Goal: Task Accomplishment & Management: Manage account settings

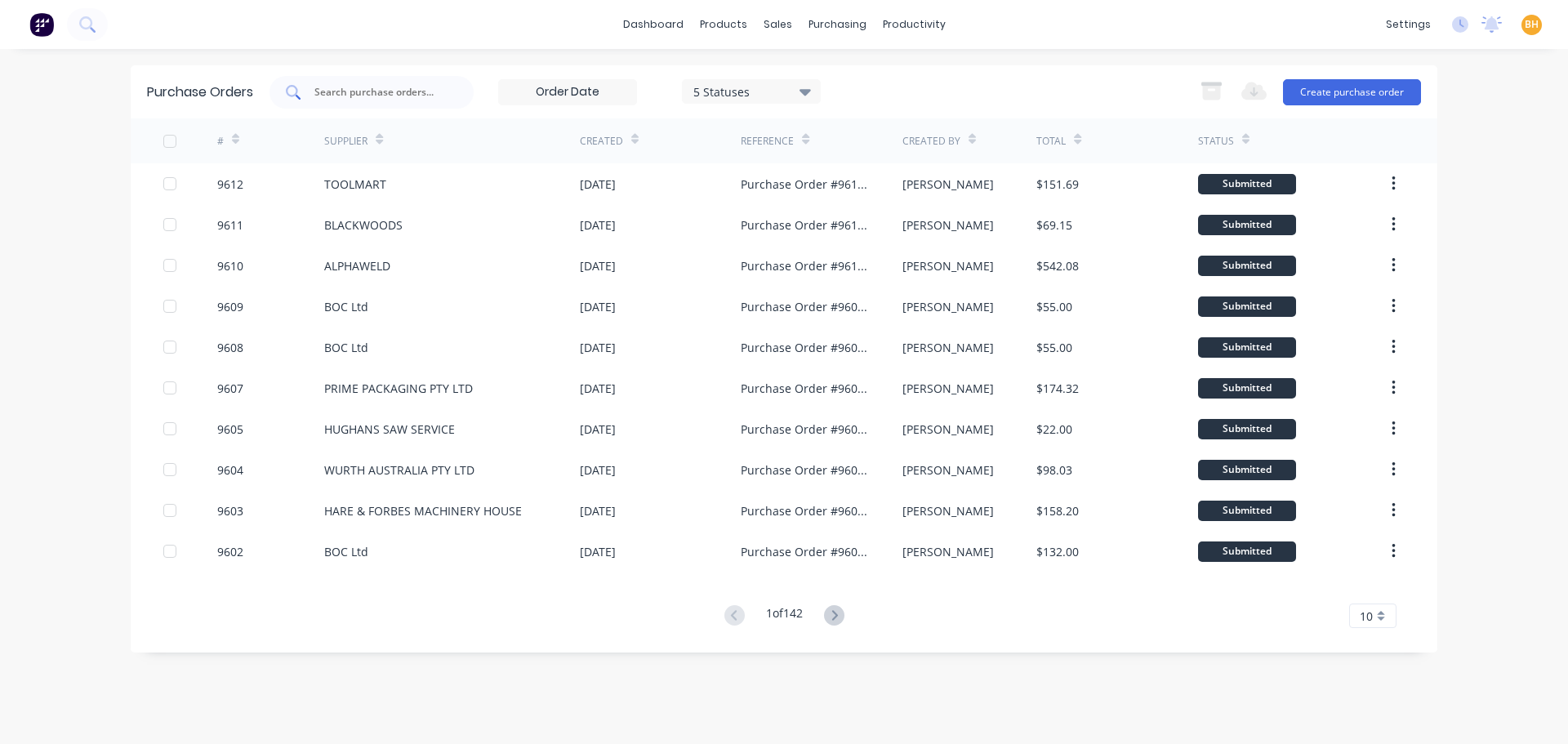
click at [346, 92] on input "text" at bounding box center [380, 93] width 136 height 17
click at [322, 98] on input "text" at bounding box center [380, 93] width 136 height 17
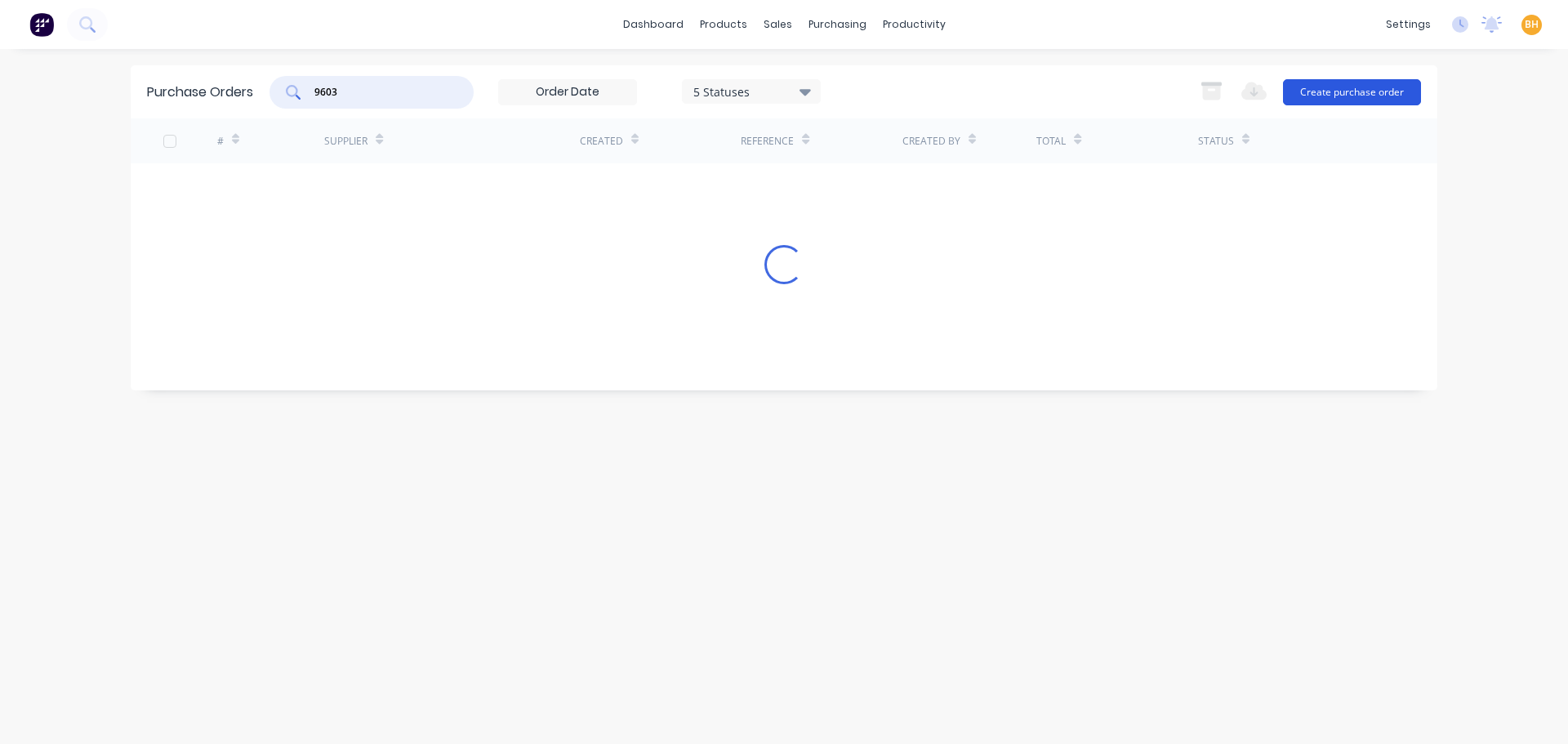
type input "9603"
click at [1351, 88] on button "Create purchase order" at bounding box center [1351, 93] width 138 height 26
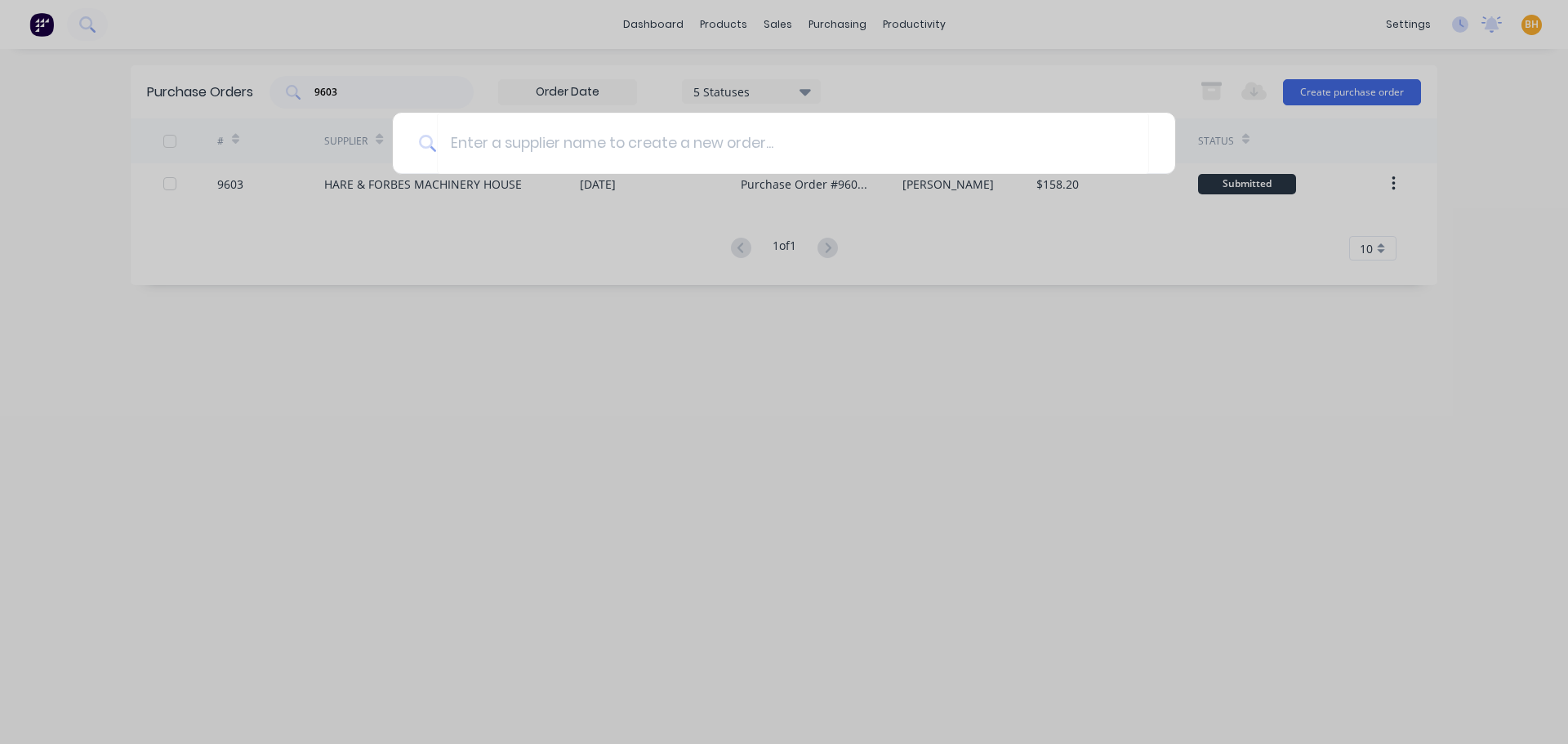
click at [476, 460] on div at bounding box center [784, 372] width 1568 height 744
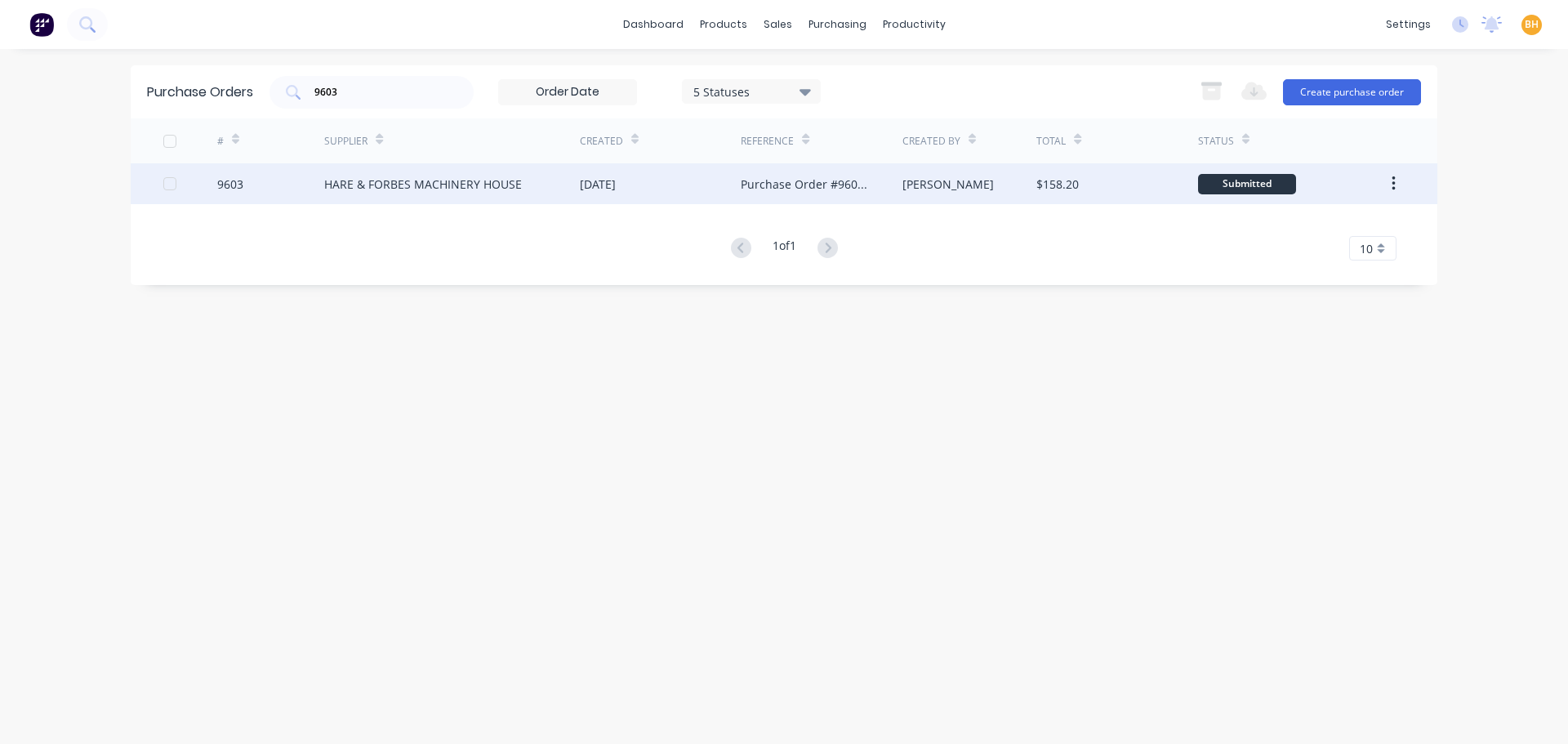
click at [433, 175] on div "HARE & FORBES MACHINERY HOUSE" at bounding box center [422, 184] width 198 height 17
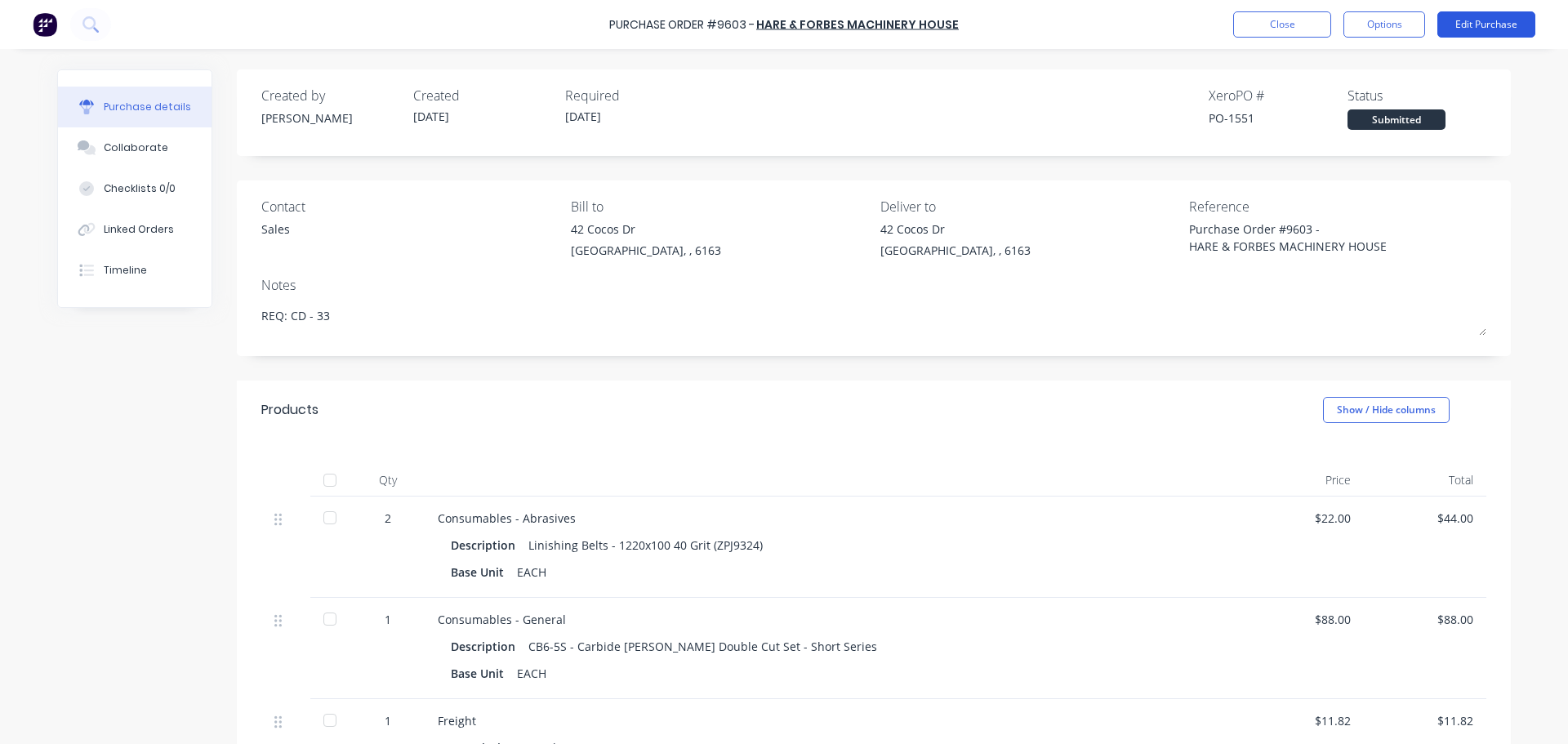
click at [1451, 31] on button "Edit Purchase" at bounding box center [1485, 25] width 98 height 26
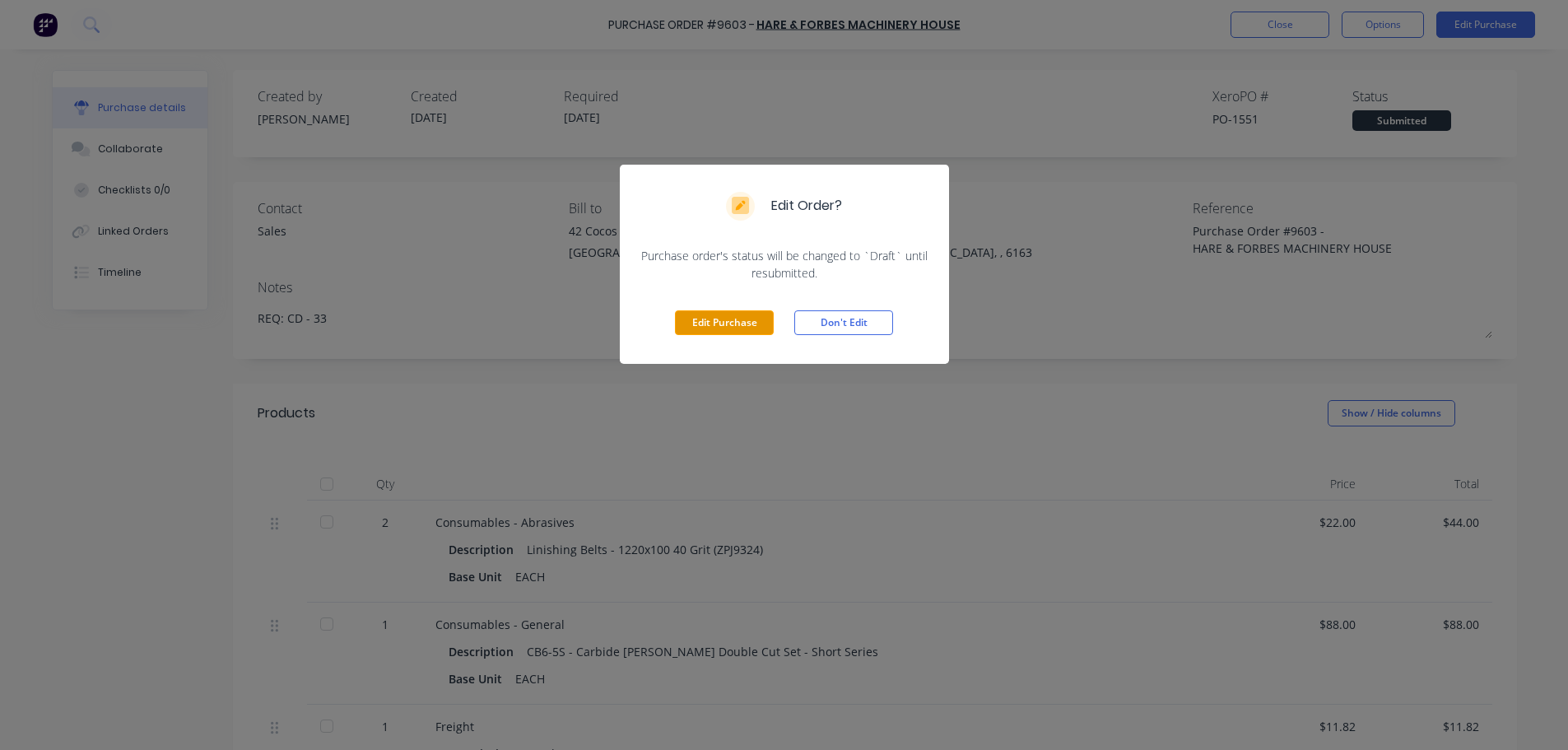
drag, startPoint x: 715, startPoint y: 312, endPoint x: 715, endPoint y: 324, distance: 12.0
click at [715, 324] on button "Edit Purchase" at bounding box center [724, 322] width 99 height 25
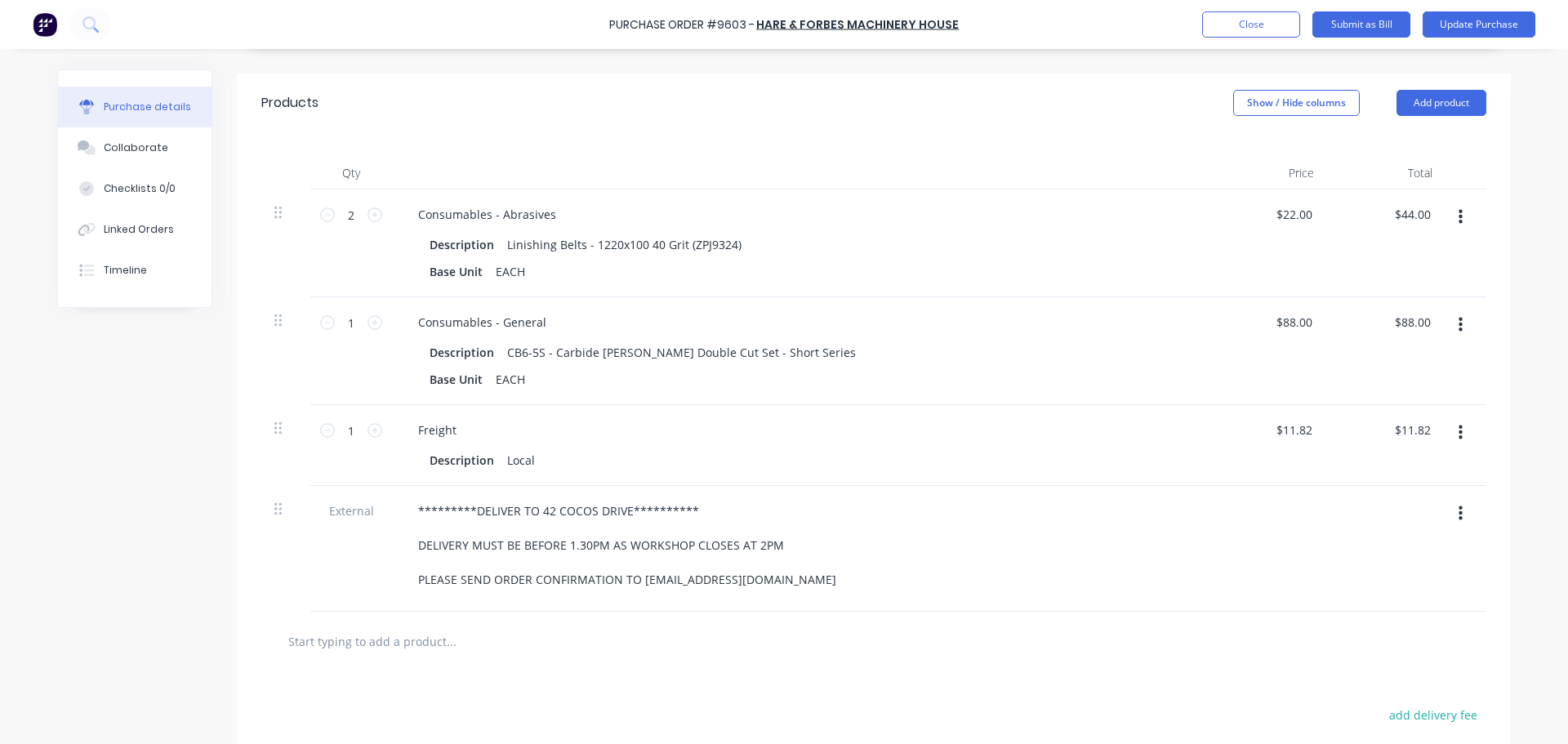
scroll to position [381, 0]
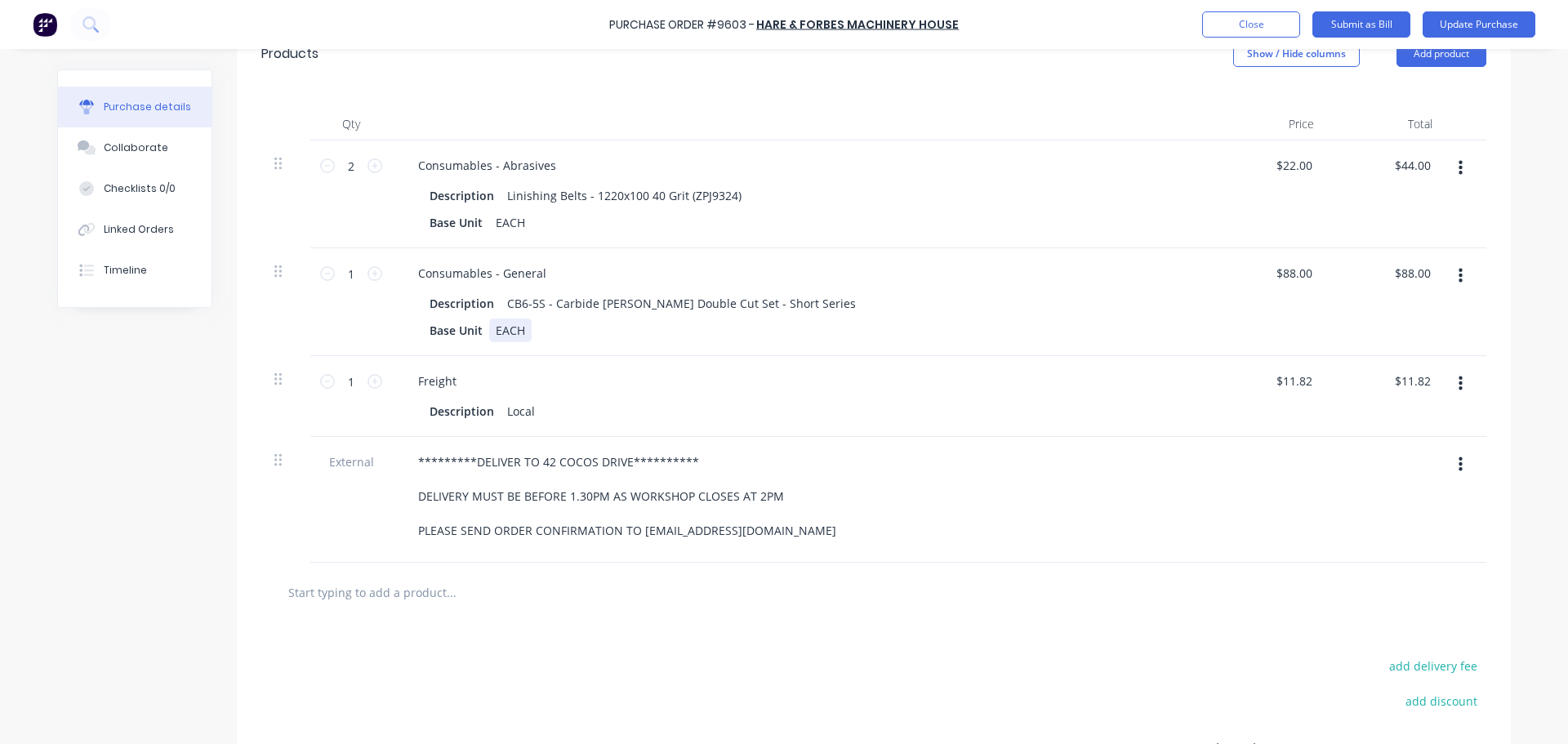
type textarea "x"
click at [519, 334] on div "EACH" at bounding box center [510, 330] width 42 height 24
click at [851, 303] on div "Description CB6-5S - Carbide Burr Double Cut Set - Short Series" at bounding box center [797, 303] width 748 height 24
click at [547, 331] on div "Backorder" at bounding box center [523, 330] width 69 height 24
click at [1302, 287] on div "$88.00 $88.00" at bounding box center [1267, 302] width 118 height 107
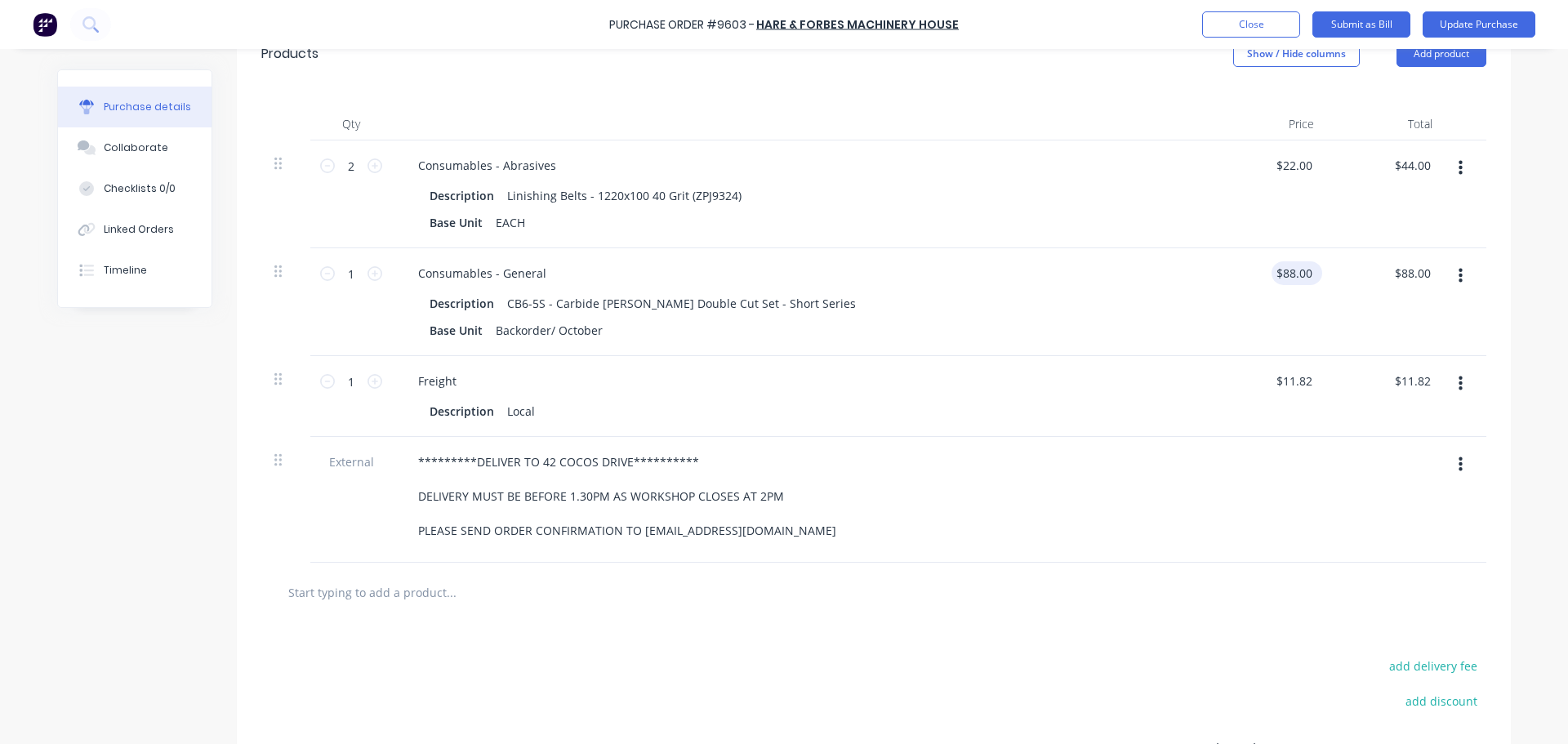
type textarea "x"
click at [1292, 274] on input "88.0000" at bounding box center [1293, 273] width 44 height 24
type input "8"
type input "80"
type textarea "x"
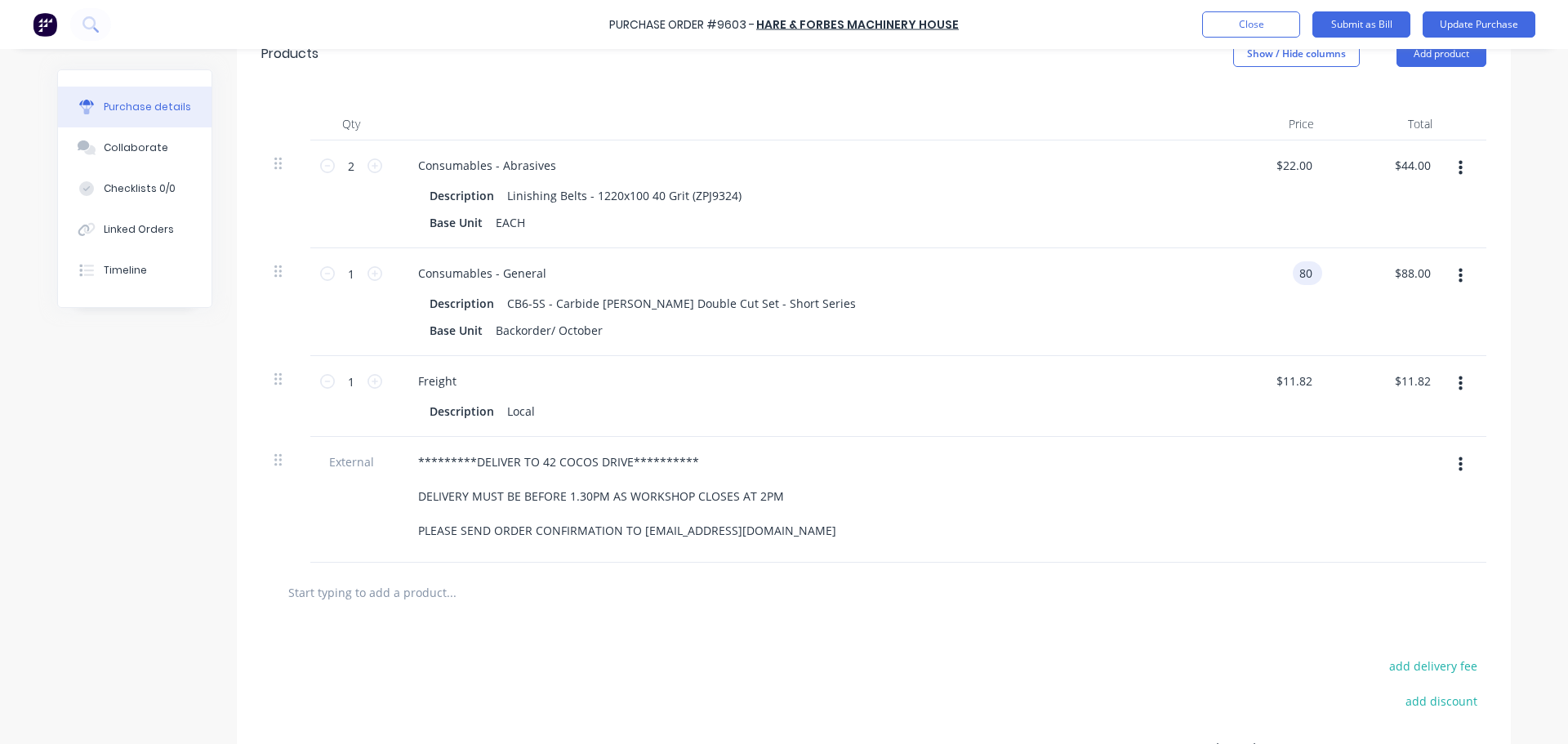
type input "$80.00"
type input "80.00"
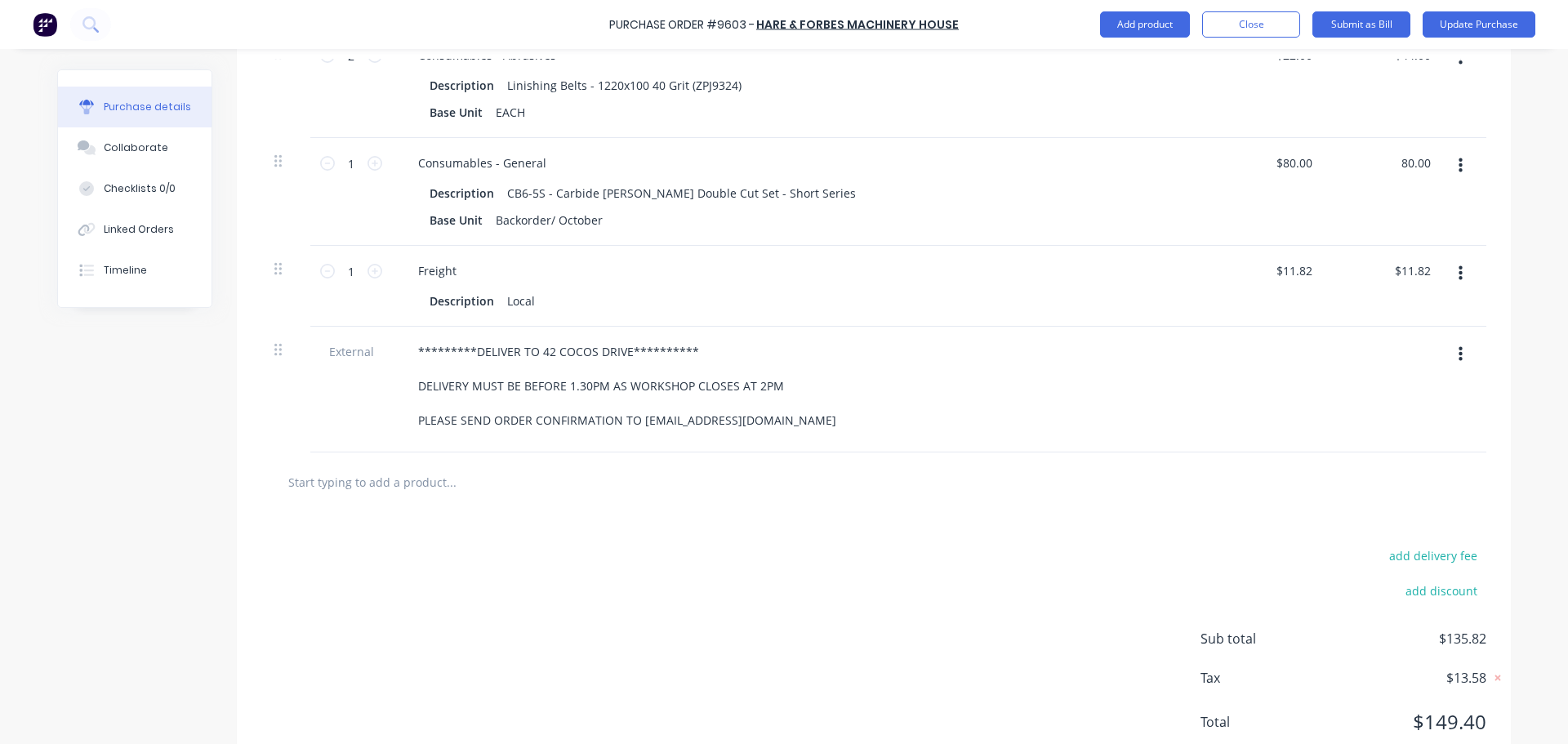
scroll to position [463, 0]
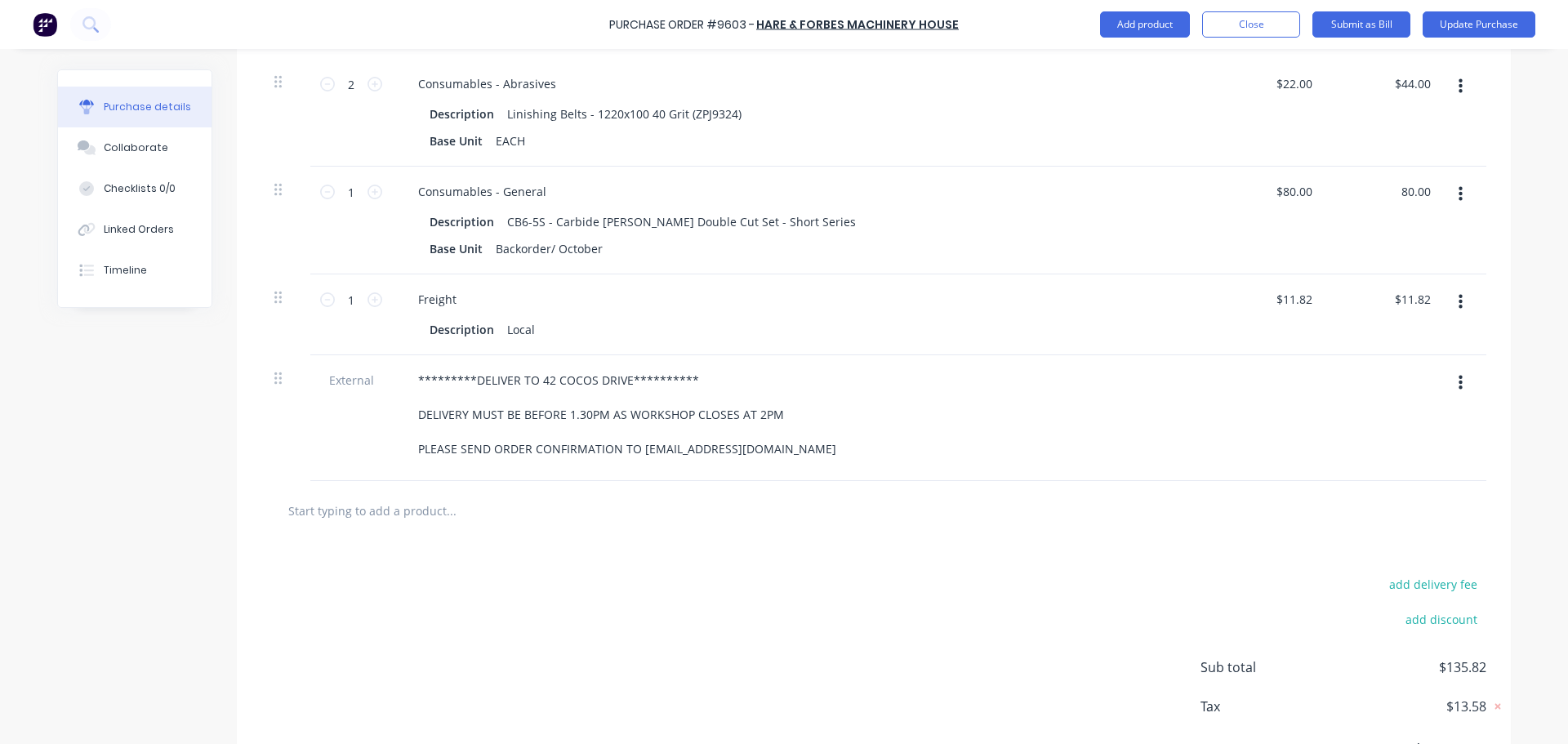
type textarea "x"
type input "$80.00"
click at [371, 513] on input "text" at bounding box center [450, 511] width 326 height 33
type textarea "x"
type input "f"
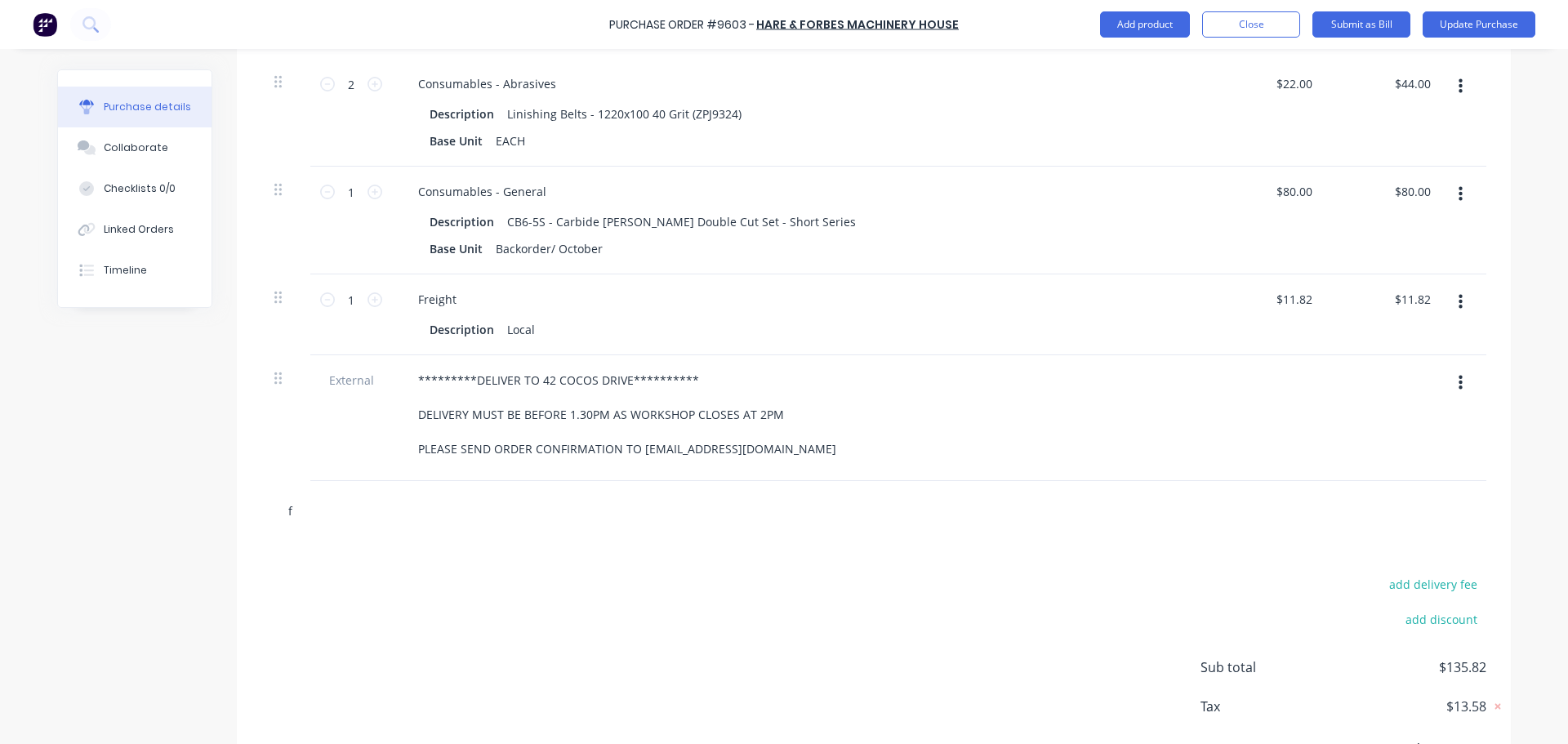
type textarea "x"
type input "fr"
type textarea "x"
type input "fre"
type textarea "x"
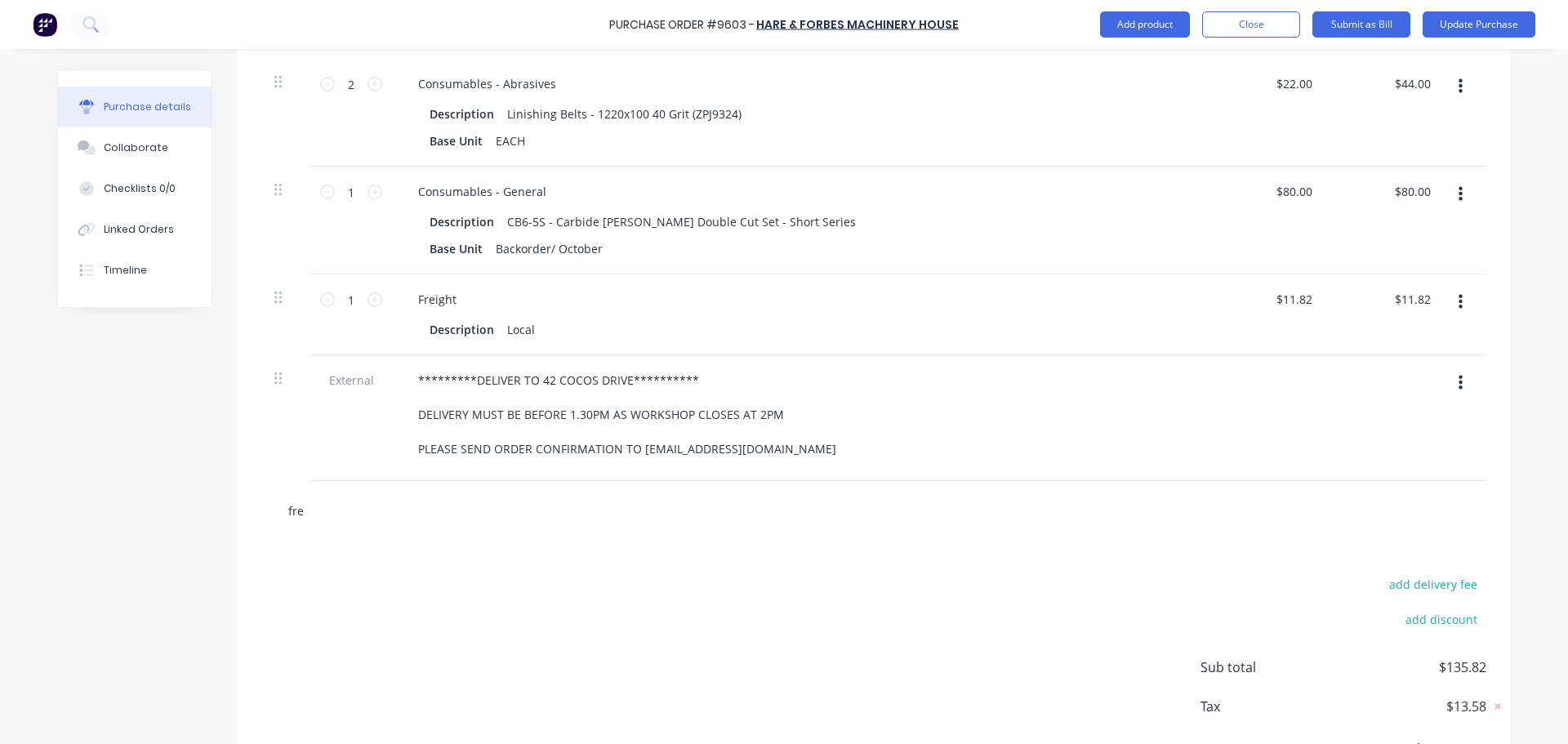
type input "frei"
type textarea "x"
type input "freig"
type textarea "x"
type input "freigh"
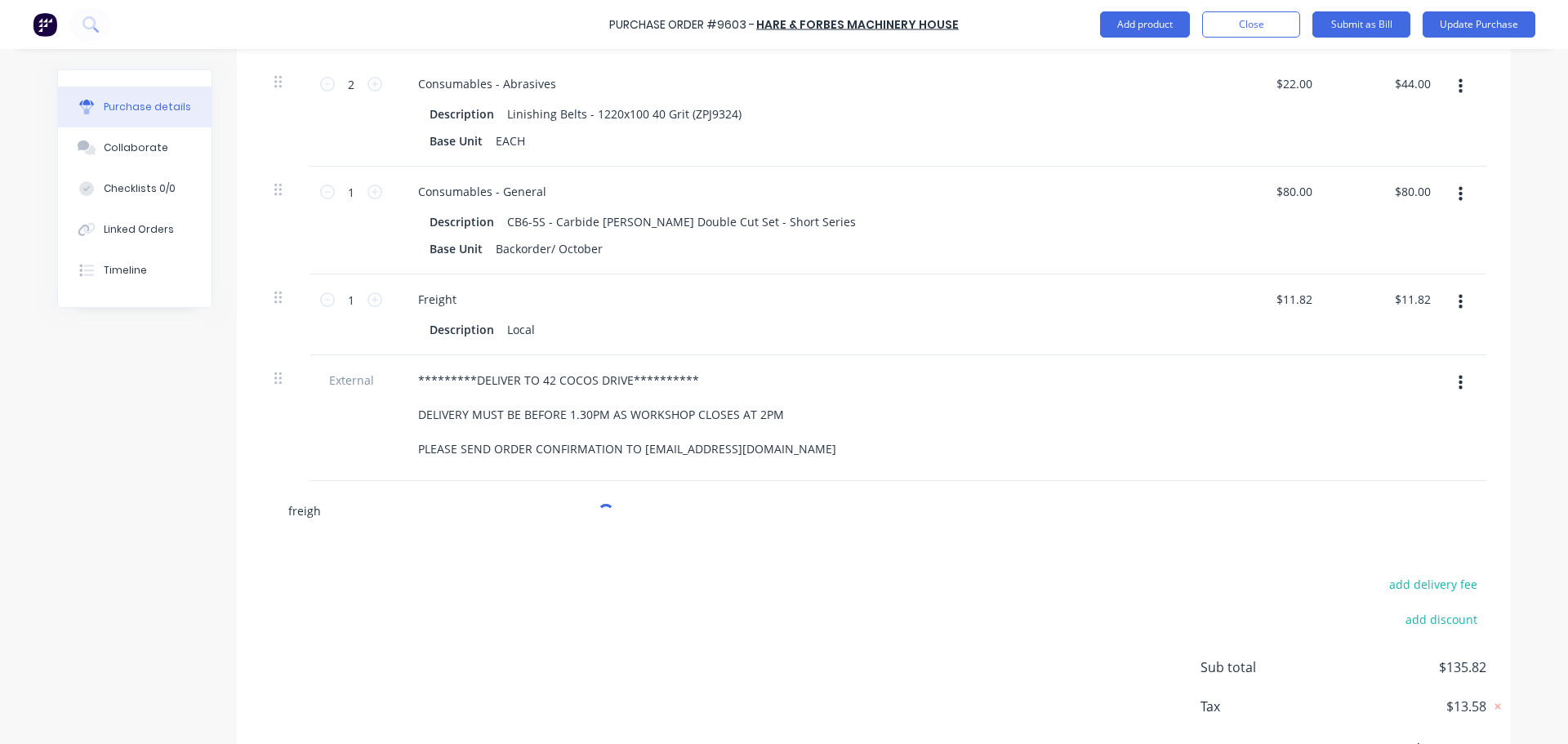
type textarea "x"
type input "freight"
type textarea "x"
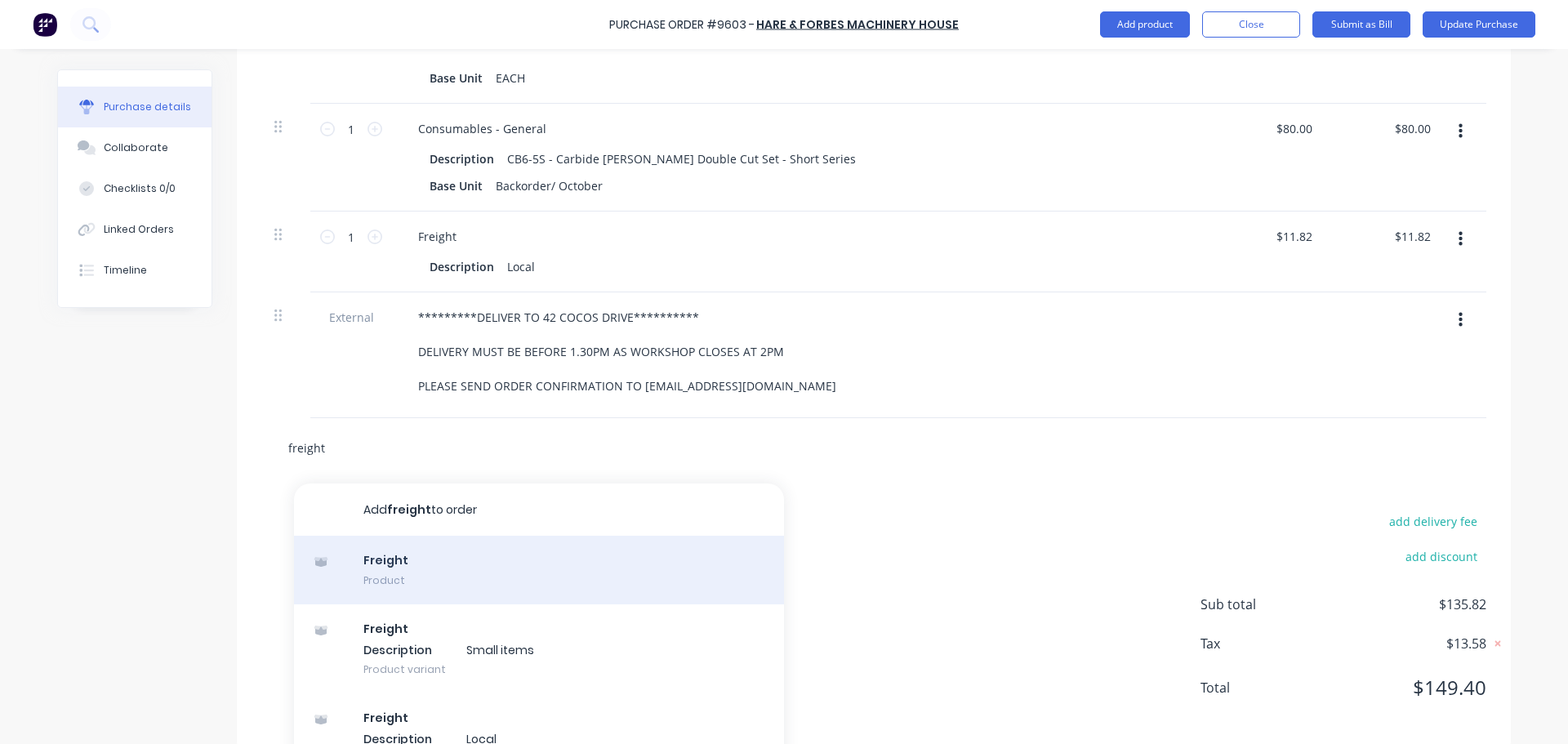
scroll to position [565, 0]
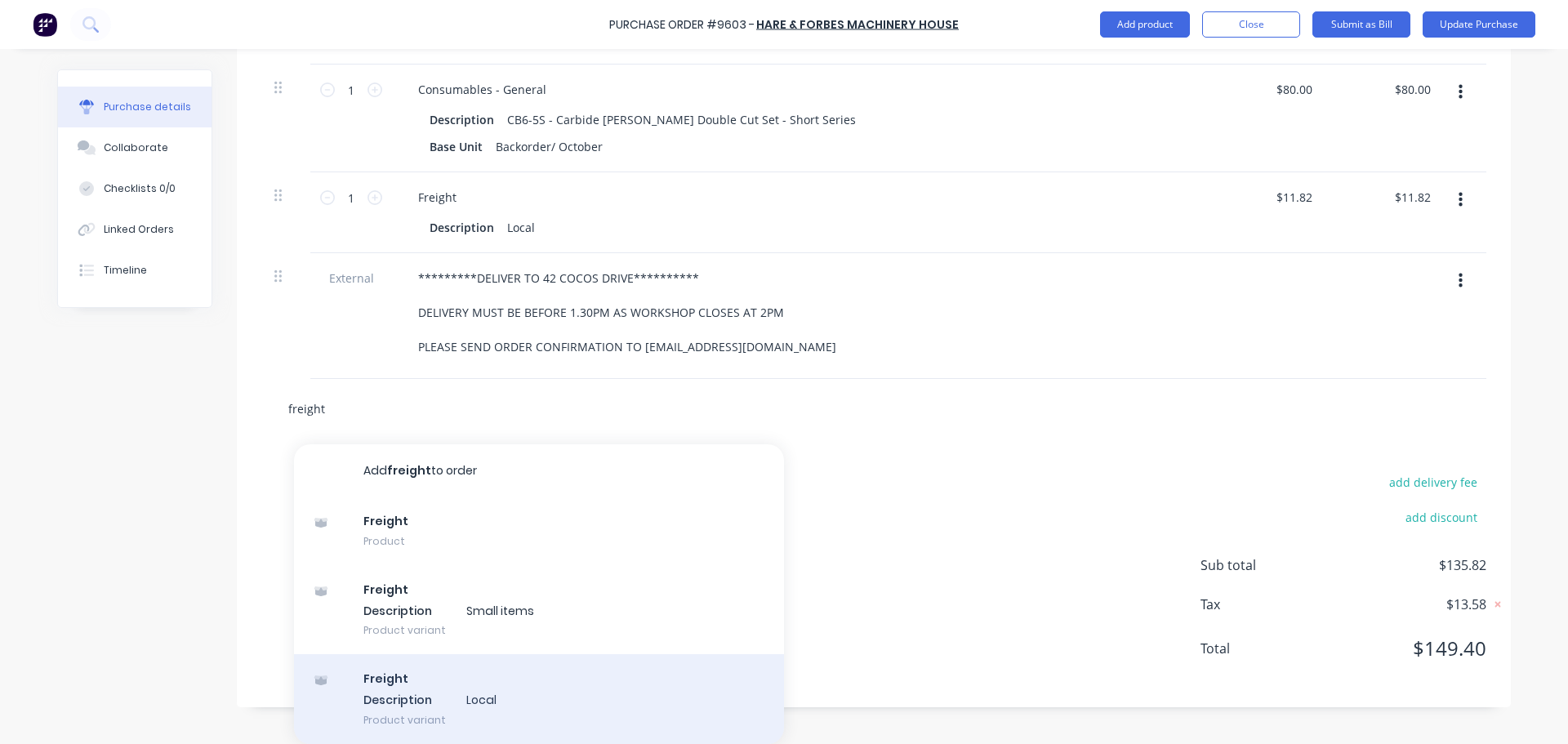
type input "freight"
click at [470, 703] on div "Freight Description Local Product variant" at bounding box center [539, 699] width 490 height 90
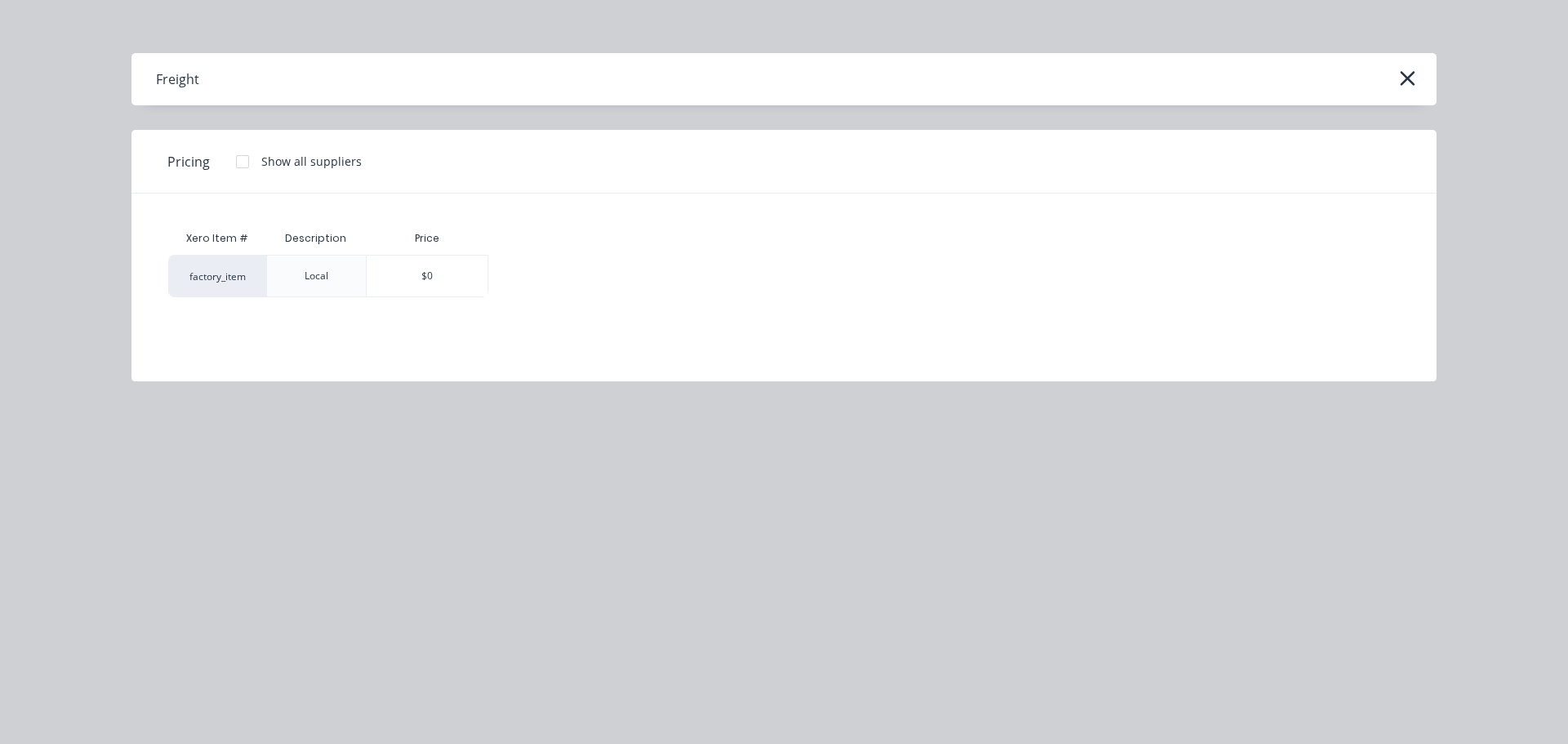
click at [467, 280] on div "$0" at bounding box center [427, 275] width 121 height 41
type textarea "x"
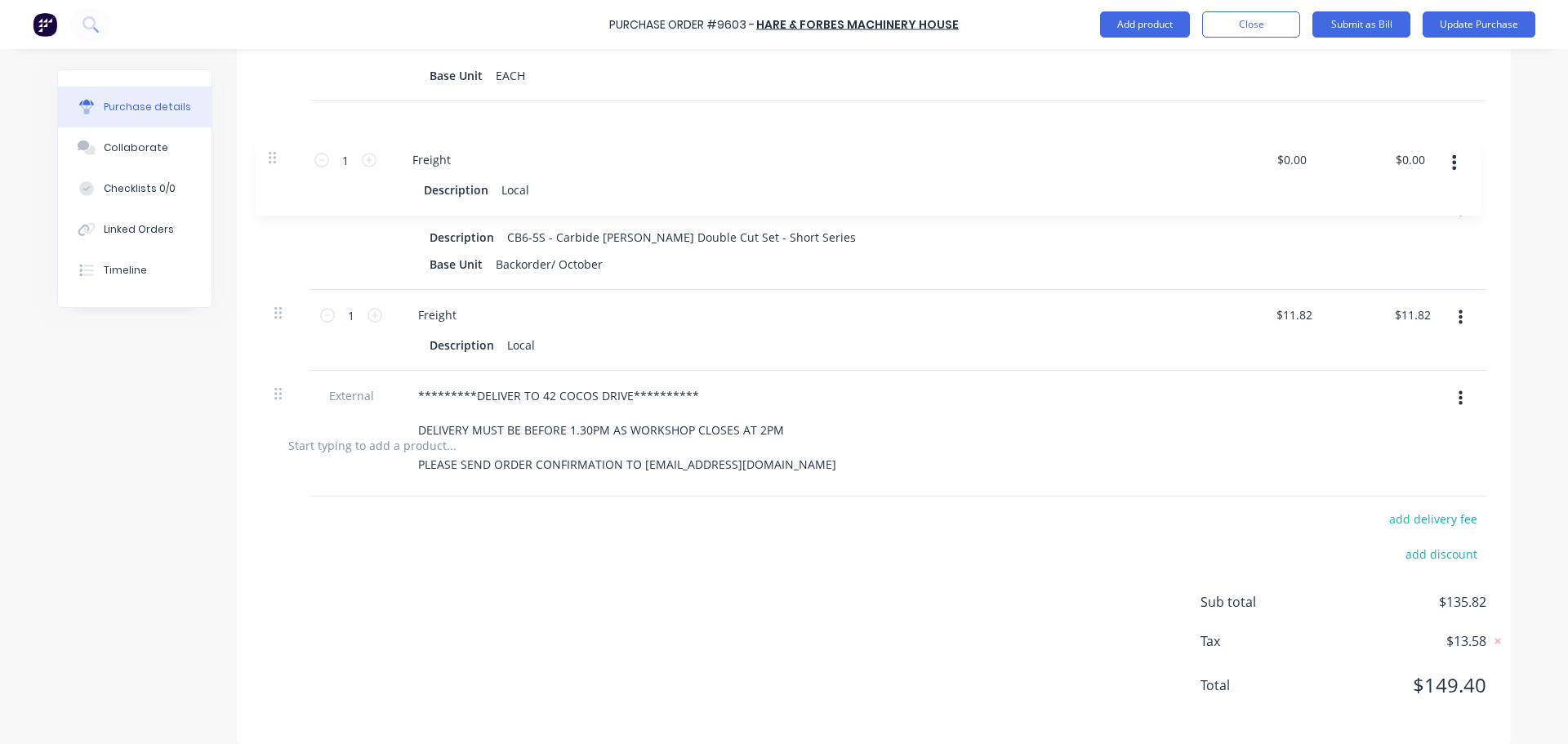
scroll to position [524, 0]
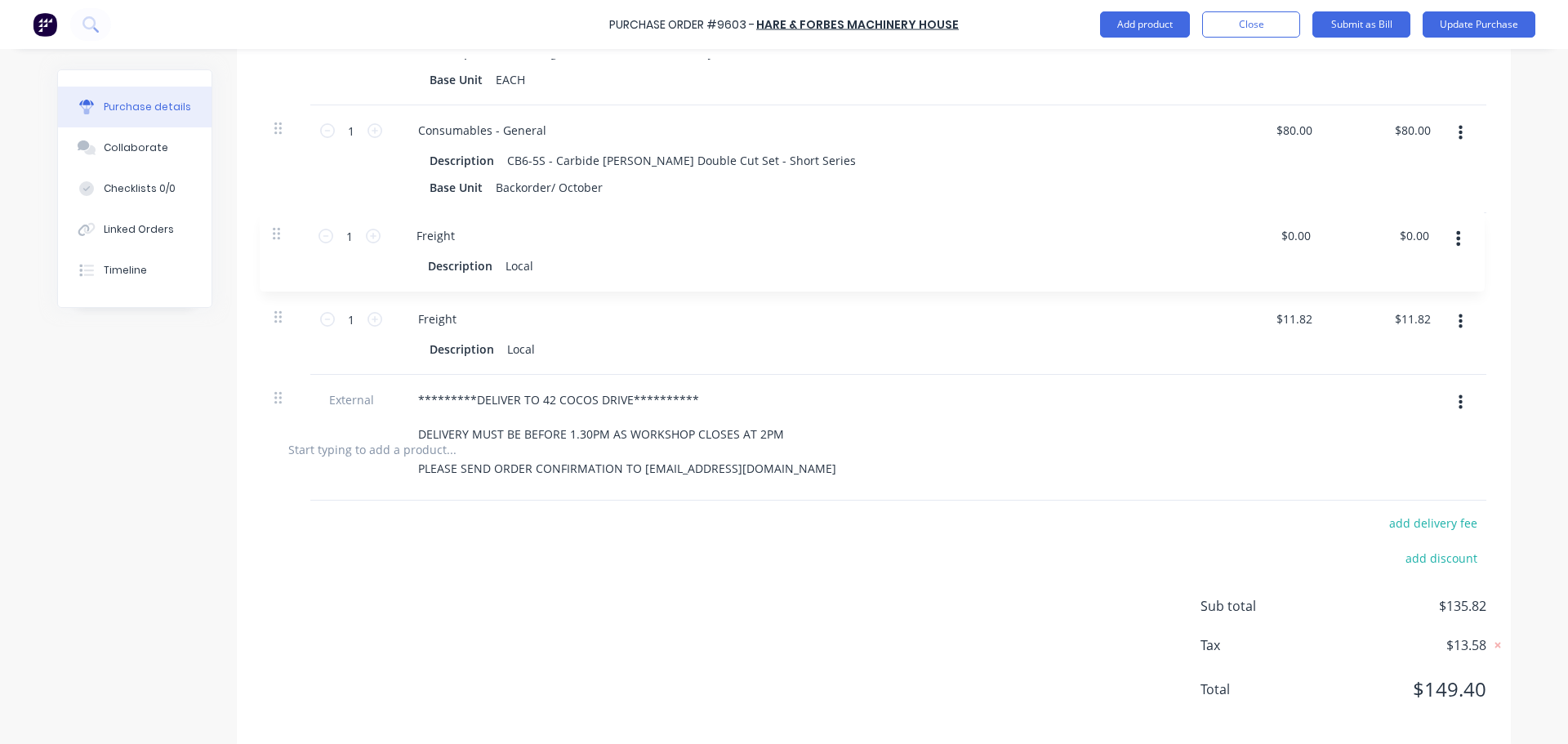
drag, startPoint x: 269, startPoint y: 403, endPoint x: 273, endPoint y: 224, distance: 179.0
click at [273, 224] on div "**********" at bounding box center [874, 208] width 1225 height 422
type textarea "x"
type input "$0.00"
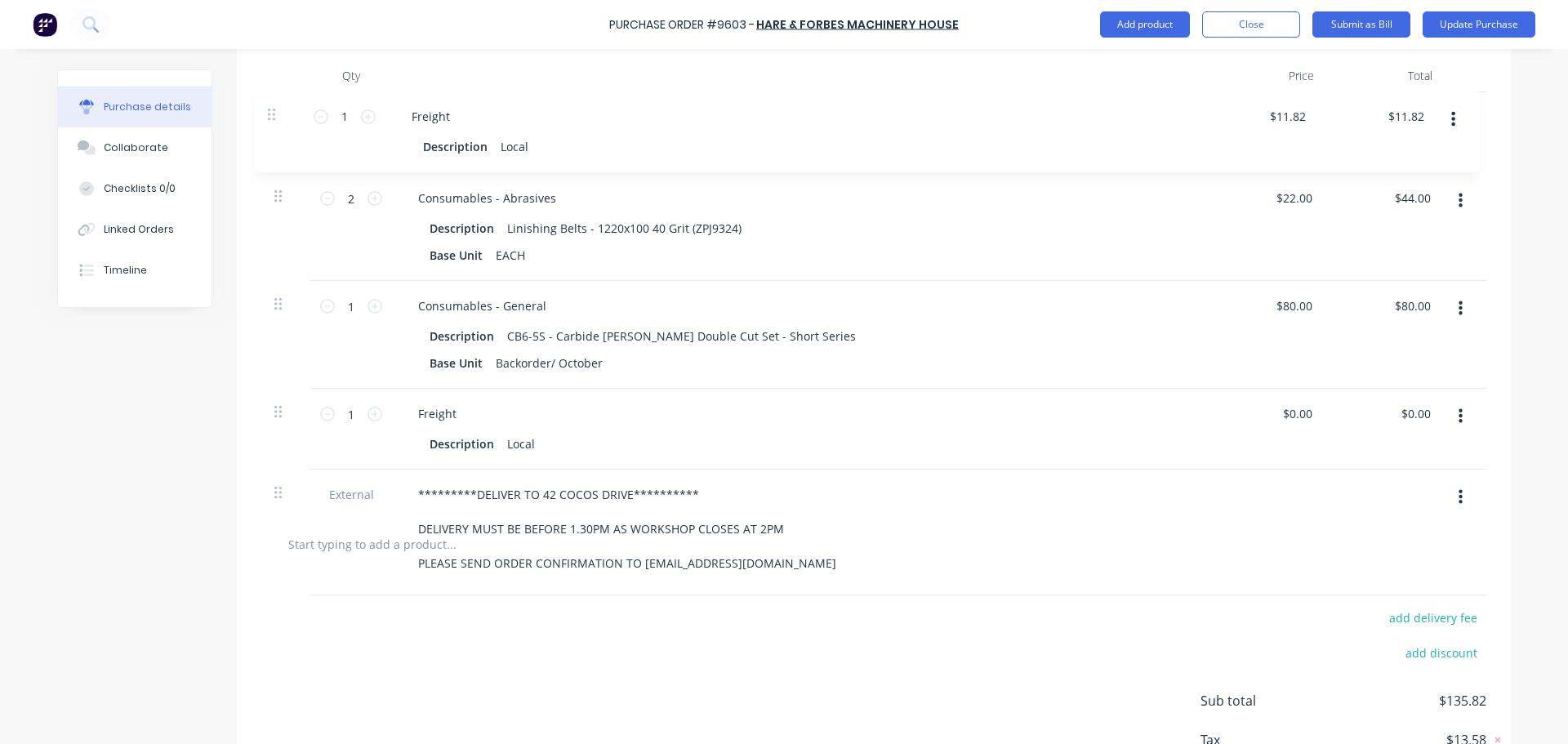
scroll to position [427, 0]
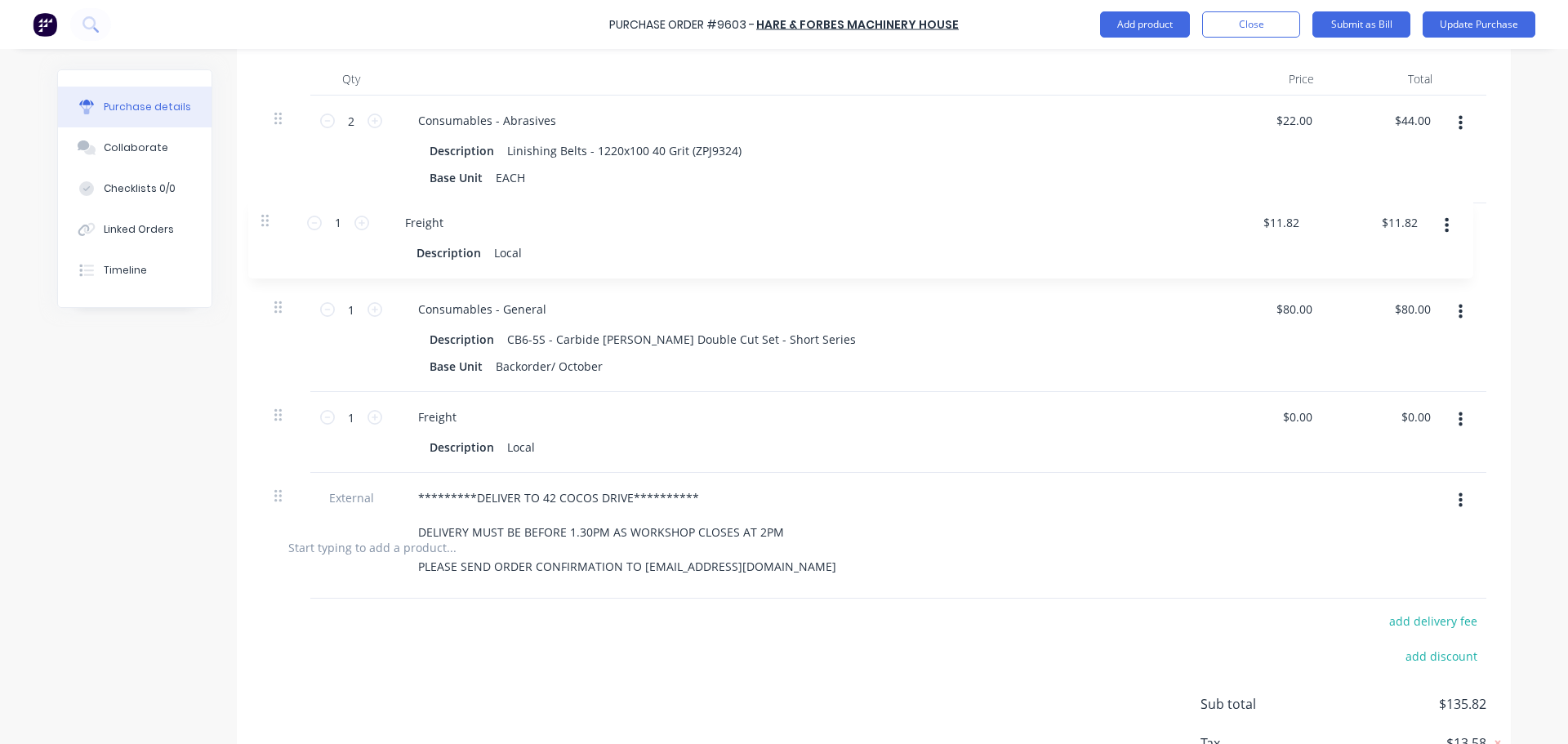
drag, startPoint x: 279, startPoint y: 313, endPoint x: 269, endPoint y: 211, distance: 102.5
click at [269, 211] on div "**********" at bounding box center [874, 307] width 1225 height 422
type textarea "x"
type input "$0.00"
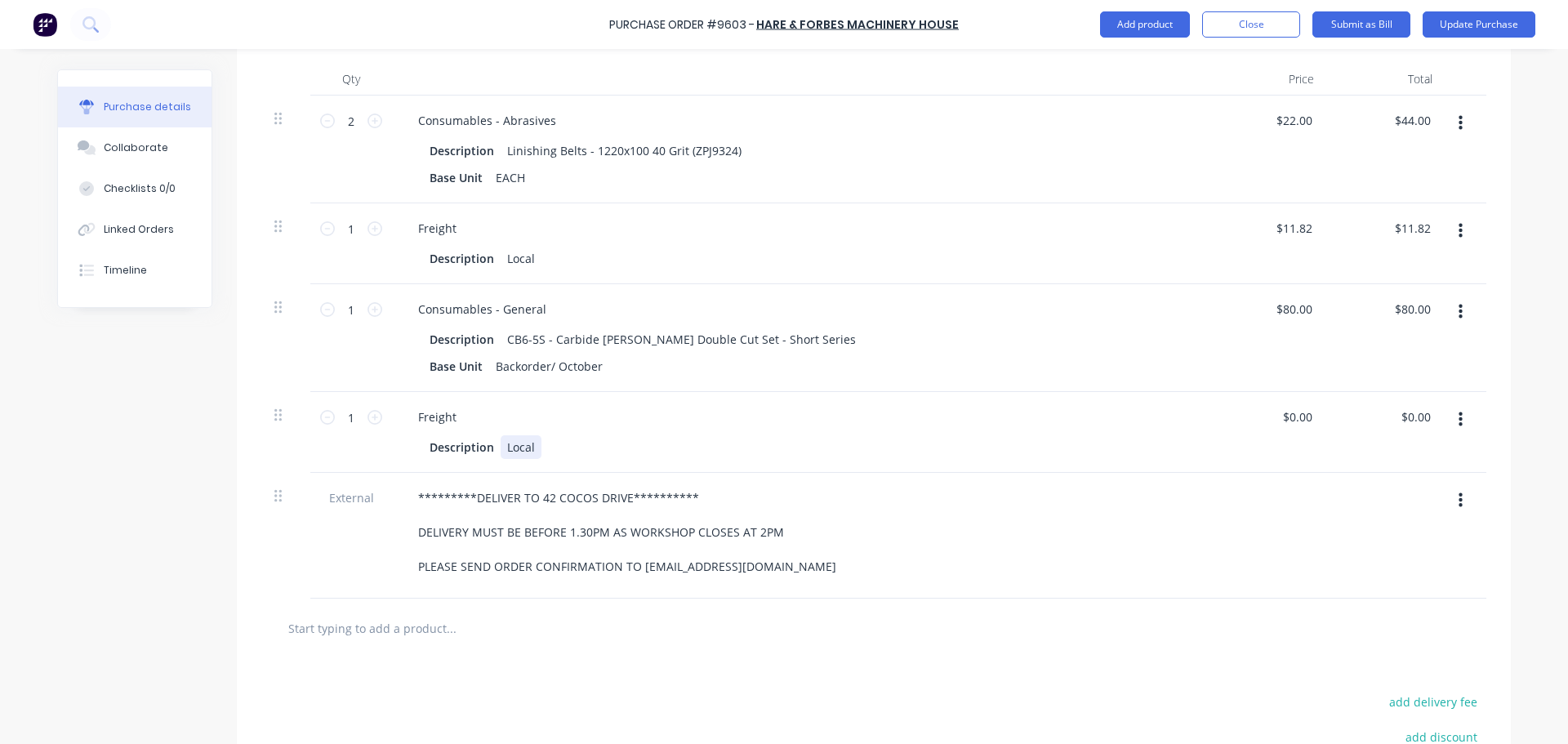
type textarea "x"
click at [529, 447] on div "Local" at bounding box center [521, 446] width 41 height 24
type textarea "x"
click at [1293, 417] on input "0" at bounding box center [1296, 417] width 37 height 24
type input "09"
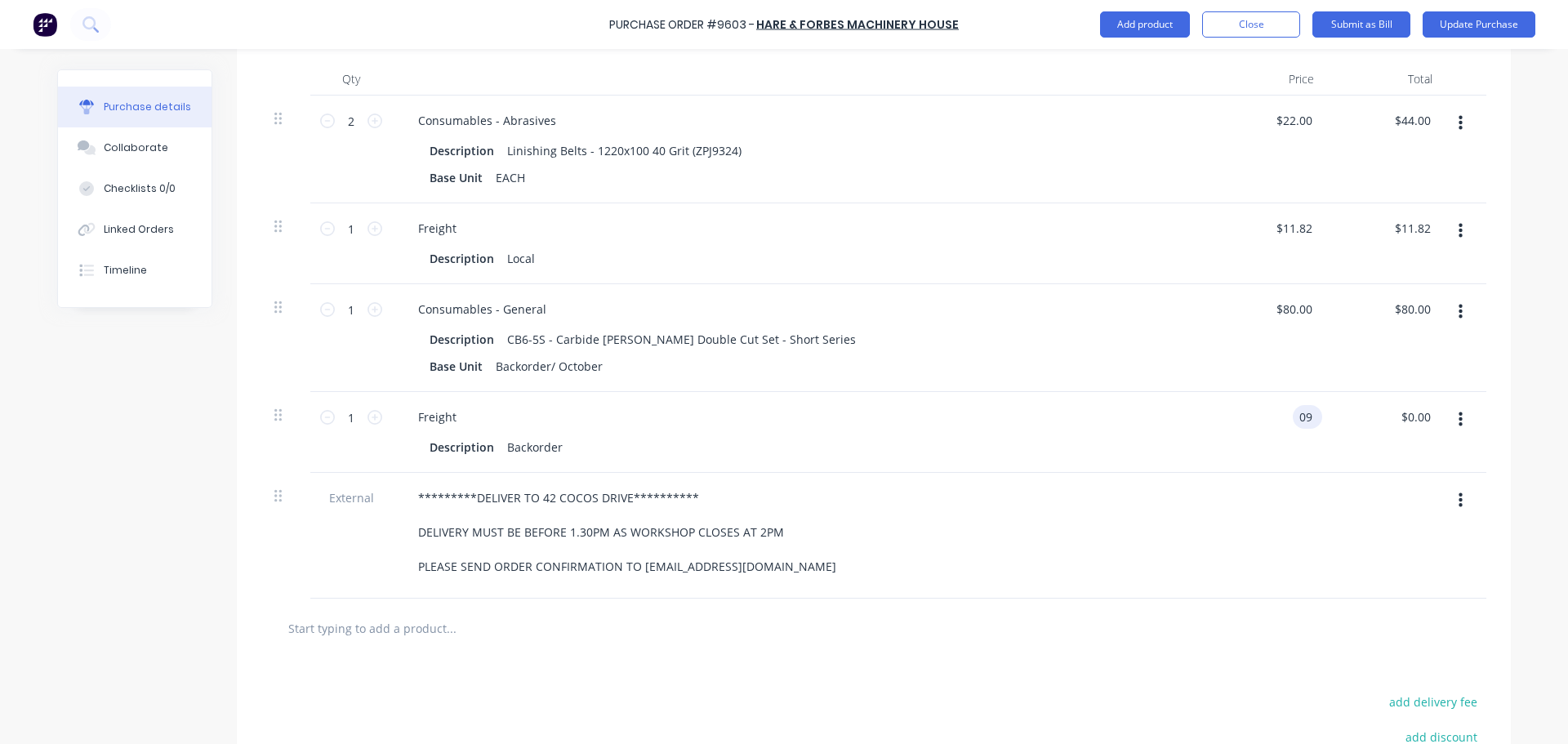
type textarea "x"
type input "$9.00"
type input "9.00"
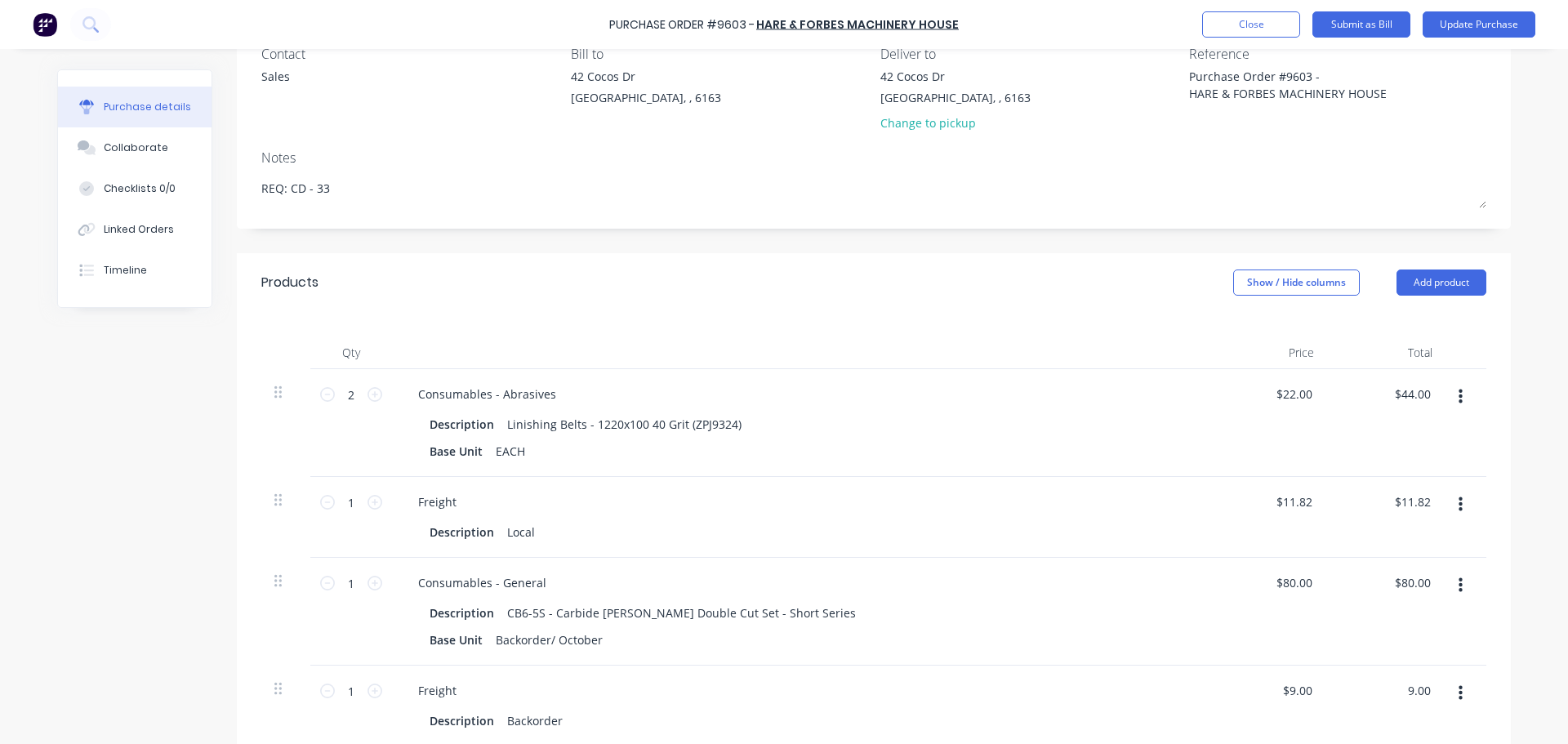
scroll to position [0, 0]
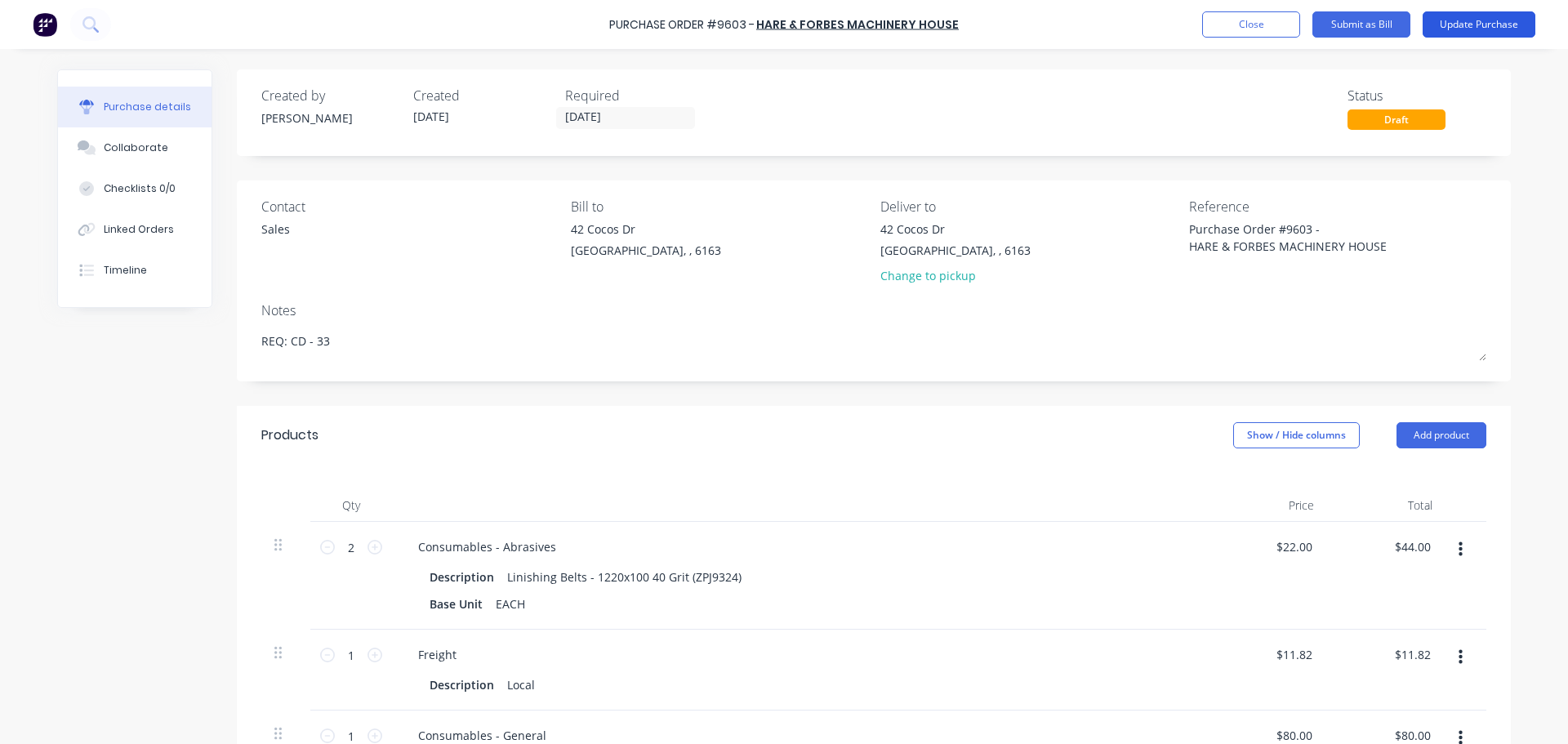
type textarea "x"
type input "$9.00"
click at [1465, 24] on button "Update Purchase" at bounding box center [1479, 25] width 112 height 26
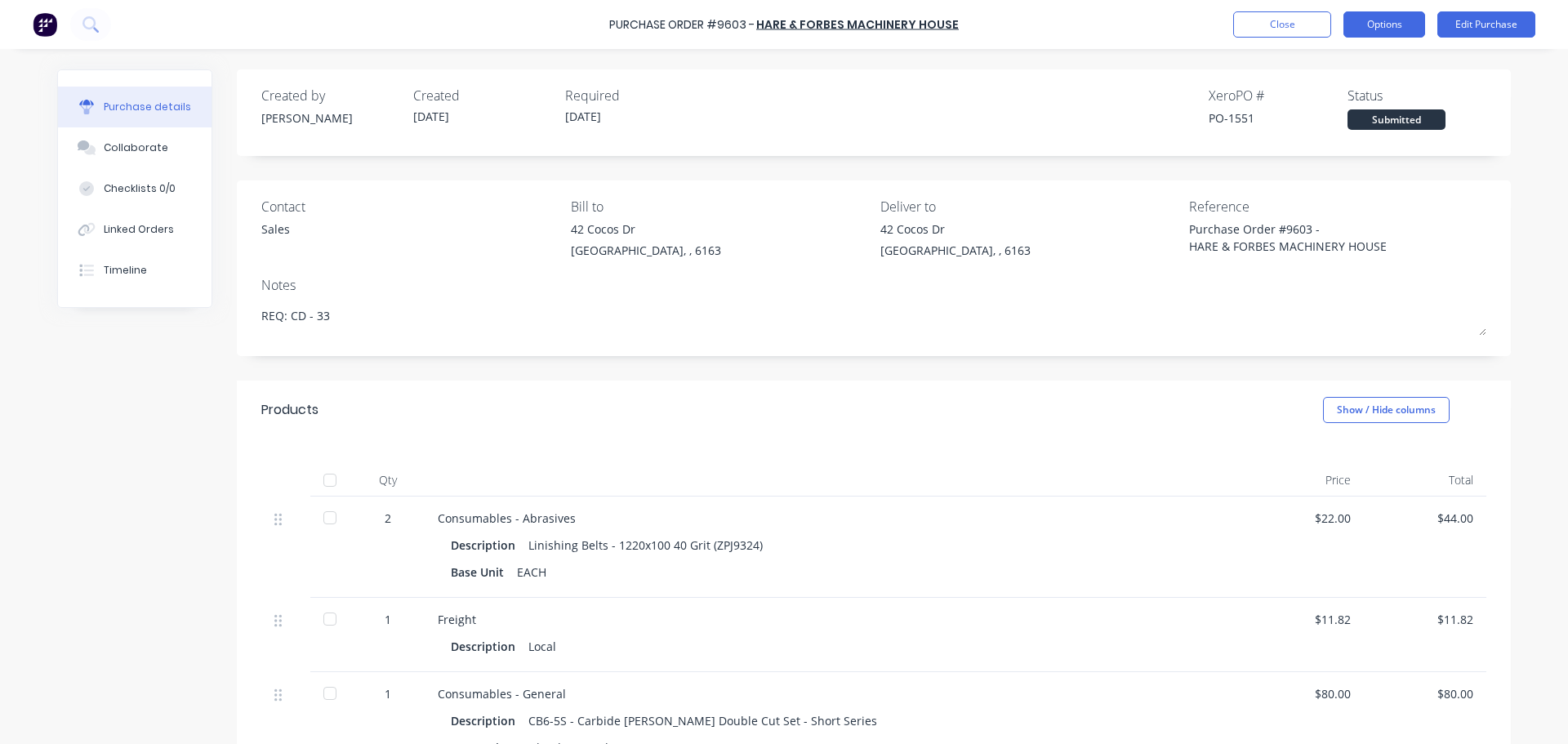
click at [1391, 15] on button "Options" at bounding box center [1384, 25] width 82 height 26
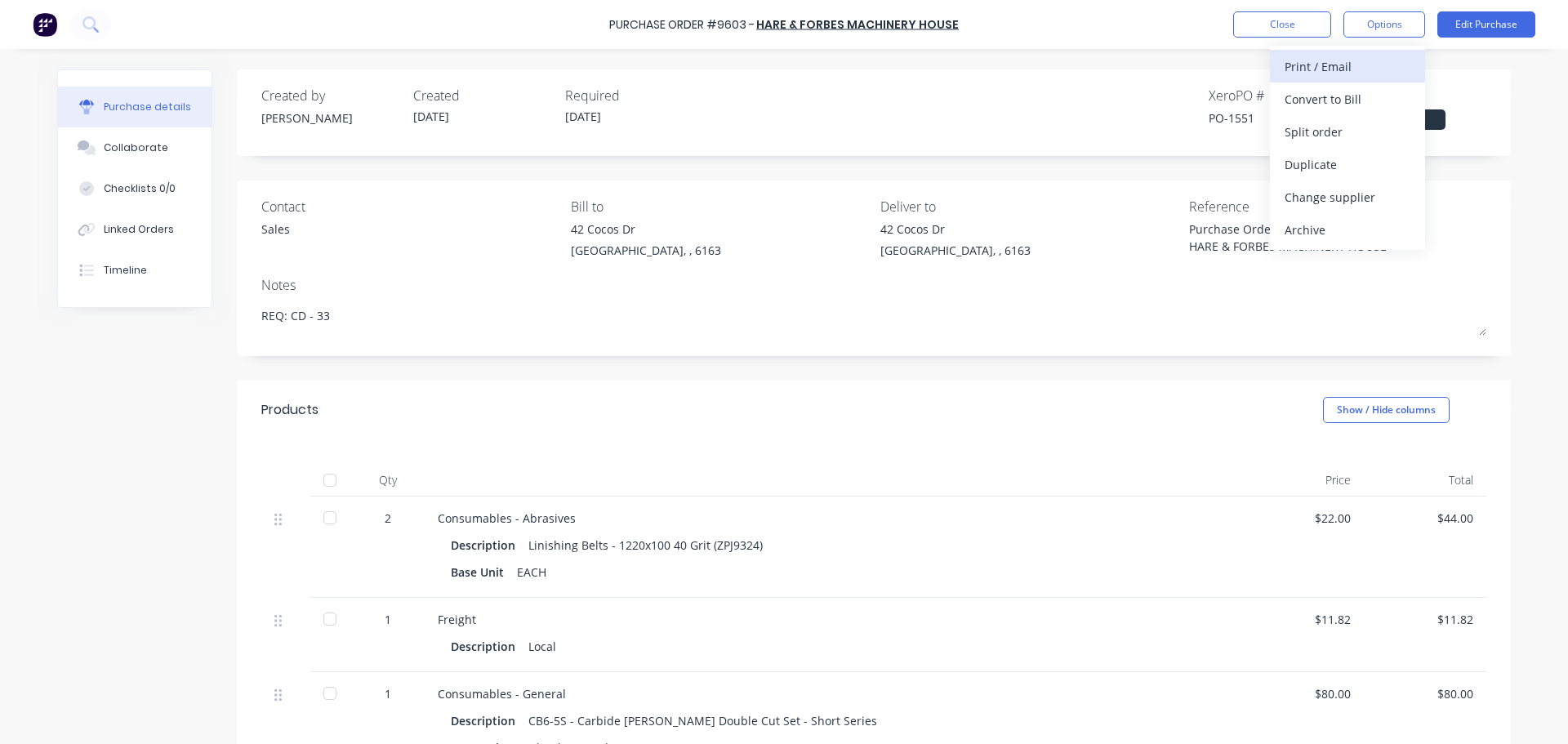
click at [1329, 73] on div "Print / Email" at bounding box center [1347, 66] width 126 height 24
click at [1326, 98] on div "With pricing" at bounding box center [1347, 99] width 126 height 24
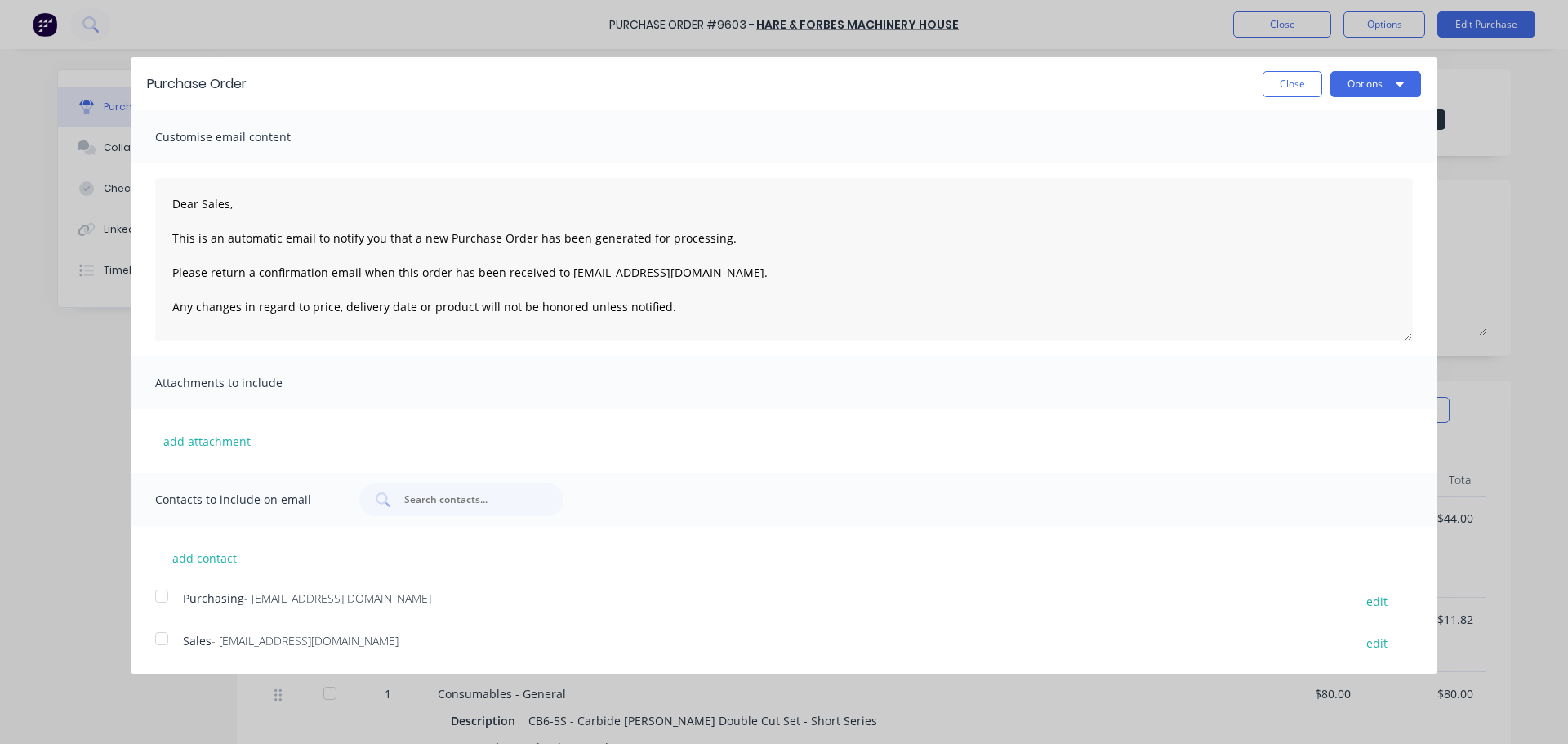
click at [166, 641] on div at bounding box center [162, 639] width 33 height 33
click at [160, 590] on div at bounding box center [162, 596] width 33 height 33
click at [1386, 90] on button "Options" at bounding box center [1375, 84] width 91 height 26
click at [1300, 162] on div "Email" at bounding box center [1343, 158] width 126 height 24
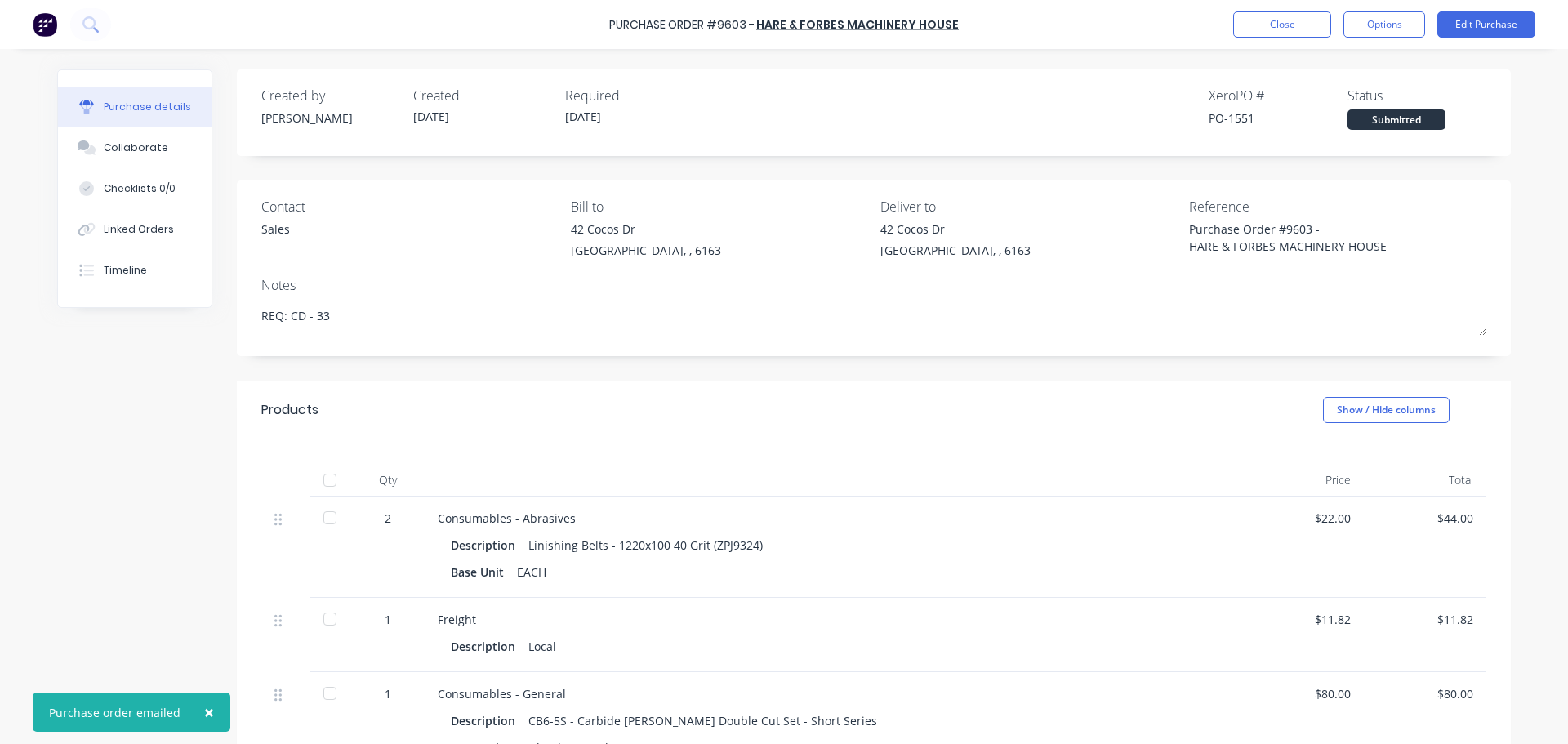
type textarea "x"
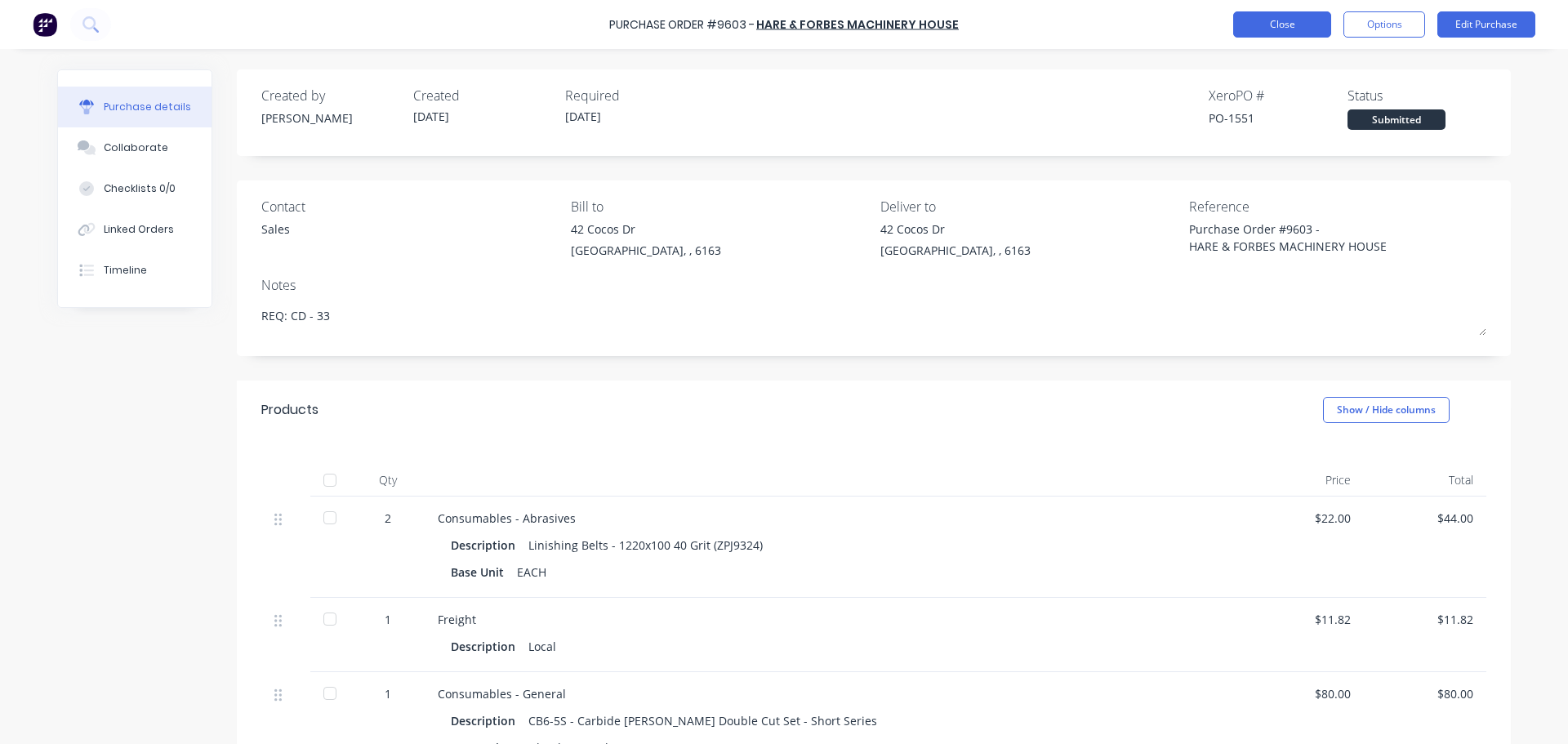
click at [1279, 34] on button "Close" at bounding box center [1282, 25] width 98 height 26
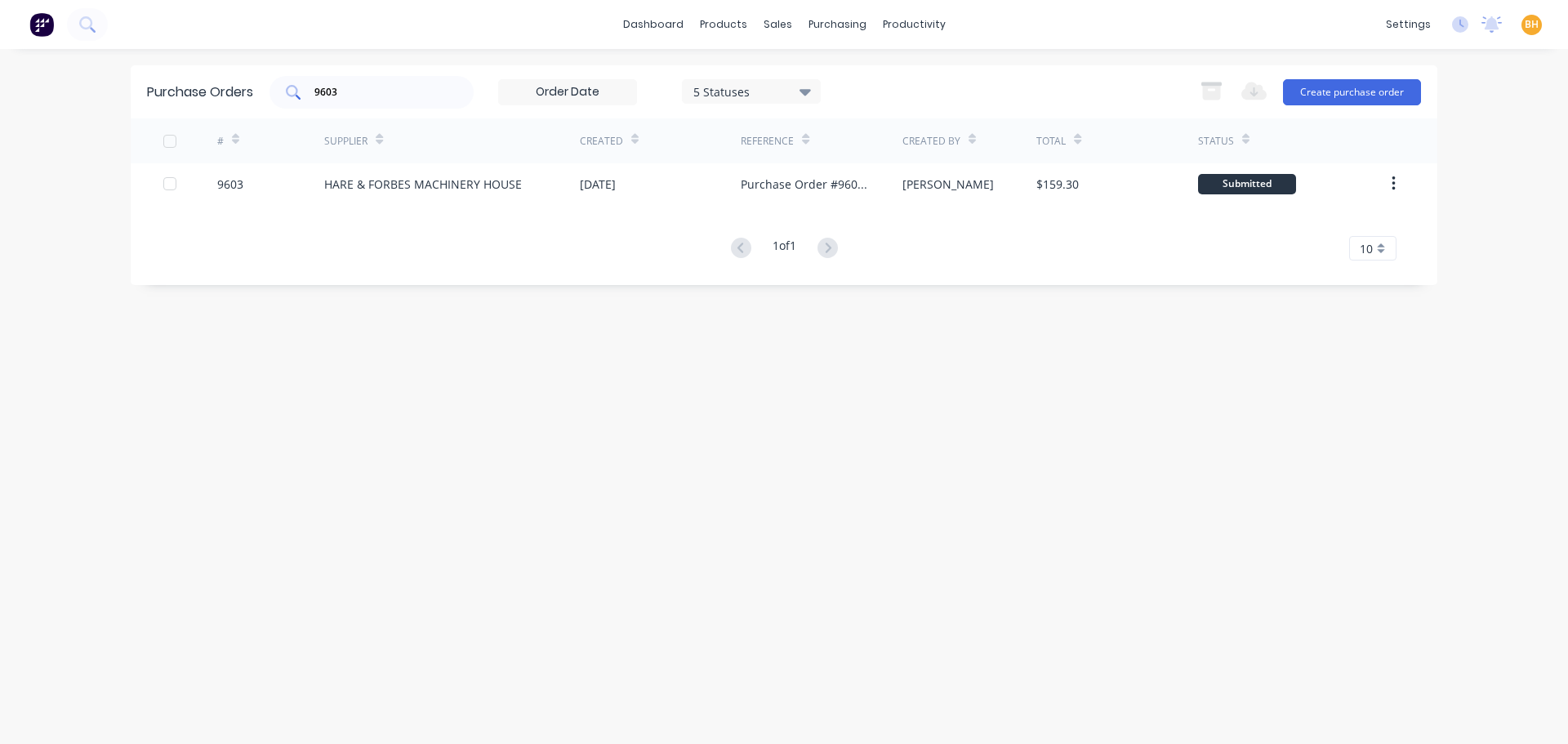
click at [398, 96] on input "9603" at bounding box center [380, 93] width 136 height 17
type input "9"
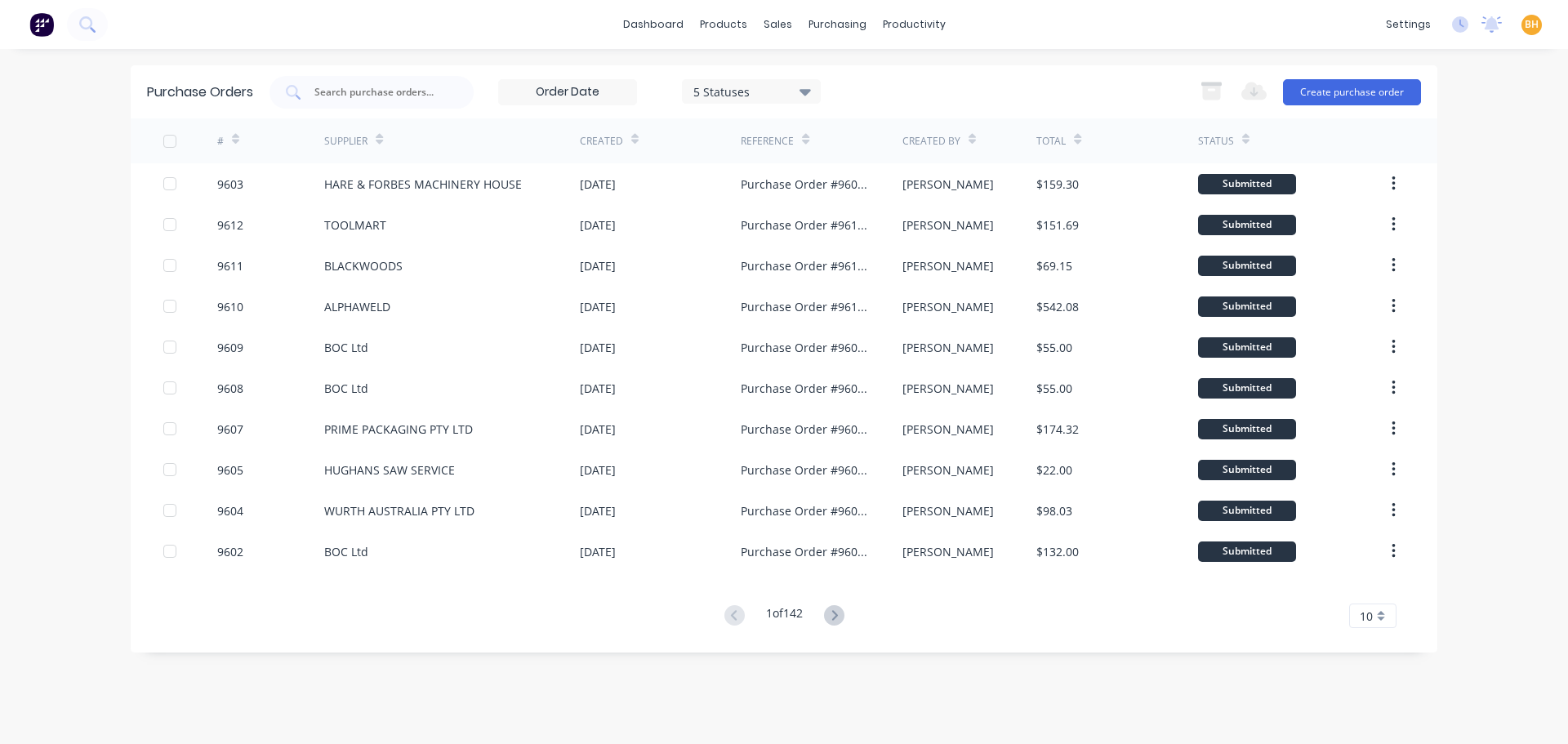
click at [83, 320] on div "dashboard products sales purchasing productivity dashboard products Product Cat…" at bounding box center [784, 372] width 1568 height 744
click at [350, 70] on div "Purchase Orders 5 Statuses 5 Statuses Export to Excel (XLSX) Create purchase or…" at bounding box center [784, 92] width 1306 height 53
click at [329, 95] on input "text" at bounding box center [380, 93] width 136 height 17
type input "9504"
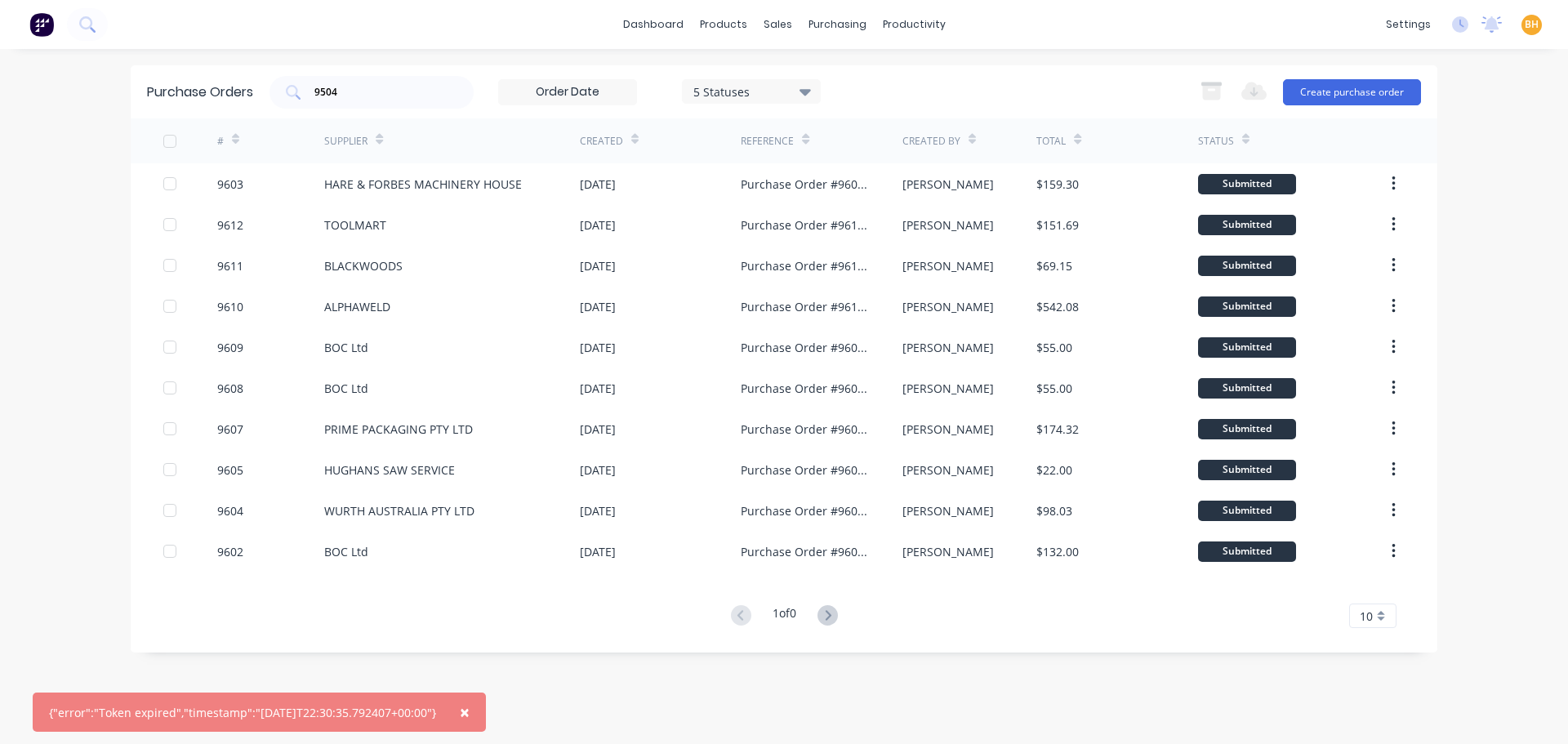
click at [469, 713] on span "×" at bounding box center [465, 713] width 10 height 23
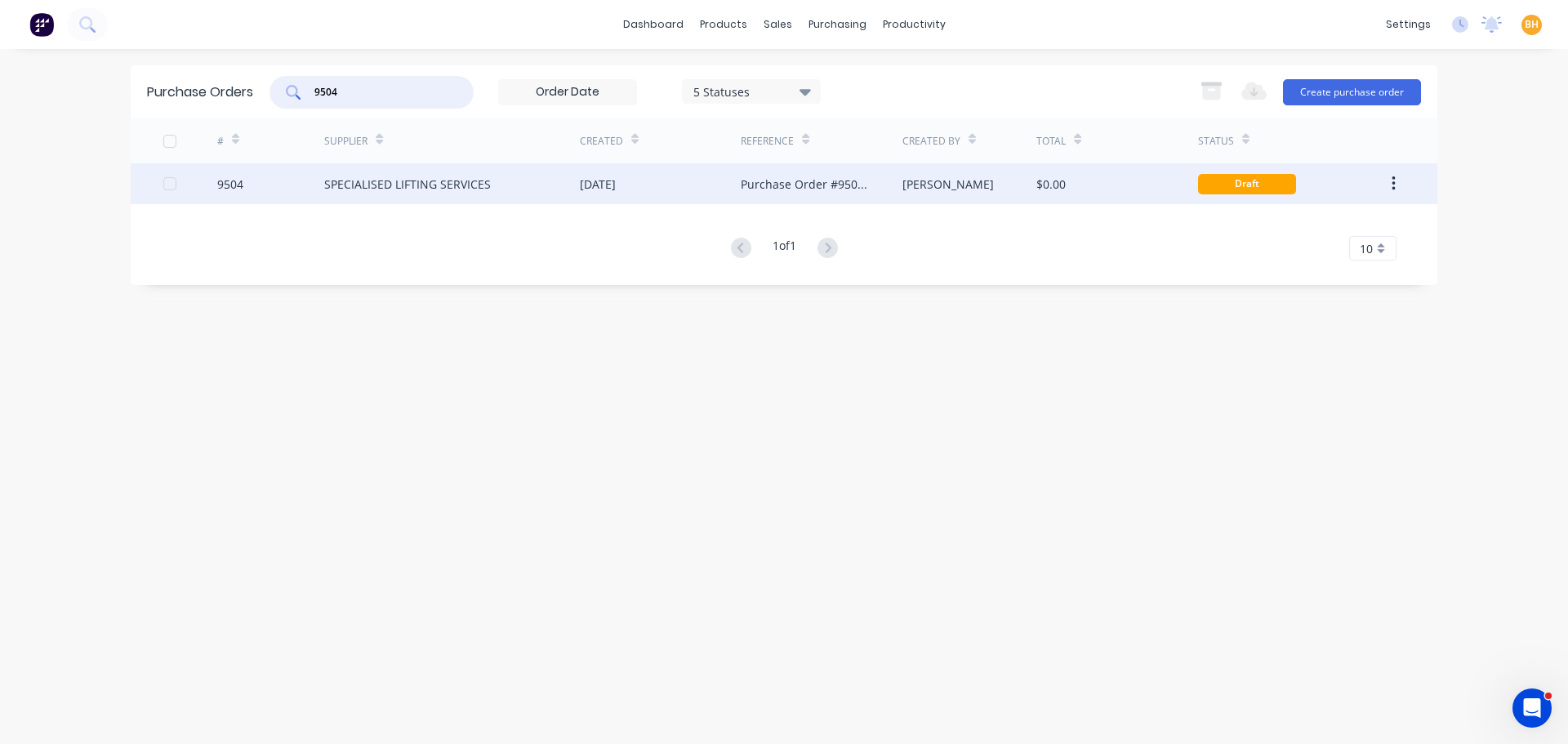
type input "9504"
click at [487, 185] on div "SPECIALISED LIFTING SERVICES" at bounding box center [407, 184] width 167 height 17
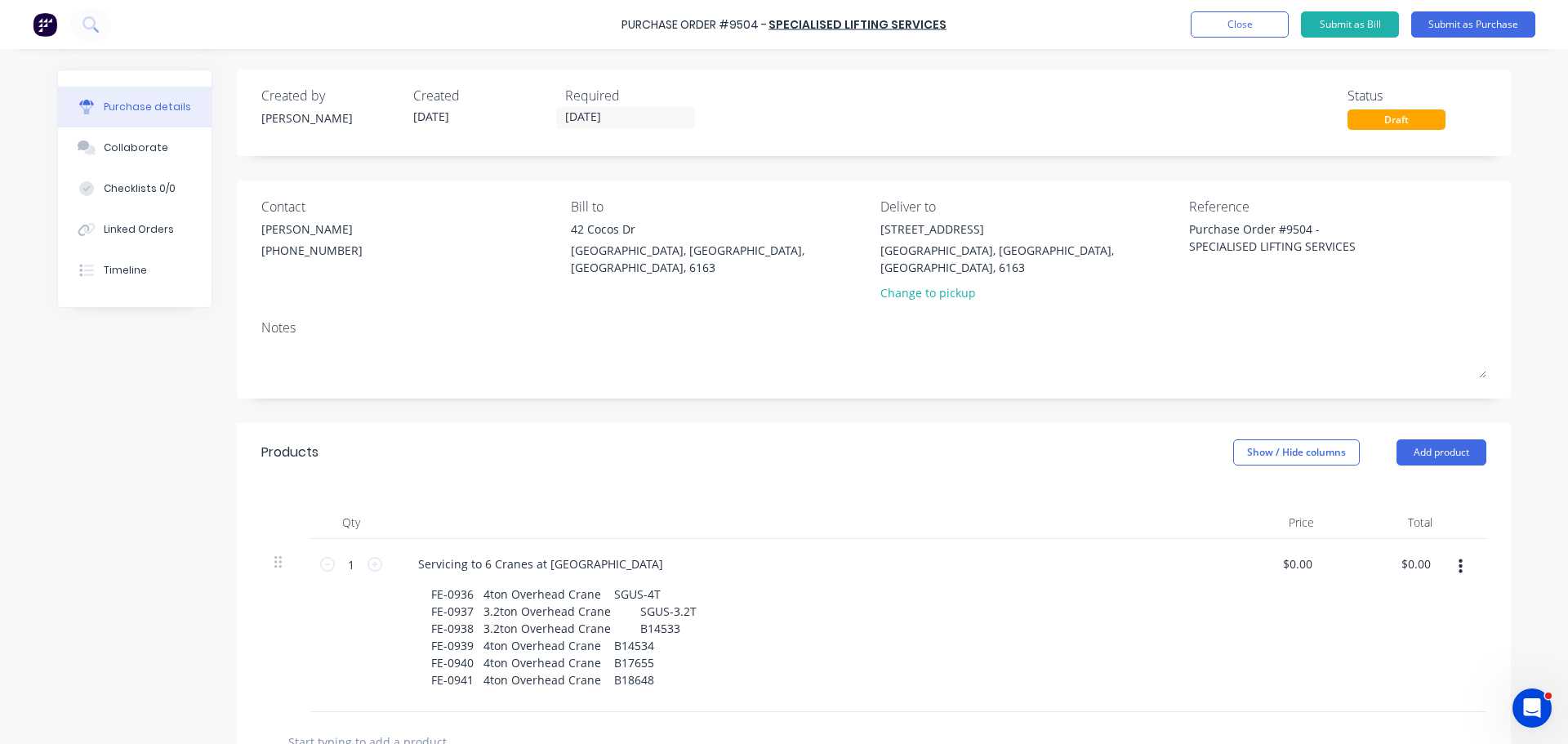
click at [946, 26] on div "Purchase Order #9504 - SPECIALISED LIFTING SERVICES Add product Close Submit as…" at bounding box center [784, 24] width 1568 height 49
click at [945, 26] on div "Purchase Order #9504 - SPECIALISED LIFTING SERVICES Add product Close Submit as…" at bounding box center [784, 24] width 1568 height 49
click at [944, 26] on div "Purchase Order #9504 - SPECIALISED LIFTING SERVICES Add product Close Submit as…" at bounding box center [784, 24] width 1568 height 49
click at [943, 25] on div "Purchase Order #9504 - SPECIALISED LIFTING SERVICES Add product Close Submit as…" at bounding box center [784, 24] width 1568 height 49
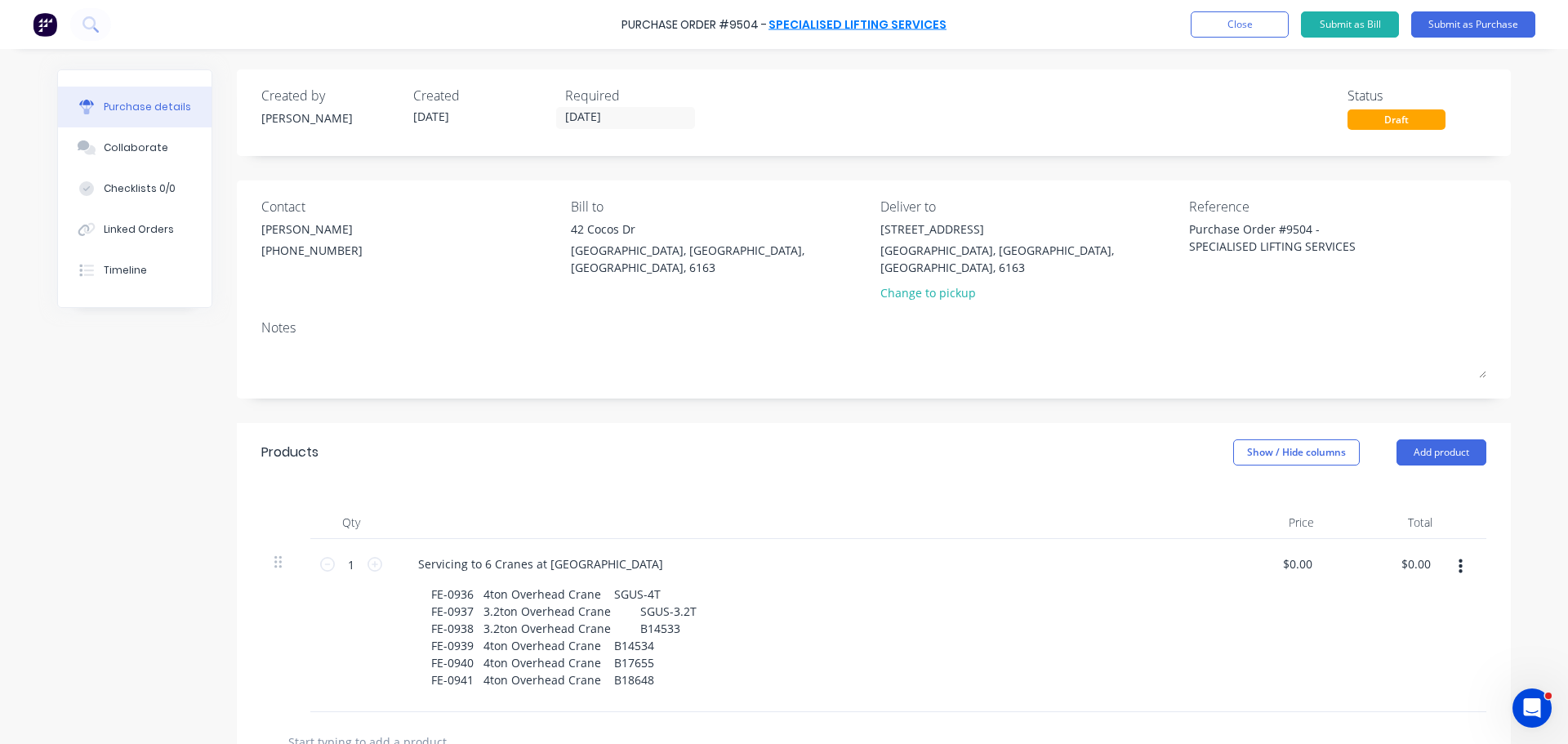
click at [940, 24] on div "Purchase Order #9504 - SPECIALISED LIFTING SERVICES Add product Close Submit as…" at bounding box center [784, 24] width 1568 height 49
click at [834, 62] on div "Purchase details Collaborate Checklists 0/0 Linked Orders Timeline Created by B…" at bounding box center [784, 347] width 1486 height 662
click at [768, 7] on div "Purchase Order #9504 - SPECIALISED LIFTING SERVICES Add product Close Submit as…" at bounding box center [784, 24] width 1568 height 49
click at [989, 36] on div "Purchase Order #9504 - SPECIALISED LIFTING SERVICES Add product Close Submit as…" at bounding box center [784, 24] width 1568 height 49
drag, startPoint x: 953, startPoint y: 27, endPoint x: 779, endPoint y: 33, distance: 174.1
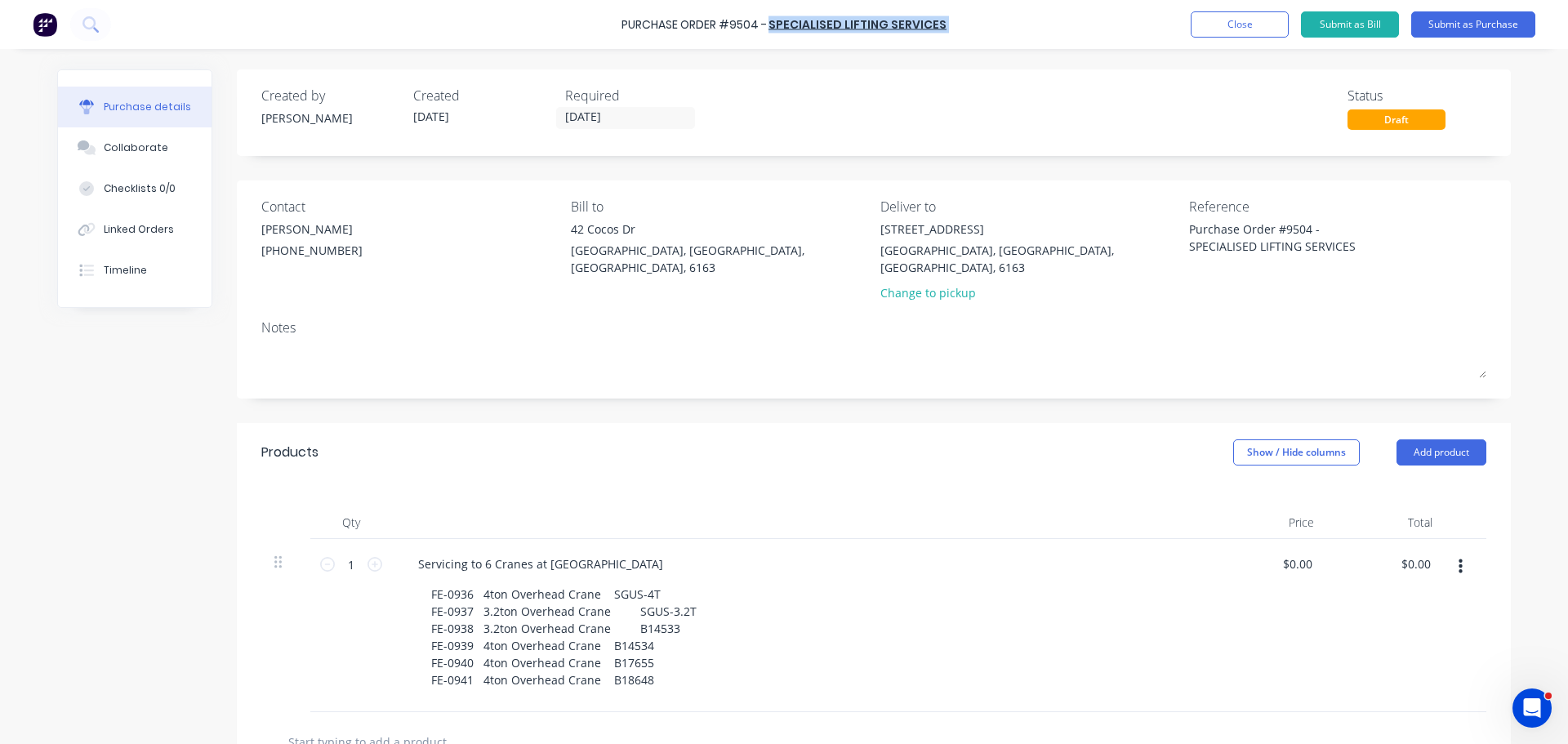
click at [779, 30] on div "Purchase Order #9504 - SPECIALISED LIFTING SERVICES Add product Close Submit as…" at bounding box center [784, 24] width 1568 height 49
click at [773, 26] on div "Purchase Order #9504 - SPECIALISED LIFTING SERVICES" at bounding box center [784, 25] width 325 height 17
click at [963, 26] on div "Purchase Order #9504 - SPECIALISED LIFTING SERVICES Add product Close Submit as…" at bounding box center [784, 24] width 1568 height 49
drag, startPoint x: 947, startPoint y: 26, endPoint x: 773, endPoint y: 28, distance: 174.0
click at [773, 28] on div "Purchase Order #9504 - SPECIALISED LIFTING SERVICES Add product Close Submit as…" at bounding box center [784, 24] width 1568 height 49
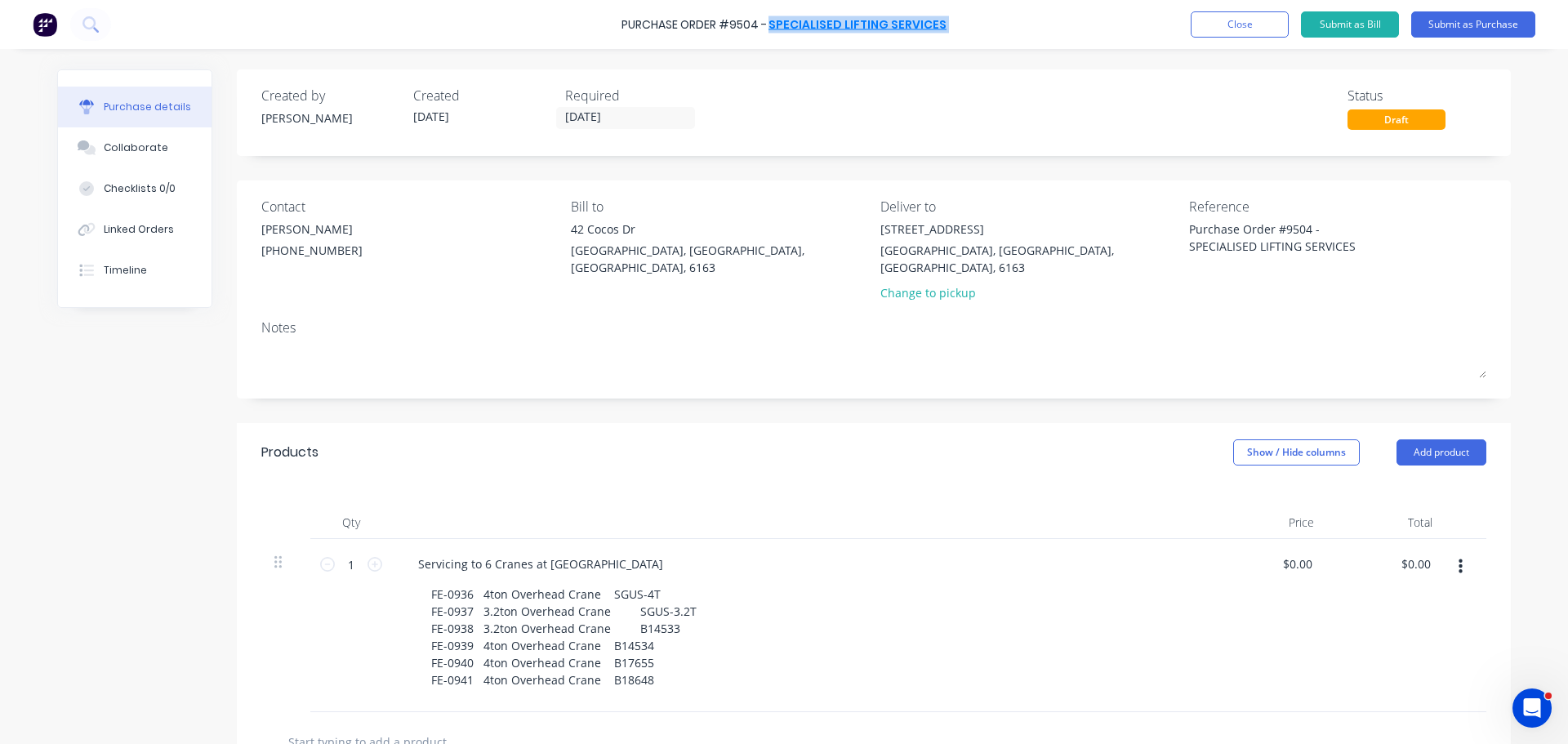
copy div "SPECIALISED LIFTING SERVICES Add product Close Submit as Bill Submit as Purchase"
type textarea "x"
click at [1242, 28] on button "Close" at bounding box center [1239, 25] width 98 height 26
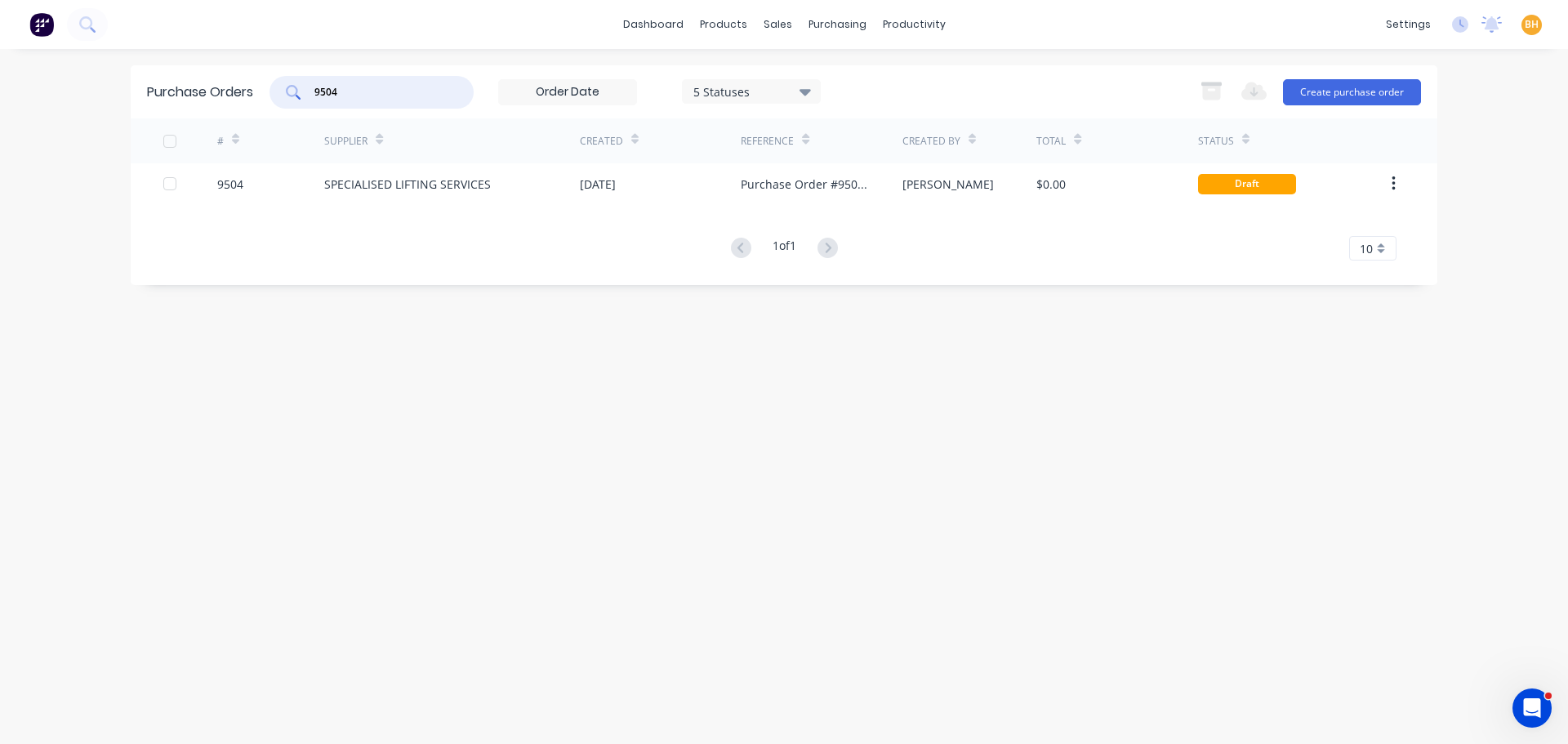
click at [360, 87] on input "9504" at bounding box center [380, 93] width 136 height 17
type input "9"
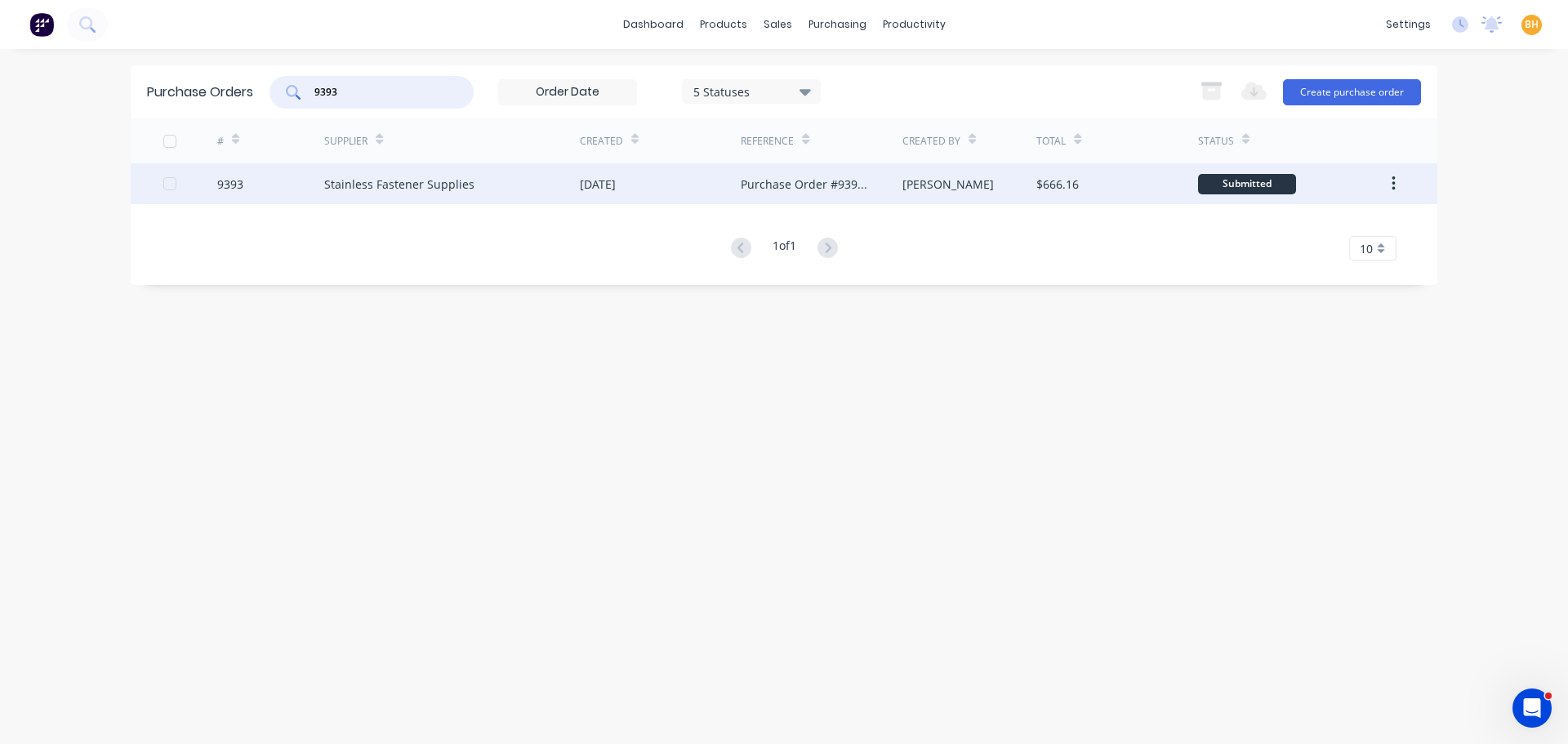
type input "9393"
click at [397, 183] on div "Stainless Fastener Supplies" at bounding box center [399, 184] width 150 height 17
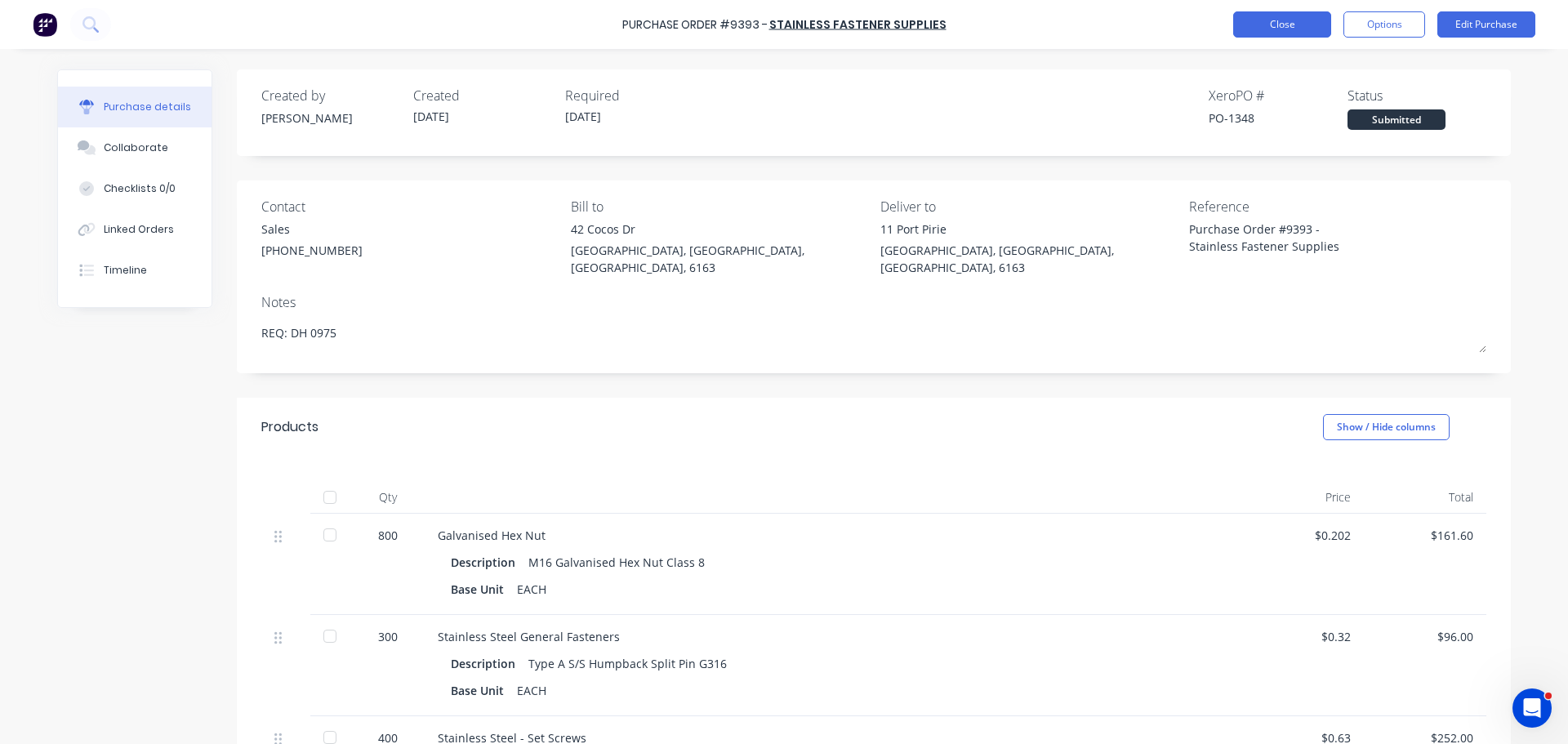
click at [1279, 27] on button "Close" at bounding box center [1282, 25] width 98 height 26
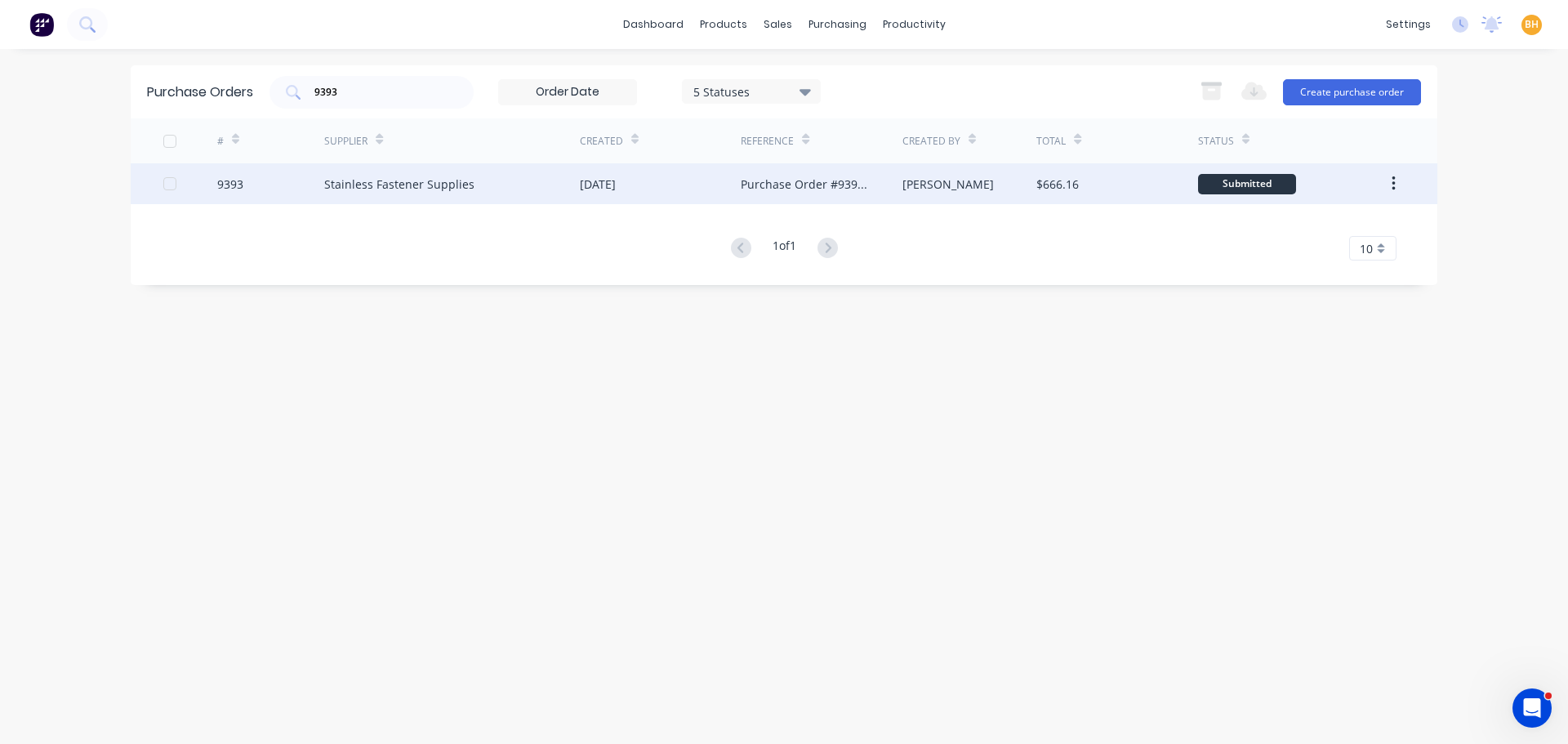
click at [445, 191] on div "Stainless Fastener Supplies" at bounding box center [399, 184] width 150 height 17
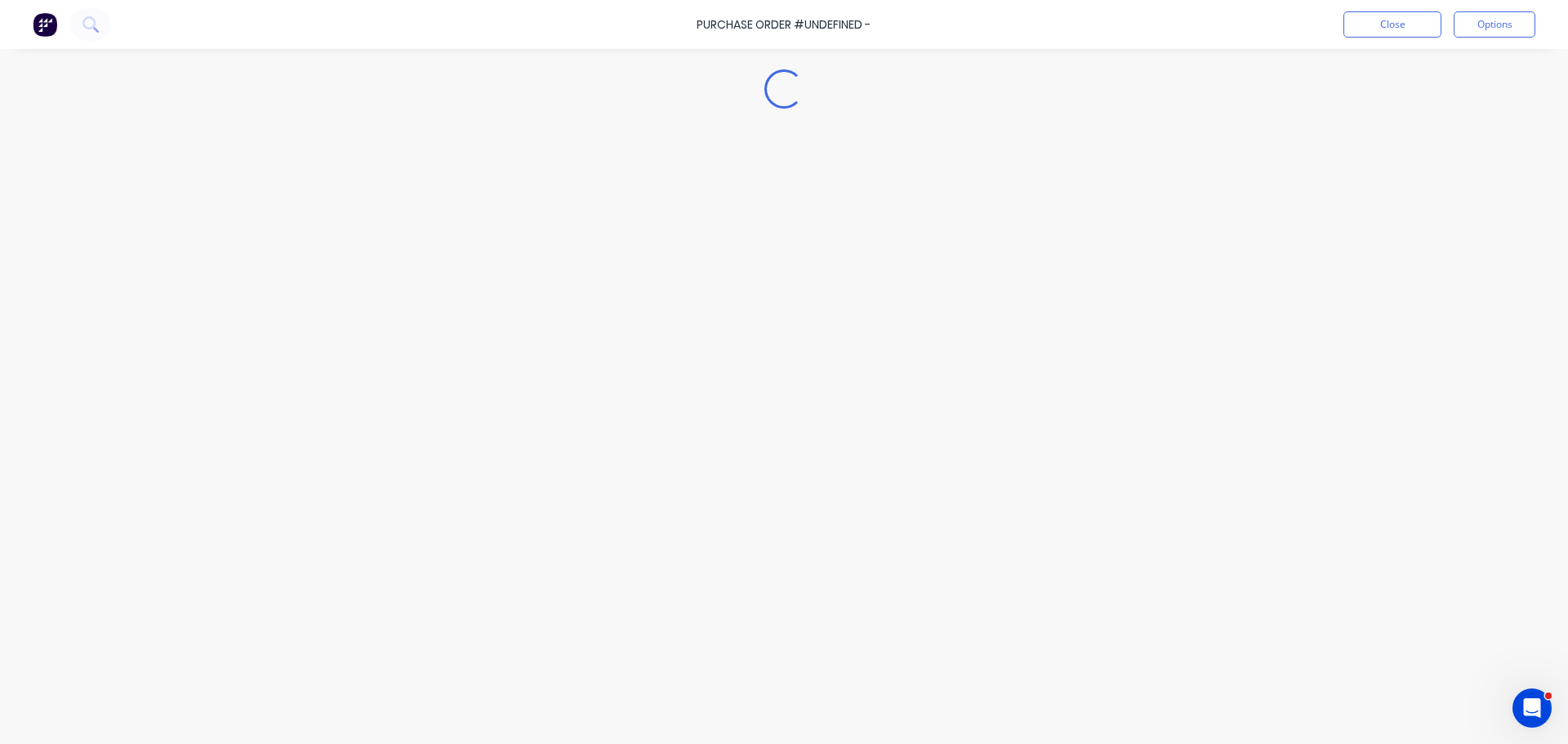
type textarea "x"
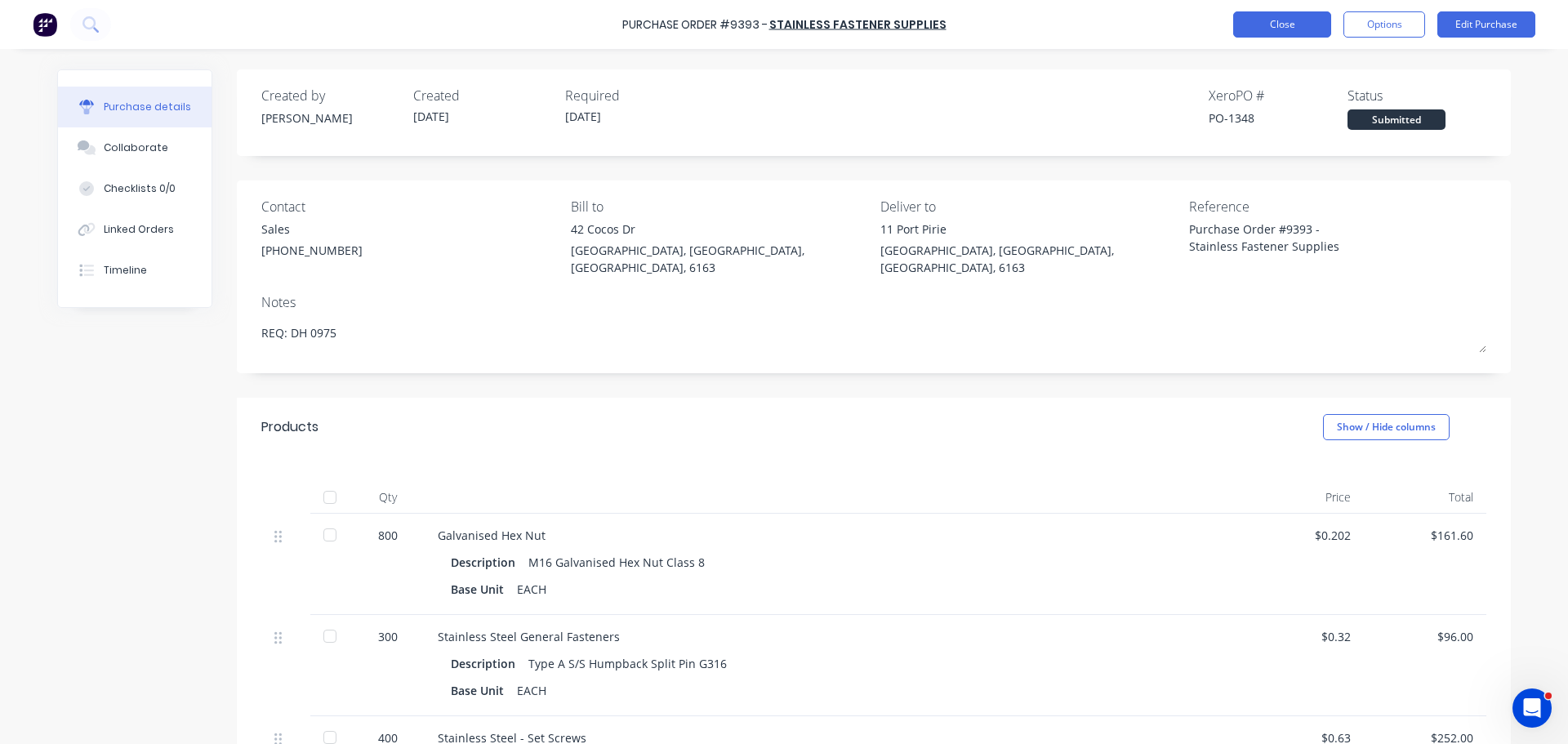
click at [1278, 25] on button "Close" at bounding box center [1282, 25] width 98 height 26
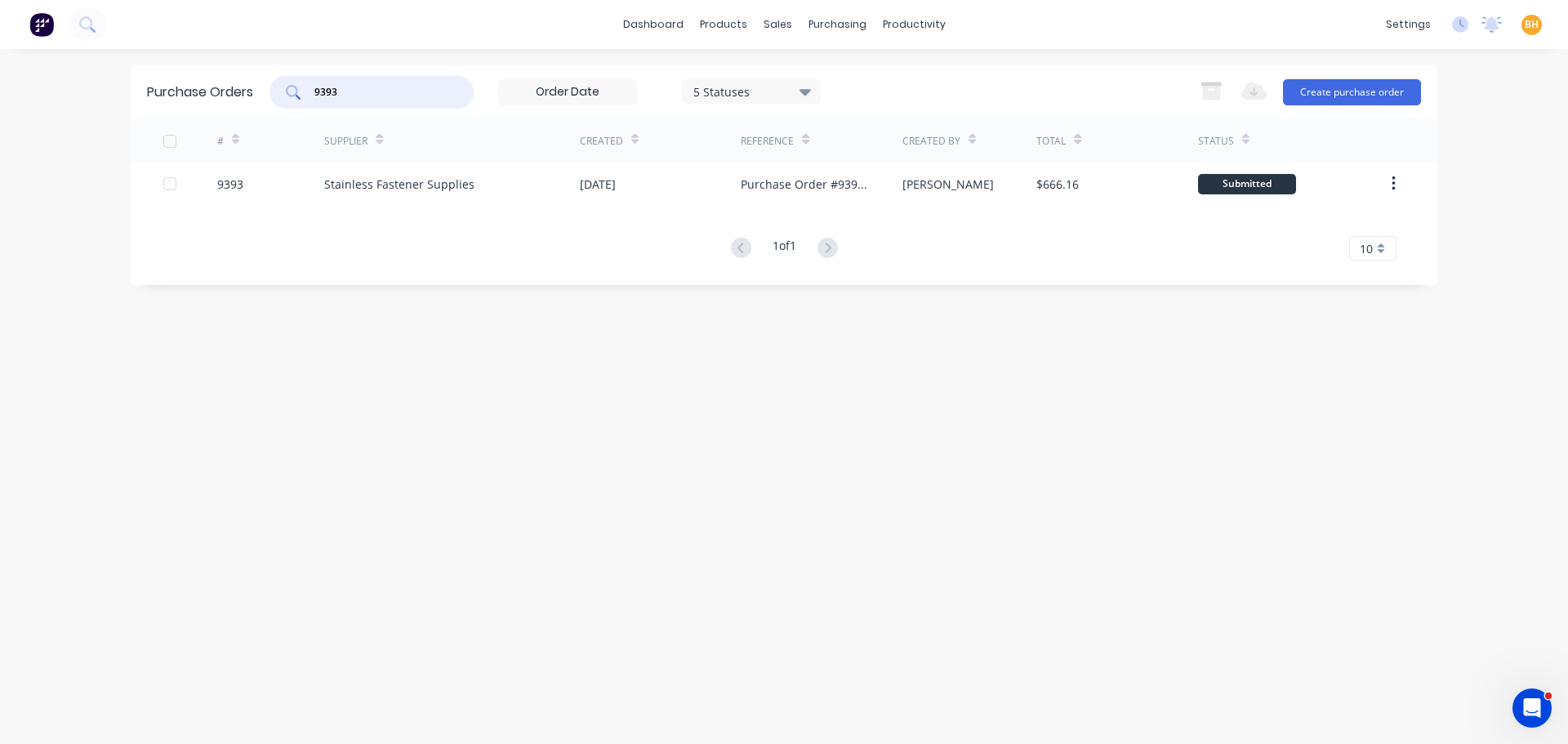
click at [355, 95] on input "9393" at bounding box center [380, 93] width 136 height 17
type input "9"
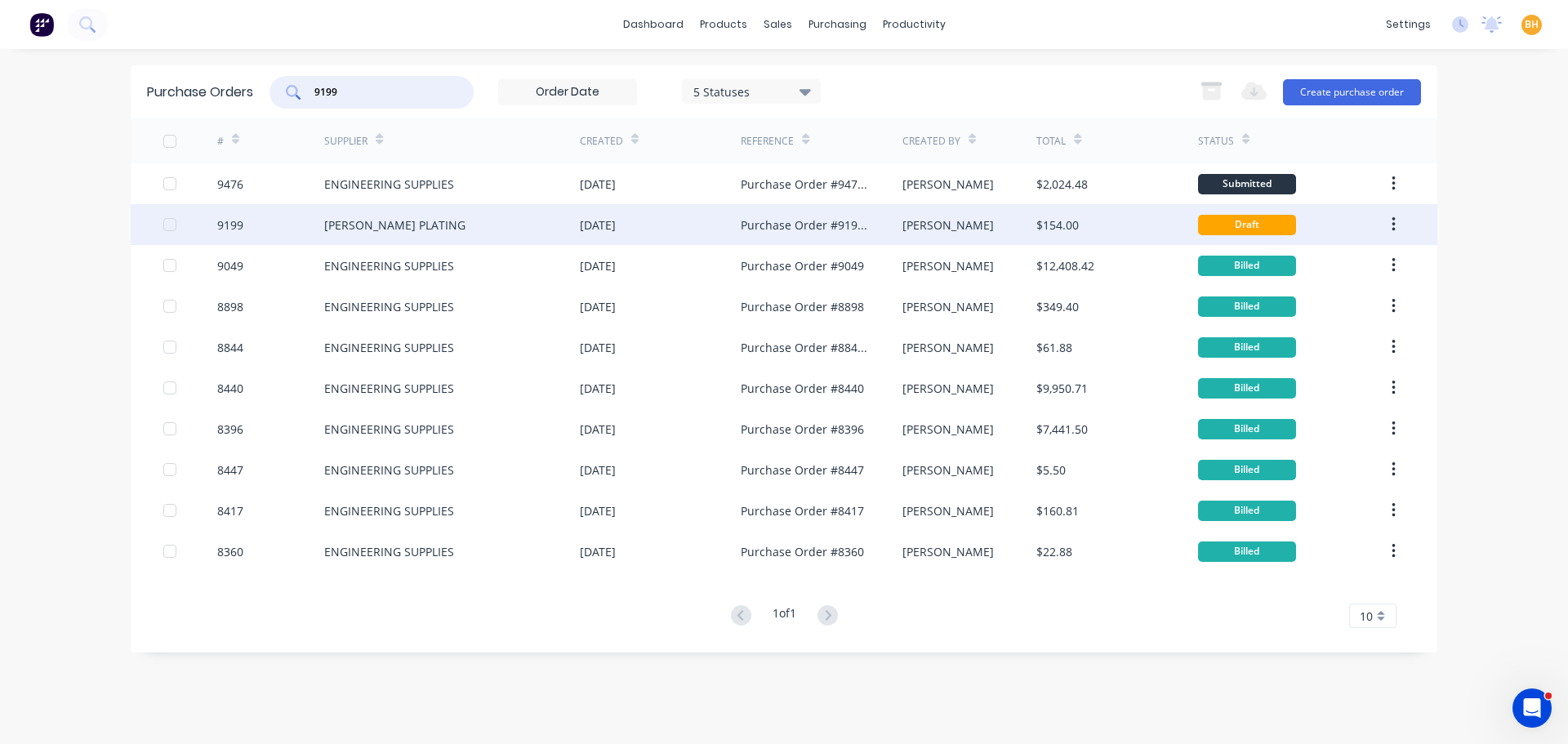
type input "9199"
click at [390, 228] on div "[PERSON_NAME] PLATING" at bounding box center [394, 225] width 141 height 17
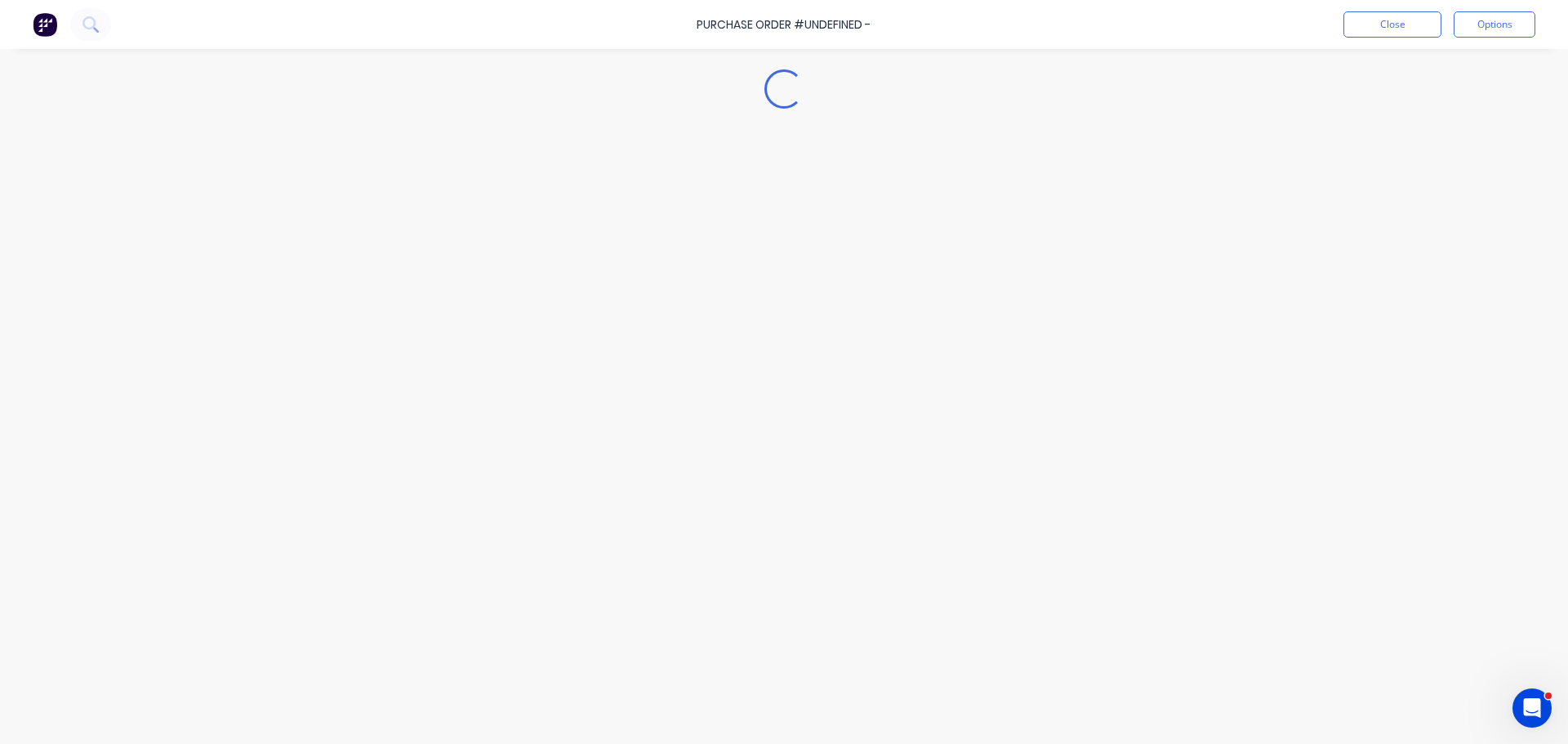
click at [390, 228] on div "Loading..." at bounding box center [784, 347] width 1486 height 662
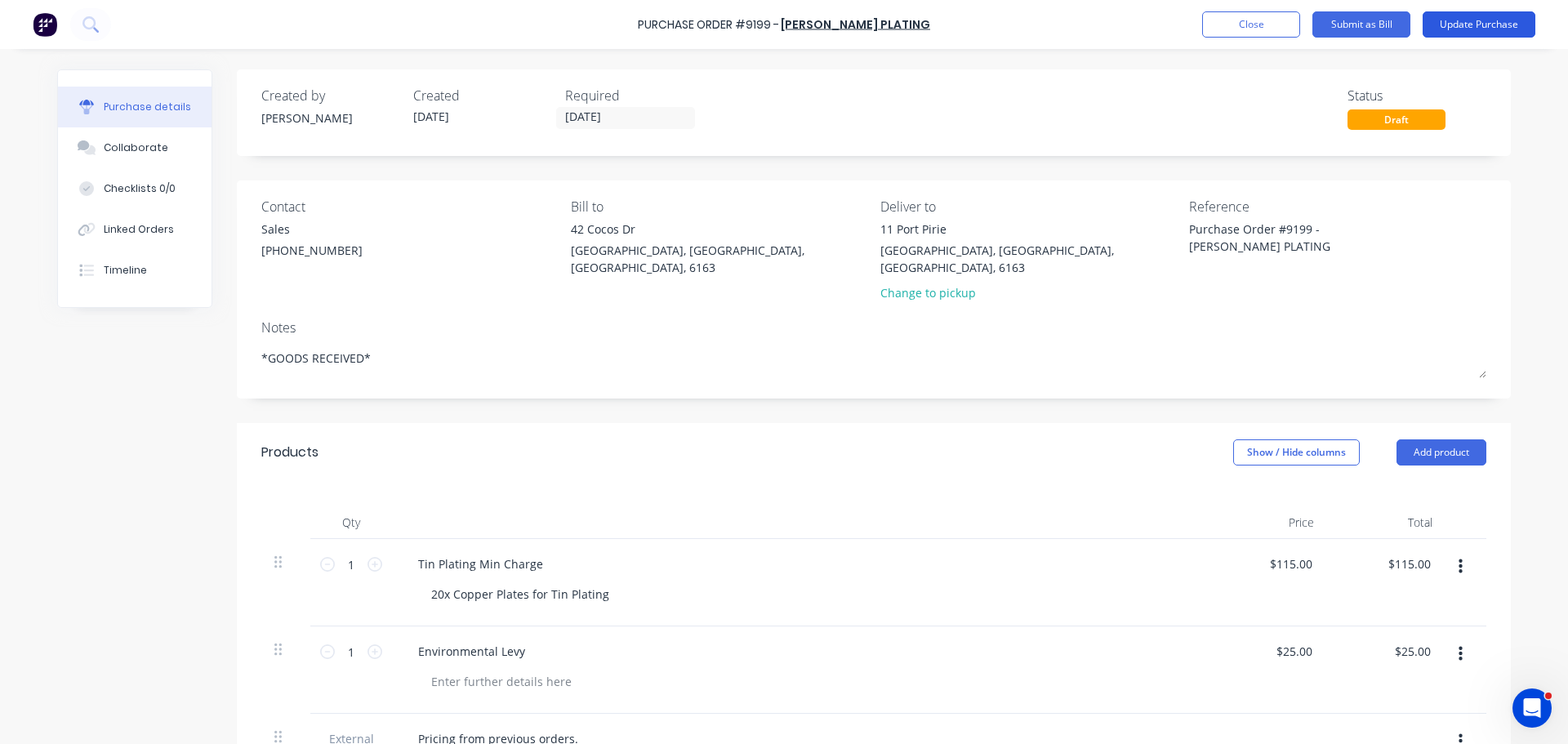
click at [1473, 20] on button "Update Purchase" at bounding box center [1479, 25] width 112 height 26
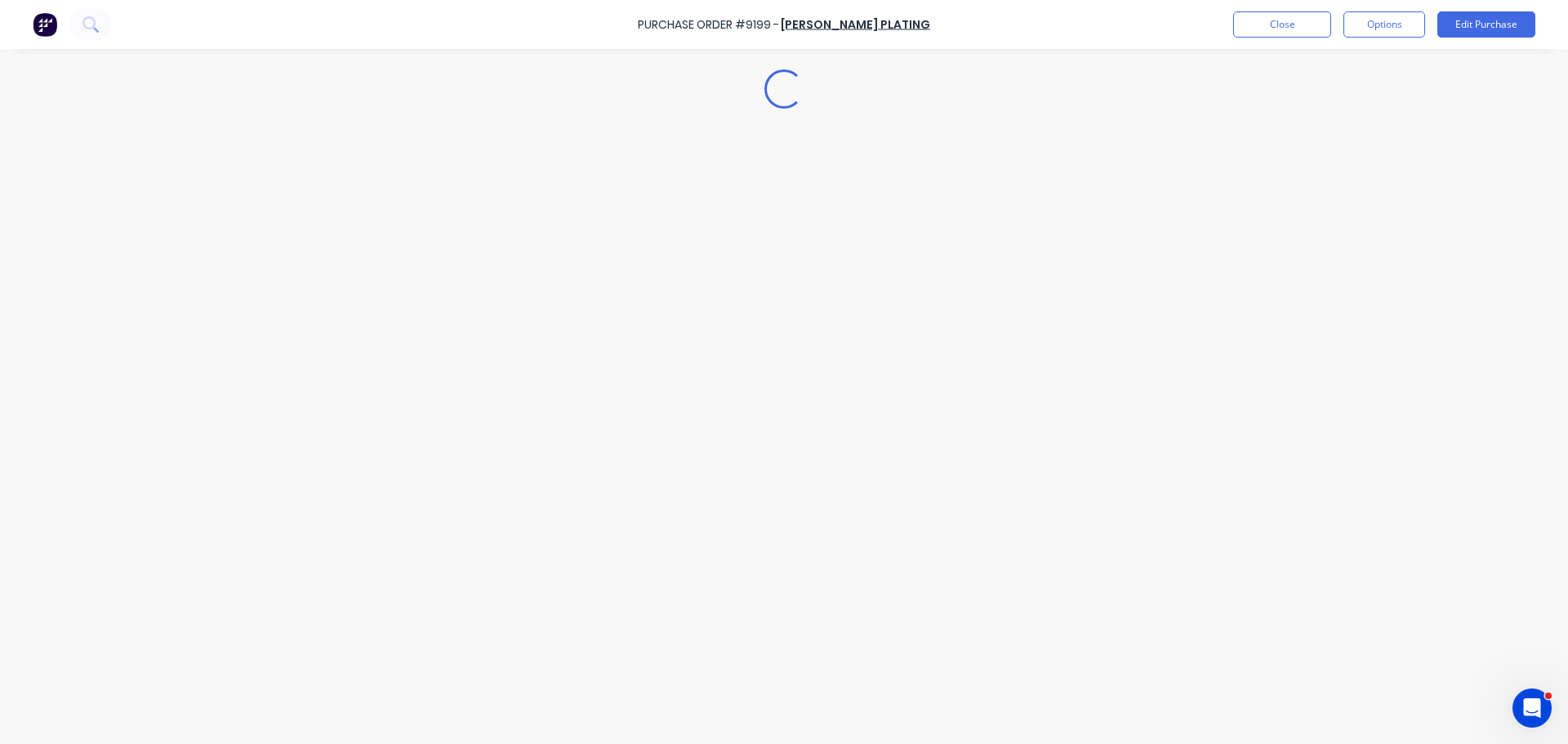
type textarea "x"
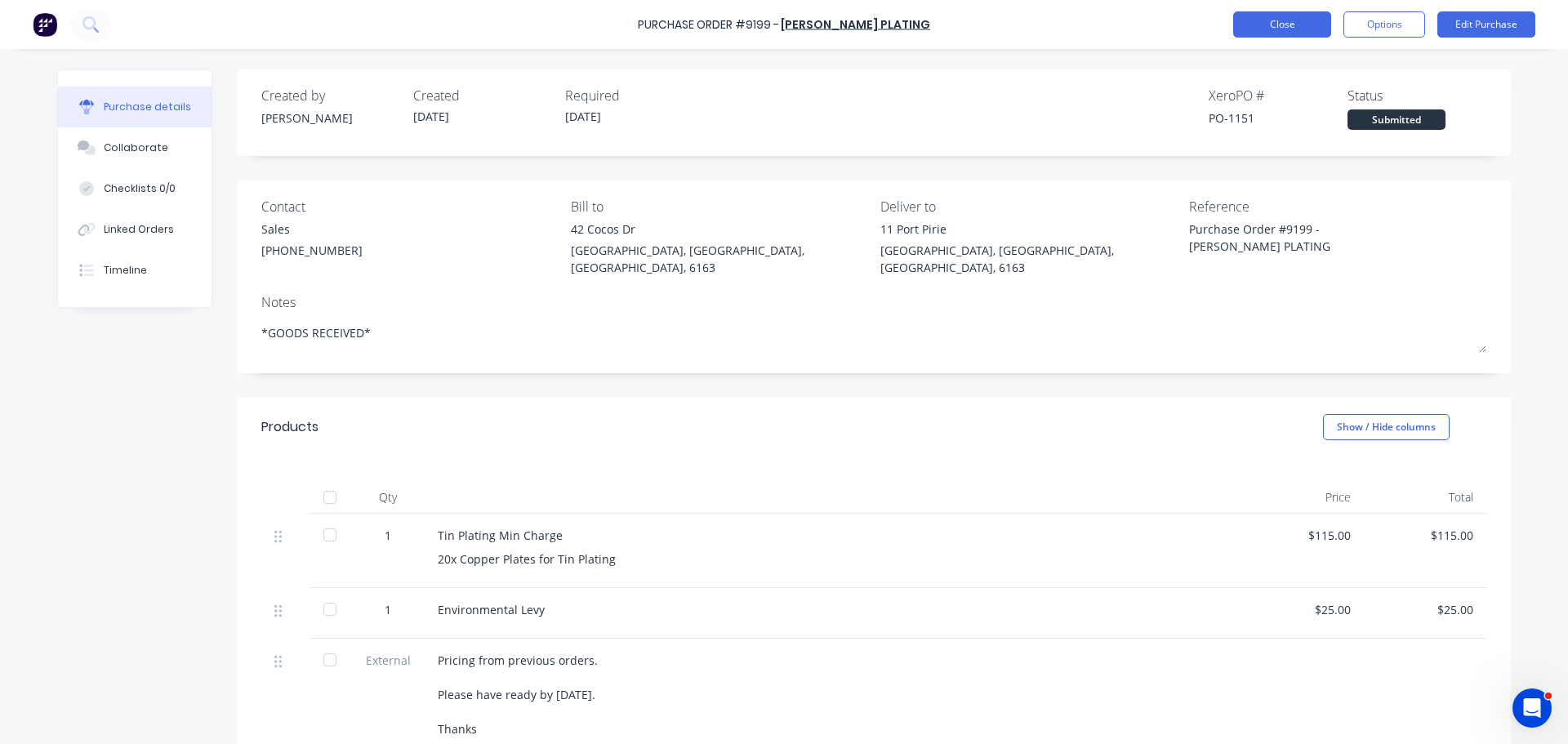
click at [1250, 22] on button "Close" at bounding box center [1282, 25] width 98 height 26
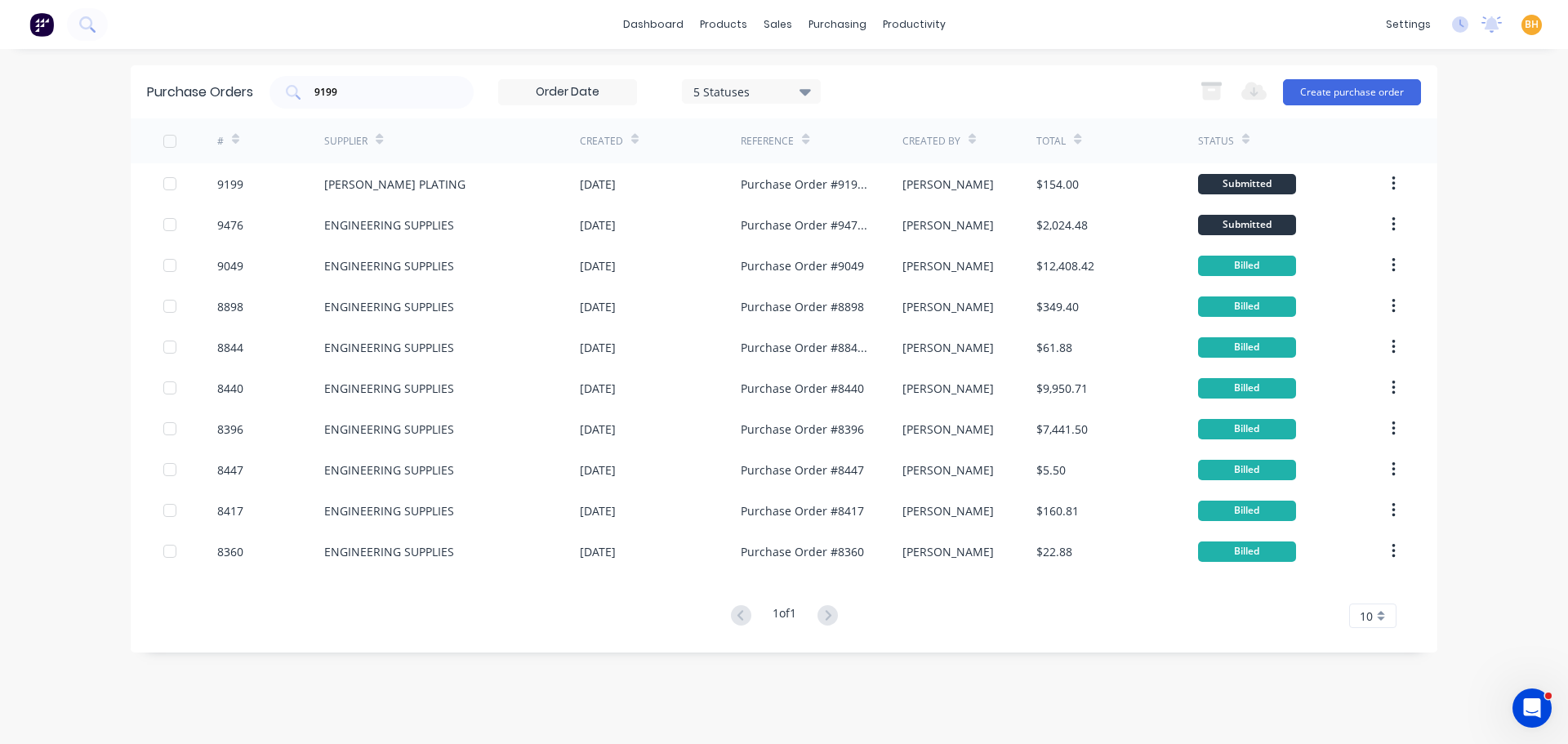
click at [839, 55] on div "dashboard products sales purchasing productivity dashboard products Product Cat…" at bounding box center [784, 372] width 1568 height 744
click at [1521, 236] on div "dashboard products sales purchasing productivity dashboard products Product Cat…" at bounding box center [784, 372] width 1568 height 744
click at [393, 96] on input "9199" at bounding box center [380, 93] width 136 height 17
type input "9"
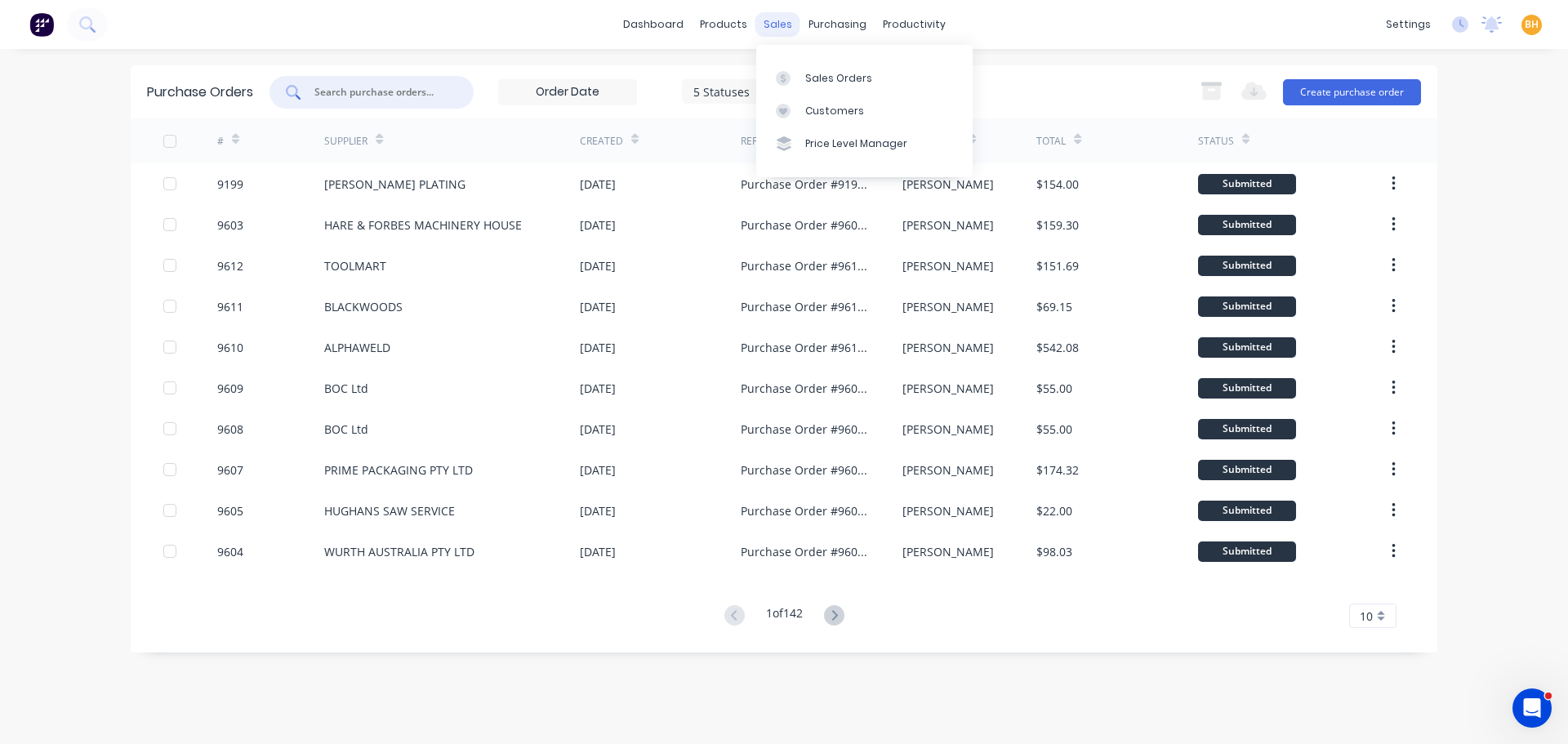
click at [765, 30] on div "sales" at bounding box center [778, 25] width 45 height 25
drag, startPoint x: 824, startPoint y: 70, endPoint x: 808, endPoint y: 83, distance: 20.6
click at [824, 71] on div "Sales Orders" at bounding box center [838, 79] width 67 height 15
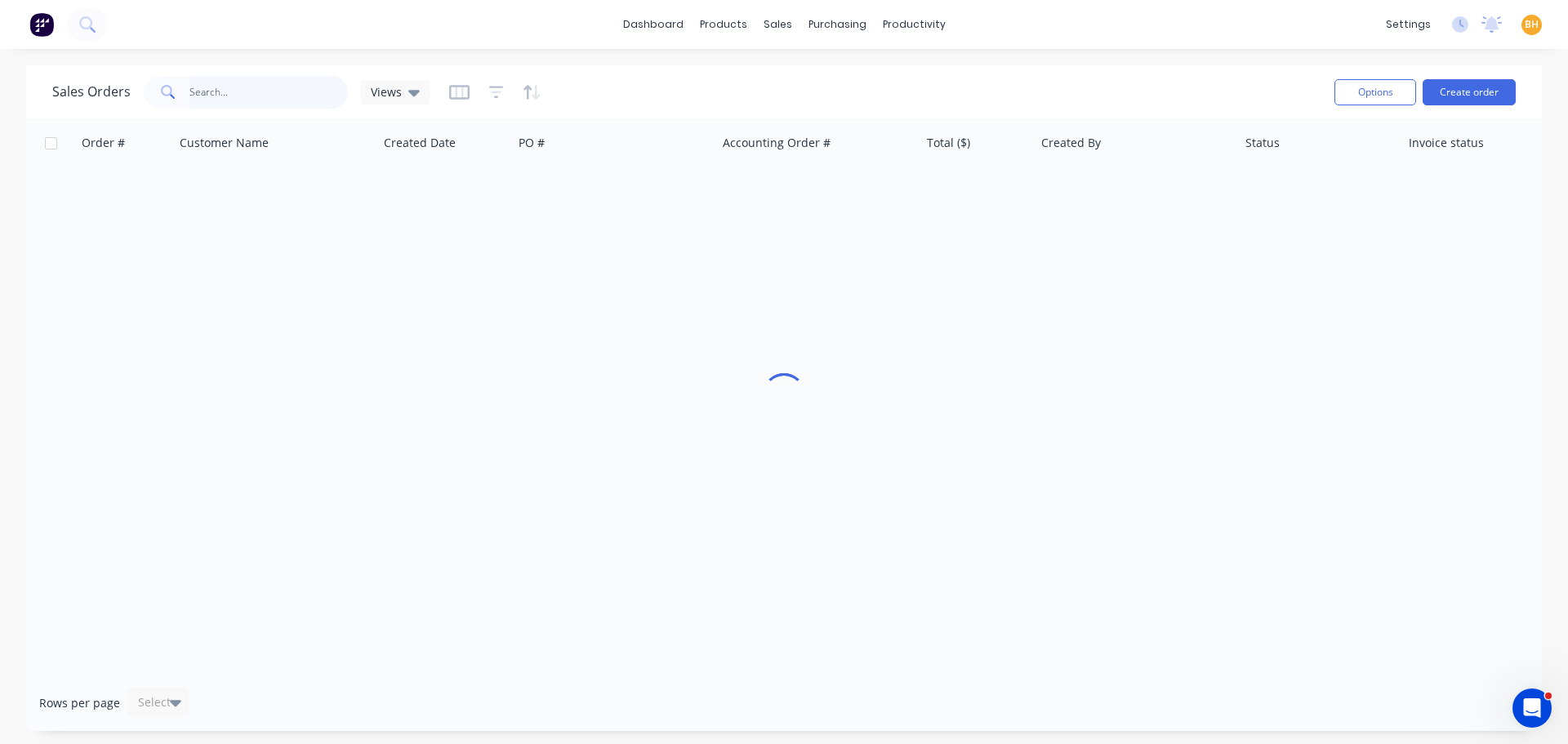
click at [251, 98] on input "text" at bounding box center [269, 93] width 160 height 33
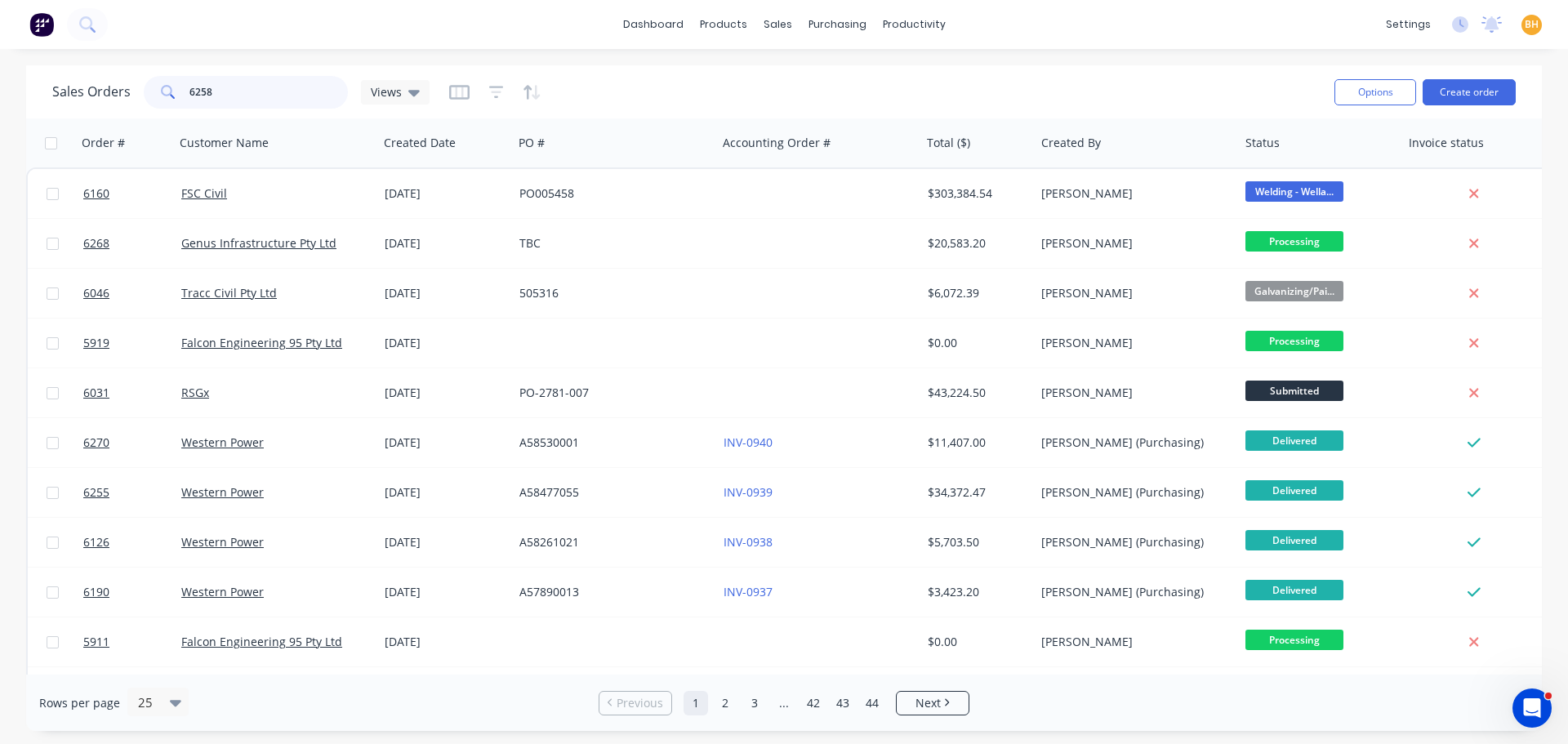
type input "6258"
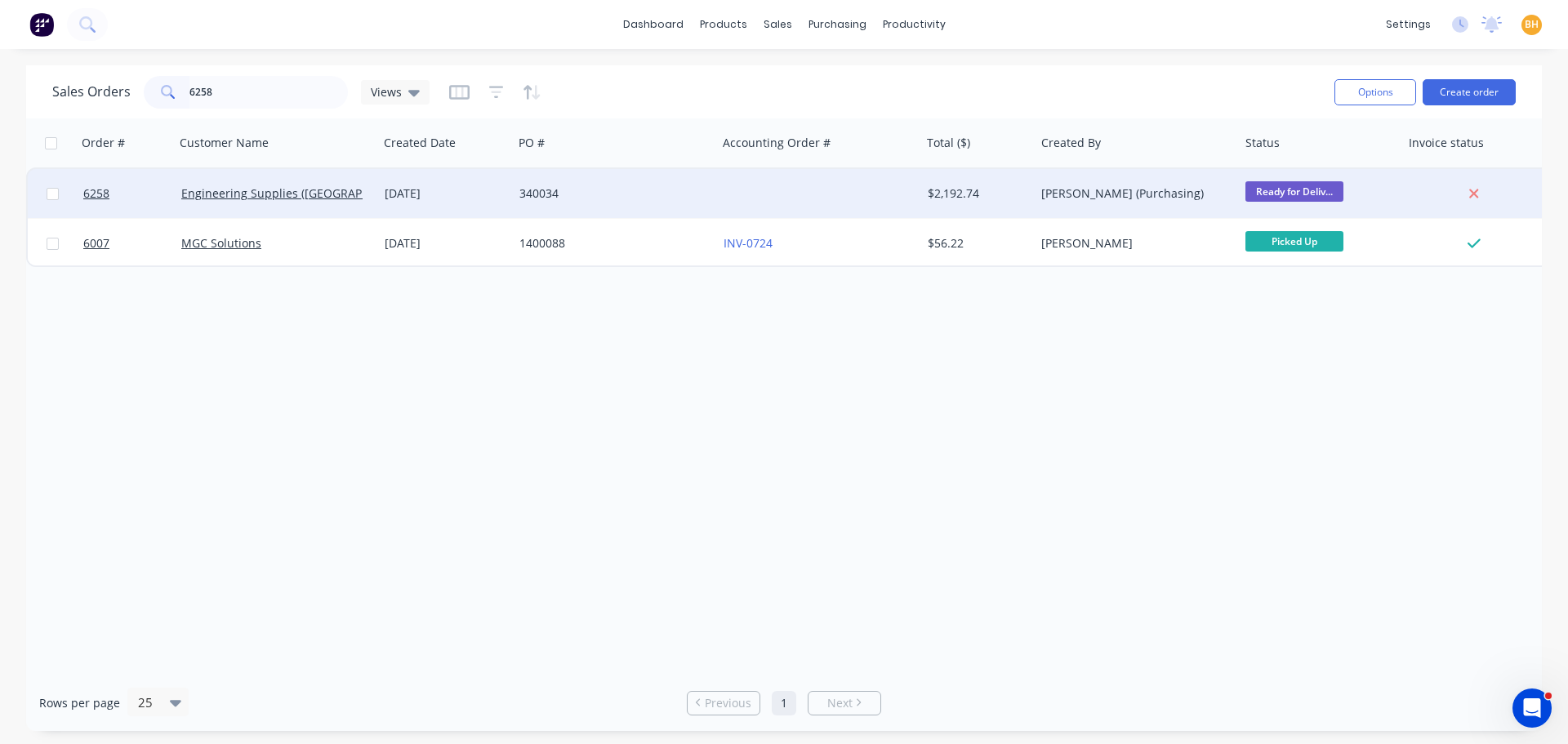
click at [377, 180] on div "Engineering Supplies (WA) Pty Ltd" at bounding box center [276, 193] width 204 height 49
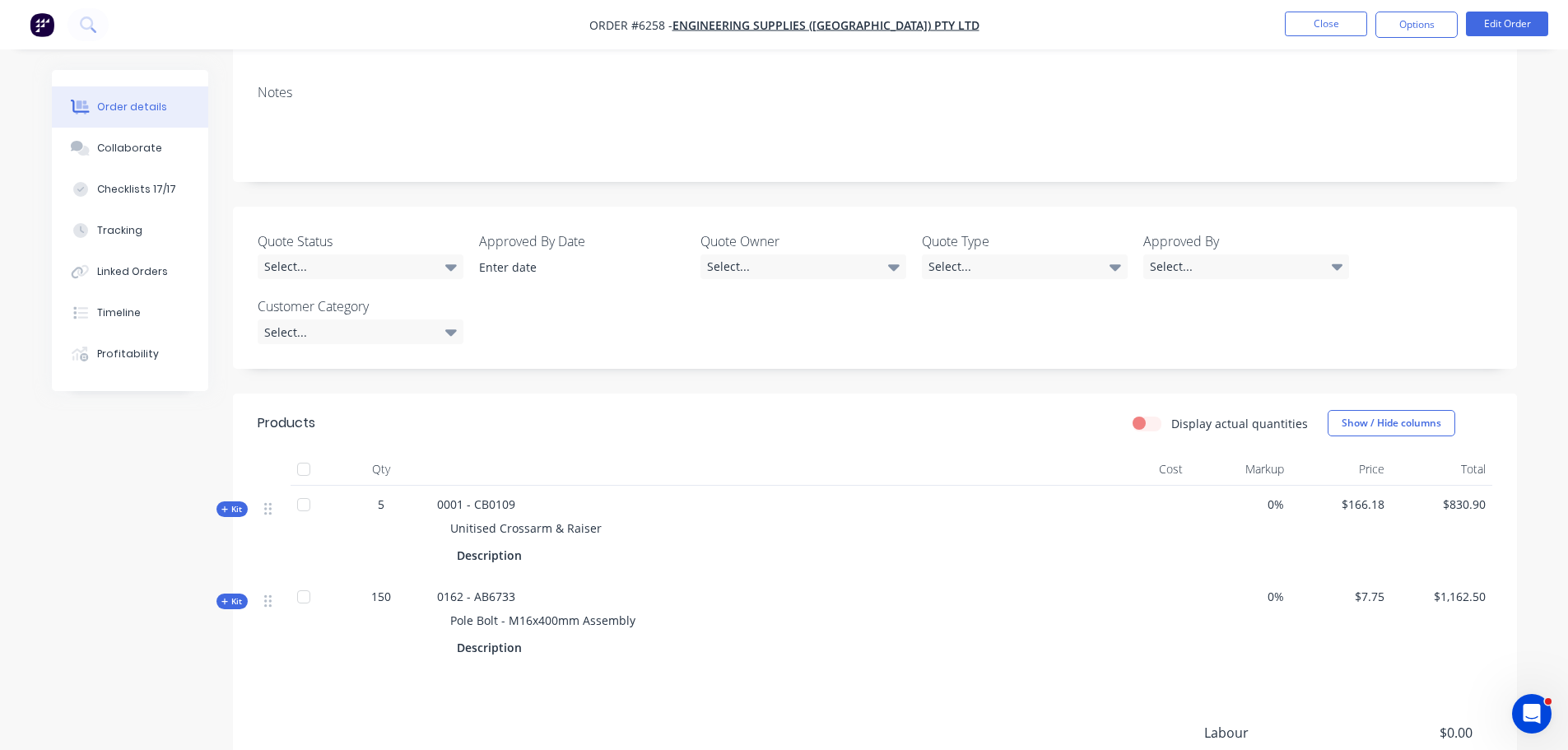
scroll to position [218, 0]
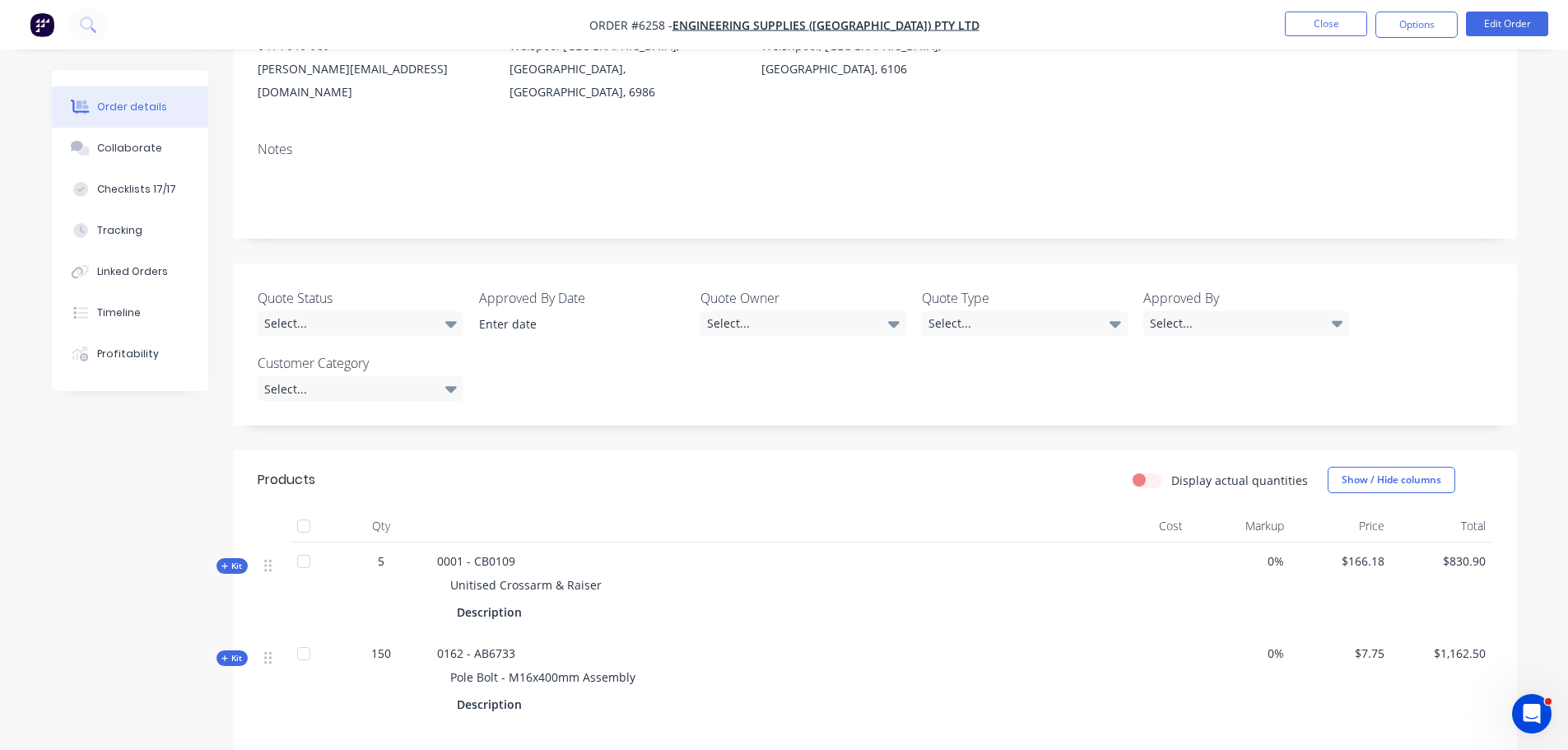
click at [305, 509] on div at bounding box center [304, 526] width 33 height 33
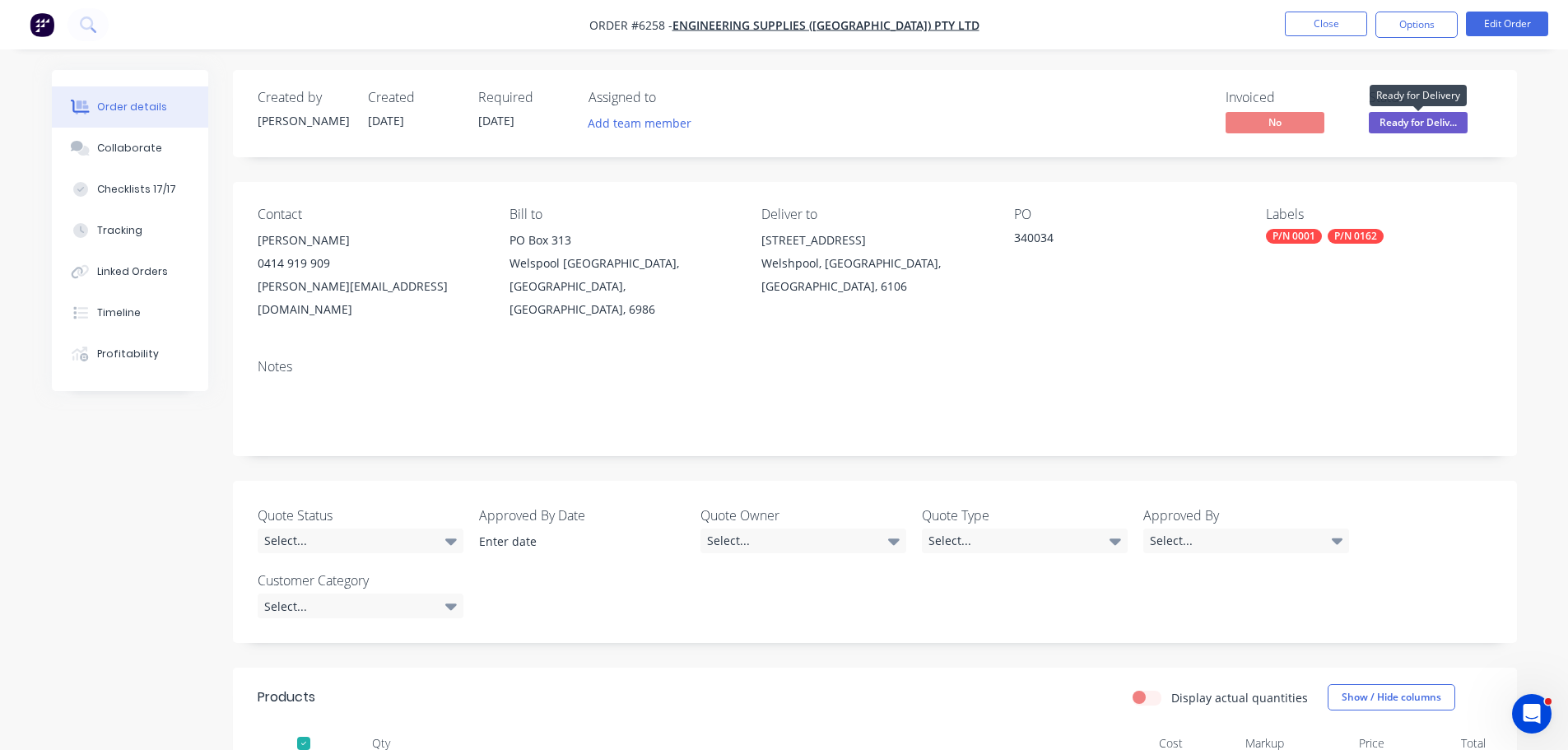
click at [1442, 120] on span "Ready for Deliv..." at bounding box center [1418, 122] width 99 height 21
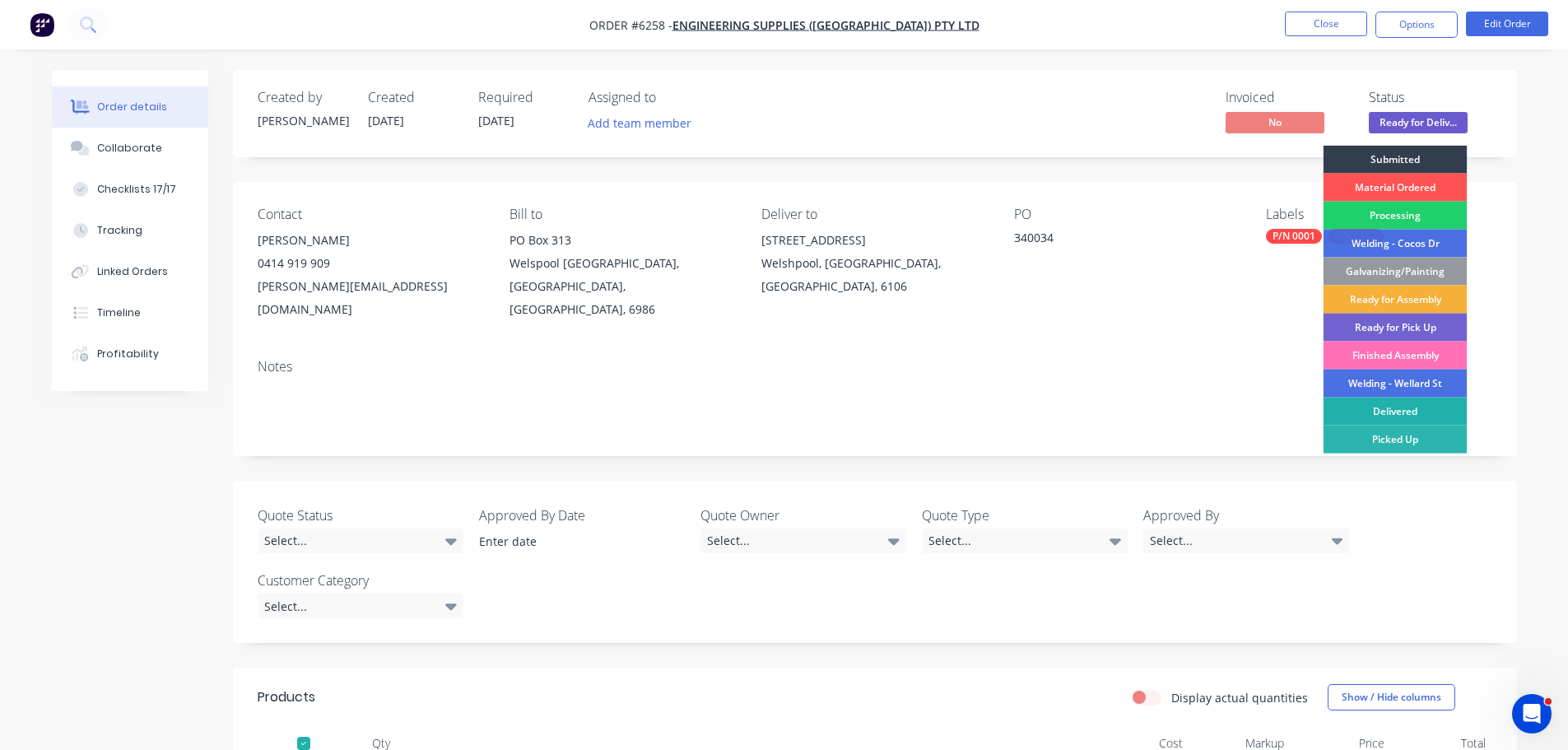
click at [1401, 404] on div "Delivered" at bounding box center [1395, 412] width 144 height 28
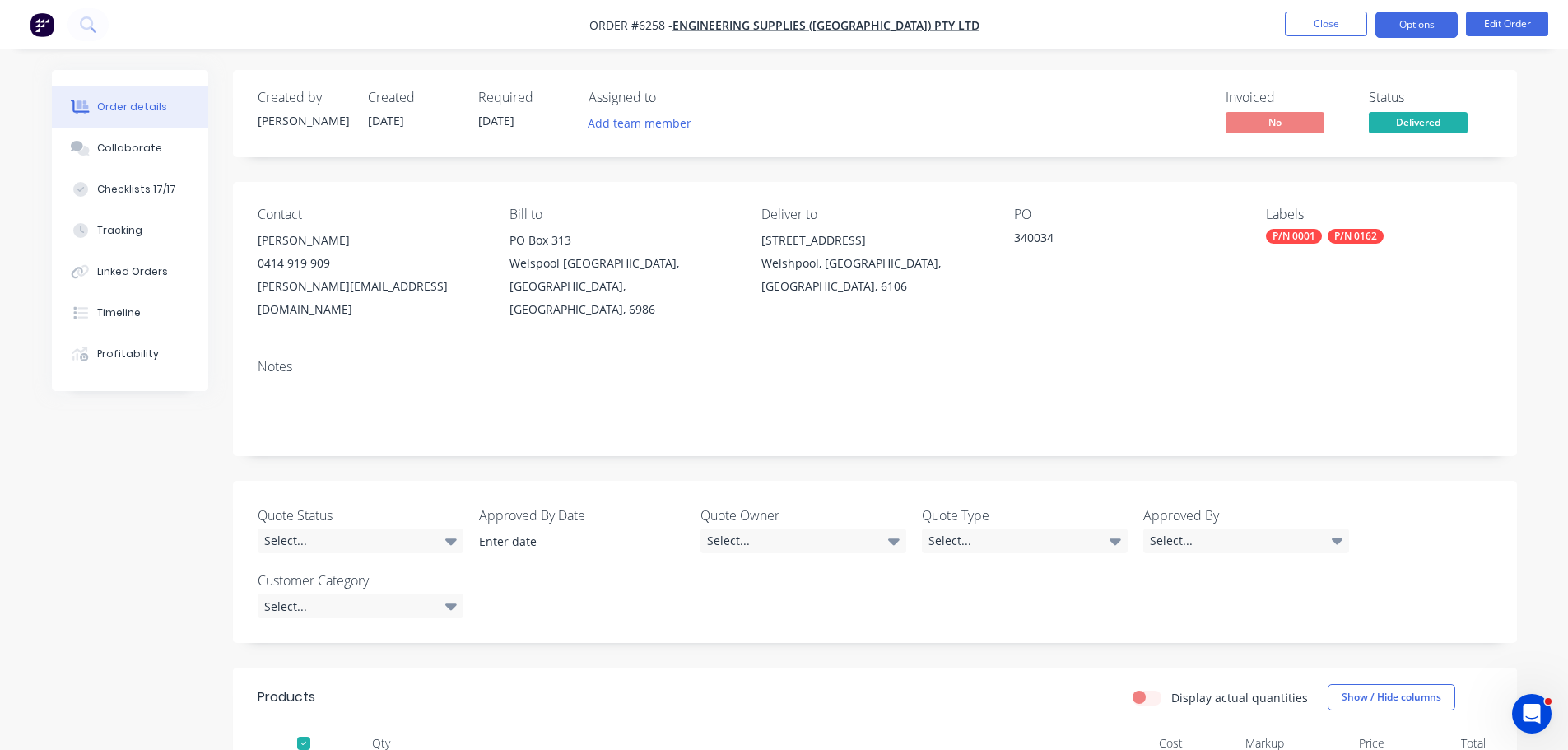
click at [1431, 28] on button "Options" at bounding box center [1416, 25] width 82 height 27
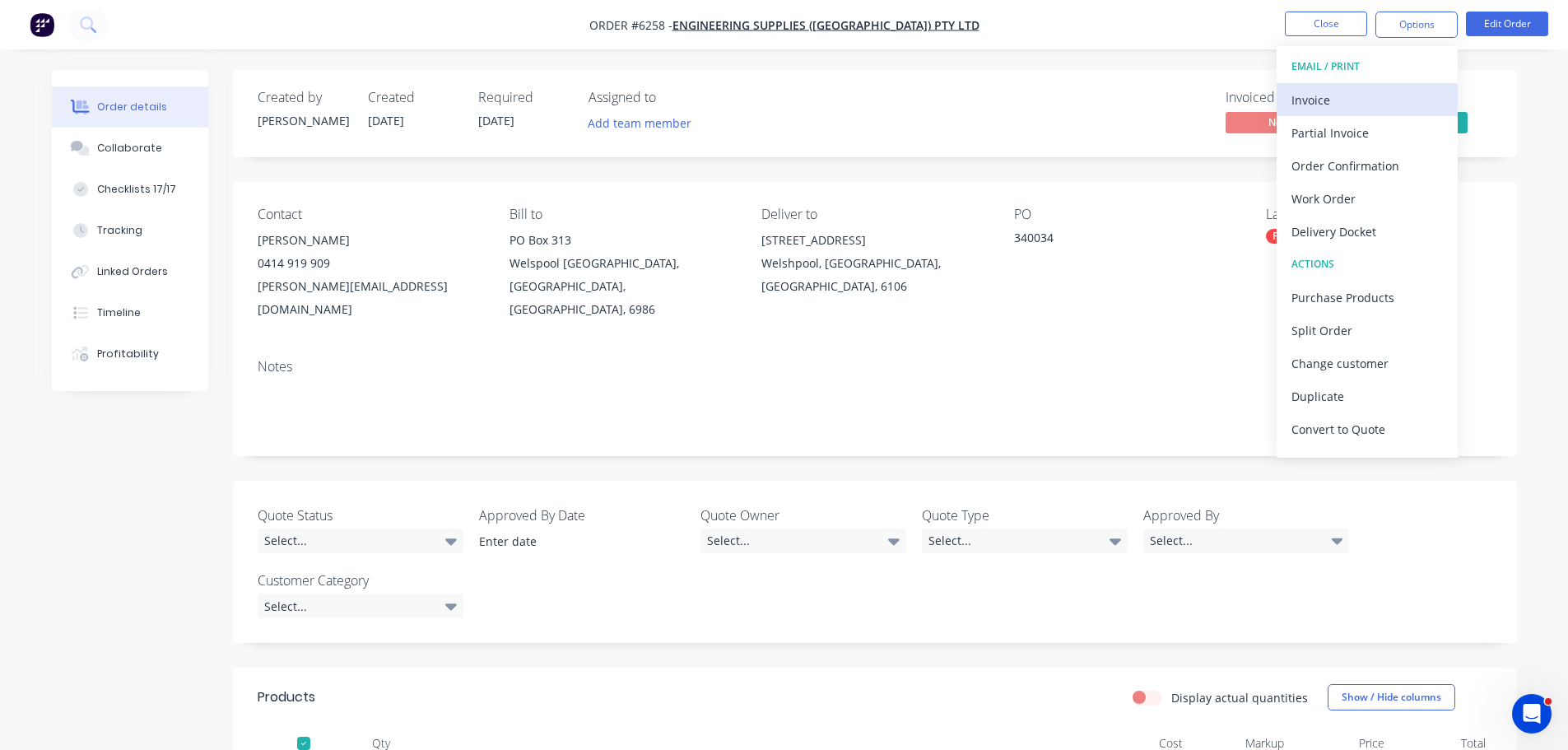
click at [1313, 93] on div "Invoice" at bounding box center [1367, 100] width 152 height 24
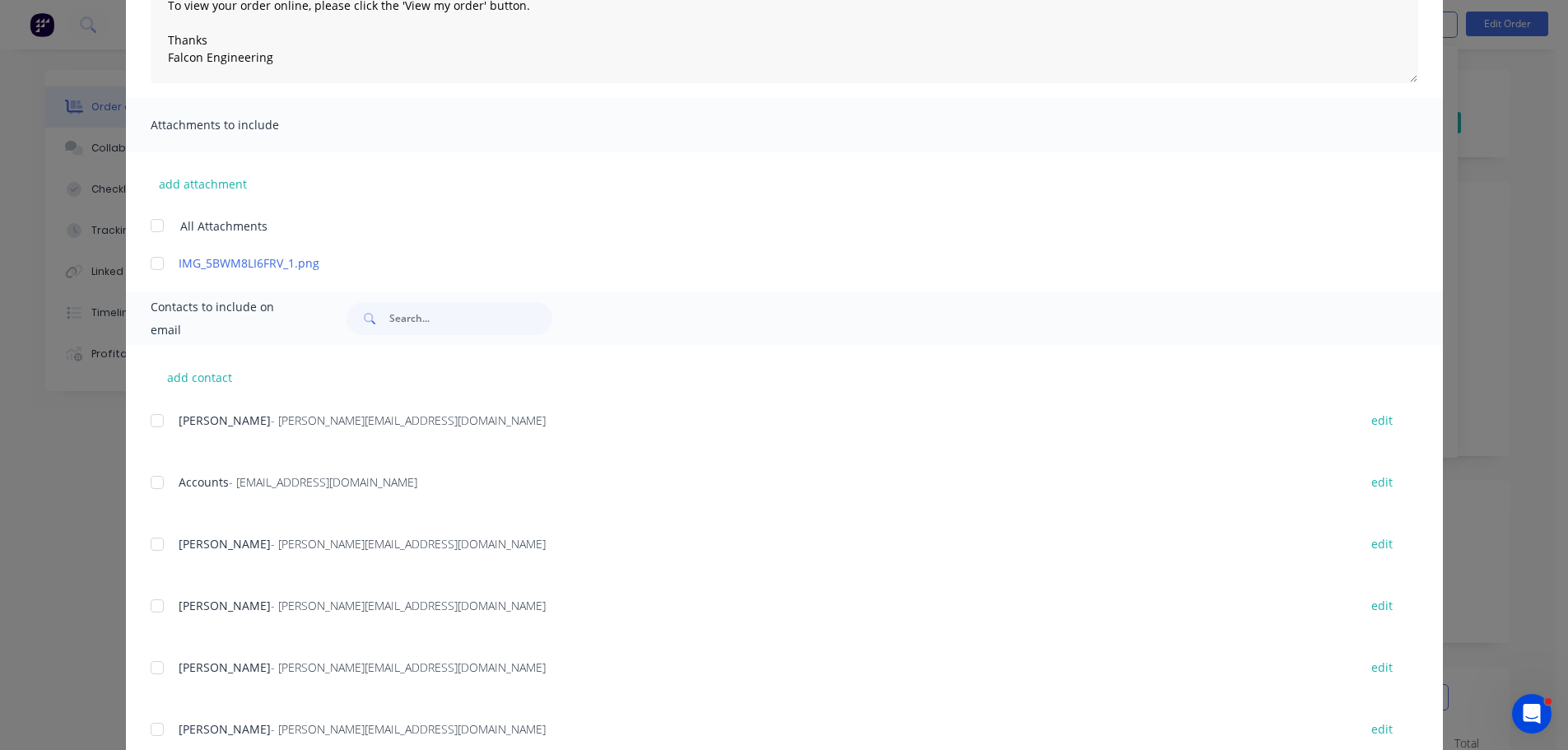
scroll to position [326, 0]
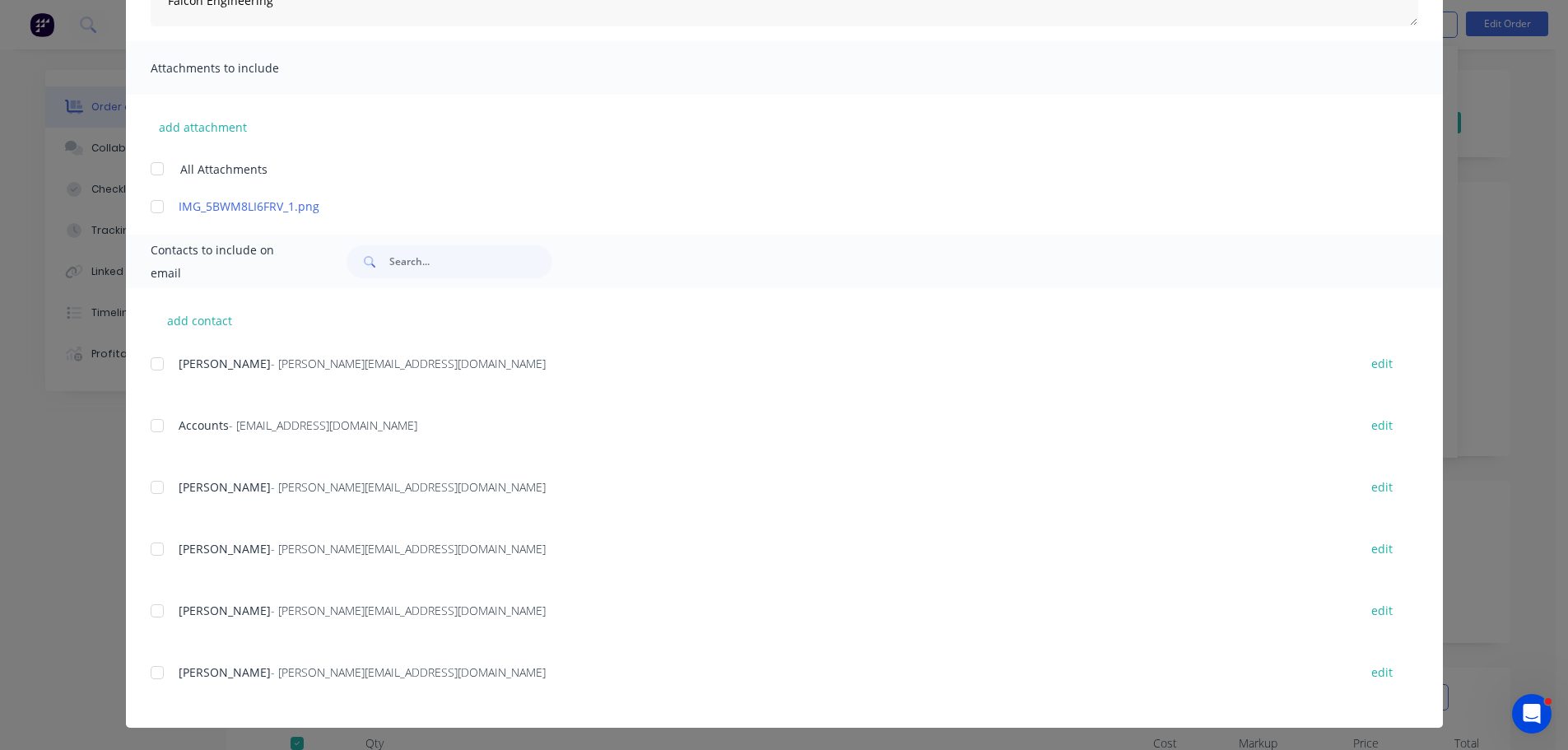
click at [147, 422] on div at bounding box center [157, 426] width 33 height 33
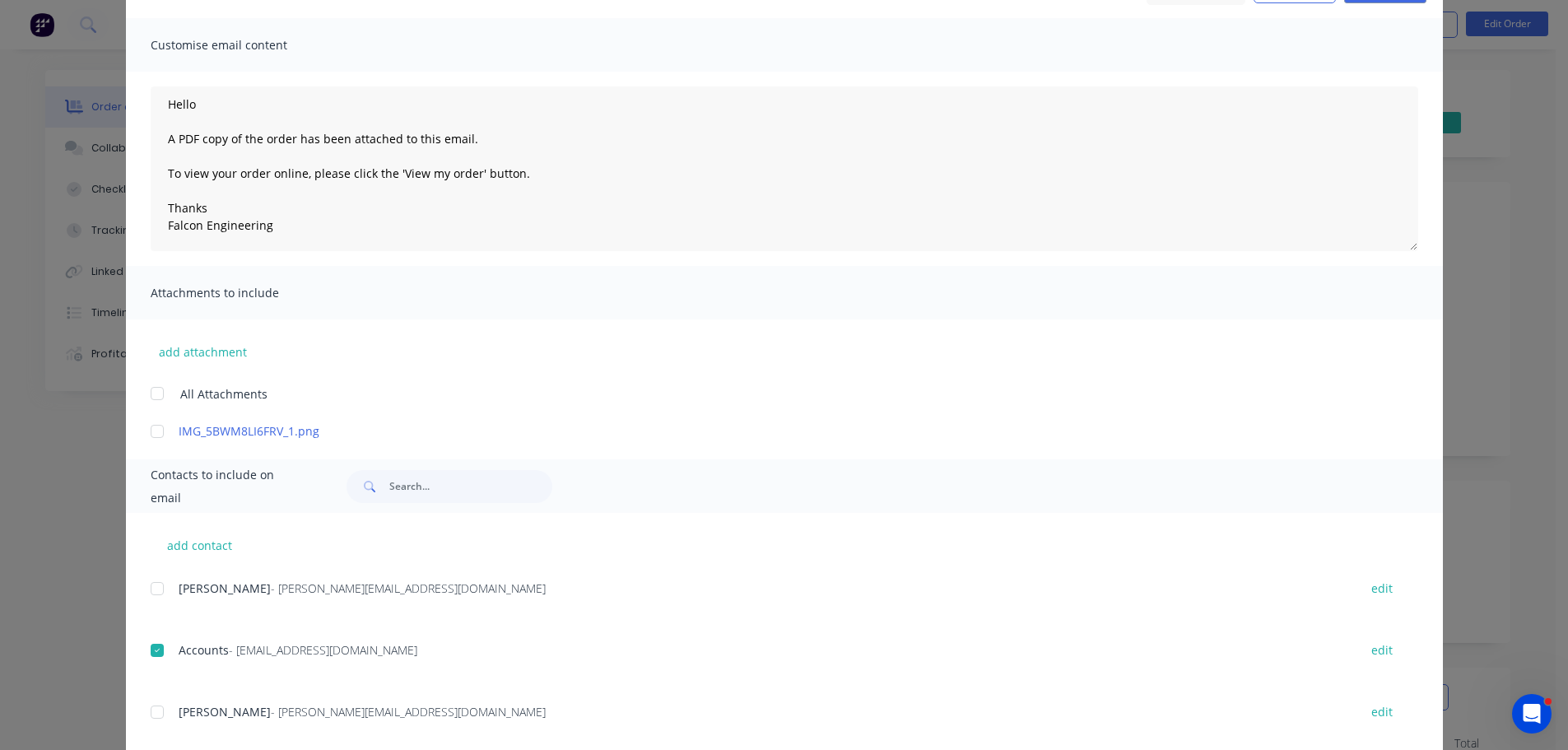
scroll to position [0, 0]
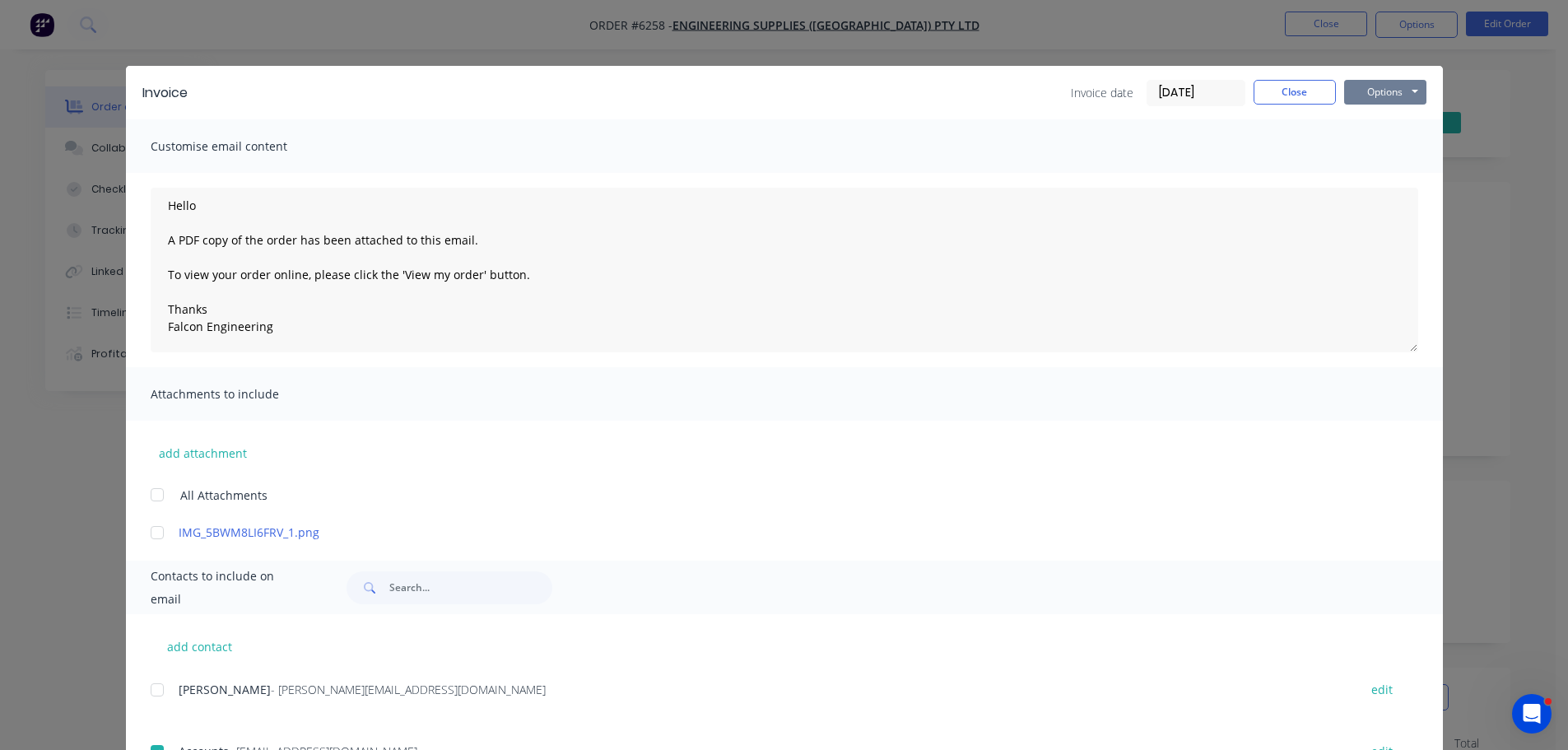
click at [1370, 92] on button "Options" at bounding box center [1385, 92] width 82 height 25
click at [1377, 175] on button "Email" at bounding box center [1396, 176] width 105 height 28
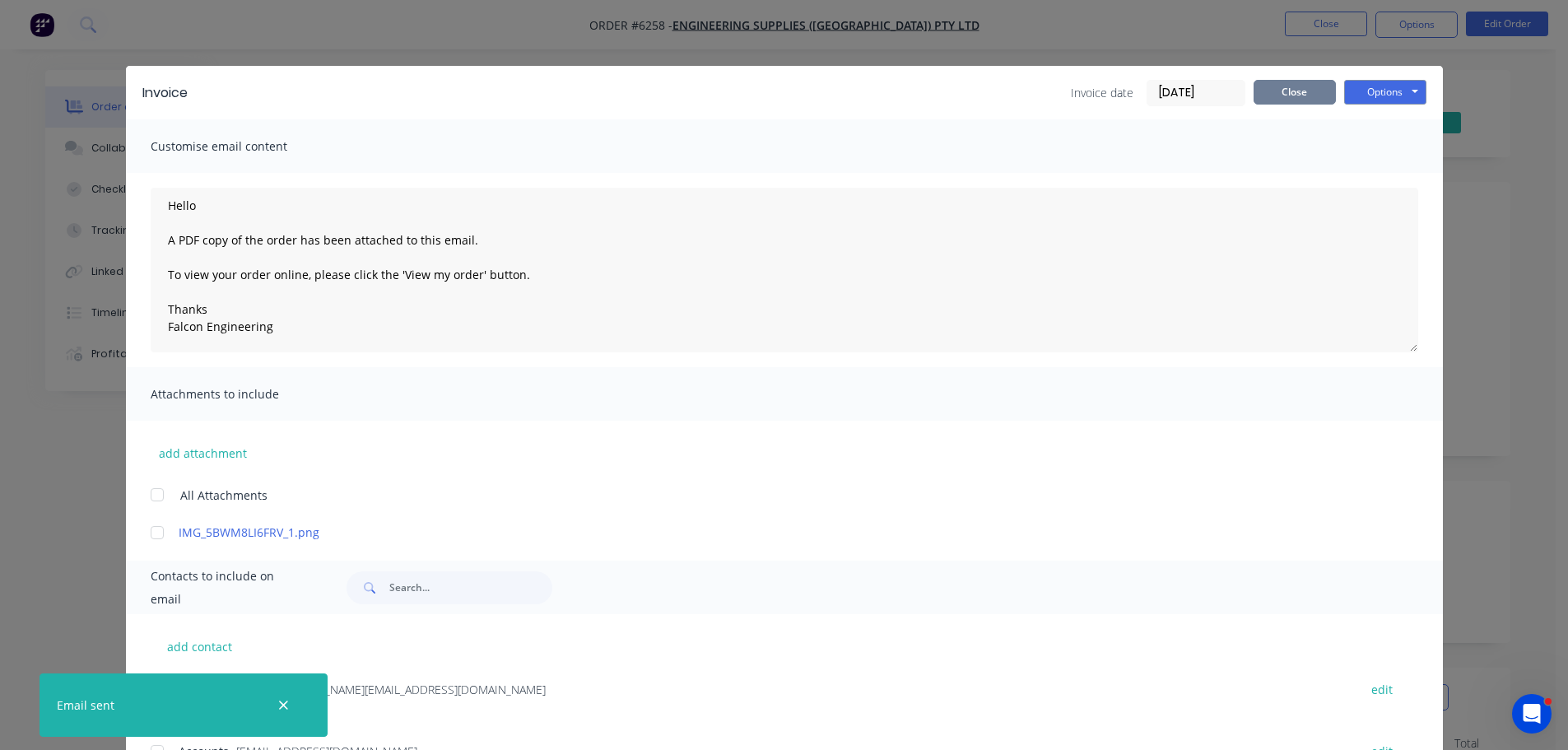
type textarea "Hello A PDF copy of the order has been attached to this email. To view your ord…"
click at [1313, 88] on button "Close" at bounding box center [1294, 92] width 82 height 25
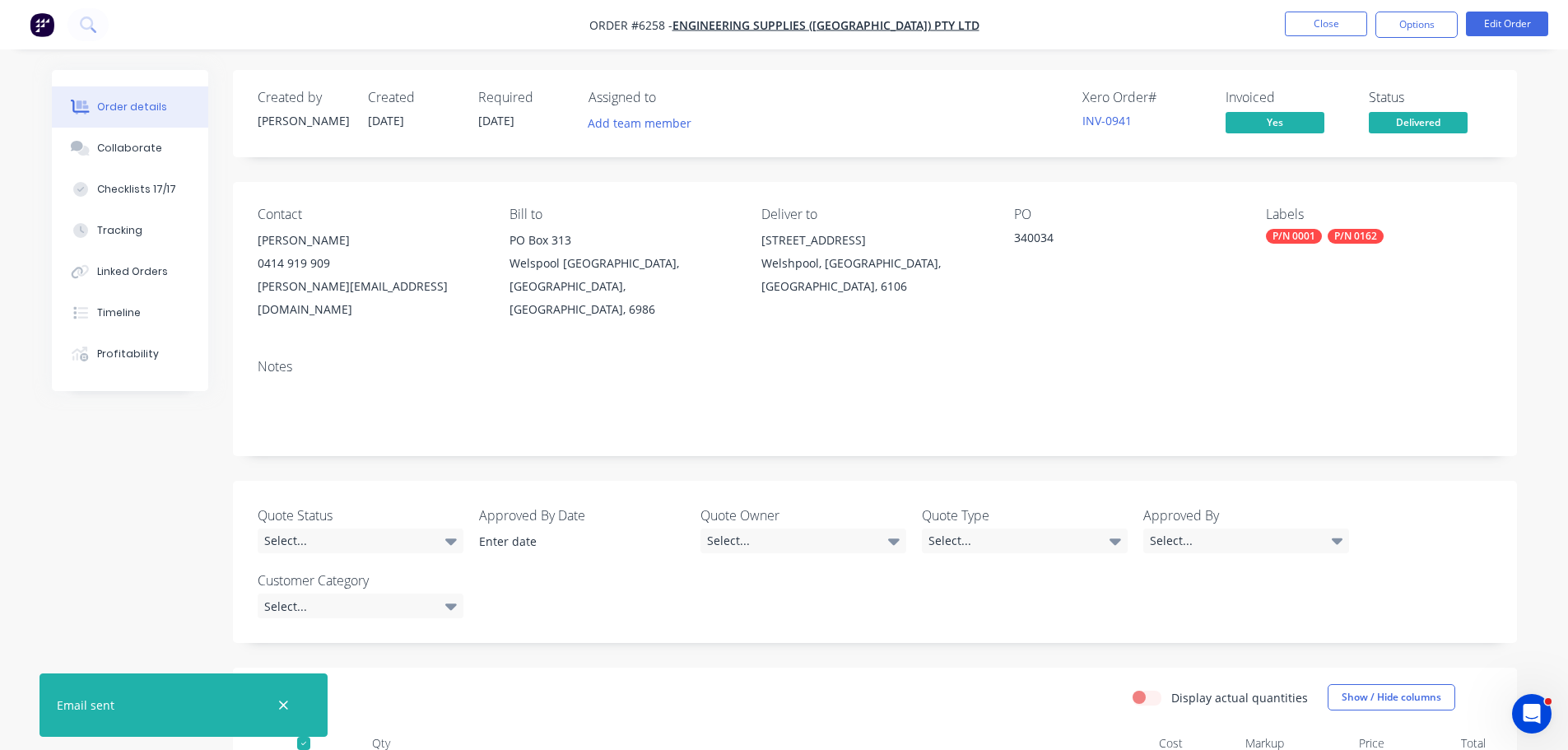
click at [147, 502] on div "Created by Bevan Created 19/08/25 Required 28/08/25 Assigned to Add team member…" at bounding box center [784, 653] width 1465 height 1168
click at [1331, 29] on button "Close" at bounding box center [1326, 24] width 82 height 25
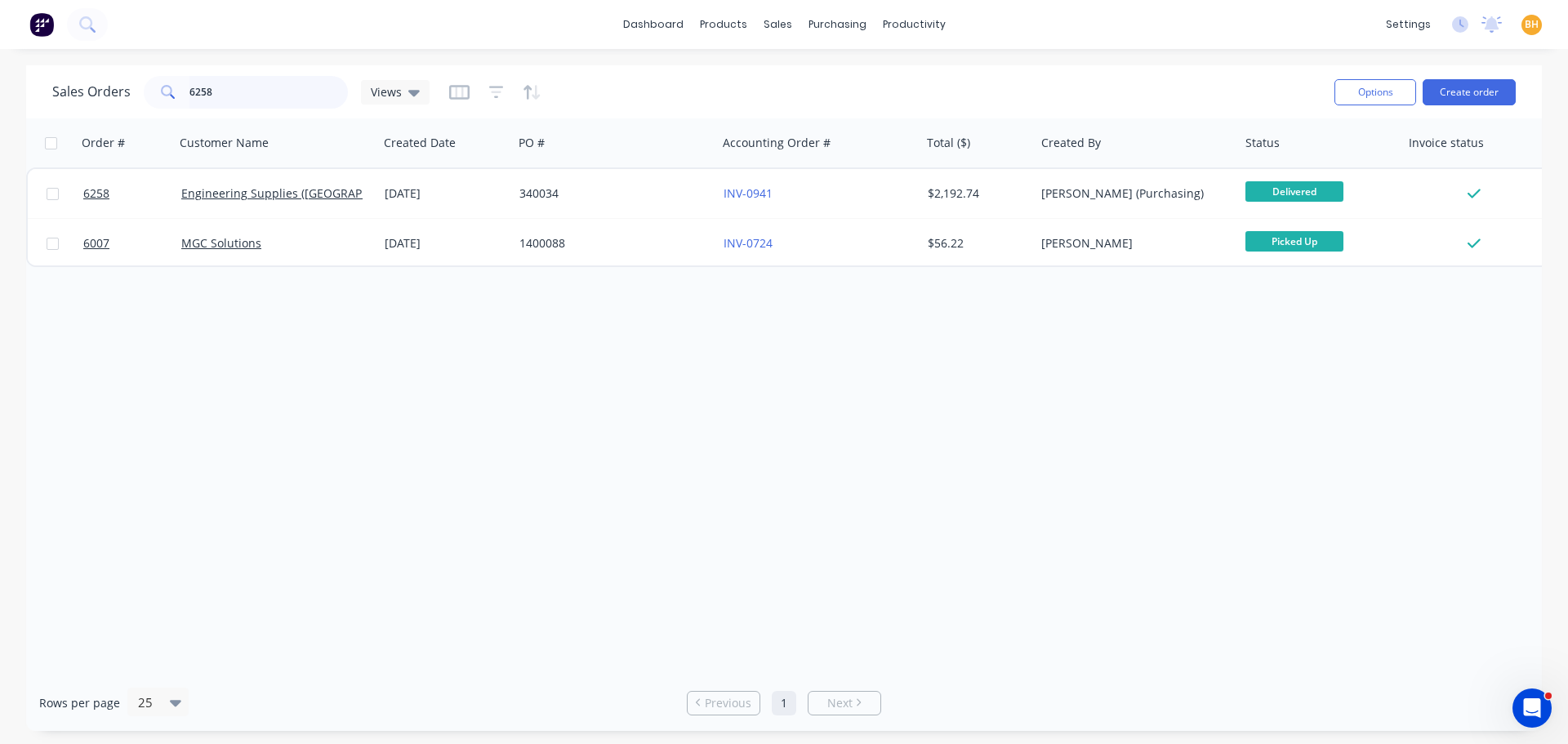
click at [255, 95] on input "6258" at bounding box center [269, 93] width 160 height 33
type input "6"
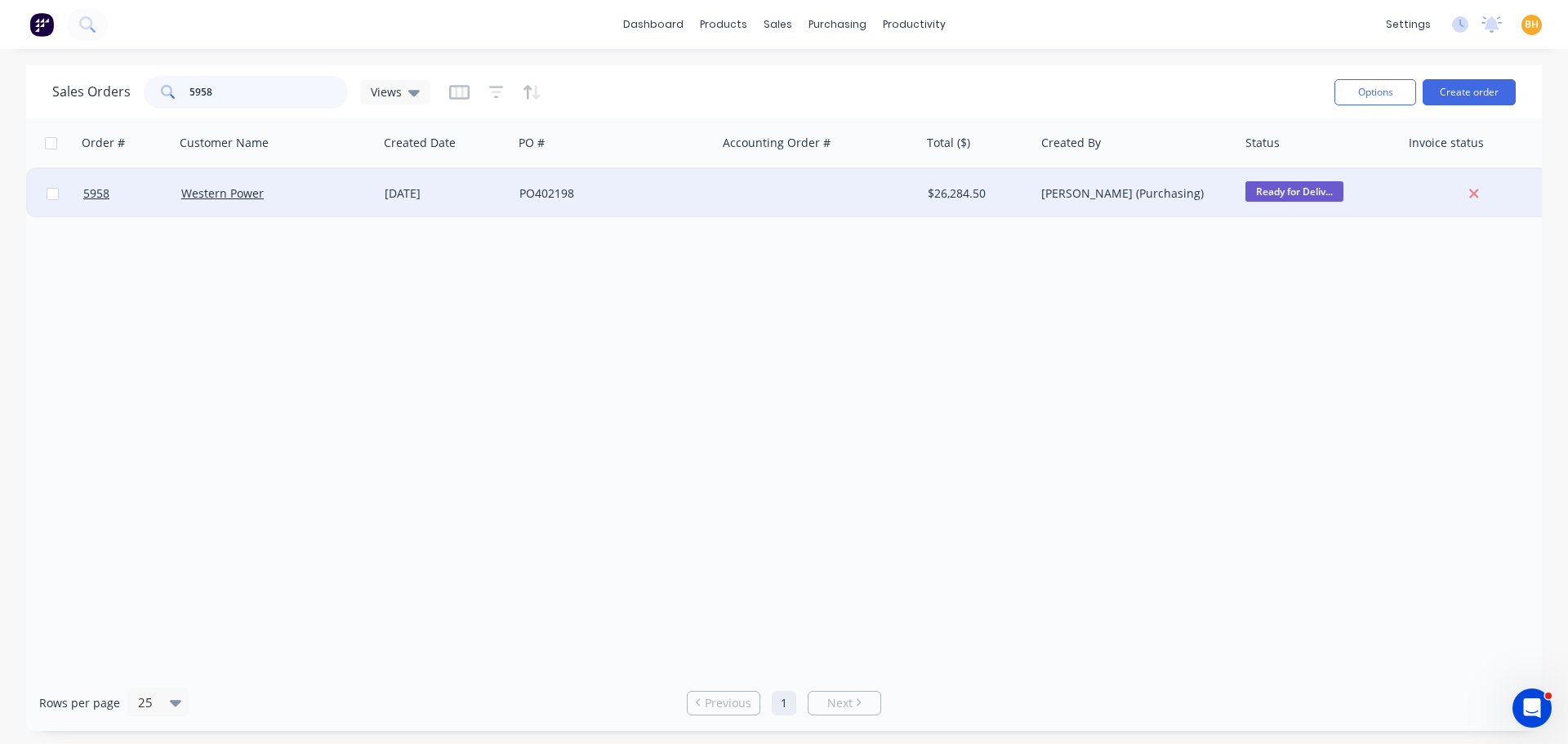
type input "5958"
click at [264, 188] on div "Western Power" at bounding box center [271, 193] width 181 height 17
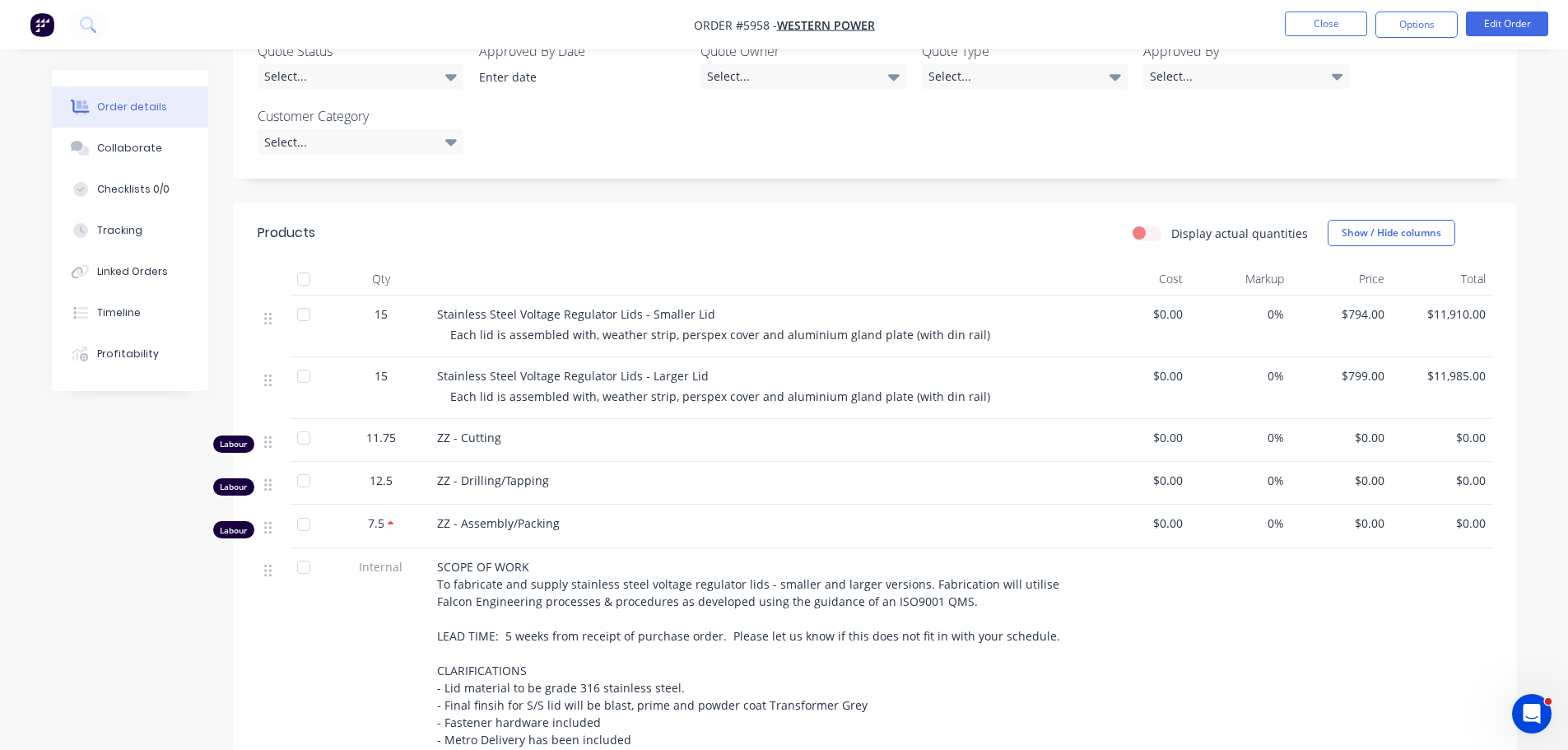
scroll to position [412, 0]
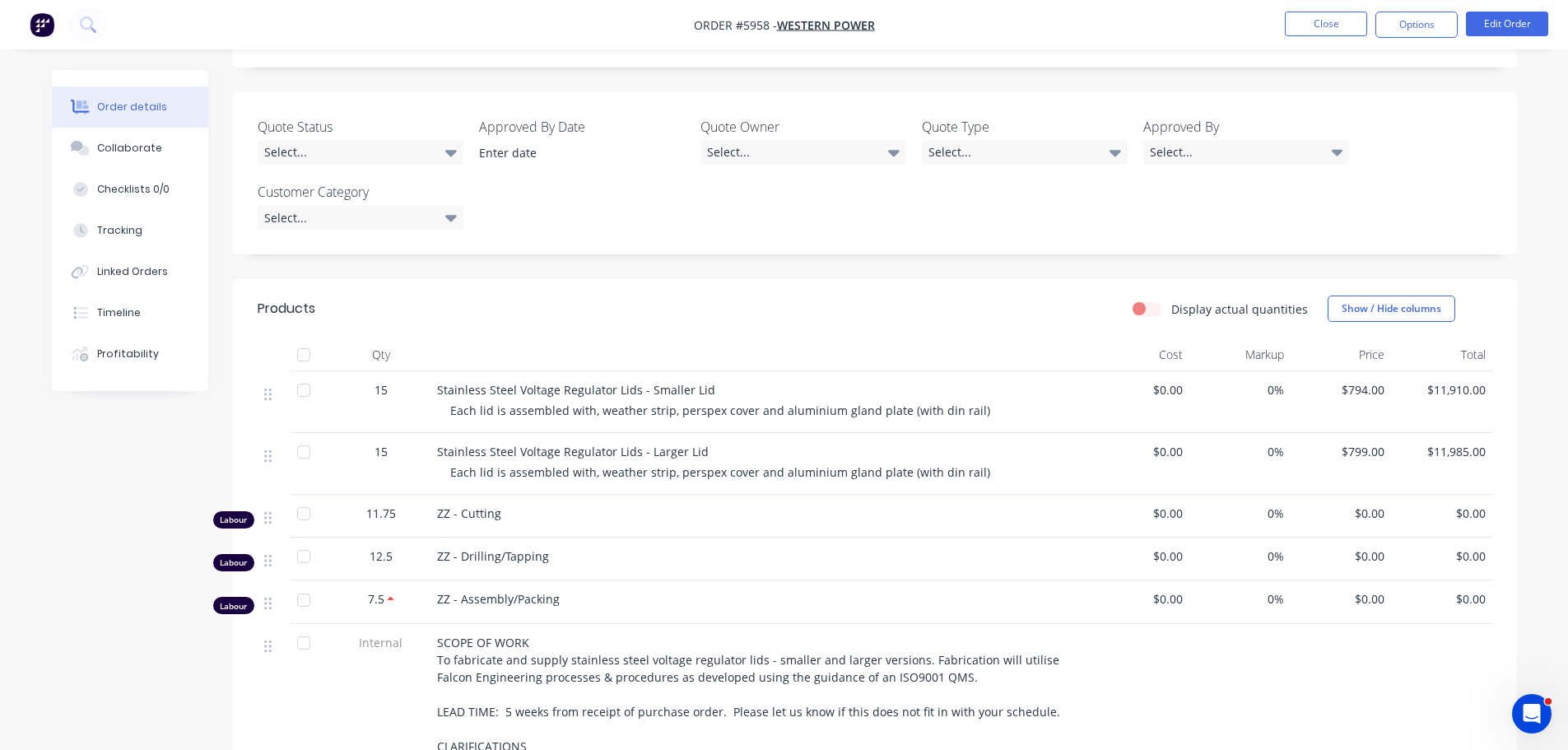
click at [302, 338] on div at bounding box center [304, 355] width 33 height 33
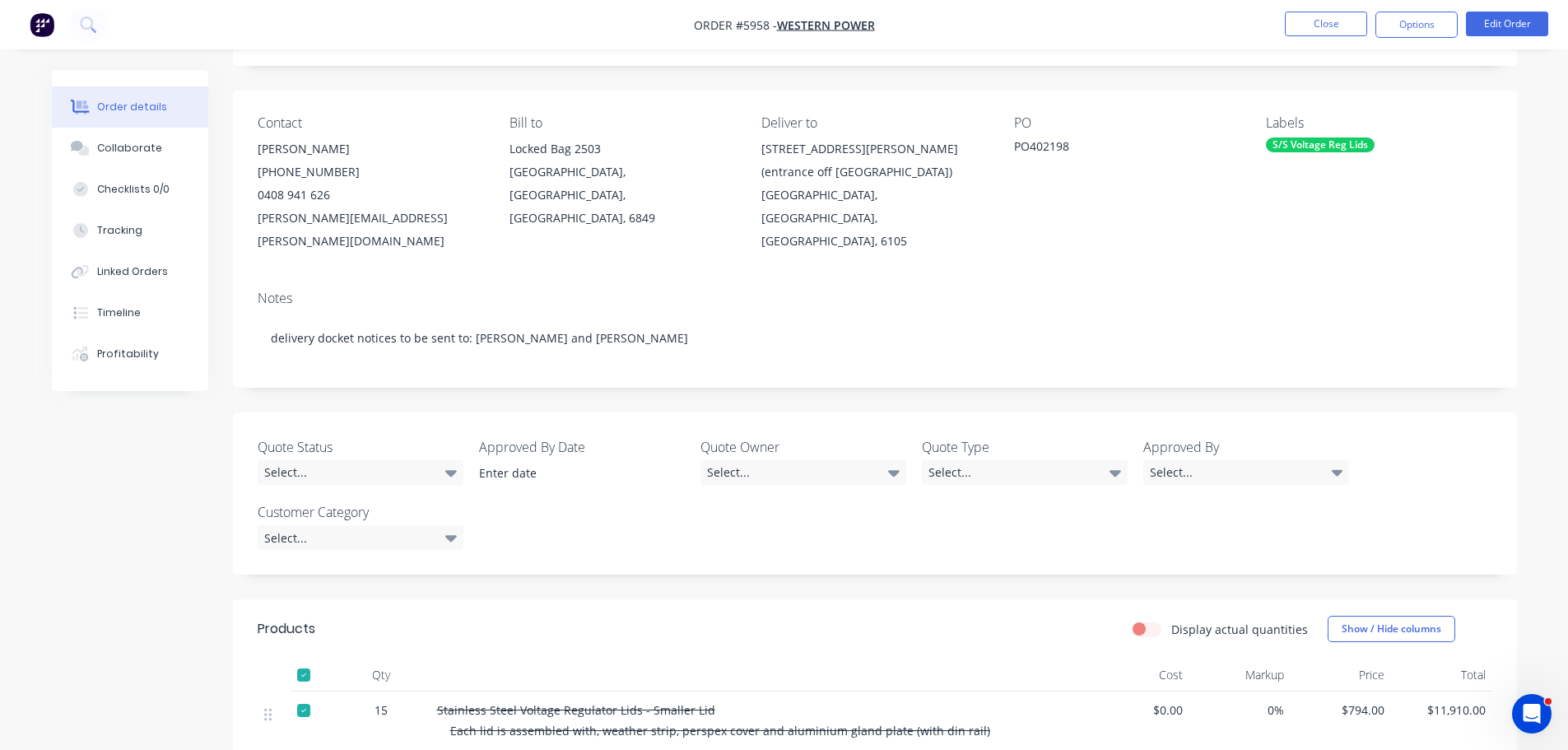
scroll to position [0, 0]
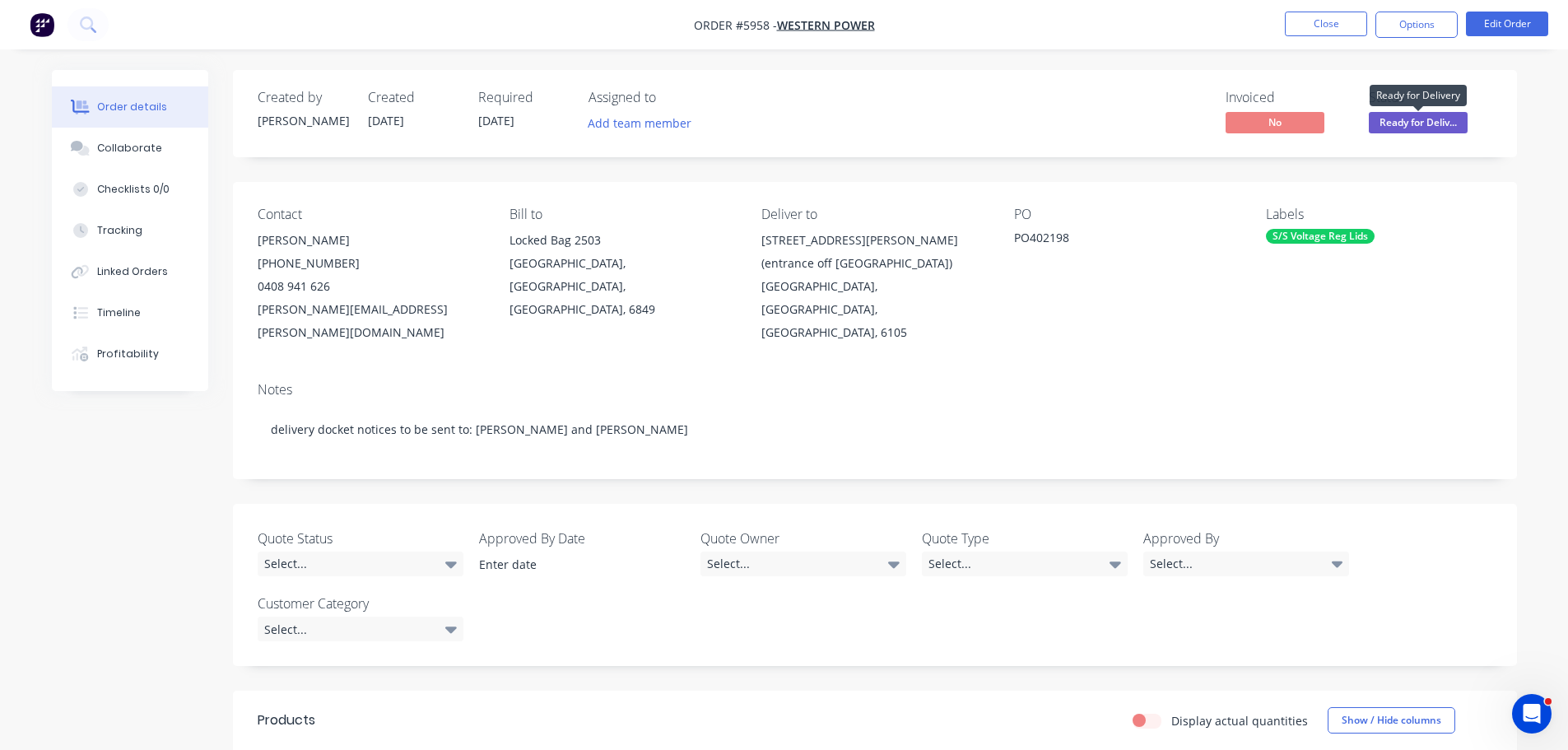
click at [1420, 118] on span "Ready for Deliv..." at bounding box center [1418, 122] width 99 height 21
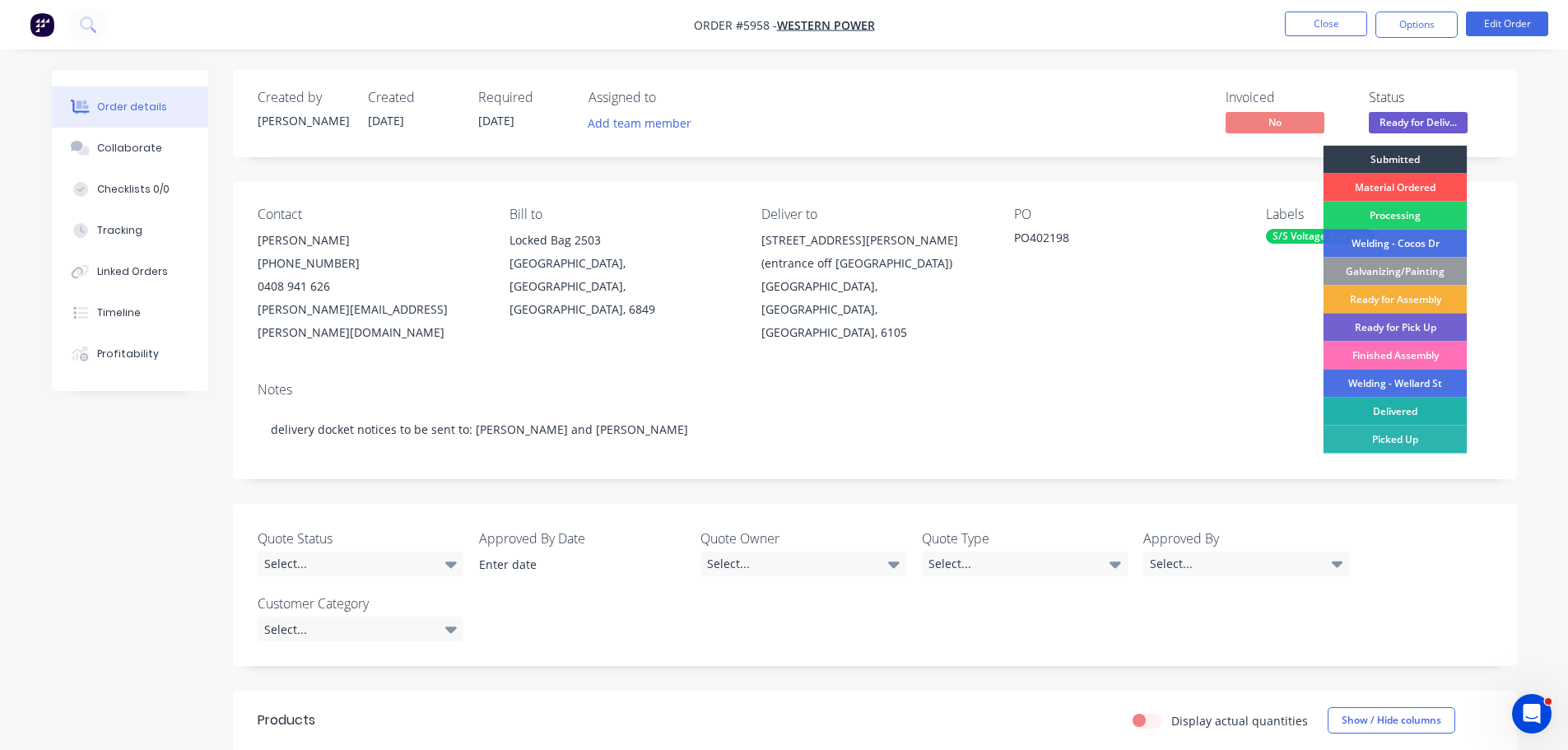
click at [1406, 408] on div "Delivered" at bounding box center [1395, 412] width 144 height 28
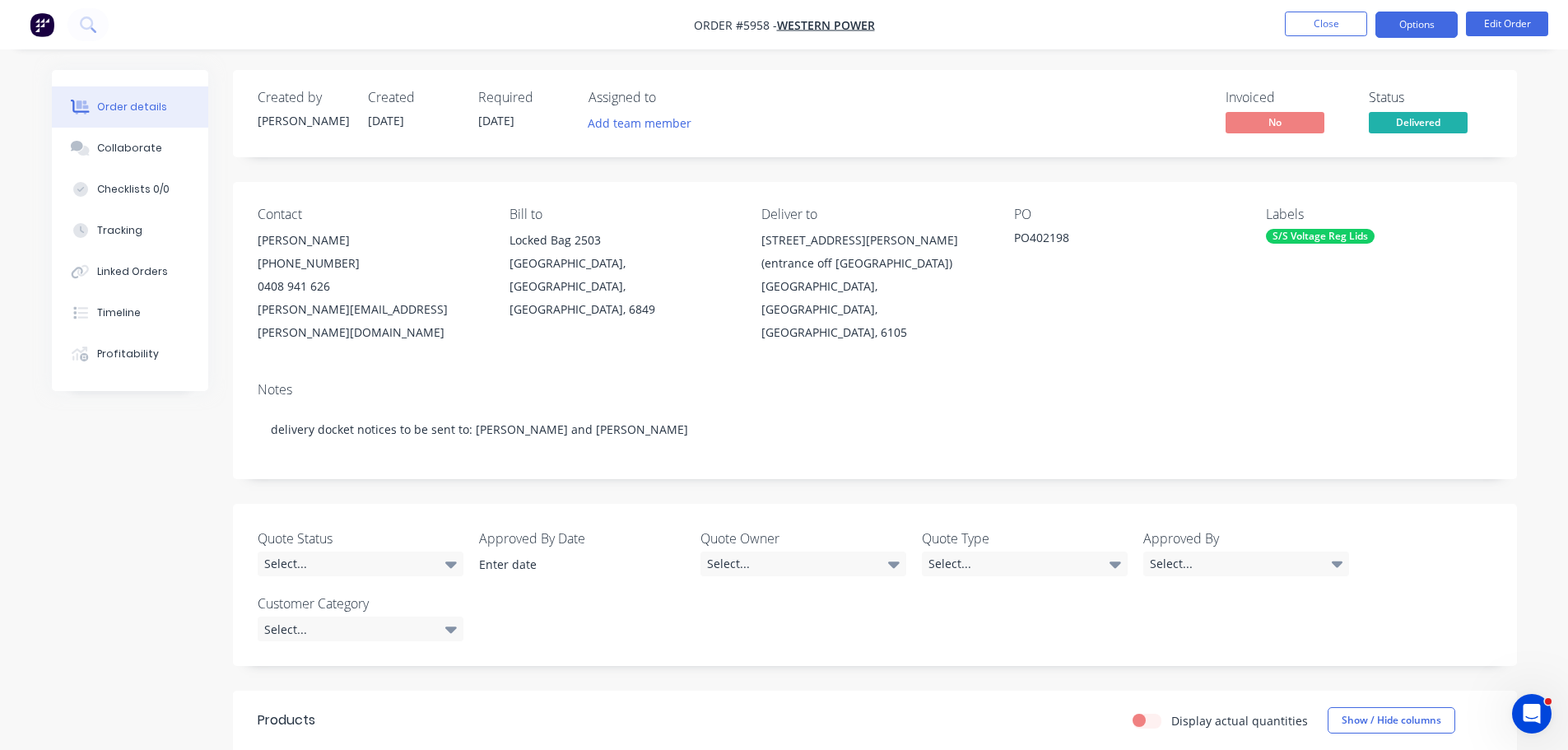
click at [1393, 28] on button "Options" at bounding box center [1416, 25] width 82 height 27
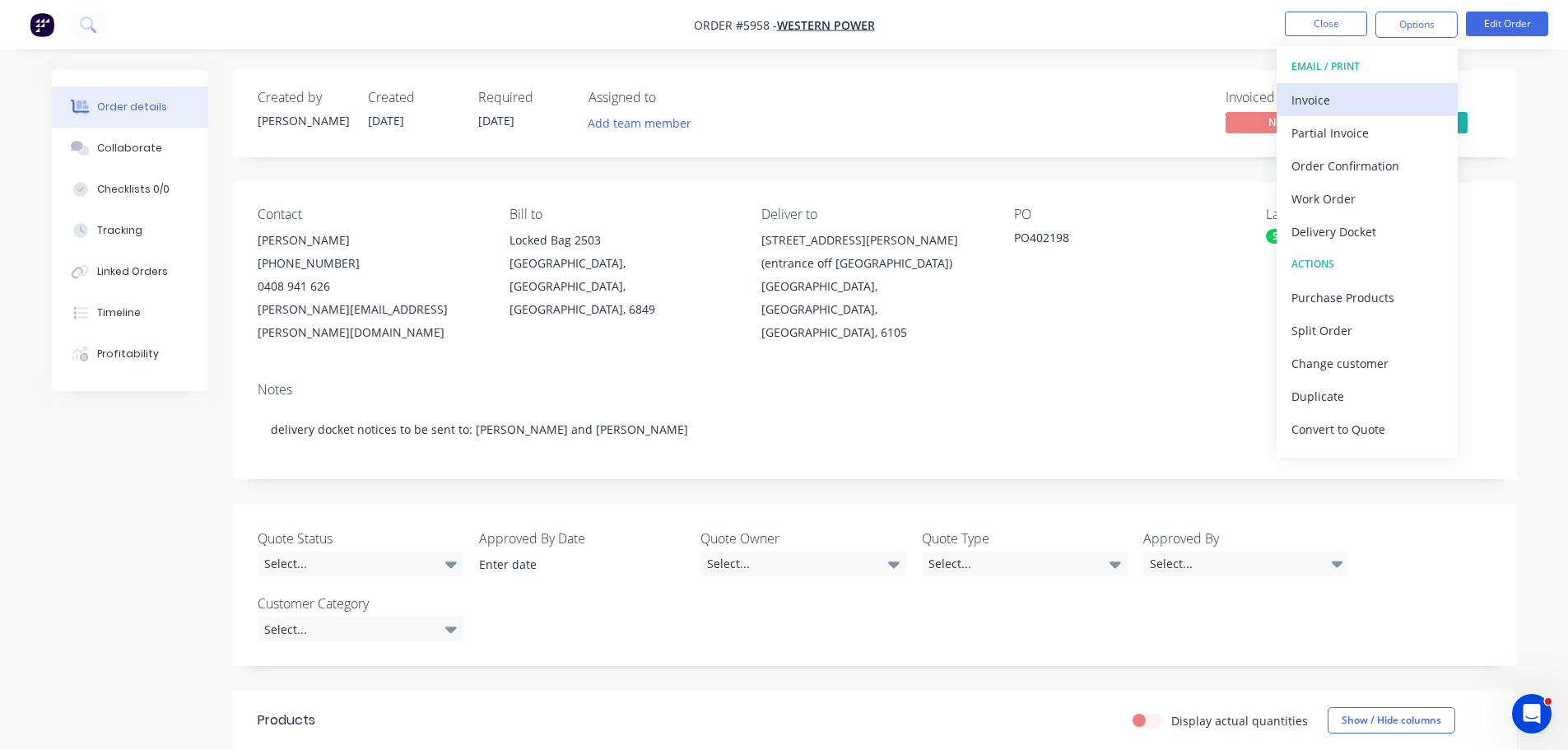
click at [1311, 102] on div "Invoice" at bounding box center [1367, 100] width 152 height 24
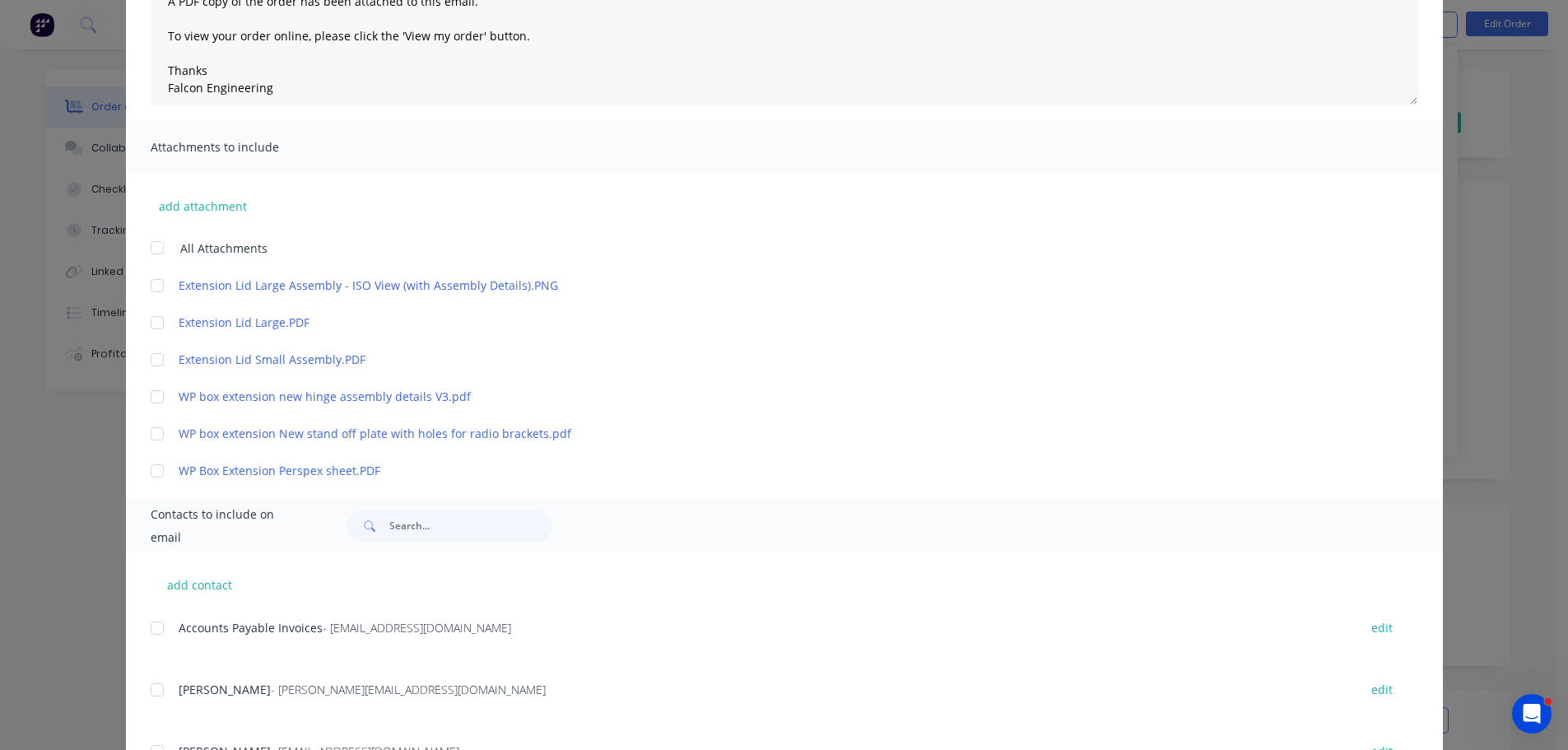
scroll to position [511, 0]
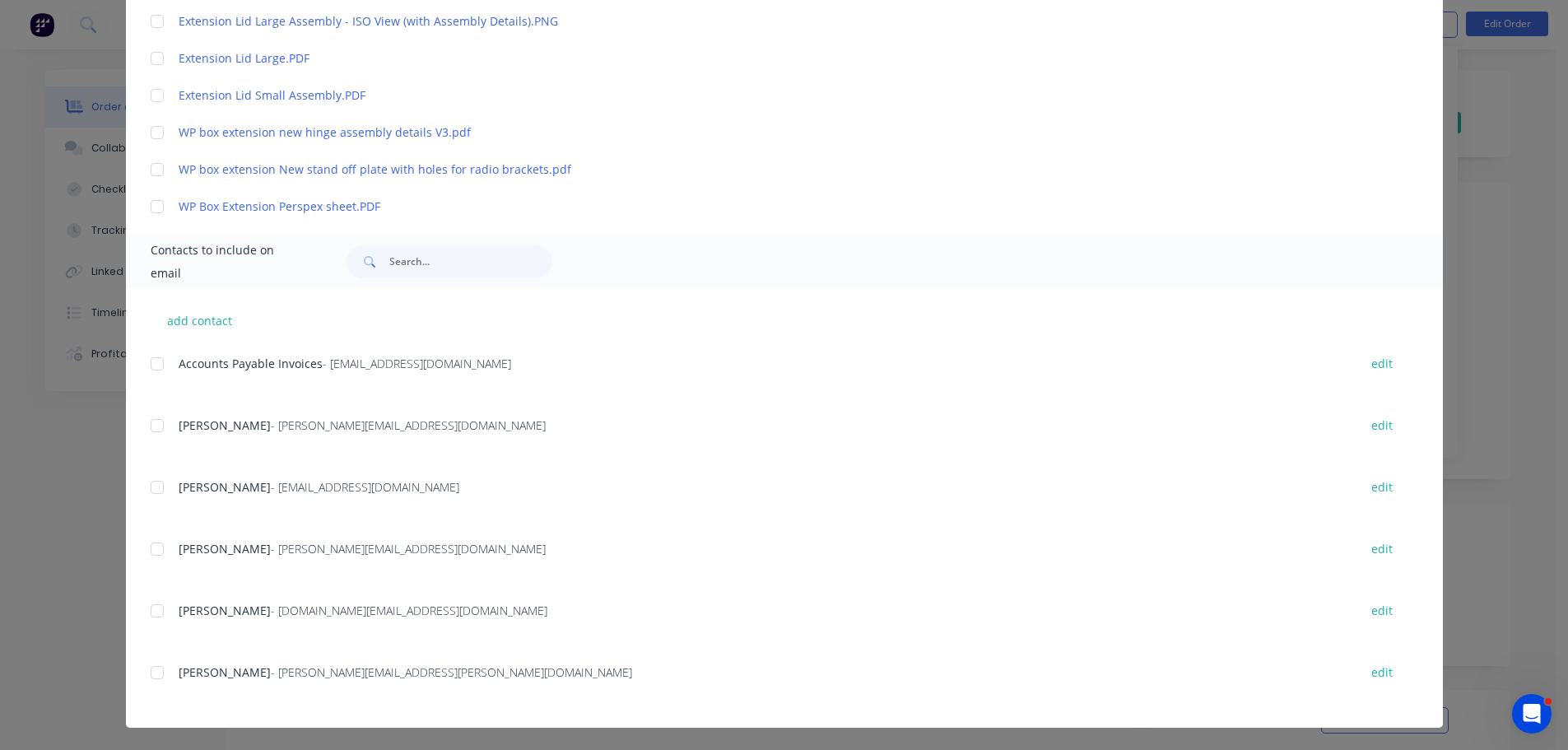
click at [147, 362] on div at bounding box center [157, 364] width 33 height 33
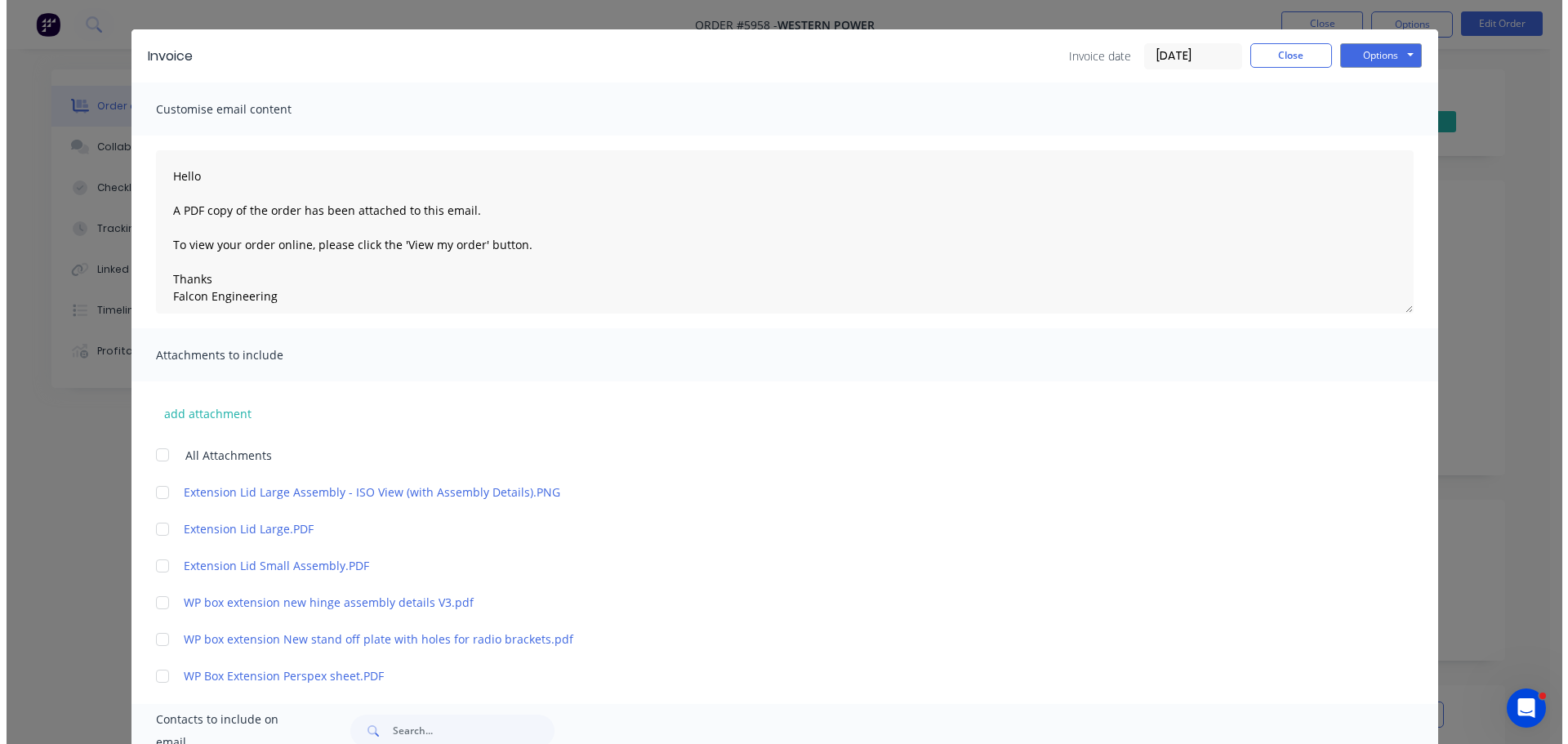
scroll to position [0, 0]
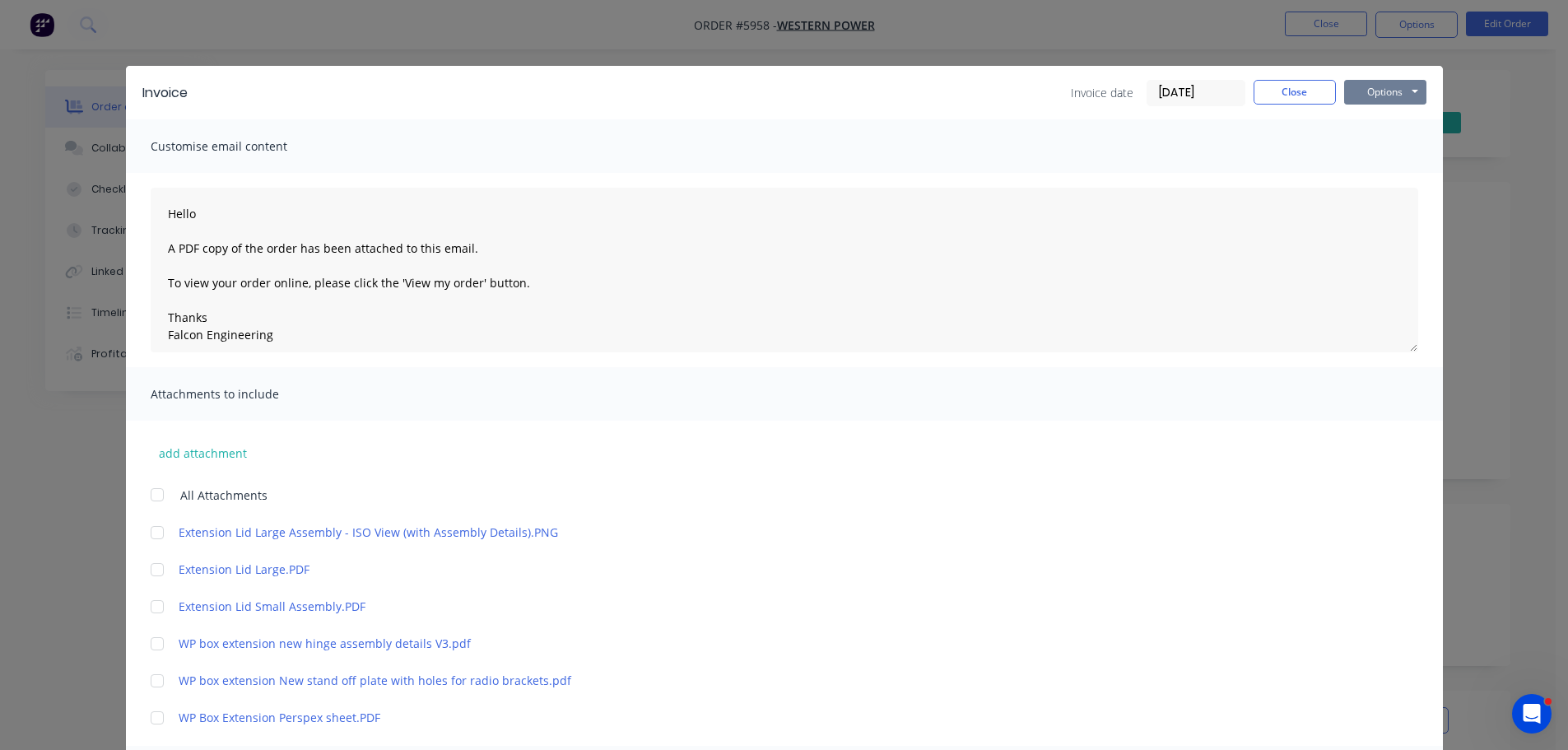
click at [1399, 94] on button "Options" at bounding box center [1385, 92] width 82 height 25
click at [1385, 174] on button "Email" at bounding box center [1396, 176] width 105 height 28
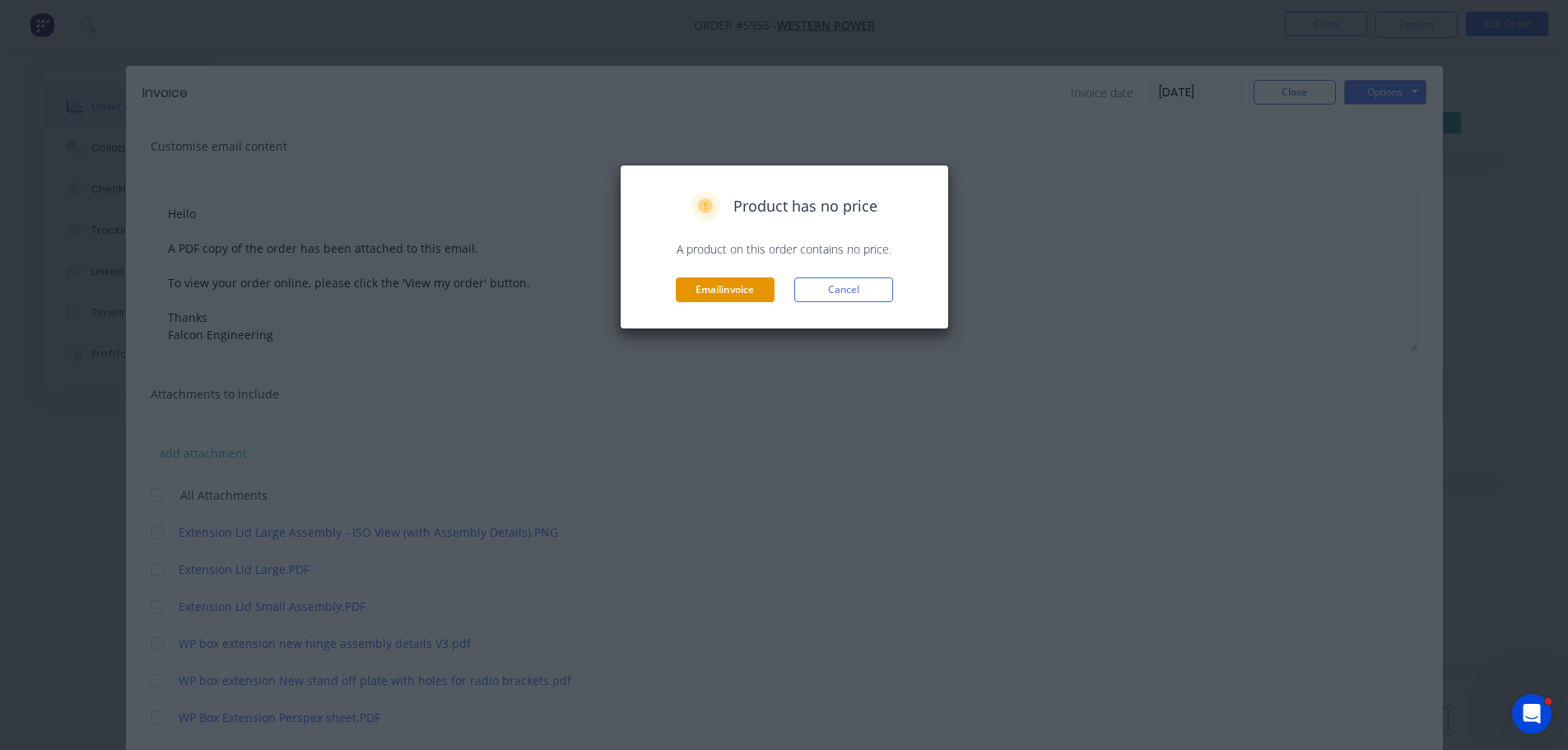
click at [736, 293] on button "Email invoice" at bounding box center [725, 290] width 99 height 25
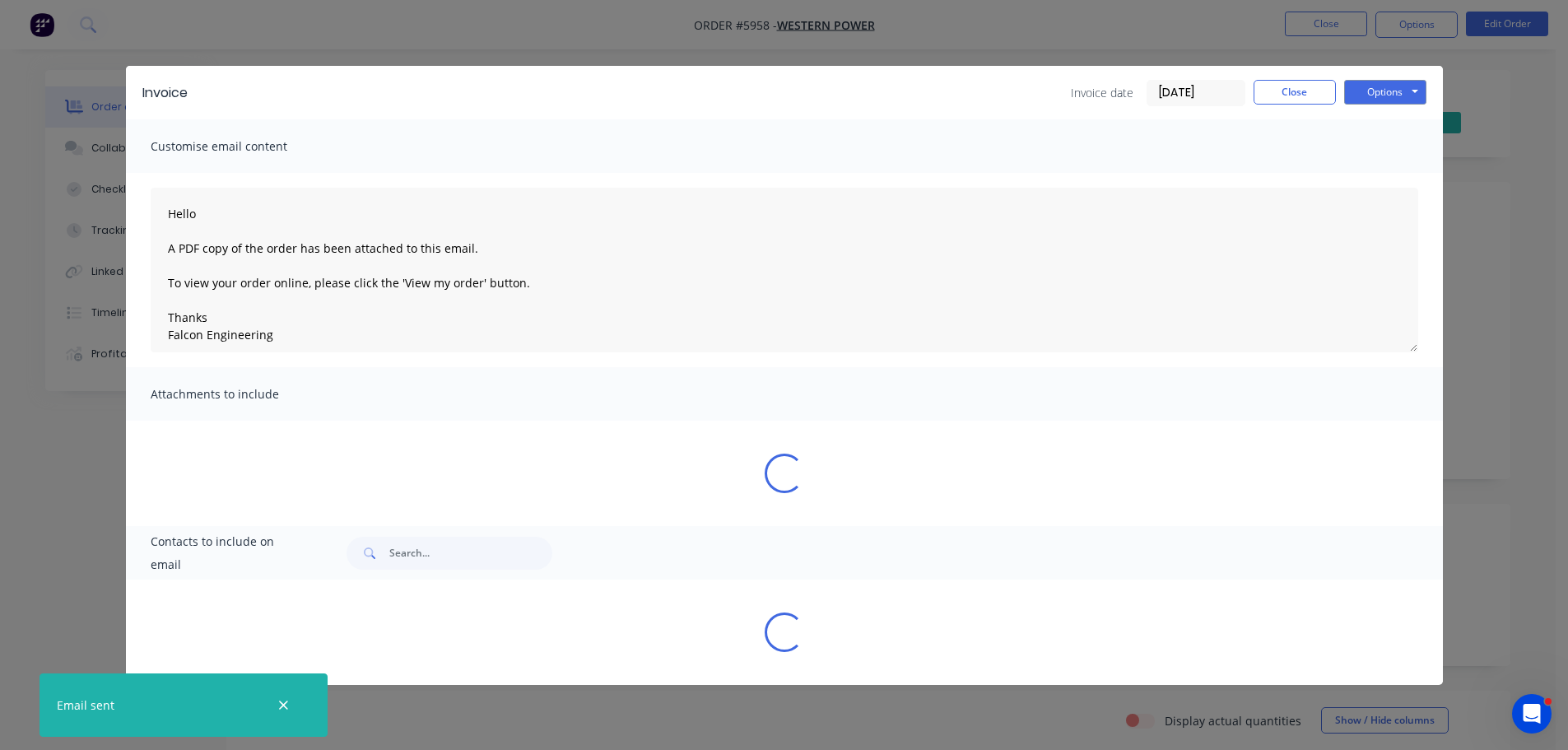
type textarea "Hello A PDF copy of the order has been attached to this email. To view your ord…"
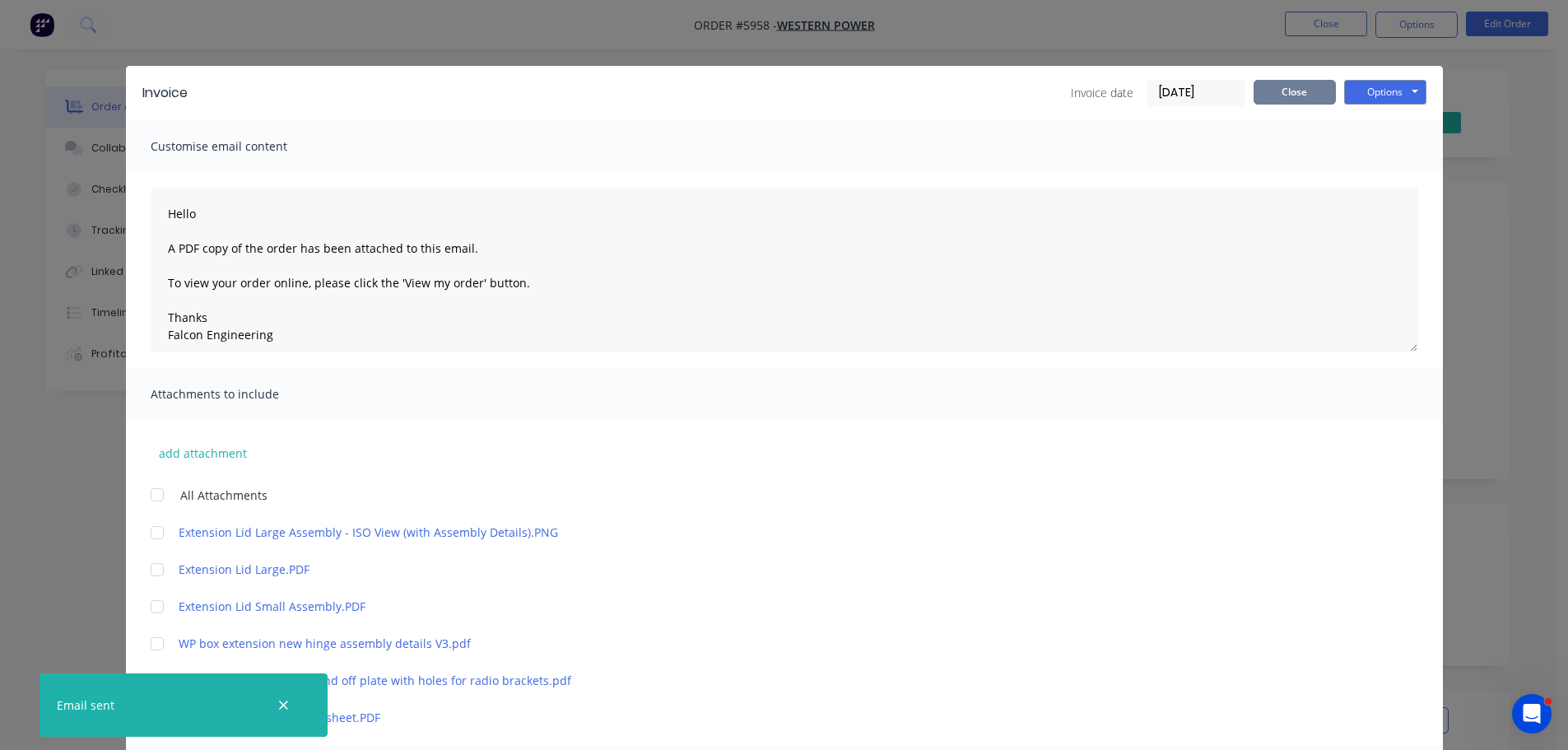
click at [1274, 100] on button "Close" at bounding box center [1294, 92] width 82 height 25
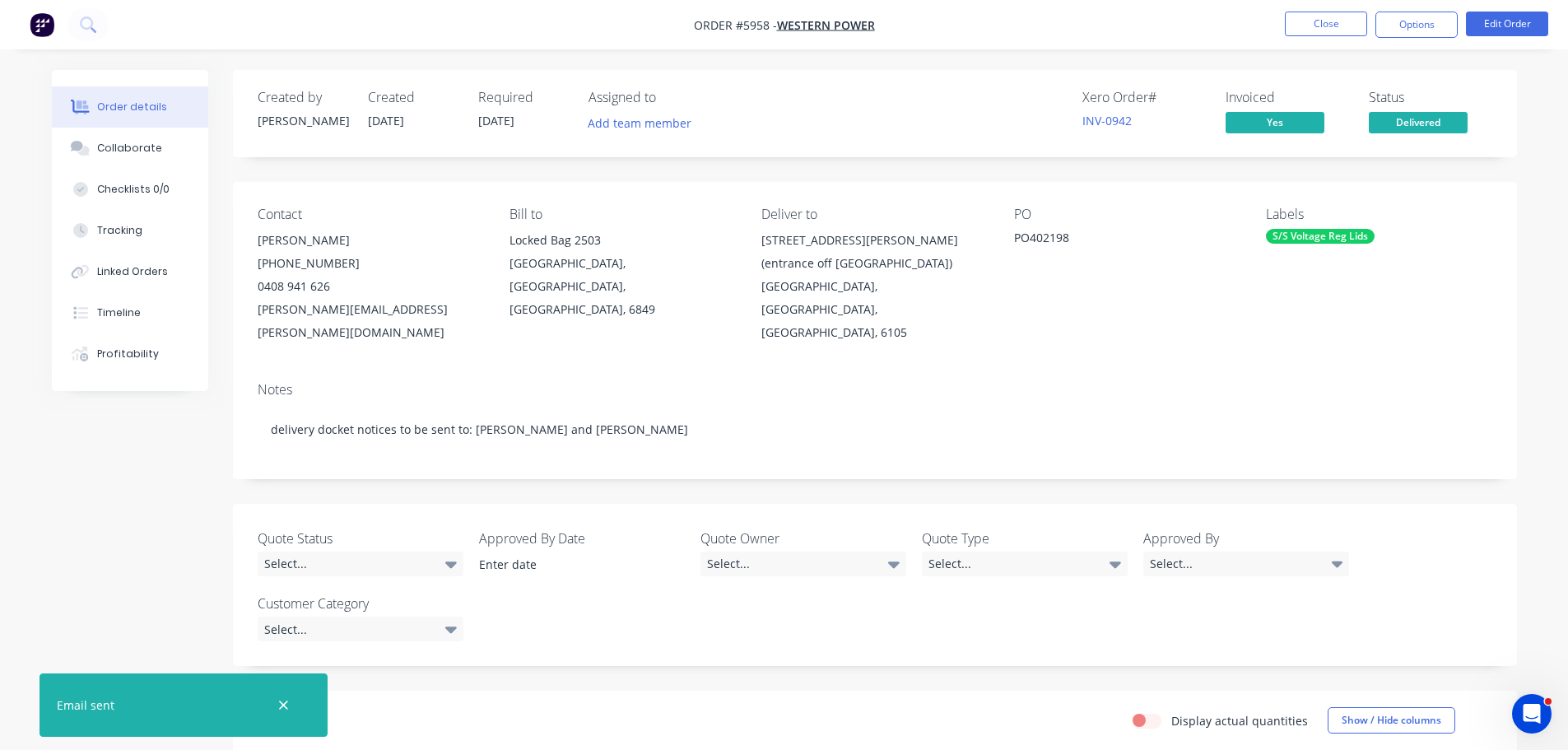
click at [287, 705] on icon "button" at bounding box center [283, 706] width 11 height 15
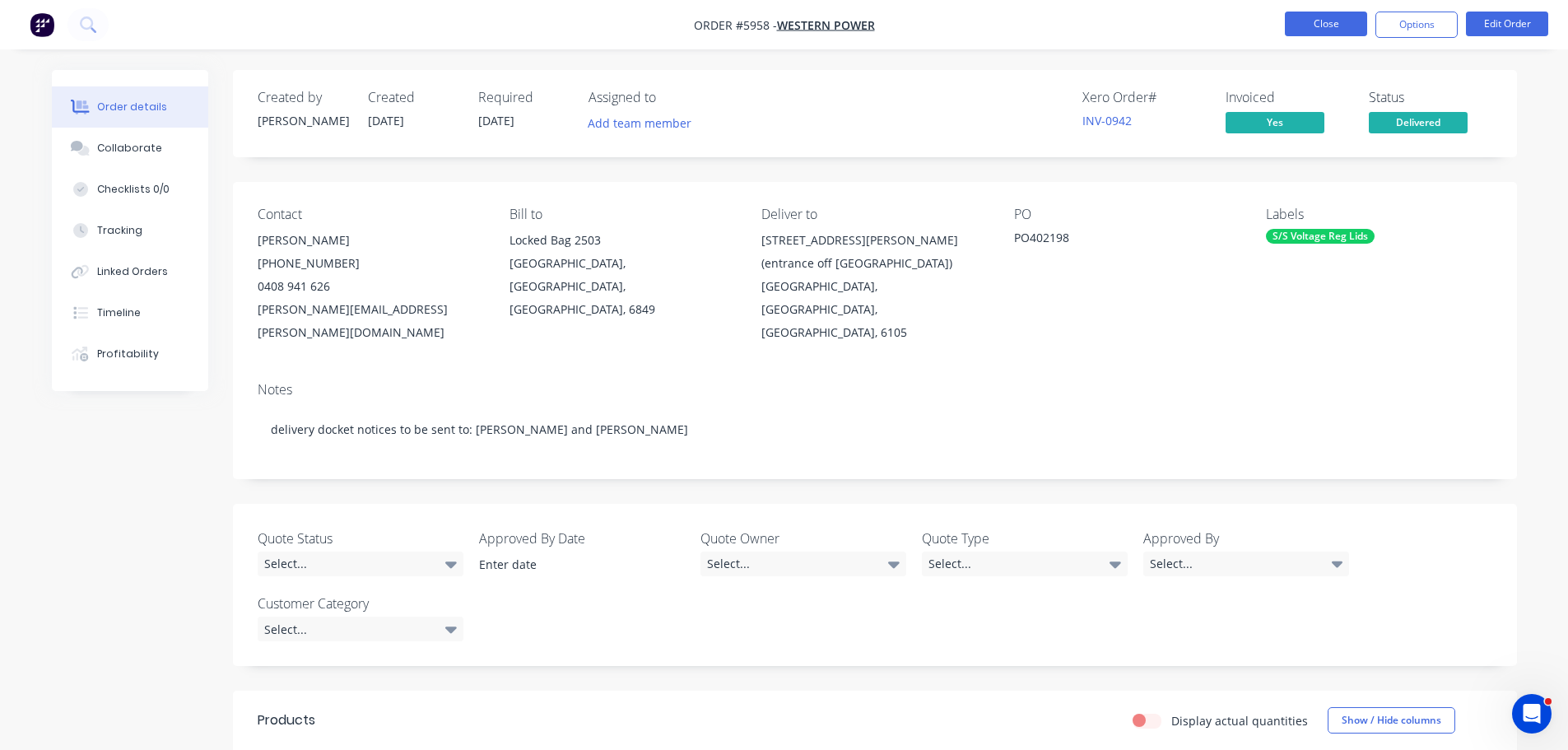
click at [1304, 30] on button "Close" at bounding box center [1326, 24] width 82 height 25
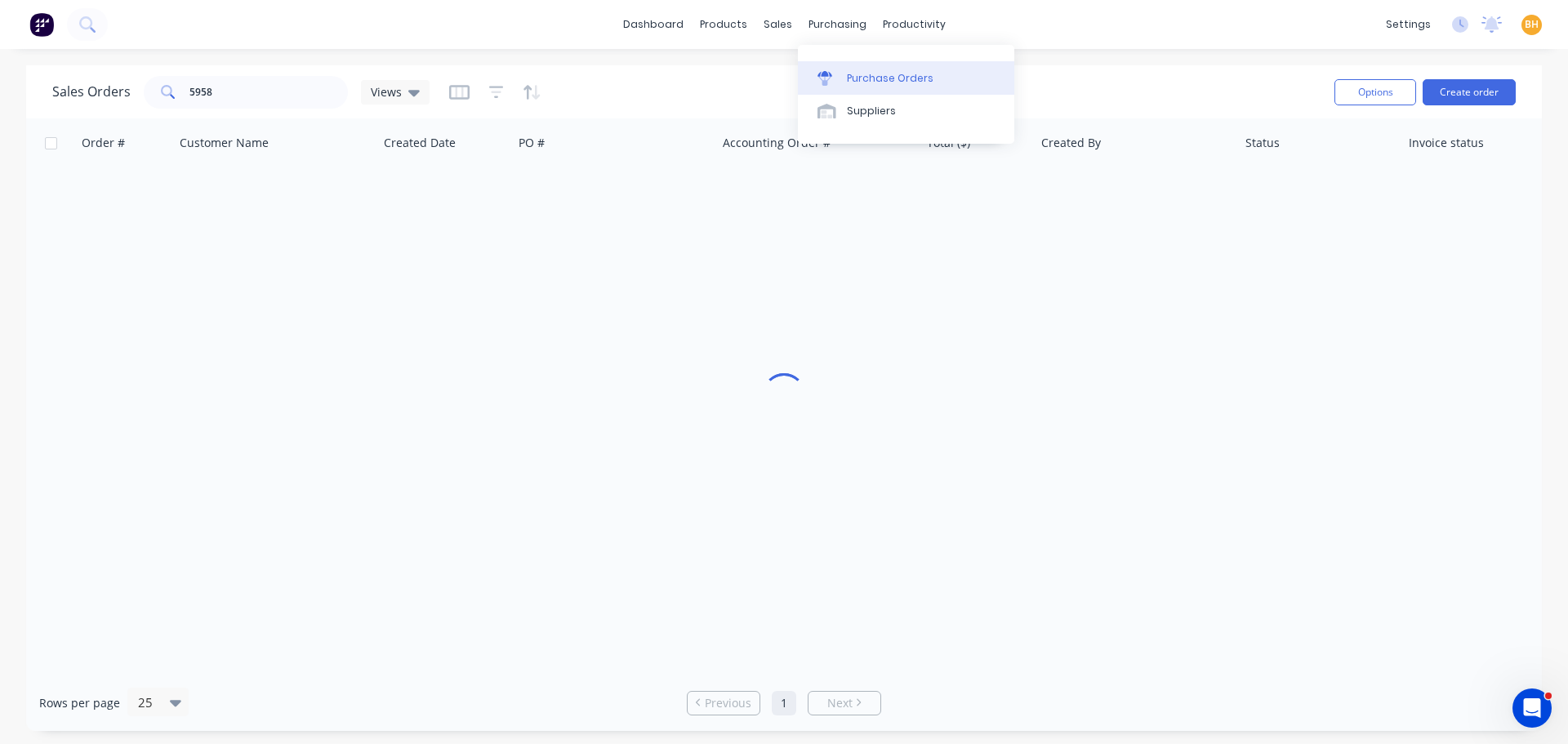
click at [838, 27] on div "purchasing" at bounding box center [837, 25] width 74 height 25
click at [864, 68] on link "Purchase Orders" at bounding box center [906, 78] width 217 height 33
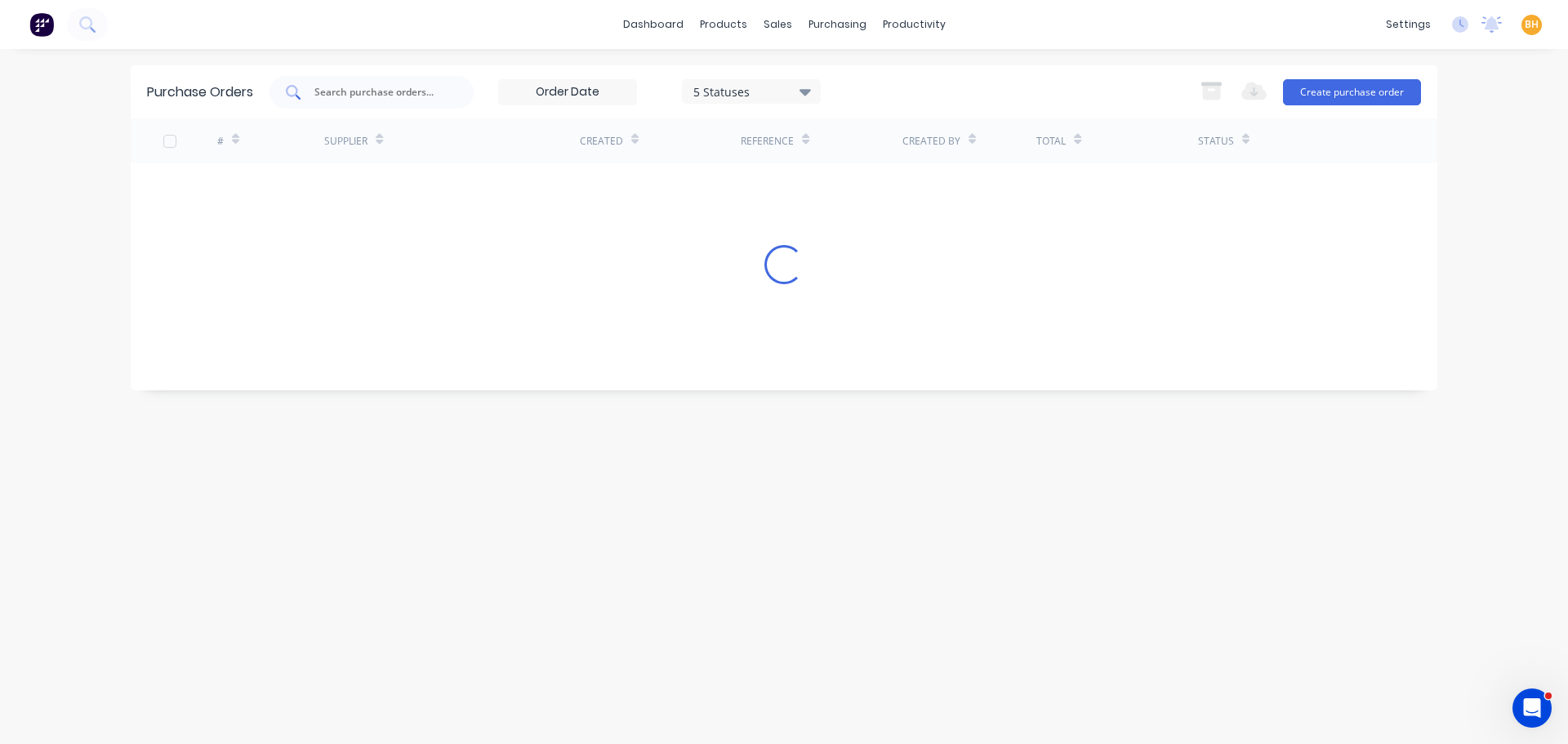
click at [388, 92] on input "text" at bounding box center [380, 93] width 136 height 17
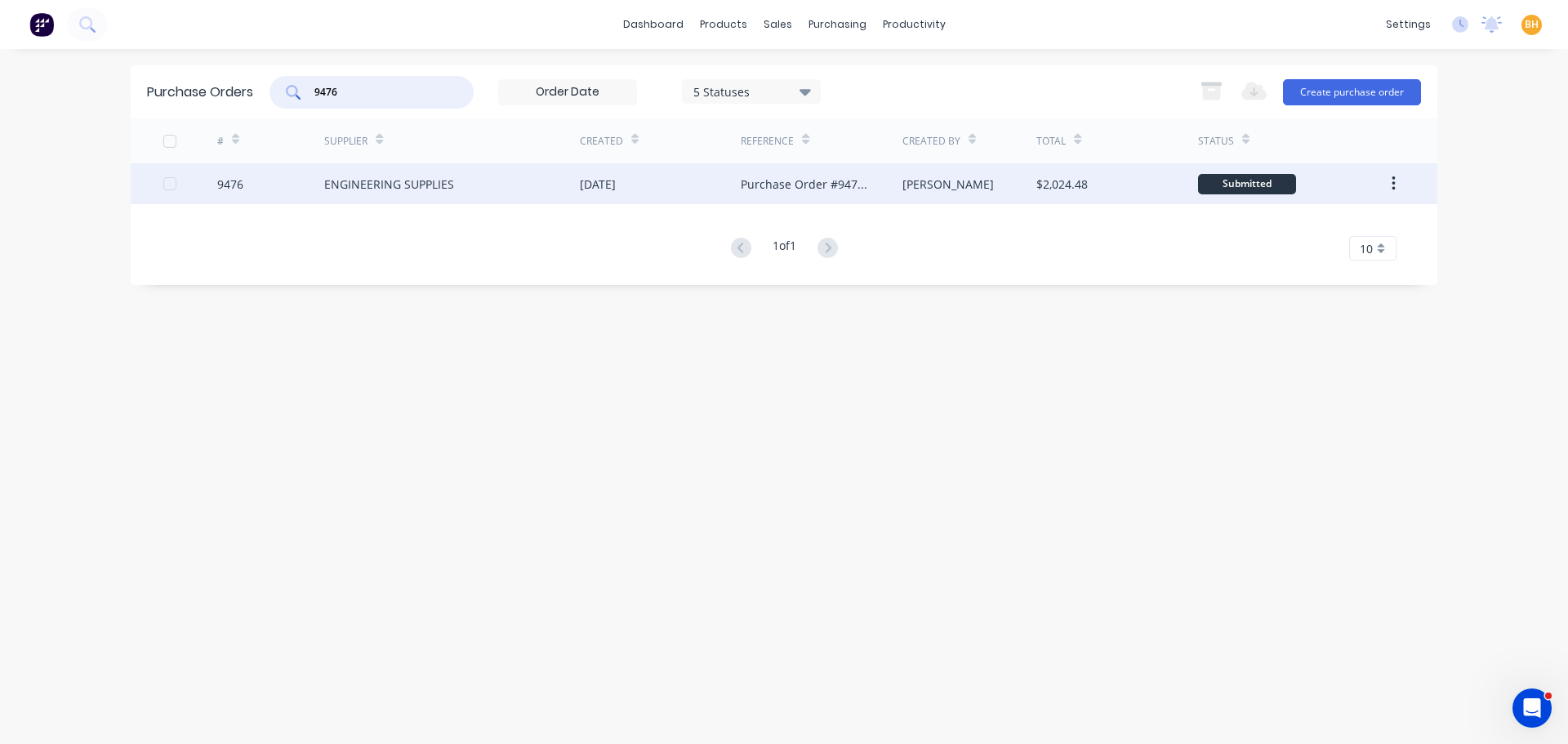
type input "9476"
click at [427, 203] on div "ENGINEERING SUPPLIES" at bounding box center [451, 184] width 255 height 41
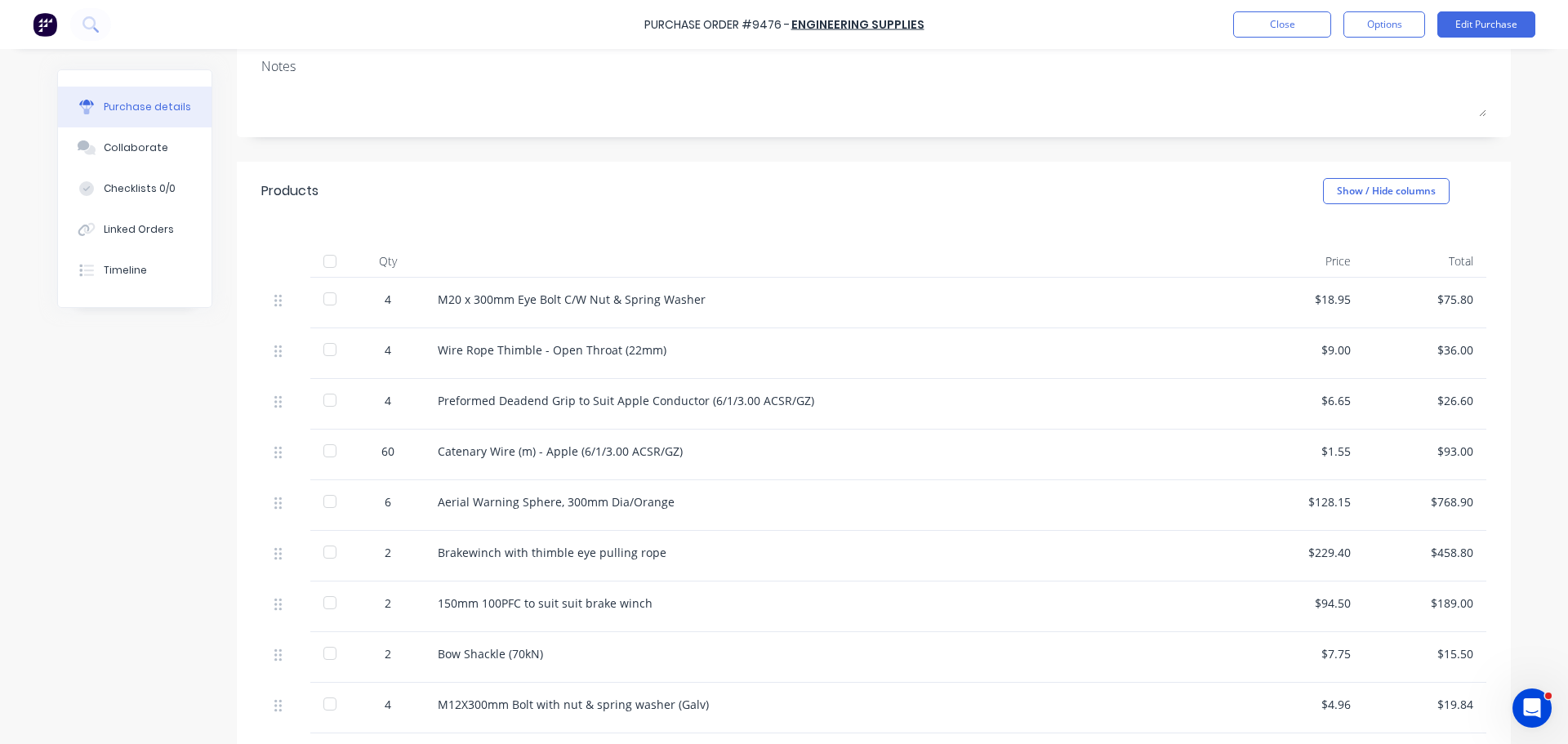
scroll to position [245, 0]
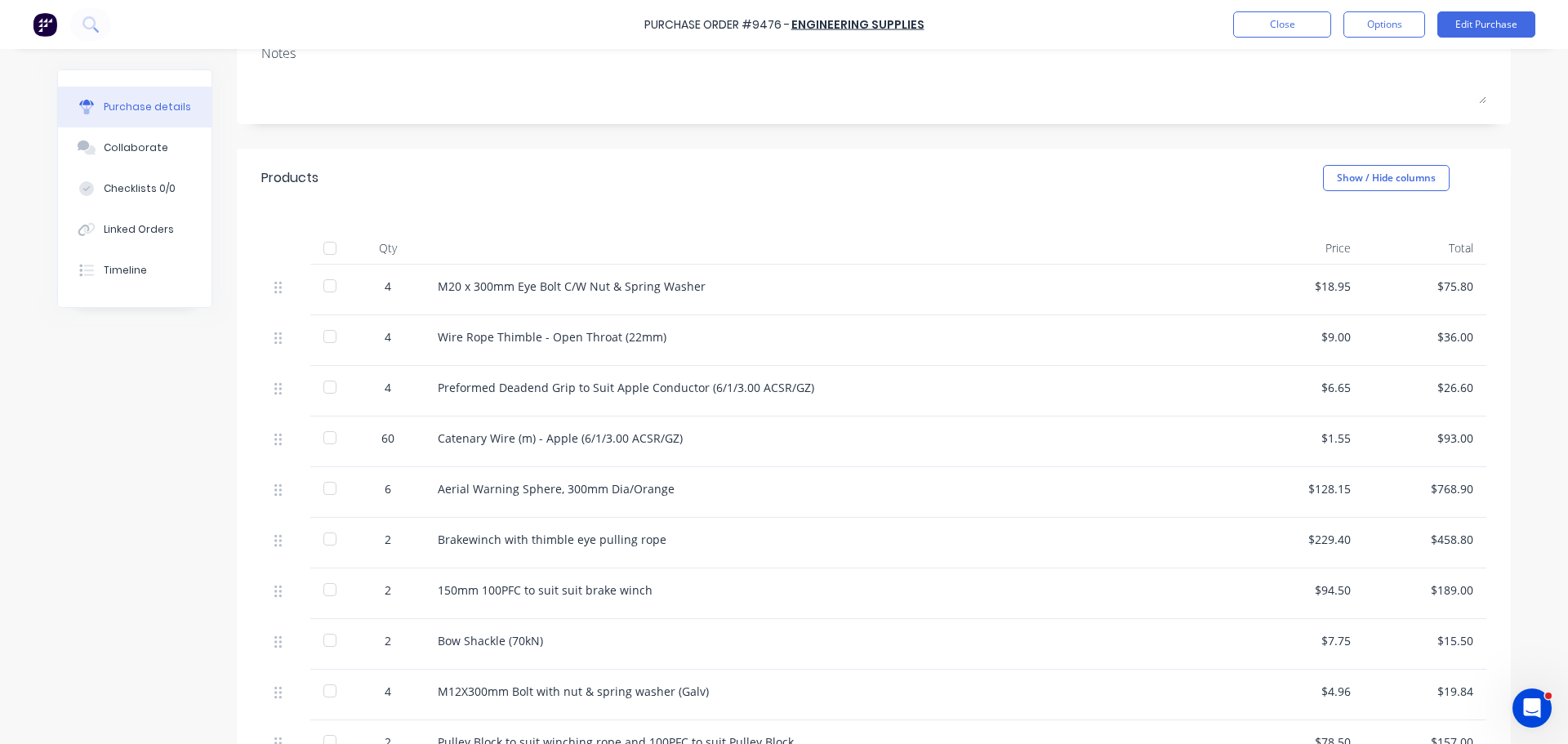
click at [331, 284] on div at bounding box center [330, 286] width 33 height 33
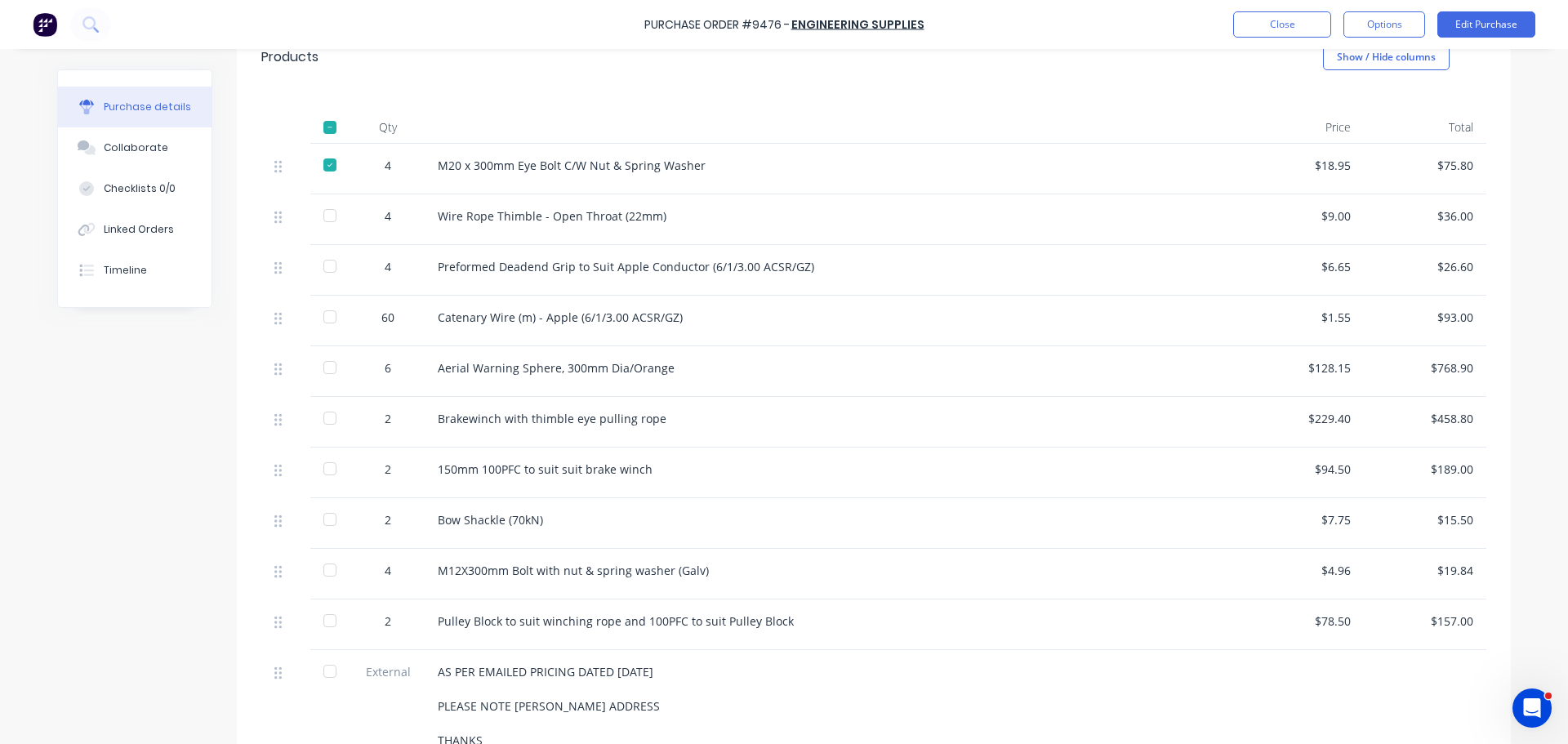
scroll to position [216, 0]
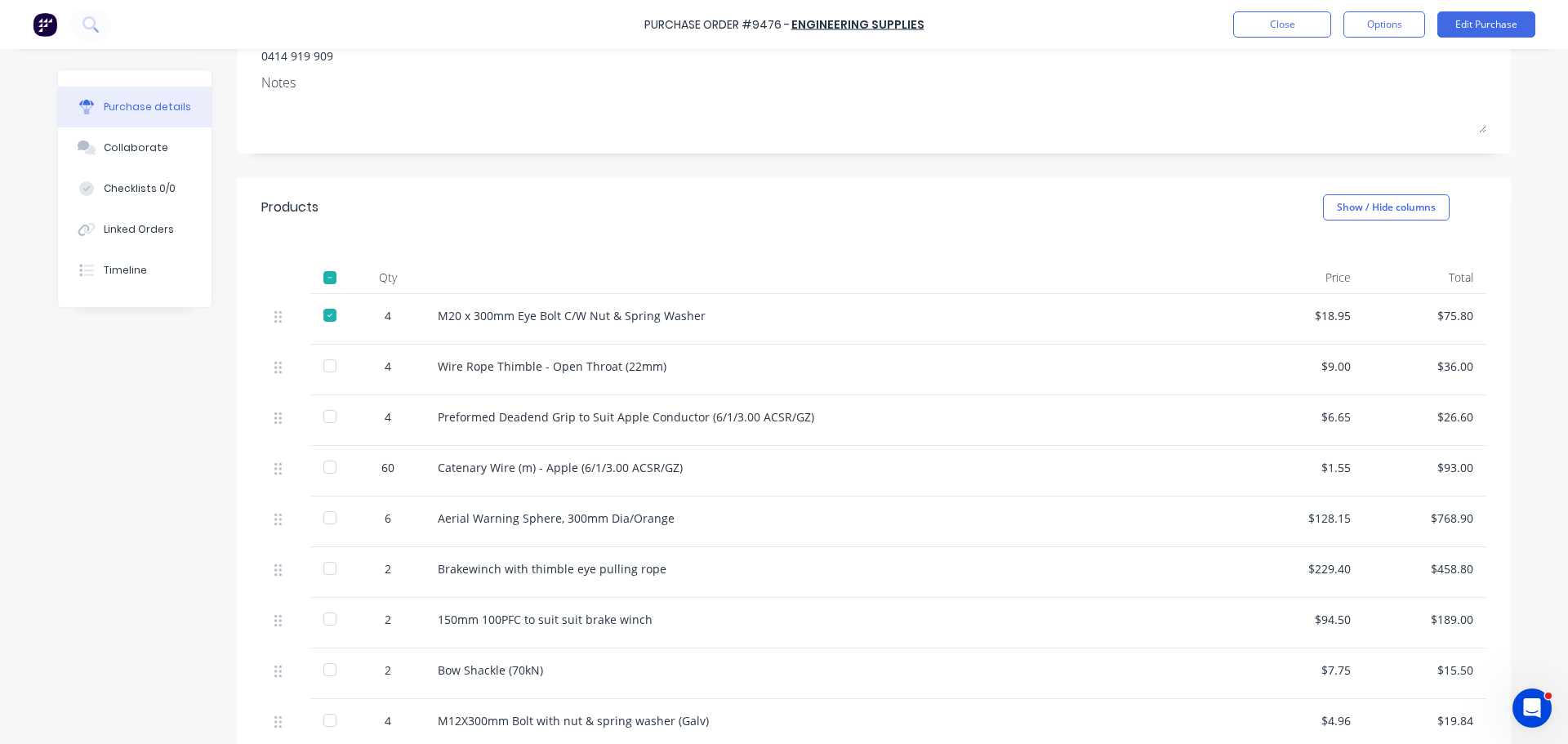
click at [329, 365] on div at bounding box center [330, 366] width 33 height 33
click at [322, 409] on div at bounding box center [330, 417] width 33 height 33
click at [323, 466] on div at bounding box center [330, 467] width 33 height 33
click at [328, 520] on div at bounding box center [330, 517] width 33 height 33
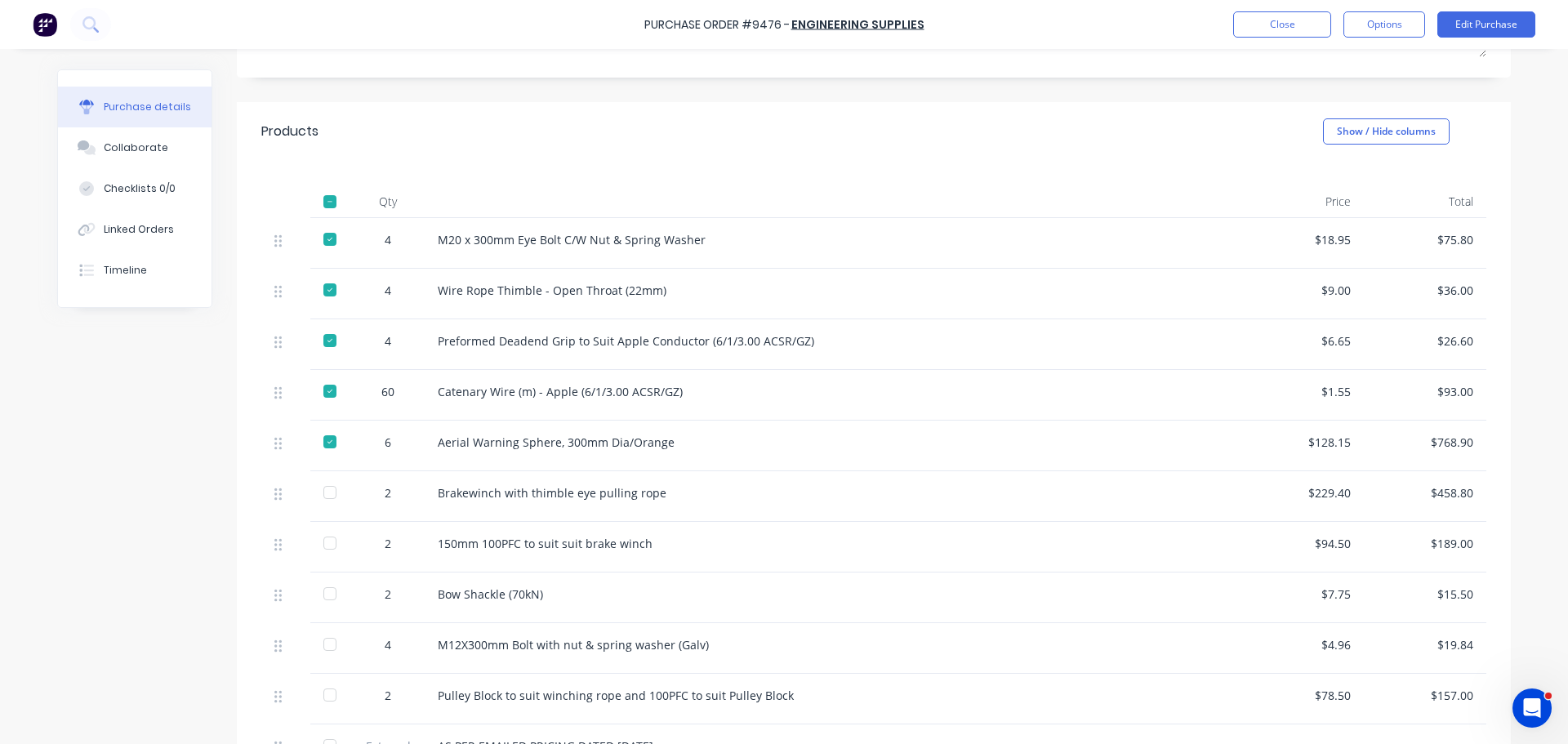
scroll to position [460, 0]
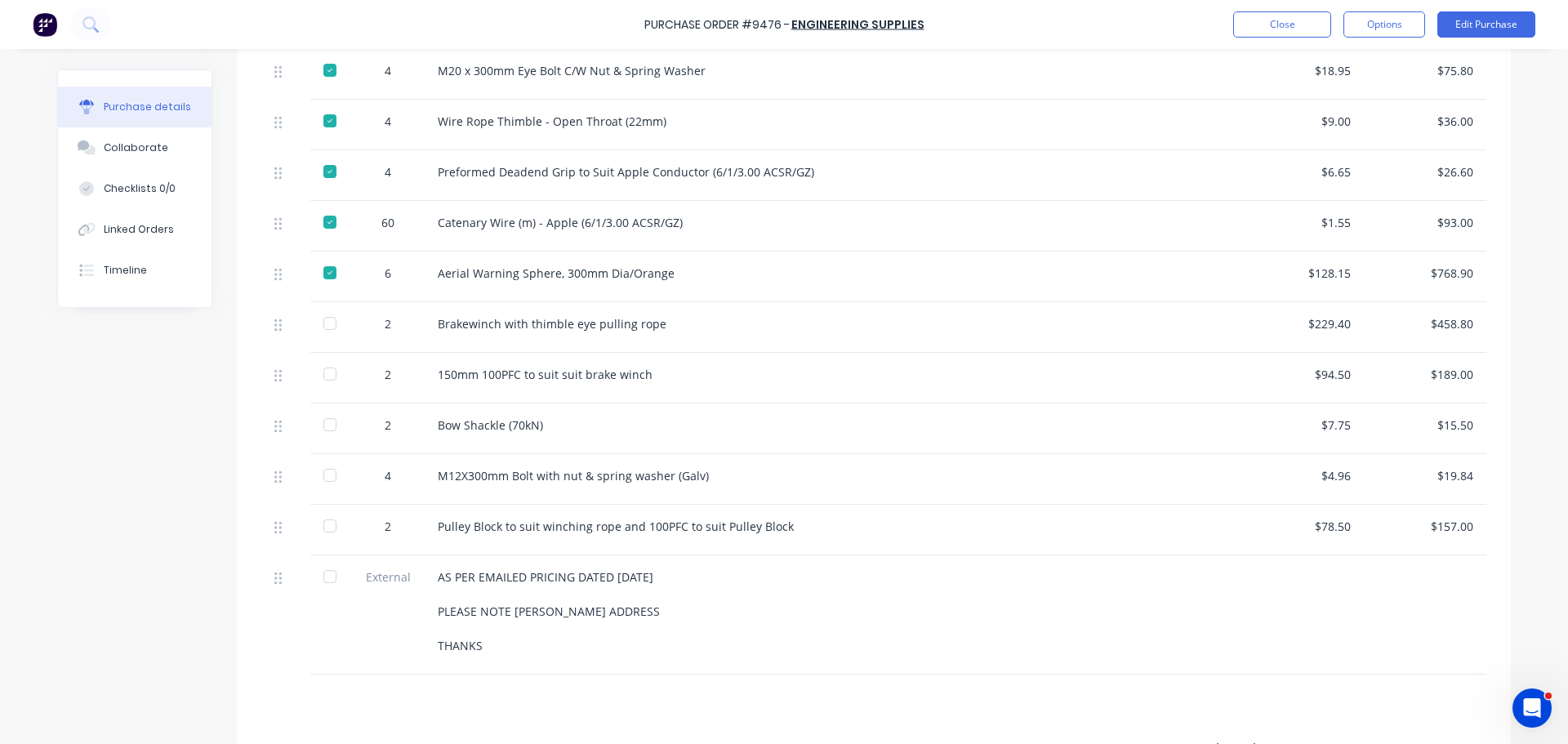
click at [325, 310] on div at bounding box center [330, 323] width 33 height 33
click at [328, 376] on div at bounding box center [330, 374] width 33 height 33
click at [323, 426] on div at bounding box center [330, 425] width 33 height 33
click at [324, 473] on div at bounding box center [330, 475] width 33 height 33
click at [326, 526] on div at bounding box center [330, 526] width 33 height 33
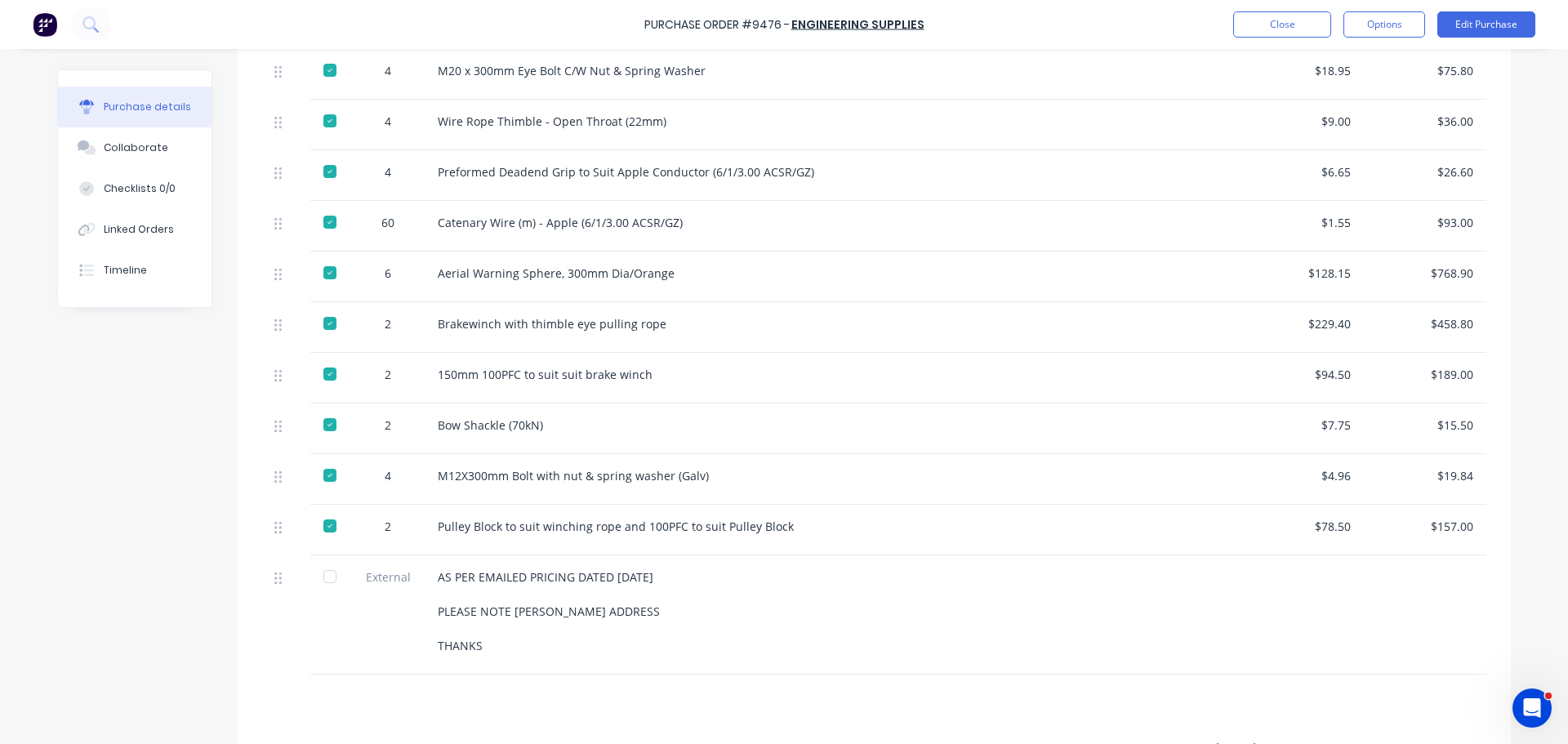
click at [317, 567] on div at bounding box center [330, 577] width 33 height 33
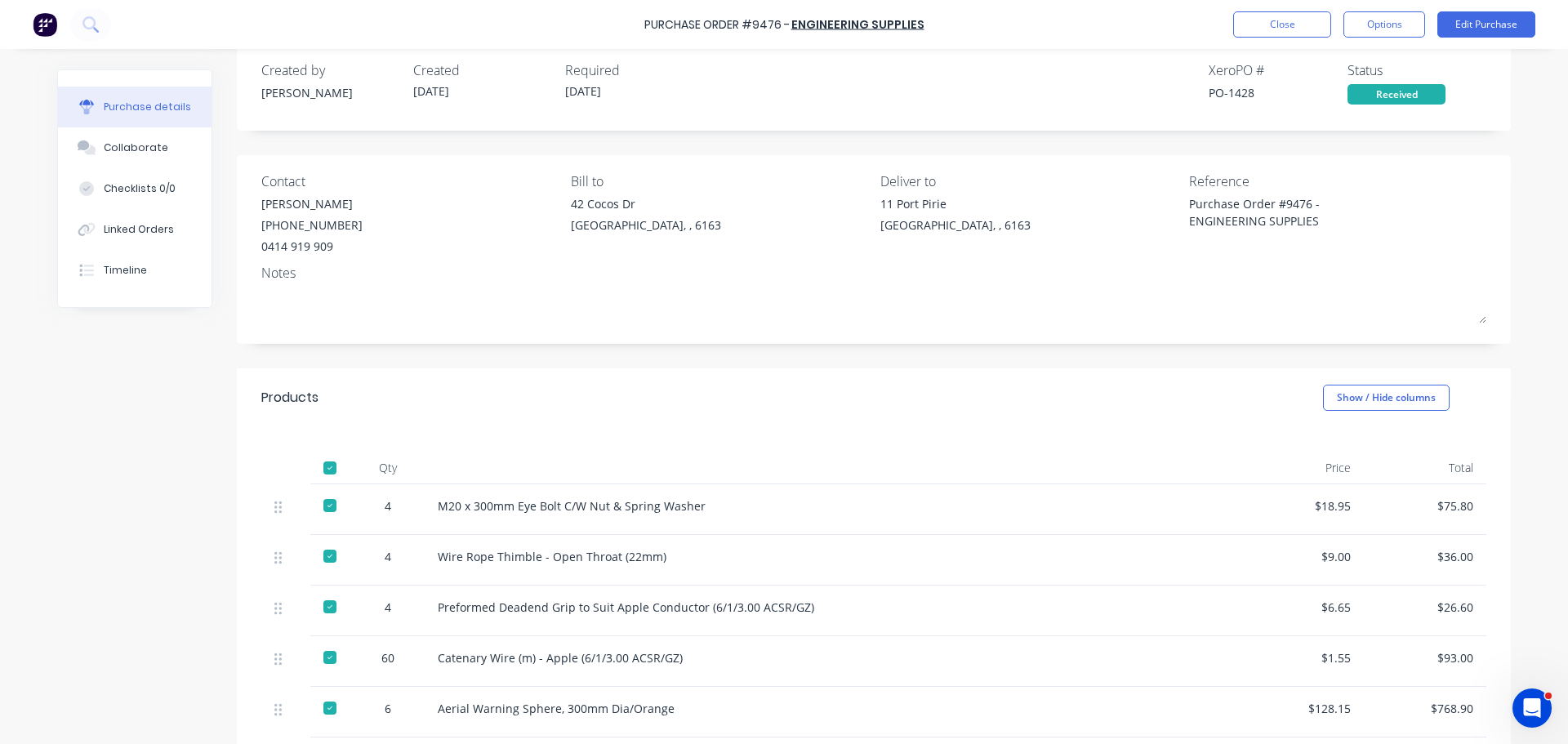
scroll to position [0, 0]
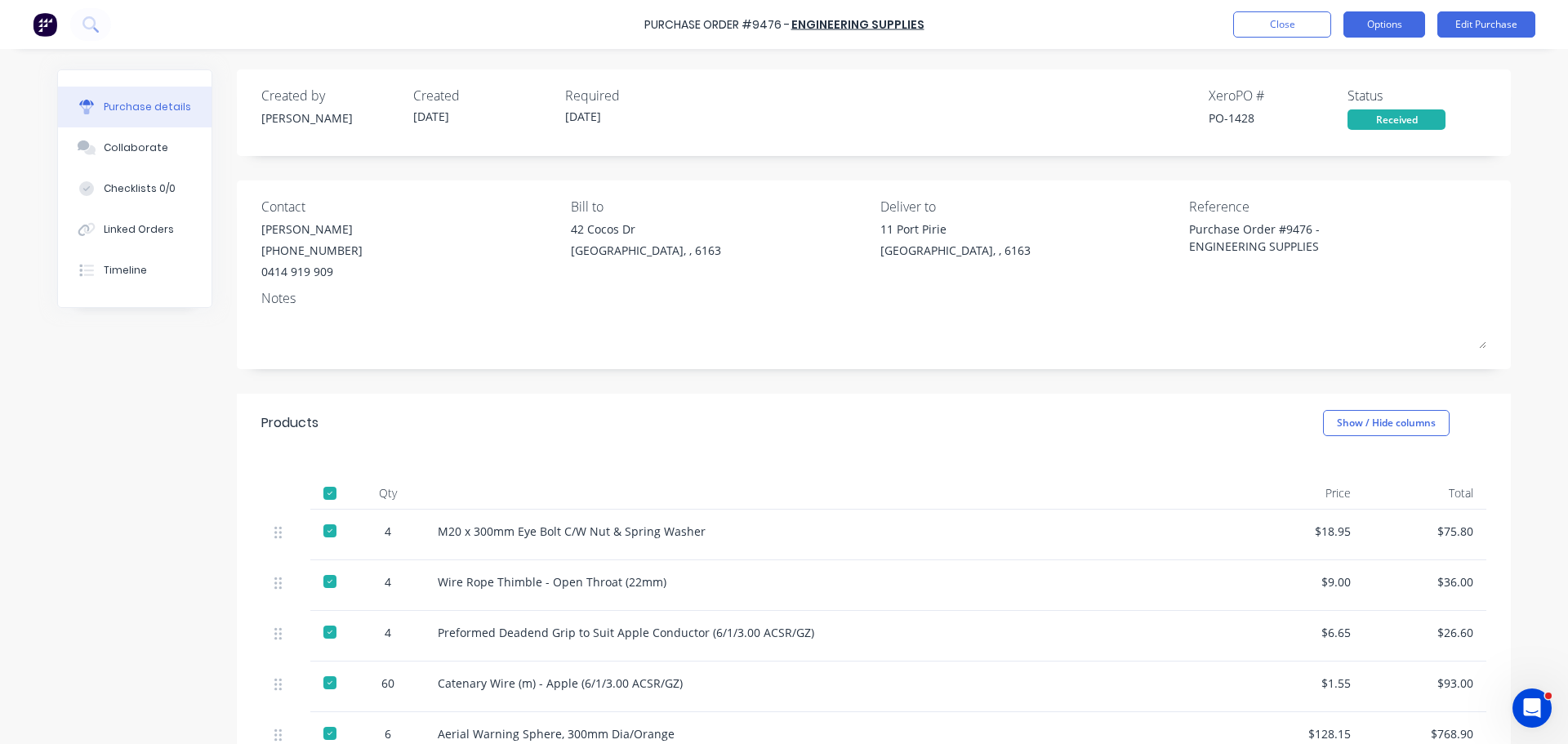
click at [1402, 23] on button "Options" at bounding box center [1384, 25] width 82 height 26
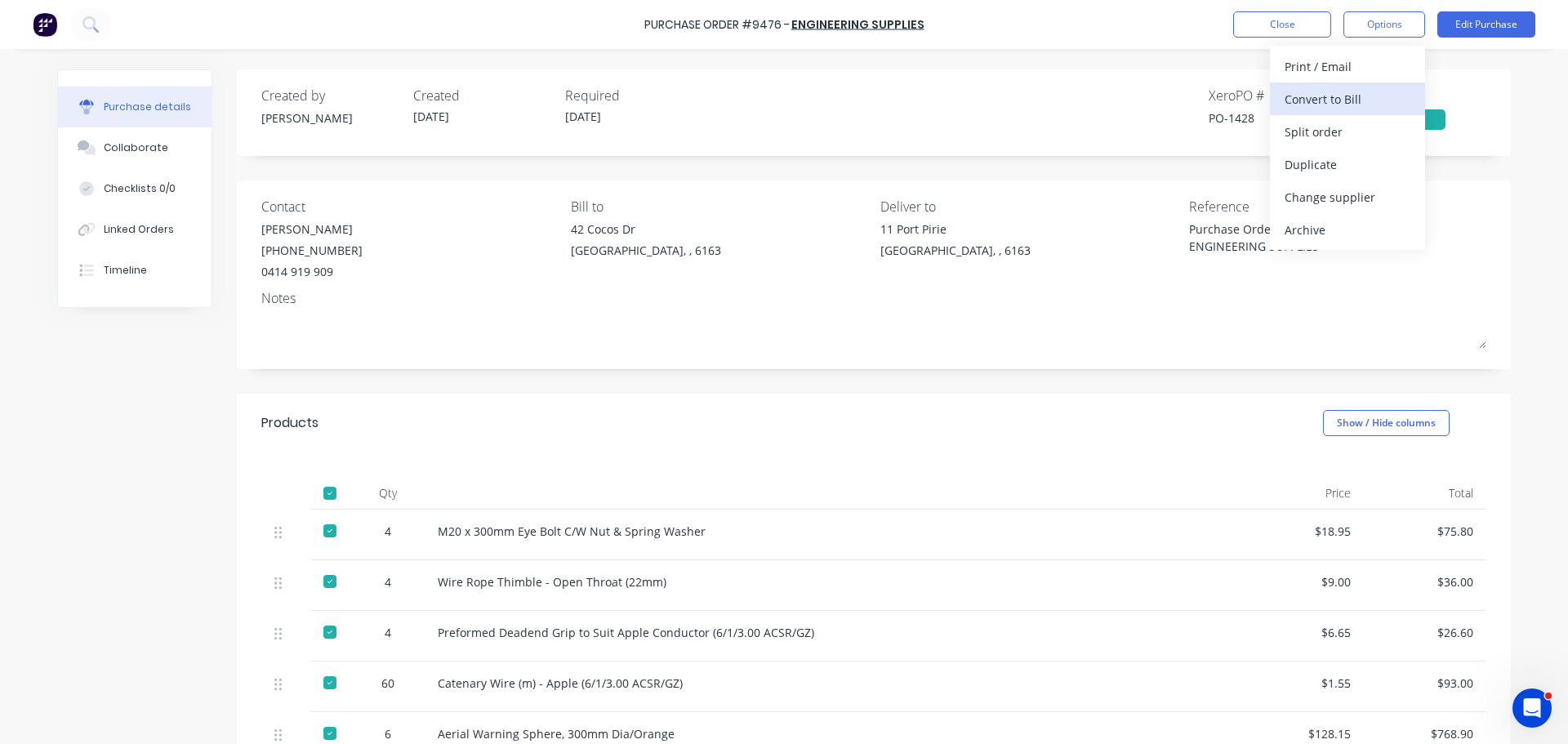
click at [1331, 93] on div "Convert to Bill" at bounding box center [1347, 99] width 126 height 24
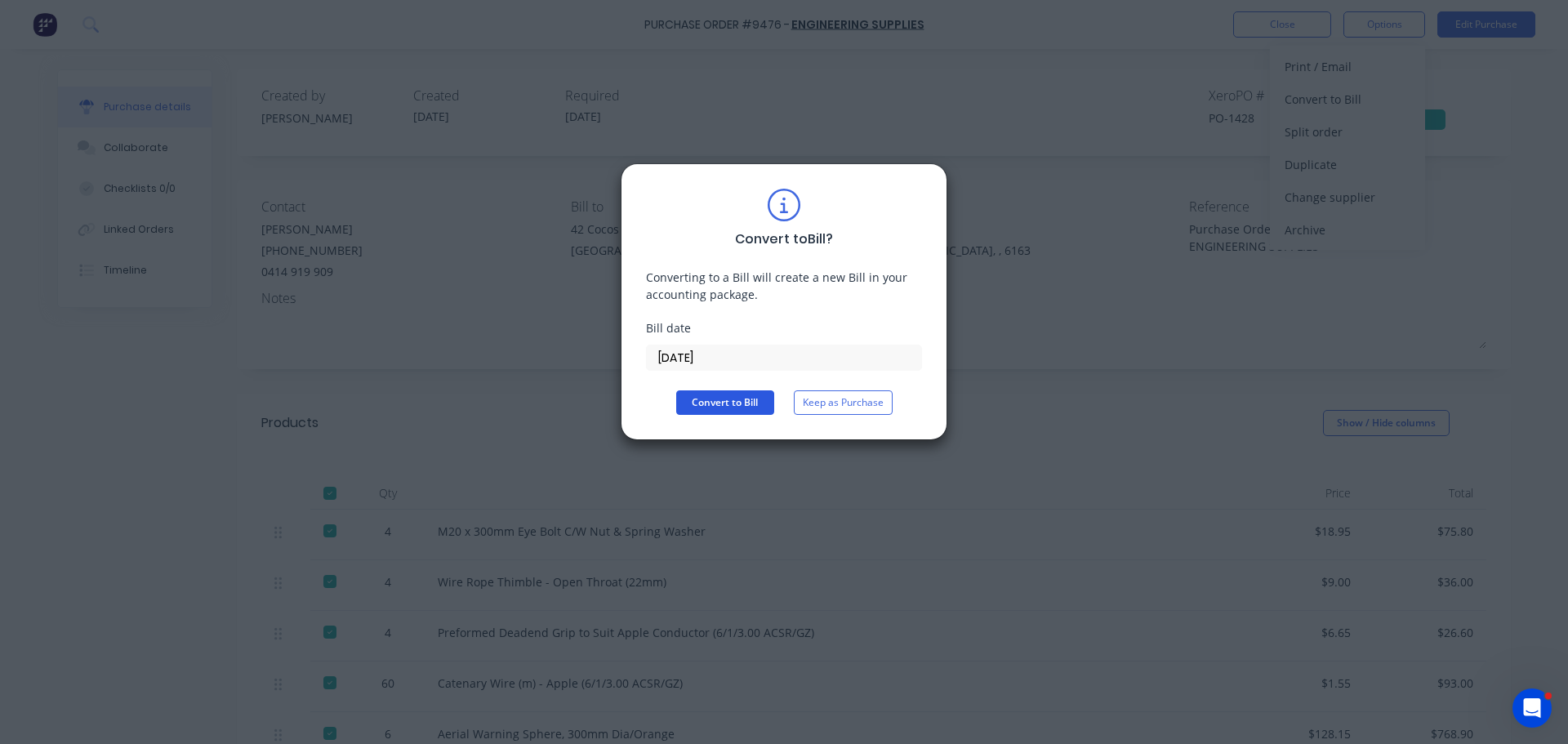
click at [725, 399] on button "Convert to Bill" at bounding box center [725, 403] width 98 height 25
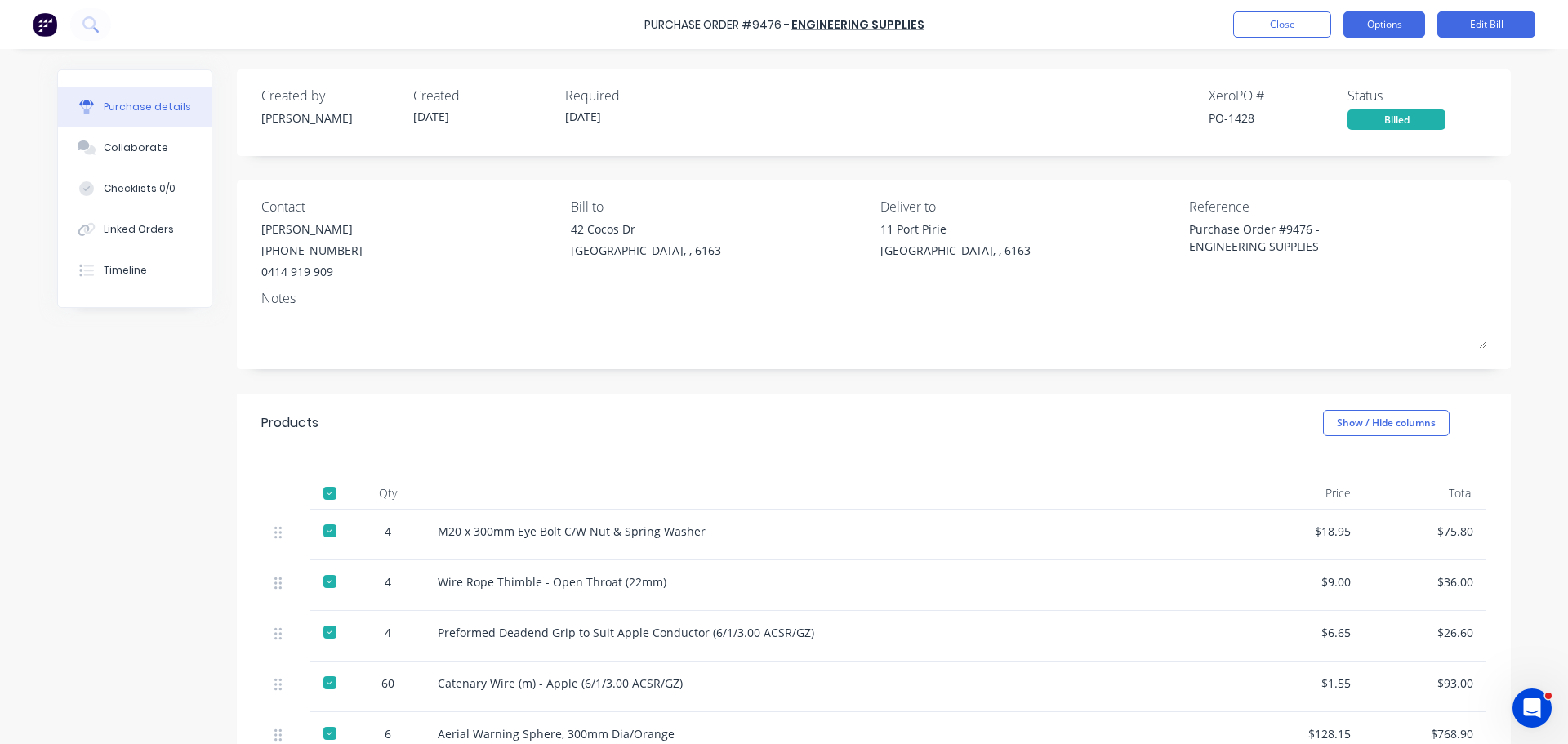
click at [1354, 23] on button "Options" at bounding box center [1384, 25] width 82 height 26
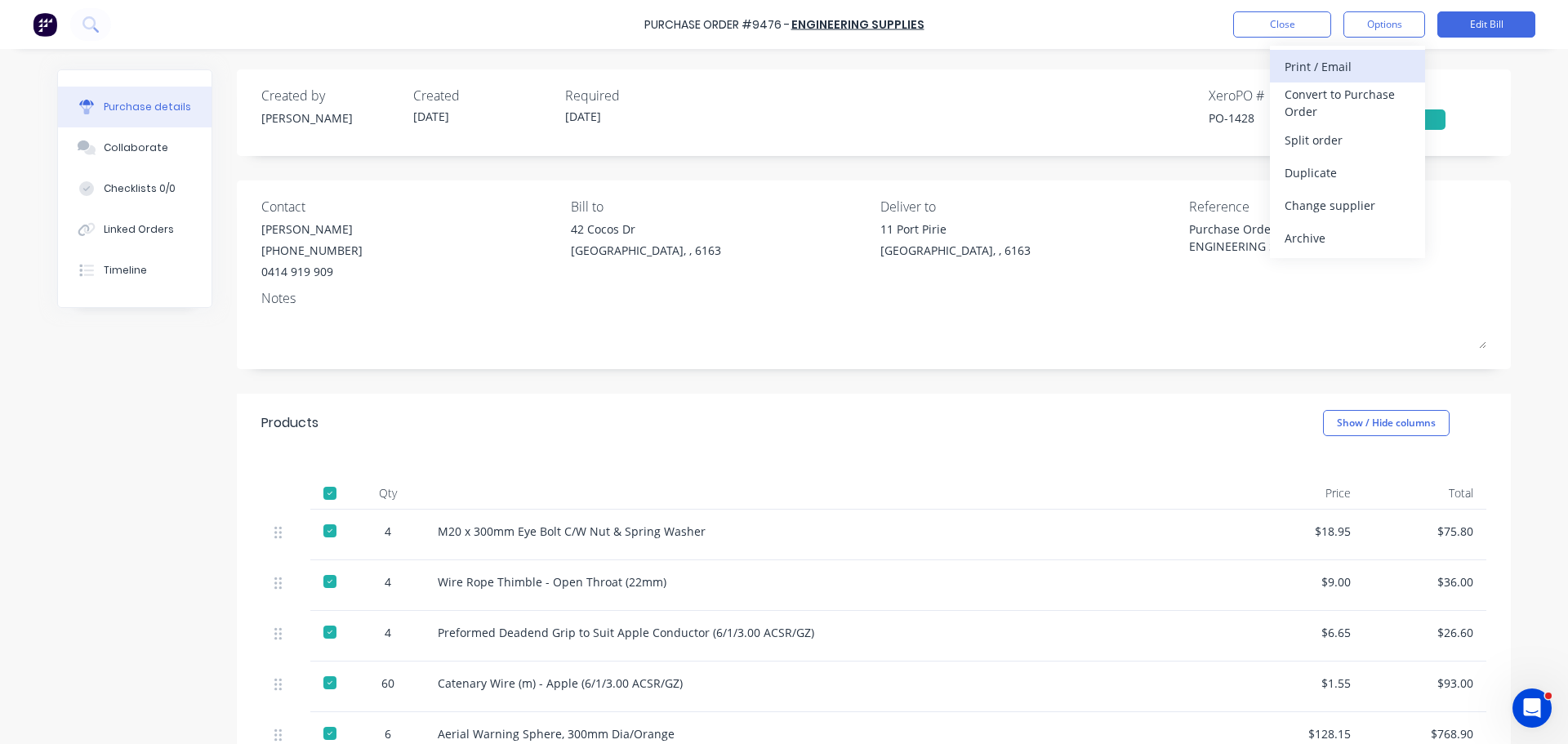
click at [1309, 64] on div "Print / Email" at bounding box center [1347, 66] width 126 height 24
type textarea "x"
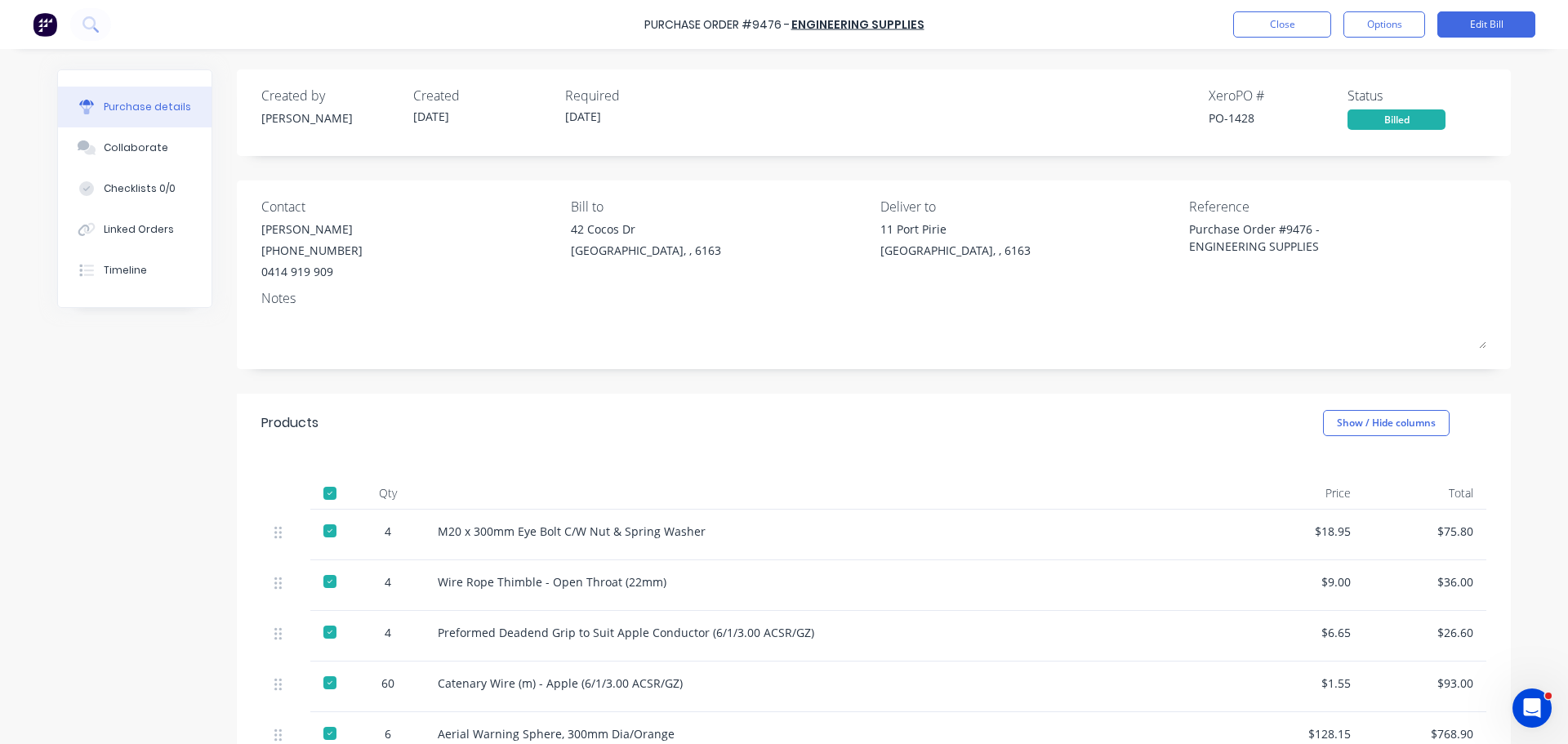
click at [1122, 60] on div "Purchase details Collaborate Checklists 0/0 Linked Orders Timeline Created by A…" at bounding box center [784, 347] width 1486 height 662
click at [1246, 18] on button "Close" at bounding box center [1282, 25] width 98 height 26
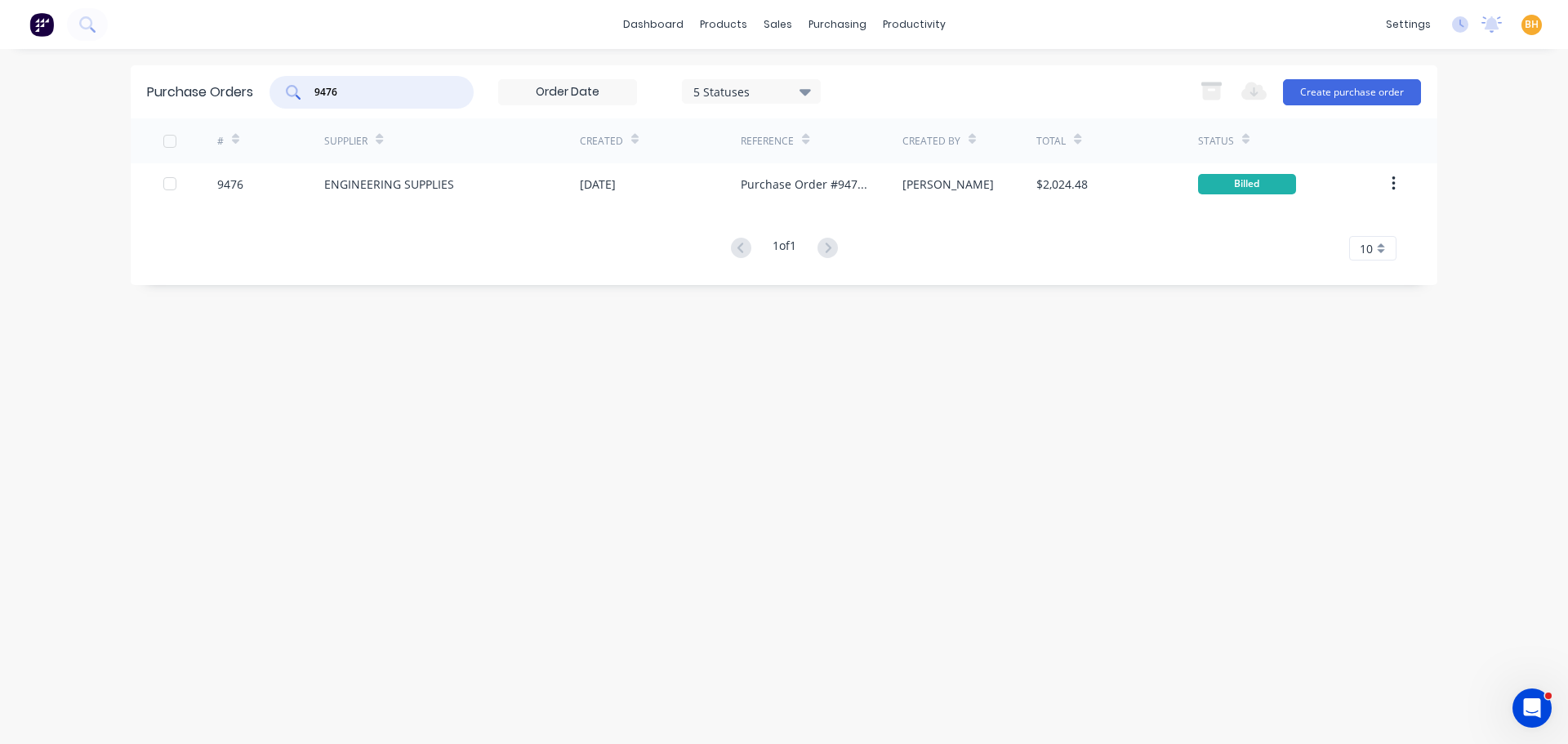
click at [368, 93] on input "9476" at bounding box center [380, 93] width 136 height 17
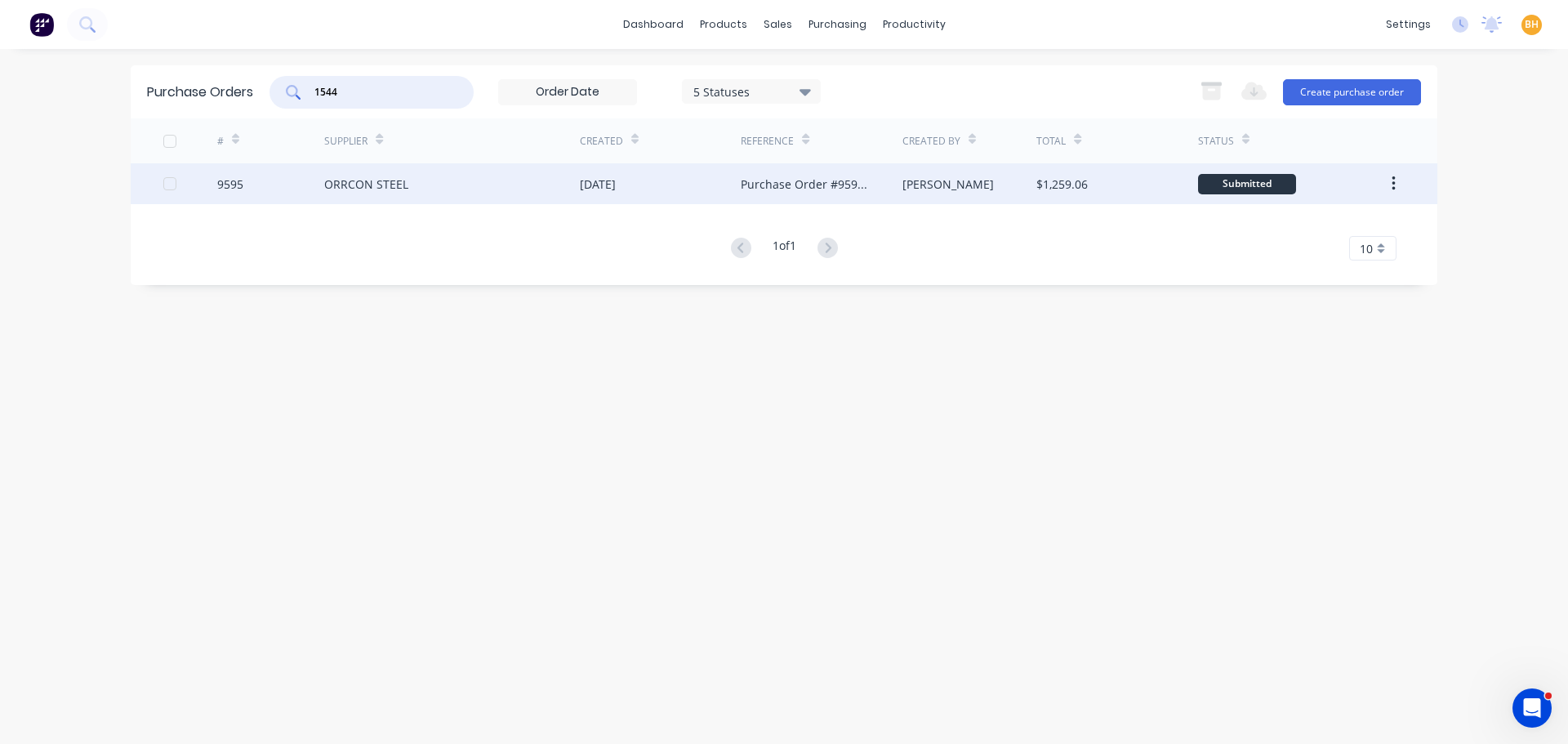
type input "1544"
click at [392, 173] on div "ORRCON STEEL" at bounding box center [451, 184] width 255 height 41
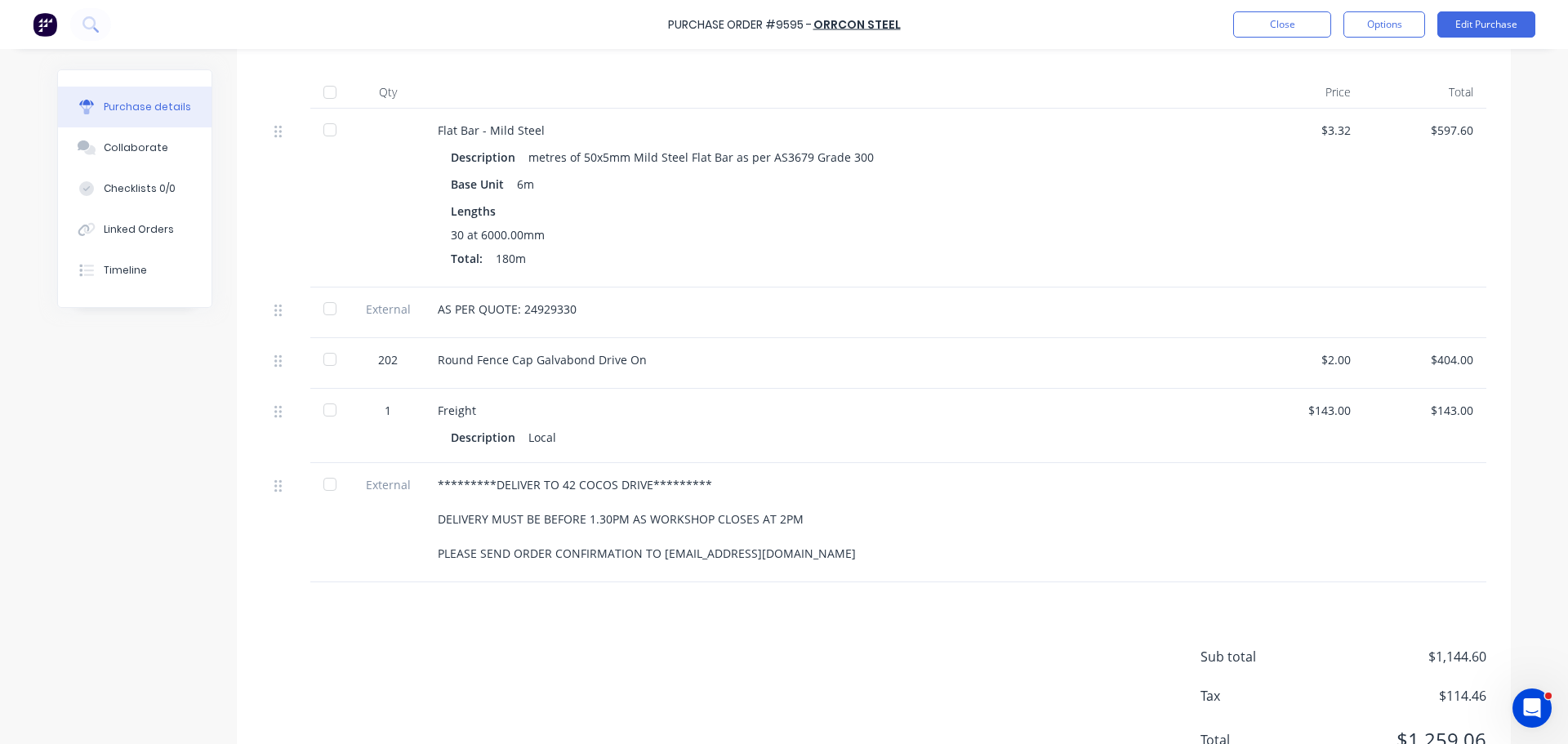
scroll to position [408, 0]
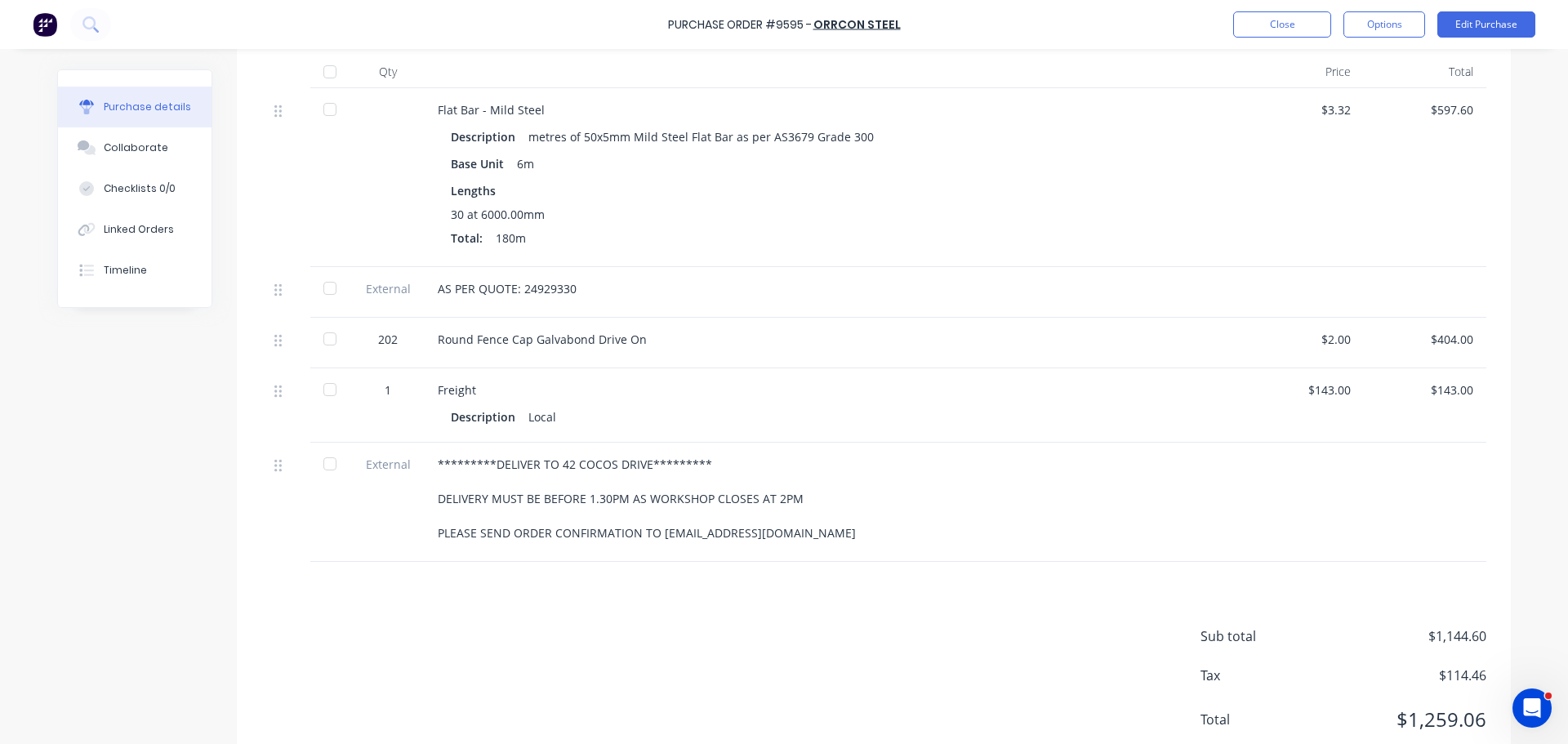
click at [322, 336] on div at bounding box center [330, 339] width 33 height 33
type textarea "x"
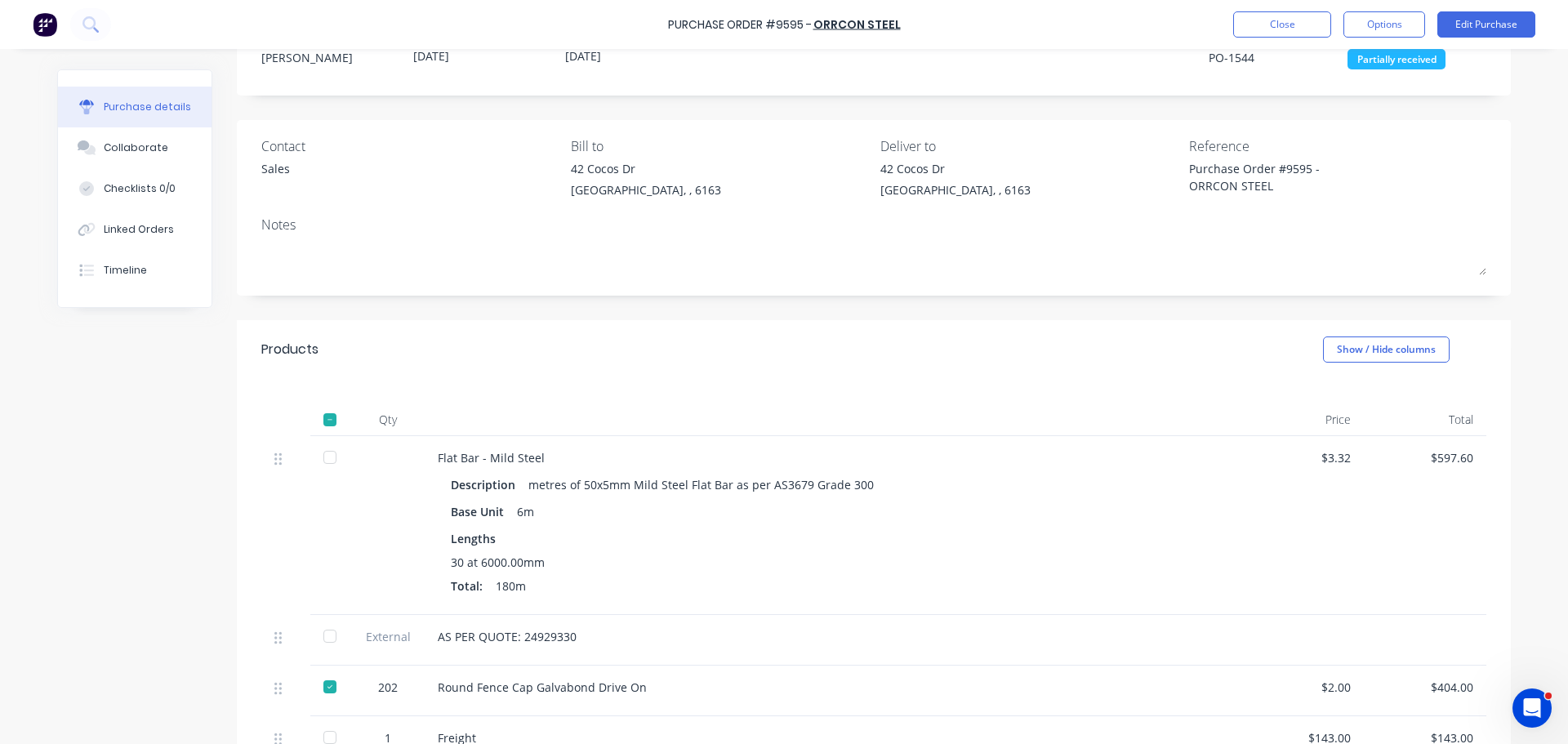
scroll to position [0, 0]
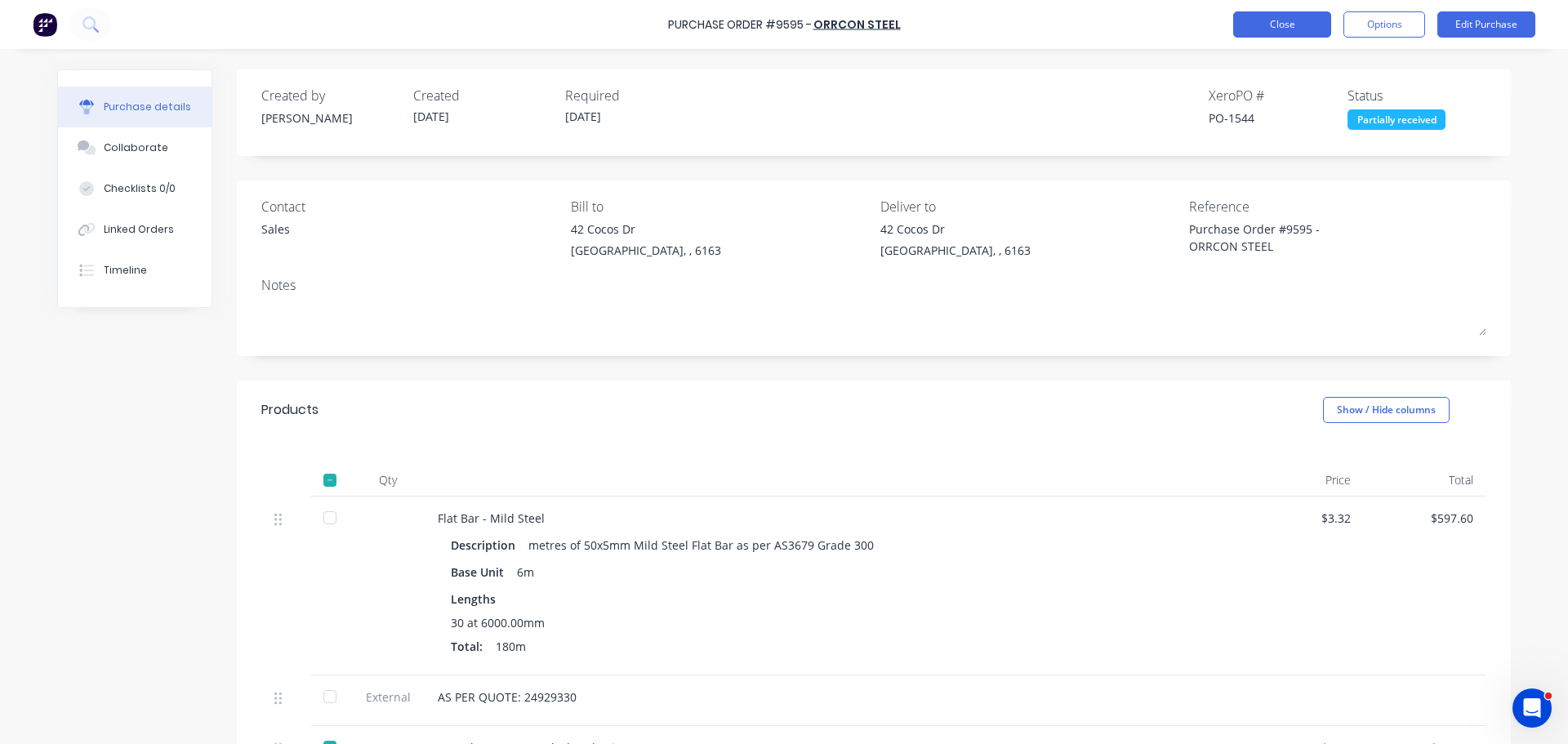
click at [1278, 30] on button "Close" at bounding box center [1282, 25] width 98 height 26
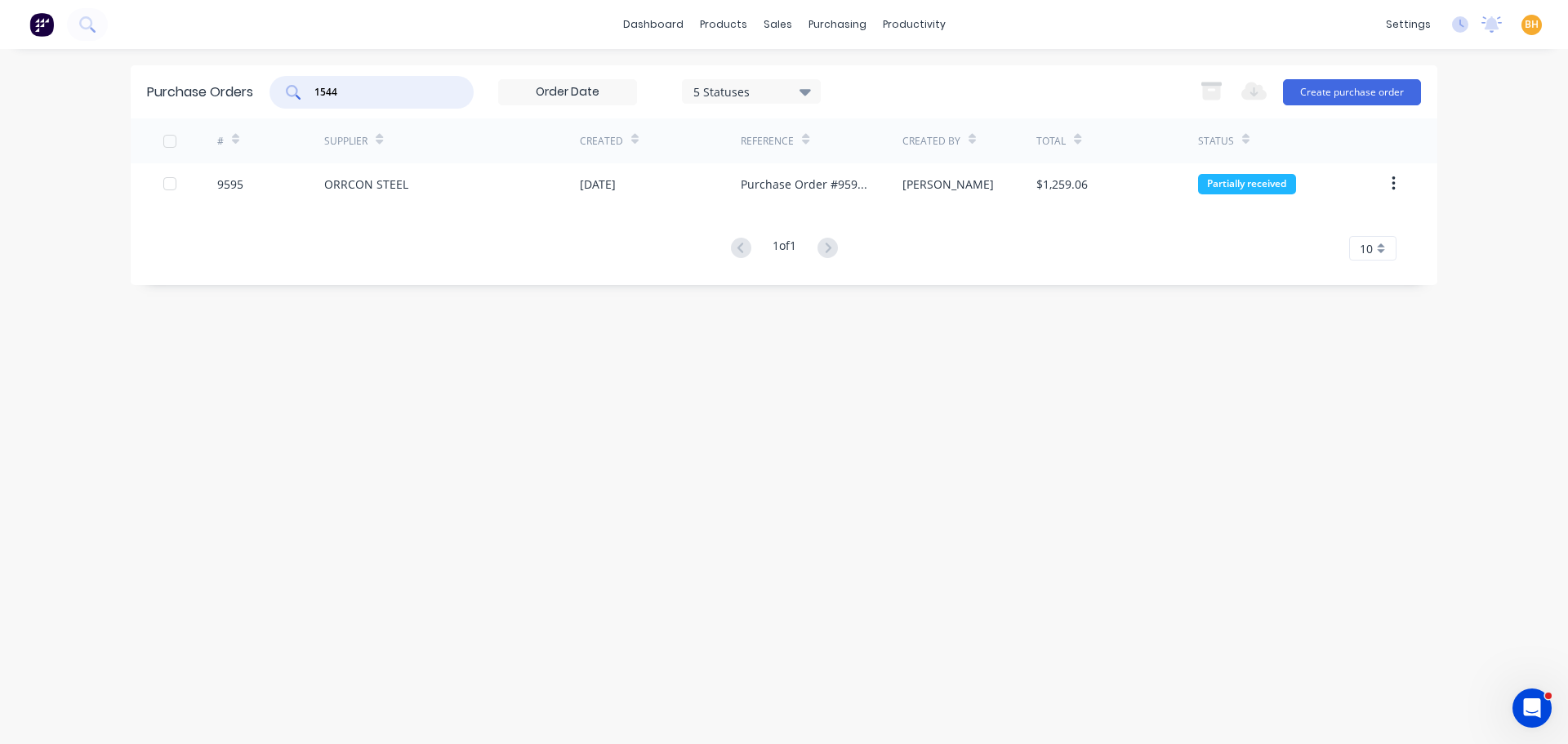
click at [350, 92] on input "1544" at bounding box center [380, 93] width 136 height 17
type input "1"
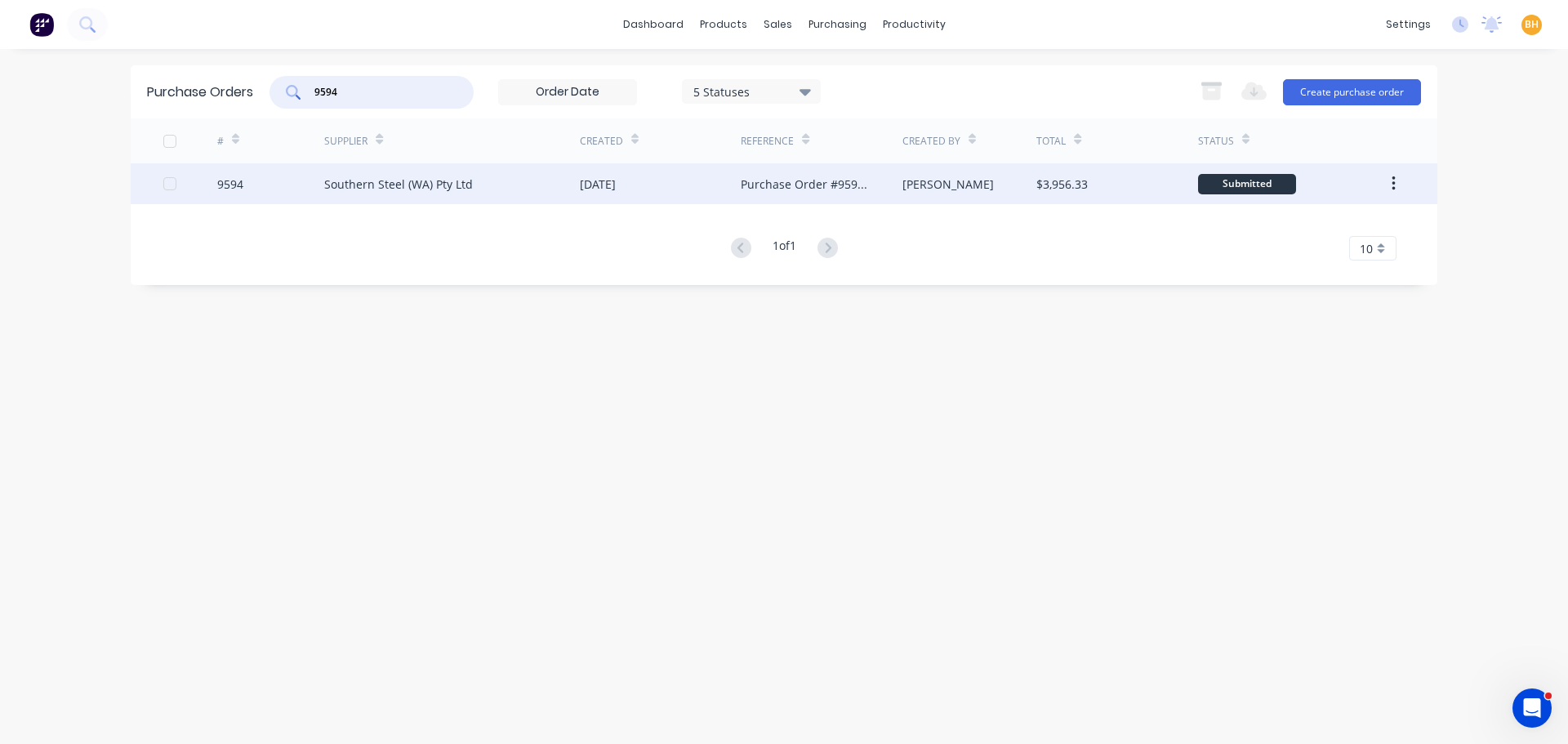
type input "9594"
click at [407, 184] on div "Southern Steel (WA) Pty Ltd" at bounding box center [398, 184] width 149 height 17
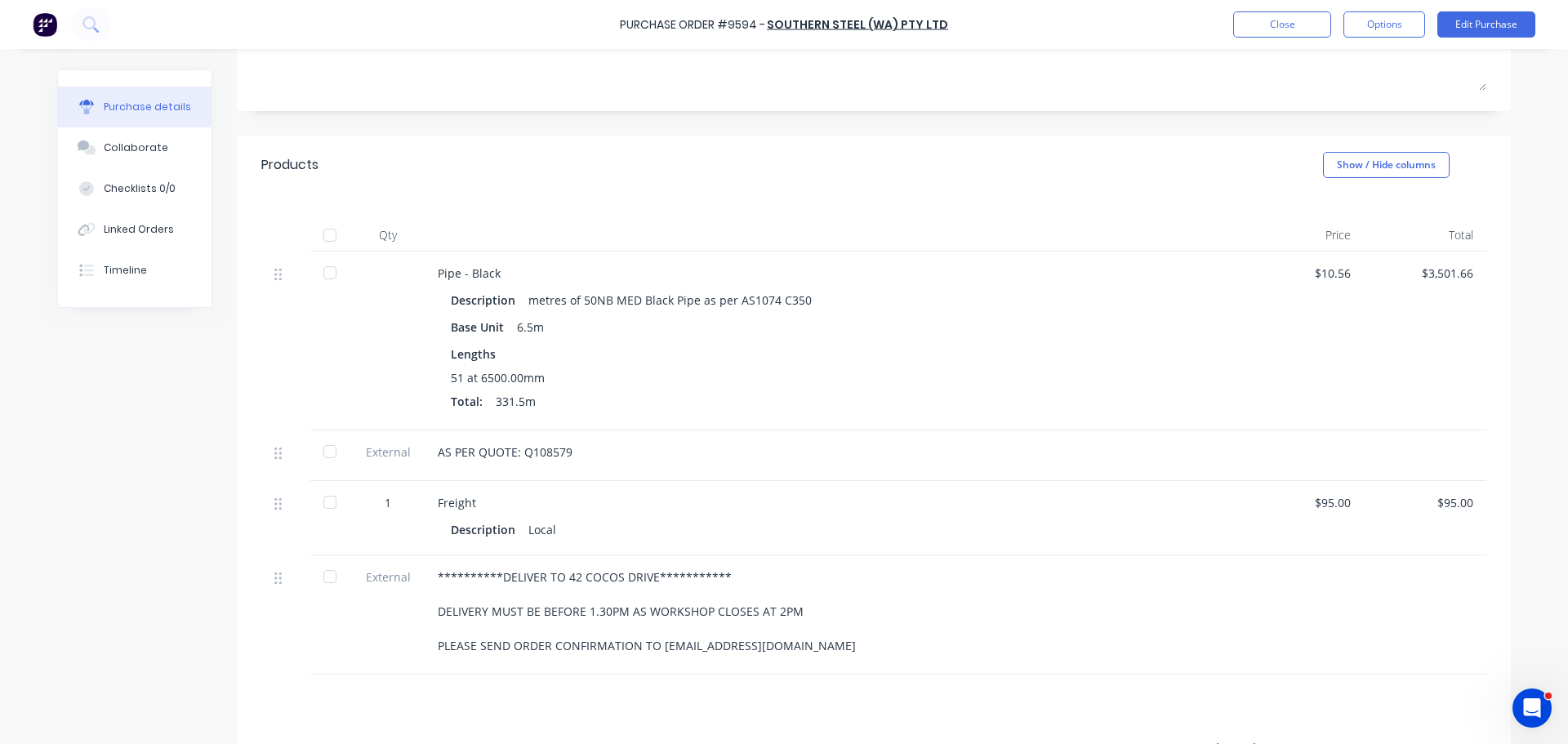
scroll to position [327, 0]
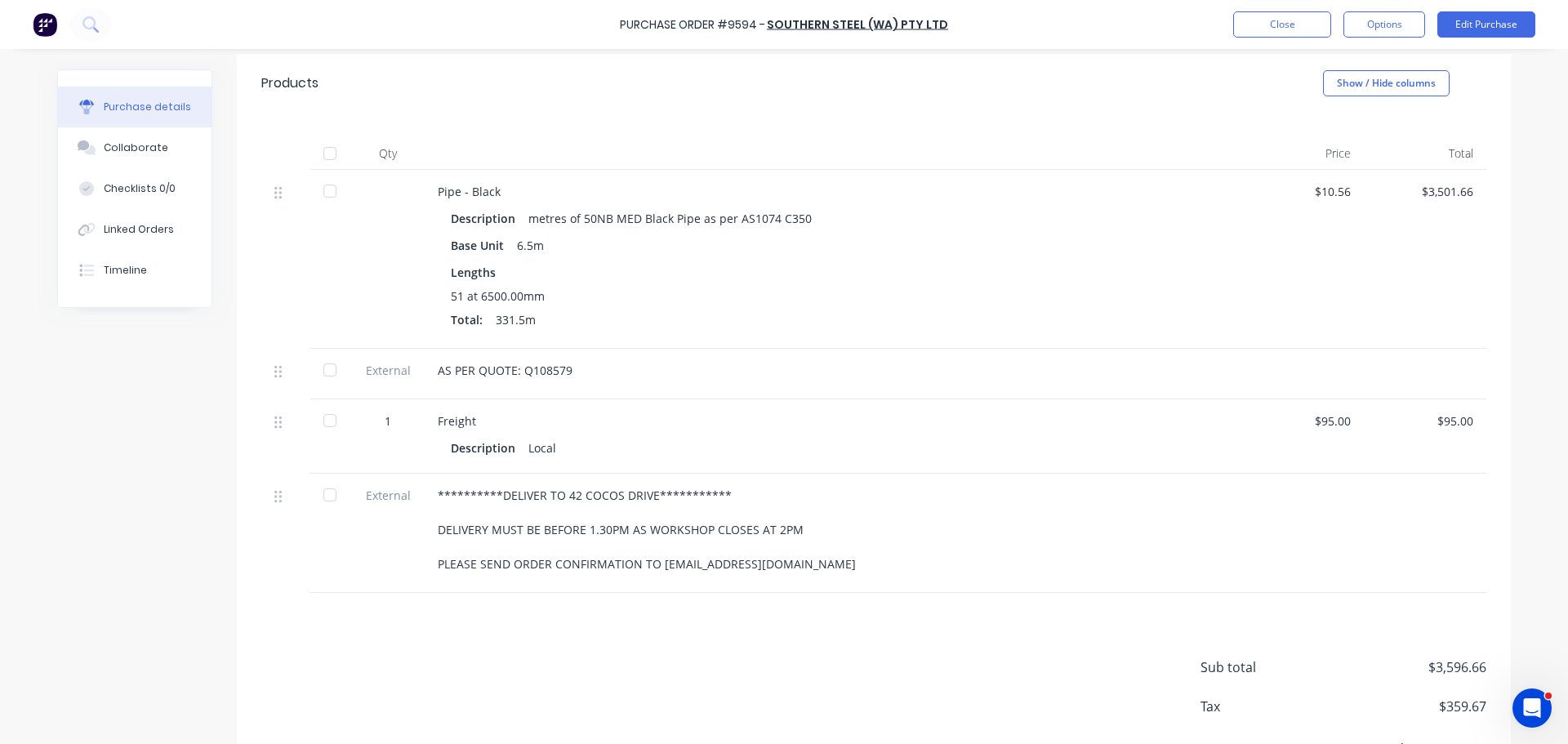
click at [329, 190] on div at bounding box center [330, 191] width 33 height 33
click at [323, 370] on div at bounding box center [330, 370] width 33 height 33
click at [321, 421] on div at bounding box center [330, 421] width 33 height 33
click at [321, 494] on div at bounding box center [330, 495] width 33 height 33
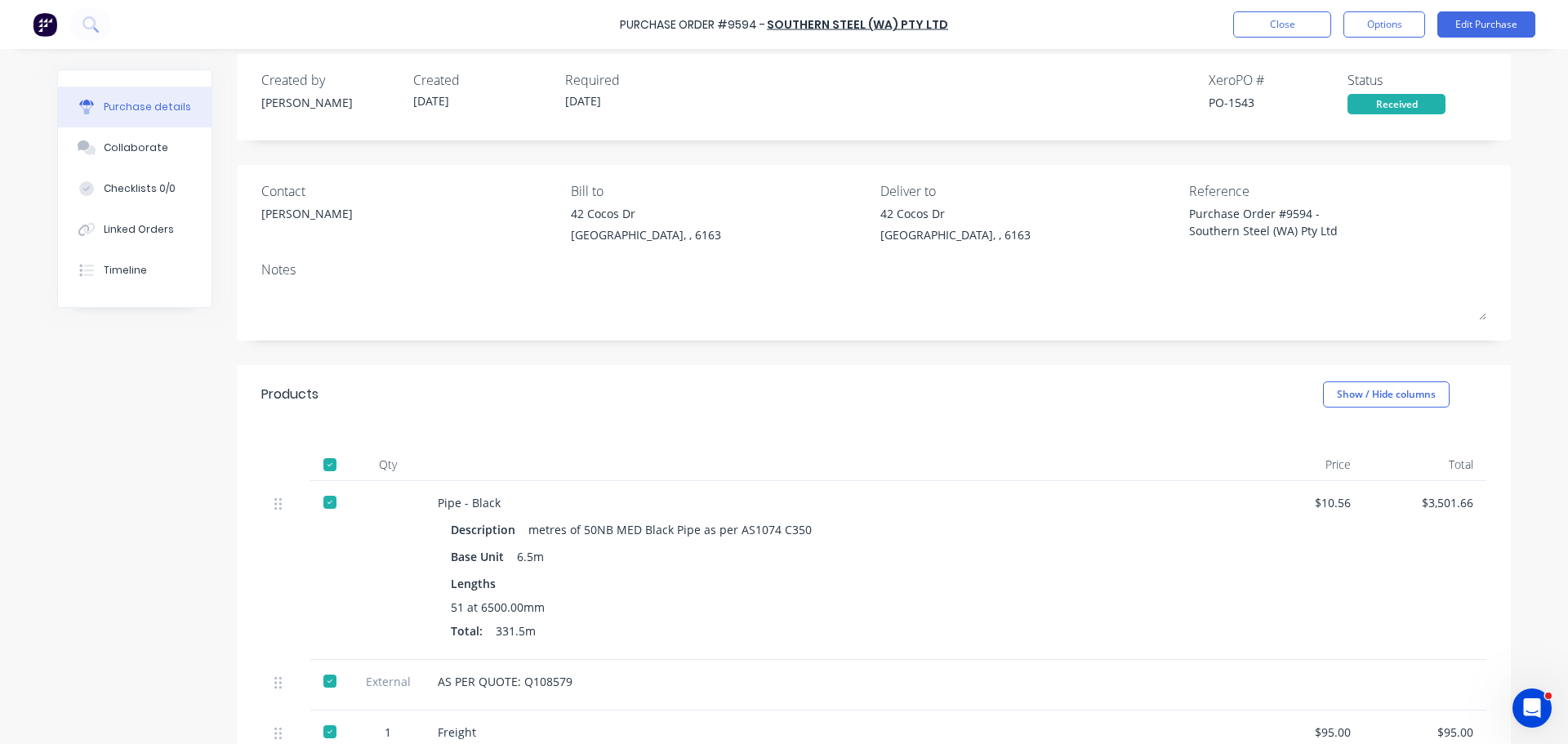
scroll to position [0, 0]
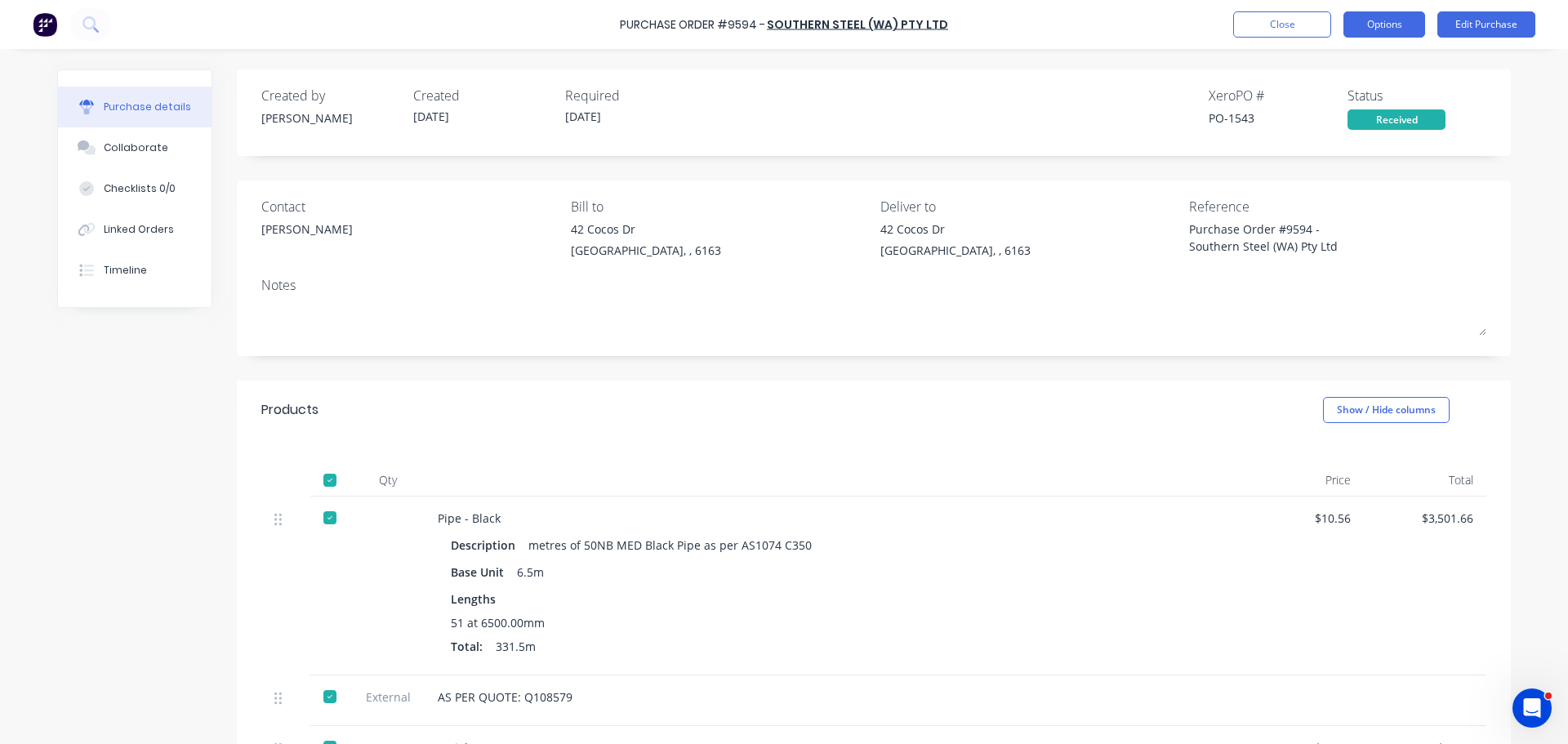
click at [1400, 31] on button "Options" at bounding box center [1384, 25] width 82 height 26
click at [1032, 140] on div "Created by Bevan Created 27/08/25 Required 28/08/25 Xero PO # PO-1543 Status Re…" at bounding box center [873, 112] width 1274 height 87
click at [1397, 33] on button "Options" at bounding box center [1384, 25] width 82 height 26
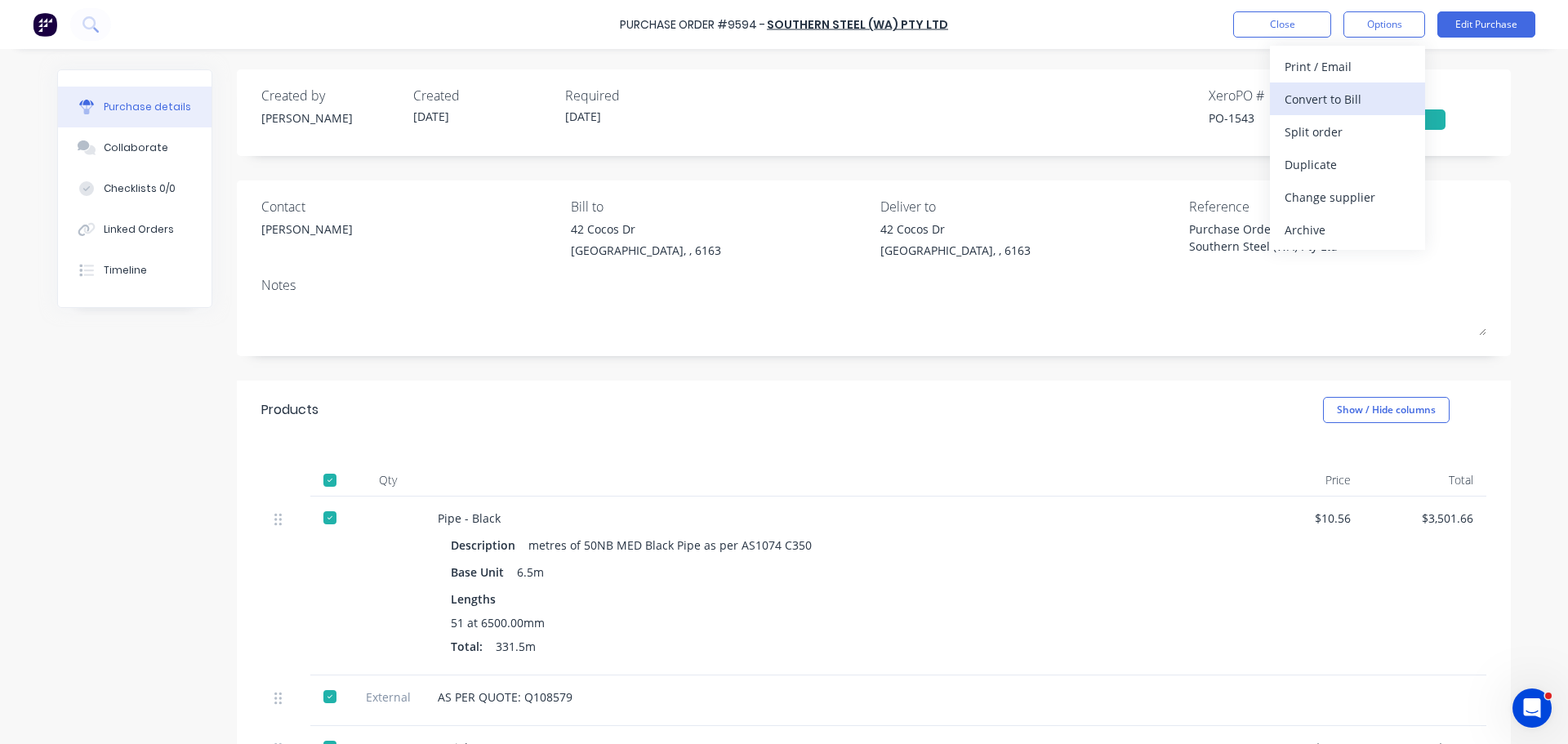
click at [1309, 96] on div "Convert to Bill" at bounding box center [1347, 99] width 126 height 24
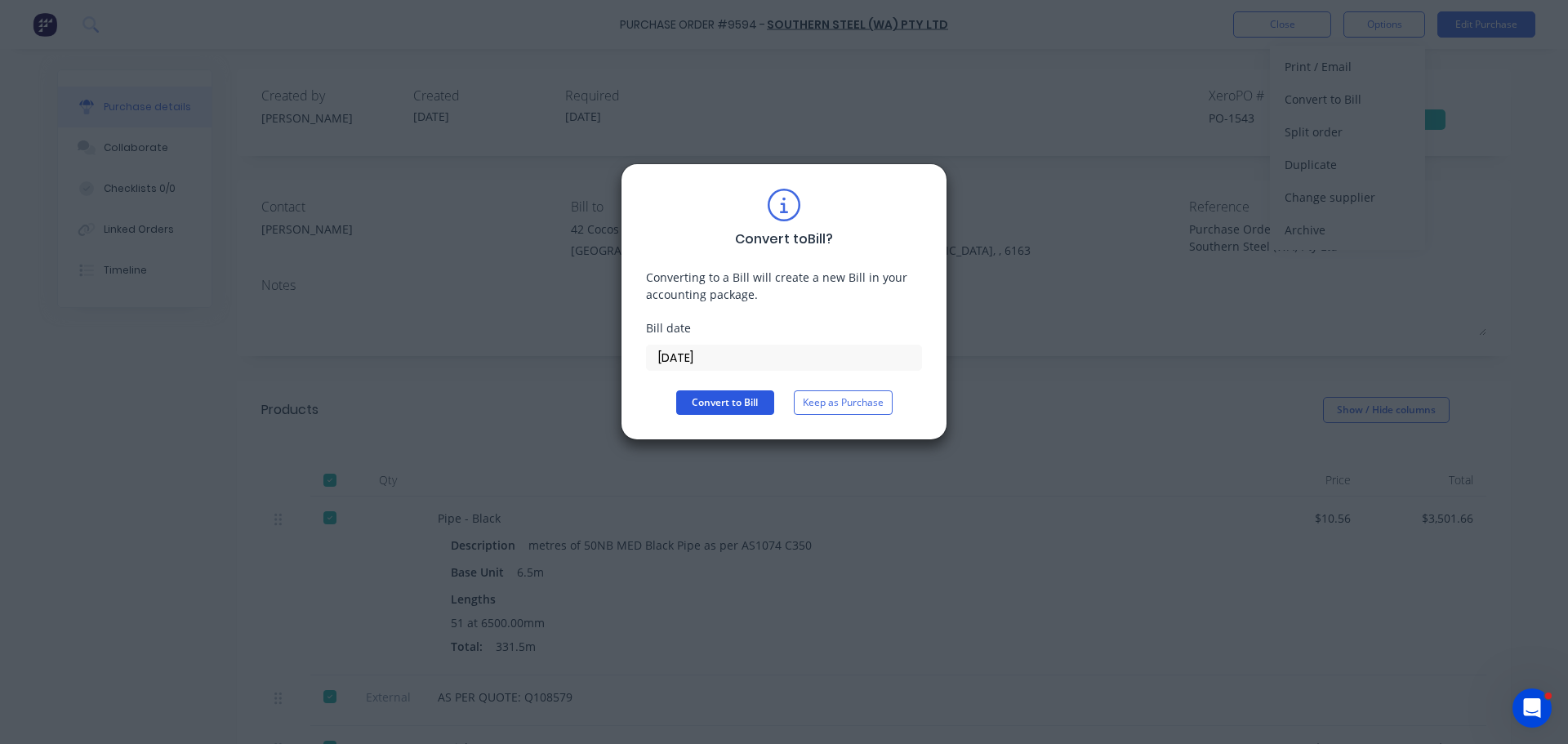
click at [722, 401] on button "Convert to Bill" at bounding box center [725, 403] width 98 height 25
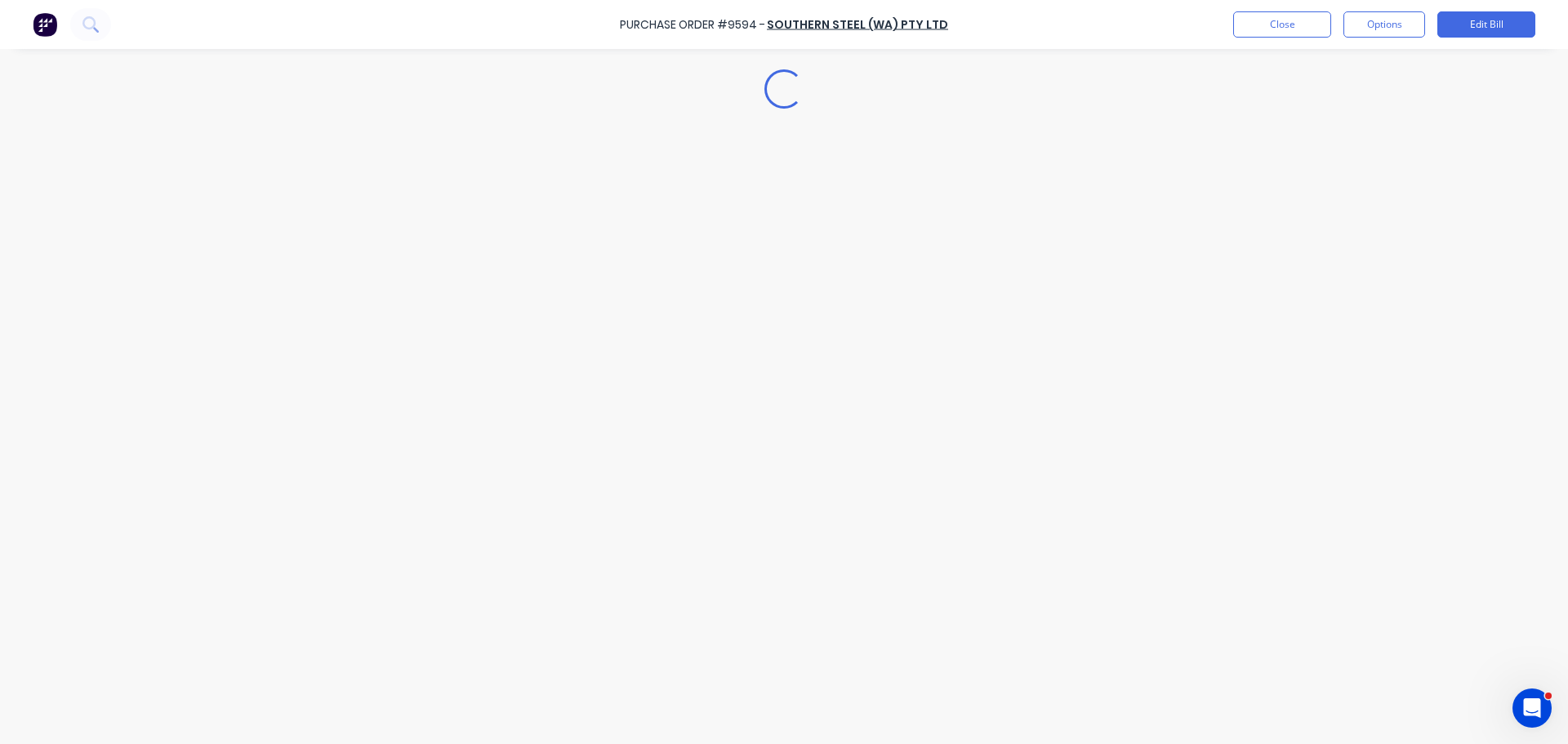
type textarea "x"
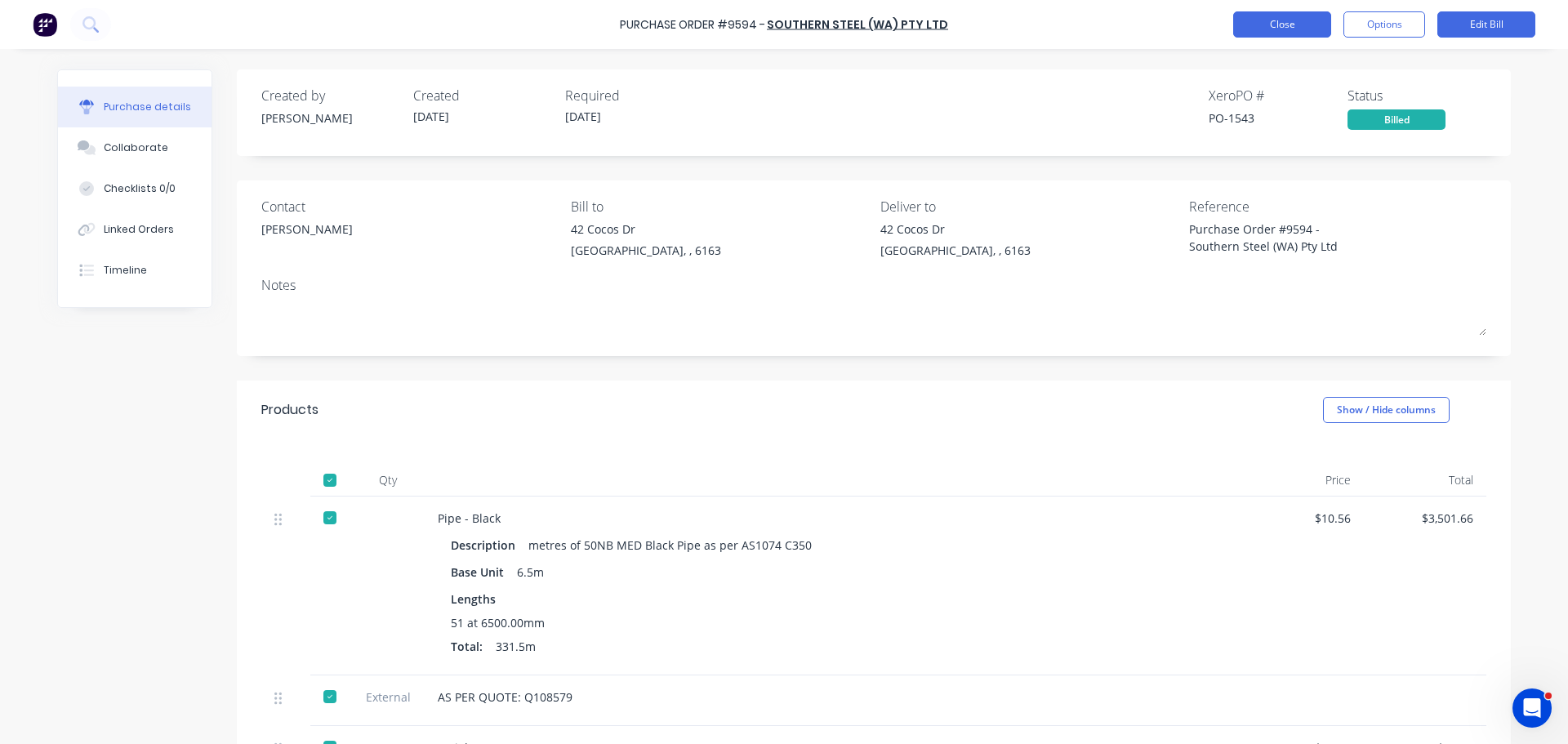
click at [1271, 22] on button "Close" at bounding box center [1282, 25] width 98 height 26
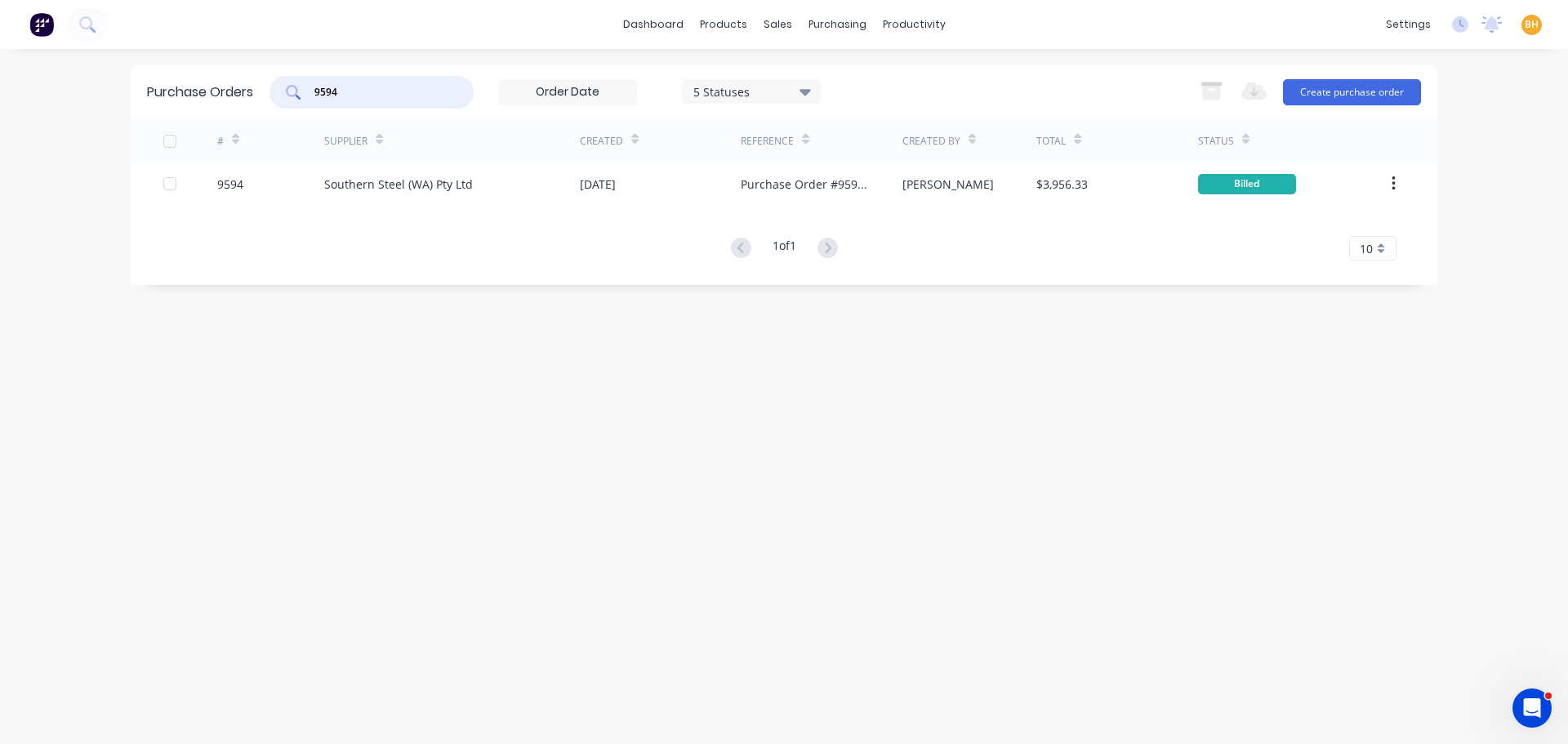
click at [360, 93] on input "9594" at bounding box center [380, 93] width 136 height 17
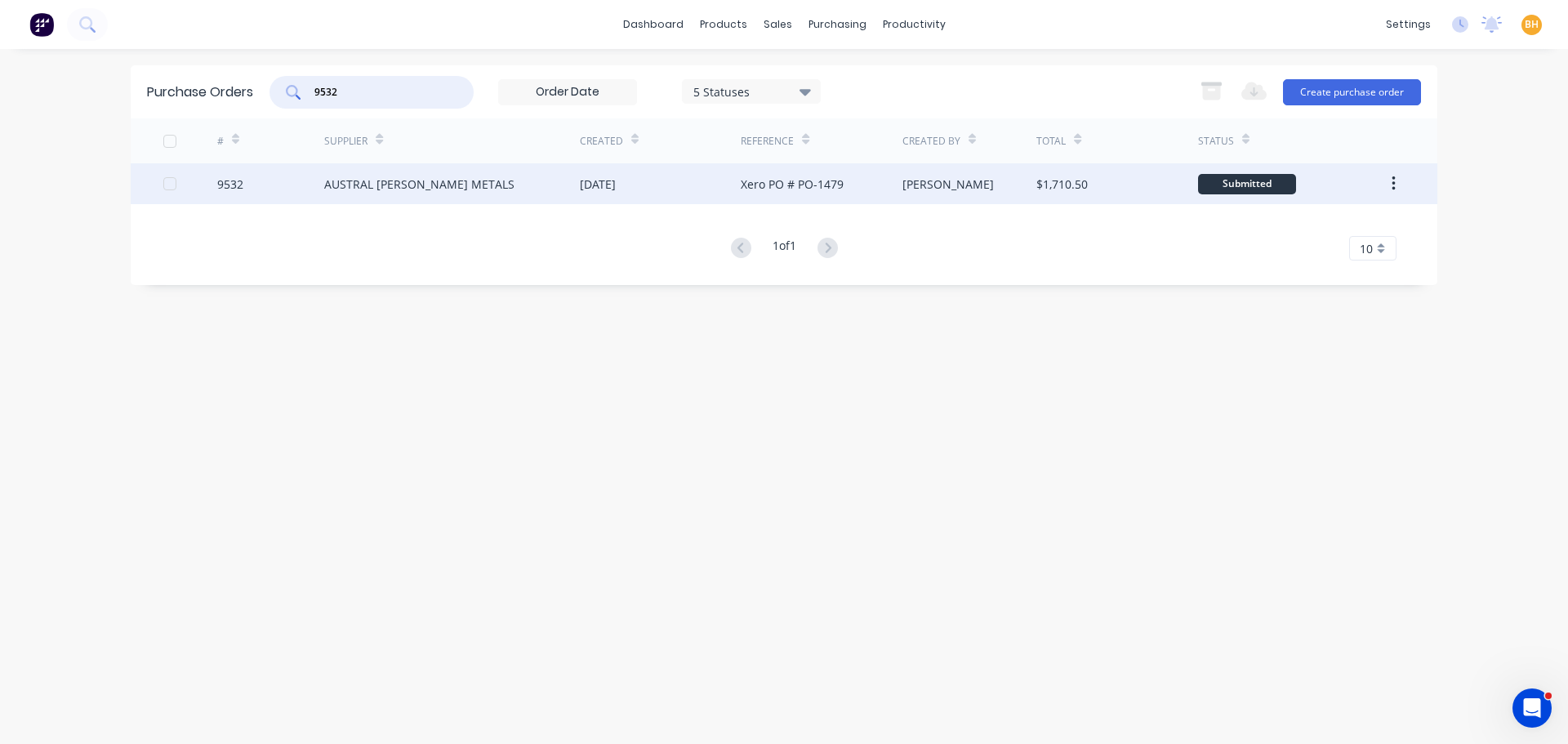
type input "9532"
click at [416, 190] on div "AUSTRAL WRIGHT METALS" at bounding box center [419, 184] width 190 height 17
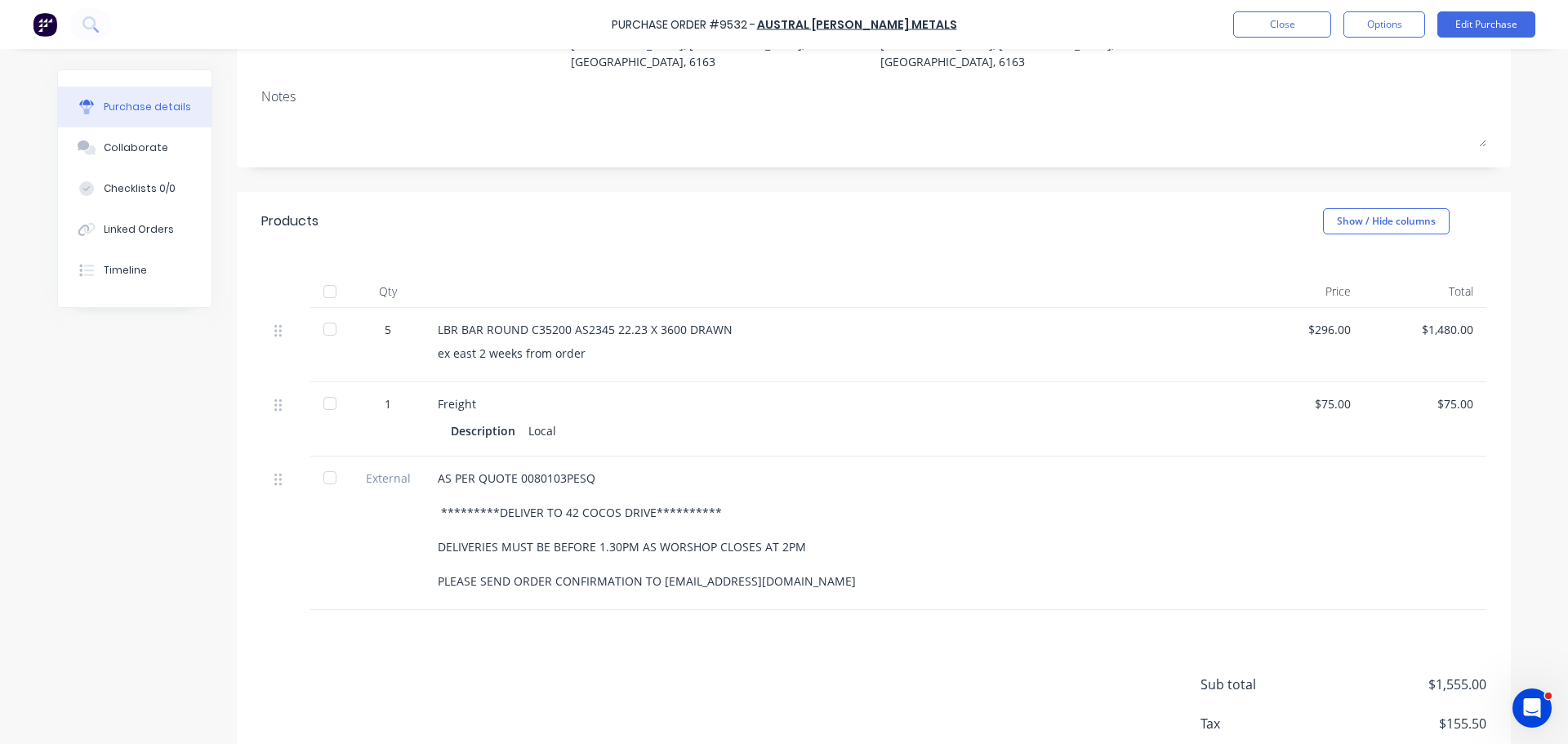
scroll to position [288, 0]
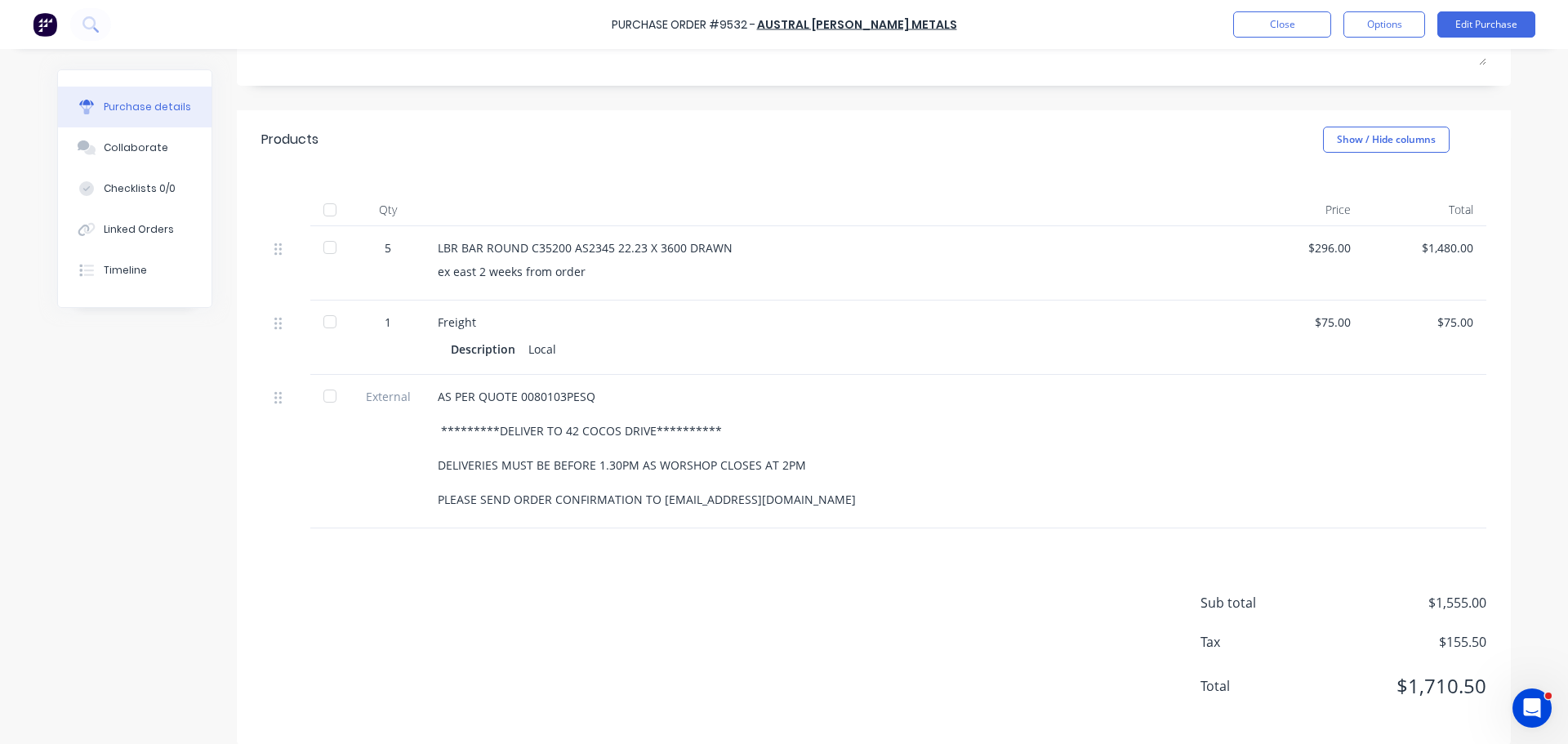
click at [317, 193] on div at bounding box center [330, 210] width 33 height 33
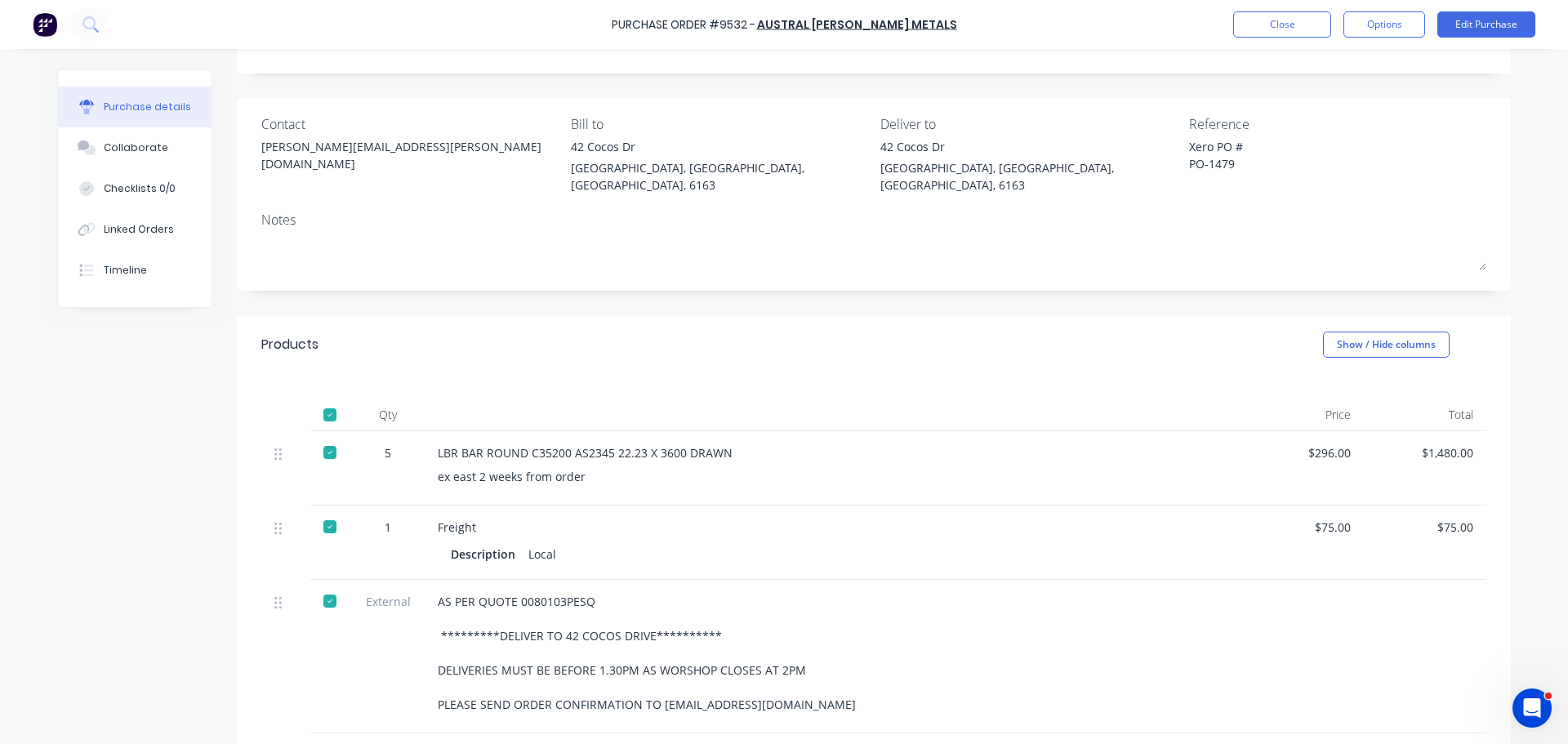
scroll to position [0, 0]
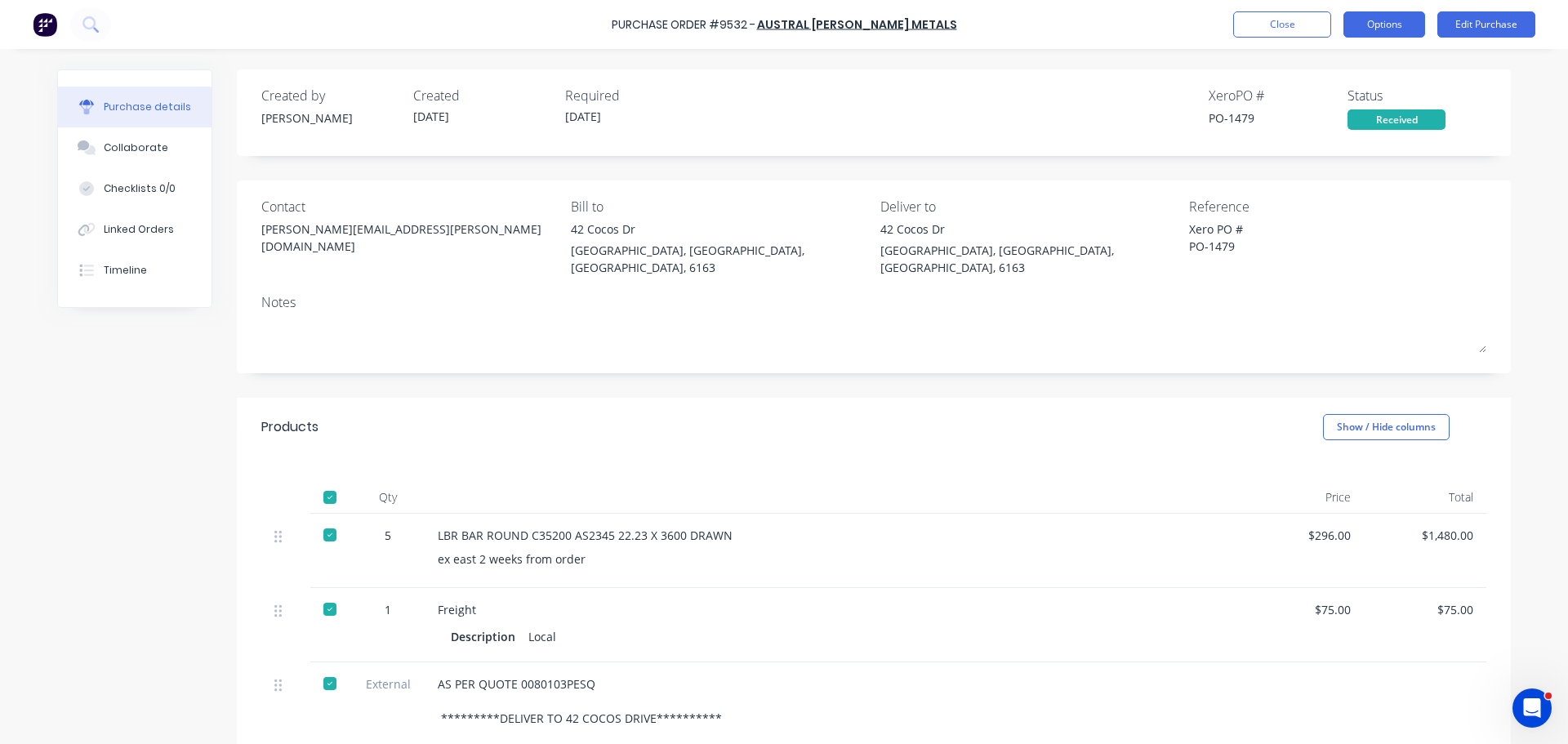
click at [1398, 24] on button "Options" at bounding box center [1384, 25] width 82 height 26
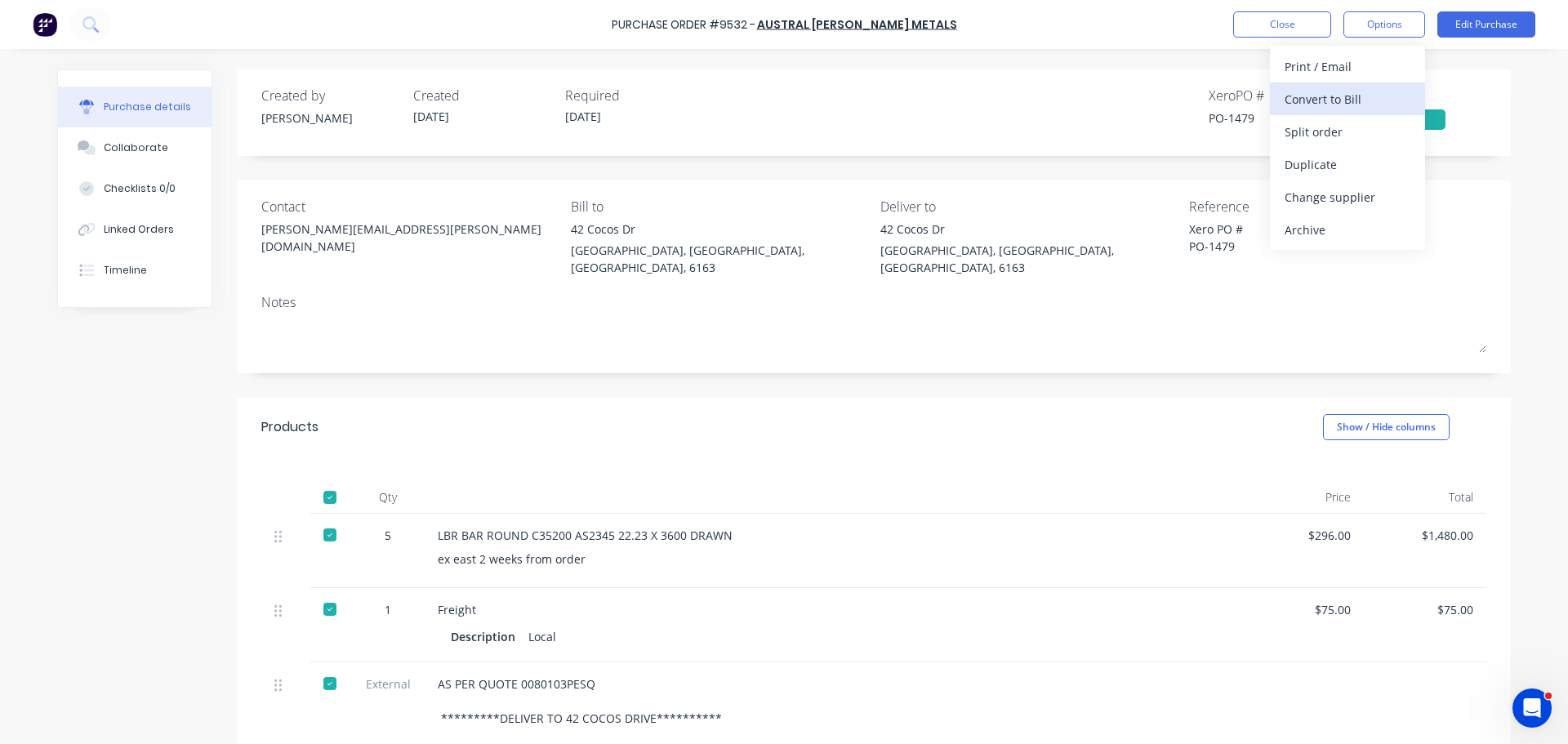
click at [1299, 98] on div "Convert to Bill" at bounding box center [1347, 99] width 126 height 24
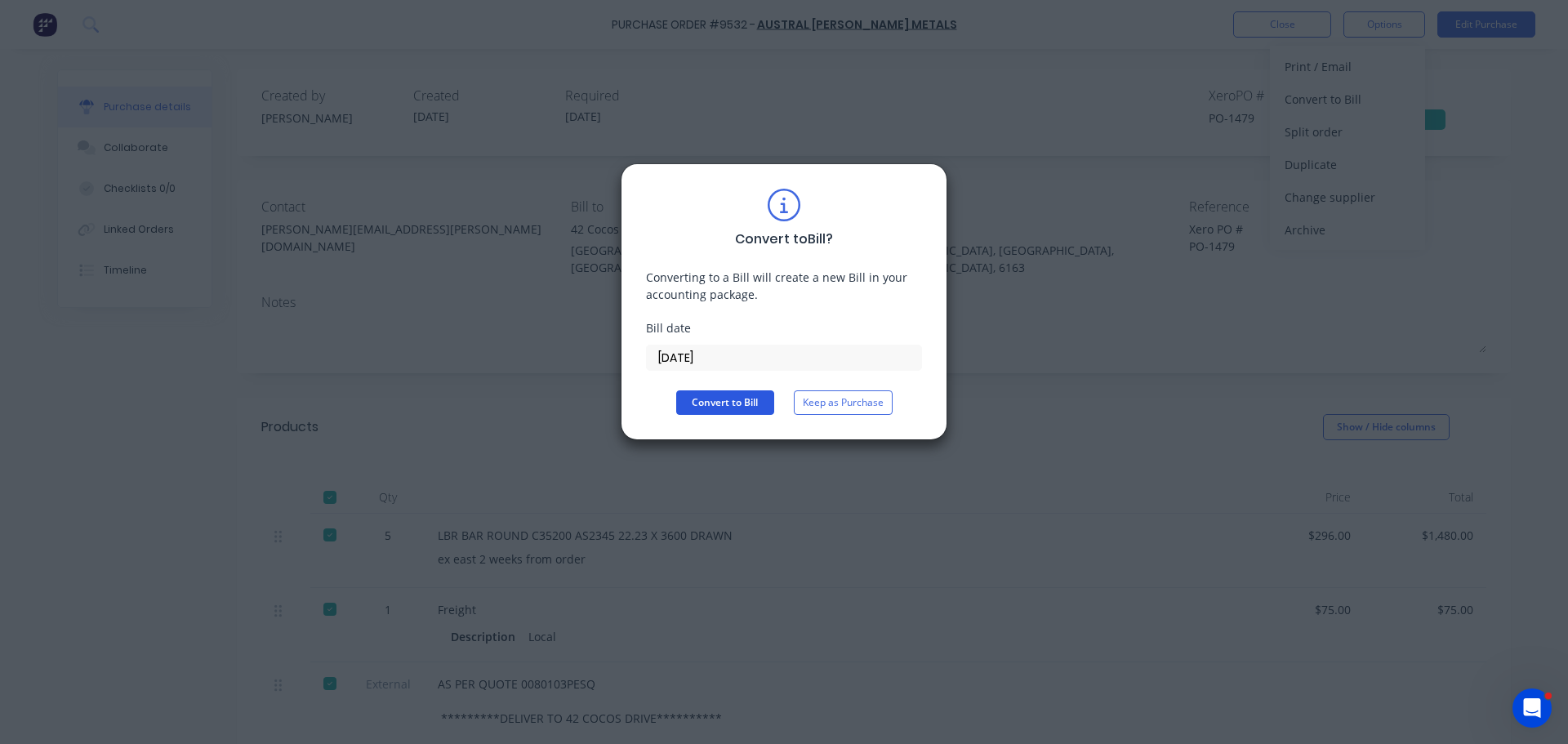
click at [733, 403] on button "Convert to Bill" at bounding box center [725, 403] width 98 height 25
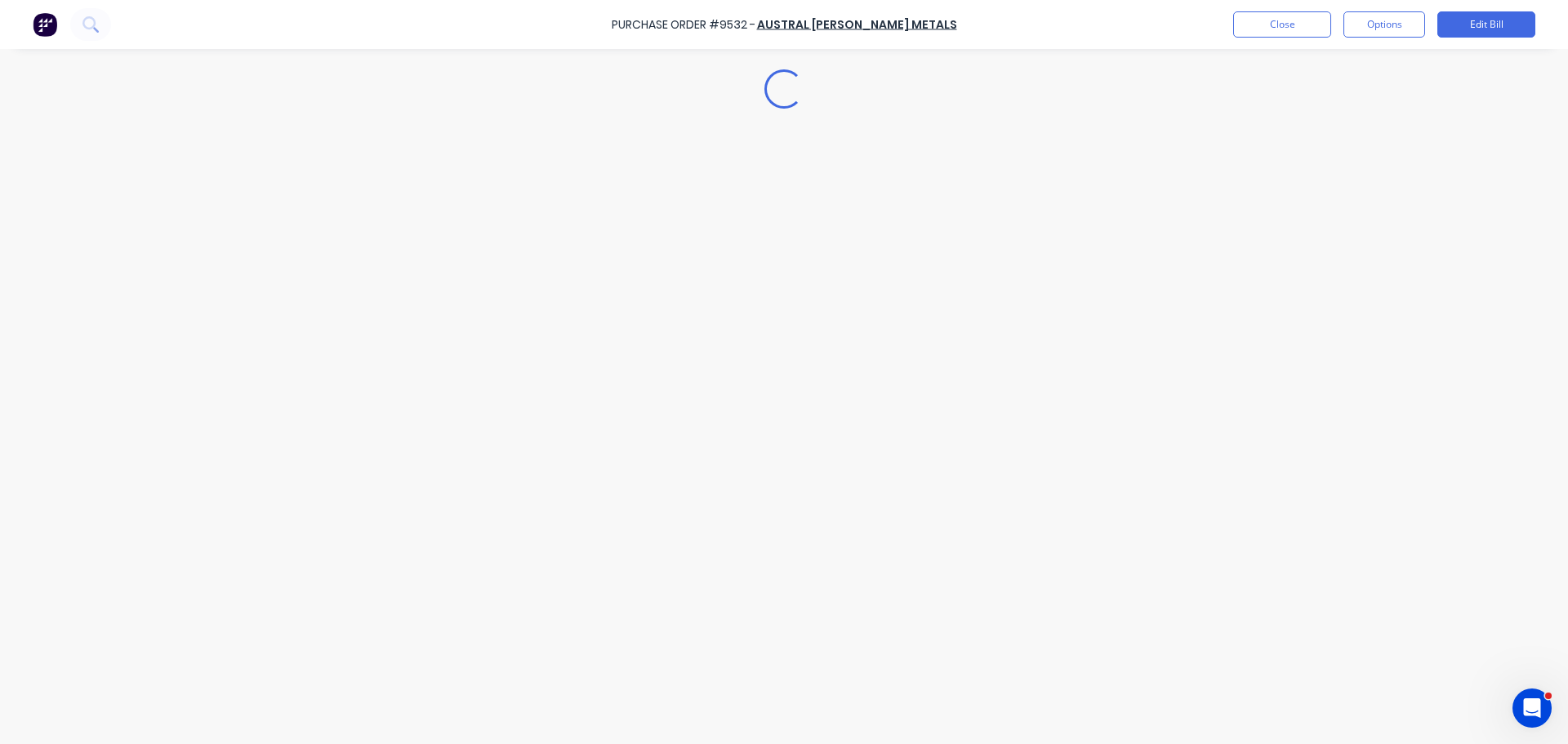
type textarea "x"
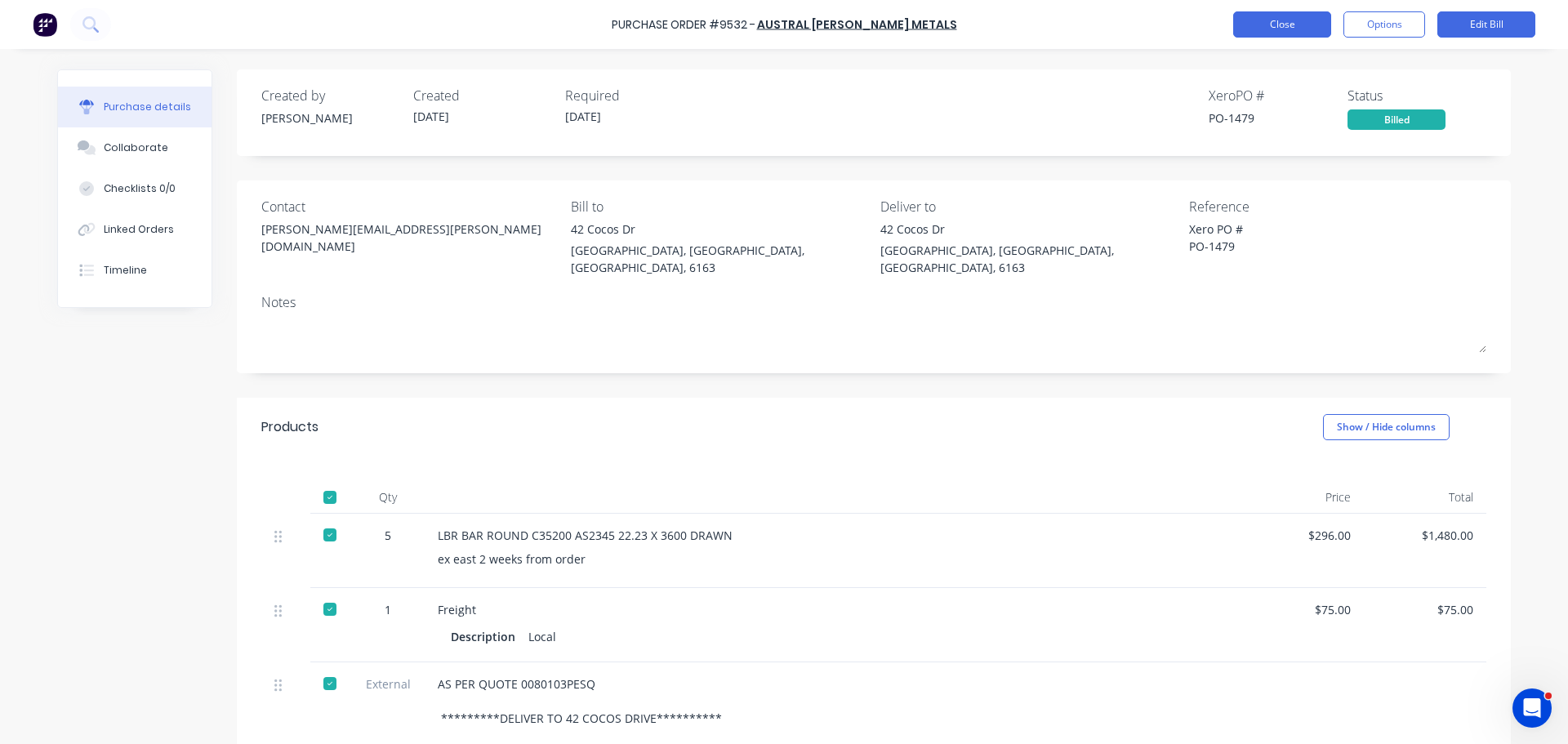
click at [1285, 30] on button "Close" at bounding box center [1282, 25] width 98 height 26
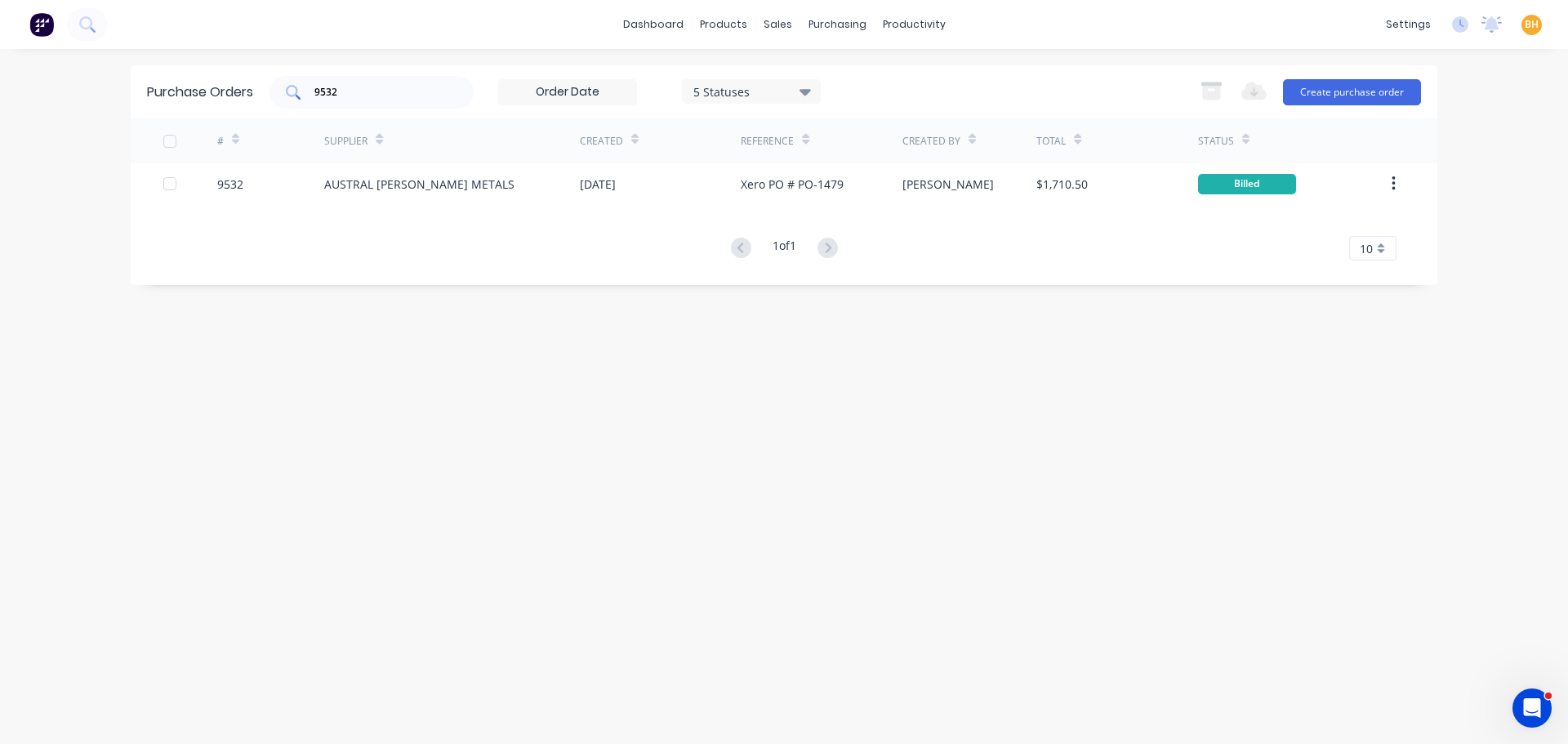
click at [351, 93] on input "9532" at bounding box center [380, 93] width 136 height 17
type input "9"
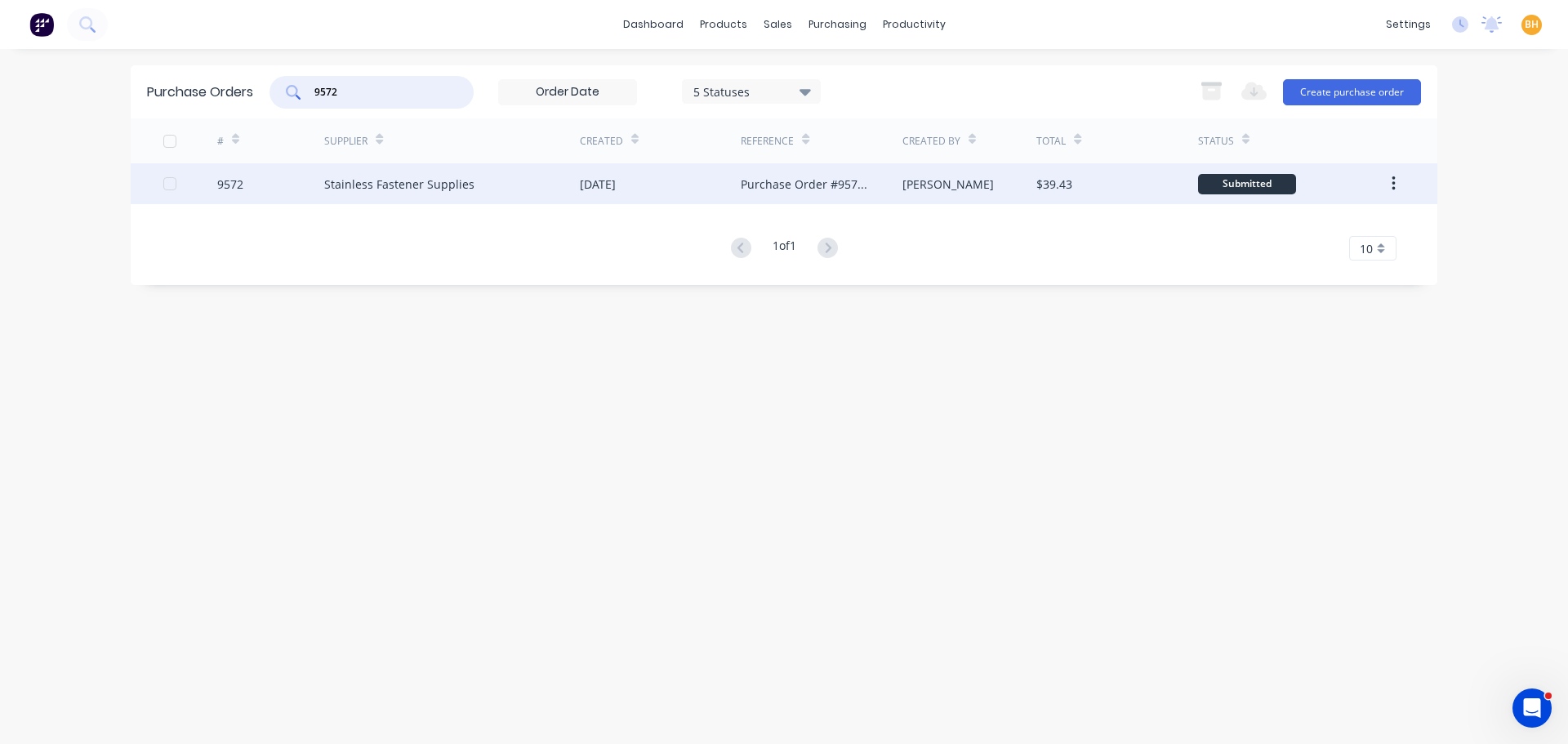
type input "9572"
click at [389, 184] on div "Stainless Fastener Supplies" at bounding box center [399, 184] width 150 height 17
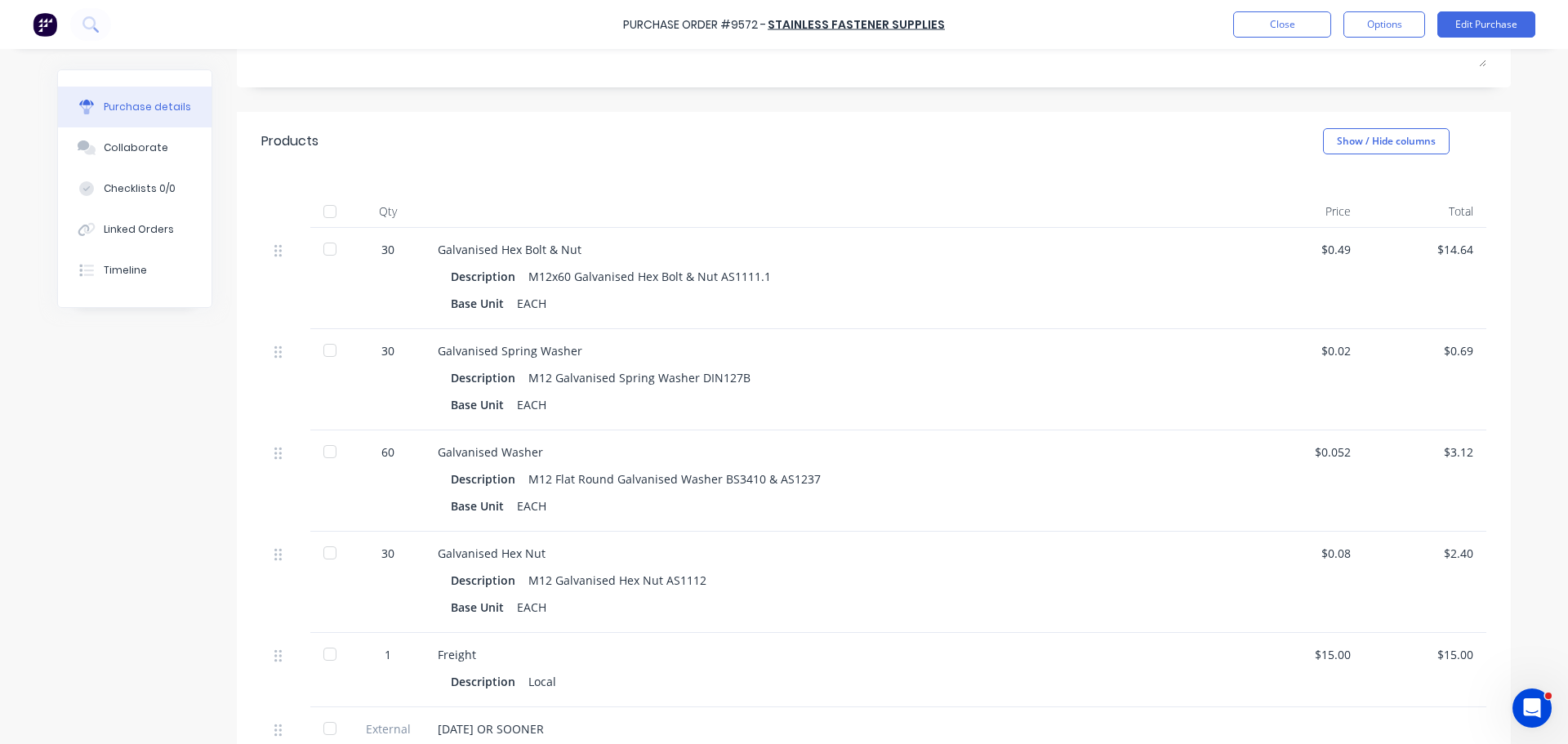
scroll to position [327, 0]
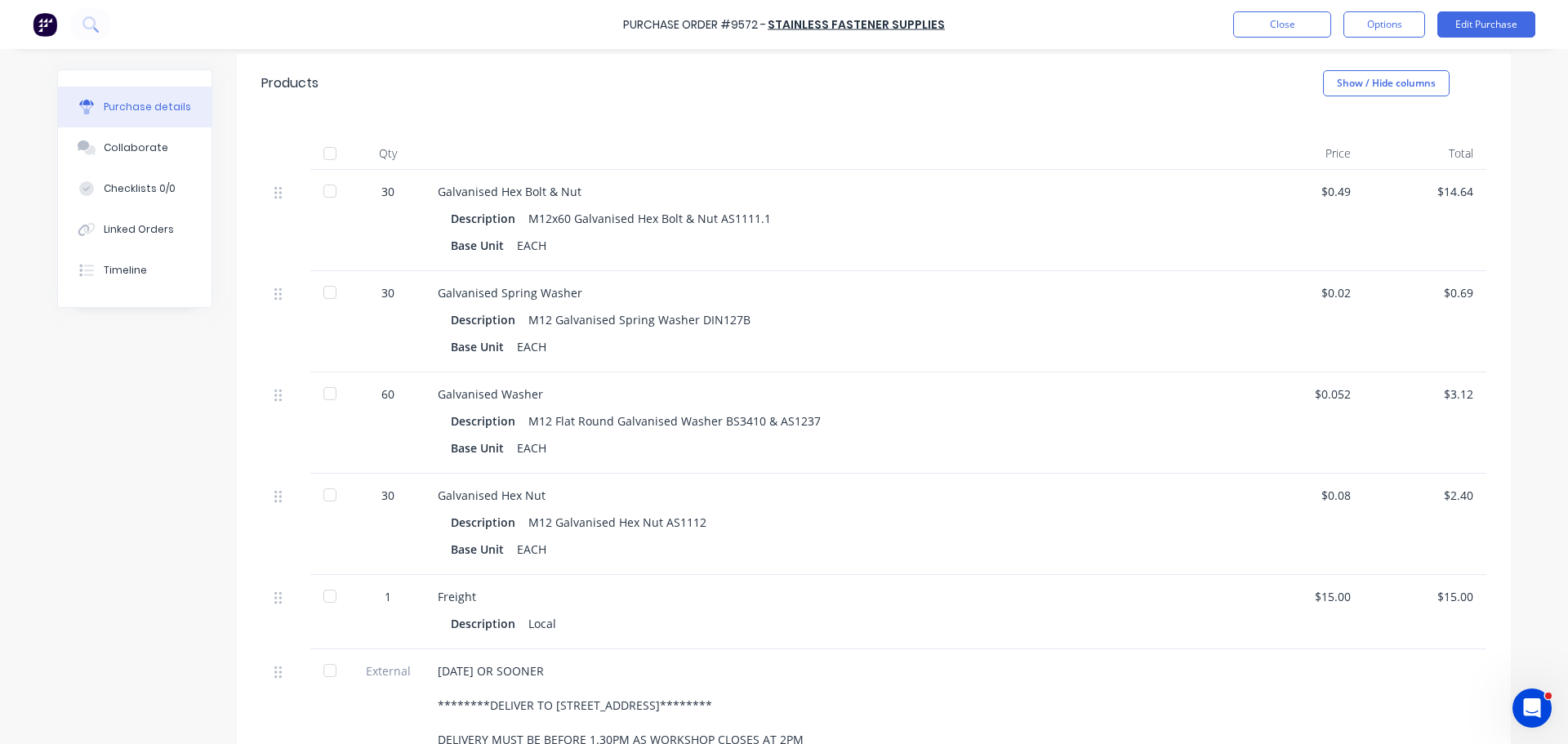
click at [328, 187] on div at bounding box center [330, 191] width 33 height 33
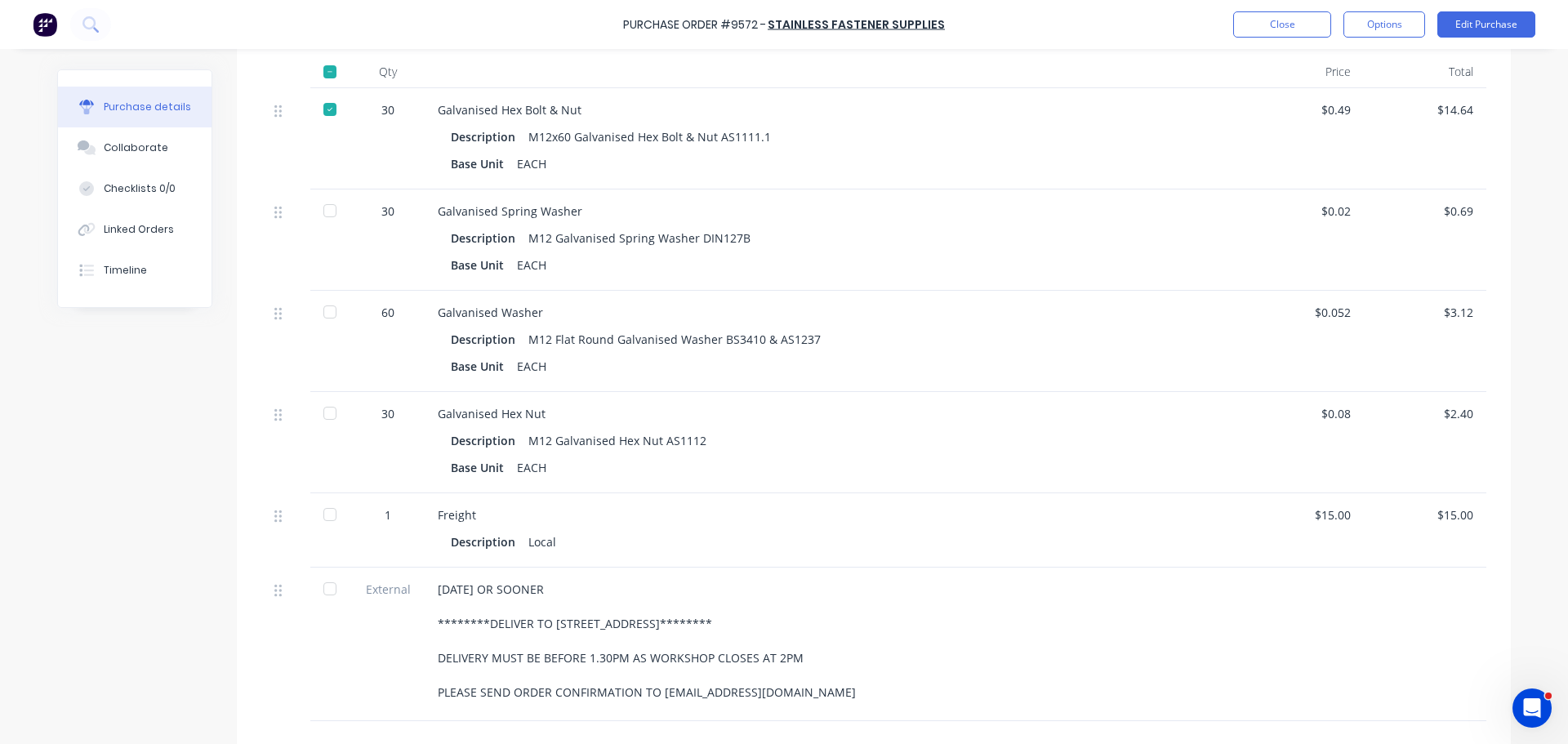
click at [322, 220] on div at bounding box center [330, 211] width 33 height 33
click at [320, 309] on div at bounding box center [330, 312] width 33 height 33
click at [321, 410] on div at bounding box center [330, 413] width 33 height 33
click at [328, 504] on div at bounding box center [330, 515] width 33 height 33
click at [321, 587] on div at bounding box center [330, 589] width 33 height 33
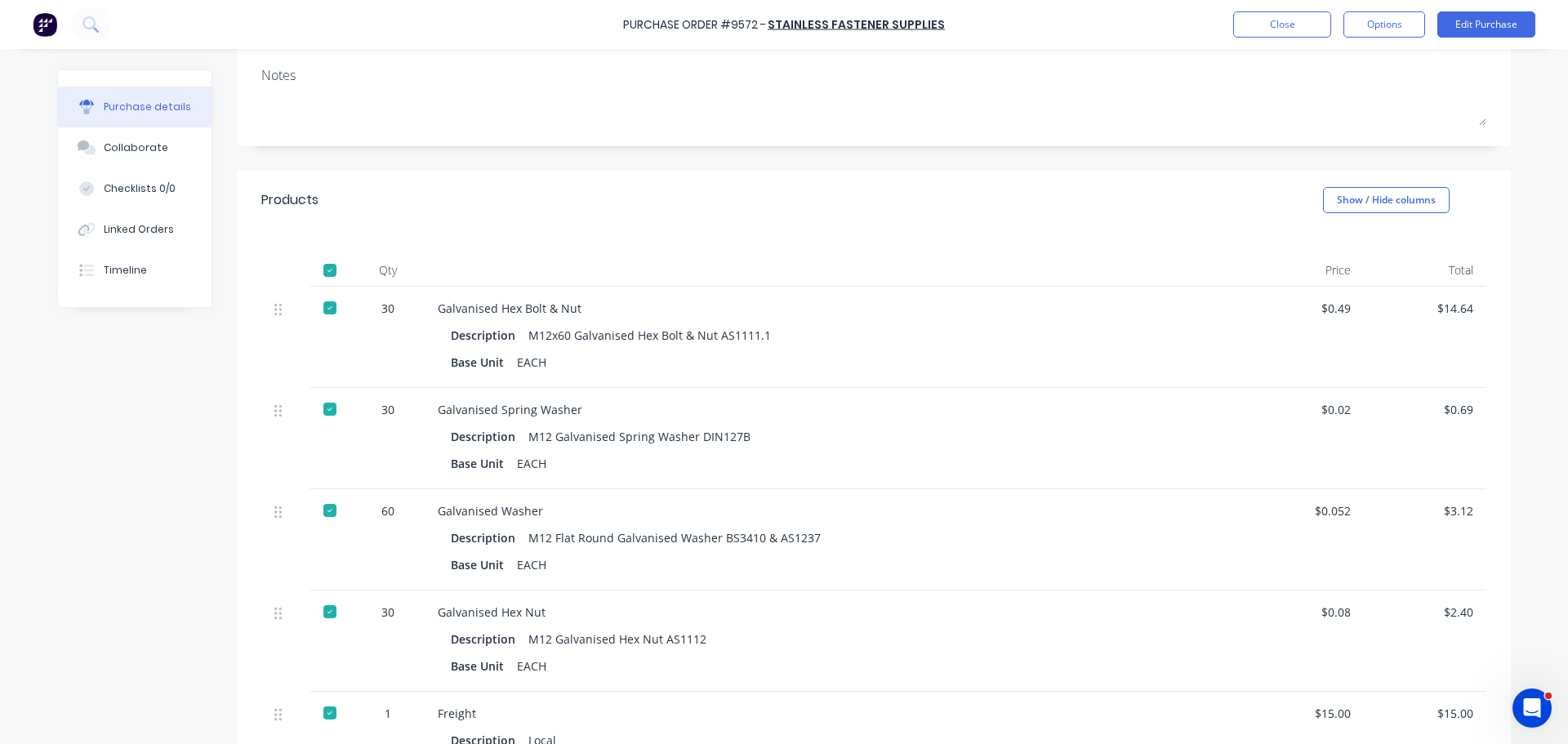
scroll to position [0, 0]
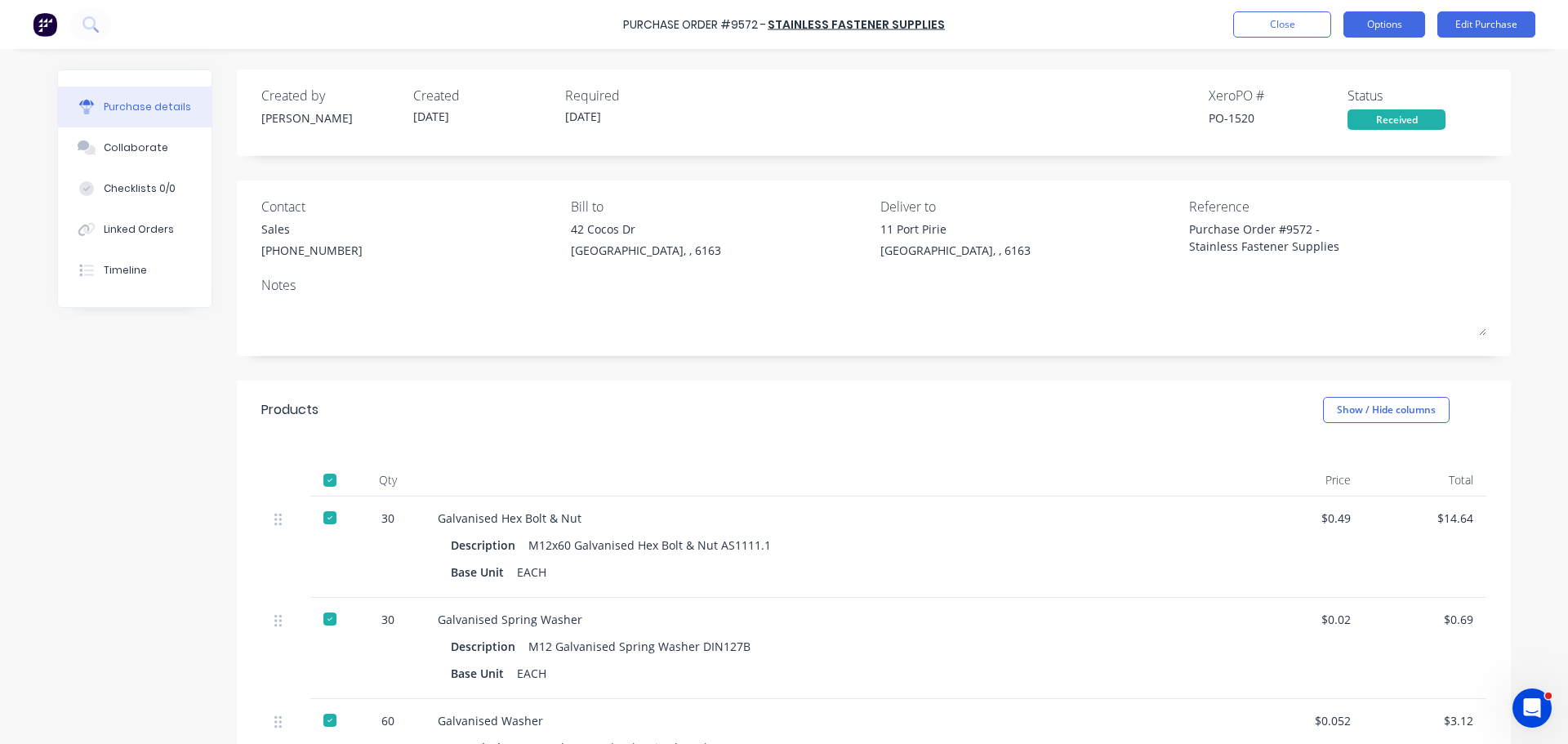
click at [1380, 25] on button "Options" at bounding box center [1384, 25] width 82 height 26
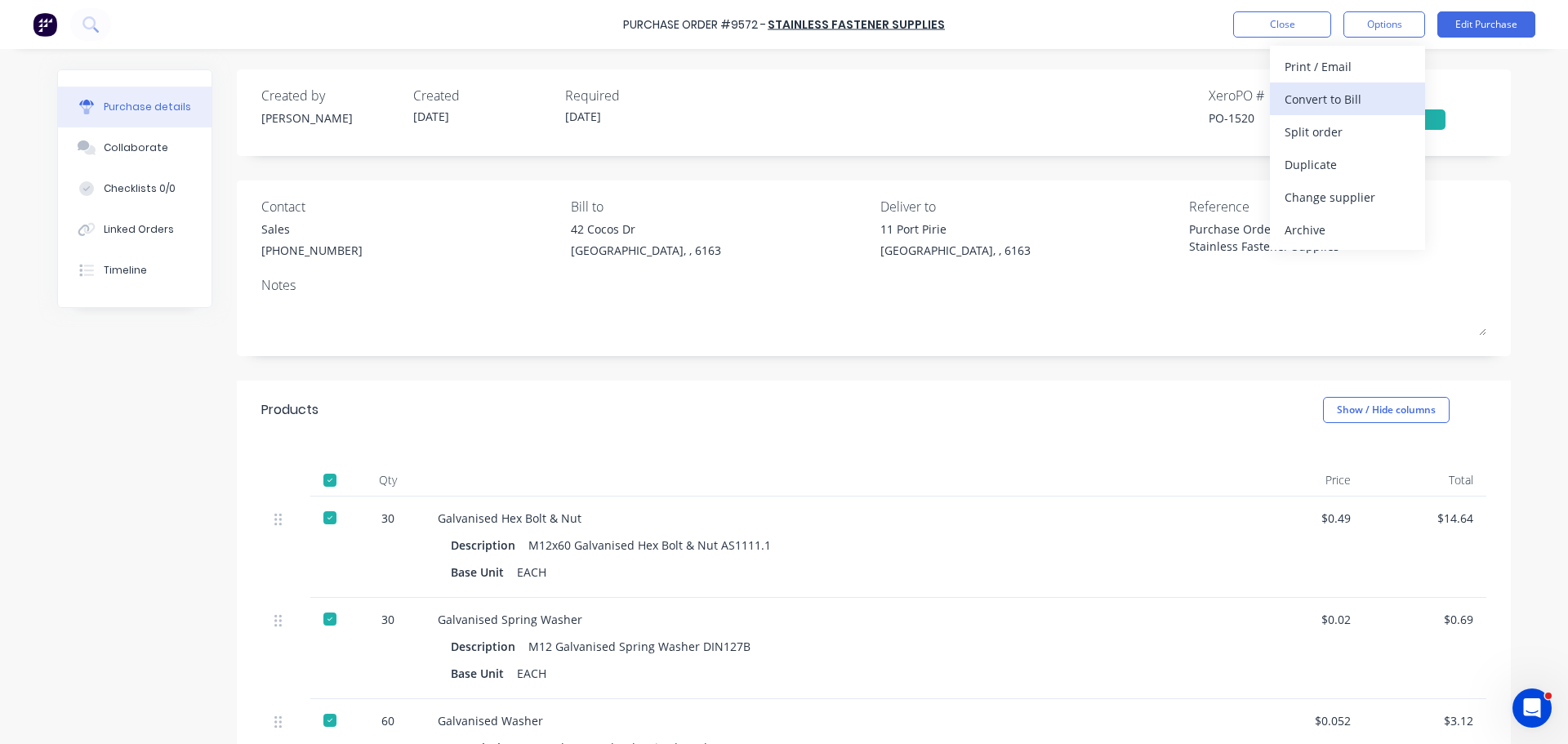
click at [1322, 103] on div "Convert to Bill" at bounding box center [1347, 99] width 126 height 24
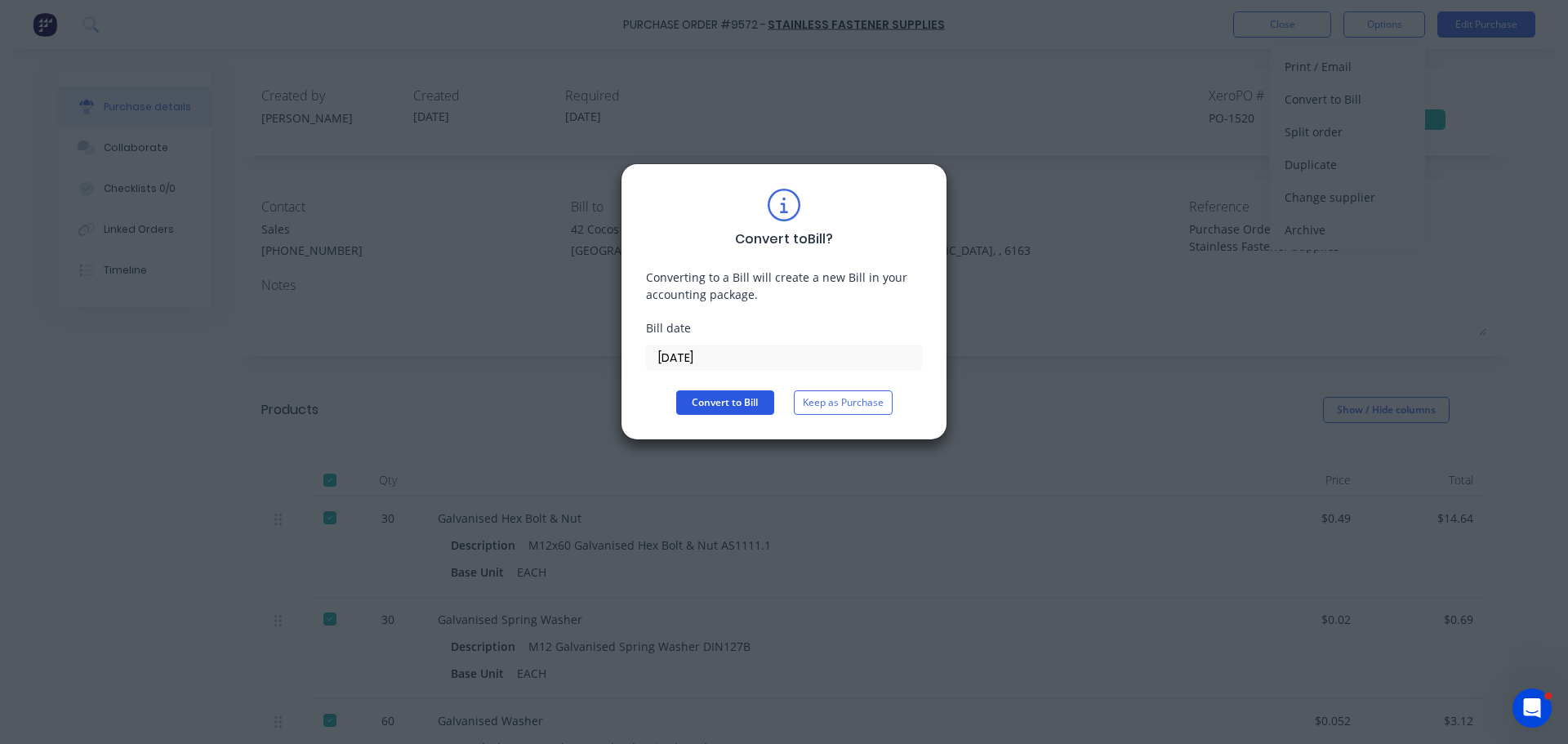
click at [729, 403] on button "Convert to Bill" at bounding box center [725, 403] width 98 height 25
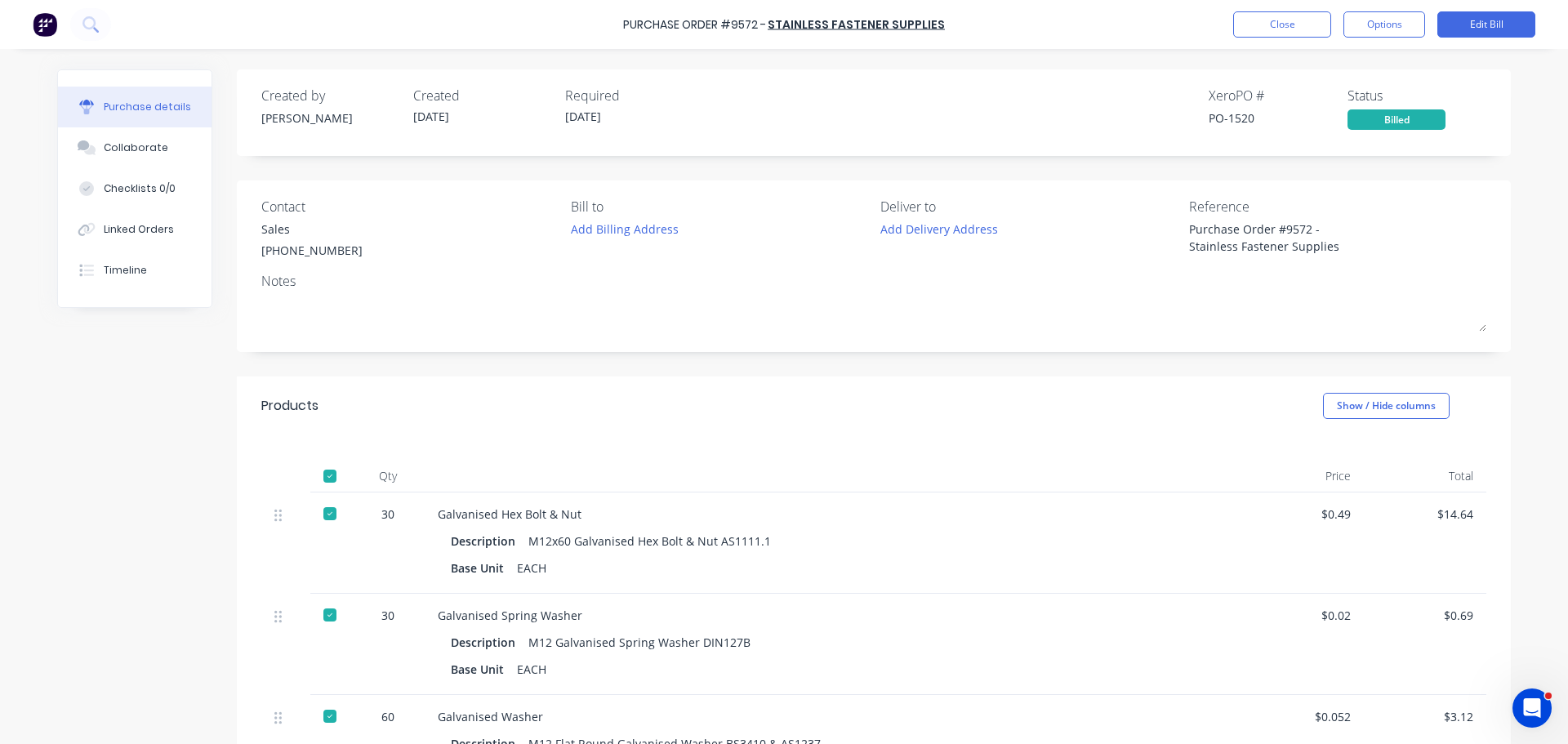
type textarea "x"
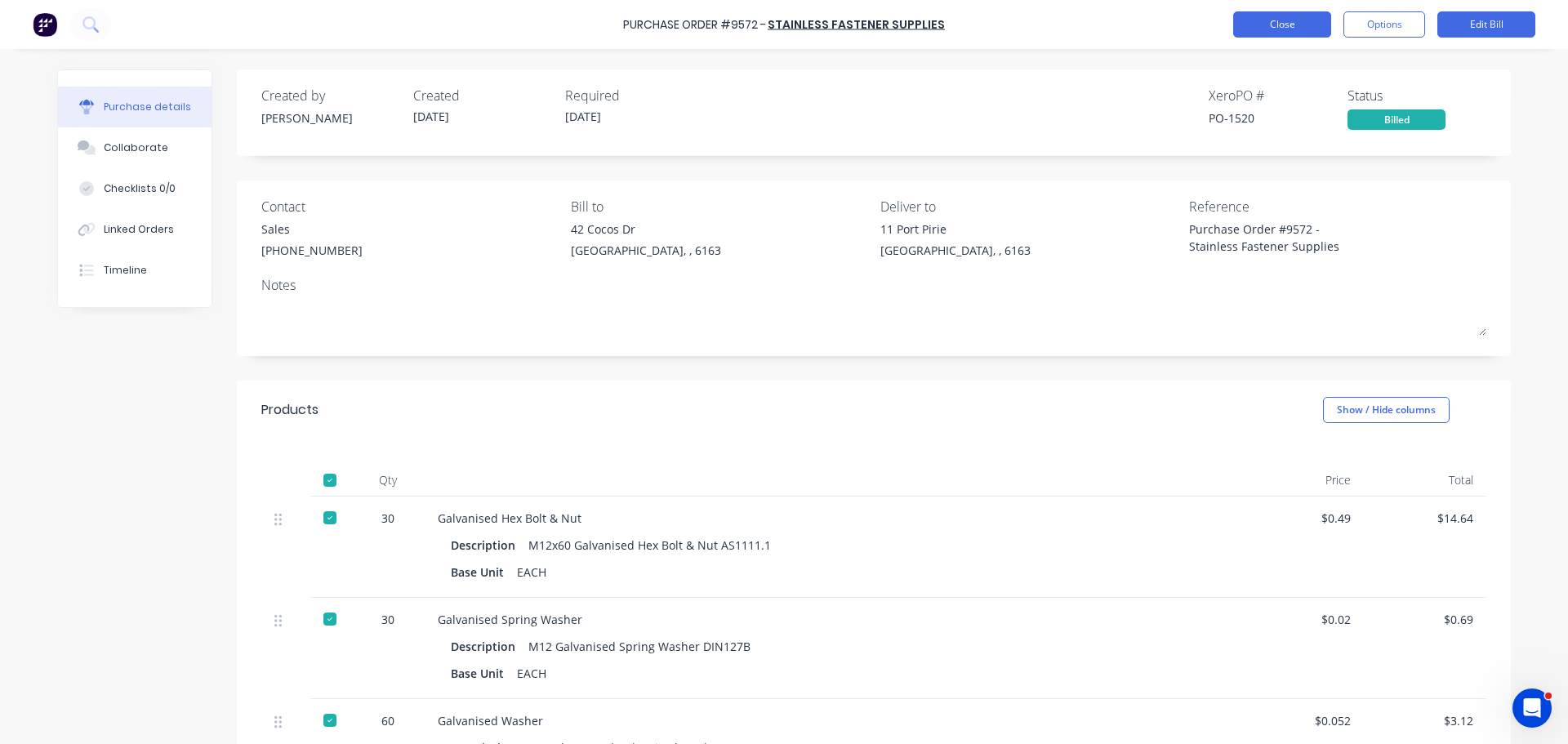
click at [1271, 26] on button "Close" at bounding box center [1282, 25] width 98 height 26
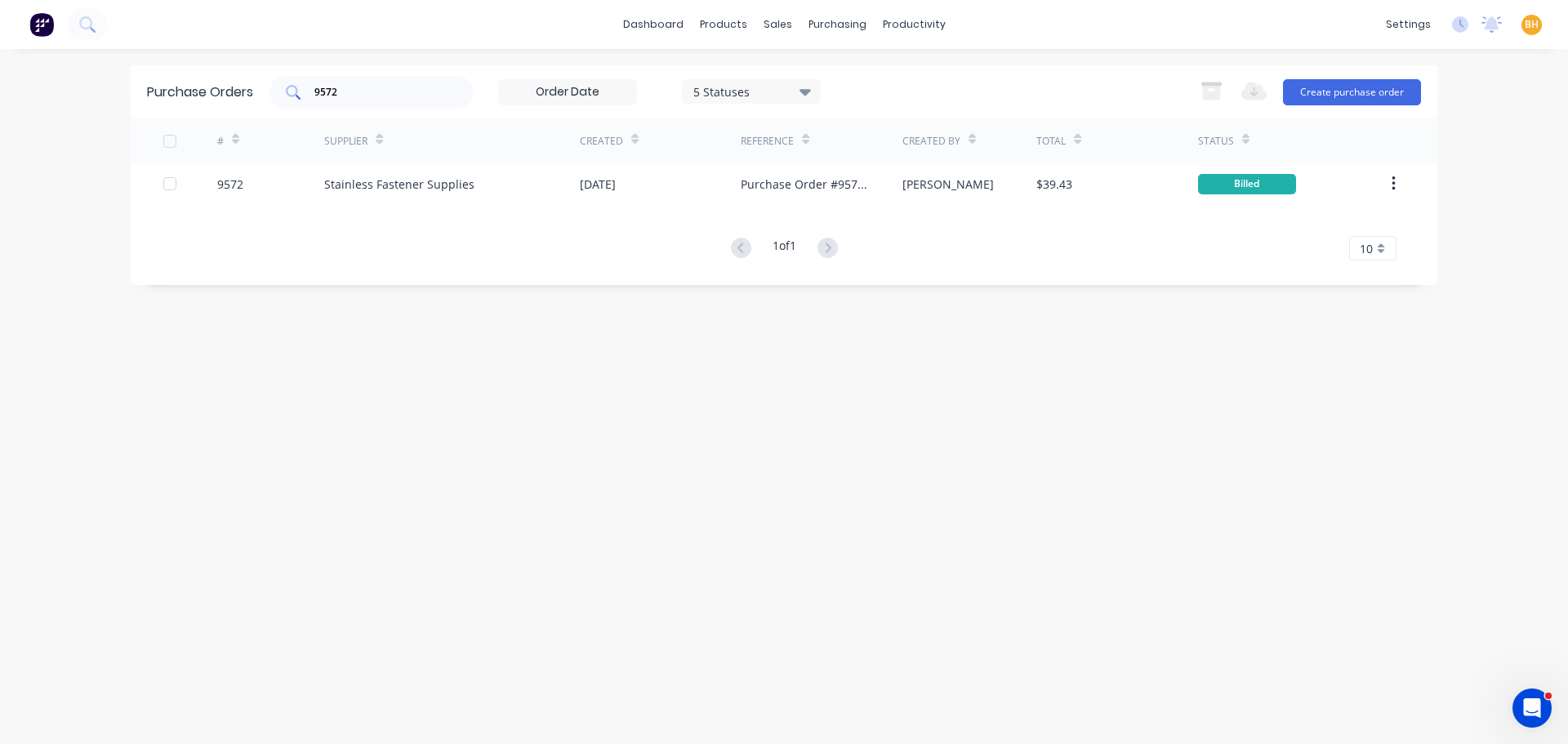
click at [354, 93] on input "9572" at bounding box center [380, 93] width 136 height 17
type input "9"
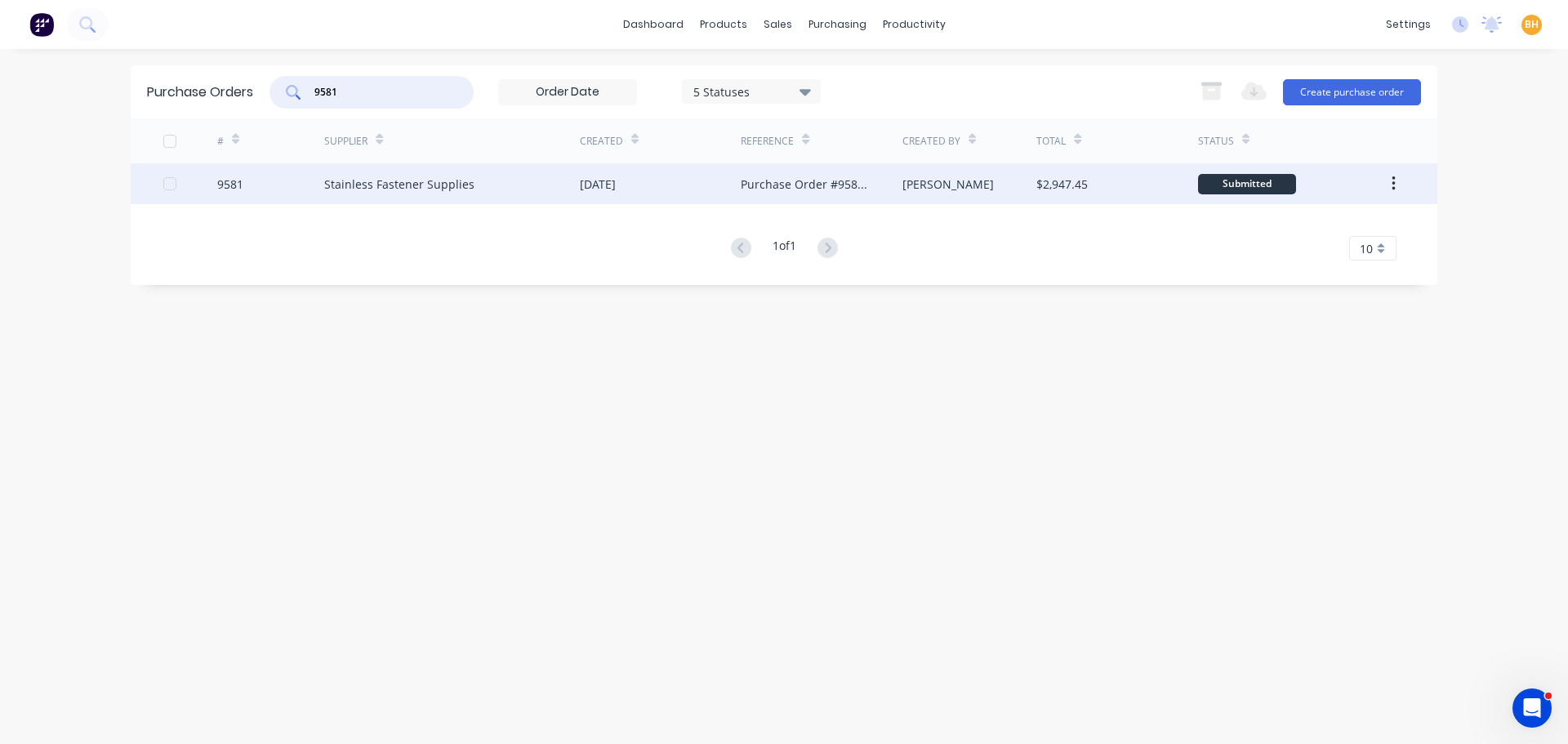
type input "9581"
click at [391, 193] on div "Stainless Fastener Supplies" at bounding box center [451, 184] width 255 height 41
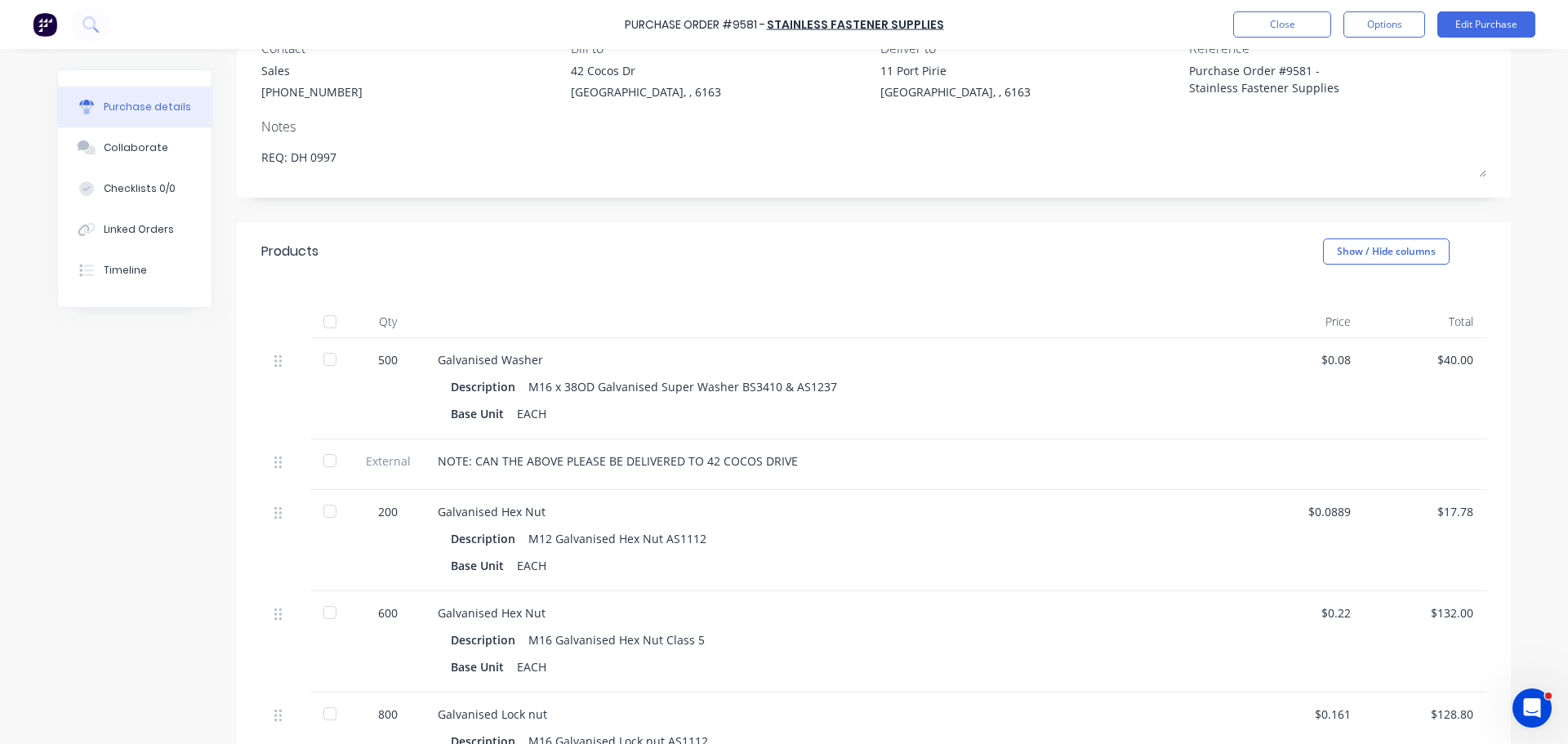
scroll to position [164, 0]
click at [322, 354] on div at bounding box center [330, 355] width 33 height 33
type textarea "x"
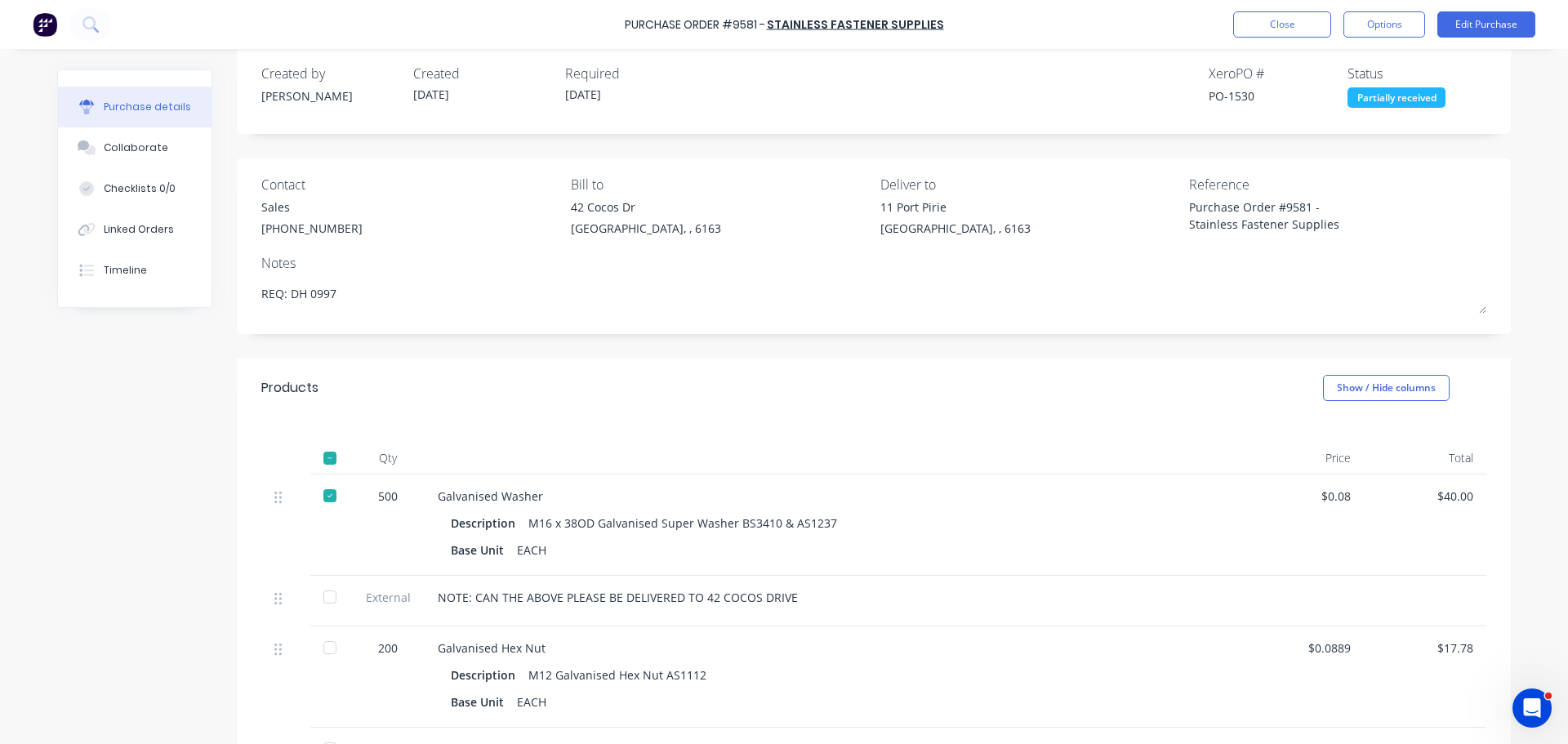
scroll to position [0, 0]
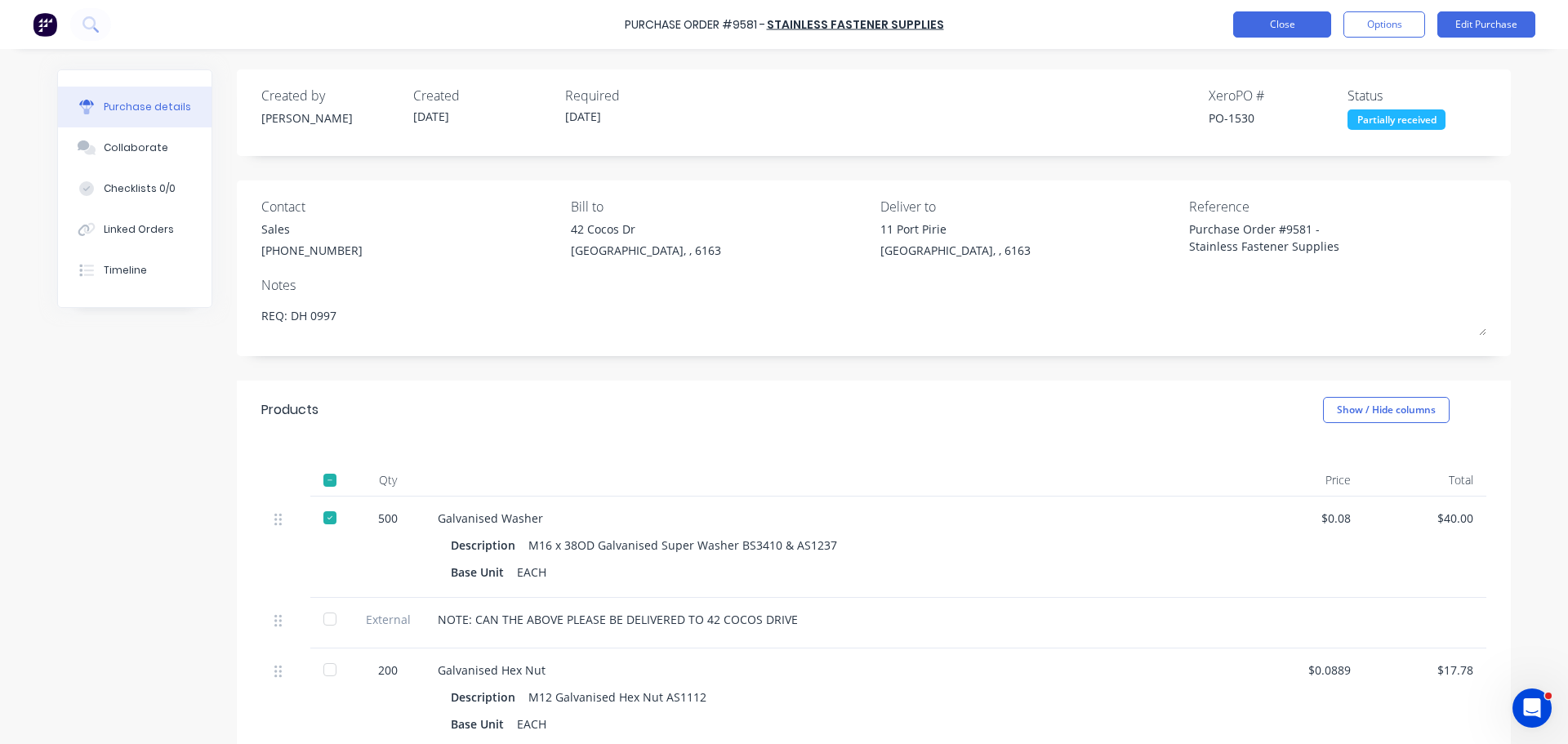
click at [1258, 27] on button "Close" at bounding box center [1282, 25] width 98 height 26
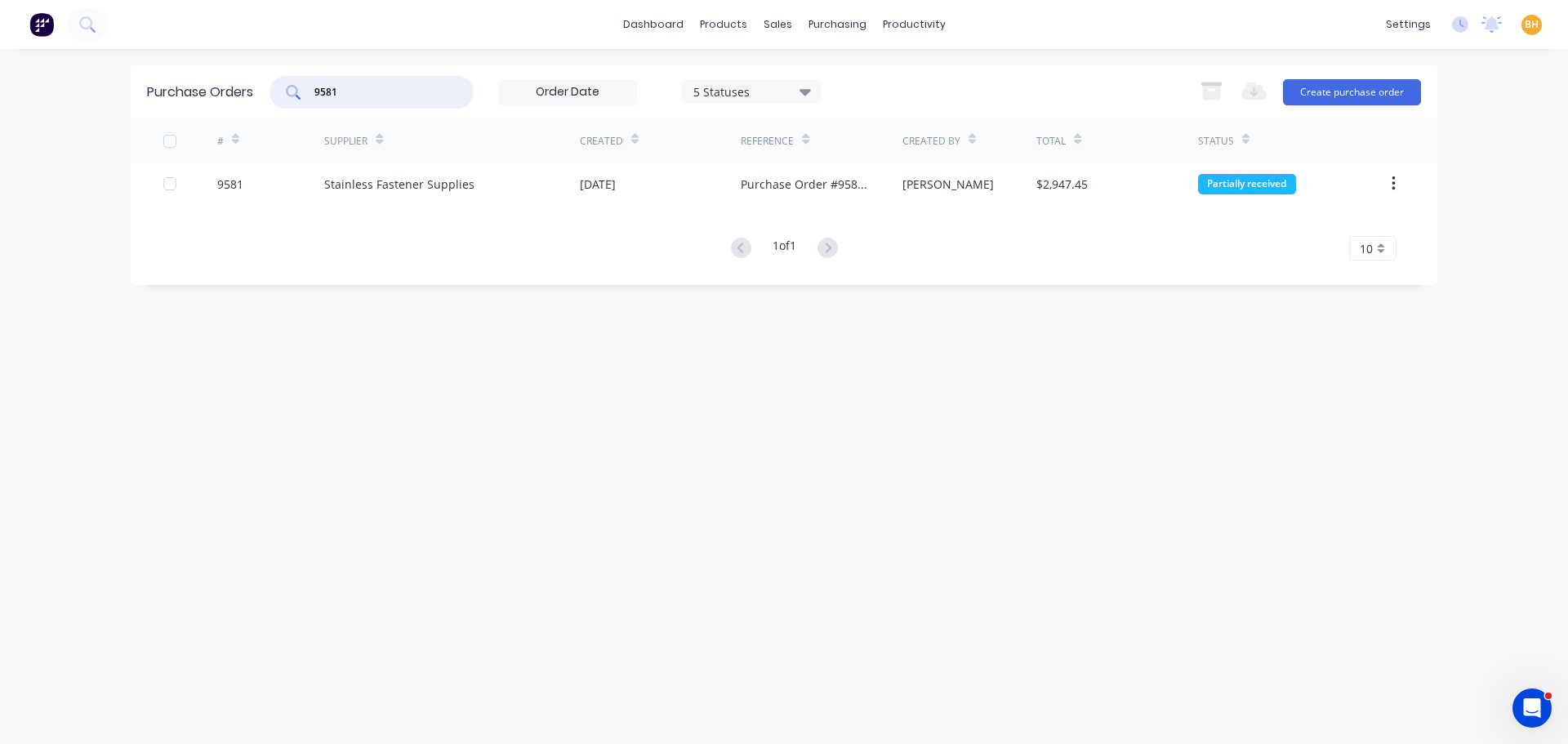
click at [360, 97] on input "9581" at bounding box center [380, 93] width 136 height 17
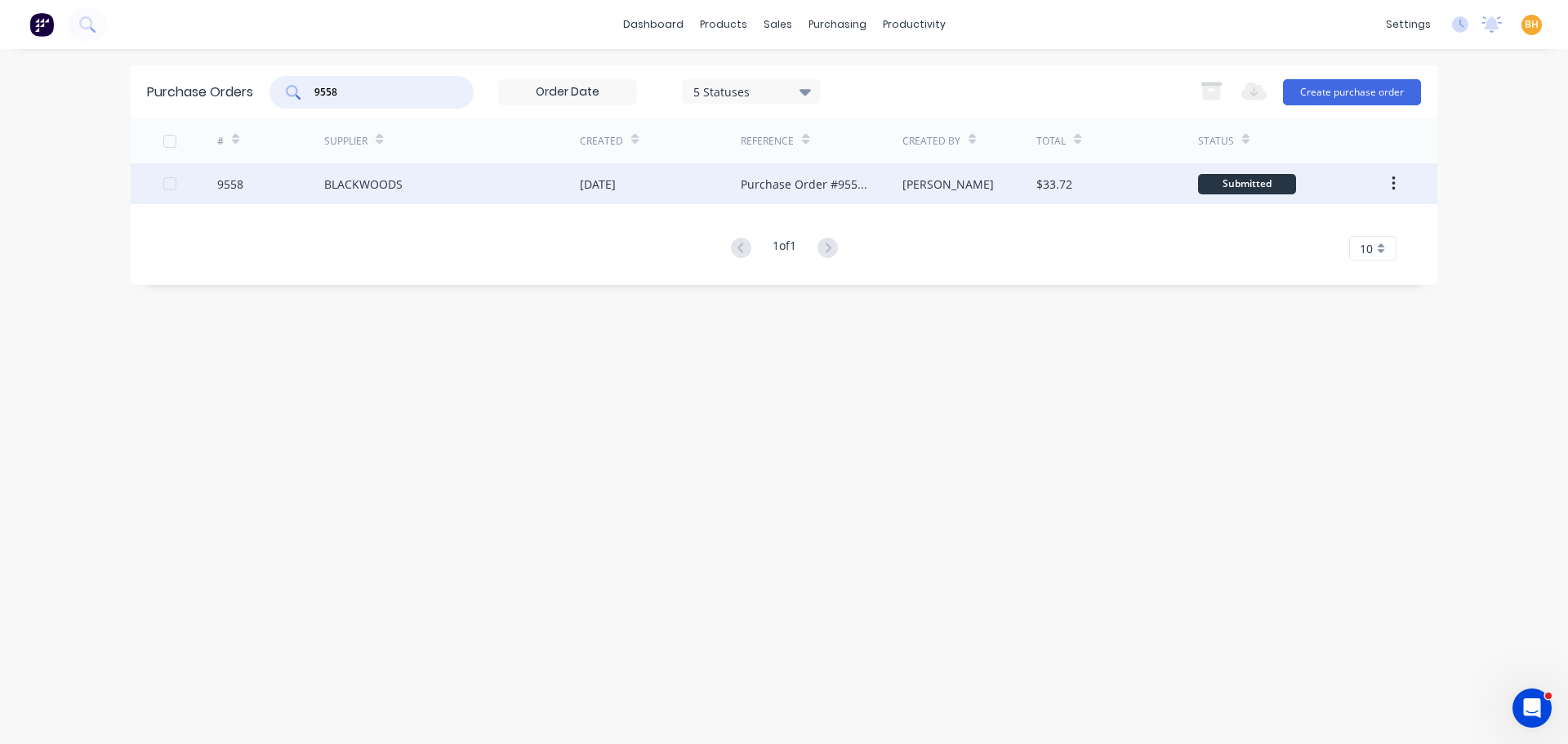
type input "9558"
click at [378, 177] on div "BLACKWOODS" at bounding box center [363, 184] width 79 height 17
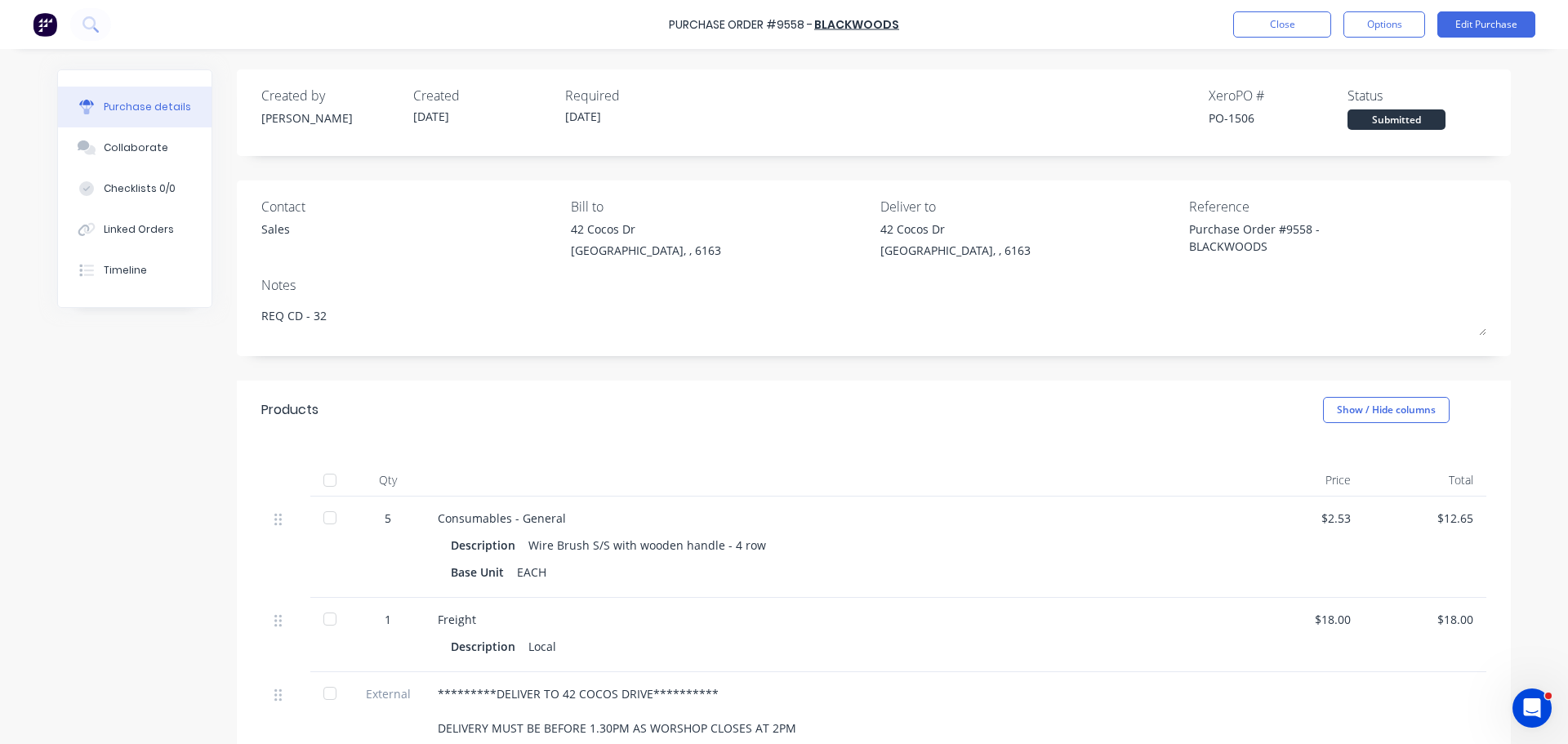
scroll to position [82, 0]
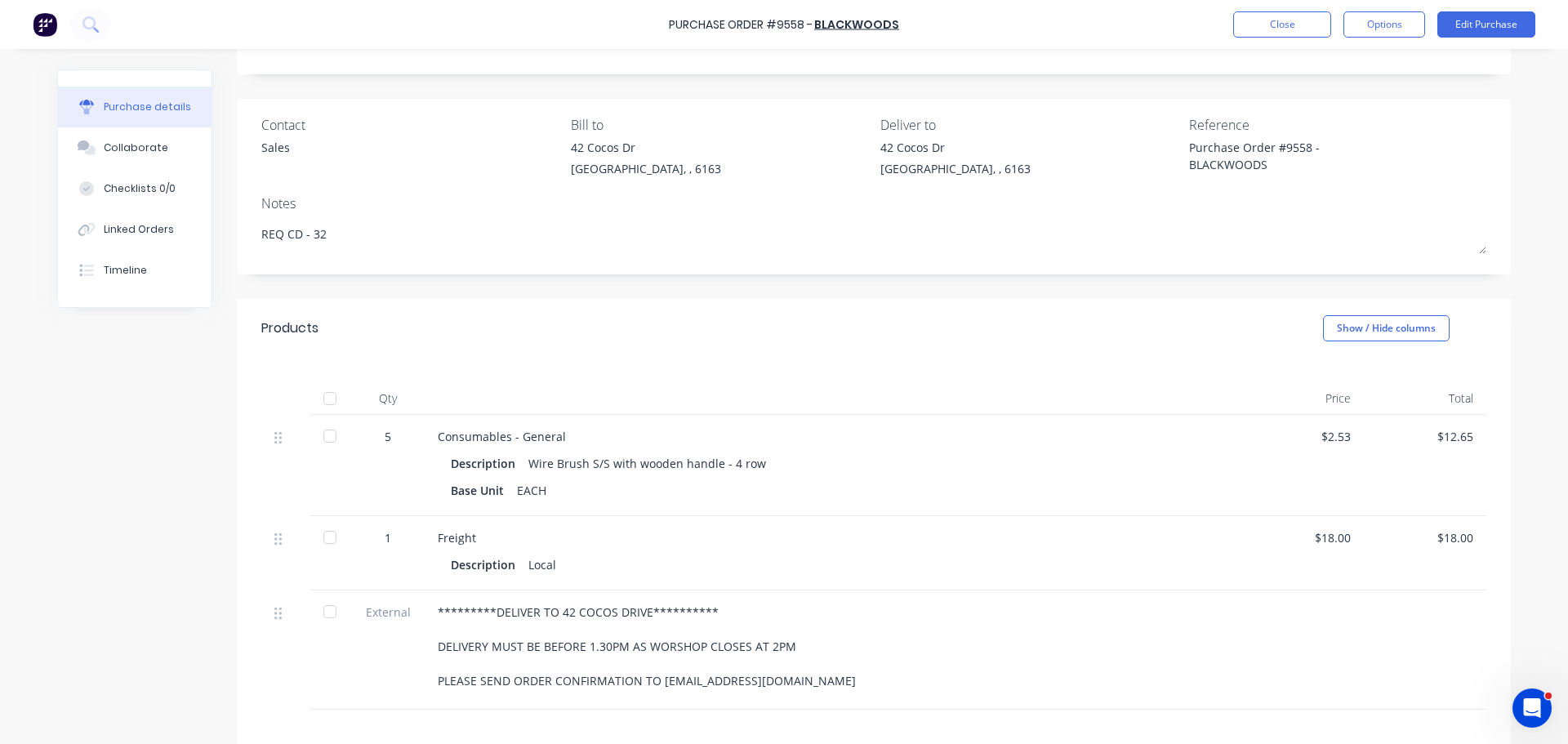
click at [321, 431] on div at bounding box center [330, 436] width 33 height 33
drag, startPoint x: 322, startPoint y: 537, endPoint x: 318, endPoint y: 547, distance: 10.8
click at [322, 535] on div at bounding box center [330, 537] width 33 height 33
click at [322, 608] on div at bounding box center [330, 612] width 33 height 33
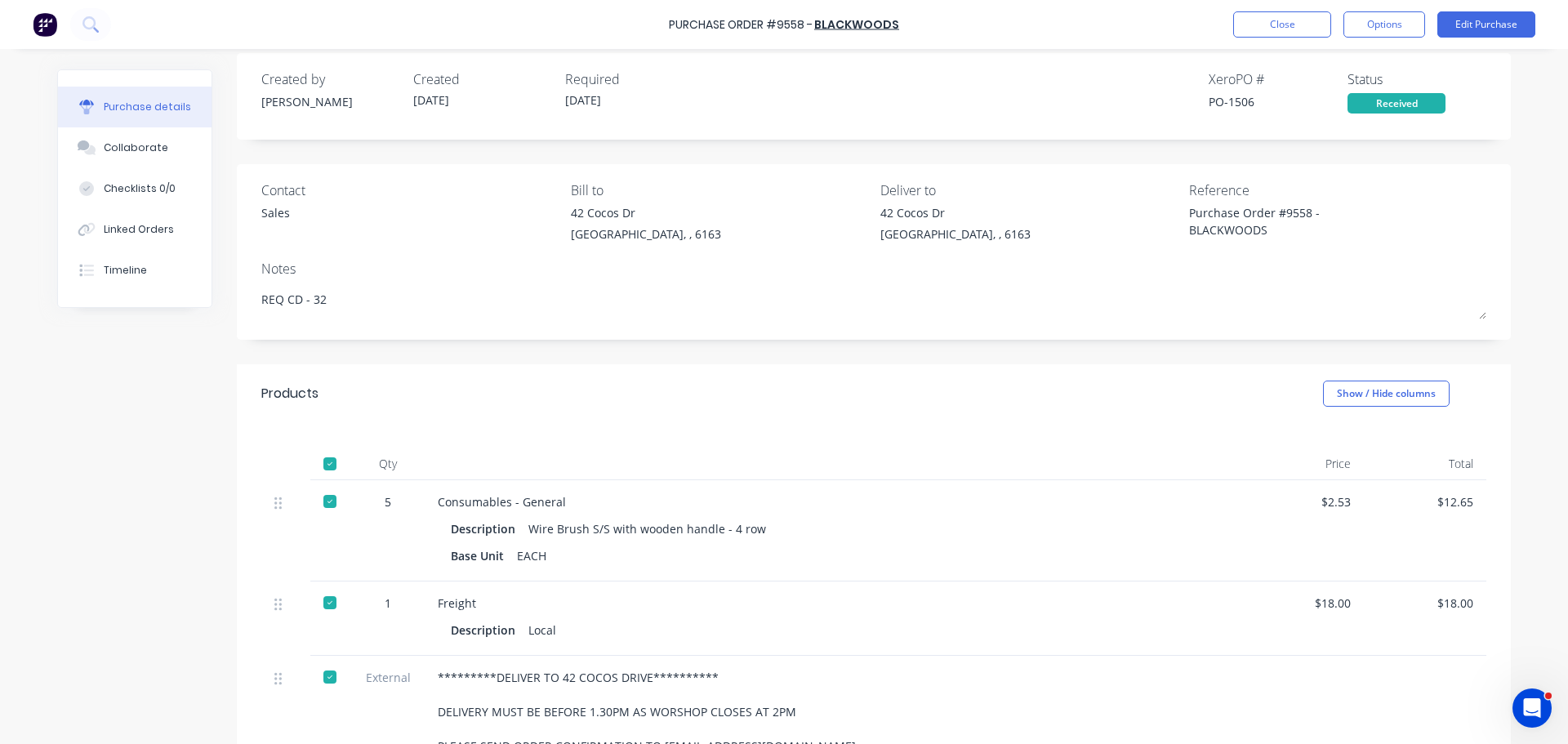
scroll to position [0, 0]
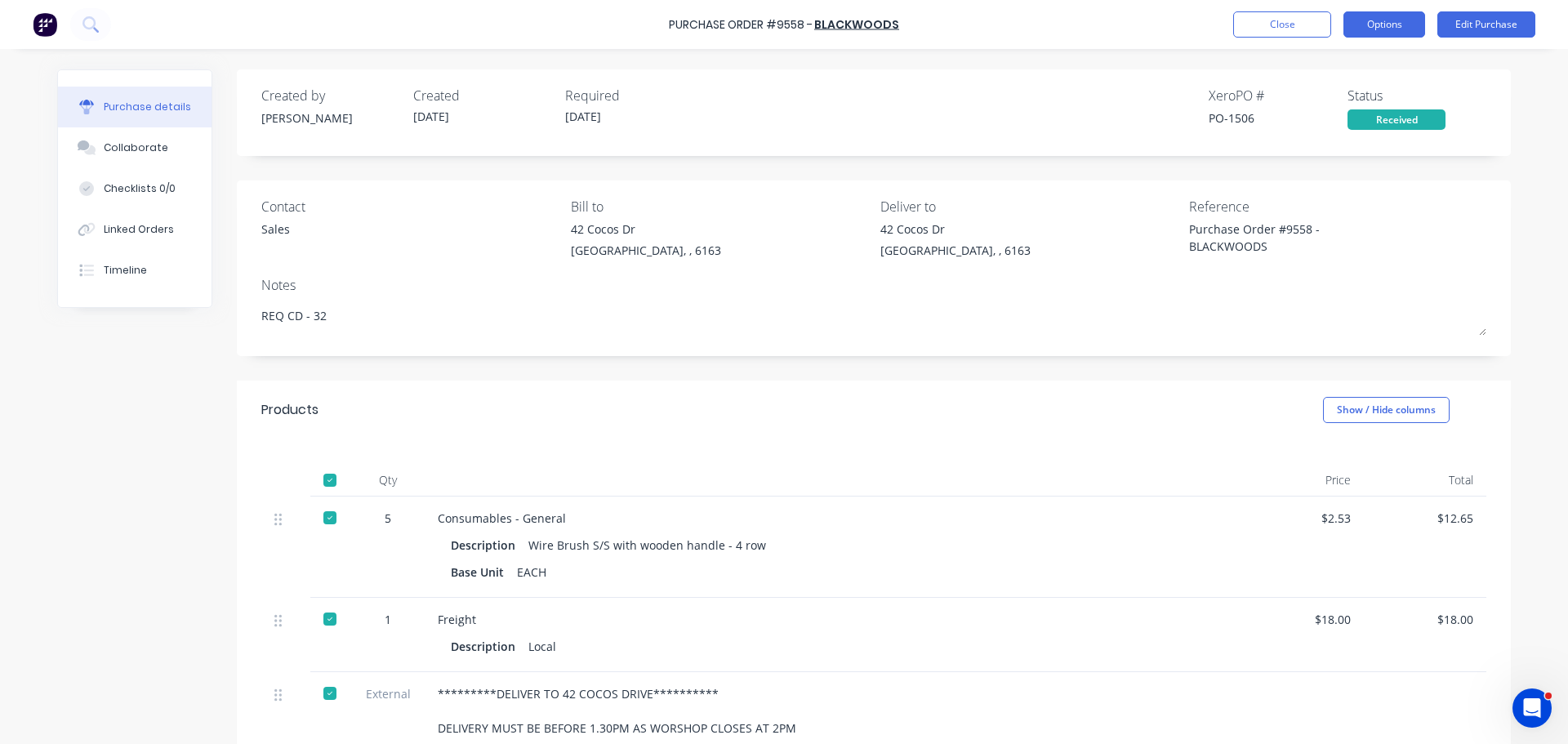
click at [1376, 23] on button "Options" at bounding box center [1384, 25] width 82 height 26
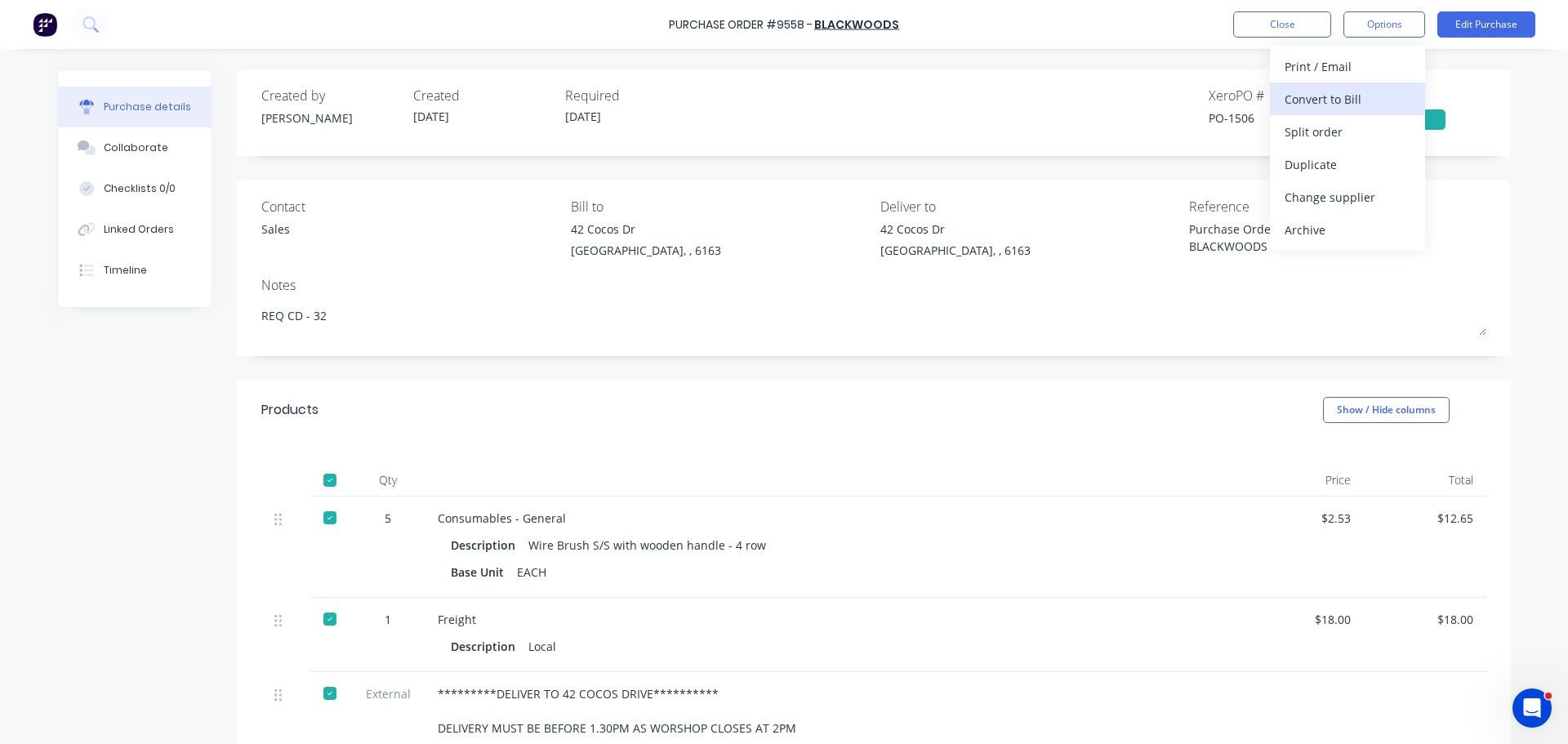
click at [1322, 102] on div "Convert to Bill" at bounding box center [1347, 99] width 126 height 24
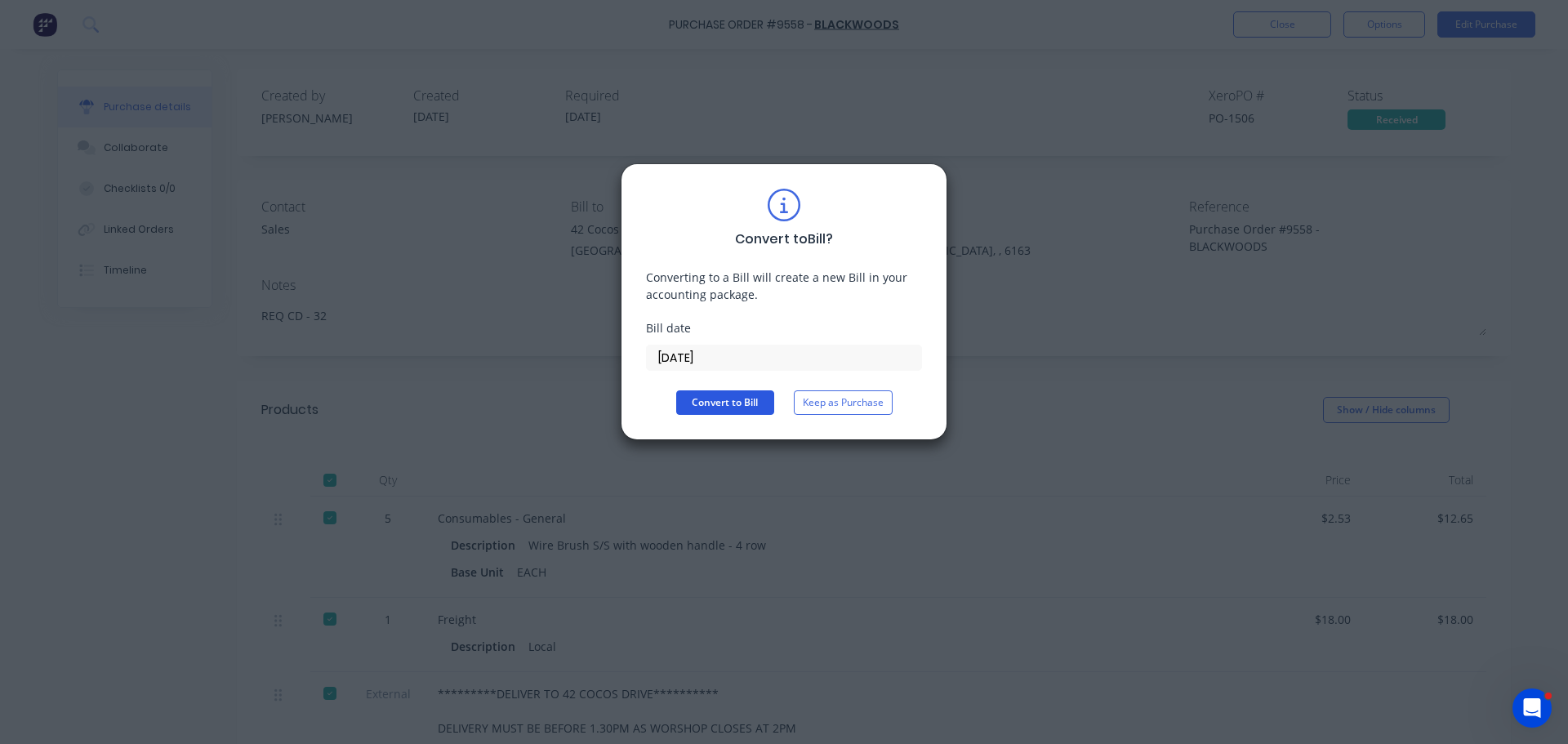
click at [737, 405] on button "Convert to Bill" at bounding box center [725, 403] width 98 height 25
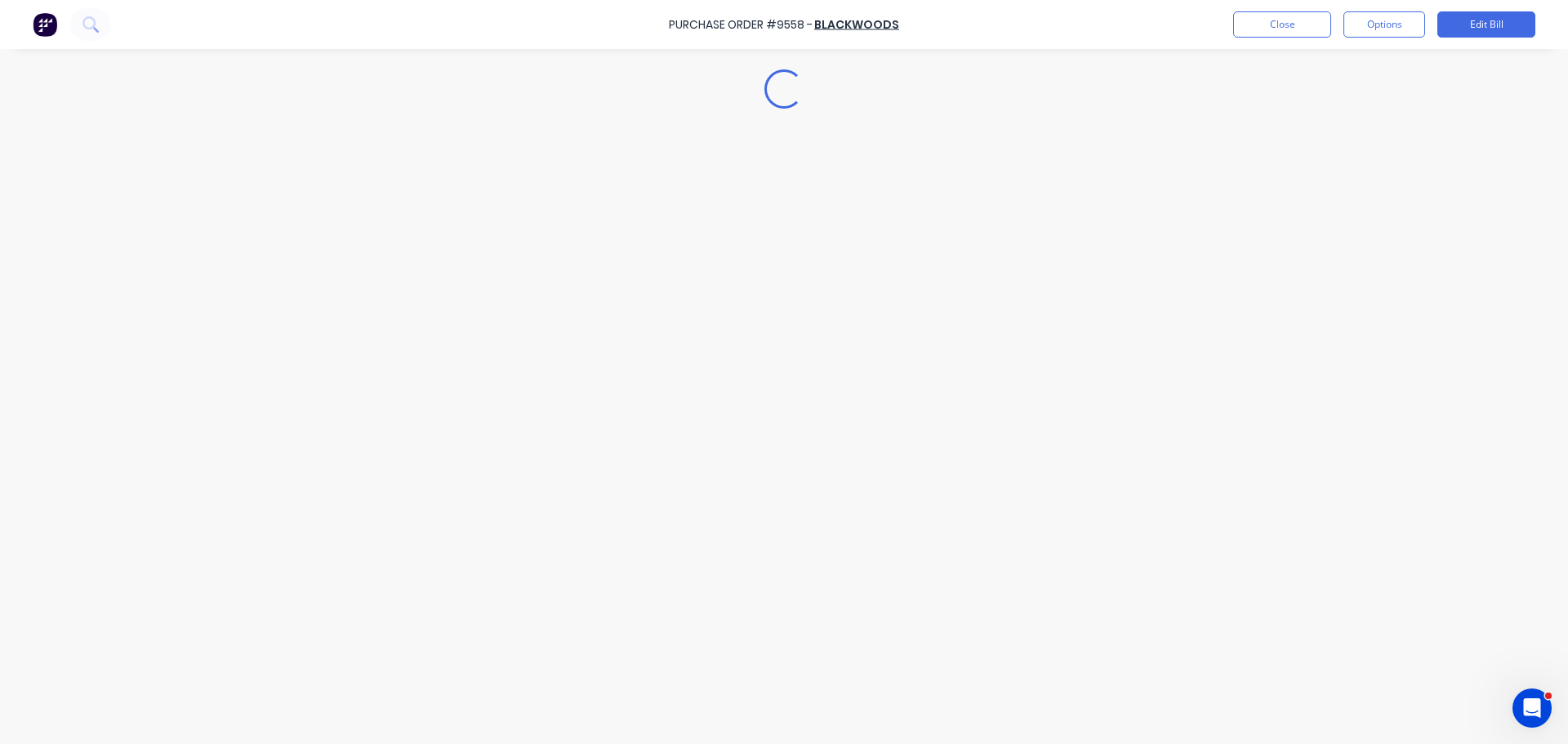
type textarea "x"
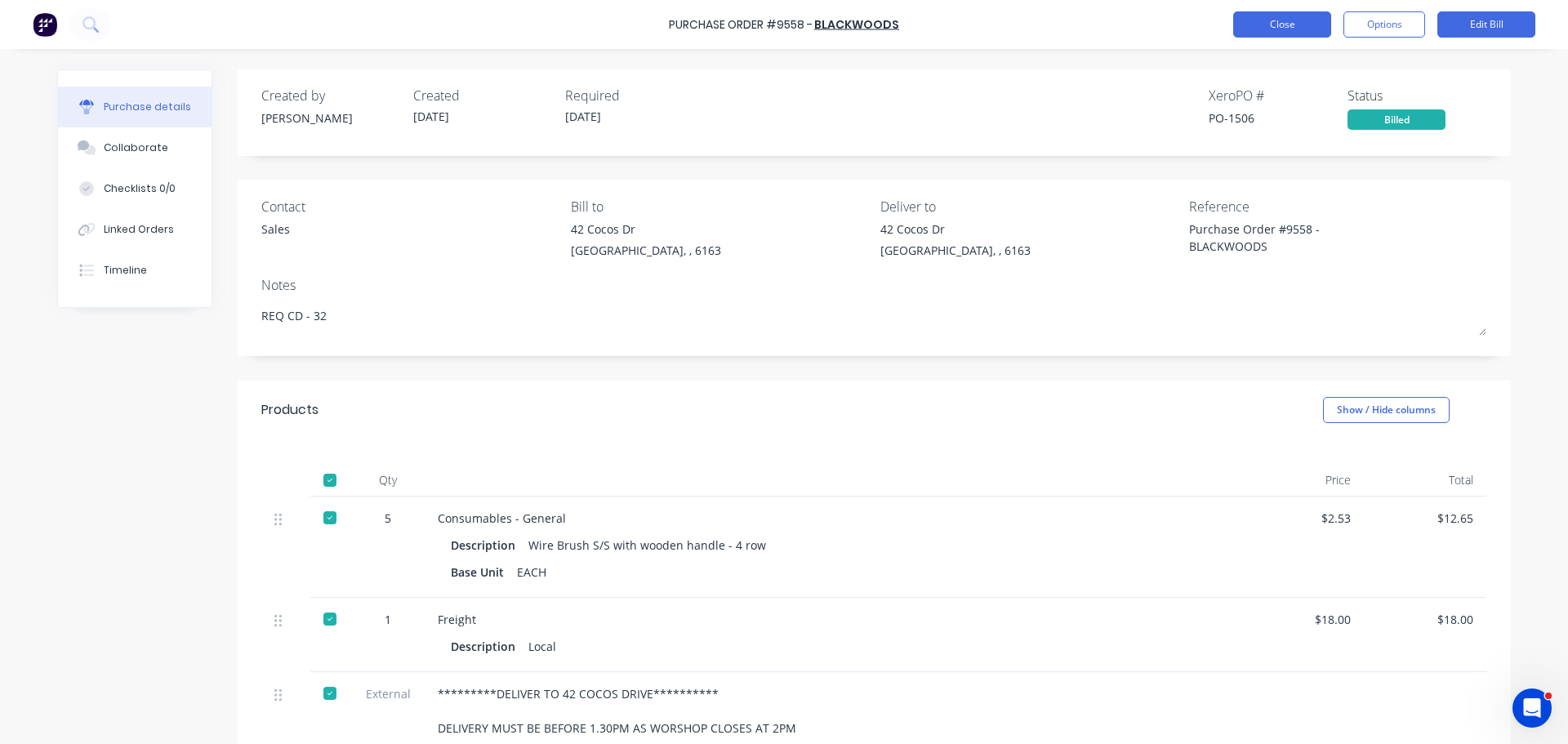
click at [1272, 25] on button "Close" at bounding box center [1282, 25] width 98 height 26
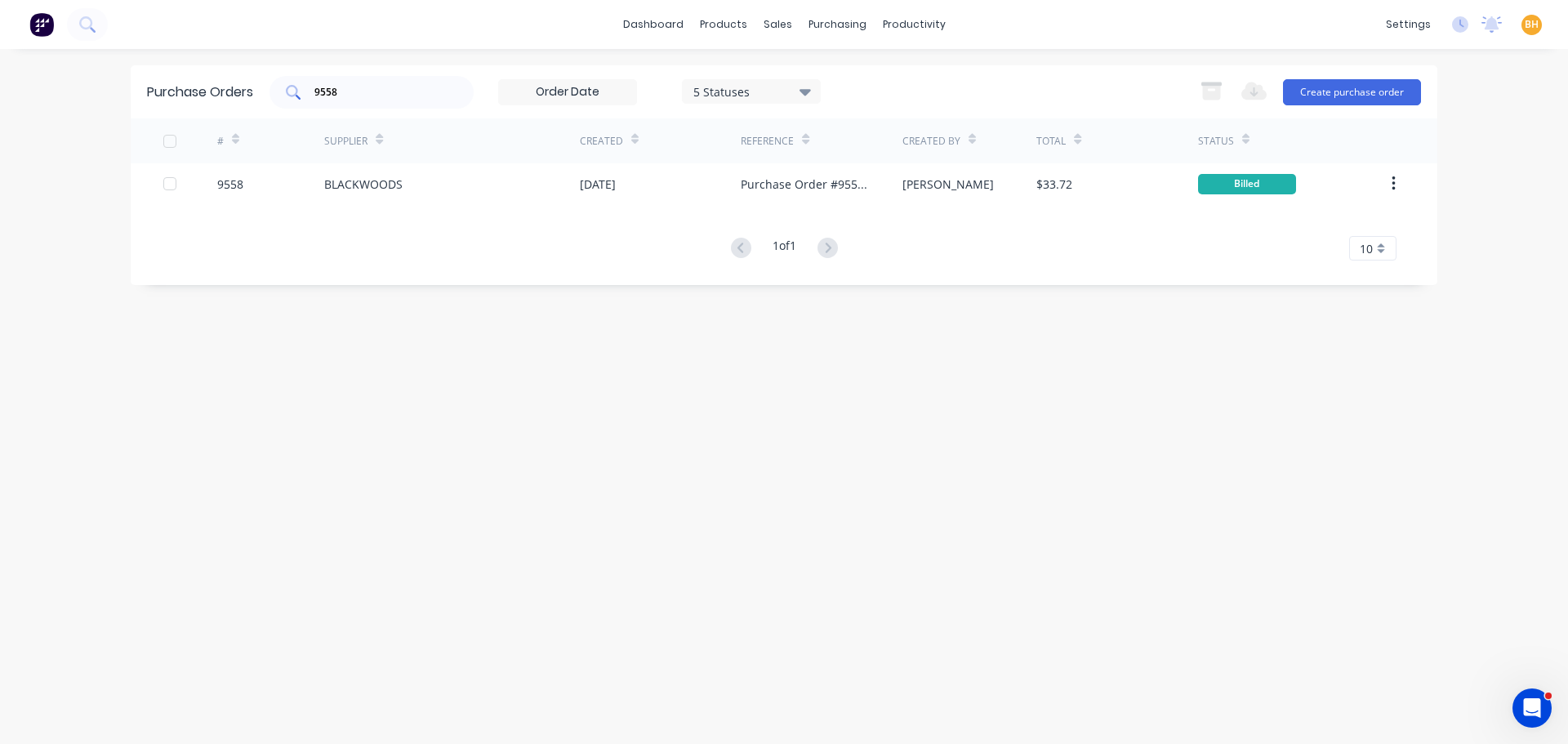
click at [355, 82] on div "9558" at bounding box center [371, 93] width 204 height 33
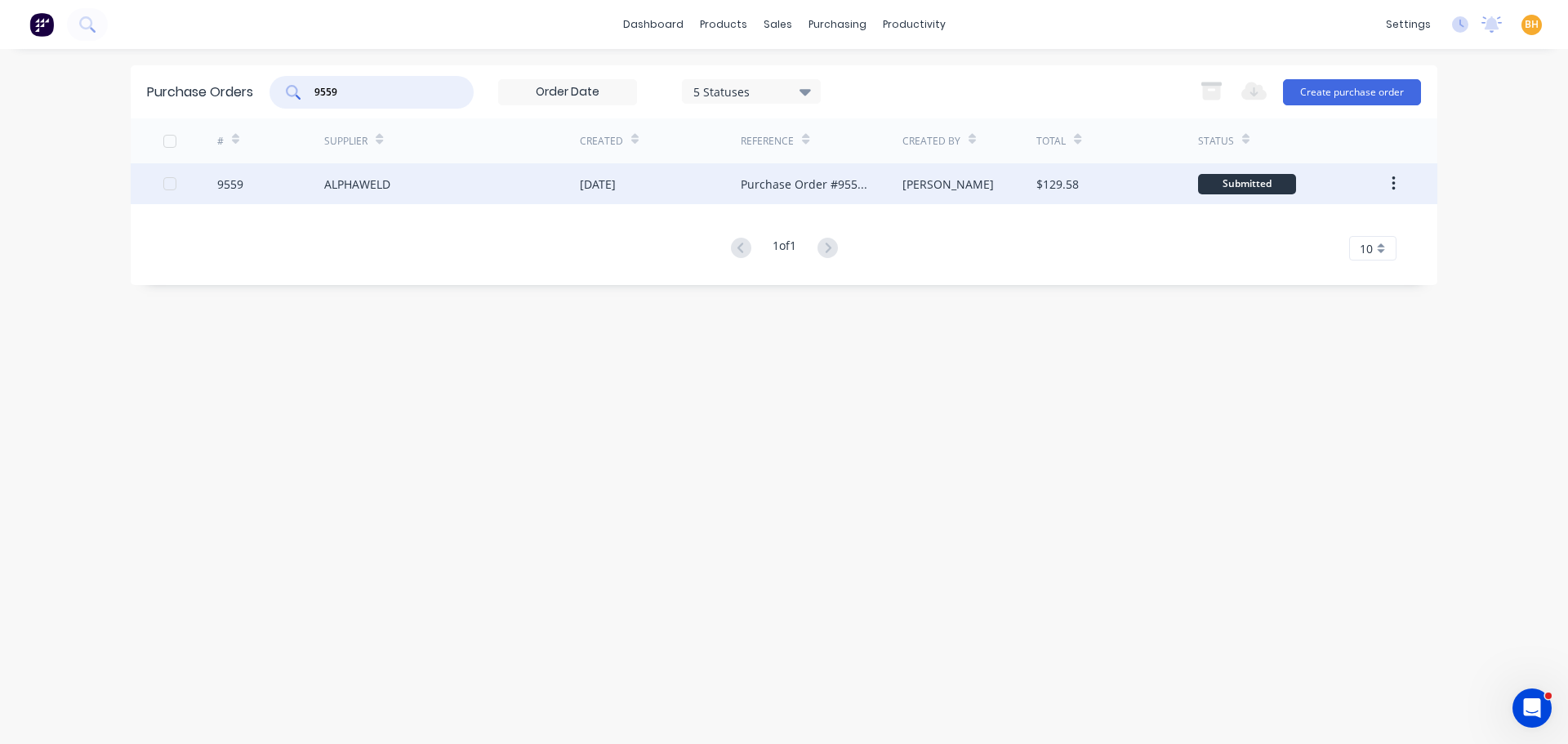
type input "9559"
click at [390, 195] on div "ALPHAWELD" at bounding box center [451, 184] width 255 height 41
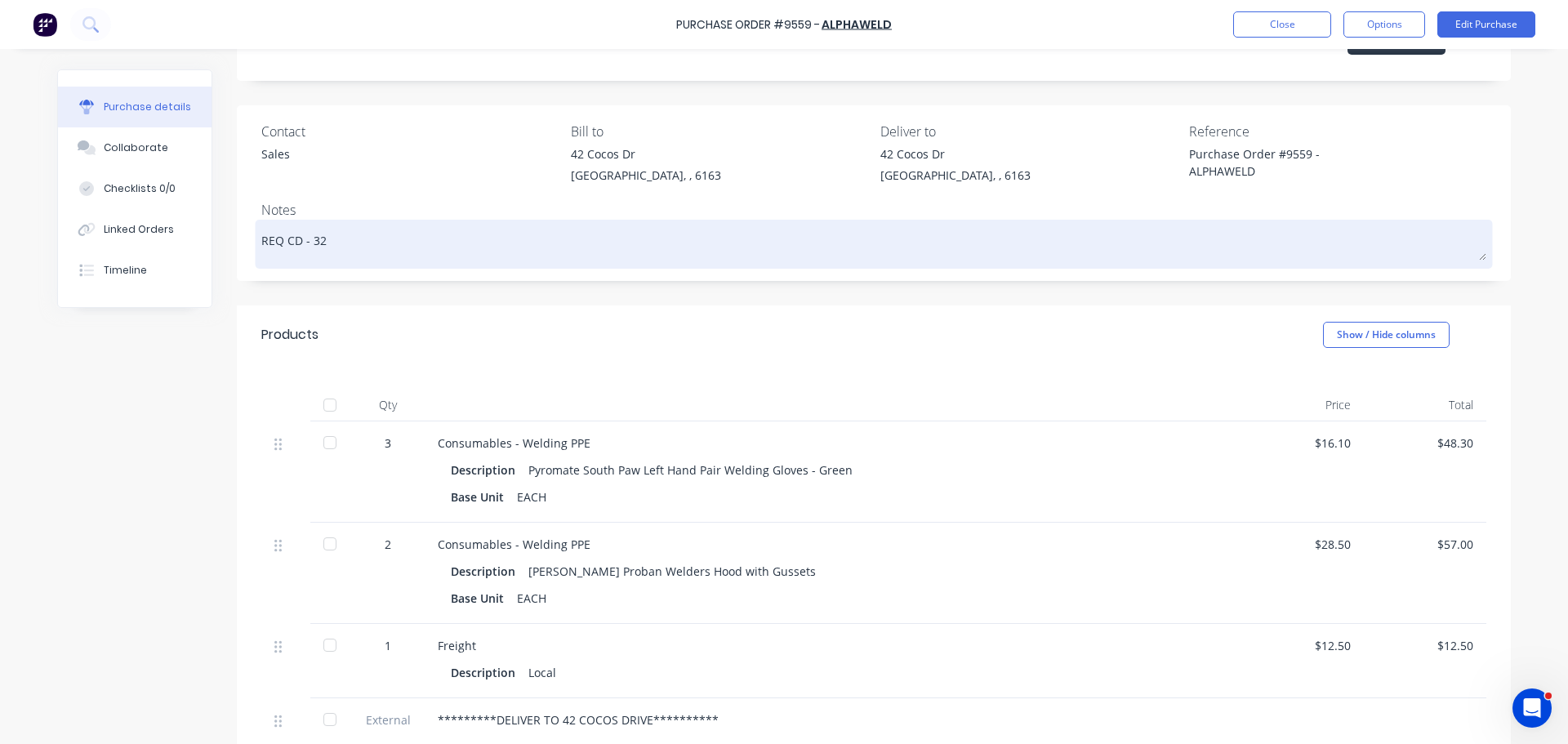
scroll to position [245, 0]
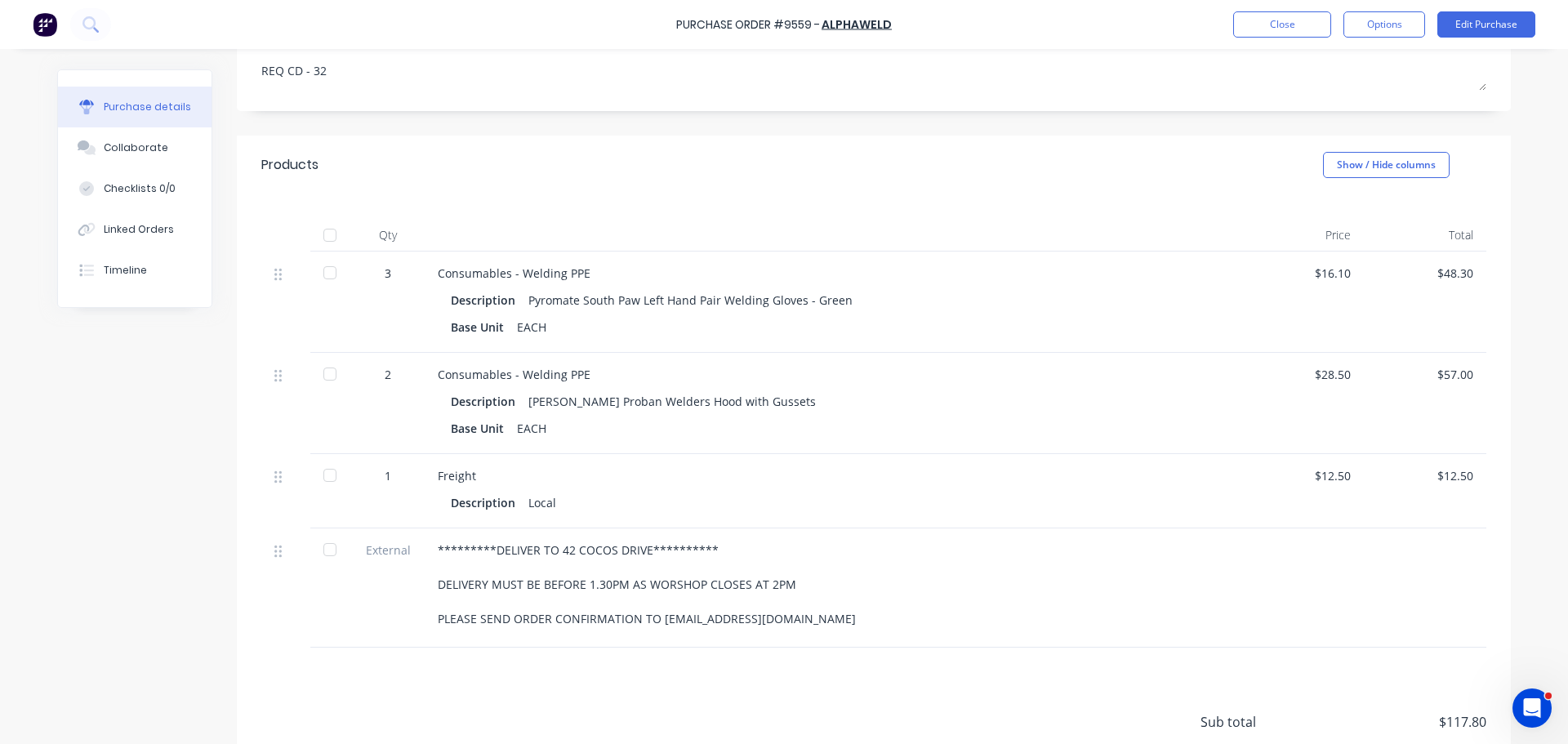
click at [326, 272] on div at bounding box center [330, 273] width 33 height 33
click at [330, 368] on div at bounding box center [330, 374] width 33 height 33
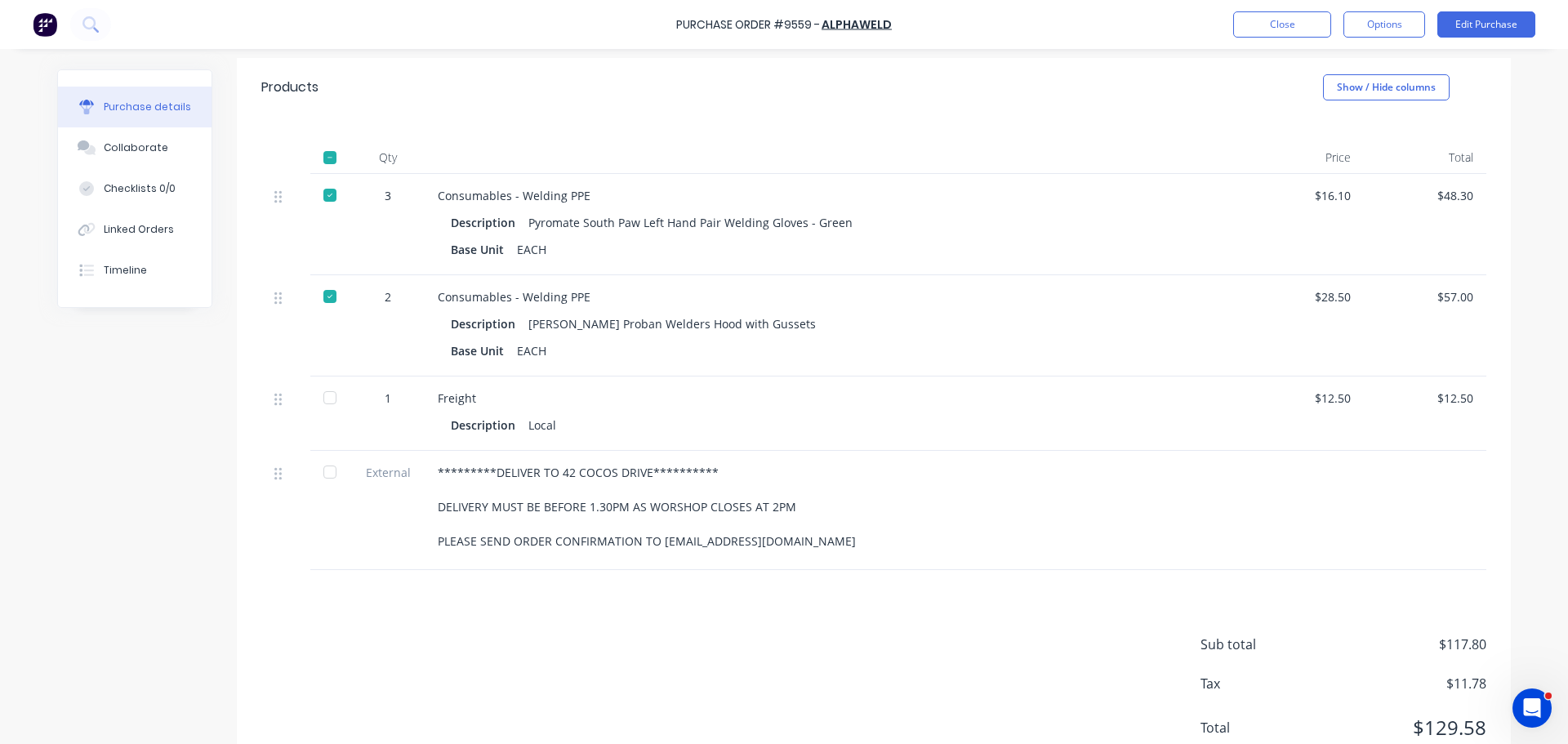
scroll to position [381, 0]
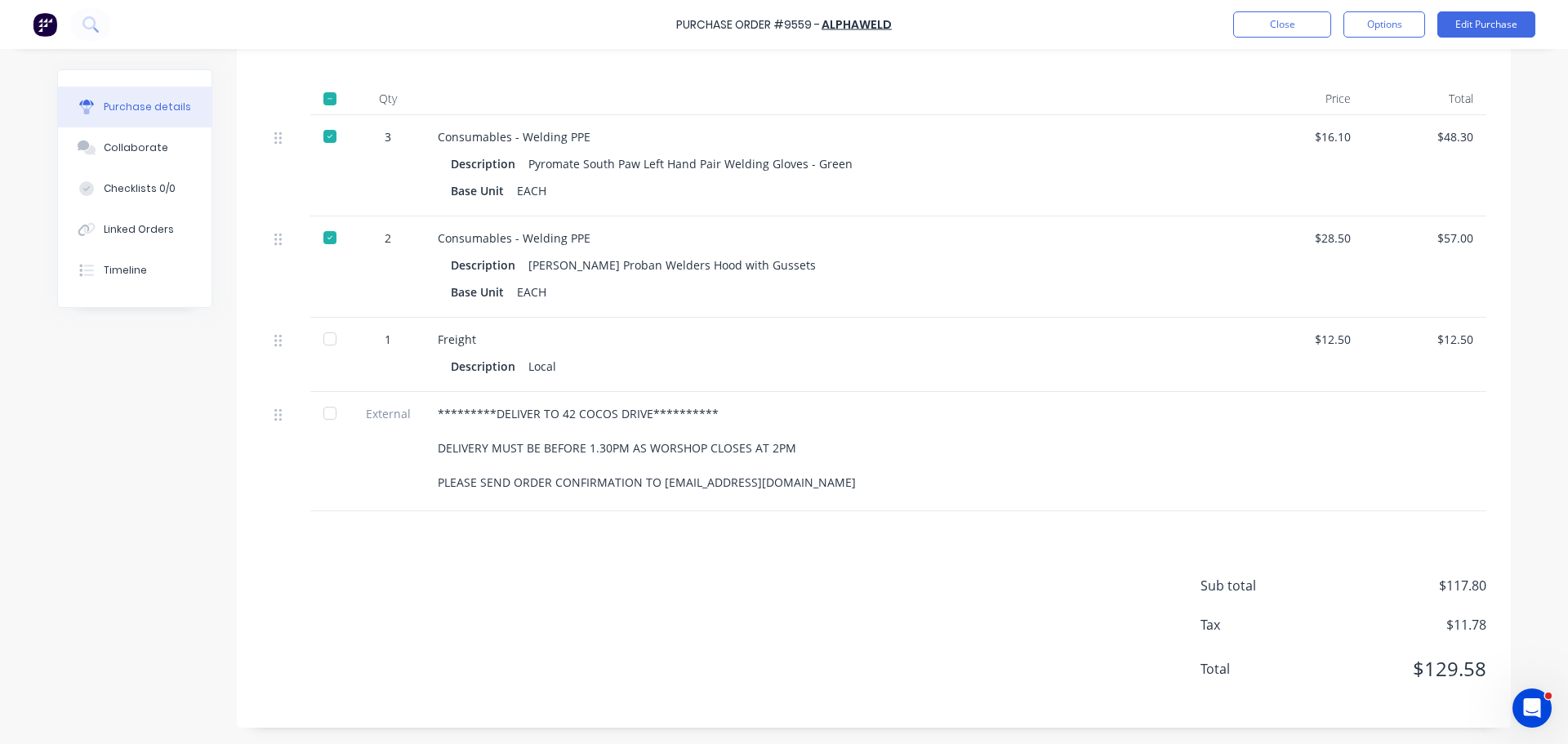
click at [322, 341] on div at bounding box center [330, 339] width 33 height 33
click at [324, 415] on div at bounding box center [330, 413] width 33 height 33
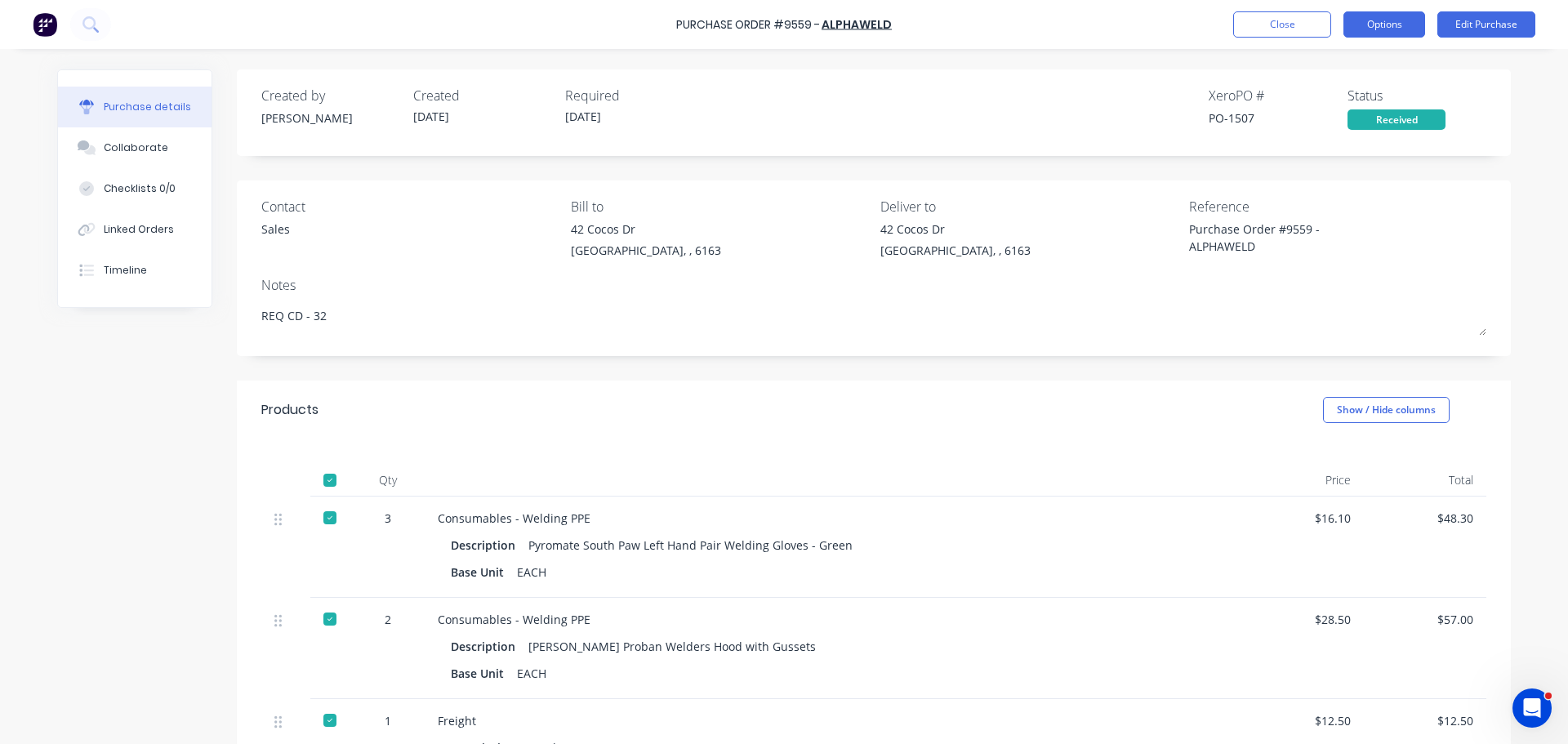
click at [1385, 29] on button "Options" at bounding box center [1384, 25] width 82 height 26
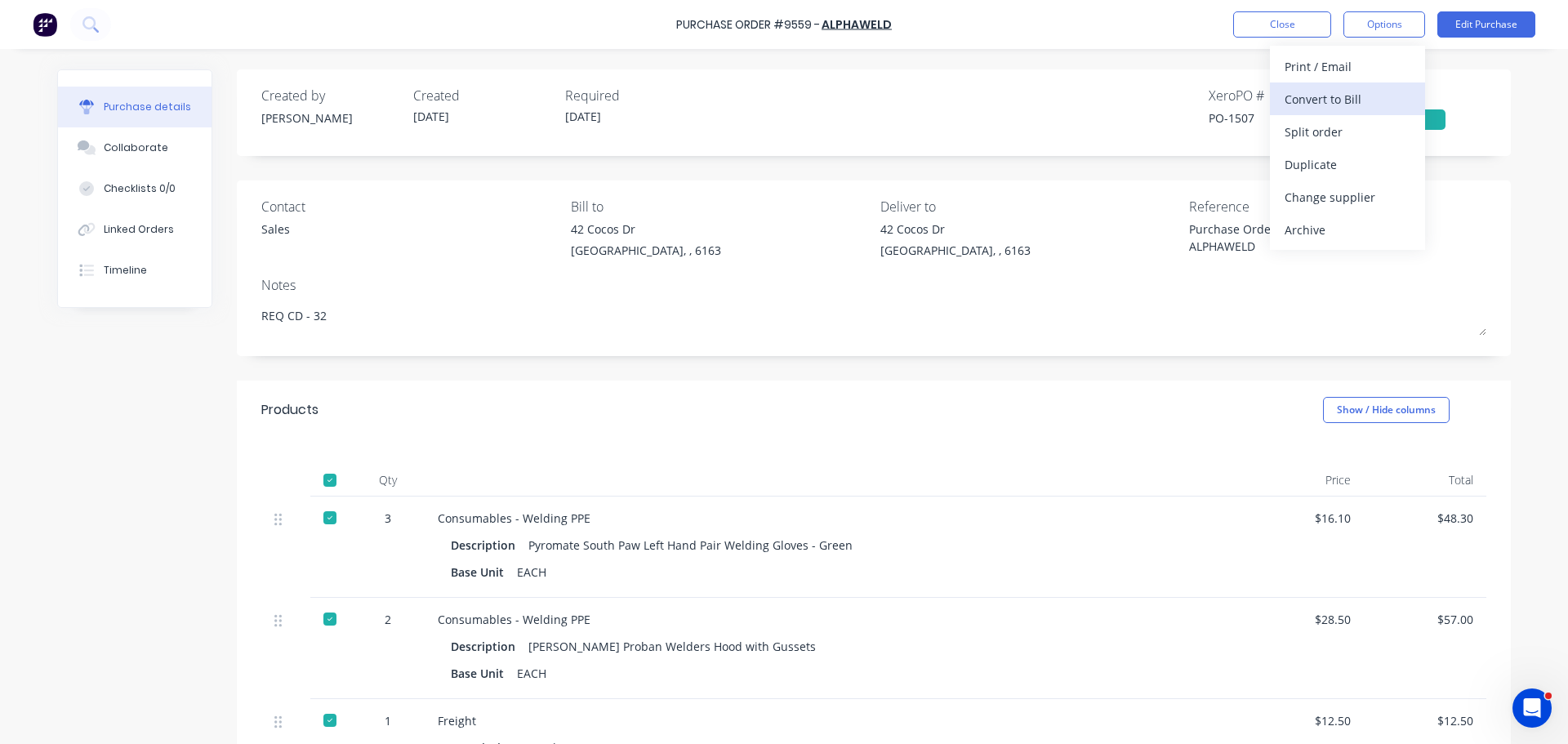
click at [1322, 103] on div "Convert to Bill" at bounding box center [1347, 99] width 126 height 24
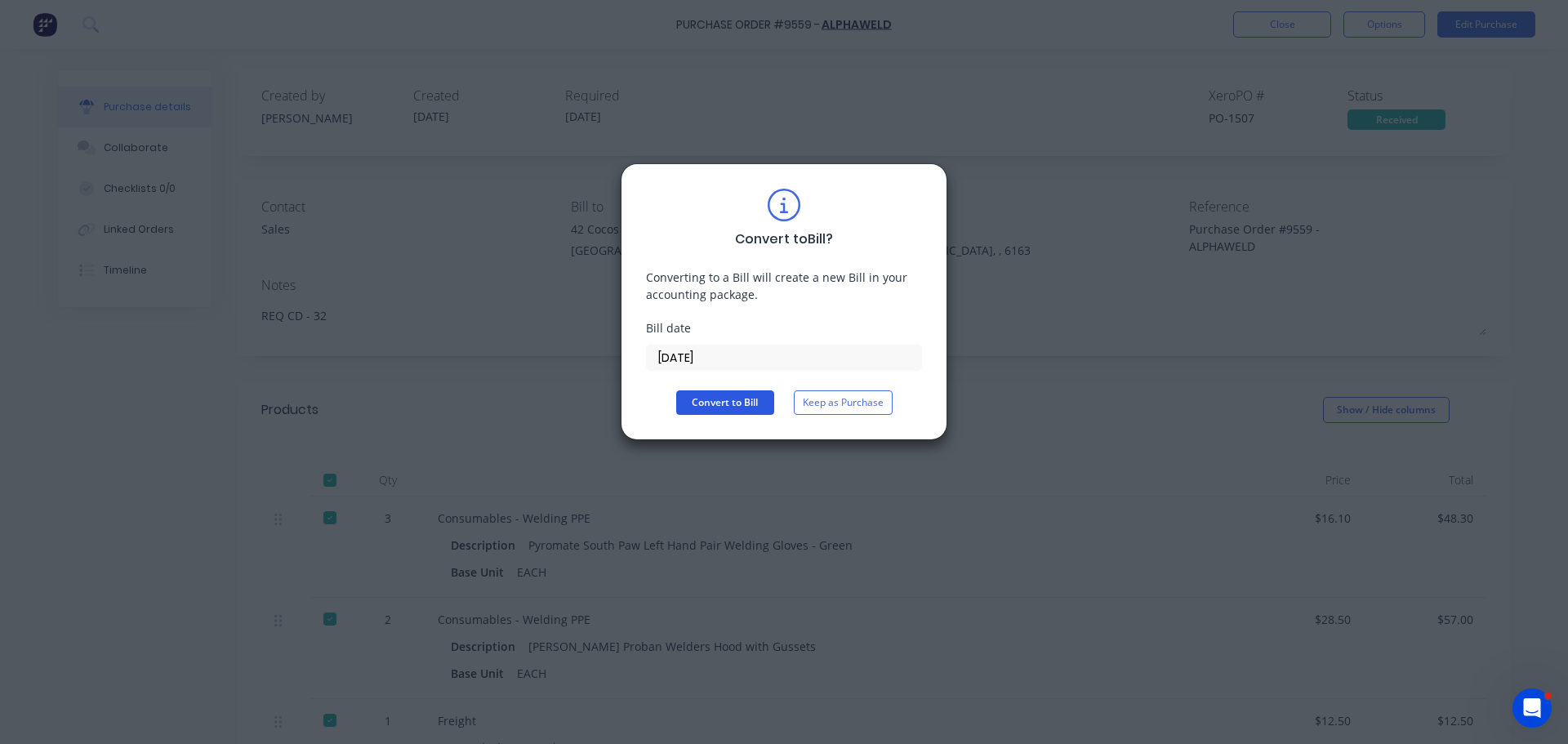
click at [735, 406] on button "Convert to Bill" at bounding box center [725, 403] width 98 height 25
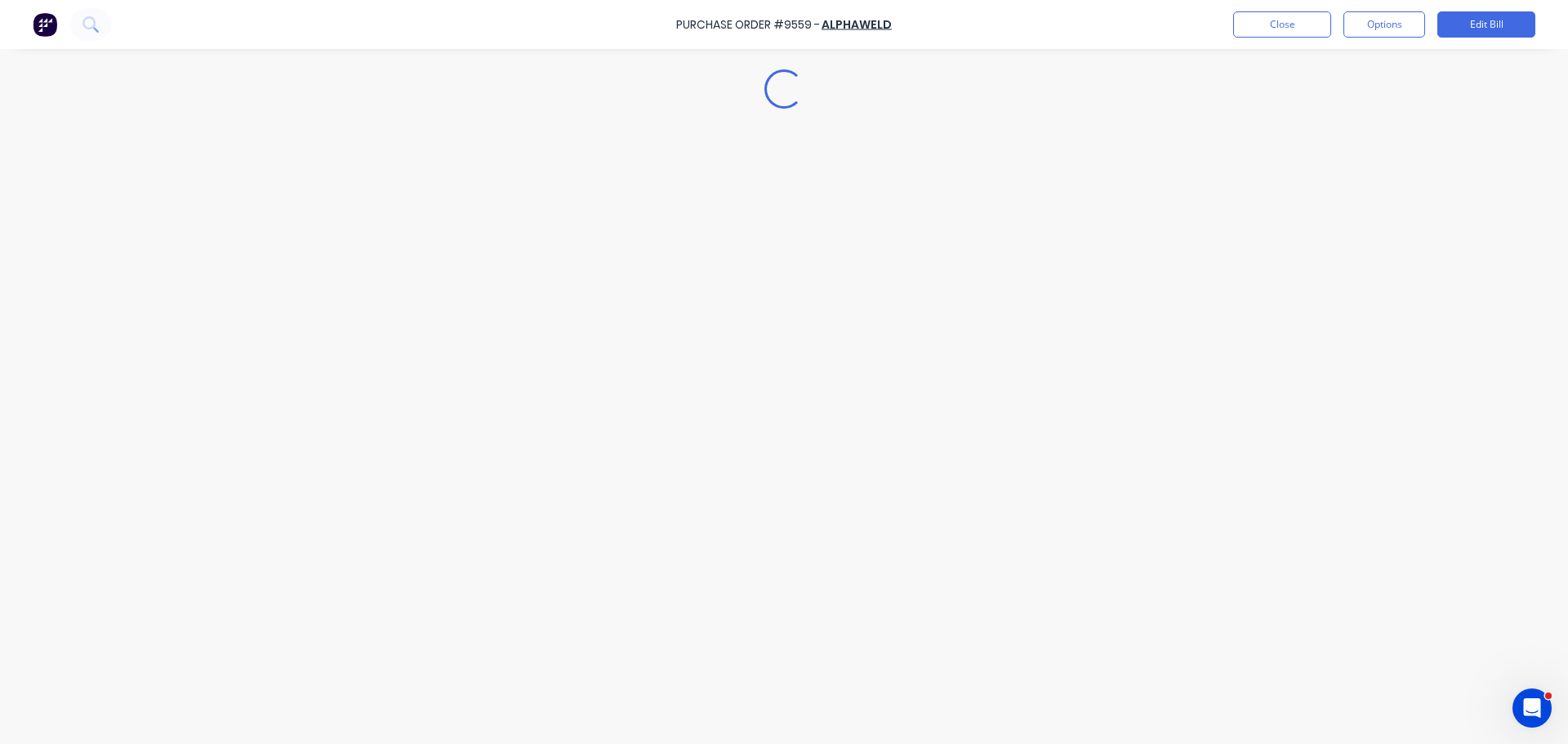
type textarea "x"
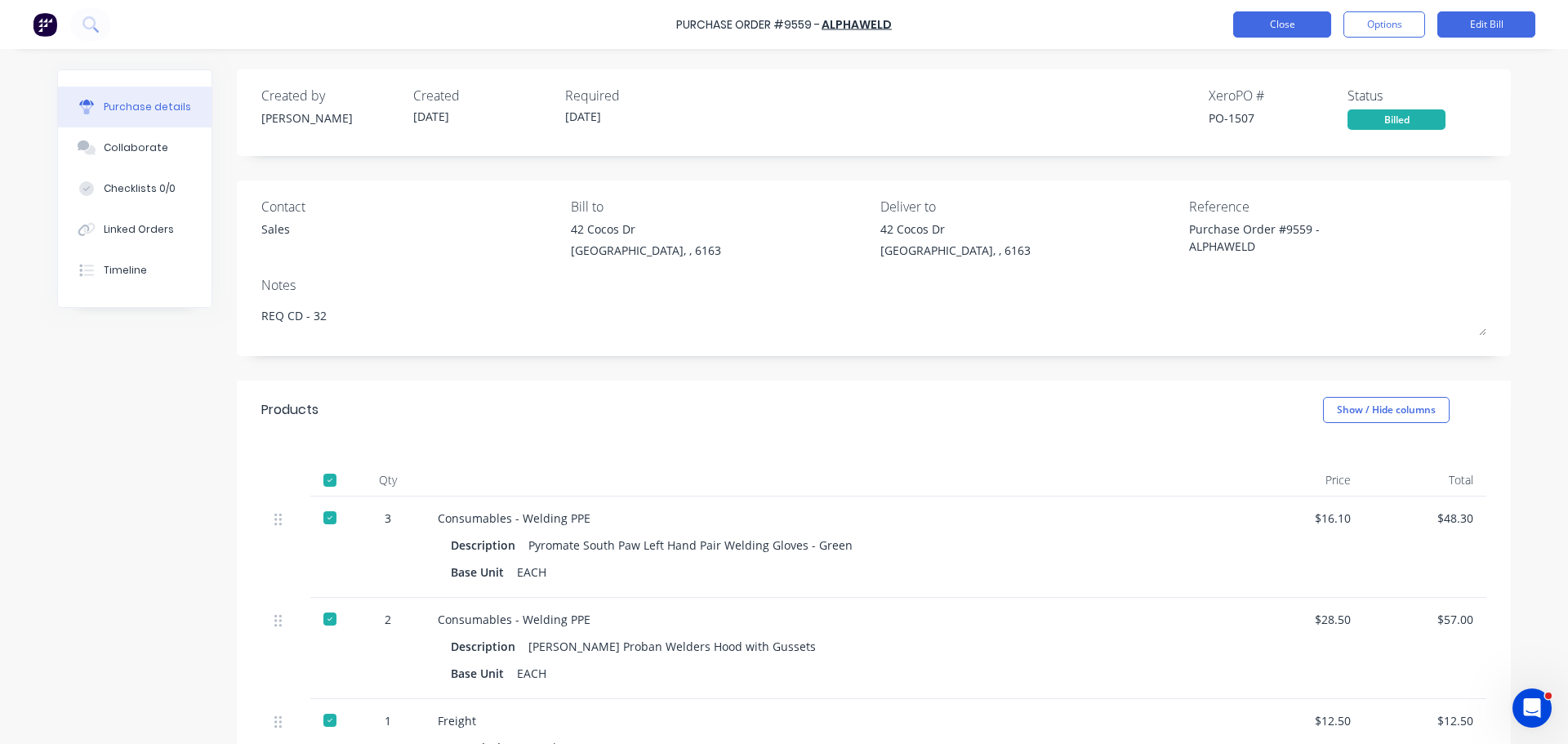
click at [1256, 16] on button "Close" at bounding box center [1282, 25] width 98 height 26
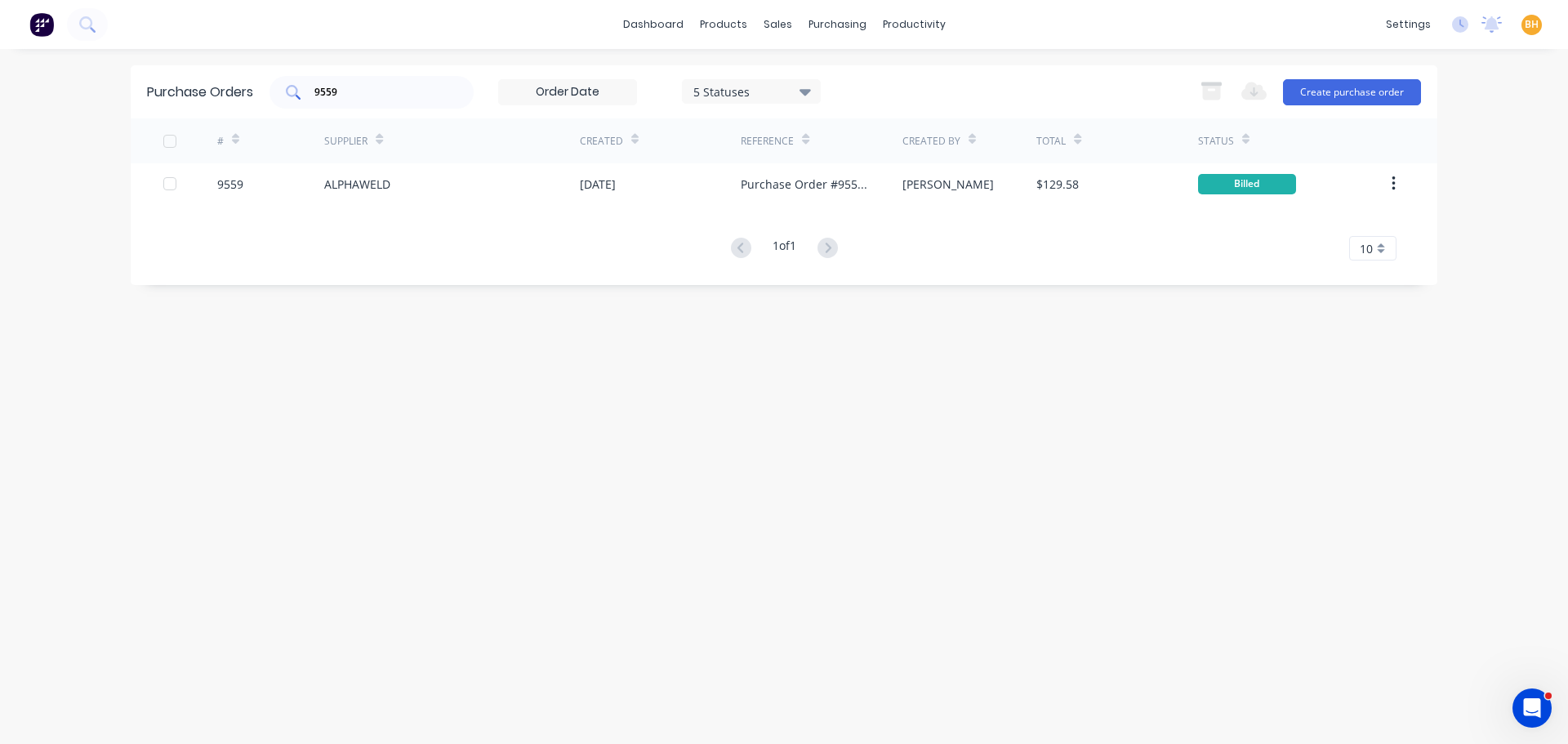
click at [349, 97] on input "9559" at bounding box center [380, 93] width 136 height 17
type input "9"
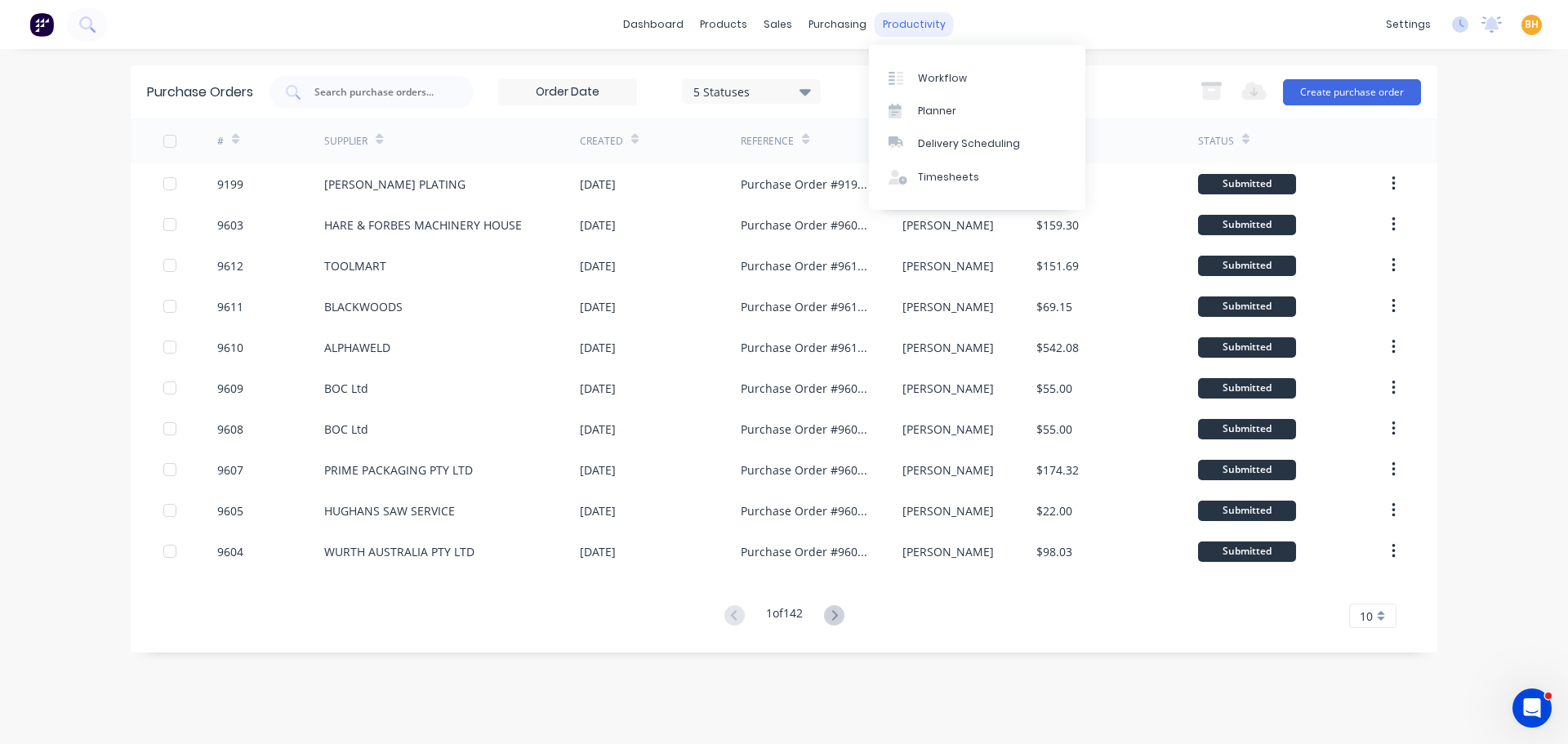
click at [909, 23] on div "productivity" at bounding box center [914, 25] width 79 height 25
click at [940, 83] on div "Workflow" at bounding box center [941, 79] width 49 height 15
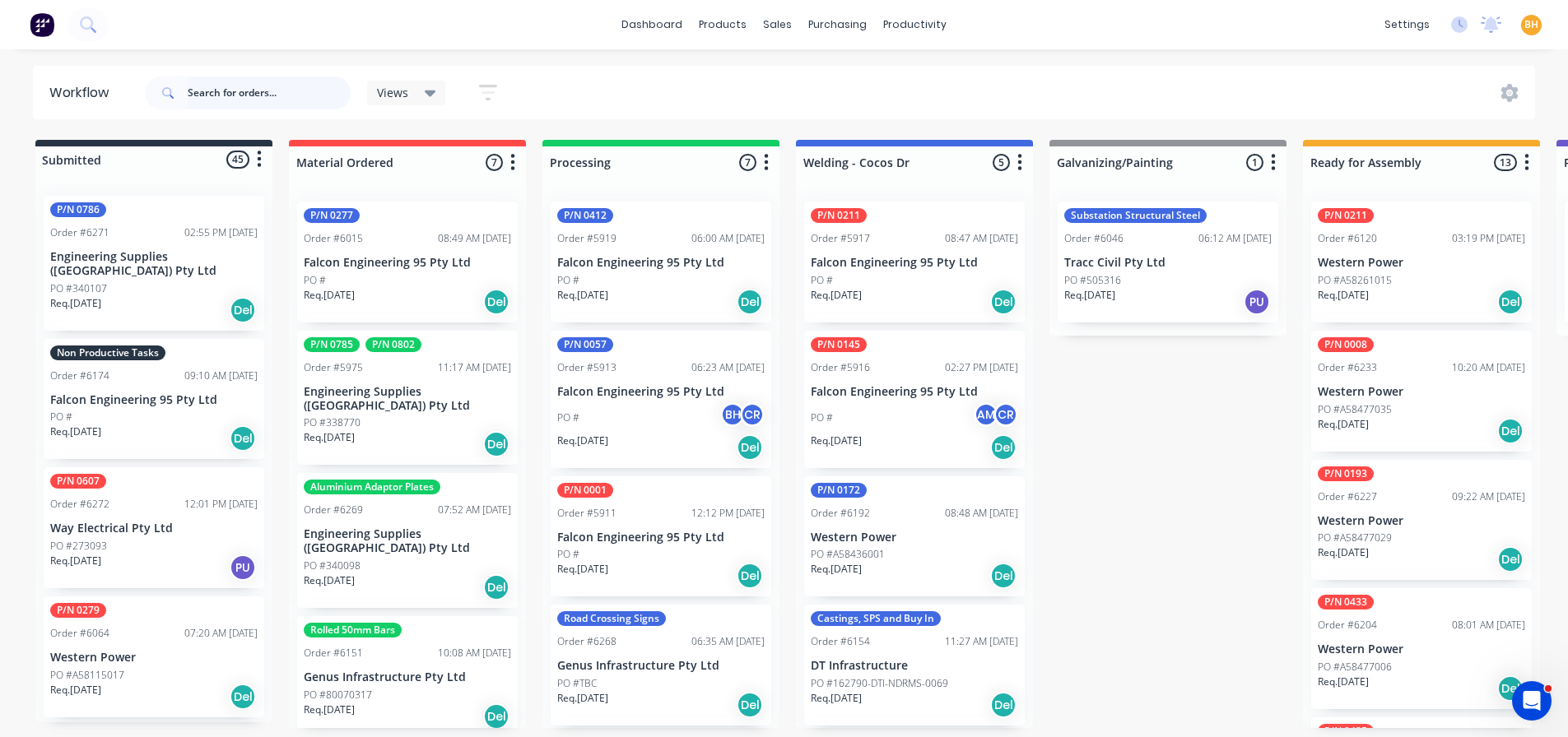
click at [211, 95] on input "text" at bounding box center [269, 93] width 163 height 33
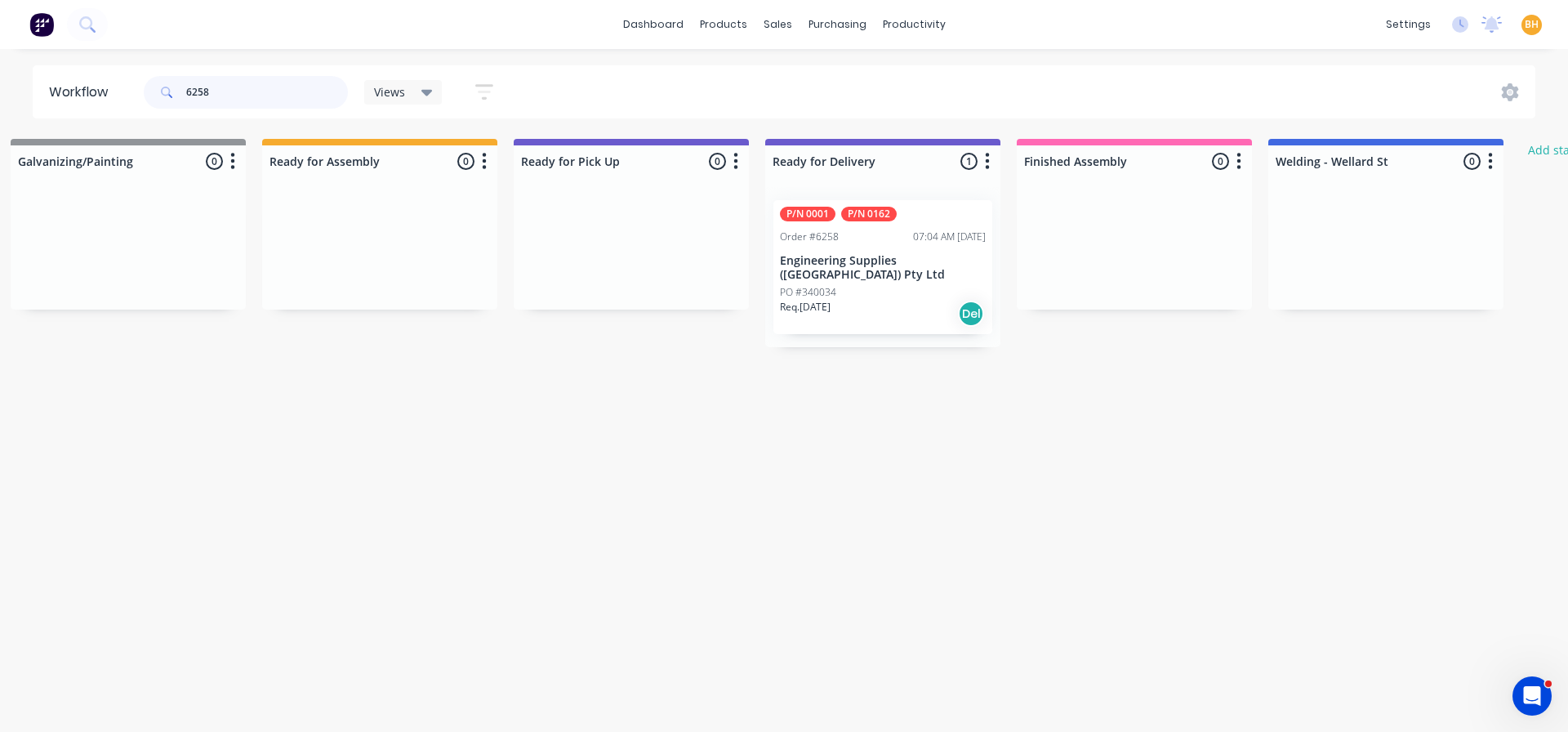
scroll to position [0, 1050]
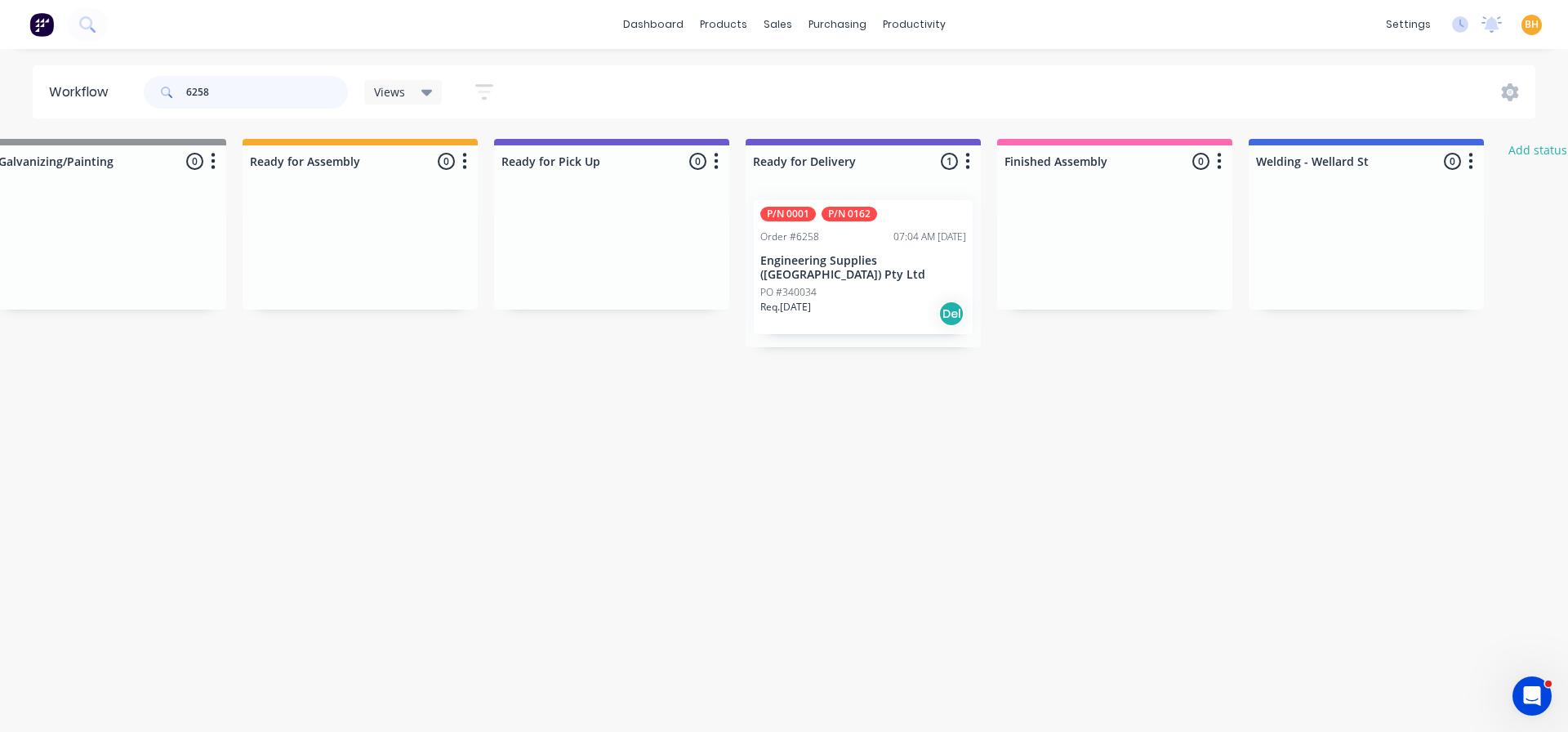
click at [250, 97] on input "6258" at bounding box center [267, 93] width 162 height 33
type input "6"
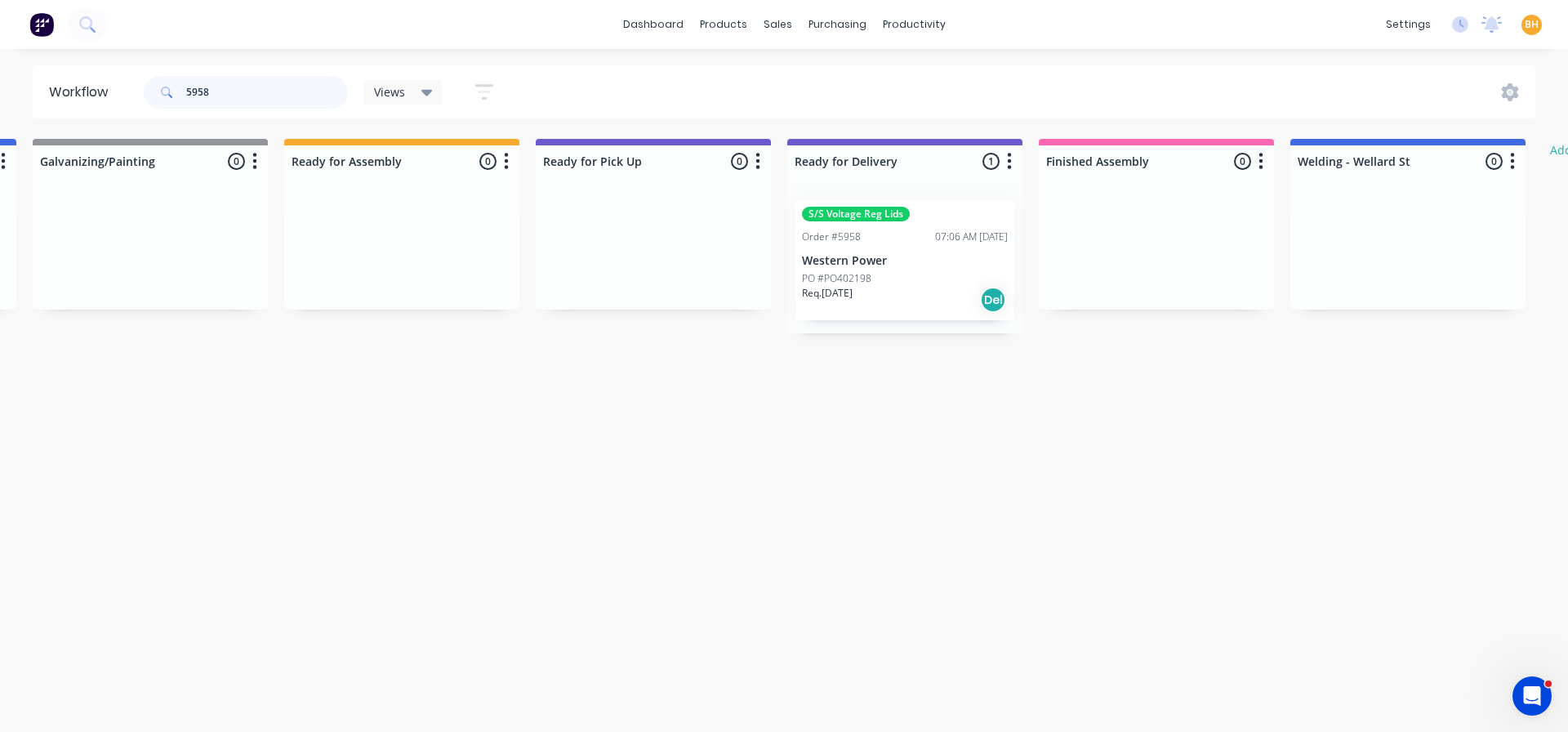
scroll to position [0, 1027]
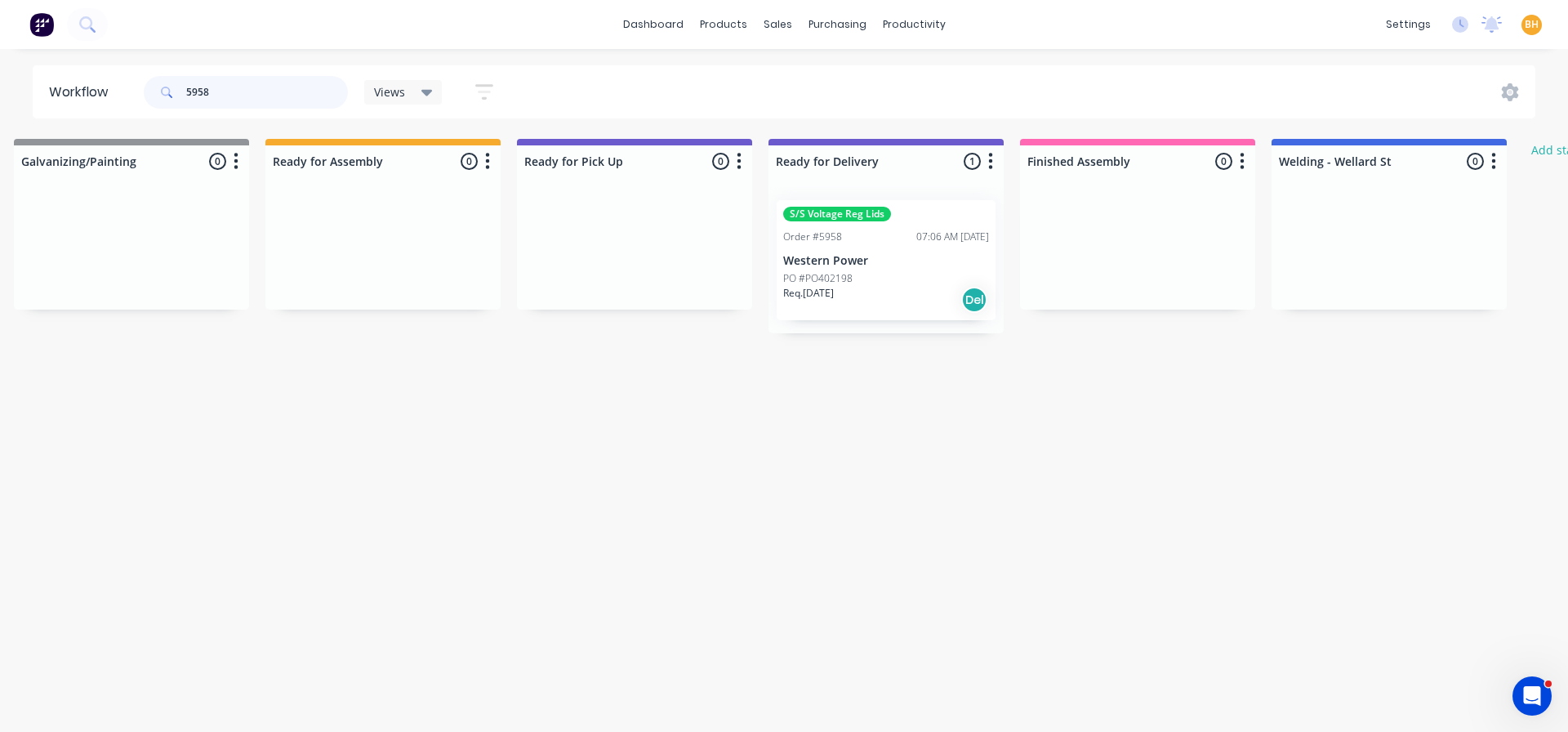
type input "5958"
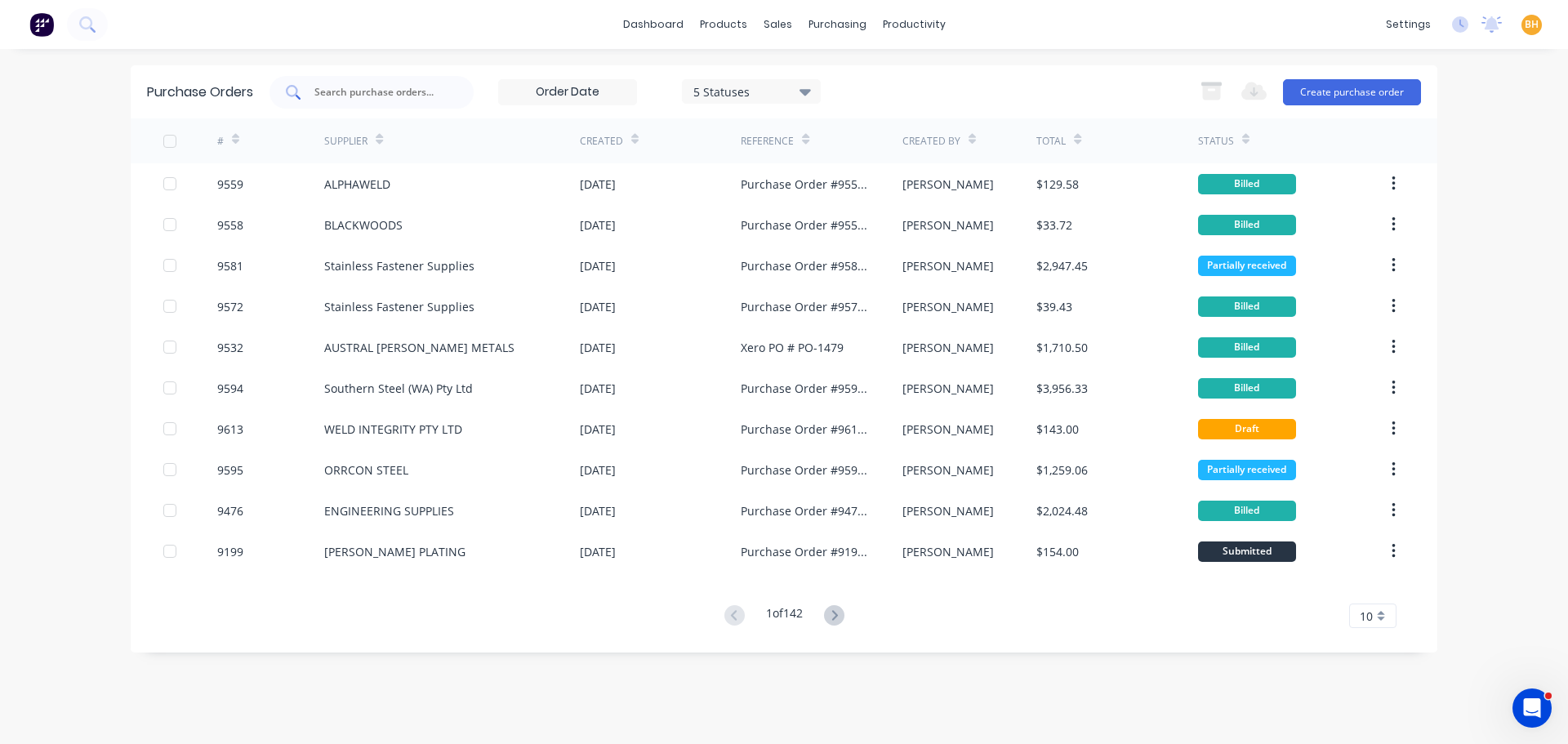
click at [329, 93] on input "text" at bounding box center [380, 93] width 136 height 17
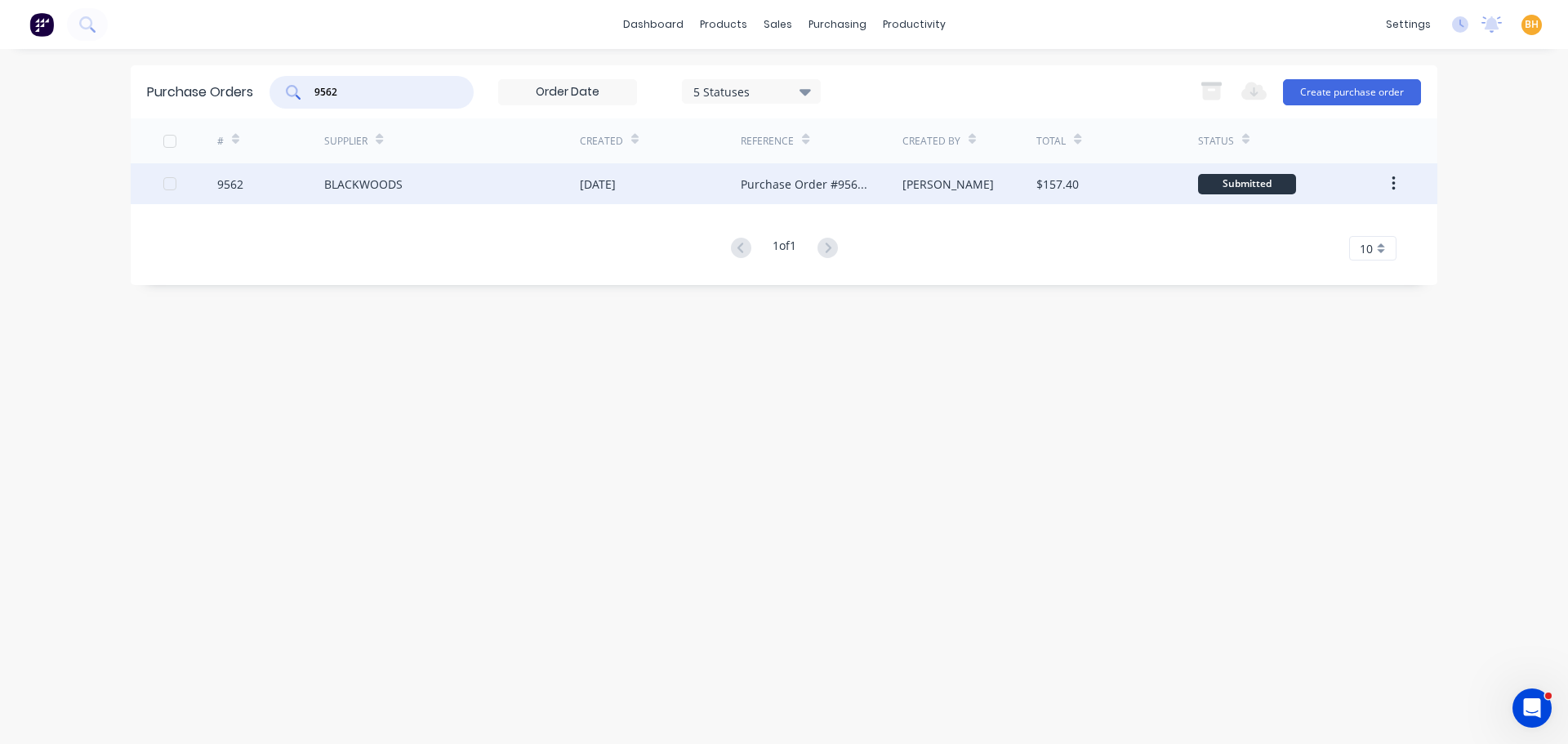
type input "9562"
click at [407, 193] on div "BLACKWOODS" at bounding box center [451, 184] width 255 height 41
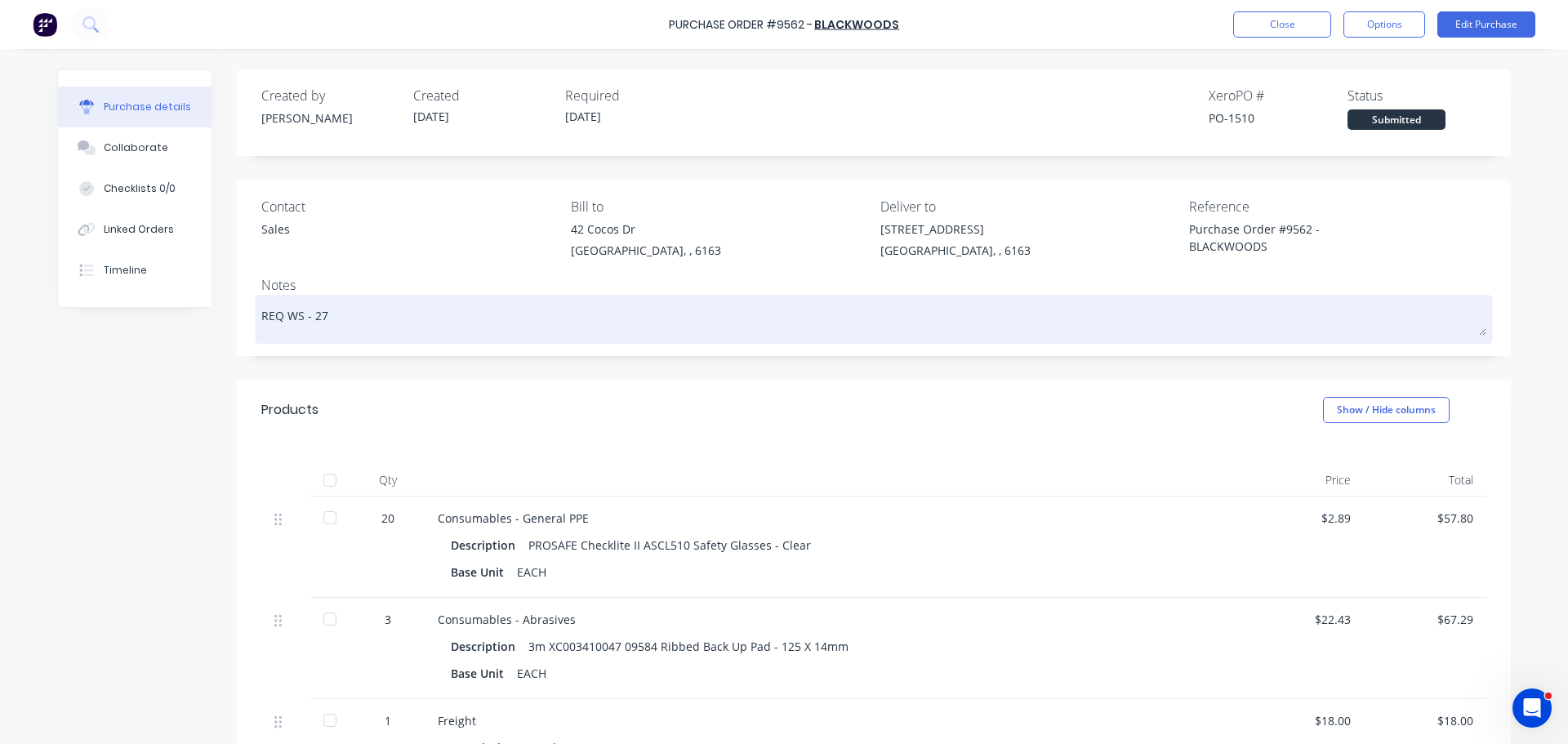
scroll to position [164, 0]
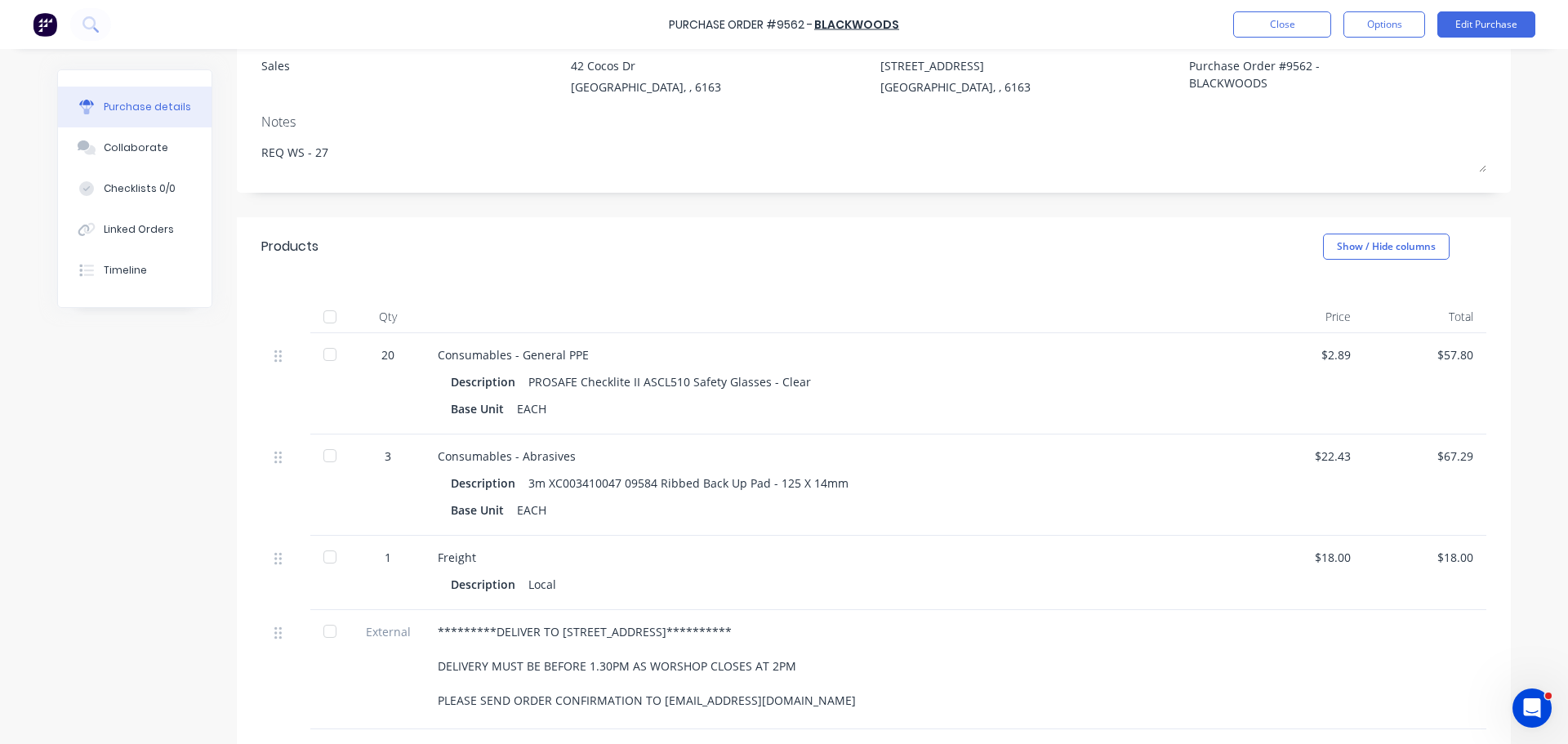
drag, startPoint x: 325, startPoint y: 351, endPoint x: 330, endPoint y: 389, distance: 38.3
click at [325, 351] on div at bounding box center [330, 355] width 33 height 33
click at [322, 451] on div at bounding box center [330, 455] width 33 height 33
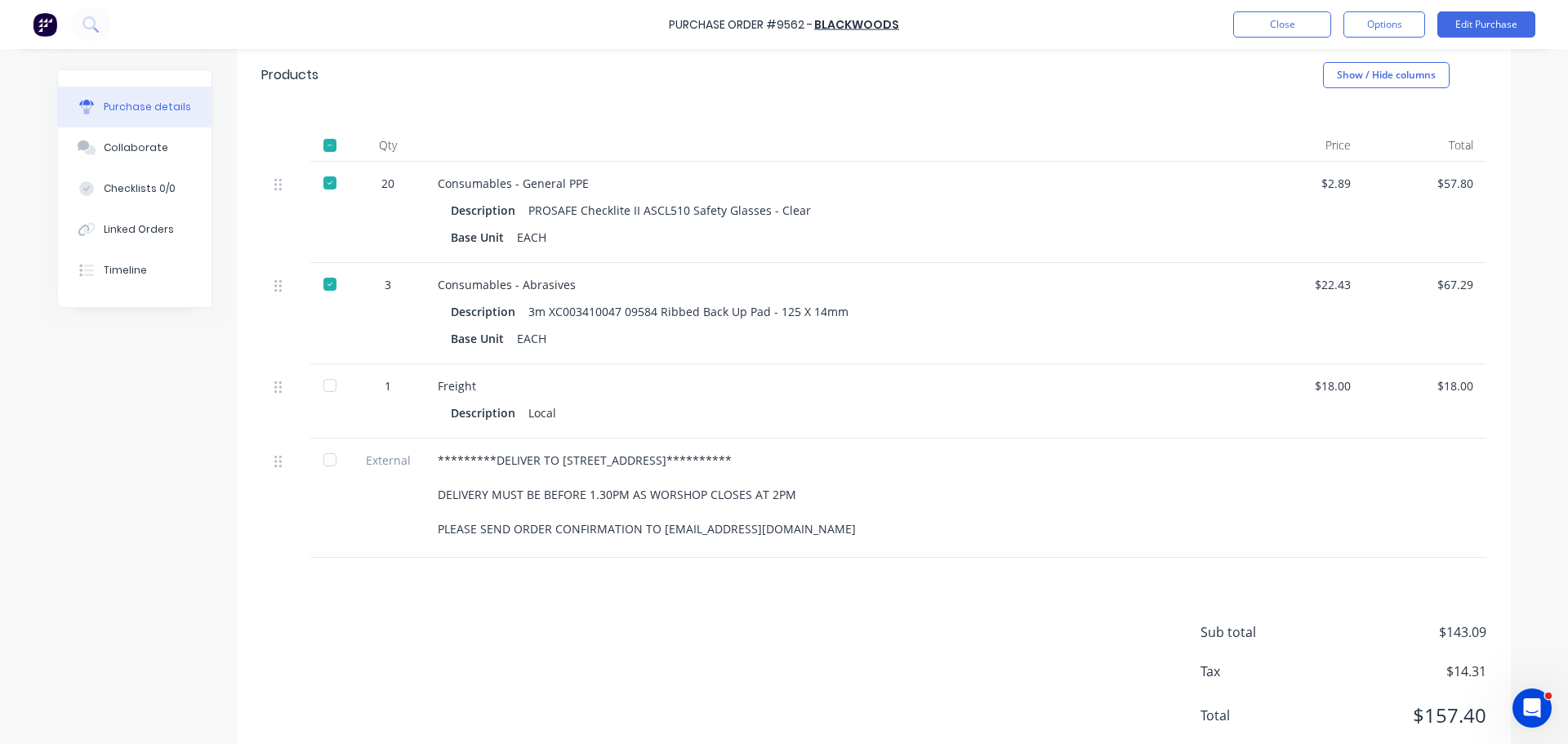
scroll to position [381, 0]
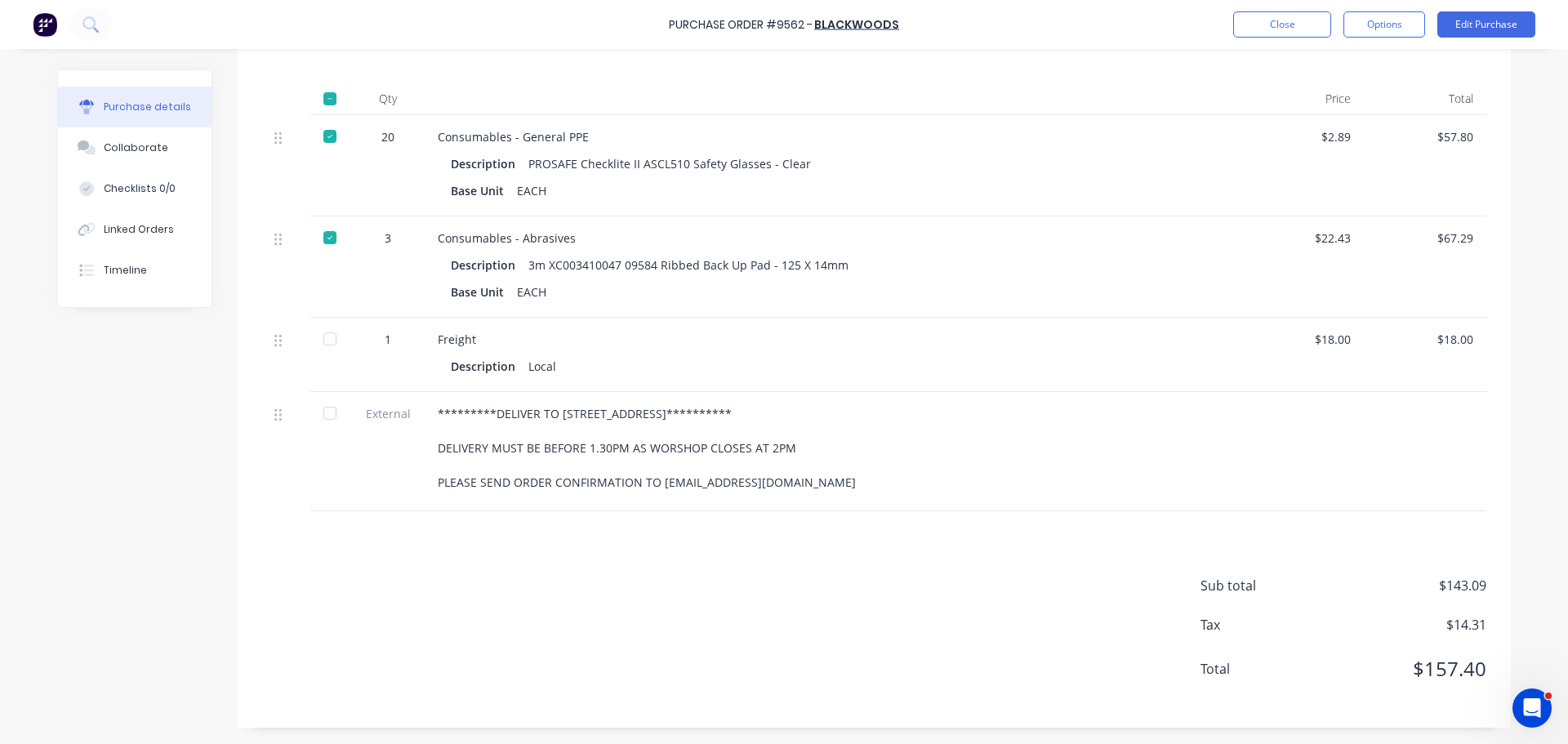
click at [328, 335] on div at bounding box center [330, 339] width 33 height 33
click at [331, 414] on div at bounding box center [330, 413] width 33 height 33
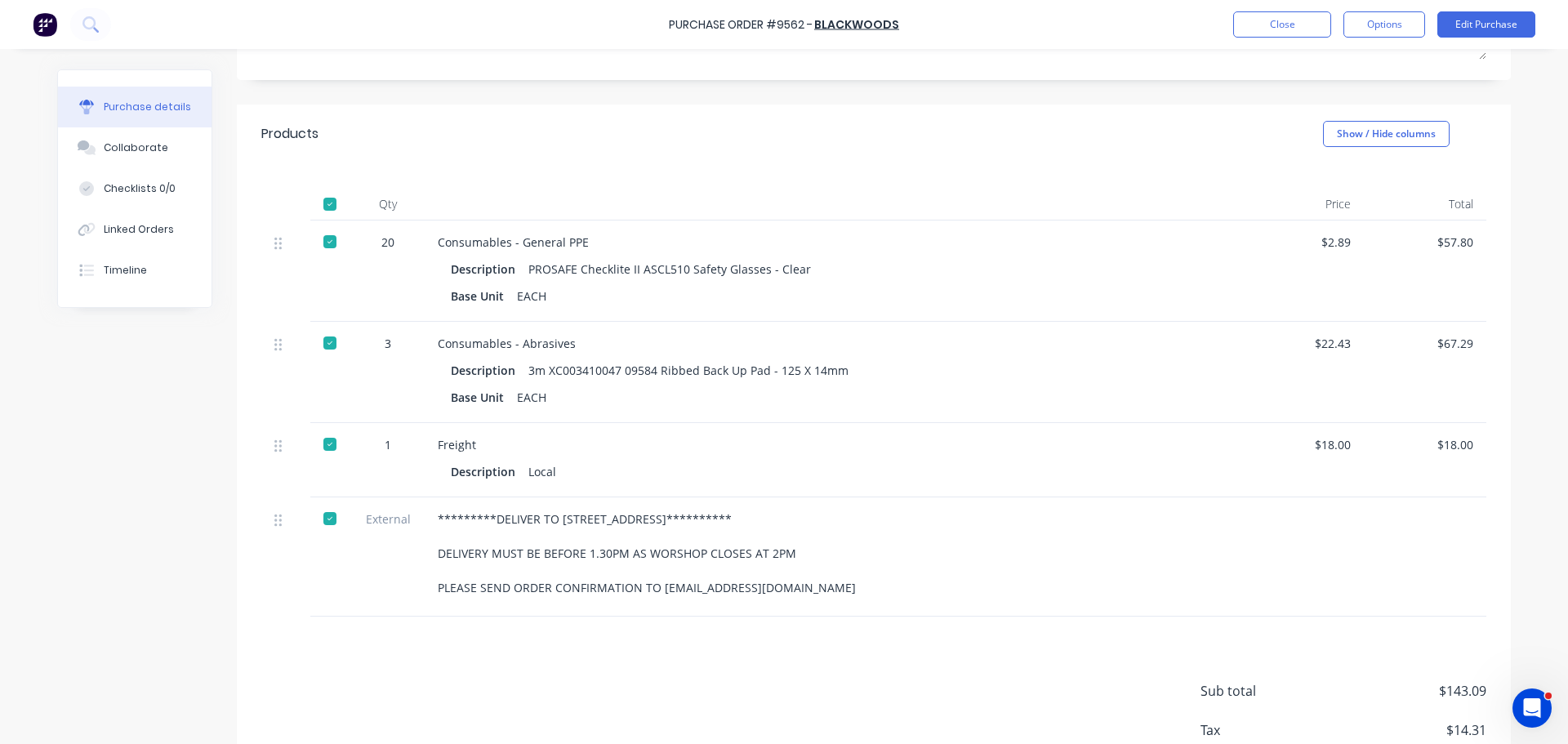
scroll to position [0, 0]
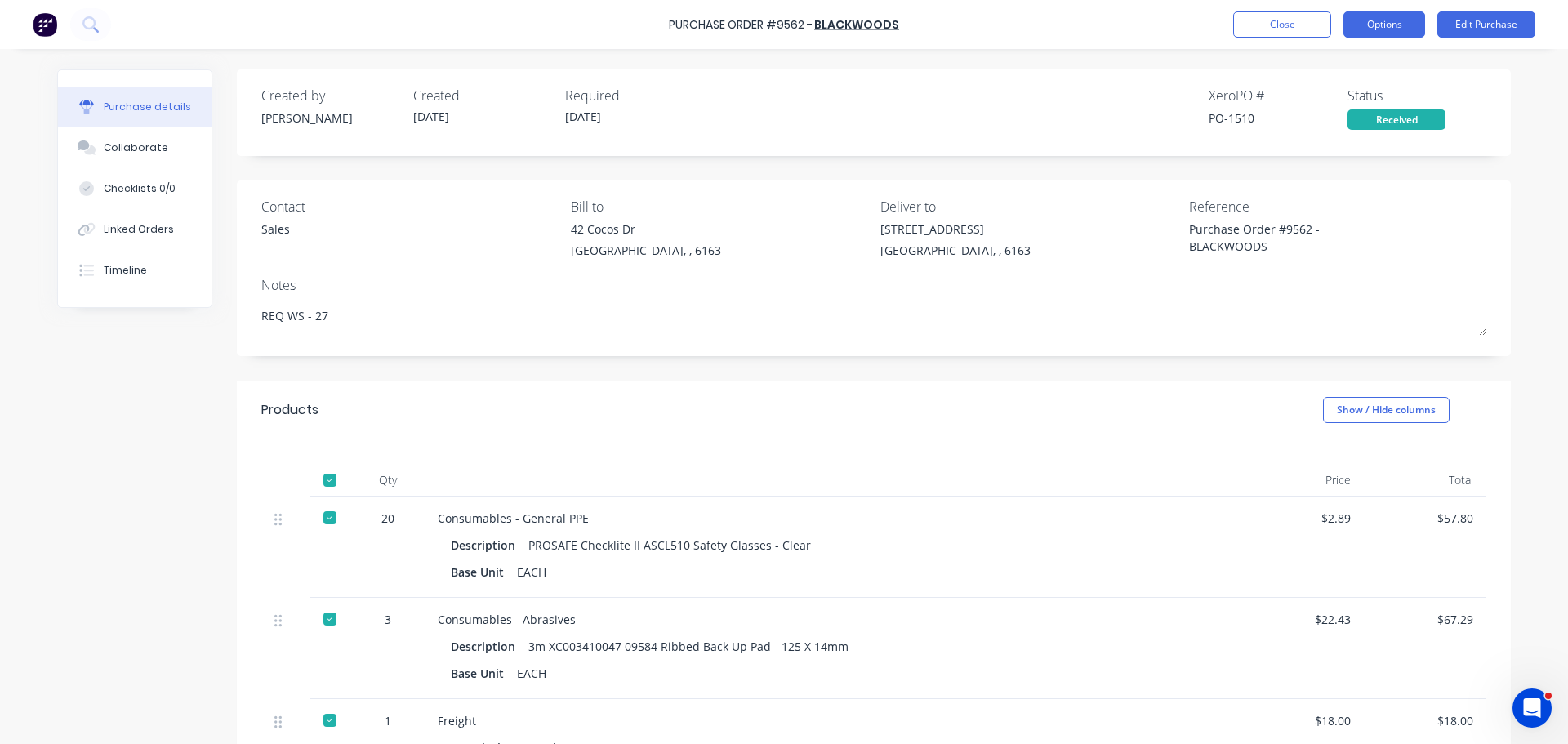
click at [1374, 29] on button "Options" at bounding box center [1384, 25] width 82 height 26
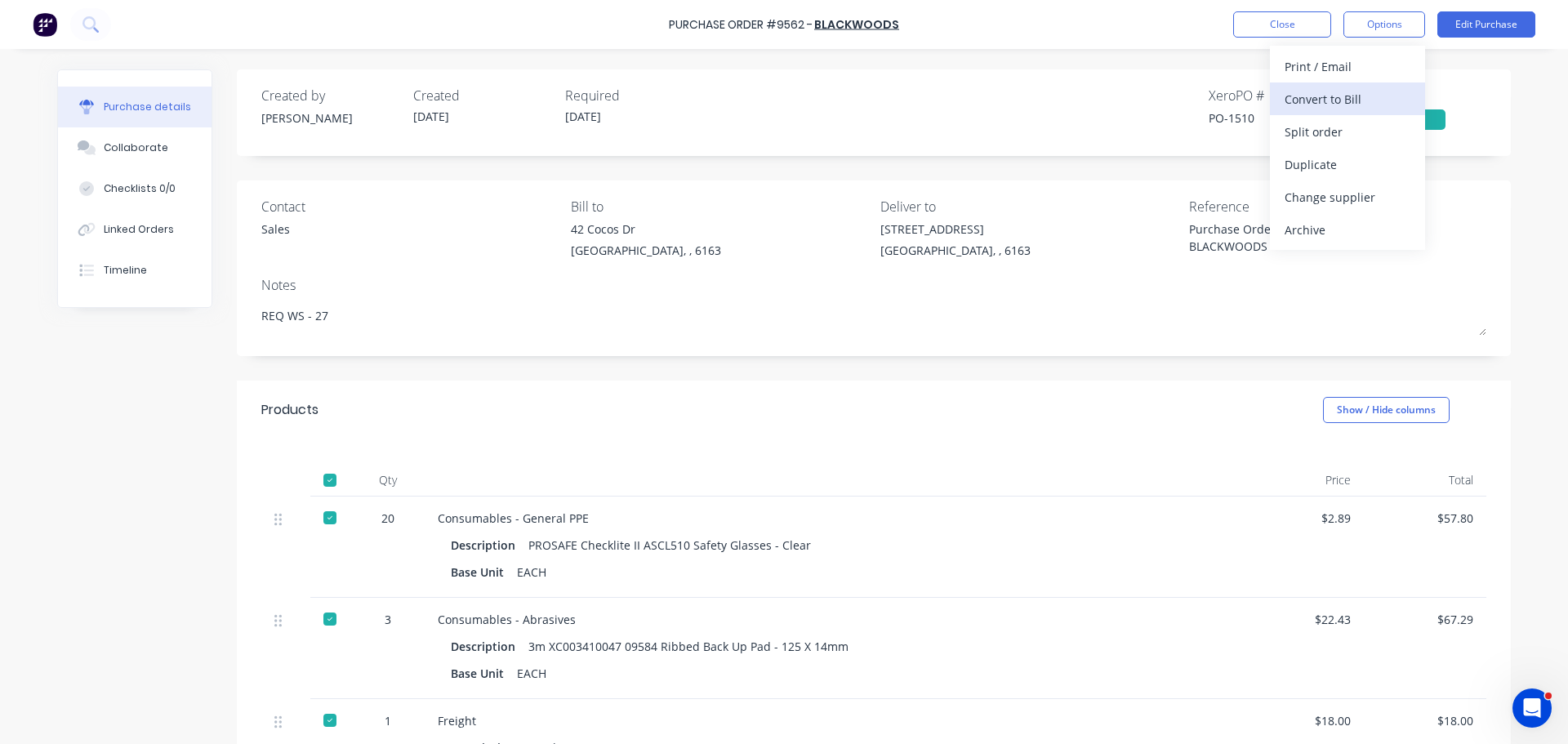
click at [1308, 105] on div "Convert to Bill" at bounding box center [1347, 99] width 126 height 24
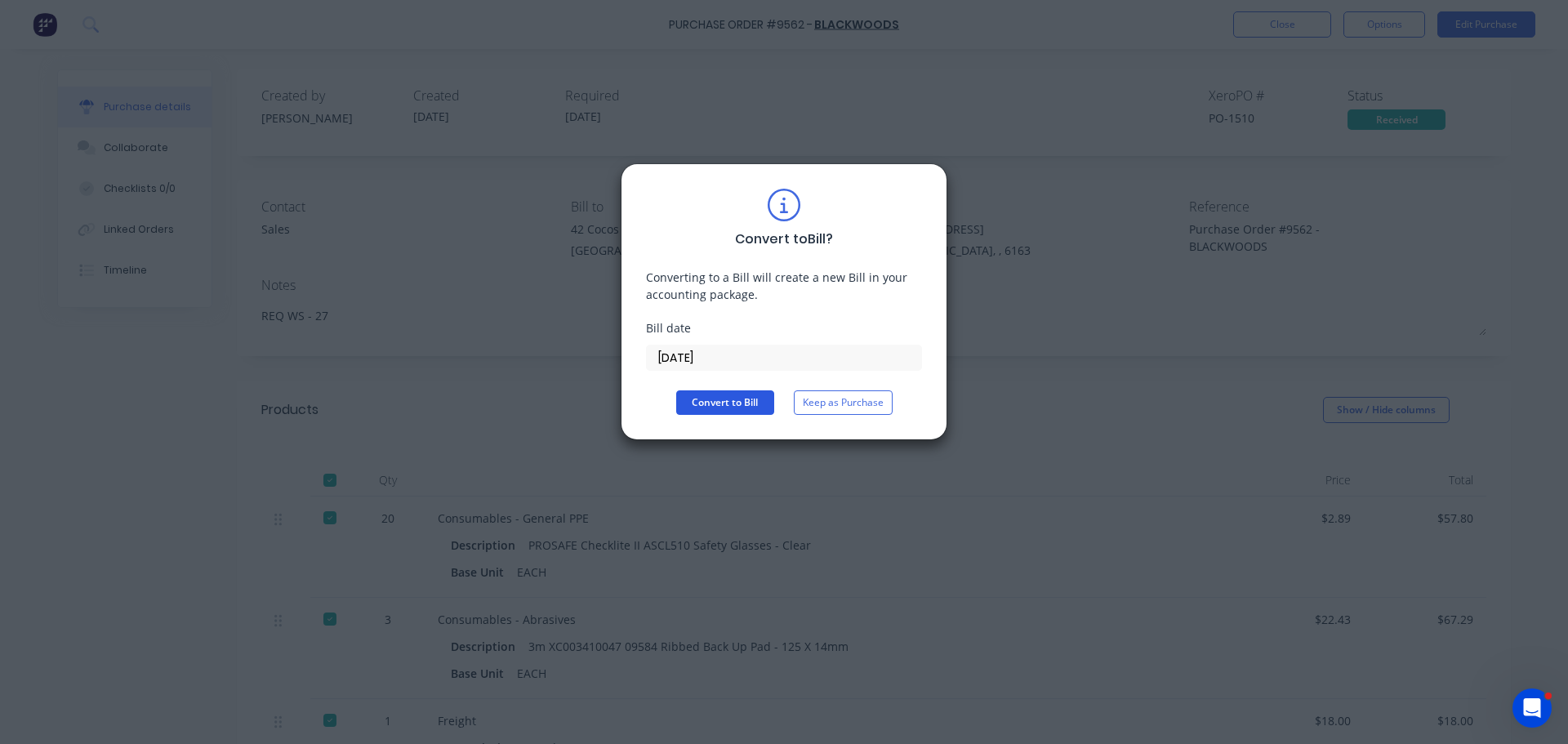
click at [730, 397] on button "Convert to Bill" at bounding box center [725, 403] width 98 height 25
type textarea "x"
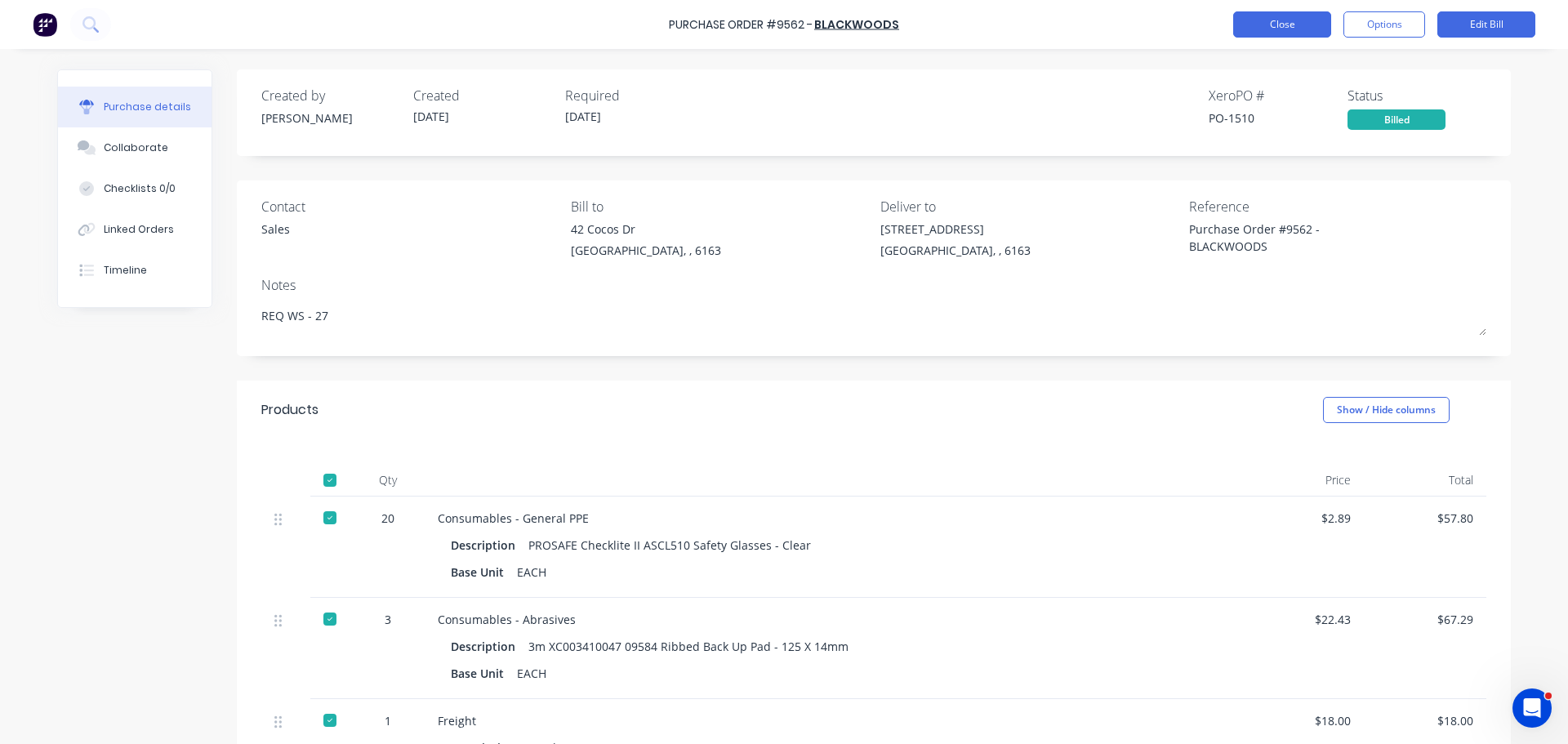
click at [1244, 31] on button "Close" at bounding box center [1282, 25] width 98 height 26
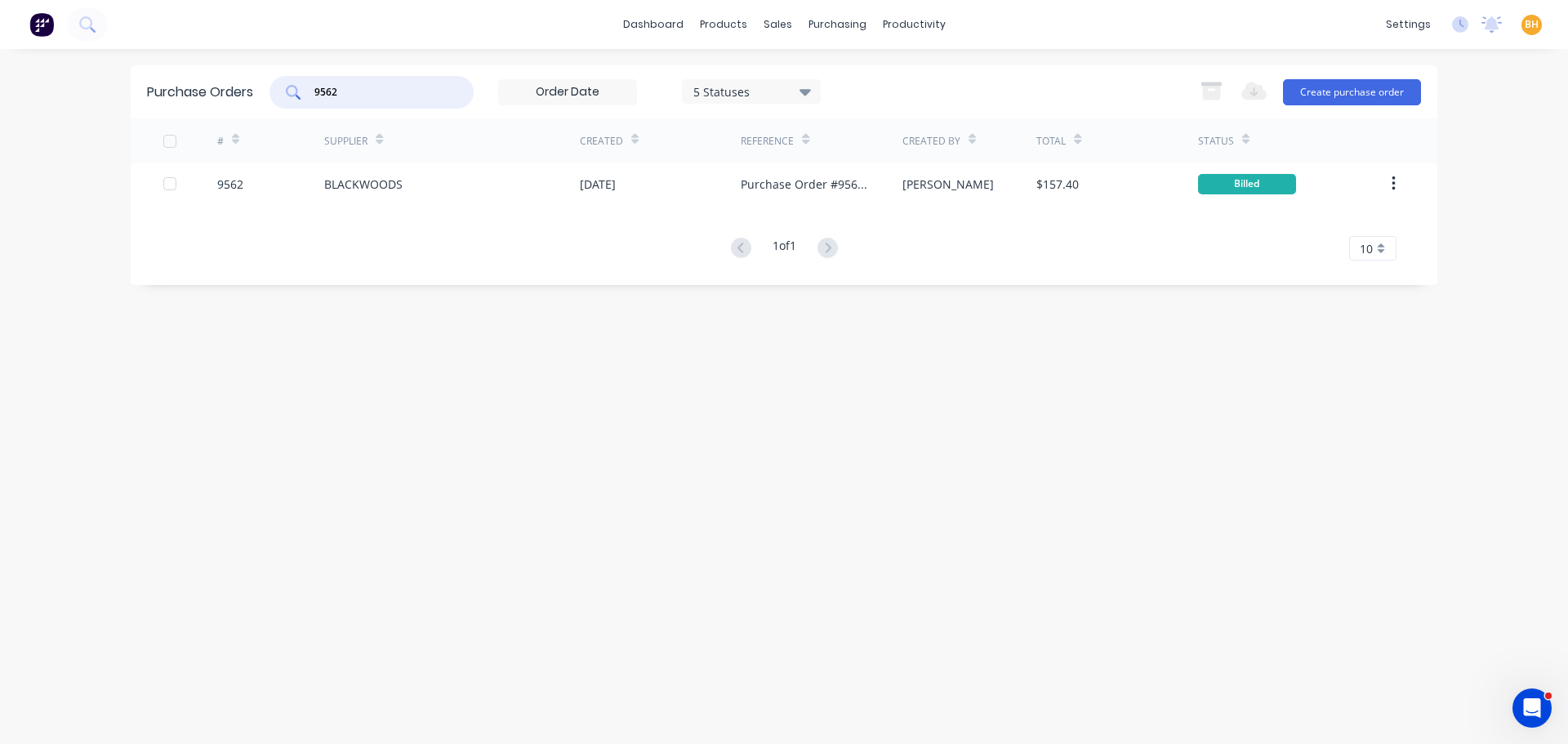
click at [368, 91] on input "9562" at bounding box center [380, 93] width 136 height 17
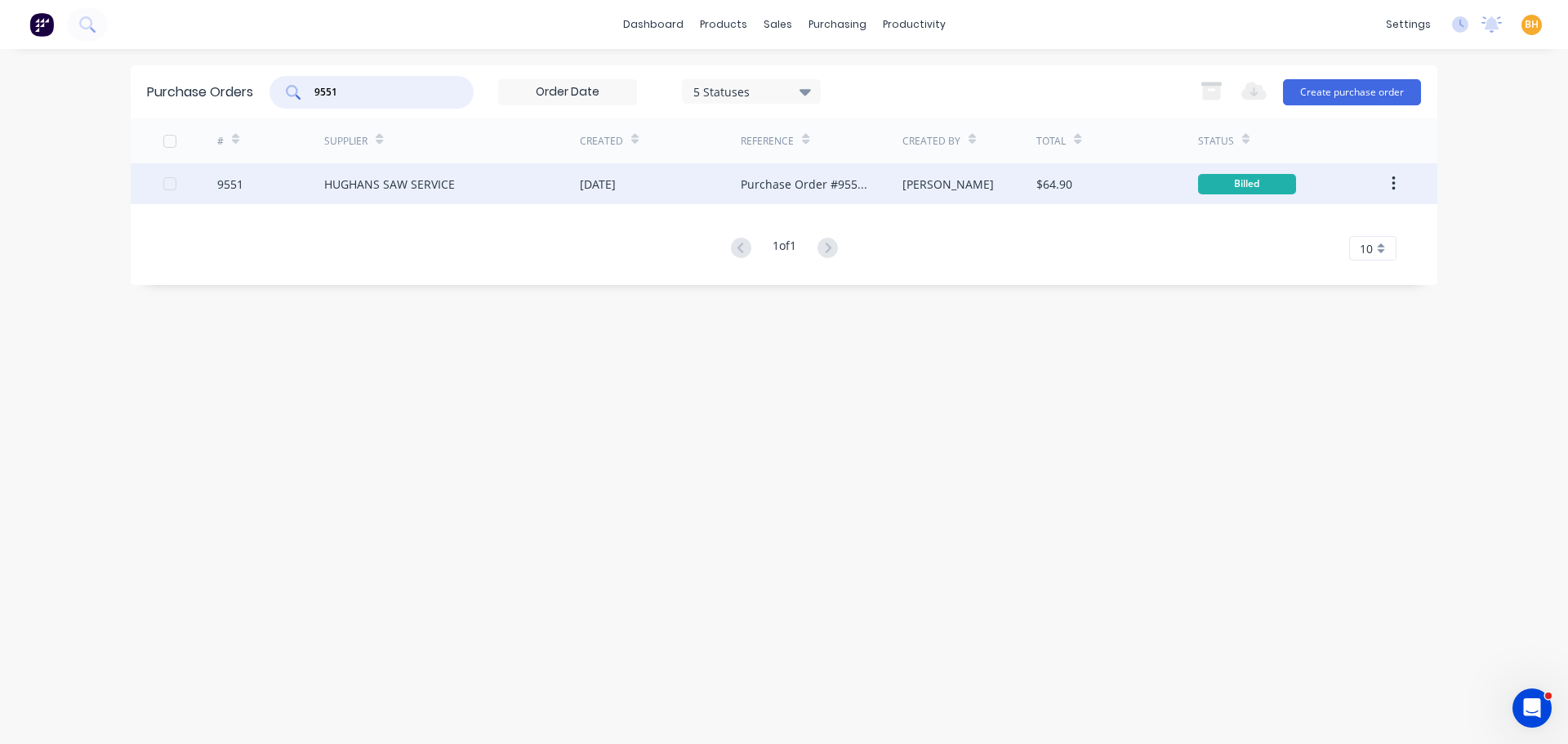
type input "9551"
click at [352, 185] on div "HUGHANS SAW SERVICE" at bounding box center [389, 184] width 131 height 17
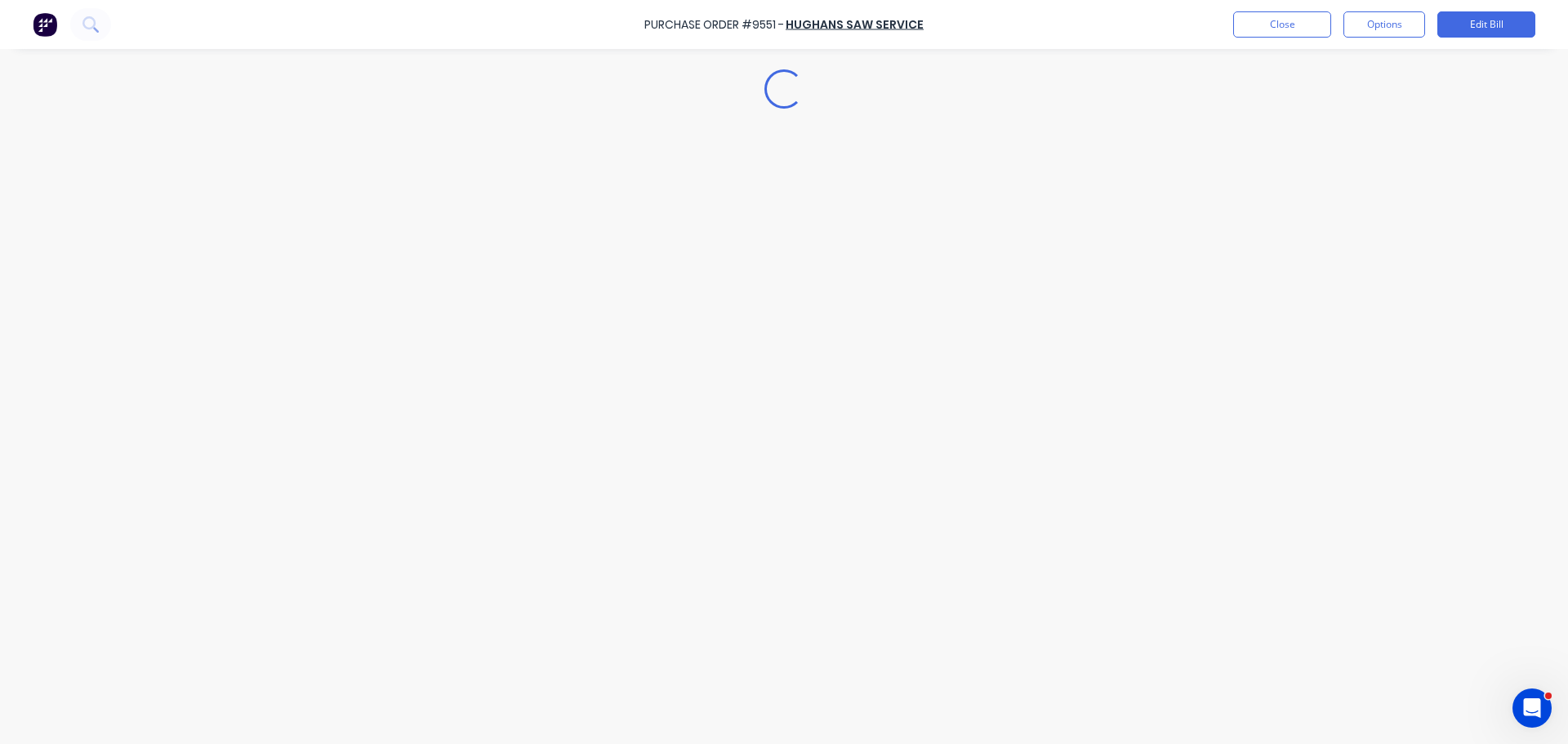
type textarea "x"
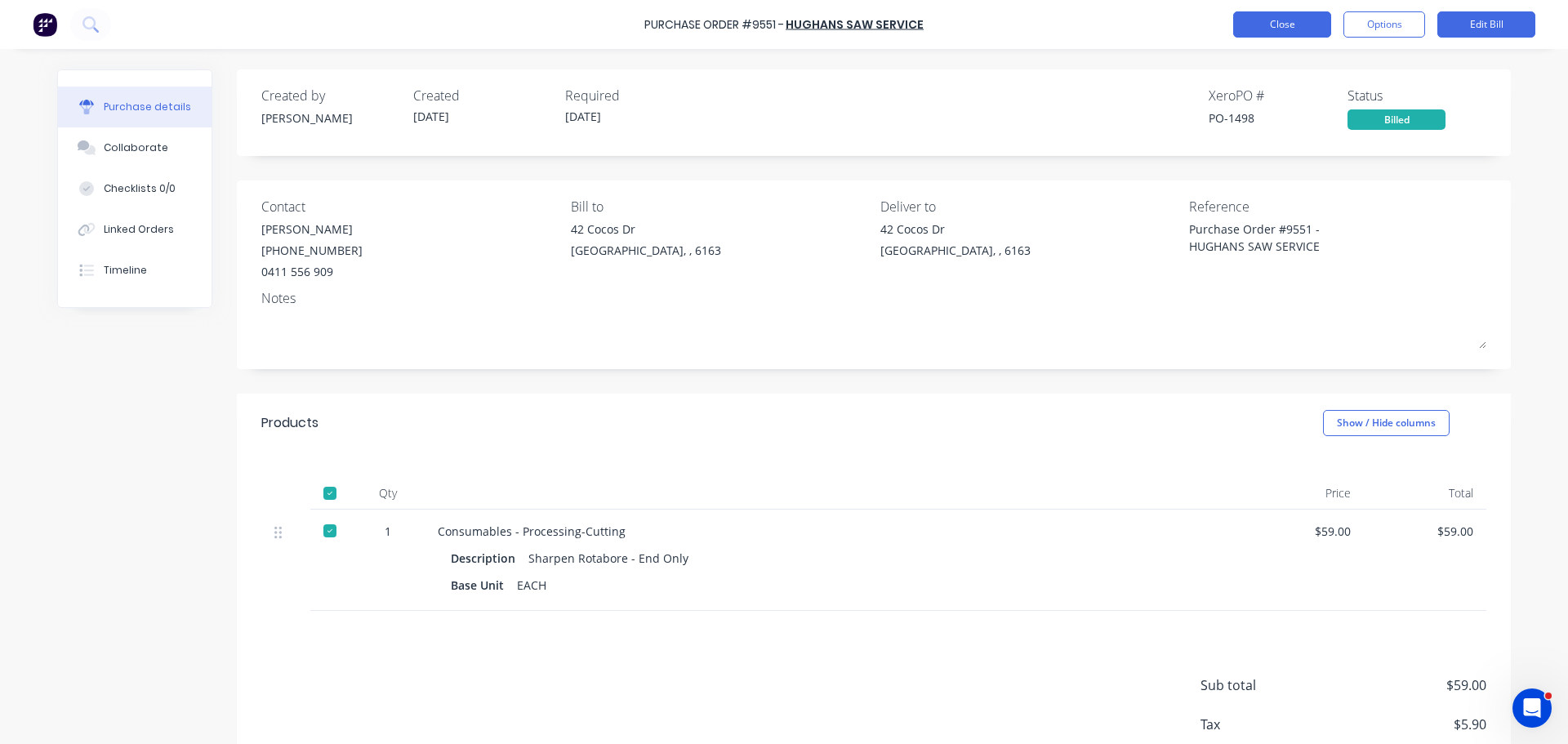
click at [1258, 18] on button "Close" at bounding box center [1282, 25] width 98 height 26
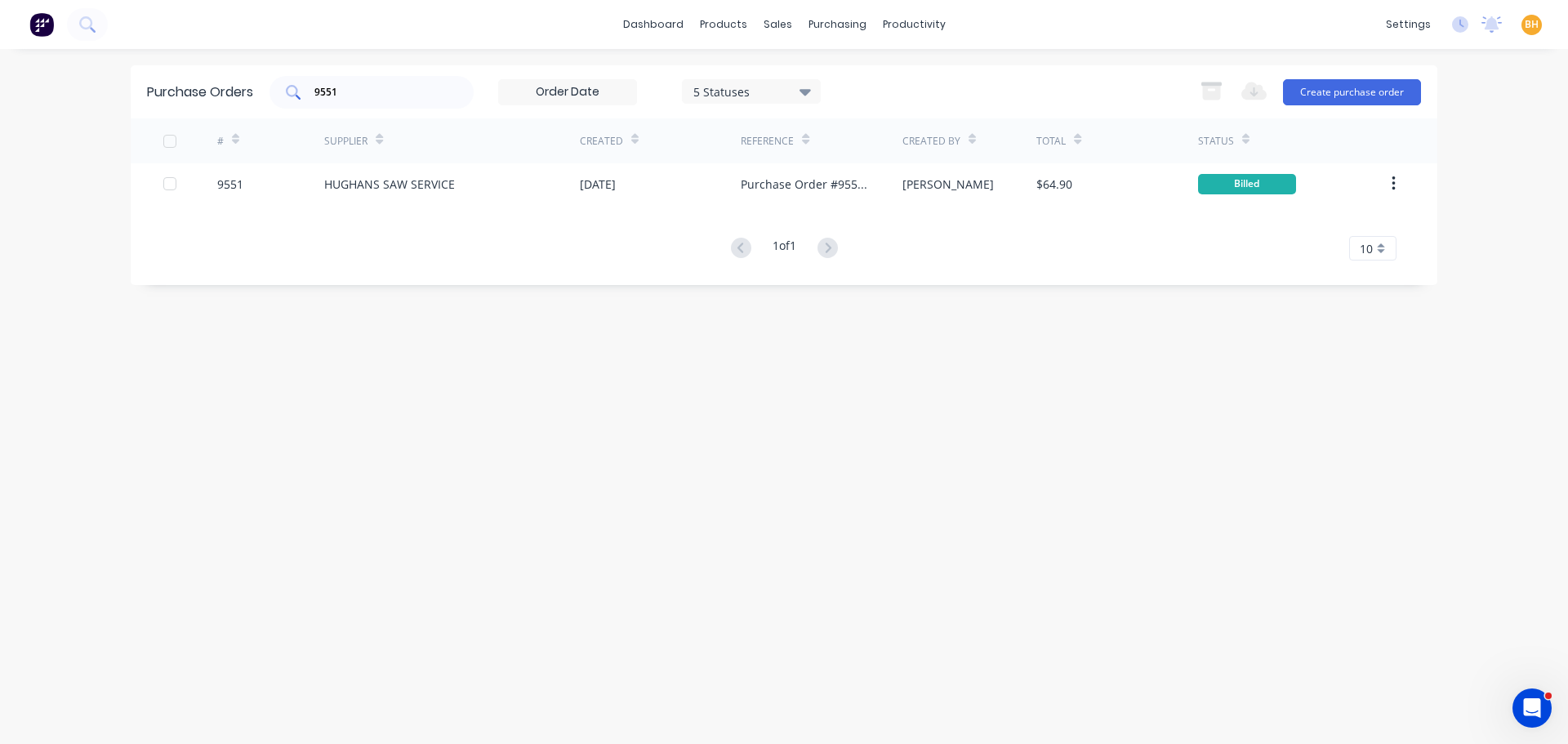
click at [355, 88] on input "9551" at bounding box center [380, 93] width 136 height 17
type input "9"
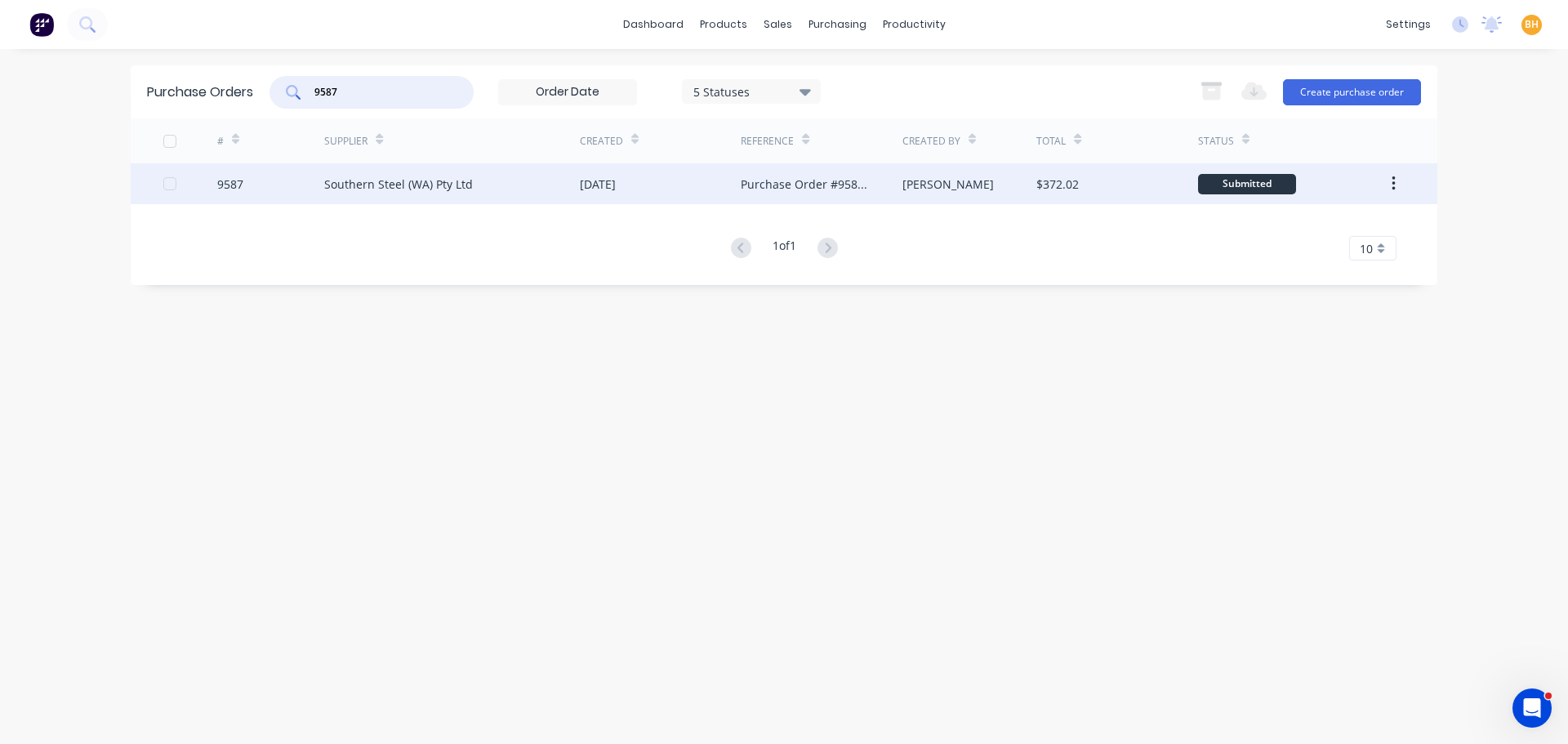
type input "9587"
click at [416, 185] on div "Southern Steel (WA) Pty Ltd" at bounding box center [398, 184] width 149 height 17
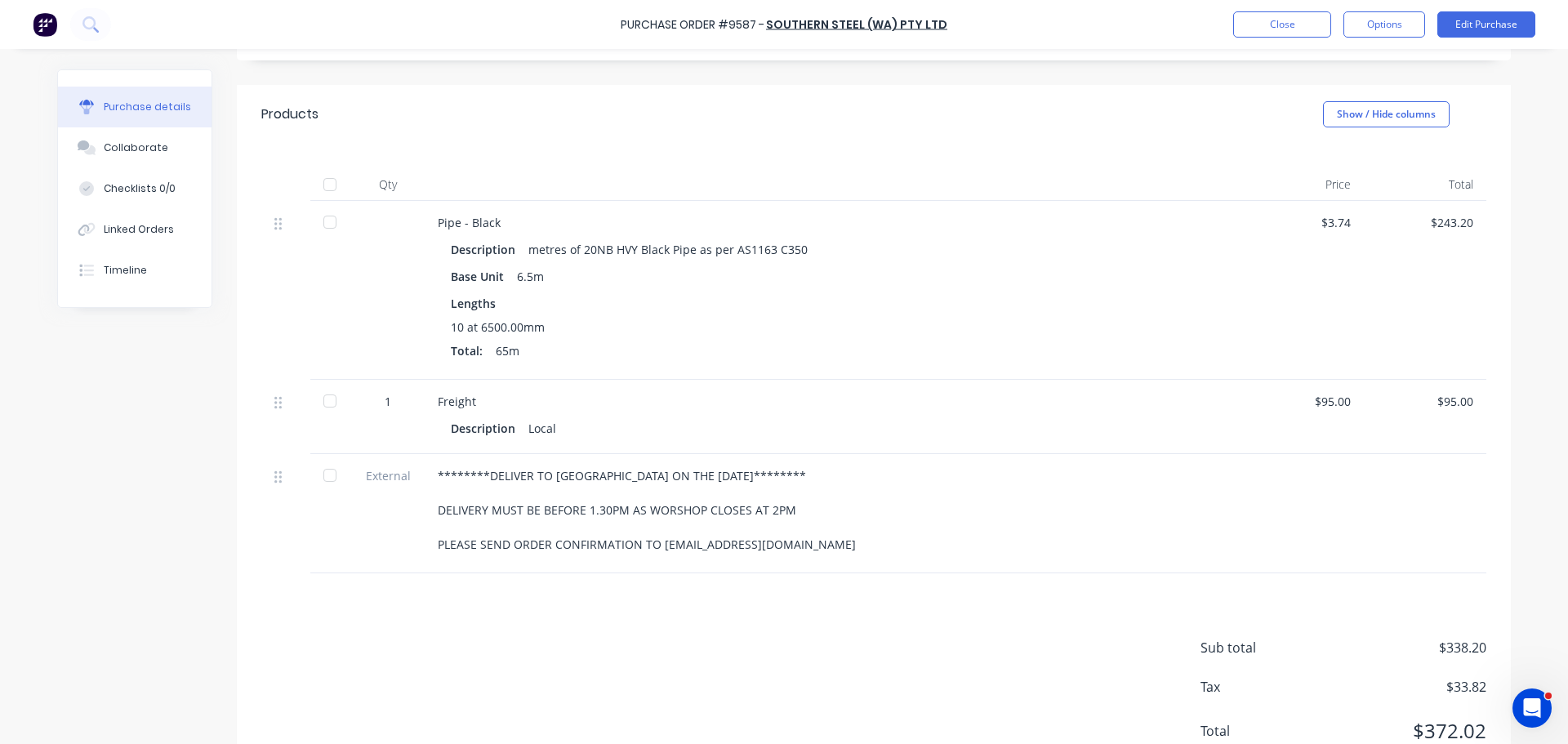
scroll to position [289, 0]
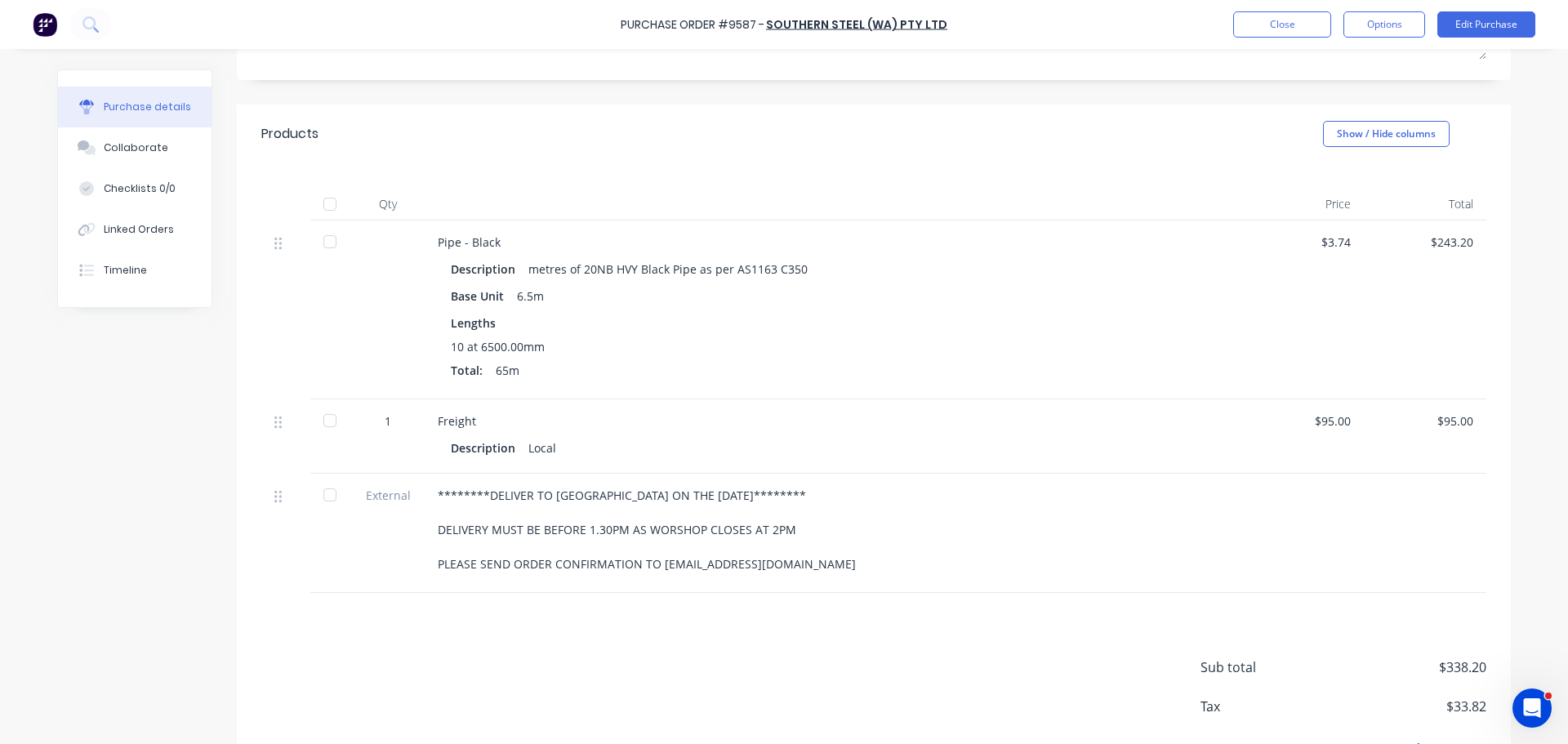
click at [323, 197] on div at bounding box center [330, 204] width 33 height 33
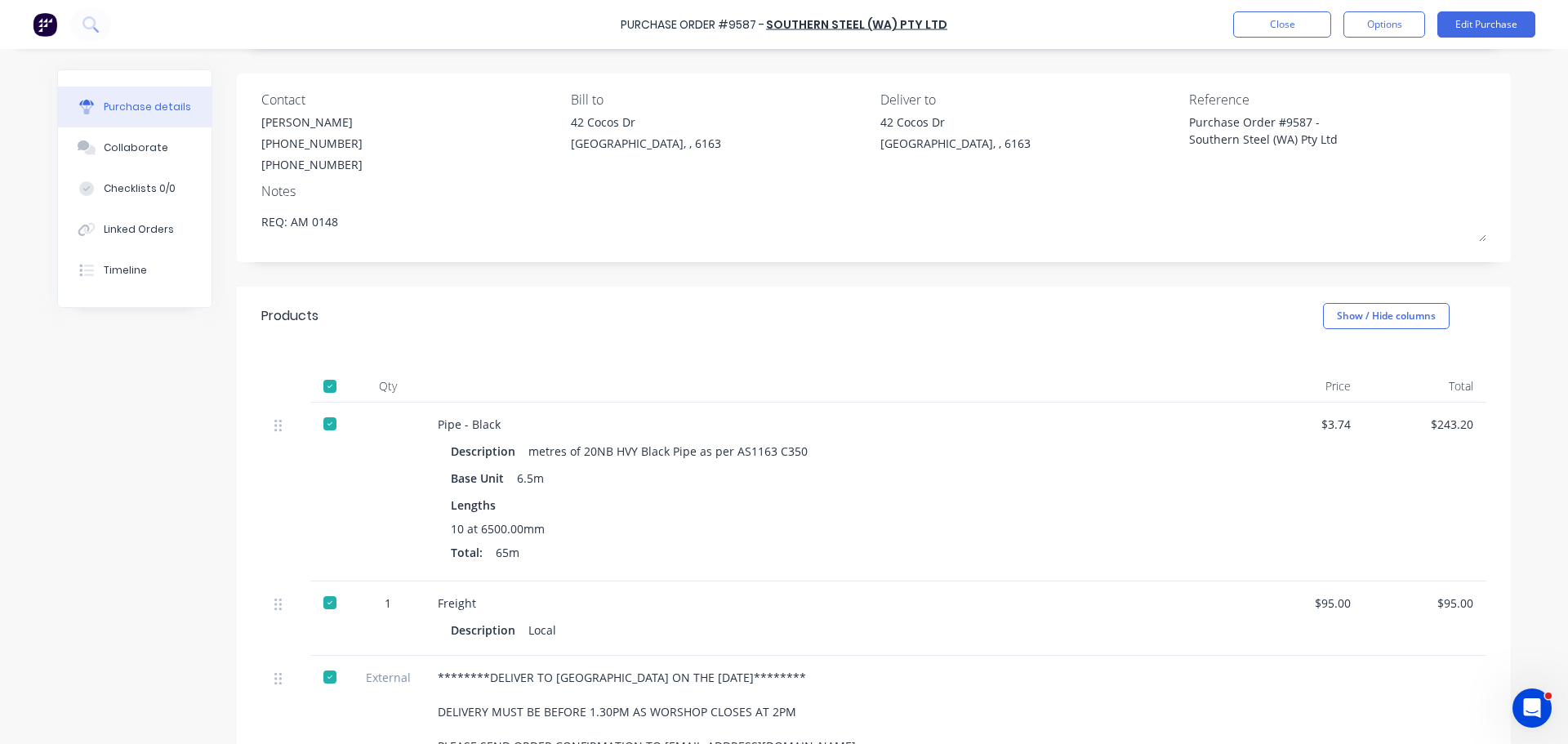
scroll to position [0, 0]
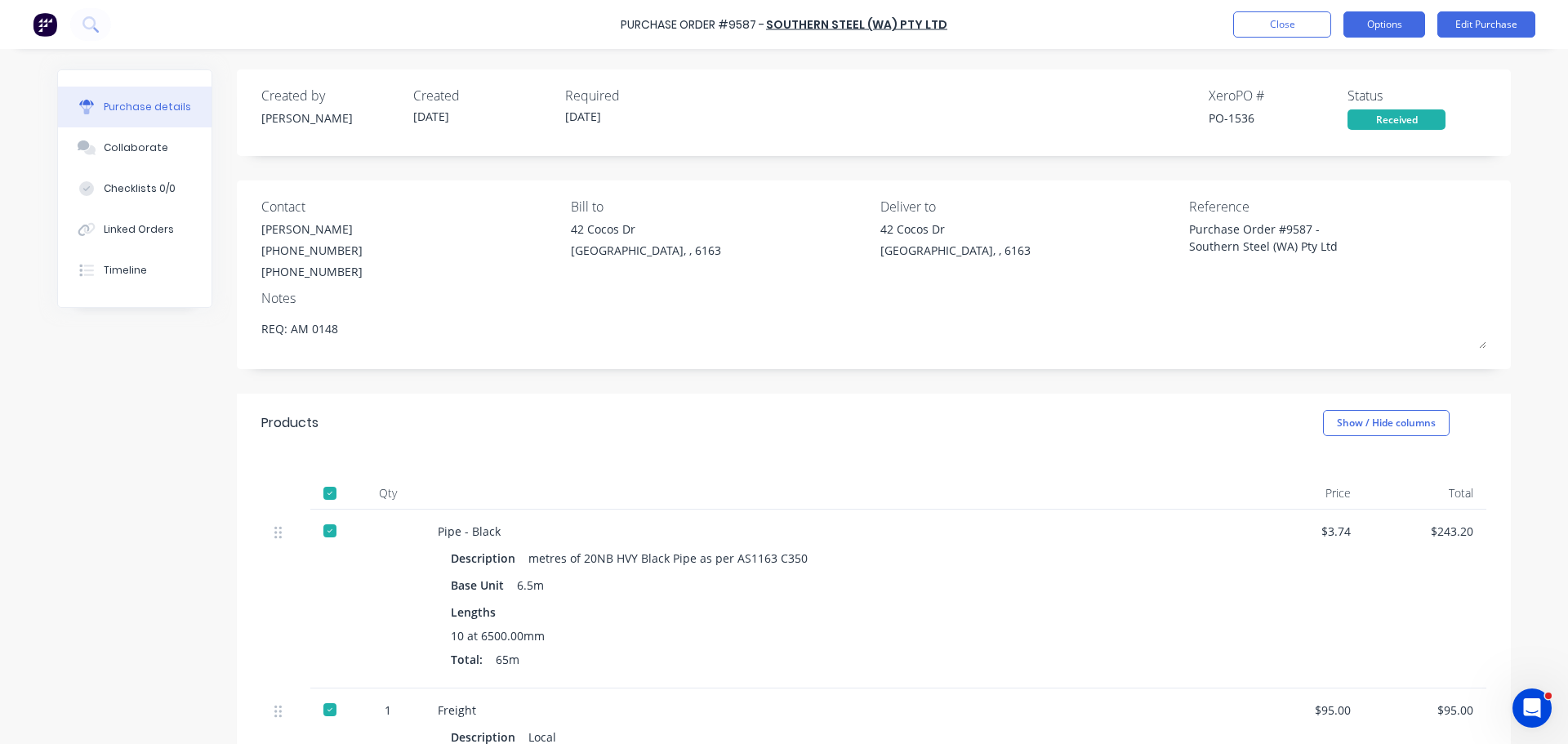
click at [1394, 29] on button "Options" at bounding box center [1384, 25] width 82 height 26
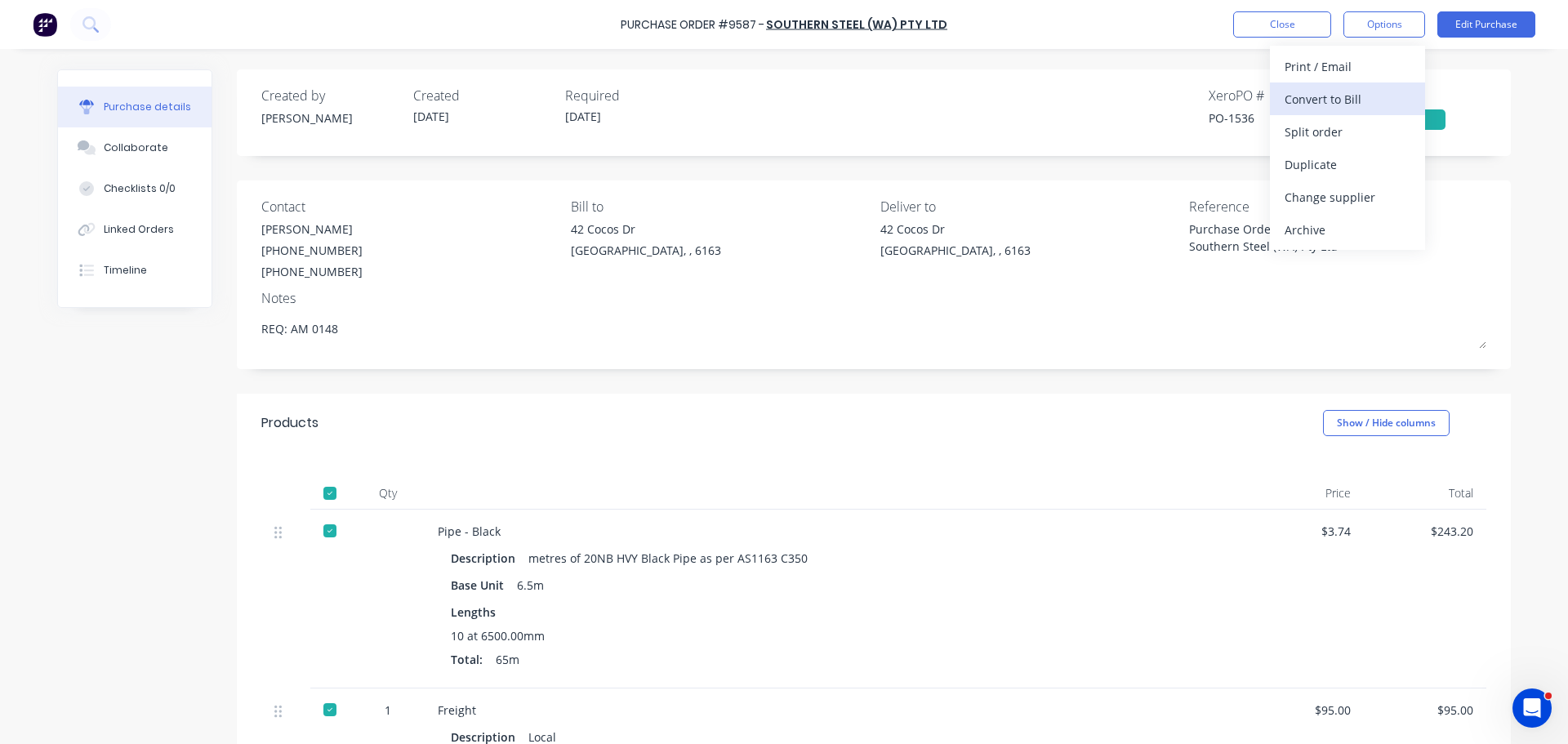
click at [1329, 112] on button "Convert to Bill" at bounding box center [1347, 99] width 155 height 33
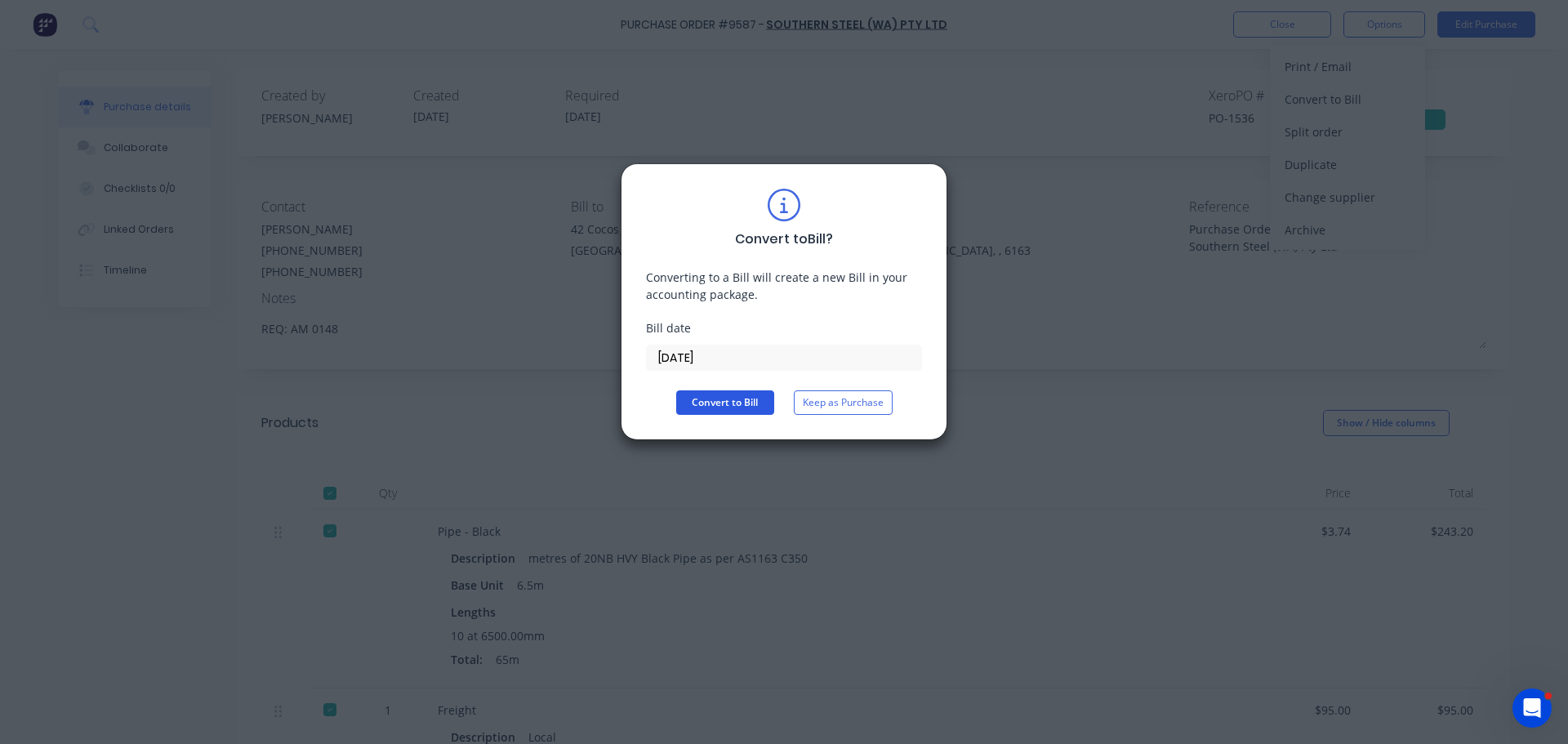
click at [715, 398] on button "Convert to Bill" at bounding box center [725, 403] width 98 height 25
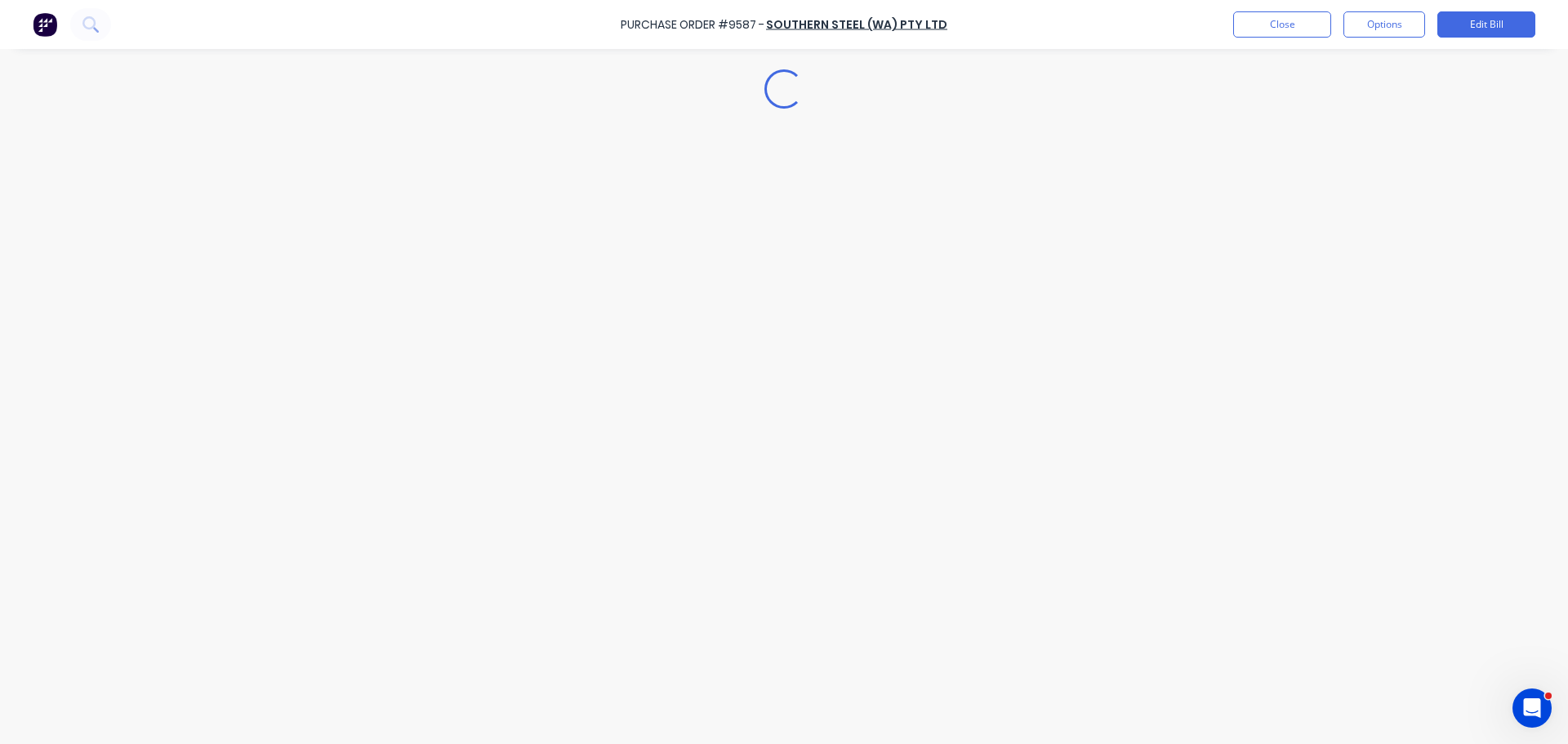
type textarea "x"
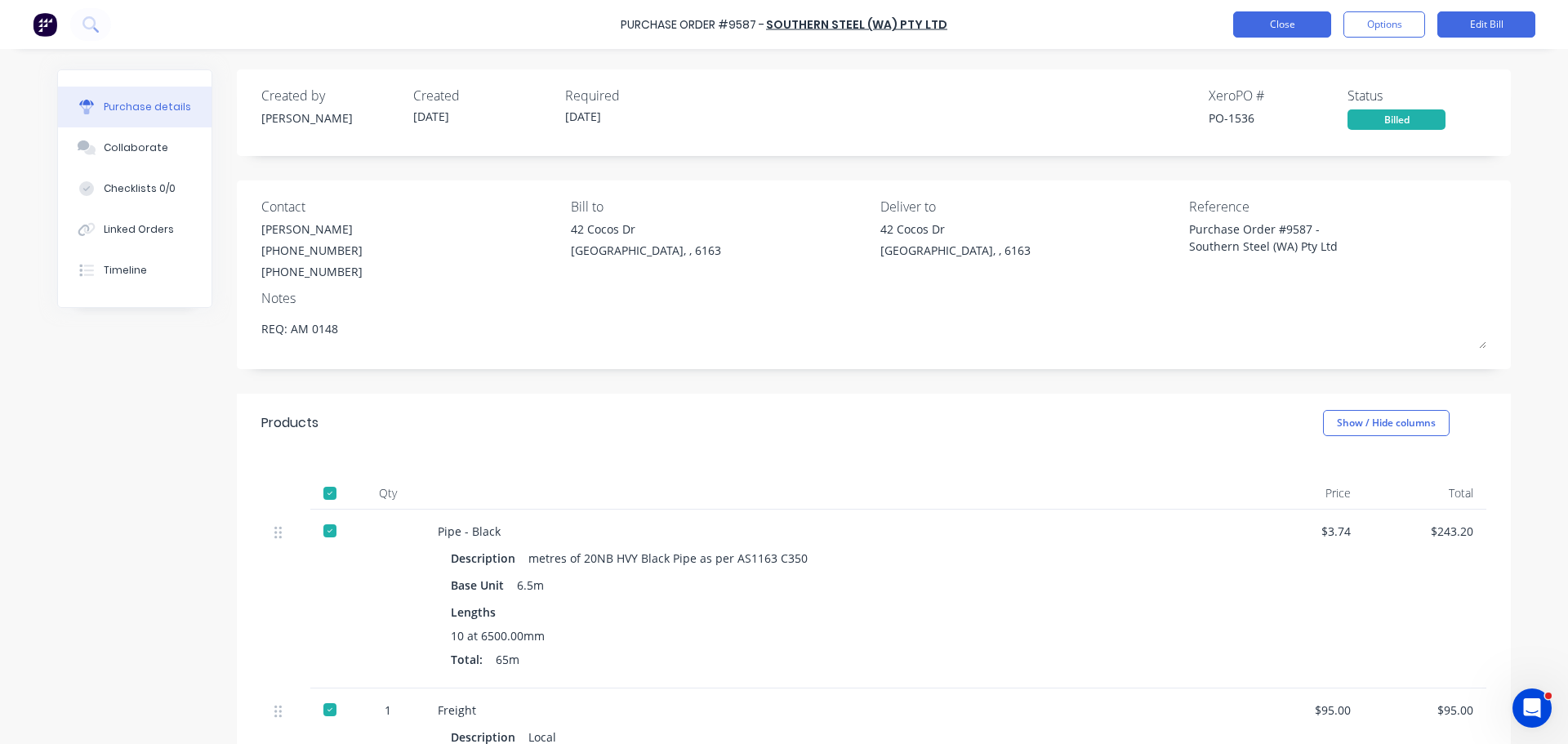
click at [1289, 26] on button "Close" at bounding box center [1282, 25] width 98 height 26
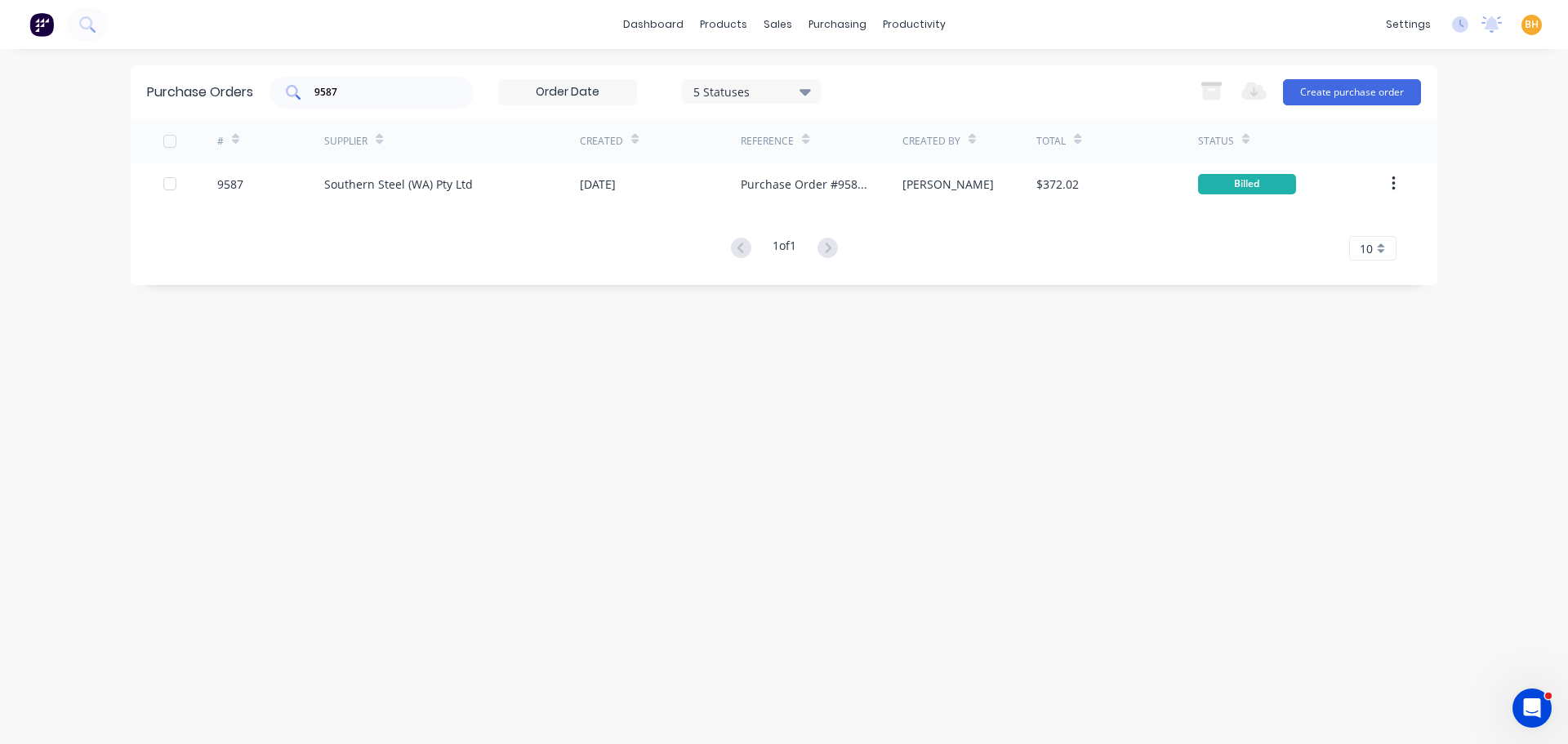
click at [350, 93] on input "9587" at bounding box center [380, 93] width 136 height 17
type input "9"
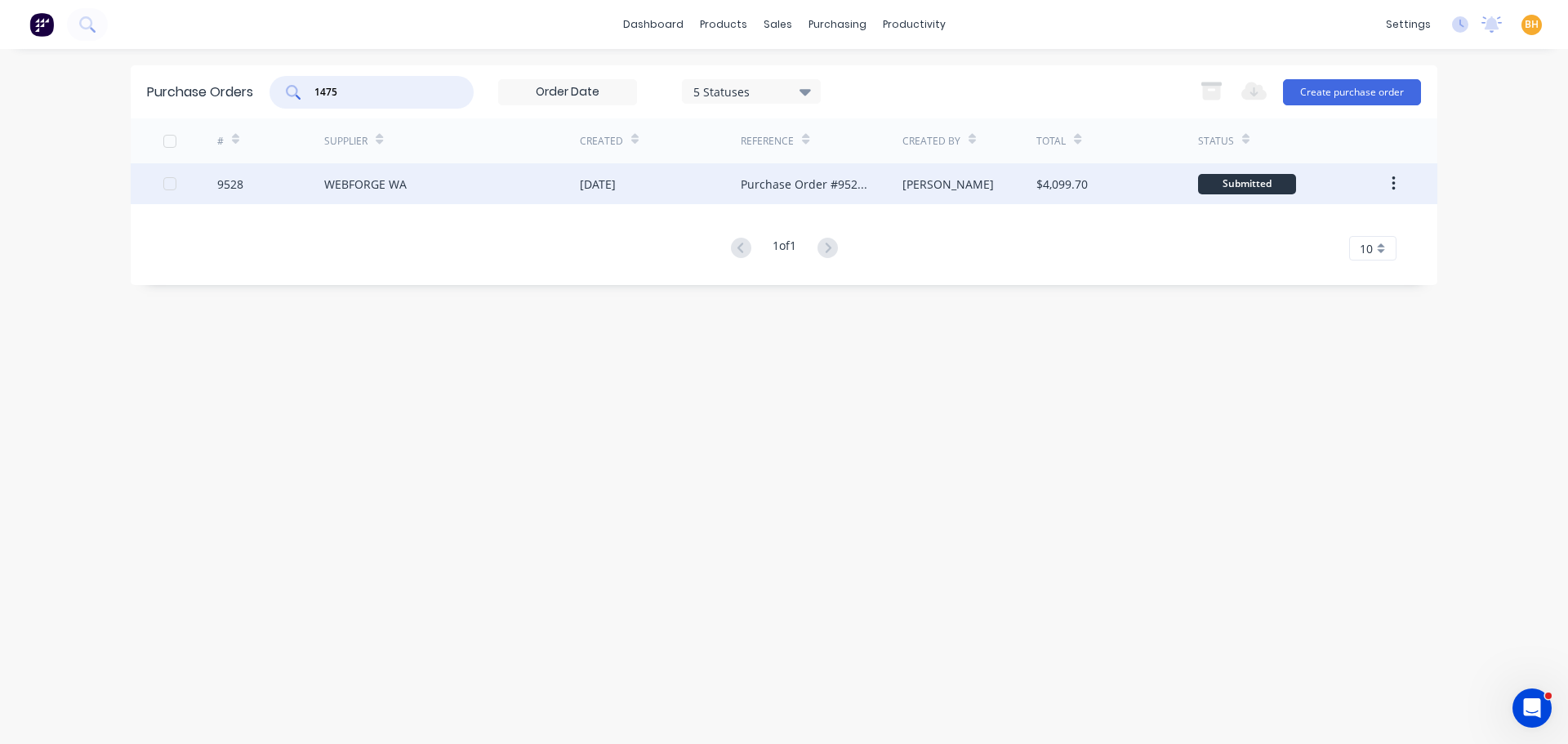
type input "1475"
click at [393, 187] on div "WEBFORGE WA" at bounding box center [365, 184] width 83 height 17
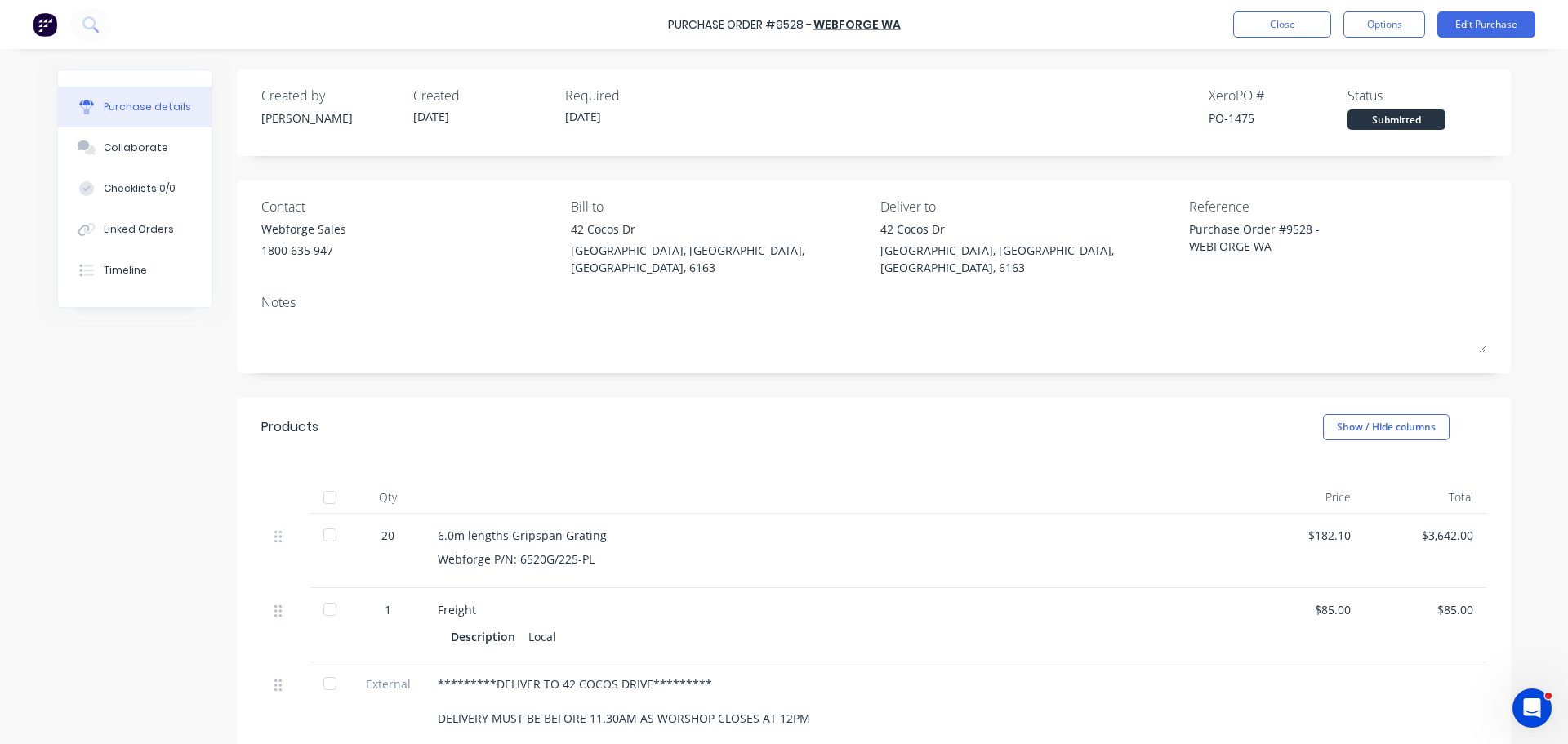
scroll to position [82, 0]
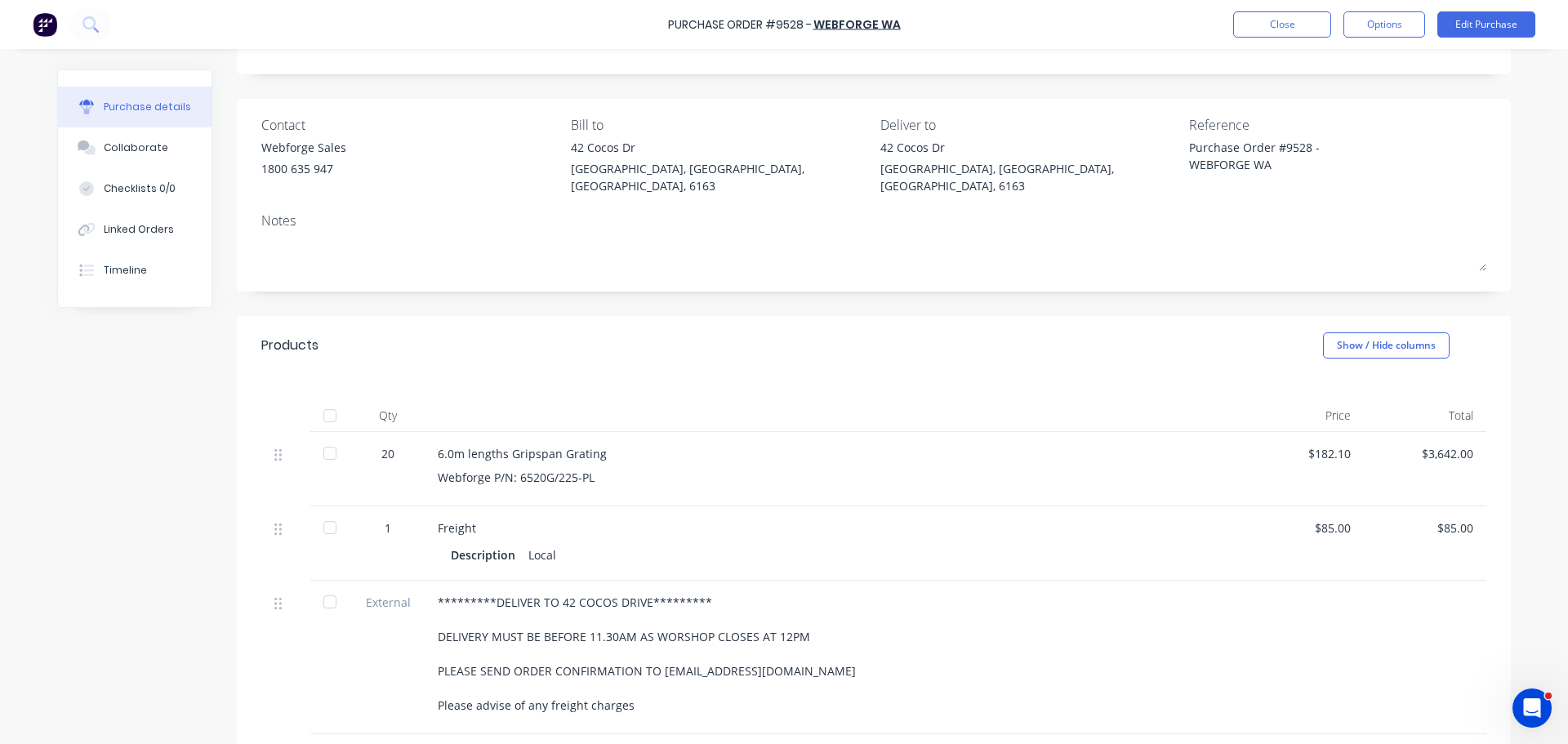
click at [323, 399] on div at bounding box center [330, 416] width 33 height 33
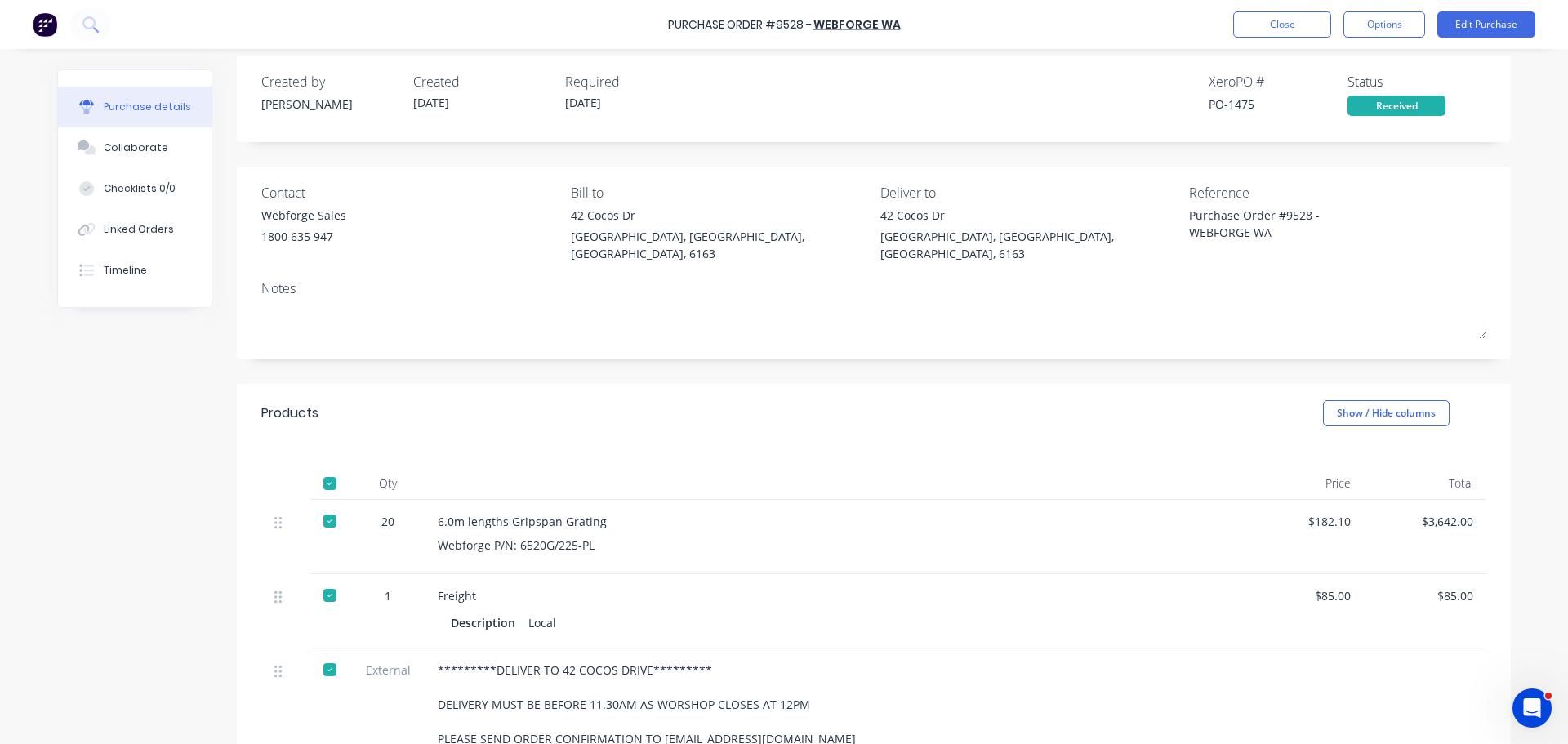
scroll to position [0, 0]
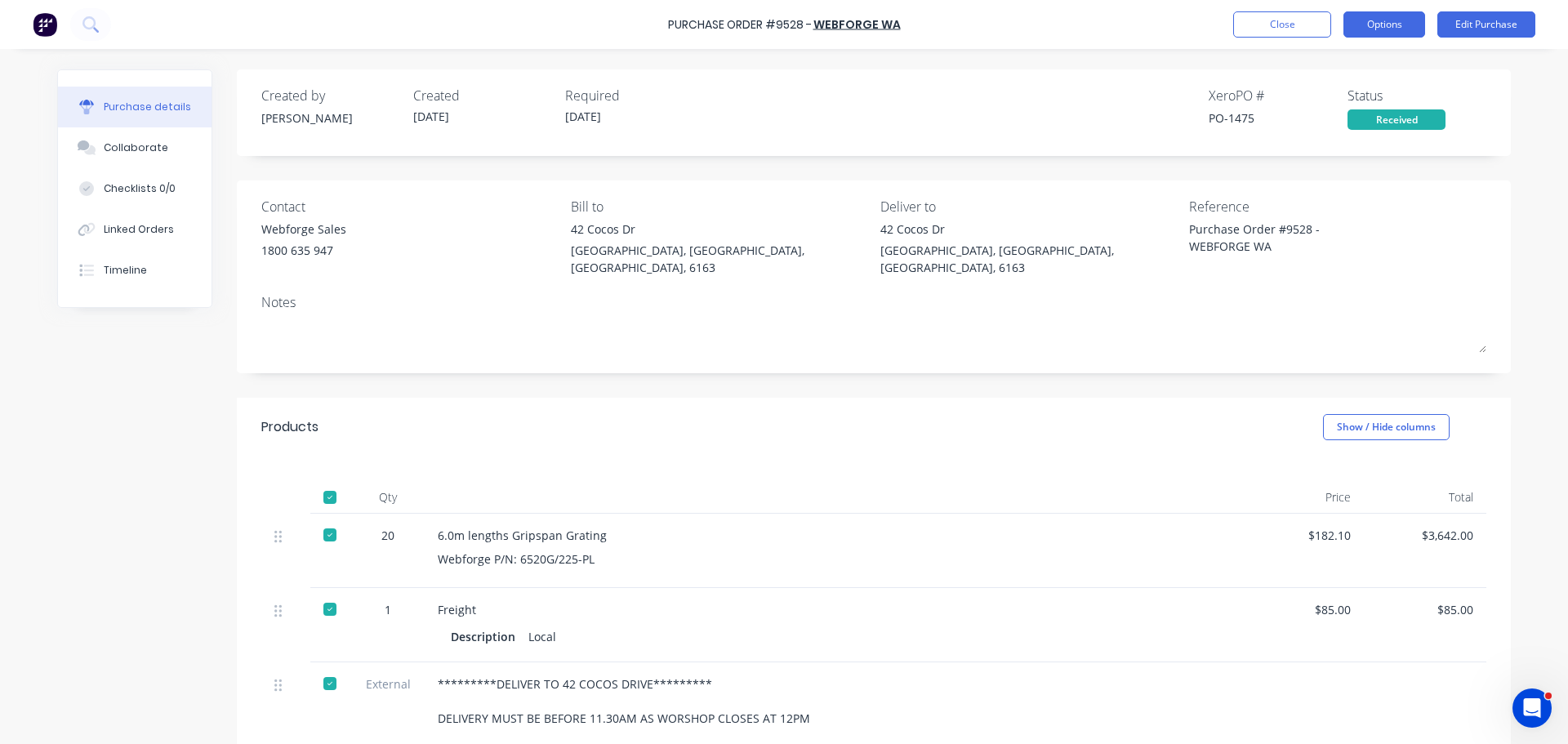
click at [1374, 33] on button "Options" at bounding box center [1384, 25] width 82 height 26
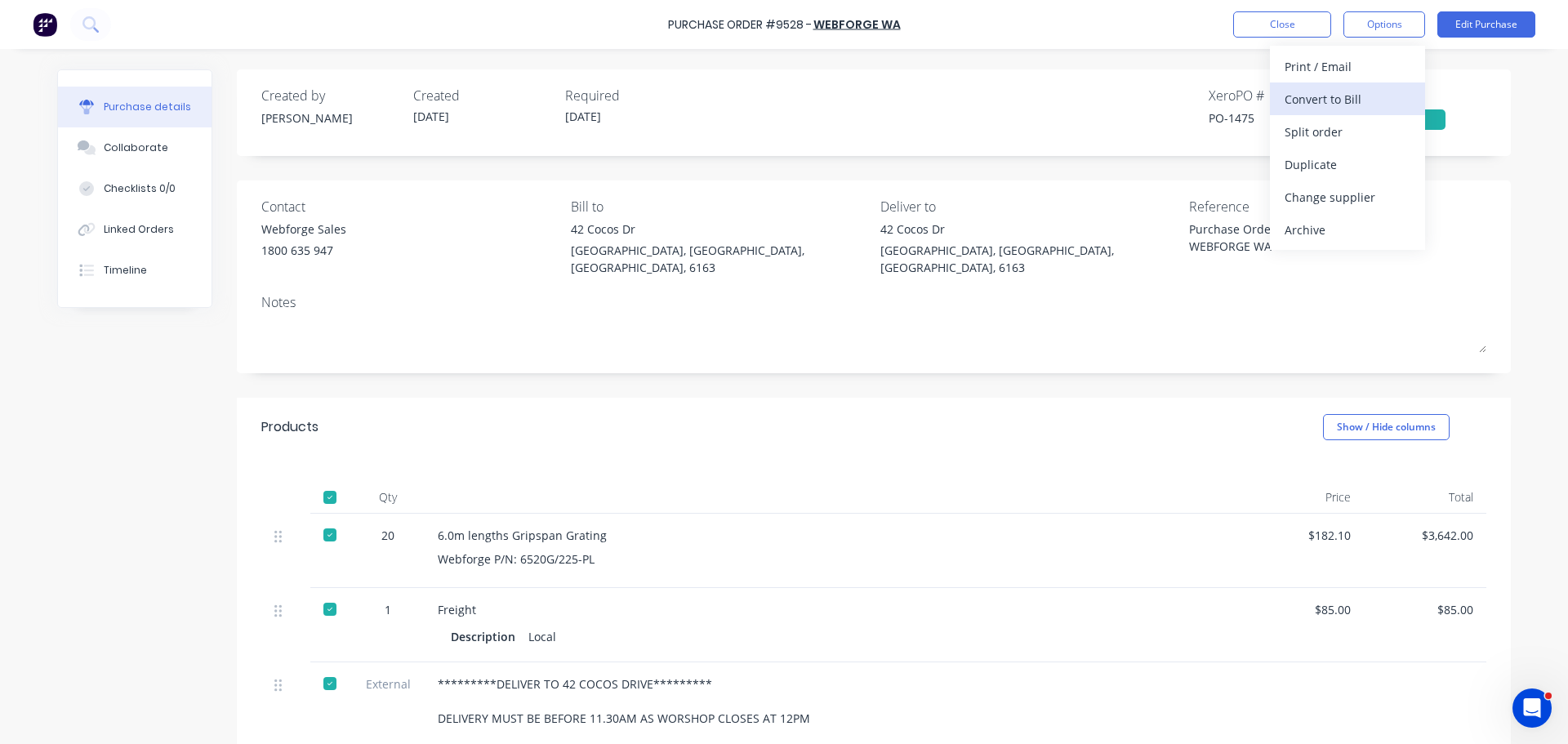
click at [1323, 98] on div "Convert to Bill" at bounding box center [1347, 99] width 126 height 24
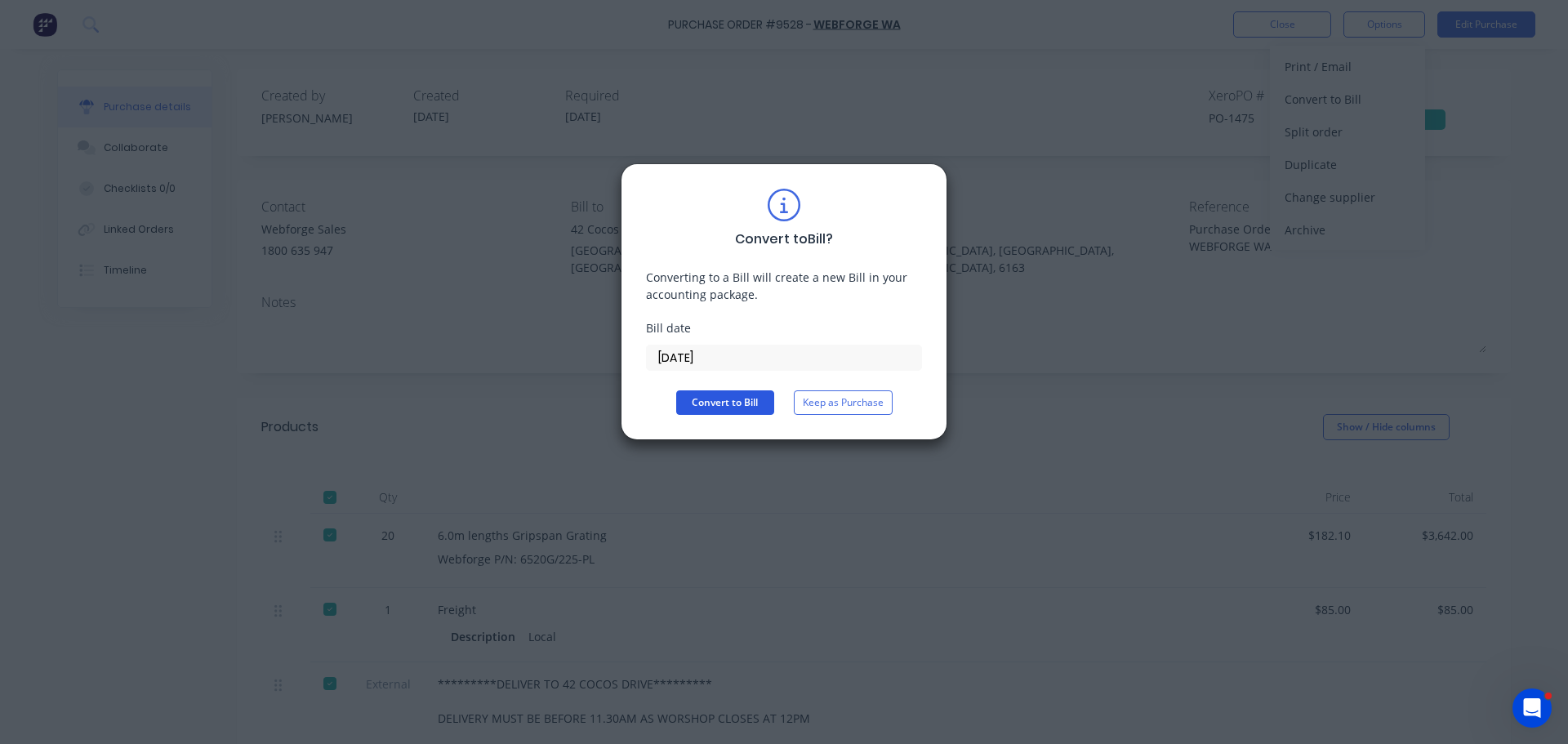
click at [713, 408] on button "Convert to Bill" at bounding box center [725, 403] width 98 height 25
type textarea "x"
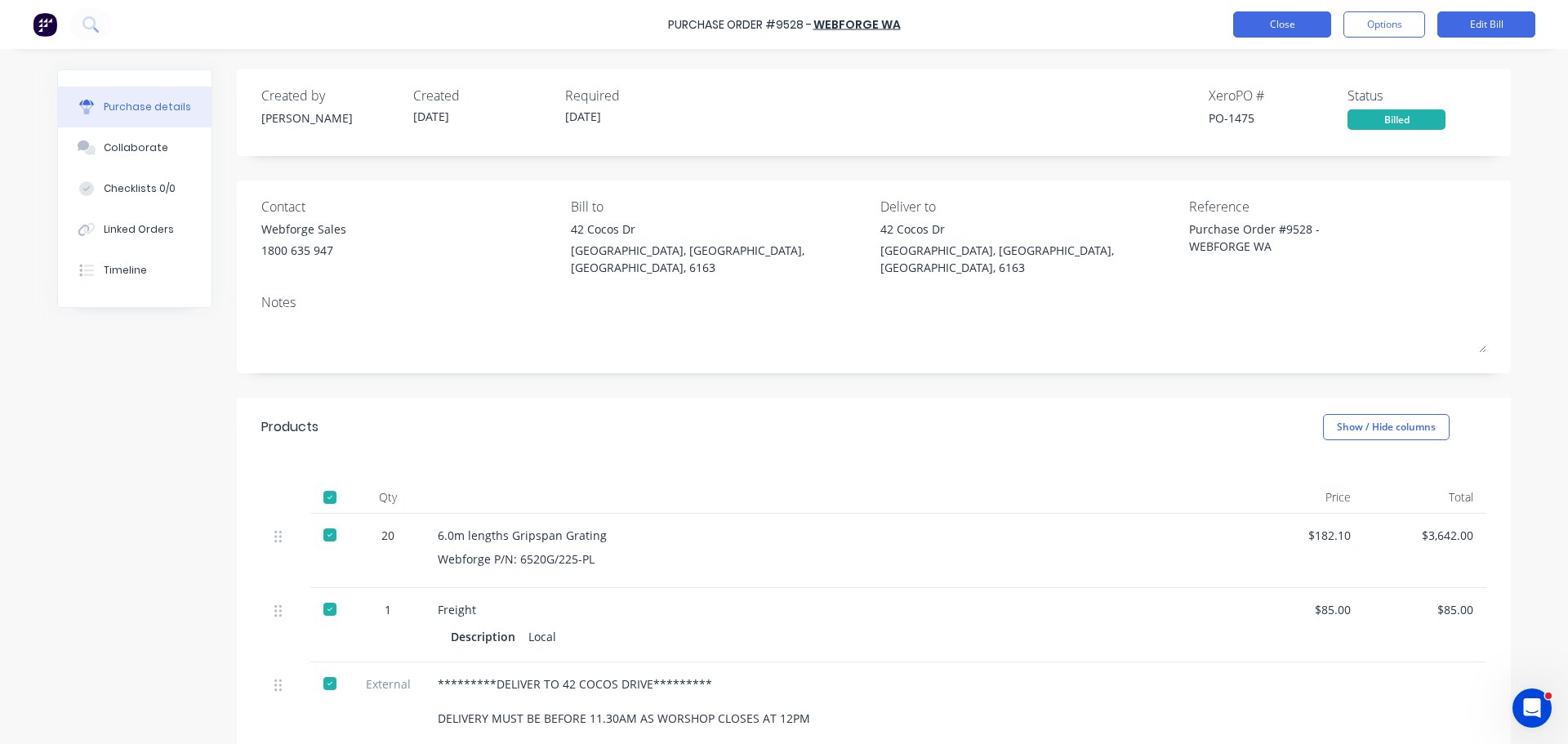
click at [1247, 21] on button "Close" at bounding box center [1282, 25] width 98 height 26
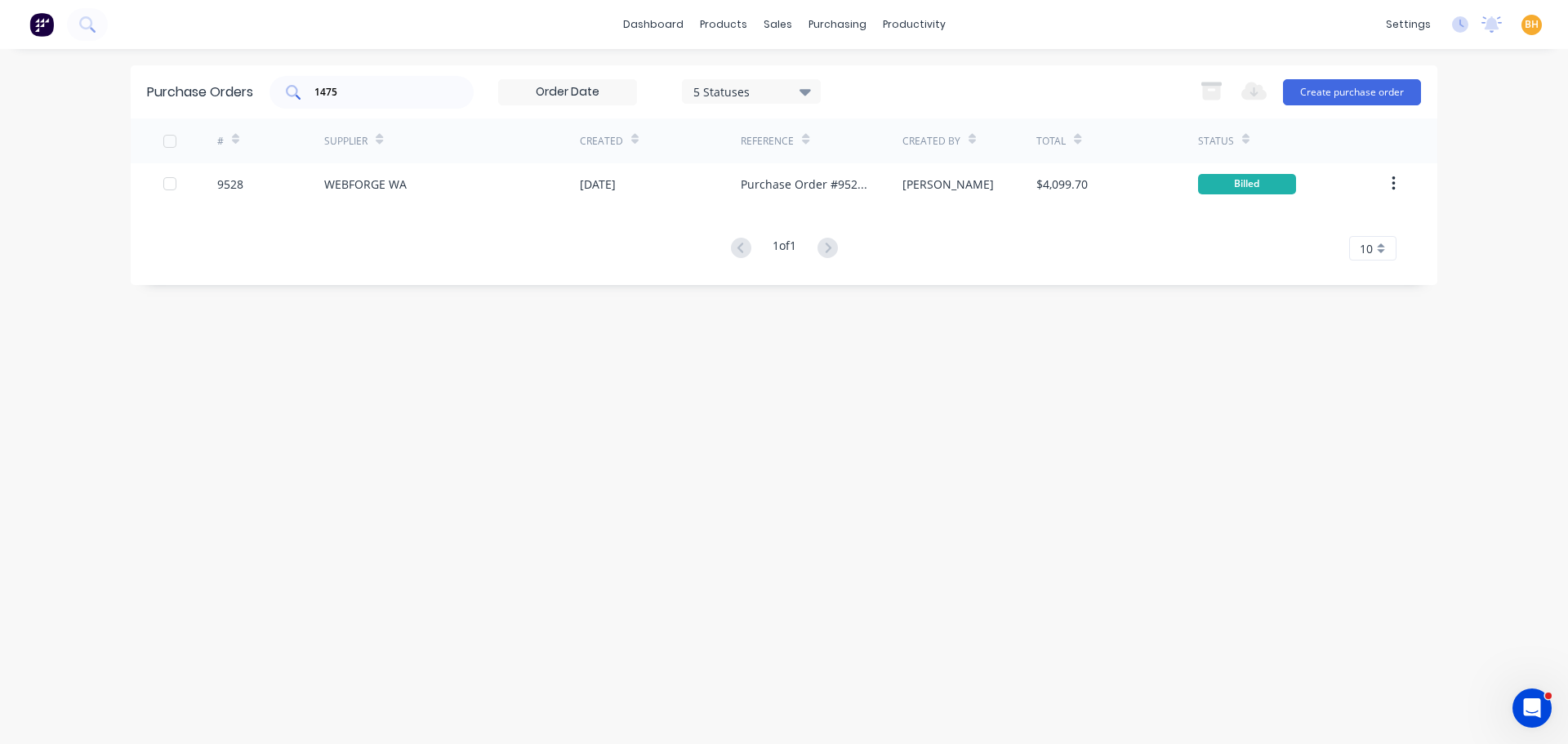
click at [392, 90] on input "1475" at bounding box center [380, 93] width 136 height 17
type input "1"
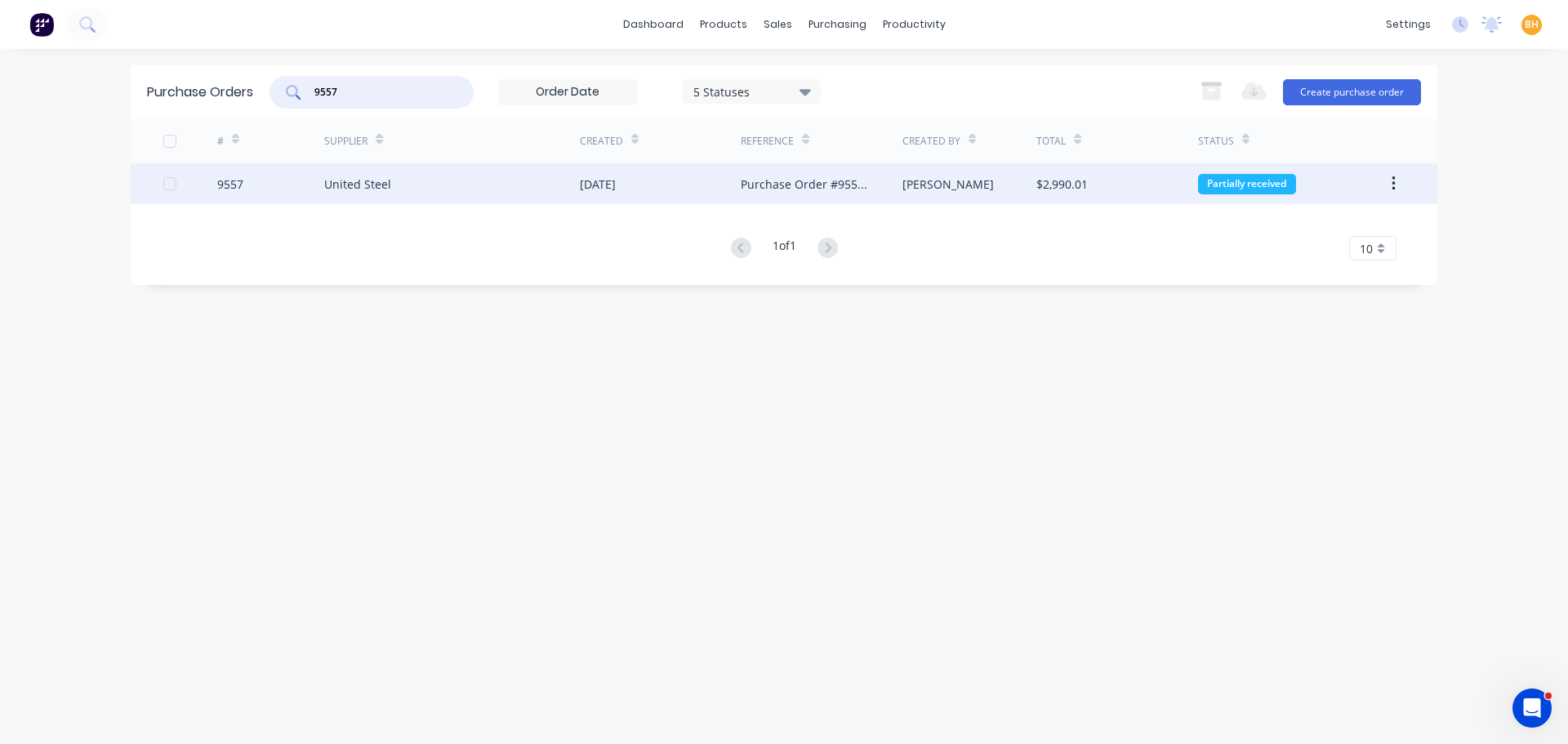
type input "9557"
click at [381, 193] on div "United Steel" at bounding box center [451, 184] width 255 height 41
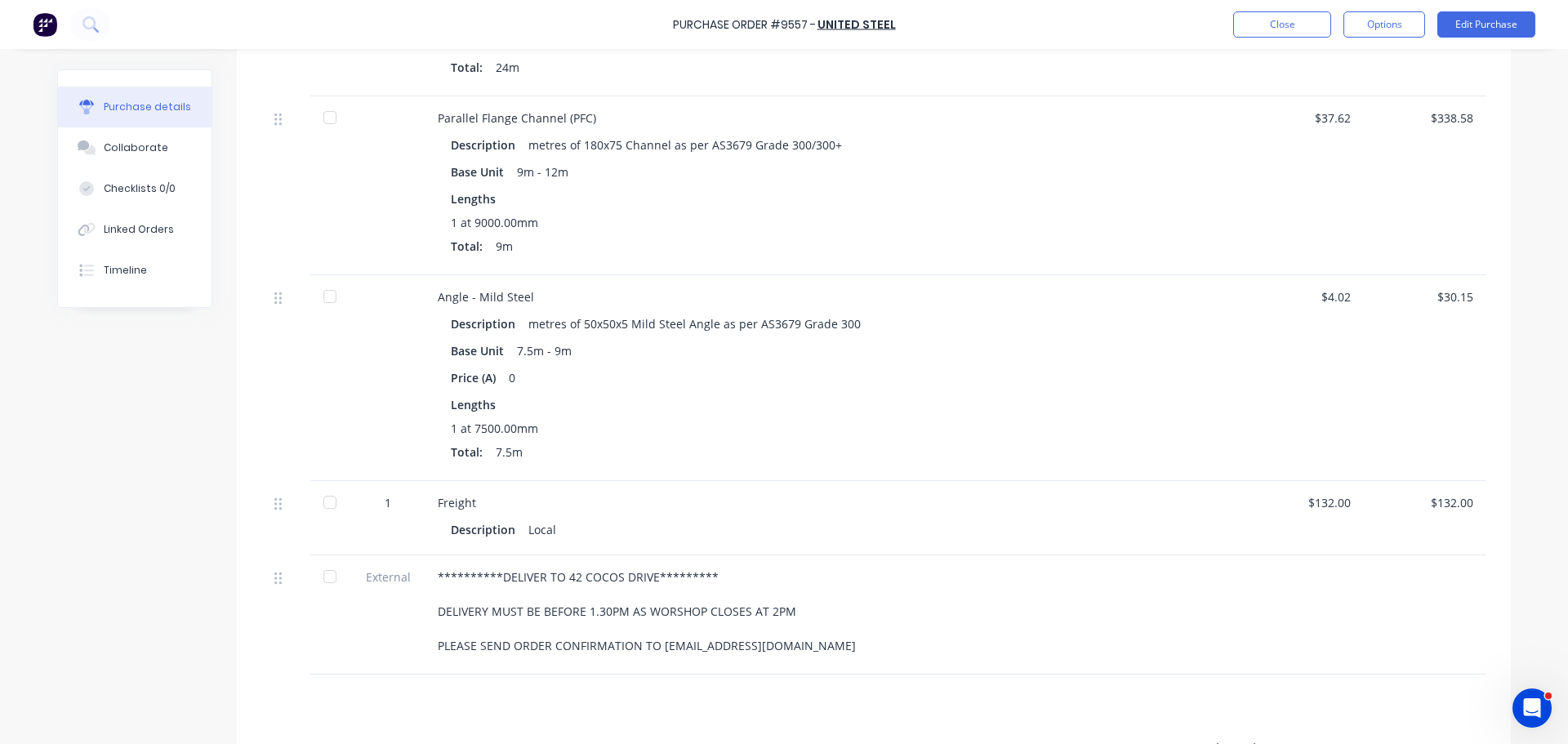
scroll to position [416, 0]
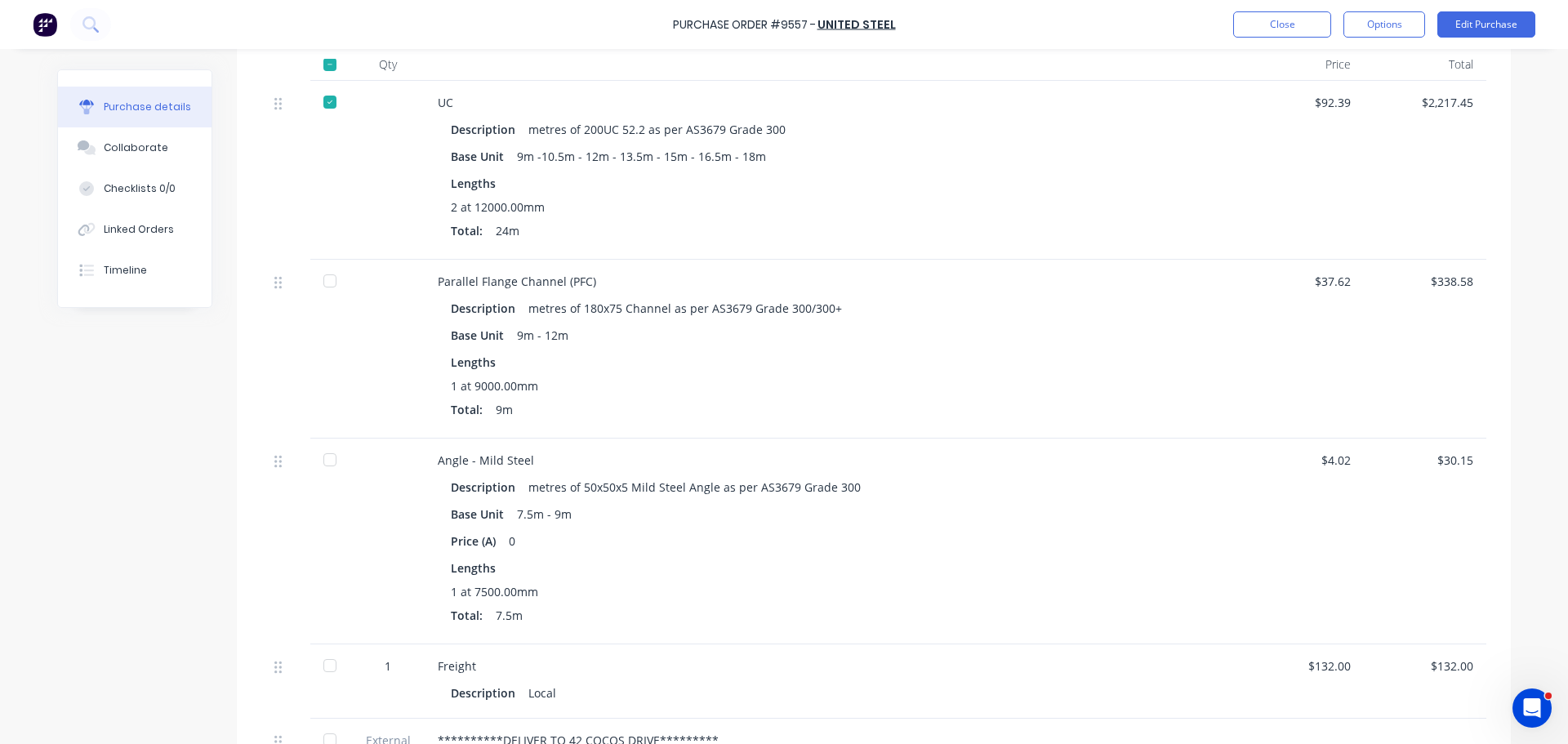
click at [321, 287] on div at bounding box center [330, 281] width 33 height 33
type textarea "x"
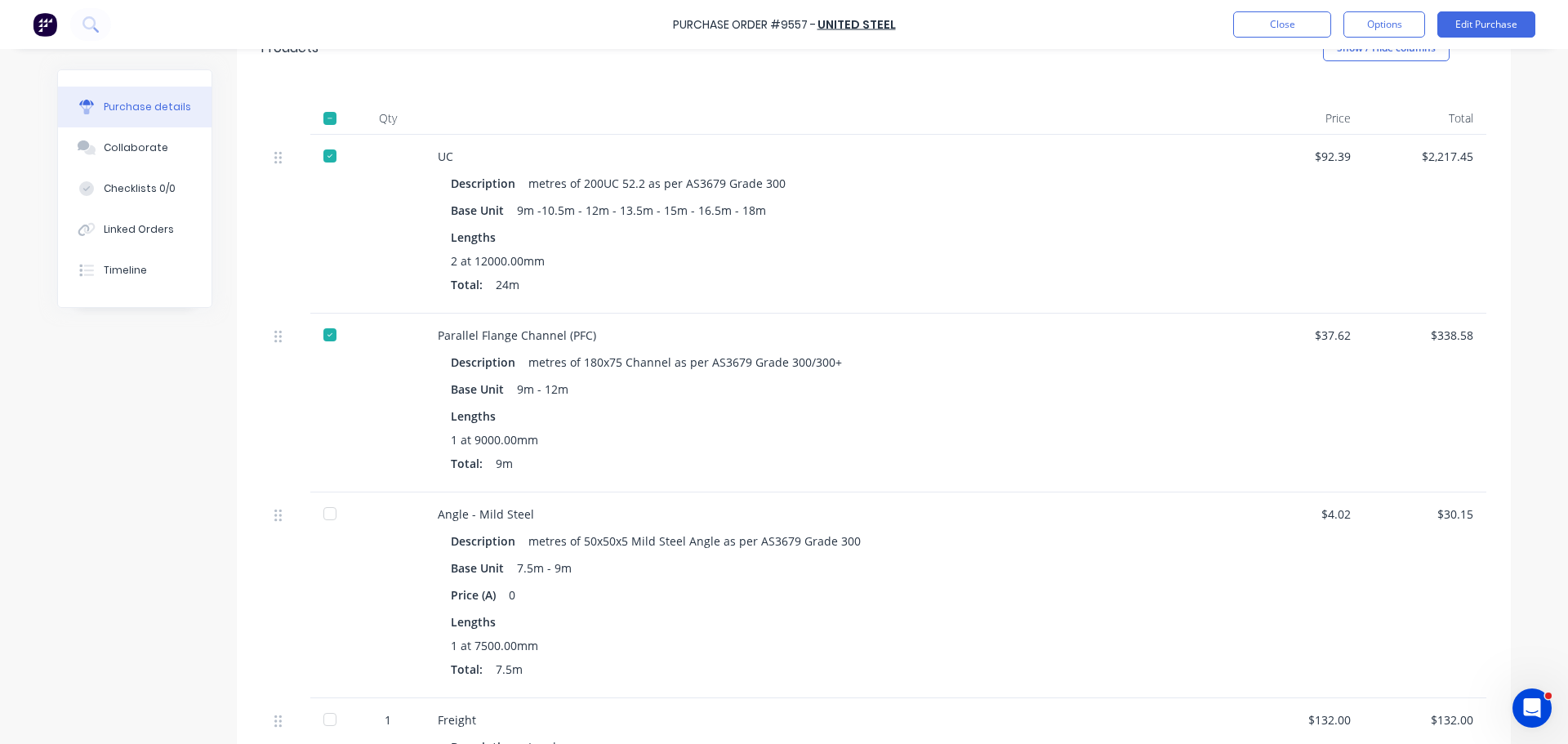
scroll to position [334, 0]
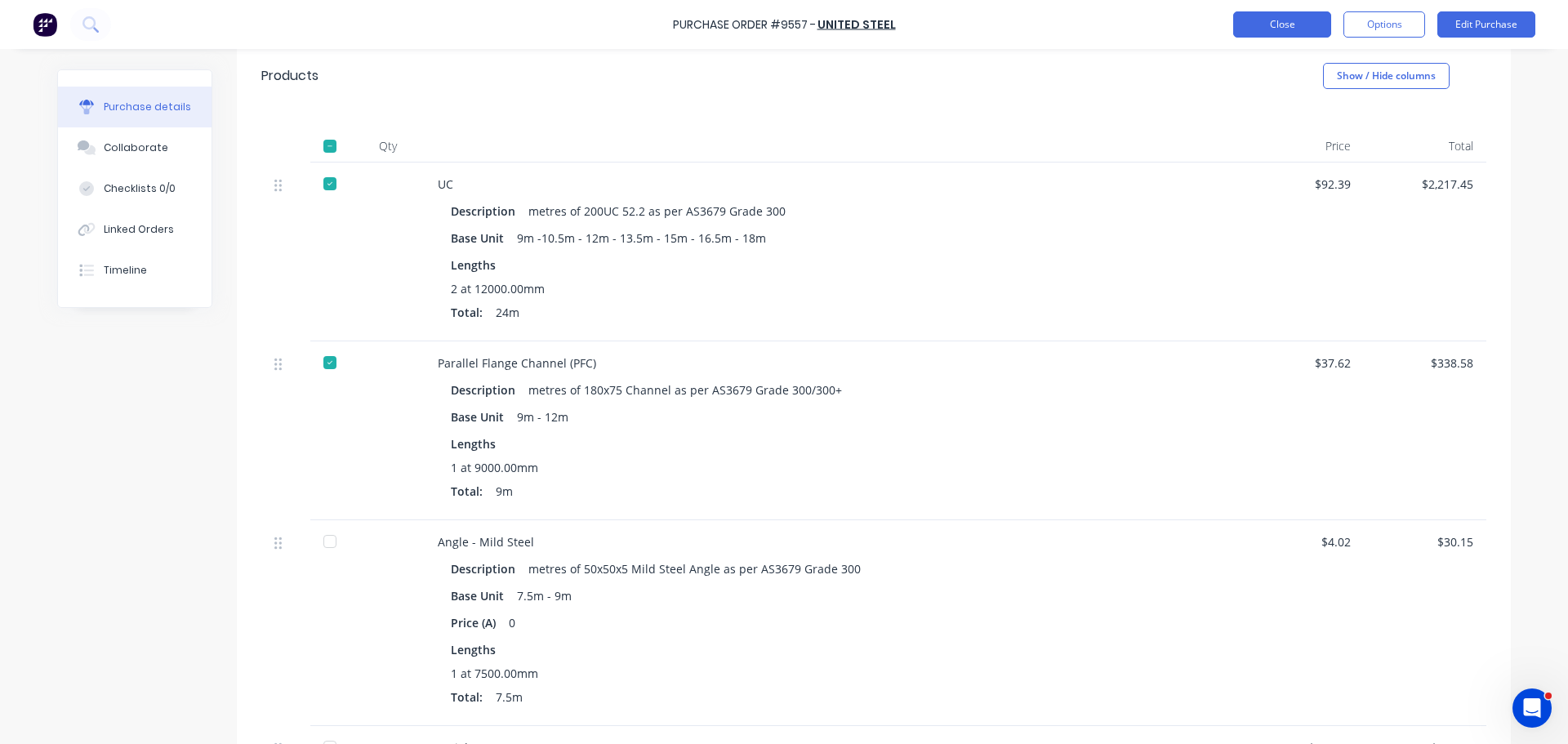
click at [1281, 22] on button "Close" at bounding box center [1282, 25] width 98 height 26
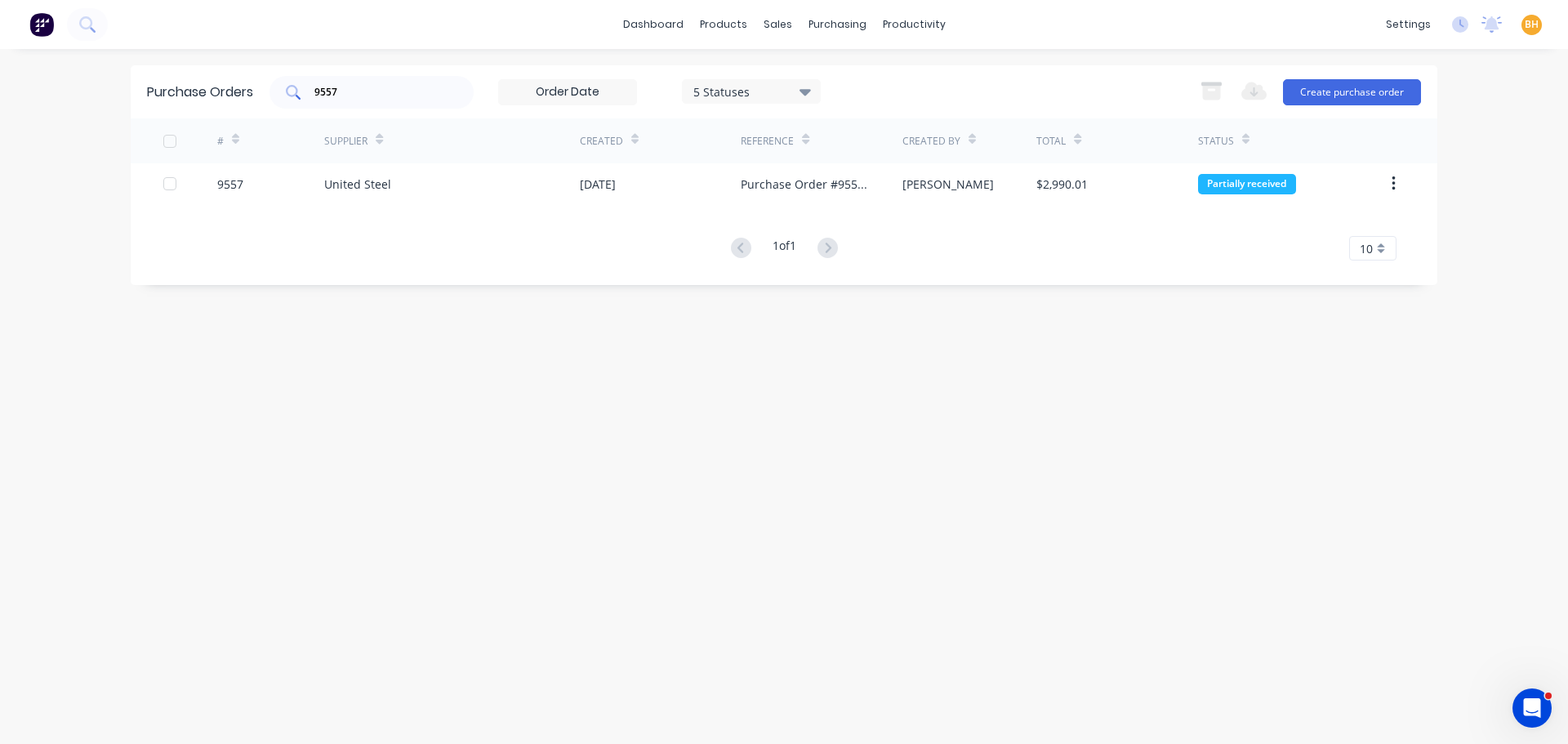
click at [412, 100] on div "9557" at bounding box center [371, 93] width 204 height 33
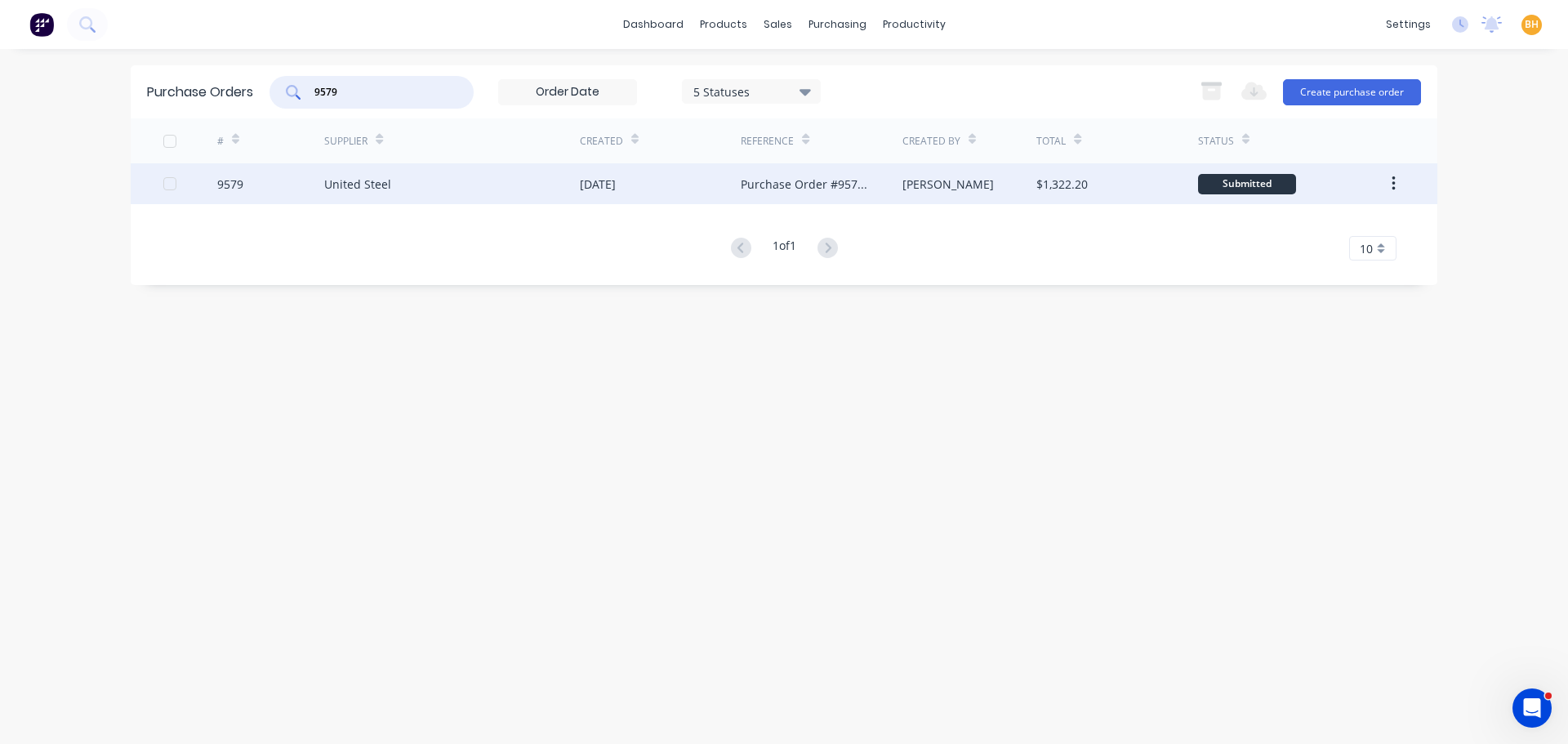
type input "9579"
click at [369, 184] on div "United Steel" at bounding box center [357, 184] width 67 height 17
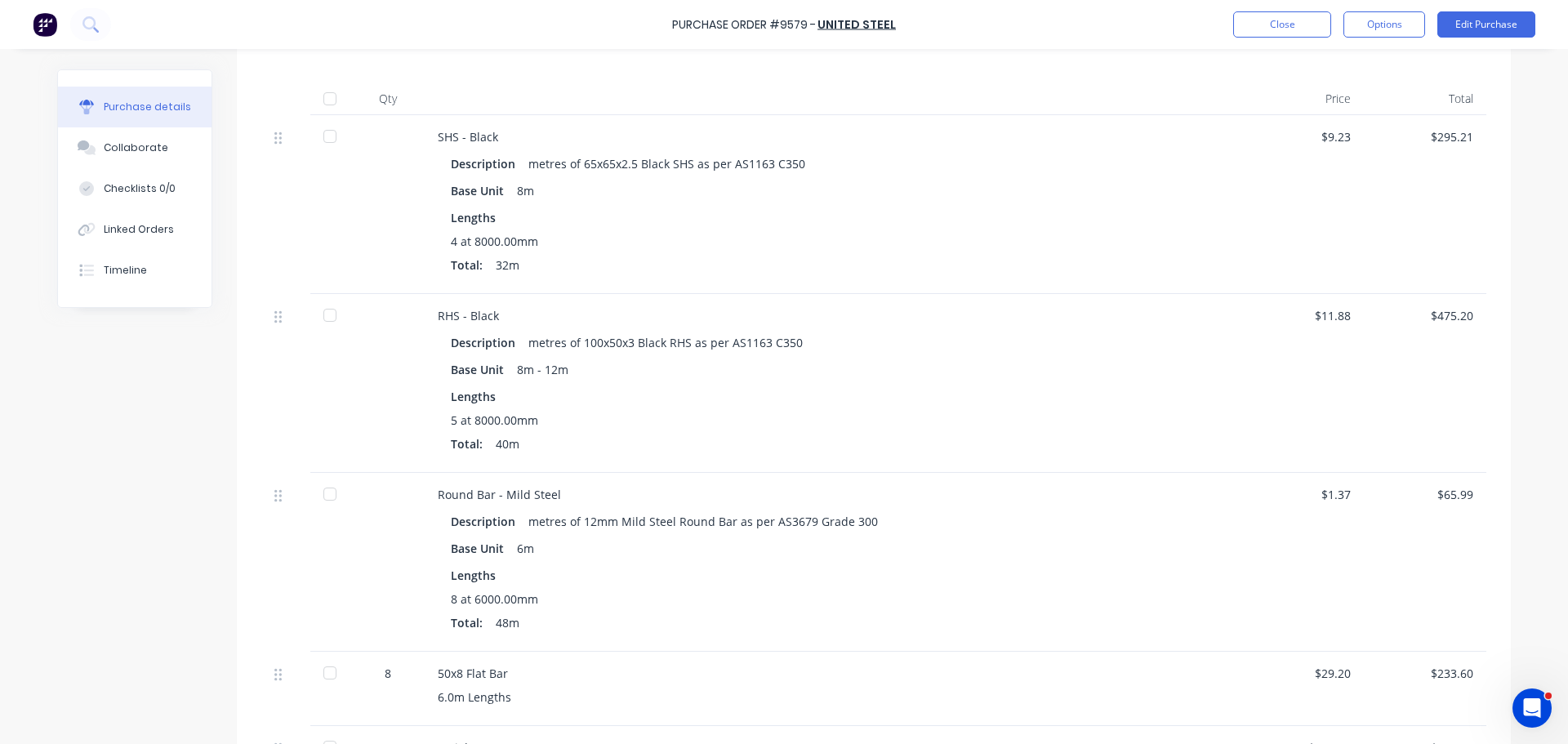
scroll to position [408, 0]
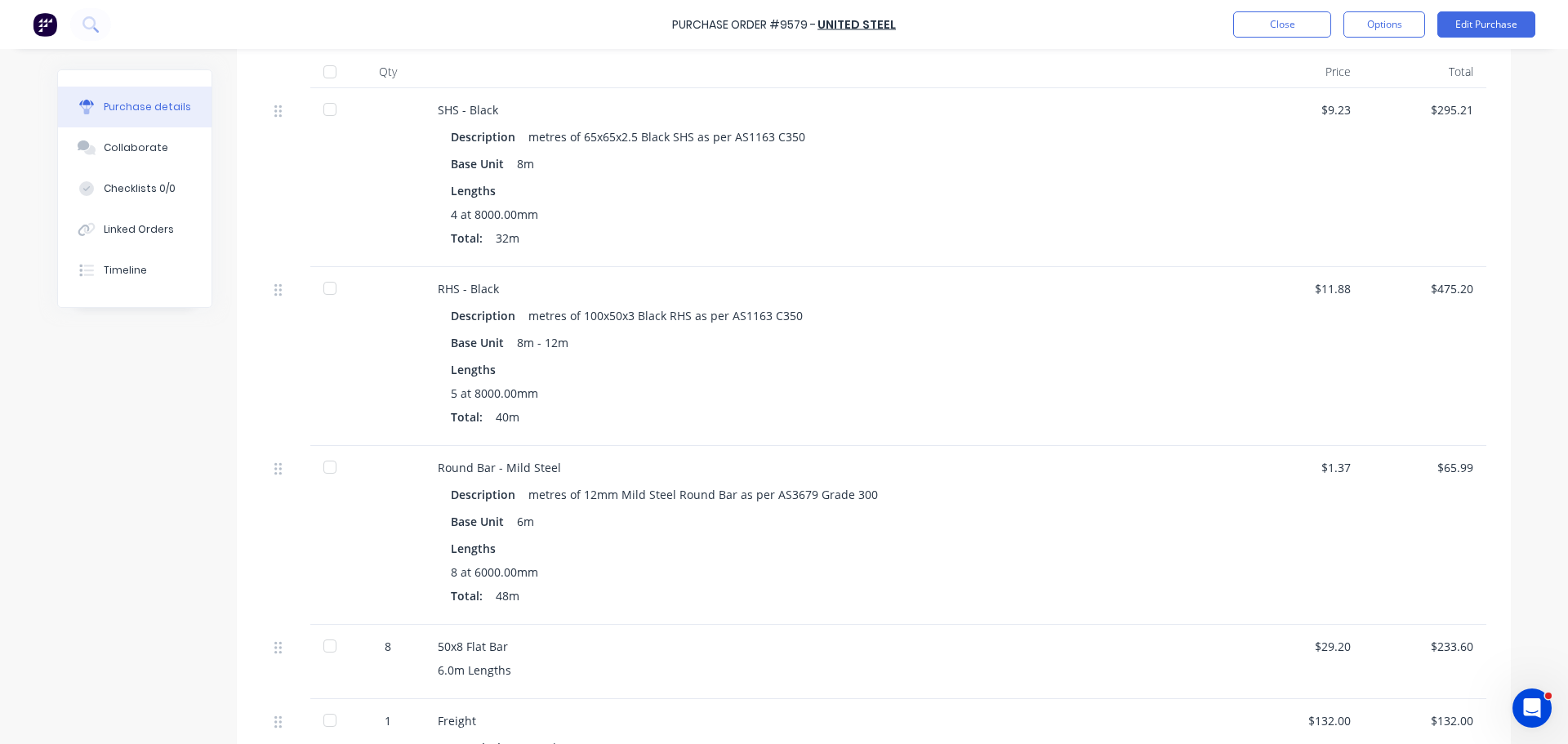
click at [319, 109] on div at bounding box center [330, 110] width 33 height 33
click at [322, 291] on div at bounding box center [330, 289] width 33 height 33
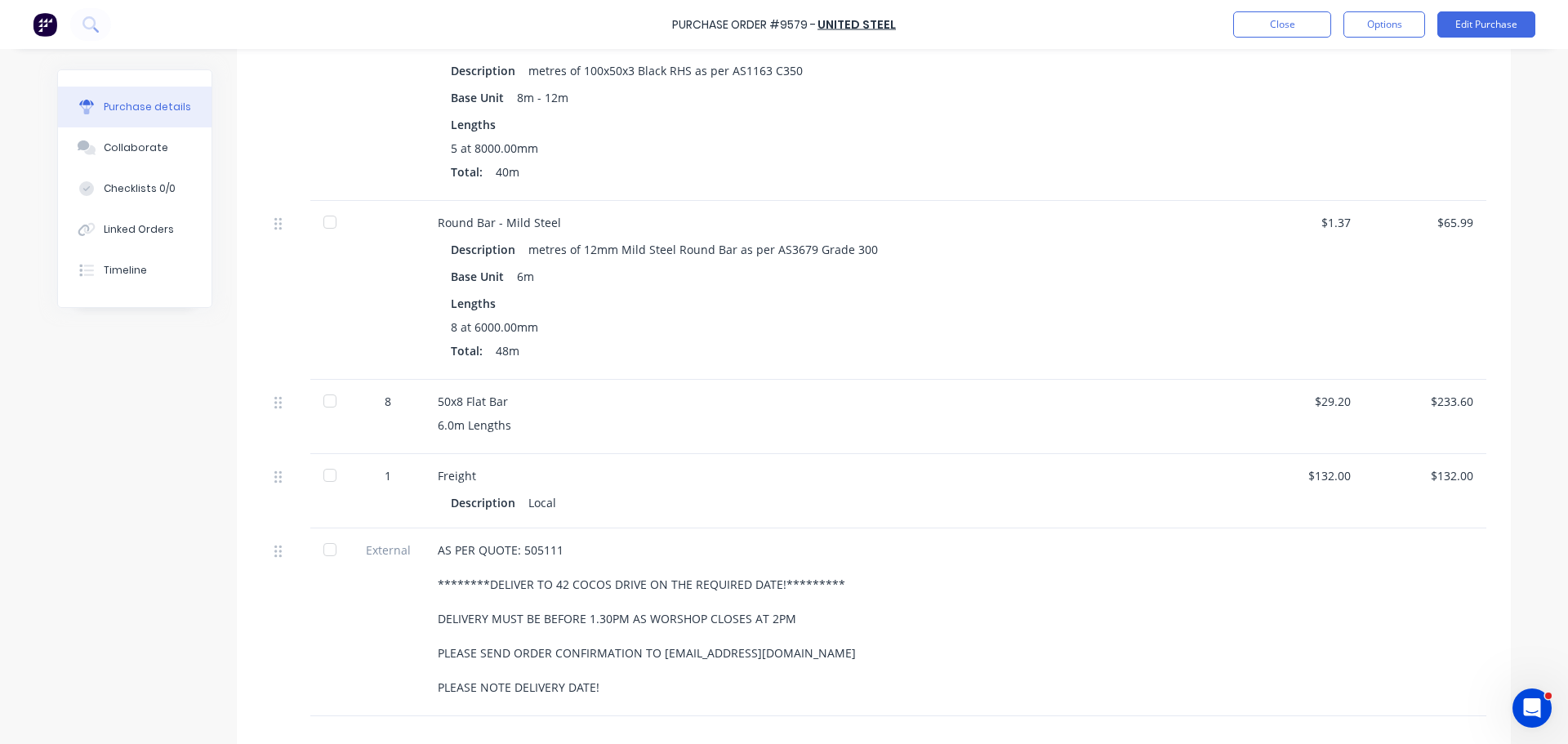
click at [328, 403] on div at bounding box center [330, 401] width 33 height 33
click at [323, 221] on div at bounding box center [330, 222] width 33 height 33
click at [332, 462] on div at bounding box center [330, 475] width 33 height 33
click at [327, 549] on div at bounding box center [330, 550] width 33 height 33
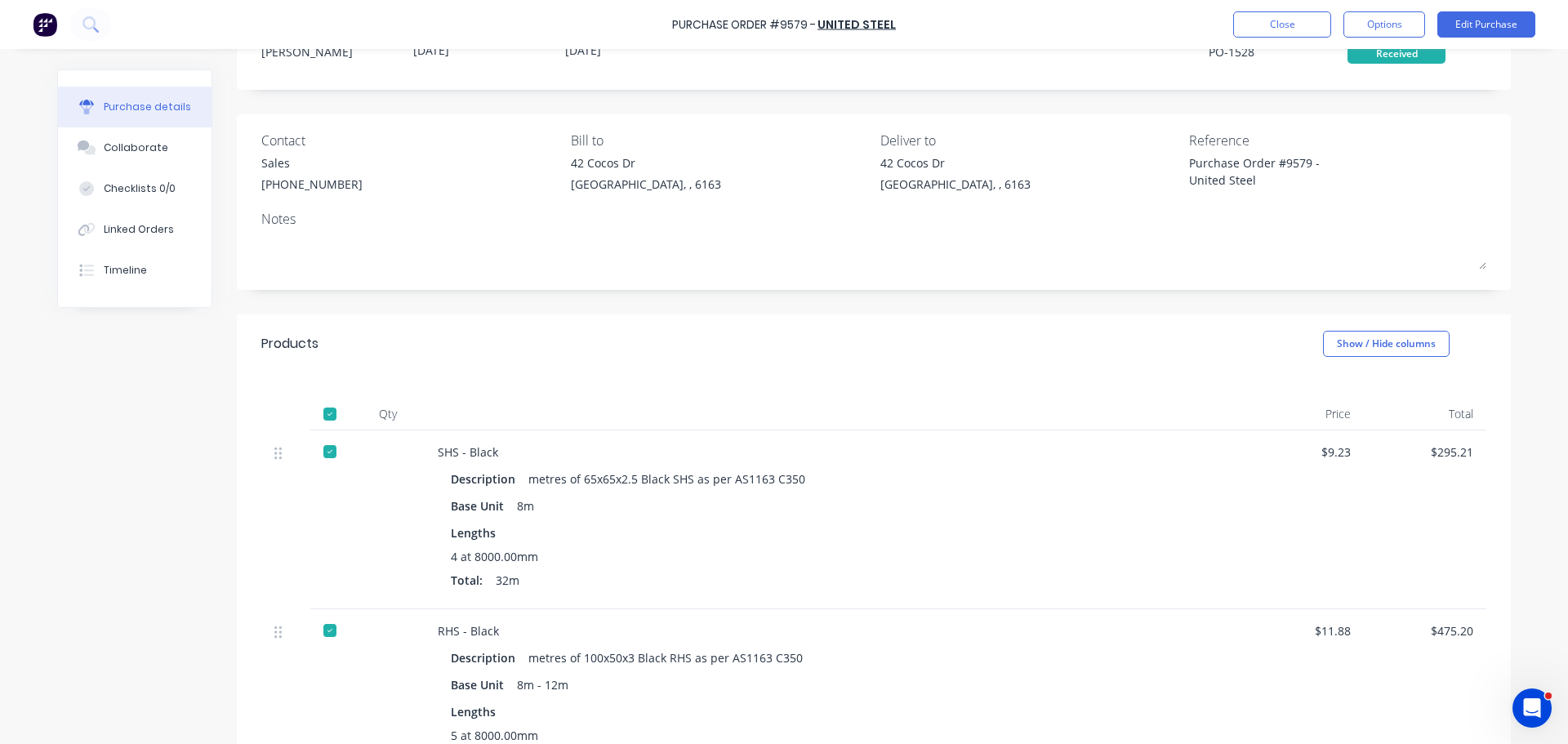
scroll to position [0, 0]
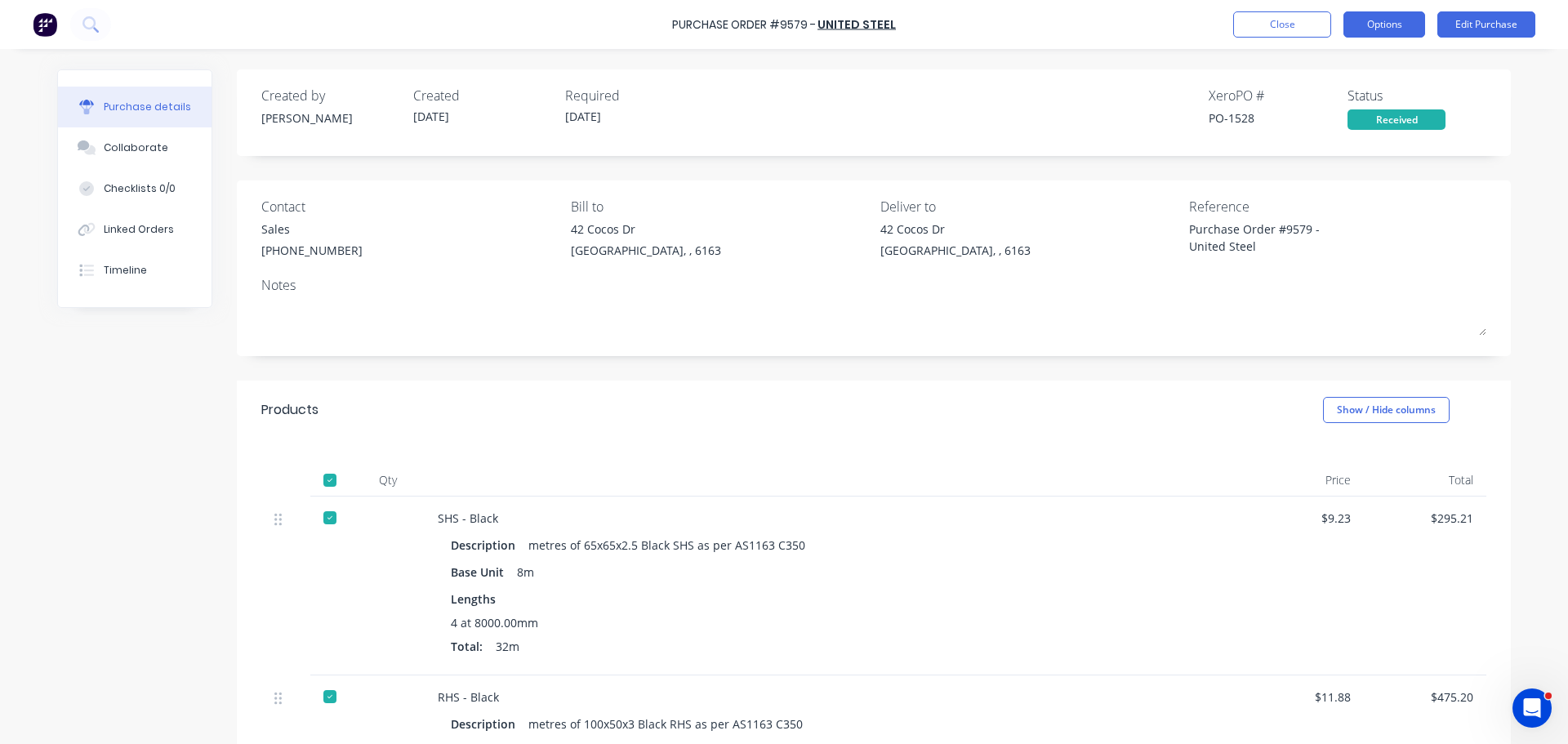
click at [1375, 28] on button "Options" at bounding box center [1384, 25] width 82 height 26
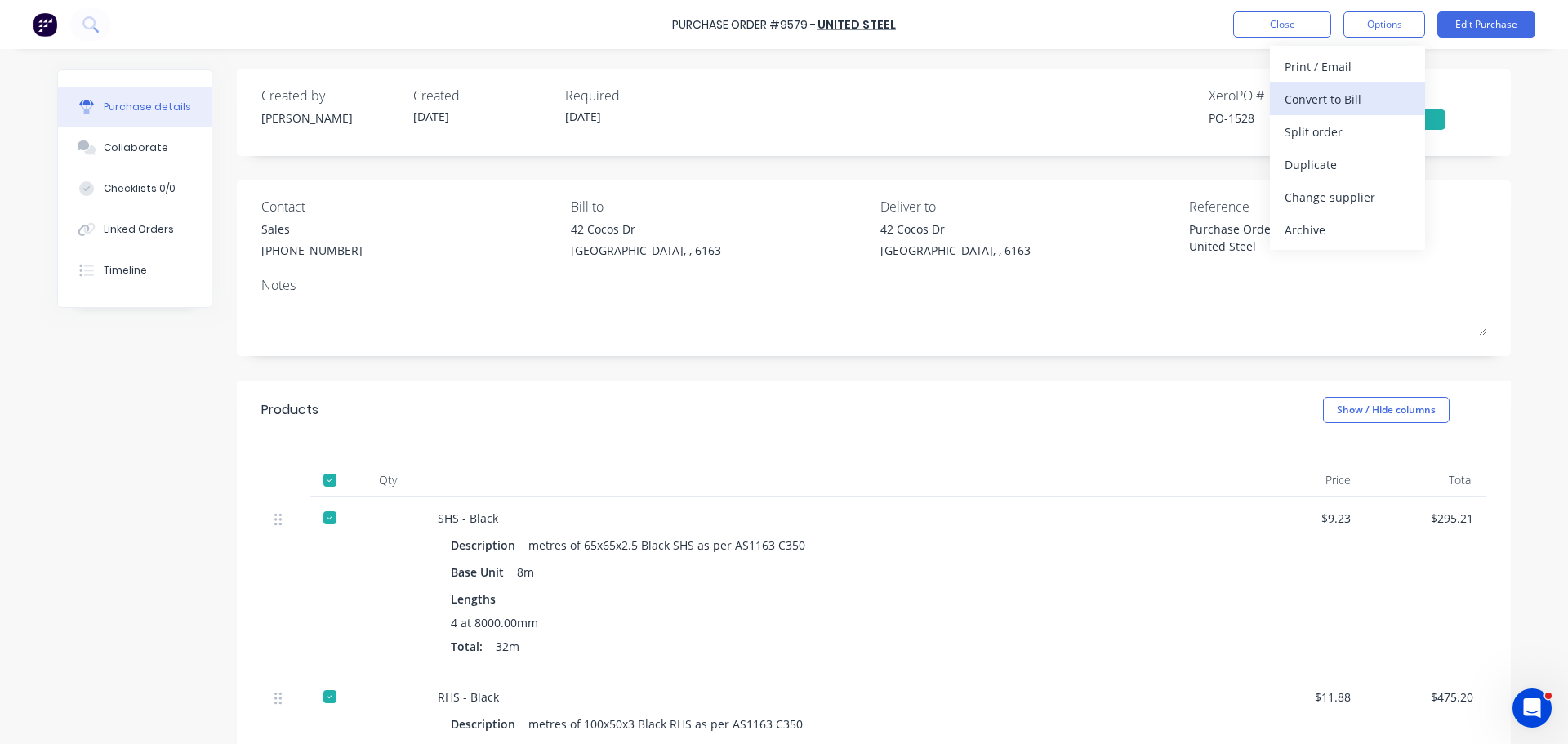
click at [1312, 93] on div "Convert to Bill" at bounding box center [1347, 99] width 126 height 24
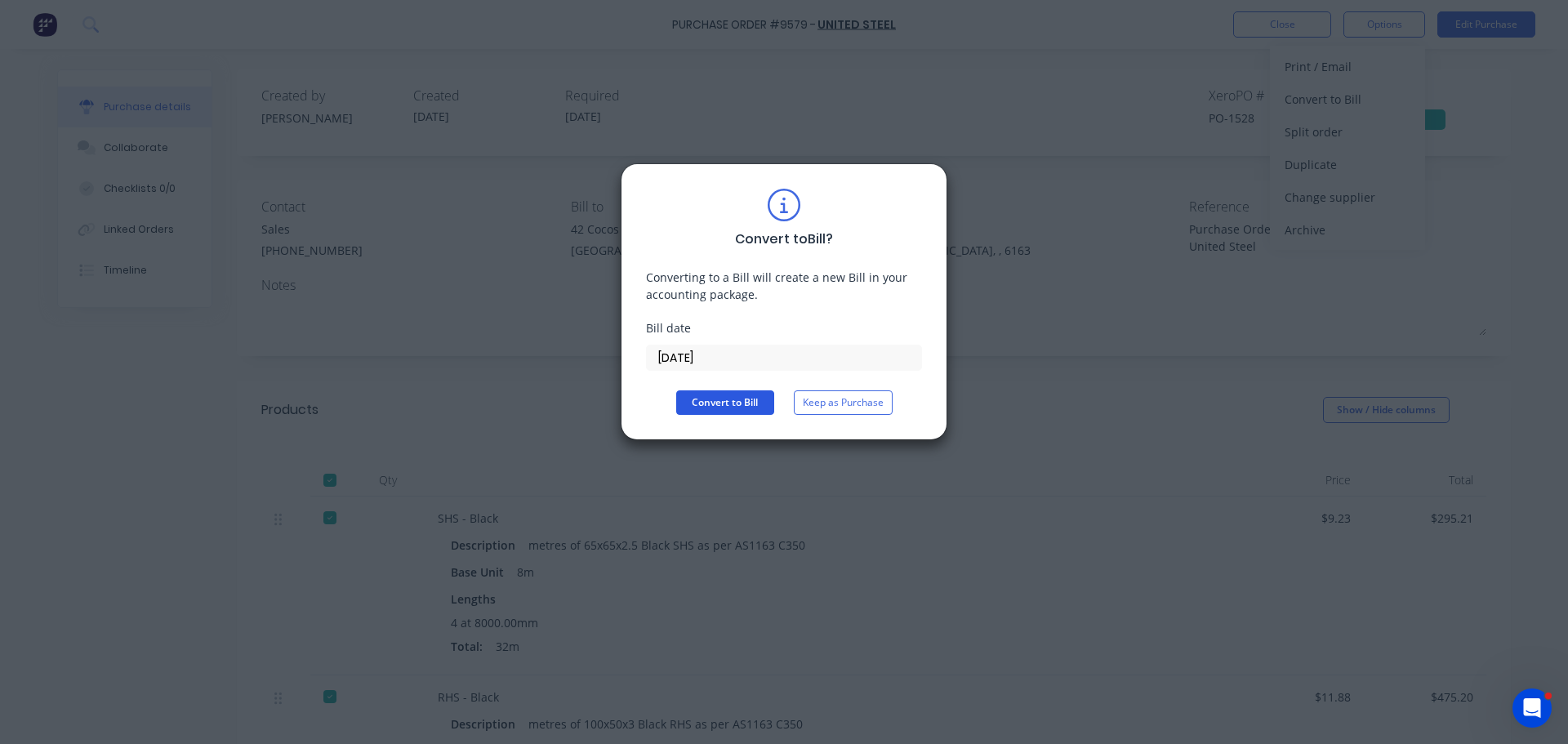
click at [718, 401] on button "Convert to Bill" at bounding box center [725, 403] width 98 height 25
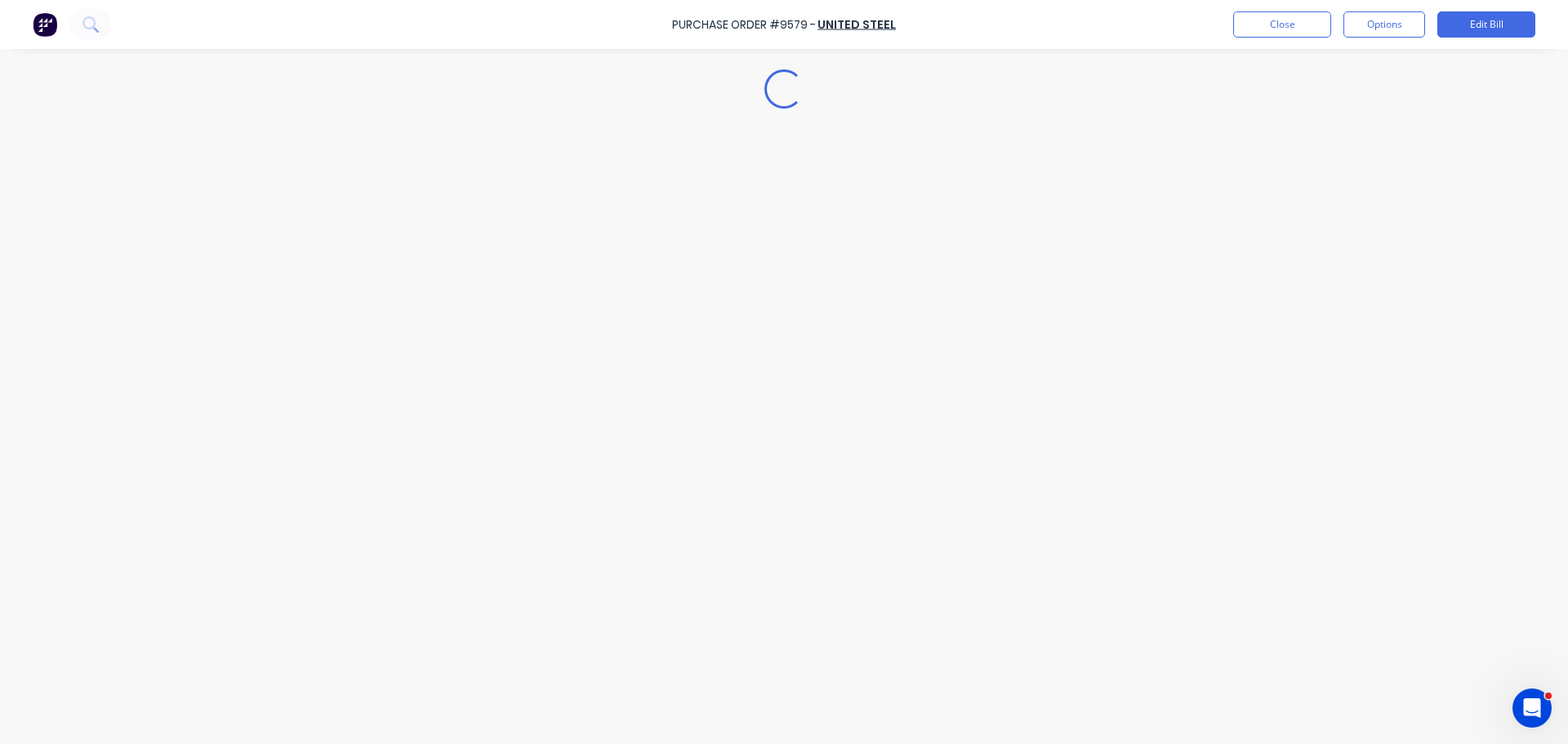
type textarea "x"
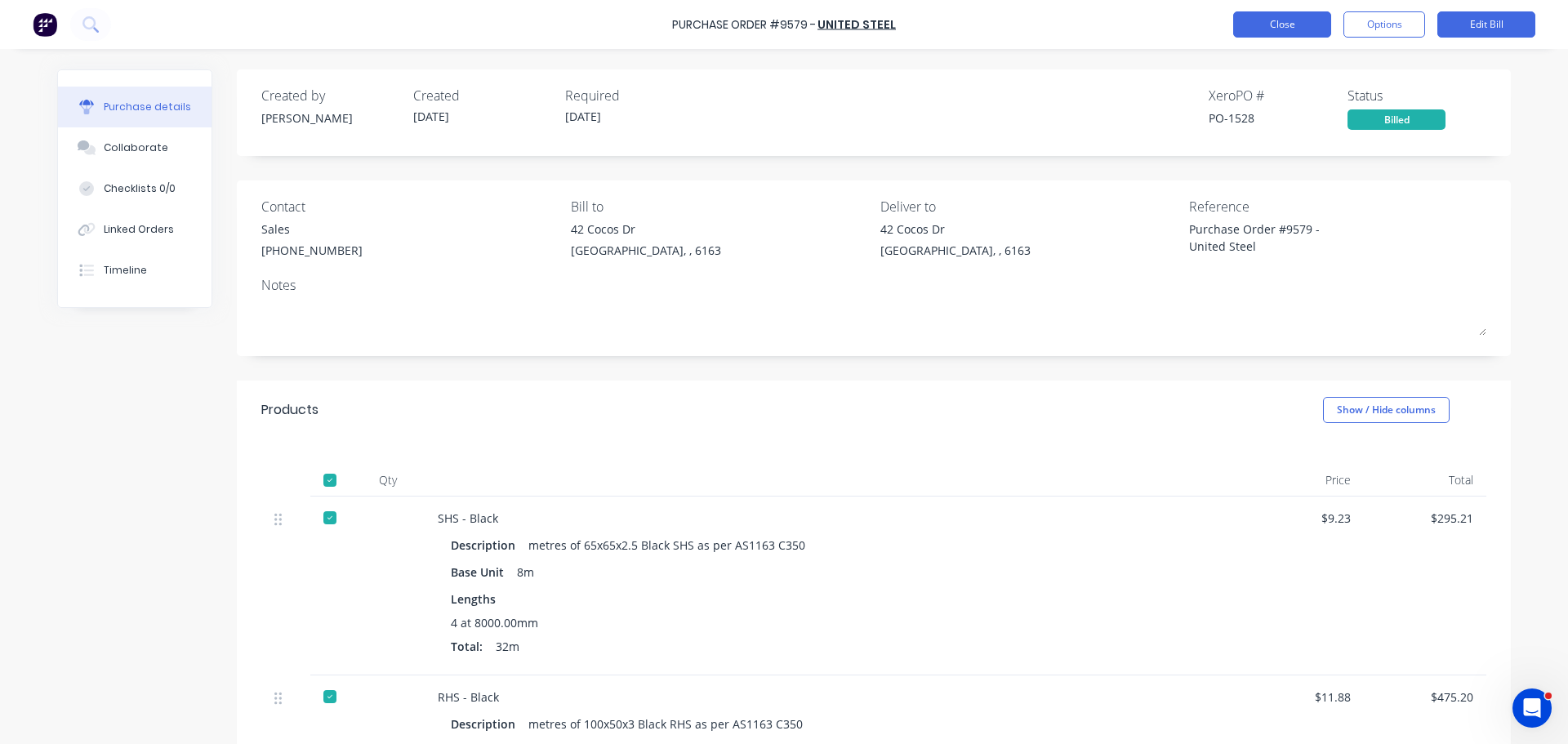
click at [1299, 22] on button "Close" at bounding box center [1282, 25] width 98 height 26
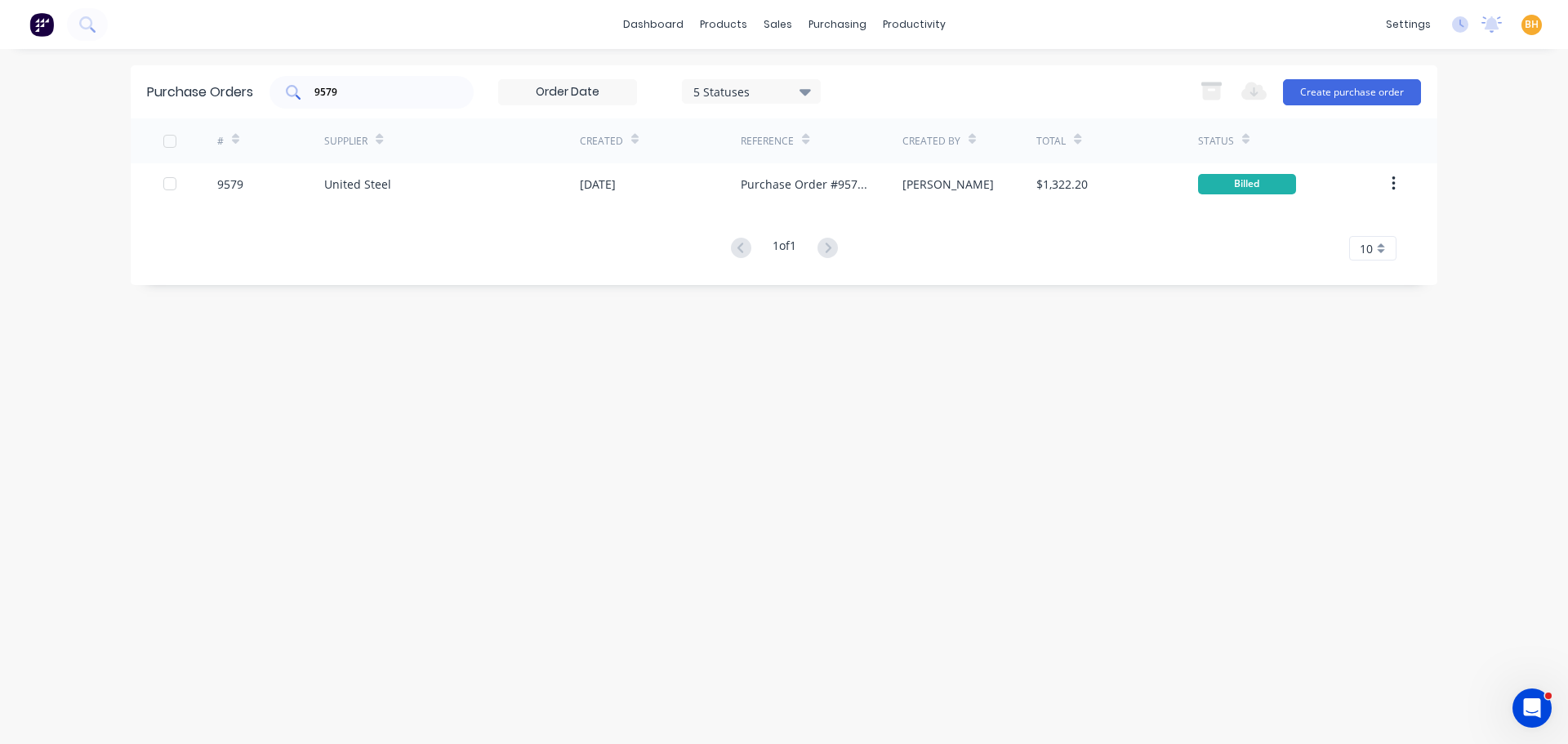
click at [369, 99] on input "9579" at bounding box center [380, 93] width 136 height 17
type input "9"
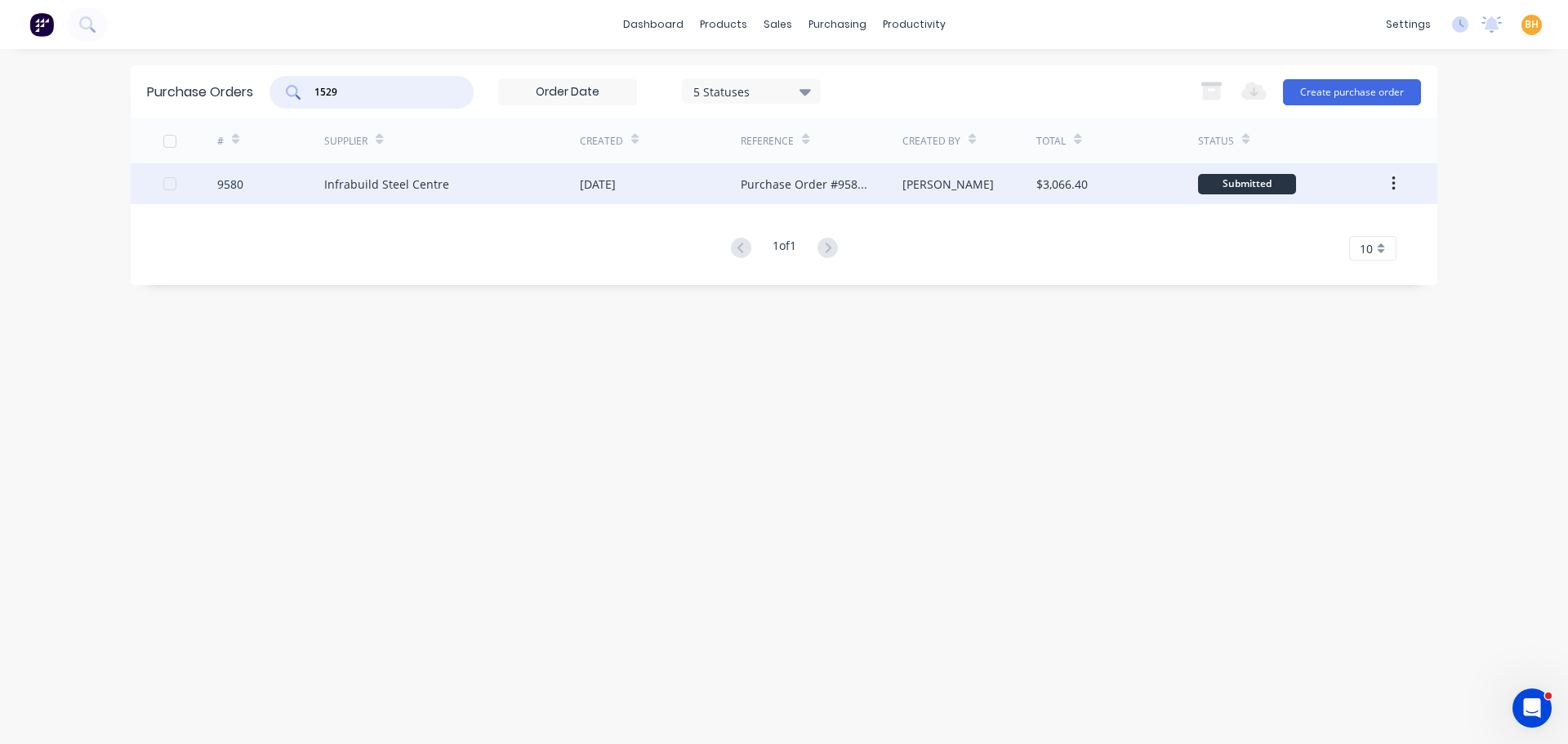
type input "1529"
click at [376, 179] on div "Infrabuild Steel Centre" at bounding box center [386, 184] width 125 height 17
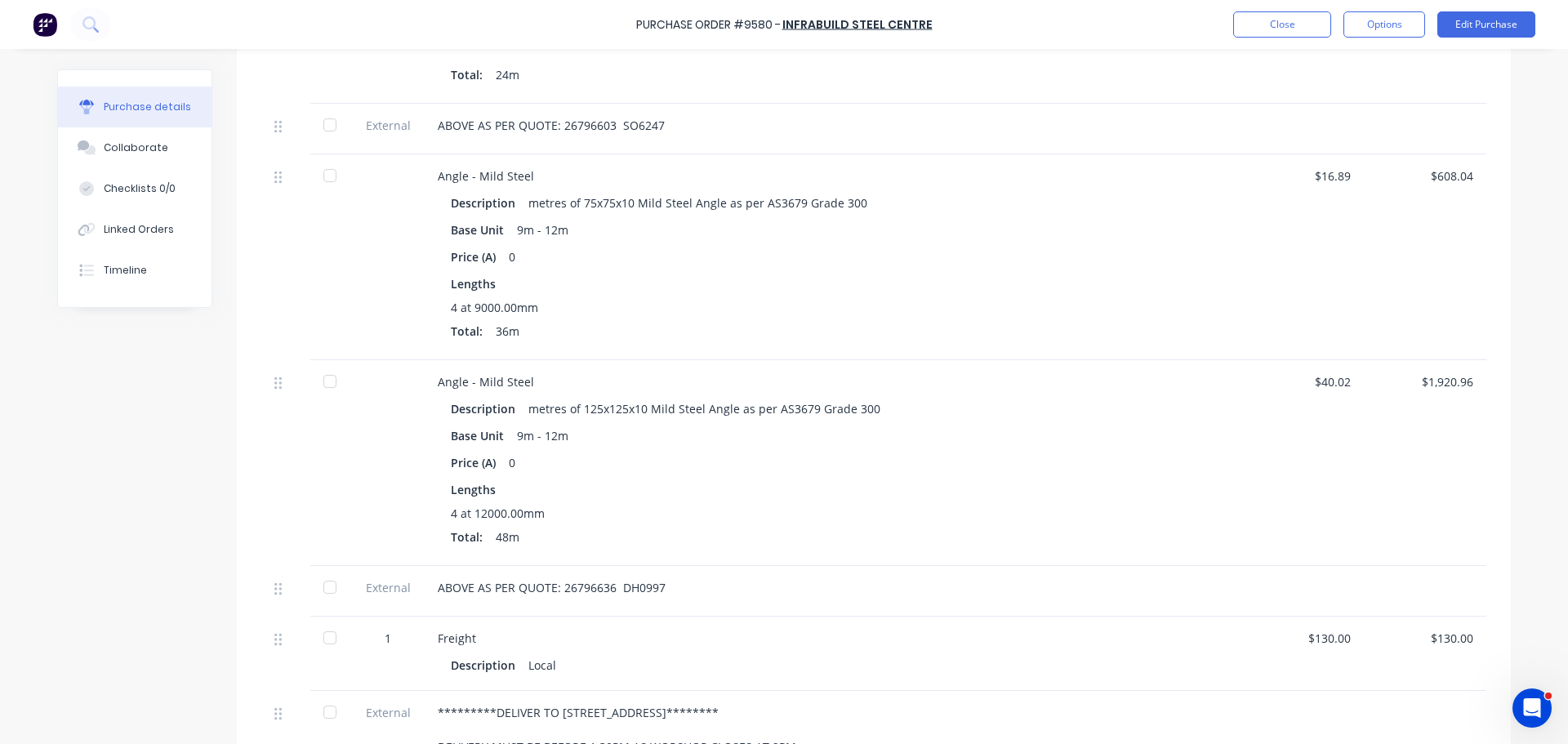
scroll to position [653, 0]
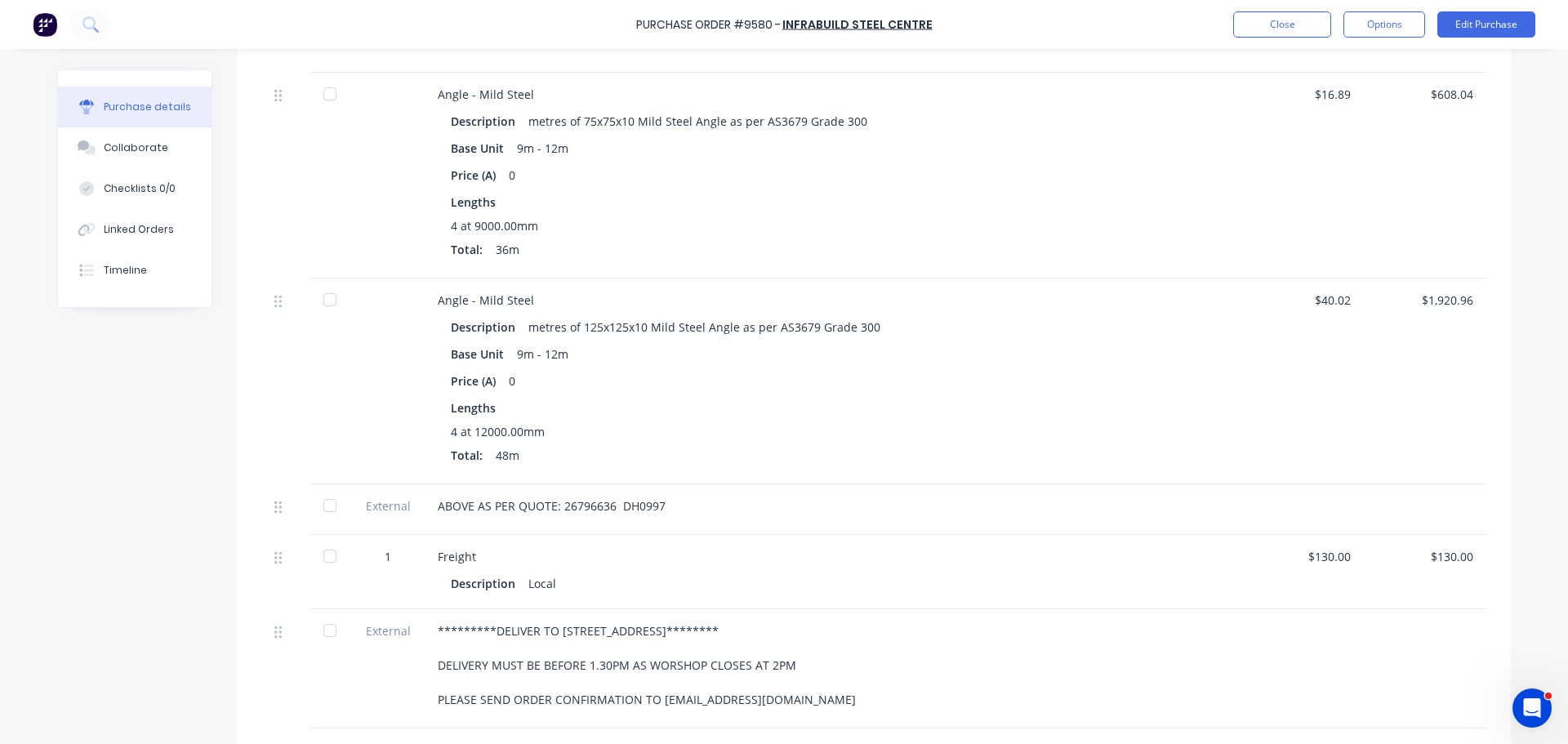
click at [321, 291] on div at bounding box center [330, 300] width 33 height 33
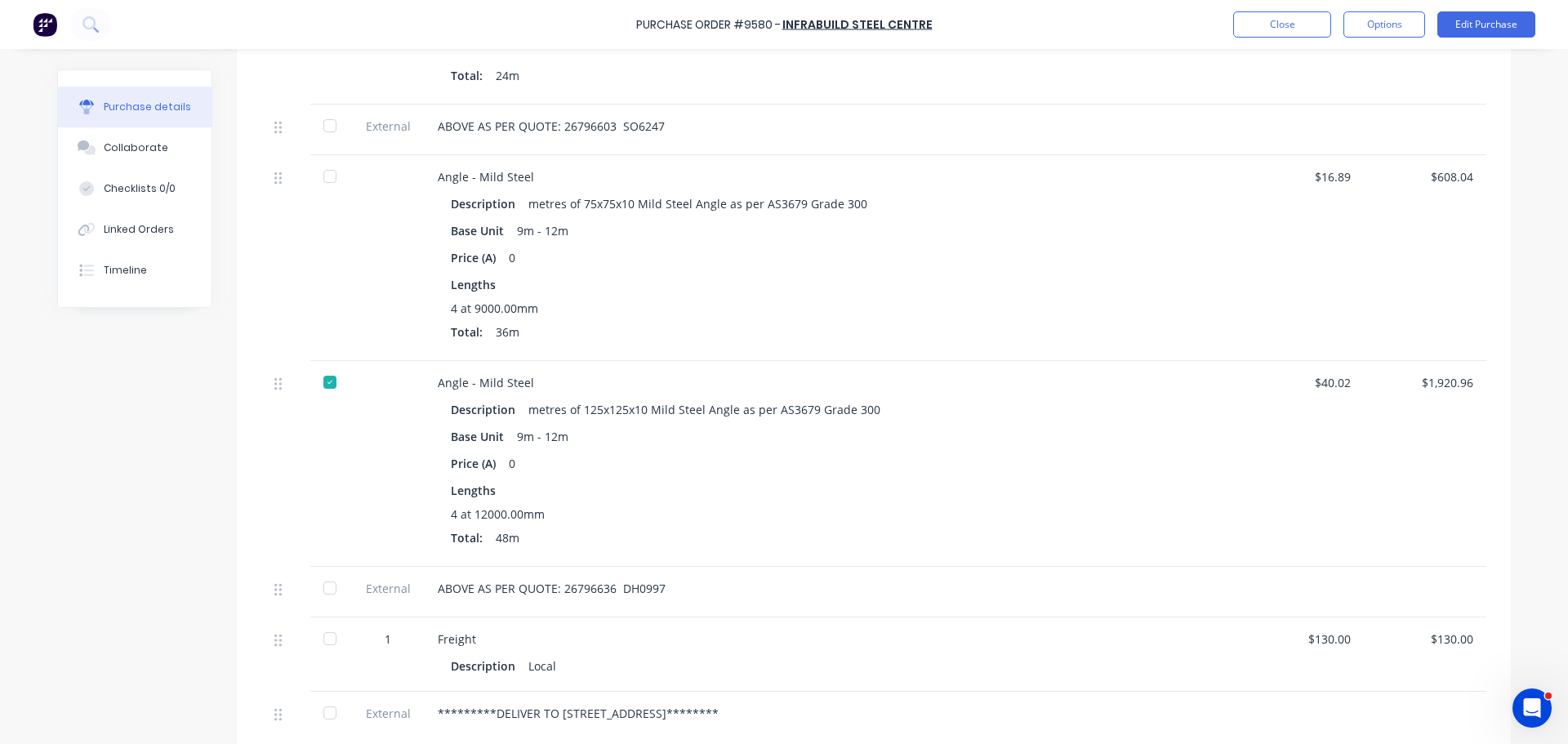
scroll to position [490, 0]
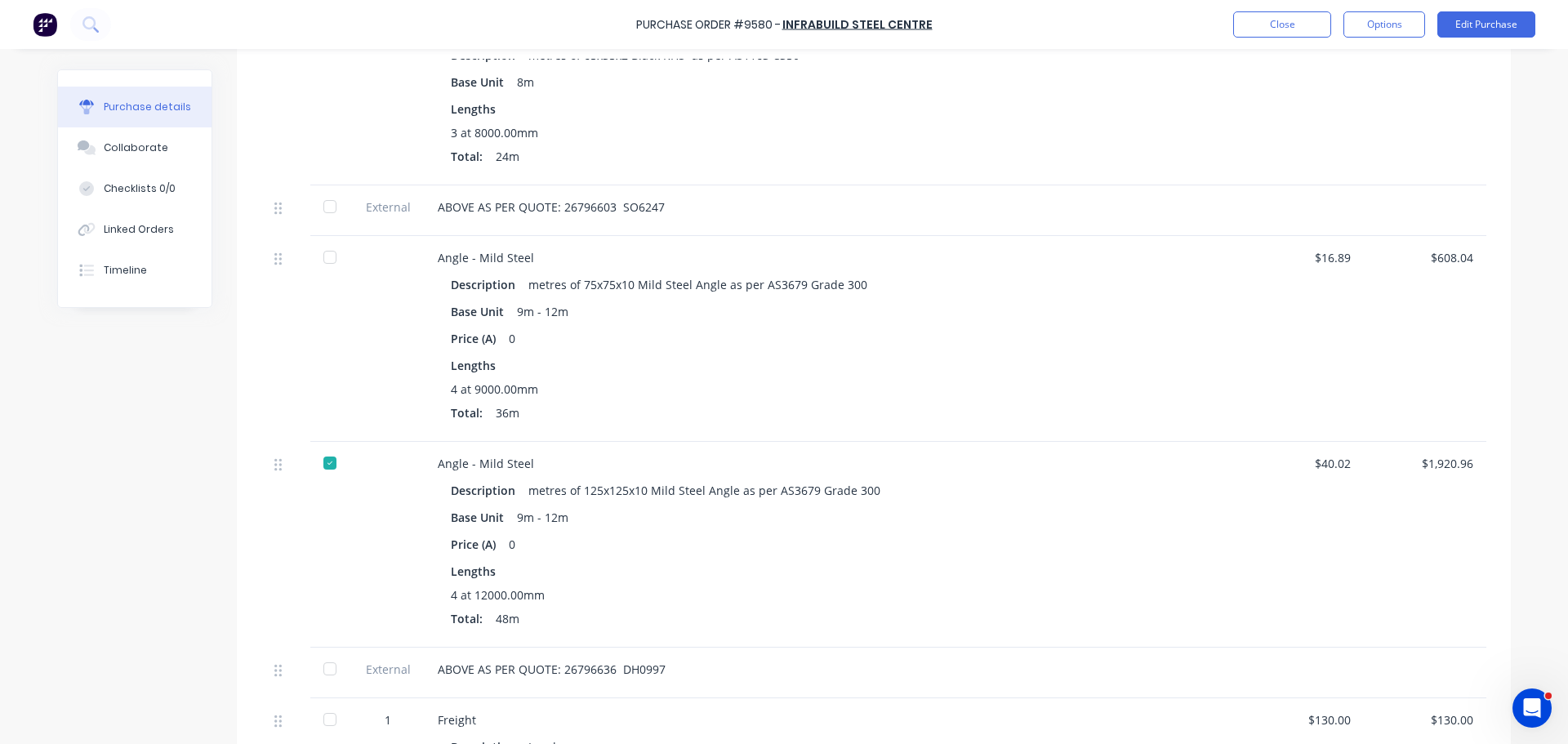
click at [326, 255] on div at bounding box center [330, 257] width 33 height 33
type textarea "x"
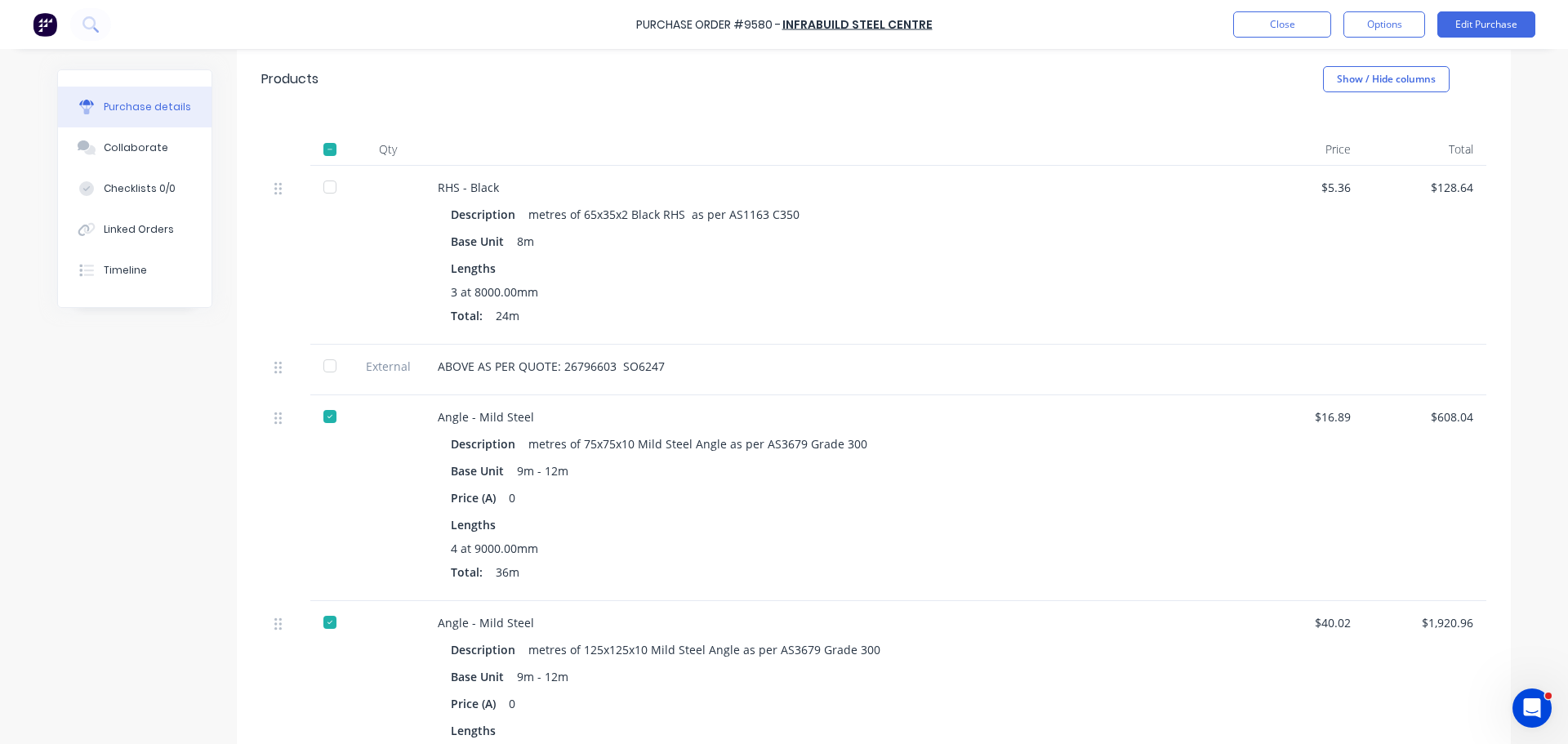
scroll to position [164, 0]
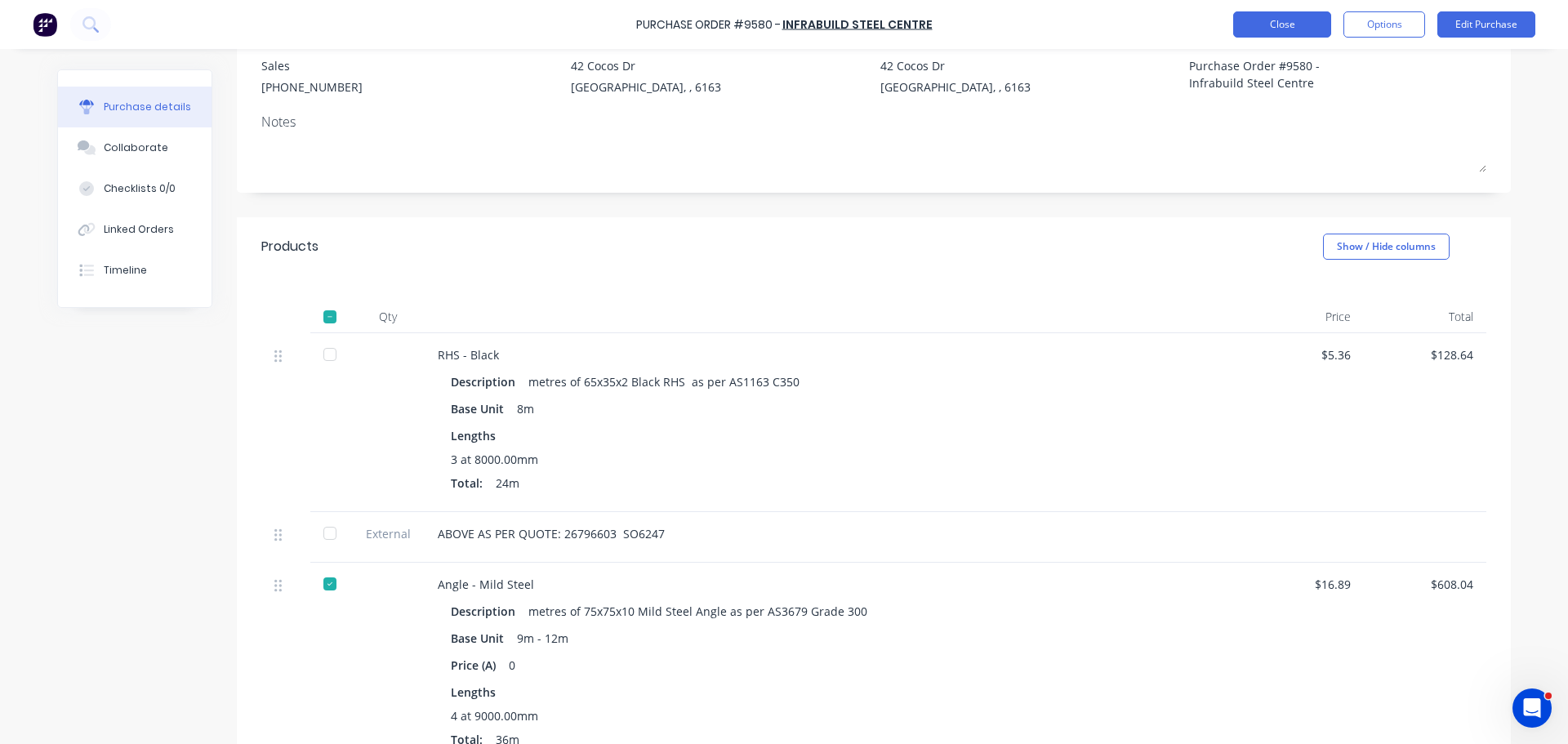
click at [1250, 26] on button "Close" at bounding box center [1282, 25] width 98 height 26
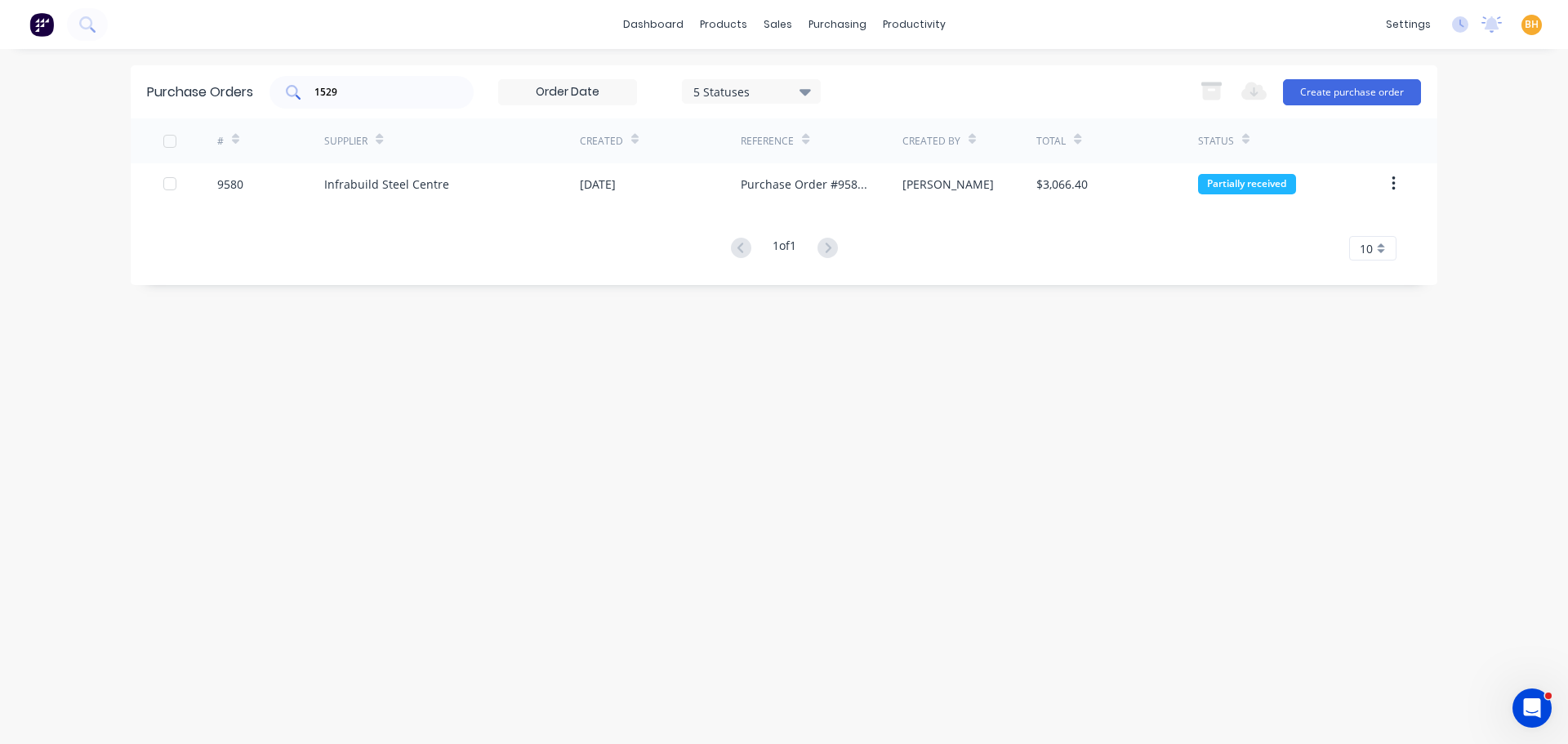
click at [360, 87] on input "1529" at bounding box center [380, 93] width 136 height 17
type input "1"
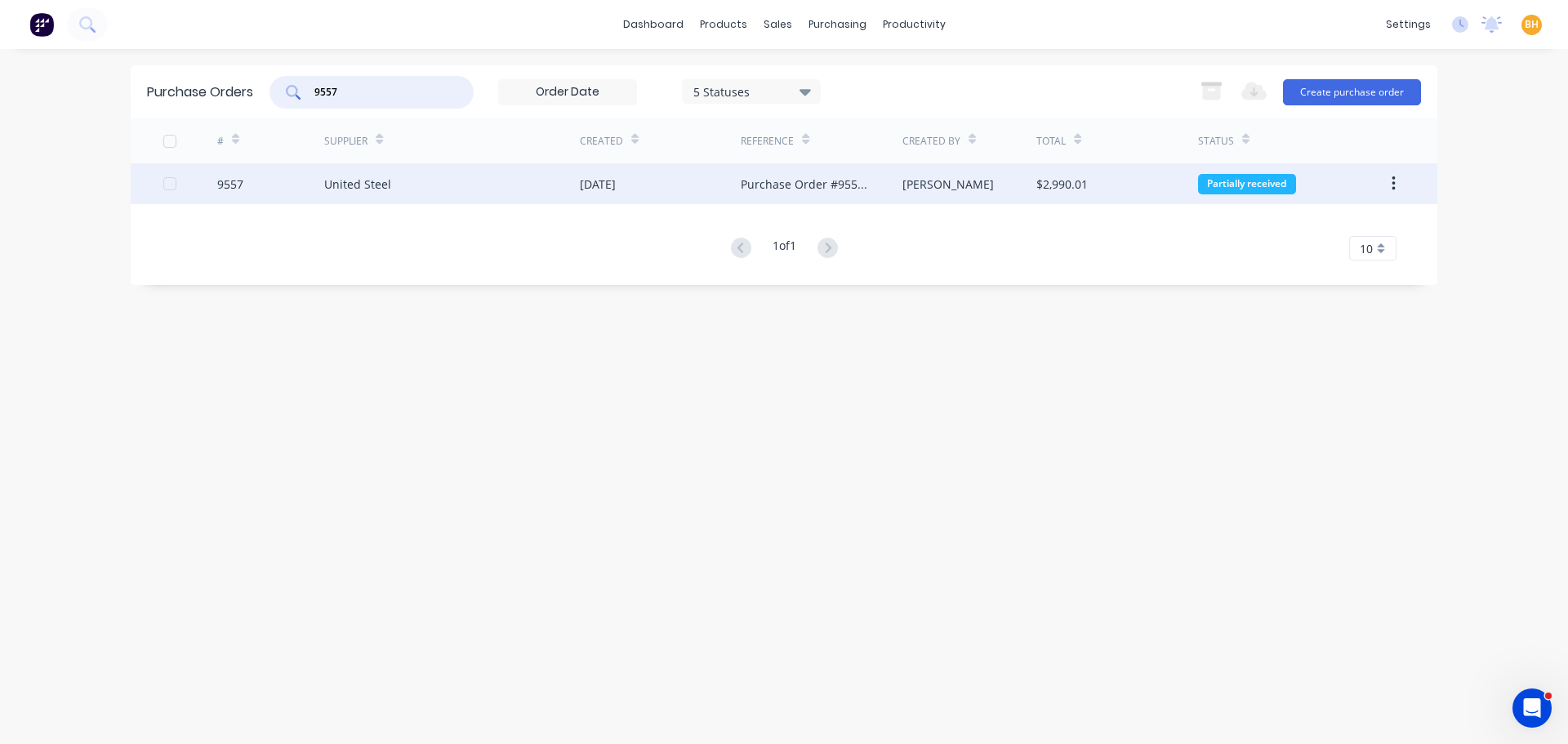
type input "9557"
click at [472, 190] on div "United Steel" at bounding box center [451, 184] width 255 height 41
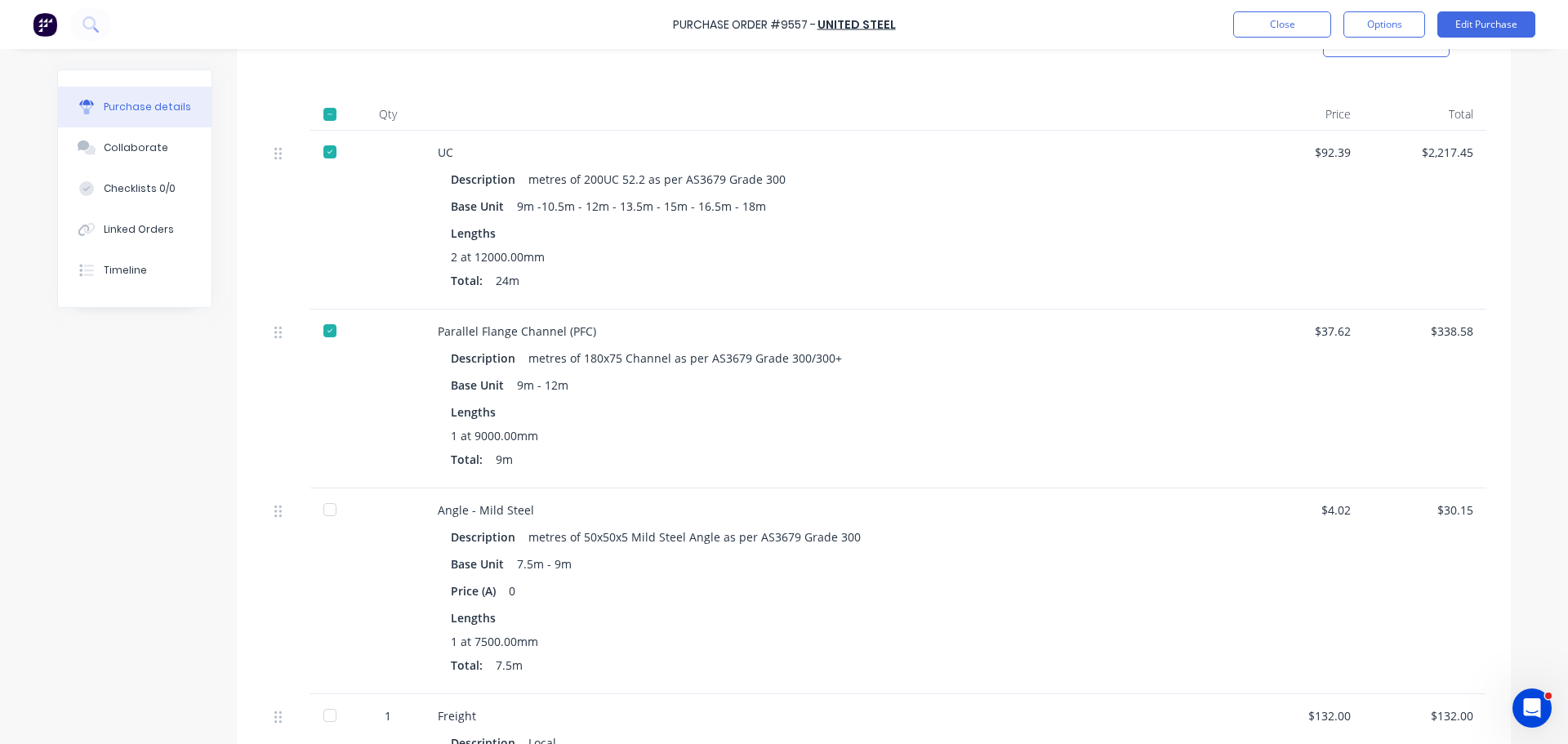
scroll to position [490, 0]
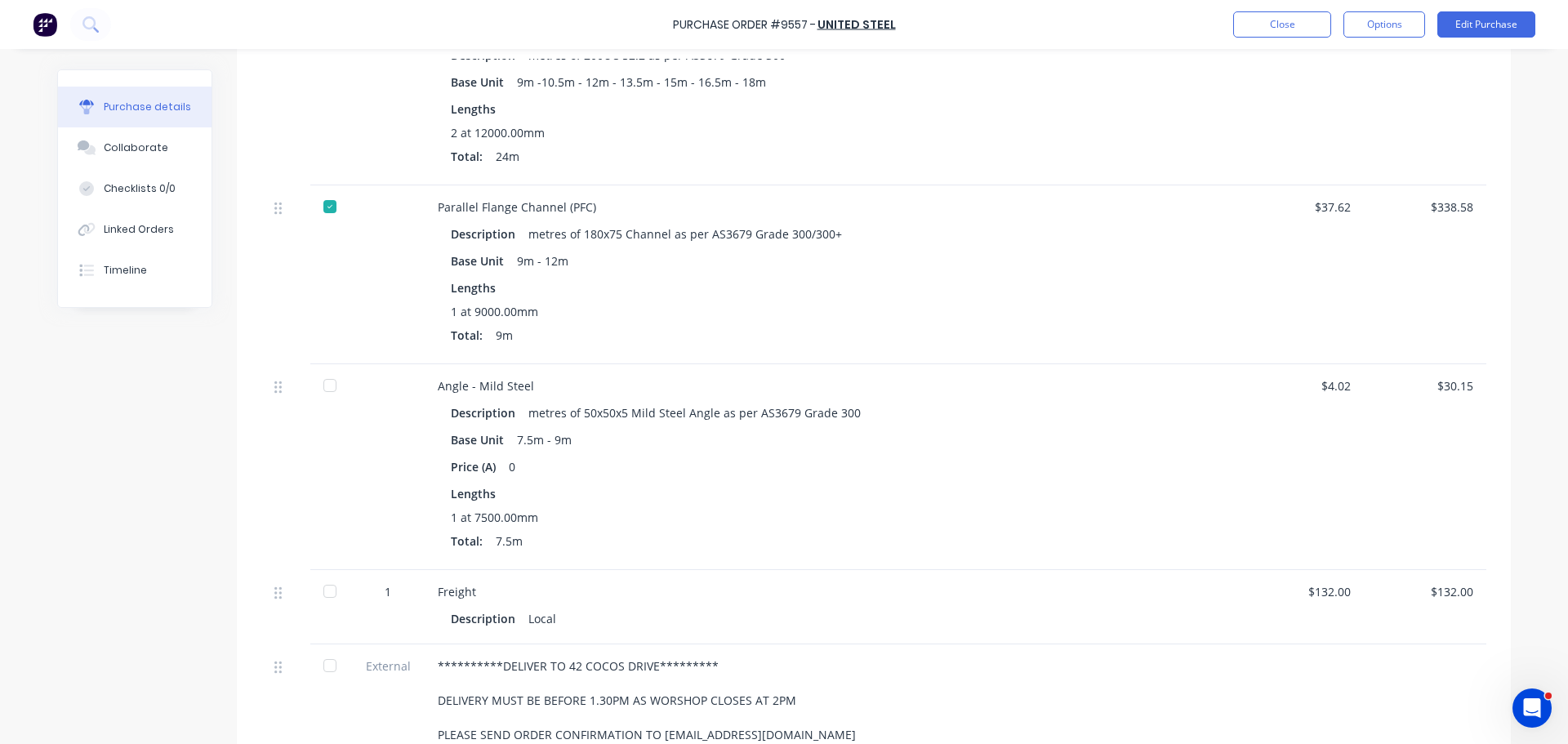
click at [332, 384] on div at bounding box center [330, 385] width 33 height 33
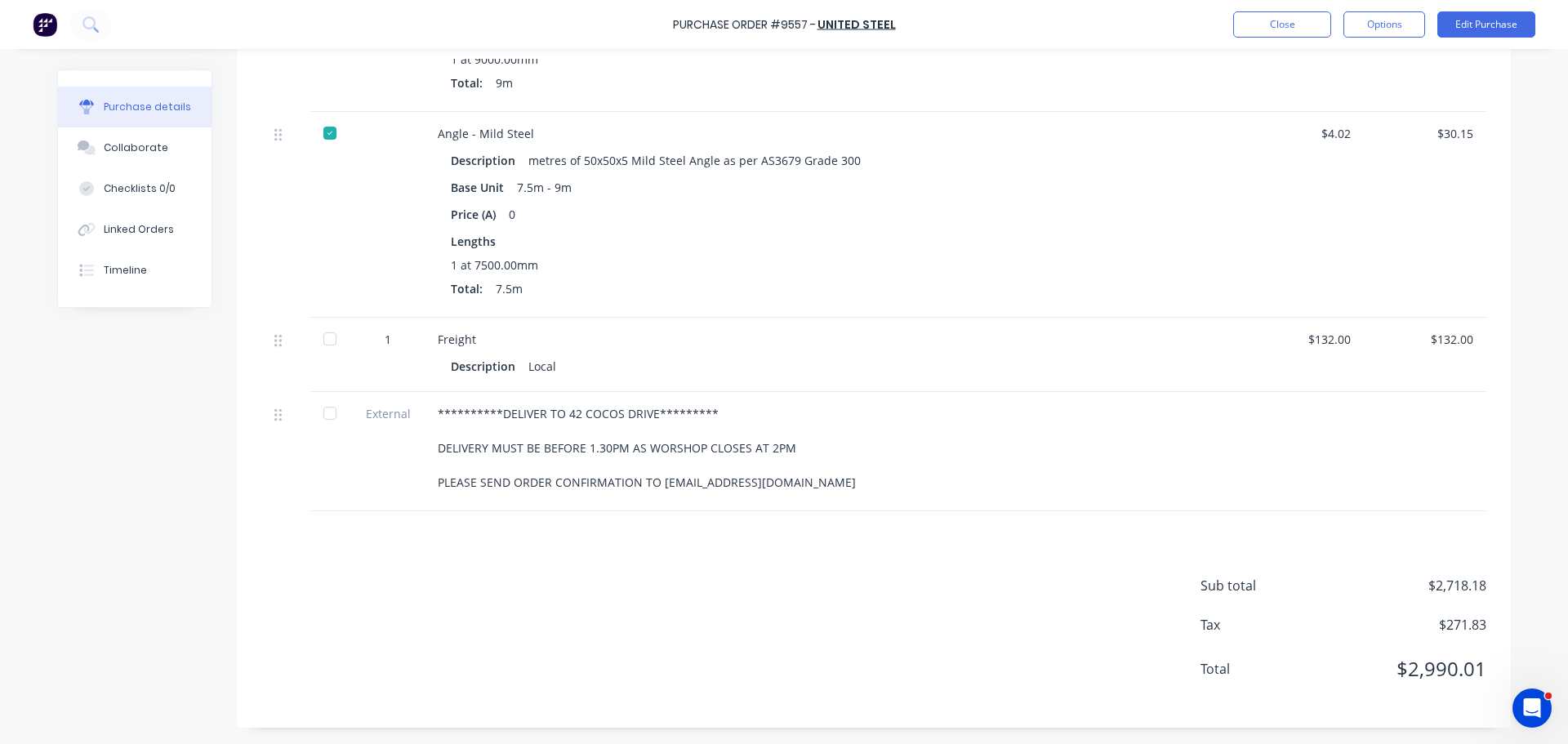
click at [321, 337] on div at bounding box center [330, 339] width 33 height 33
click at [323, 414] on div at bounding box center [330, 413] width 33 height 33
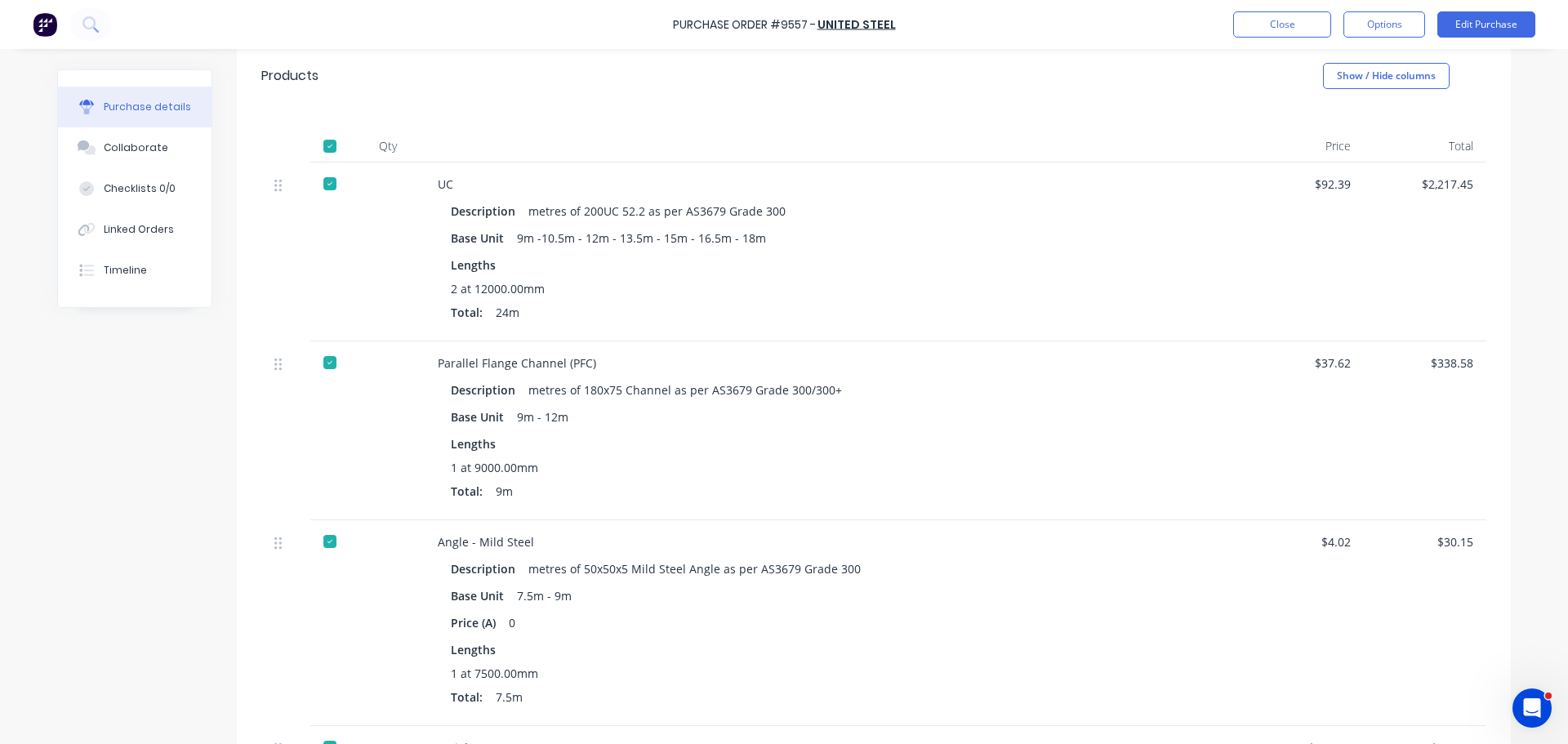
scroll to position [7, 0]
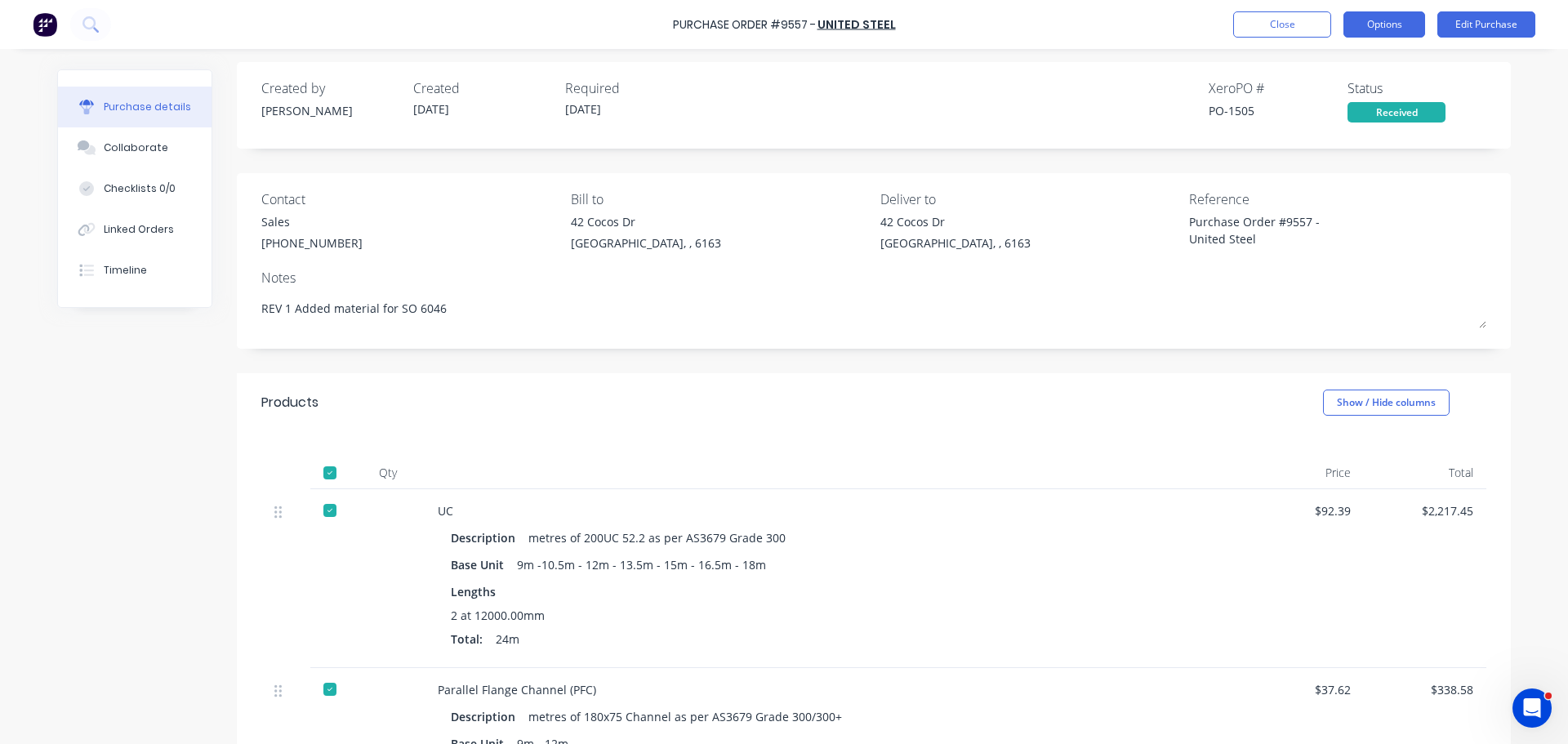
click at [1409, 23] on button "Options" at bounding box center [1384, 25] width 82 height 26
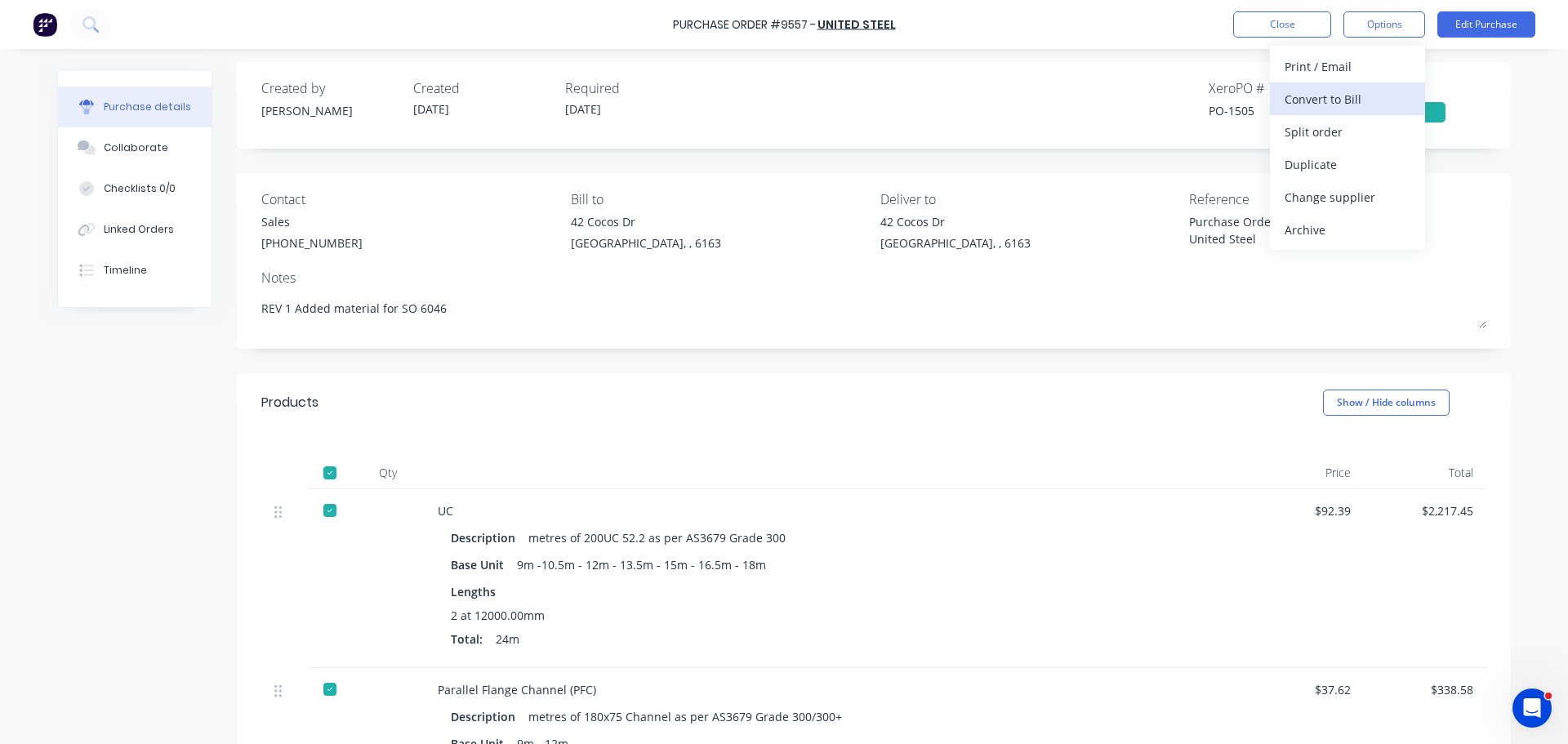
click at [1329, 101] on div "Convert to Bill" at bounding box center [1347, 99] width 126 height 24
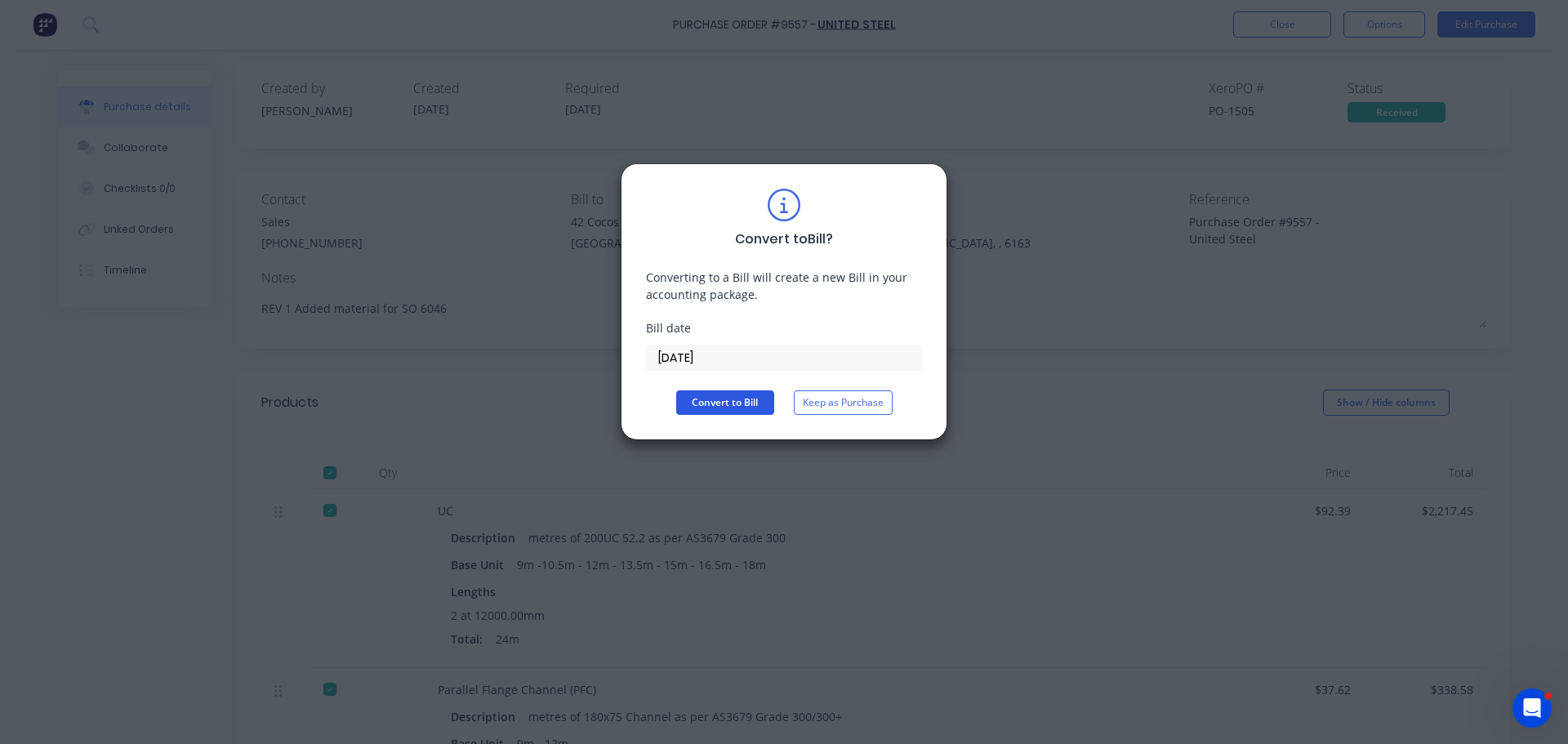
click at [731, 403] on button "Convert to Bill" at bounding box center [725, 403] width 98 height 25
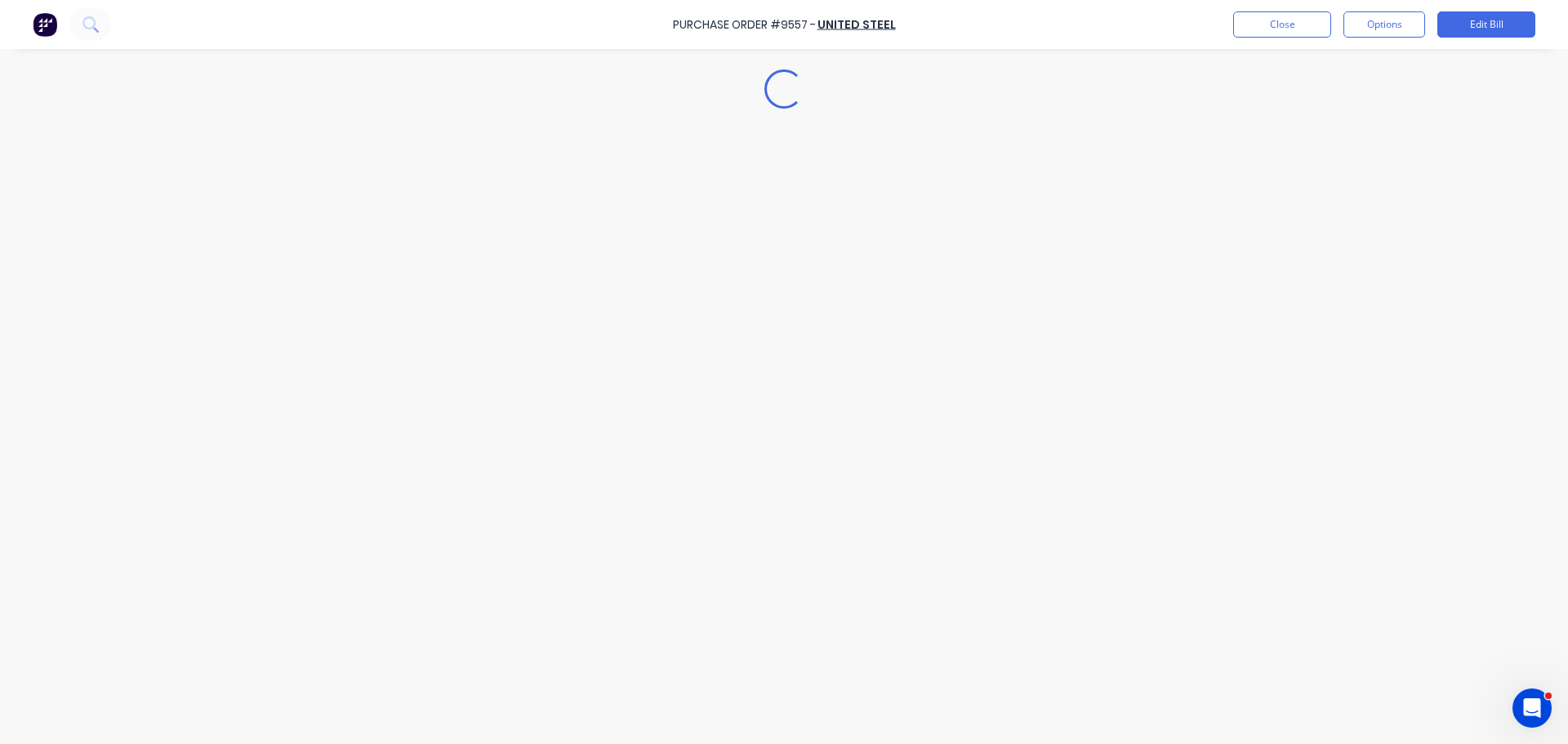
type textarea "x"
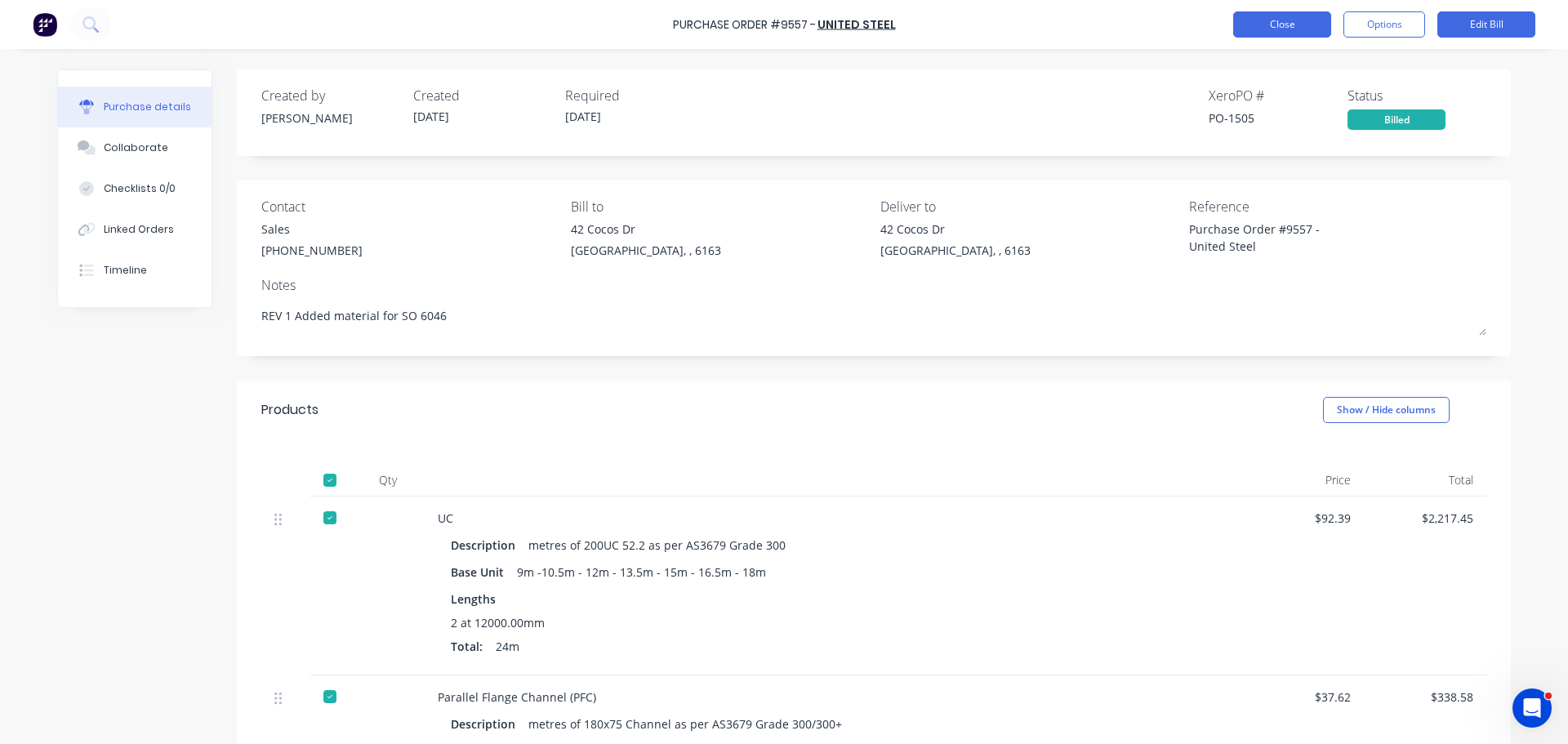
click at [1261, 34] on button "Close" at bounding box center [1282, 25] width 98 height 26
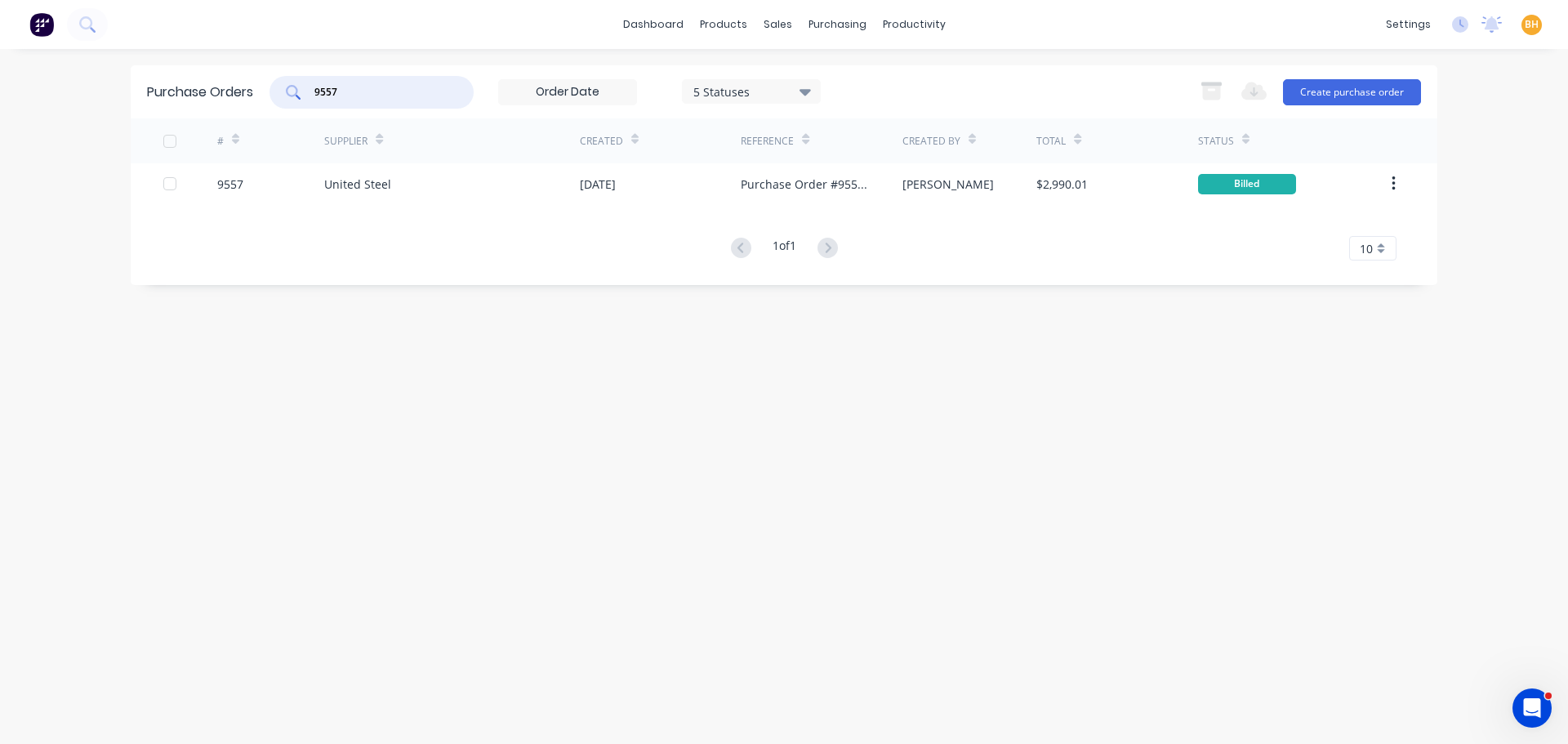
click at [370, 94] on input "9557" at bounding box center [380, 93] width 136 height 17
type input "9590"
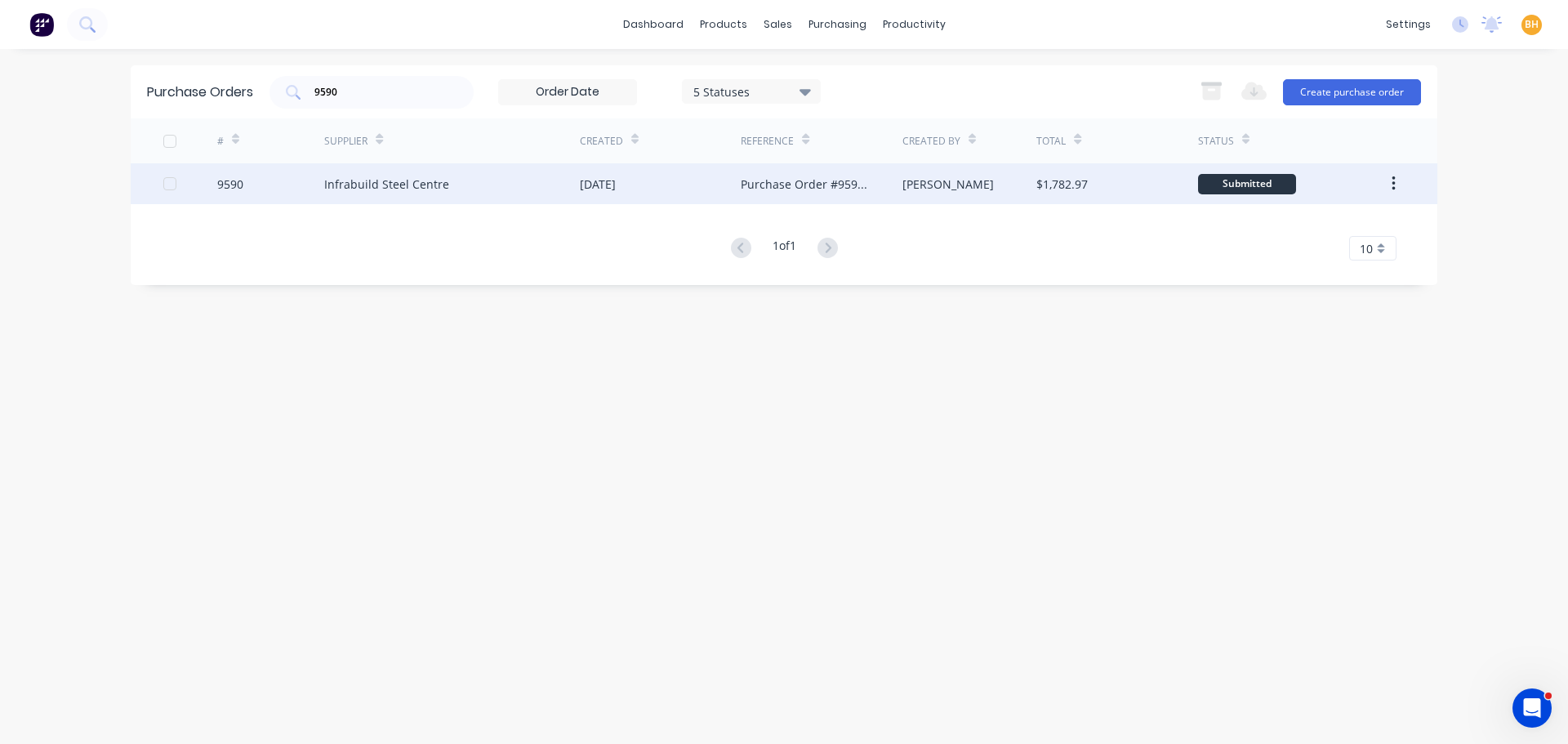
click at [395, 187] on div "Infrabuild Steel Centre" at bounding box center [386, 184] width 125 height 17
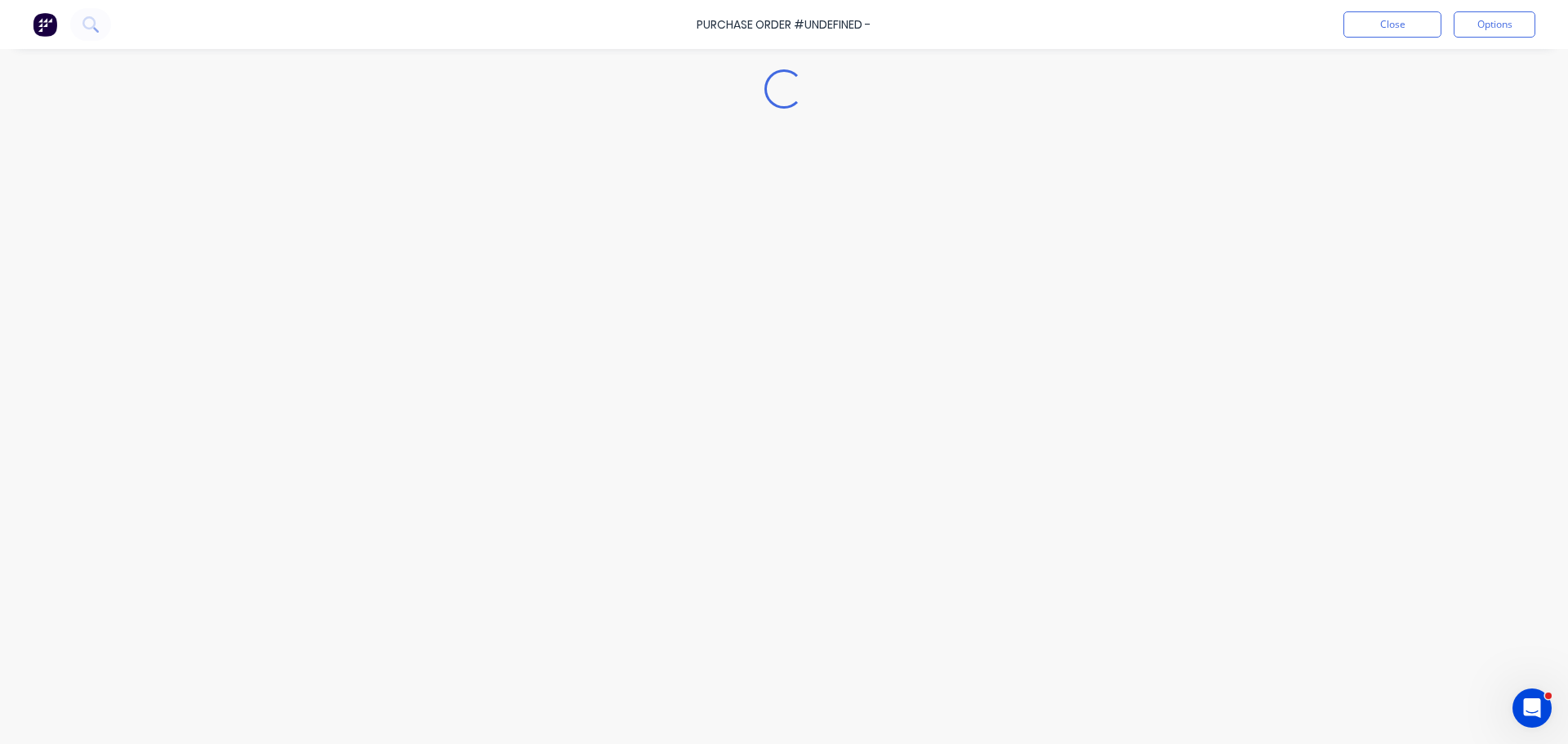
click at [395, 187] on div "Loading..." at bounding box center [784, 347] width 1486 height 662
type textarea "x"
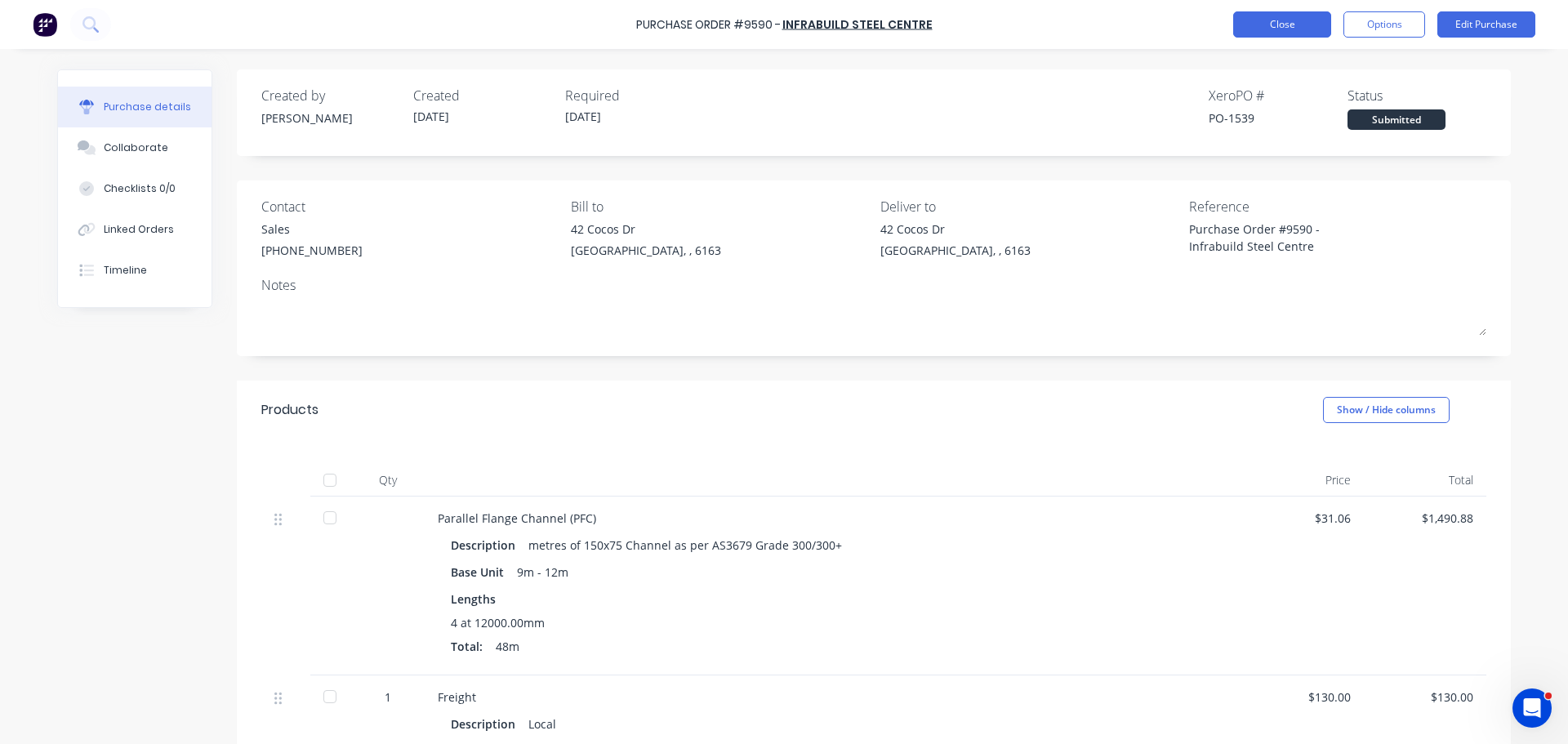
click at [1280, 32] on button "Close" at bounding box center [1282, 25] width 98 height 26
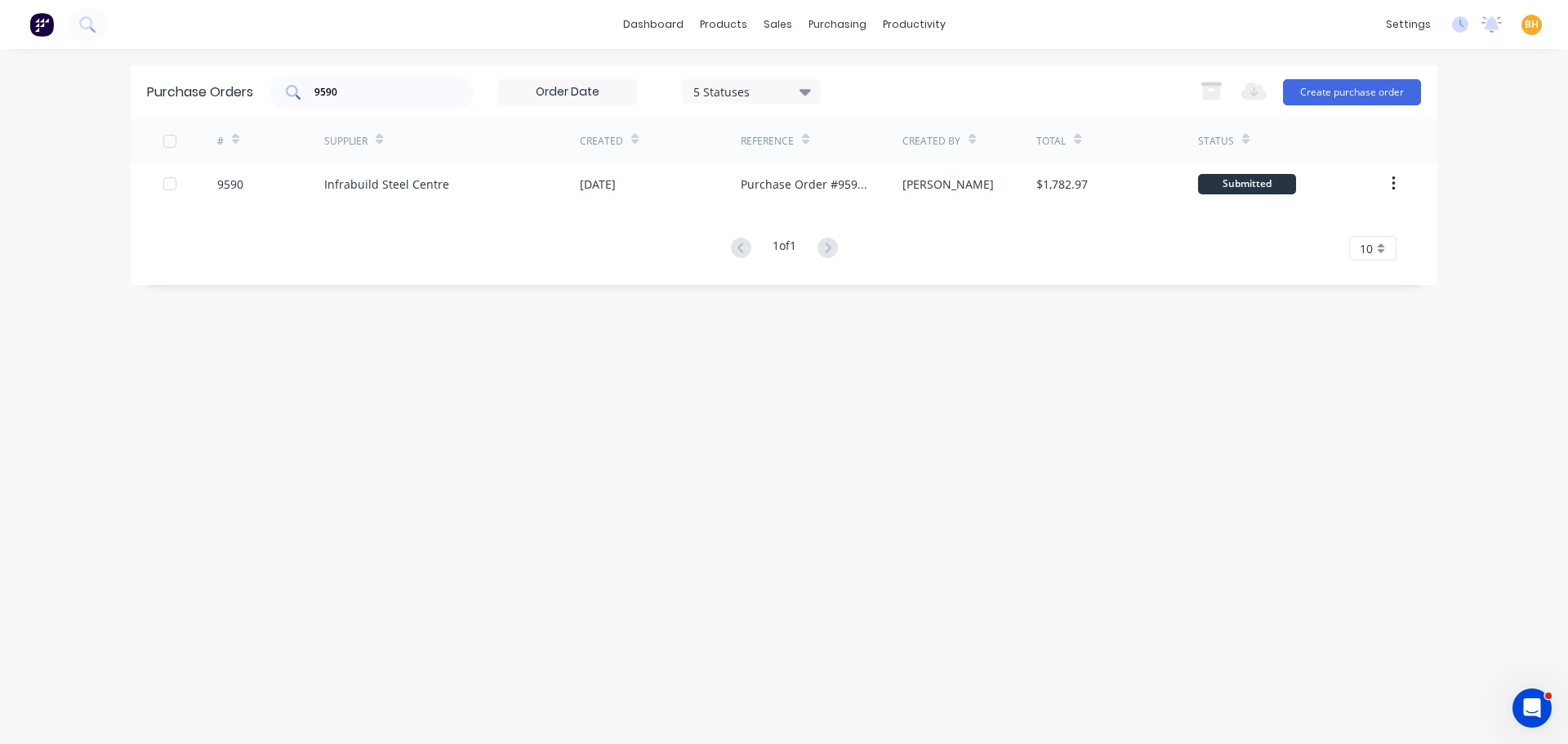
click at [362, 92] on input "9590" at bounding box center [380, 93] width 136 height 17
type input "9"
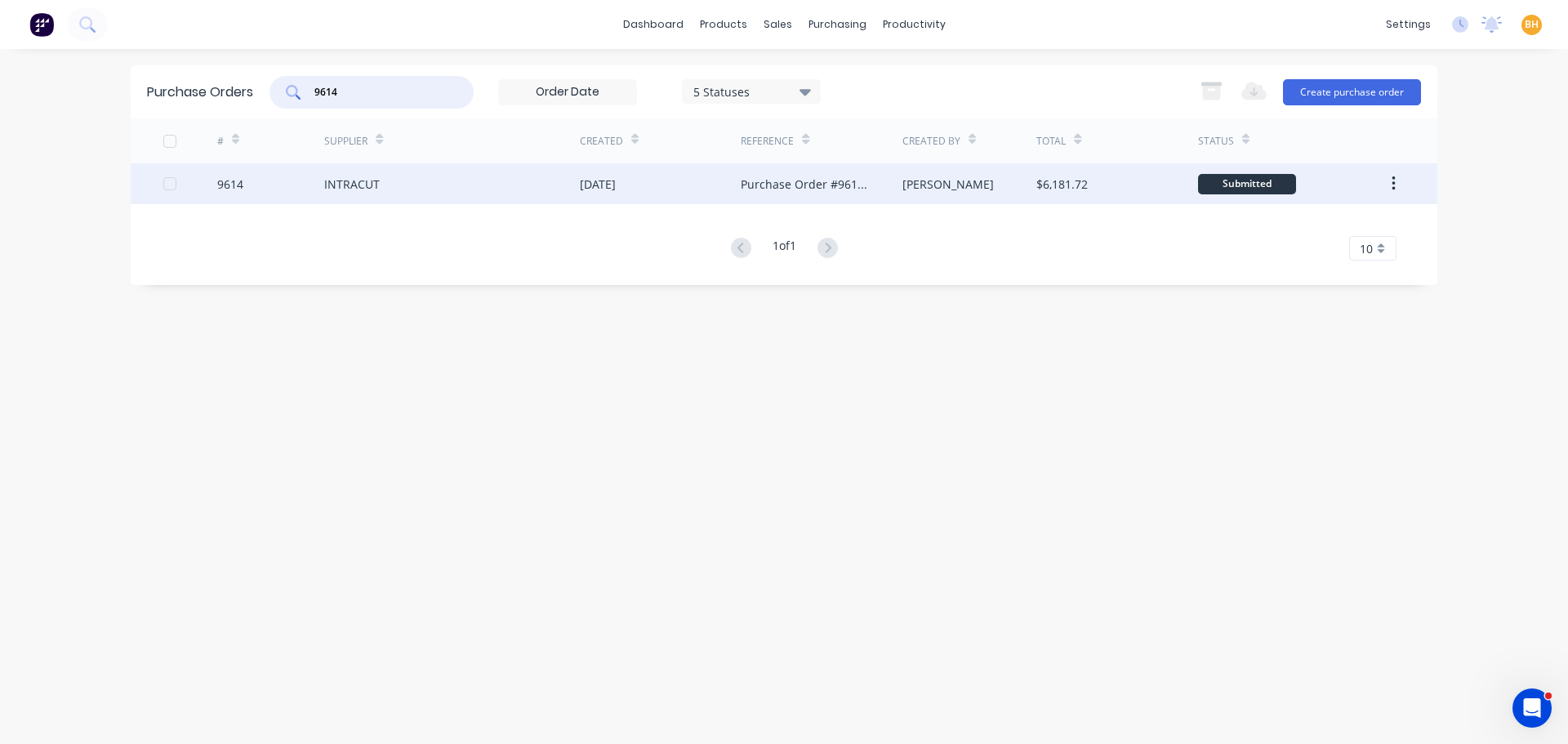
type input "9614"
click at [400, 198] on div "INTRACUT" at bounding box center [451, 184] width 255 height 41
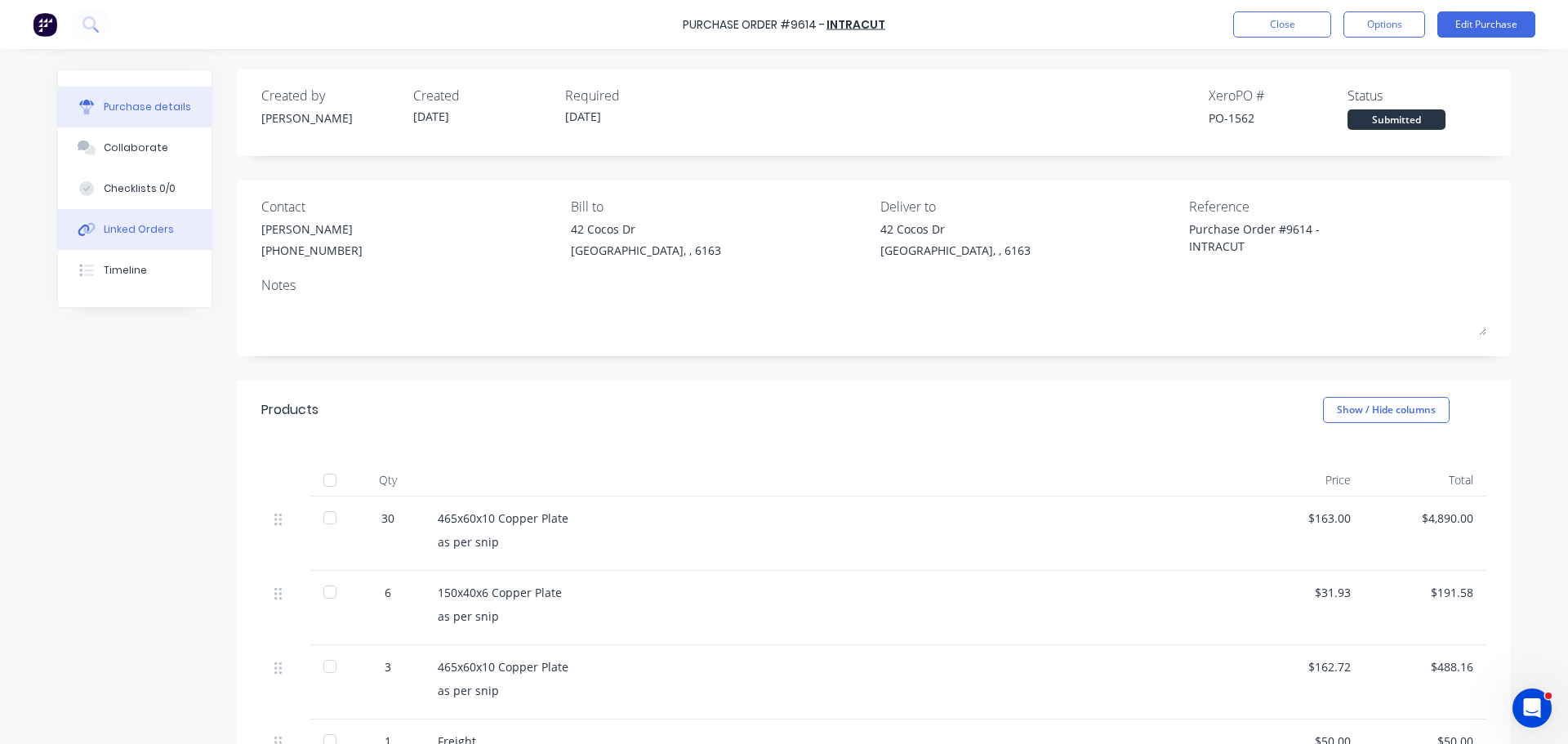
click at [154, 235] on div "Linked Orders" at bounding box center [138, 230] width 70 height 15
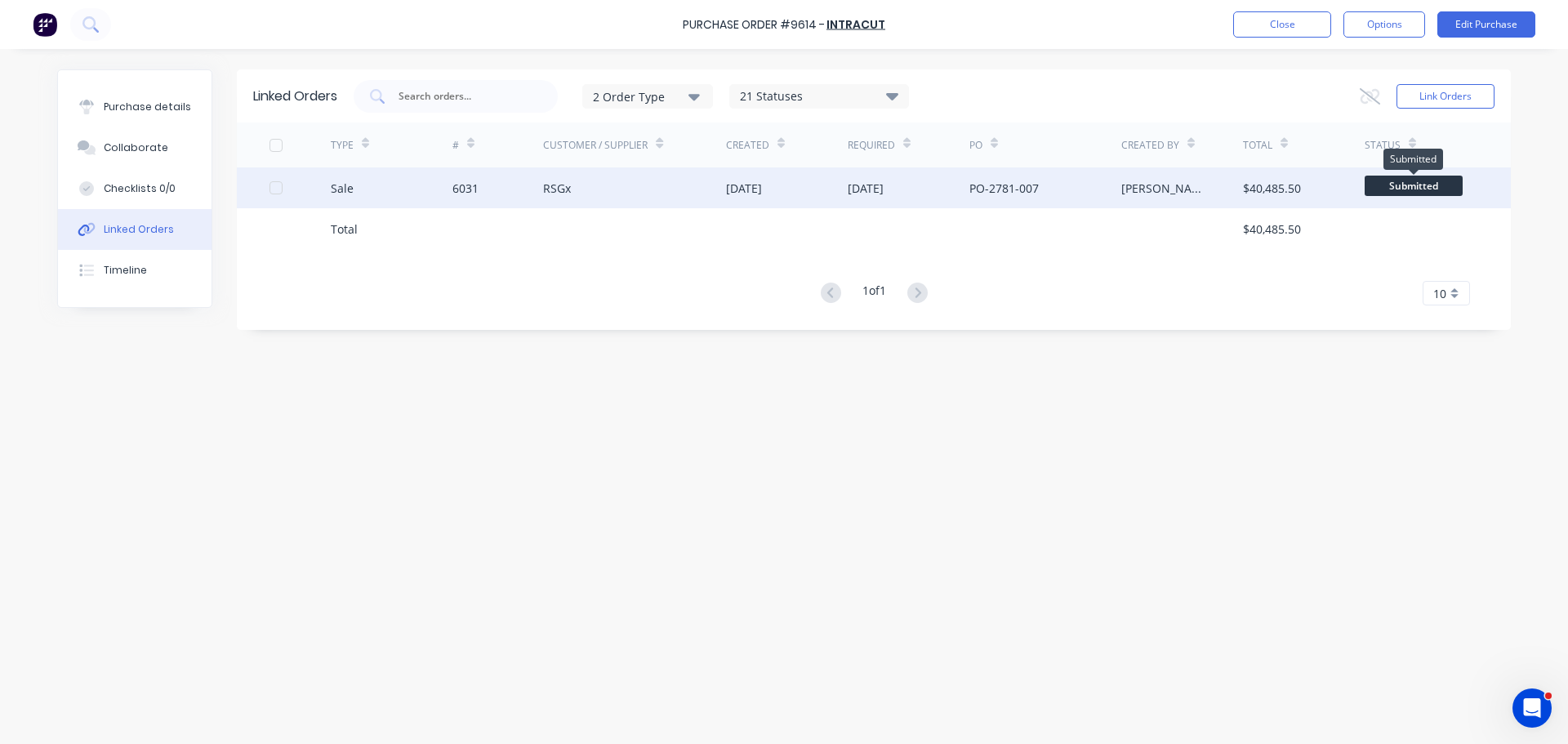
click at [1396, 188] on span "Submitted" at bounding box center [1413, 185] width 98 height 21
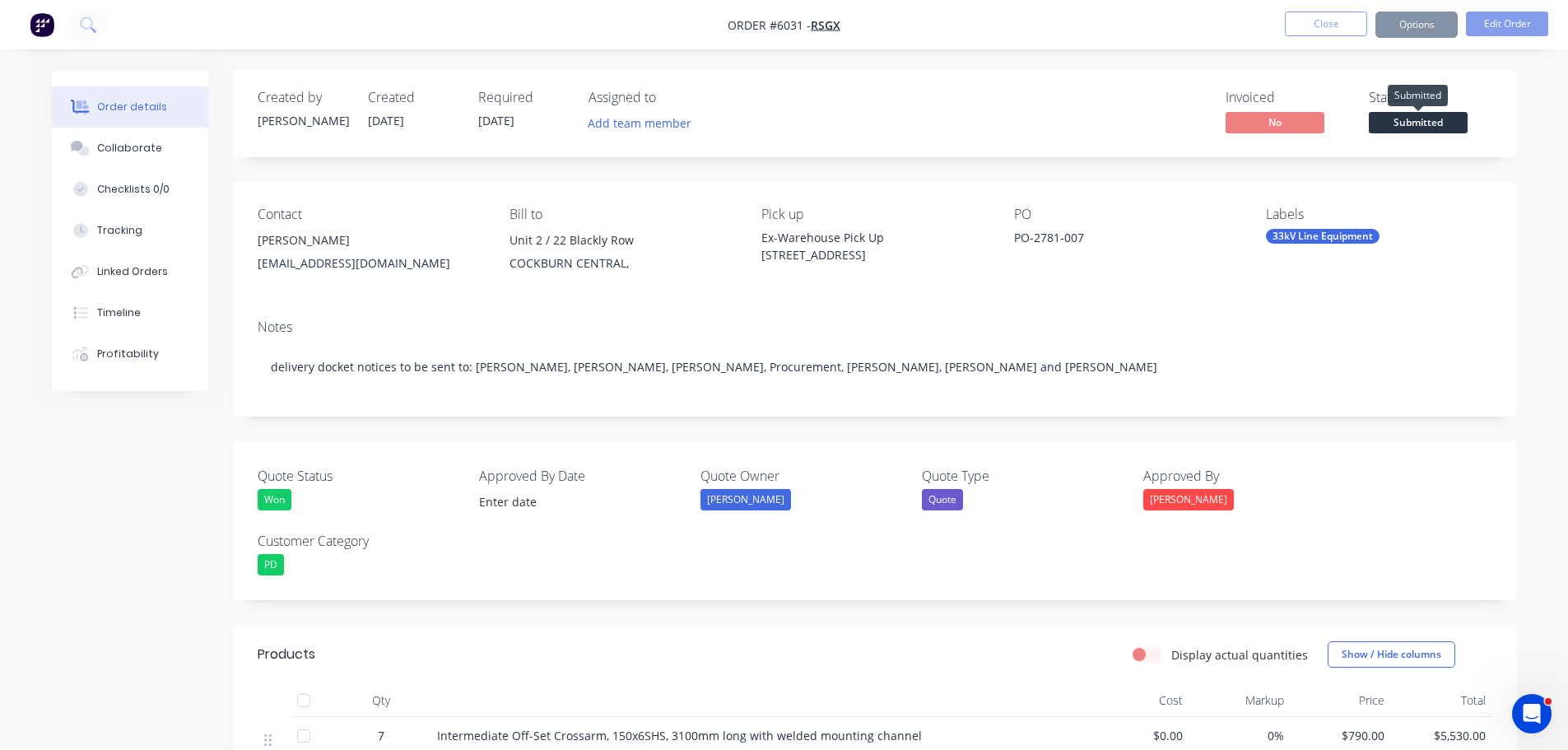
click at [1401, 117] on span "Submitted" at bounding box center [1418, 122] width 99 height 21
click at [1420, 125] on span "Submitted" at bounding box center [1418, 122] width 99 height 21
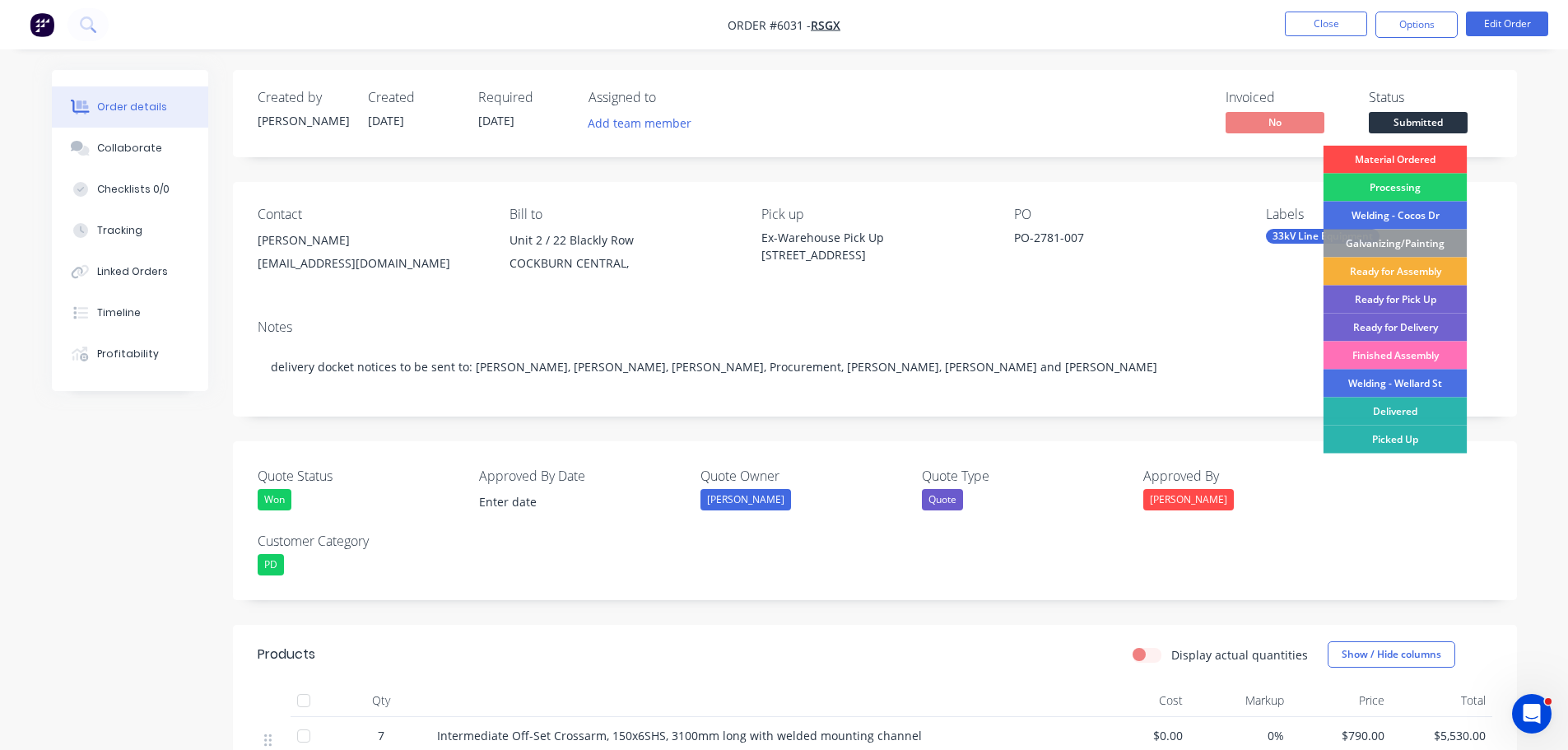
click at [1406, 163] on div "Material Ordered" at bounding box center [1395, 160] width 144 height 28
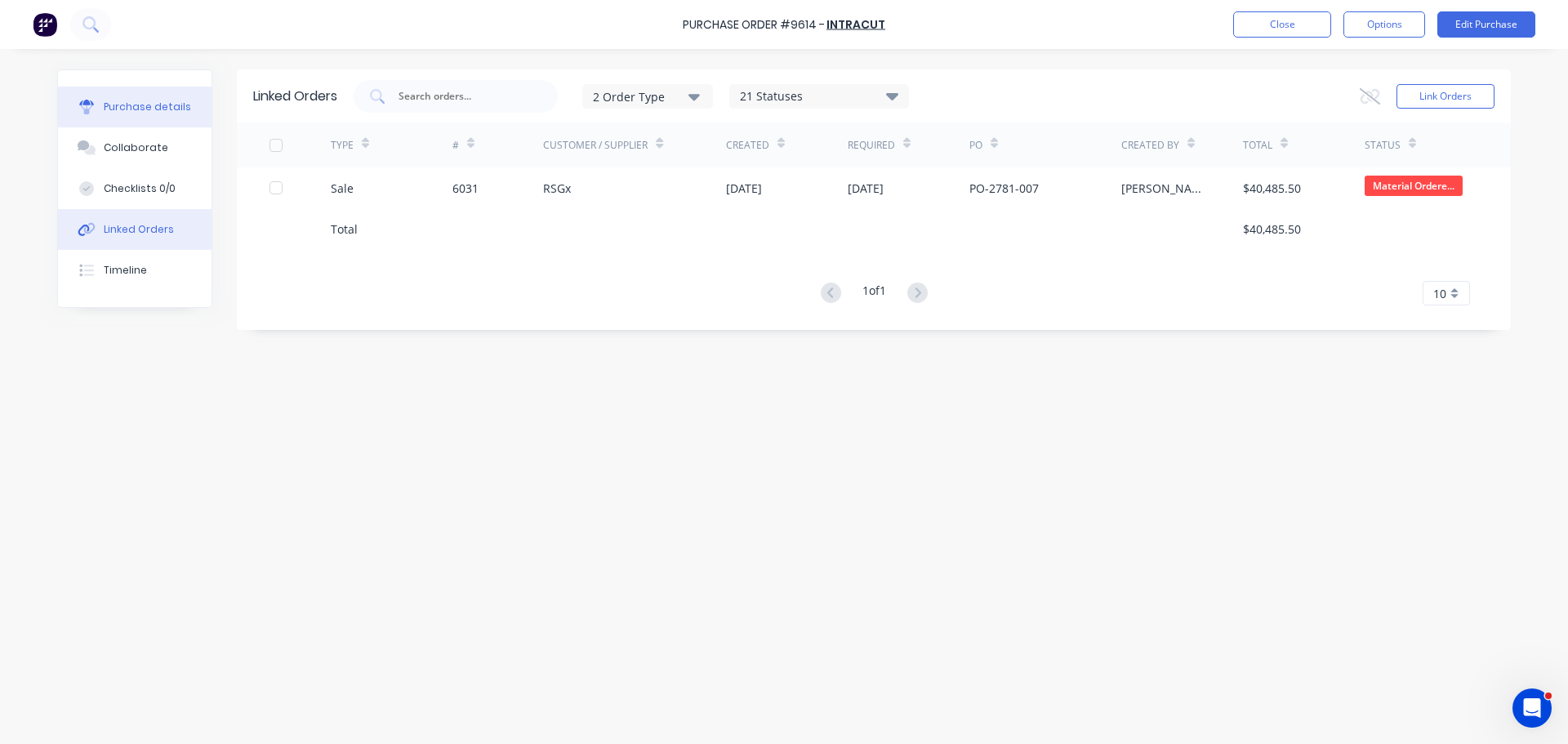
click at [137, 112] on div "Purchase details" at bounding box center [147, 107] width 88 height 15
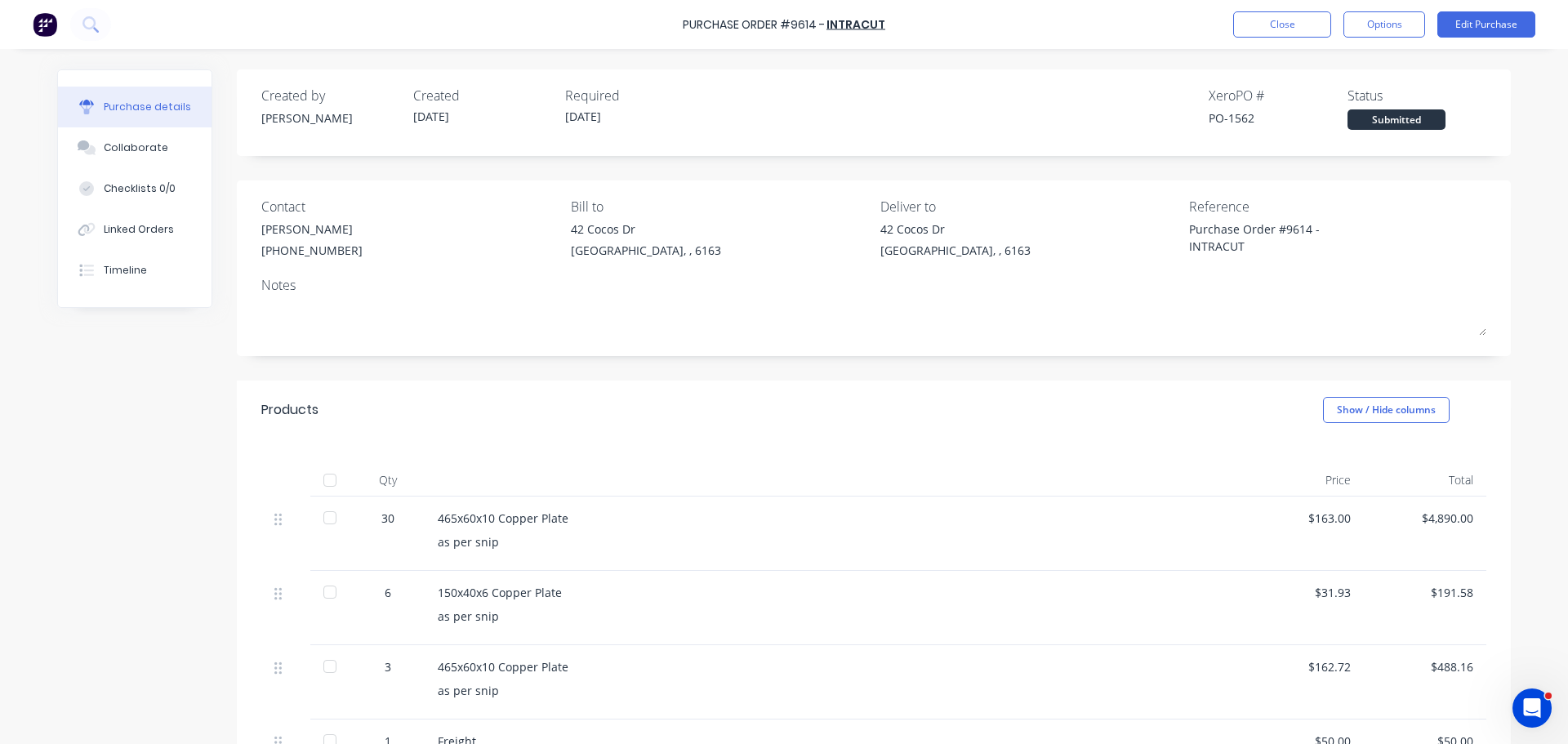
click at [138, 112] on div "Purchase details" at bounding box center [147, 107] width 88 height 15
type textarea "x"
click at [1291, 31] on button "Close" at bounding box center [1282, 25] width 98 height 26
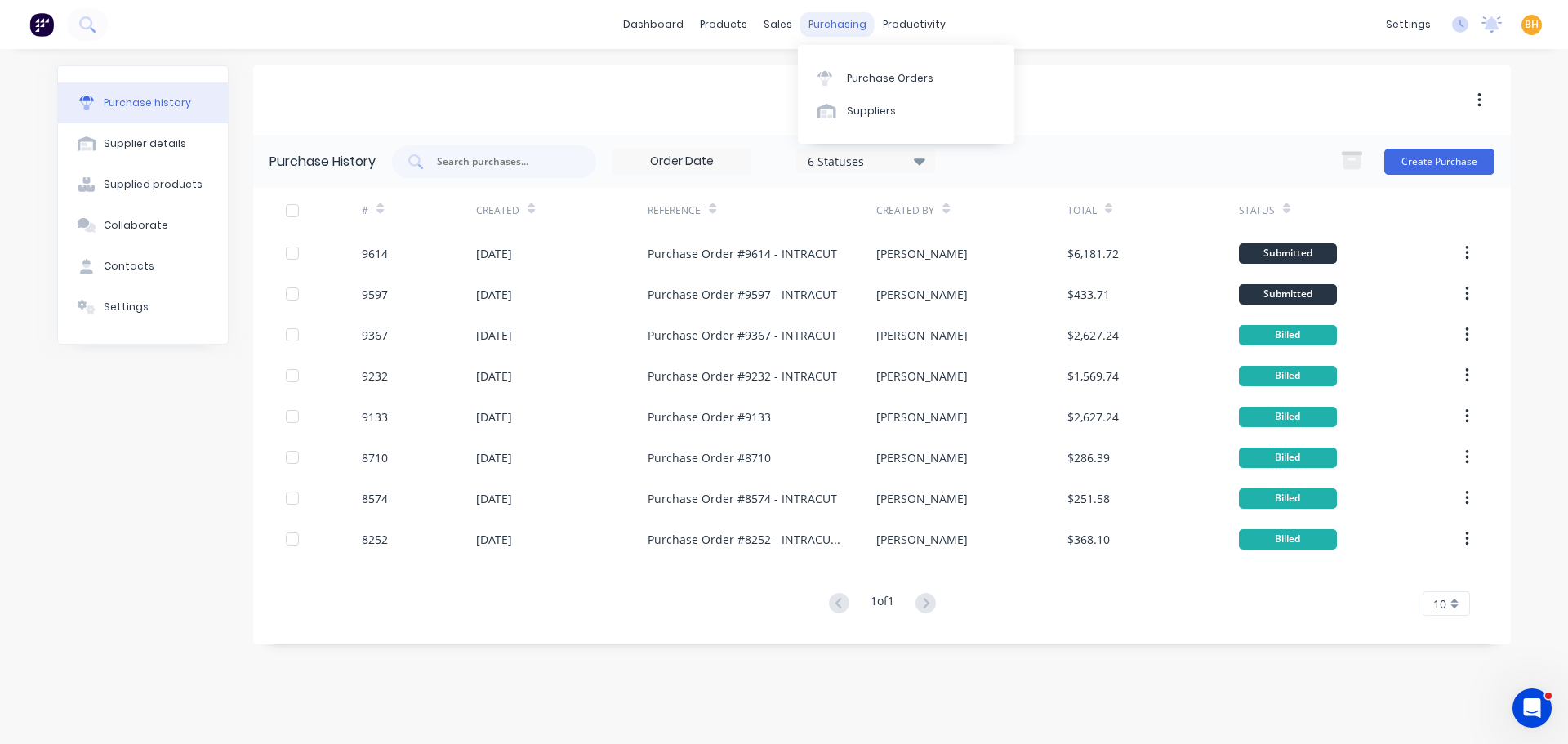
click at [831, 30] on div "purchasing" at bounding box center [837, 25] width 74 height 25
click at [854, 72] on div "Purchase Orders" at bounding box center [889, 79] width 87 height 15
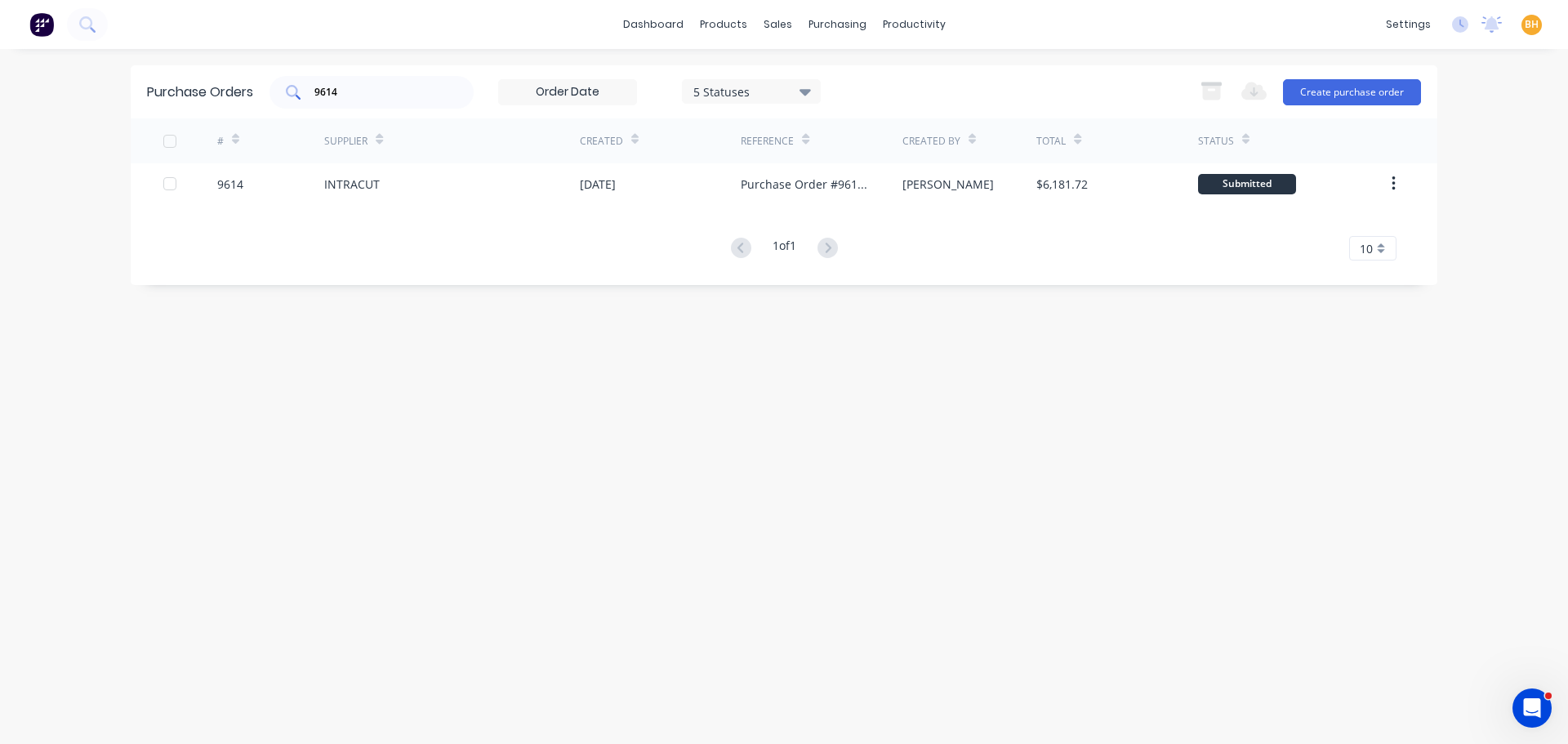
click at [396, 94] on input "9614" at bounding box center [380, 93] width 136 height 17
type input "9"
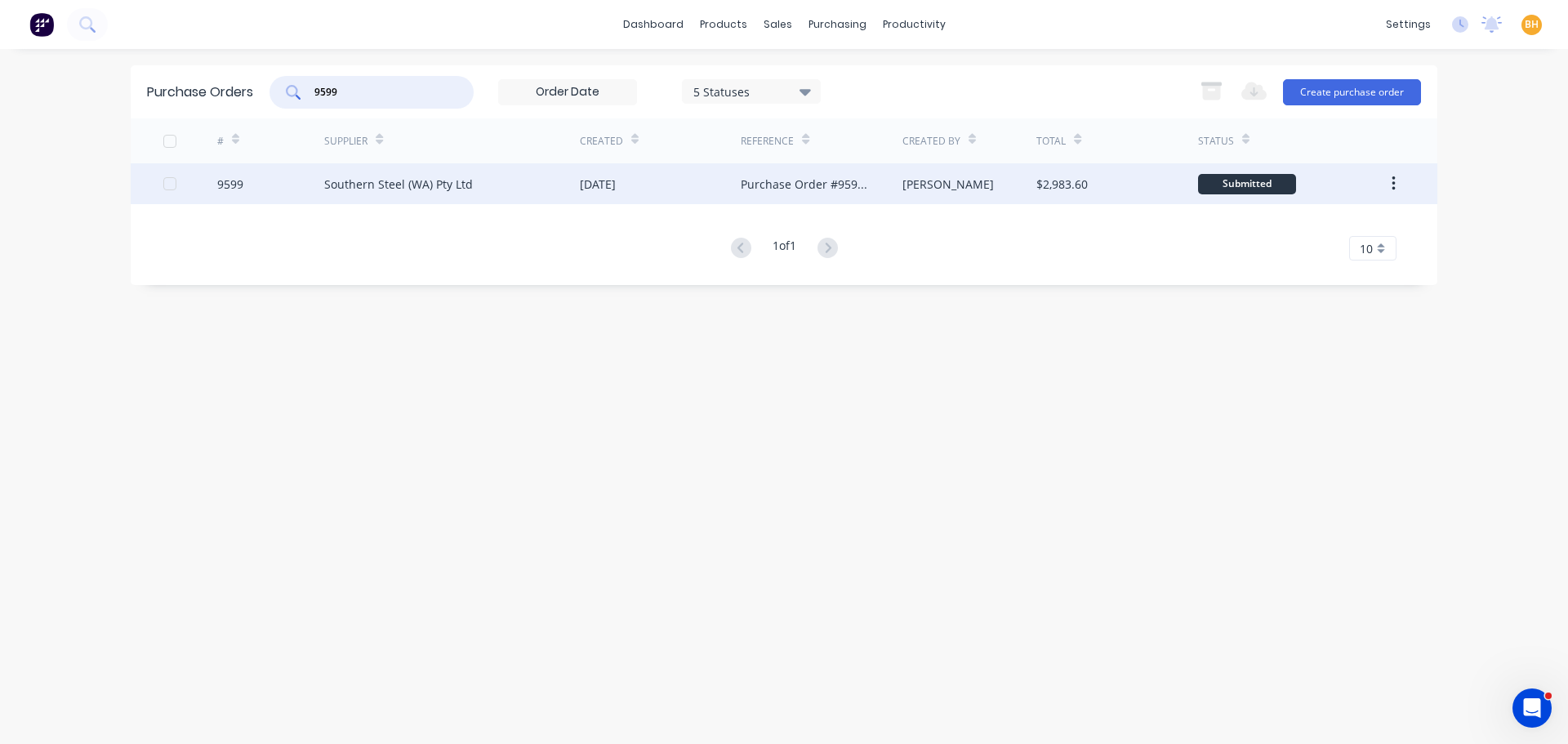
type input "9599"
click at [407, 191] on div "Southern Steel (WA) Pty Ltd" at bounding box center [398, 184] width 149 height 17
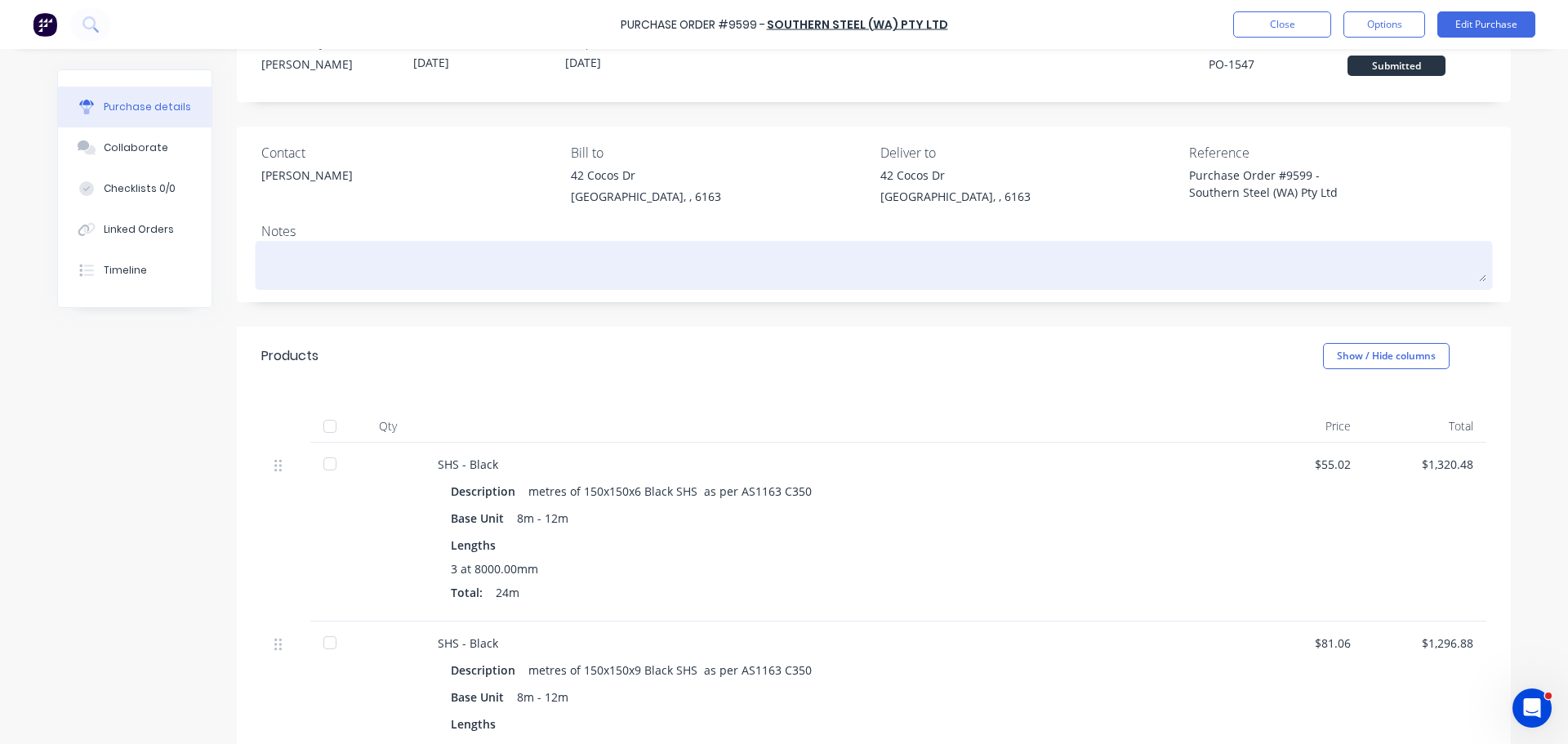
scroll to position [82, 0]
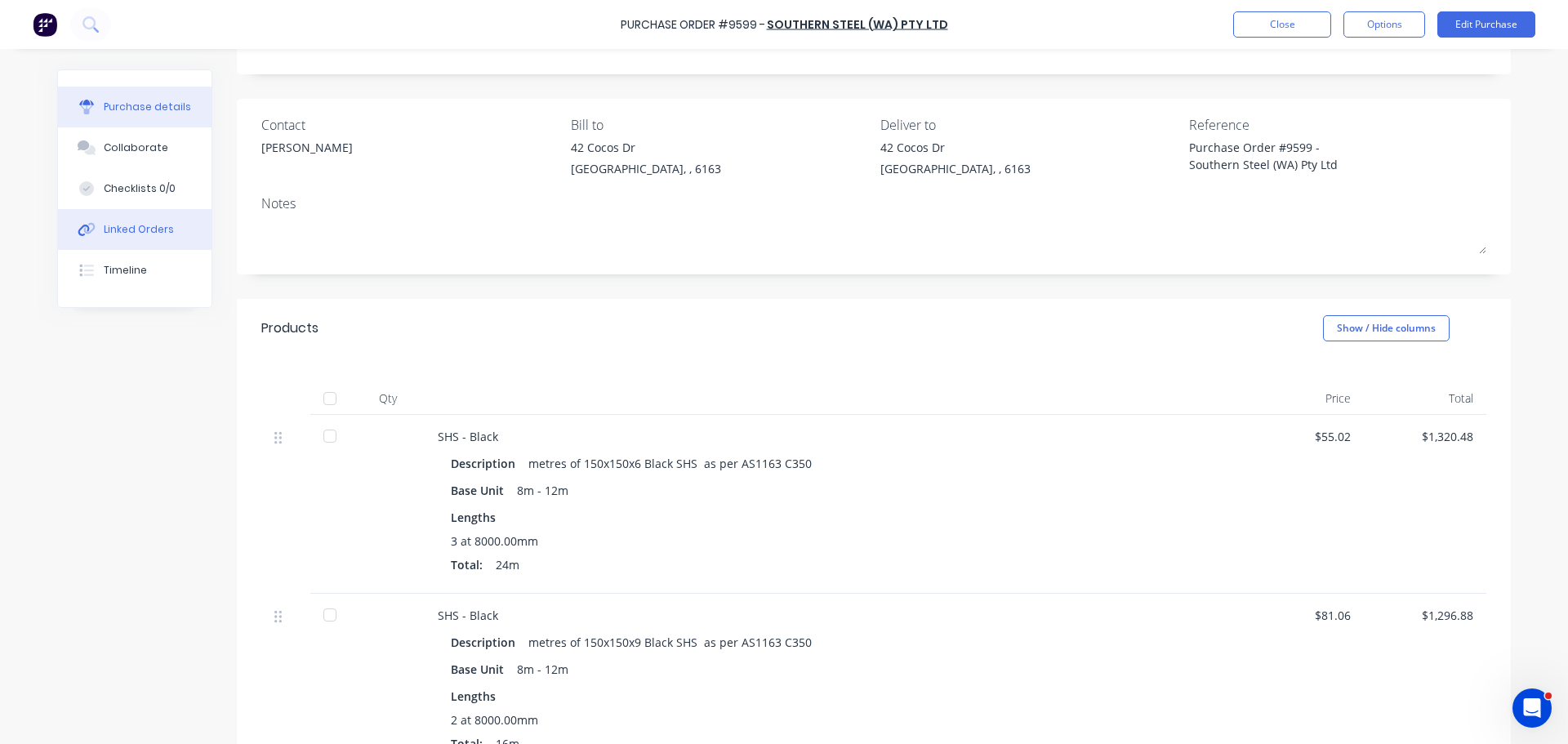
click at [130, 230] on div "Linked Orders" at bounding box center [138, 230] width 70 height 15
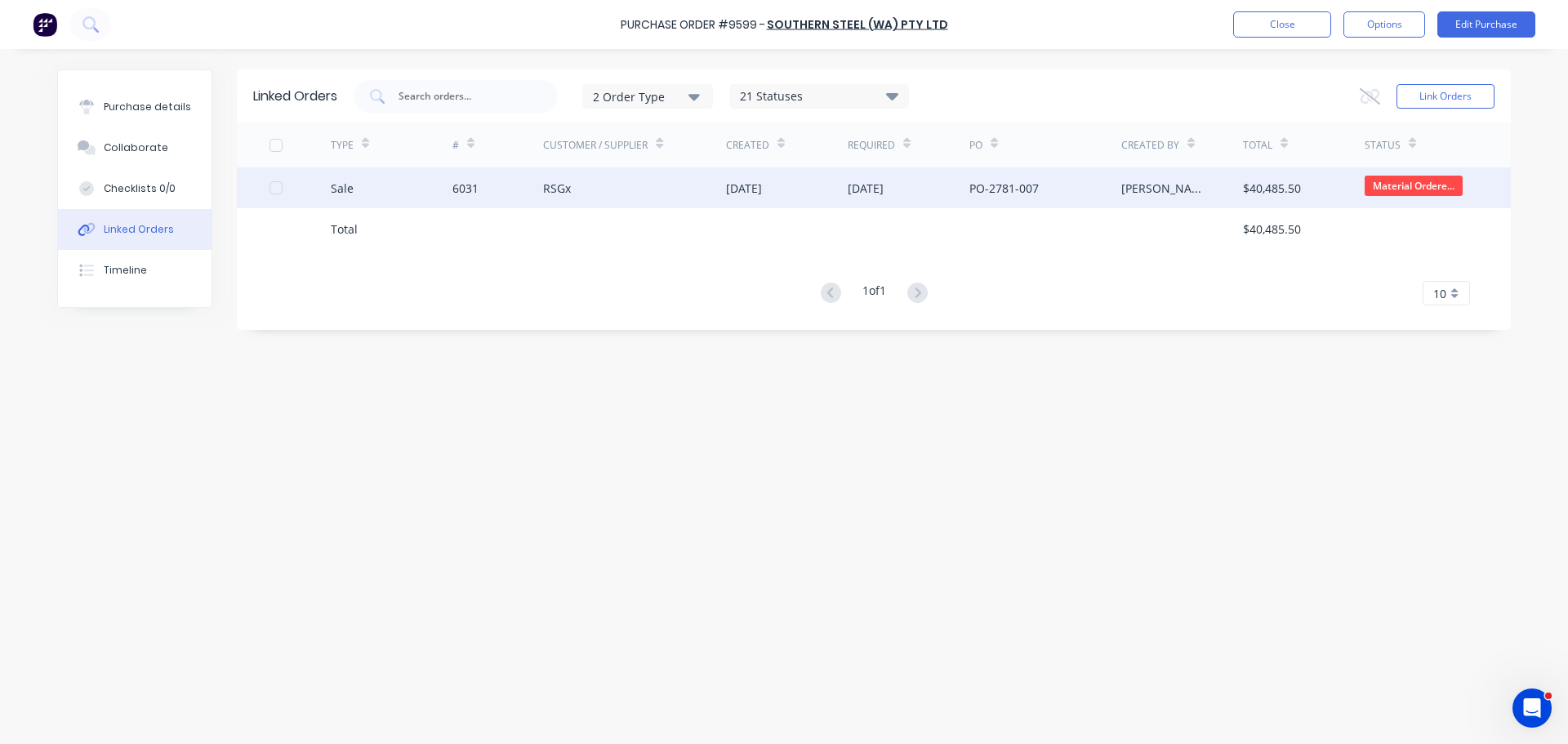
click at [687, 182] on div "RSGx" at bounding box center [634, 187] width 183 height 41
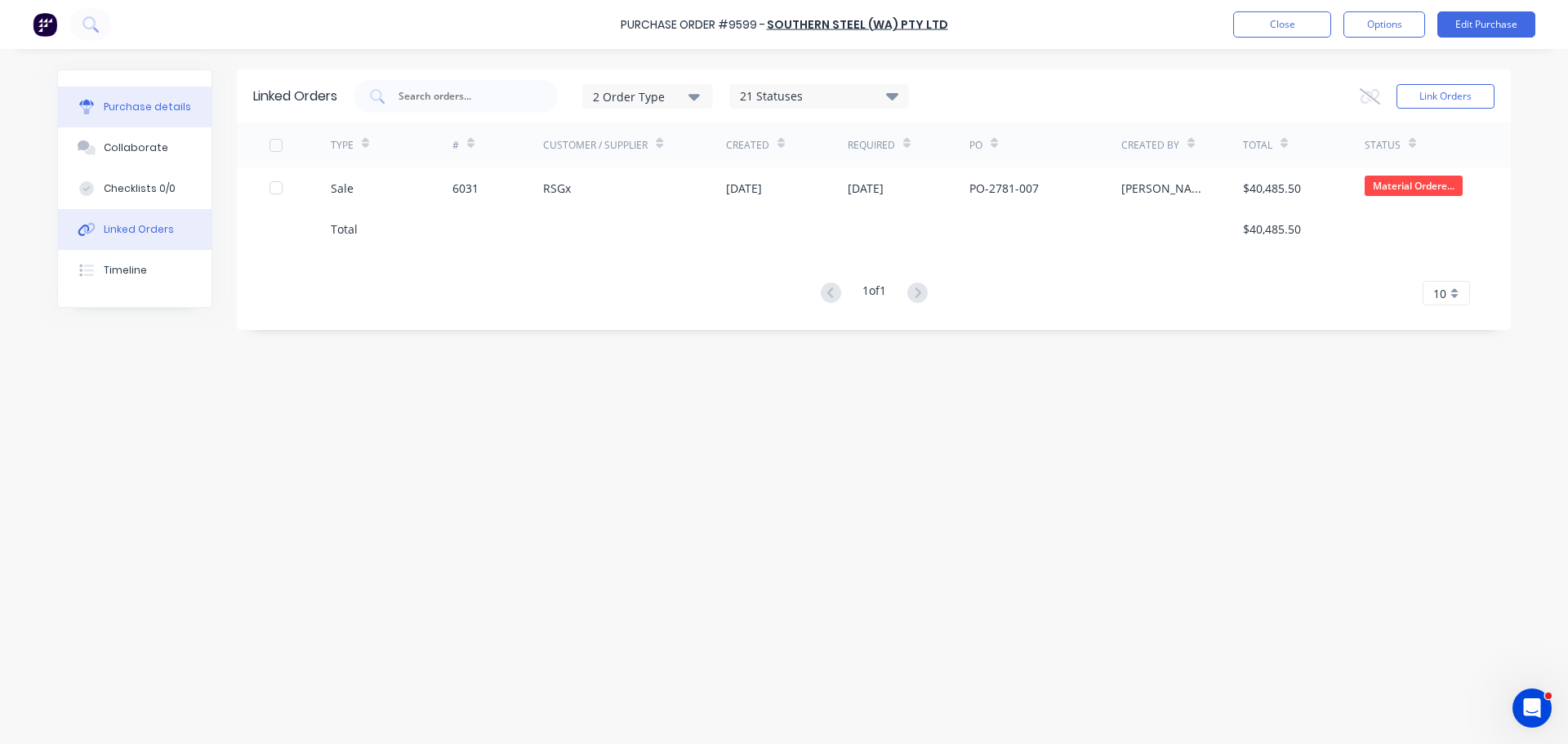
click at [147, 110] on div "Purchase details" at bounding box center [147, 107] width 88 height 15
type textarea "x"
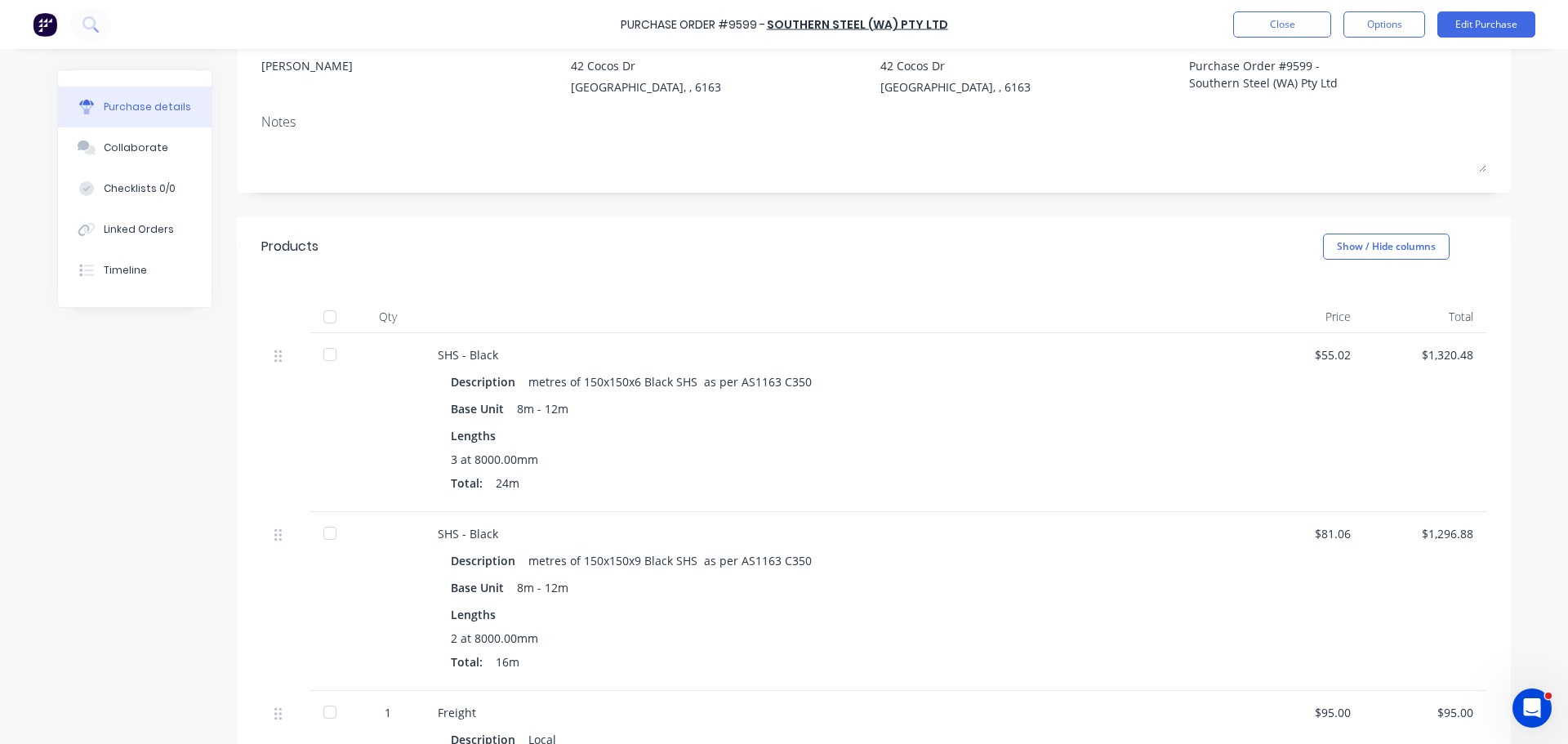
scroll to position [245, 0]
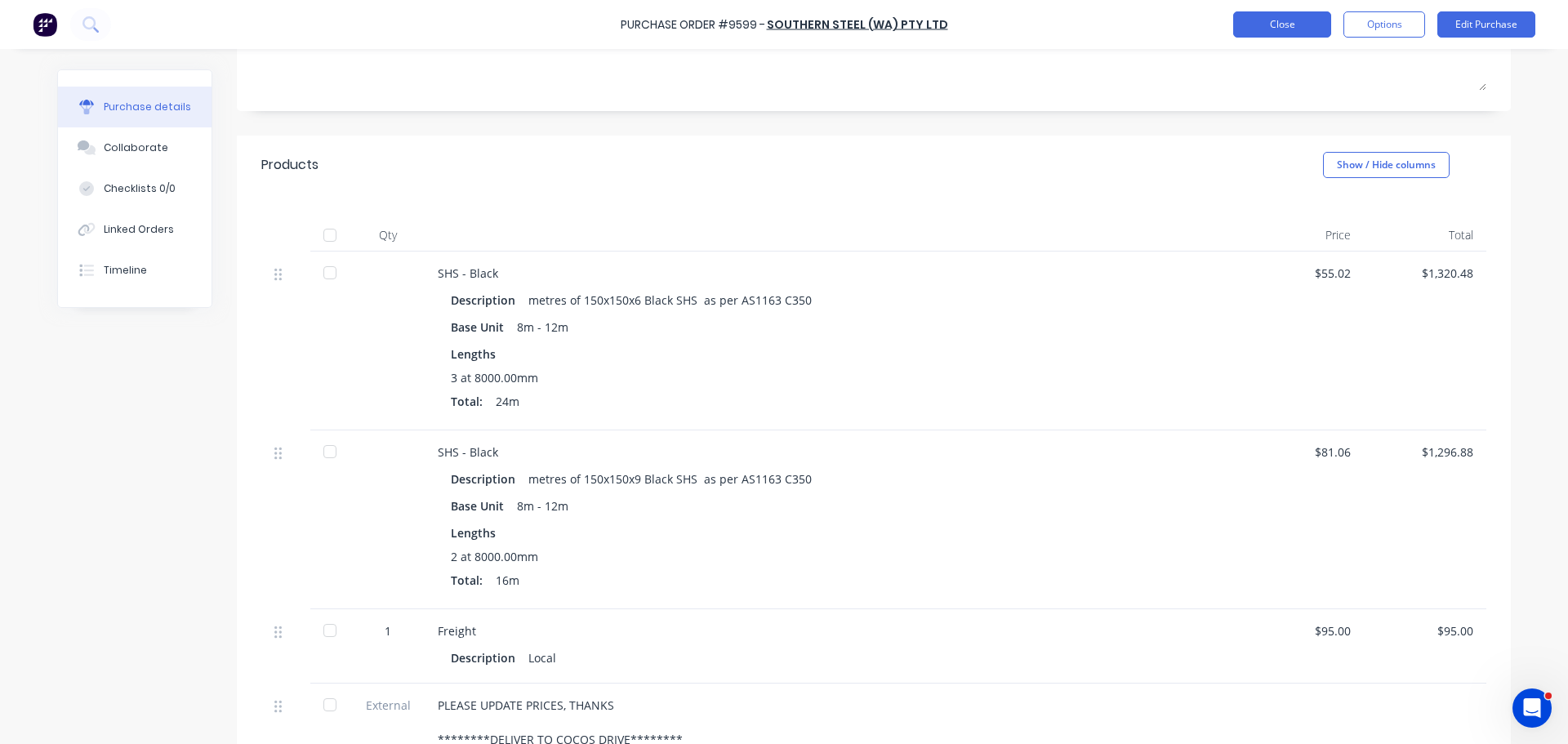
click at [1273, 26] on button "Close" at bounding box center [1282, 25] width 98 height 26
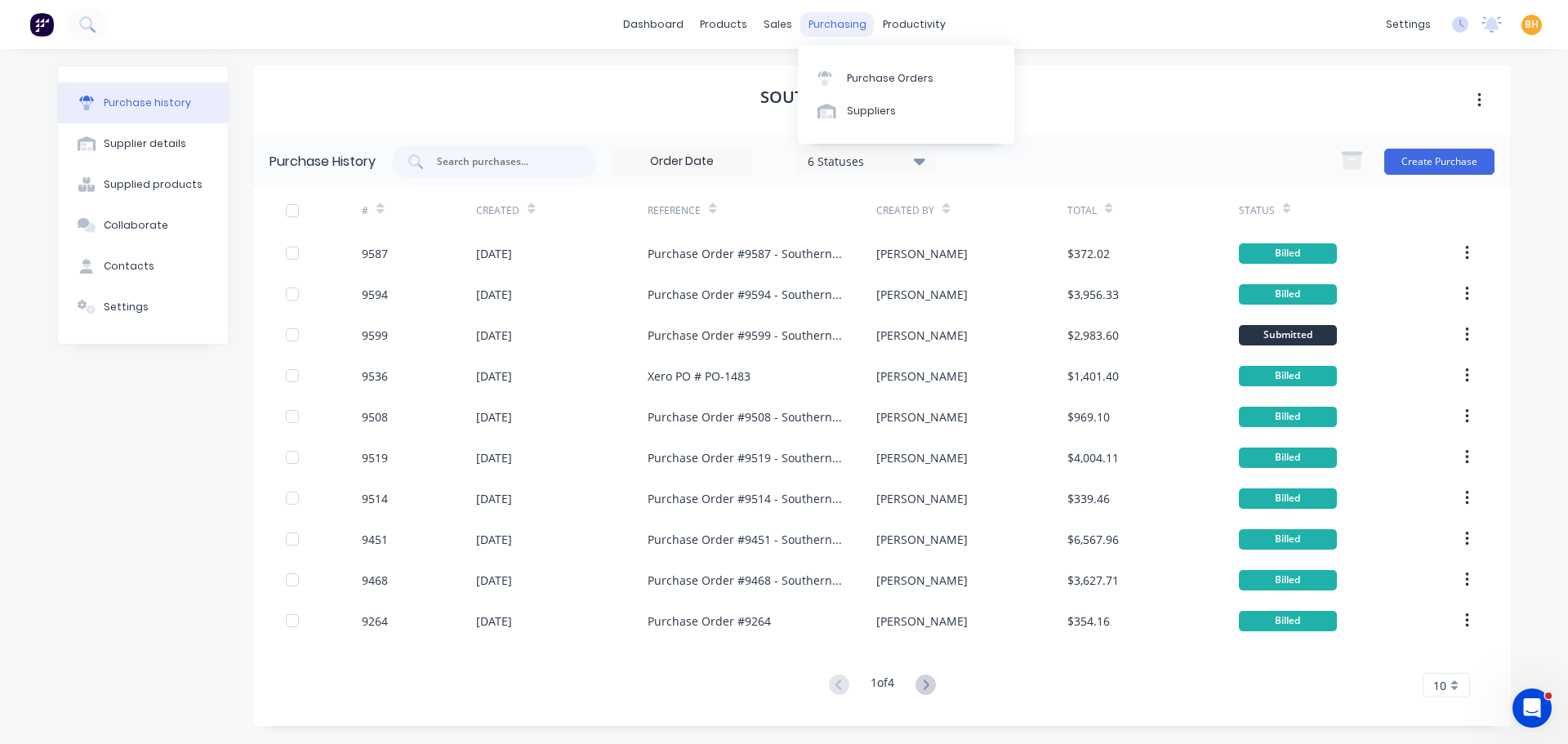
click at [830, 21] on div "purchasing" at bounding box center [837, 25] width 74 height 25
click at [860, 92] on link "Purchase Orders" at bounding box center [906, 78] width 217 height 33
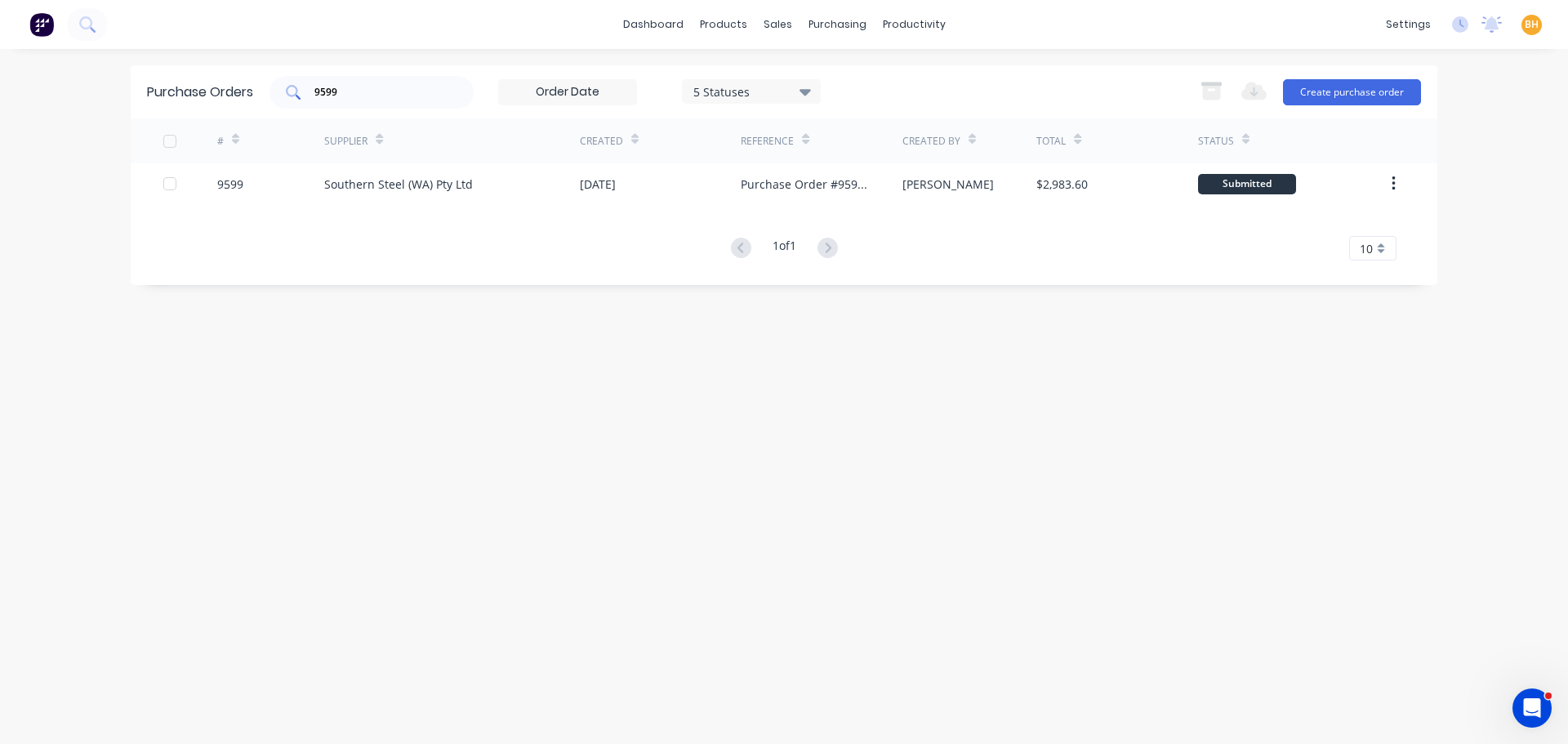
click at [371, 98] on input "9599" at bounding box center [380, 93] width 136 height 17
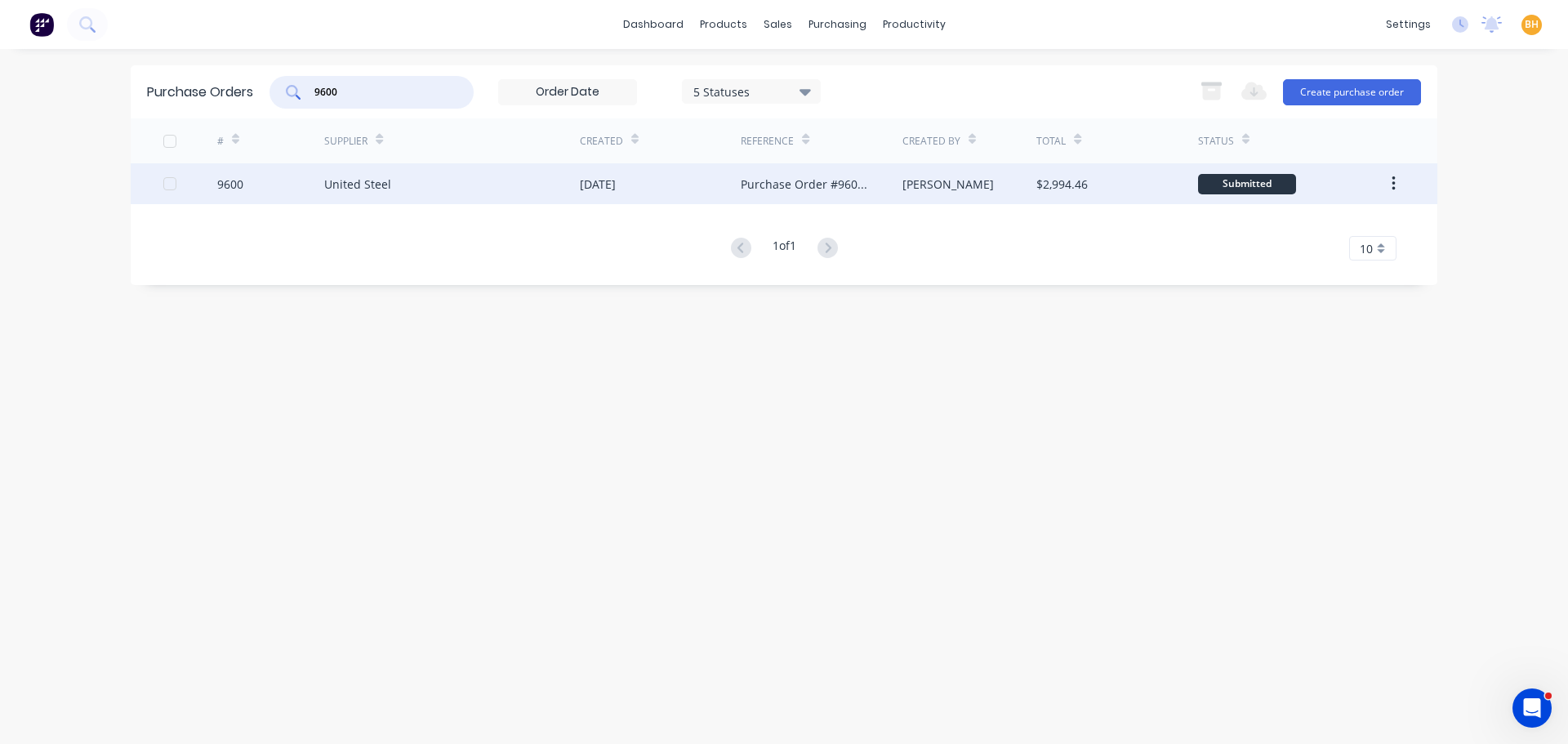
type input "9600"
click at [425, 187] on div "United Steel" at bounding box center [451, 184] width 255 height 41
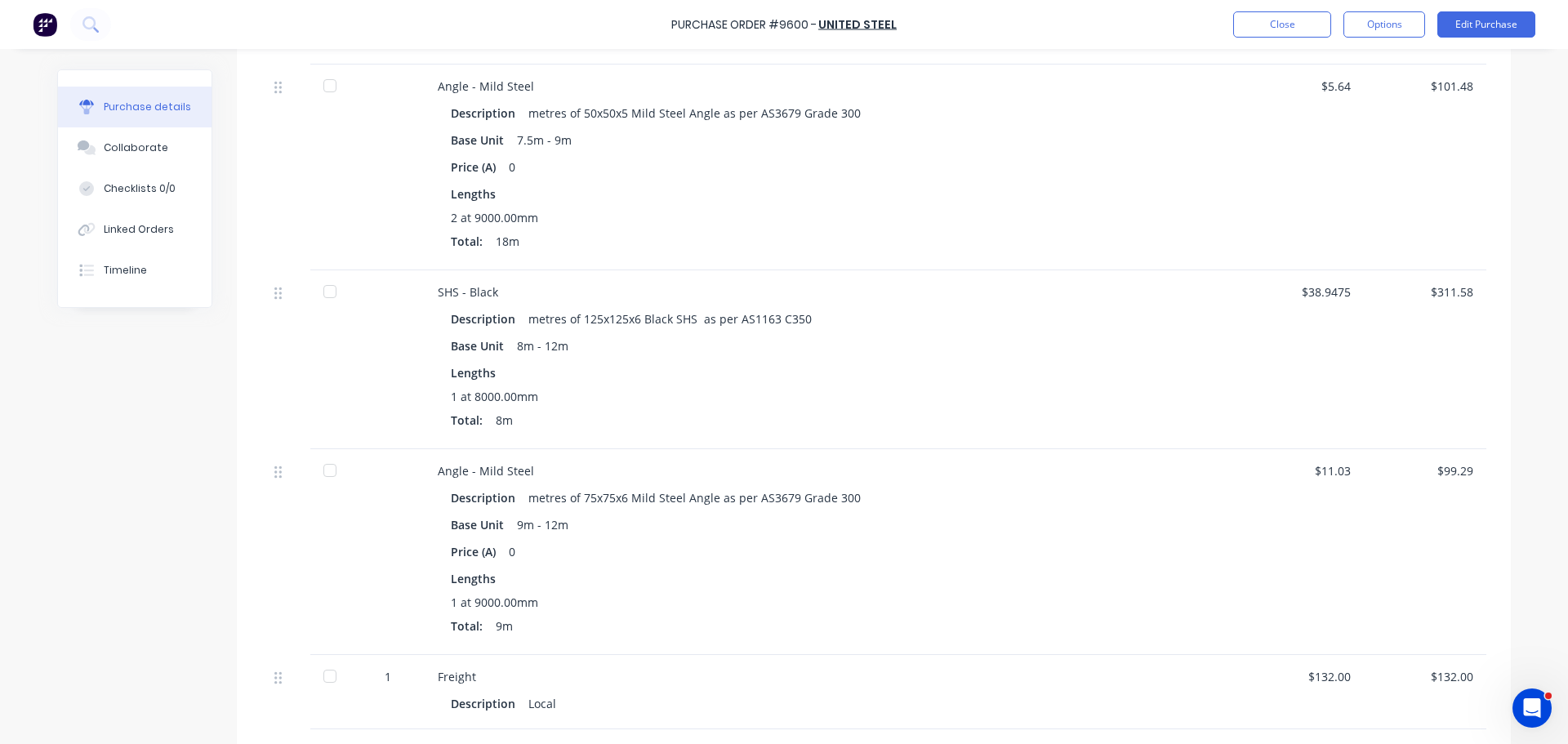
scroll to position [980, 0]
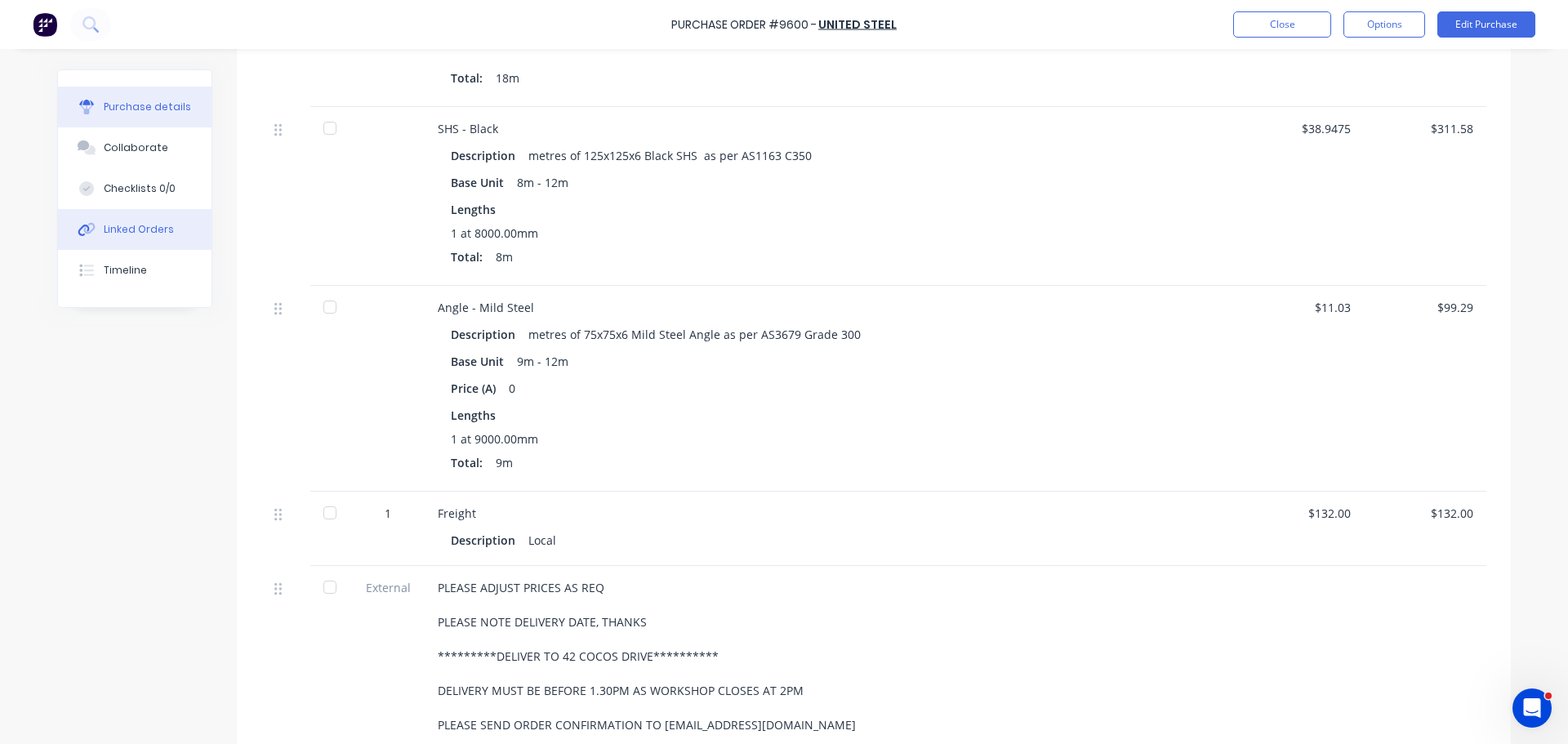
click at [90, 217] on button "Linked Orders" at bounding box center [135, 229] width 154 height 41
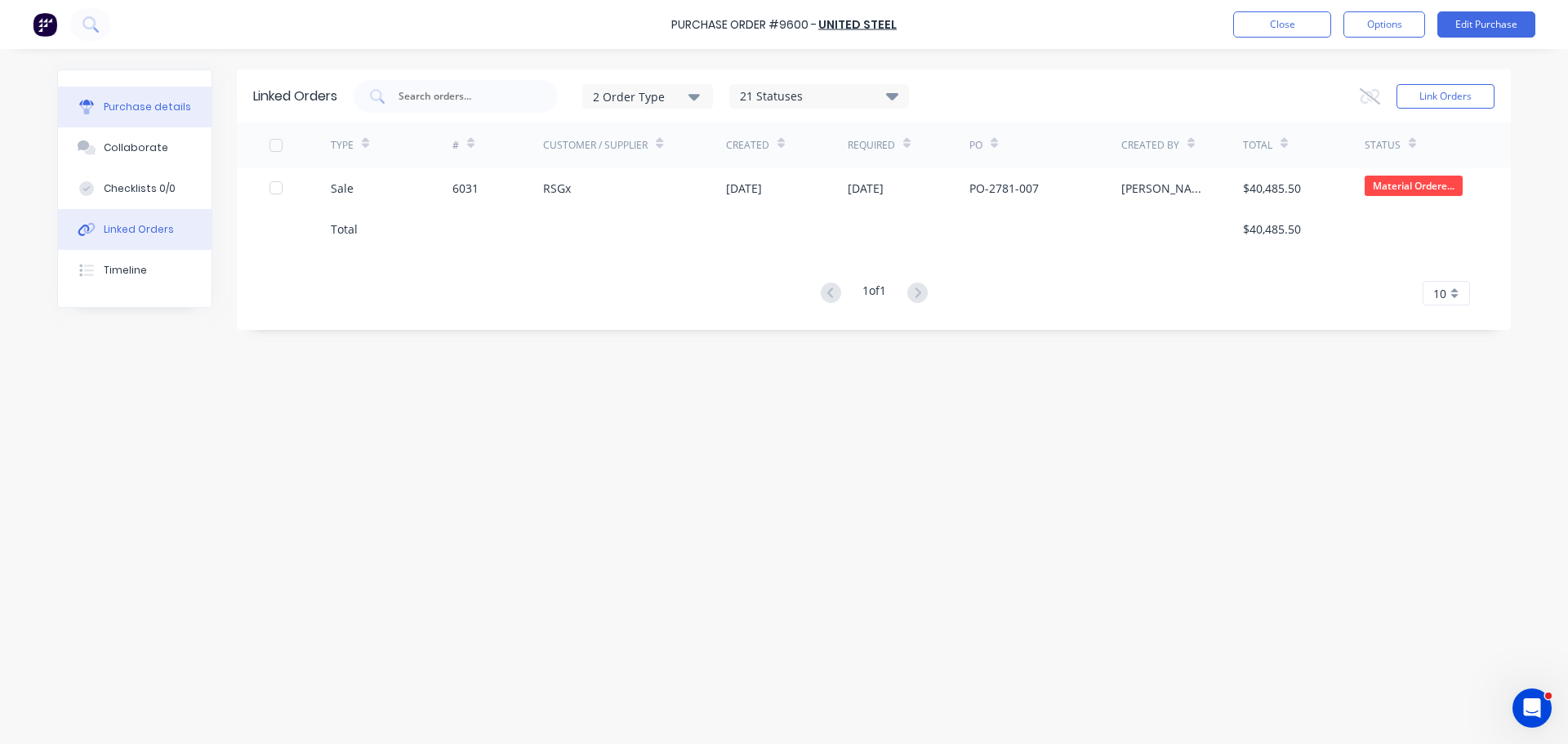
click at [146, 103] on div "Purchase details" at bounding box center [147, 107] width 88 height 15
type textarea "x"
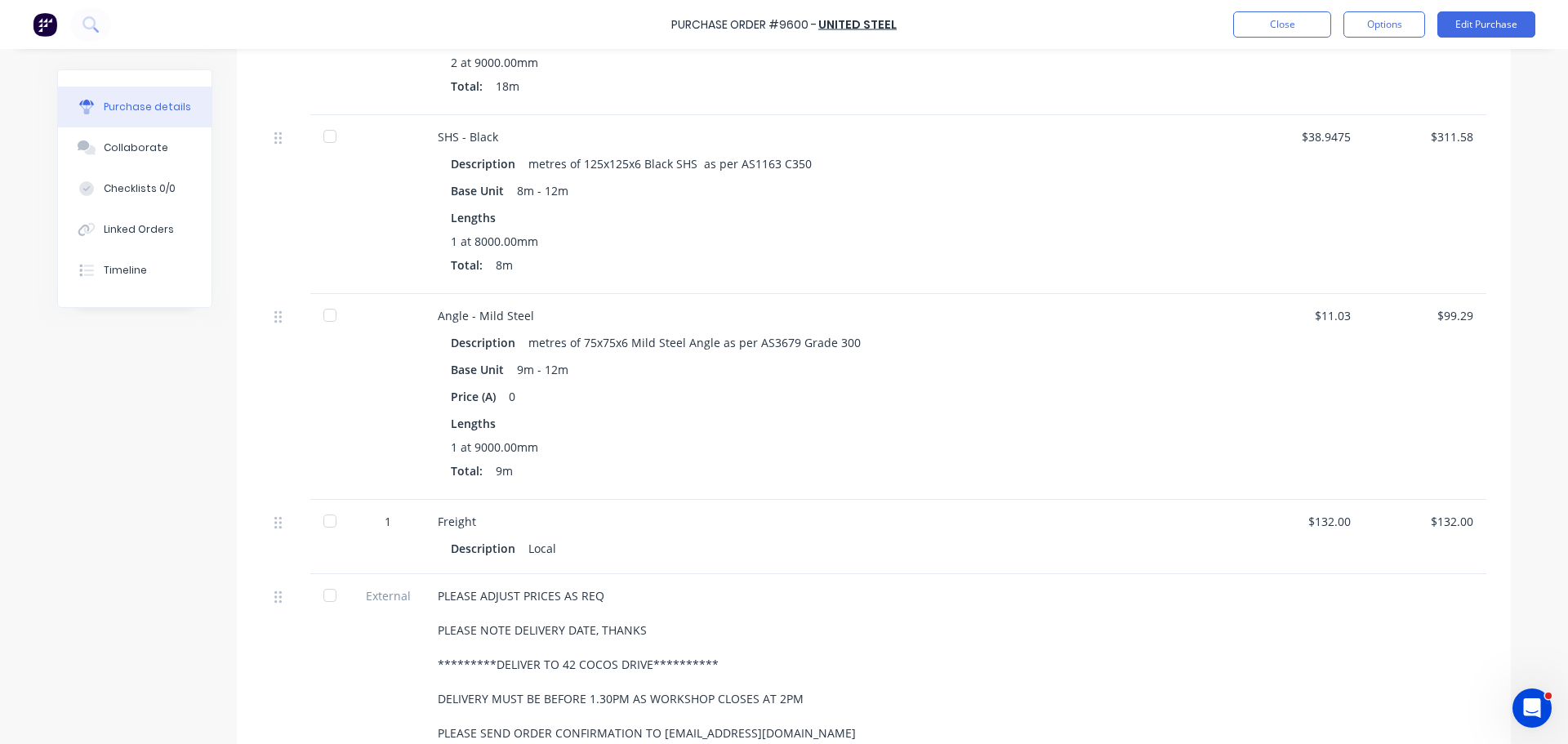
scroll to position [980, 0]
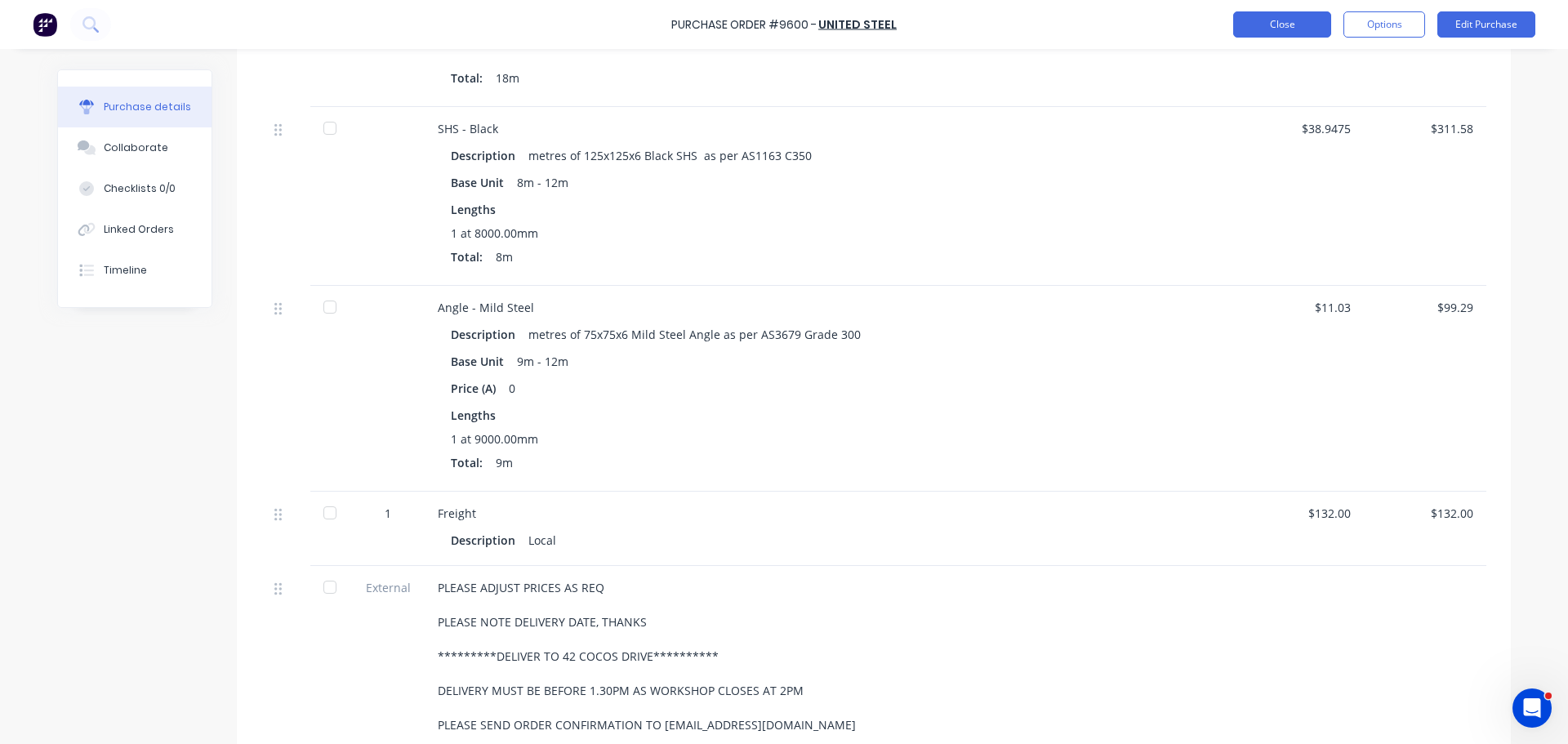
click at [1256, 23] on button "Close" at bounding box center [1282, 25] width 98 height 26
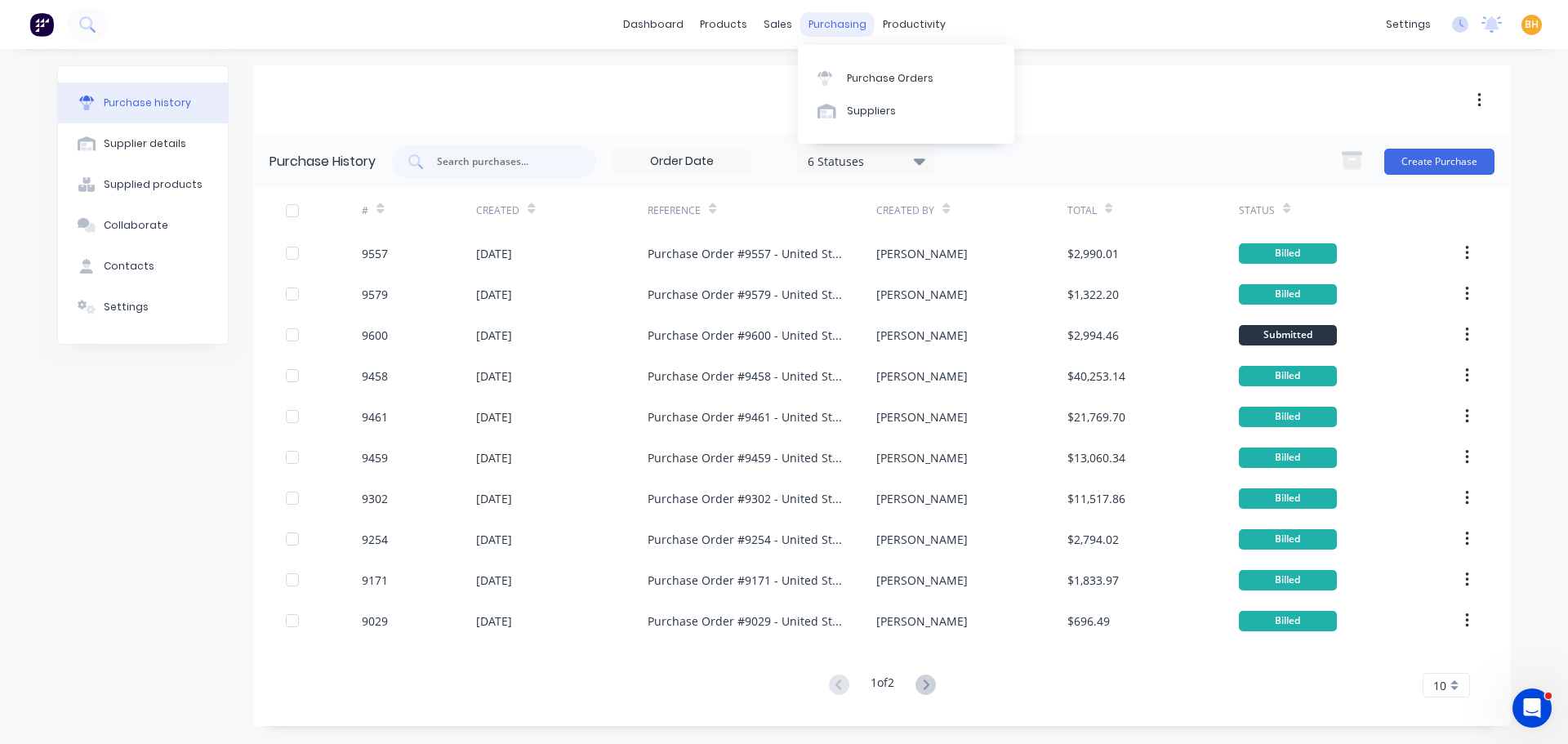
click at [822, 21] on div "purchasing" at bounding box center [837, 25] width 74 height 25
click at [894, 83] on div "Purchase Orders" at bounding box center [889, 79] width 87 height 15
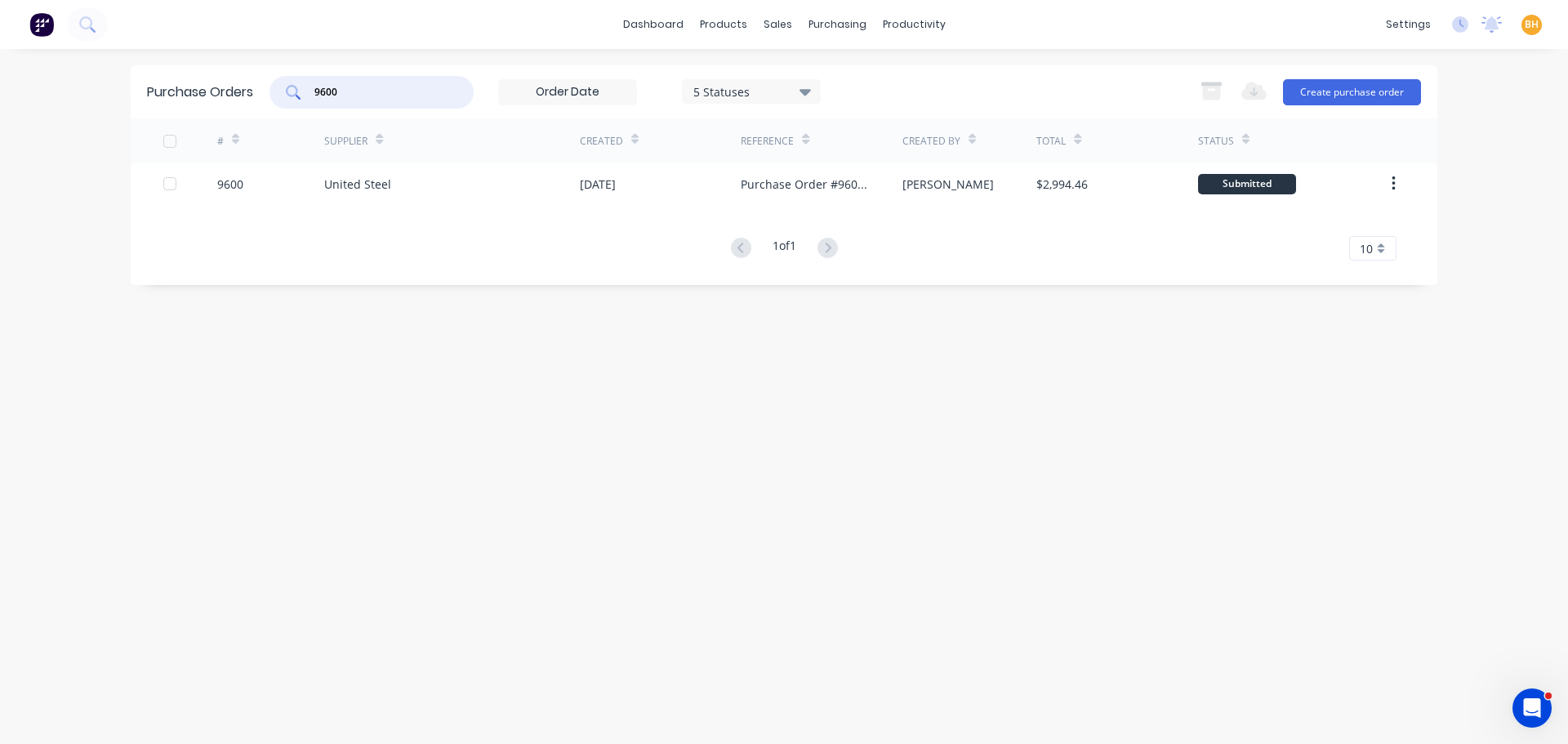
click at [361, 89] on input "9600" at bounding box center [380, 93] width 136 height 17
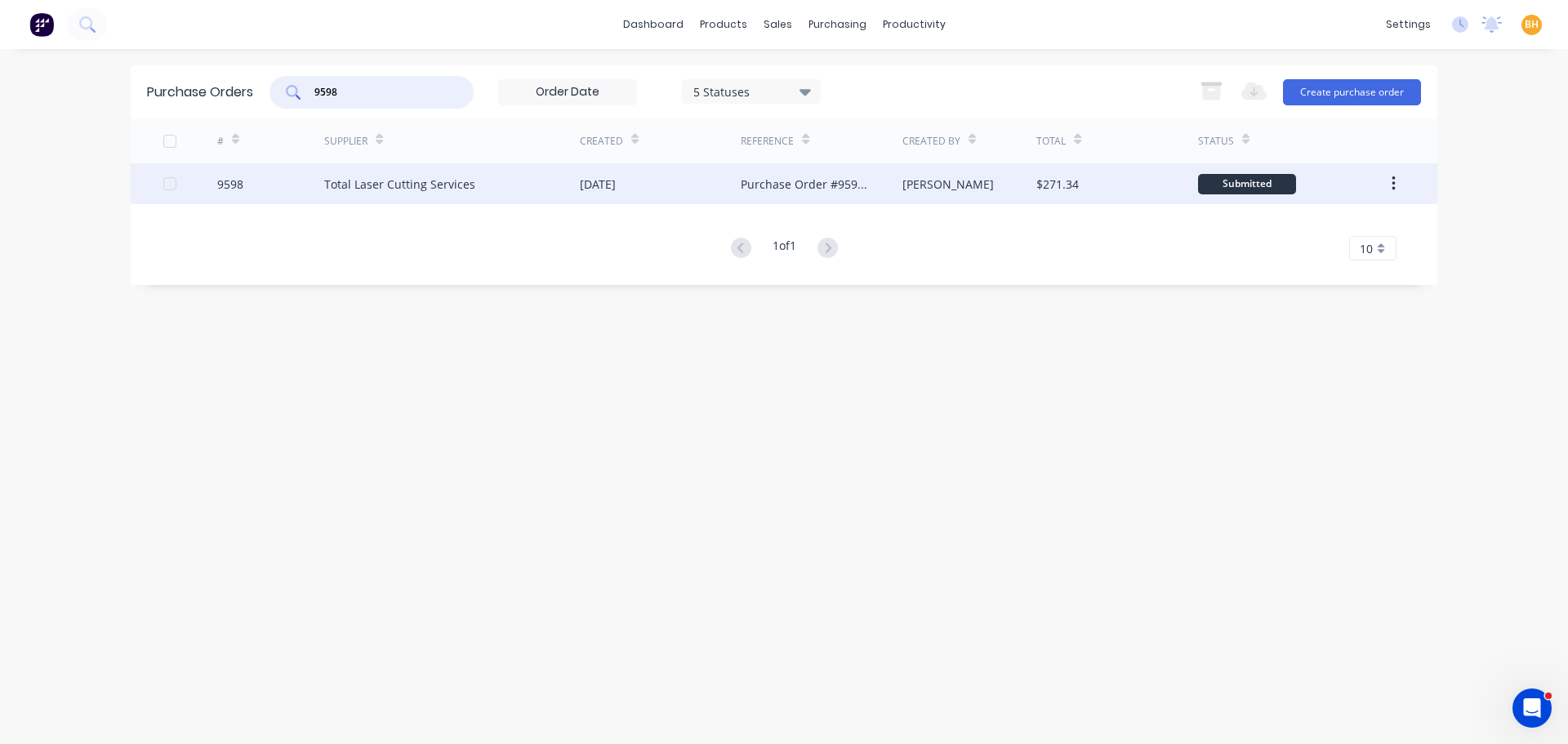
type input "9598"
click at [393, 179] on div "Total Laser Cutting Services" at bounding box center [399, 184] width 151 height 17
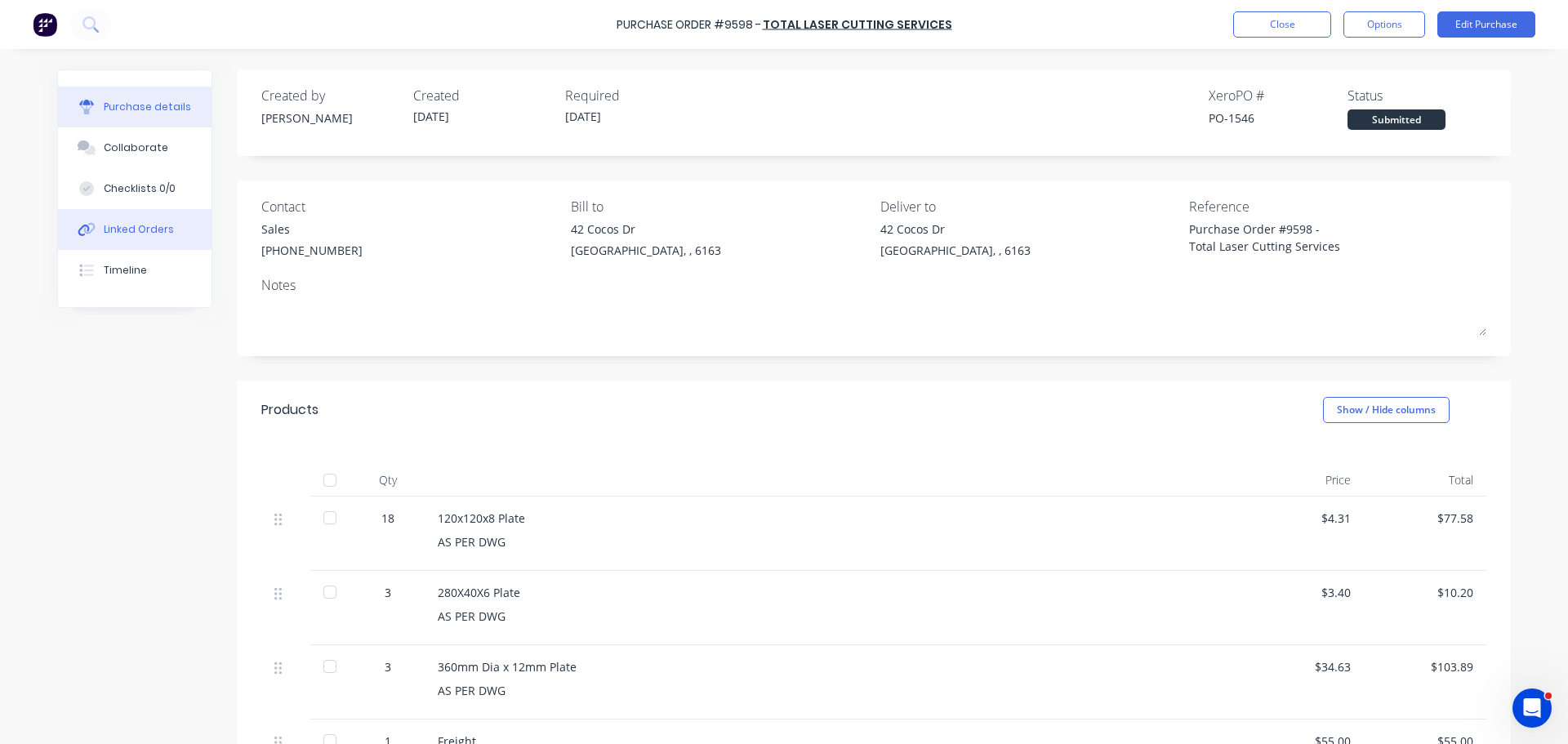
click at [122, 227] on div "Linked Orders" at bounding box center [138, 230] width 70 height 15
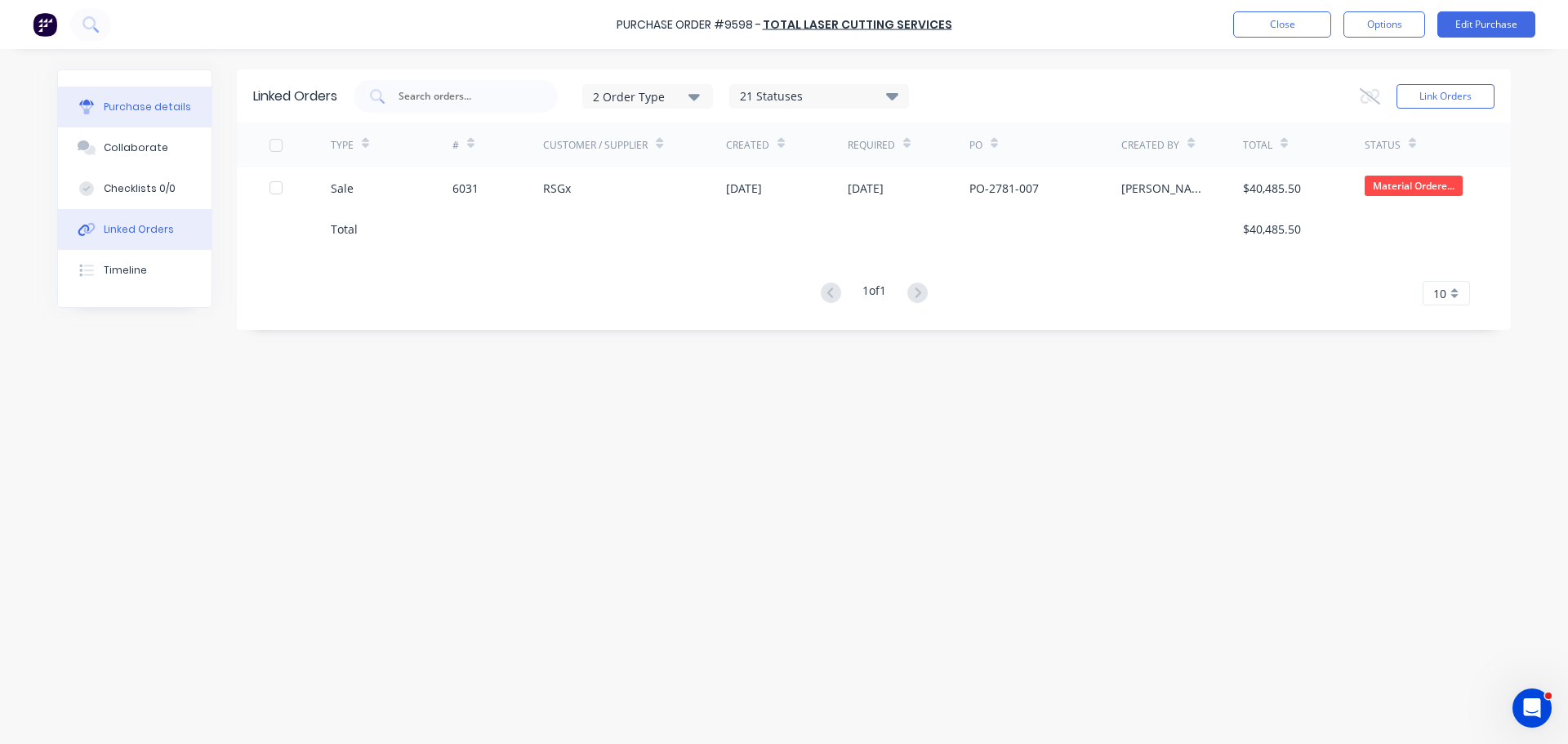
click at [134, 113] on button "Purchase details" at bounding box center [135, 107] width 154 height 41
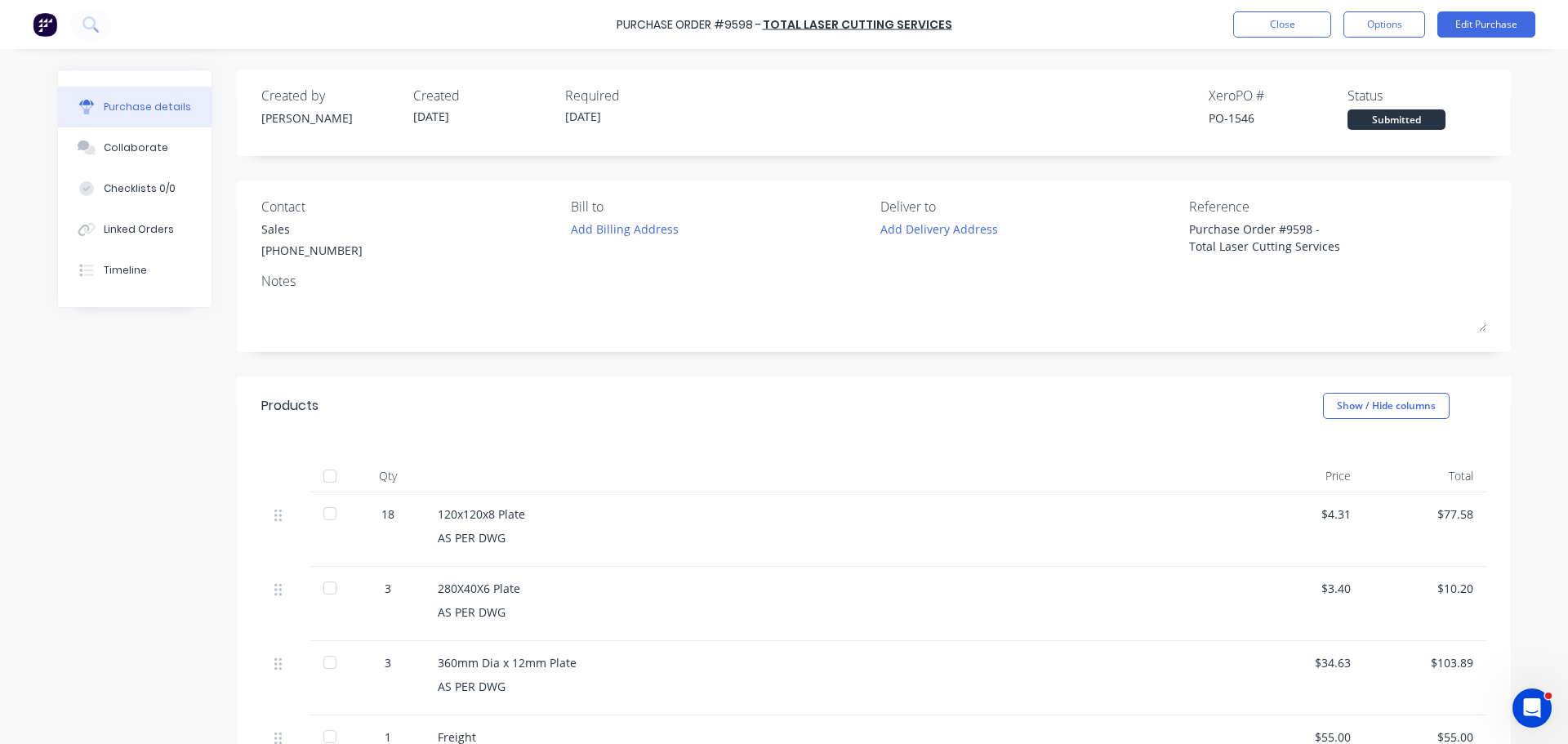
type textarea "x"
click at [1278, 21] on button "Close" at bounding box center [1282, 25] width 98 height 26
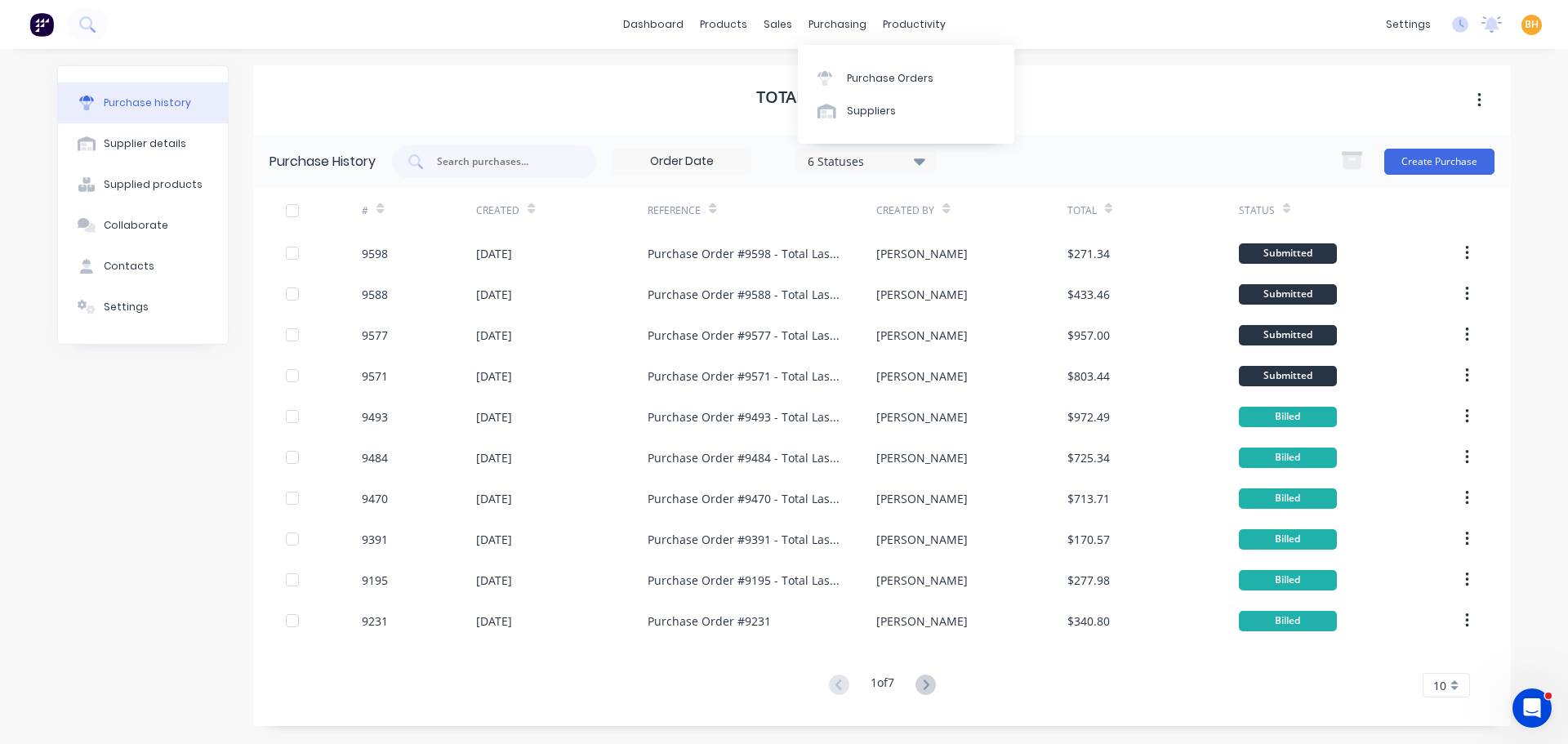
click at [855, 10] on div "dashboard products sales purchasing productivity dashboard products Product Cat…" at bounding box center [784, 24] width 1568 height 49
click at [847, 17] on div "purchasing" at bounding box center [837, 25] width 74 height 25
click at [872, 77] on div "Purchase Orders" at bounding box center [889, 79] width 87 height 15
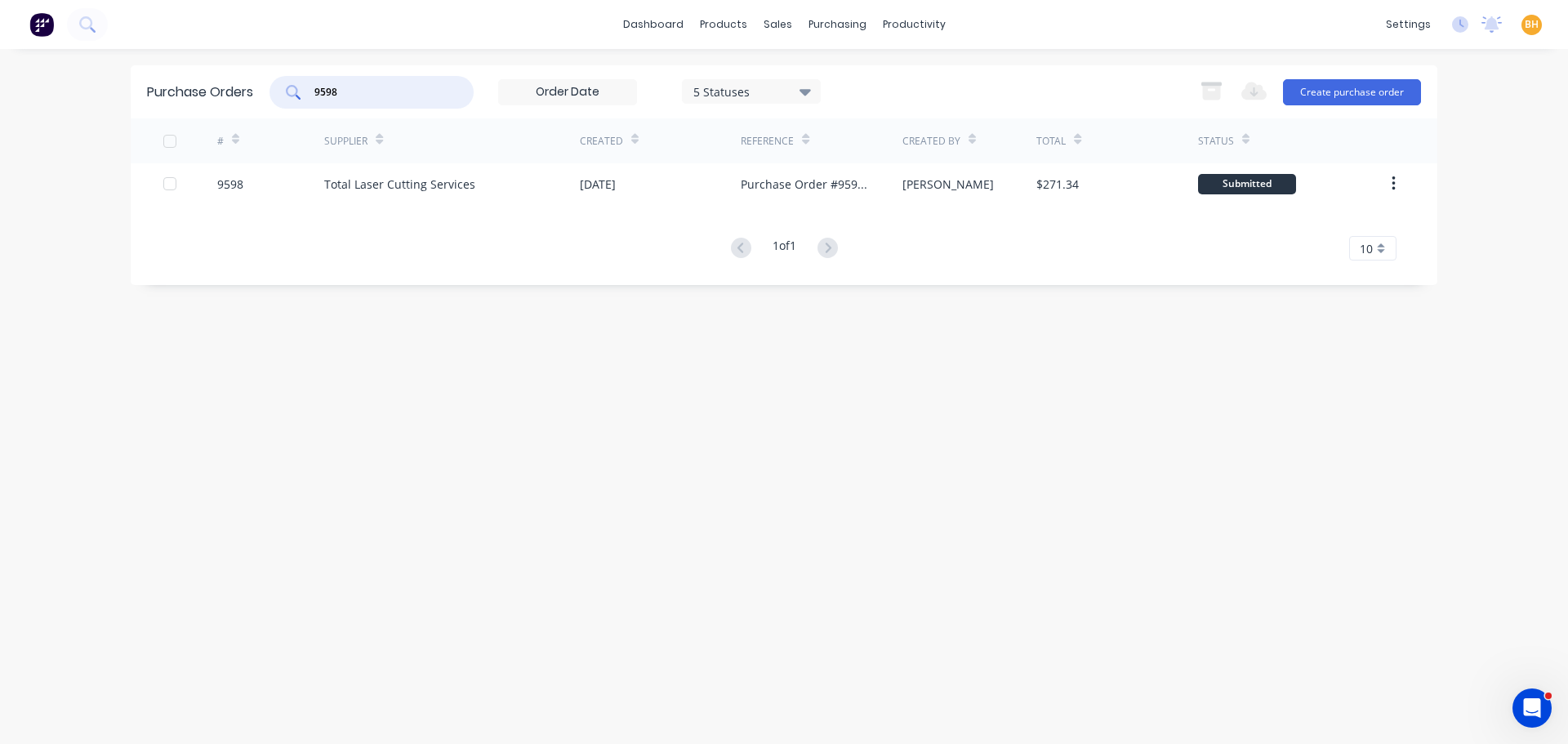
click at [363, 96] on input "9598" at bounding box center [380, 93] width 136 height 17
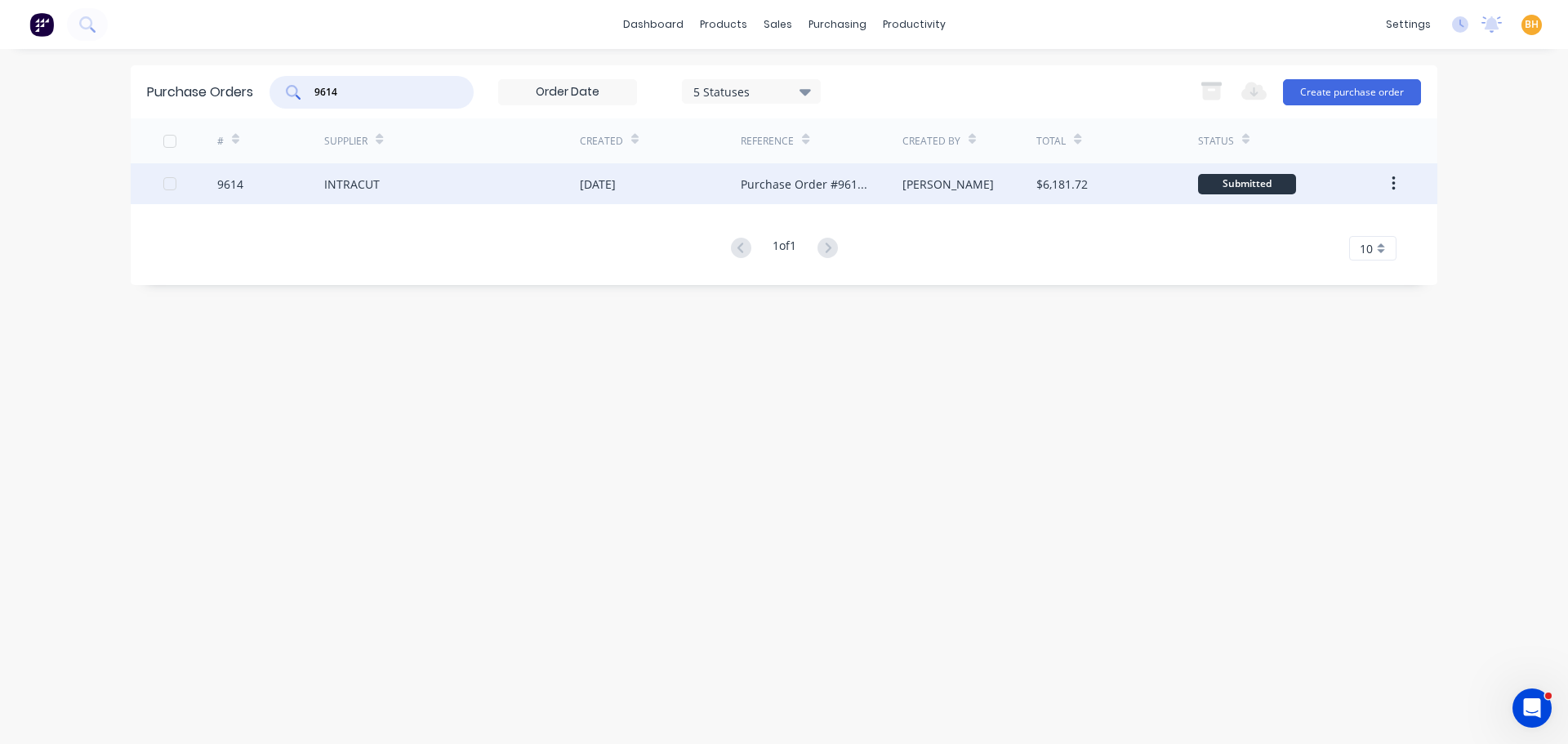
type input "9614"
click at [333, 183] on div "INTRACUT" at bounding box center [351, 184] width 55 height 17
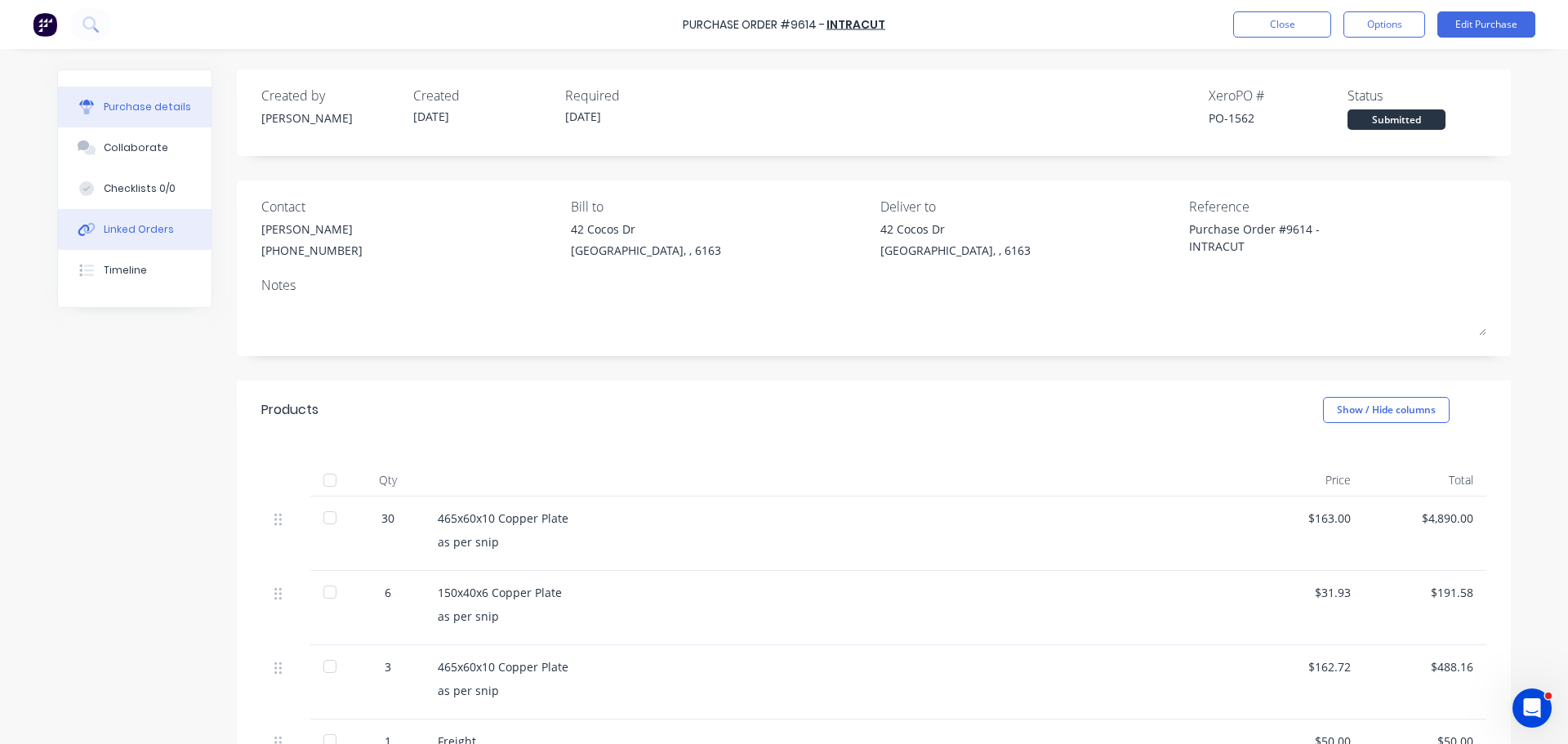
click at [118, 214] on button "Linked Orders" at bounding box center [135, 229] width 154 height 41
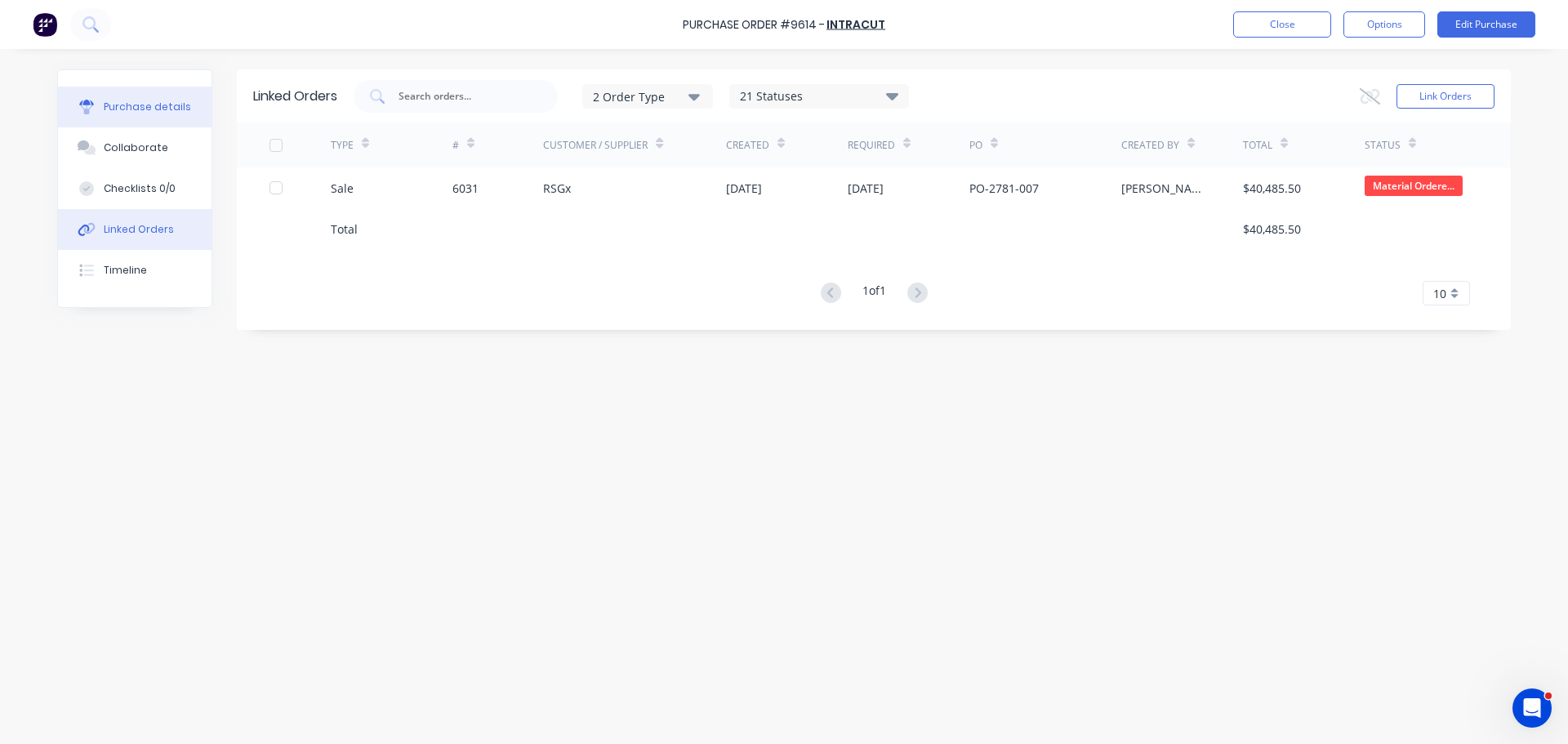
click at [141, 95] on button "Purchase details" at bounding box center [135, 107] width 154 height 41
type textarea "x"
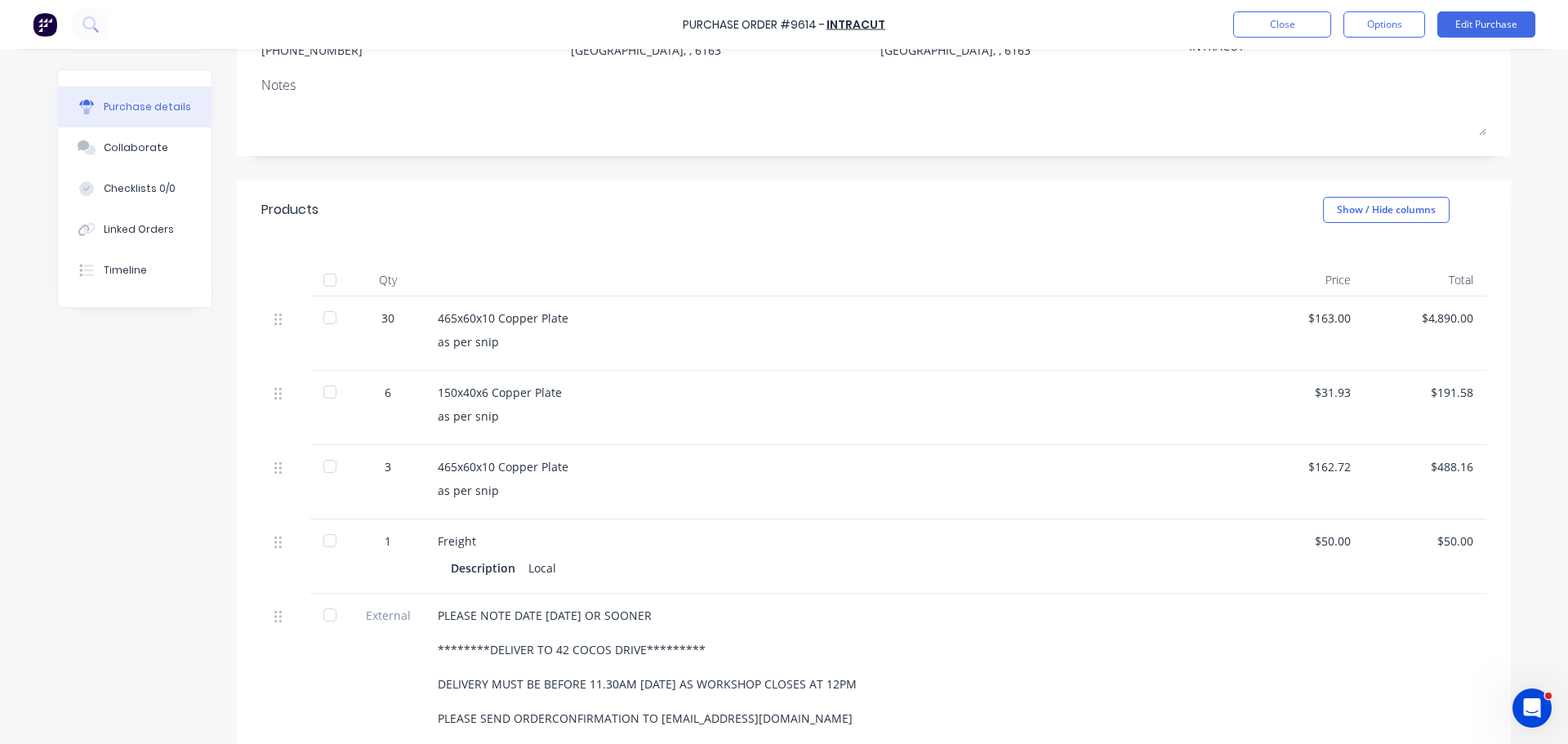
scroll to position [245, 0]
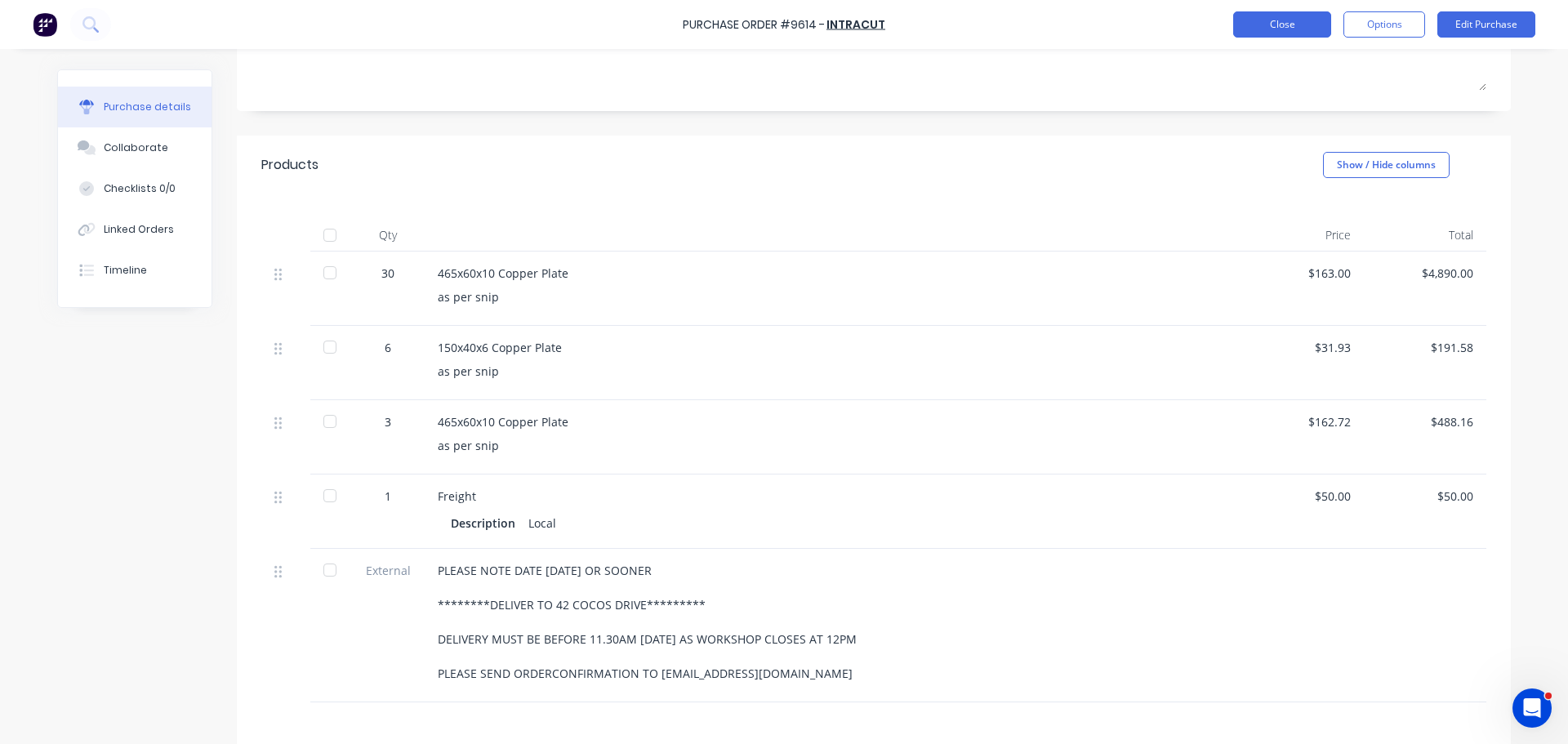
click at [1277, 17] on button "Close" at bounding box center [1282, 25] width 98 height 26
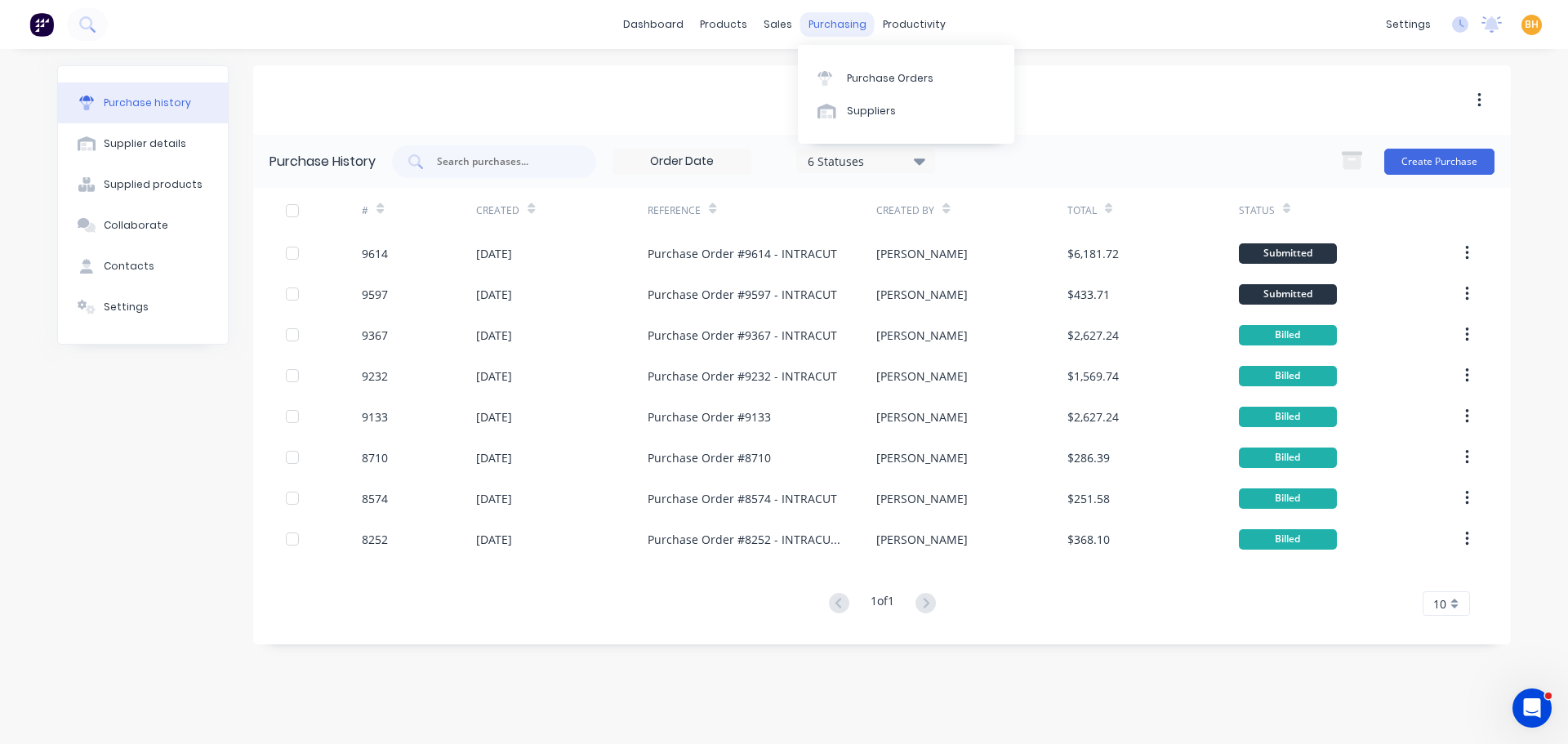
click at [827, 24] on div "purchasing" at bounding box center [837, 25] width 74 height 25
click at [869, 74] on div "Purchase Orders" at bounding box center [889, 79] width 87 height 15
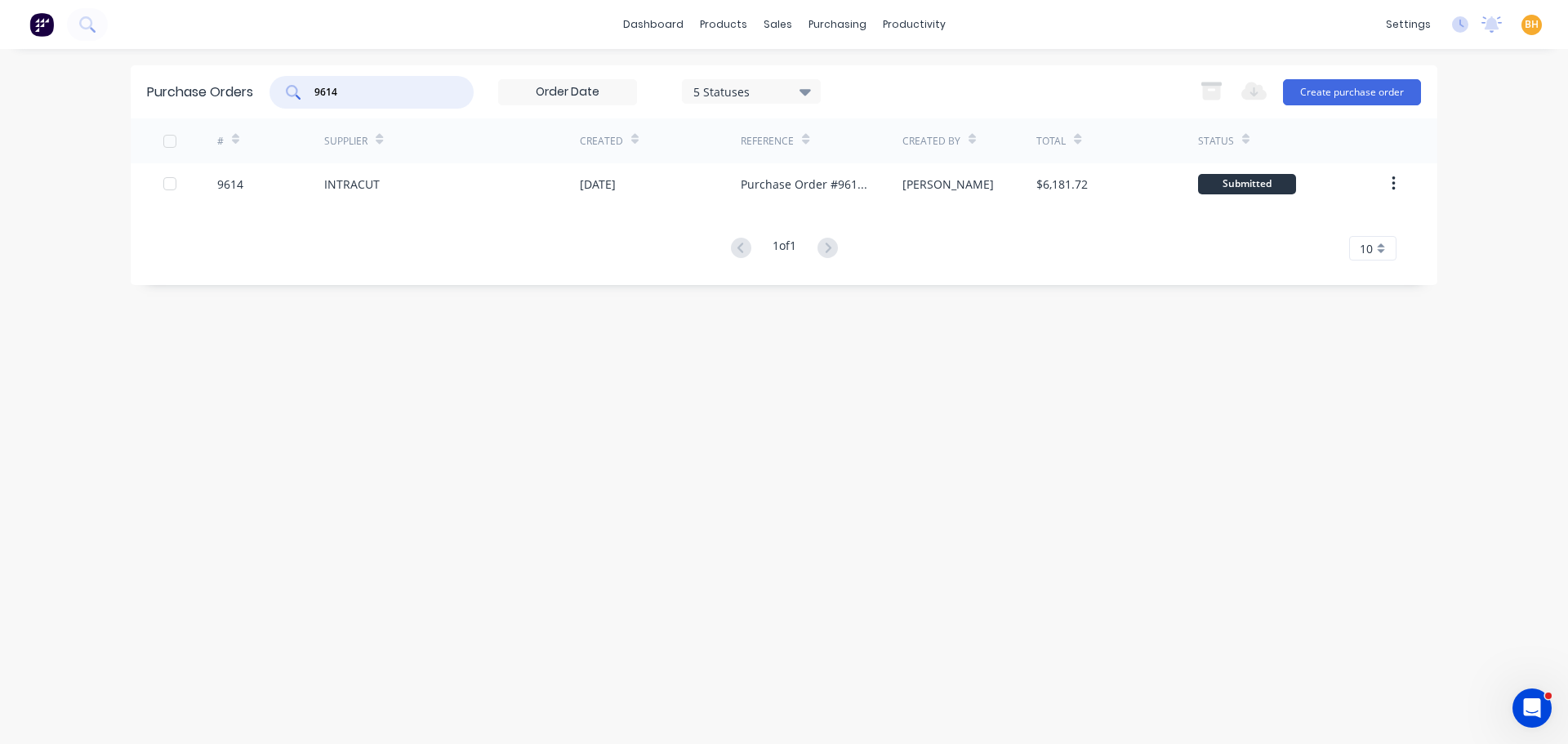
click at [354, 93] on input "9614" at bounding box center [380, 93] width 136 height 17
type input "9"
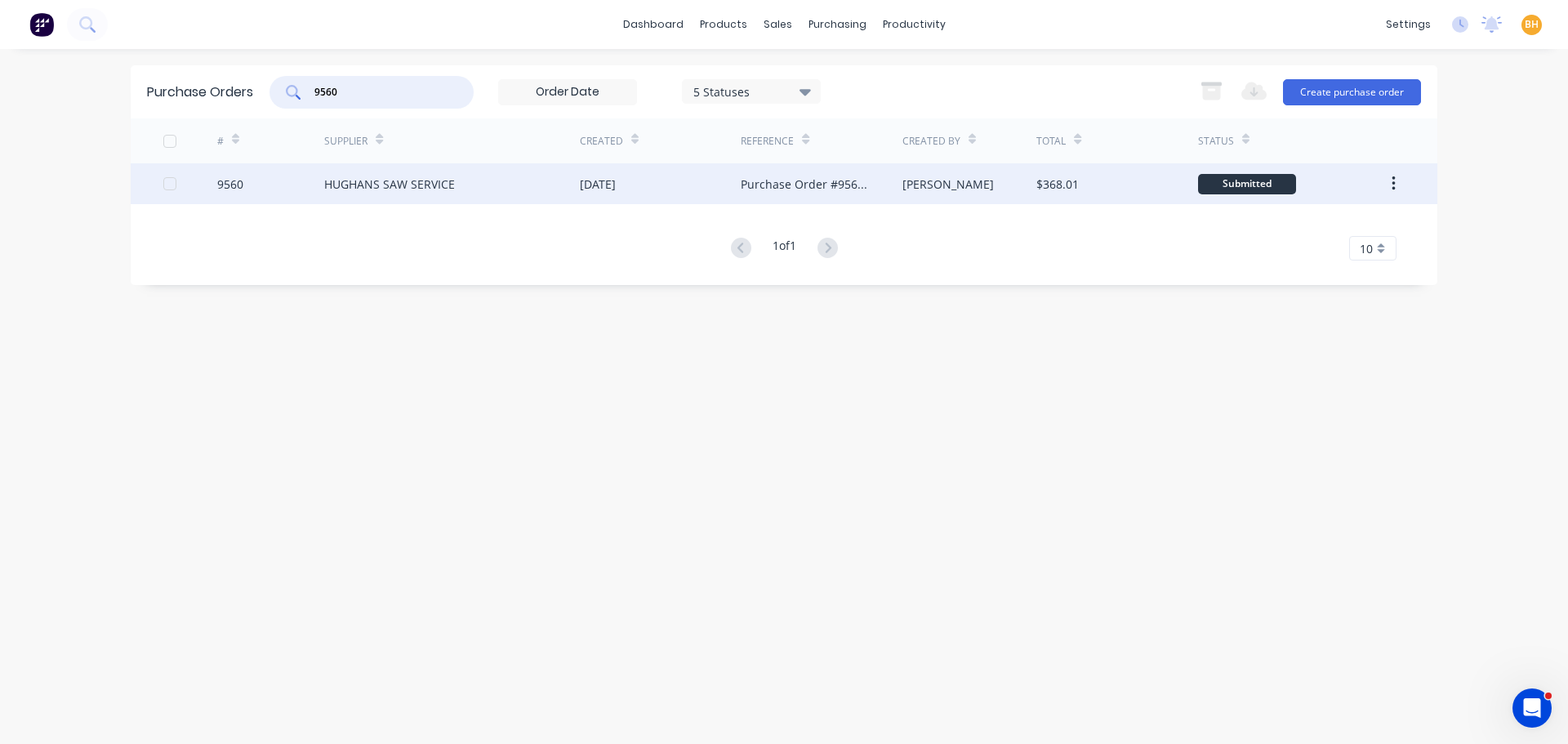
type input "9560"
click at [386, 193] on div "HUGHANS SAW SERVICE" at bounding box center [451, 184] width 255 height 41
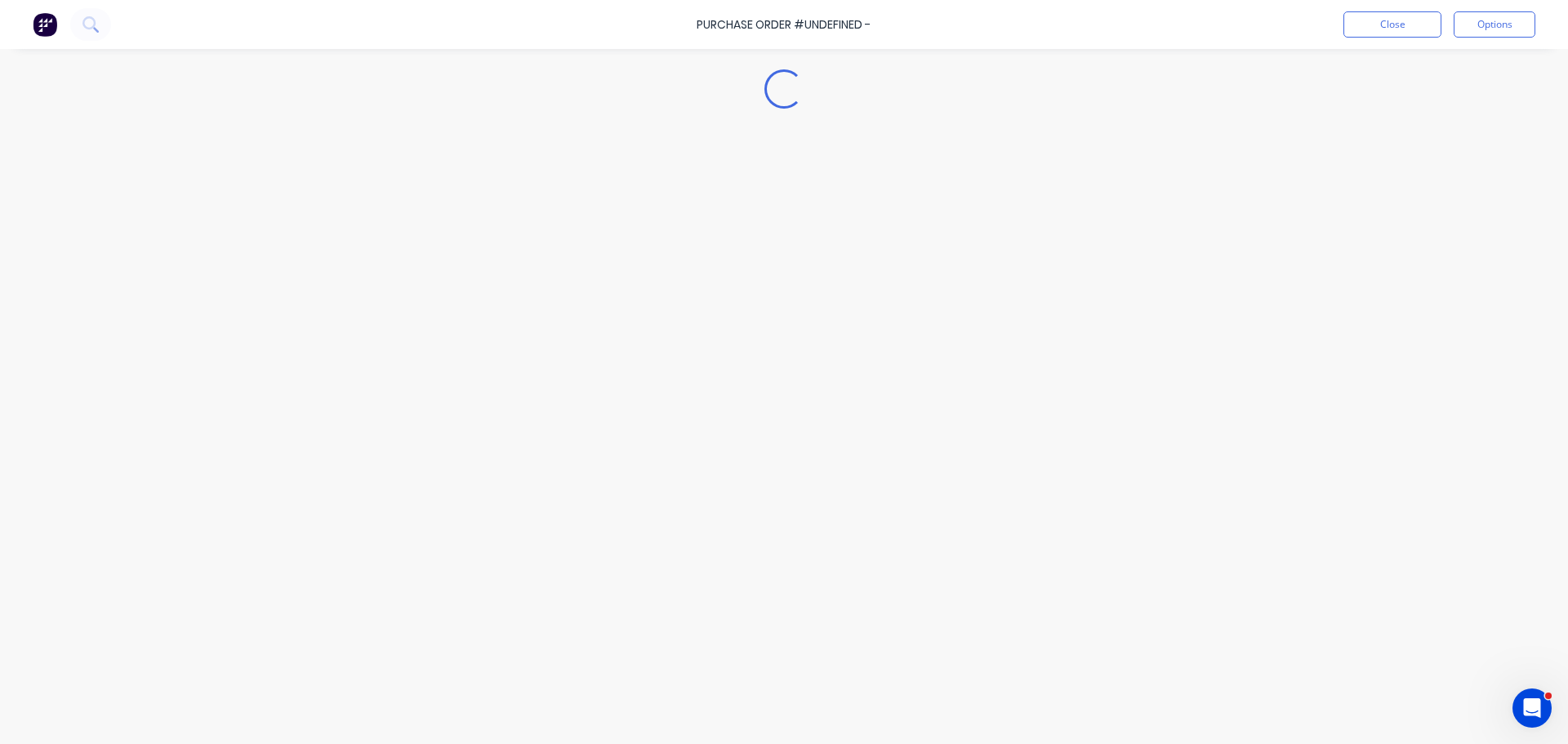
type textarea "x"
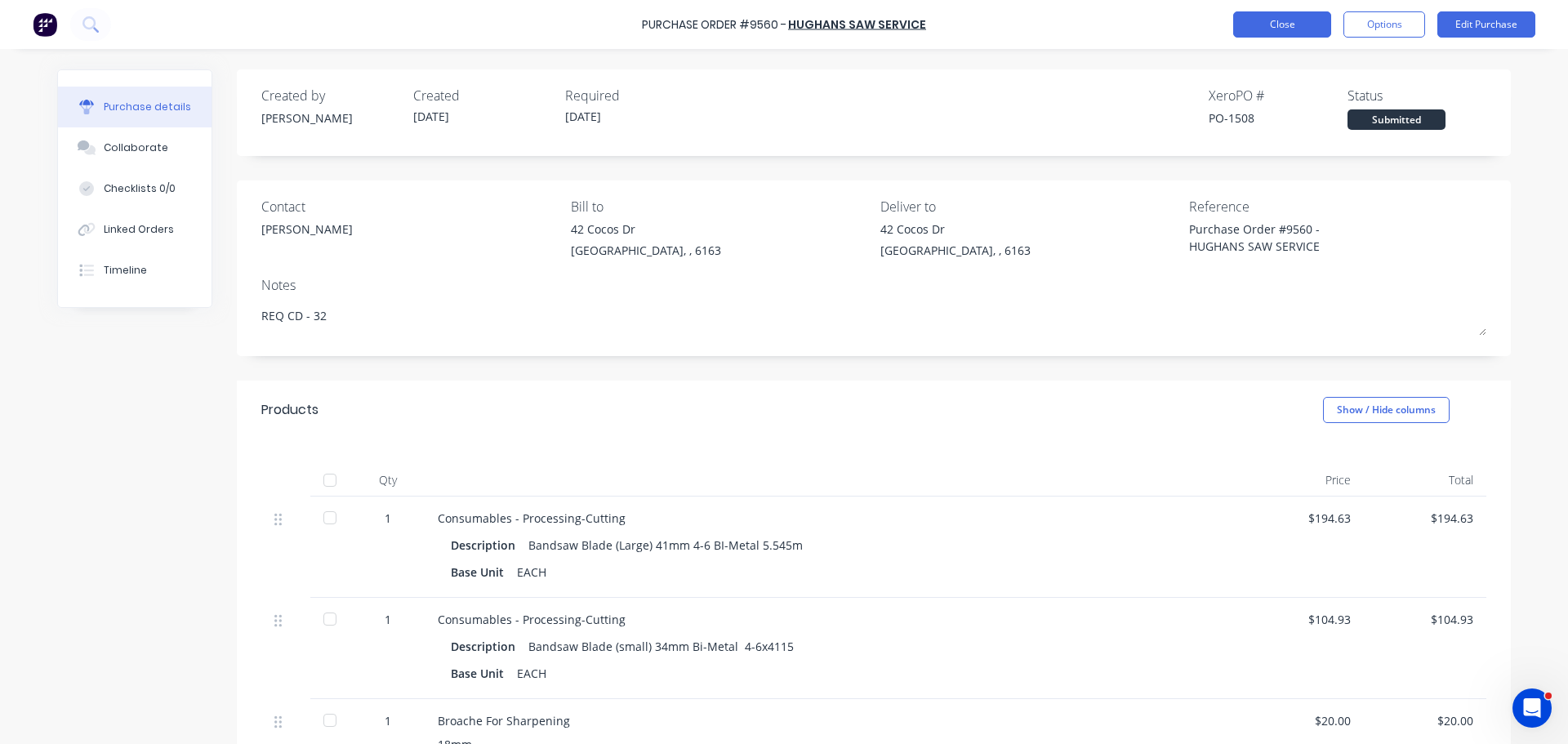
click at [1253, 24] on button "Close" at bounding box center [1282, 25] width 98 height 26
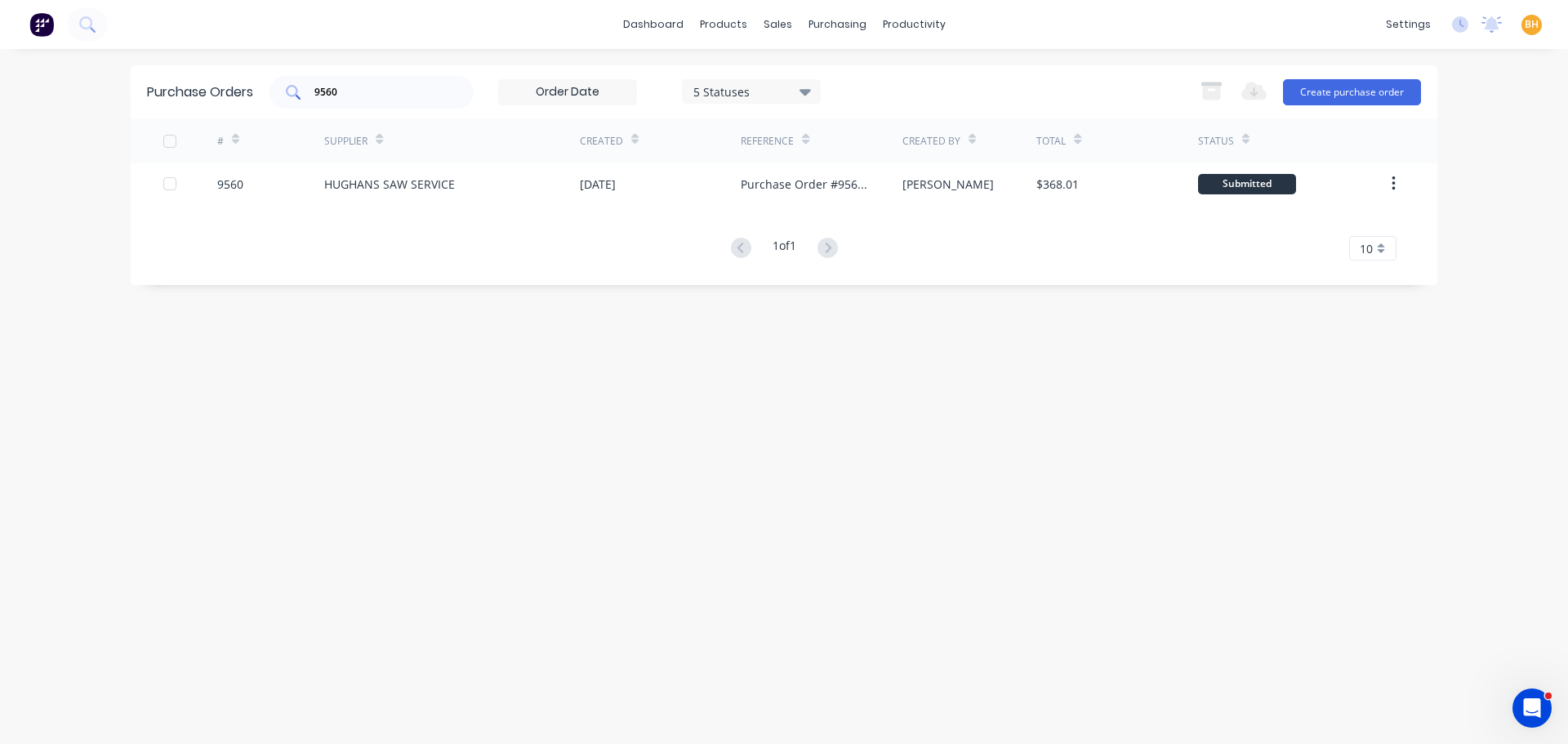
click at [345, 92] on input "9560" at bounding box center [380, 93] width 136 height 17
type input "9590"
click at [449, 204] on div "# Supplier Created Reference Created By Total Status 9590 Infrabuild Steel Cent…" at bounding box center [784, 189] width 1306 height 142
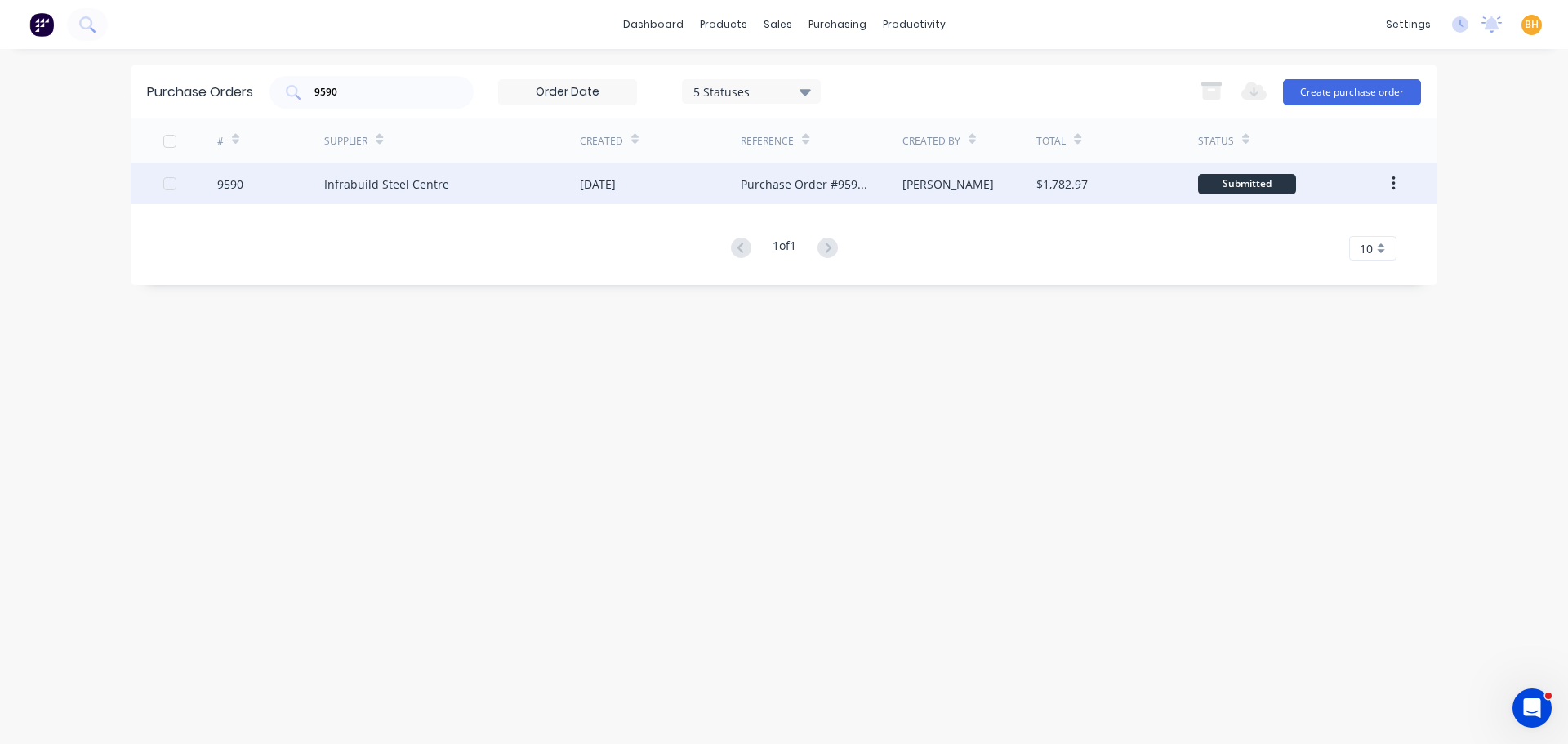
click at [435, 194] on div "Infrabuild Steel Centre" at bounding box center [451, 184] width 255 height 41
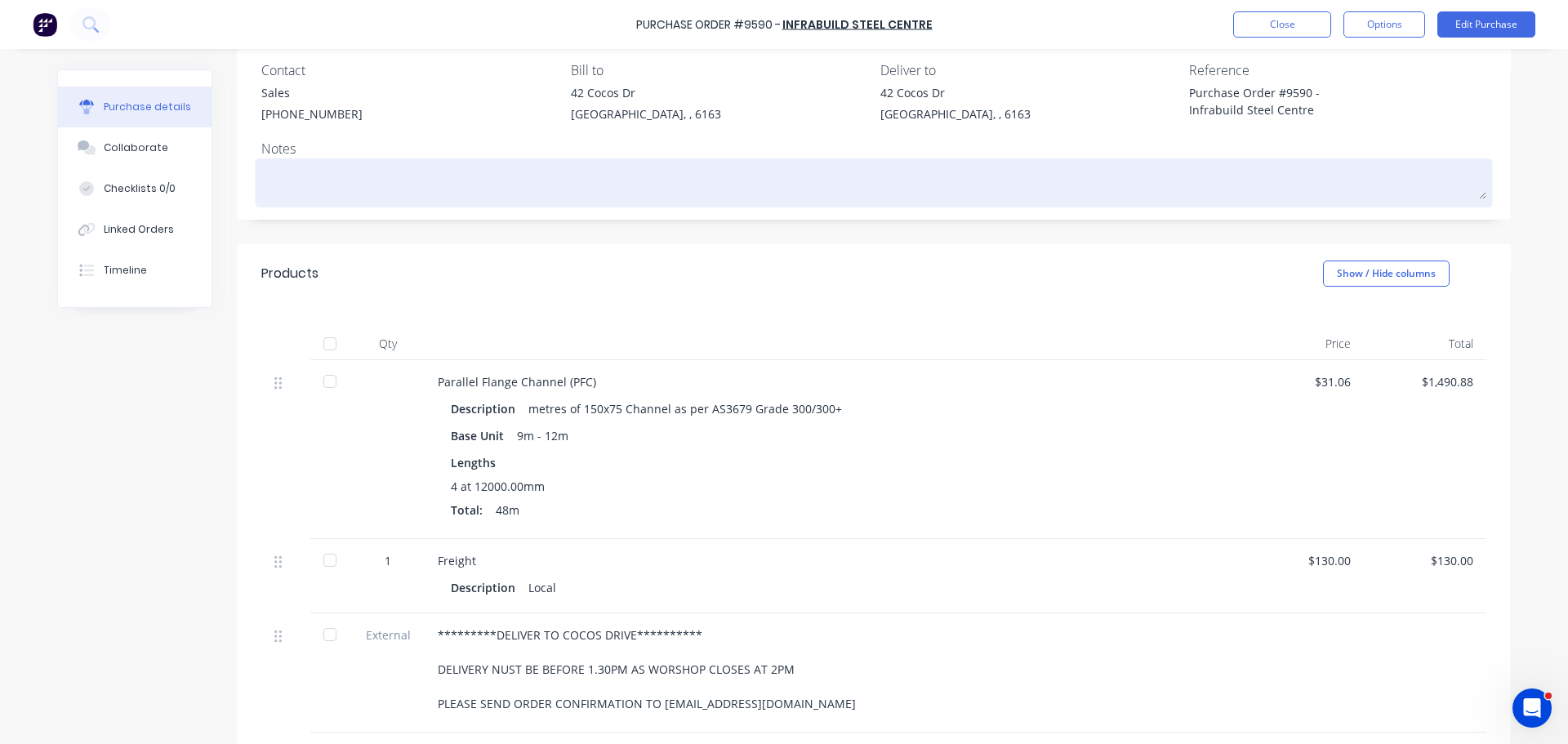
scroll to position [164, 0]
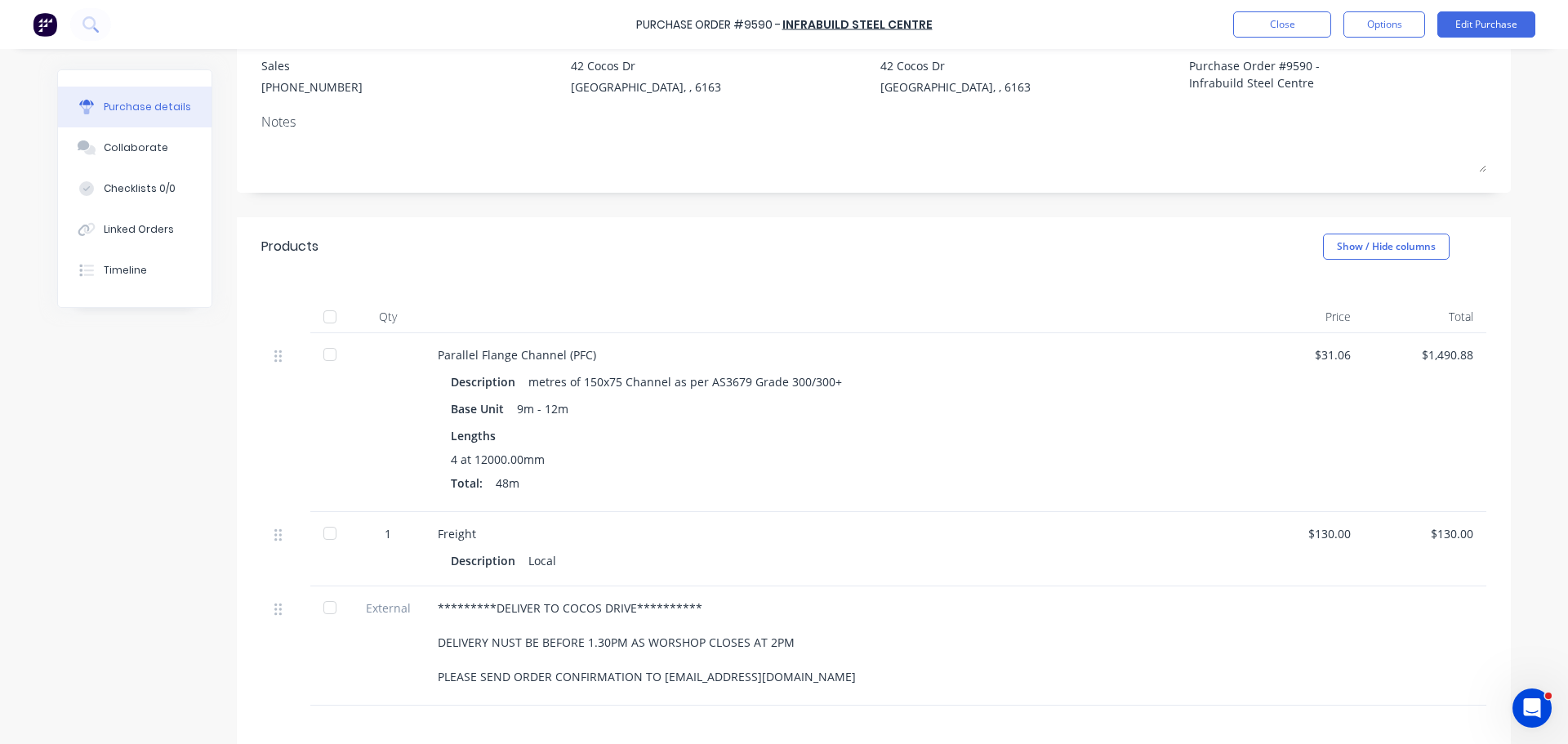
click at [329, 312] on div at bounding box center [330, 317] width 33 height 33
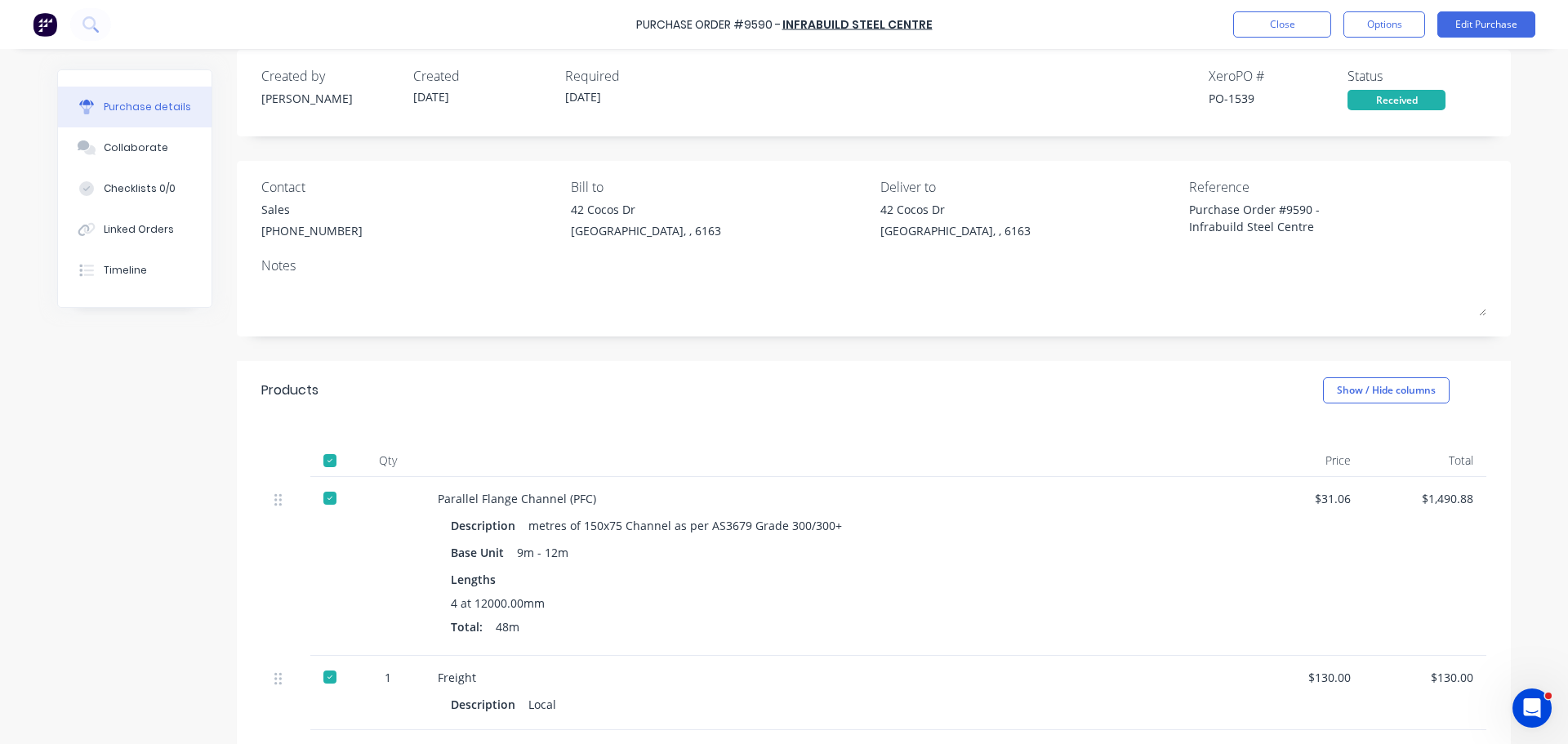
scroll to position [0, 0]
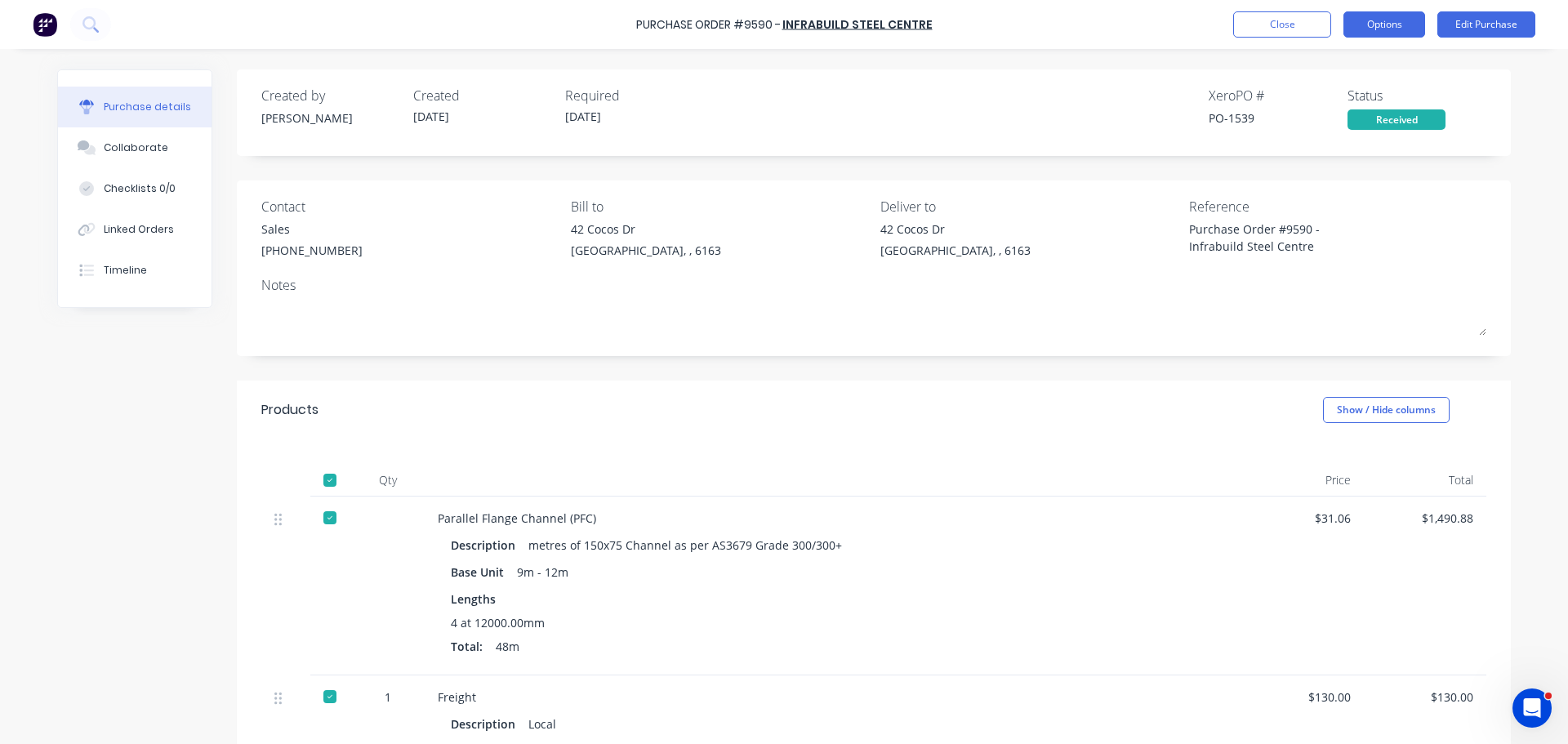
click at [1386, 31] on button "Options" at bounding box center [1384, 25] width 82 height 26
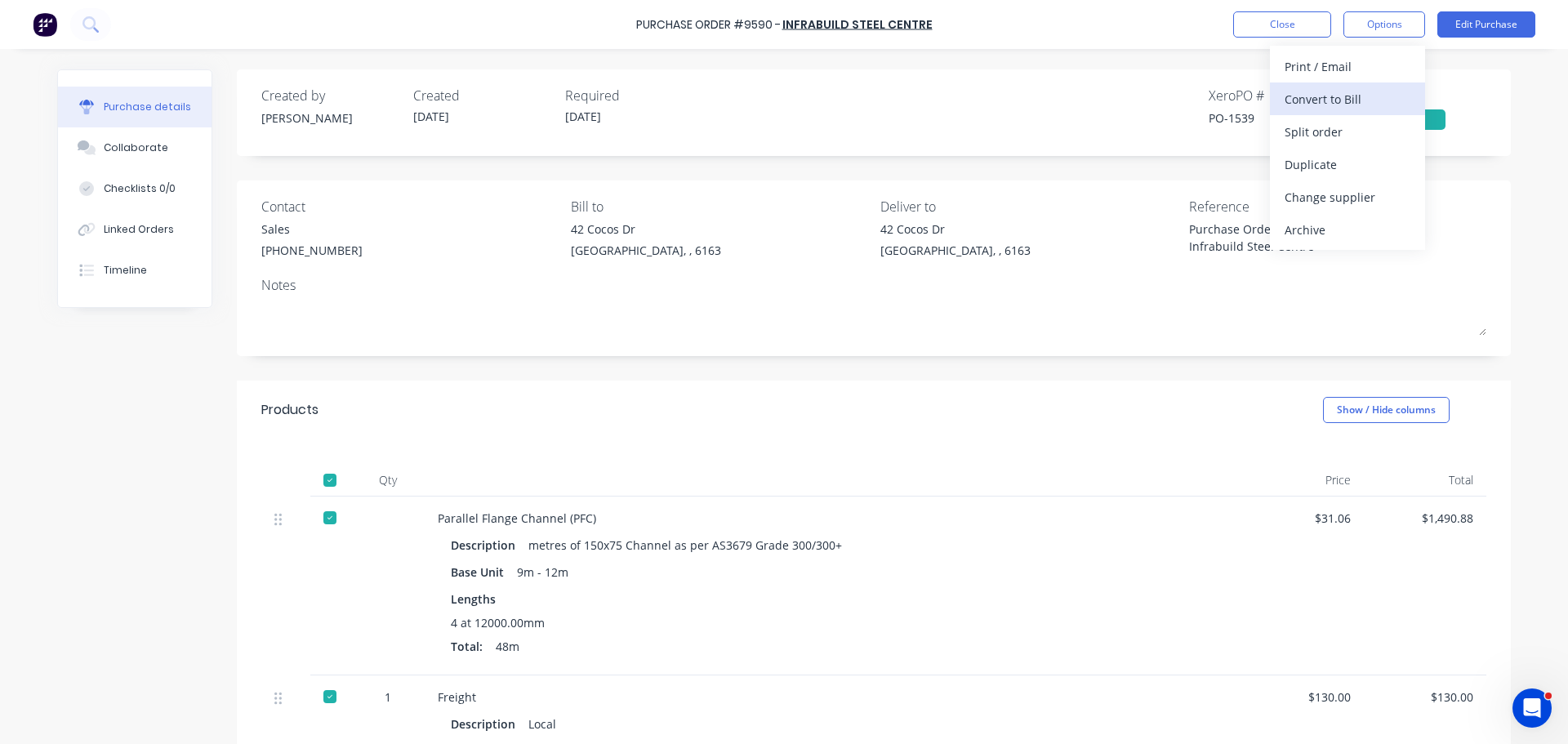
click at [1320, 100] on div "Convert to Bill" at bounding box center [1347, 99] width 126 height 24
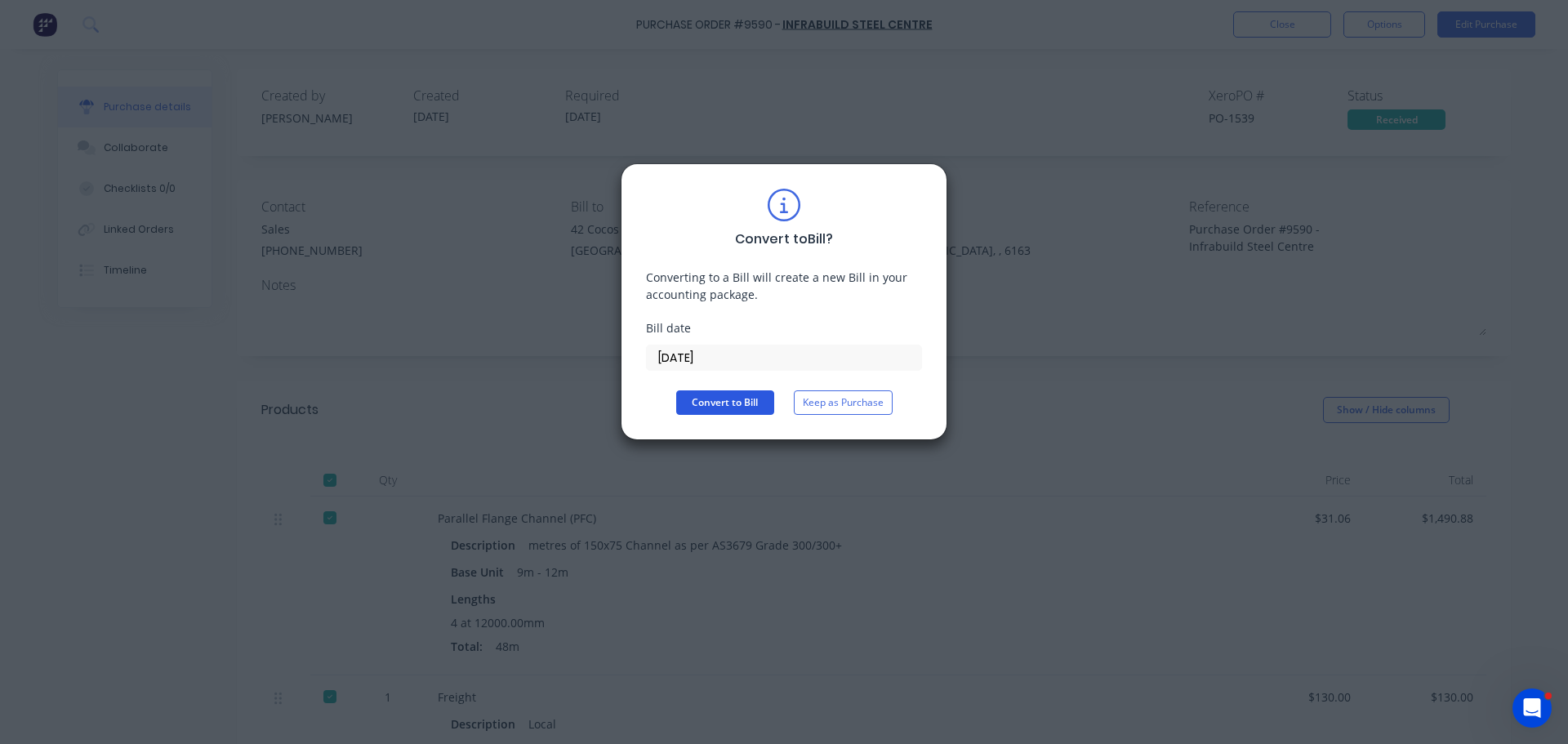
click at [746, 393] on button "Convert to Bill" at bounding box center [725, 403] width 98 height 25
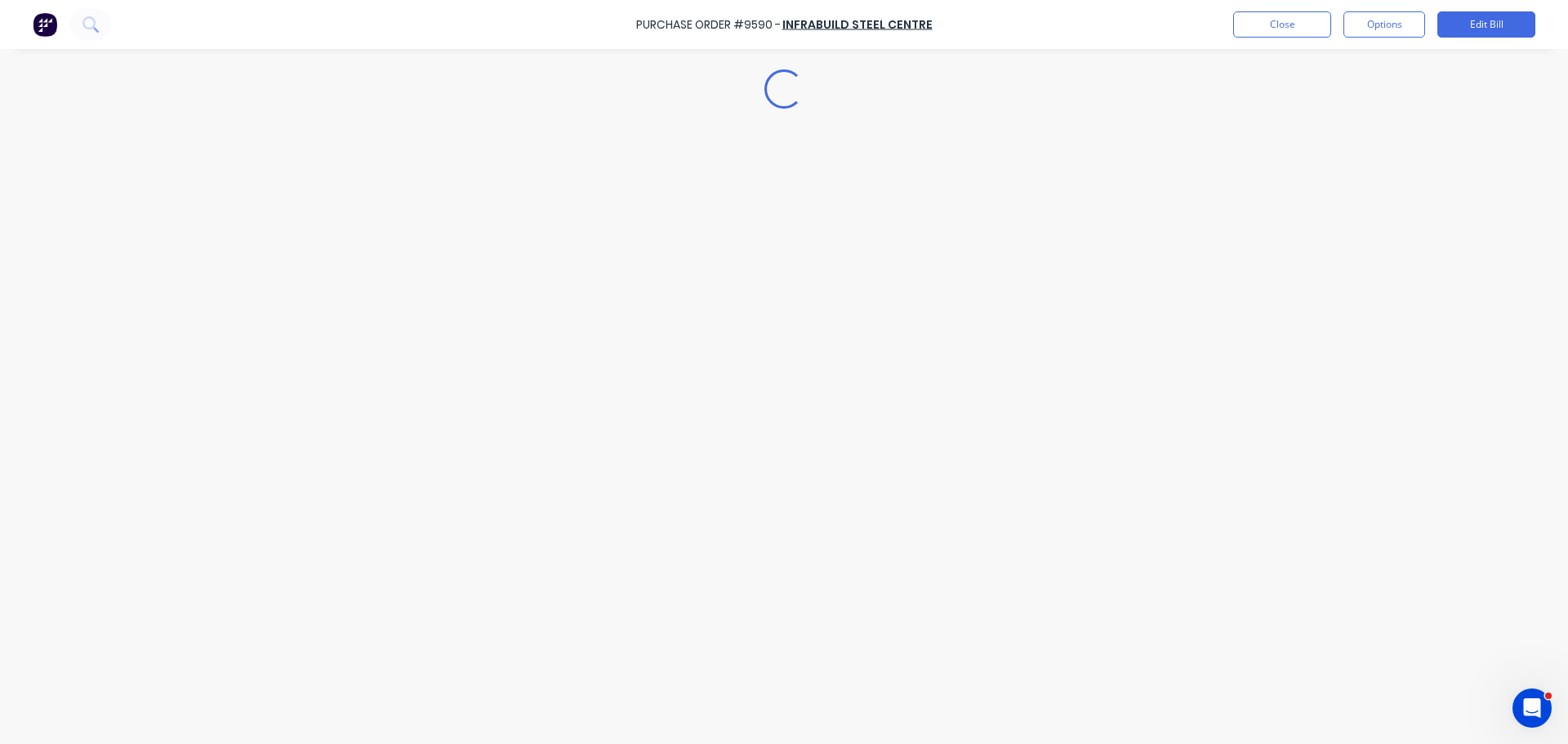
type textarea "x"
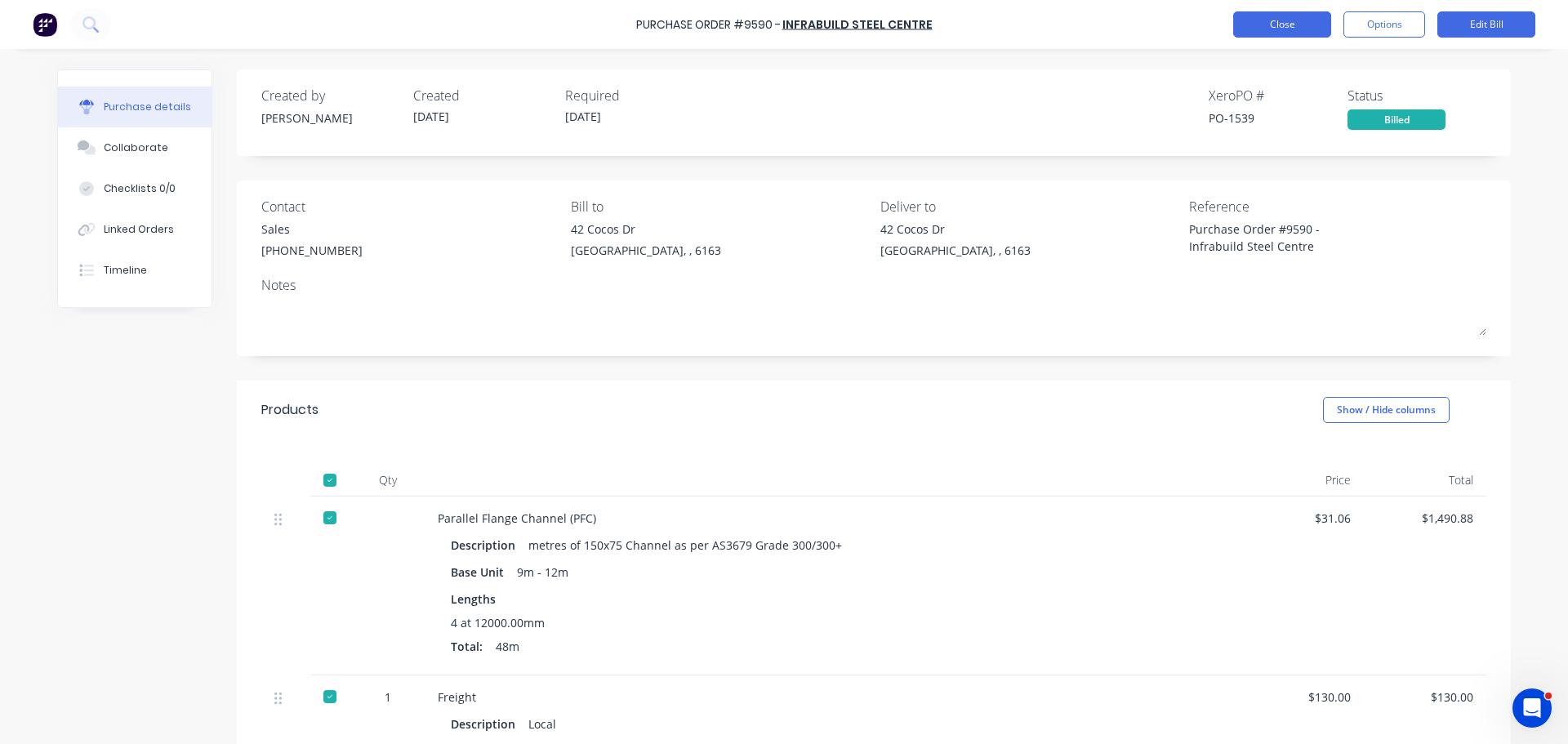
click at [1280, 16] on button "Close" at bounding box center [1282, 25] width 98 height 26
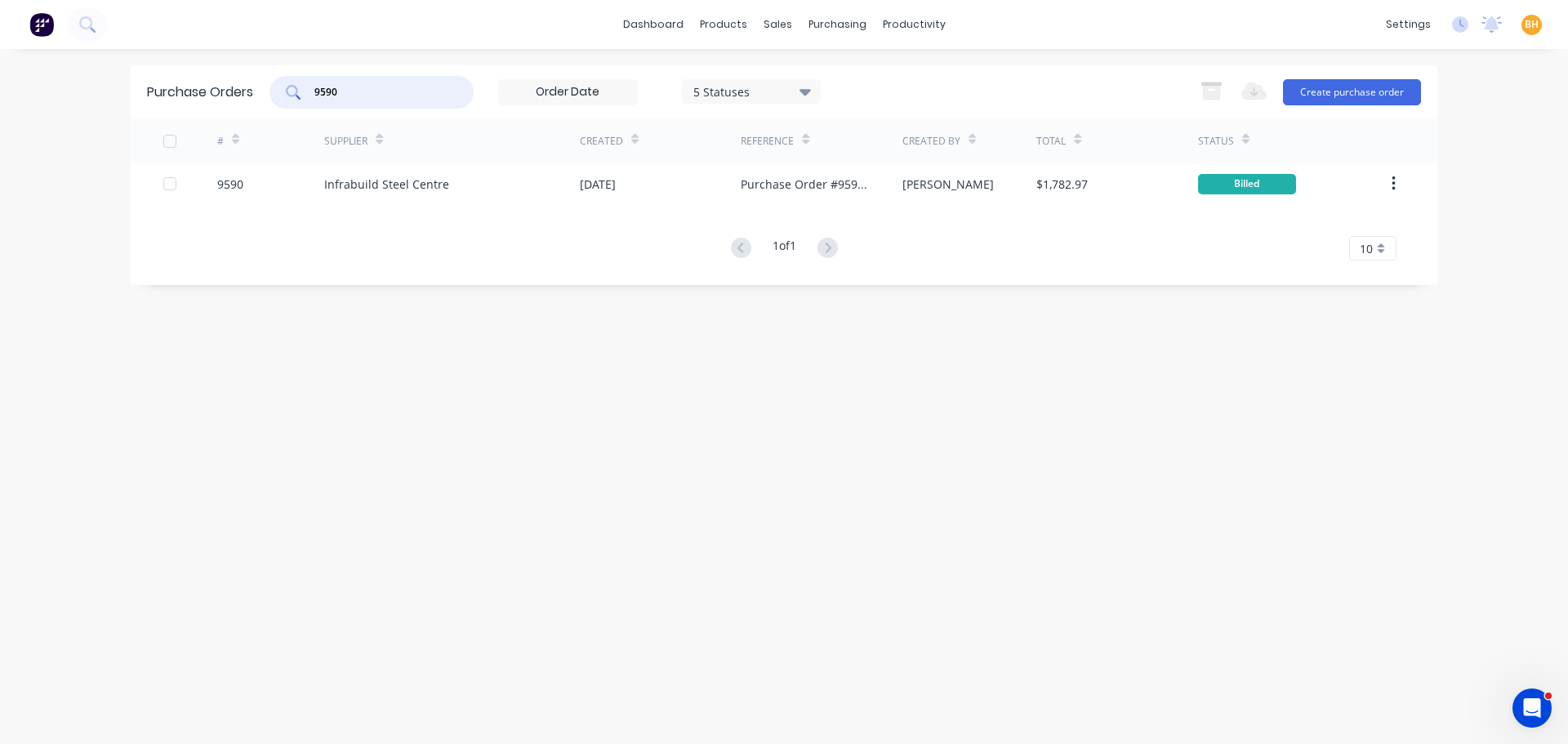
click at [349, 90] on input "9590" at bounding box center [380, 93] width 136 height 17
type input "9"
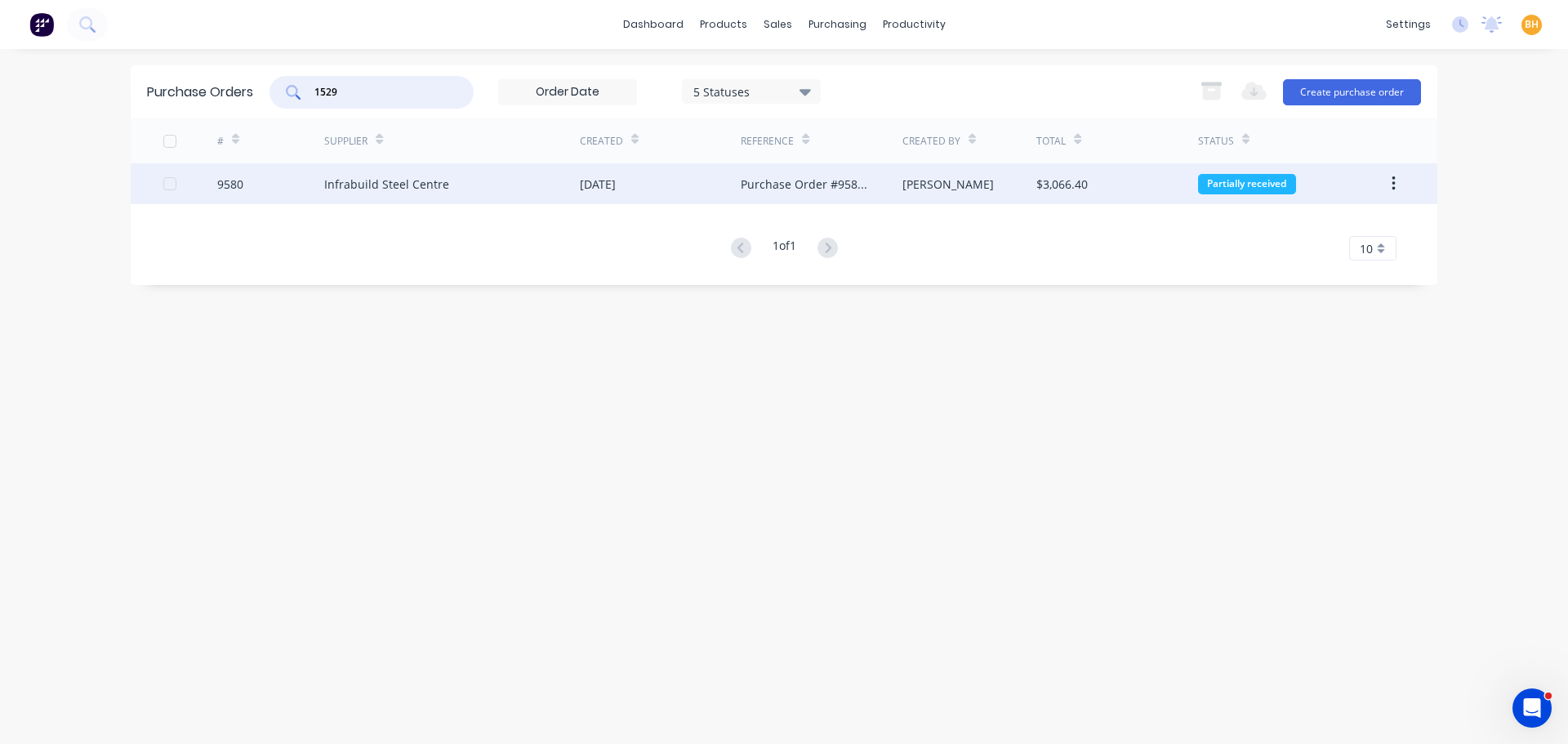
type input "1529"
click at [390, 182] on div "Infrabuild Steel Centre" at bounding box center [386, 184] width 125 height 17
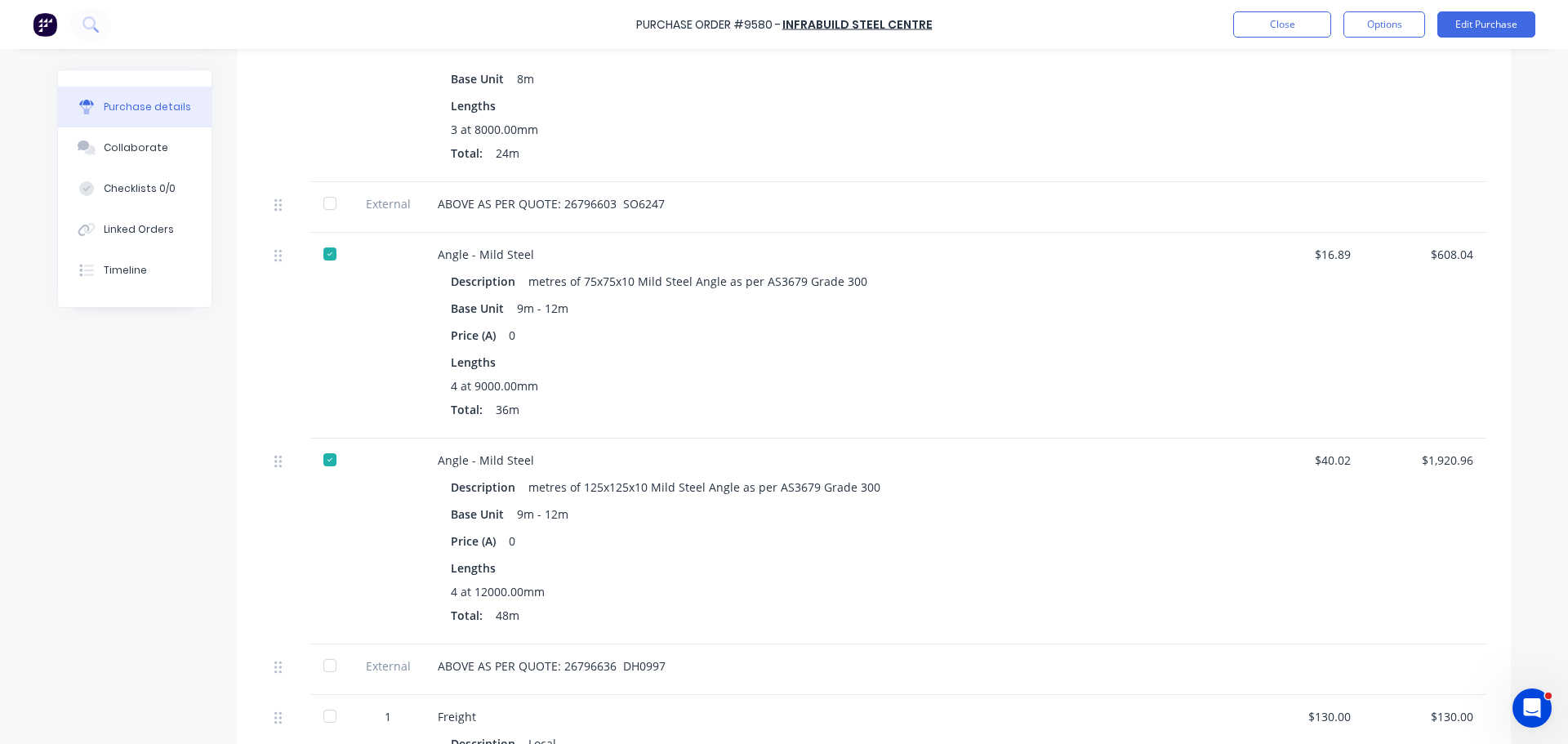
scroll to position [327, 0]
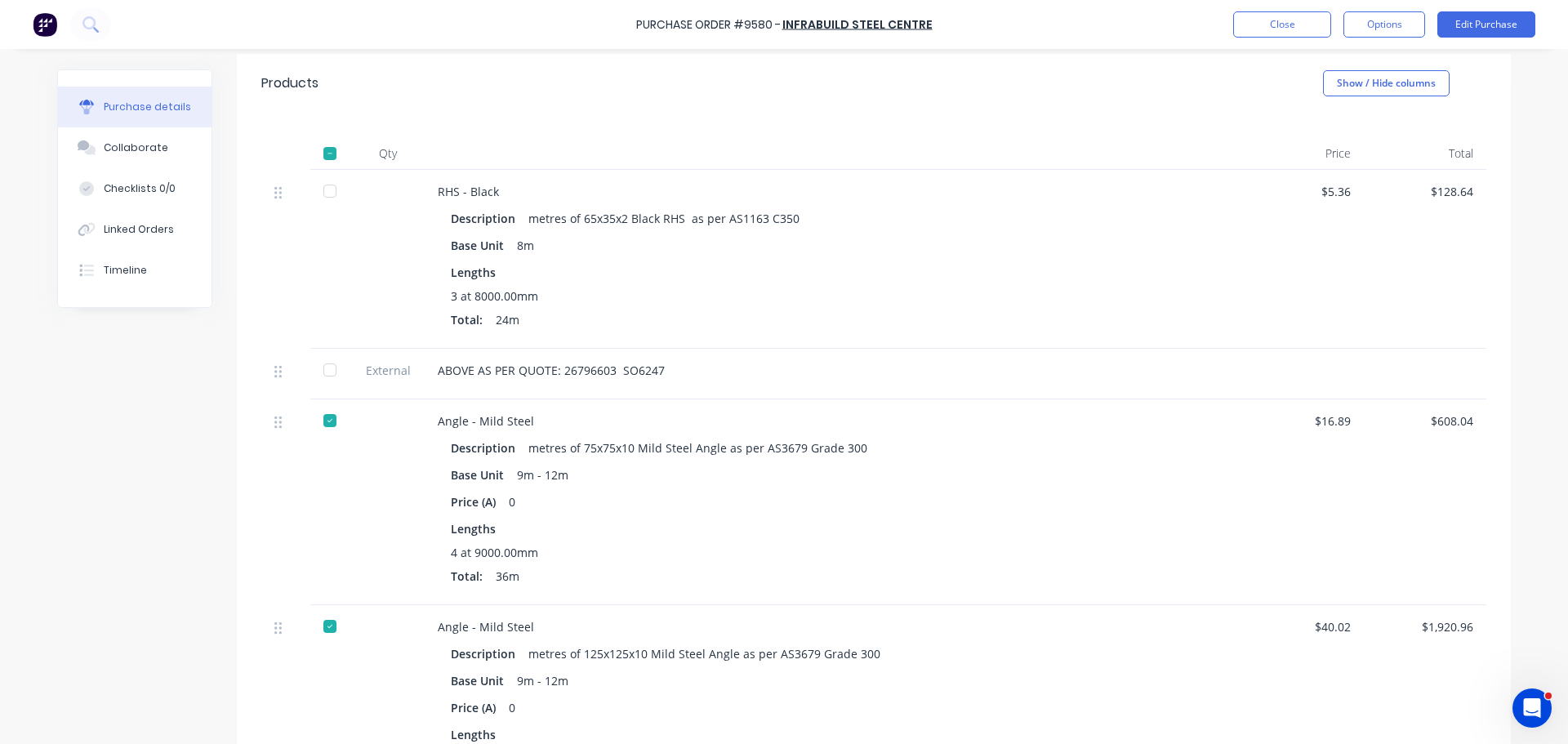
click at [322, 191] on div at bounding box center [330, 191] width 33 height 33
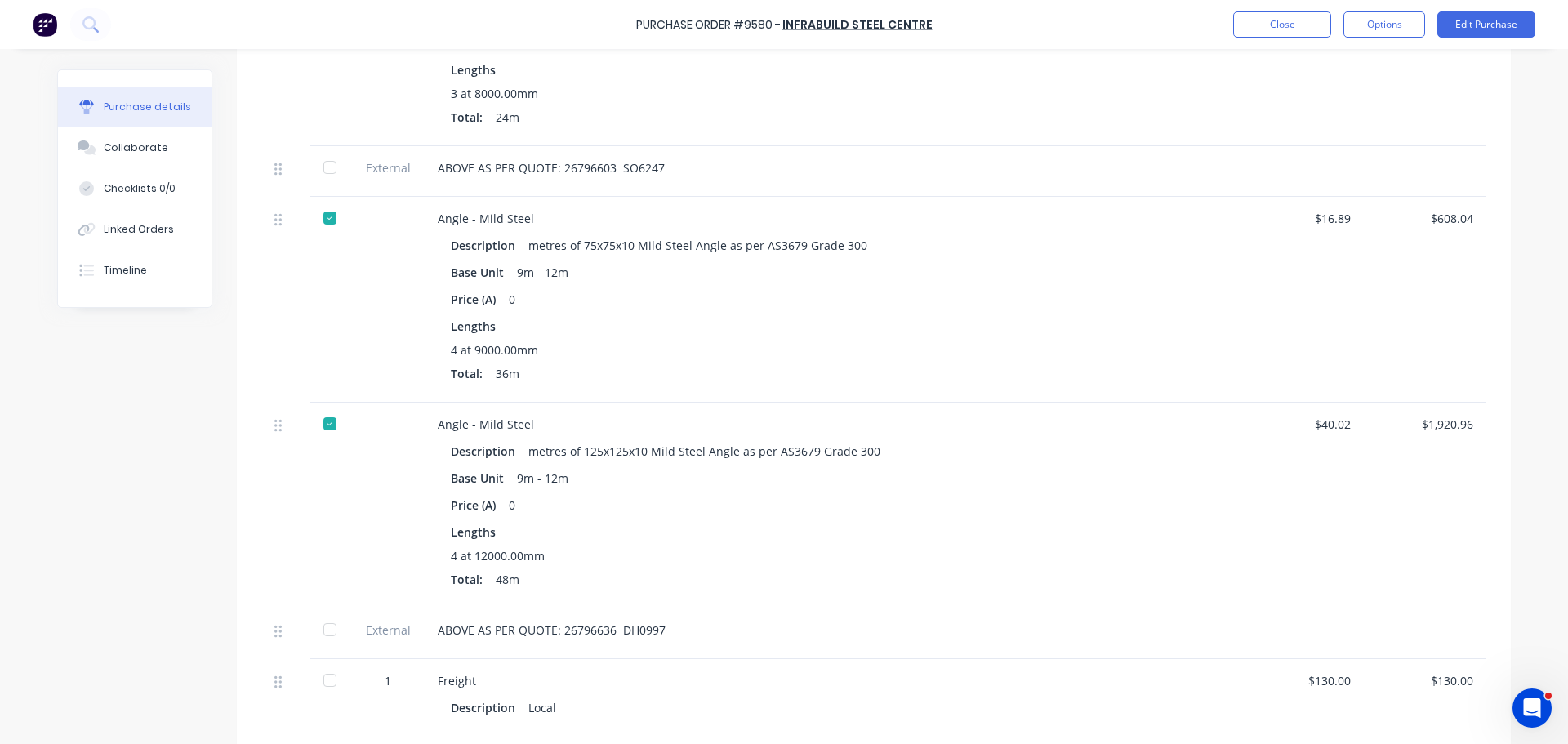
scroll to position [735, 0]
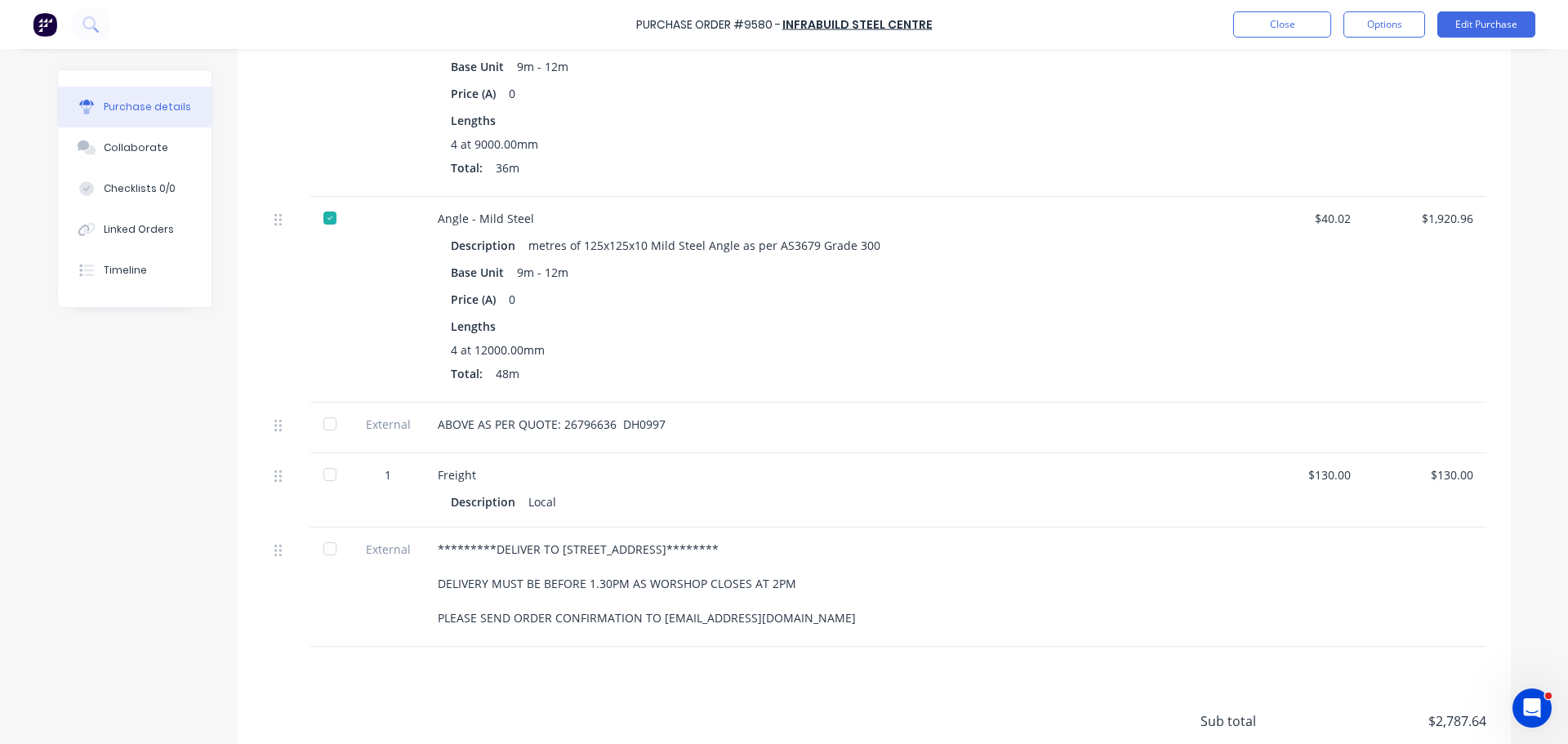
drag, startPoint x: 323, startPoint y: 427, endPoint x: 316, endPoint y: 455, distance: 28.9
click at [323, 426] on div at bounding box center [330, 424] width 33 height 33
click at [321, 471] on div at bounding box center [330, 475] width 33 height 33
click at [331, 547] on div at bounding box center [330, 549] width 33 height 33
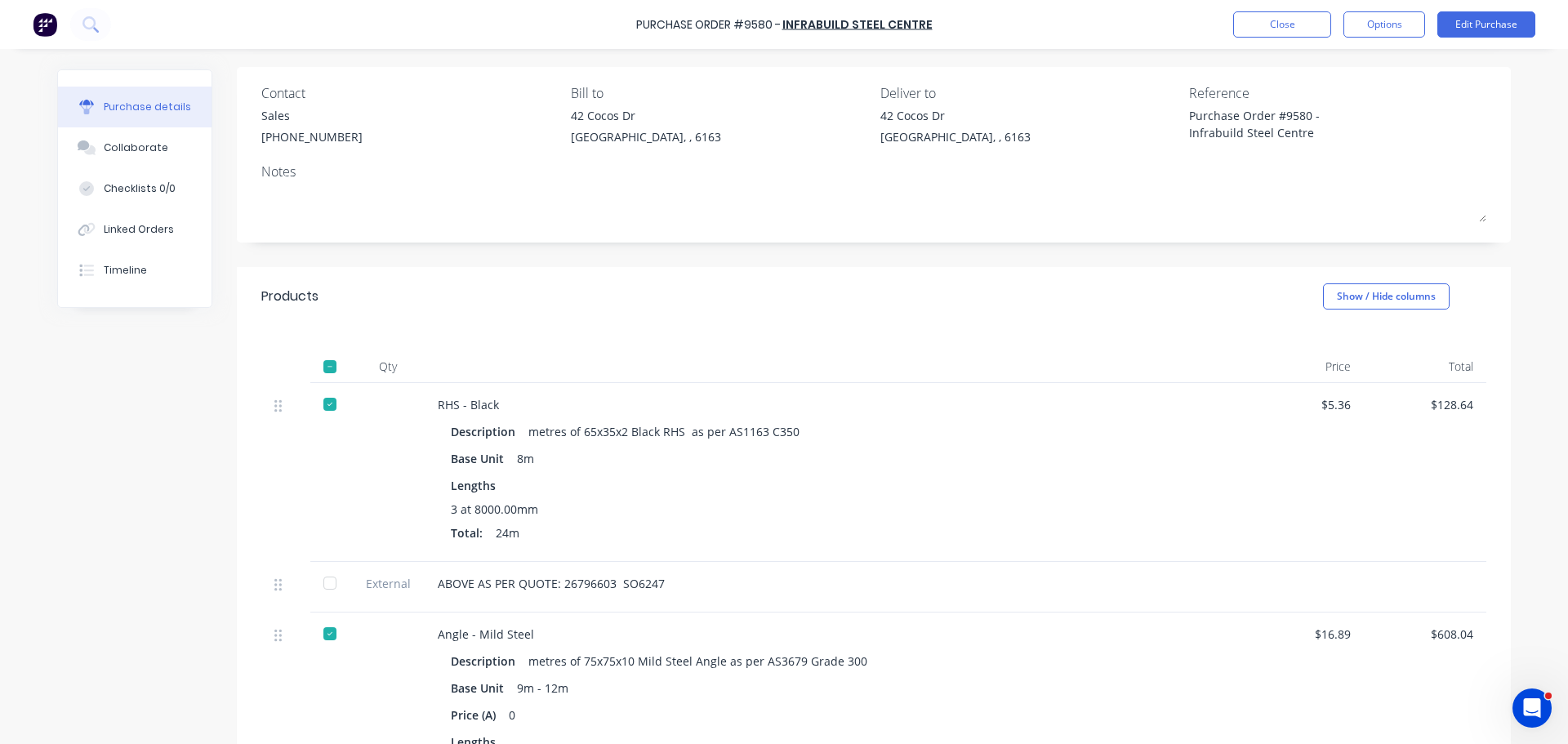
scroll to position [164, 0]
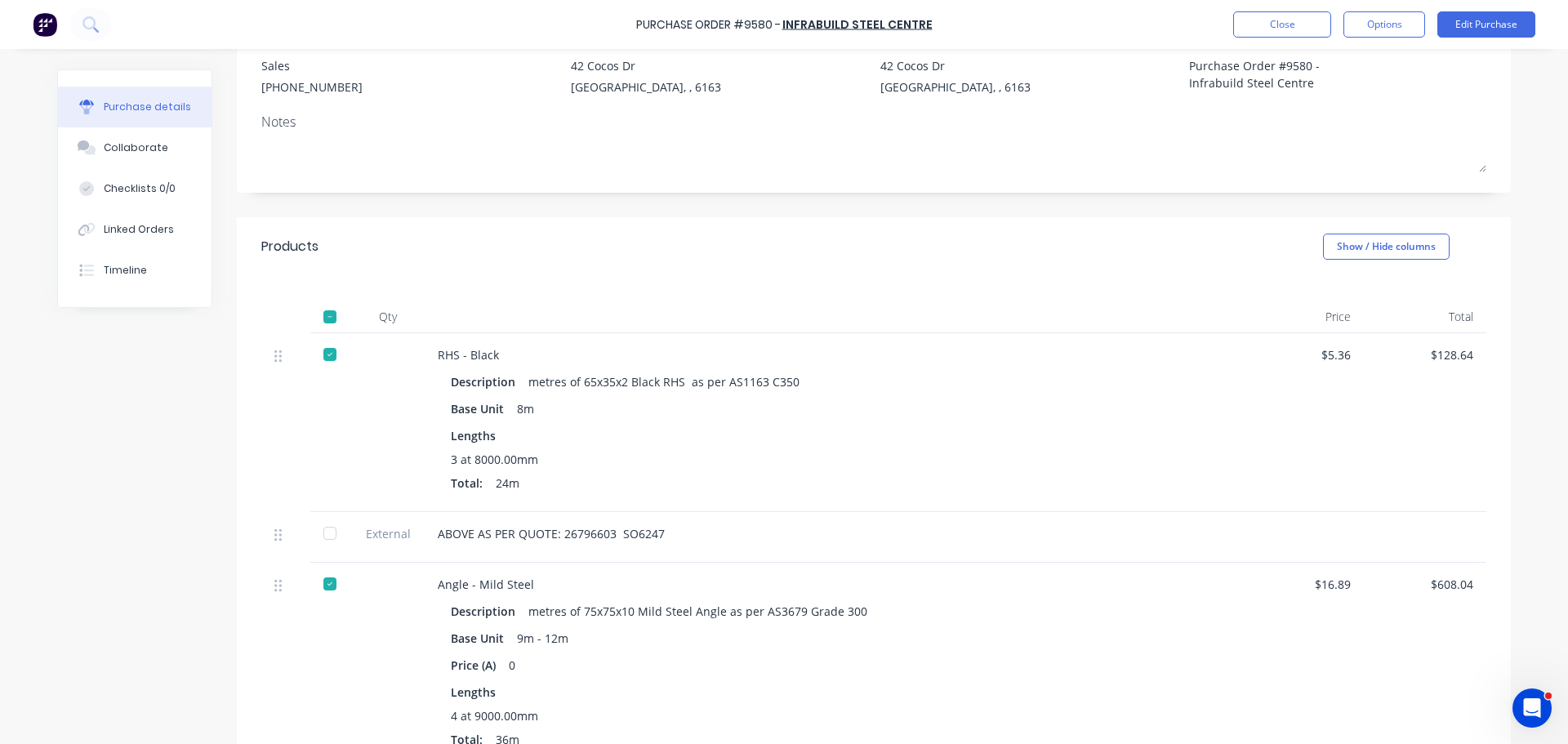
click at [318, 532] on div at bounding box center [330, 533] width 33 height 33
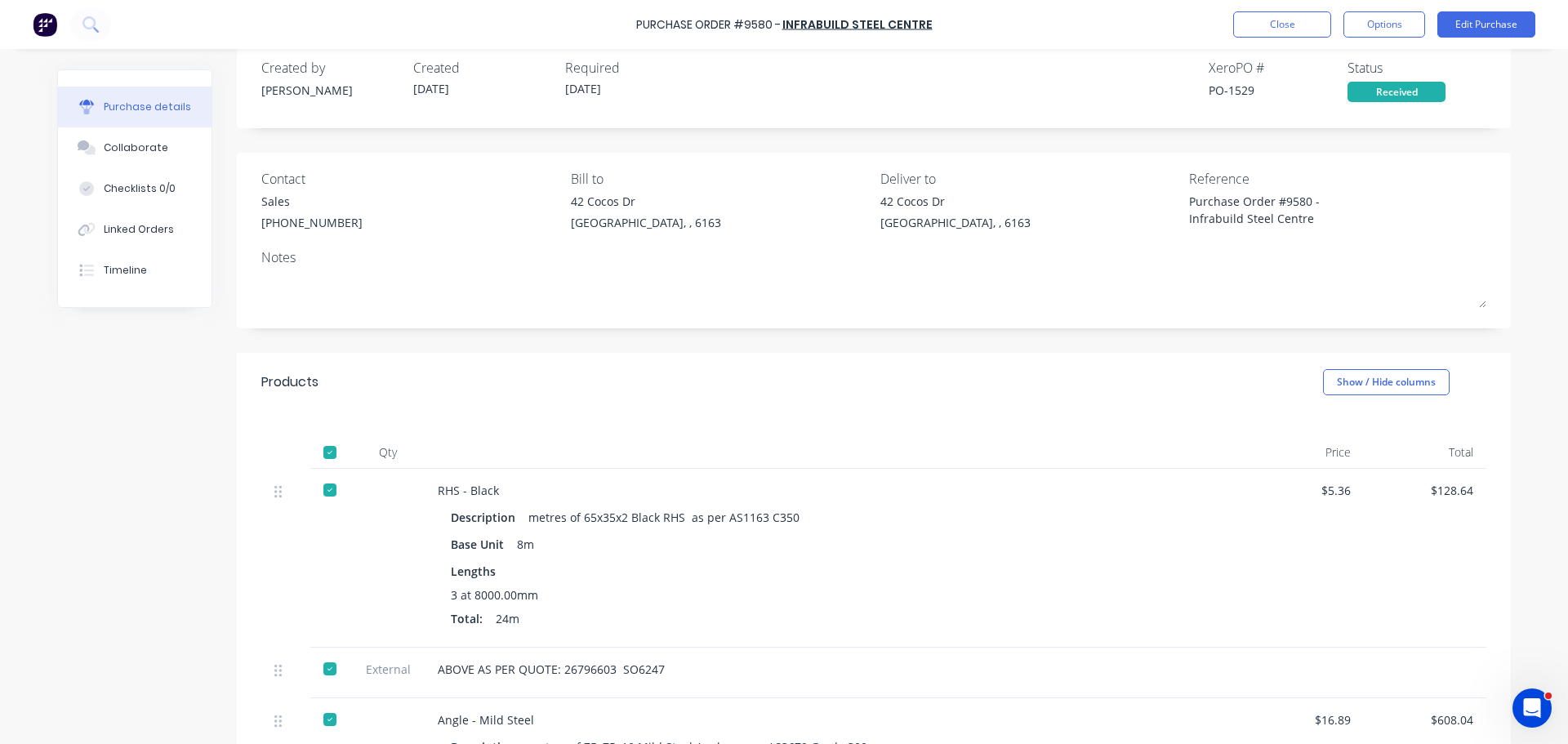
scroll to position [0, 0]
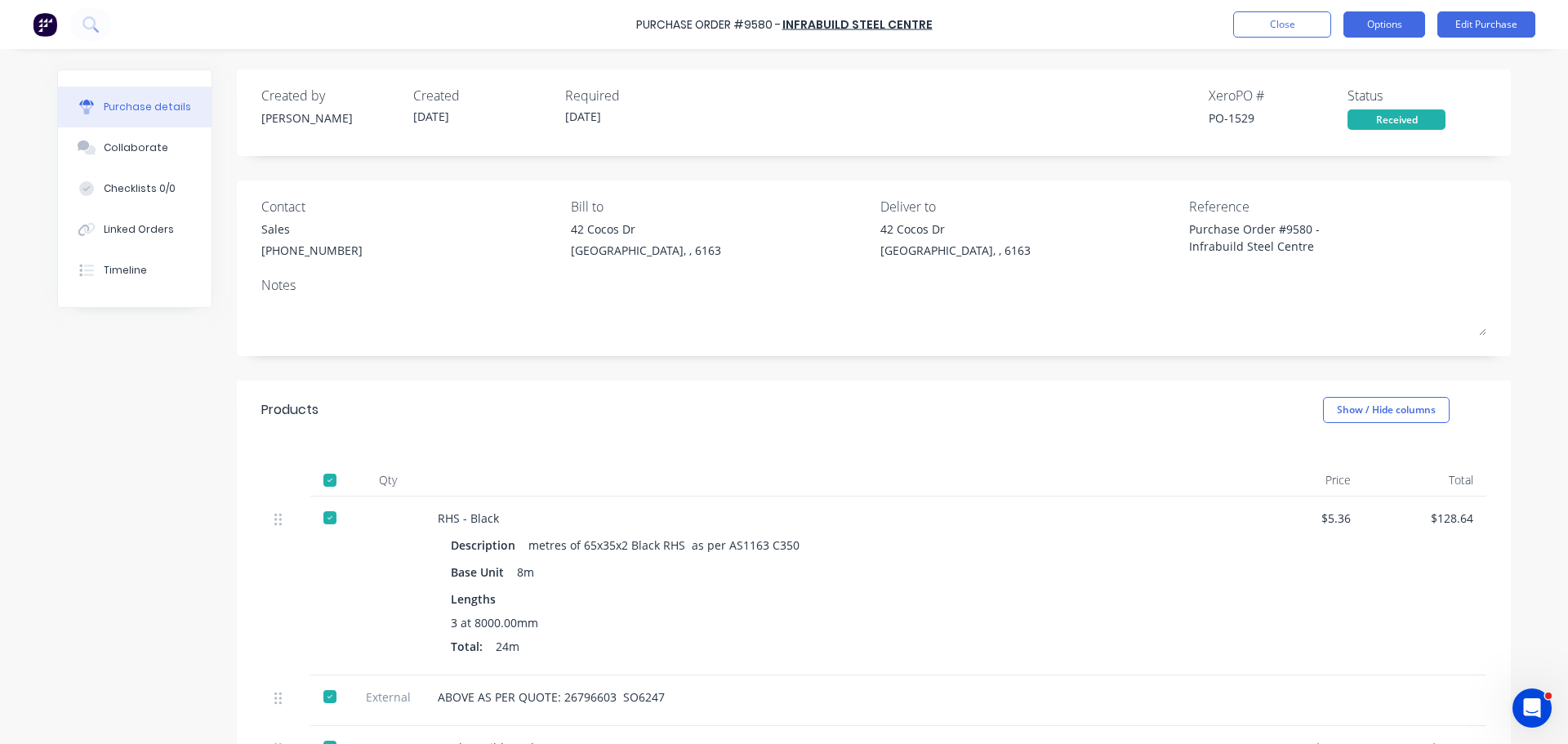
click at [1382, 22] on button "Options" at bounding box center [1384, 25] width 82 height 26
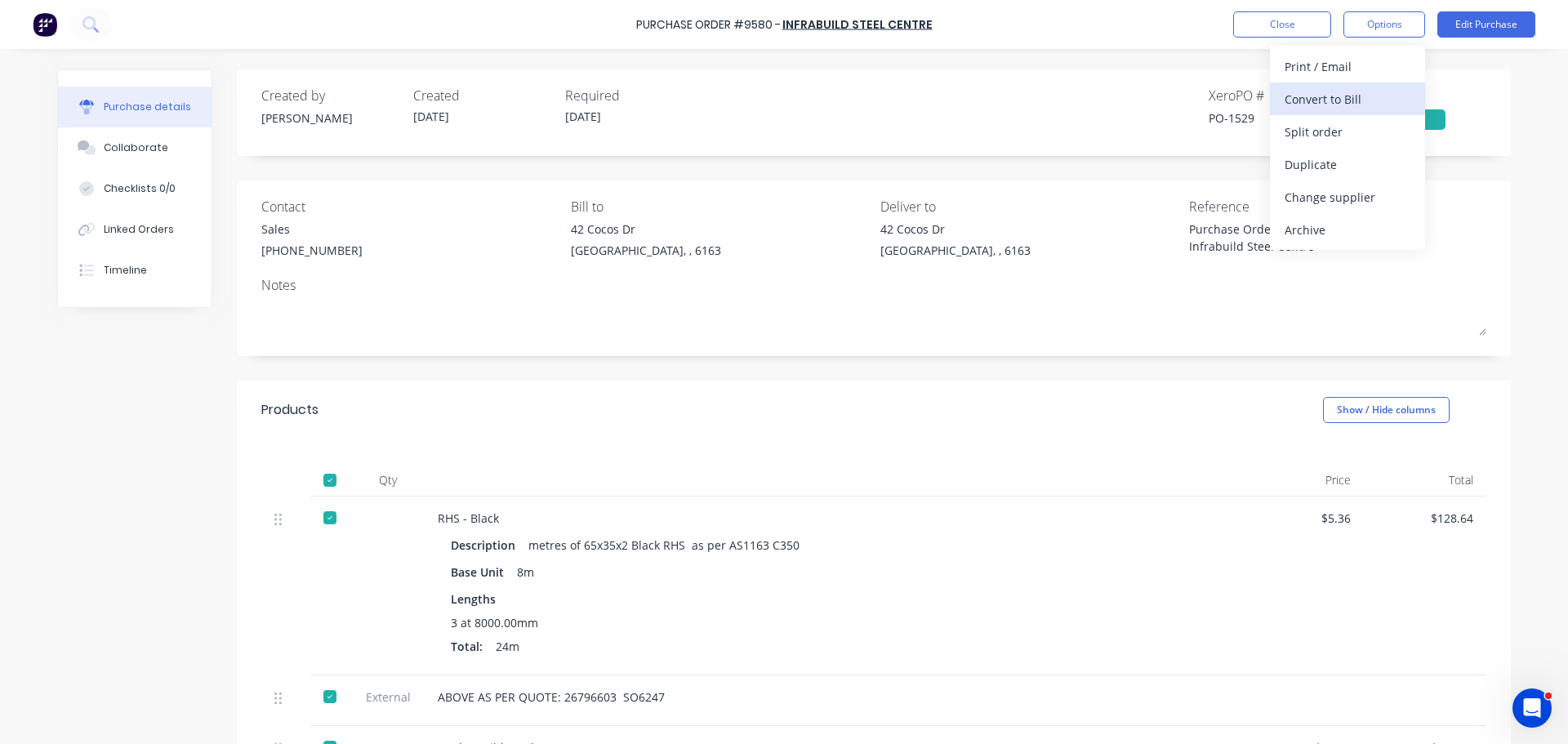
click at [1329, 94] on div "Convert to Bill" at bounding box center [1347, 99] width 126 height 24
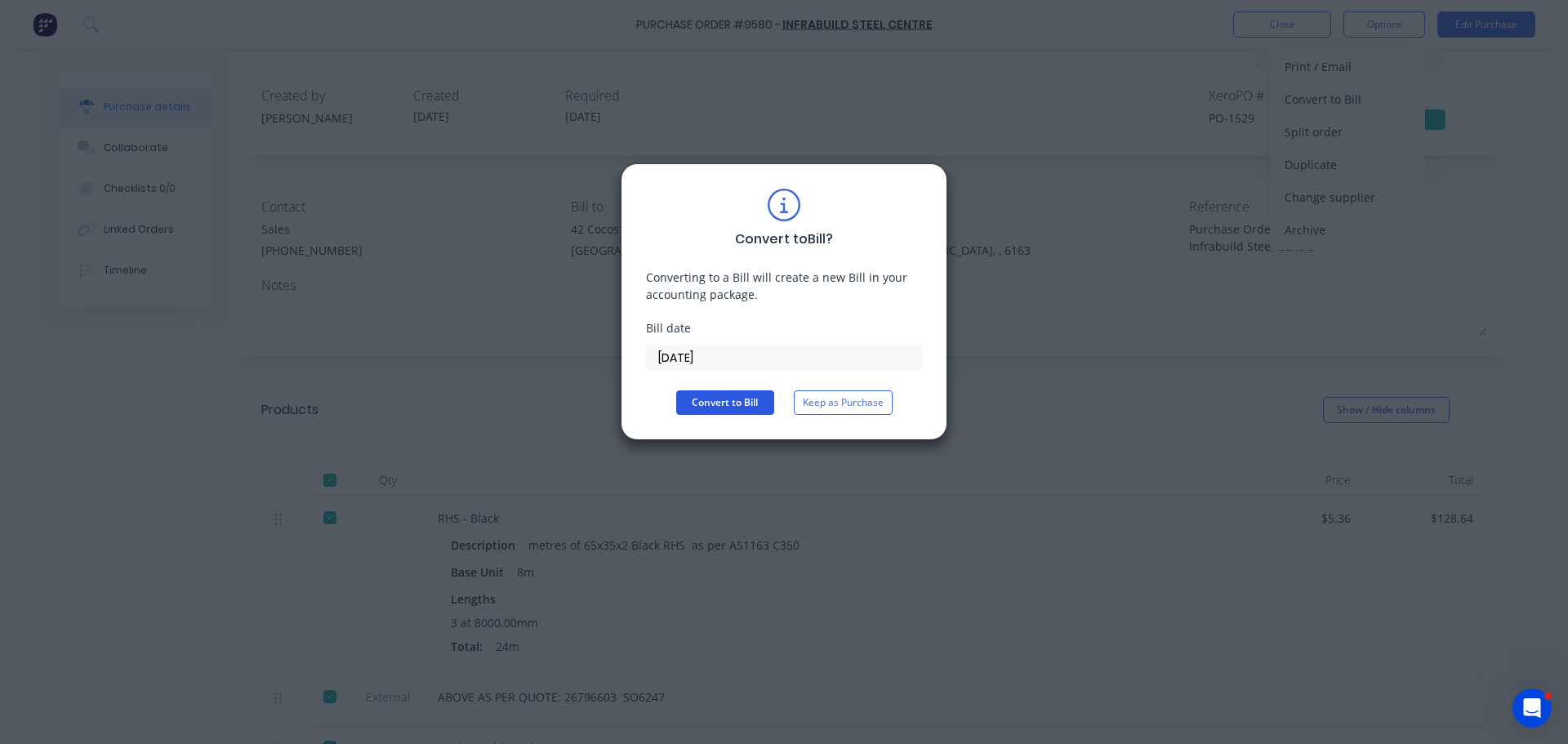
click at [703, 407] on button "Convert to Bill" at bounding box center [725, 403] width 98 height 25
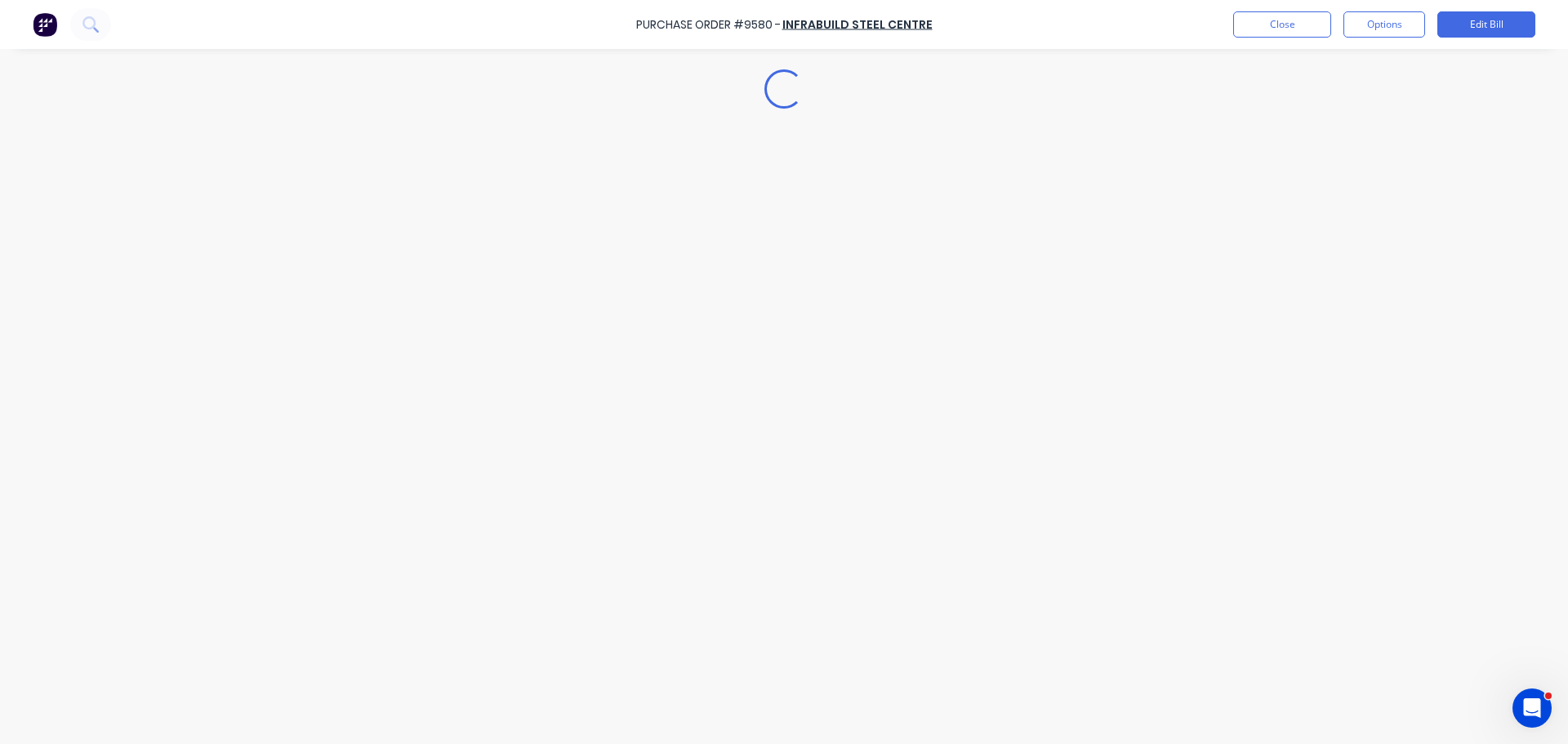
type textarea "x"
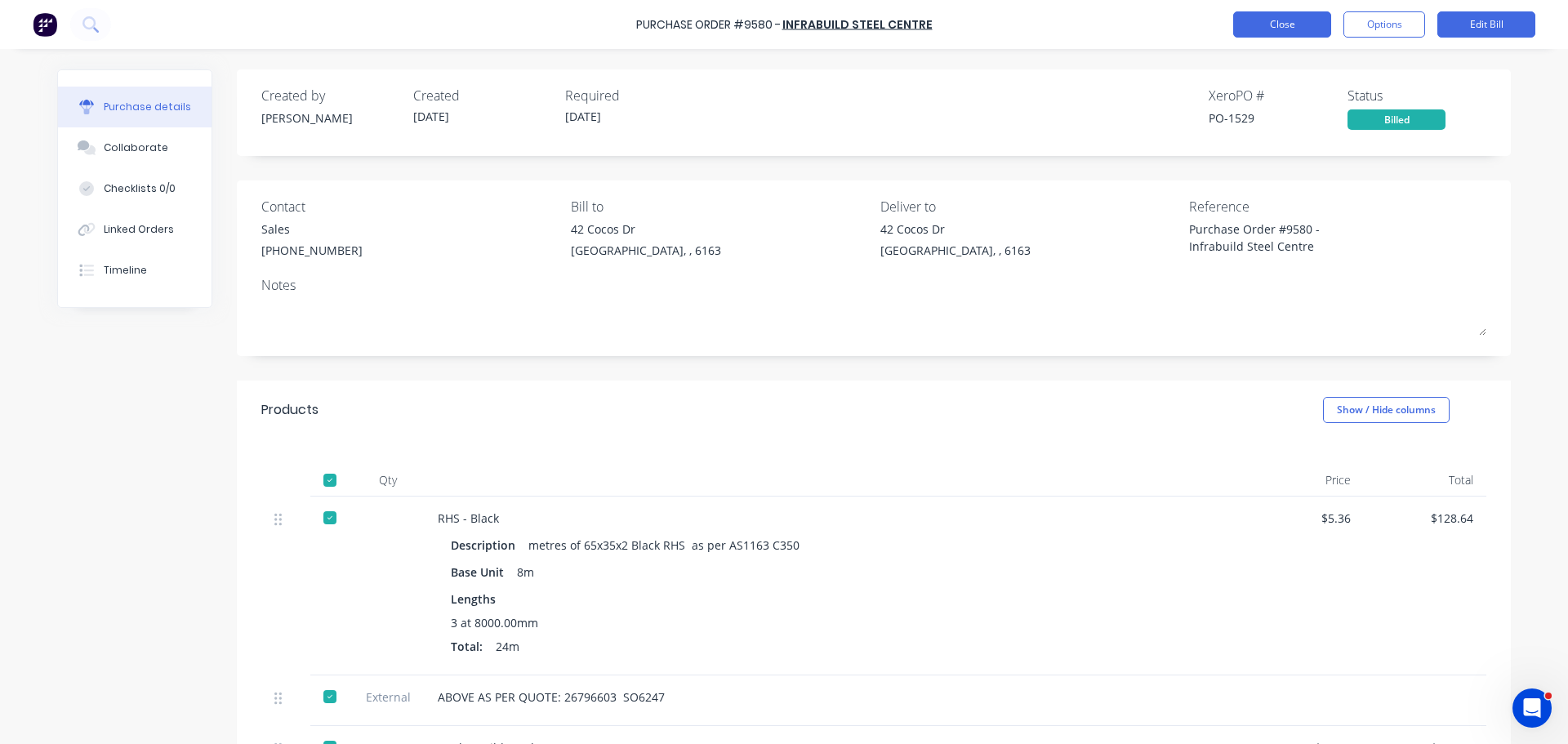
click at [1279, 31] on button "Close" at bounding box center [1282, 25] width 98 height 26
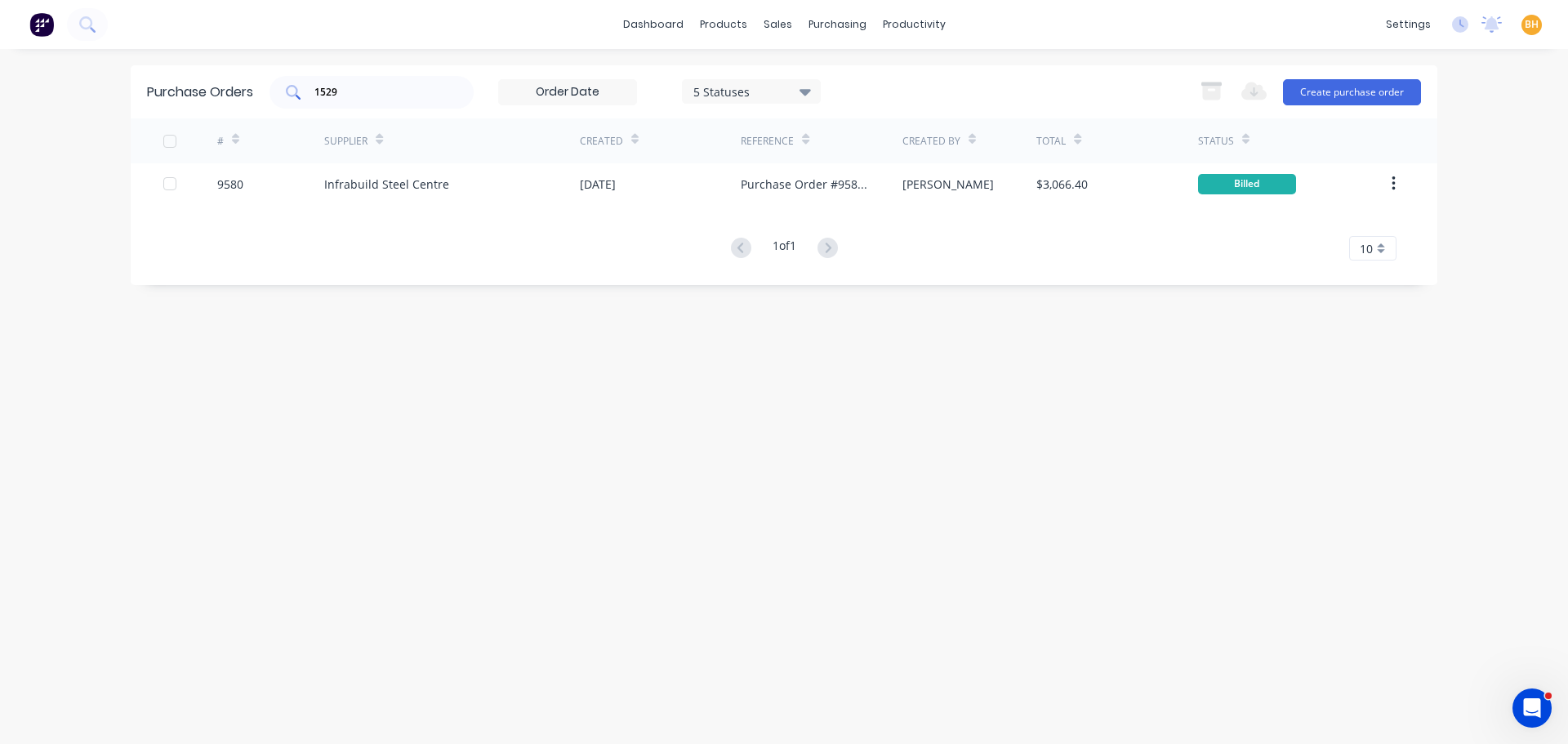
click at [400, 92] on input "1529" at bounding box center [380, 93] width 136 height 17
drag, startPoint x: 360, startPoint y: 83, endPoint x: 352, endPoint y: 87, distance: 8.9
click at [355, 86] on input "1529" at bounding box center [380, 93] width 136 height 17
type input "1"
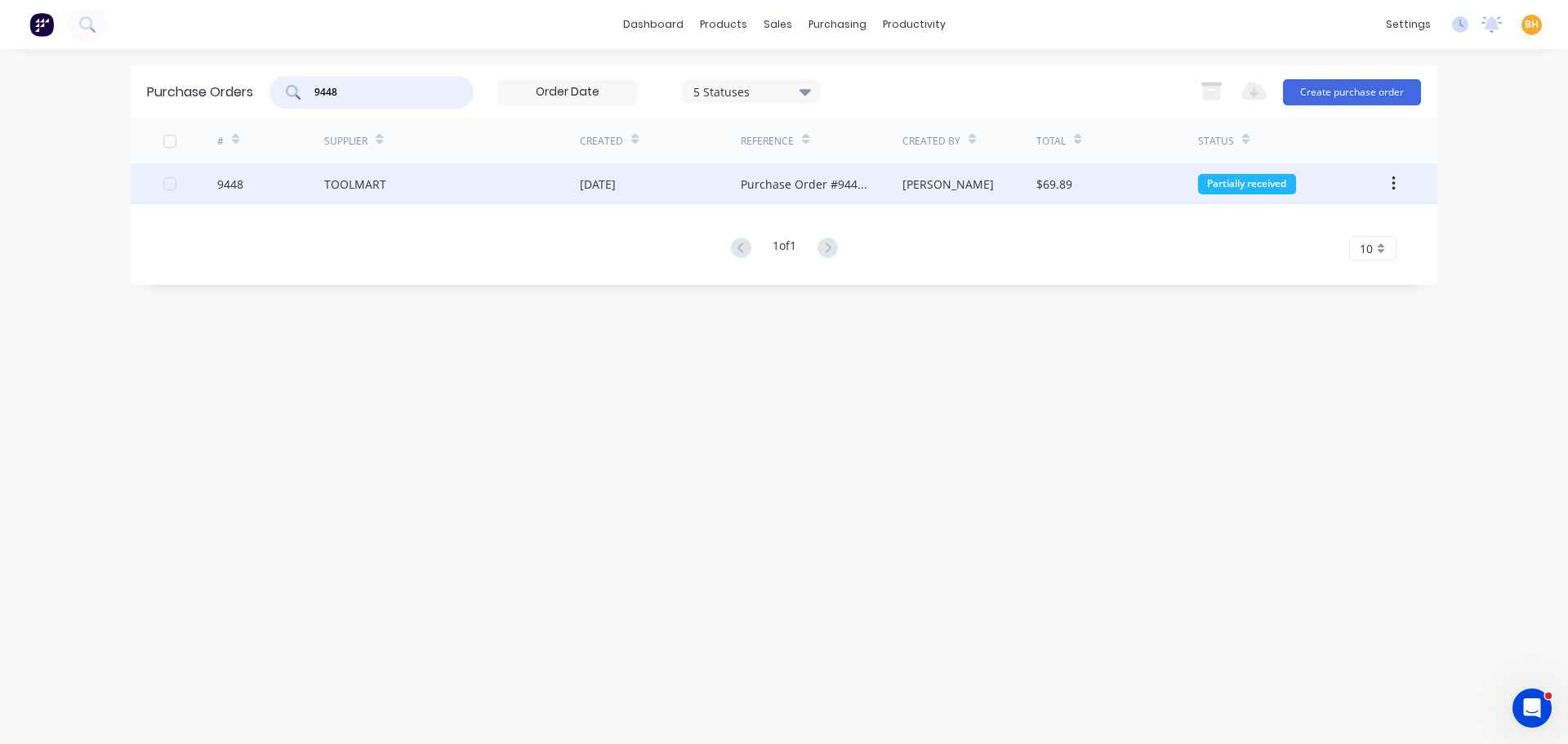
type input "9448"
click at [318, 185] on div "9448" at bounding box center [271, 184] width 107 height 41
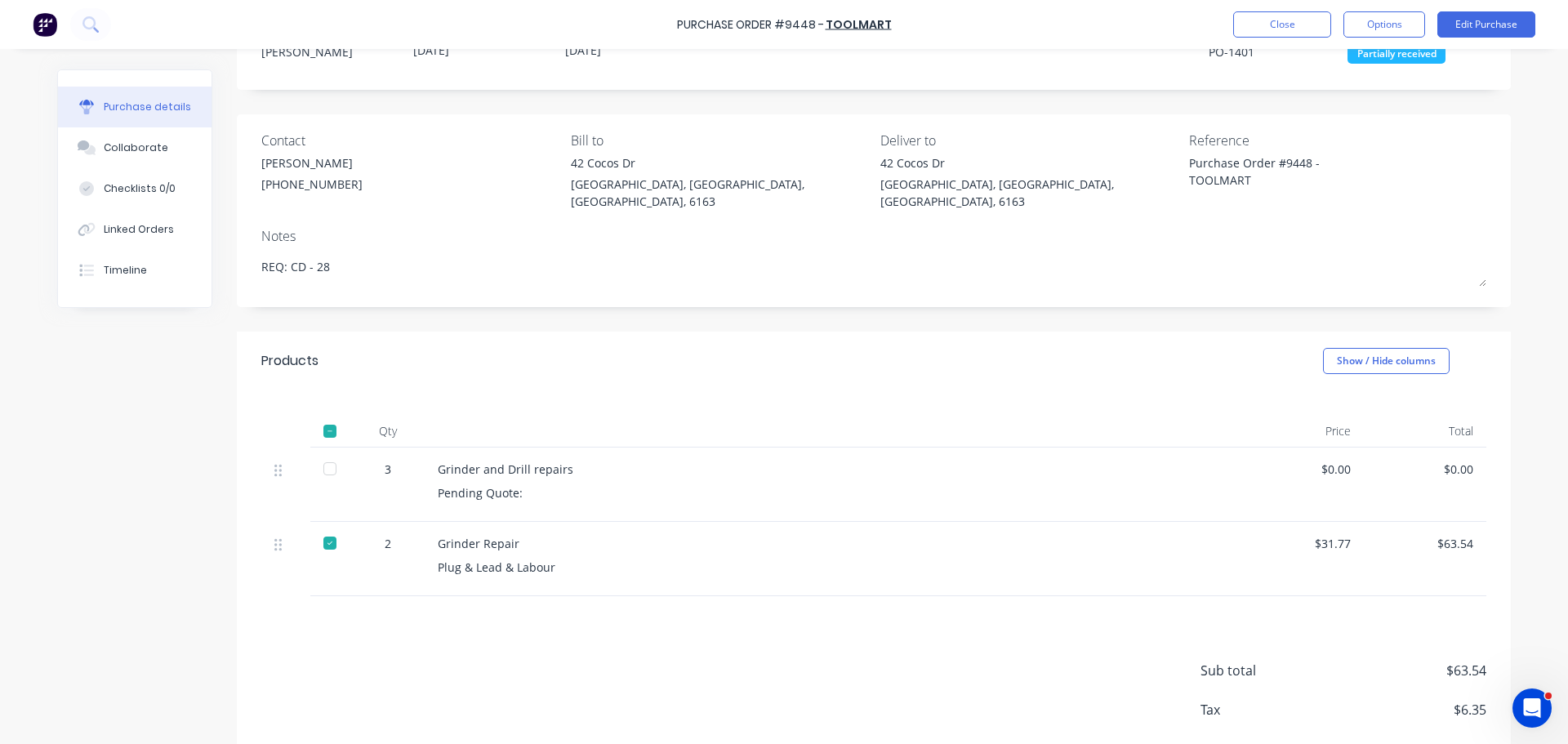
scroll to position [134, 0]
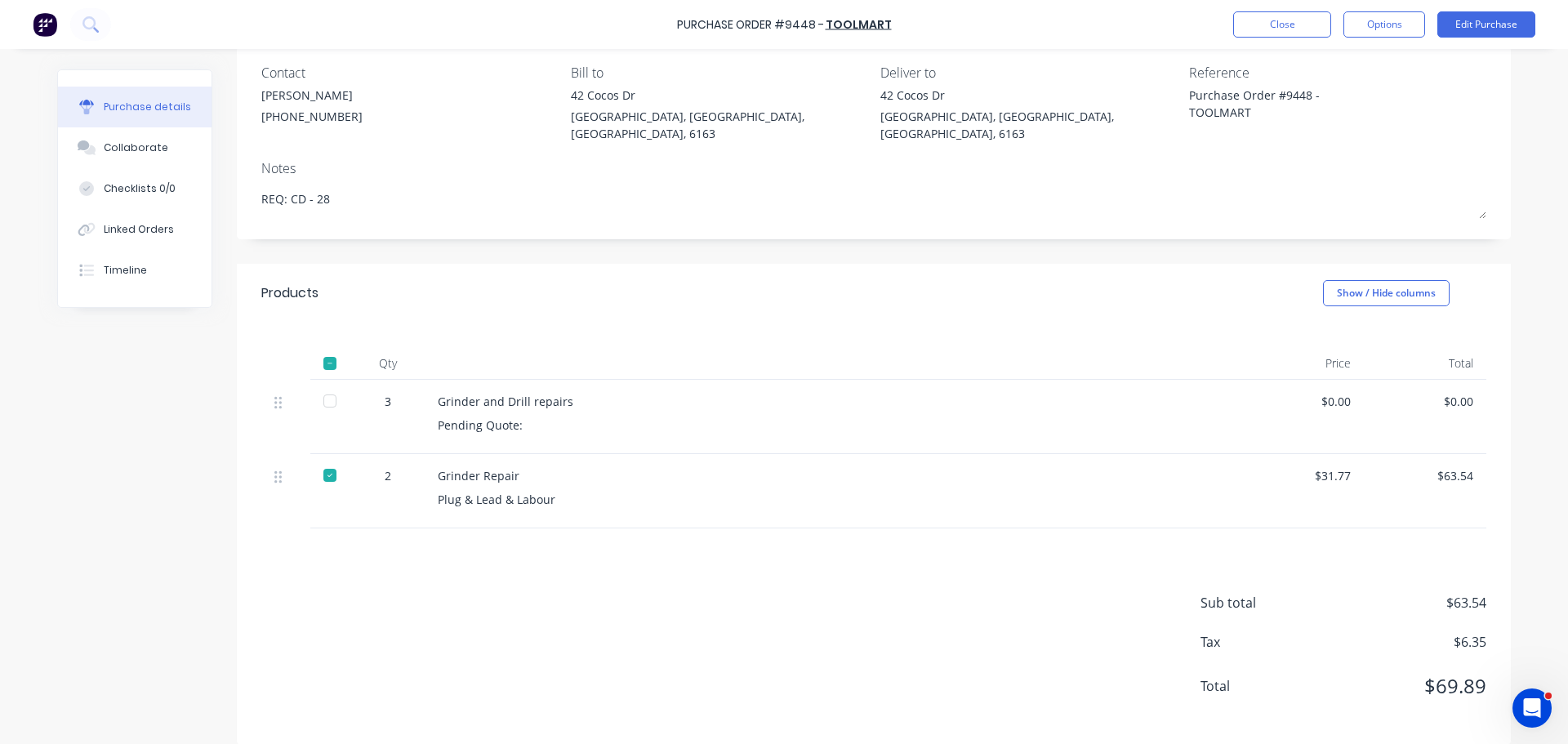
click at [1340, 393] on div "$0.00" at bounding box center [1302, 401] width 97 height 17
click at [1485, 17] on button "Edit Purchase" at bounding box center [1485, 25] width 98 height 26
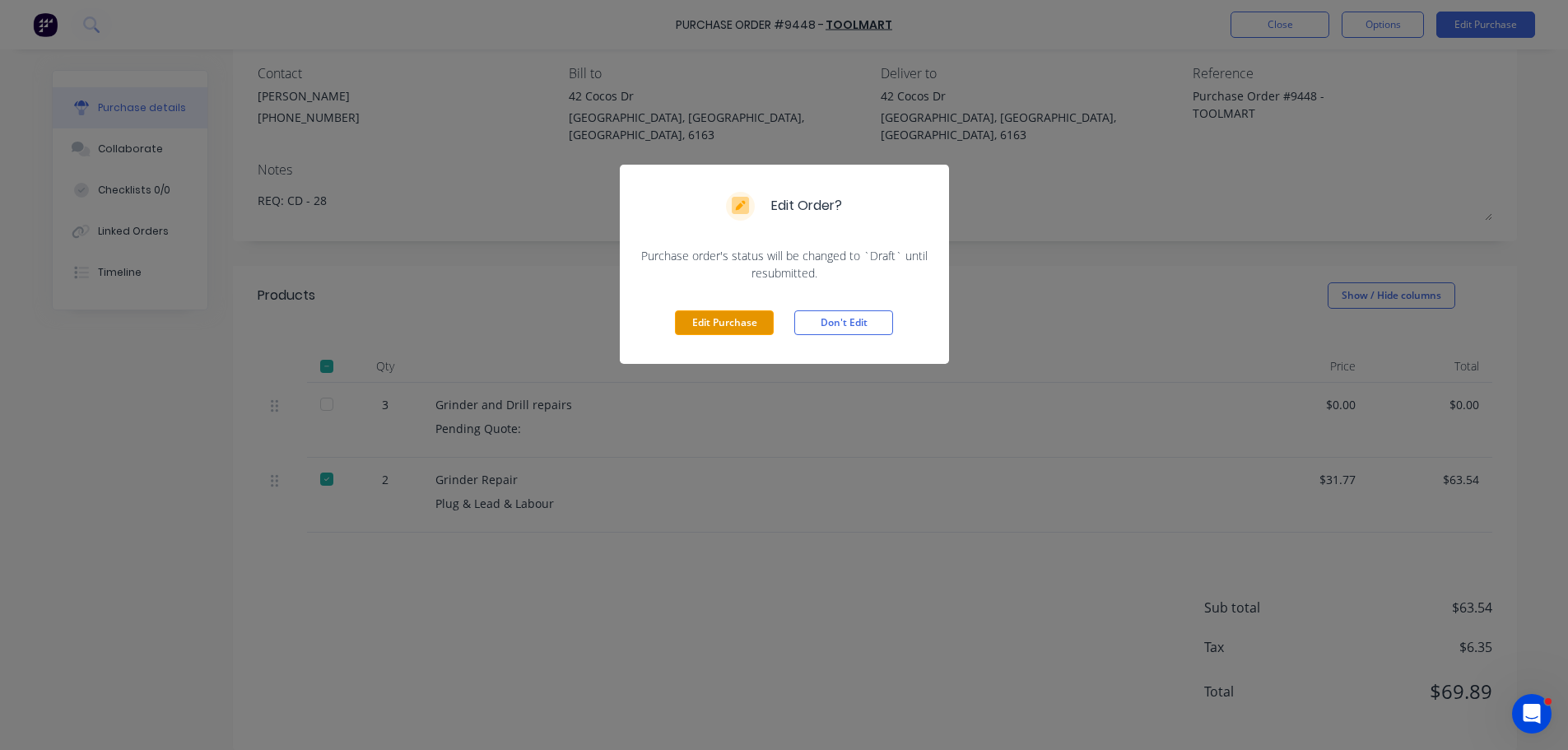
click at [729, 330] on button "Edit Purchase" at bounding box center [724, 322] width 99 height 25
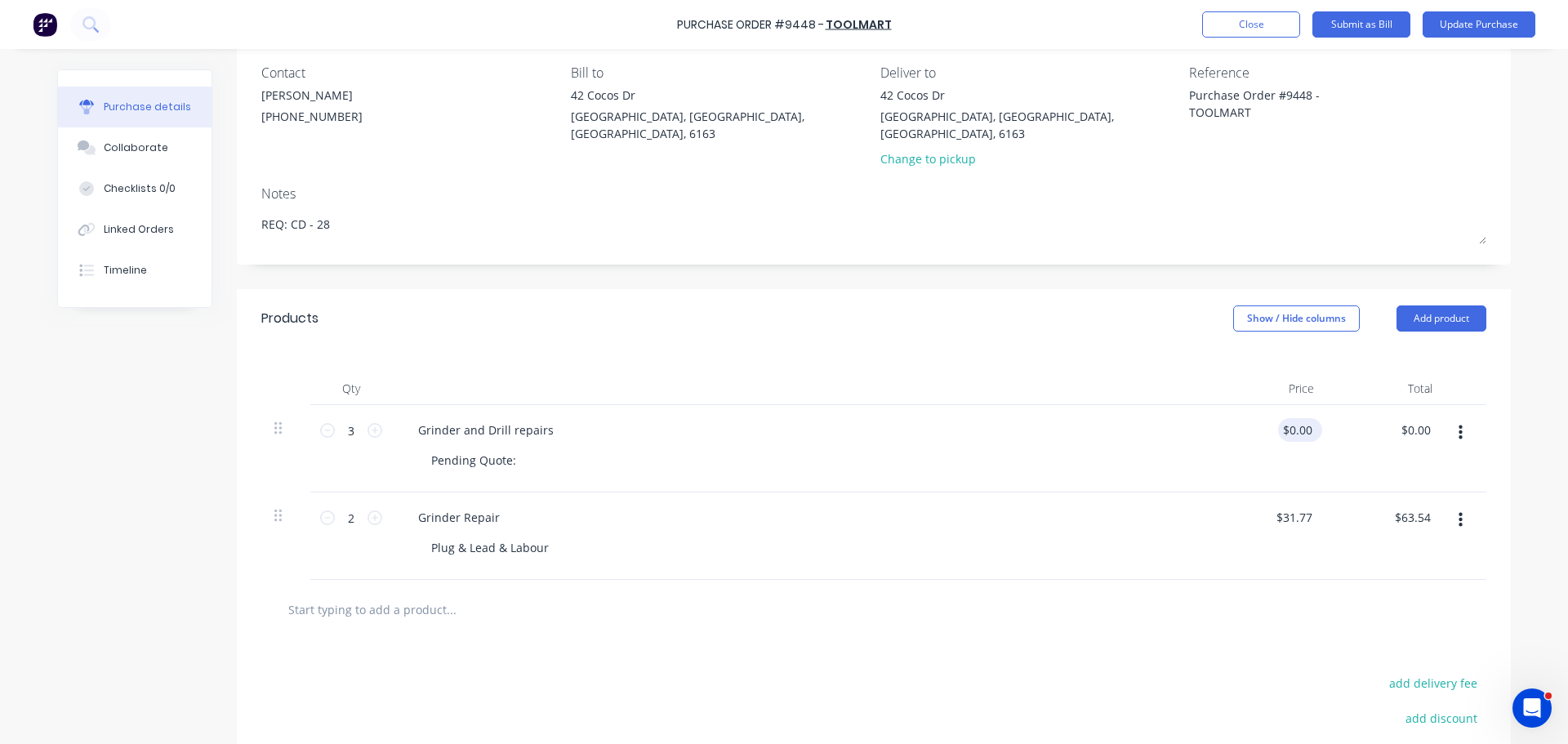
type textarea "x"
click at [1302, 418] on input "0.0000" at bounding box center [1296, 430] width 37 height 24
type input "0"
type input "393"
type textarea "x"
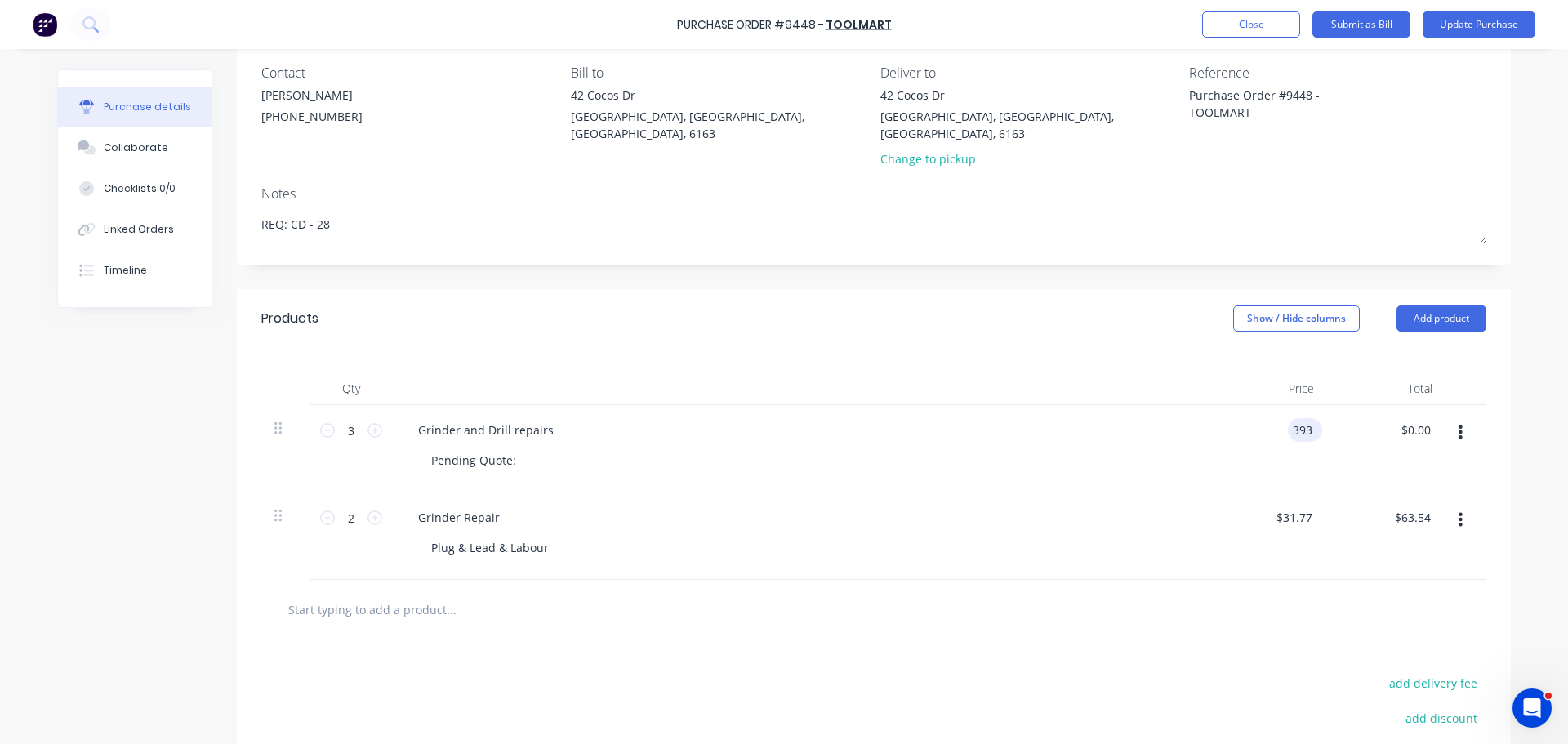
type input "$393.00"
type input "1179.00"
type textarea "x"
type input "$1,179.00"
click at [1430, 418] on div "$1,179.00 1179.00" at bounding box center [1411, 430] width 57 height 24
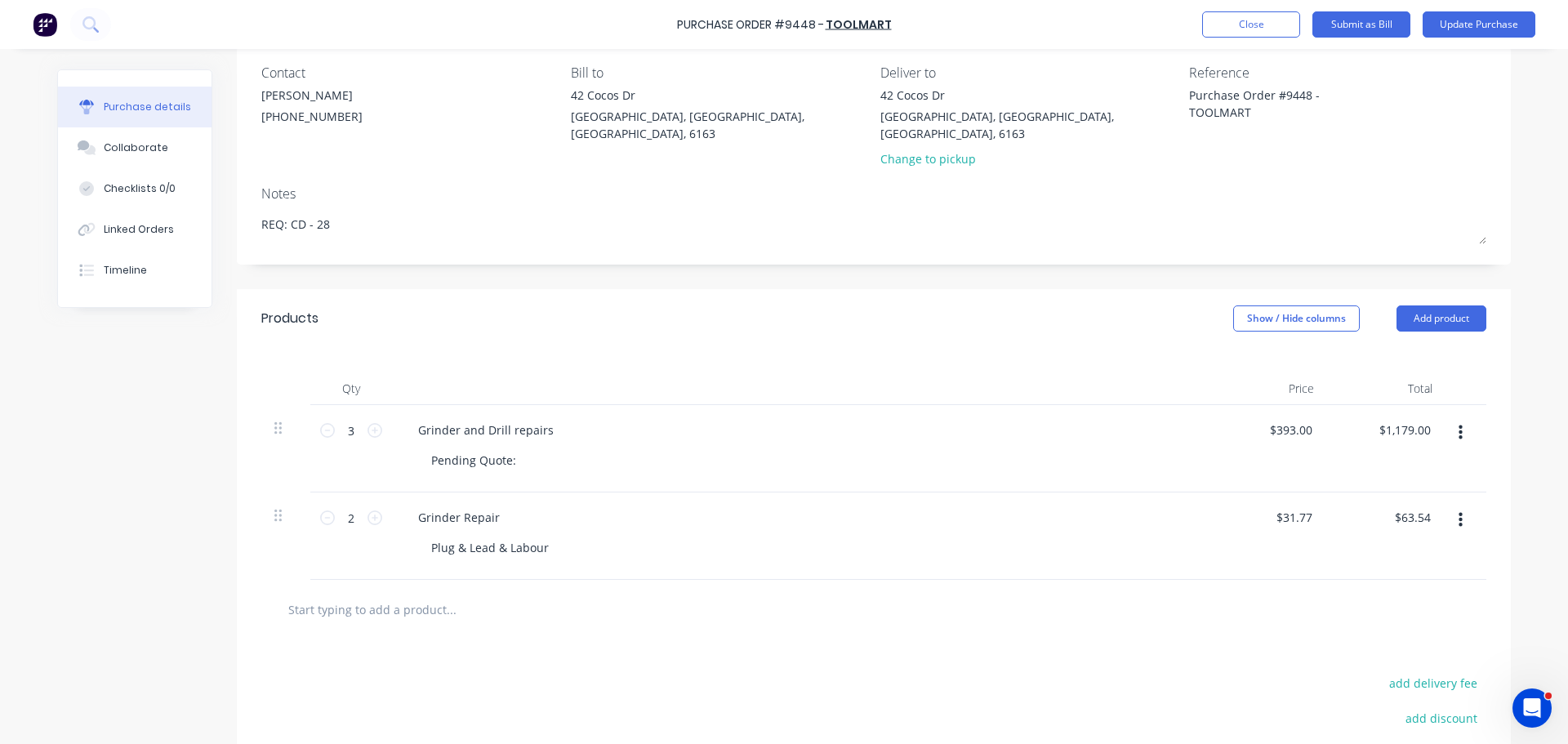
click at [1246, 448] on div "$393.00 $393.00" at bounding box center [1267, 449] width 118 height 88
type textarea "x"
click at [1426, 418] on input "1179.00" at bounding box center [1404, 430] width 60 height 24
type input "1"
type input "393"
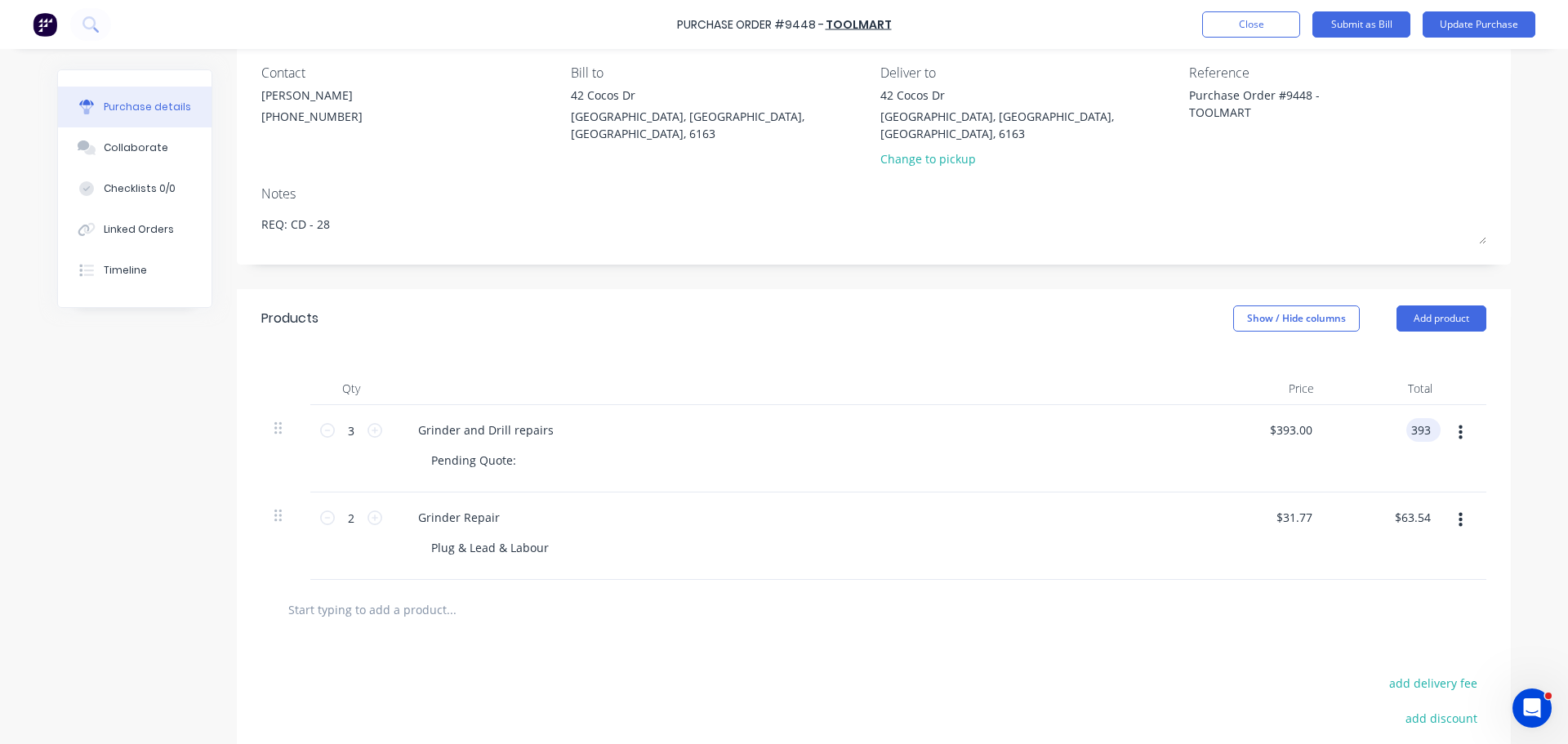
type textarea "x"
type input "$131.00"
type input "$393.00"
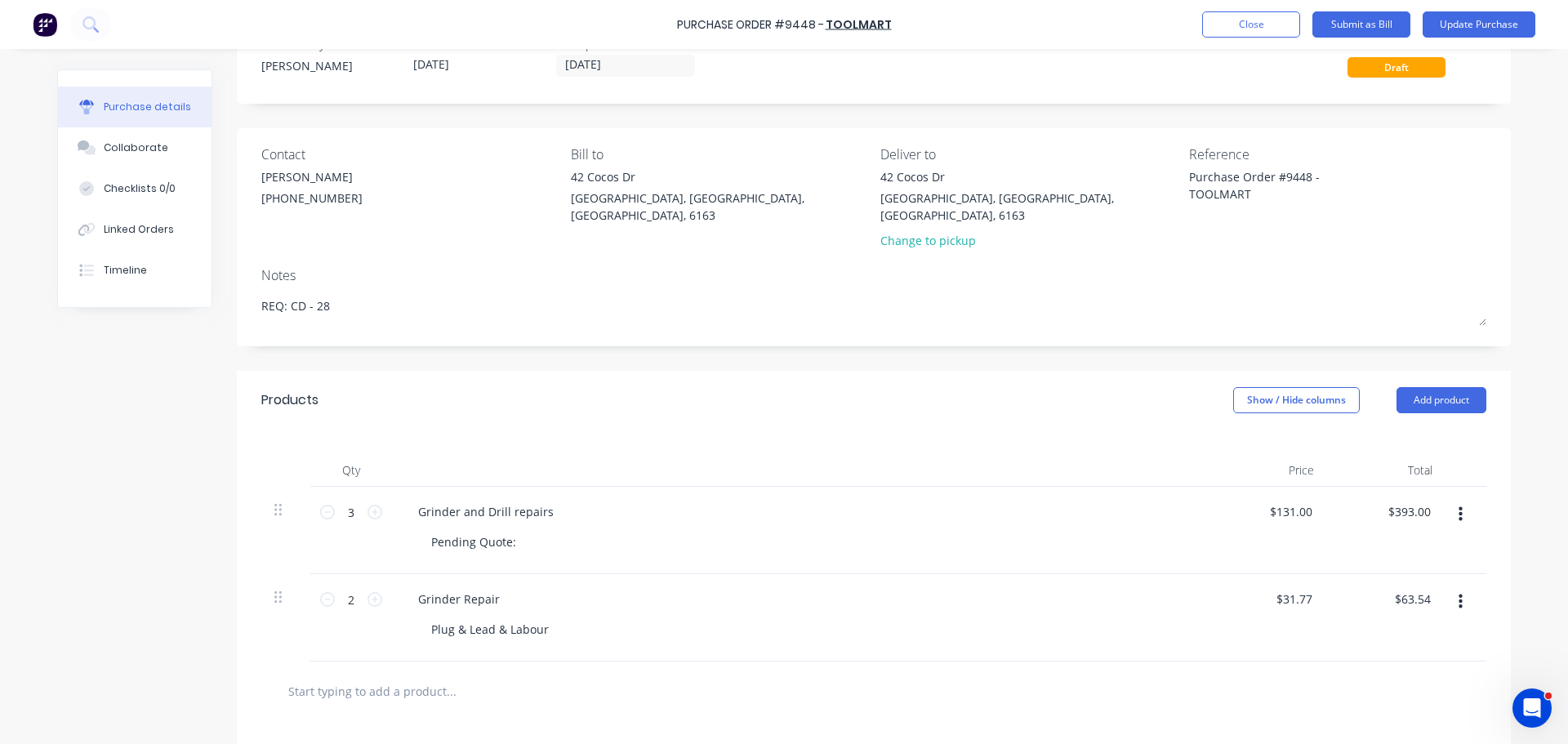
scroll to position [0, 0]
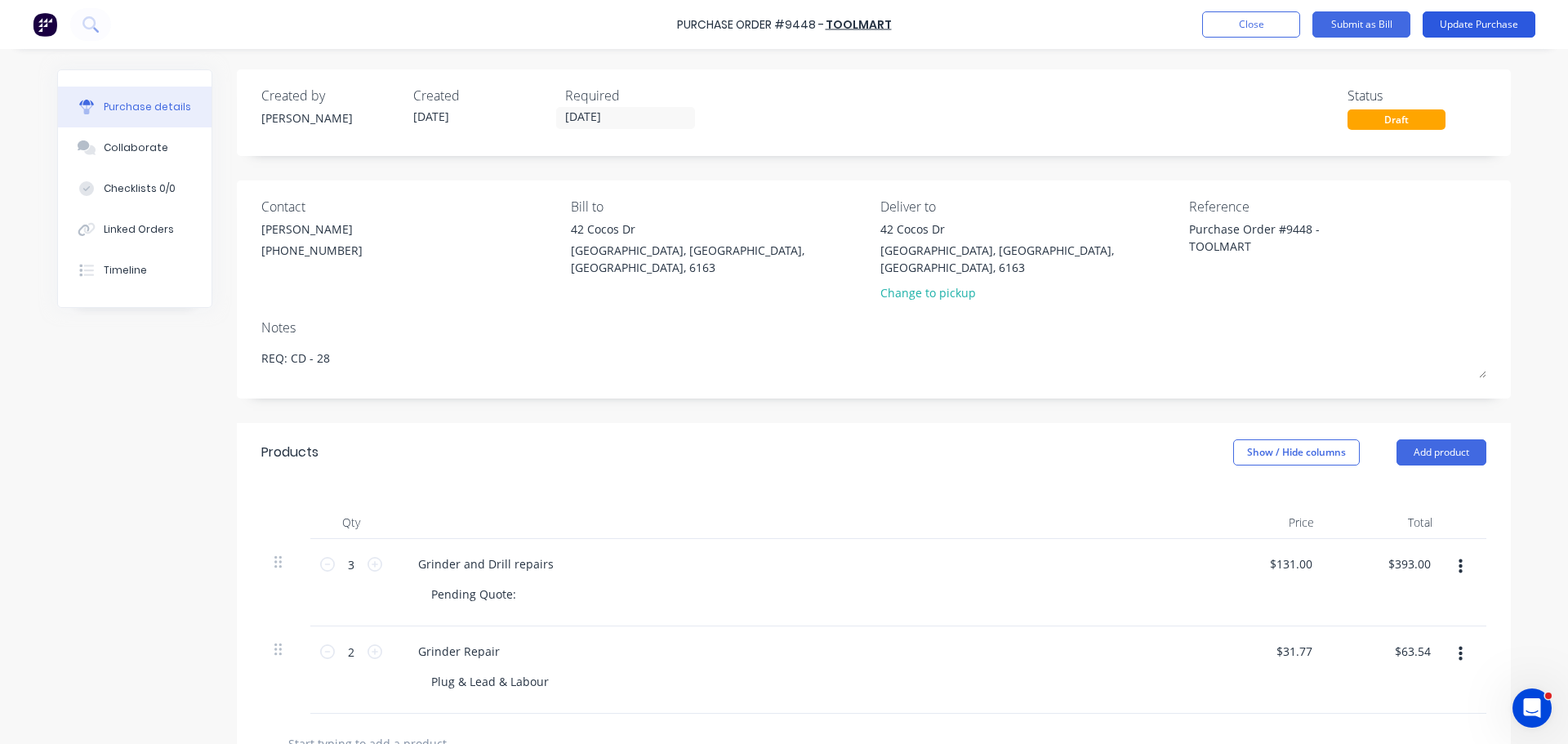
click at [1489, 19] on button "Update Purchase" at bounding box center [1479, 25] width 112 height 26
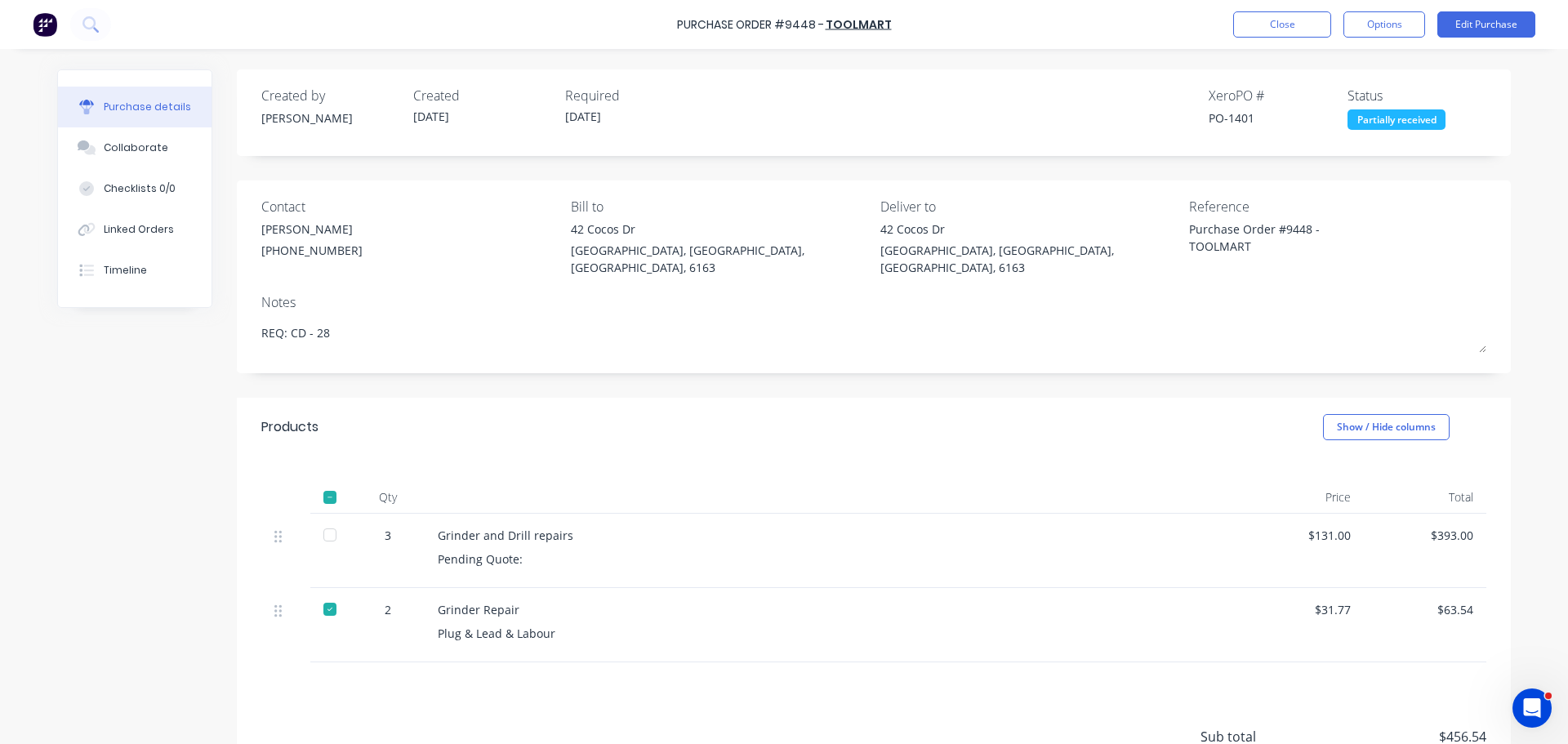
click at [323, 518] on div at bounding box center [330, 535] width 33 height 33
click at [1391, 19] on button "Options" at bounding box center [1384, 25] width 82 height 26
click at [1338, 94] on div "Convert to Bill" at bounding box center [1347, 99] width 126 height 24
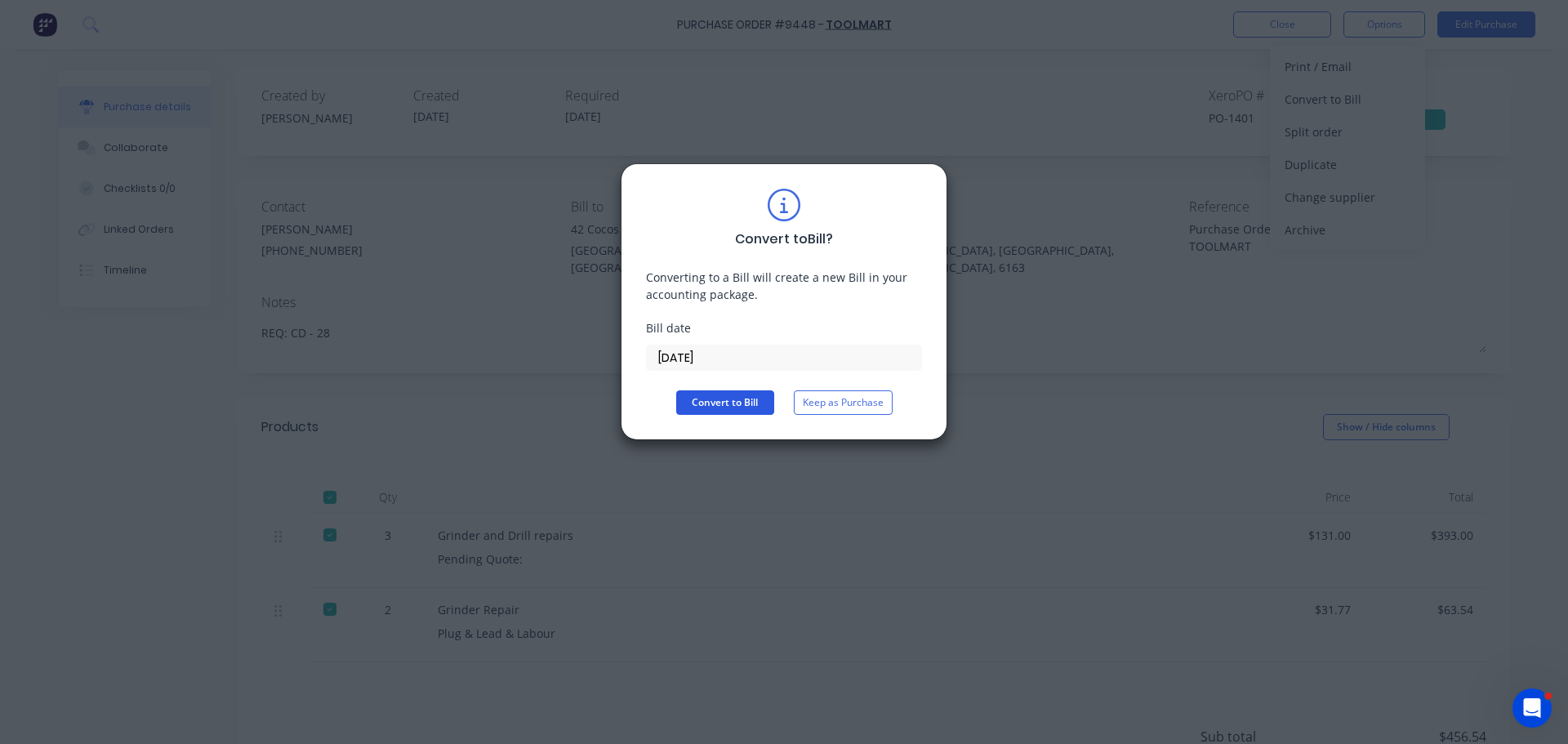
click at [755, 396] on button "Convert to Bill" at bounding box center [725, 403] width 98 height 25
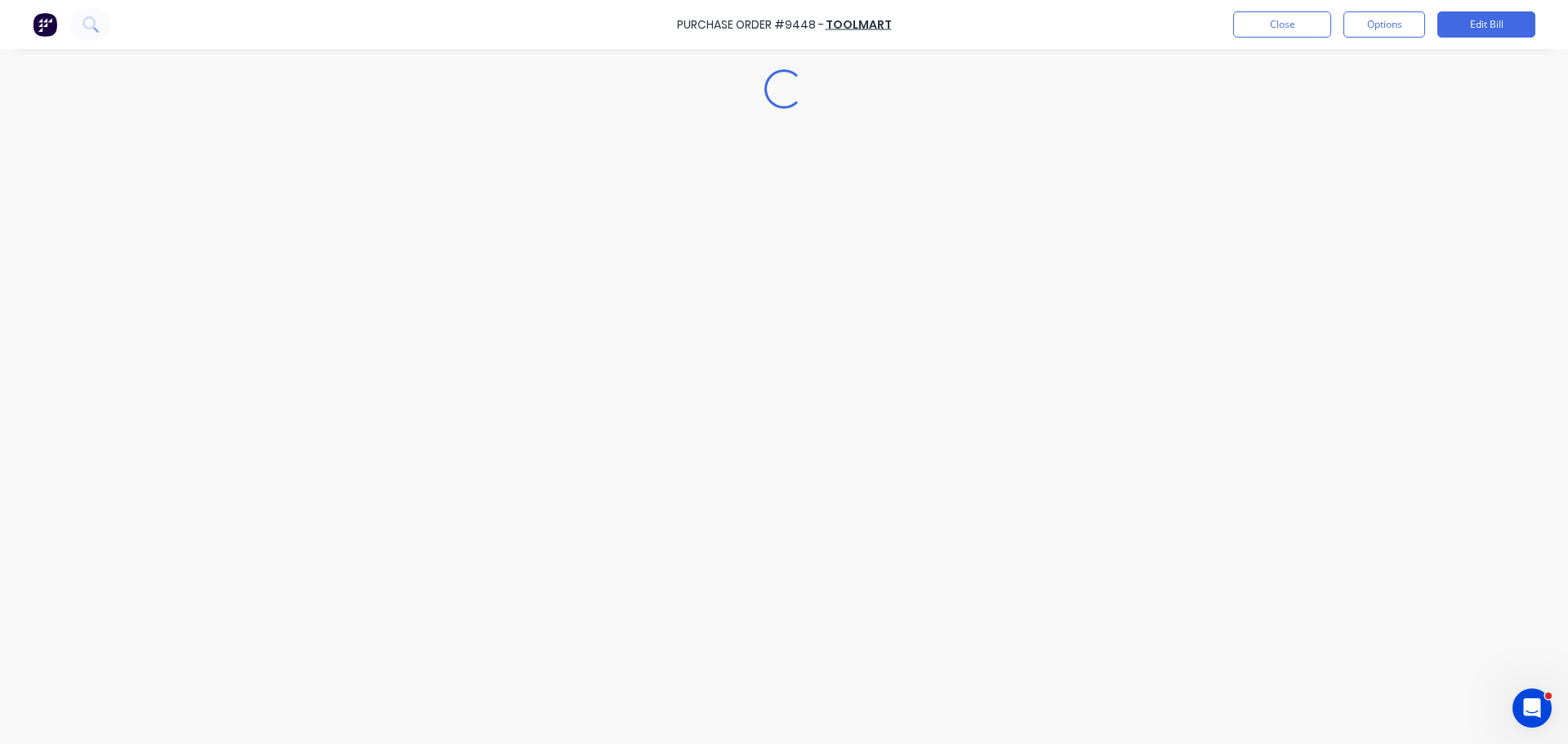
type textarea "x"
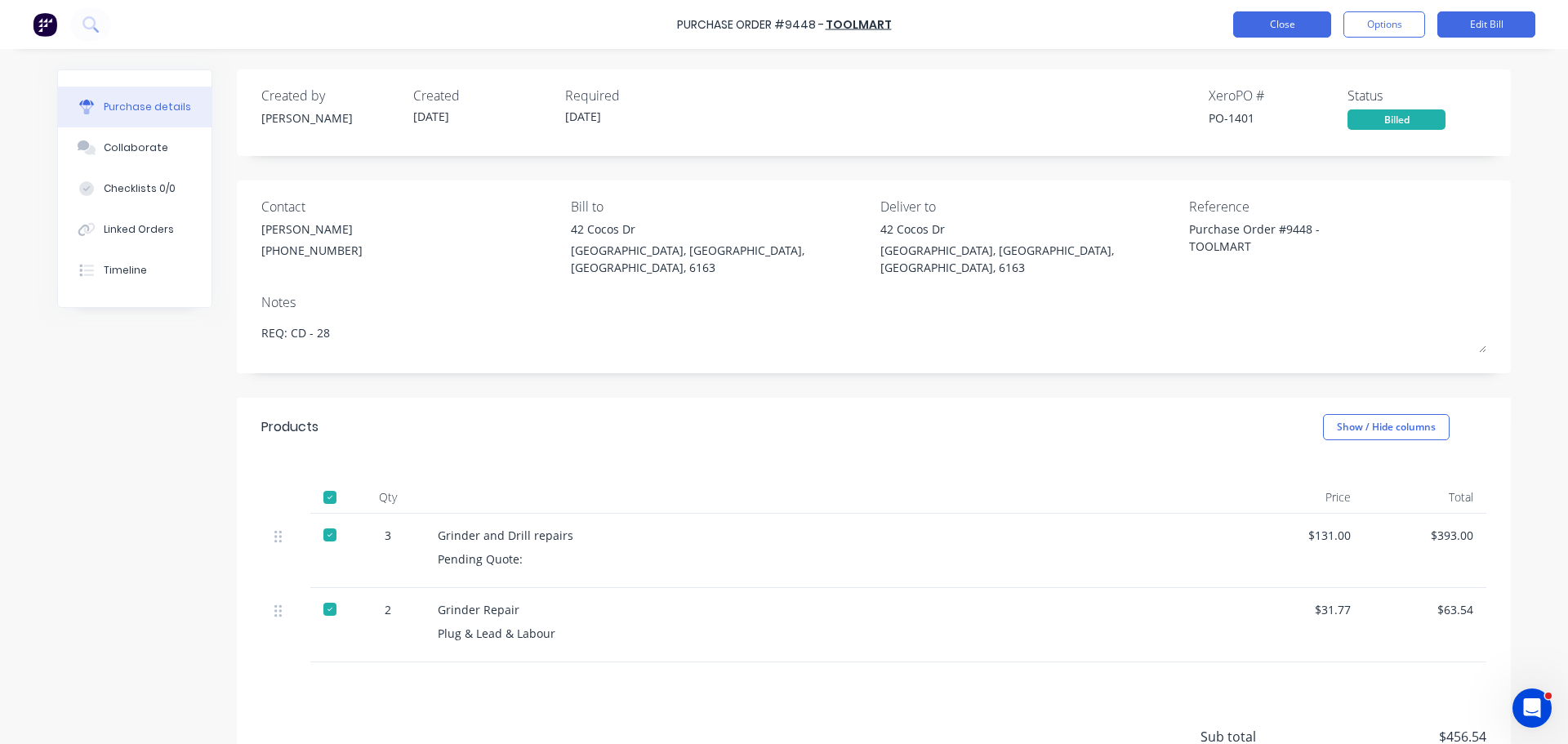
click at [1266, 26] on button "Close" at bounding box center [1282, 25] width 98 height 26
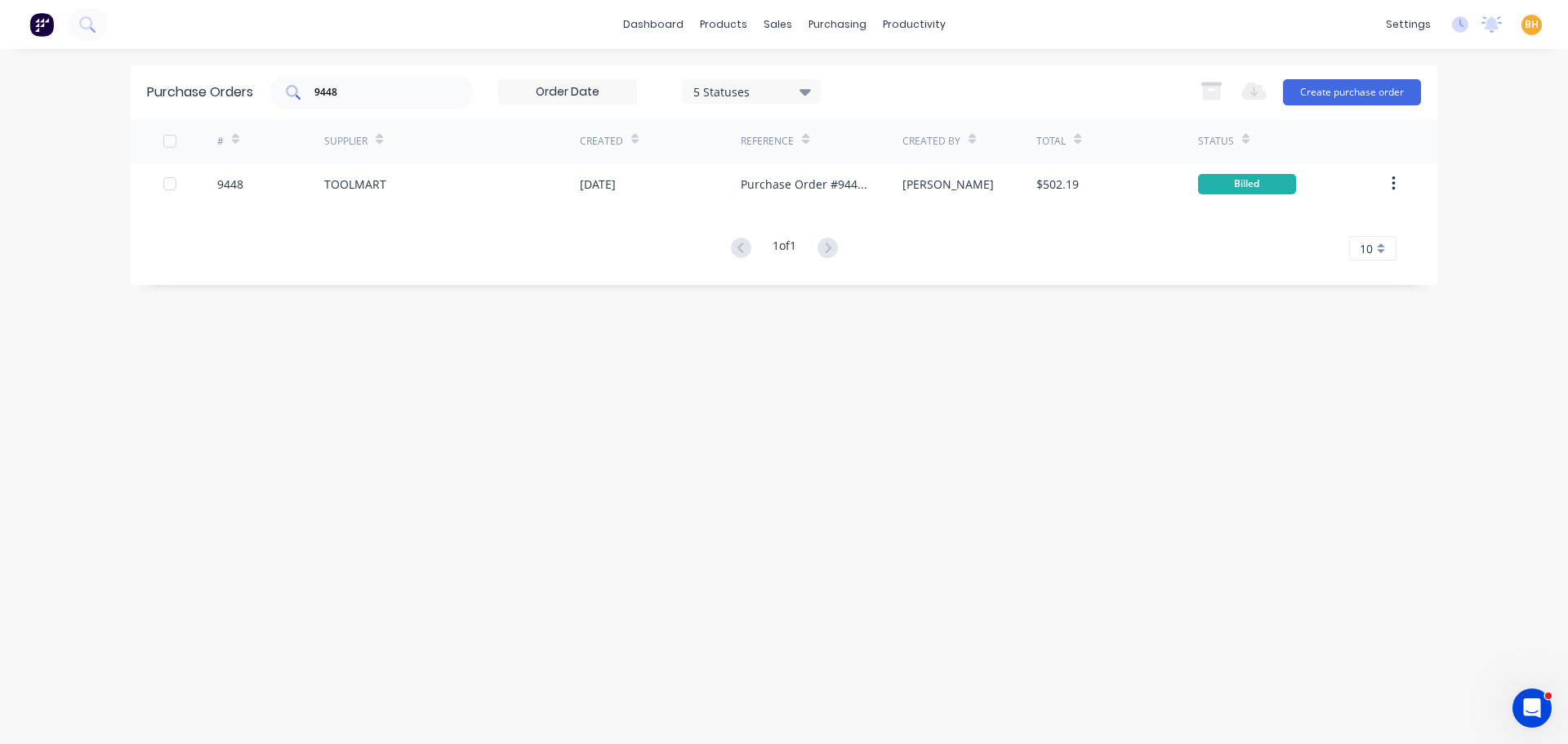
click at [374, 94] on input "9448" at bounding box center [380, 93] width 136 height 17
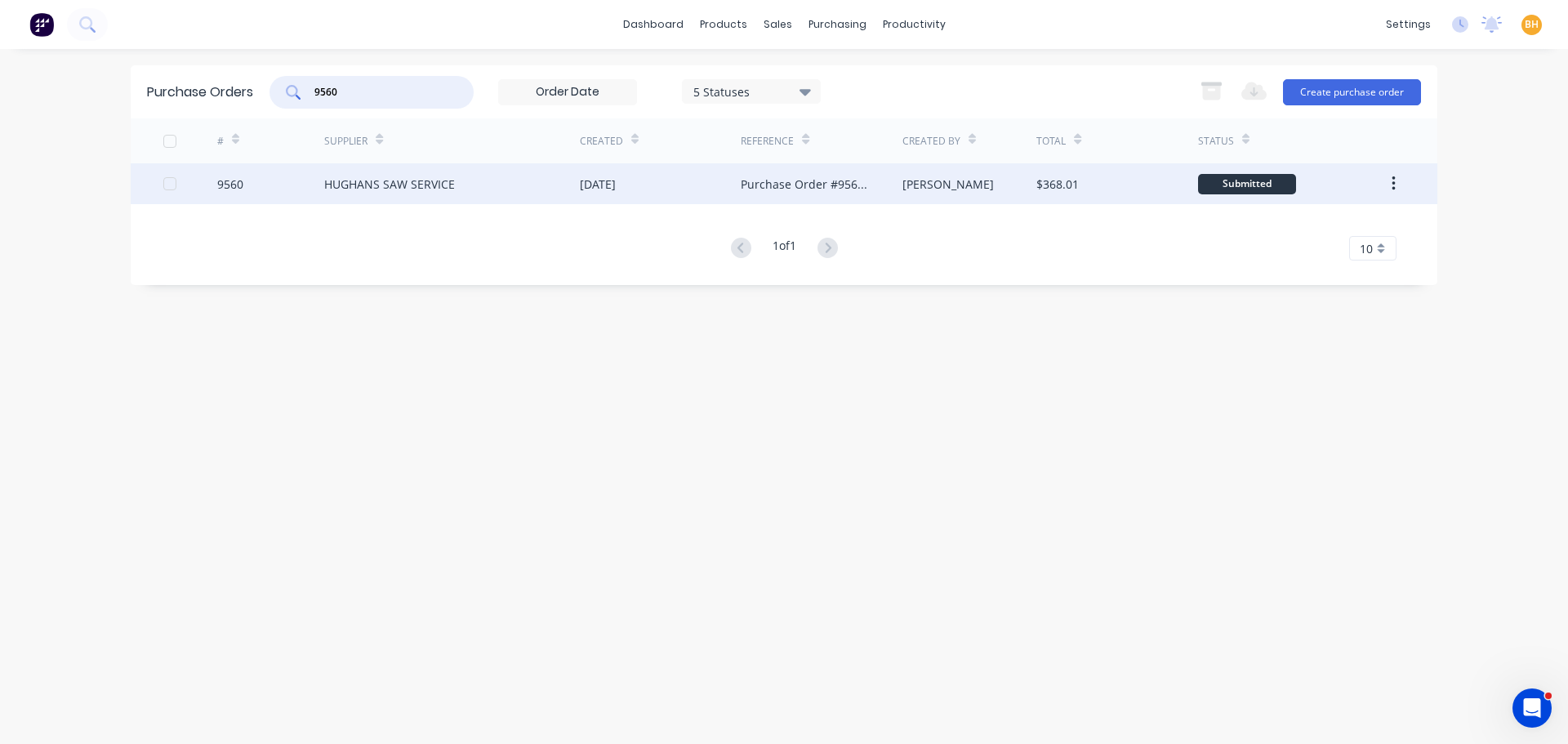
type input "9560"
click at [415, 193] on div "HUGHANS SAW SERVICE" at bounding box center [451, 184] width 255 height 41
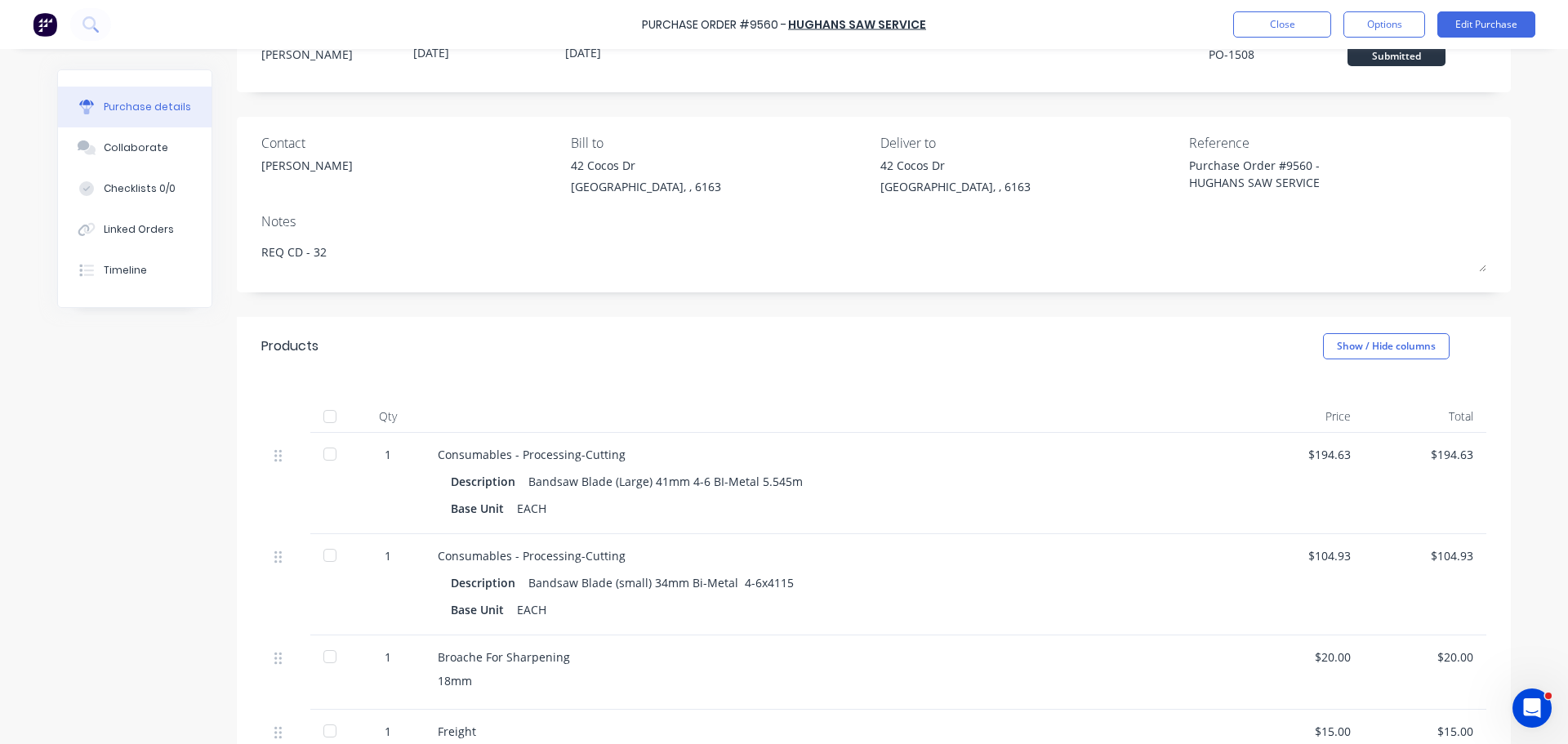
scroll to position [164, 0]
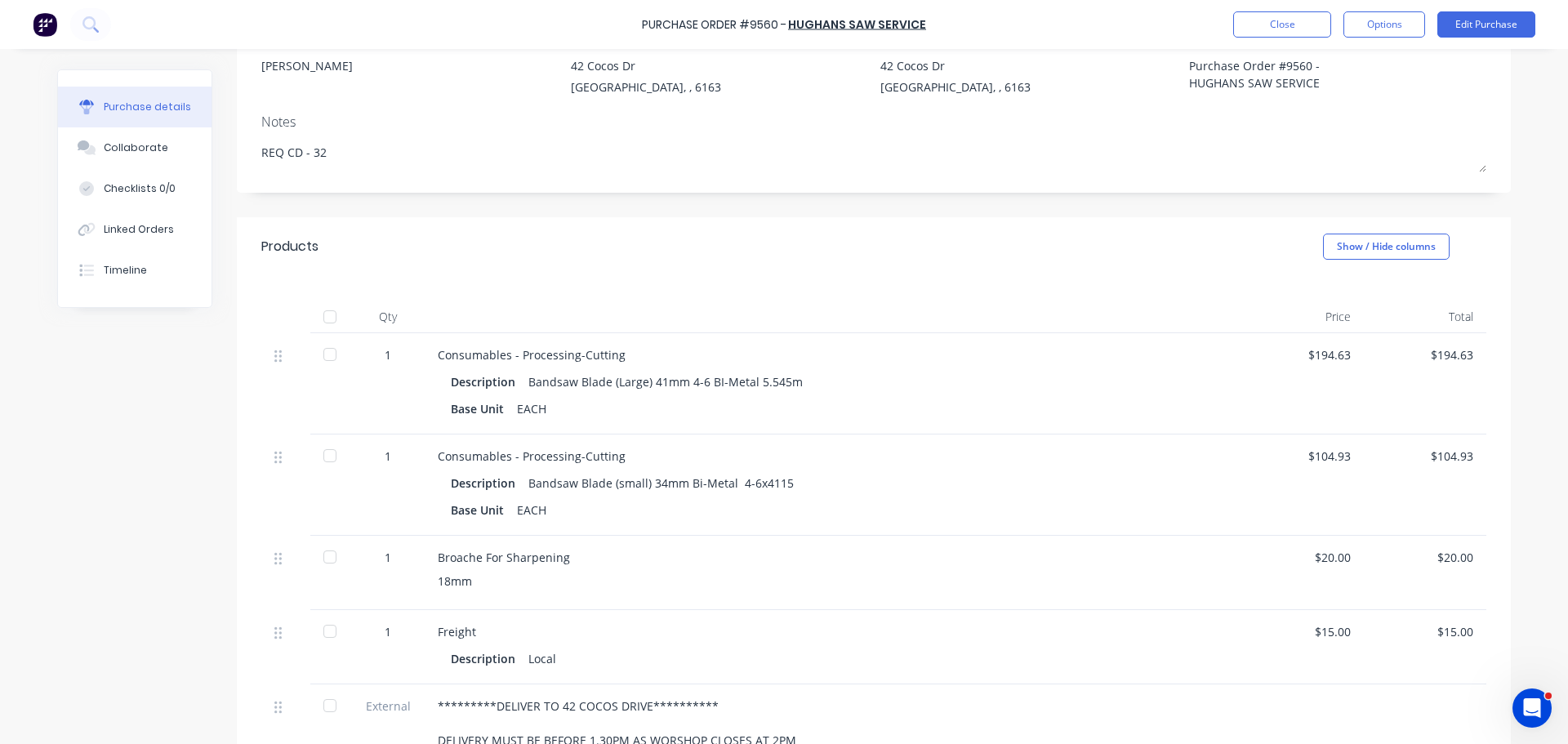
click at [1454, 458] on div "$104.93" at bounding box center [1424, 455] width 97 height 17
click at [1479, 25] on button "Edit Purchase" at bounding box center [1485, 25] width 98 height 26
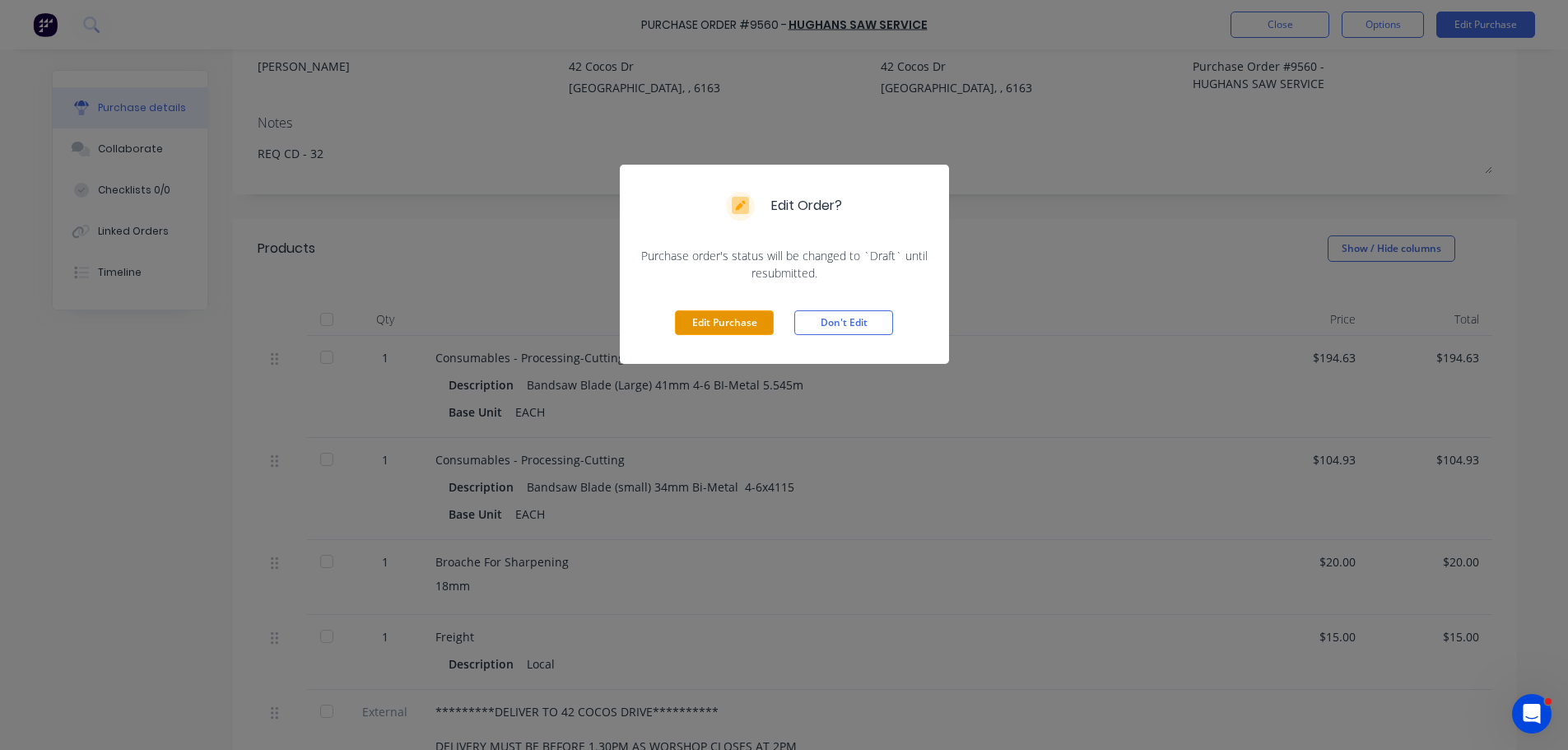
drag, startPoint x: 737, startPoint y: 318, endPoint x: 800, endPoint y: 322, distance: 63.1
click at [737, 318] on button "Edit Purchase" at bounding box center [724, 322] width 99 height 25
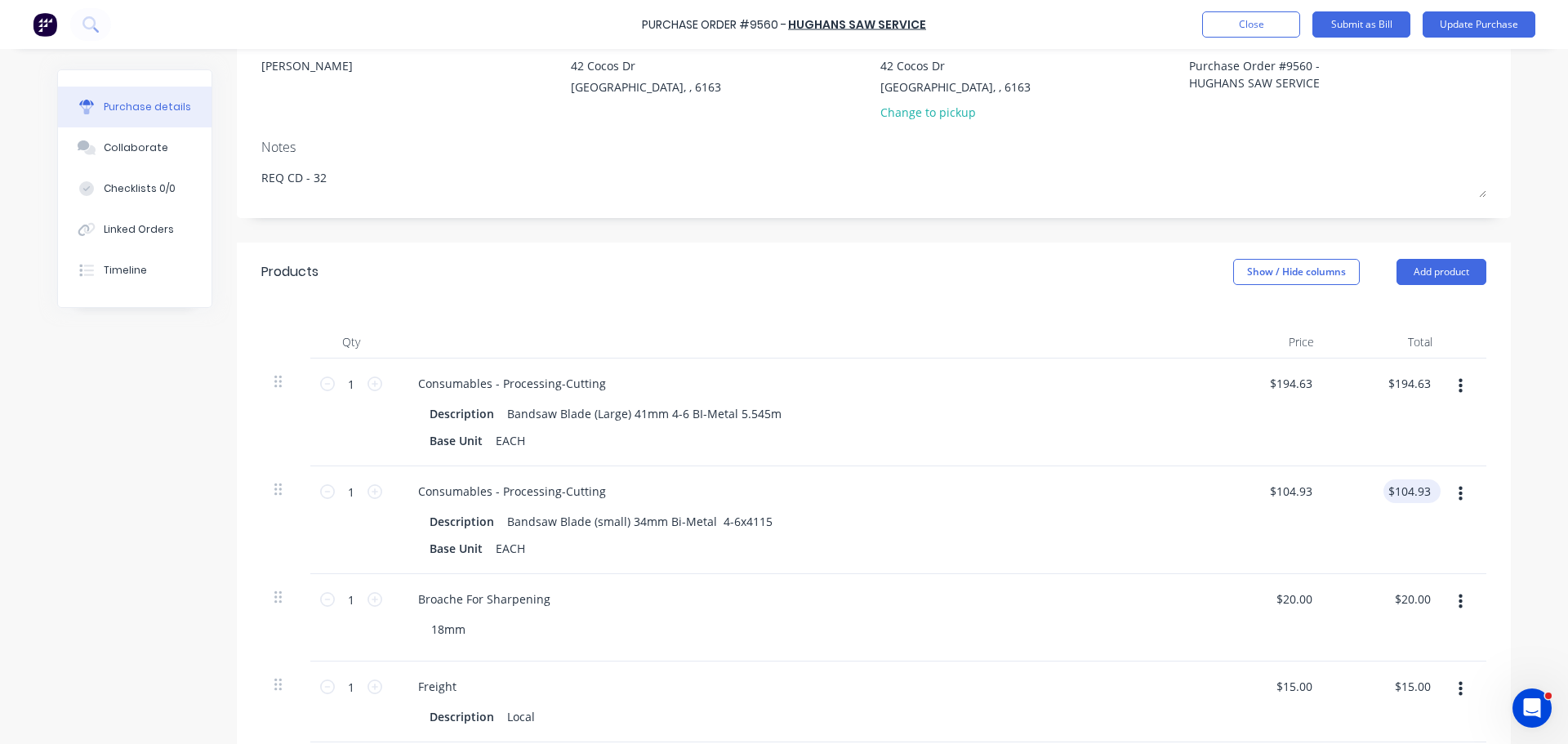
type textarea "x"
click at [1418, 493] on input "104.93" at bounding box center [1411, 491] width 44 height 24
type input "1"
type input "108.43"
type textarea "x"
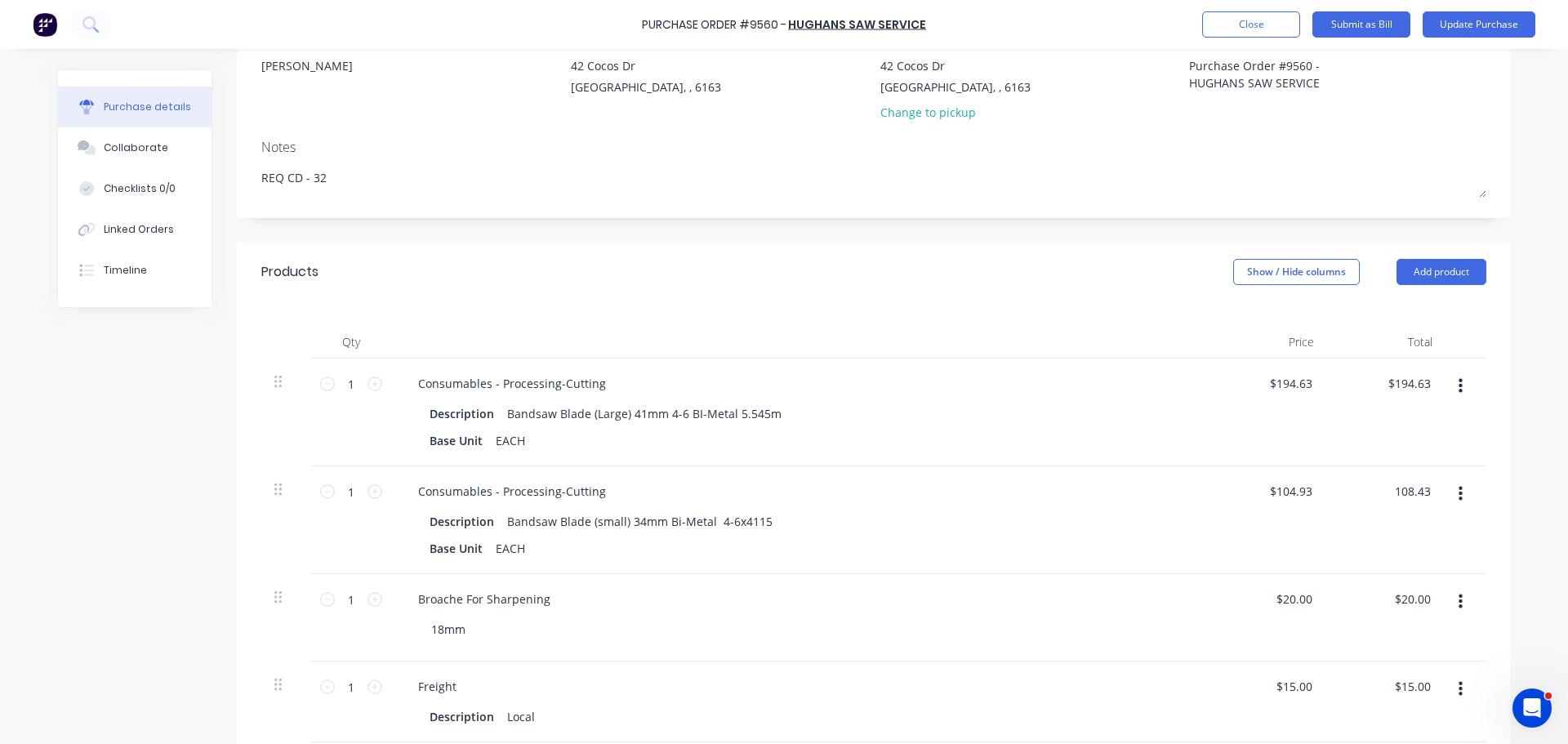
type input "$108.43"
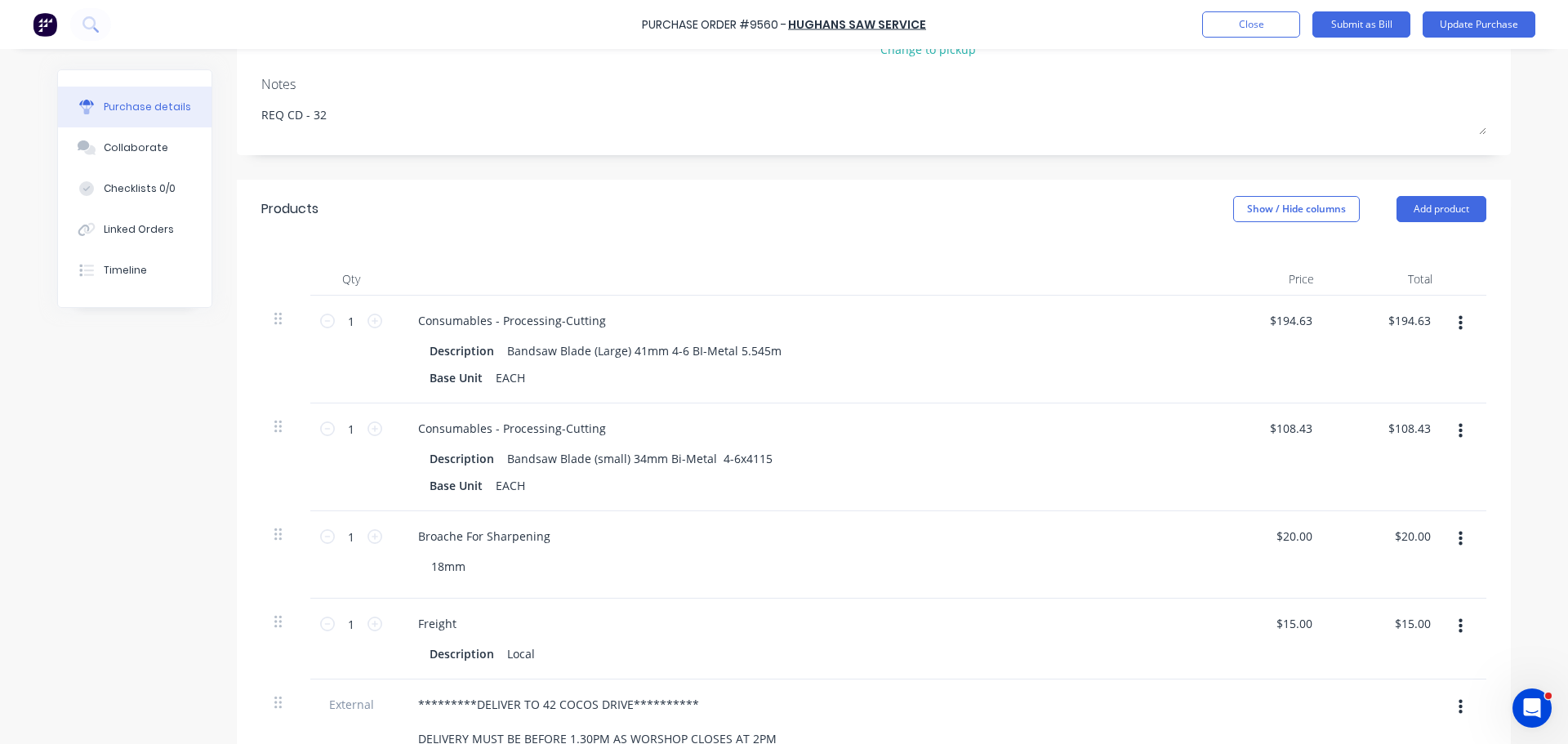
scroll to position [245, 0]
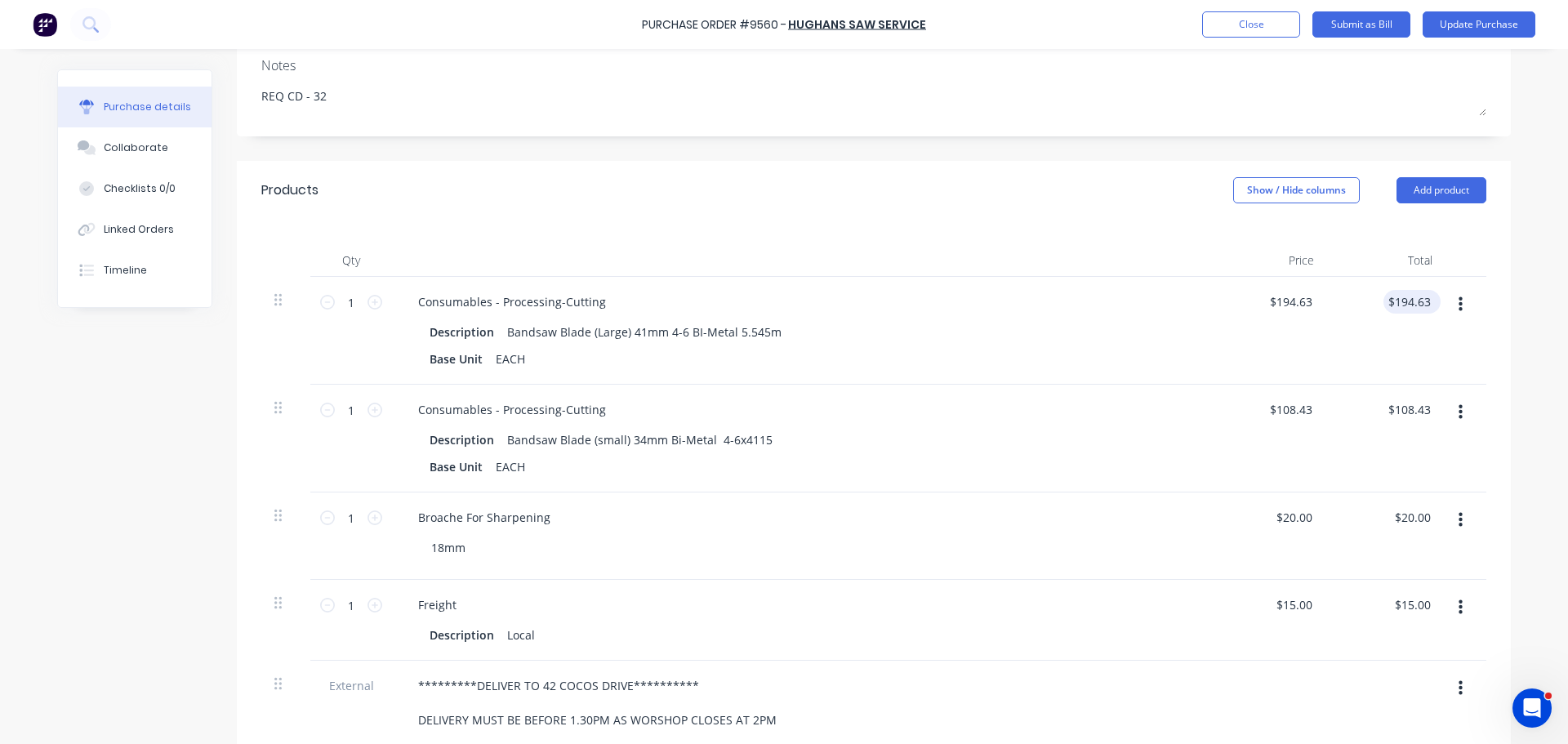
click at [1430, 301] on div "$194.63 $194.63" at bounding box center [1411, 302] width 57 height 24
click at [1429, 301] on div "$194.63 $194.63" at bounding box center [1411, 302] width 57 height 24
type textarea "x"
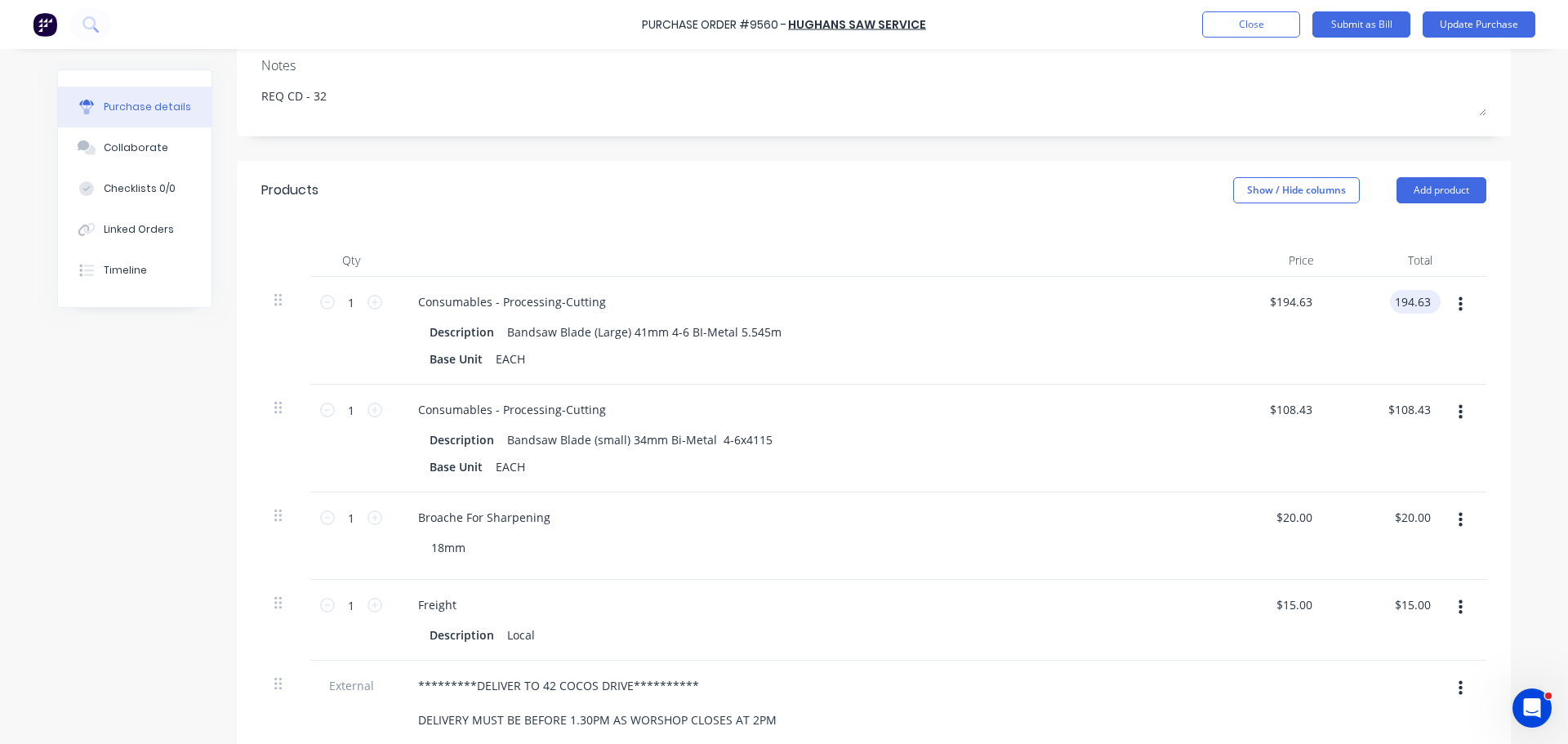
click at [1427, 300] on input "194.63" at bounding box center [1411, 302] width 44 height 24
type input "1"
type input "198.23"
type textarea "x"
type input "$198.23"
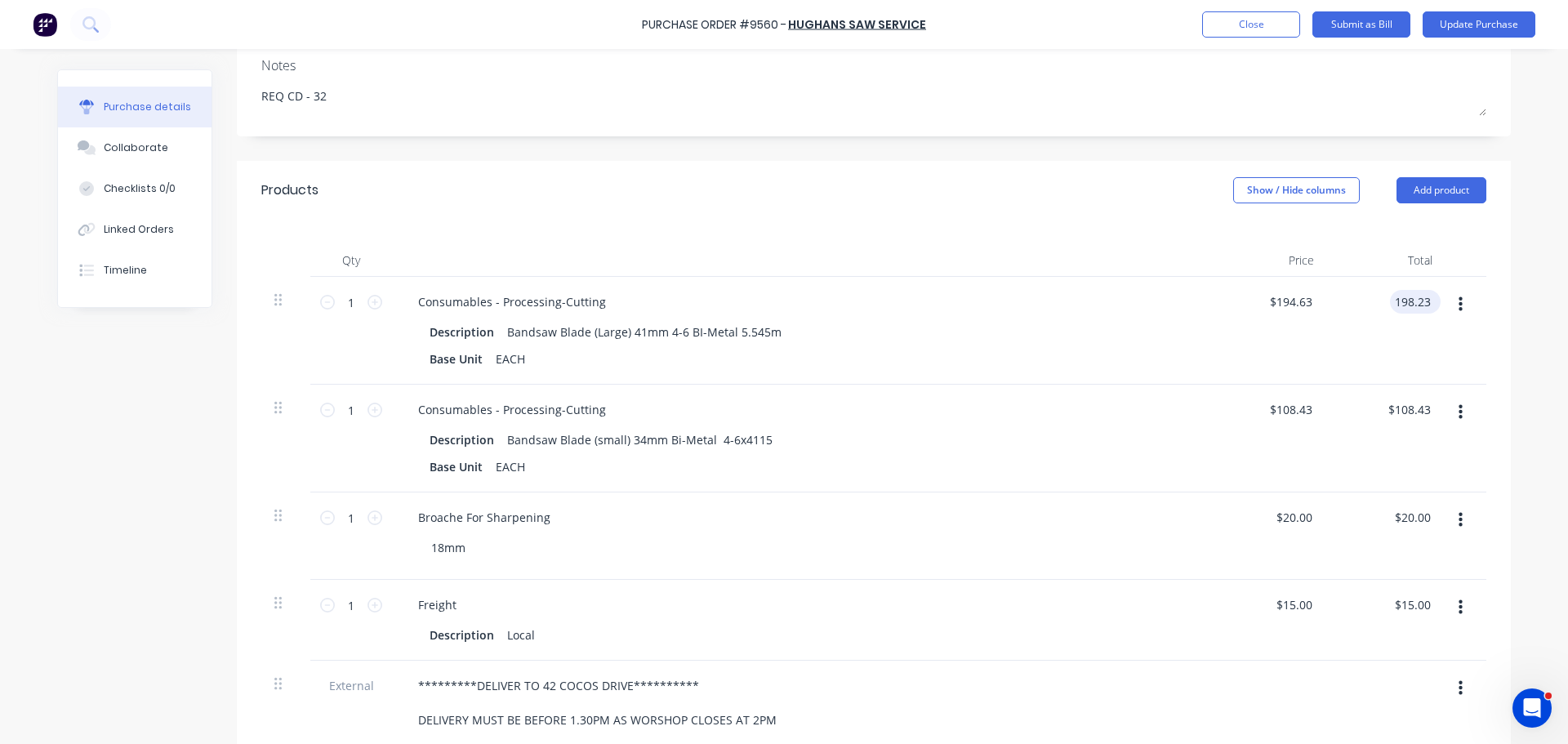
type input "$198.23"
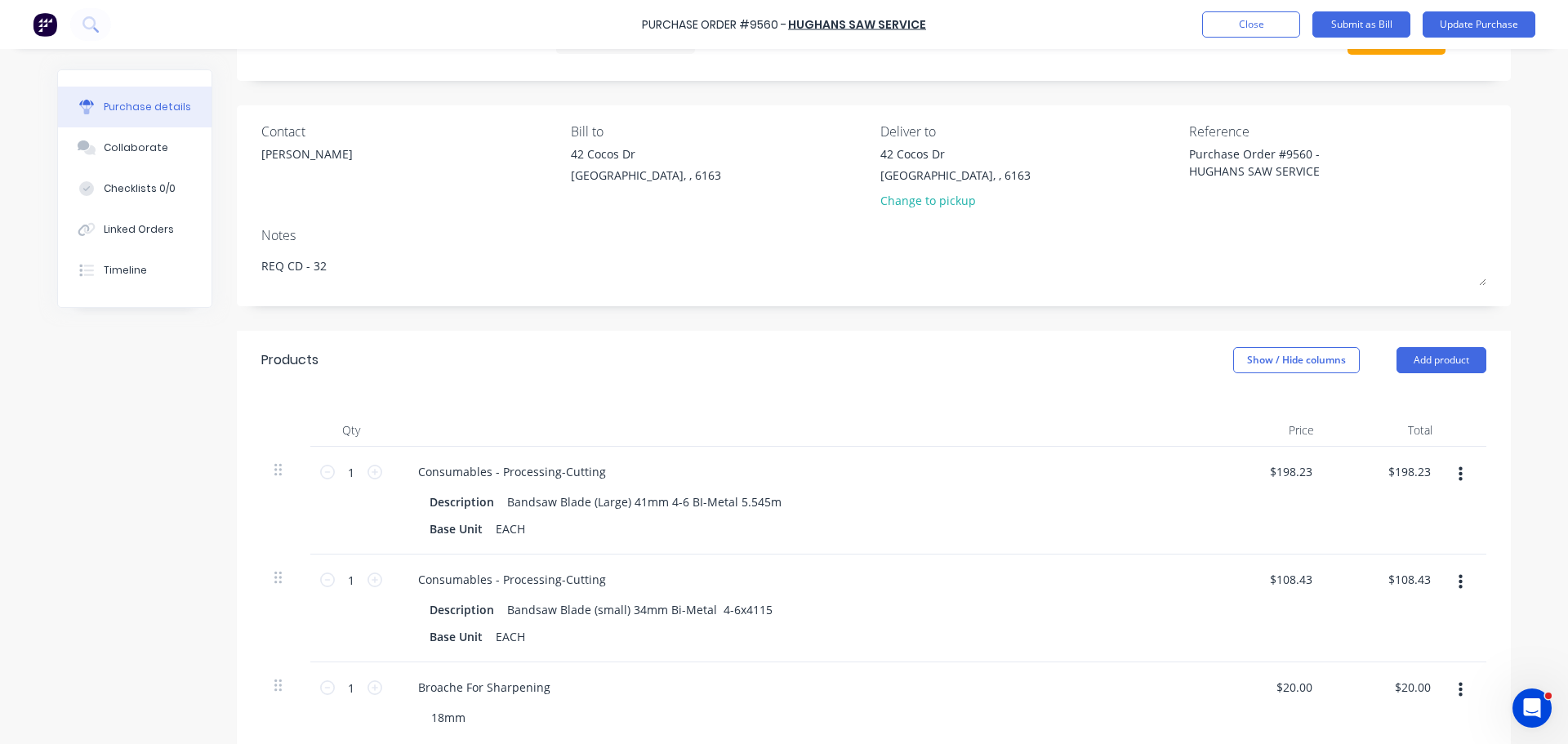
scroll to position [0, 0]
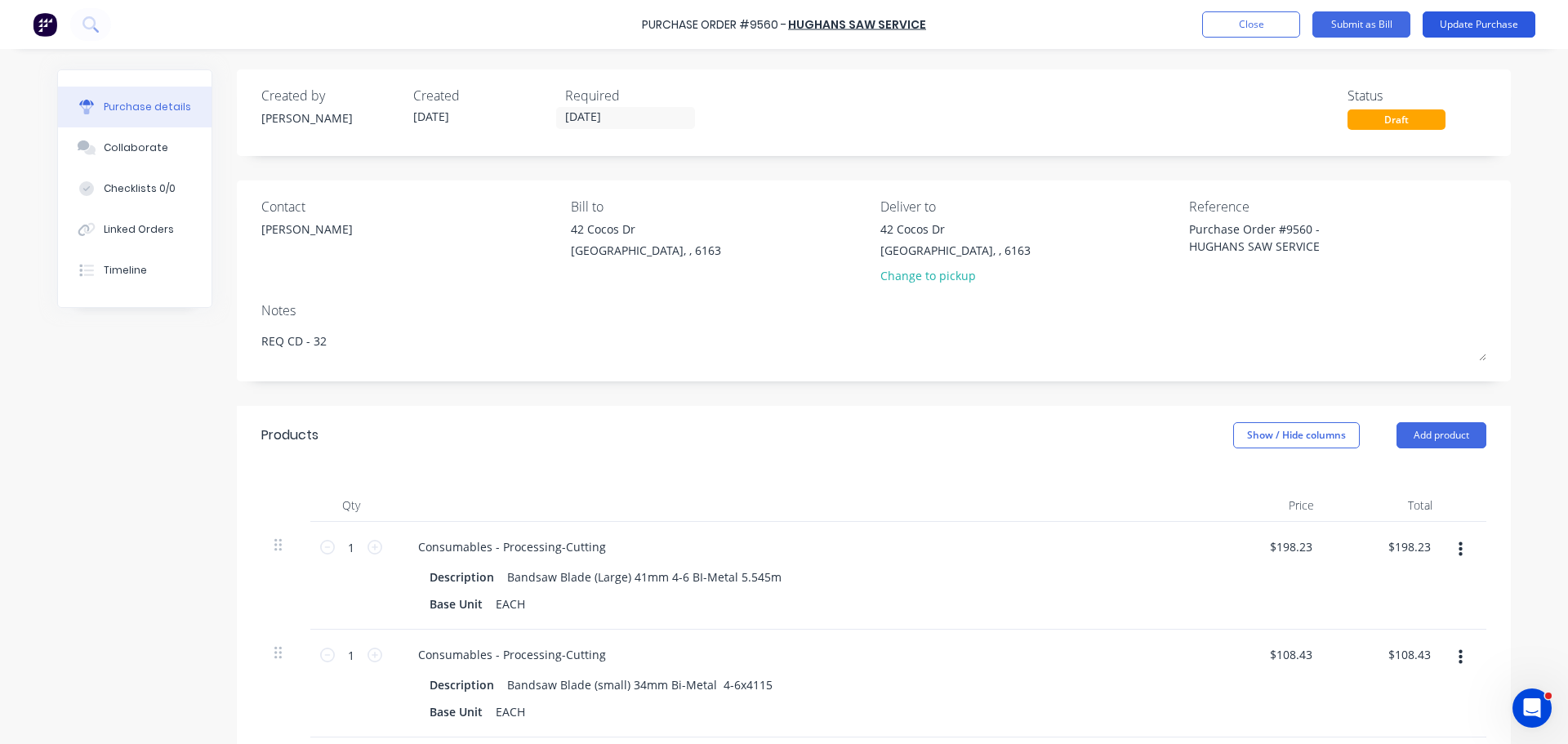
click at [1484, 23] on button "Update Purchase" at bounding box center [1479, 25] width 112 height 26
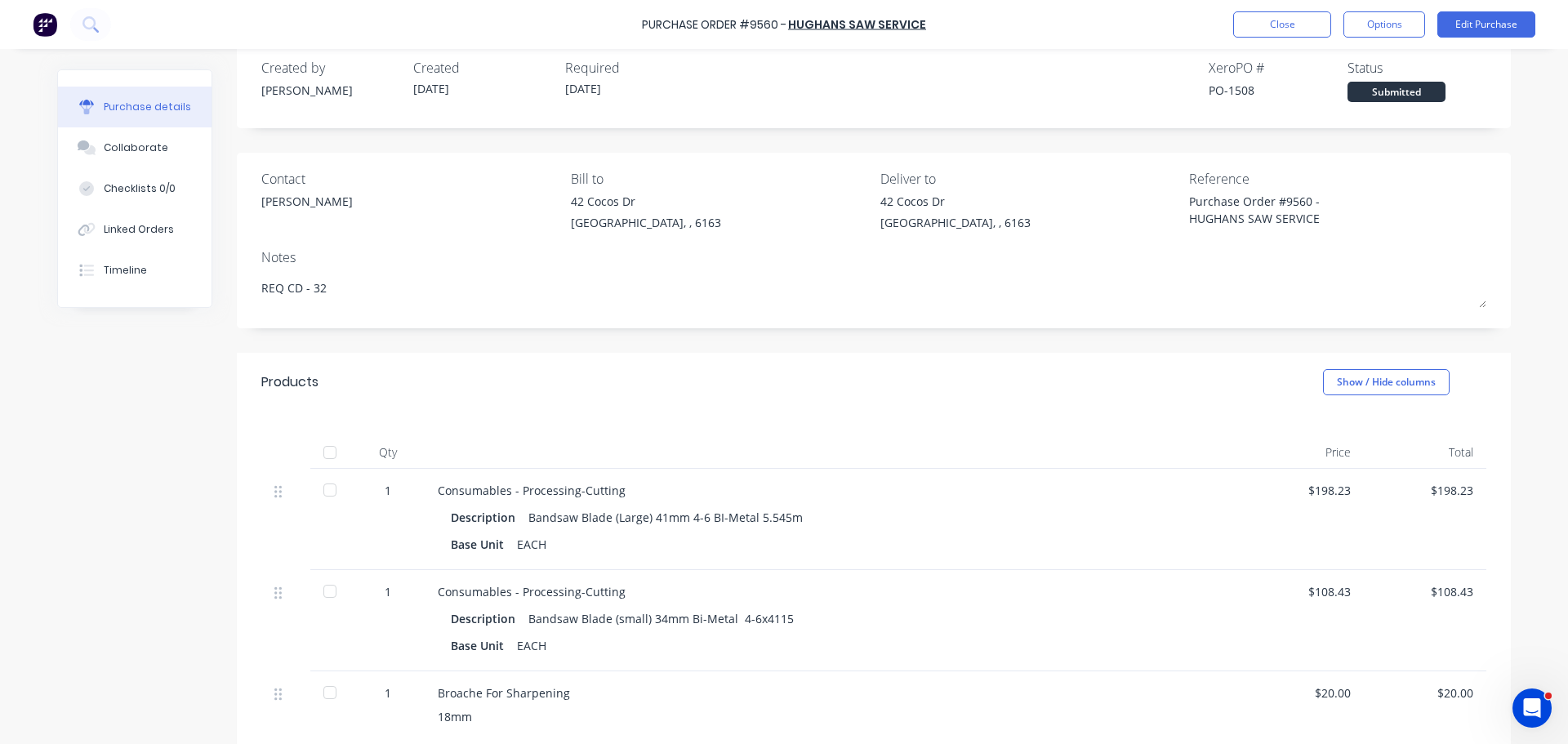
scroll to position [164, 0]
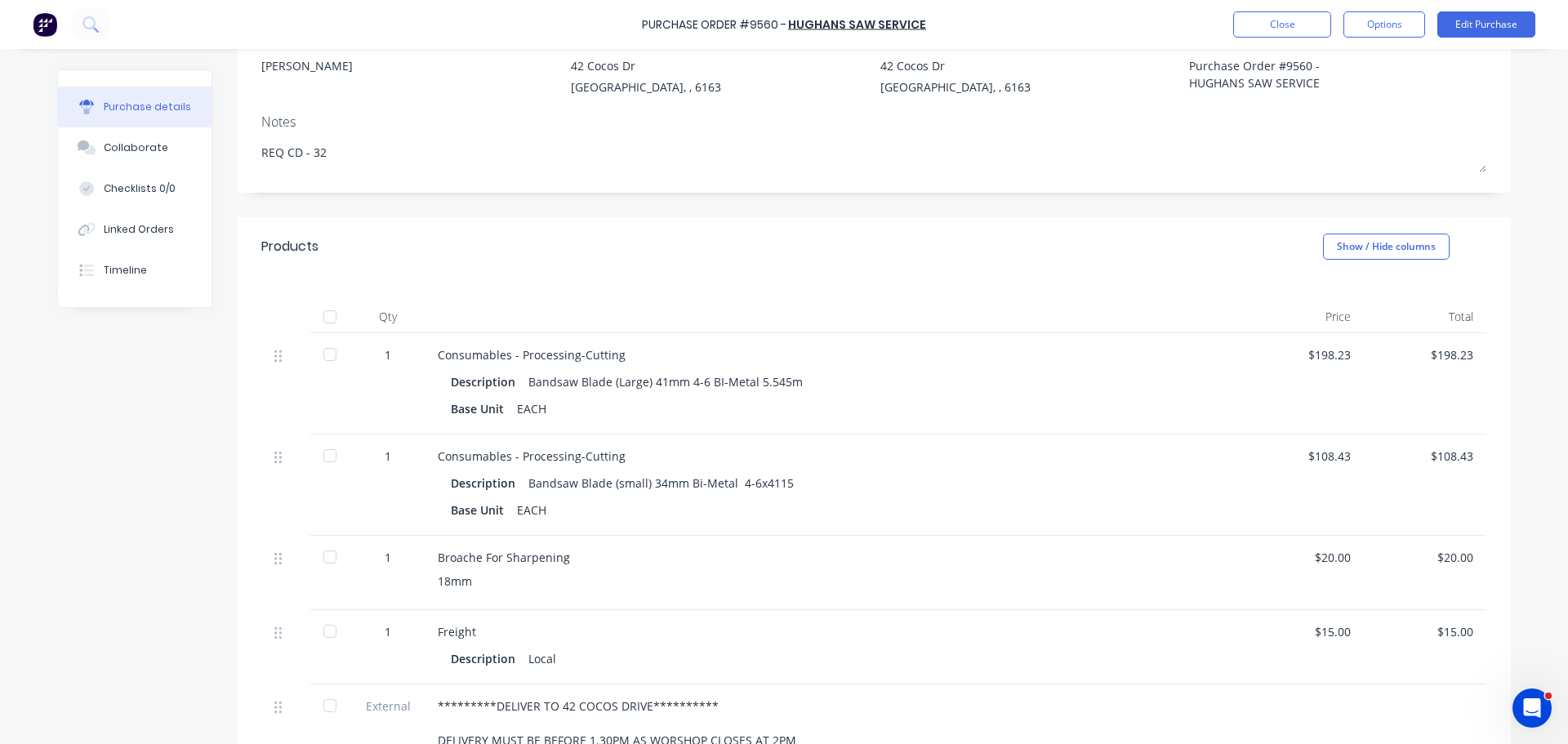
click at [325, 318] on div at bounding box center [330, 317] width 33 height 33
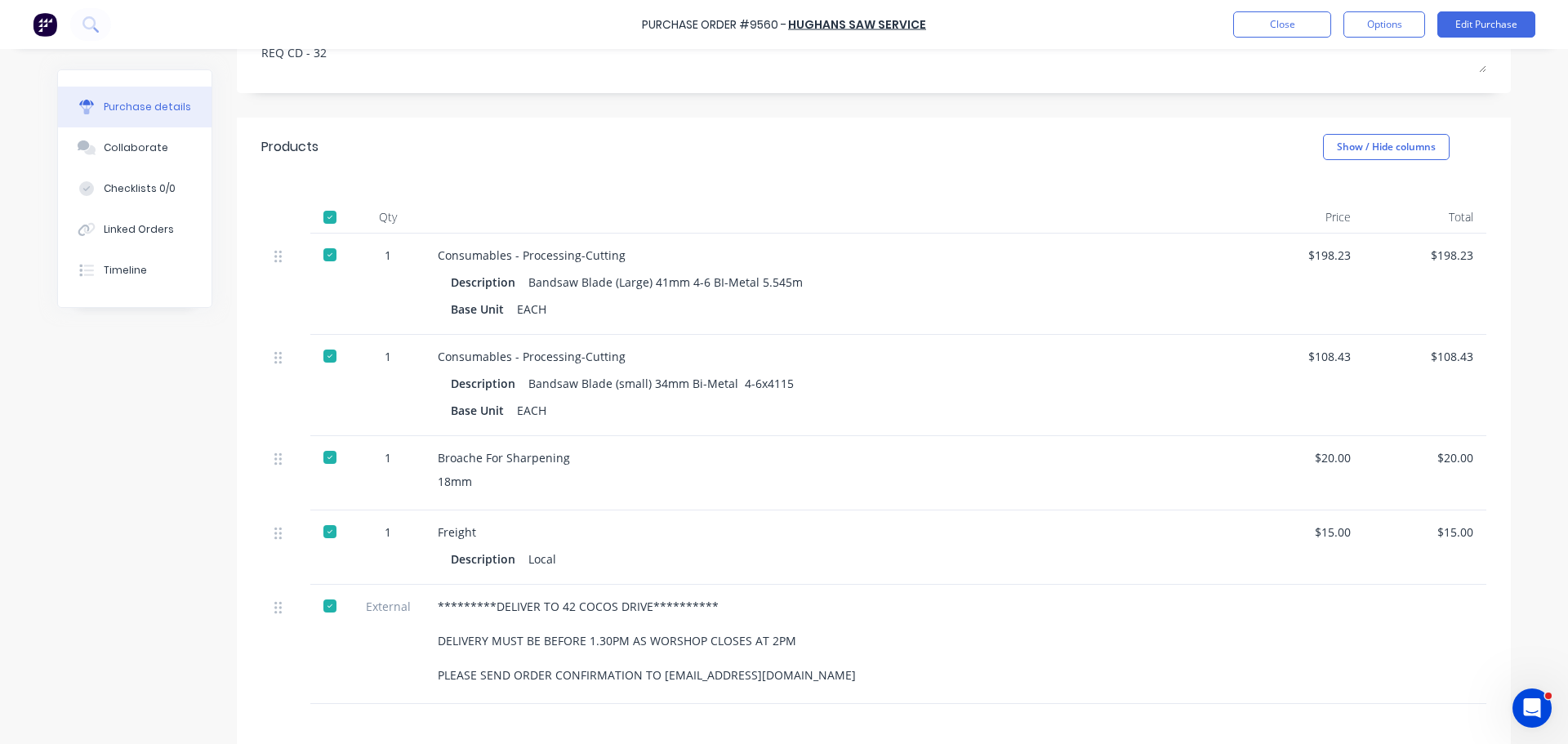
scroll to position [327, 0]
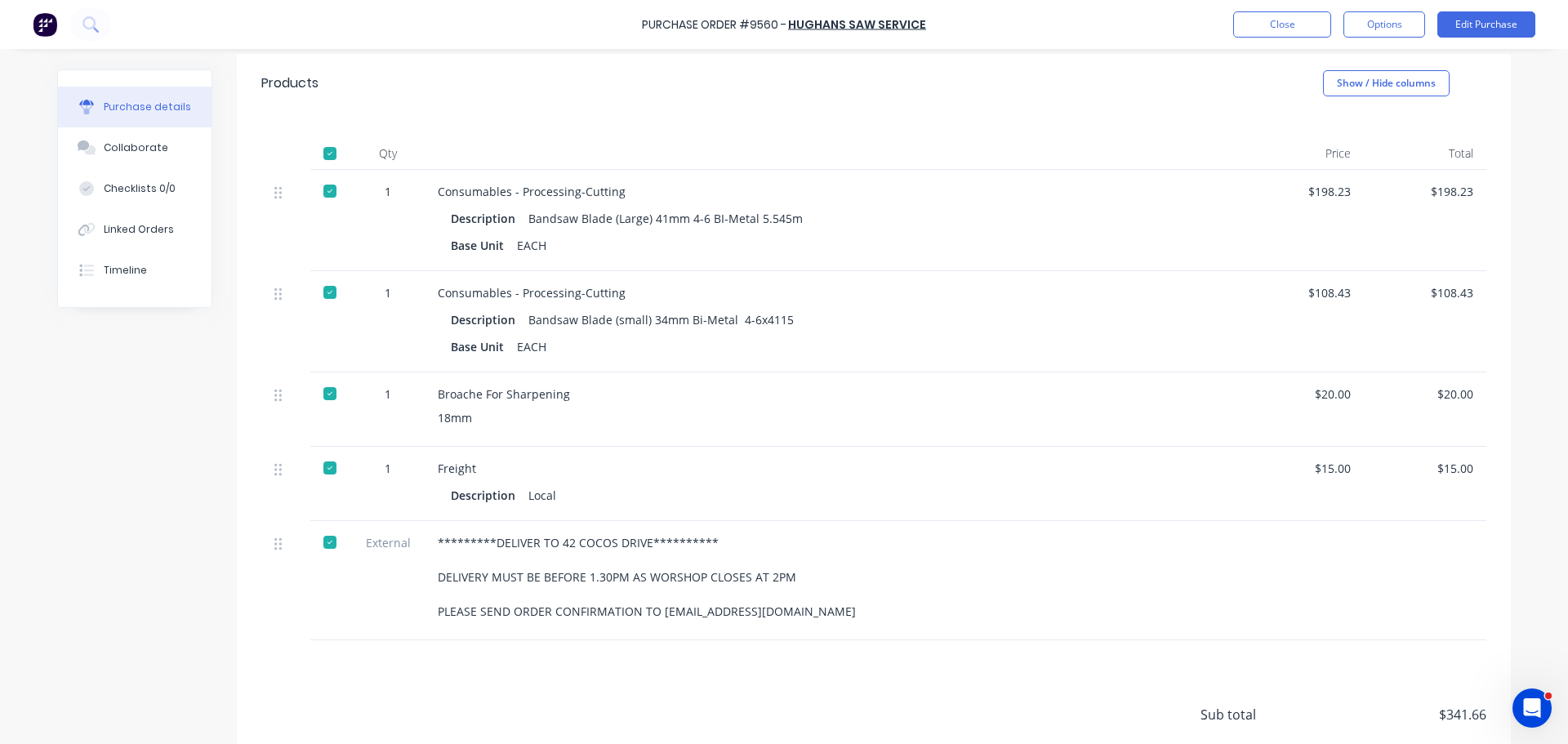
click at [322, 387] on div at bounding box center [330, 393] width 33 height 33
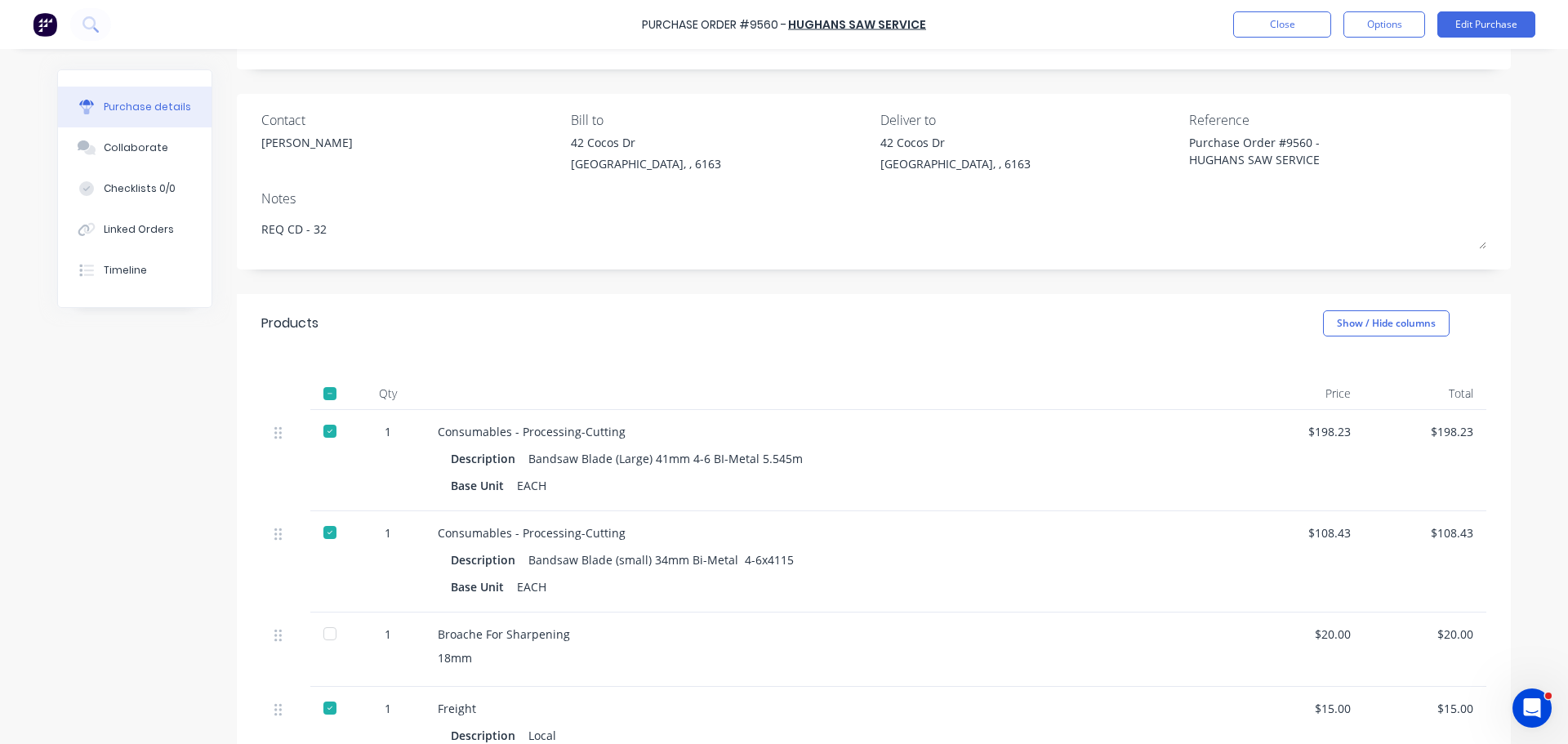
scroll to position [0, 0]
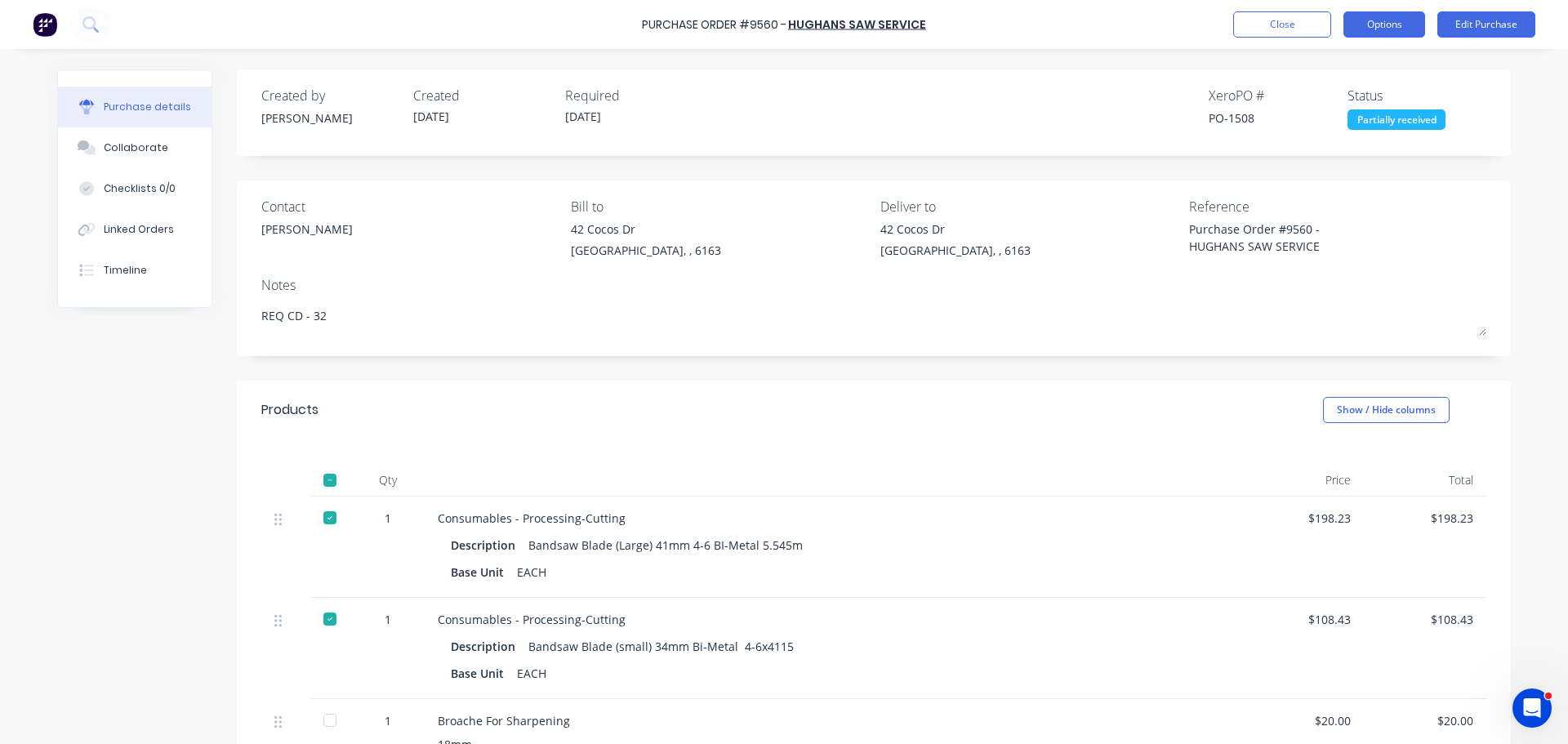
click at [1372, 34] on button "Options" at bounding box center [1384, 25] width 82 height 26
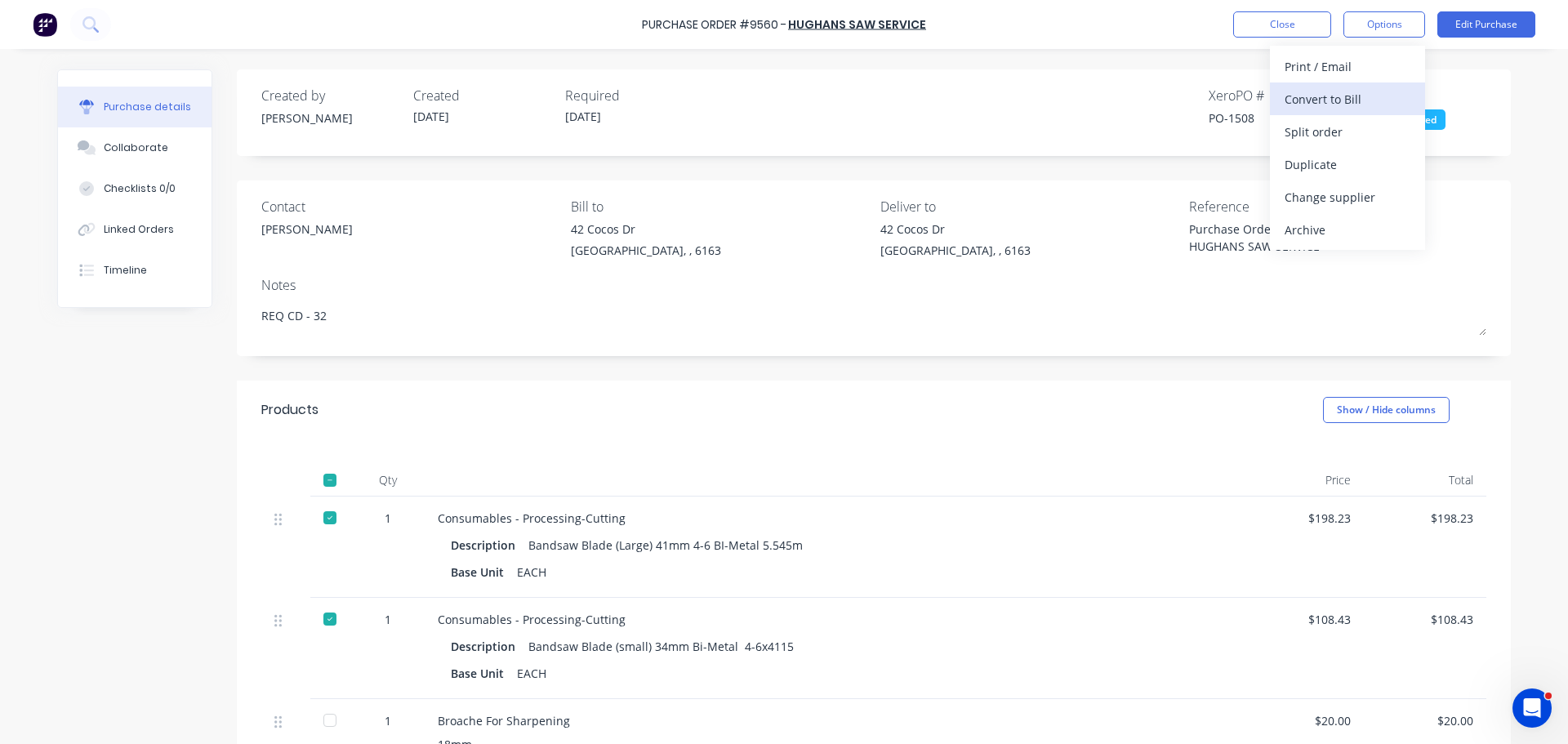
click at [1312, 97] on div "Convert to Bill" at bounding box center [1347, 99] width 126 height 24
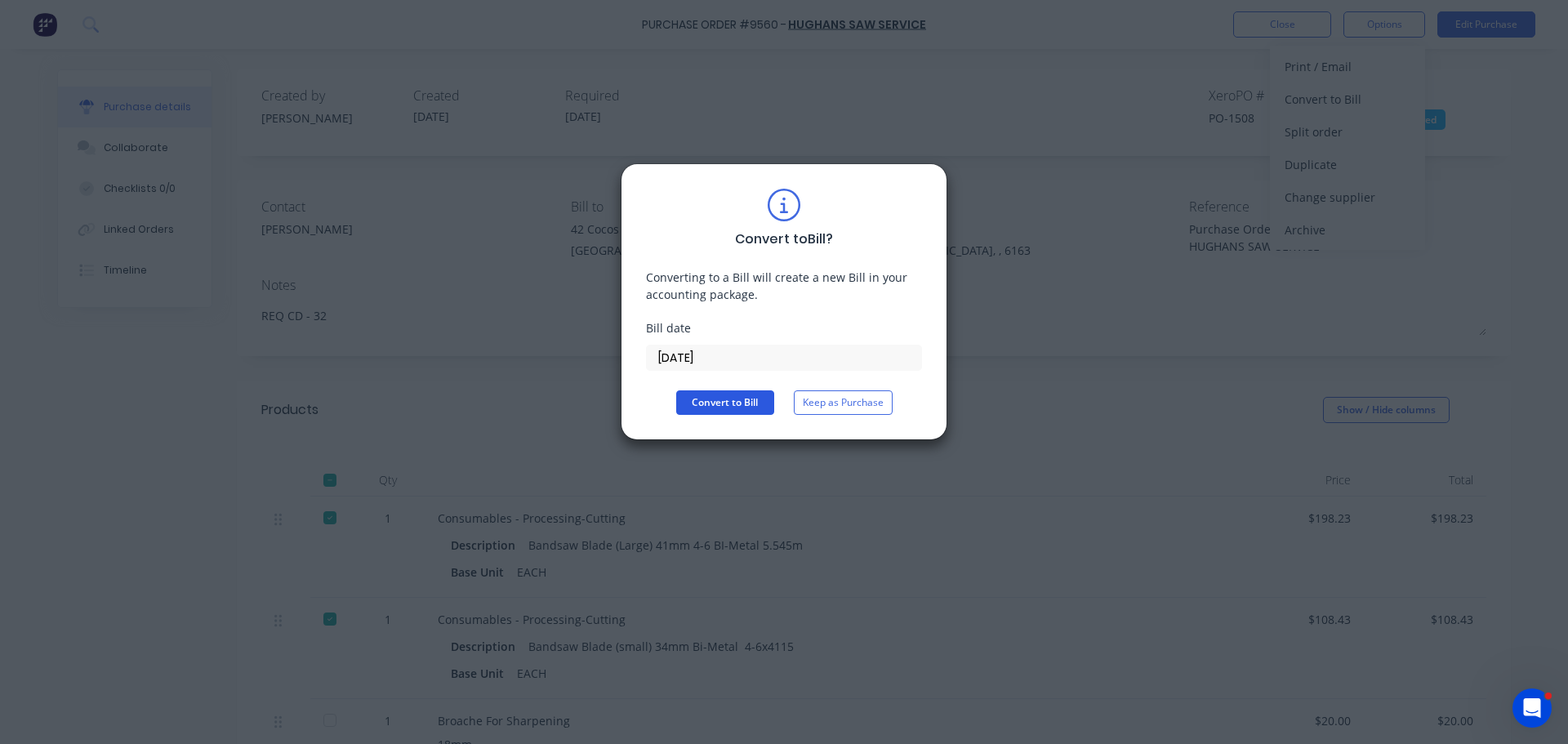
click at [705, 398] on button "Convert to Bill" at bounding box center [725, 403] width 98 height 25
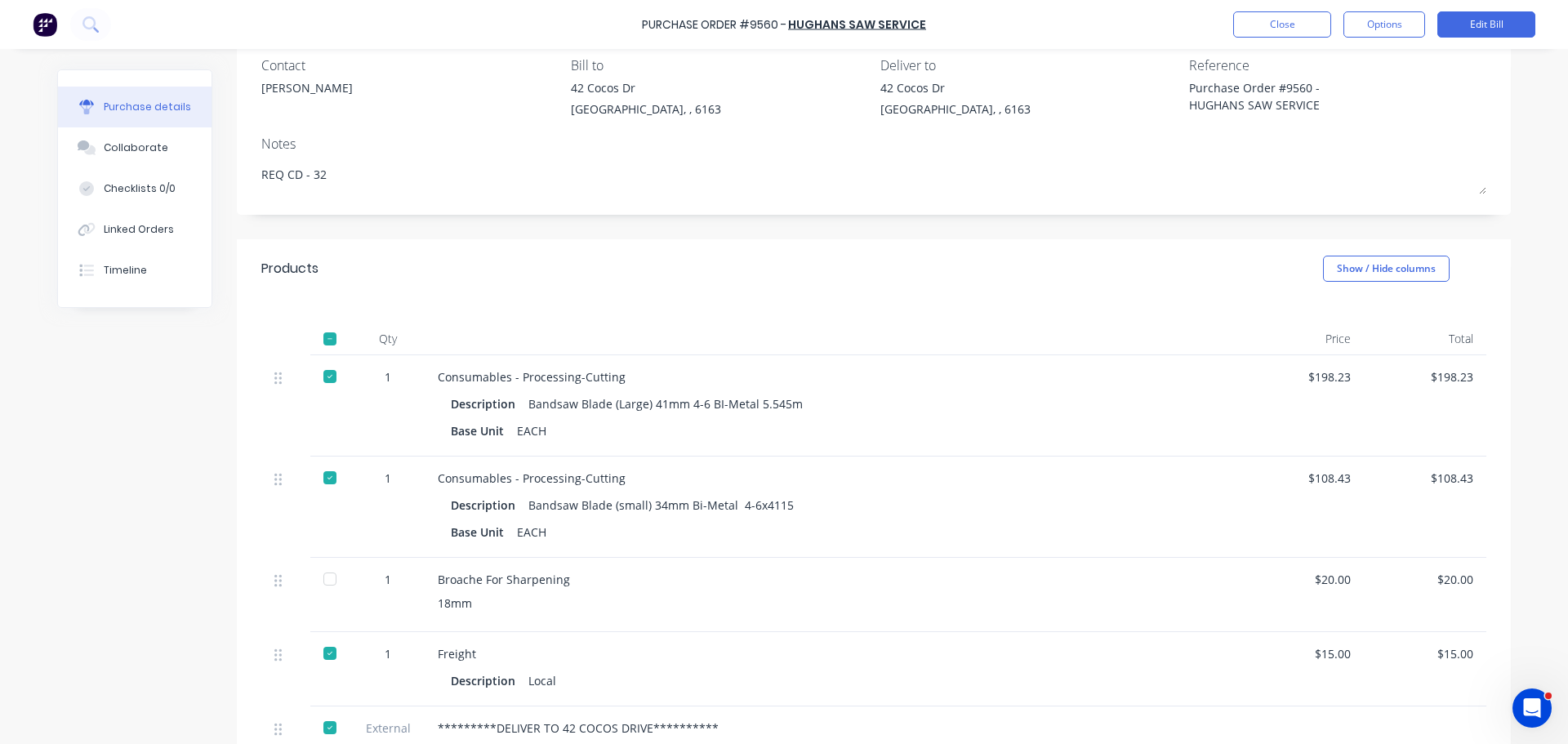
scroll to position [164, 0]
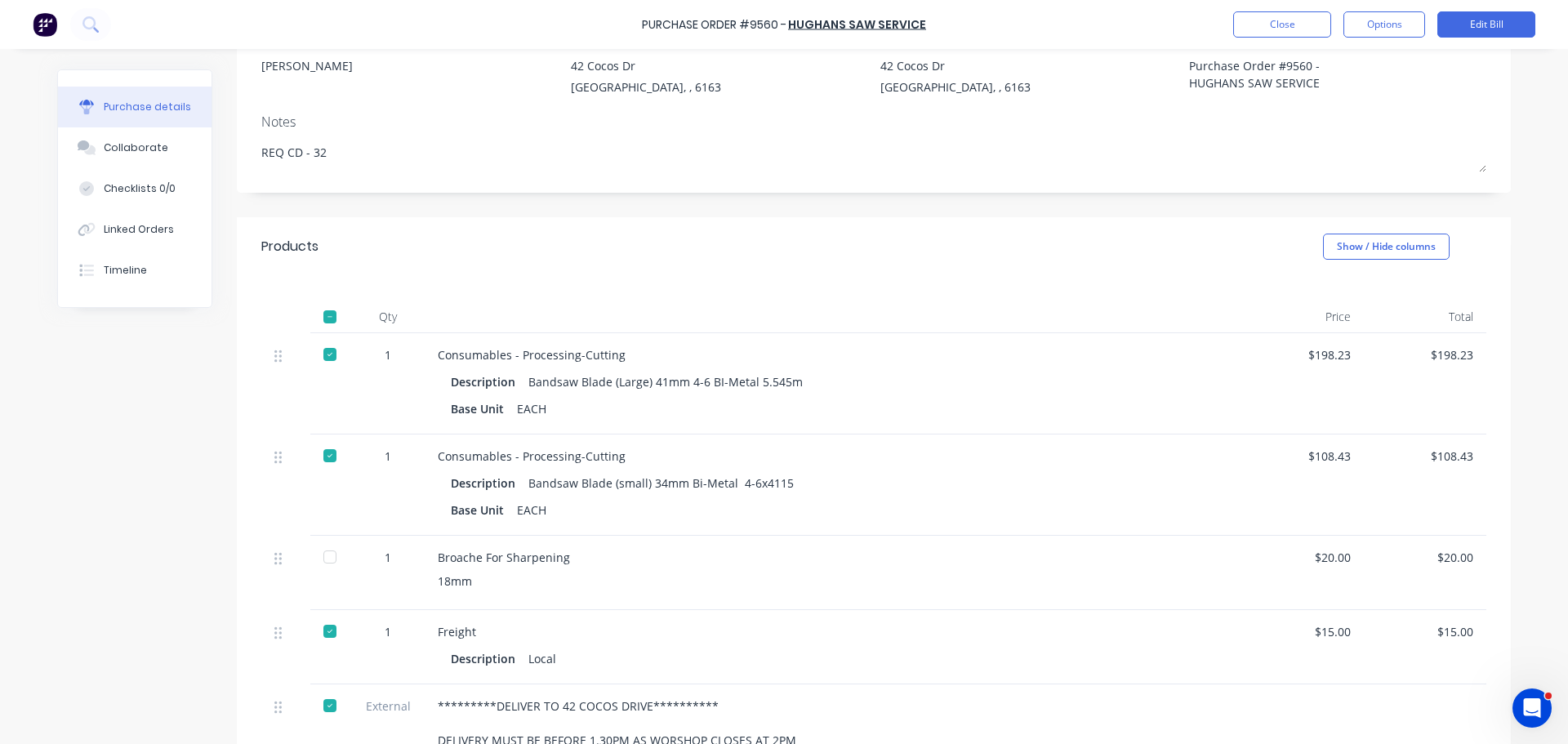
click at [326, 560] on div at bounding box center [330, 557] width 33 height 33
type textarea "x"
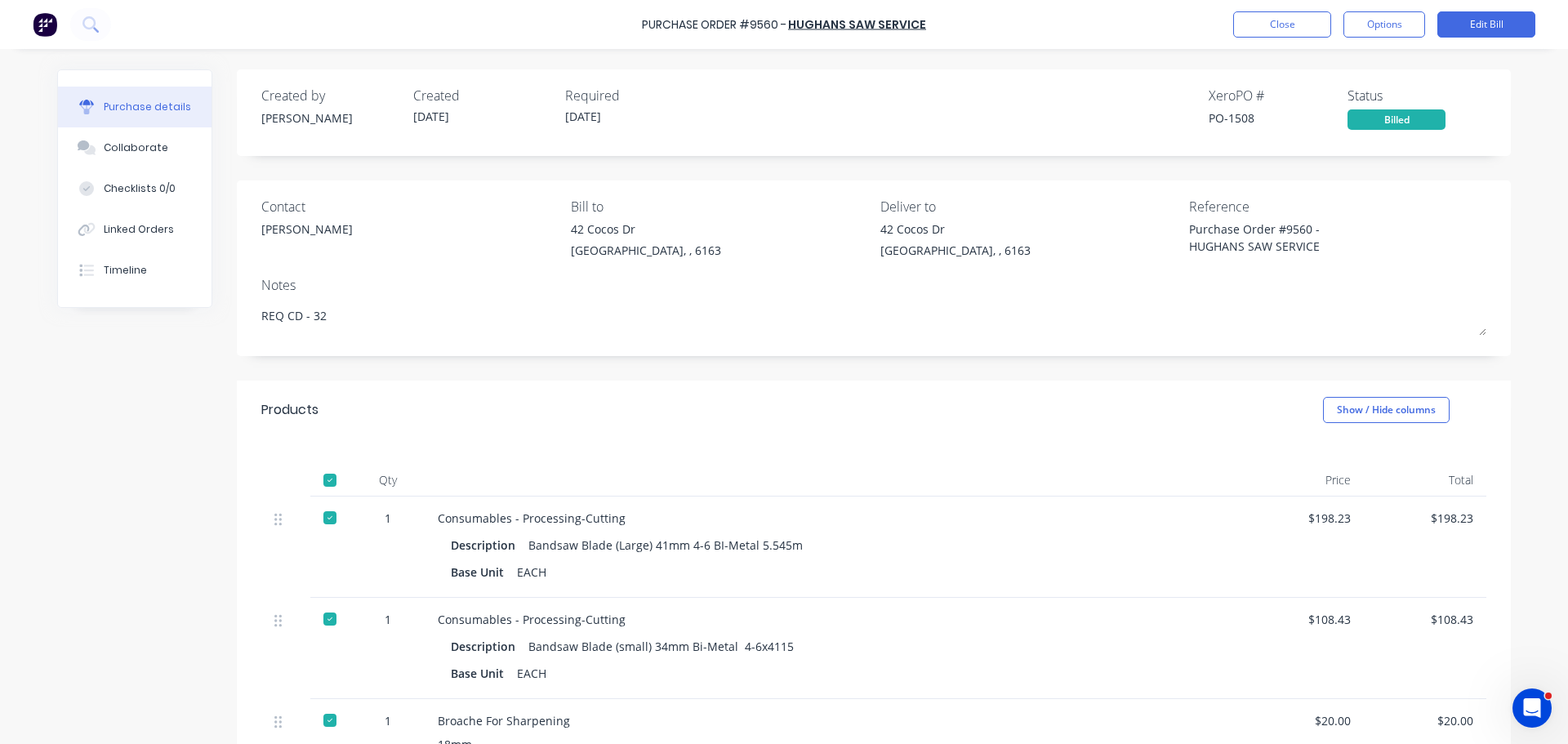
scroll to position [0, 0]
click at [1296, 28] on button "Close" at bounding box center [1282, 25] width 98 height 26
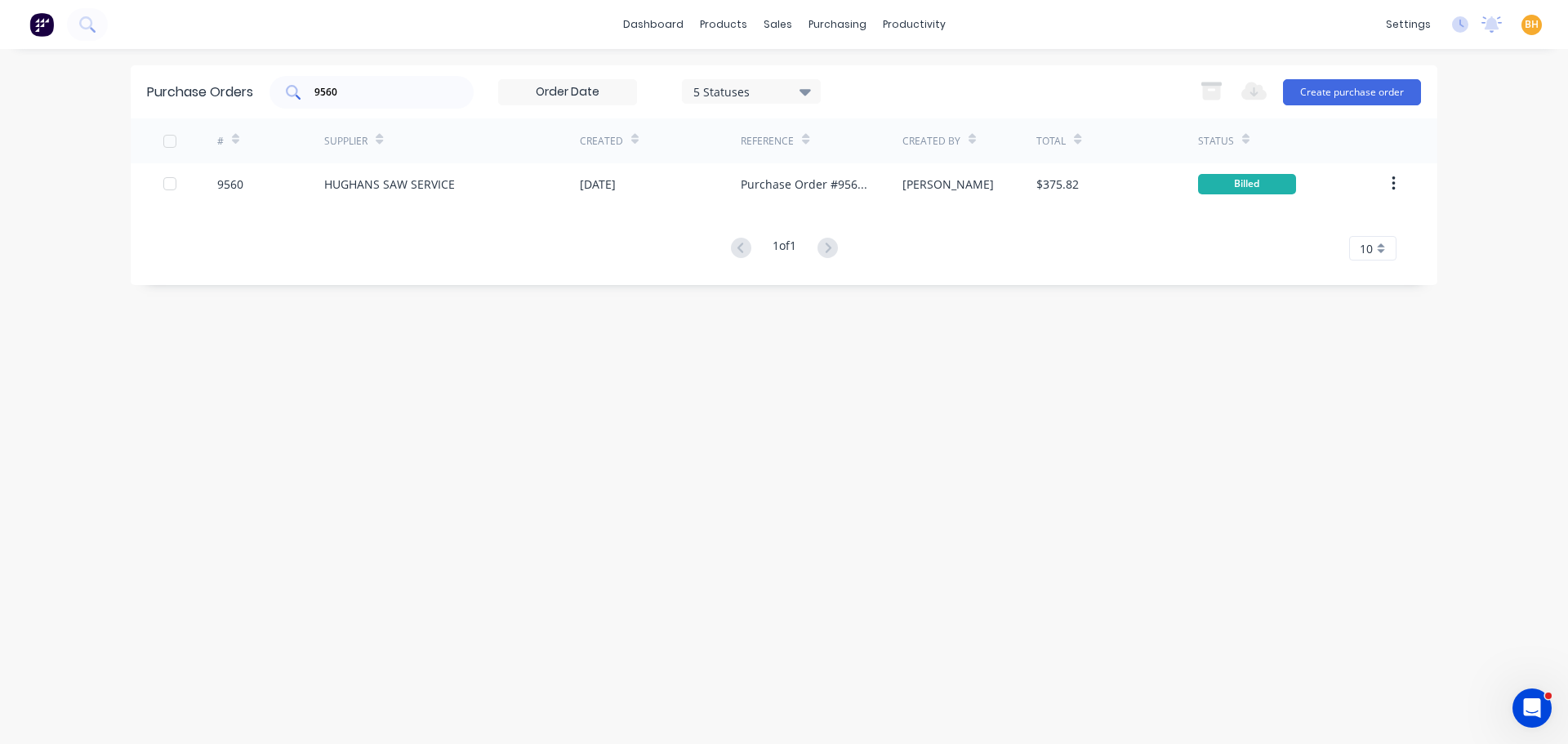
click at [393, 95] on input "9560" at bounding box center [380, 93] width 136 height 17
type input "9"
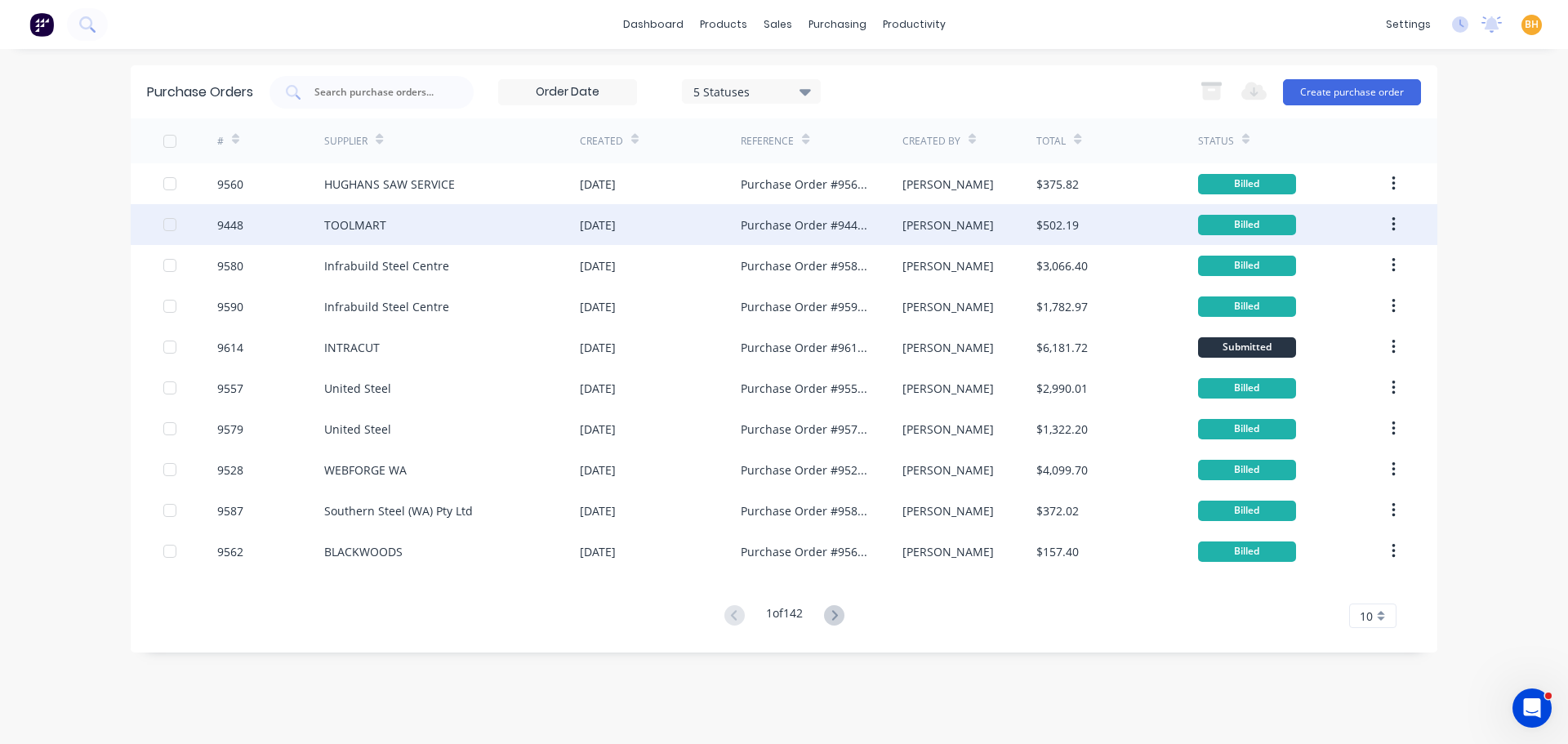
click at [330, 217] on div "TOOLMART" at bounding box center [355, 225] width 62 height 17
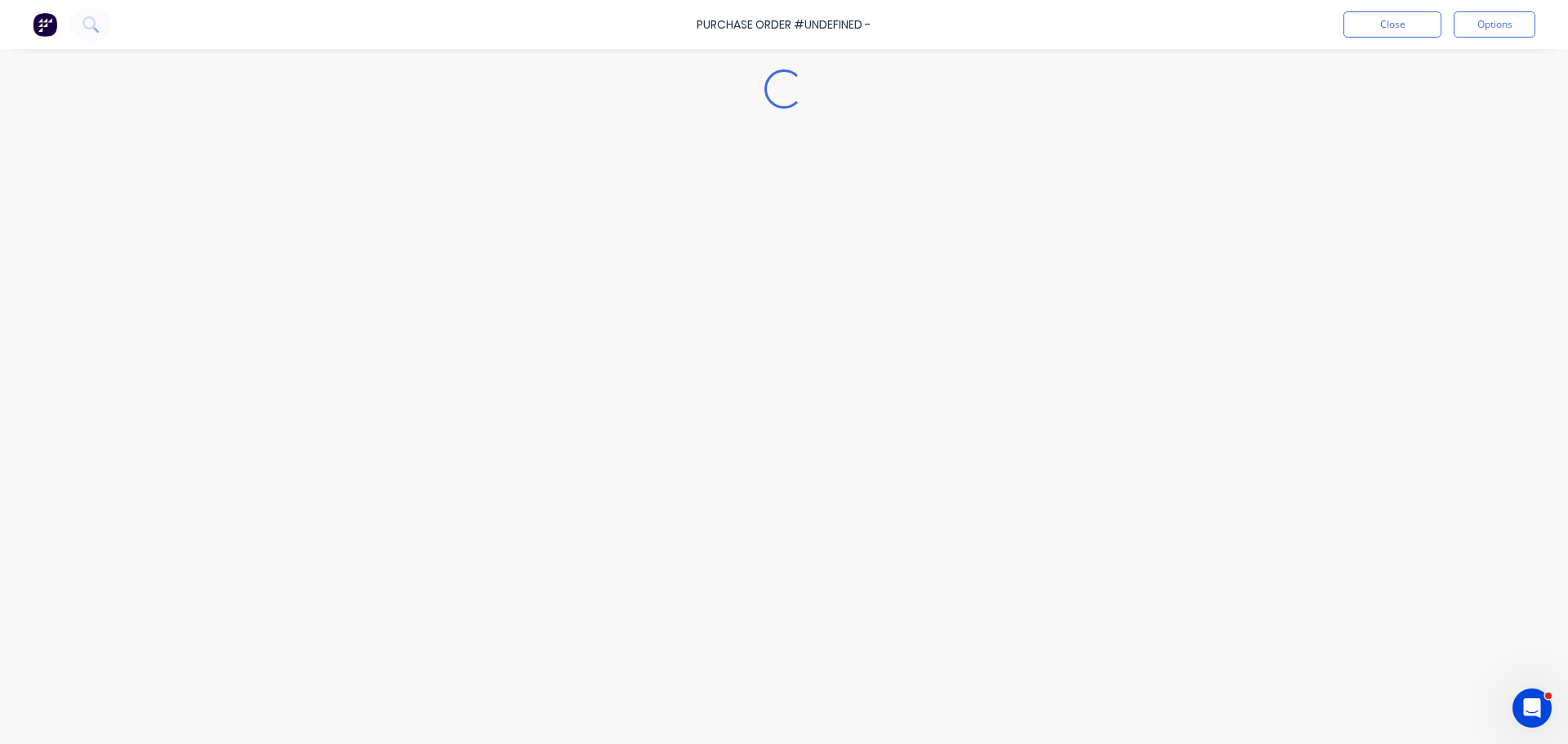
type textarea "x"
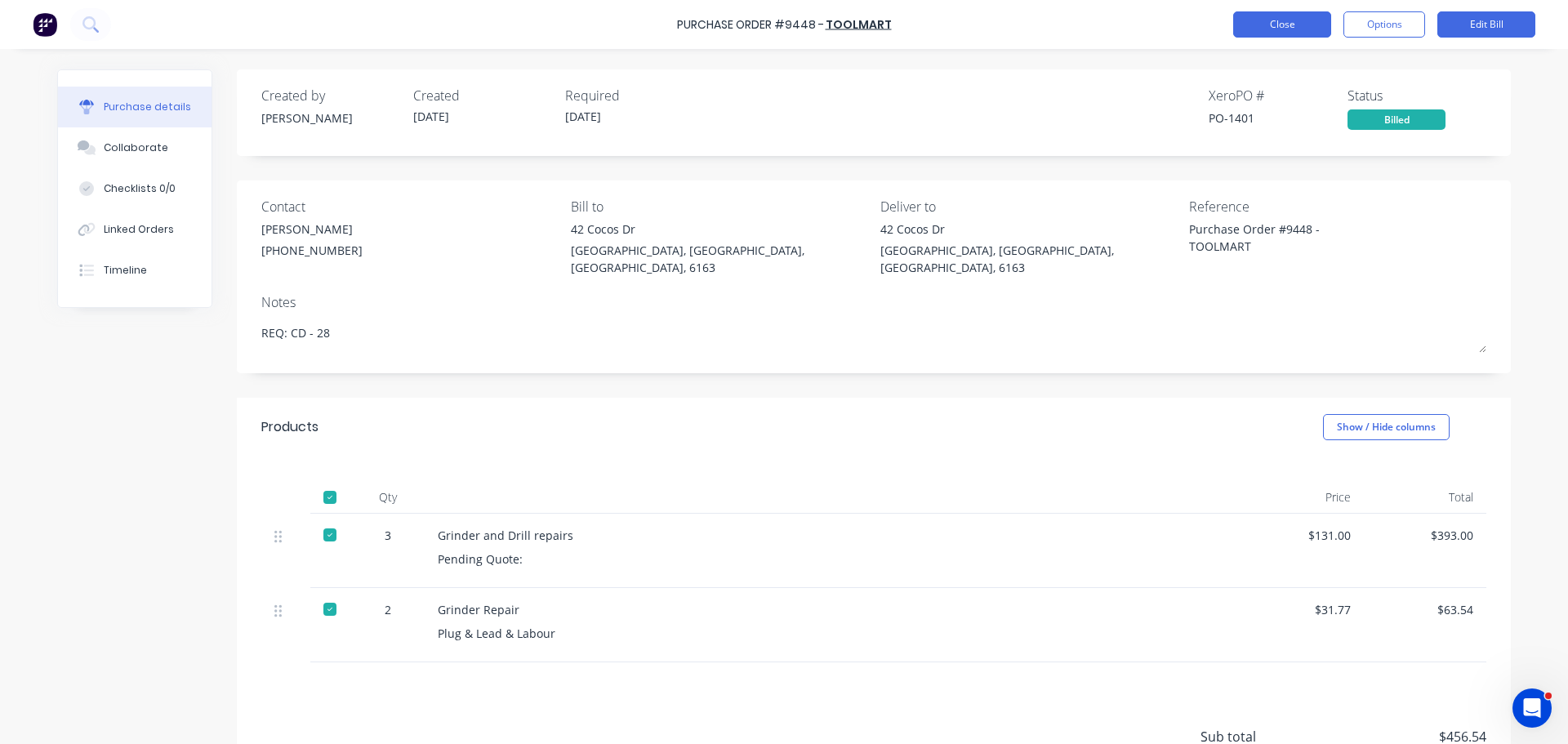
click at [1247, 31] on button "Close" at bounding box center [1282, 25] width 98 height 26
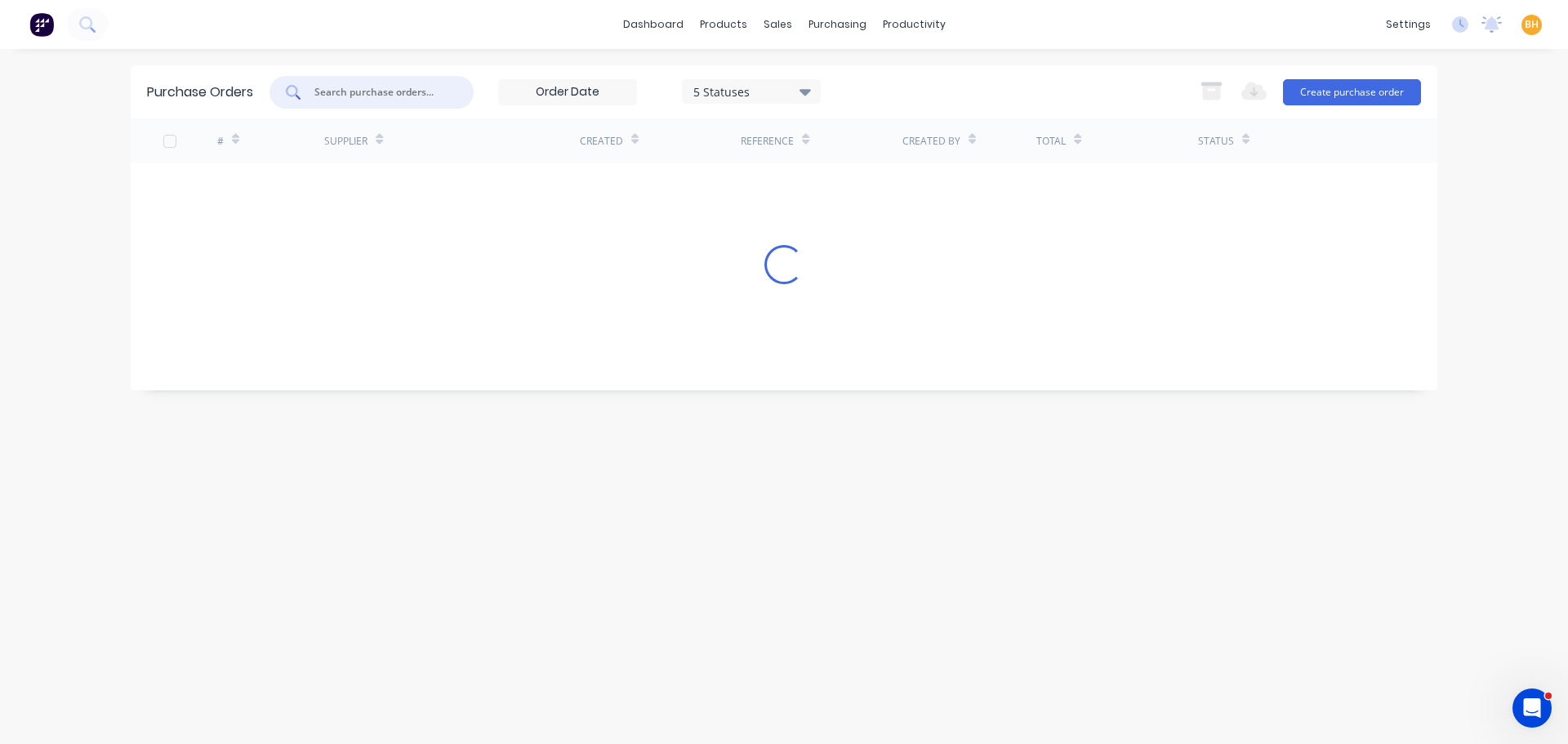
click at [398, 98] on input "text" at bounding box center [380, 93] width 136 height 17
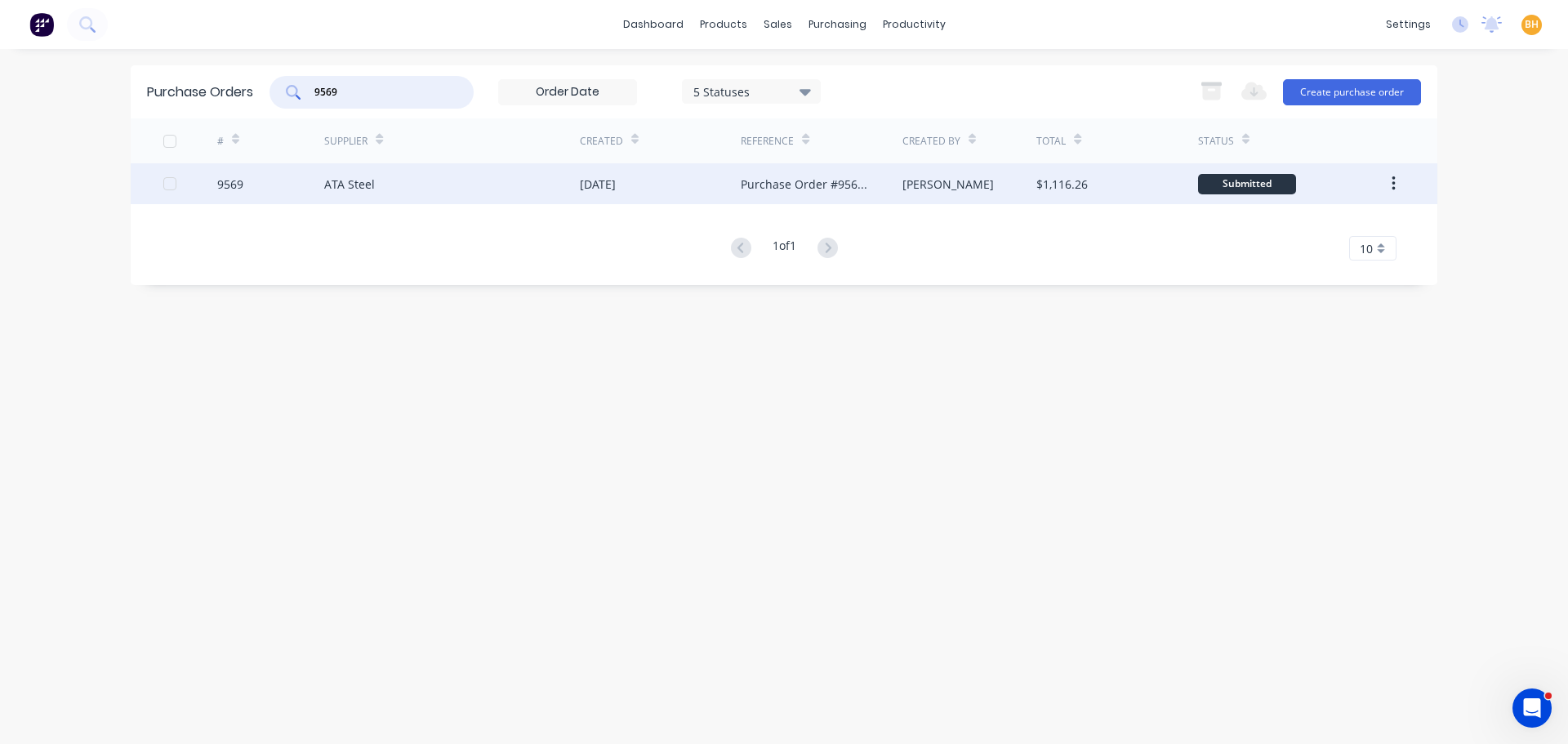
type input "9569"
click at [363, 178] on div "ATA Steel" at bounding box center [349, 184] width 50 height 17
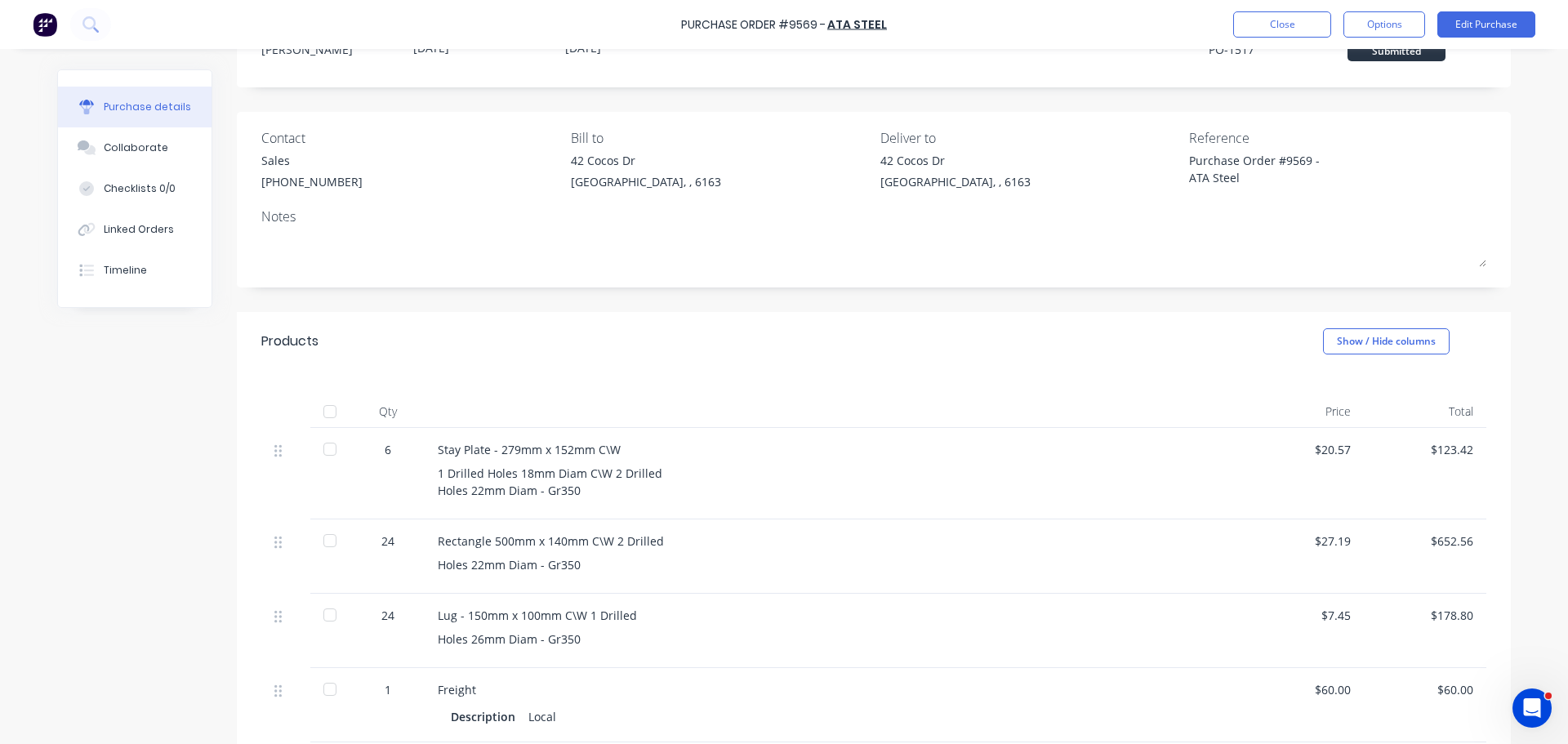
scroll to position [164, 0]
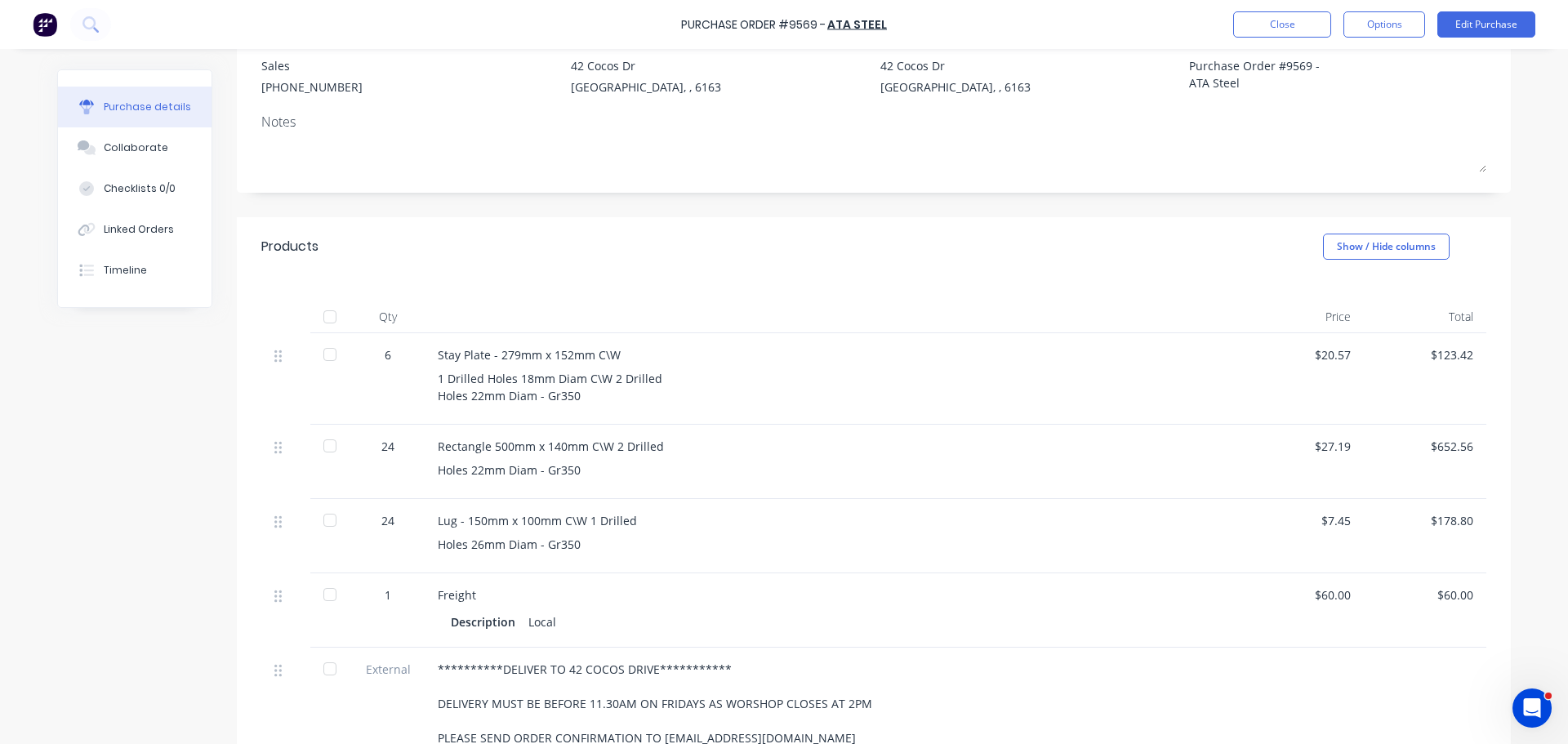
click at [322, 350] on div at bounding box center [330, 355] width 33 height 33
click at [322, 451] on div at bounding box center [330, 446] width 33 height 33
click at [322, 518] on div at bounding box center [330, 520] width 33 height 33
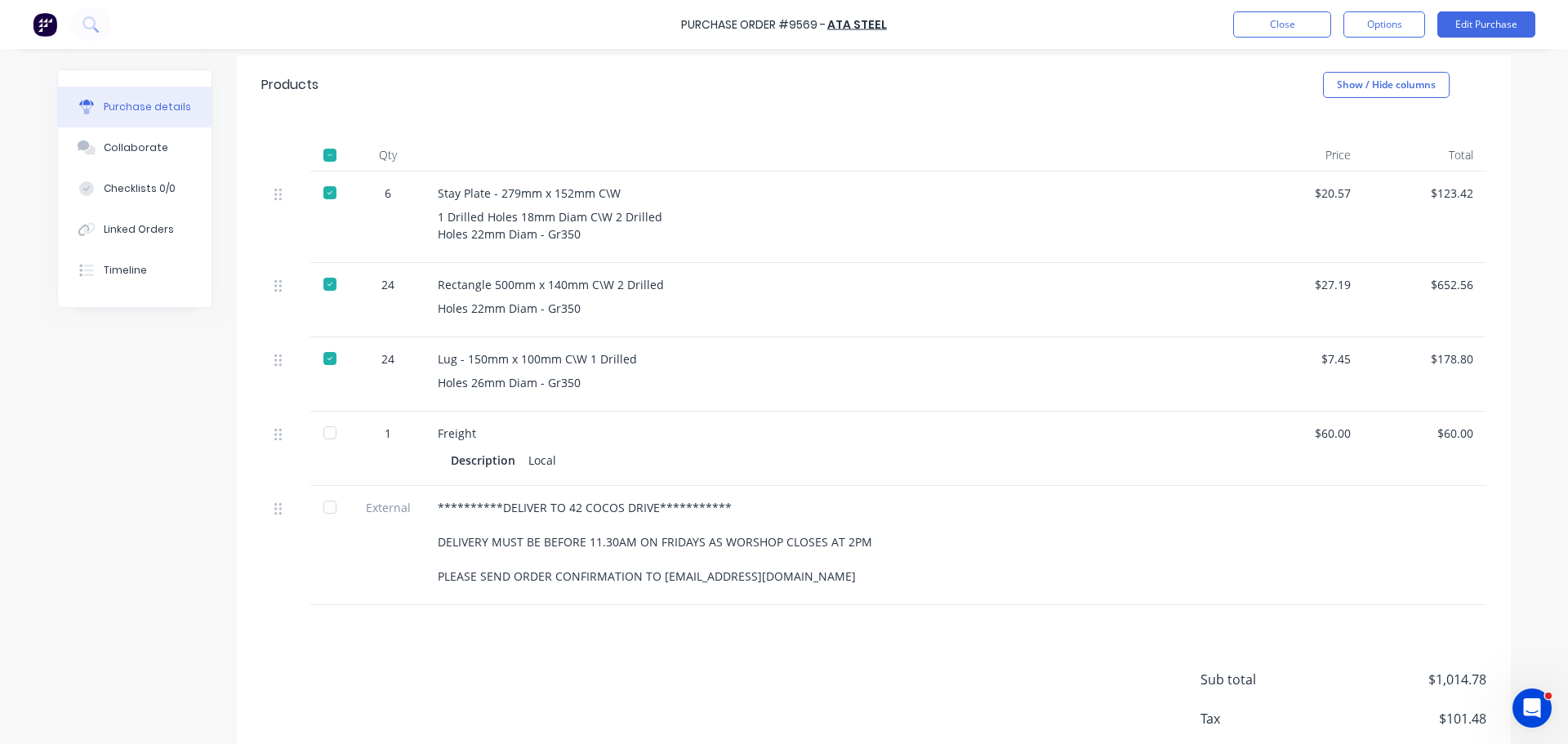
scroll to position [327, 0]
click at [322, 427] on div at bounding box center [330, 432] width 33 height 33
click at [323, 504] on div at bounding box center [330, 506] width 33 height 33
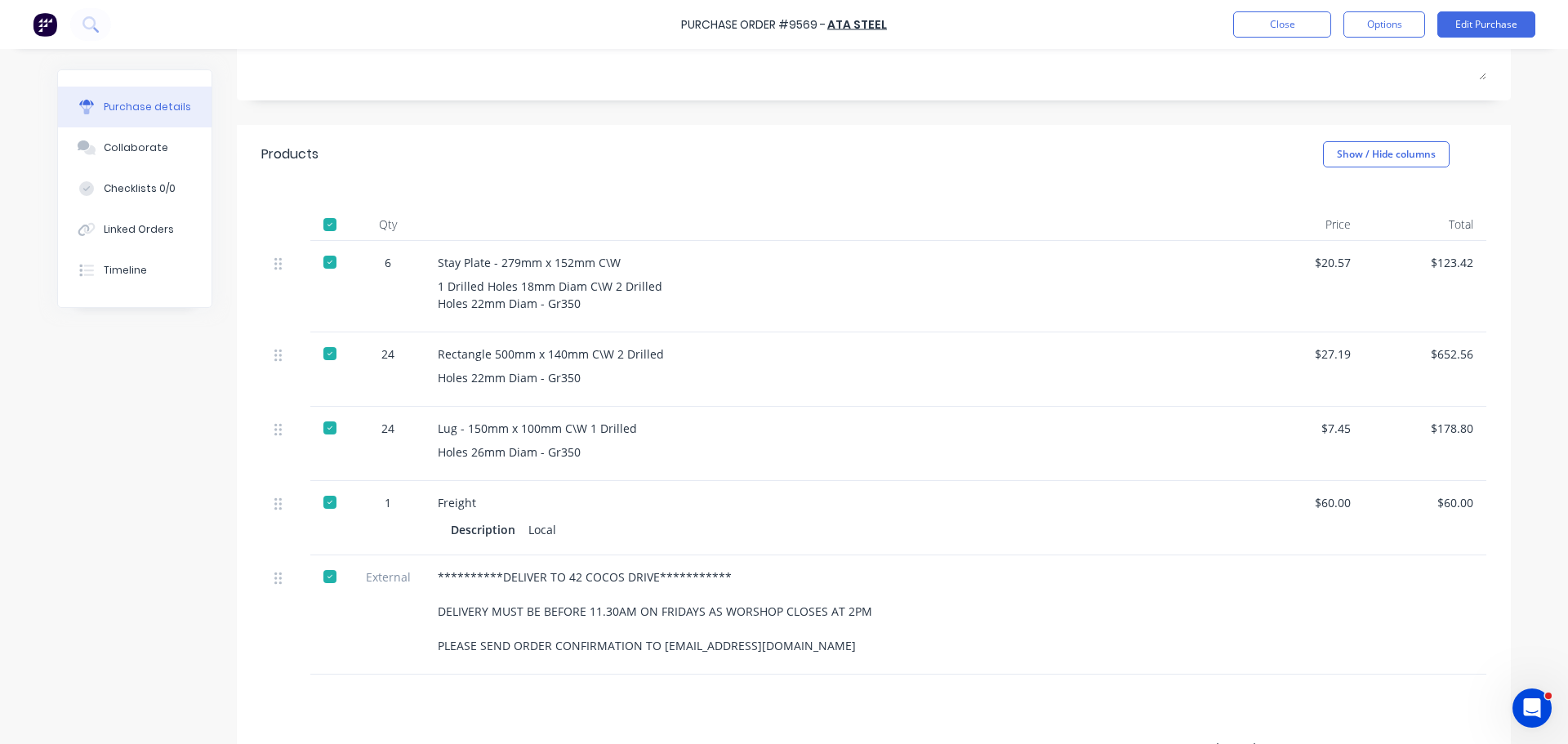
scroll to position [0, 0]
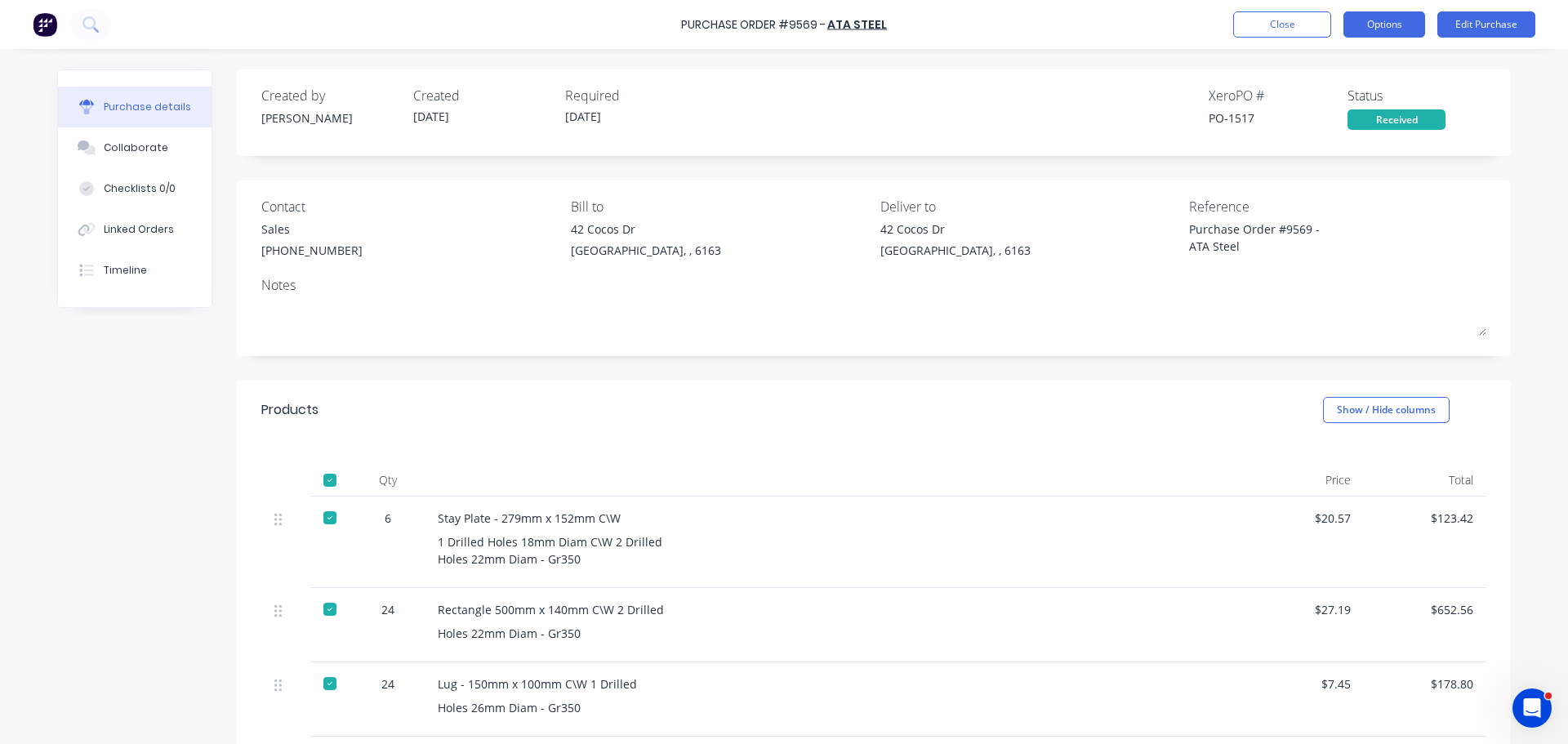
click at [1361, 21] on button "Options" at bounding box center [1384, 25] width 82 height 26
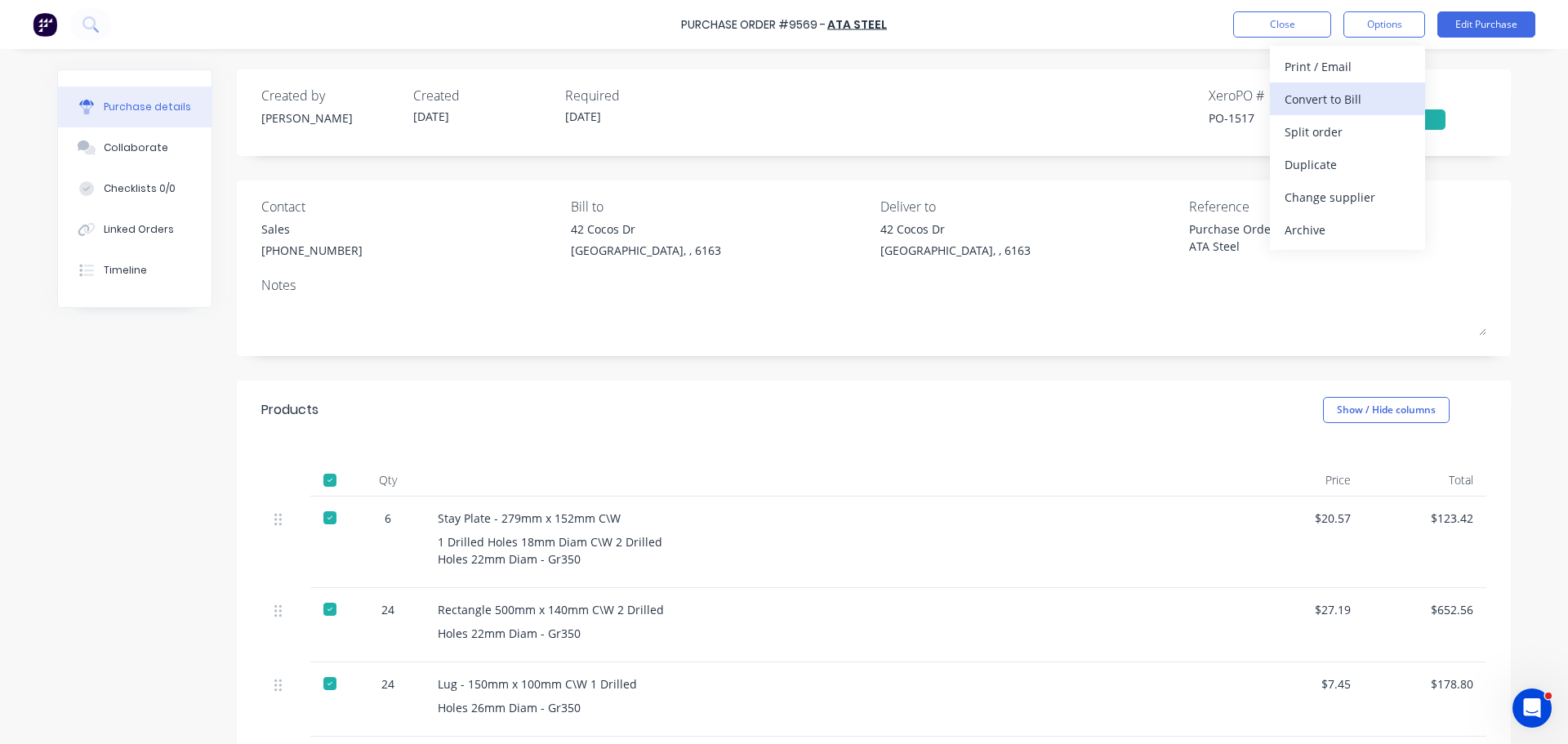
click at [1336, 108] on div "Convert to Bill" at bounding box center [1347, 99] width 126 height 24
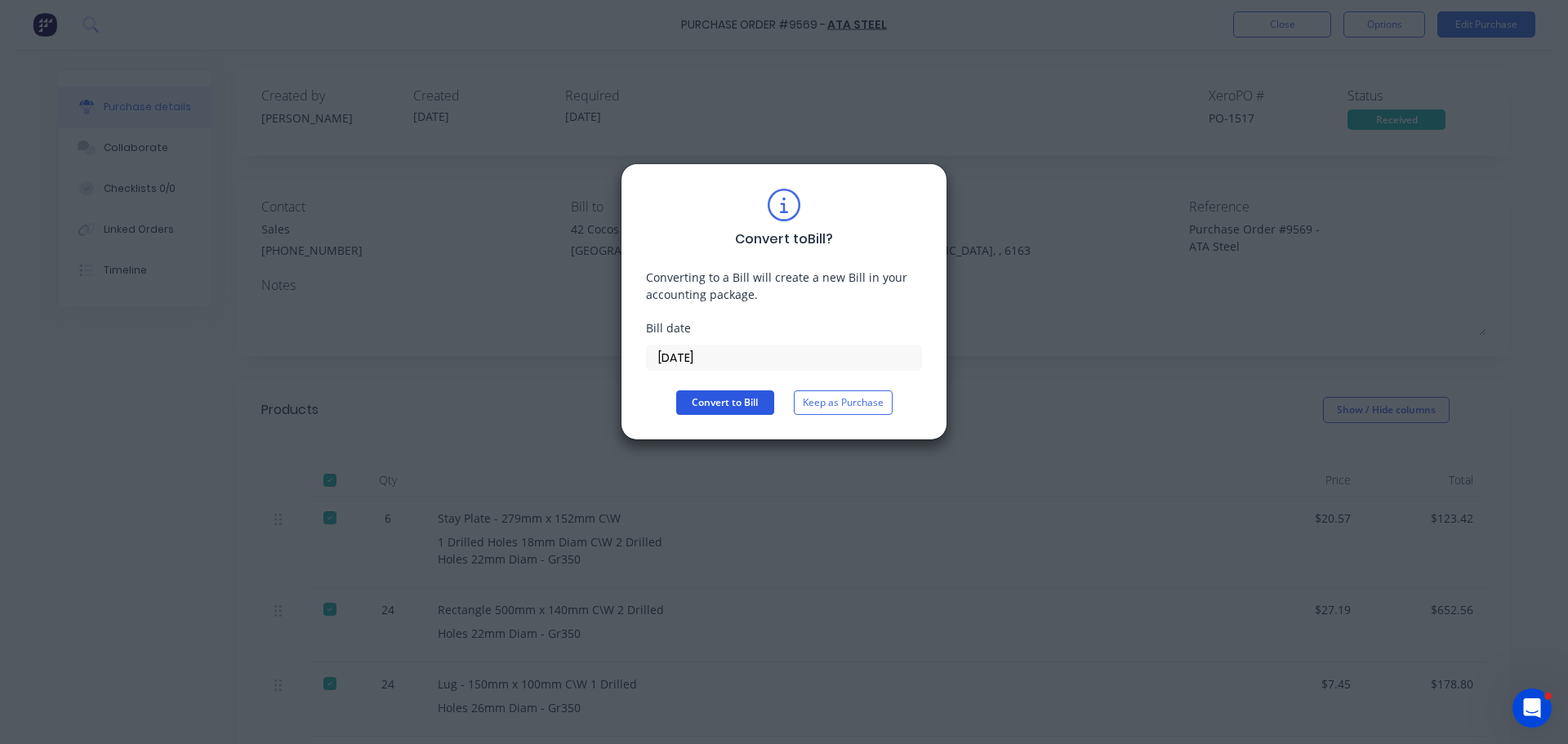
click at [745, 401] on button "Convert to Bill" at bounding box center [725, 403] width 98 height 25
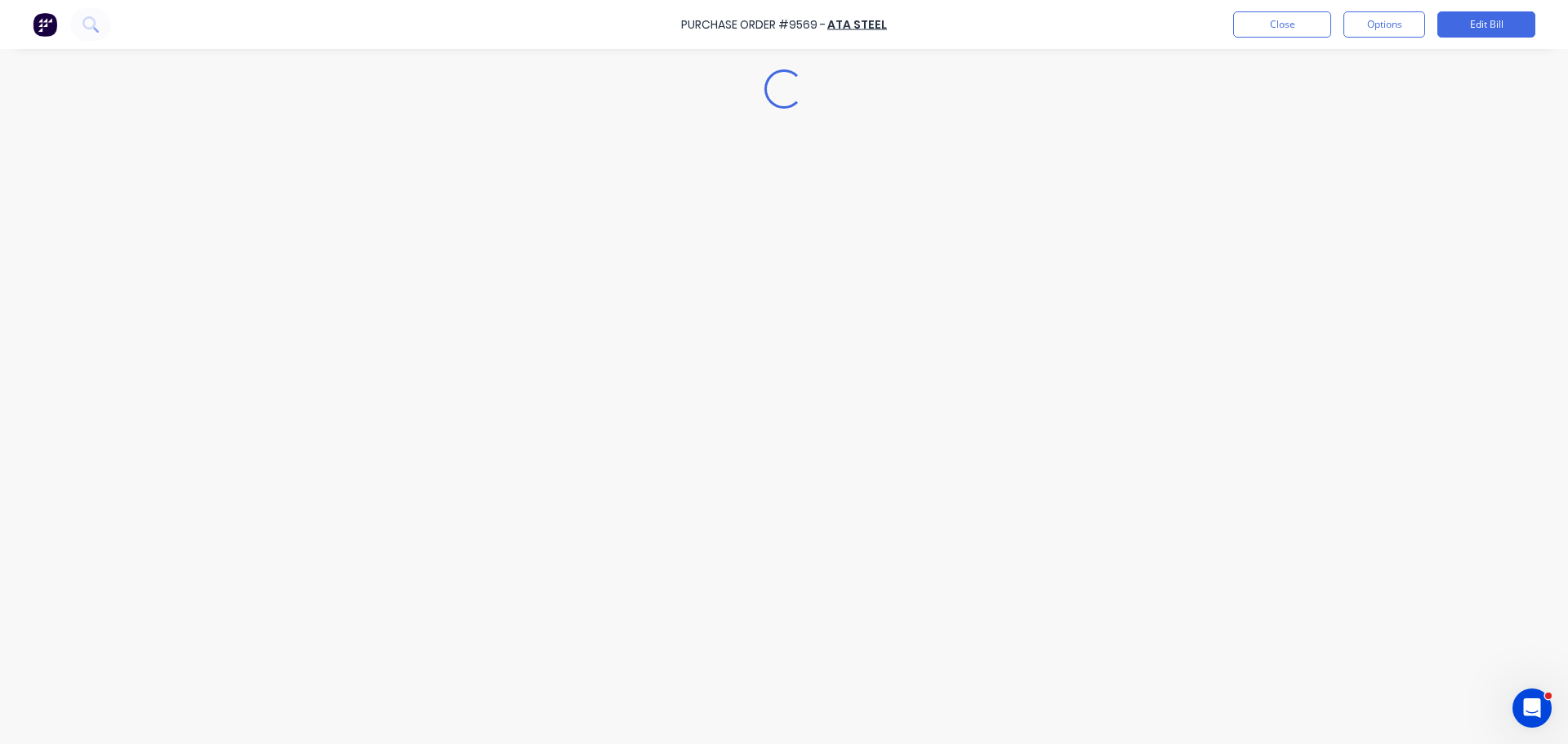
type textarea "x"
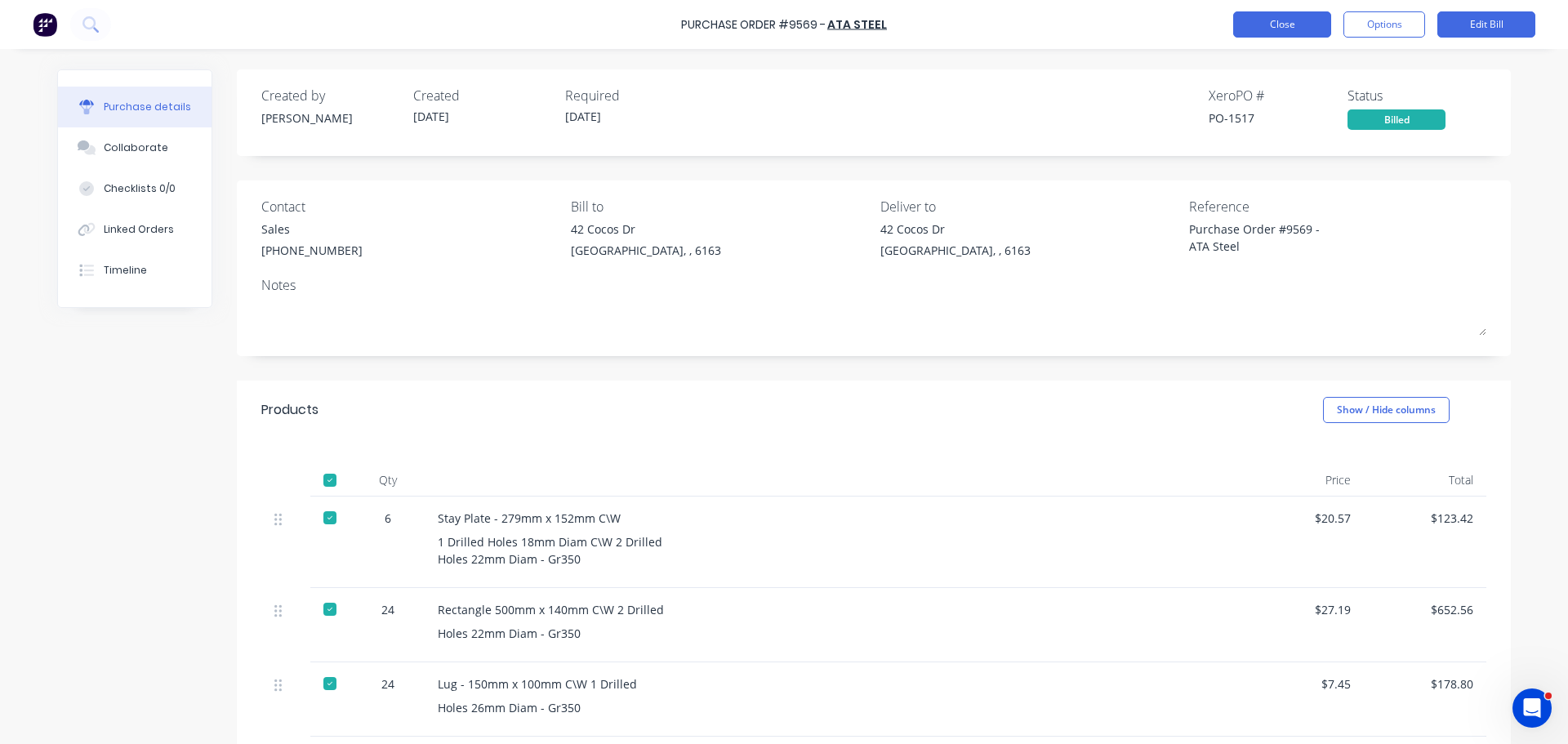
click at [1315, 28] on button "Close" at bounding box center [1282, 25] width 98 height 26
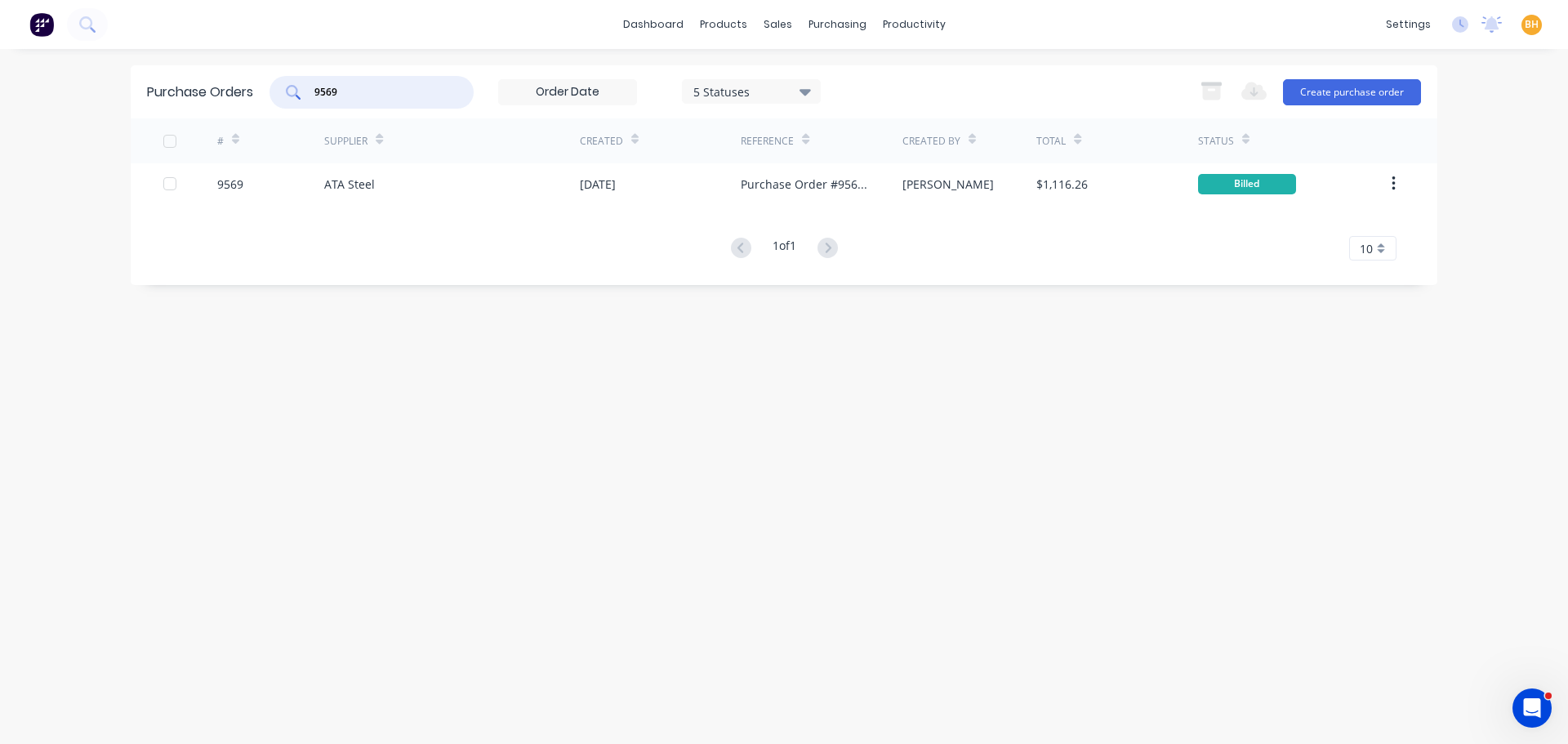
click at [372, 84] on input "9569" at bounding box center [380, 93] width 136 height 17
type input "9"
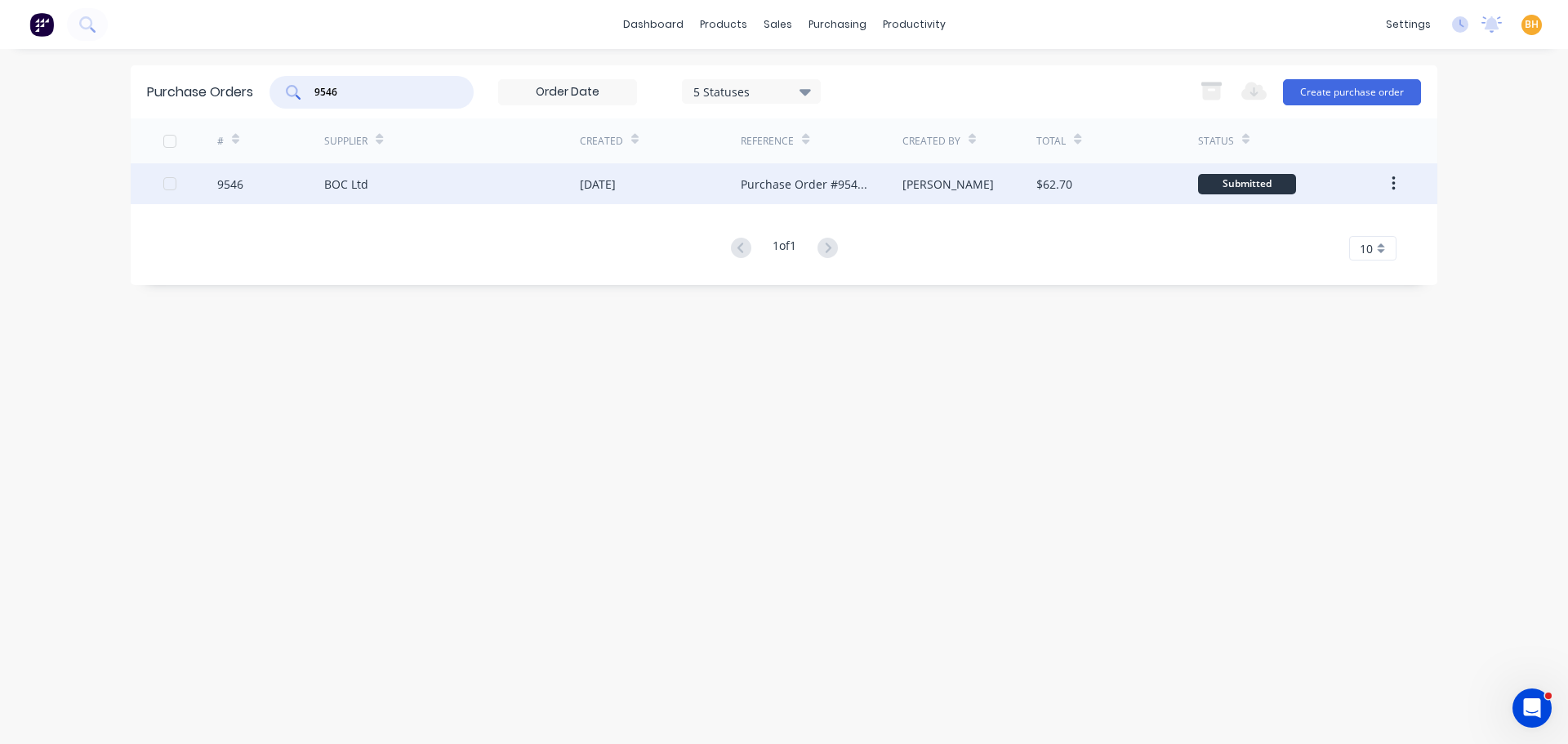
type input "9546"
click at [379, 183] on div "BOC Ltd" at bounding box center [451, 184] width 255 height 41
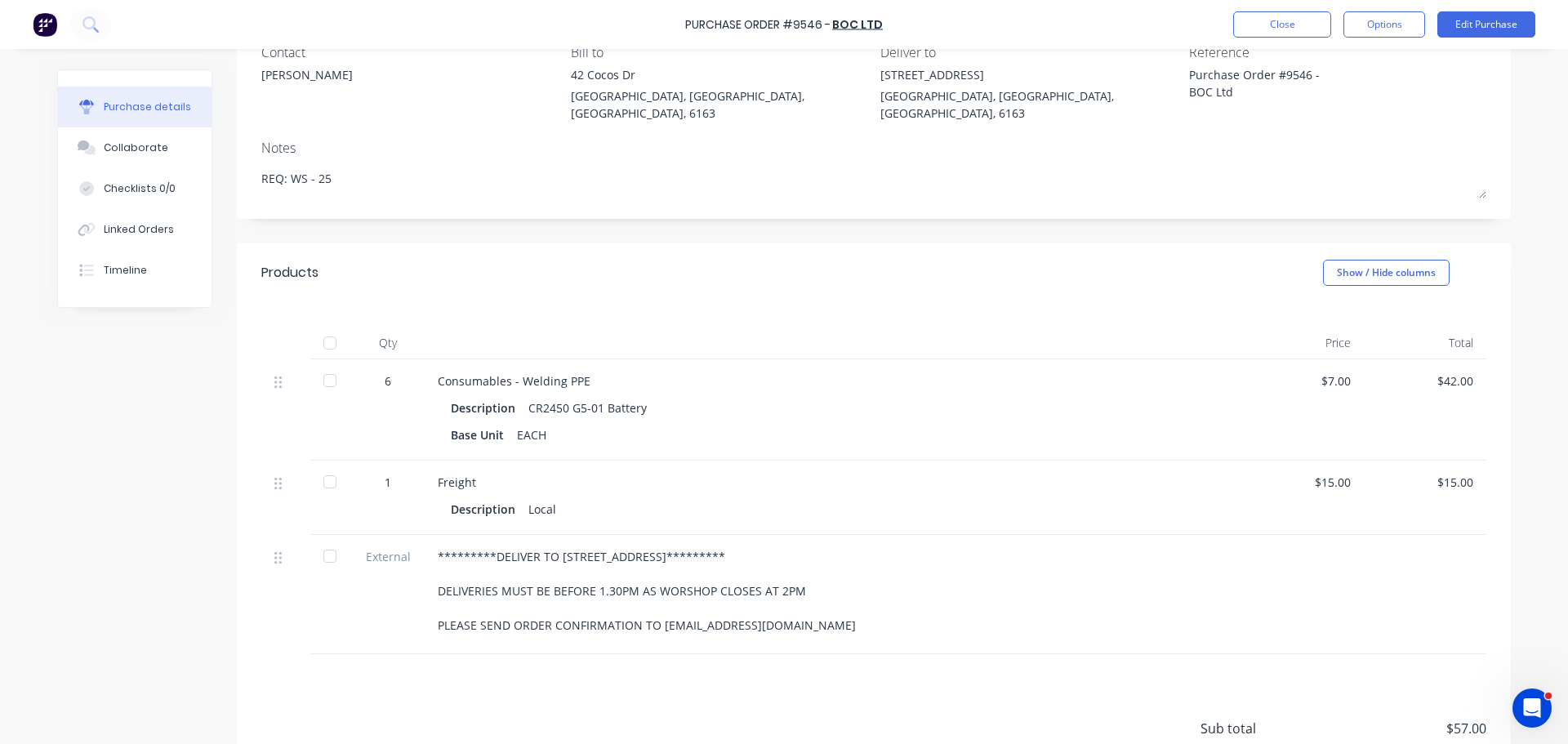
scroll to position [164, 0]
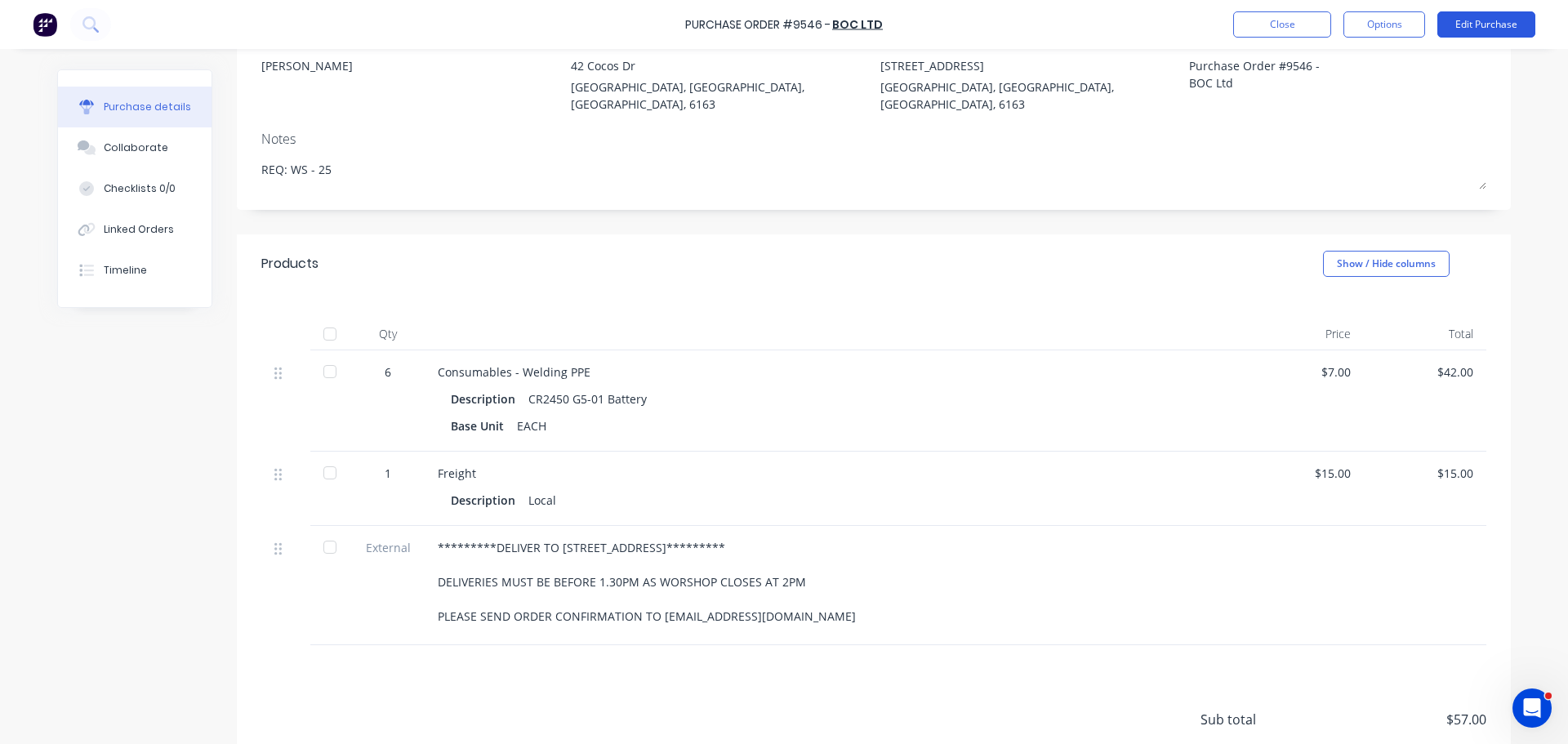
click at [1466, 15] on button "Edit Purchase" at bounding box center [1485, 25] width 98 height 26
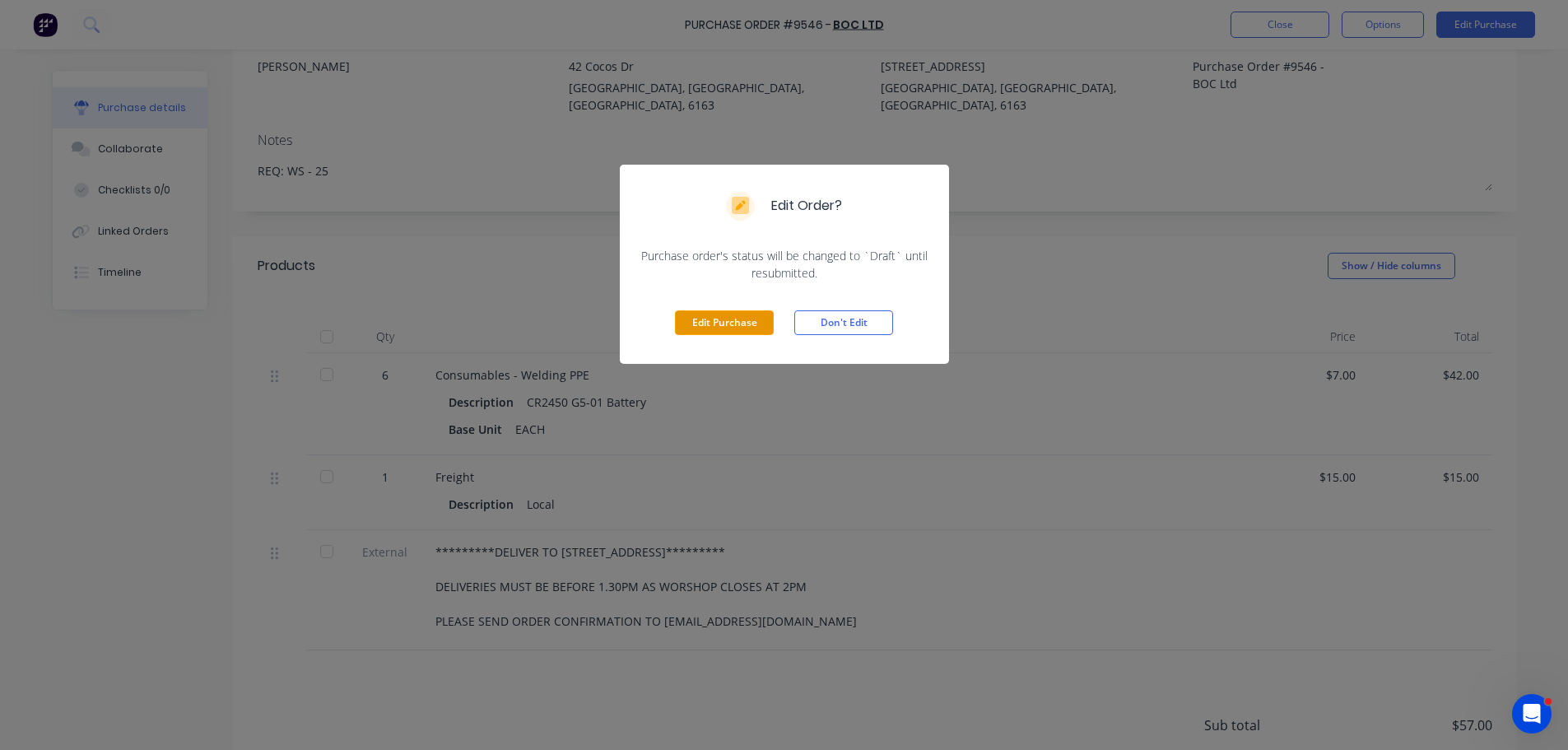
click at [738, 317] on button "Edit Purchase" at bounding box center [724, 322] width 99 height 25
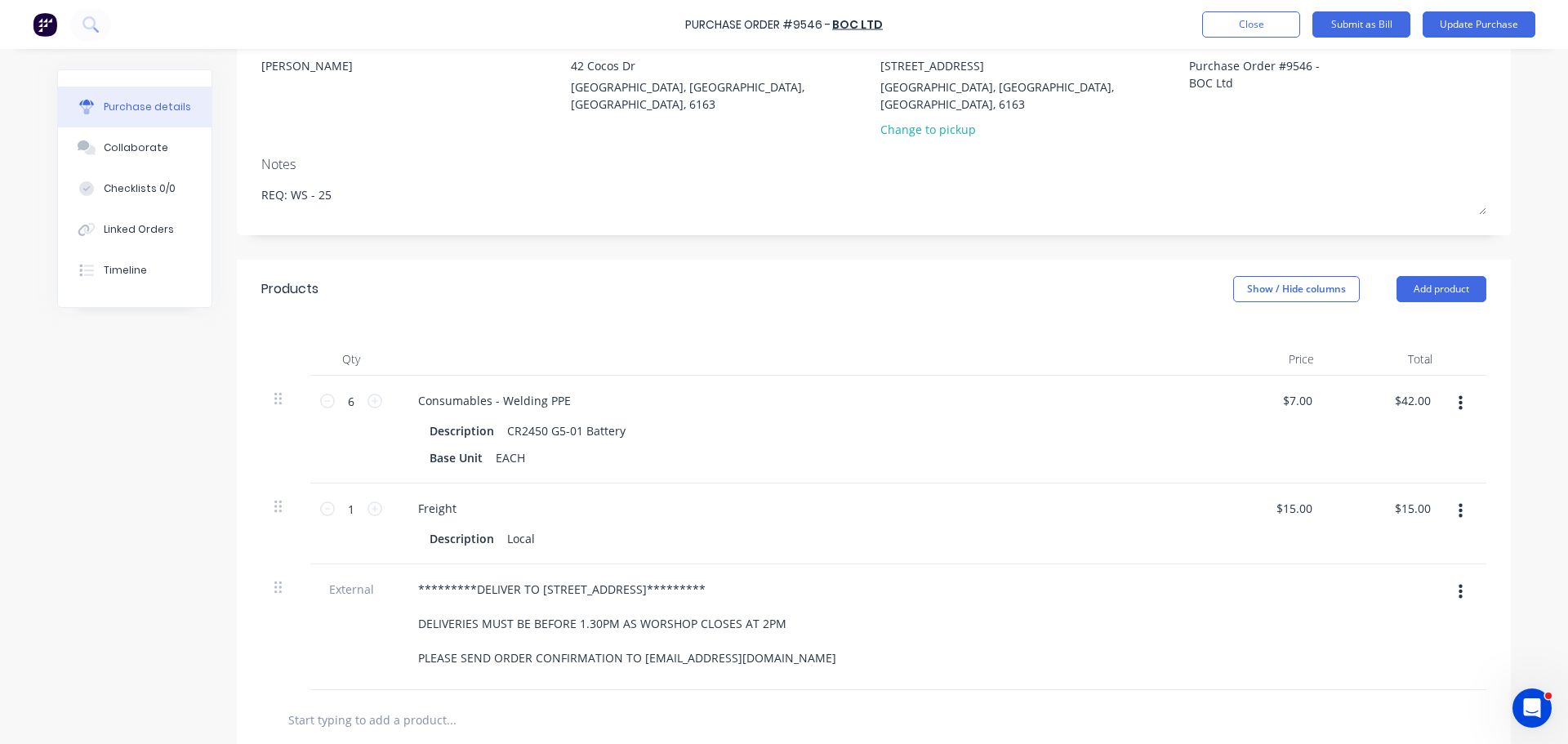
click at [371, 393] on icon at bounding box center [374, 401] width 15 height 15
type textarea "x"
type input "7"
type input "$49.00"
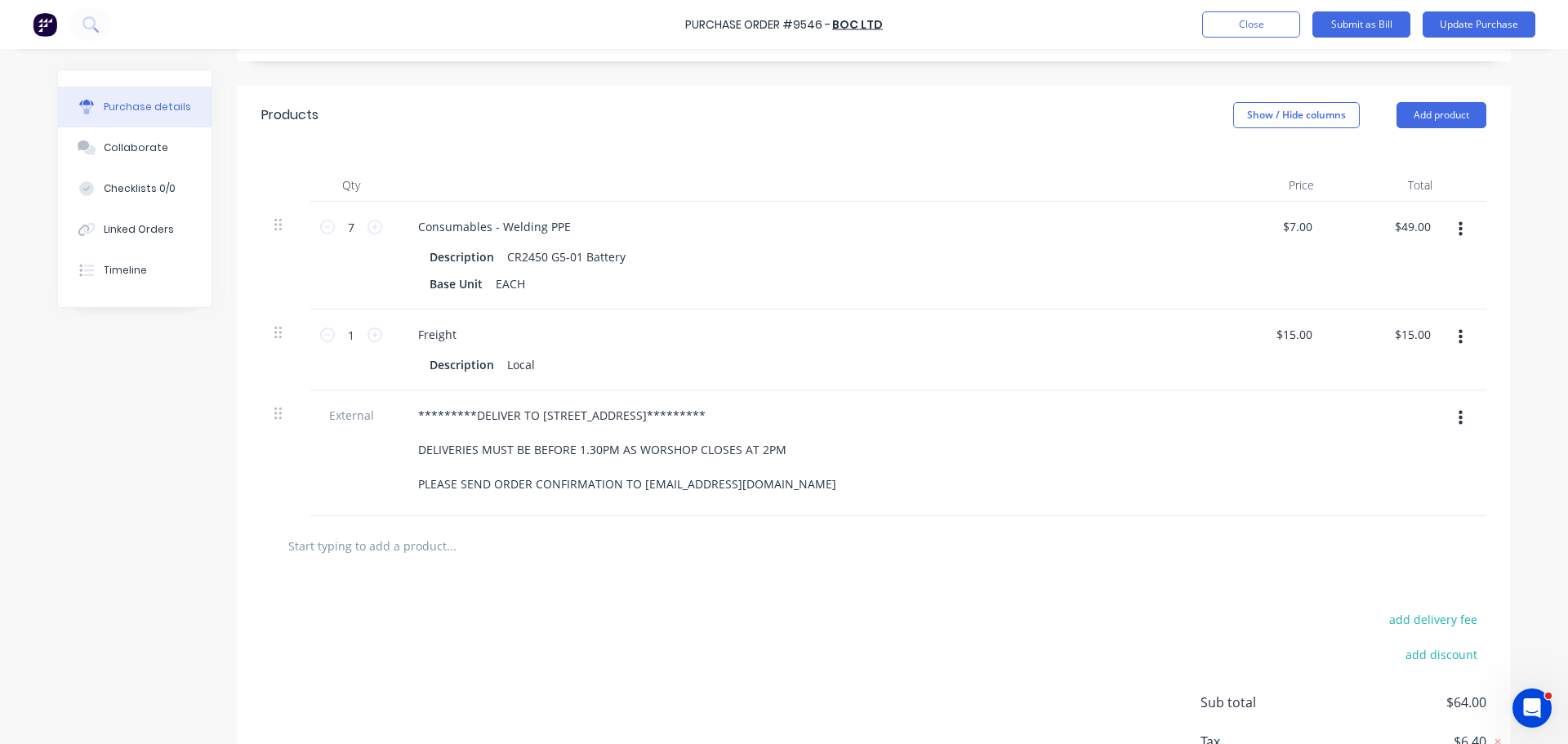
scroll to position [274, 0]
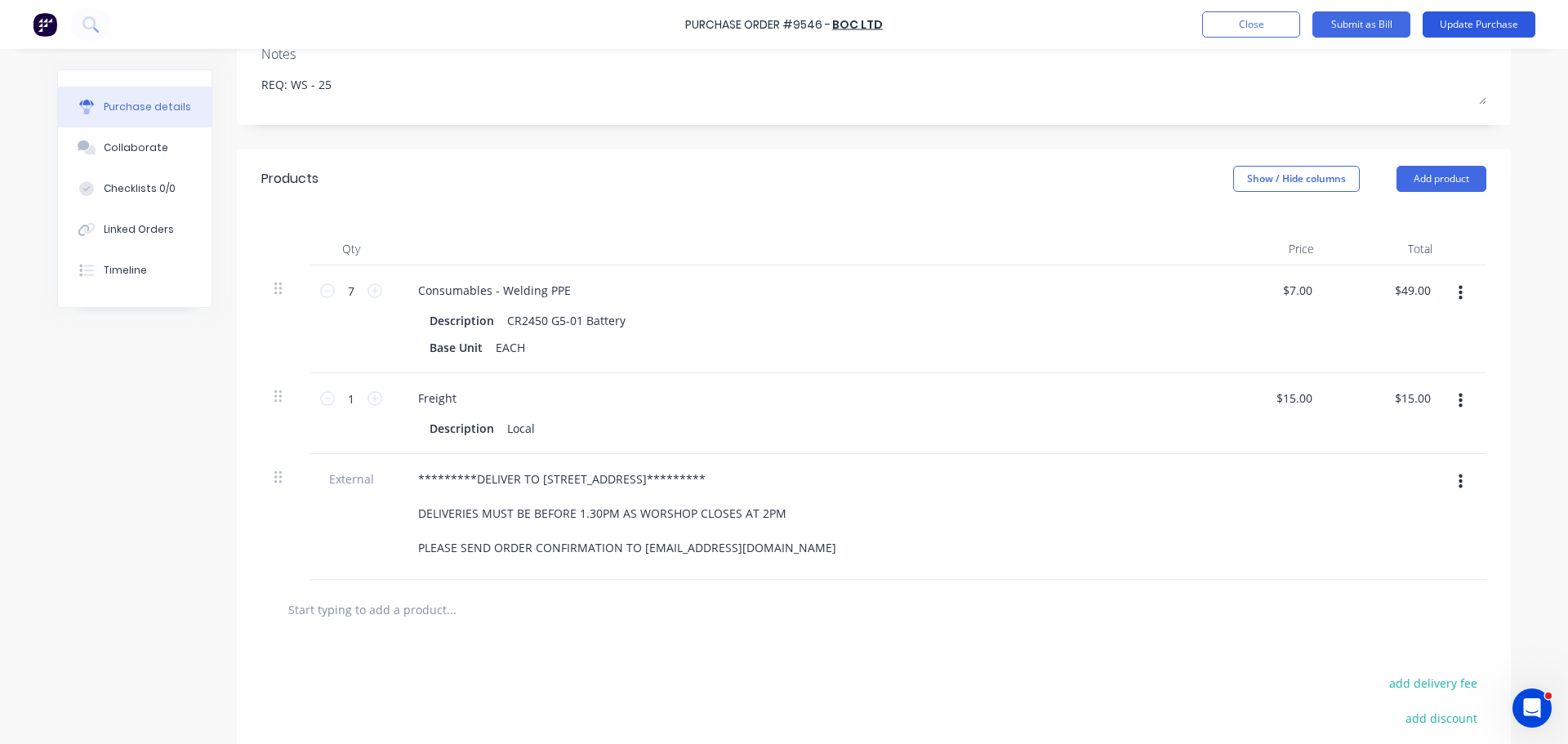
click at [1478, 28] on button "Update Purchase" at bounding box center [1479, 25] width 112 height 26
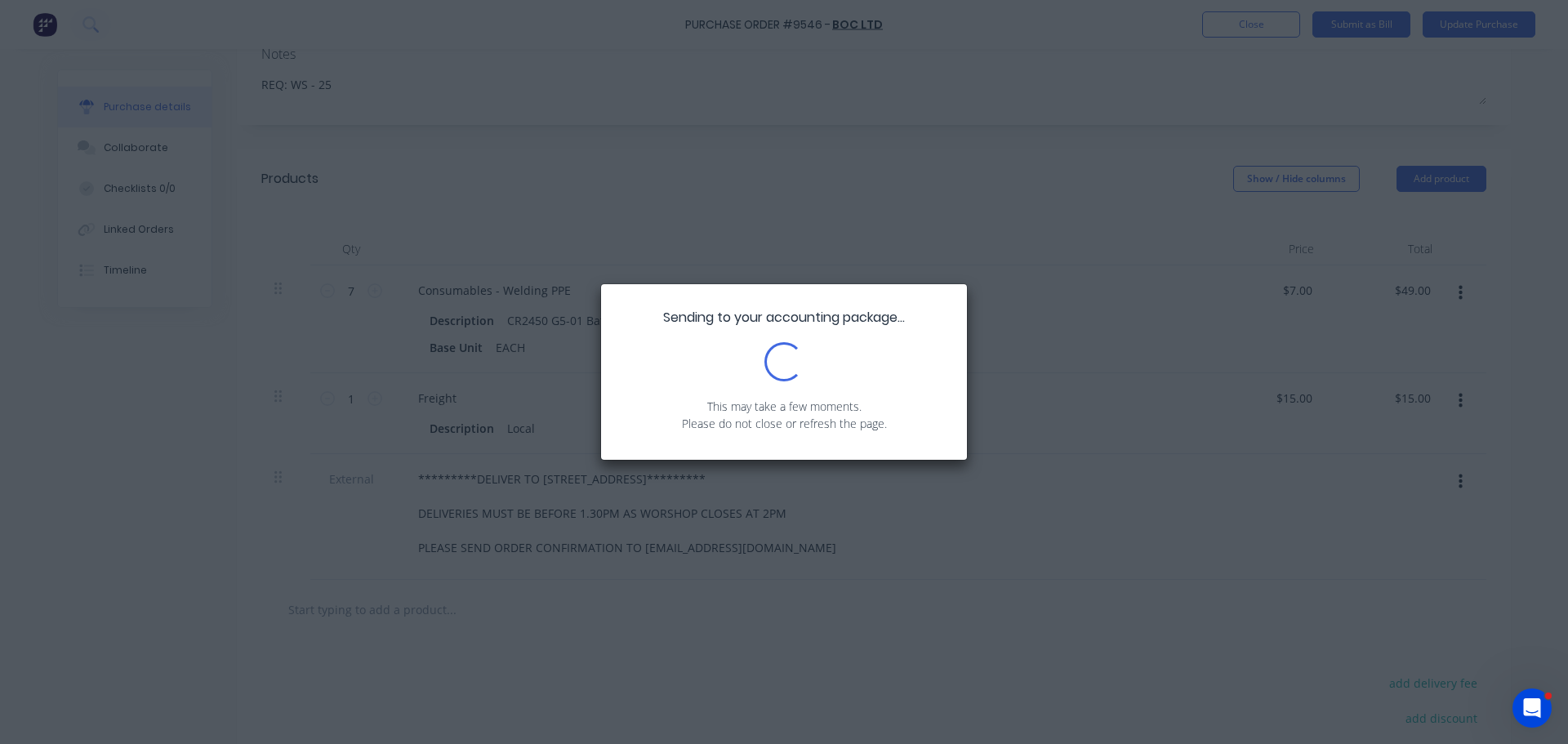
scroll to position [0, 0]
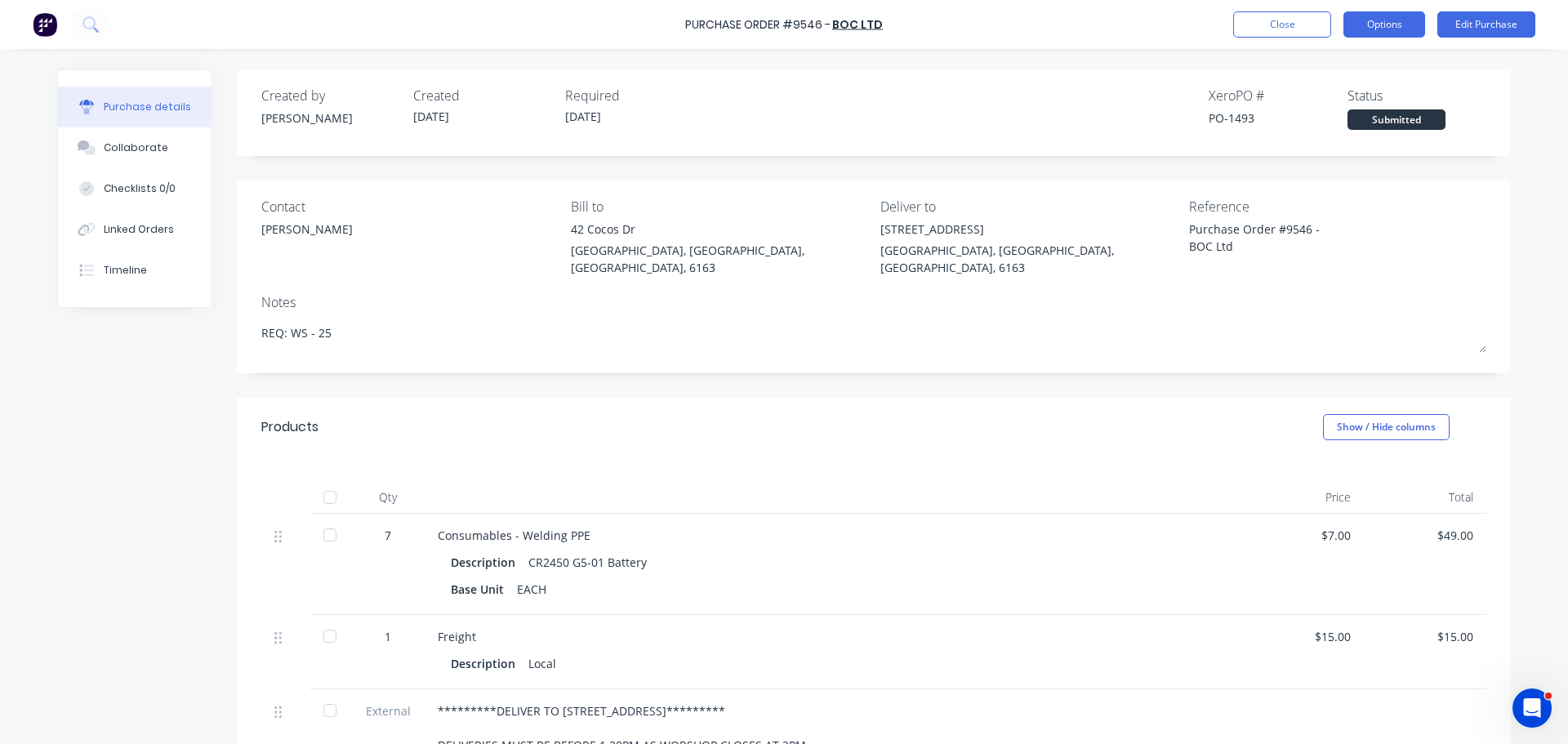
click at [1375, 28] on button "Options" at bounding box center [1384, 25] width 82 height 26
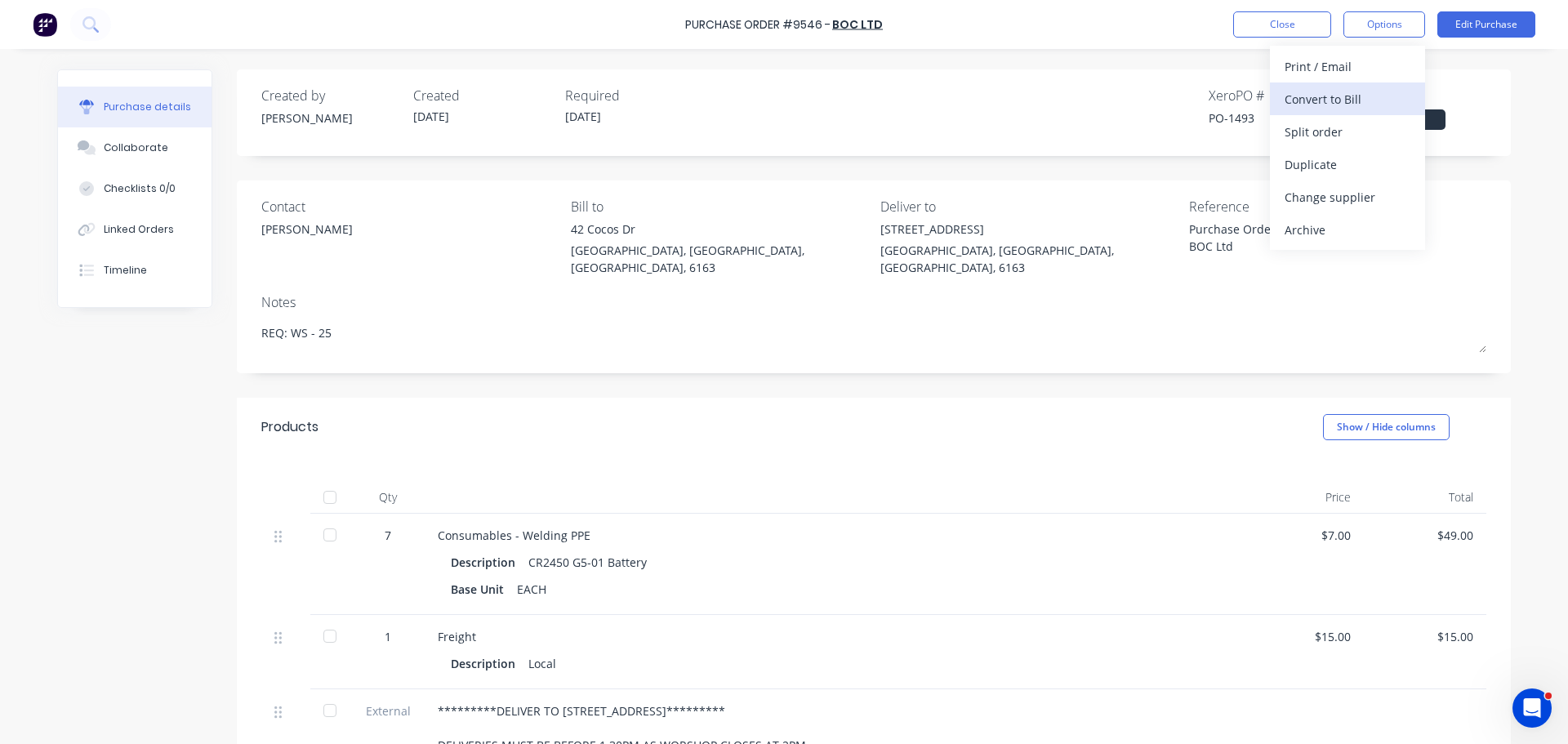
click at [1315, 97] on div "Convert to Bill" at bounding box center [1347, 99] width 126 height 24
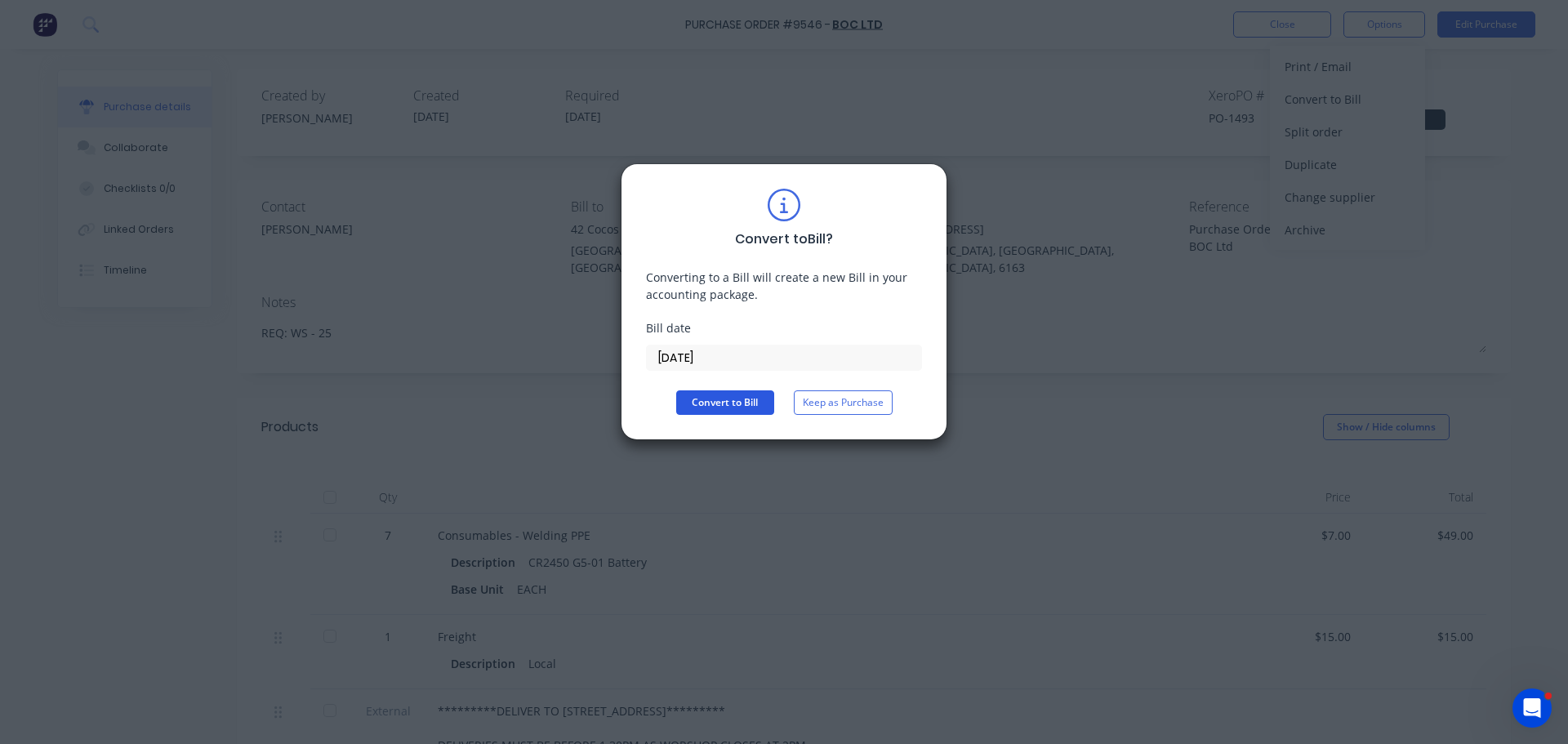
click at [719, 400] on button "Convert to Bill" at bounding box center [725, 403] width 98 height 25
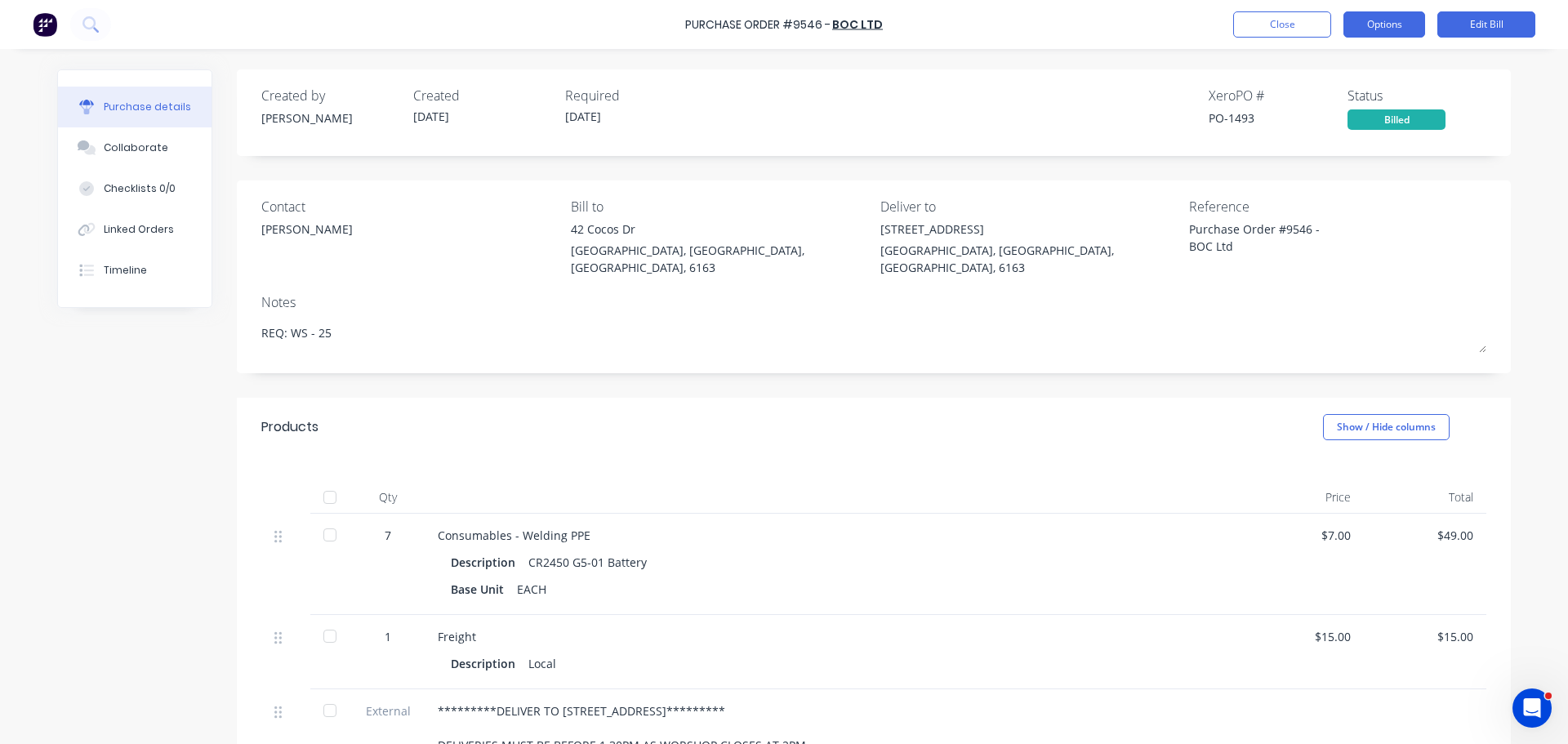
click at [1376, 30] on button "Options" at bounding box center [1384, 25] width 82 height 26
click at [1017, 65] on div "Purchase details Collaborate Checklists 0/0 Linked Orders Timeline Created by B…" at bounding box center [784, 347] width 1486 height 662
click at [327, 481] on div at bounding box center [330, 498] width 33 height 33
type textarea "x"
click at [1296, 18] on button "Close" at bounding box center [1282, 25] width 98 height 26
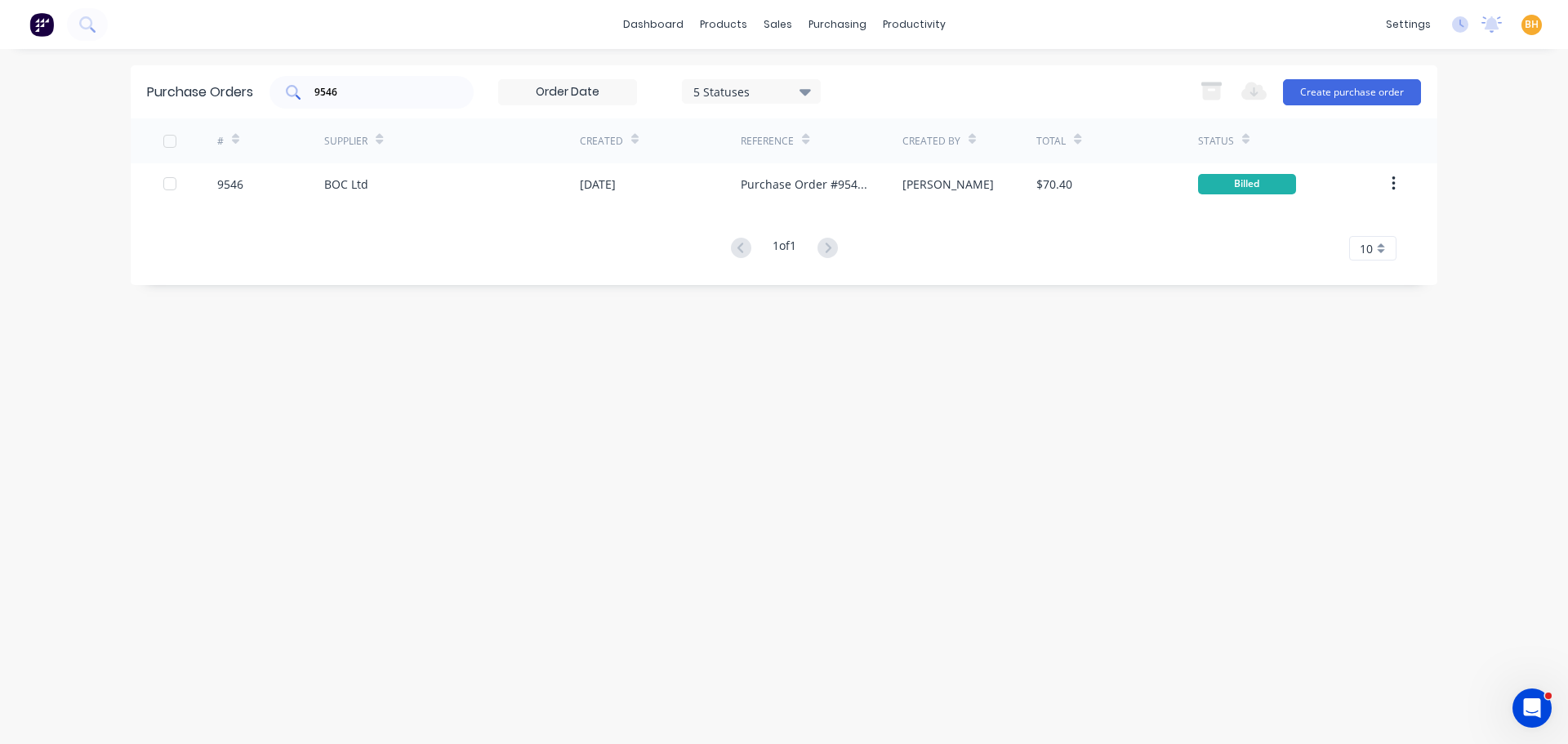
click at [345, 91] on input "9546" at bounding box center [380, 93] width 136 height 17
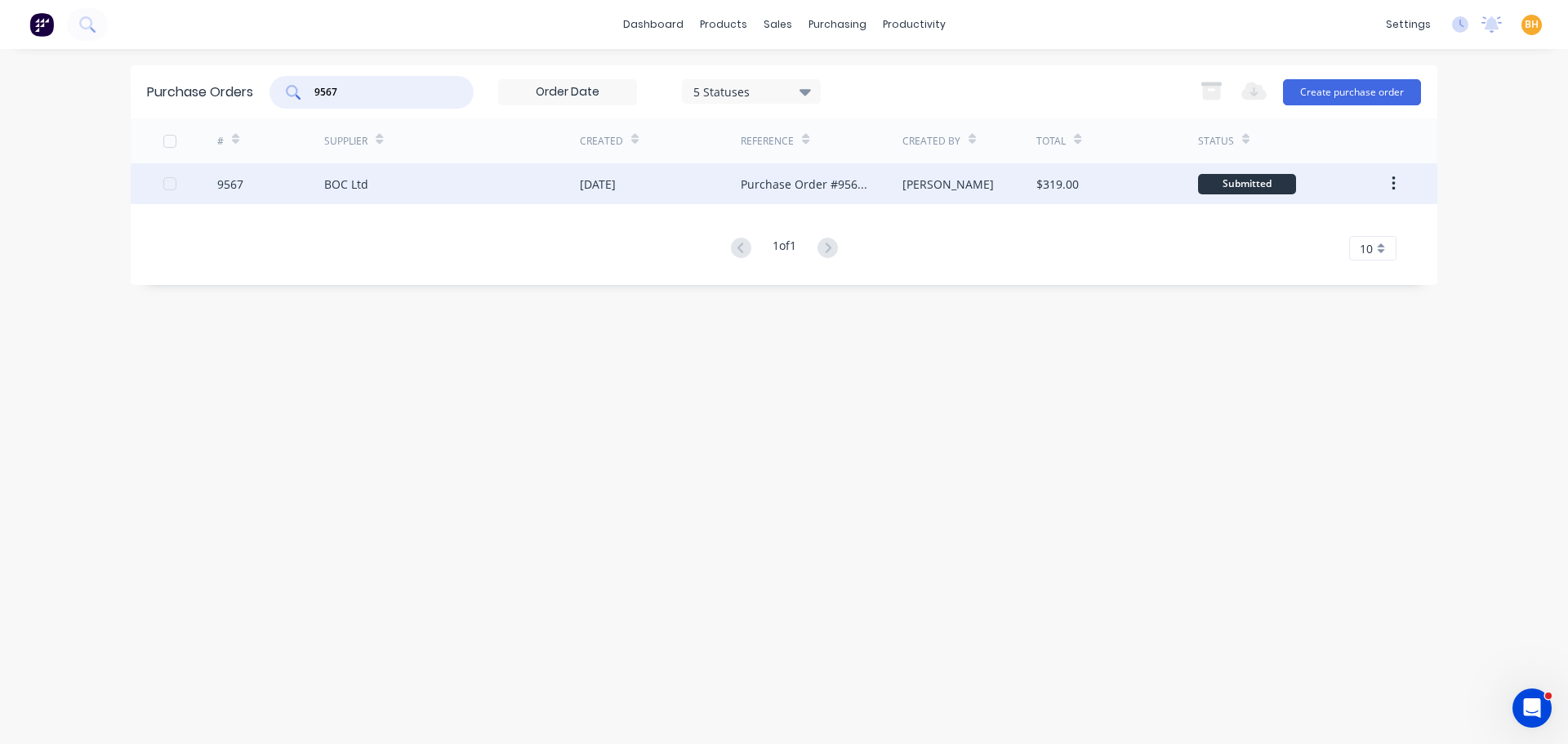
type input "9567"
click at [317, 192] on div "9567" at bounding box center [271, 184] width 107 height 41
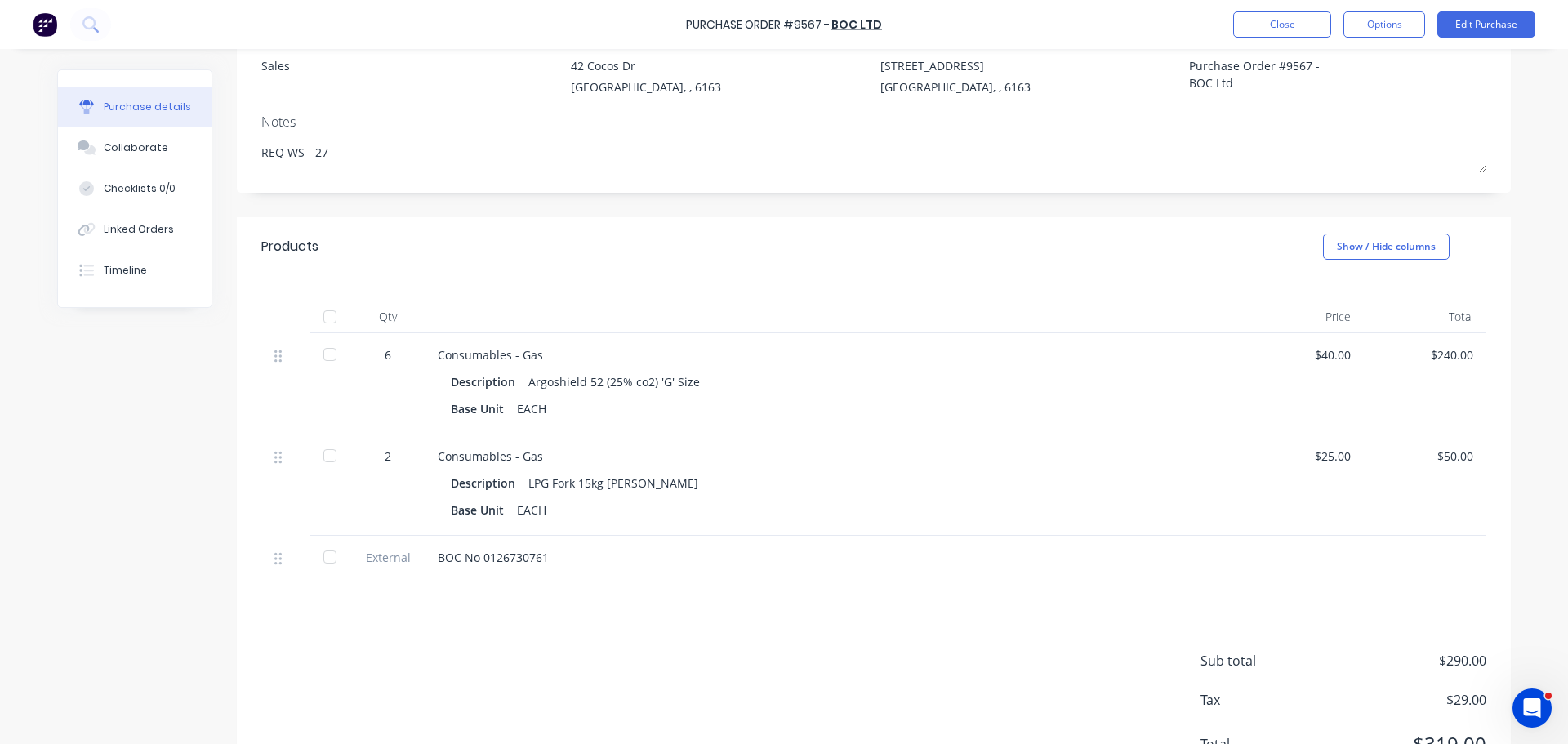
scroll to position [238, 0]
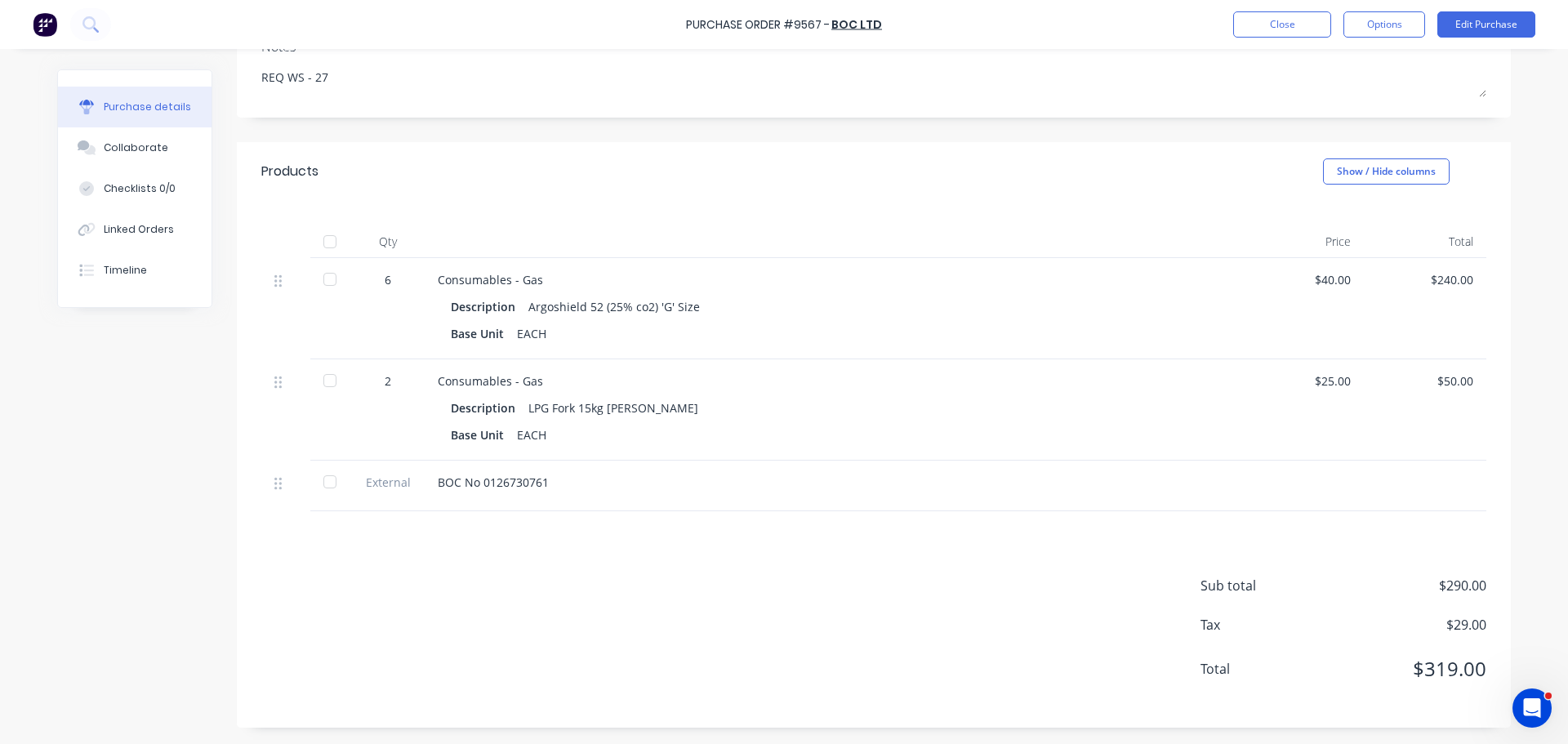
click at [322, 279] on div at bounding box center [330, 279] width 33 height 33
click at [326, 376] on div at bounding box center [330, 381] width 33 height 33
click at [323, 480] on div at bounding box center [330, 482] width 33 height 33
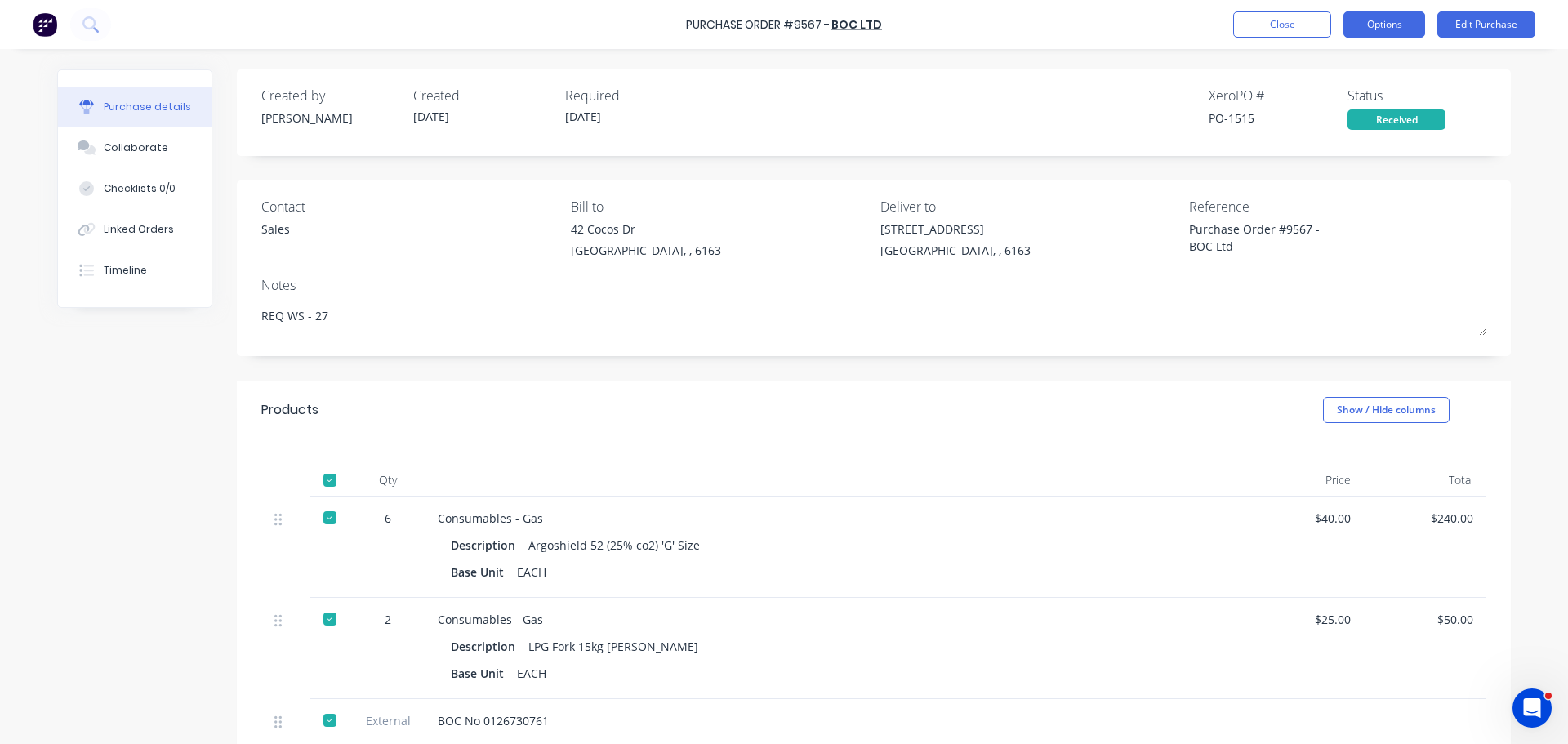
click at [1400, 30] on button "Options" at bounding box center [1384, 25] width 82 height 26
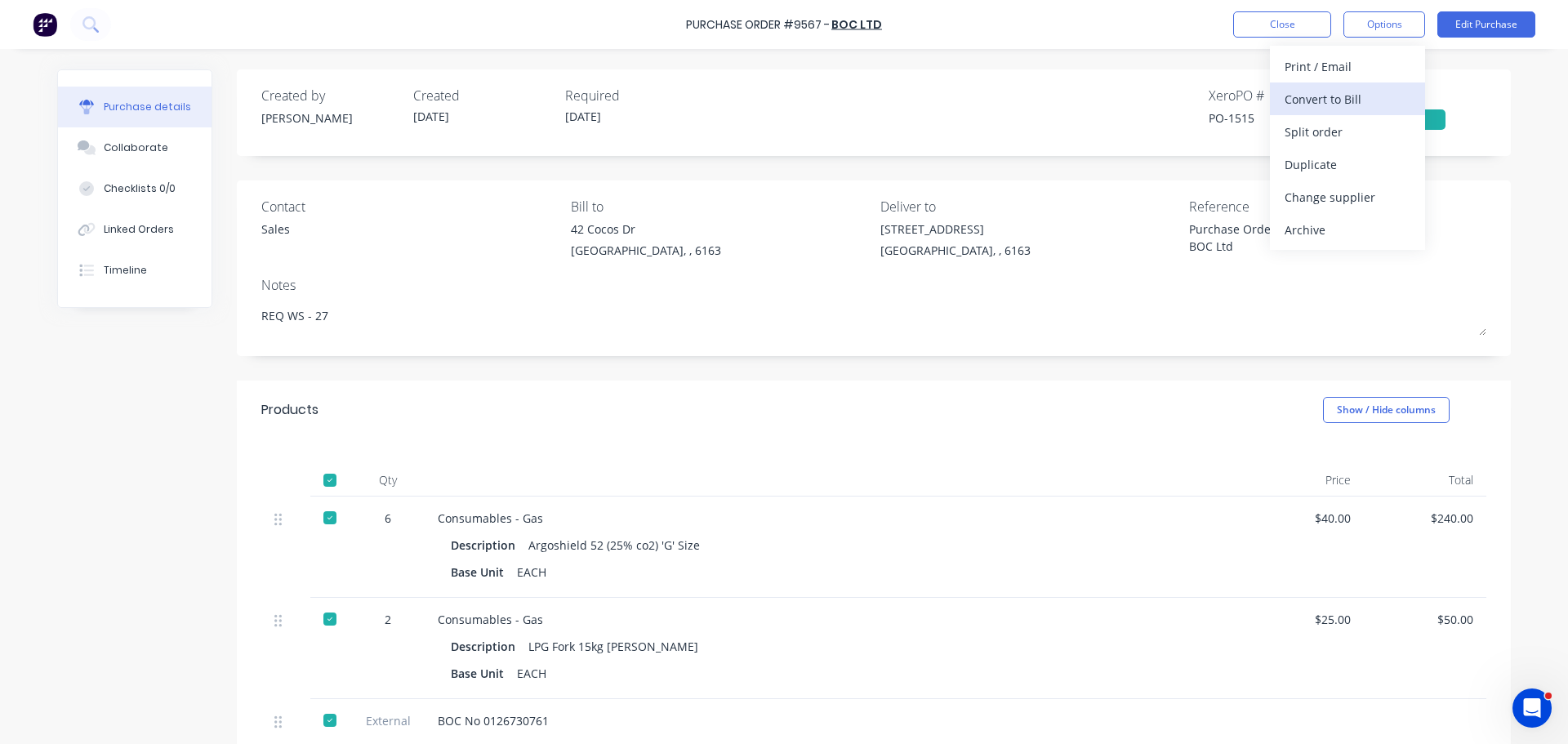
click at [1331, 107] on div "Convert to Bill" at bounding box center [1347, 99] width 126 height 24
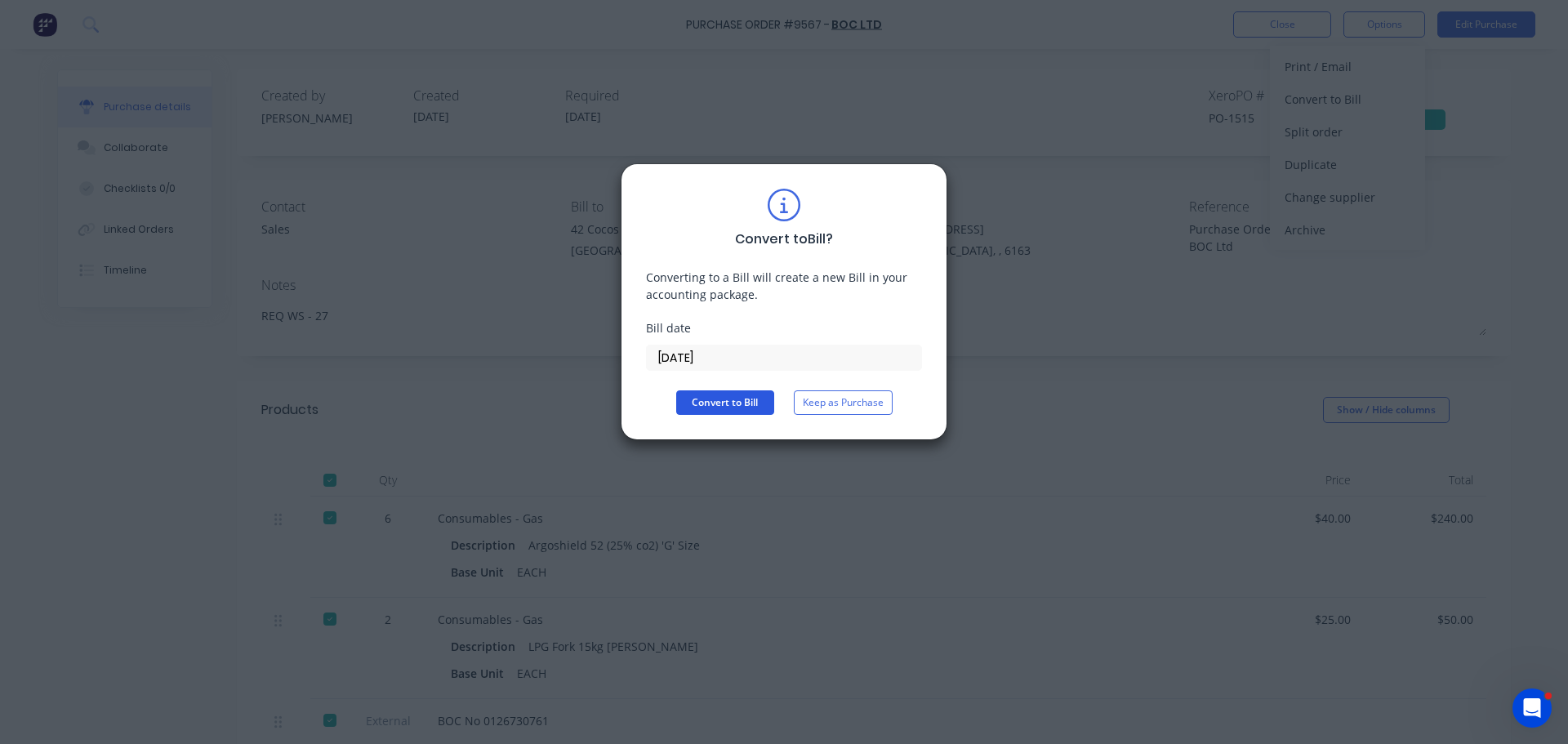
click at [733, 406] on button "Convert to Bill" at bounding box center [725, 403] width 98 height 25
type textarea "x"
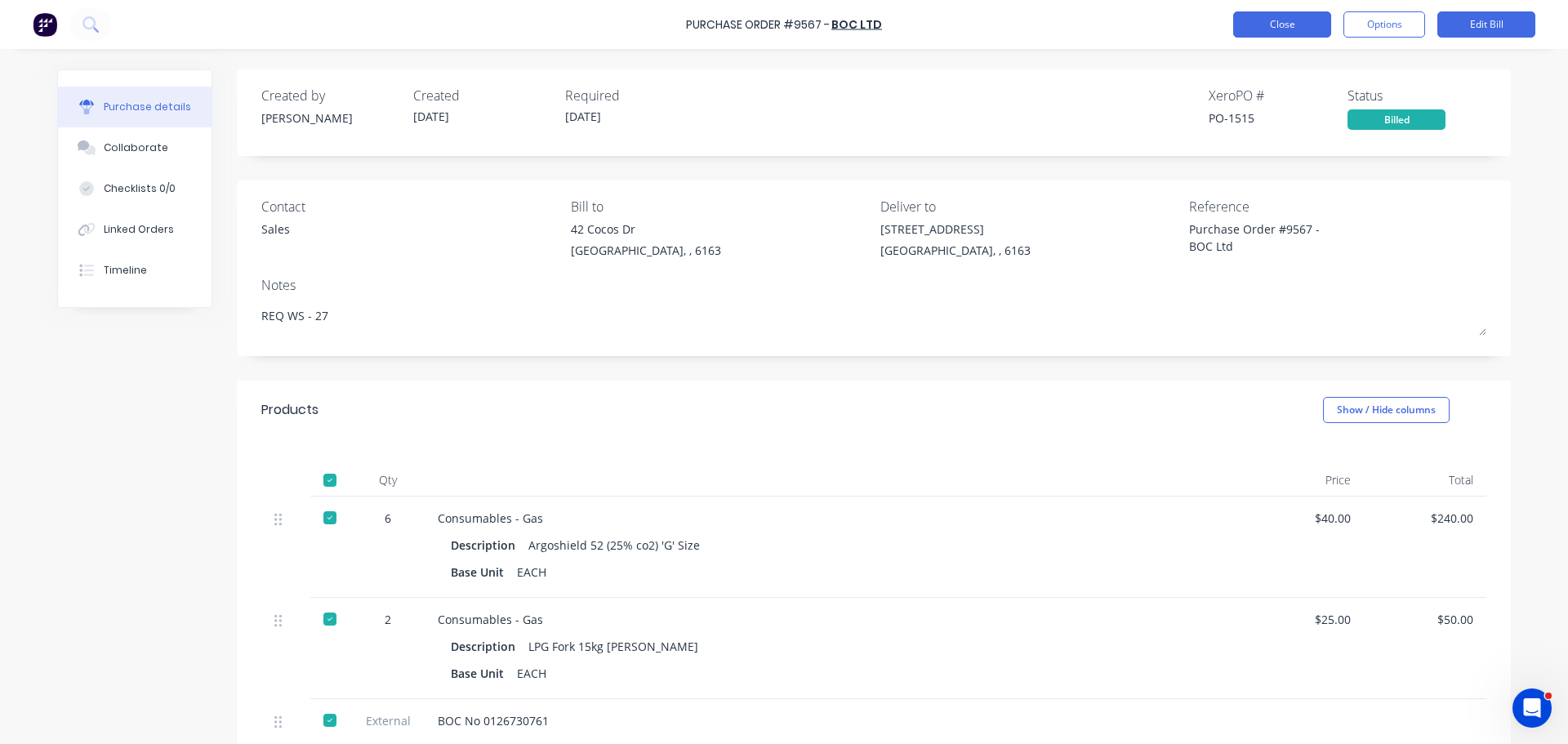
click at [1242, 19] on button "Close" at bounding box center [1282, 25] width 98 height 26
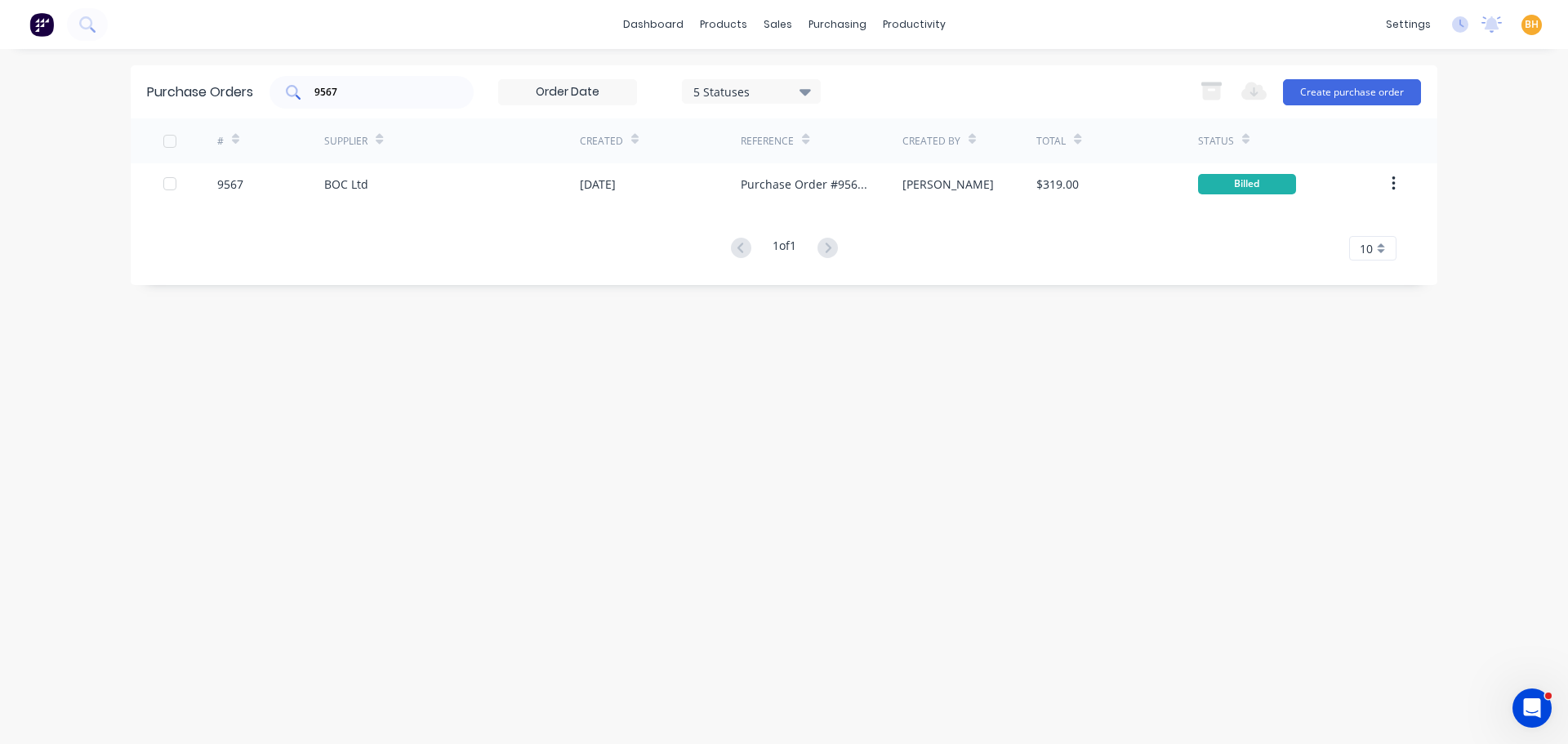
click at [398, 94] on input "9567" at bounding box center [380, 93] width 136 height 17
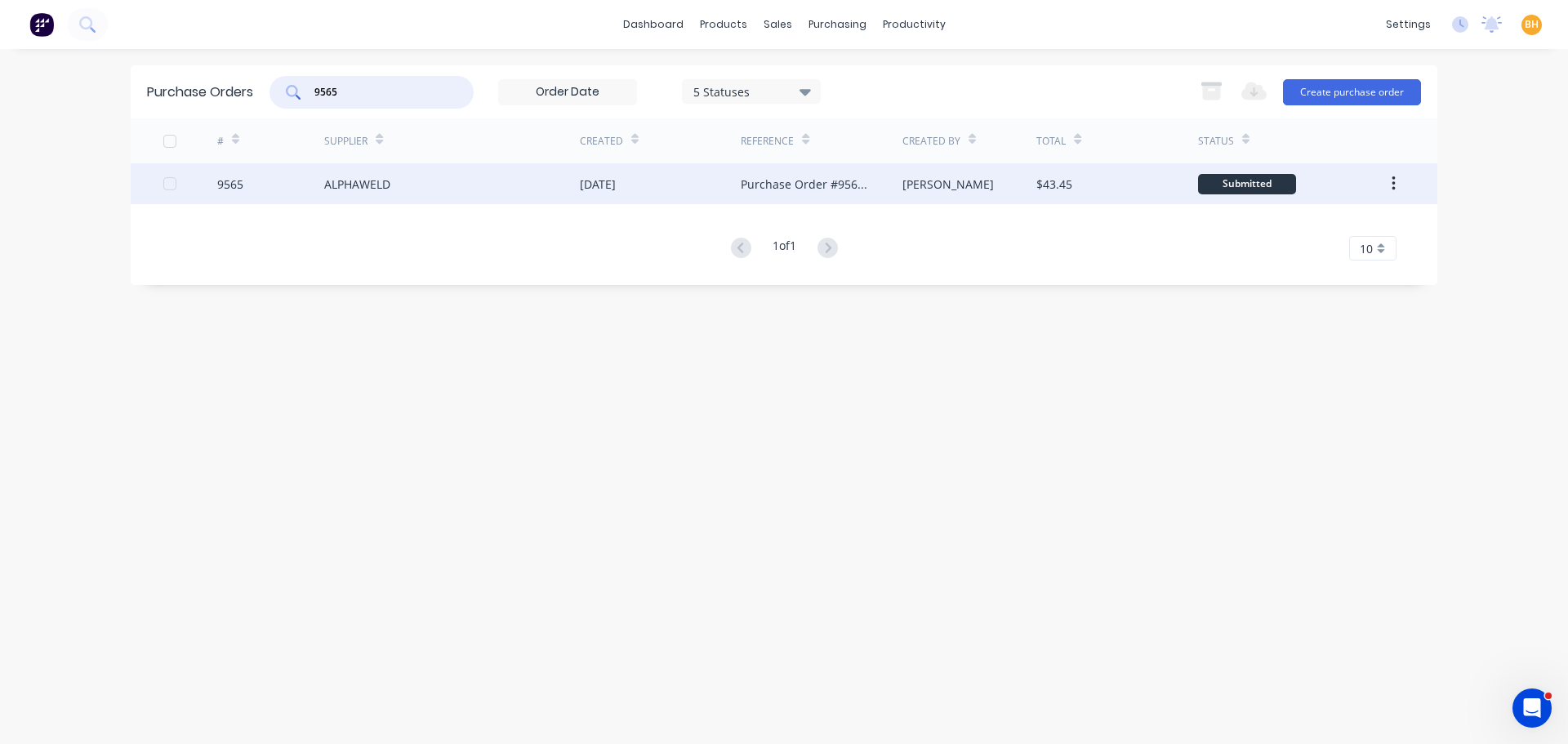
type input "9565"
click at [402, 188] on div "ALPHAWELD" at bounding box center [451, 184] width 255 height 41
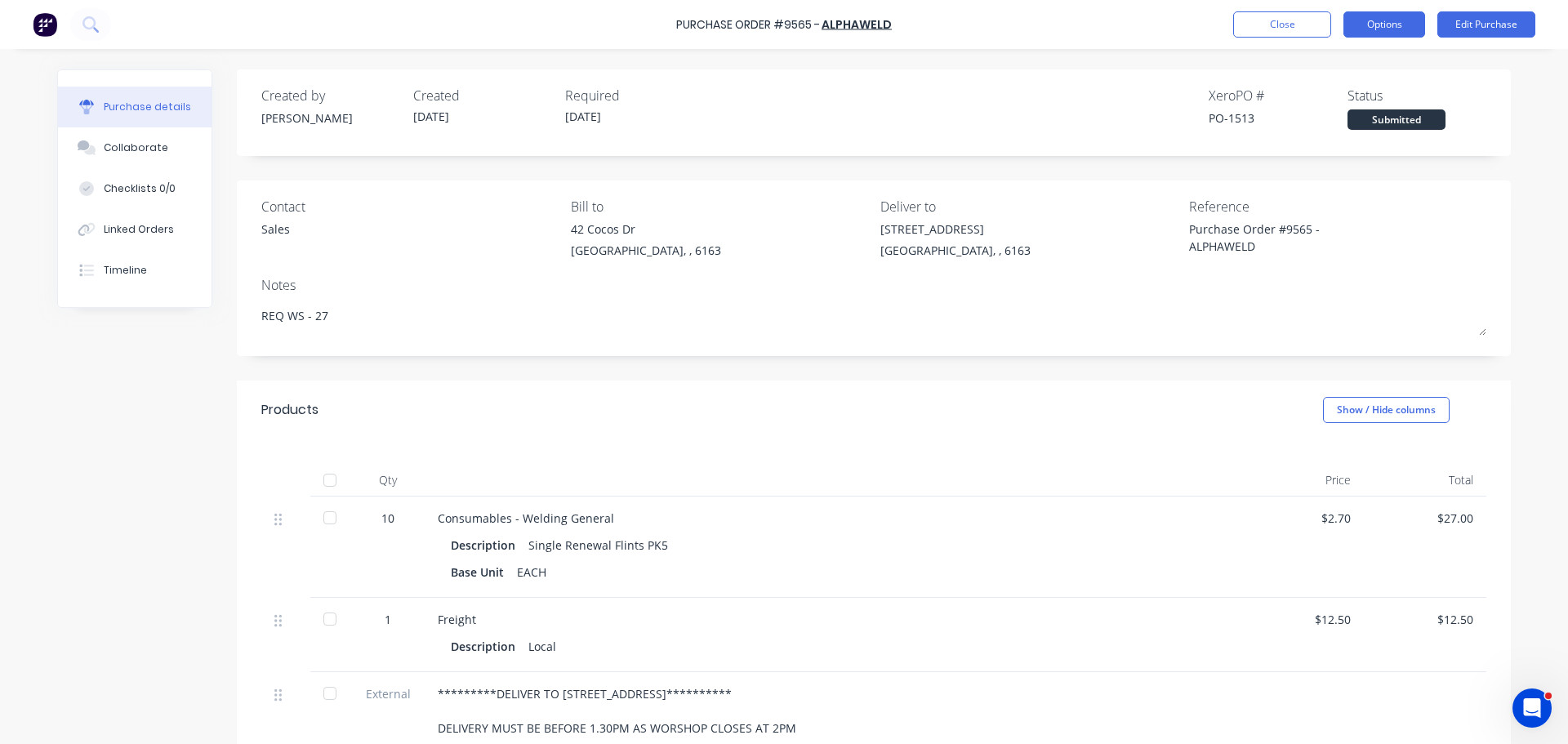
click at [1385, 25] on button "Options" at bounding box center [1384, 25] width 82 height 26
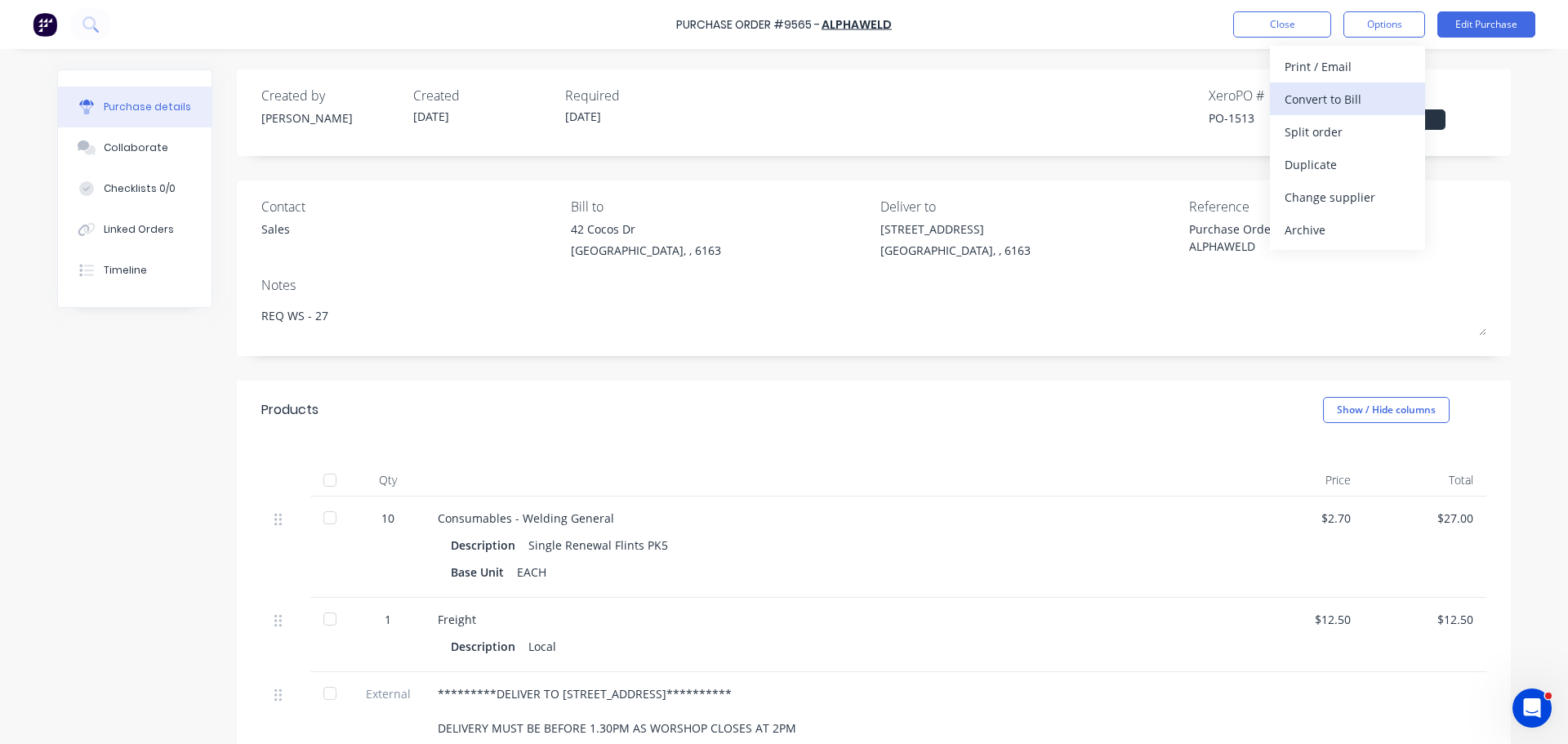
click at [1342, 100] on div "Convert to Bill" at bounding box center [1347, 99] width 126 height 24
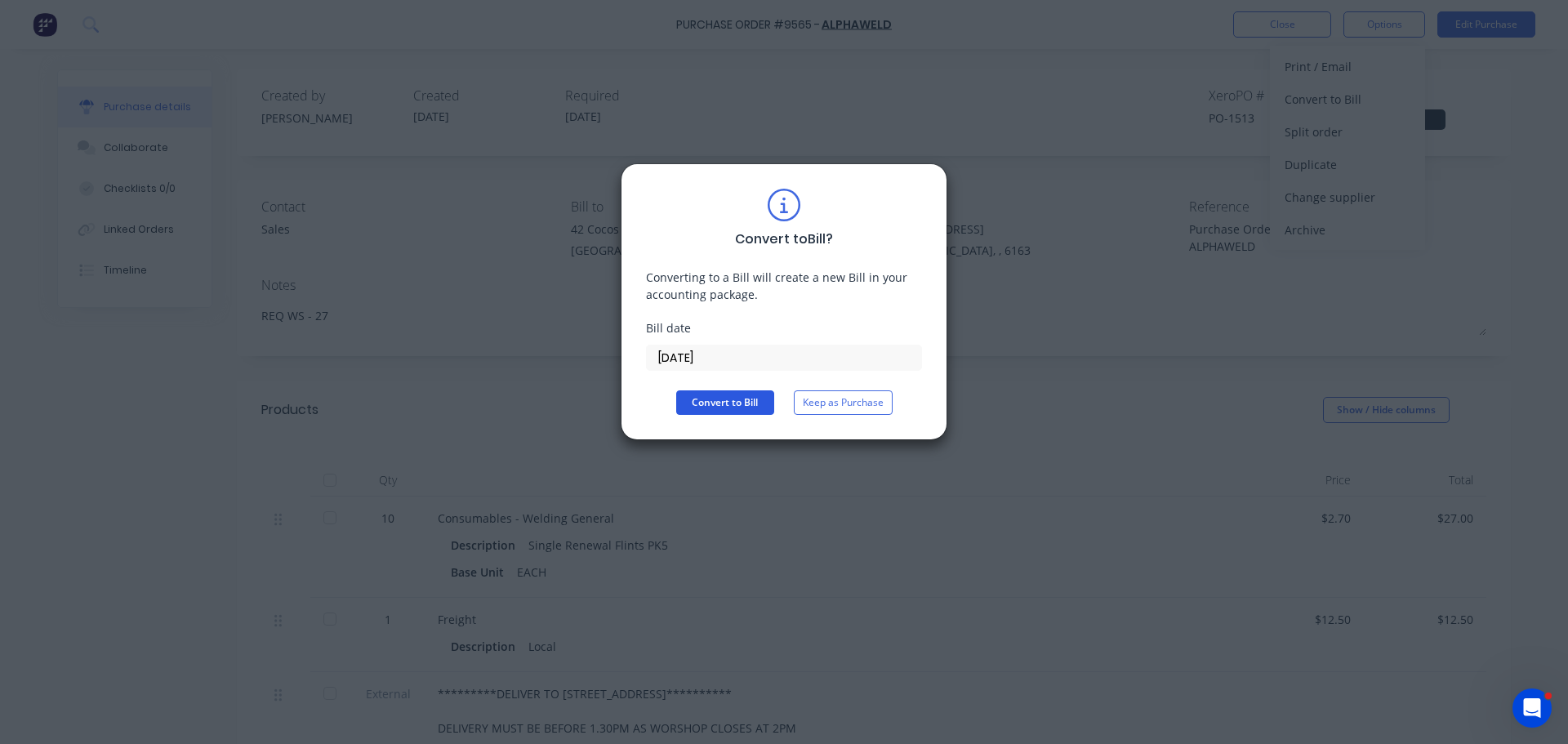
click at [741, 391] on button "Convert to Bill" at bounding box center [725, 403] width 98 height 25
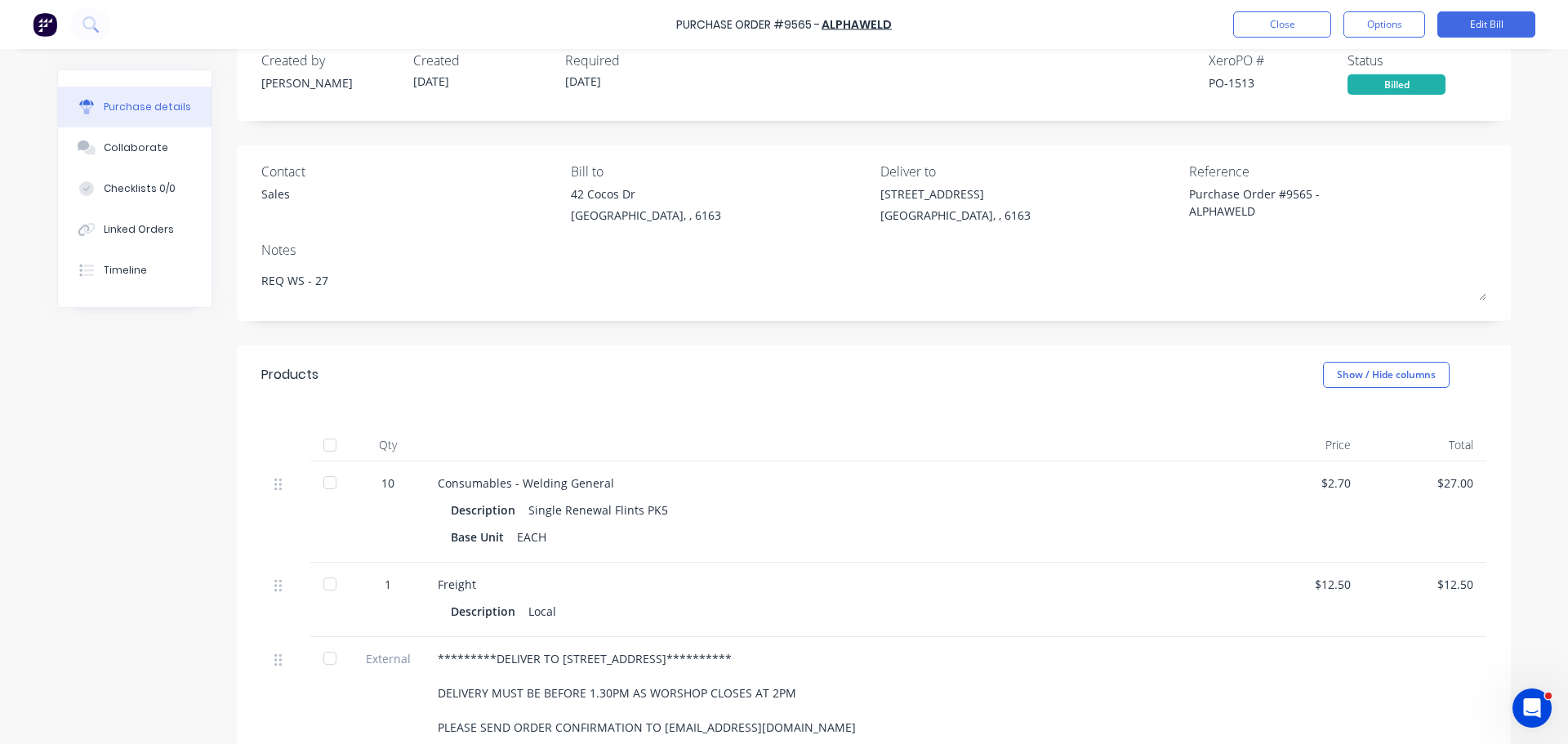
scroll to position [280, 0]
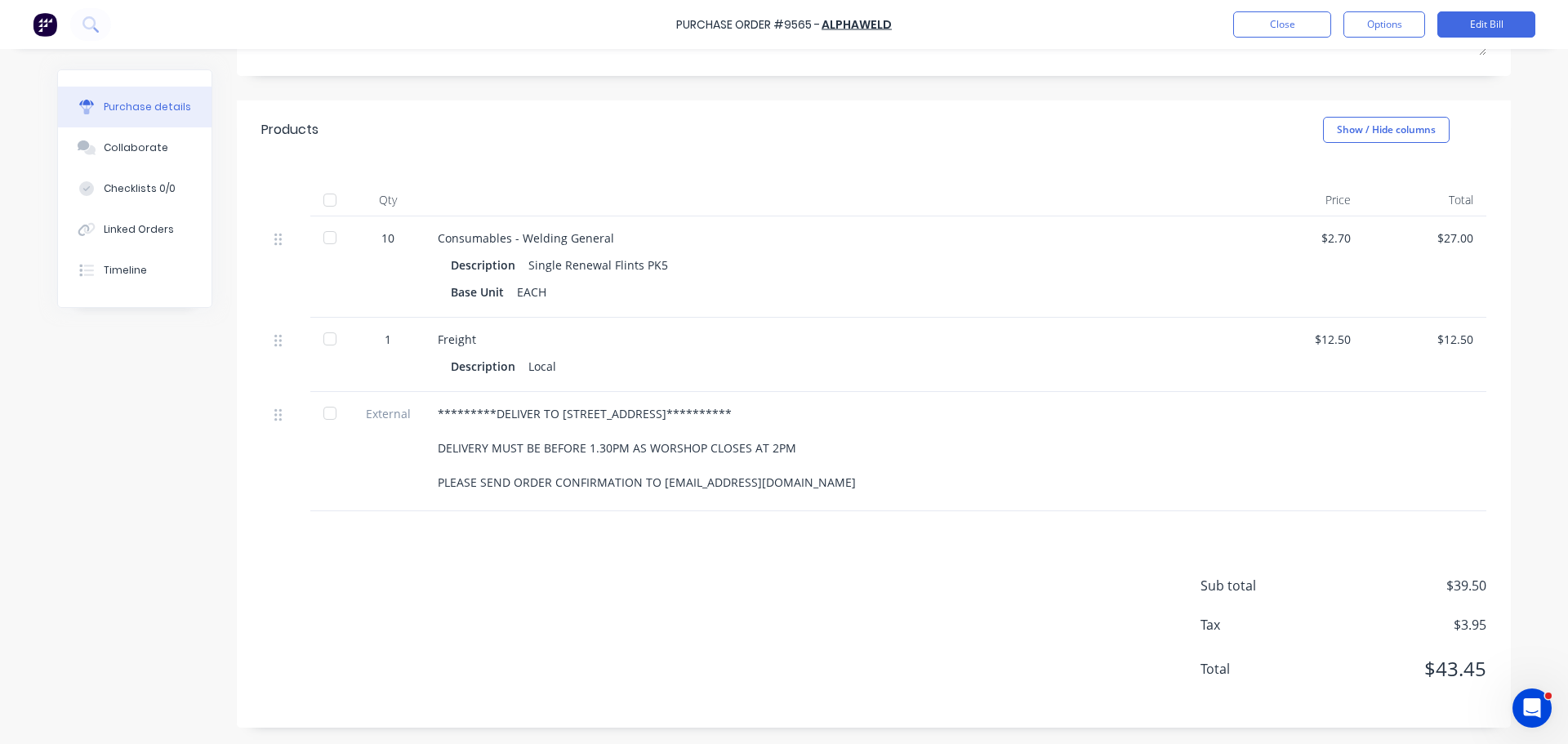
click at [317, 198] on div at bounding box center [330, 200] width 33 height 33
type textarea "x"
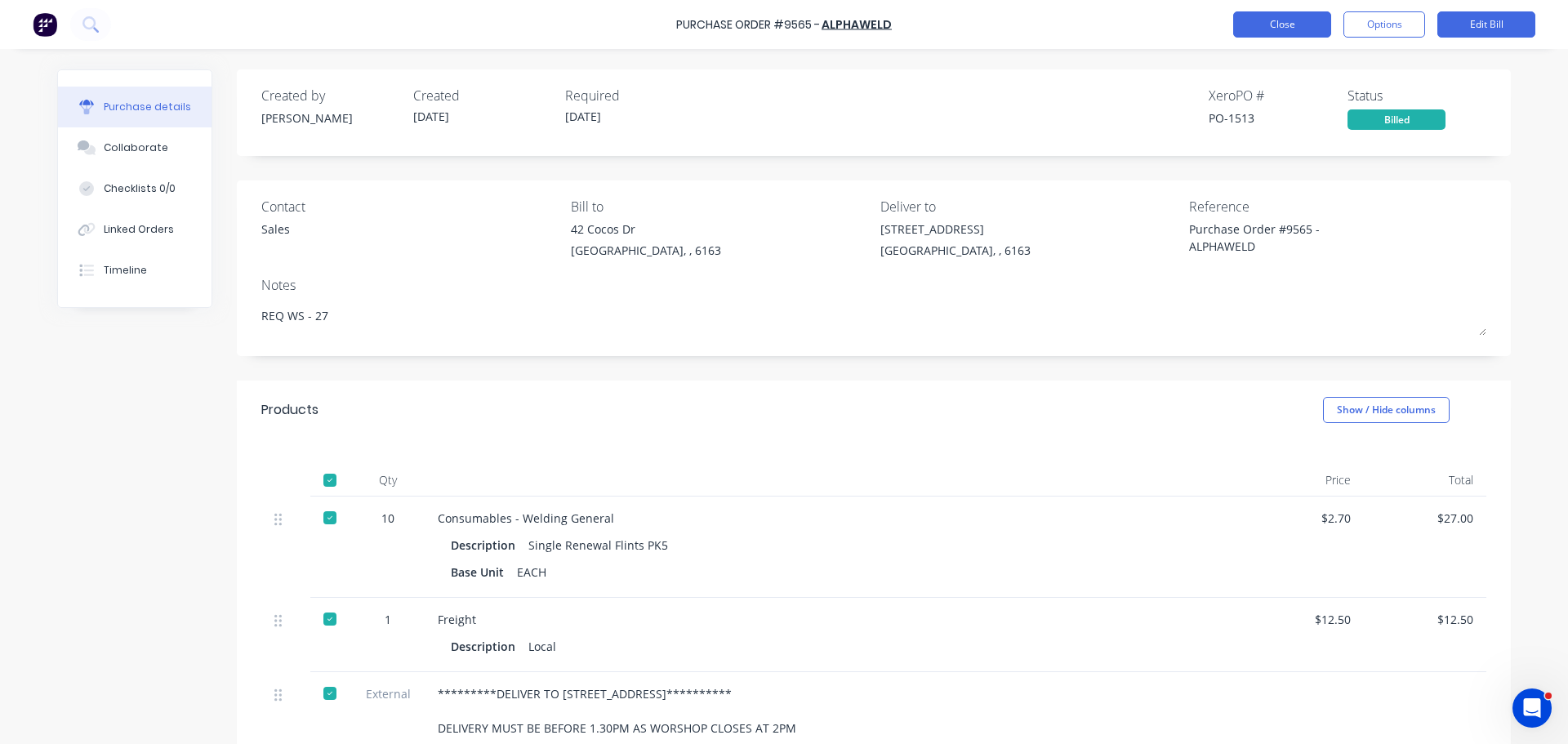
click at [1307, 20] on button "Close" at bounding box center [1282, 25] width 98 height 26
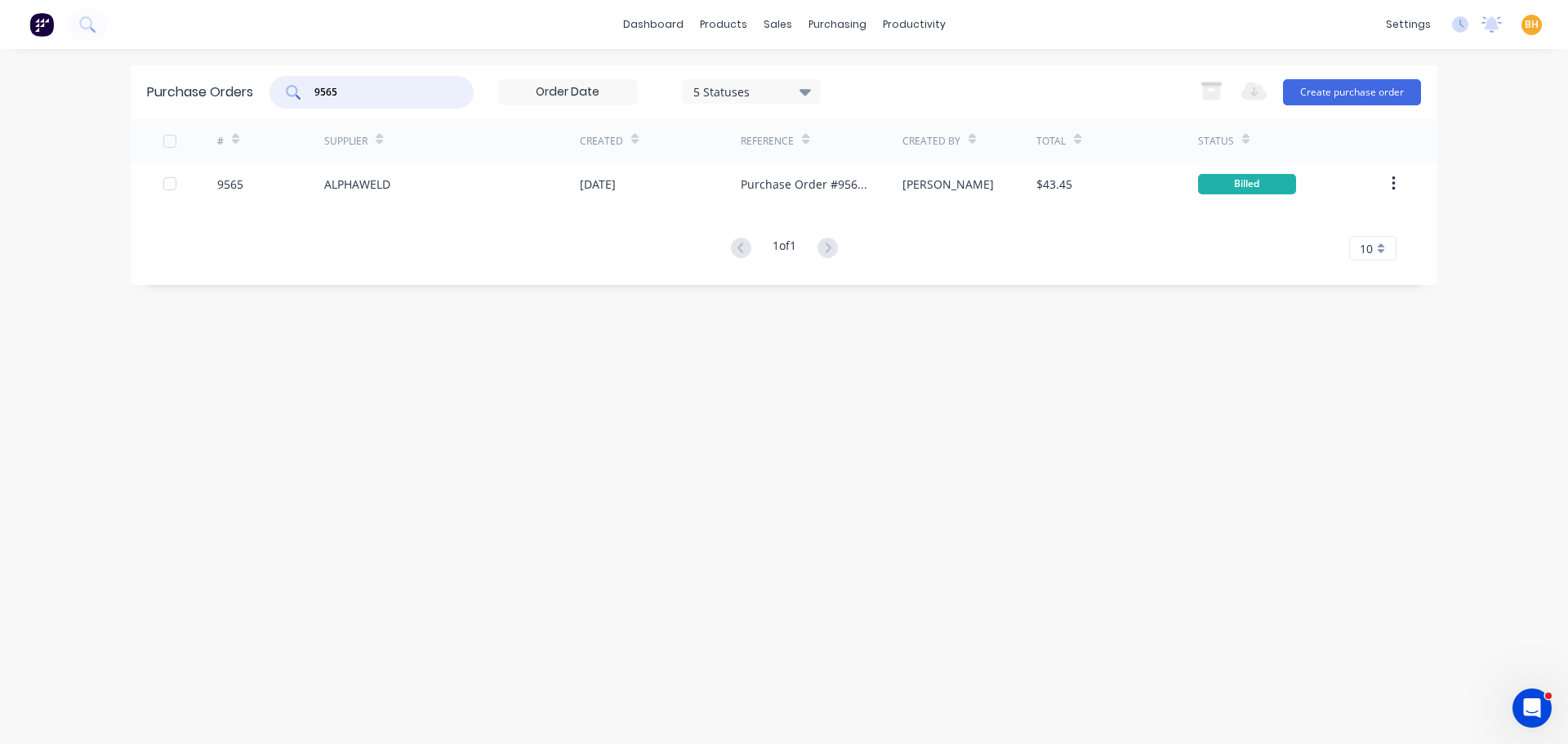
click at [375, 88] on input "9565" at bounding box center [380, 93] width 136 height 17
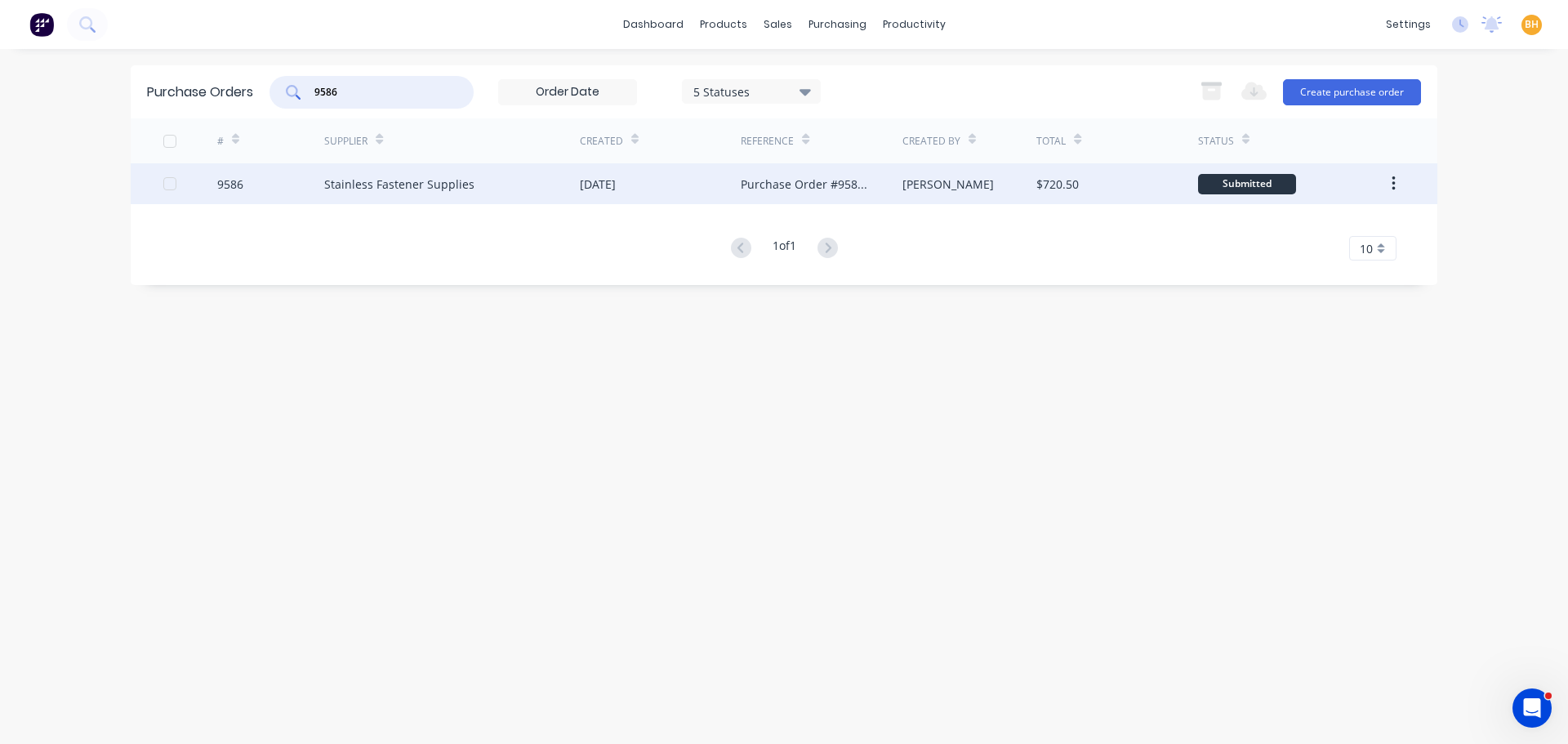
type input "9586"
click at [443, 175] on div "Stainless Fastener Supplies" at bounding box center [399, 184] width 150 height 17
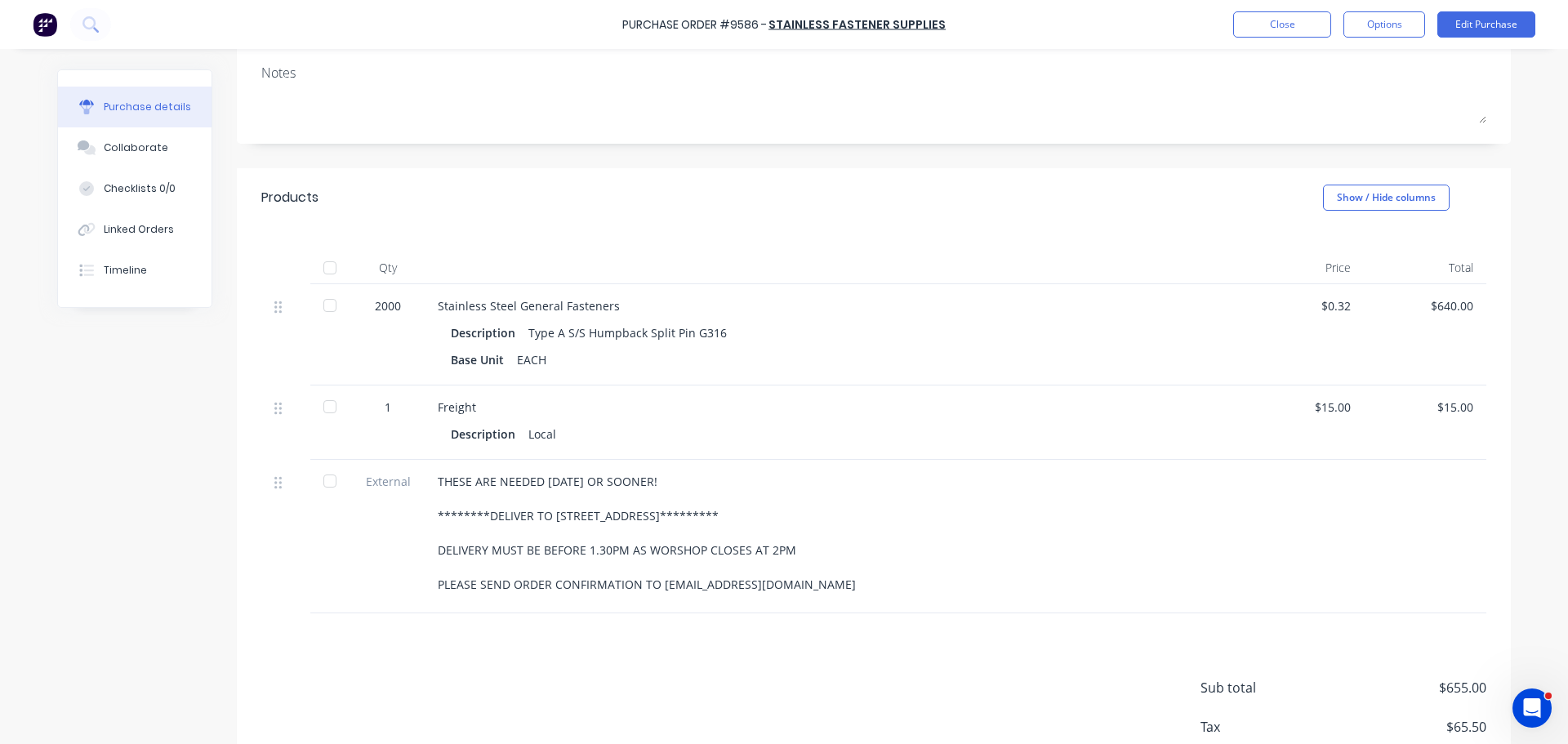
scroll to position [314, 0]
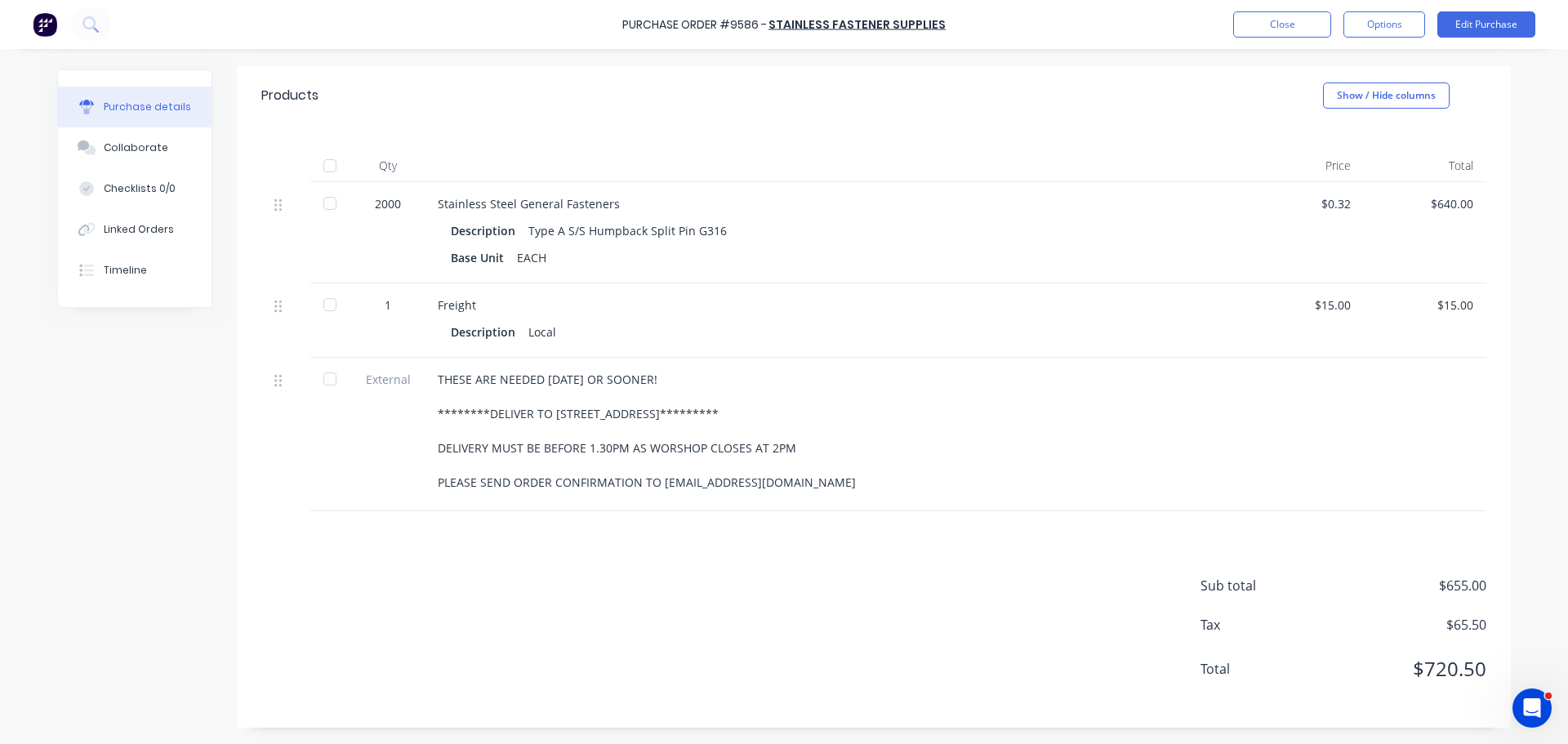
click at [325, 159] on div at bounding box center [330, 166] width 33 height 33
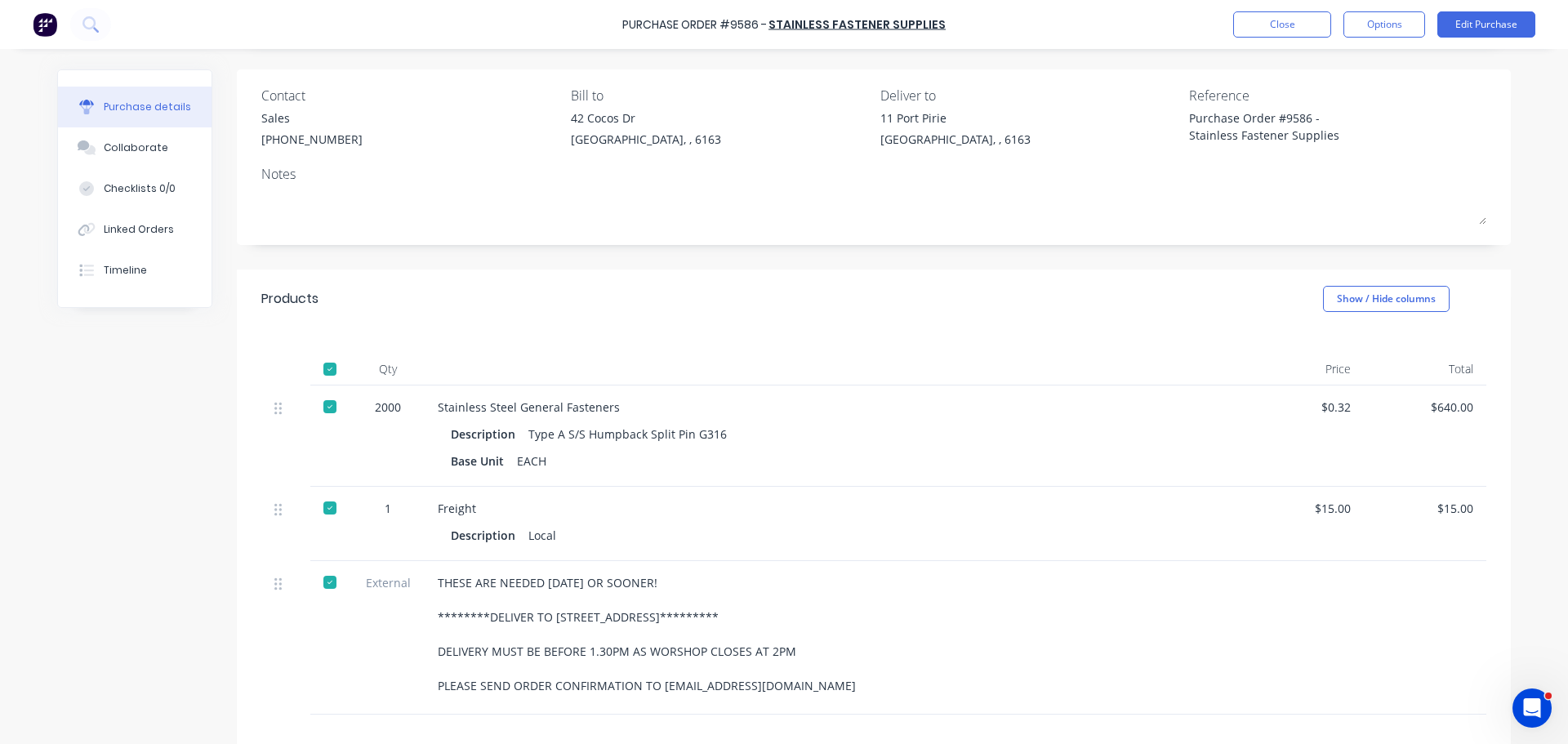
scroll to position [0, 0]
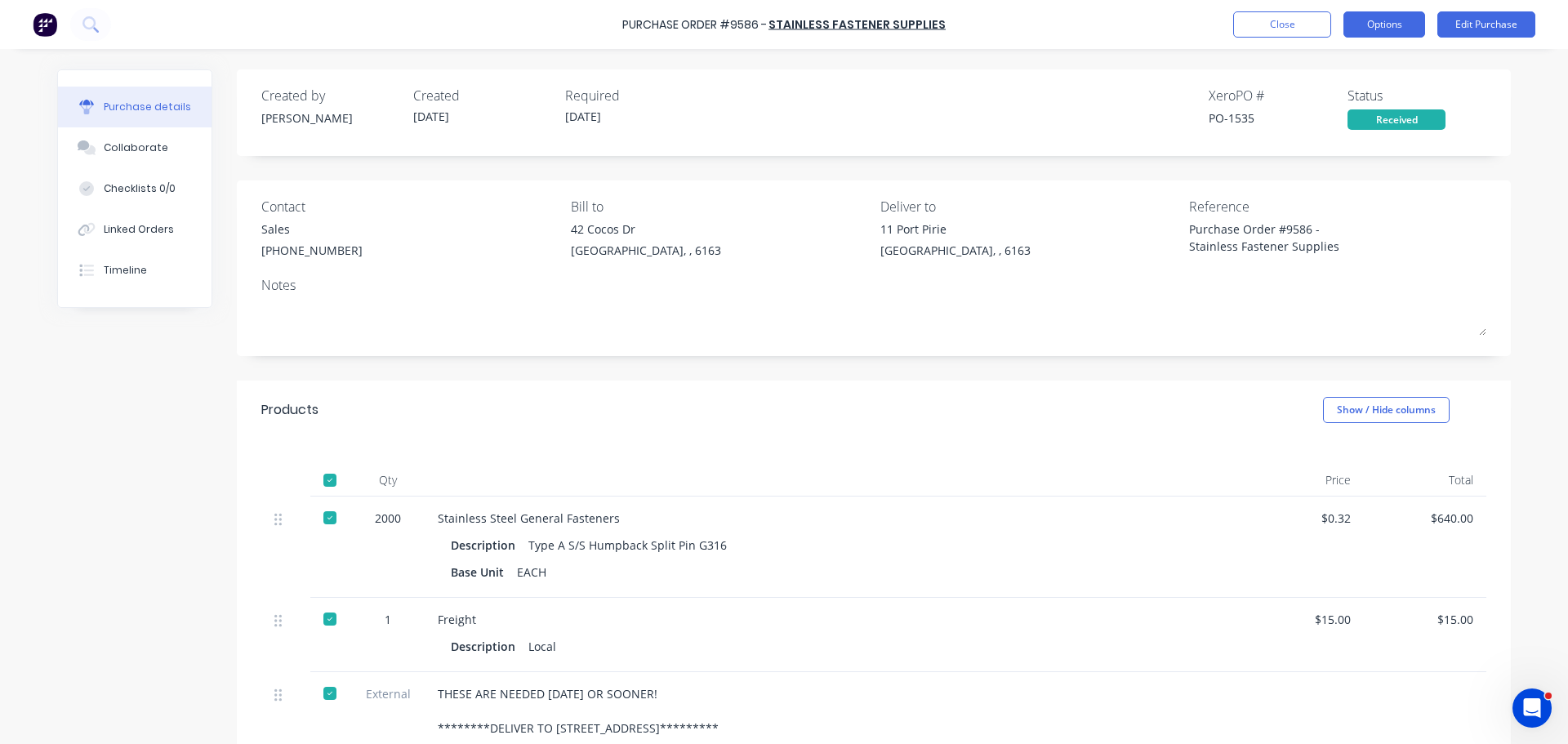
click at [1385, 26] on button "Options" at bounding box center [1384, 25] width 82 height 26
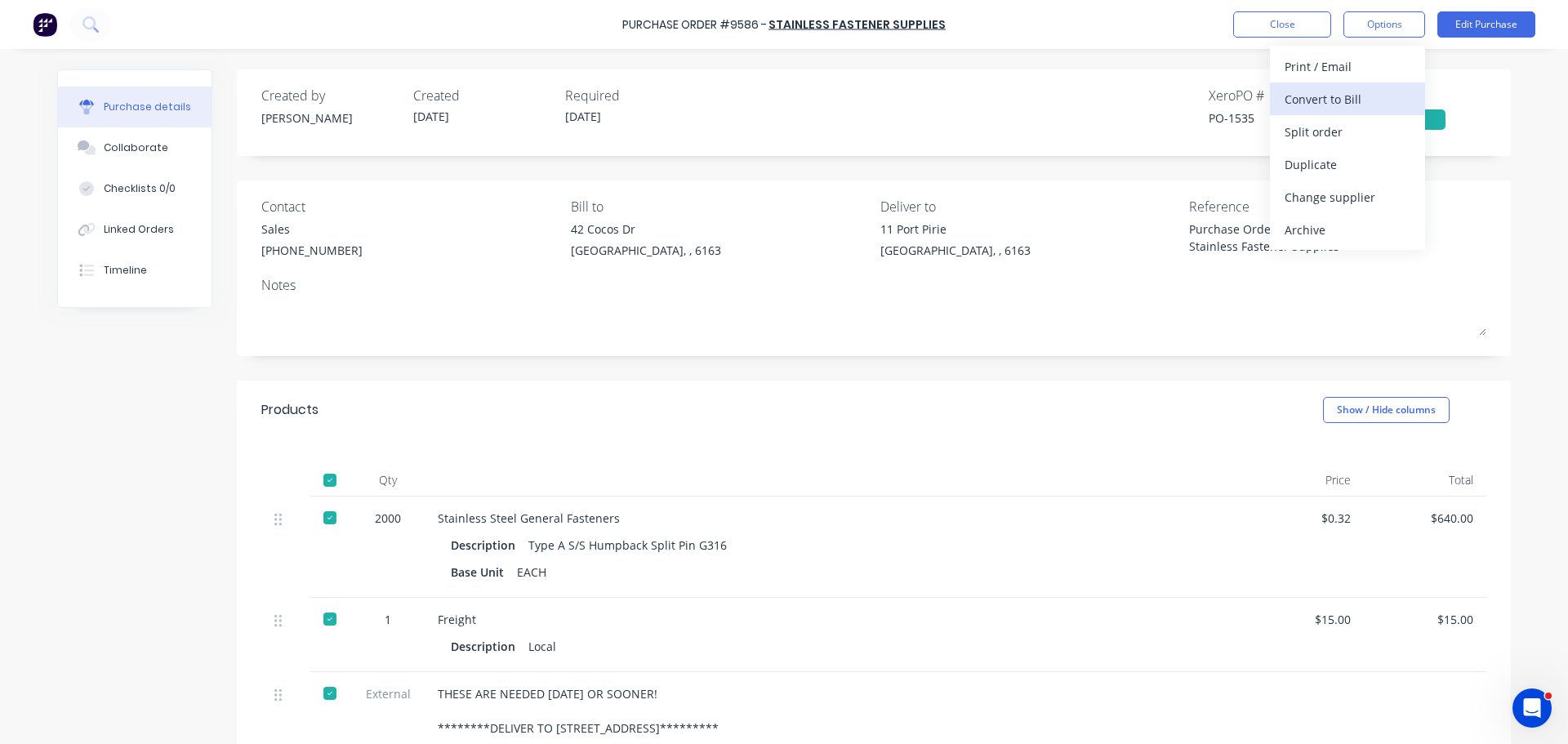
click at [1327, 100] on div "Convert to Bill" at bounding box center [1347, 99] width 126 height 24
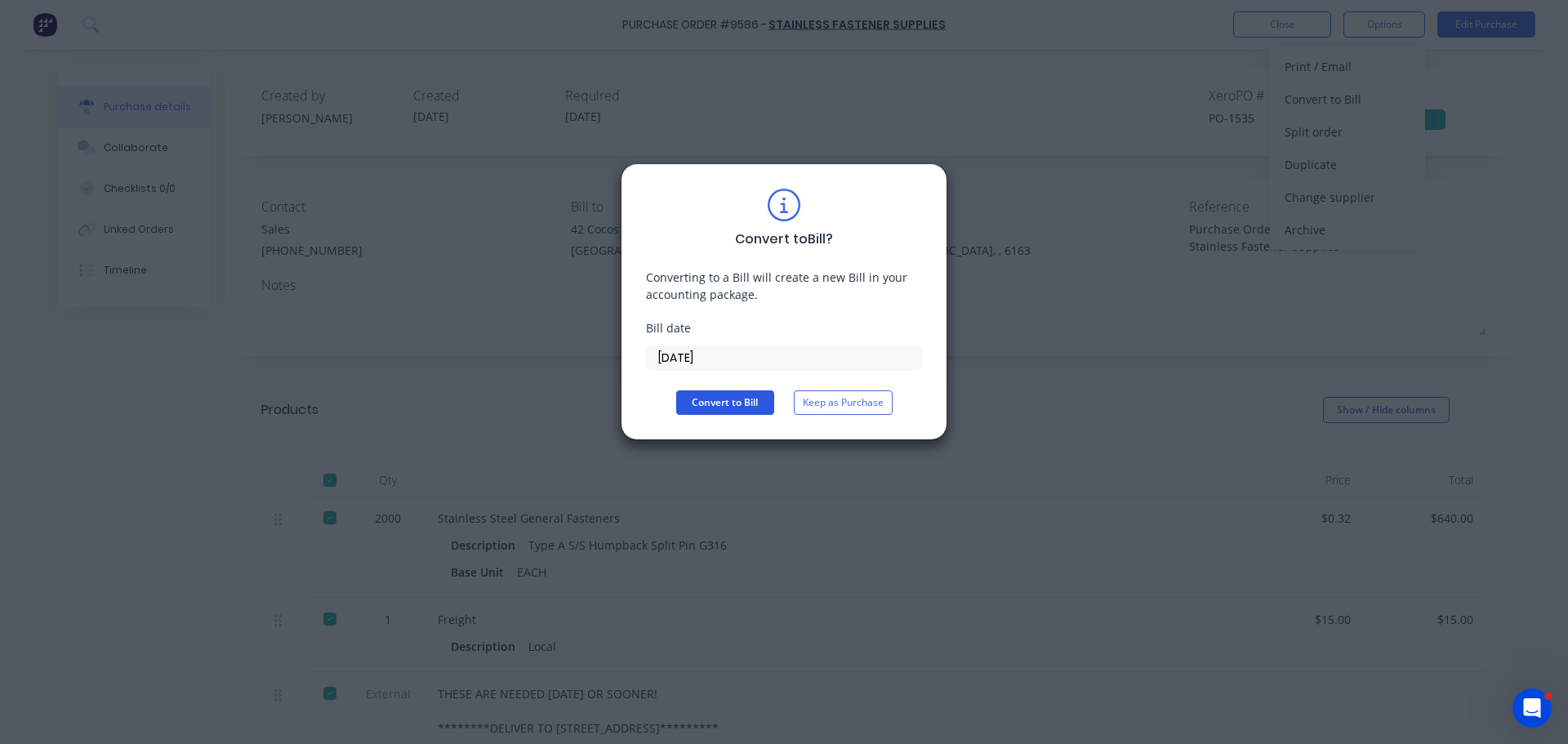
click at [741, 405] on button "Convert to Bill" at bounding box center [725, 403] width 98 height 25
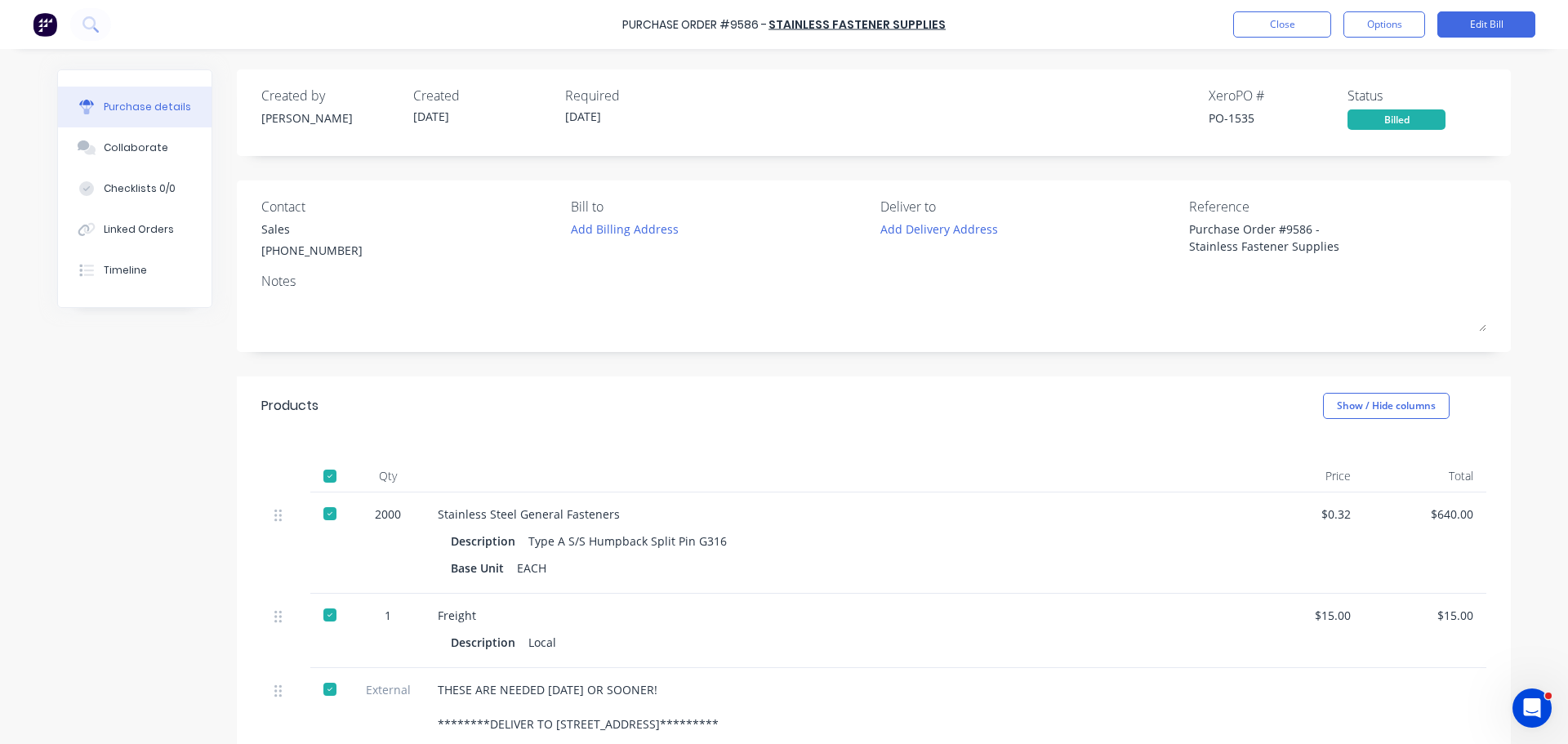
type textarea "x"
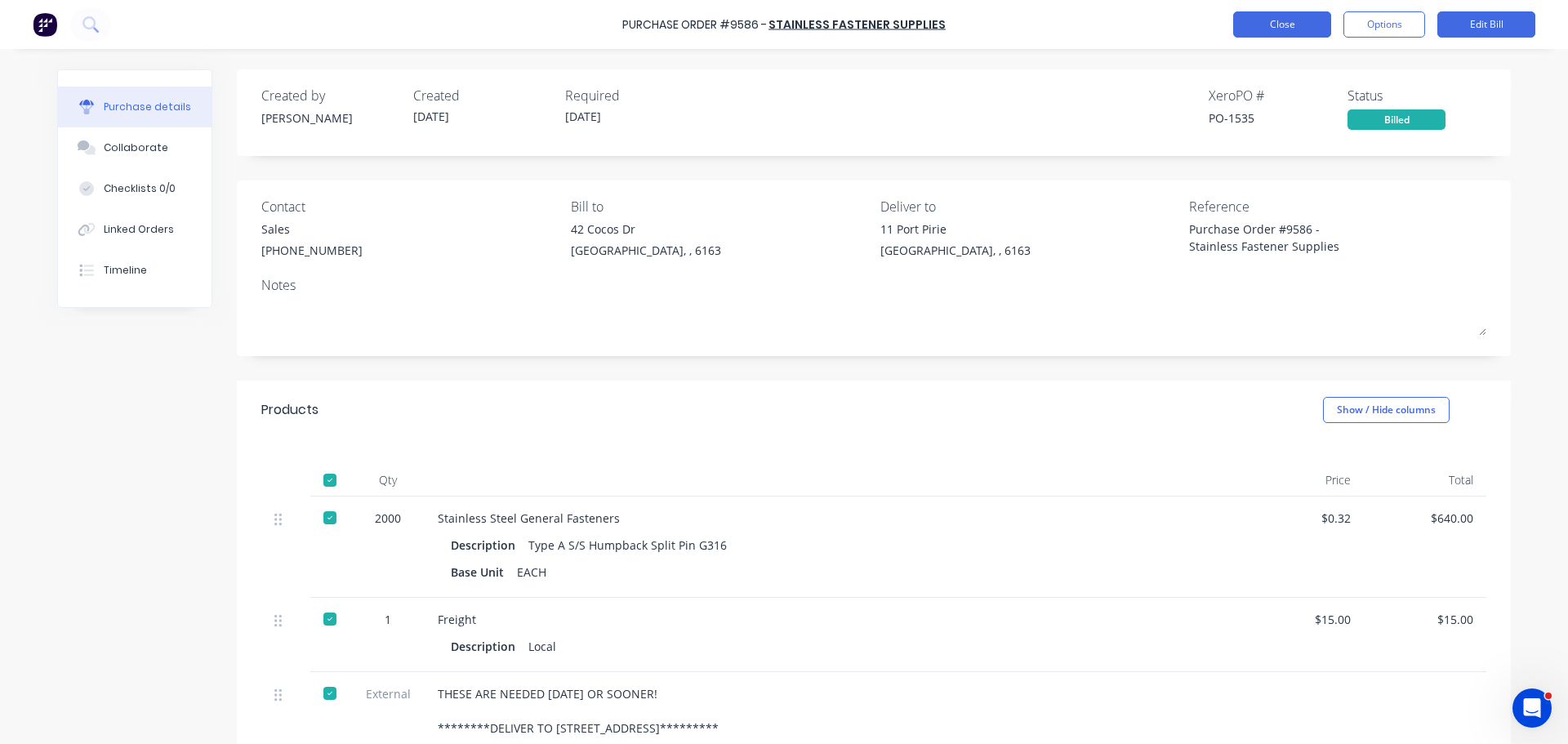
click at [1280, 25] on button "Close" at bounding box center [1282, 25] width 98 height 26
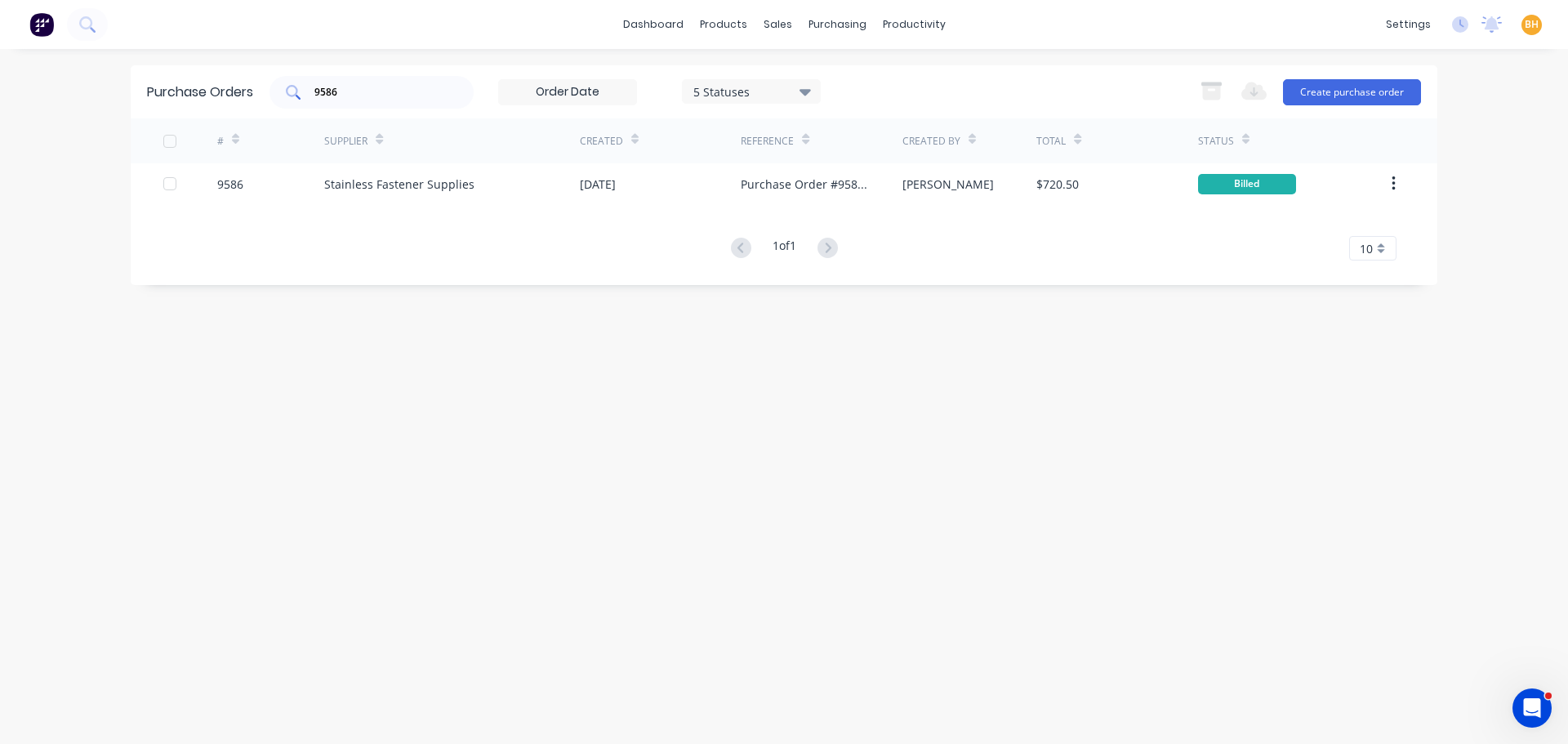
click at [362, 85] on input "9586" at bounding box center [380, 93] width 136 height 17
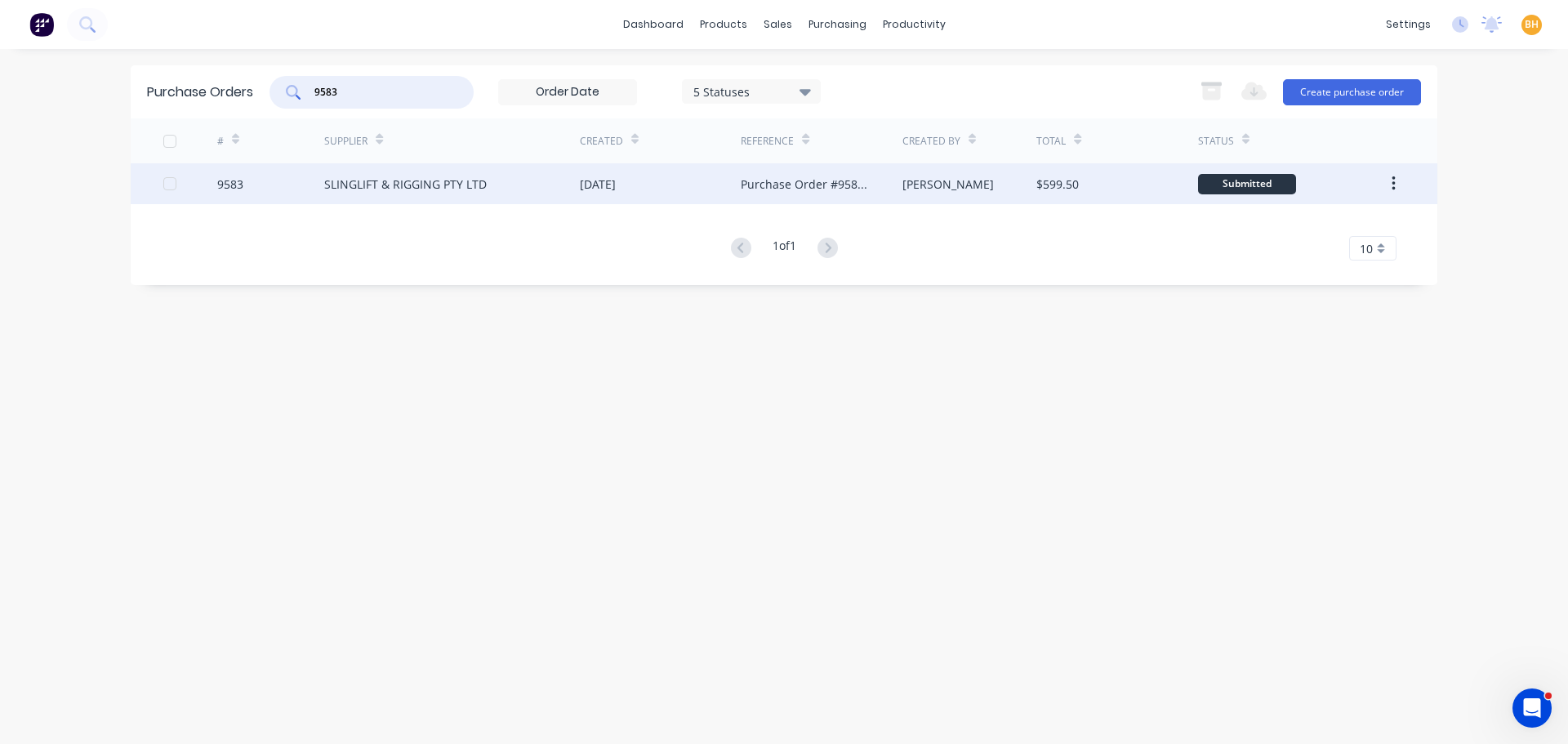
type input "9583"
click at [392, 188] on div "SLINGLIFT & RIGGING PTY LTD" at bounding box center [405, 184] width 163 height 17
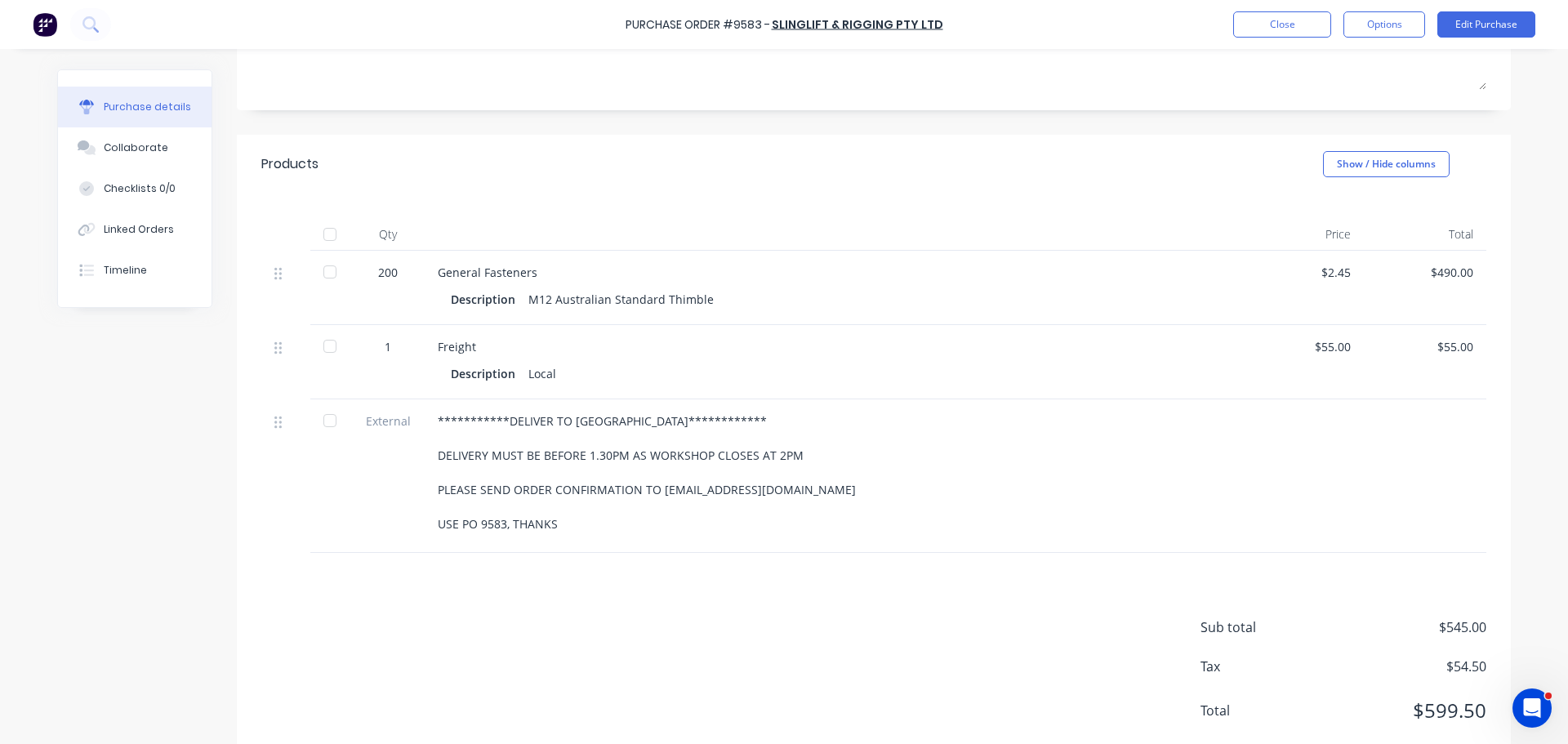
scroll to position [288, 0]
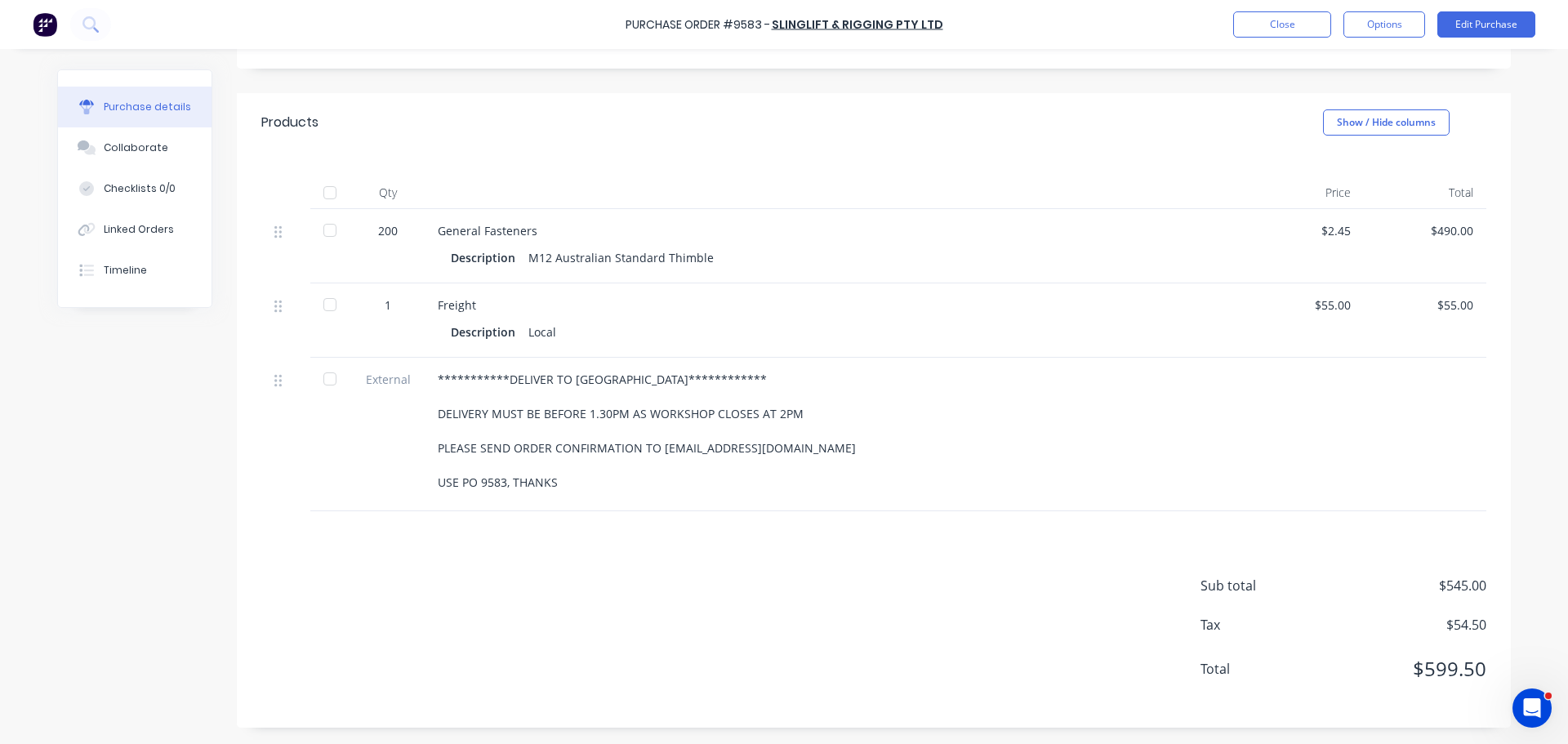
click at [326, 193] on div at bounding box center [330, 193] width 33 height 33
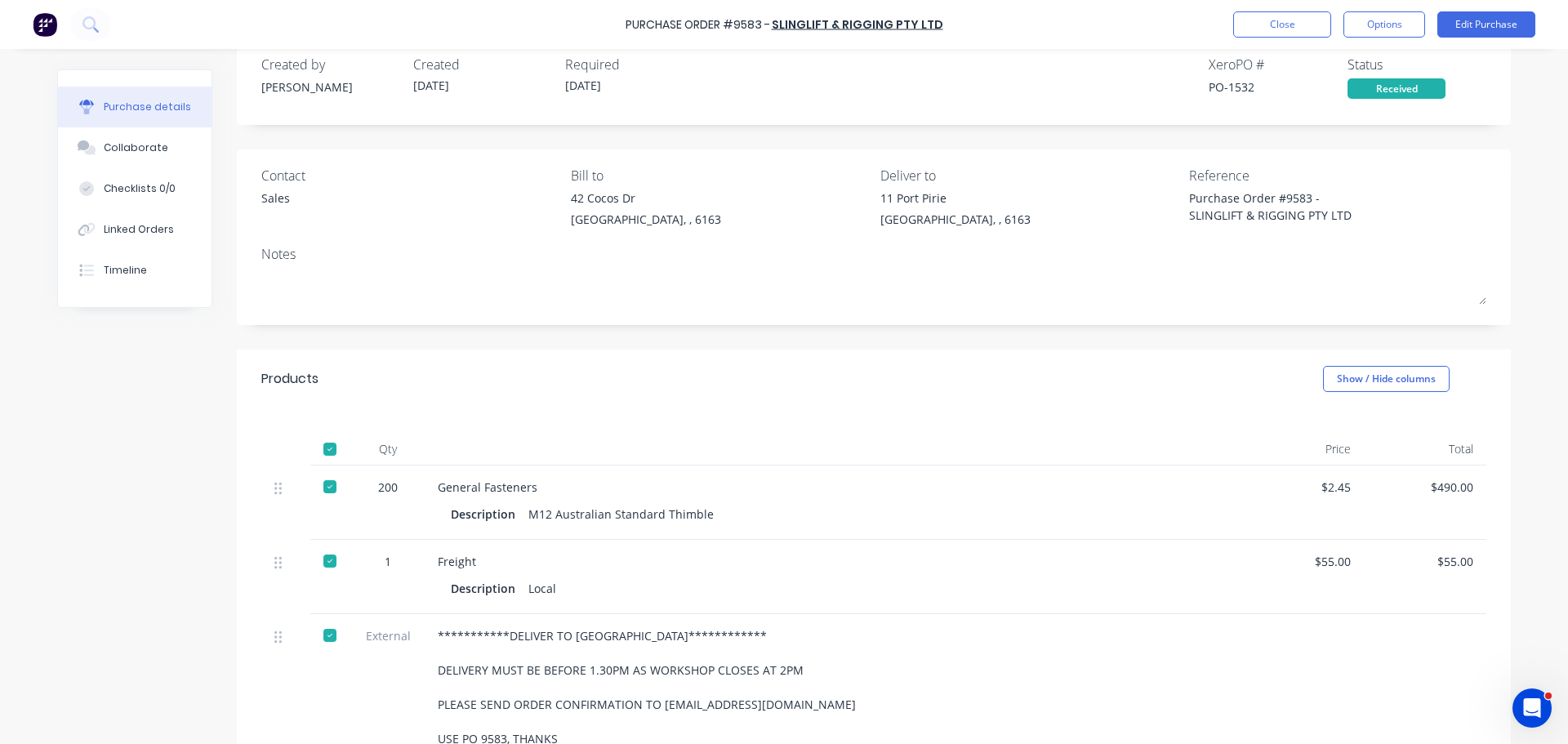
scroll to position [0, 0]
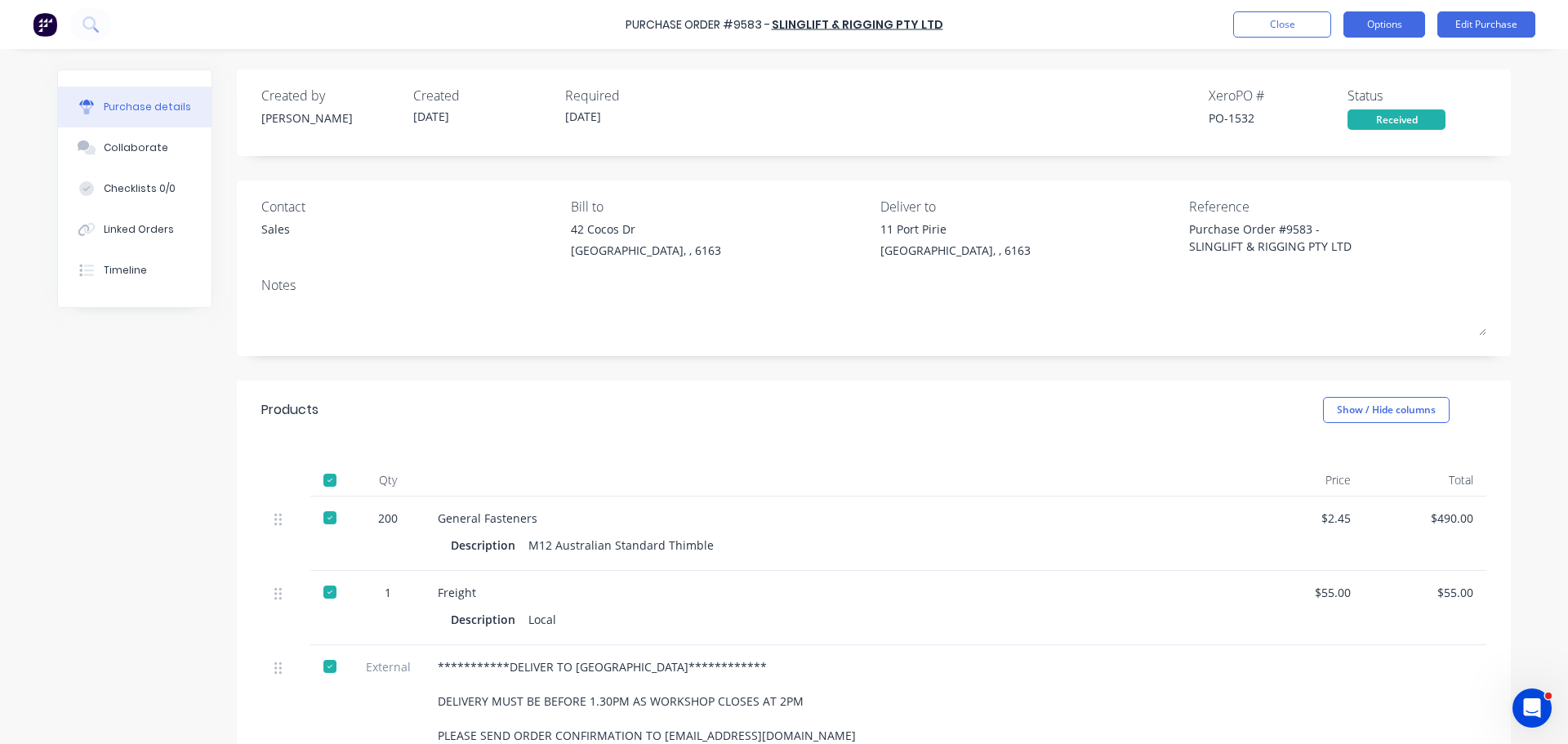
click at [1371, 29] on button "Options" at bounding box center [1384, 25] width 82 height 26
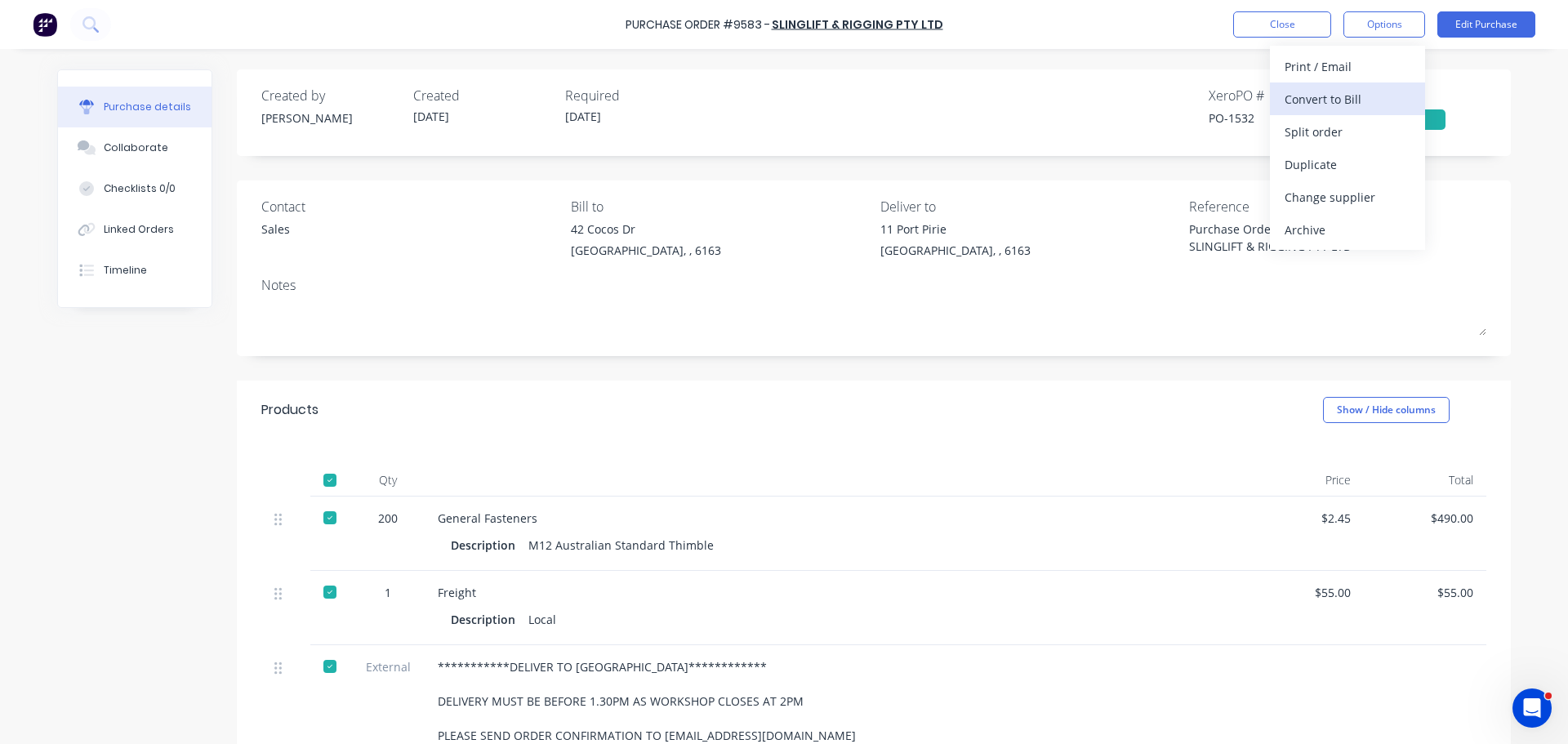
click at [1318, 103] on div "Convert to Bill" at bounding box center [1347, 99] width 126 height 24
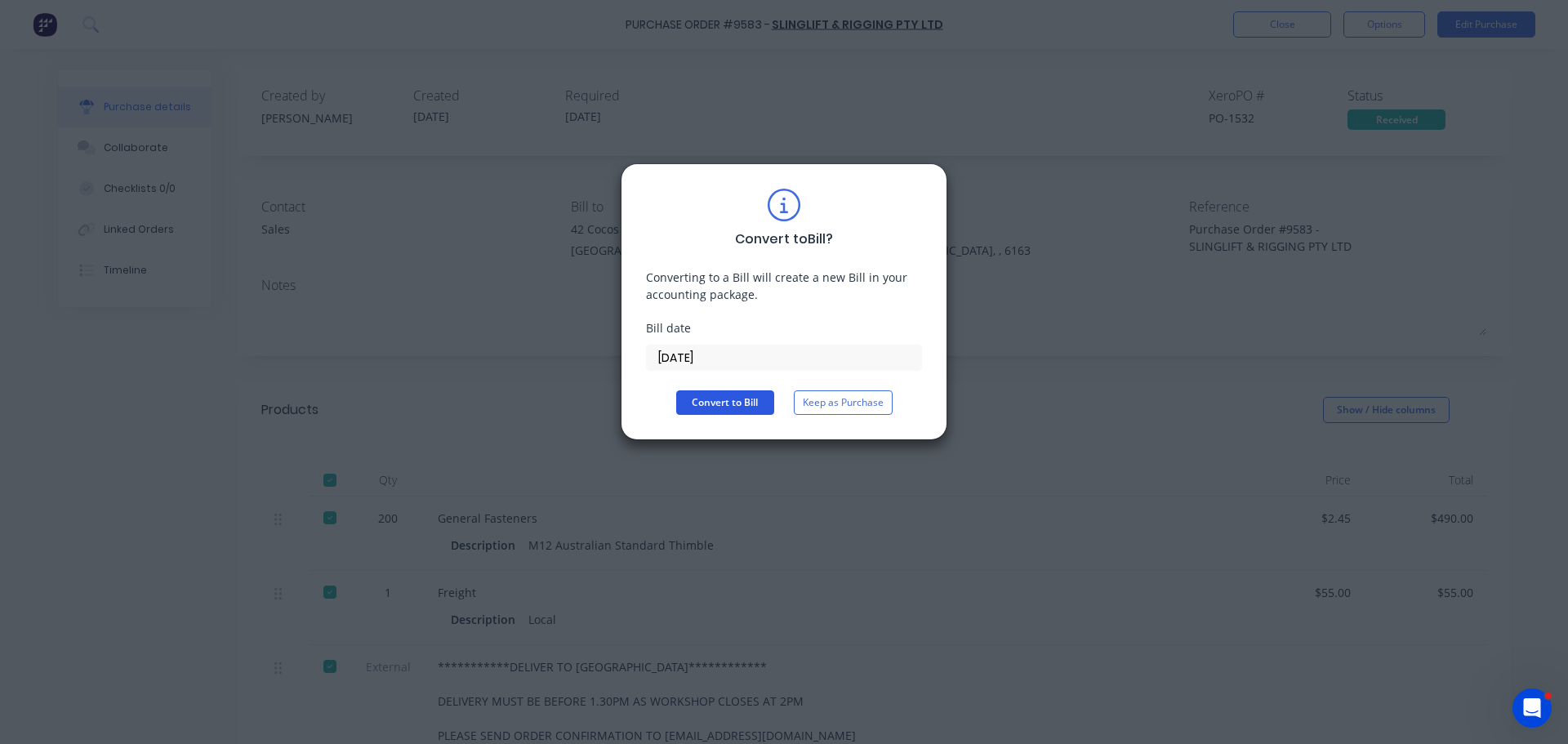
click at [717, 404] on button "Convert to Bill" at bounding box center [725, 403] width 98 height 25
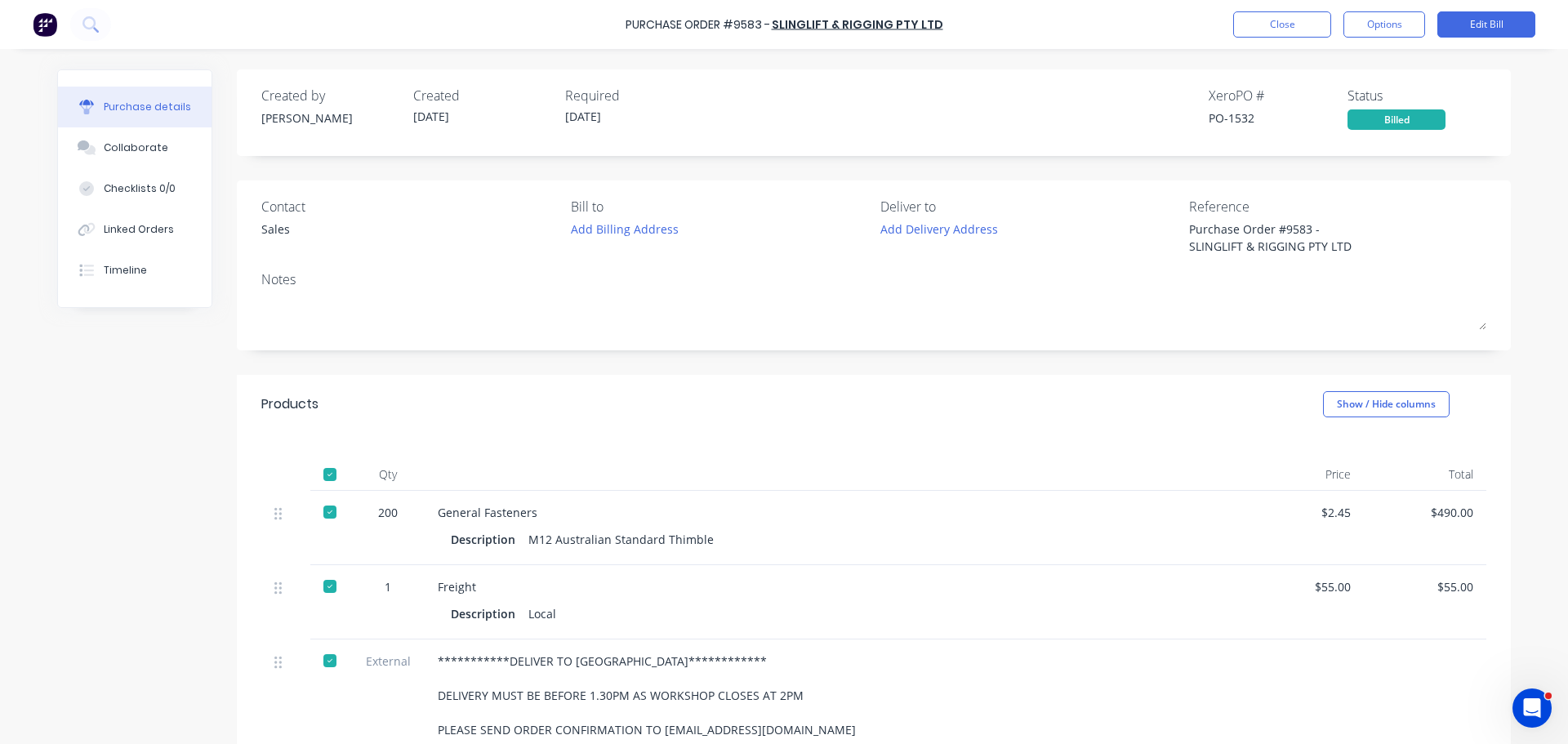
type textarea "x"
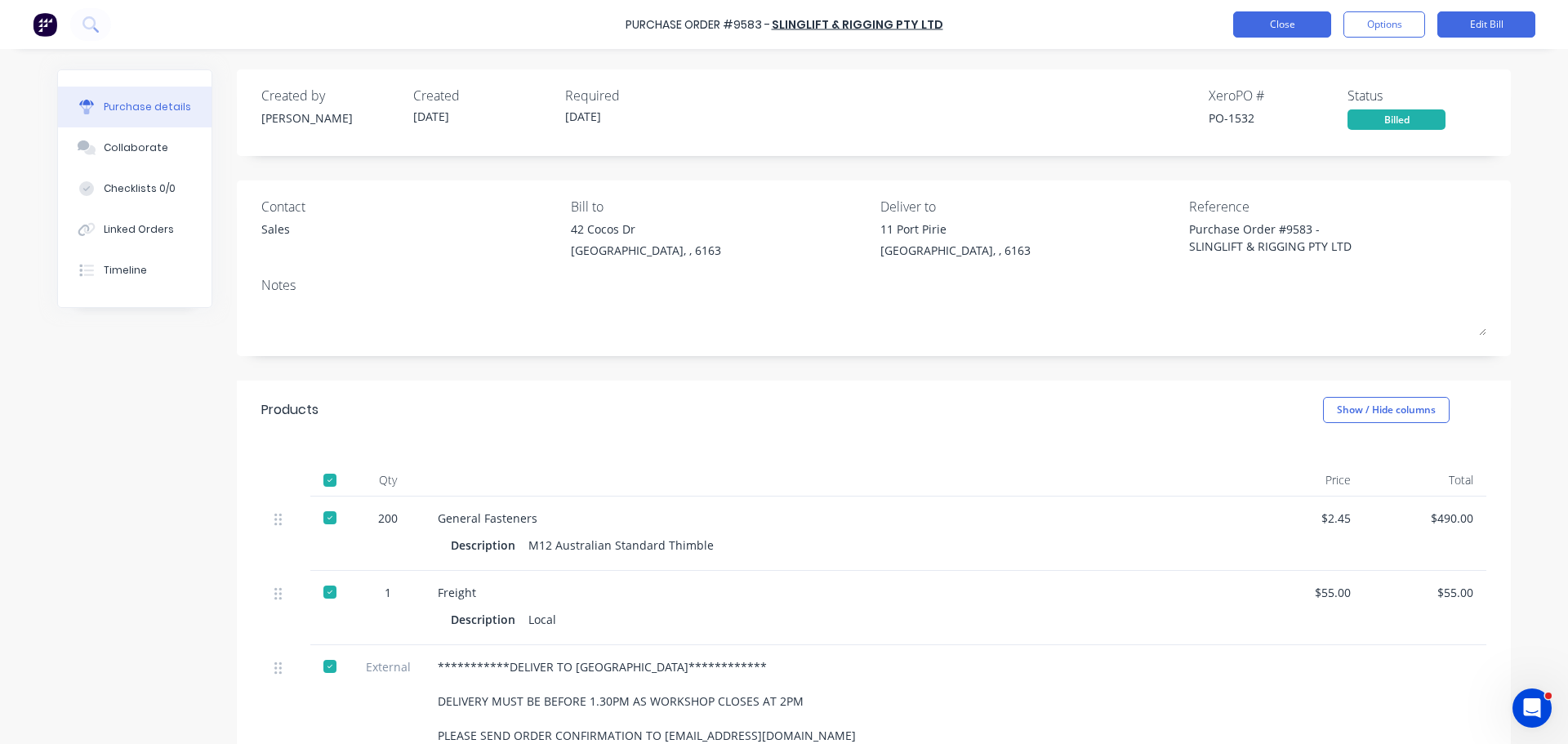
click at [1245, 30] on button "Close" at bounding box center [1282, 25] width 98 height 26
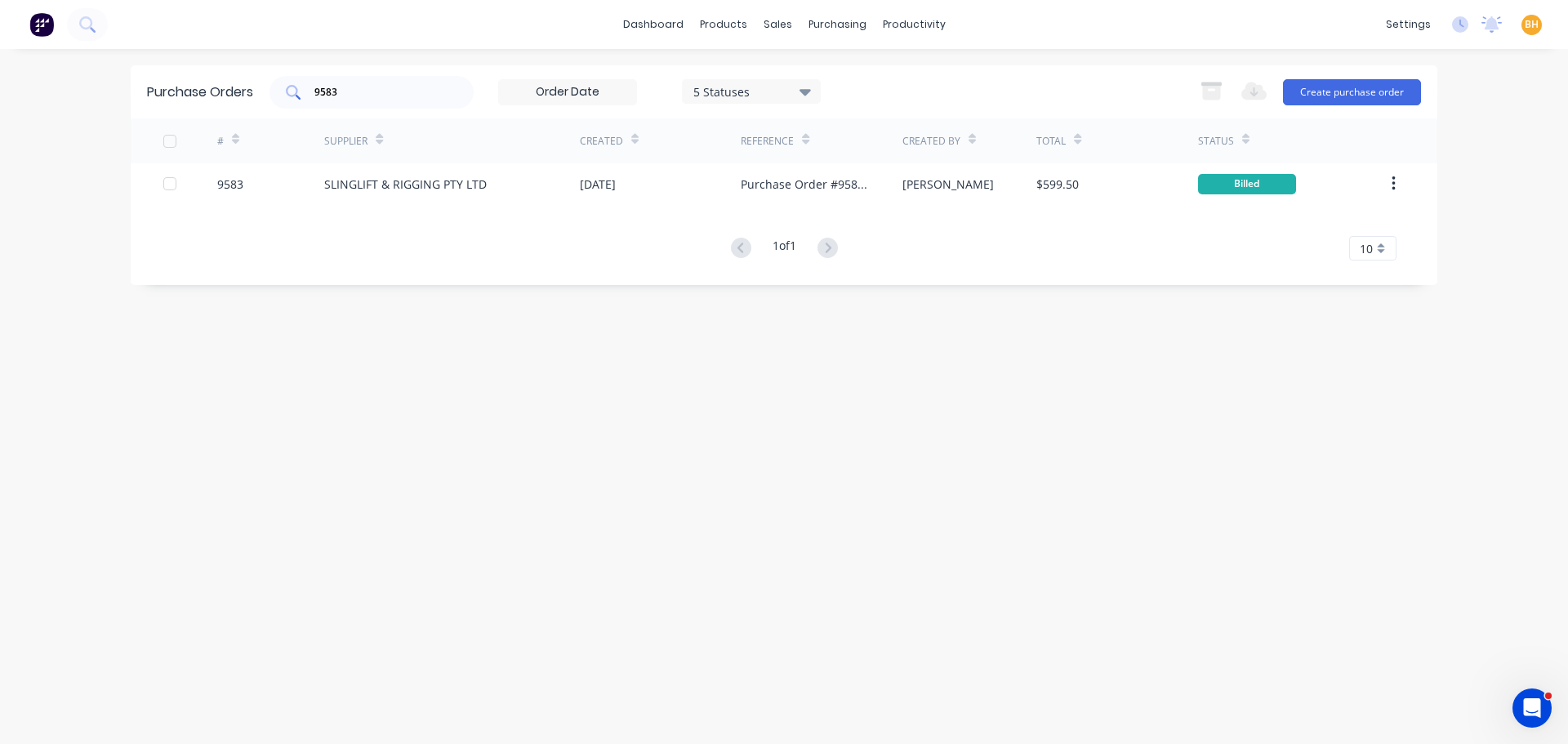
click at [406, 99] on div "9583" at bounding box center [371, 93] width 204 height 33
type input "9"
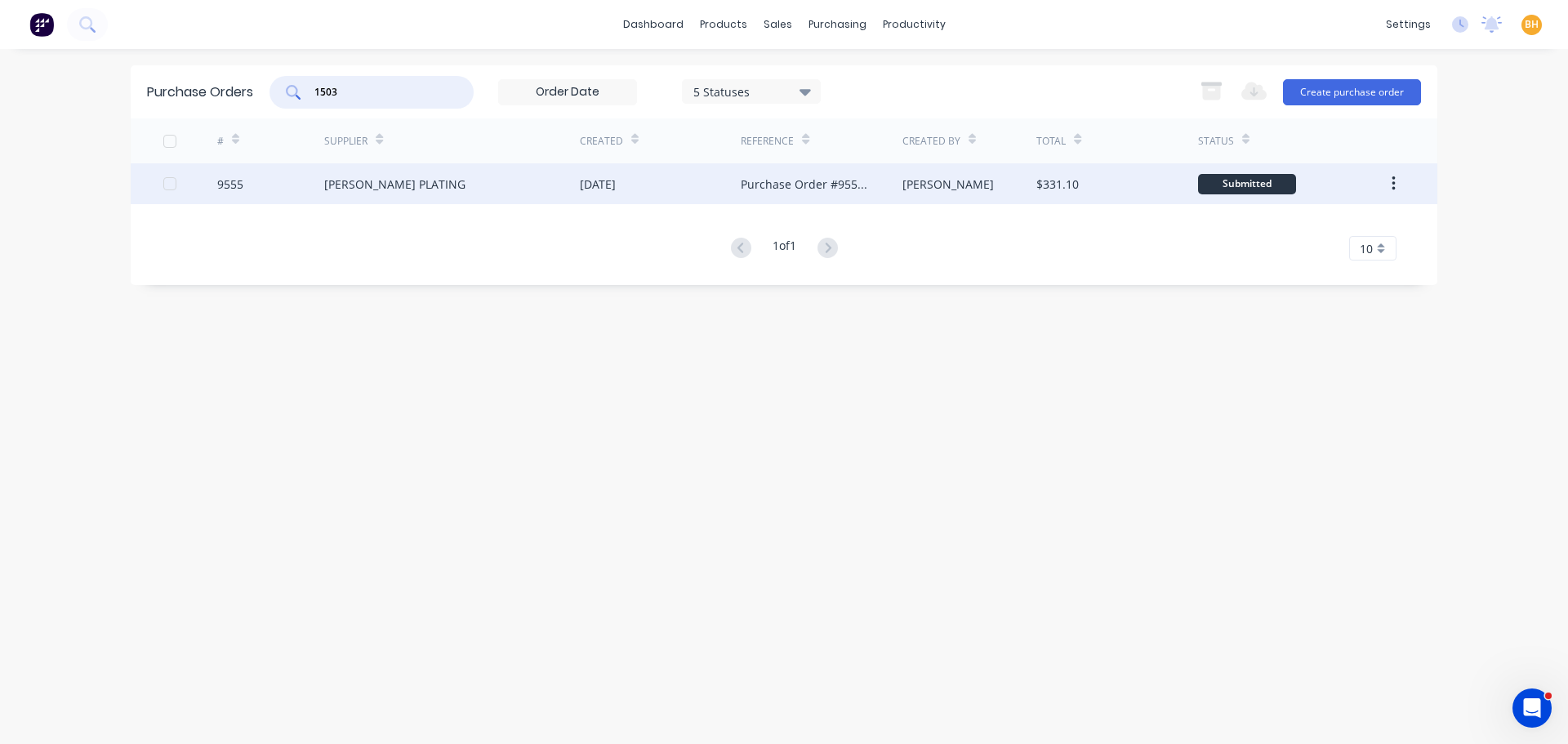
type input "1503"
click at [331, 184] on div "[PERSON_NAME] PLATING" at bounding box center [394, 184] width 141 height 17
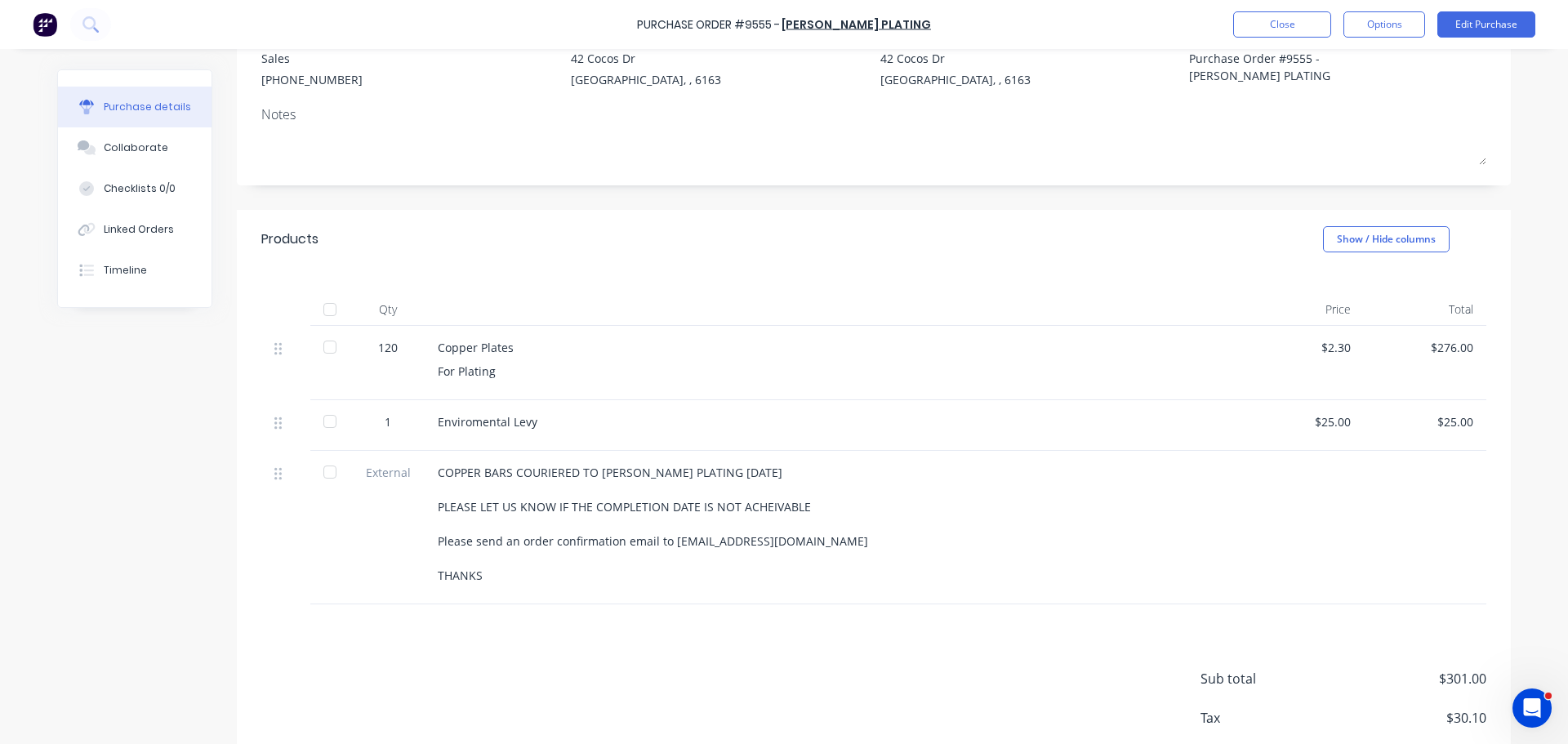
scroll to position [264, 0]
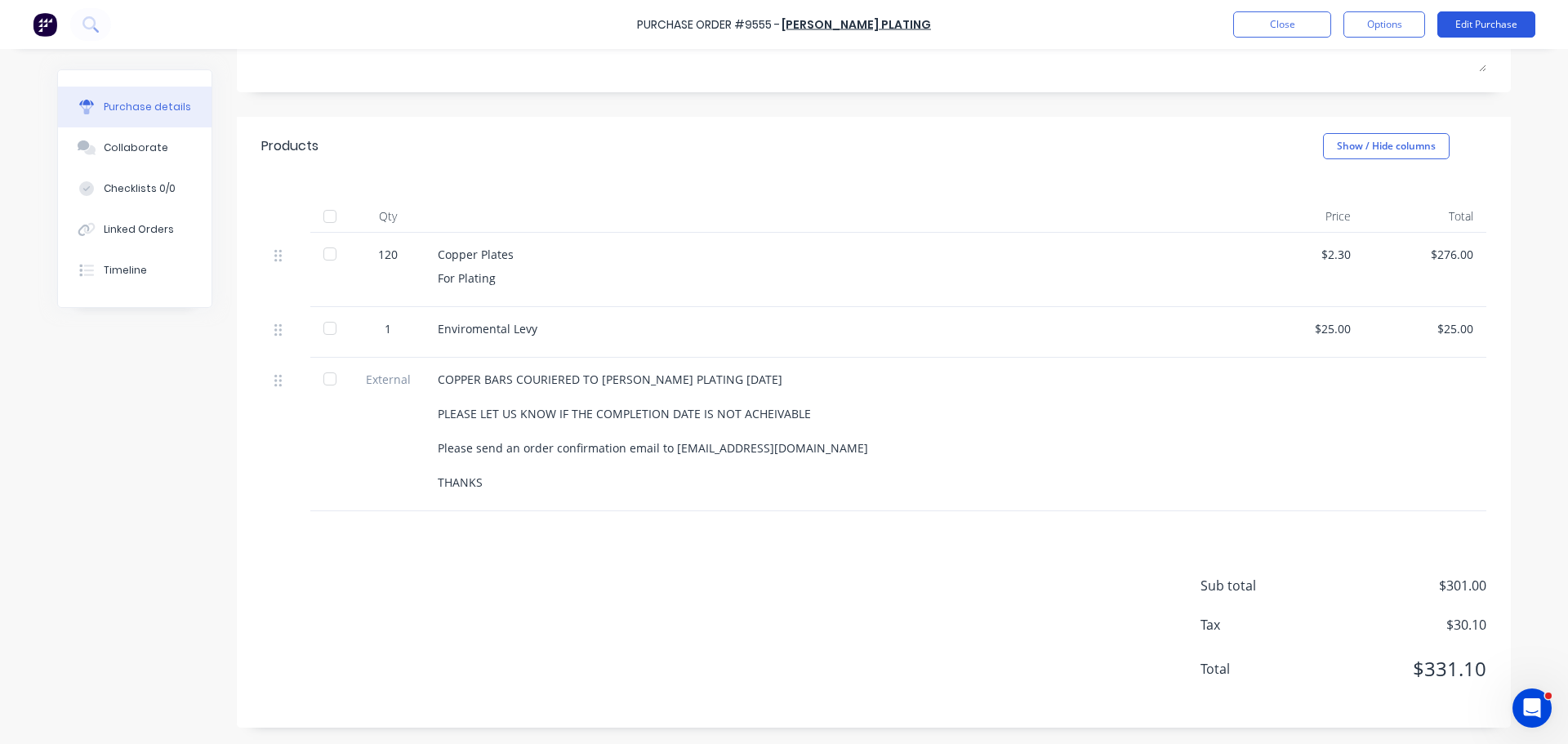
click at [1491, 26] on button "Edit Purchase" at bounding box center [1485, 25] width 98 height 26
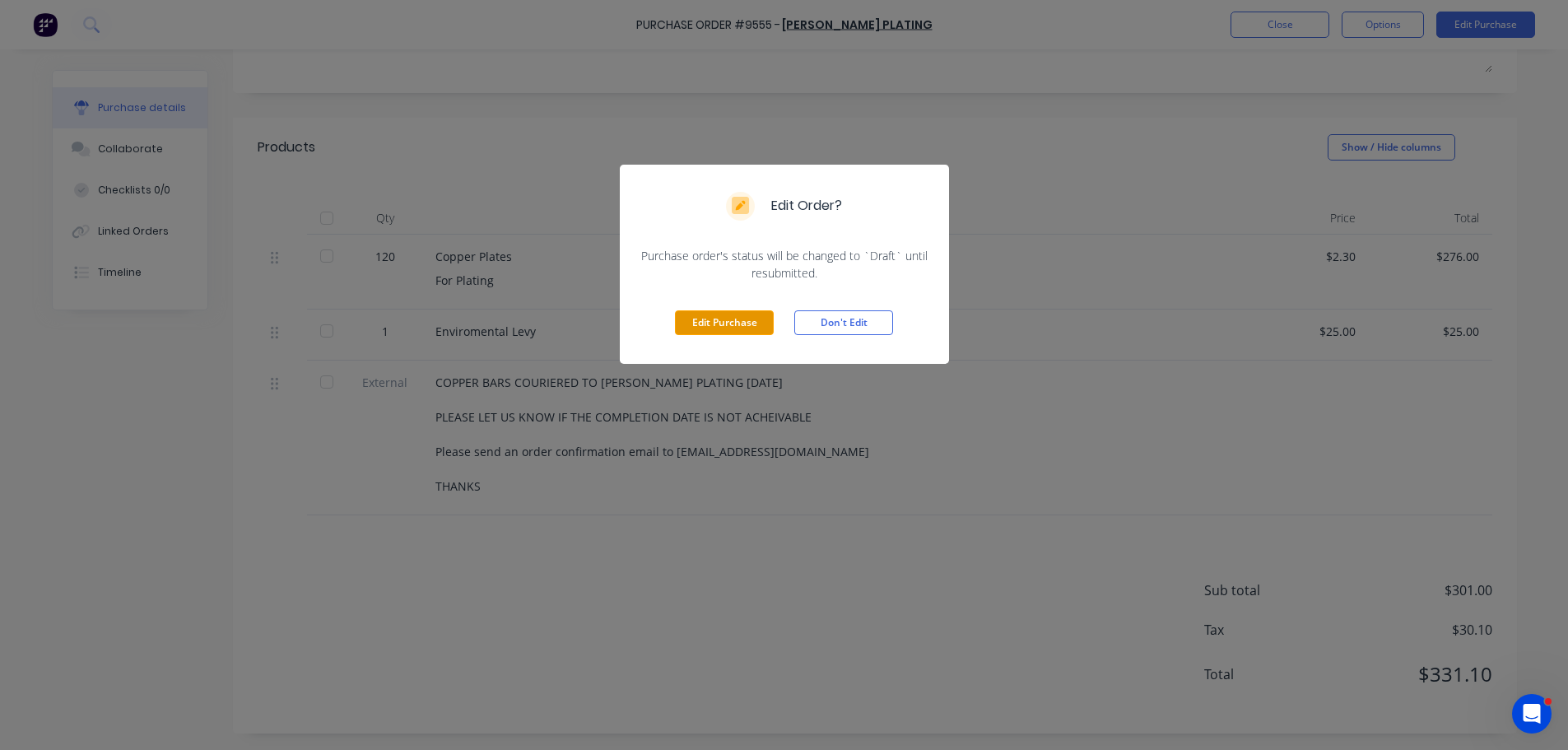
click at [735, 322] on button "Edit Purchase" at bounding box center [724, 322] width 99 height 25
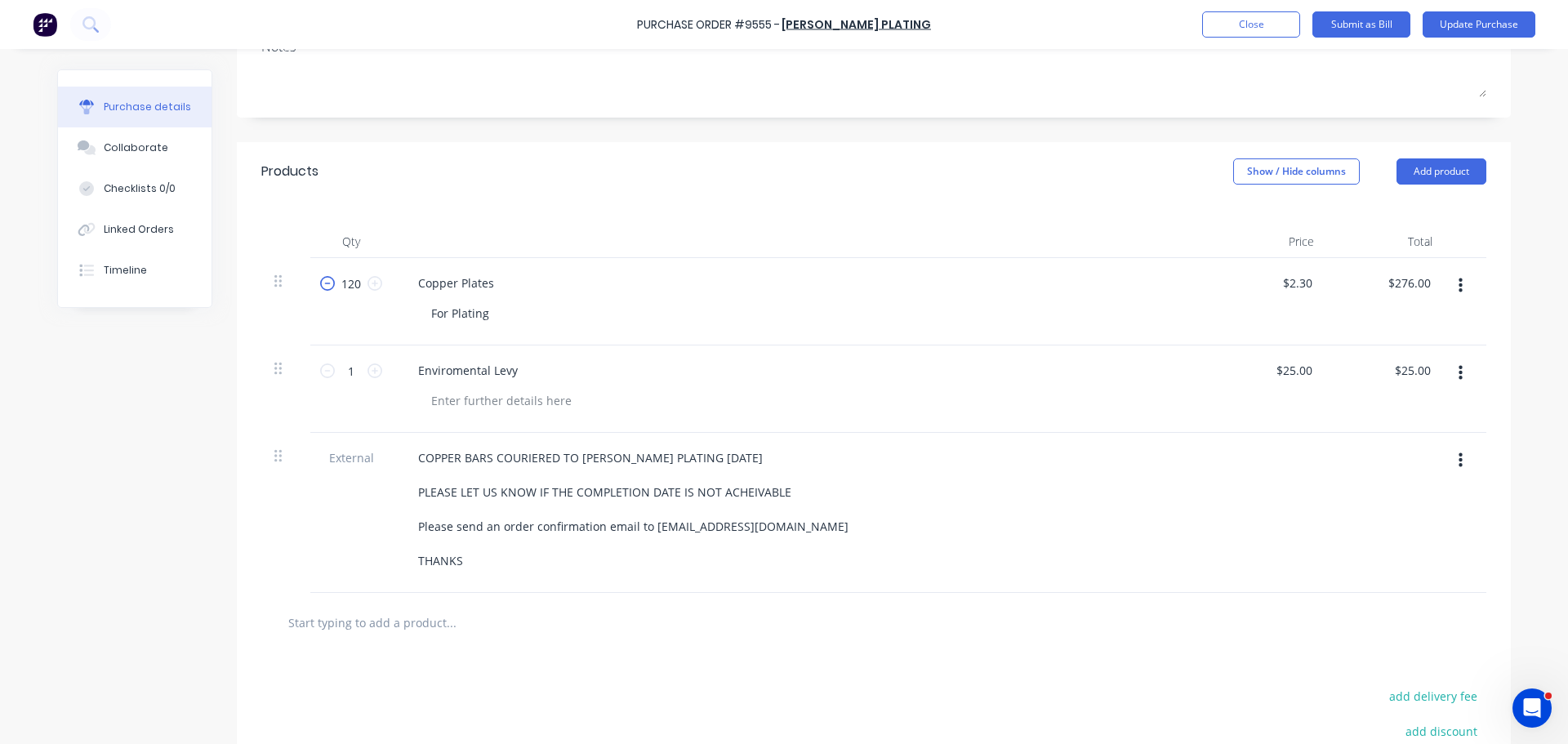
click at [322, 289] on icon at bounding box center [327, 284] width 15 height 15
type textarea "x"
type input "119"
type input "$273.70"
click at [1484, 32] on button "Update Purchase" at bounding box center [1479, 25] width 112 height 26
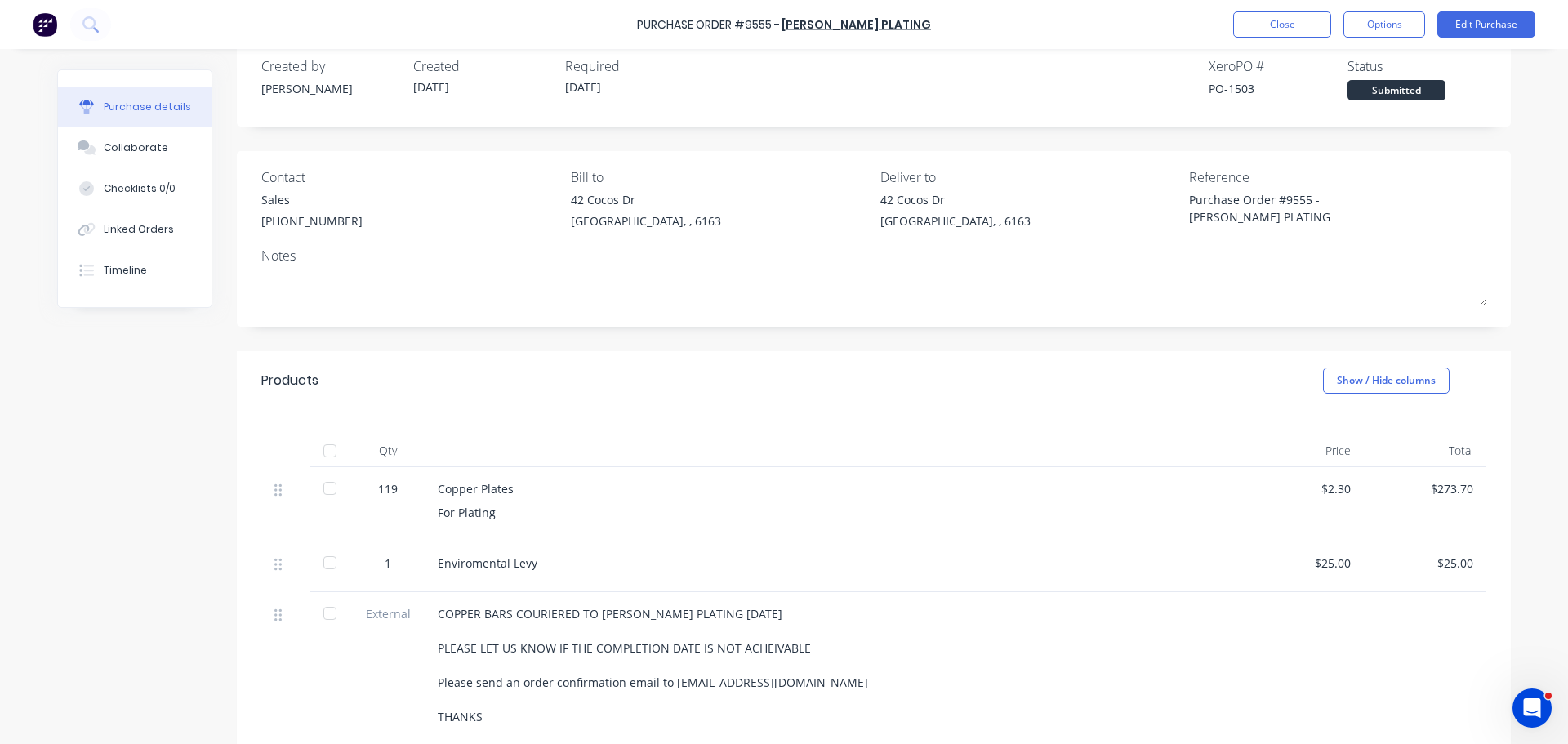
scroll to position [0, 0]
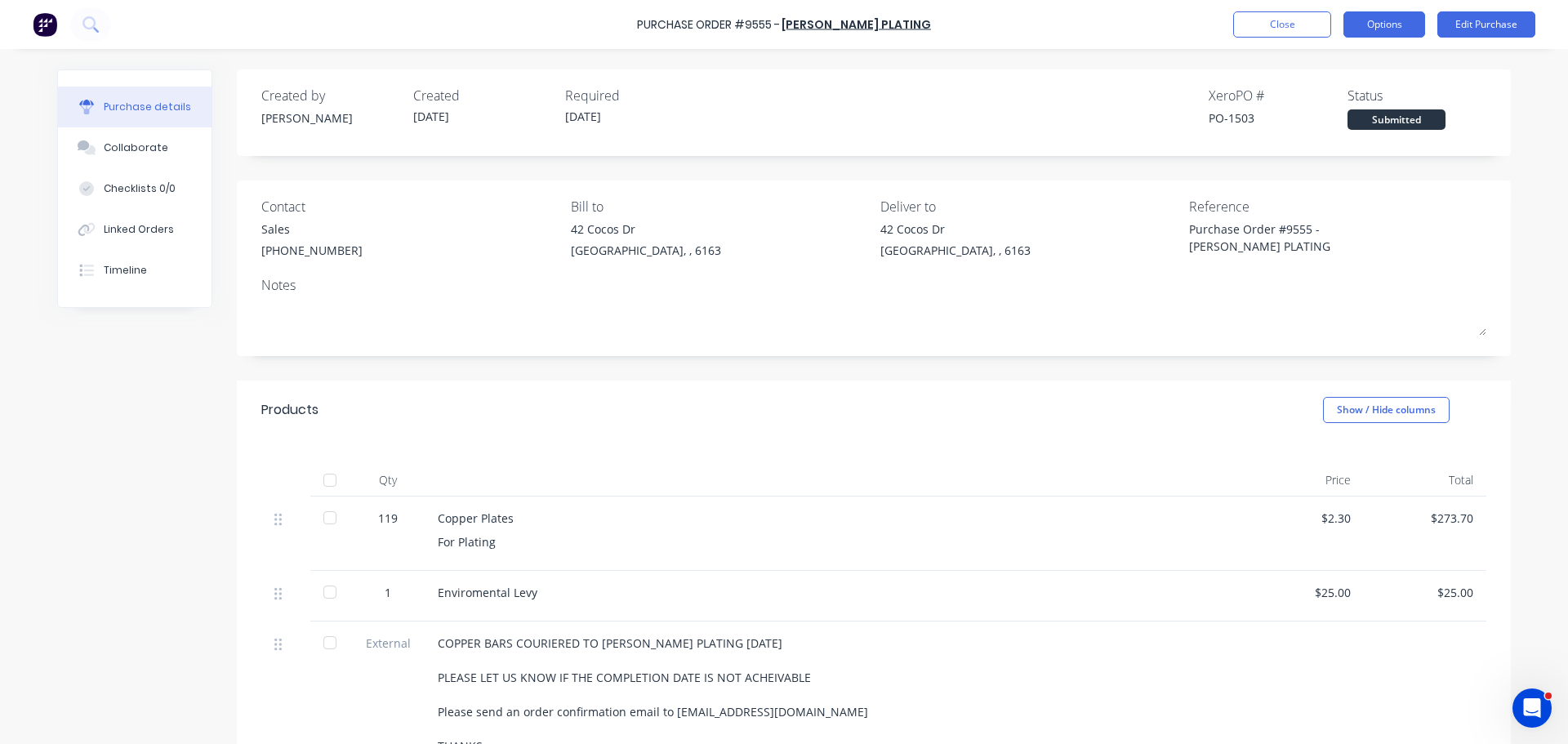
click at [1371, 26] on button "Options" at bounding box center [1384, 25] width 82 height 26
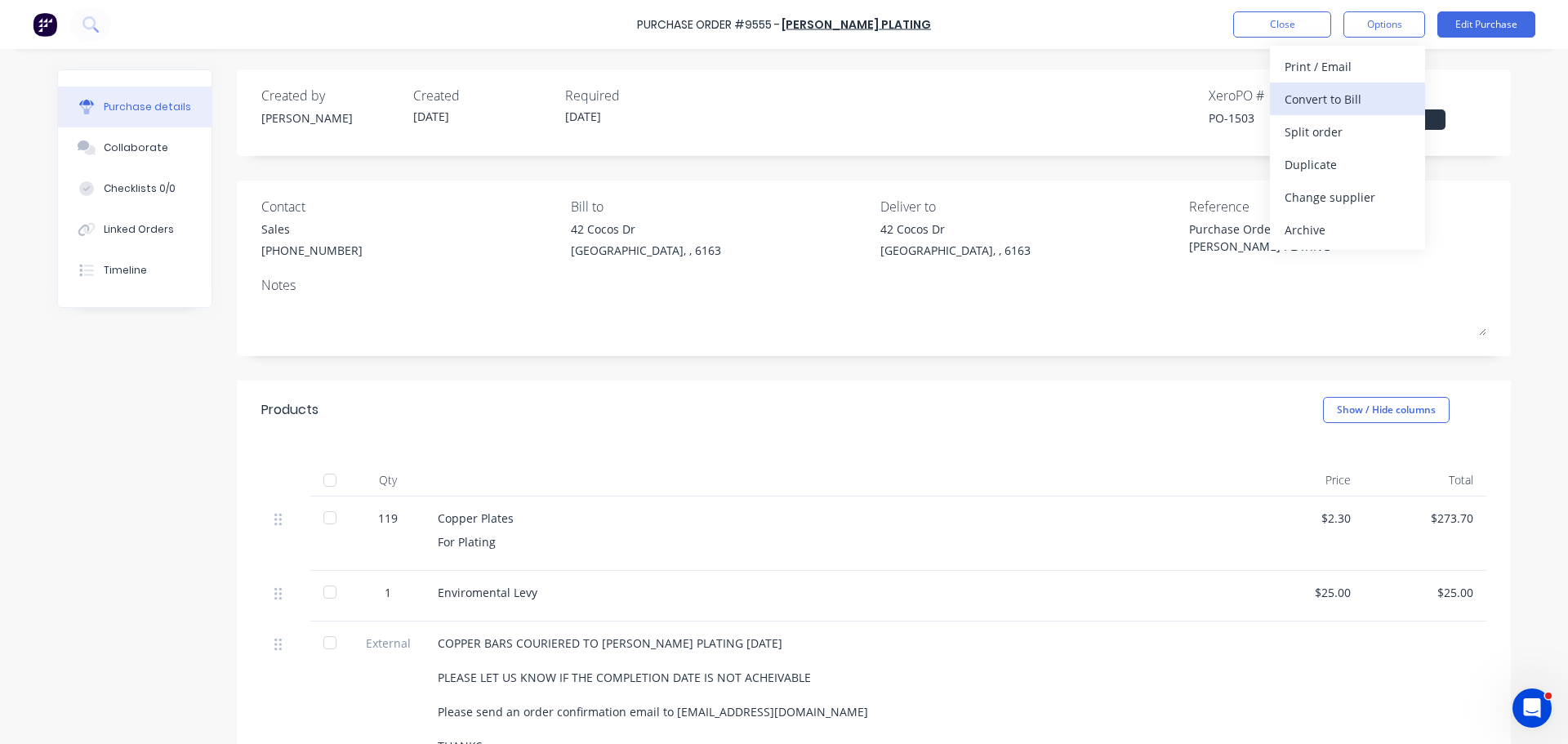
click at [1313, 100] on div "Convert to Bill" at bounding box center [1347, 99] width 126 height 24
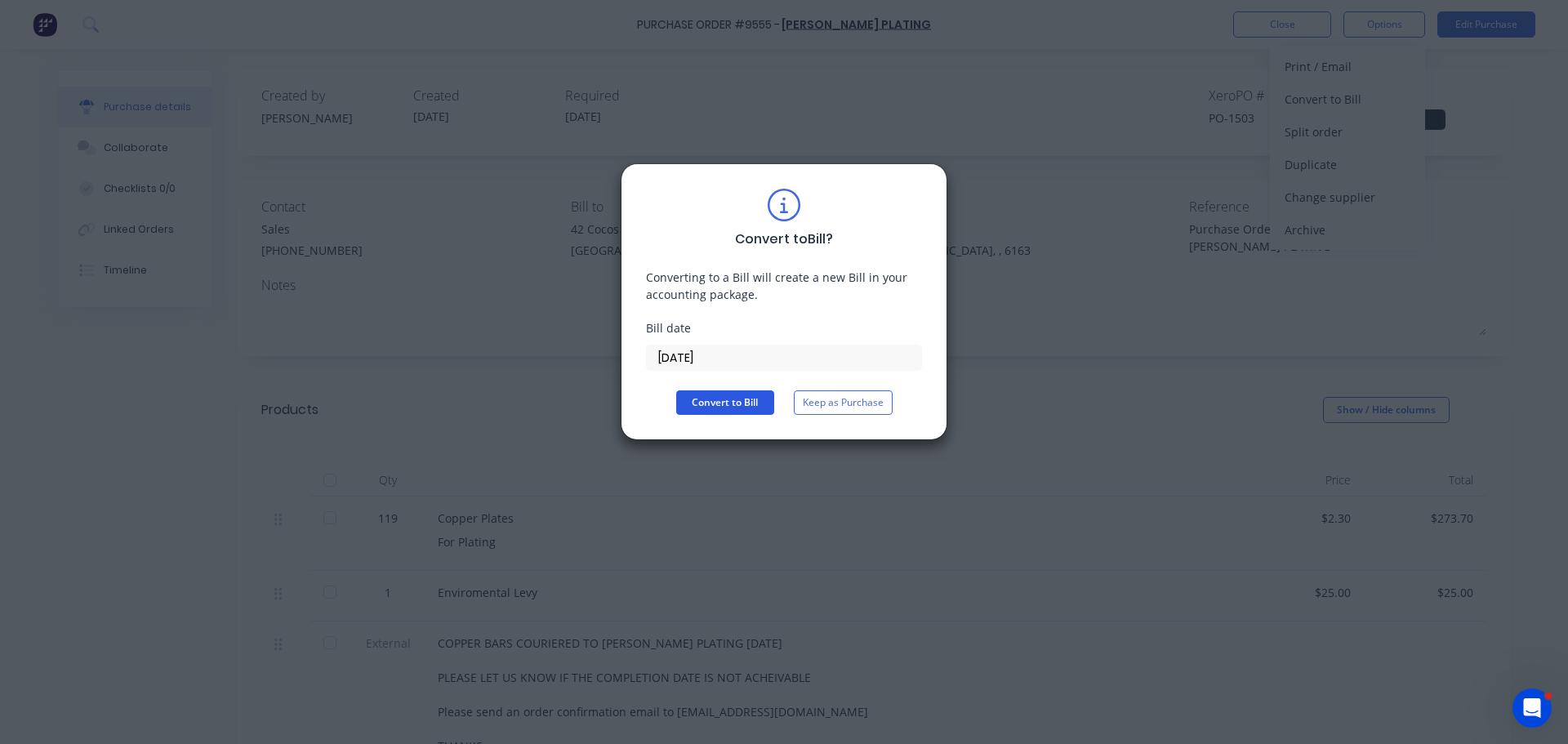
click at [746, 402] on button "Convert to Bill" at bounding box center [725, 403] width 98 height 25
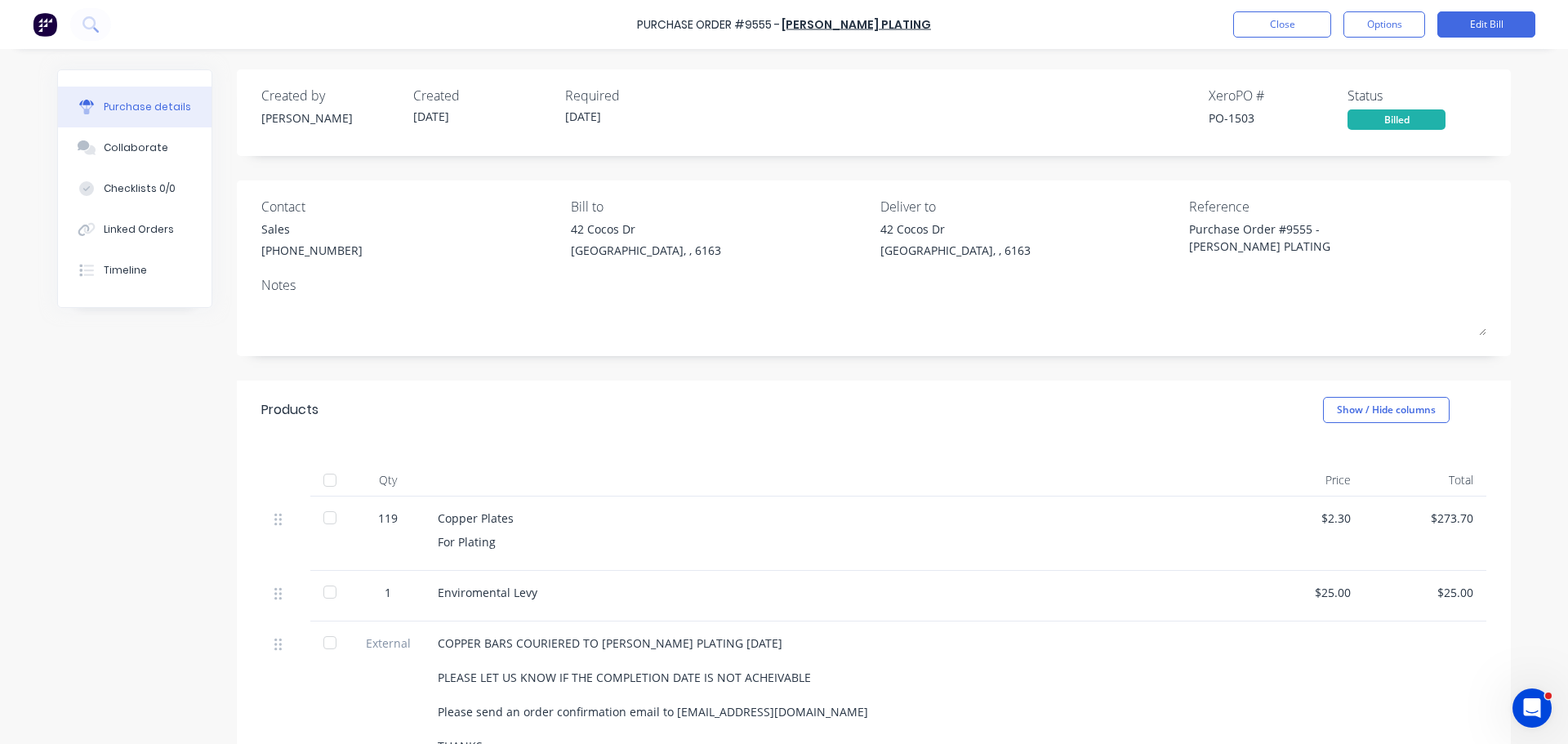
click at [317, 478] on div at bounding box center [330, 480] width 33 height 33
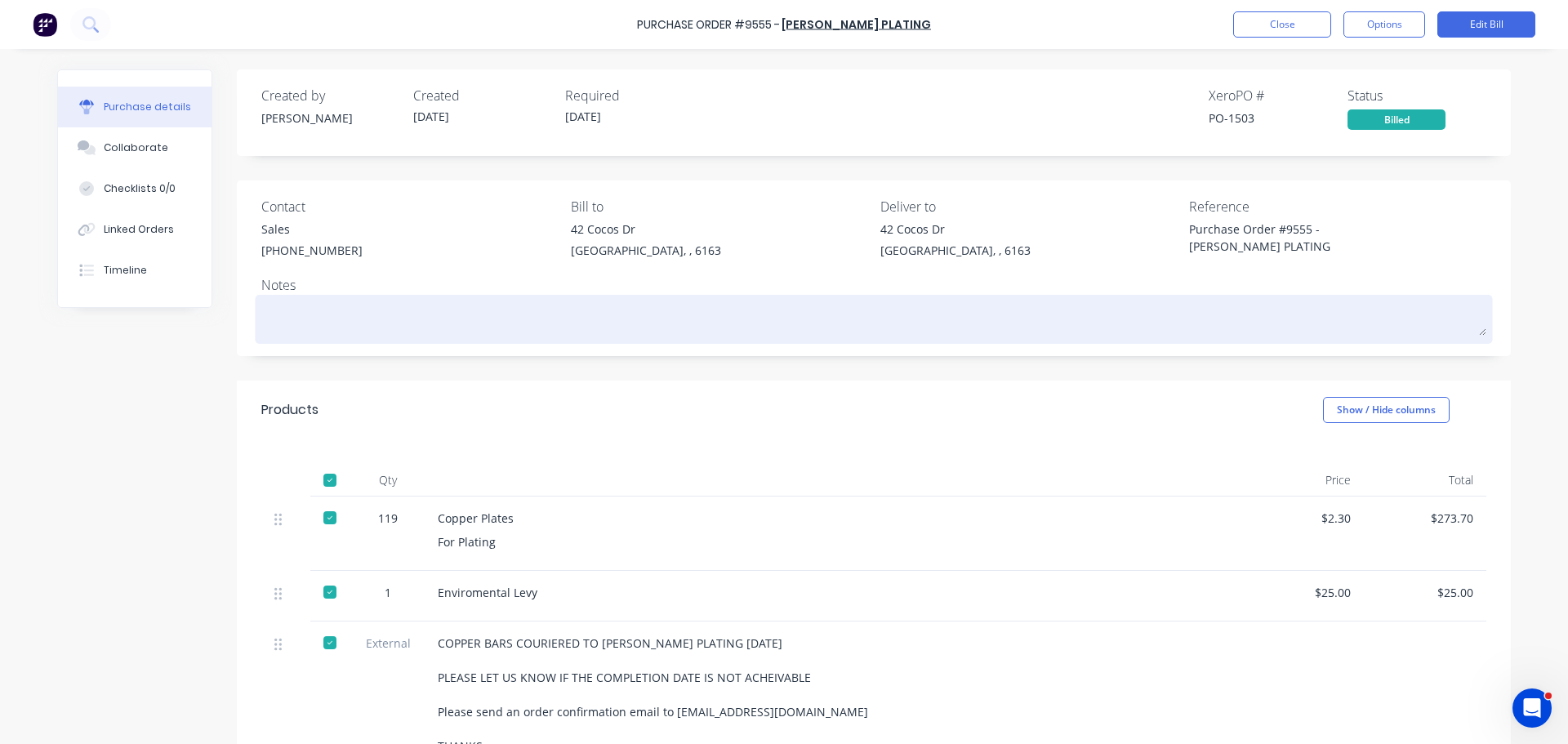
type textarea "x"
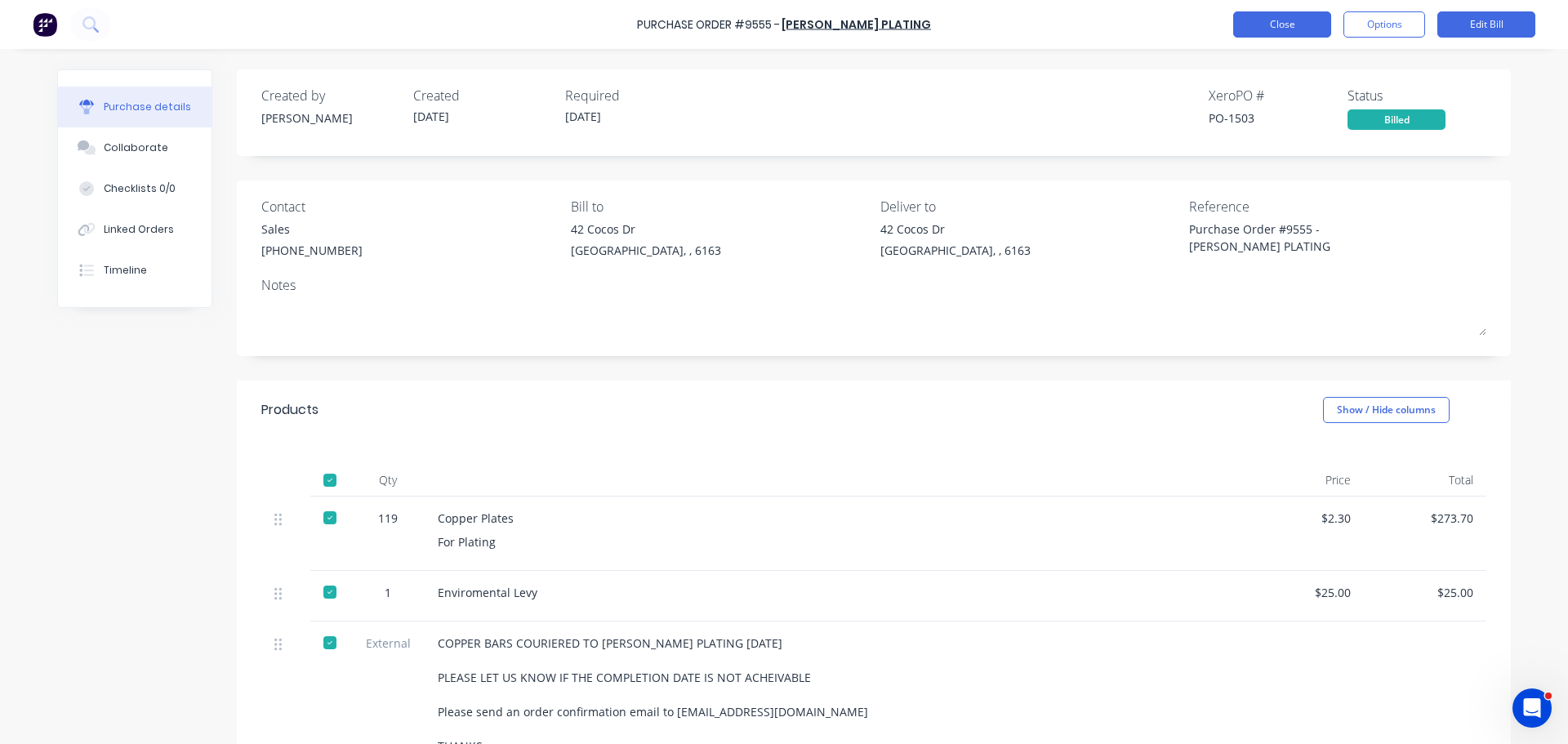
click at [1293, 31] on button "Close" at bounding box center [1282, 25] width 98 height 26
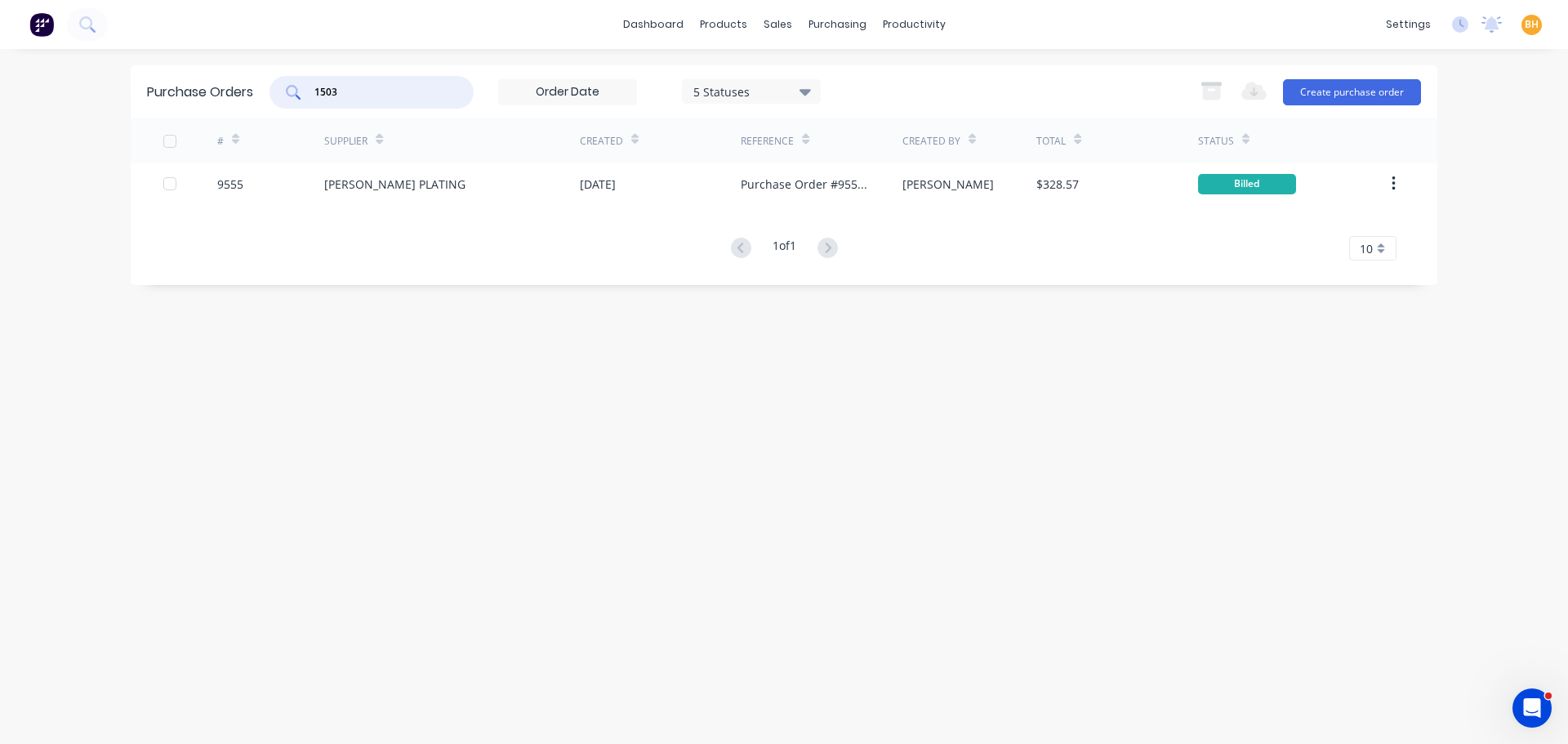
click at [378, 84] on input "1503" at bounding box center [380, 93] width 136 height 17
type input "1"
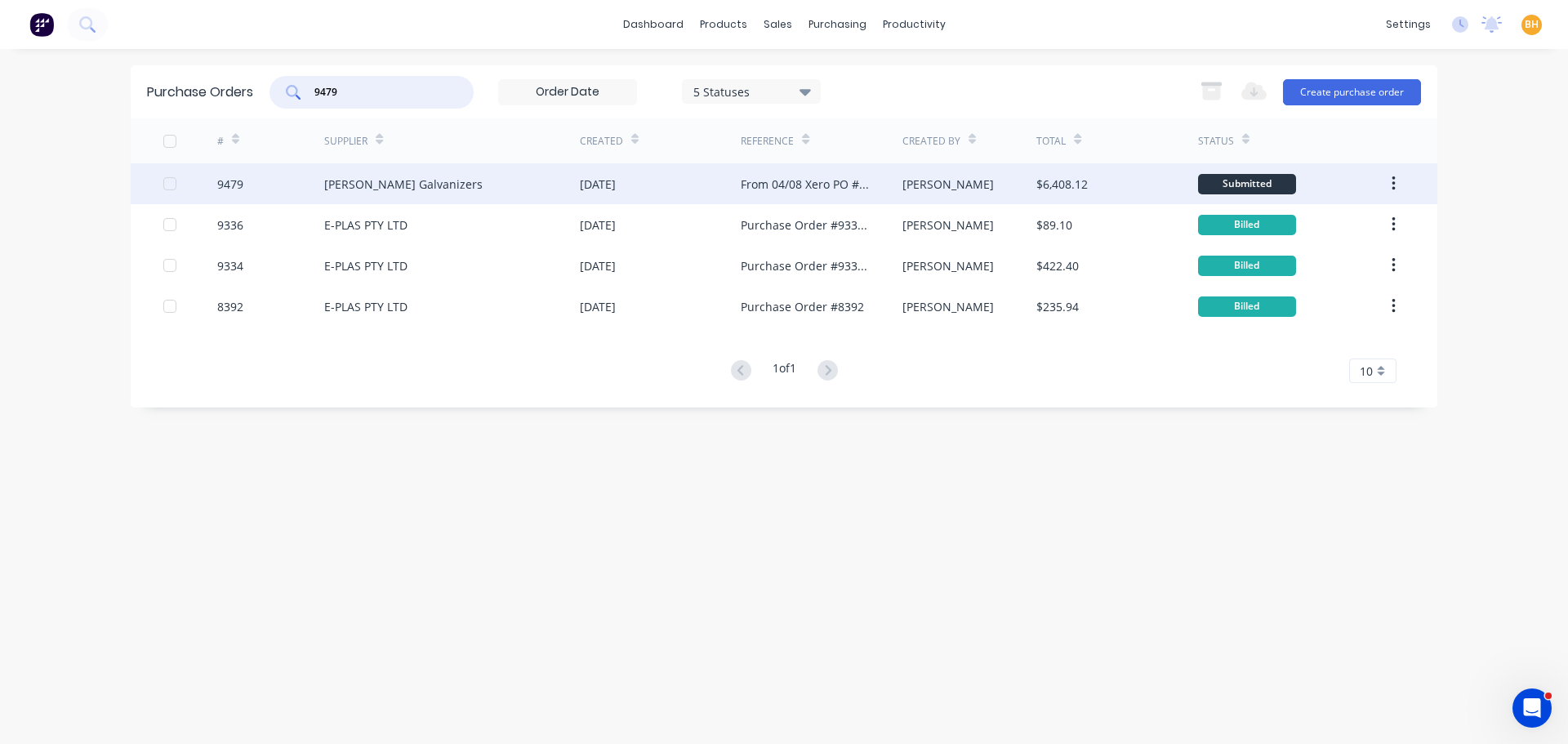
type input "9479"
click at [390, 181] on div "[PERSON_NAME] Galvanizers" at bounding box center [403, 184] width 159 height 17
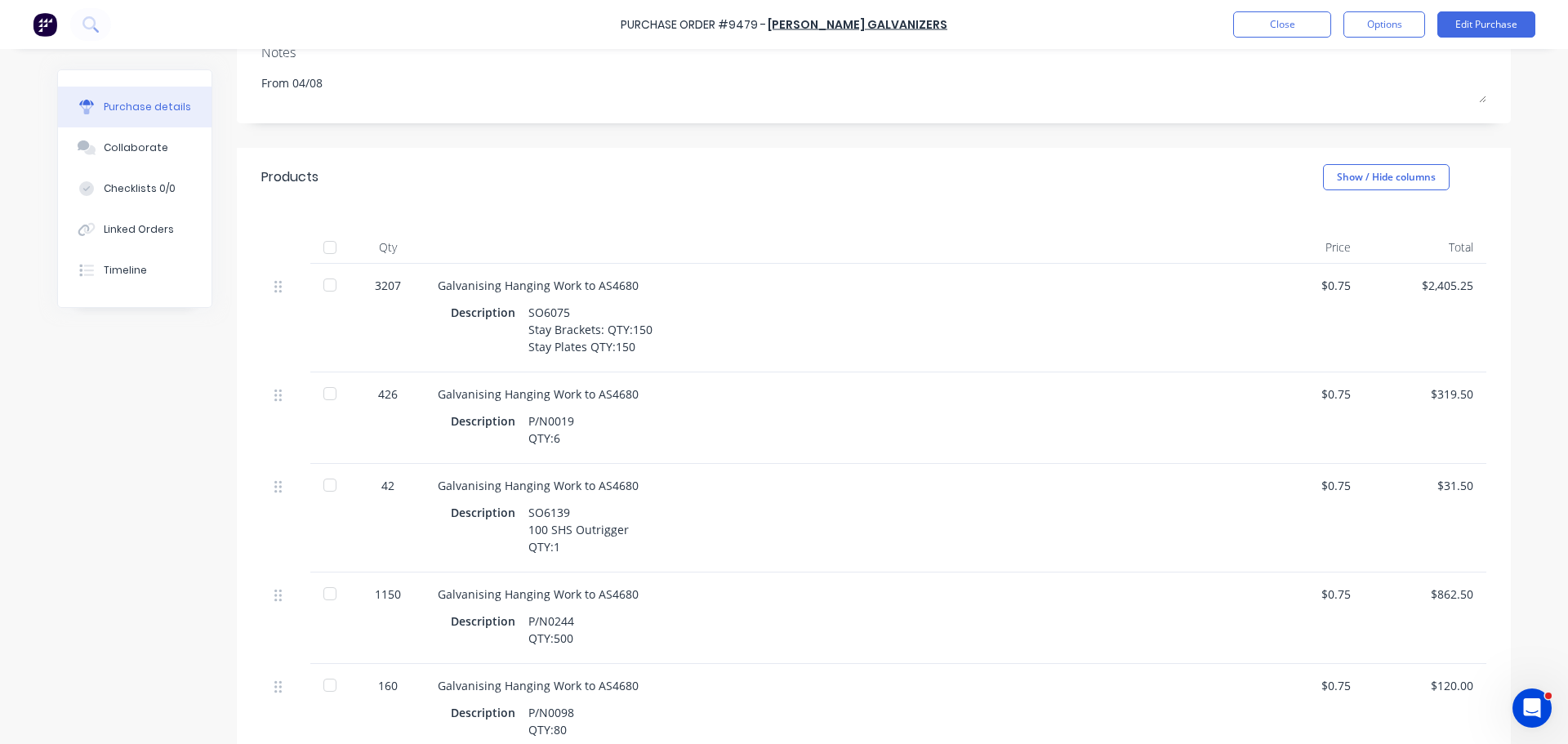
scroll to position [245, 0]
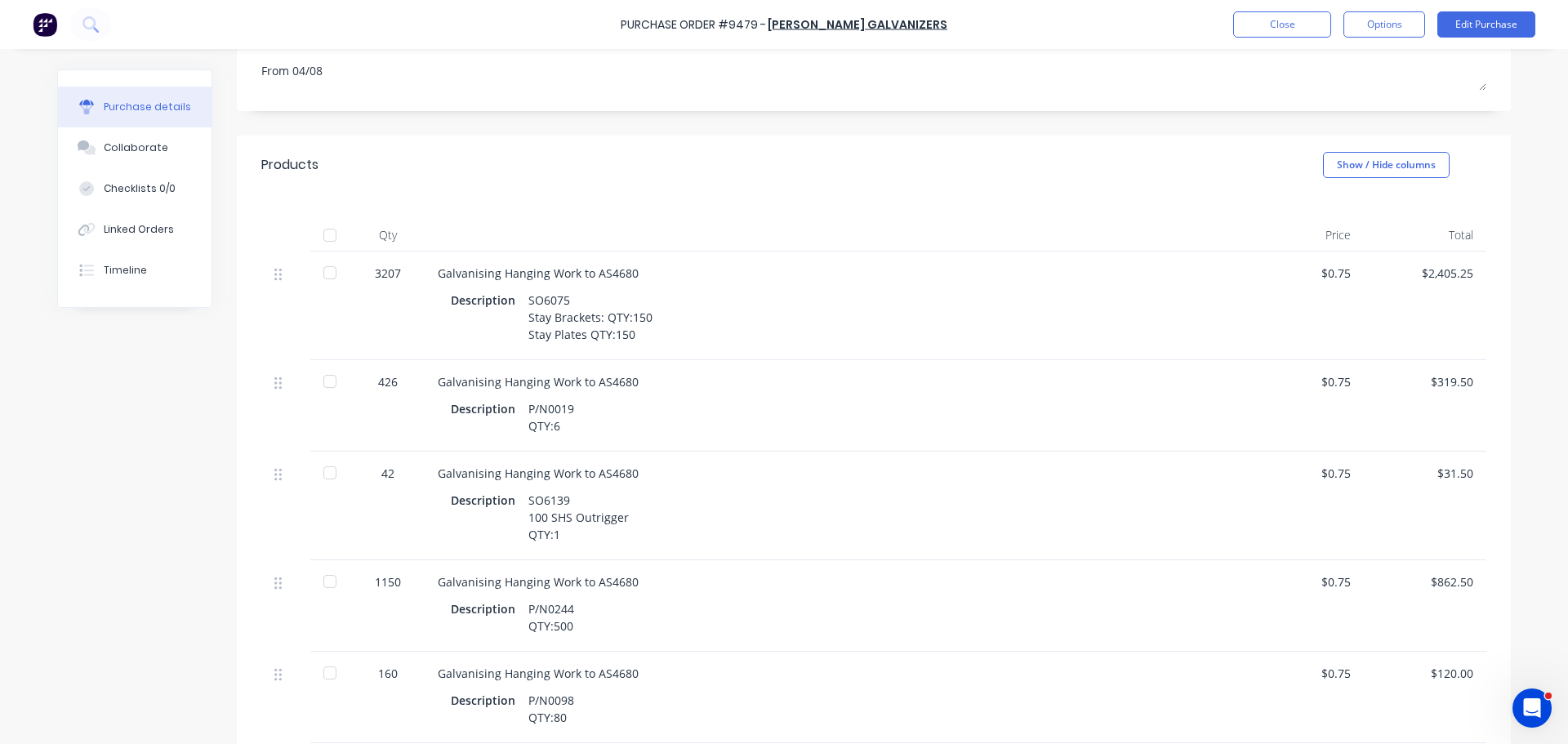
click at [324, 274] on div at bounding box center [330, 273] width 33 height 33
click at [326, 380] on div at bounding box center [330, 382] width 33 height 33
click at [317, 467] on div at bounding box center [330, 473] width 33 height 33
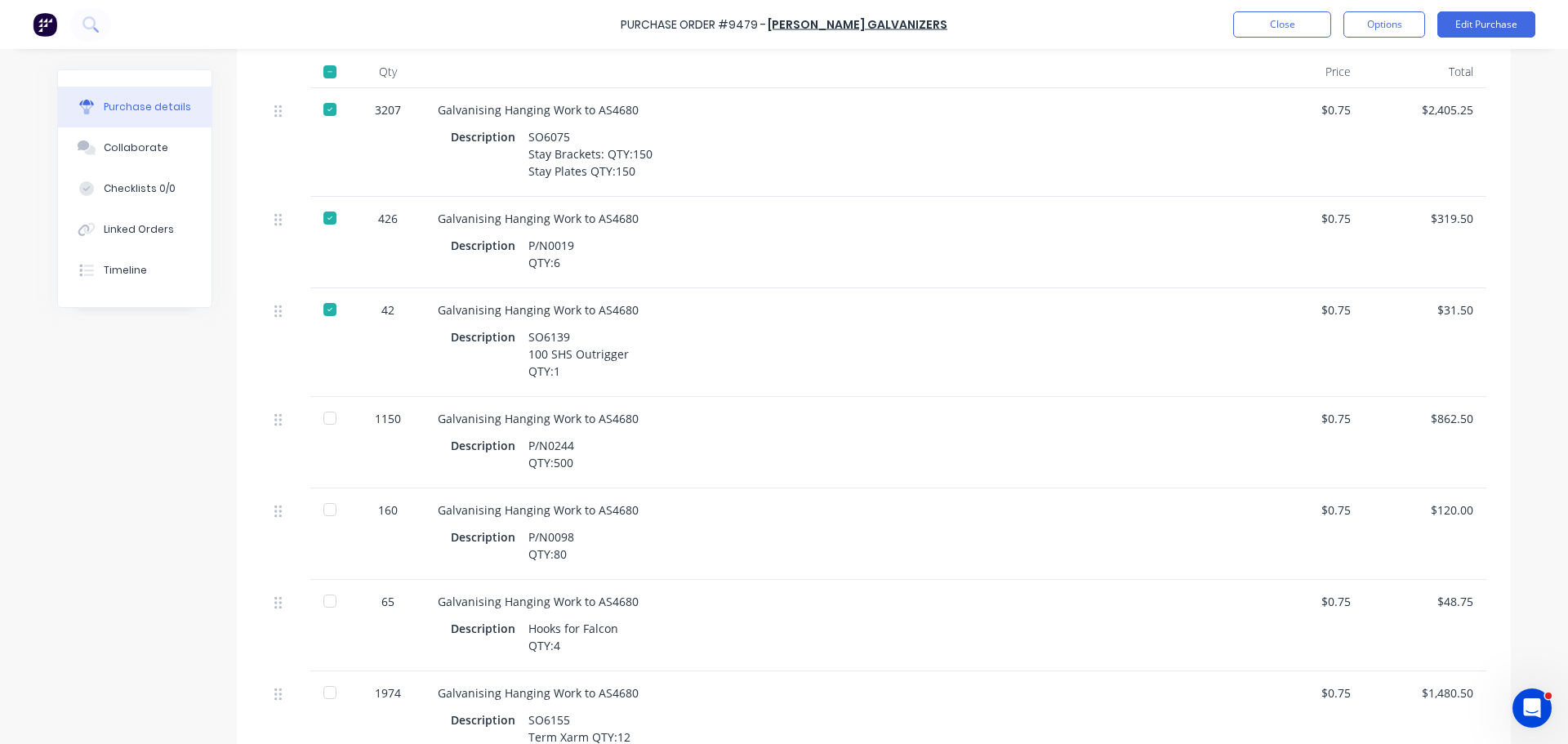
click at [317, 419] on div at bounding box center [330, 418] width 33 height 33
click at [322, 508] on div at bounding box center [330, 510] width 33 height 33
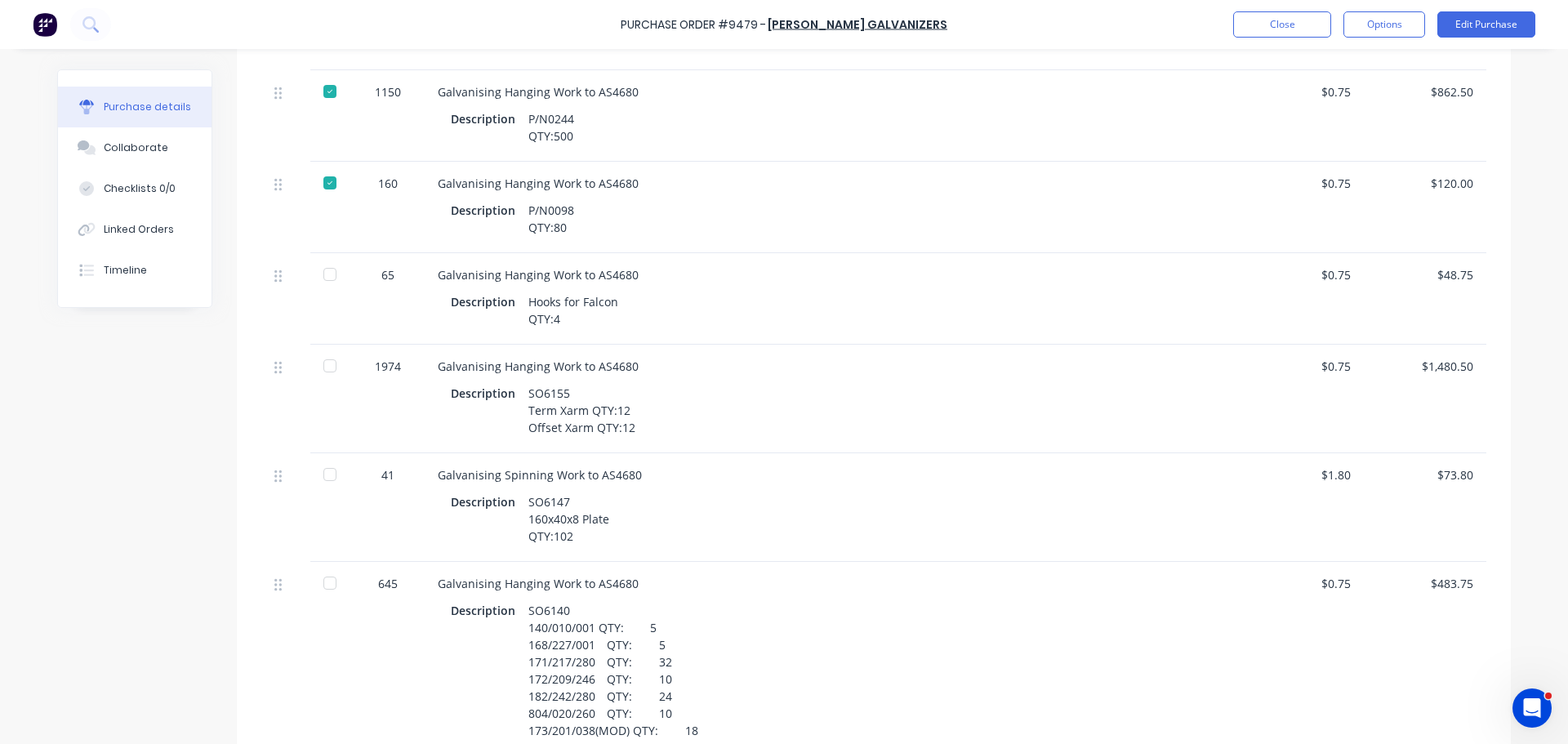
click at [326, 278] on div at bounding box center [330, 274] width 33 height 33
click at [320, 374] on div at bounding box center [330, 366] width 33 height 33
click at [326, 472] on div at bounding box center [330, 475] width 33 height 33
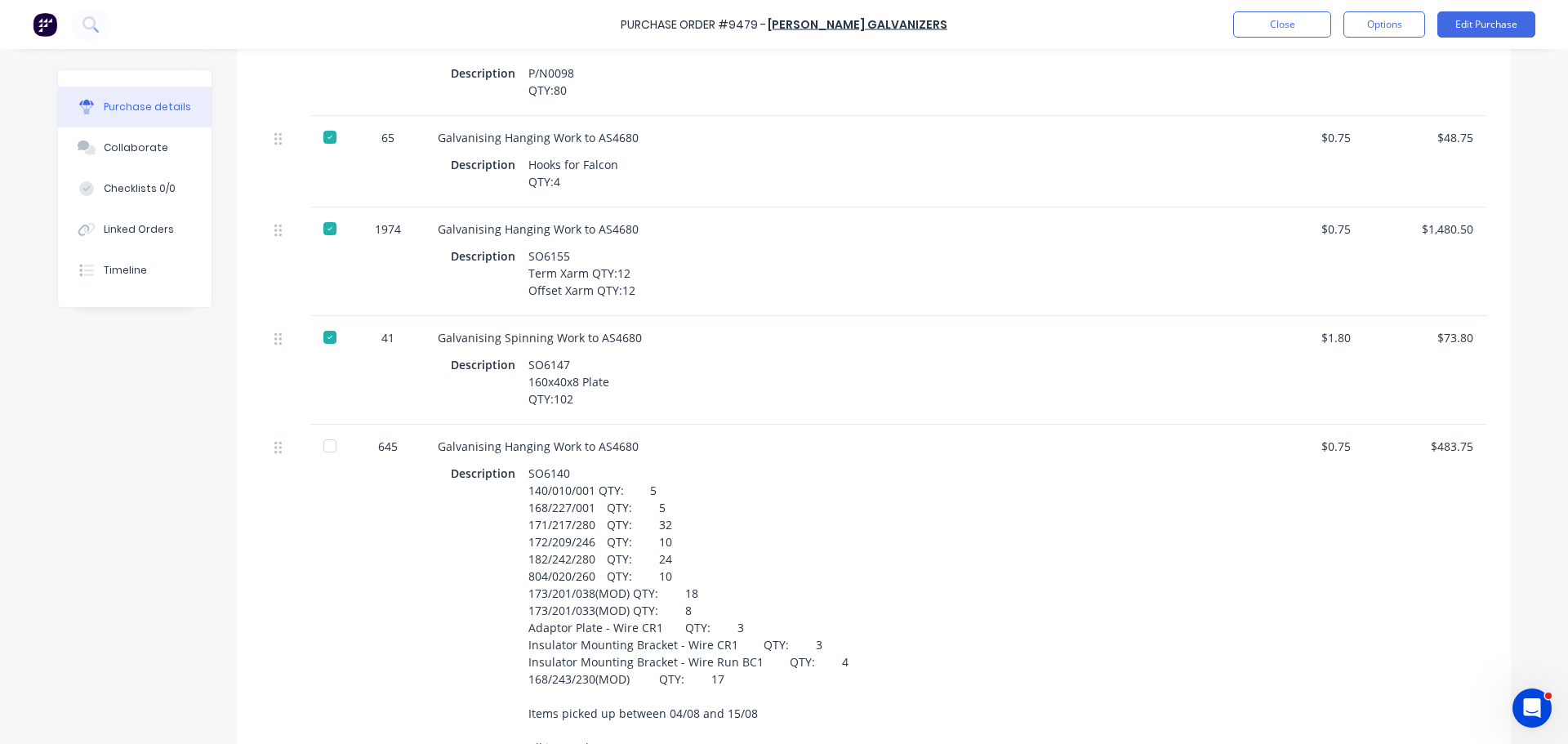
scroll to position [899, 0]
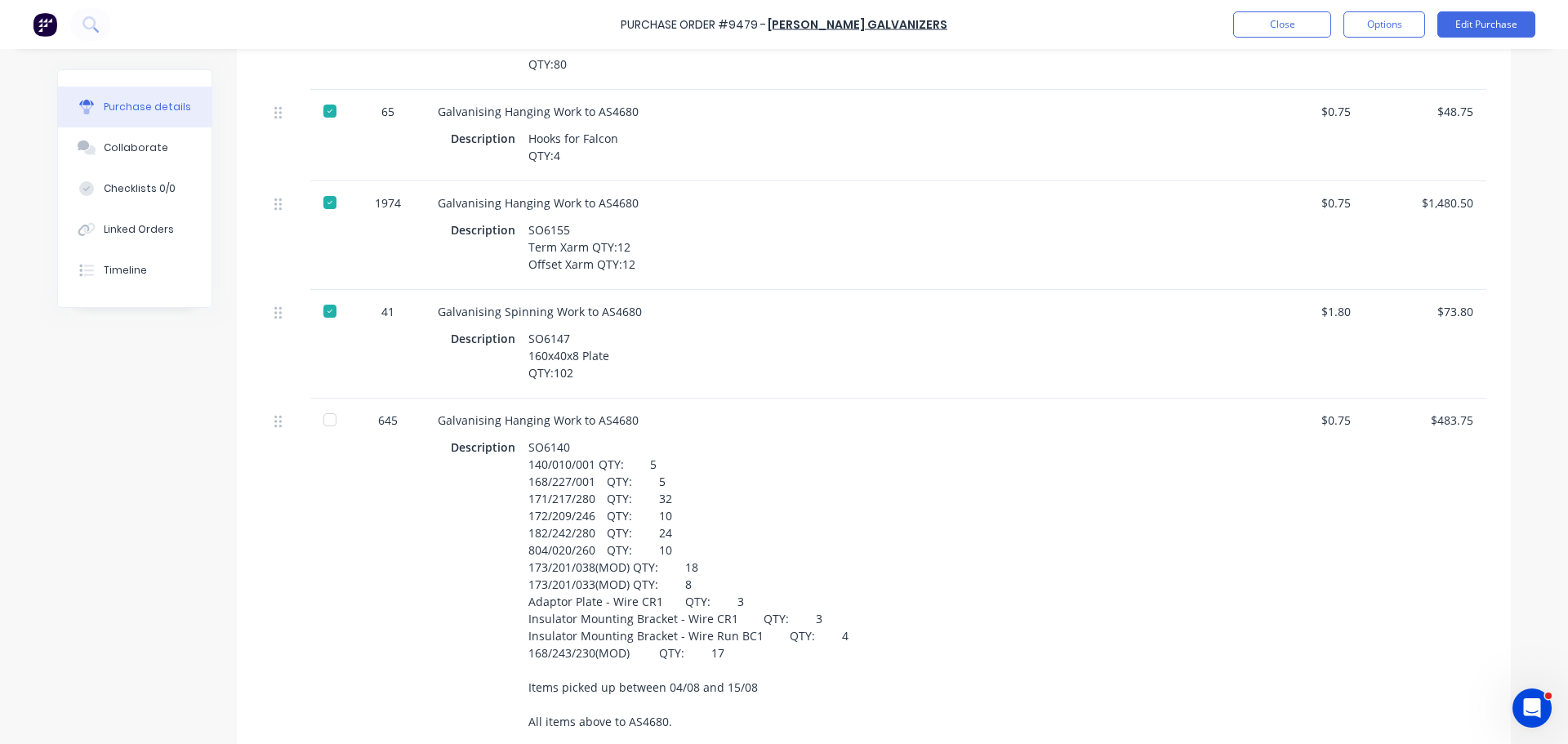
click at [328, 414] on div at bounding box center [330, 420] width 33 height 33
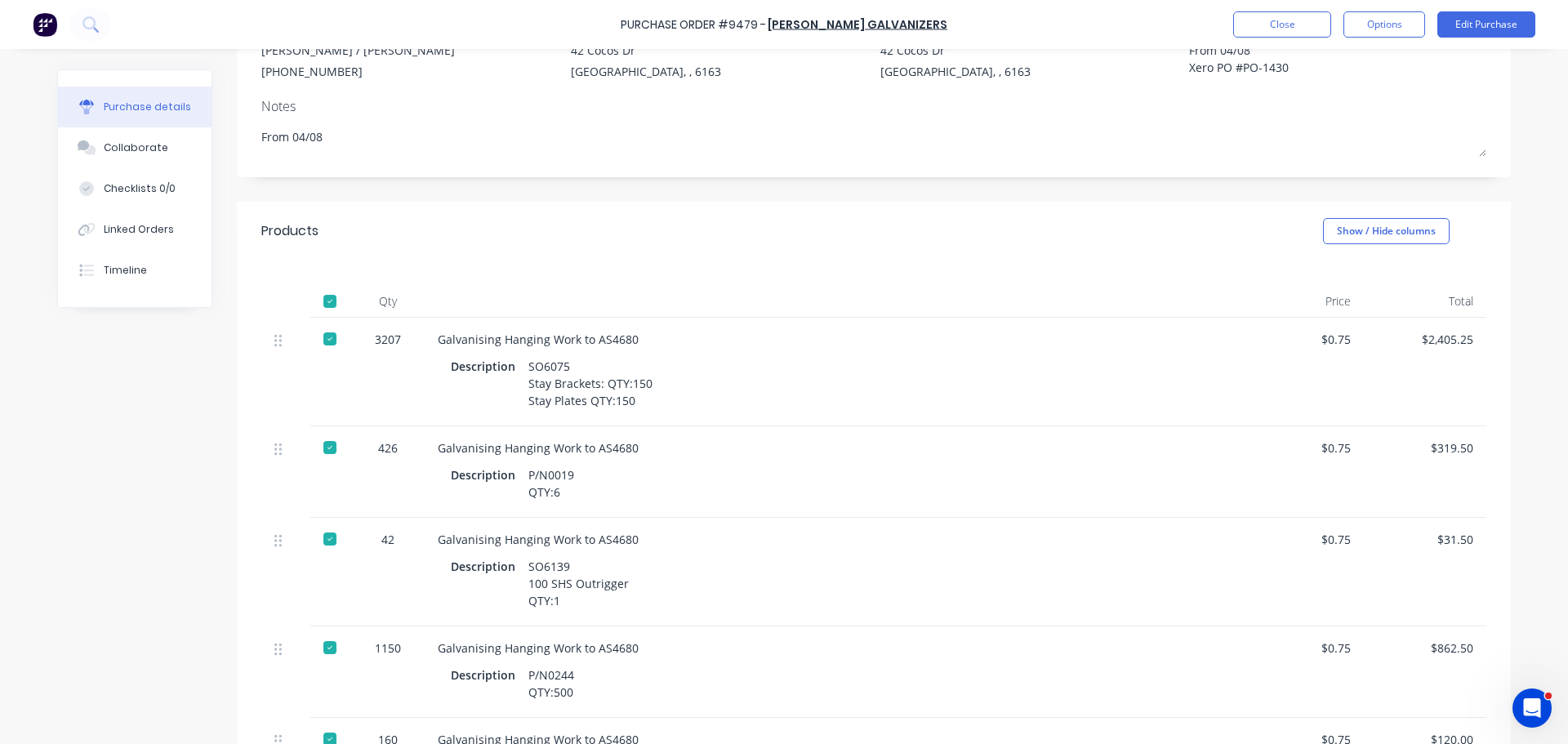
scroll to position [82, 0]
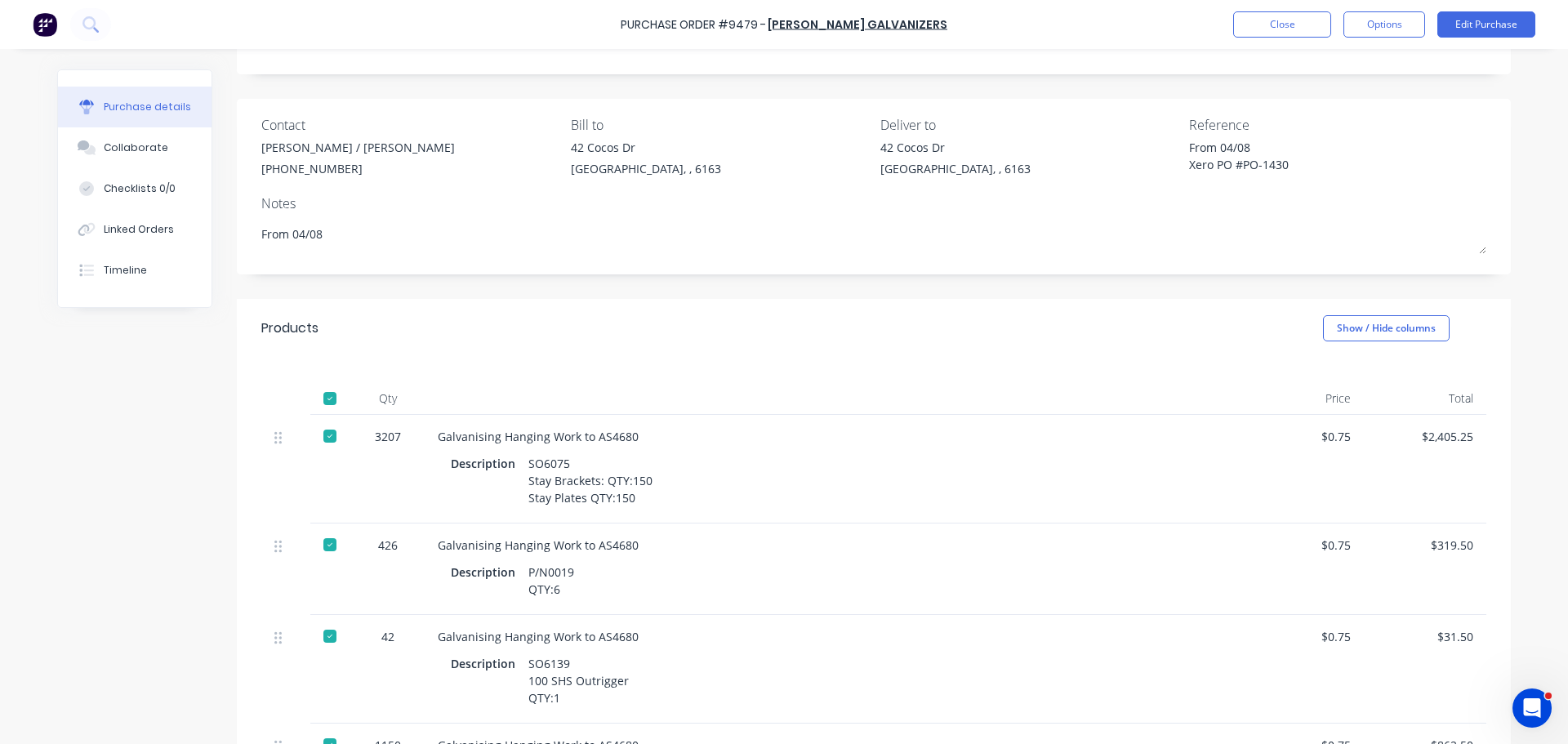
click at [1392, 10] on div "Purchase Order #9479 - Hartway Galvanizers Close Options Edit Purchase" at bounding box center [784, 24] width 1568 height 49
click at [1389, 19] on button "Options" at bounding box center [1384, 25] width 82 height 26
click at [1324, 94] on div "Convert to Bill" at bounding box center [1347, 99] width 126 height 24
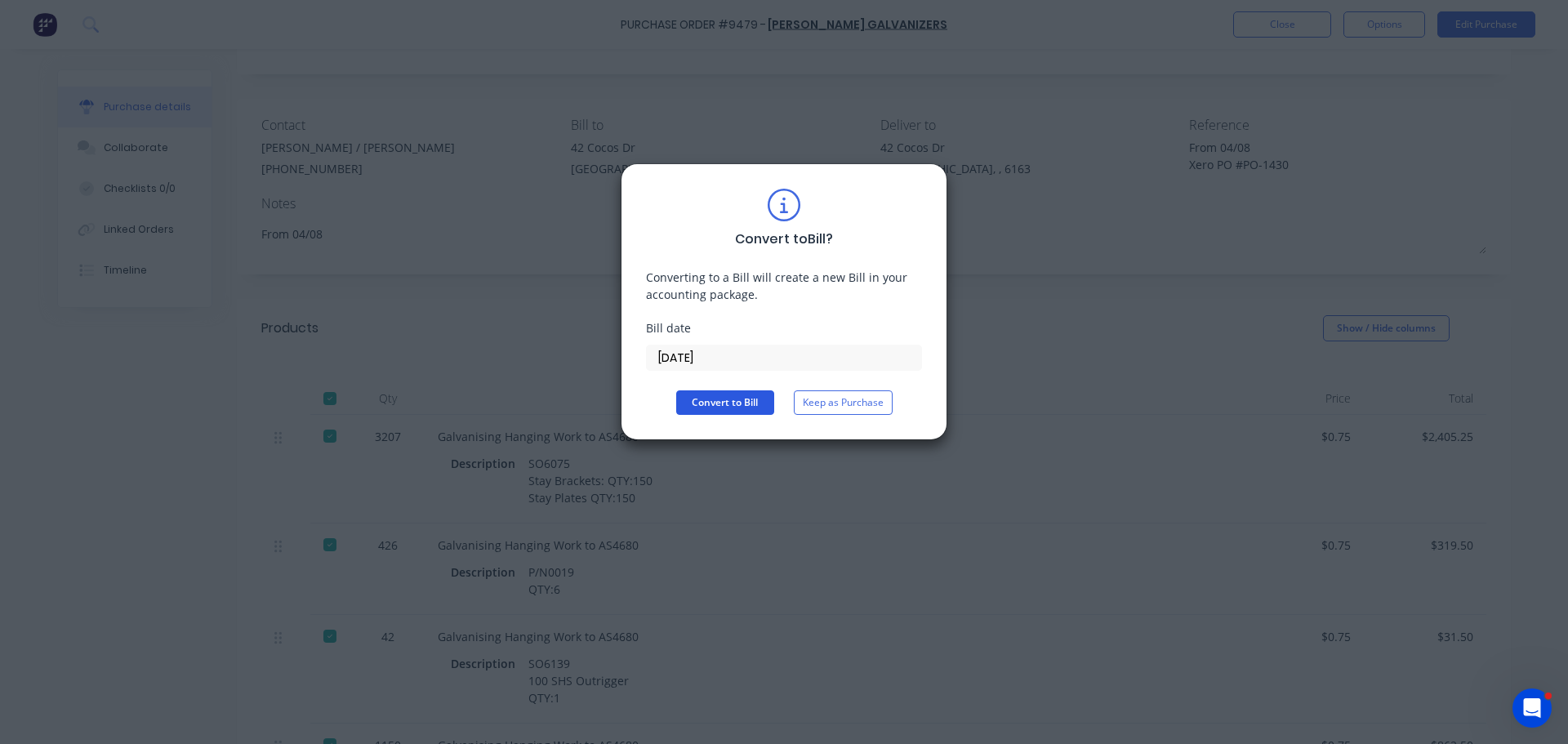
click at [718, 398] on button "Convert to Bill" at bounding box center [725, 403] width 98 height 25
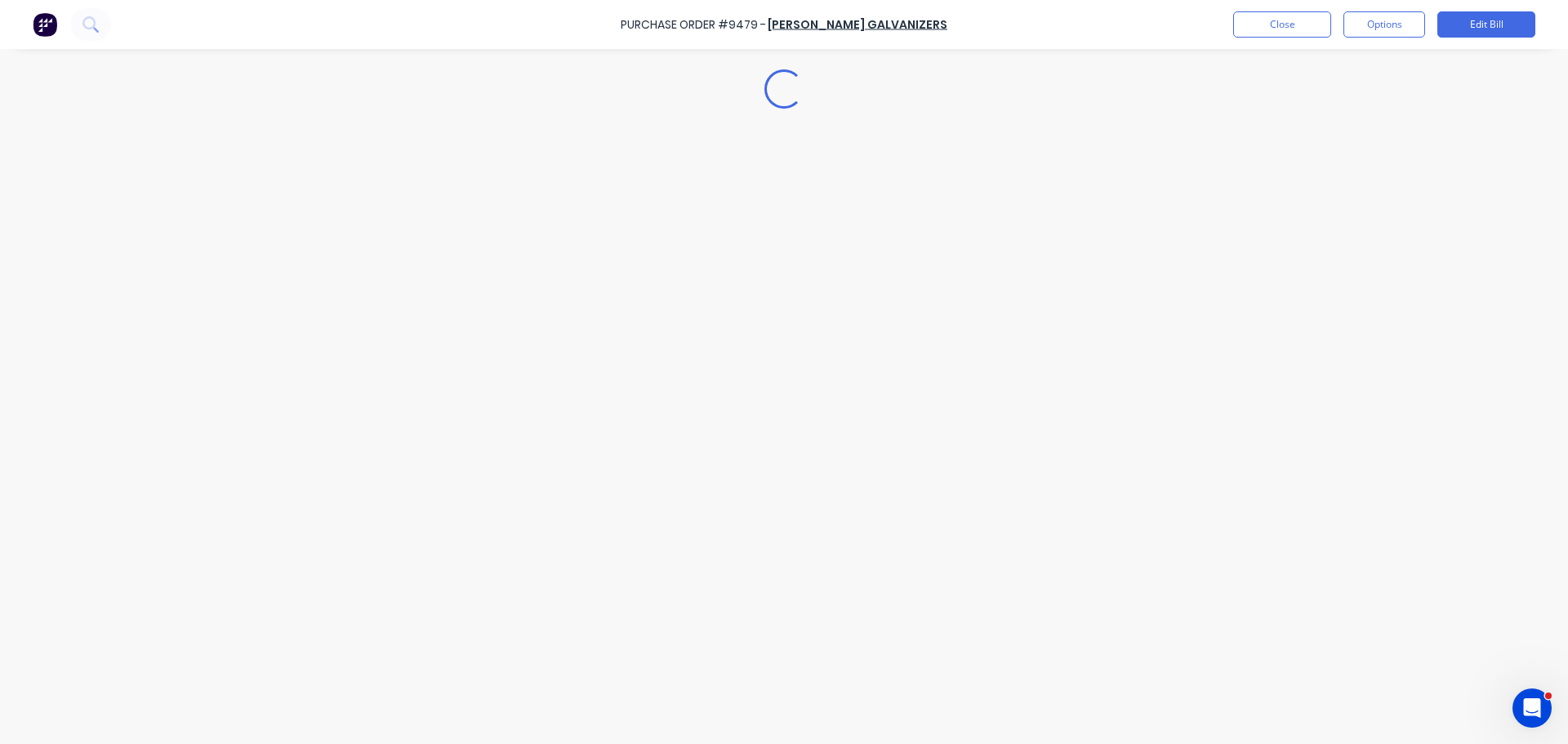
type textarea "x"
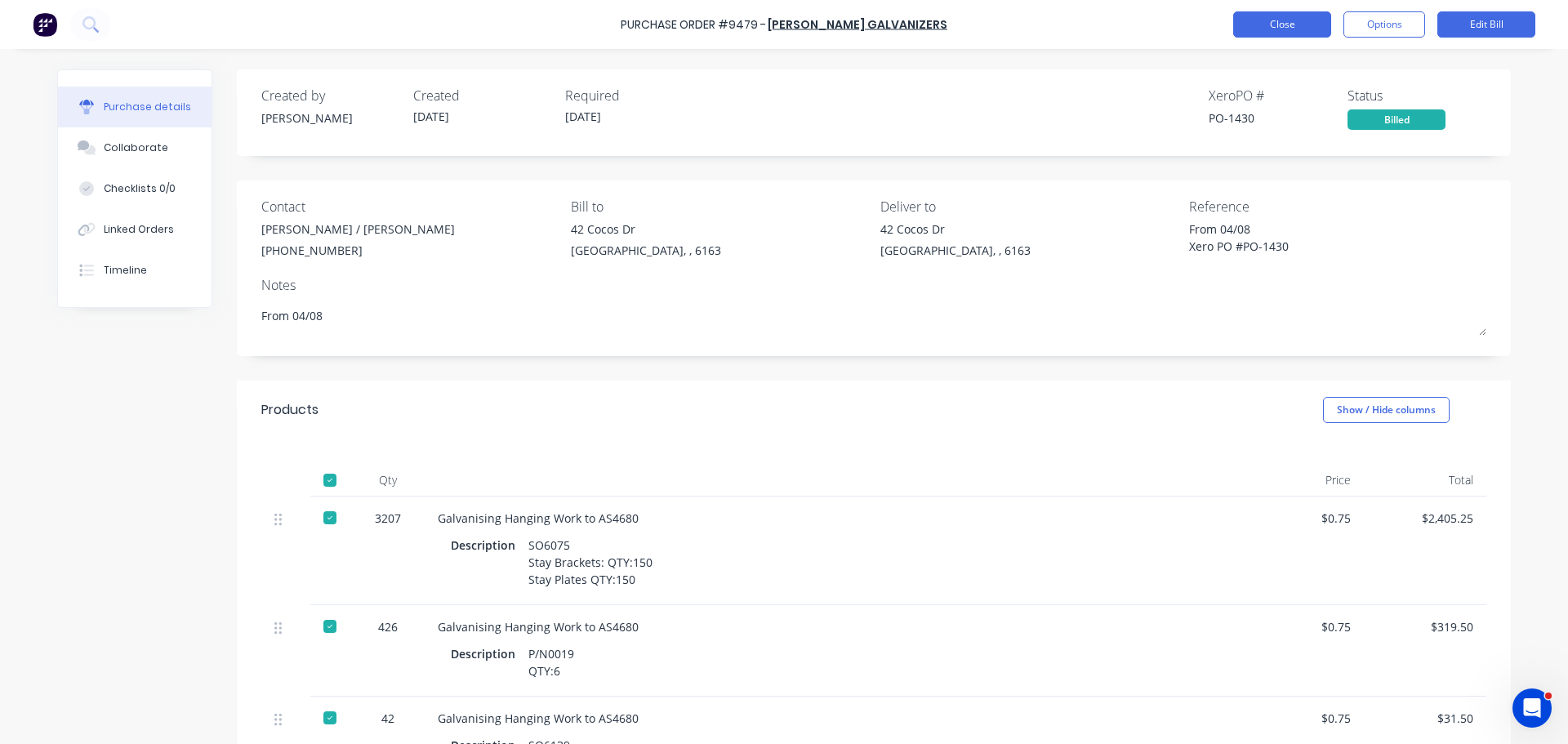
click at [1299, 17] on button "Close" at bounding box center [1282, 25] width 98 height 26
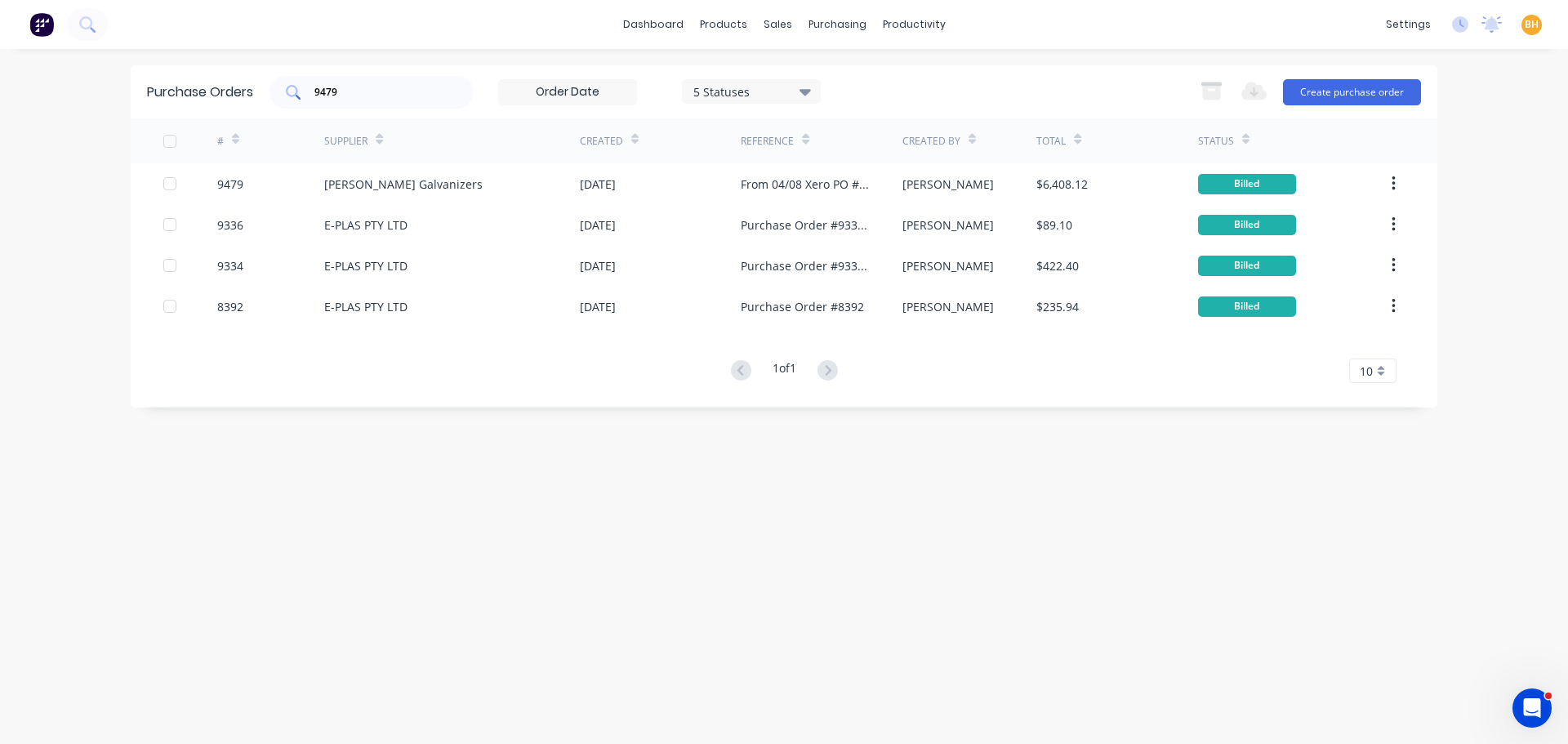
click at [353, 91] on input "9479" at bounding box center [380, 93] width 136 height 17
type input "9"
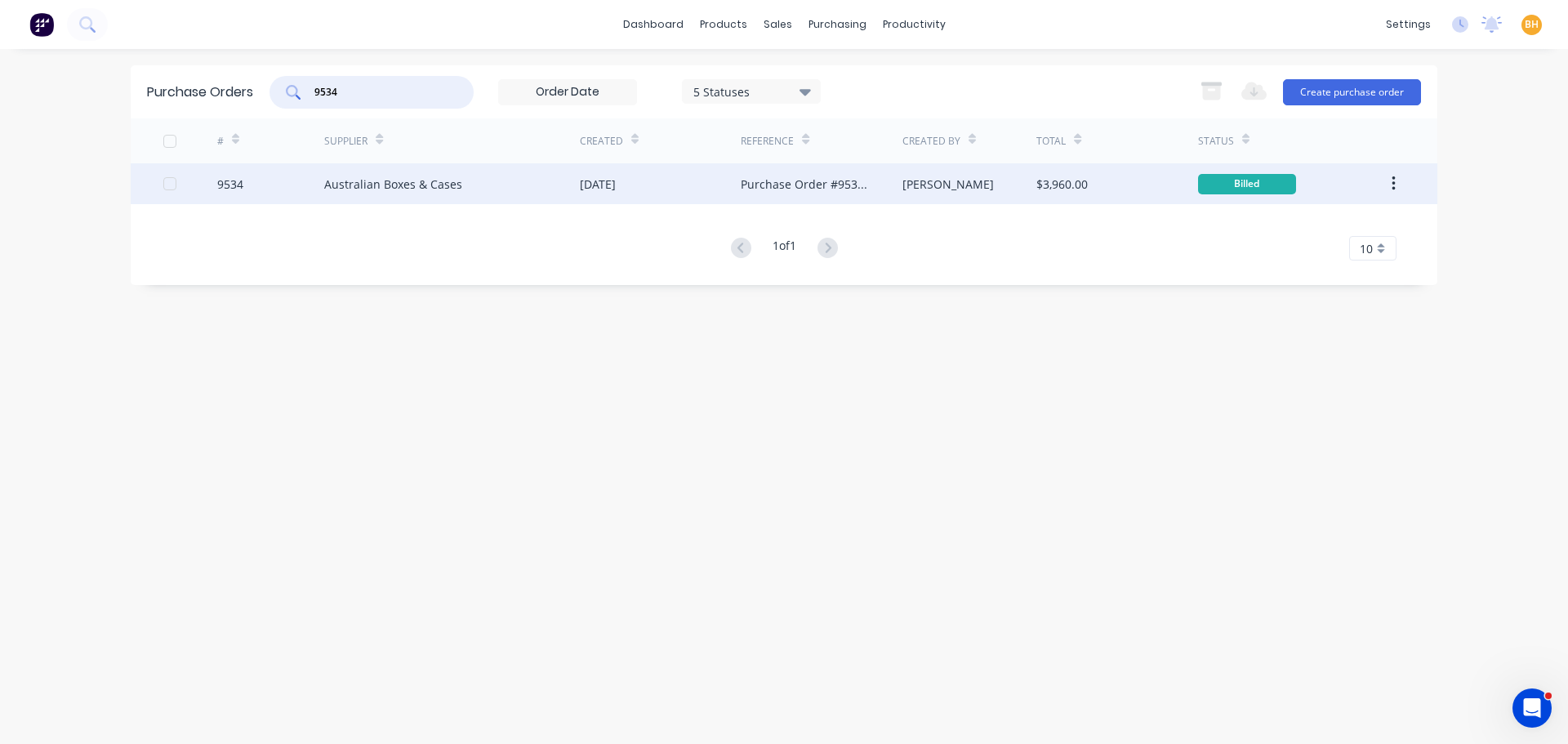
type input "9534"
click at [381, 188] on div "Australian Boxes & Cases" at bounding box center [393, 184] width 138 height 17
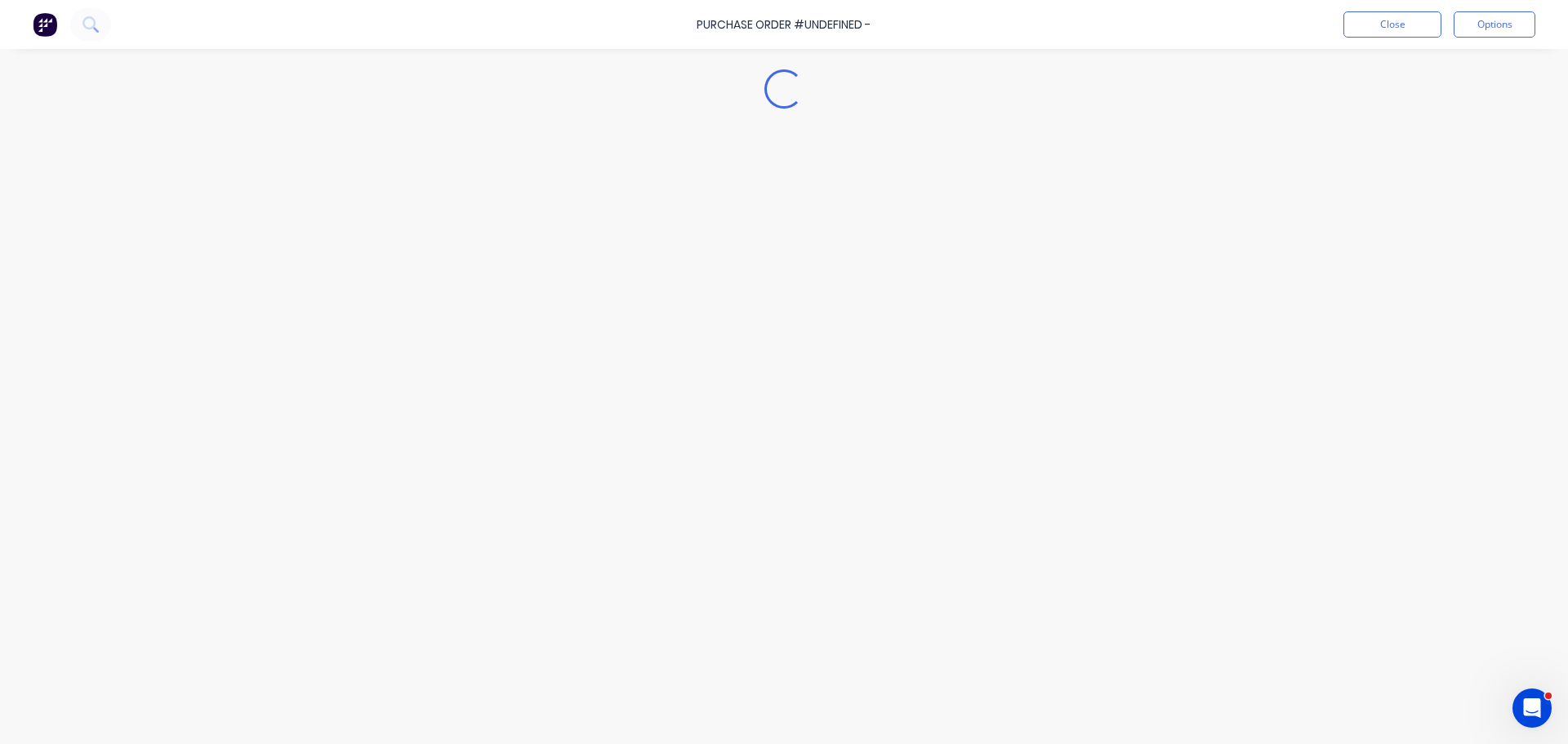
type textarea "x"
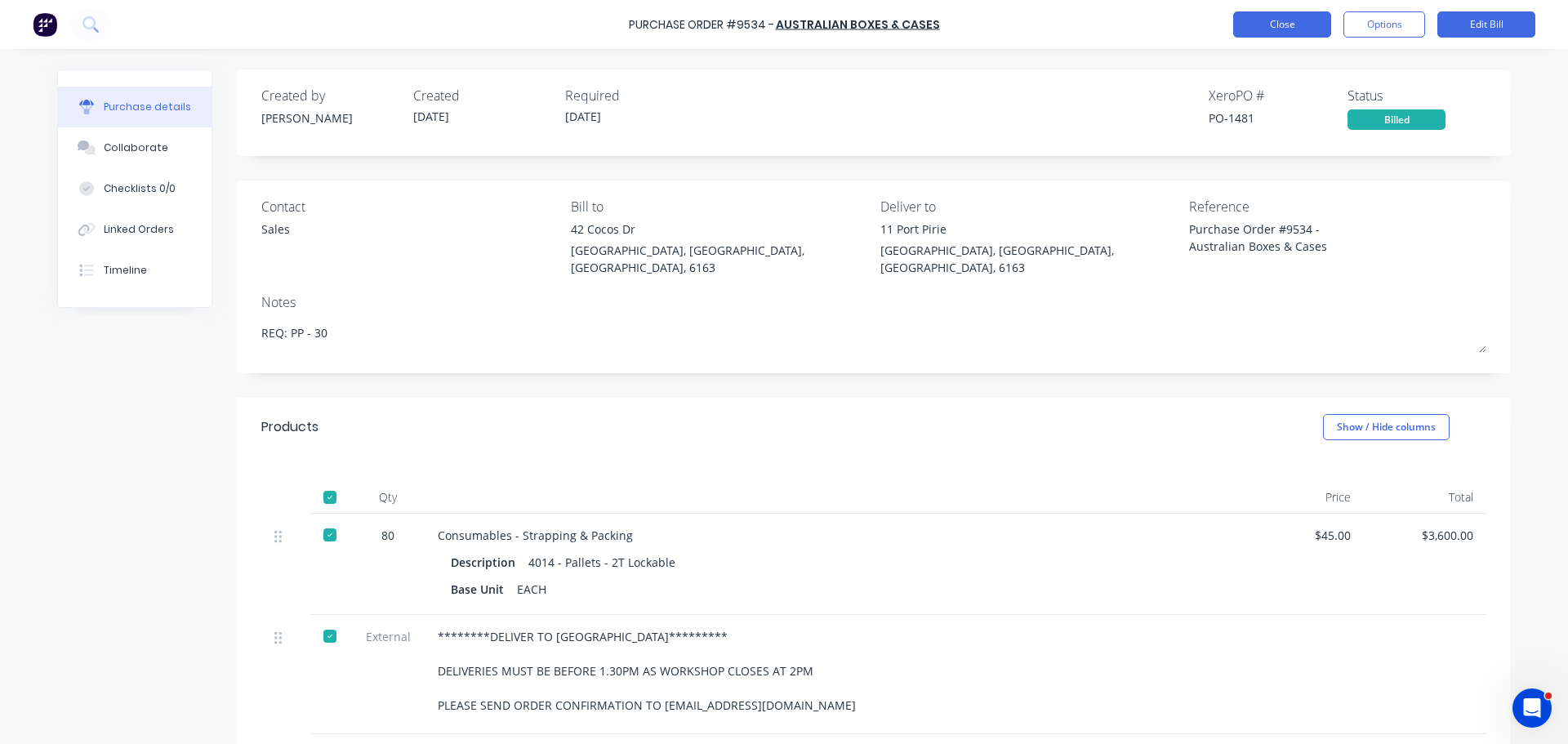
click at [1279, 21] on button "Close" at bounding box center [1282, 25] width 98 height 26
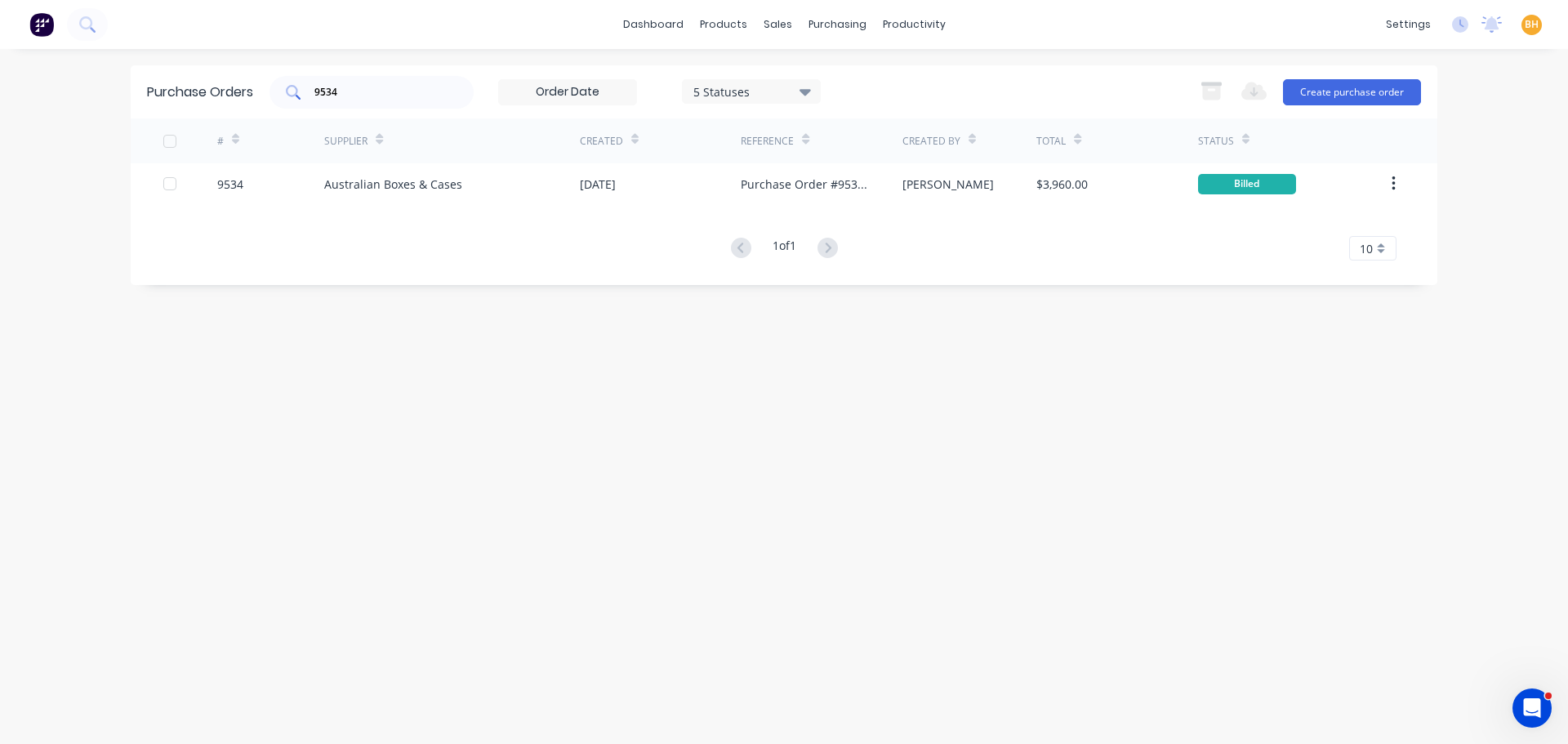
click at [360, 93] on input "9534" at bounding box center [380, 93] width 136 height 17
type input "9"
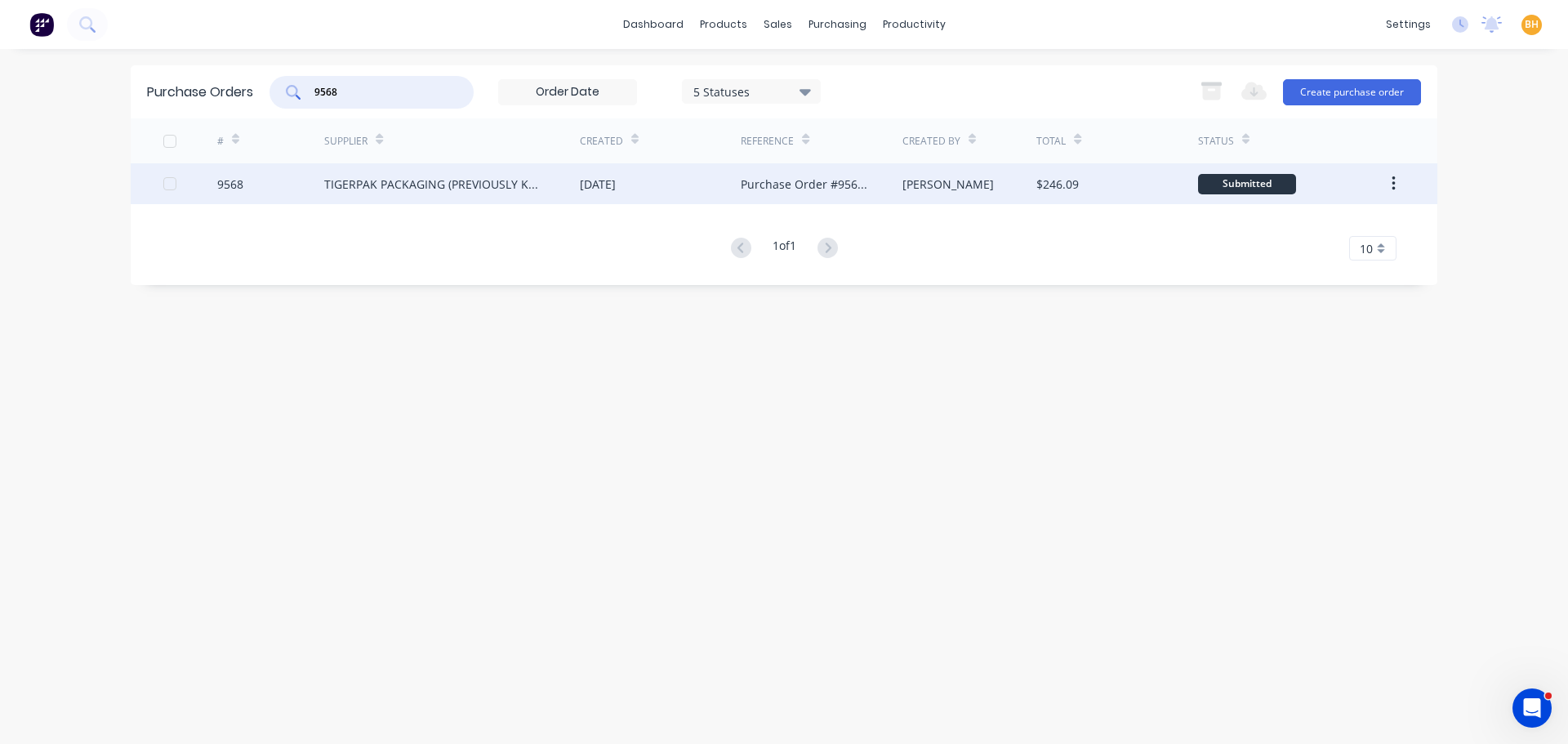
type input "9568"
click at [388, 179] on div "TIGERPAK PACKAGING (PREVIOUSLY KNOWN AS POWERPAK)" at bounding box center [436, 184] width 223 height 17
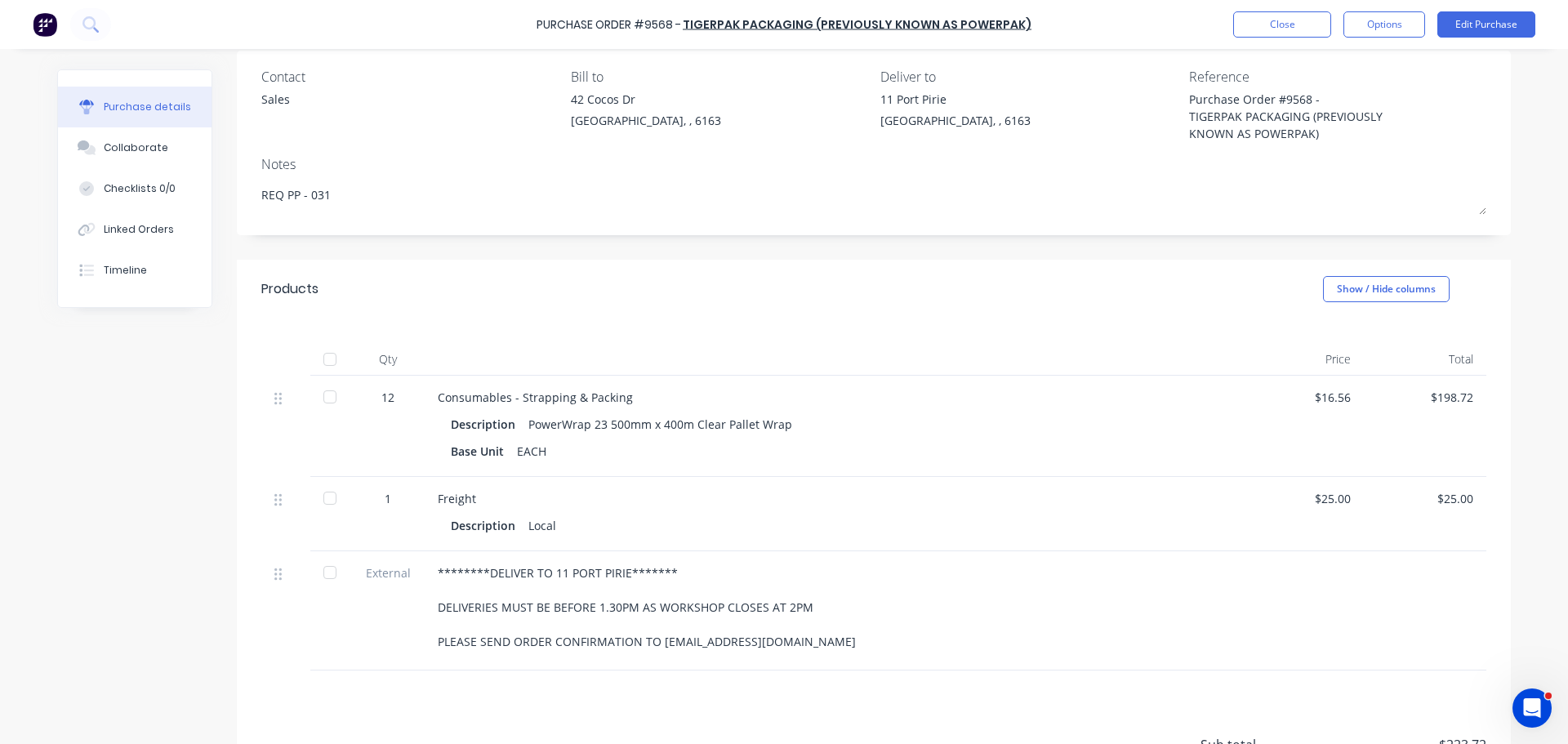
scroll to position [164, 0]
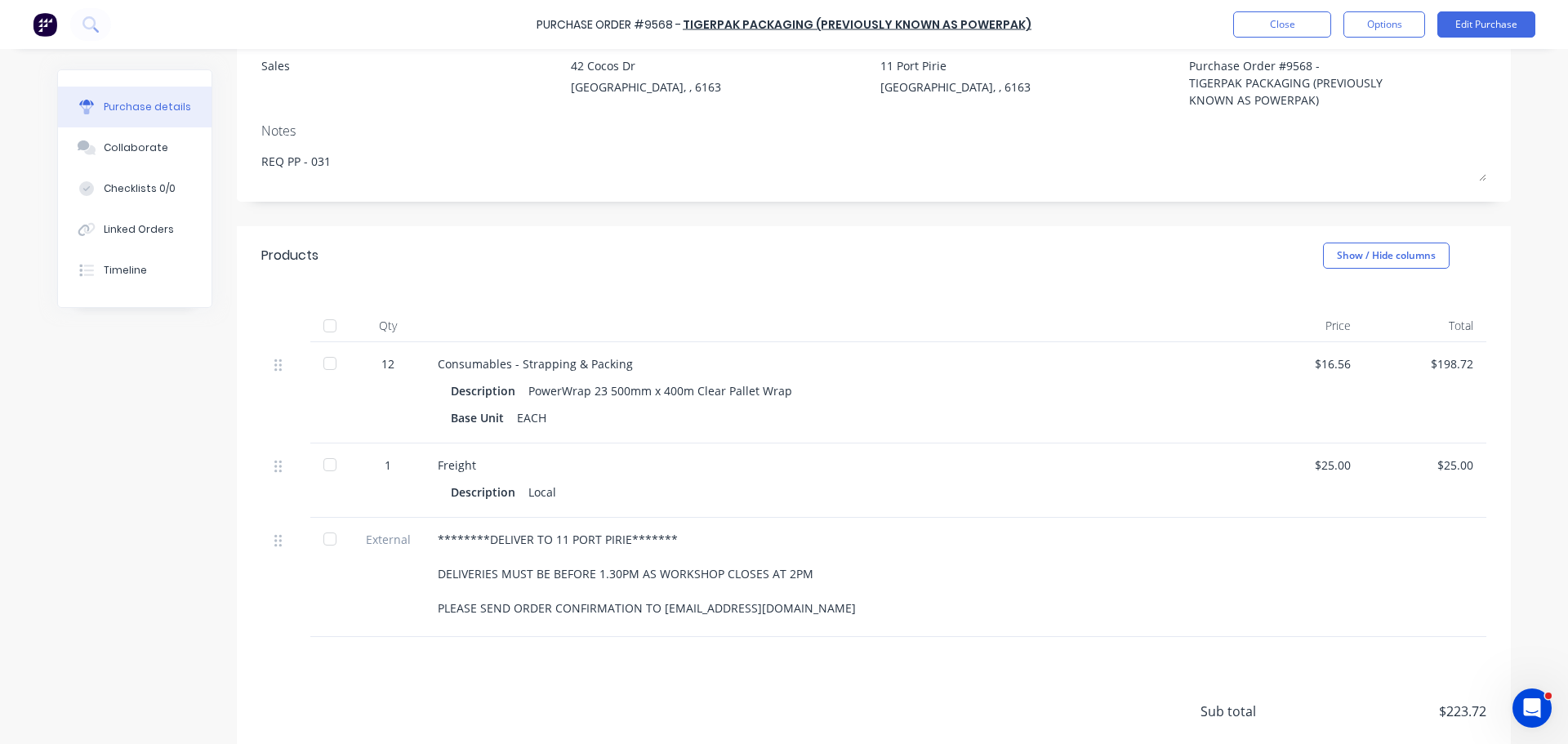
drag, startPoint x: 321, startPoint y: 323, endPoint x: 540, endPoint y: 354, distance: 221.2
click at [322, 323] on div at bounding box center [330, 326] width 33 height 33
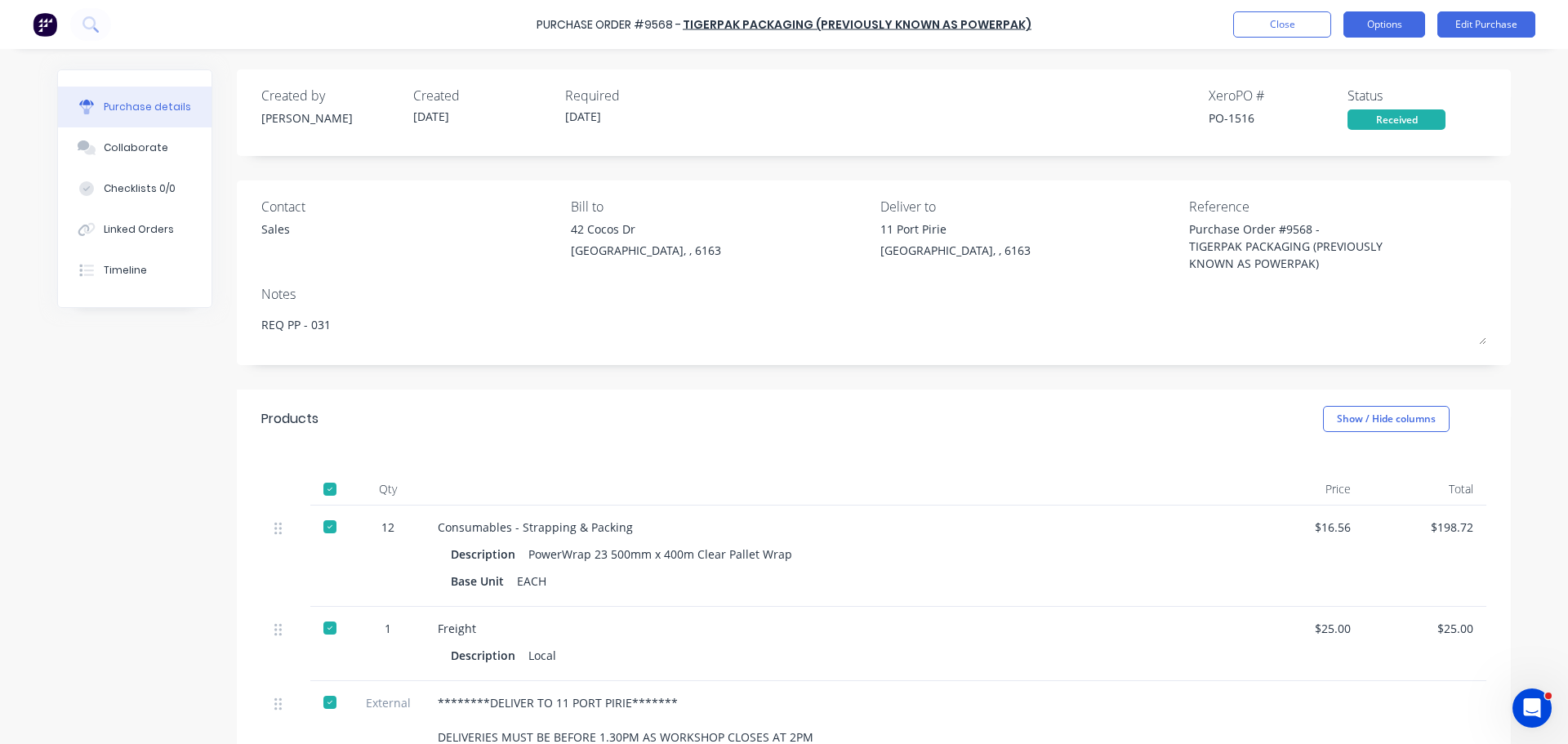
click at [1392, 17] on button "Options" at bounding box center [1384, 25] width 82 height 26
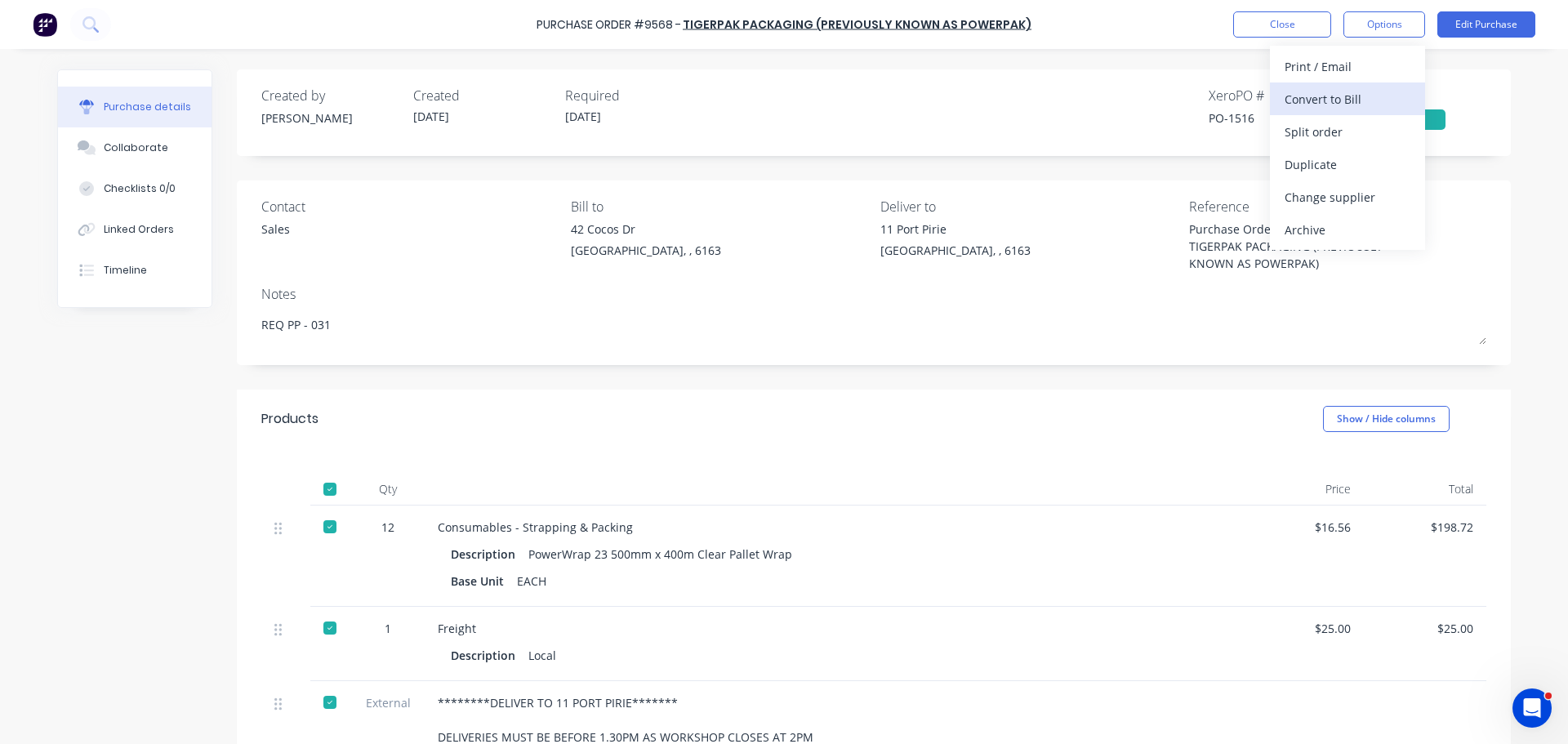
click at [1345, 91] on div "Convert to Bill" at bounding box center [1347, 99] width 126 height 24
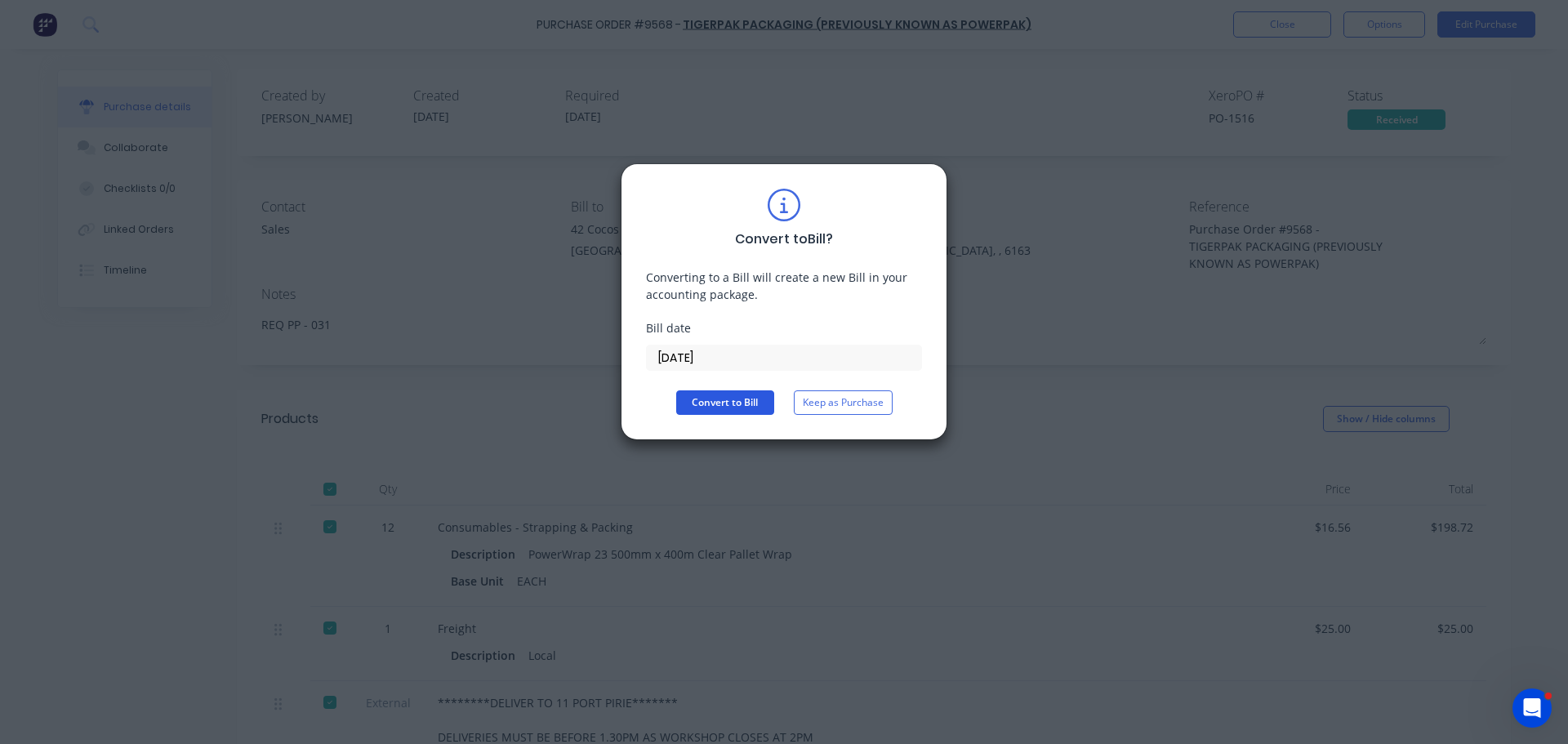
click at [721, 403] on button "Convert to Bill" at bounding box center [725, 403] width 98 height 25
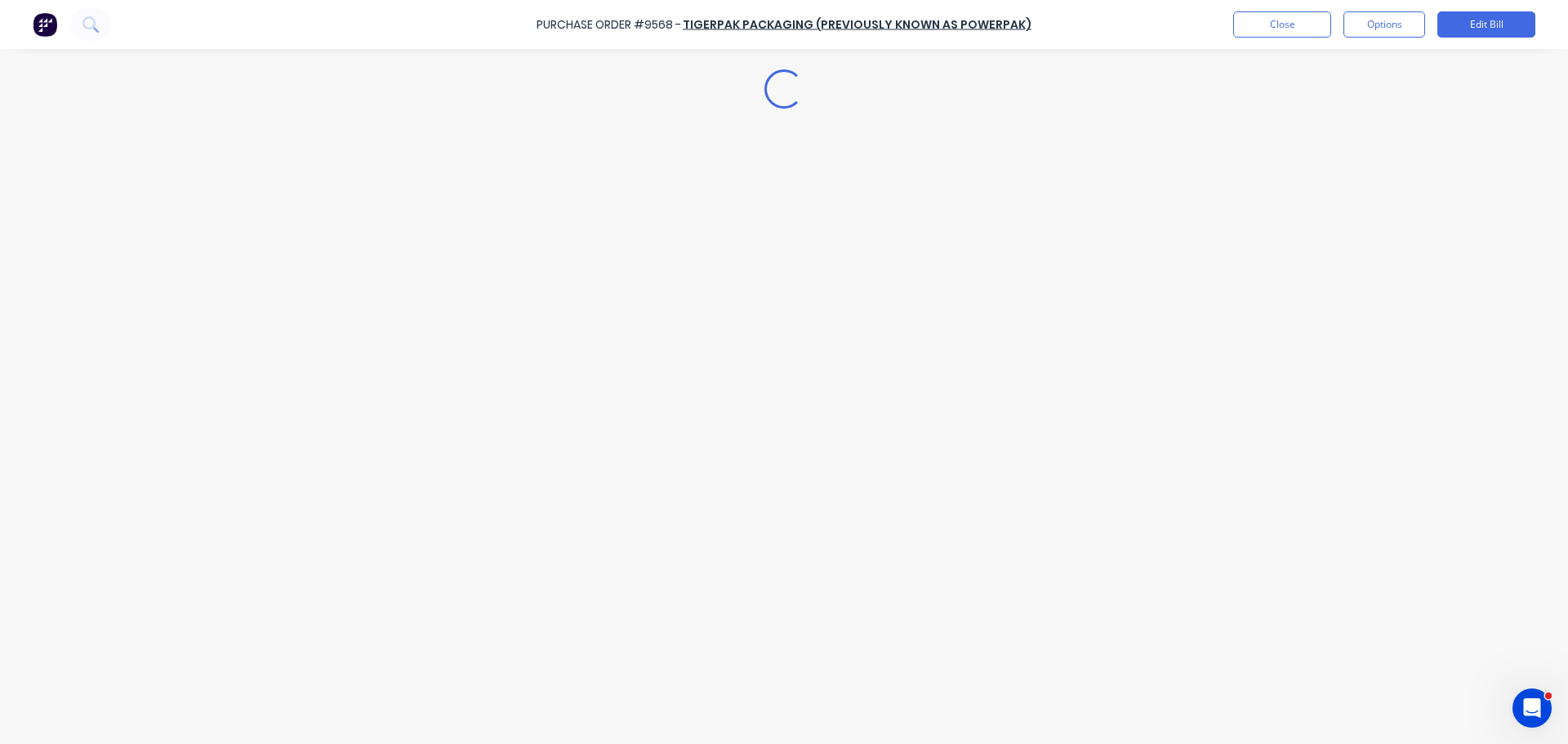
type textarea "x"
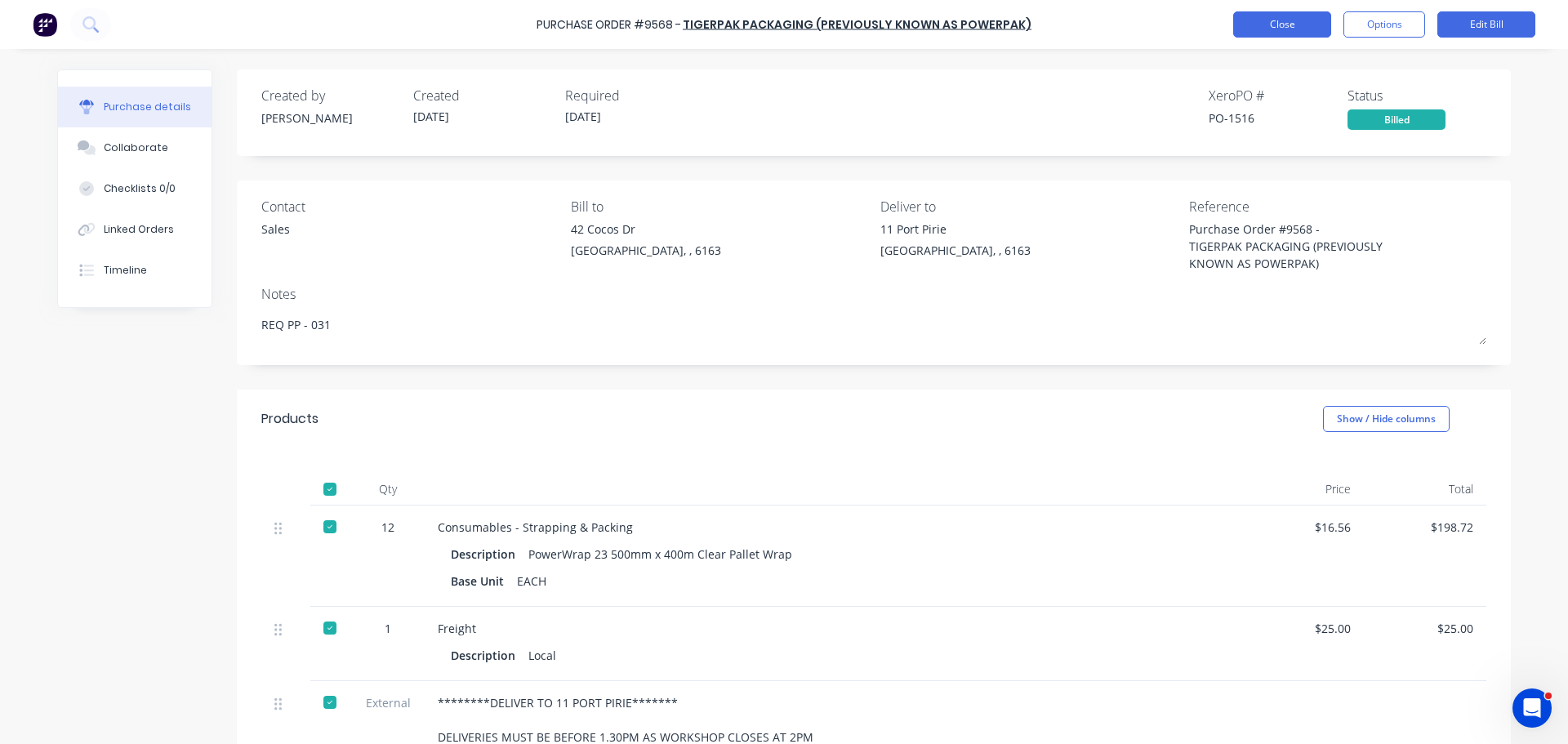
click at [1280, 22] on button "Close" at bounding box center [1282, 25] width 98 height 26
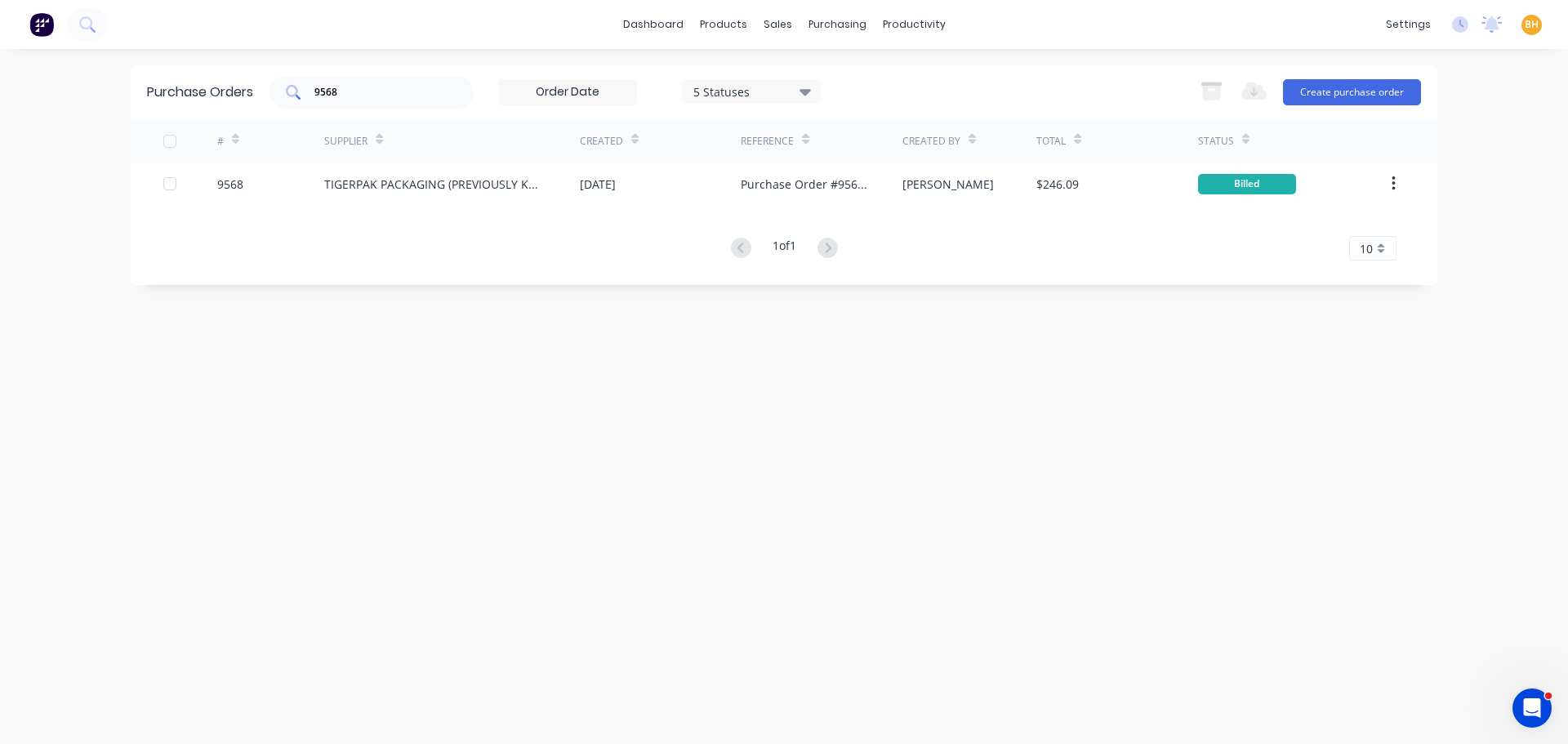
click at [397, 98] on input "9568" at bounding box center [380, 93] width 136 height 17
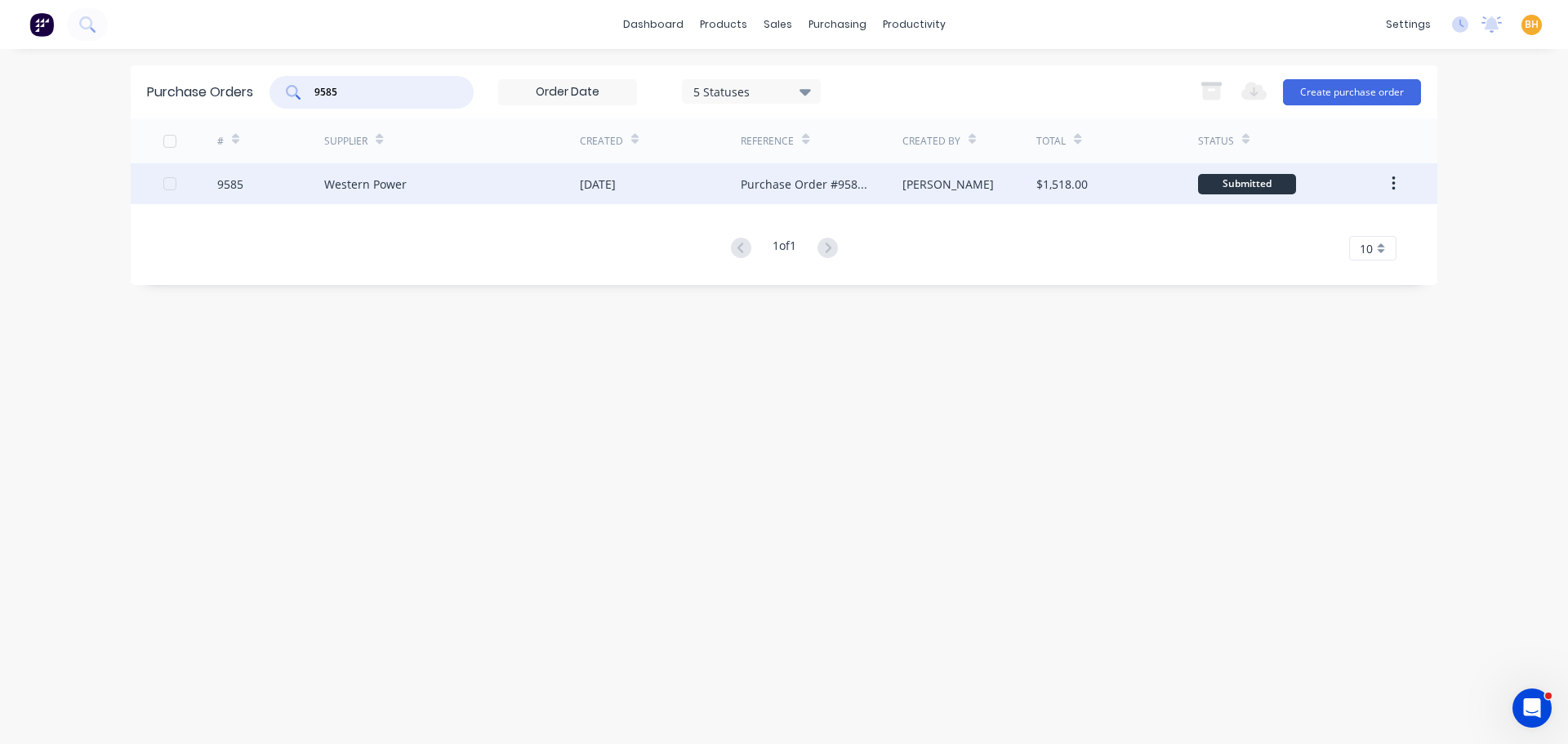
type input "9585"
click at [403, 189] on div "Western Power" at bounding box center [365, 184] width 83 height 17
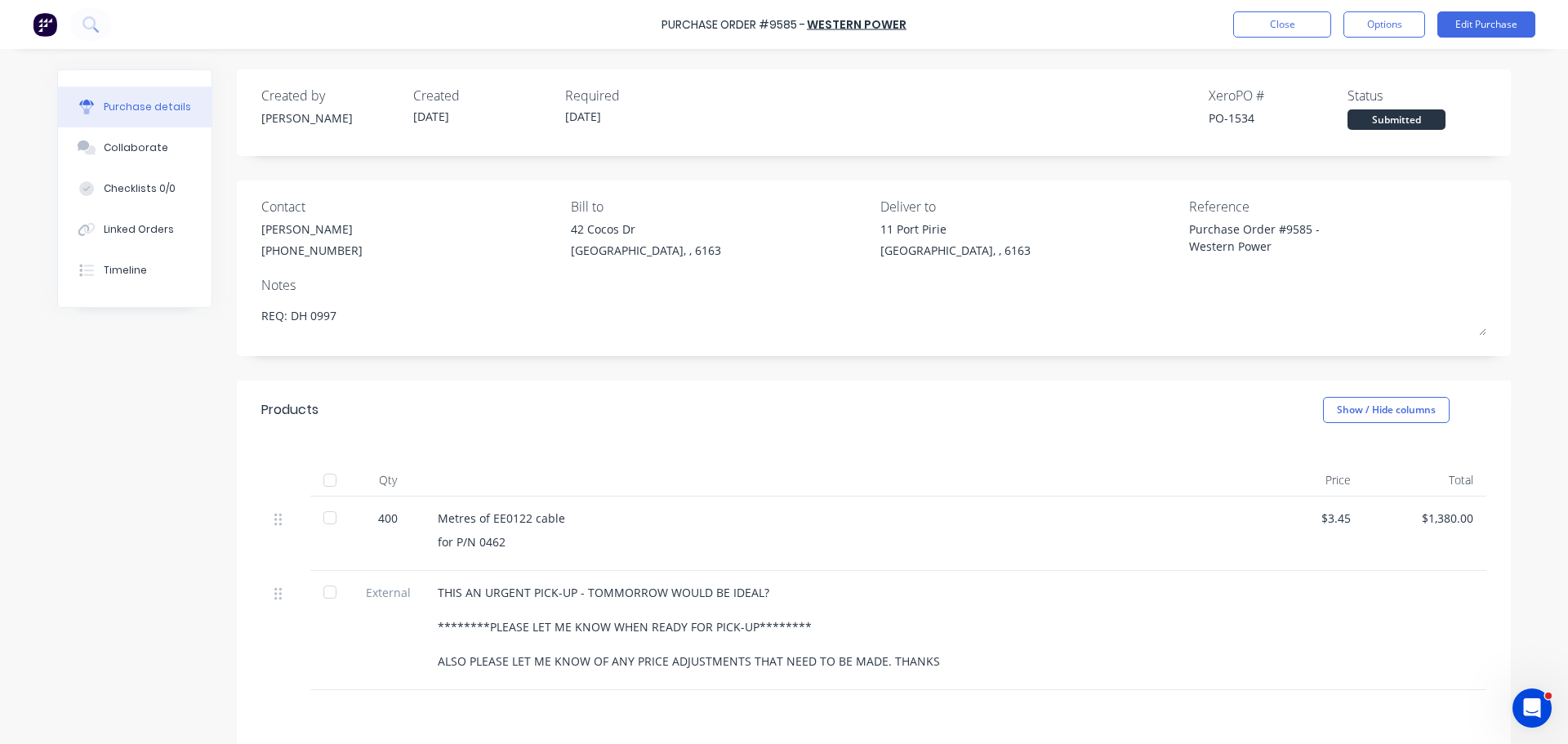
click at [323, 473] on div at bounding box center [330, 480] width 33 height 33
click at [1389, 23] on button "Options" at bounding box center [1384, 25] width 82 height 26
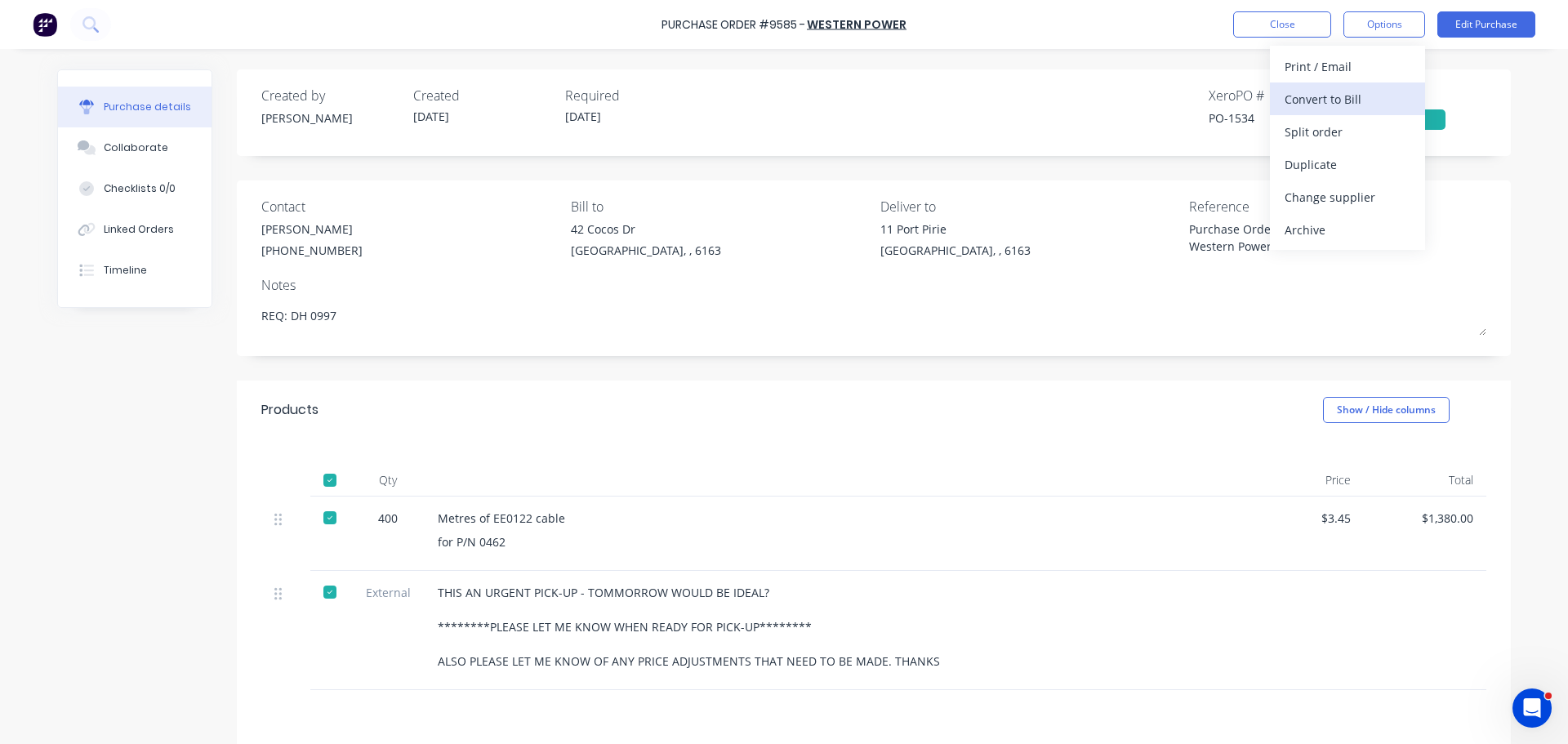
click at [1325, 97] on div "Convert to Bill" at bounding box center [1347, 99] width 126 height 24
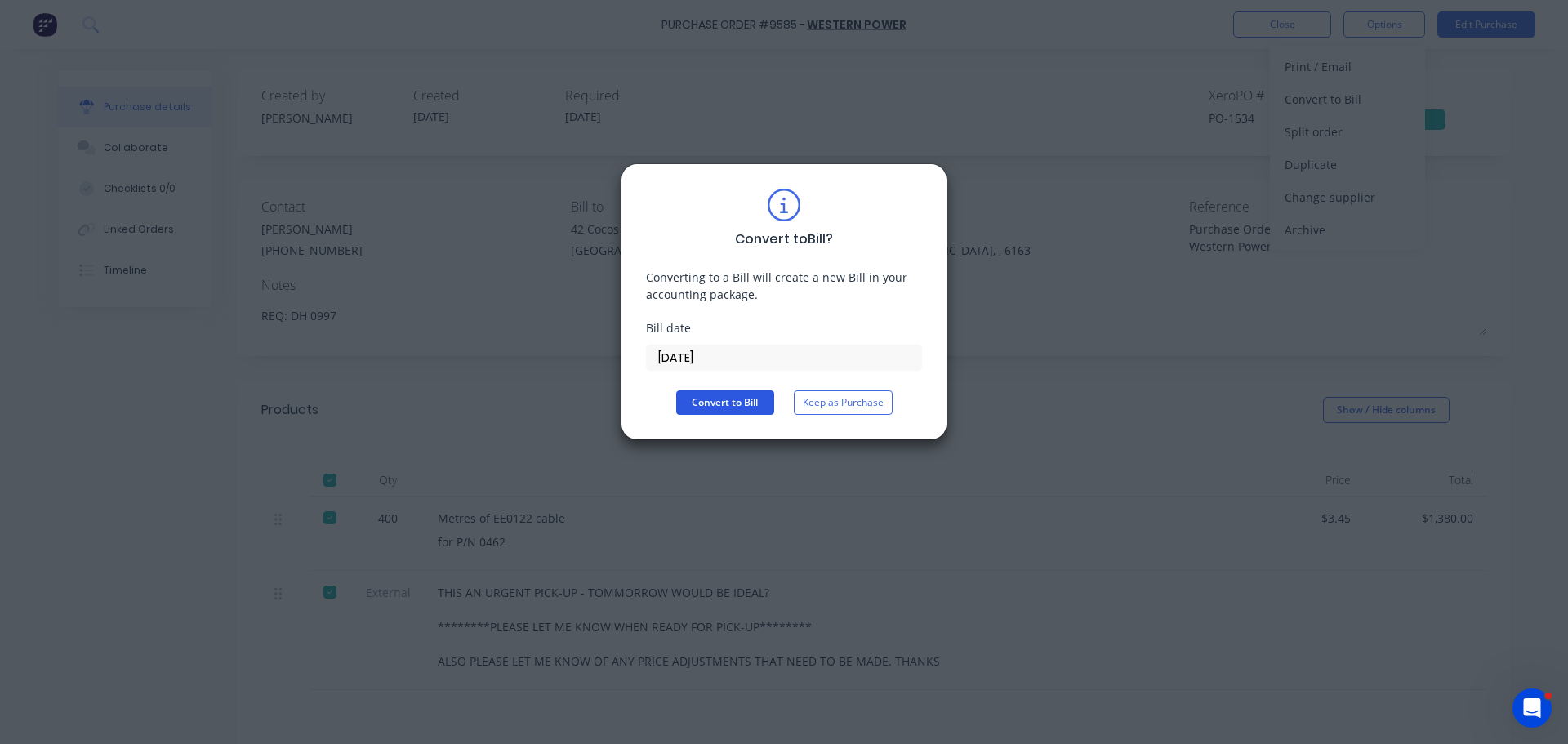
click at [751, 402] on button "Convert to Bill" at bounding box center [725, 403] width 98 height 25
type textarea "x"
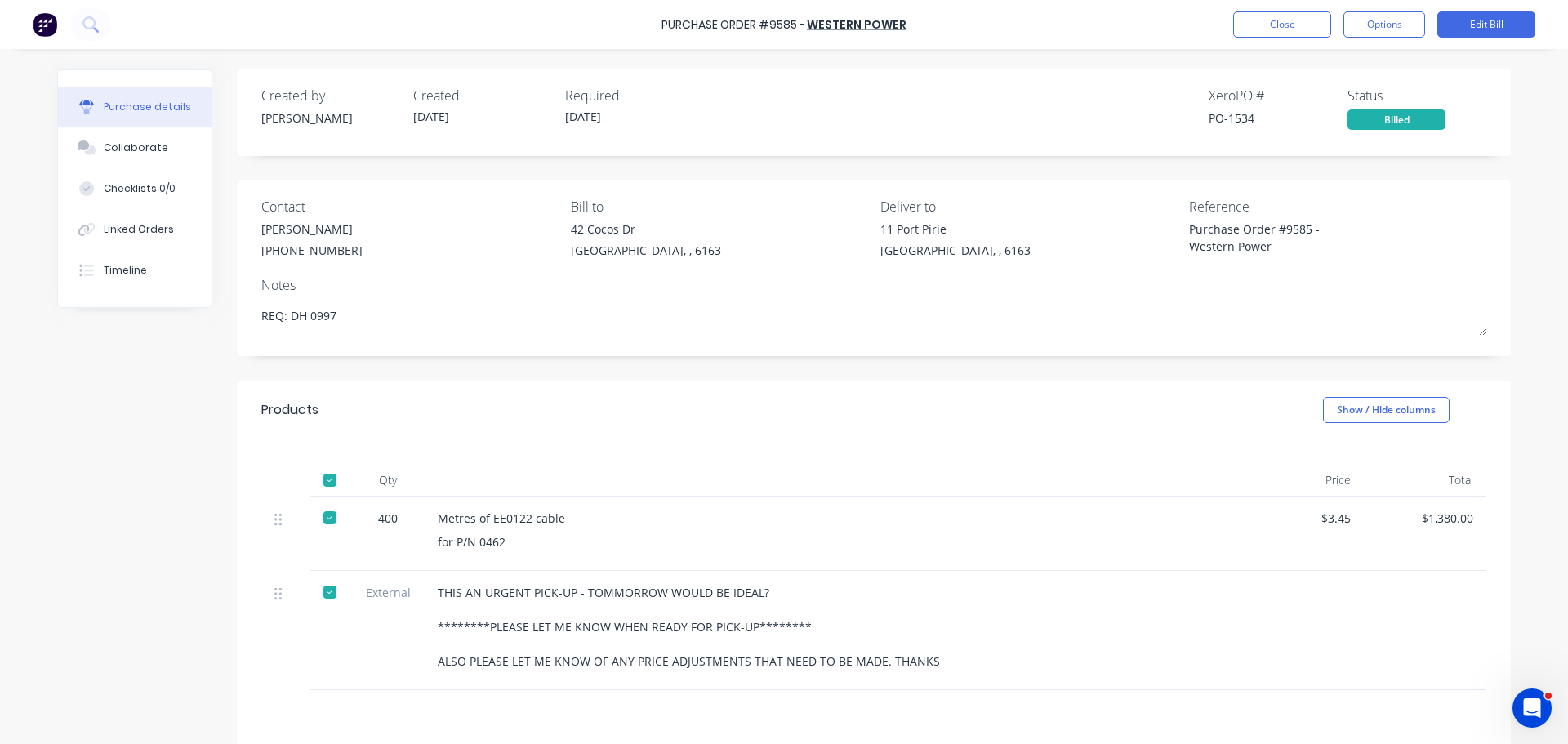
click at [1259, 11] on div "Purchase Order #9585 - Western Power Close Options Edit Bill" at bounding box center [784, 24] width 1568 height 49
click at [1257, 17] on button "Close" at bounding box center [1282, 25] width 98 height 26
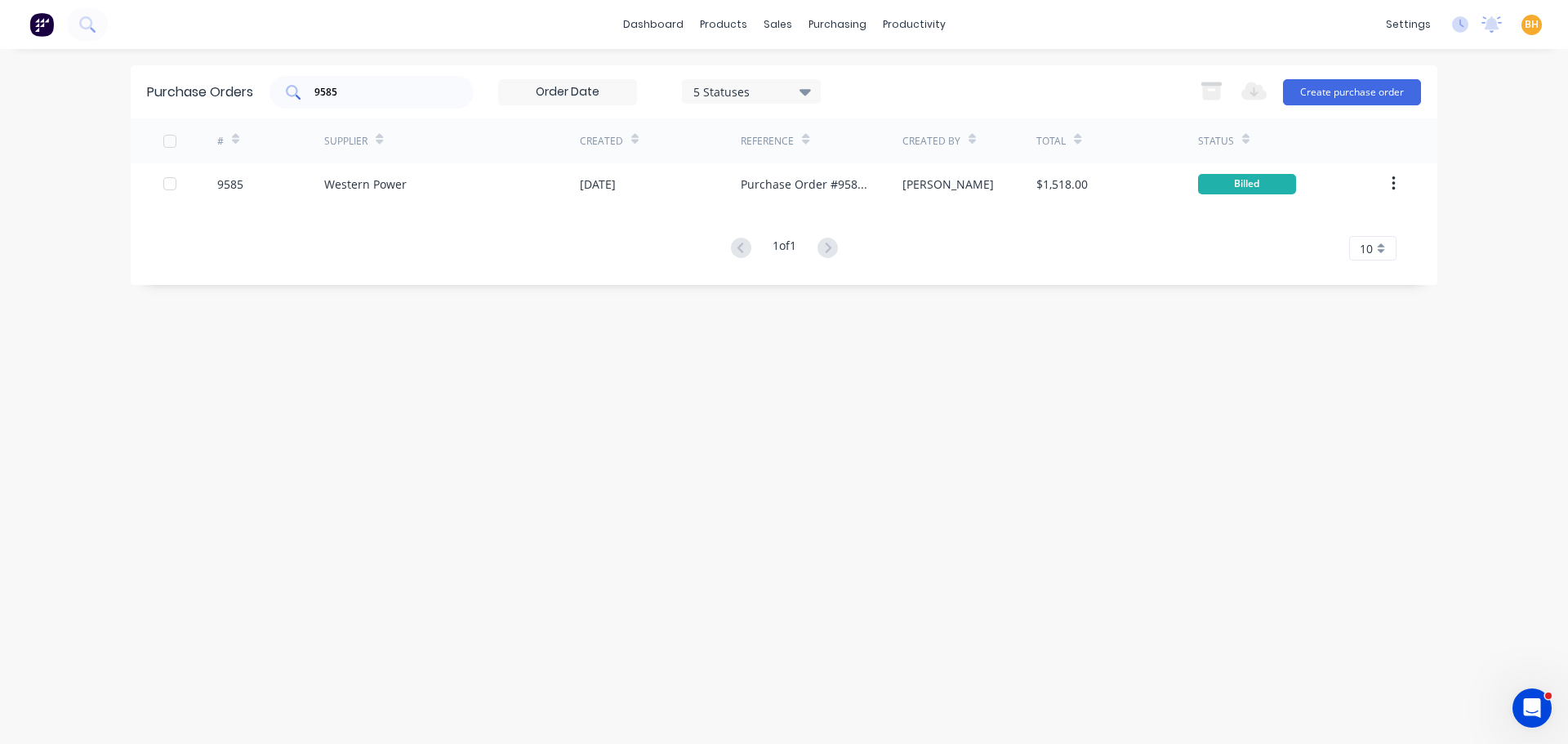
click at [347, 89] on input "9585" at bounding box center [380, 93] width 136 height 17
type input "9"
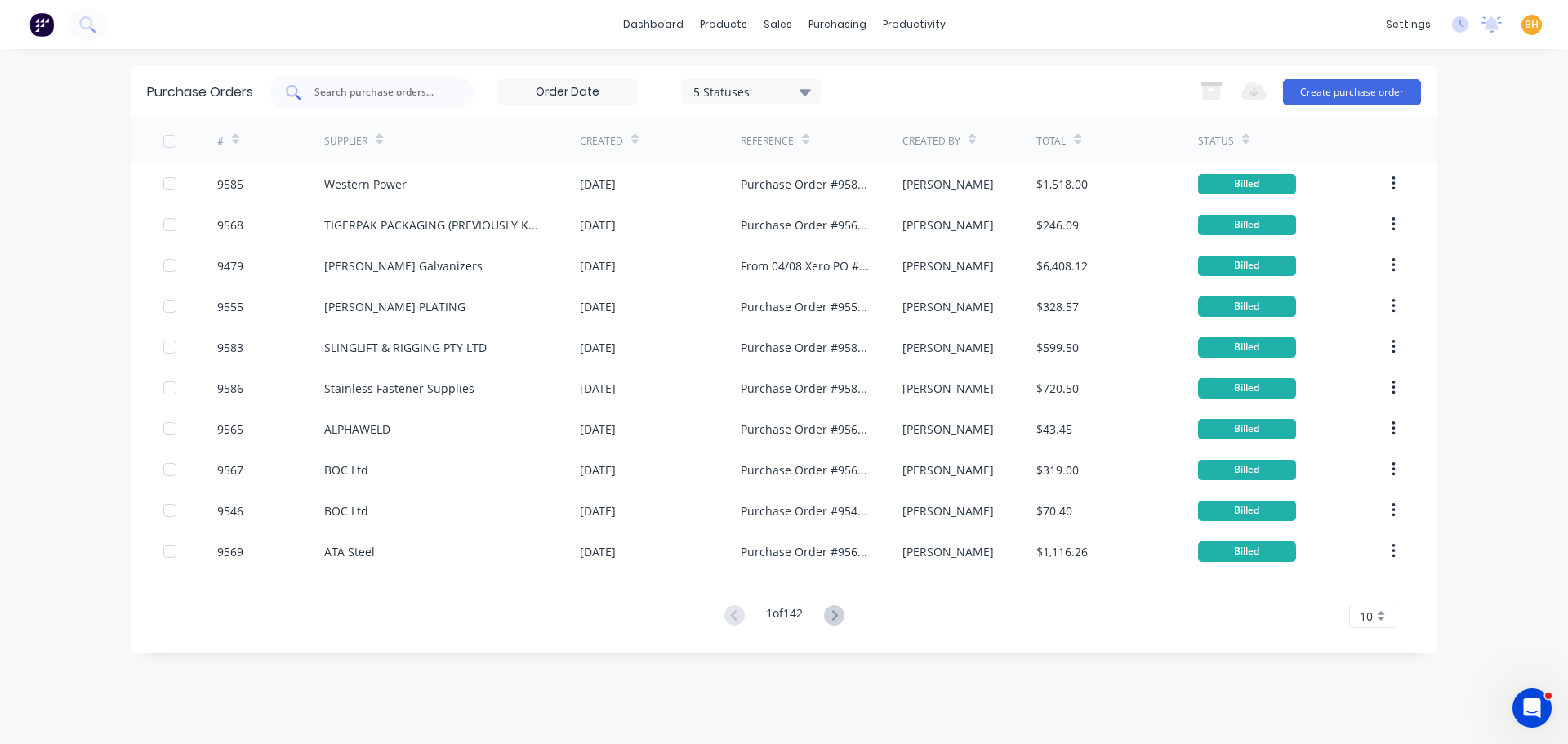
click at [370, 94] on input "text" at bounding box center [380, 93] width 136 height 17
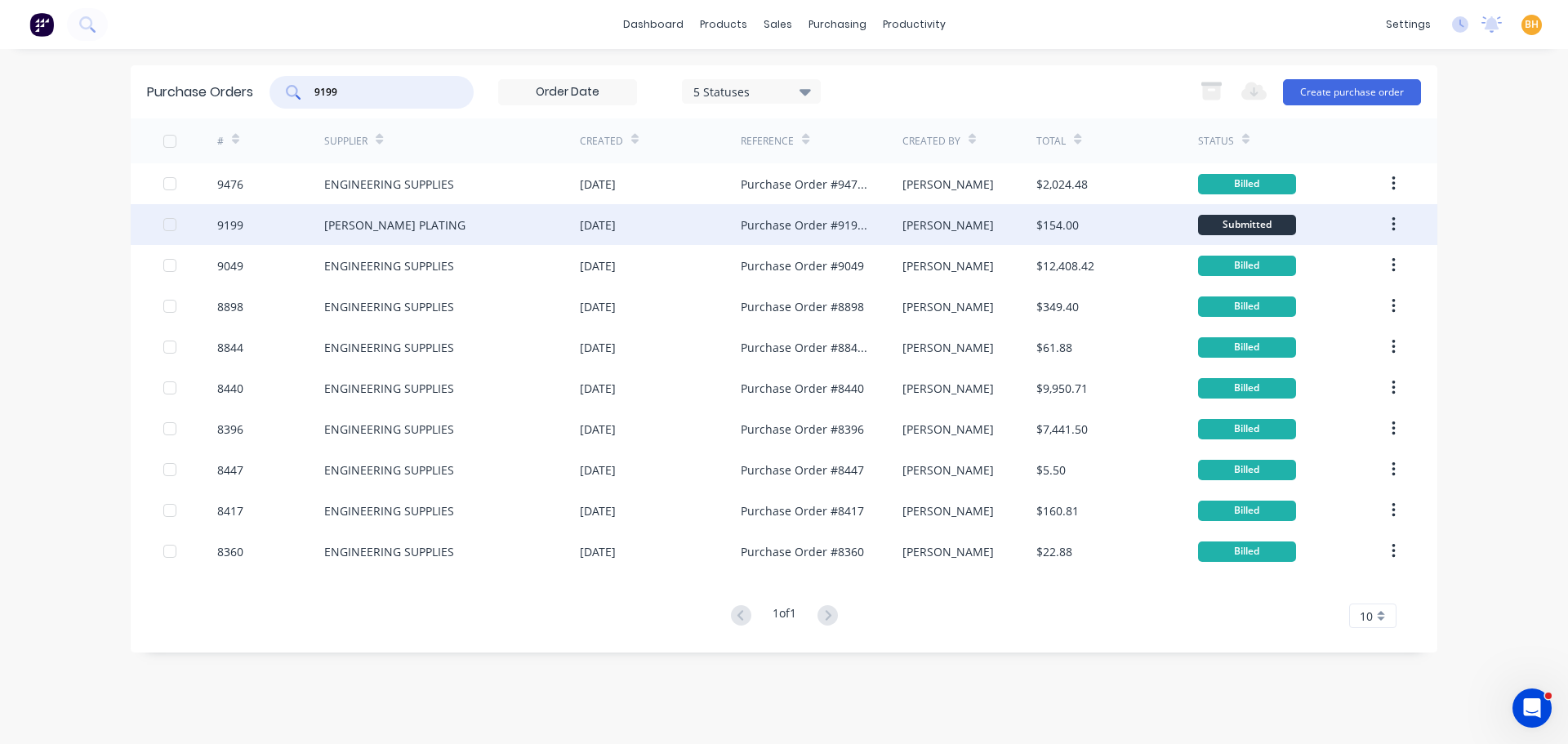
type input "9199"
click at [449, 231] on div "[PERSON_NAME] PLATING" at bounding box center [451, 224] width 255 height 41
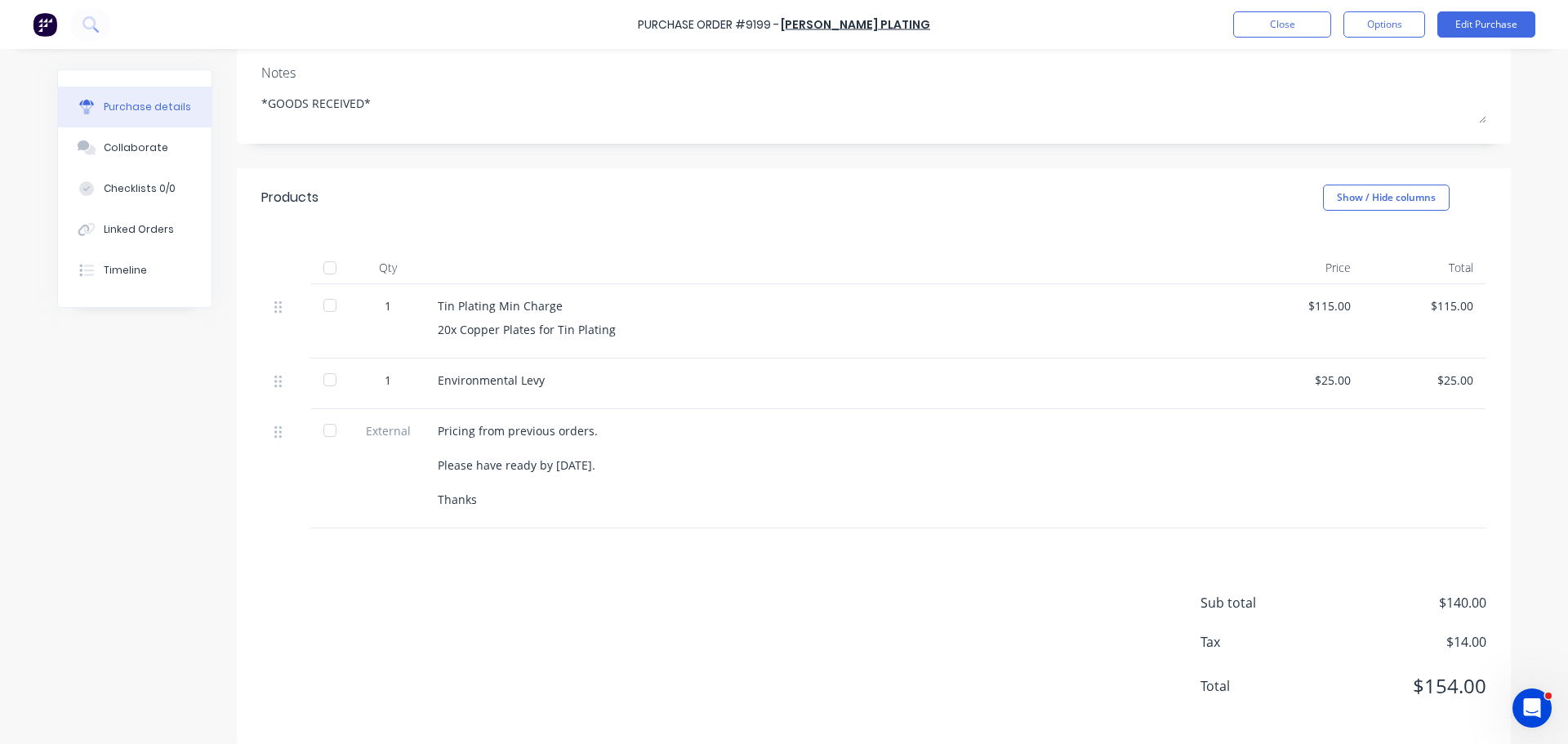
scroll to position [148, 0]
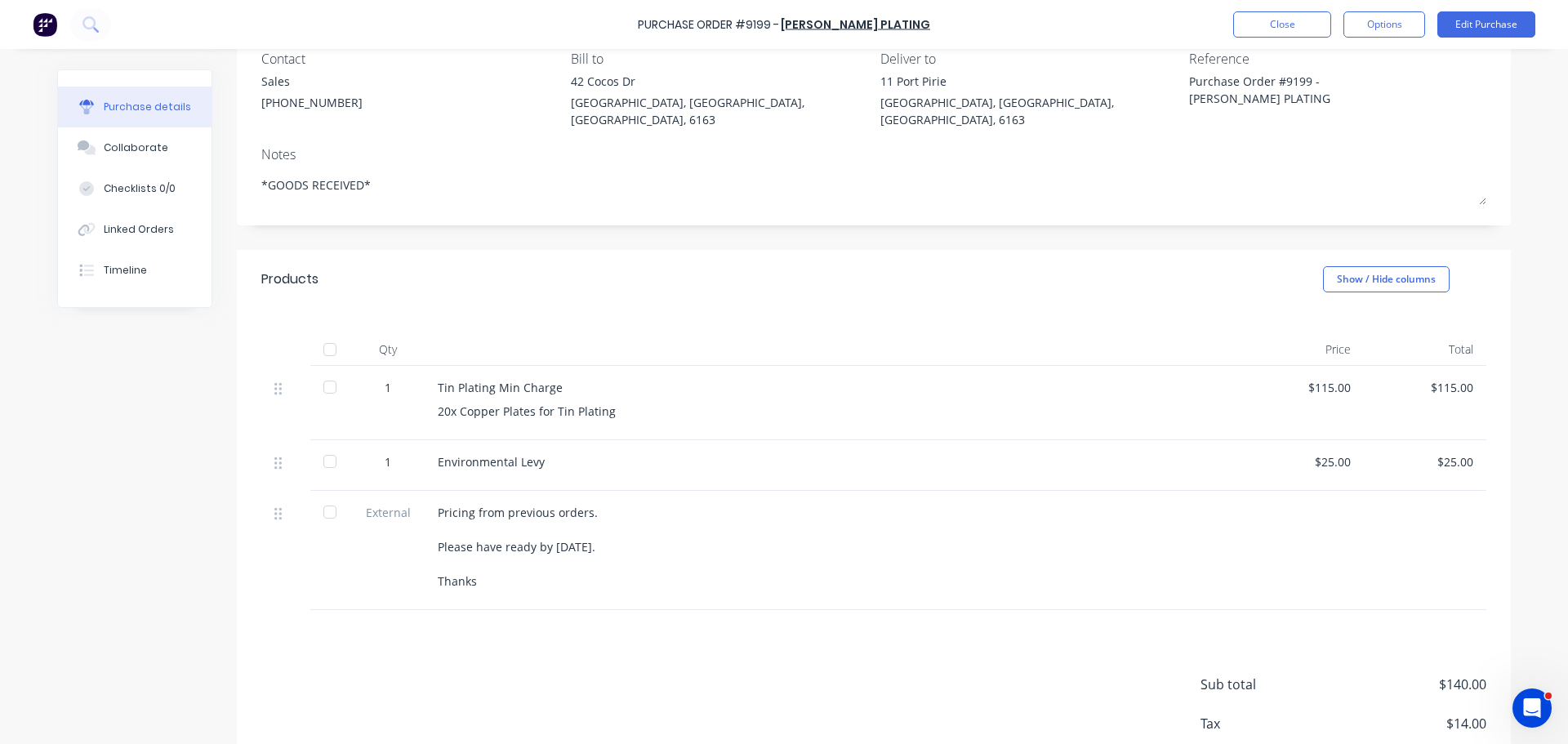
click at [1489, 11] on div "Purchase Order #9199 - OSBORNE PLATING Close Options Edit Purchase" at bounding box center [784, 24] width 1568 height 49
click at [1487, 18] on button "Edit Purchase" at bounding box center [1485, 25] width 98 height 26
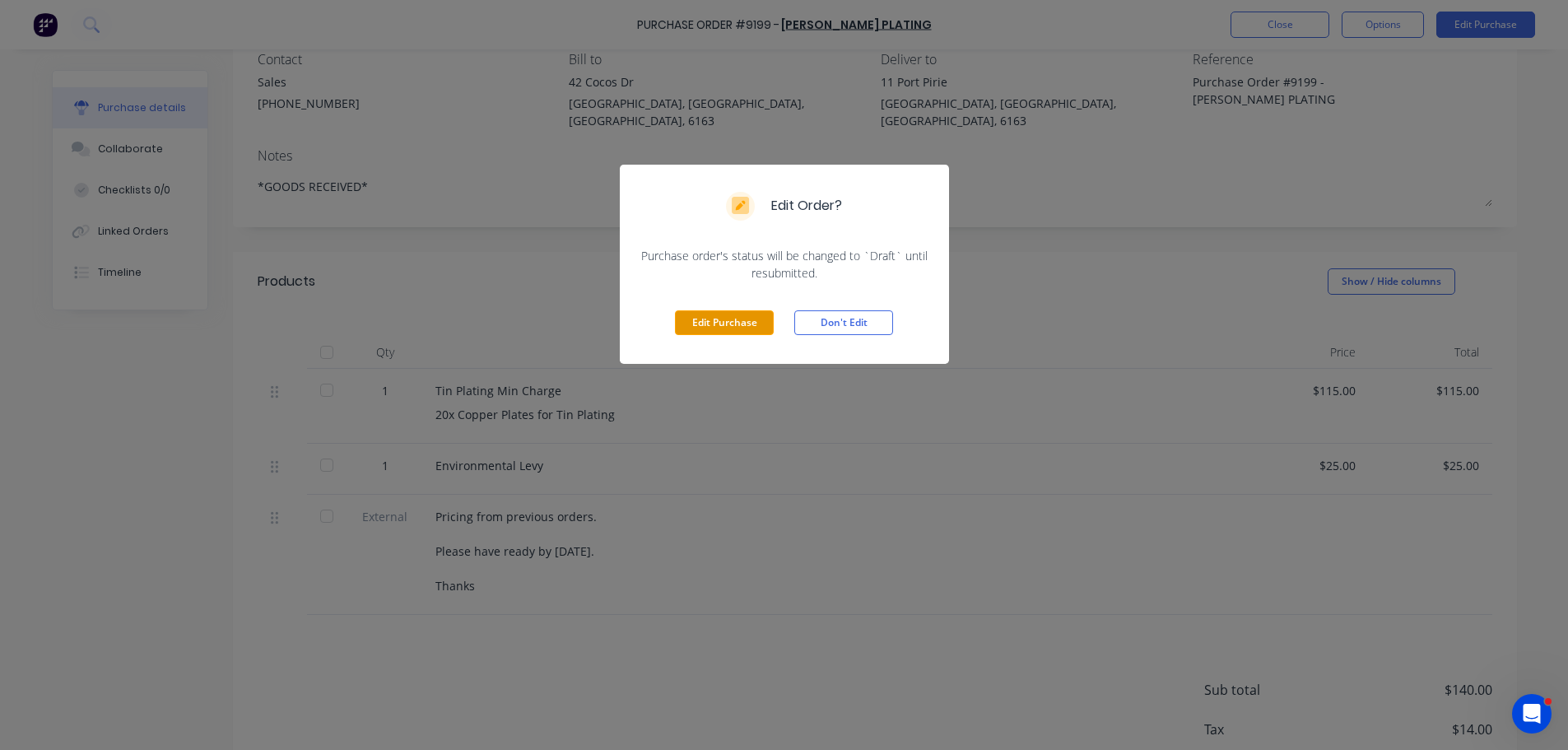
click at [724, 322] on button "Edit Purchase" at bounding box center [724, 322] width 99 height 25
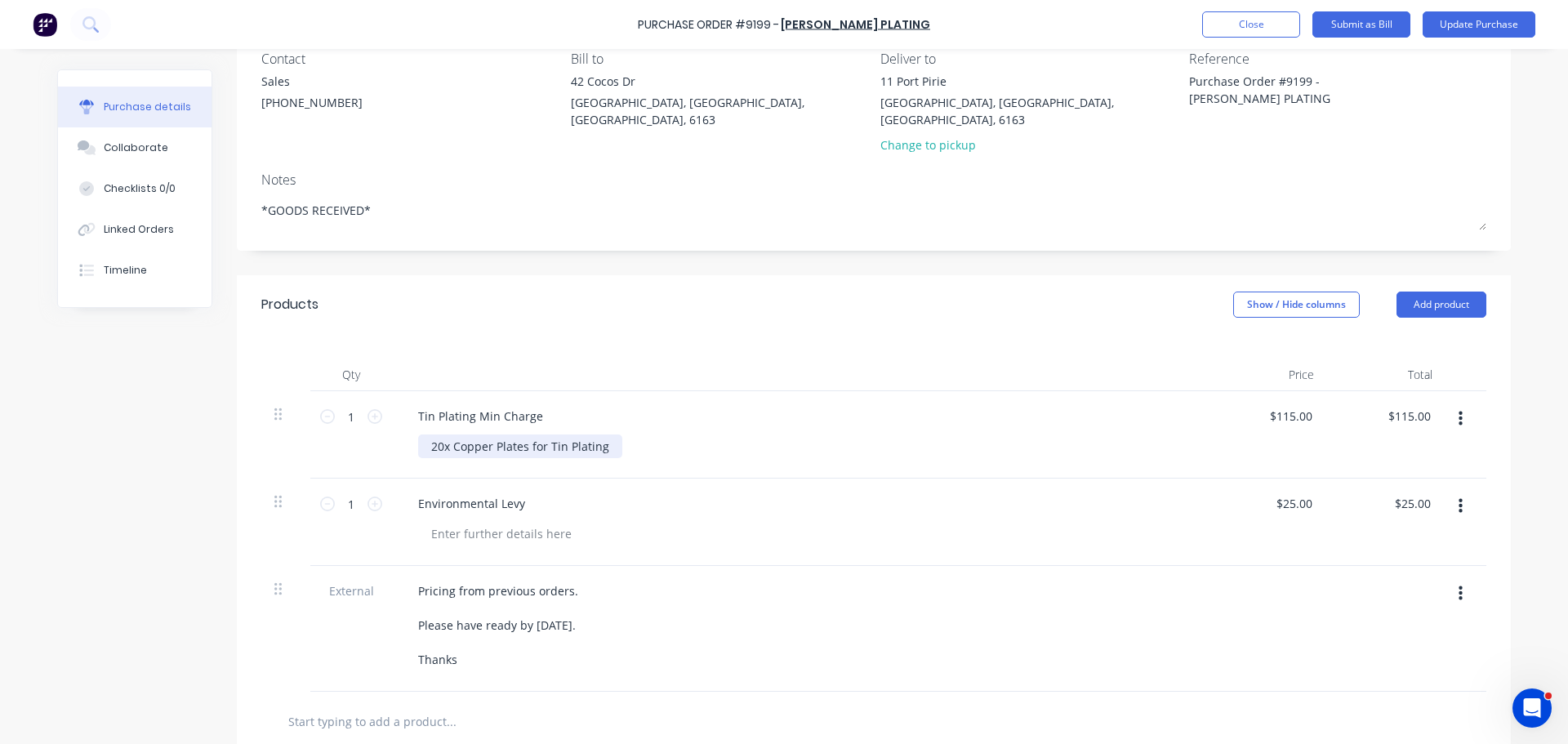
type textarea "x"
click at [438, 434] on div "20x Copper Plates for Tin Plating" at bounding box center [520, 446] width 204 height 24
click at [772, 434] on div "41 x Copper Plates for Tin Plating" at bounding box center [807, 446] width 777 height 24
type textarea "x"
click at [1418, 404] on input "115.00" at bounding box center [1411, 416] width 44 height 24
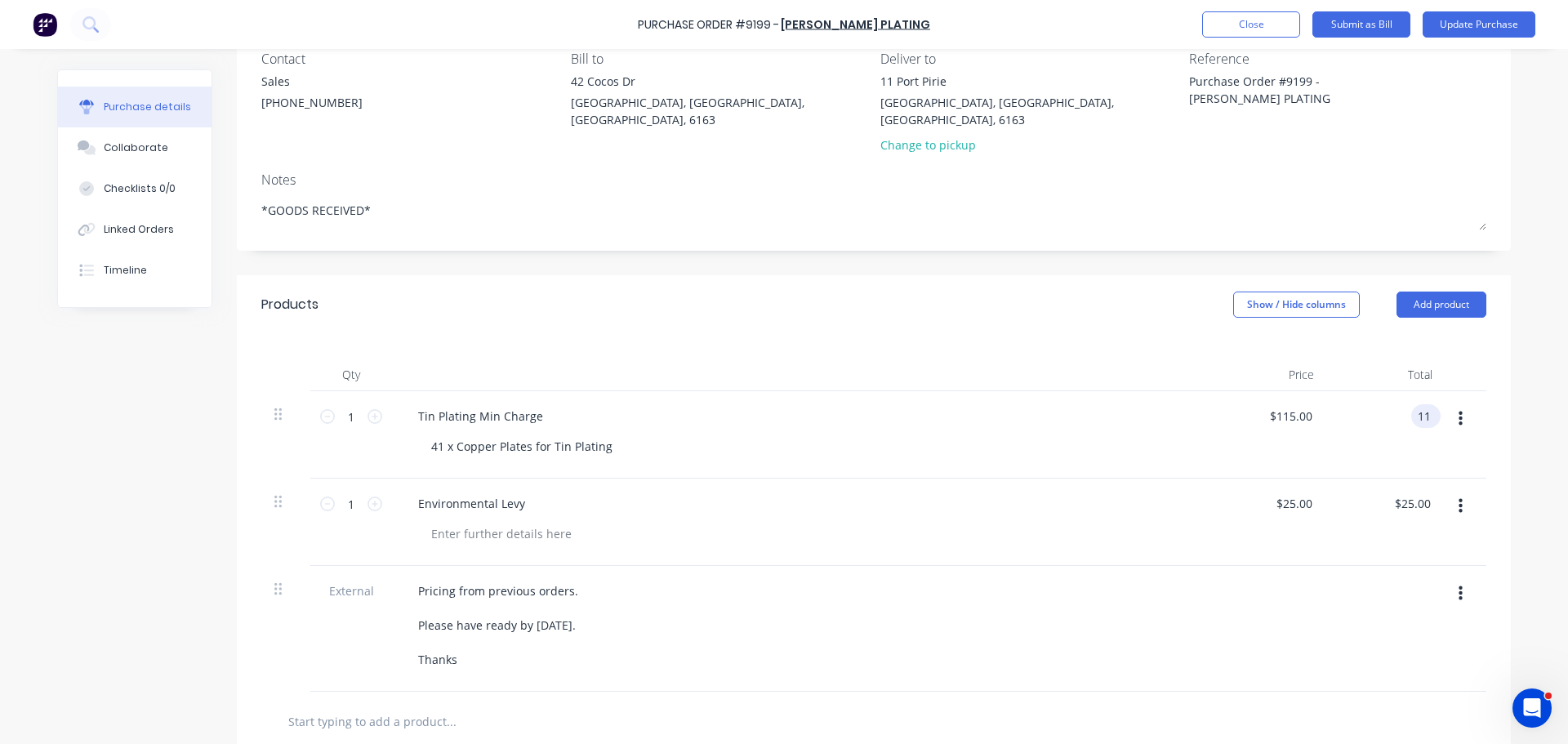
type input "1"
type input "339.48"
type textarea "x"
type input "$339.48"
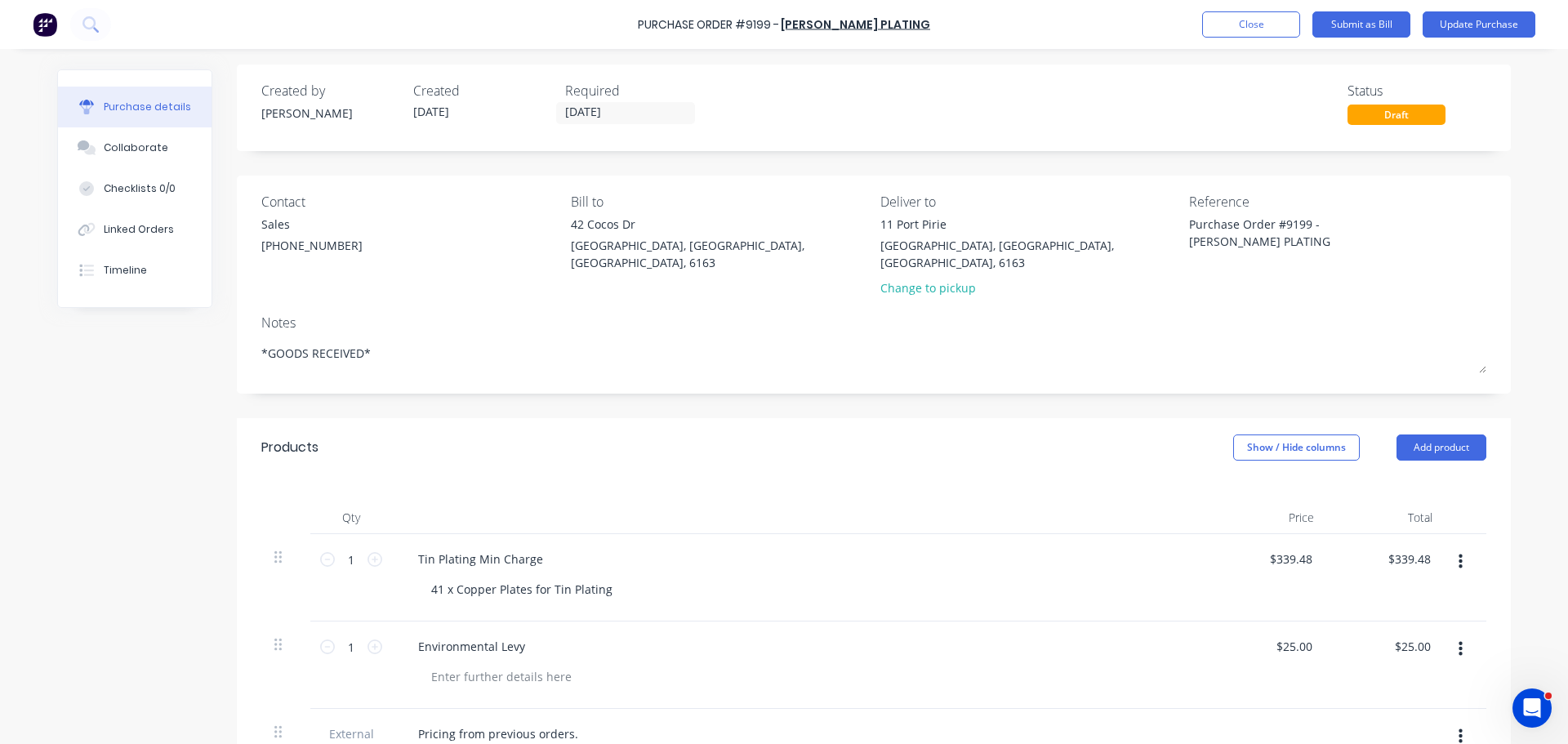
scroll to position [0, 0]
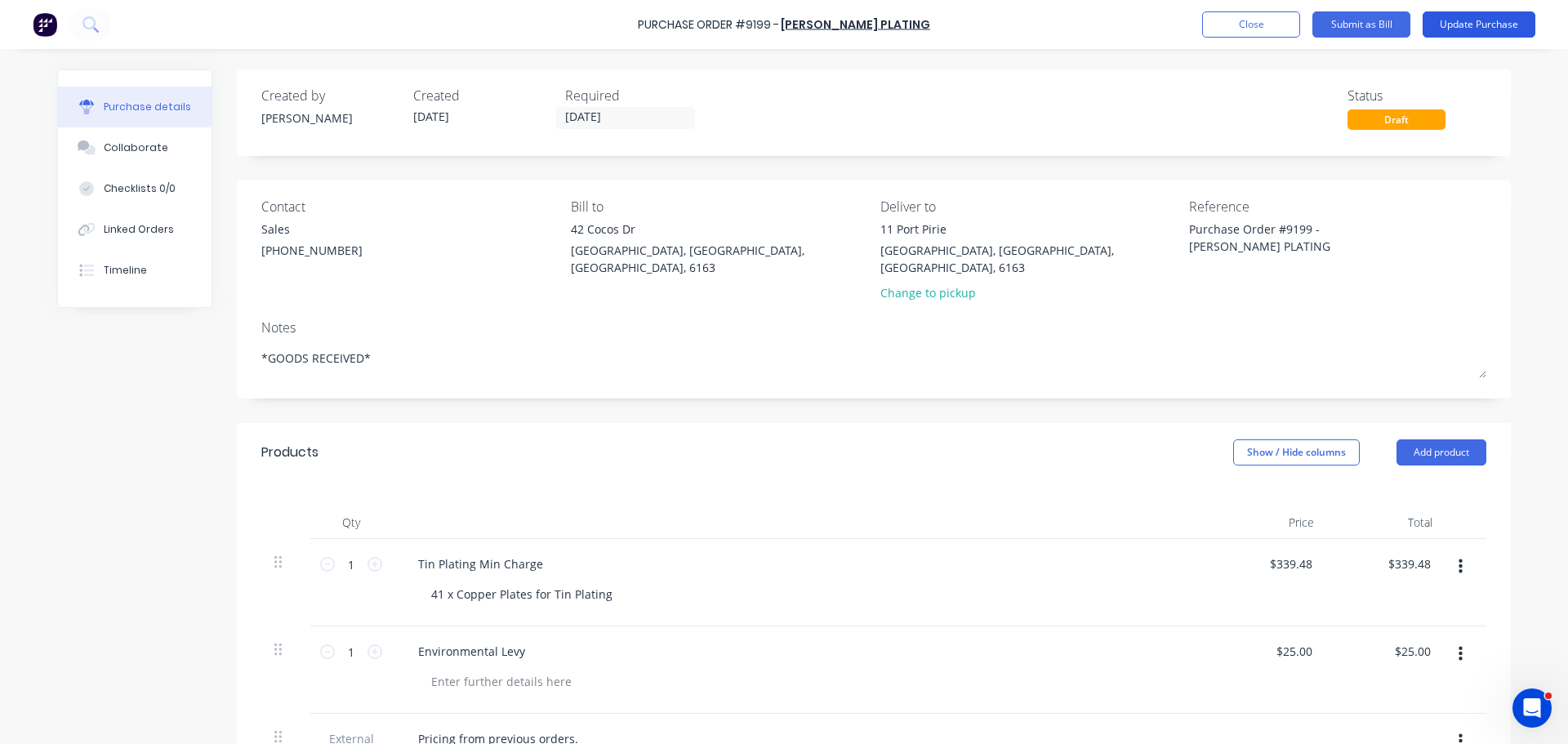
click at [1497, 25] on button "Update Purchase" at bounding box center [1479, 25] width 112 height 26
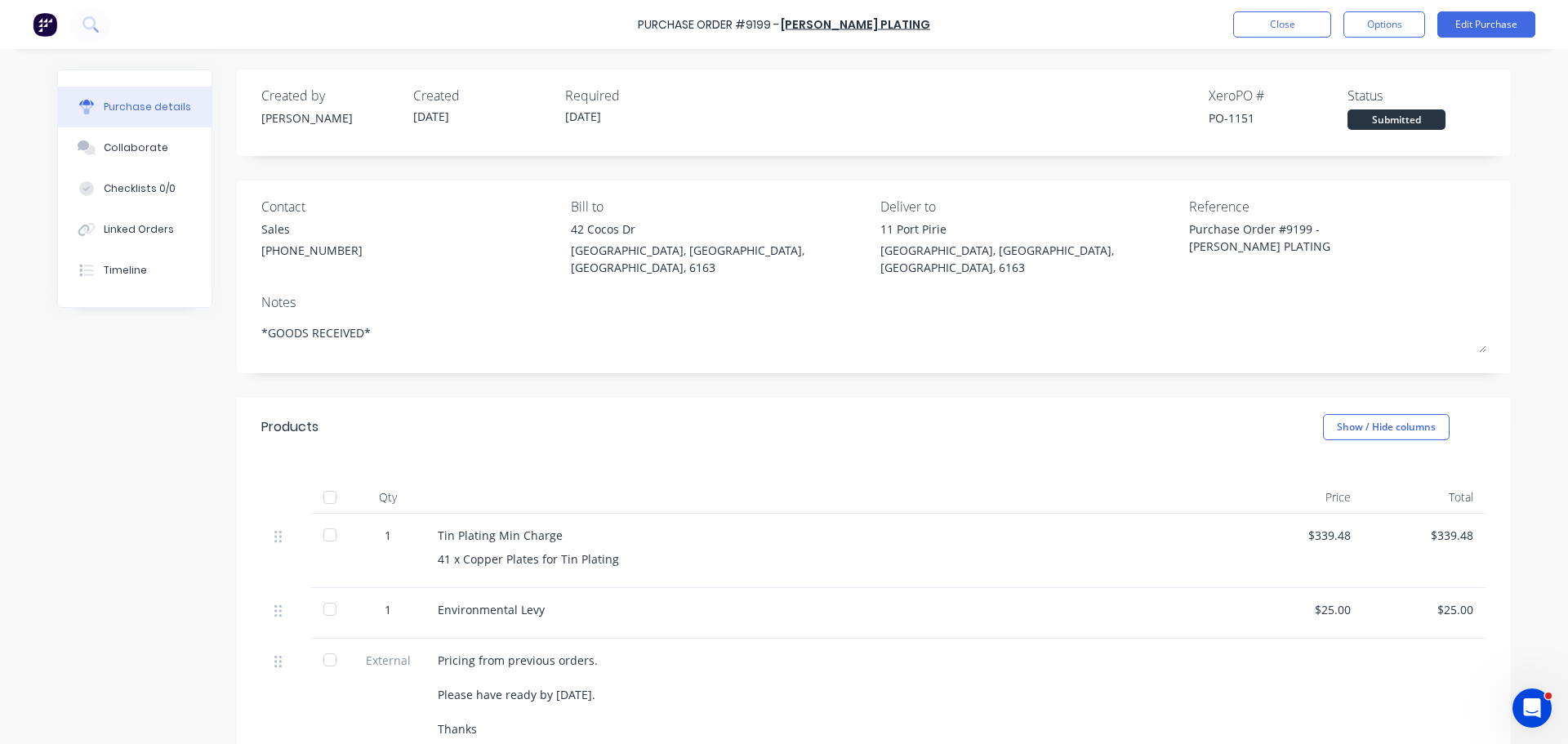
click at [324, 481] on div at bounding box center [330, 498] width 33 height 33
click at [1368, 19] on button "Options" at bounding box center [1384, 25] width 82 height 26
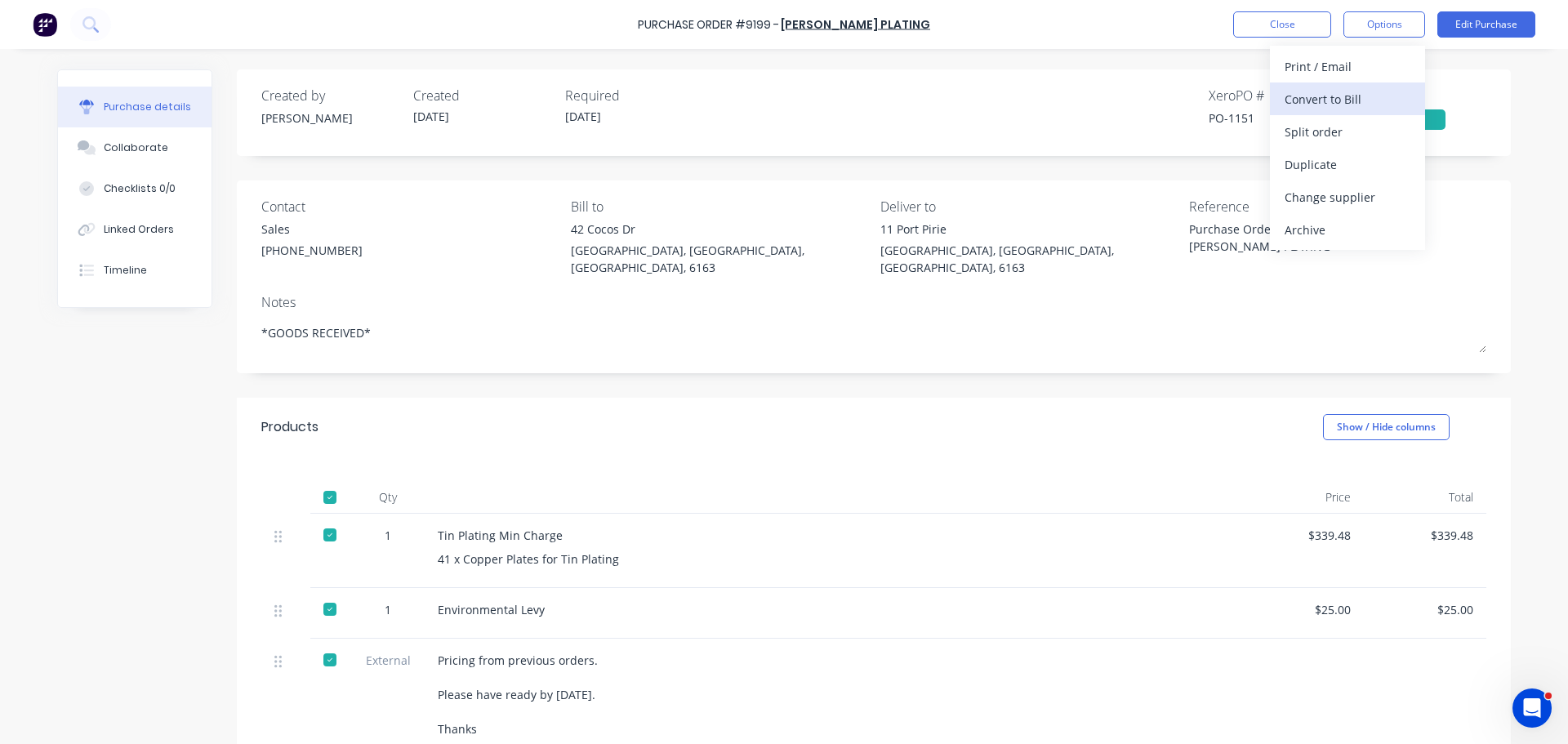
click at [1311, 99] on div "Convert to Bill" at bounding box center [1347, 99] width 126 height 24
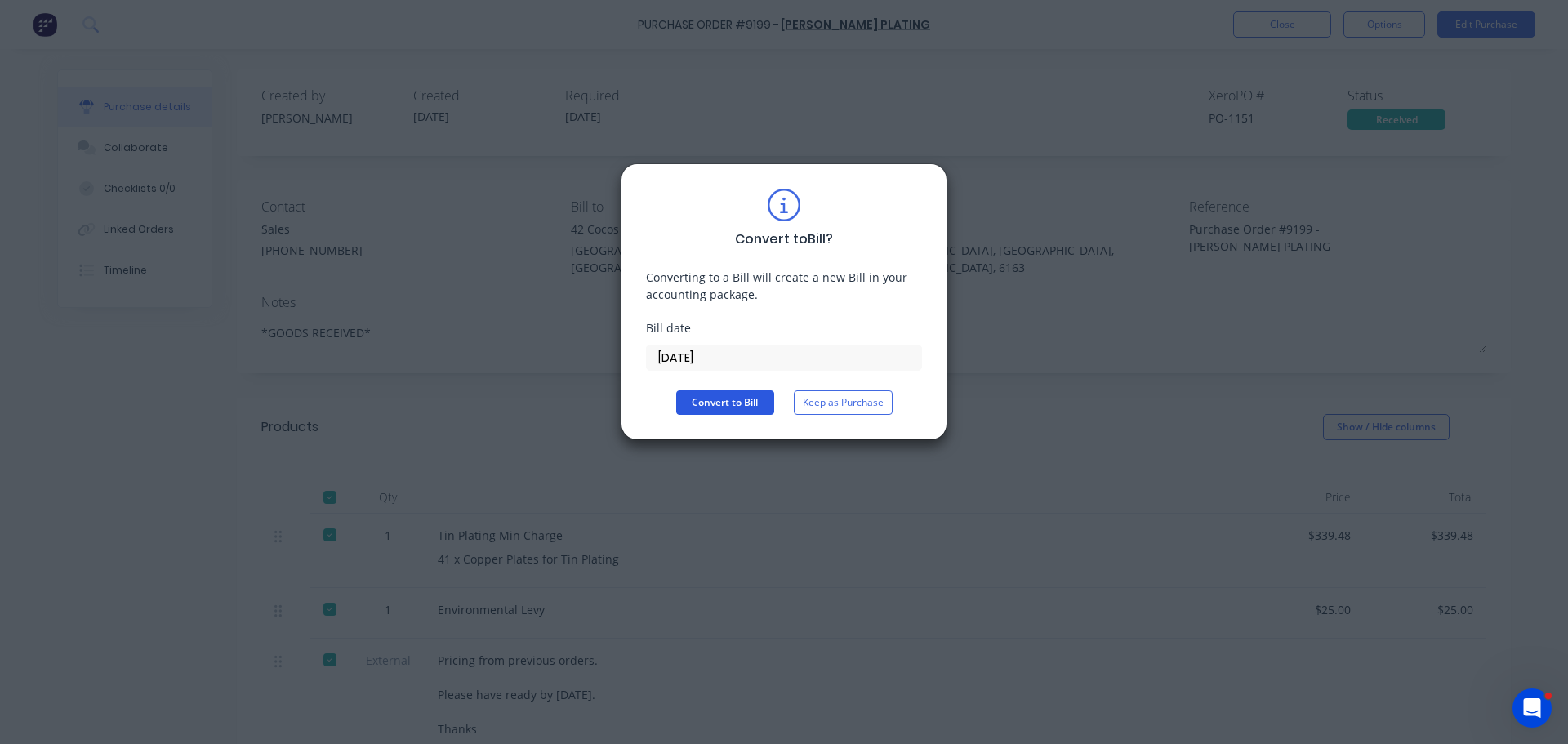
click at [765, 402] on button "Convert to Bill" at bounding box center [725, 403] width 98 height 25
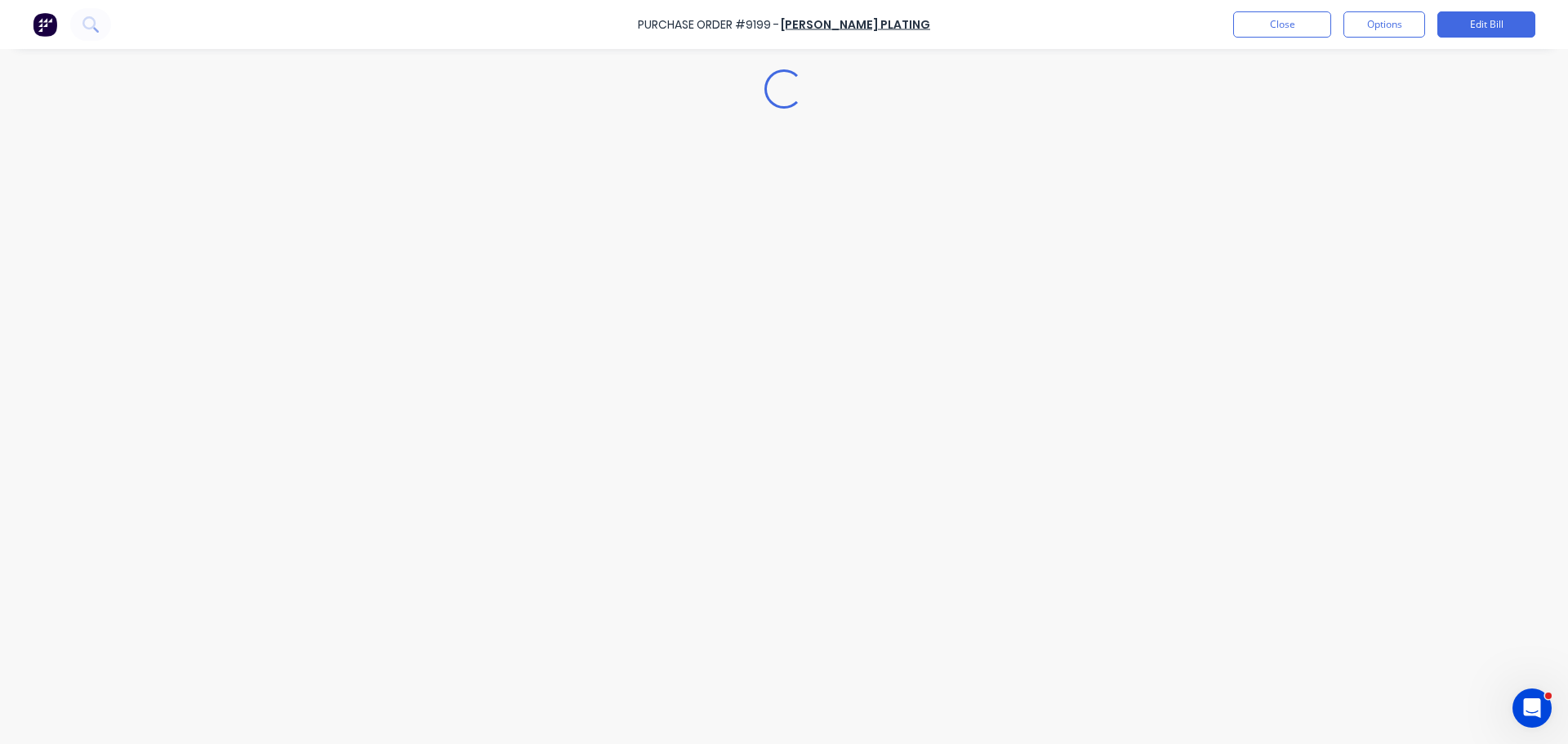
type textarea "x"
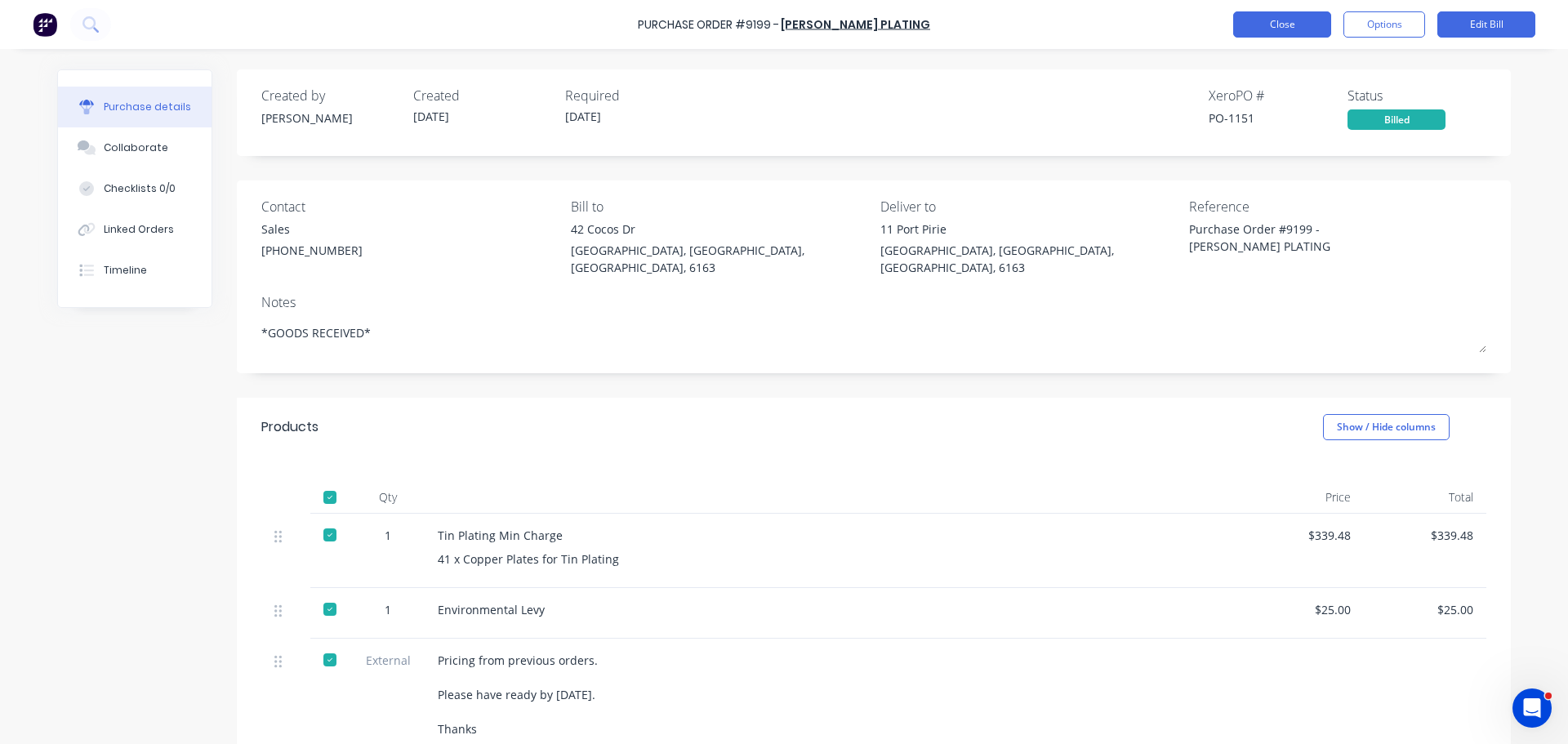
click at [1286, 21] on button "Close" at bounding box center [1282, 25] width 98 height 26
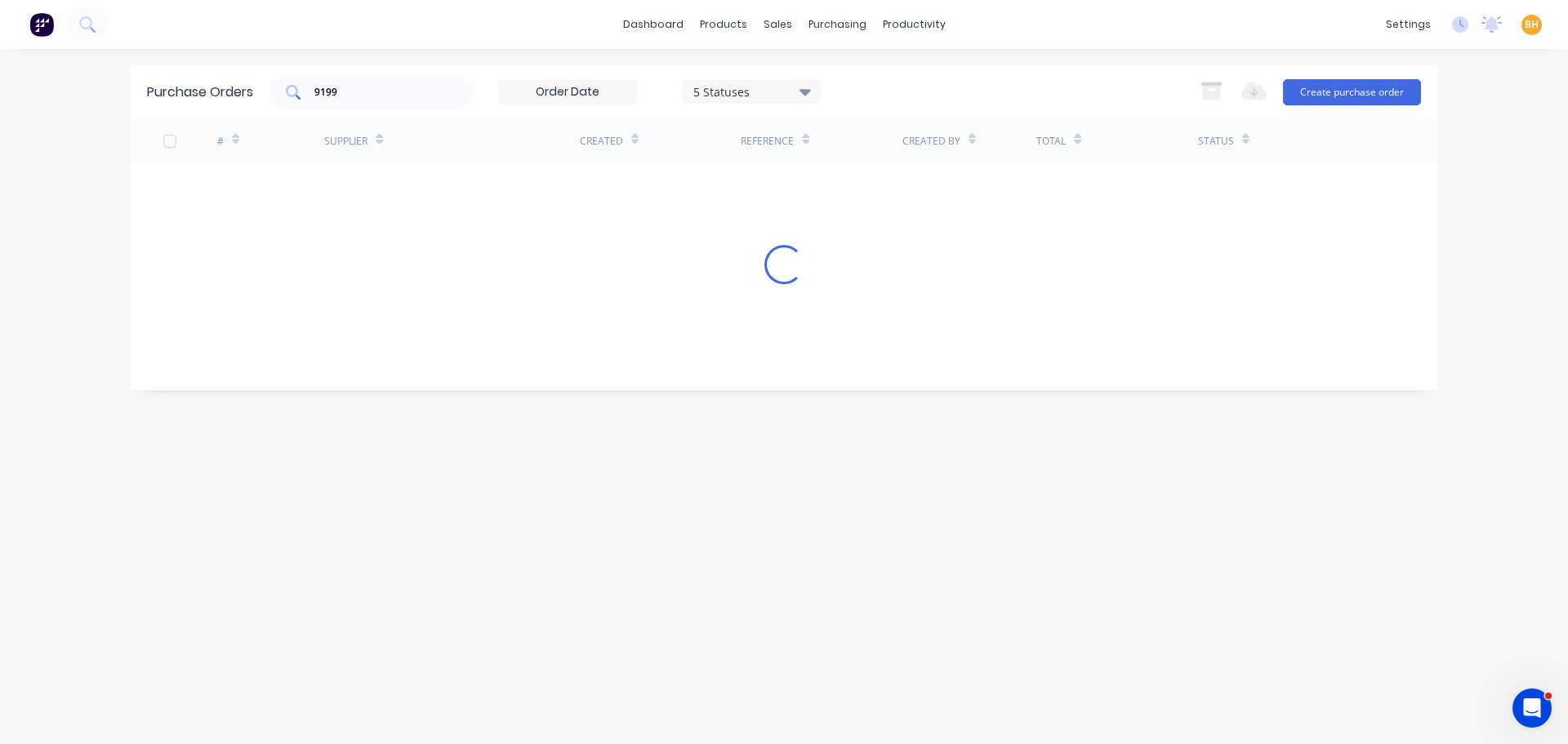
click at [358, 91] on input "9199" at bounding box center [380, 93] width 136 height 17
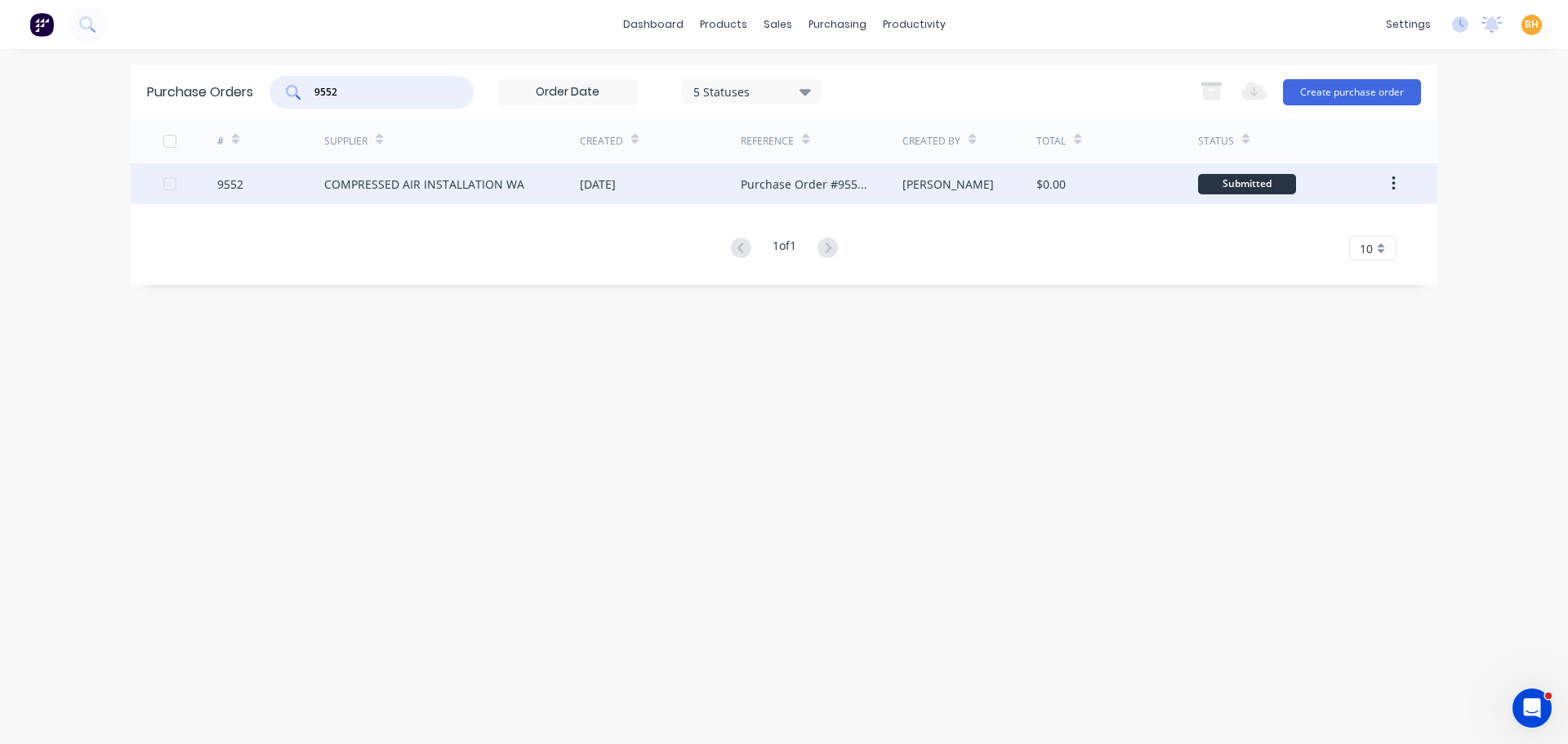
type input "9552"
click at [381, 165] on div "COMPRESSED AIR INSTALLATION WA" at bounding box center [451, 184] width 255 height 41
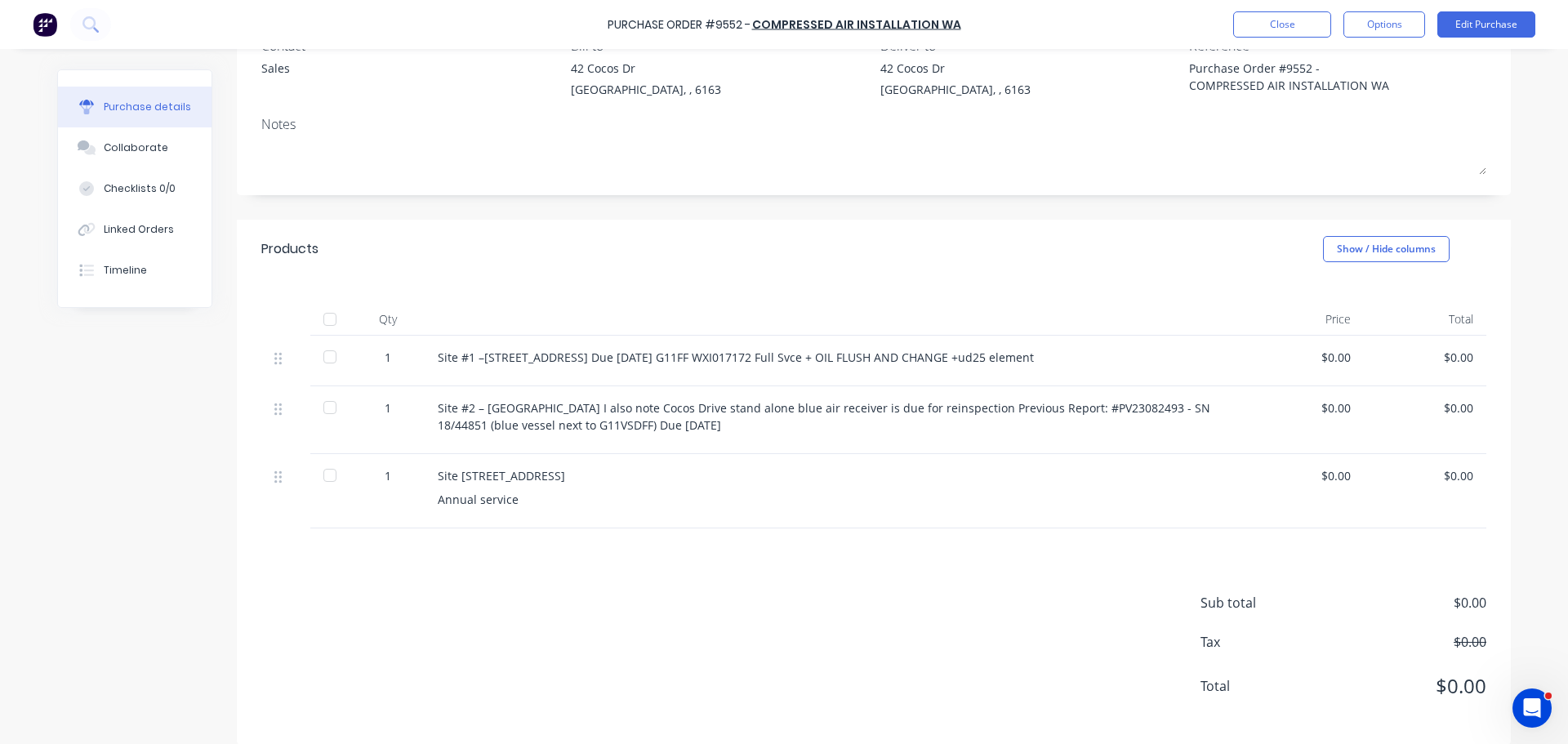
scroll to position [178, 0]
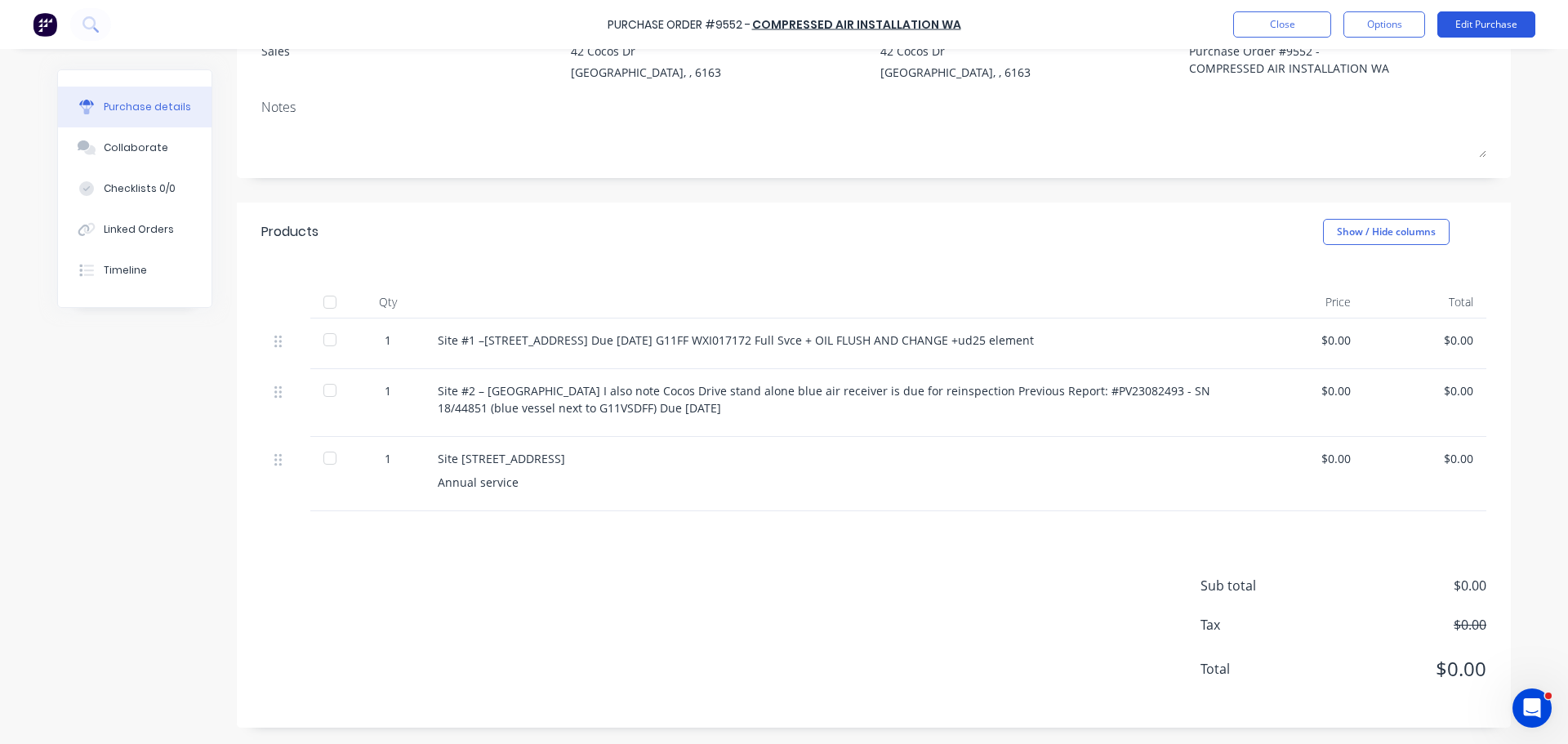
click at [1492, 22] on button "Edit Purchase" at bounding box center [1485, 25] width 98 height 26
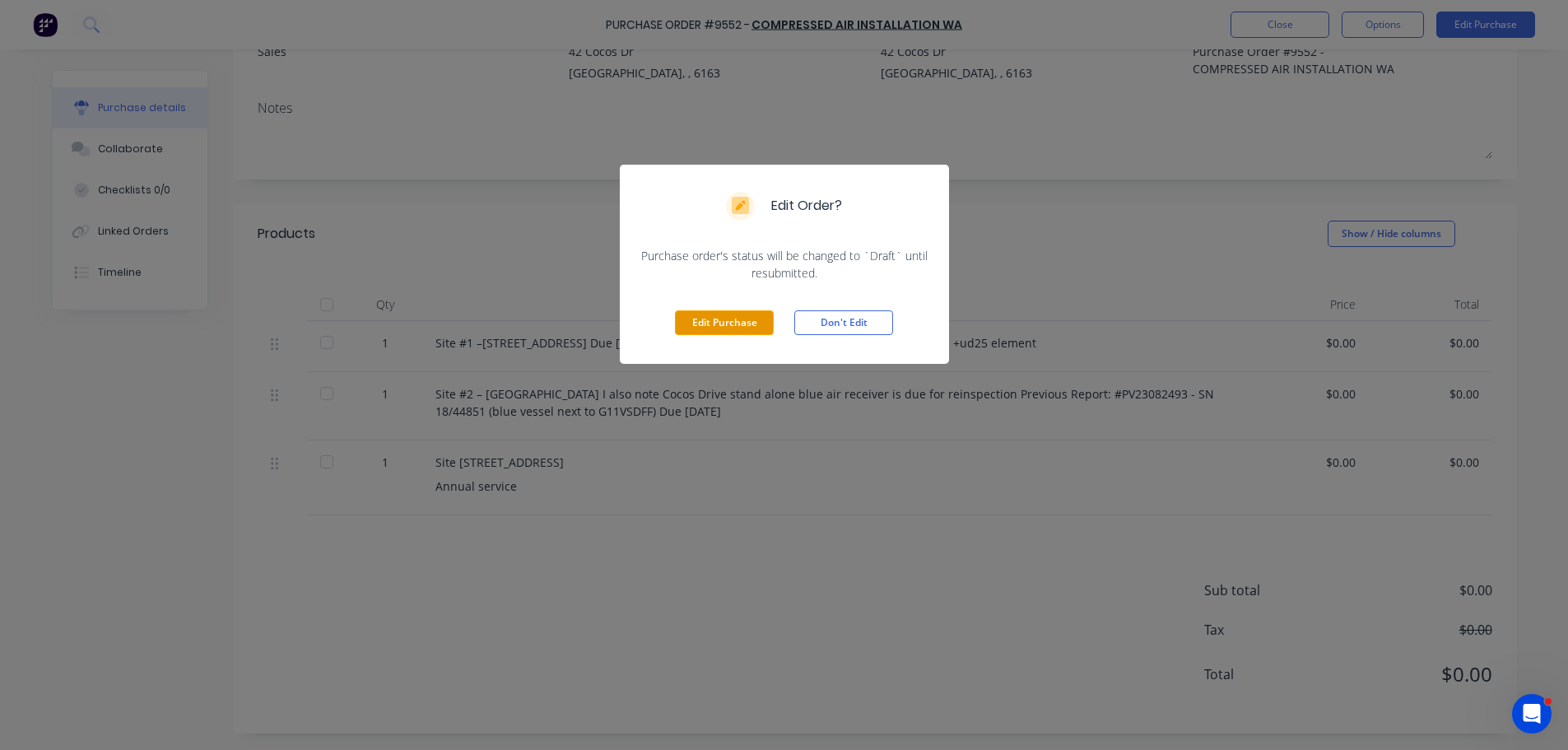
click at [743, 328] on button "Edit Purchase" at bounding box center [724, 322] width 99 height 25
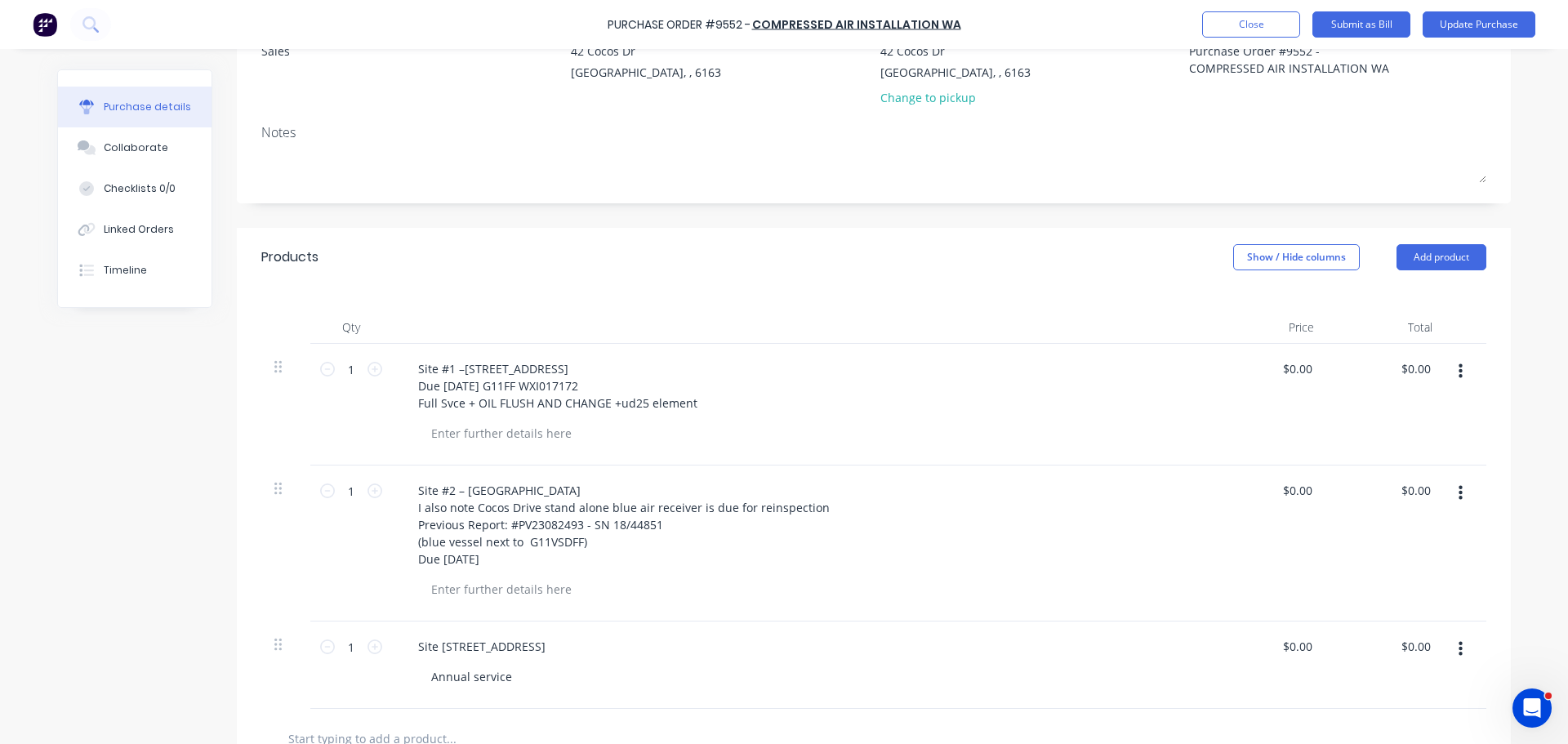
click at [1450, 646] on button "button" at bounding box center [1460, 649] width 38 height 30
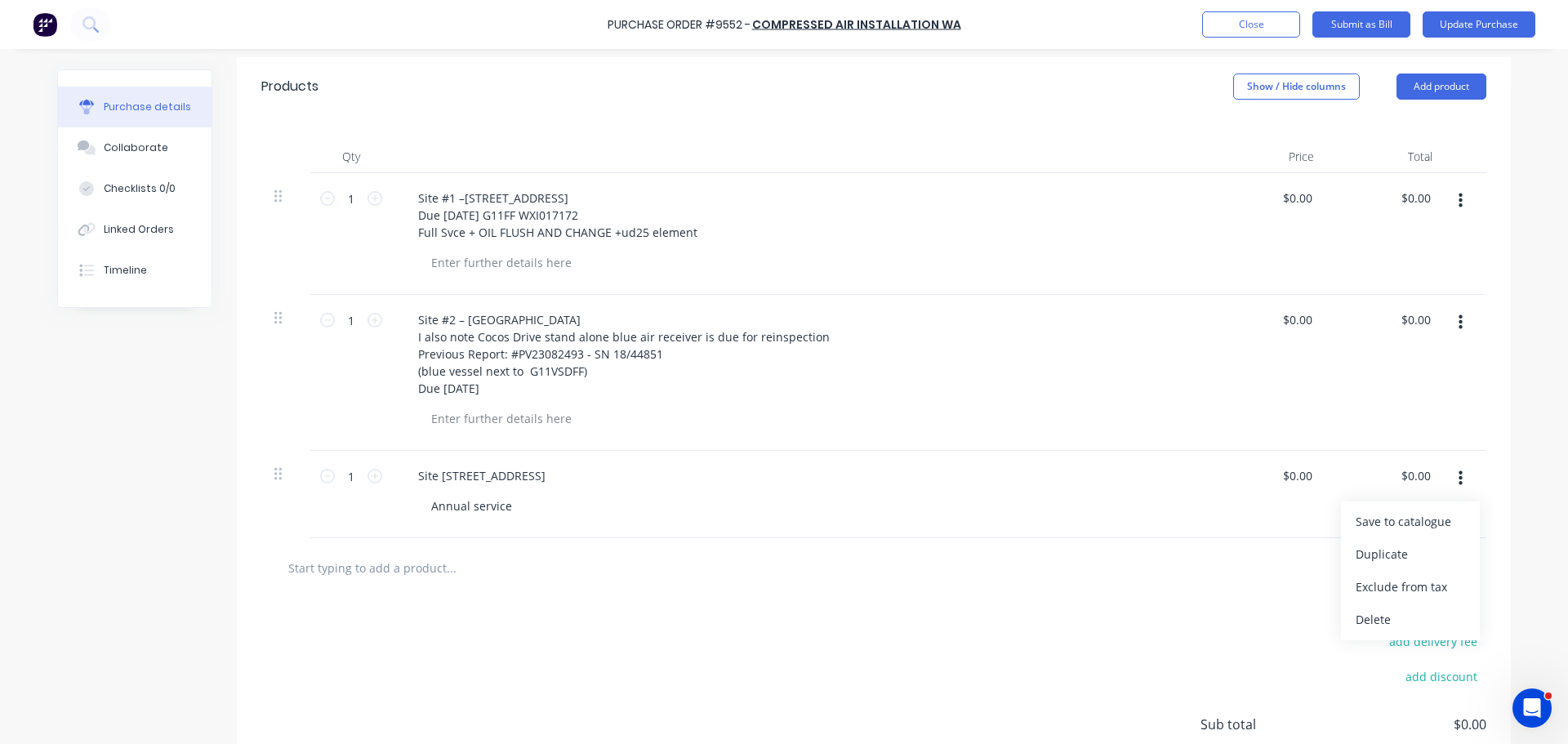
scroll to position [423, 0]
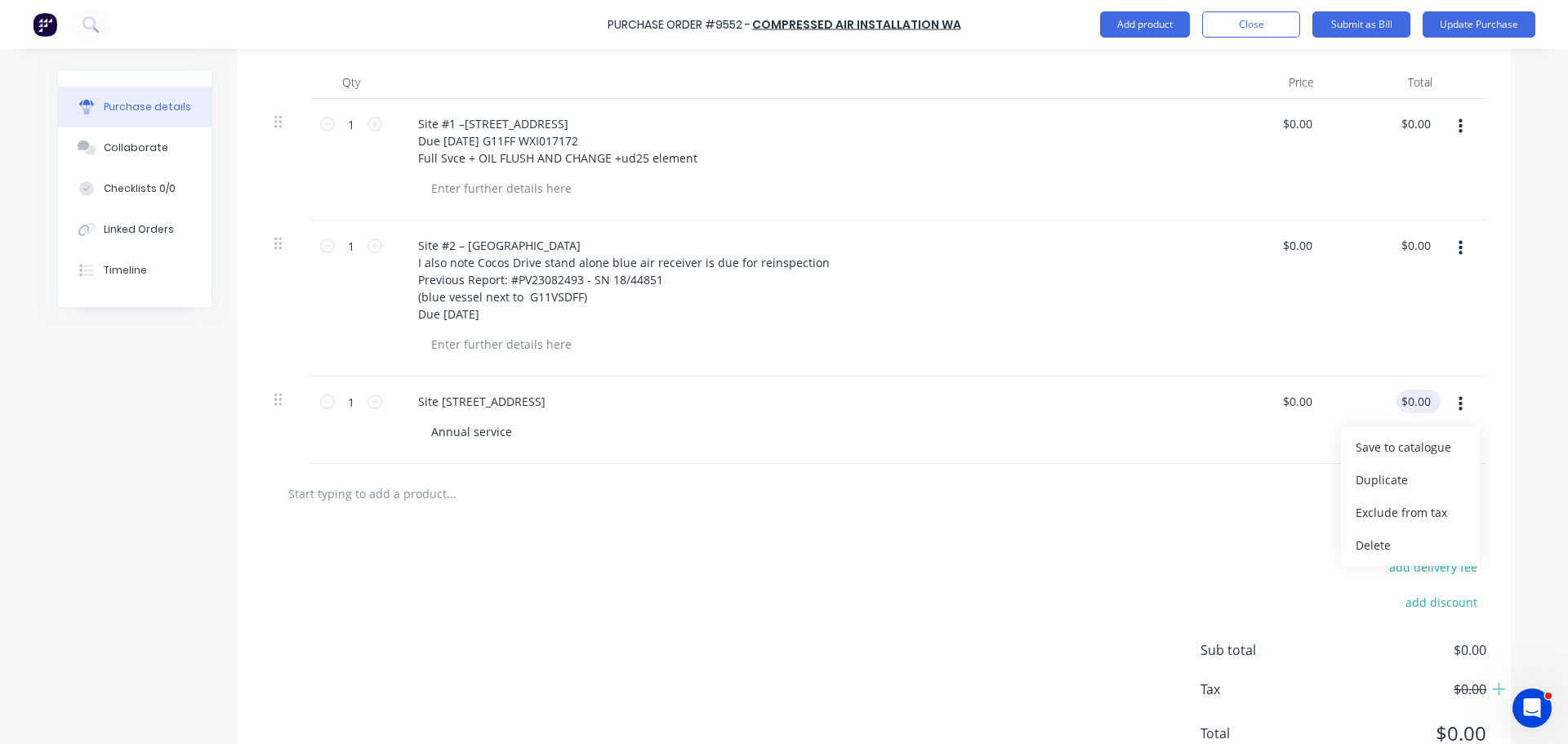
type textarea "x"
click at [1415, 397] on input "0.00" at bounding box center [1418, 401] width 31 height 24
type input "0"
type input "264.00"
type textarea "x"
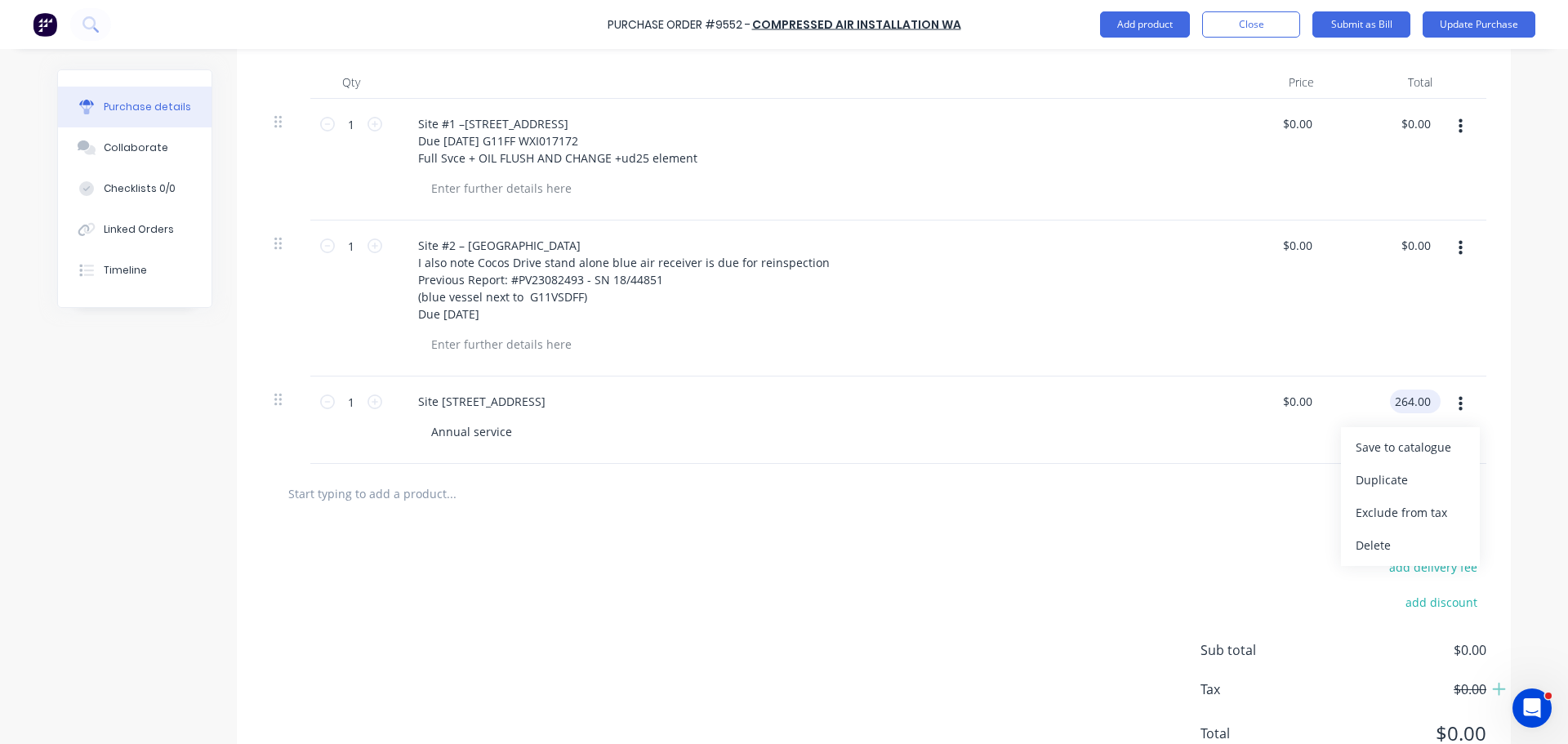
type input "$264.00"
click at [1307, 558] on div "add delivery fee" at bounding box center [1343, 567] width 286 height 21
click at [391, 501] on input "text" at bounding box center [450, 494] width 326 height 33
type textarea "x"
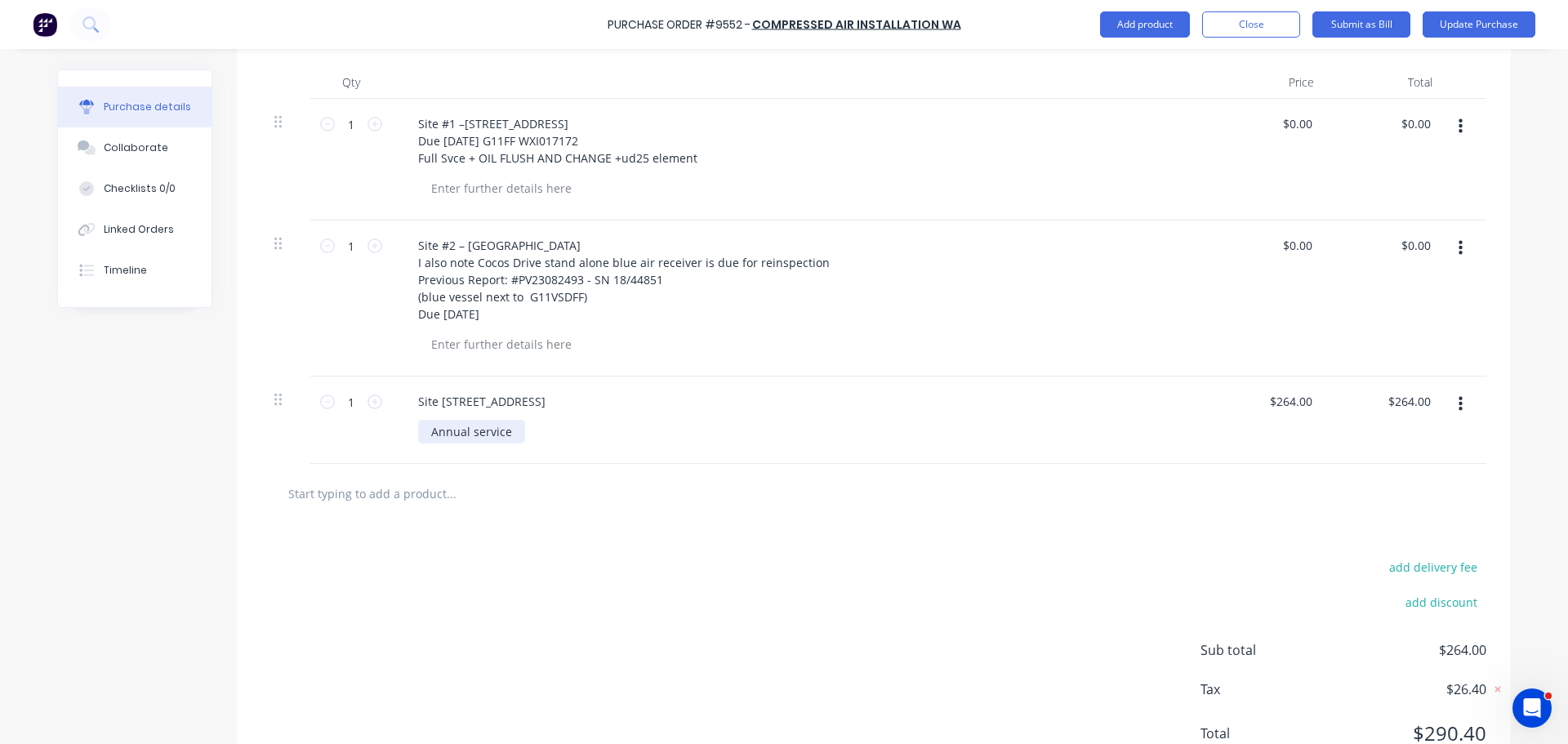
click at [510, 436] on div "Annual service" at bounding box center [471, 432] width 107 height 24
click at [473, 541] on input "text" at bounding box center [450, 527] width 326 height 33
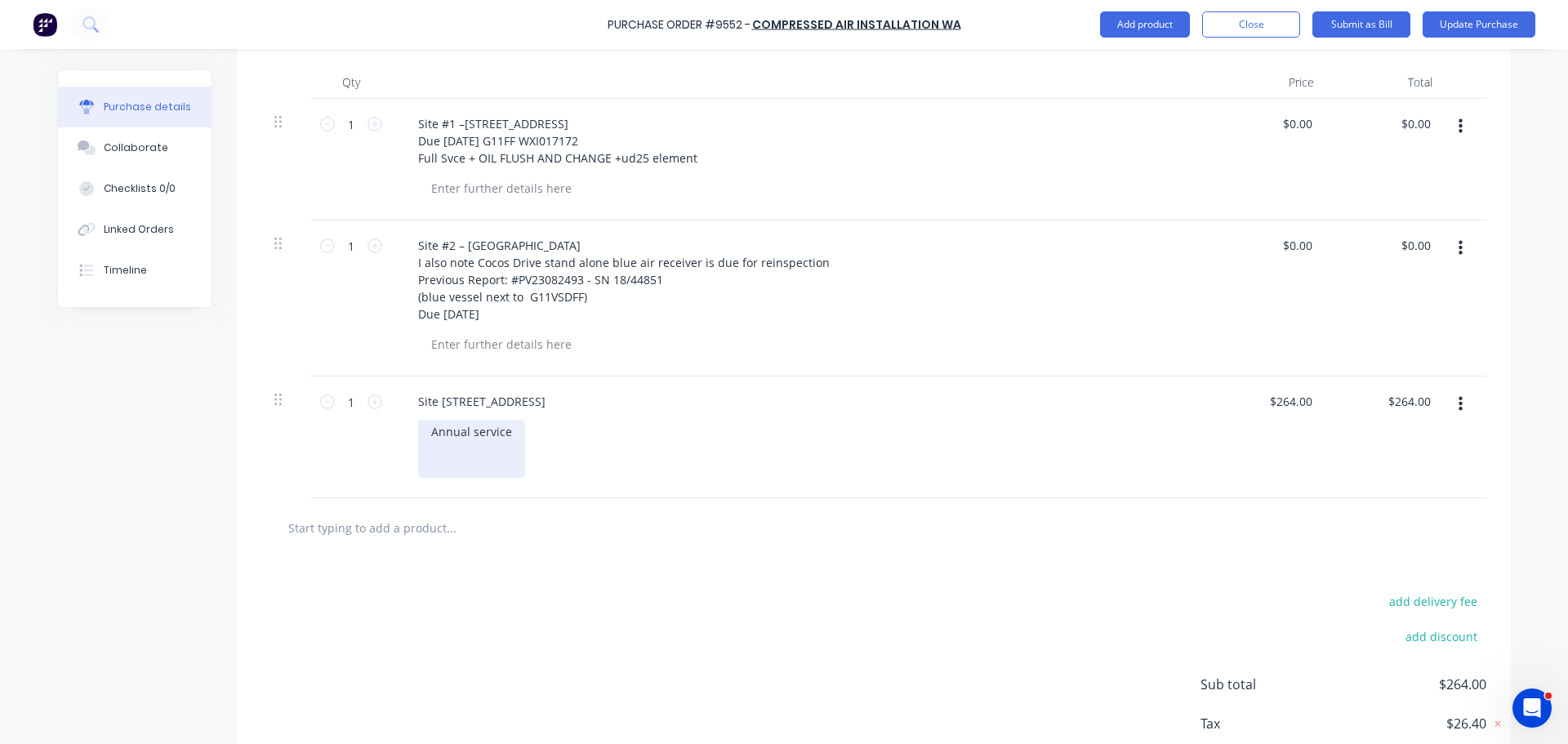
click at [436, 467] on div "Annual service" at bounding box center [471, 449] width 107 height 58
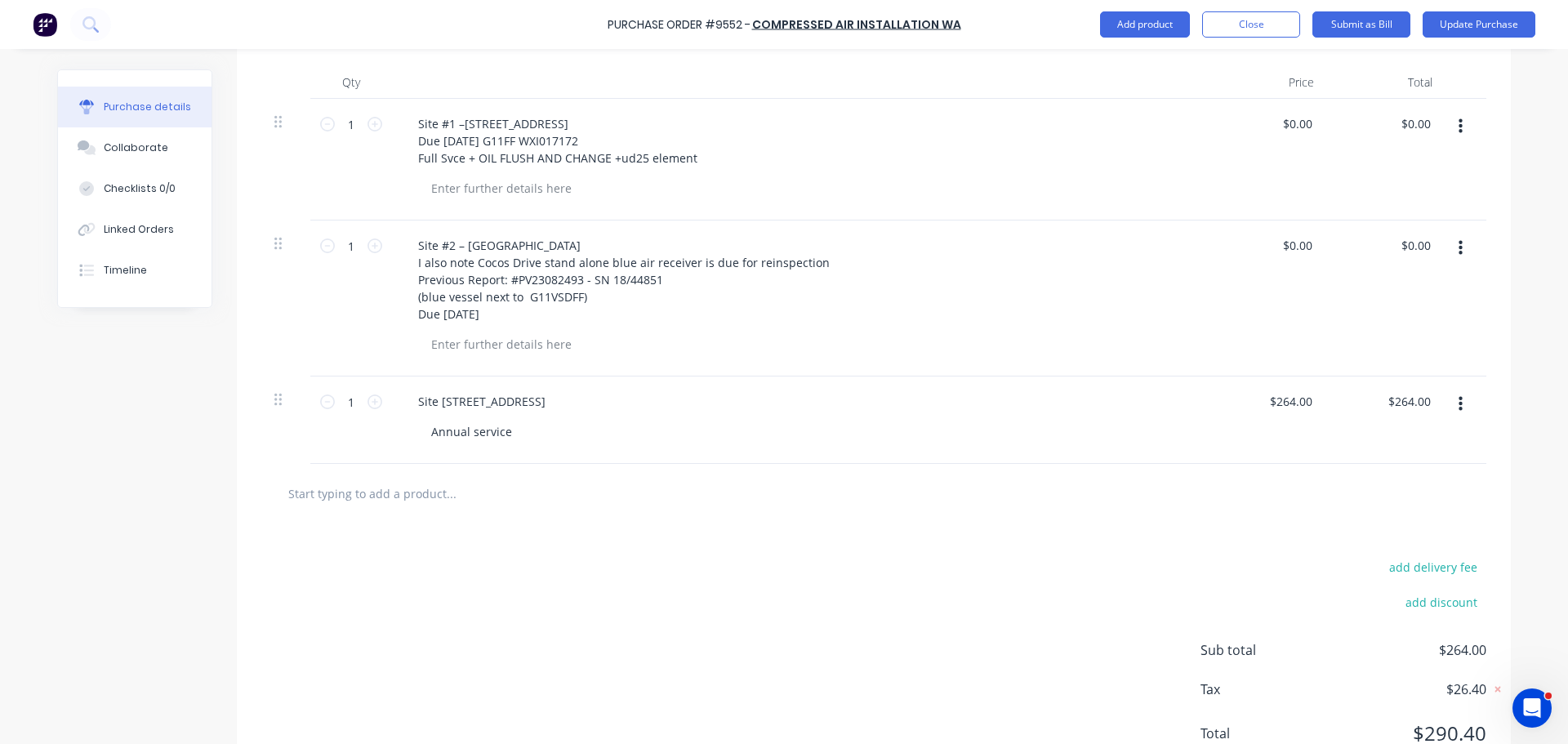
click at [395, 498] on input "text" at bounding box center [450, 494] width 326 height 33
type textarea "x"
type input "A"
type textarea "x"
type input "Ai"
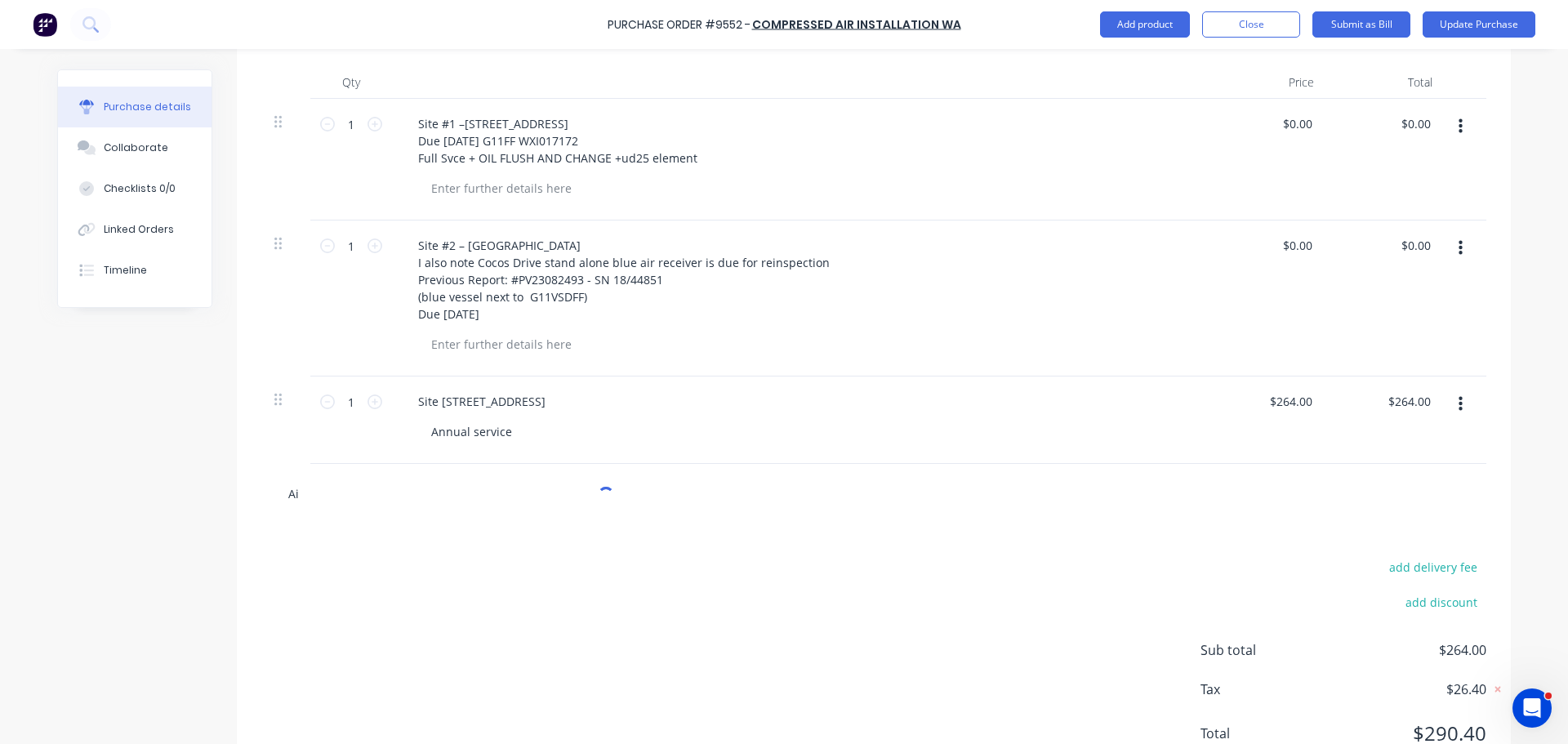
type textarea "x"
type input "Air"
type textarea "x"
type input "Air"
type textarea "x"
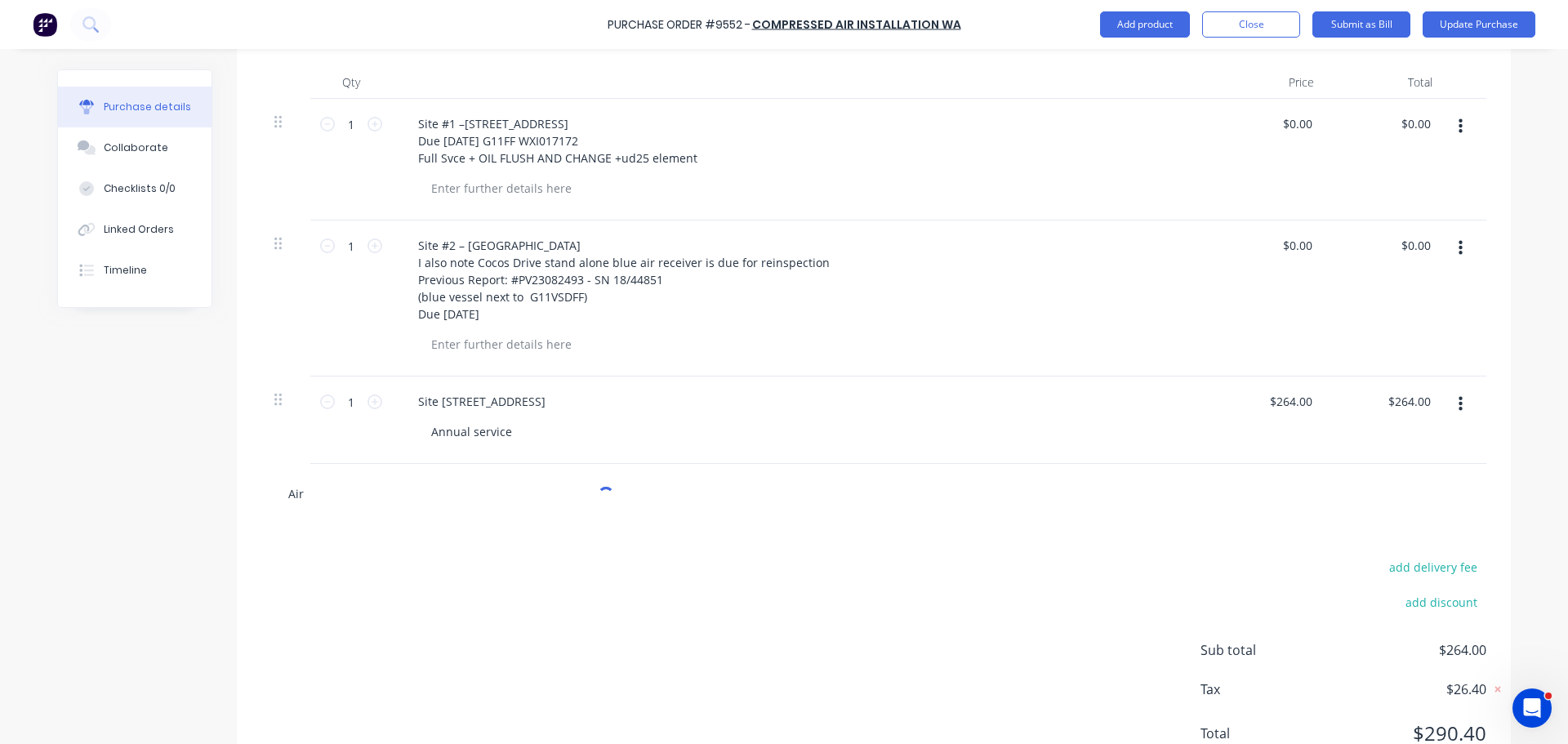
type input "Air F"
type textarea "x"
type input "Air Fi"
type textarea "x"
type input "Air Fil"
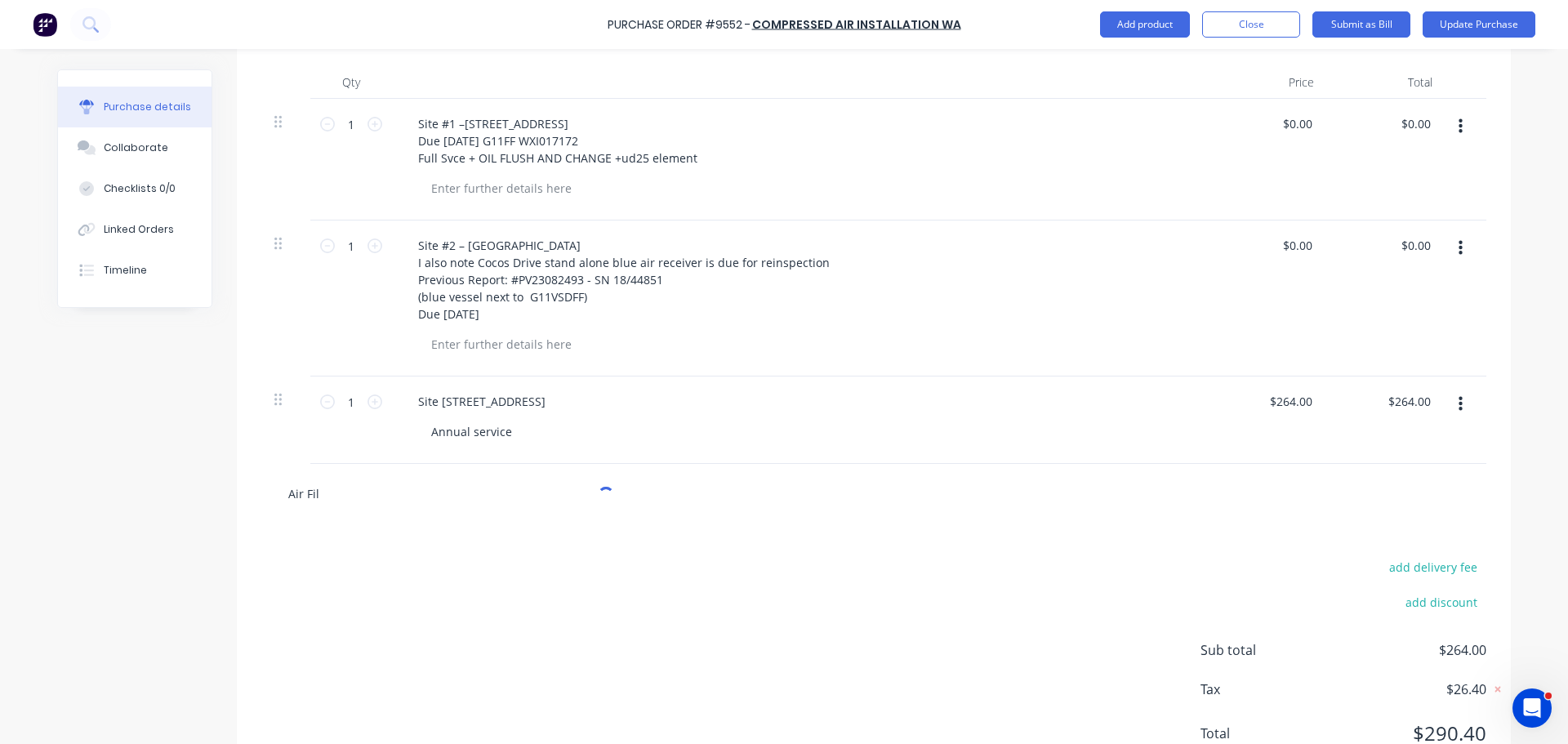
type textarea "x"
type input "Air Filt"
type textarea "x"
type input "Air Filte"
type textarea "x"
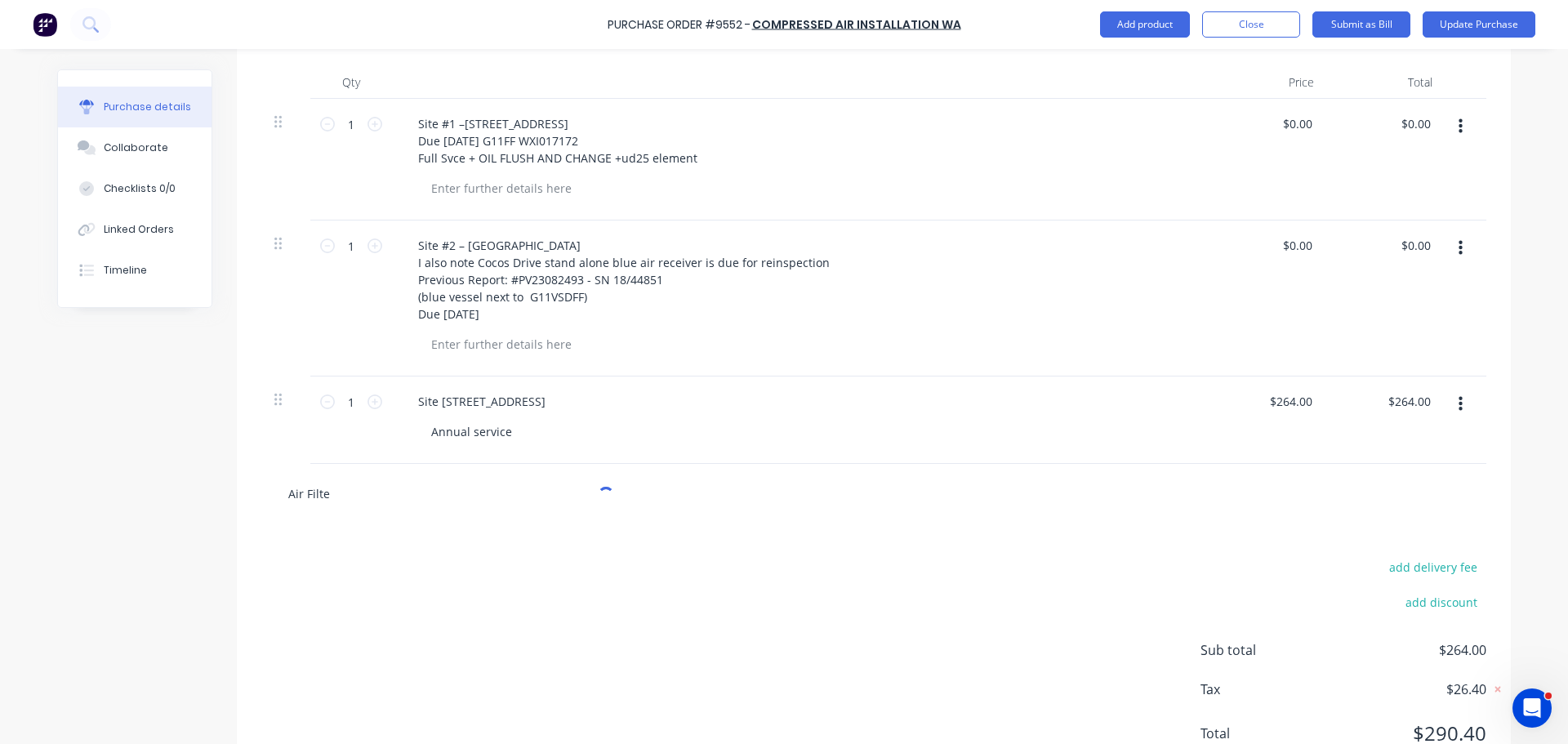
type input "Air Filter"
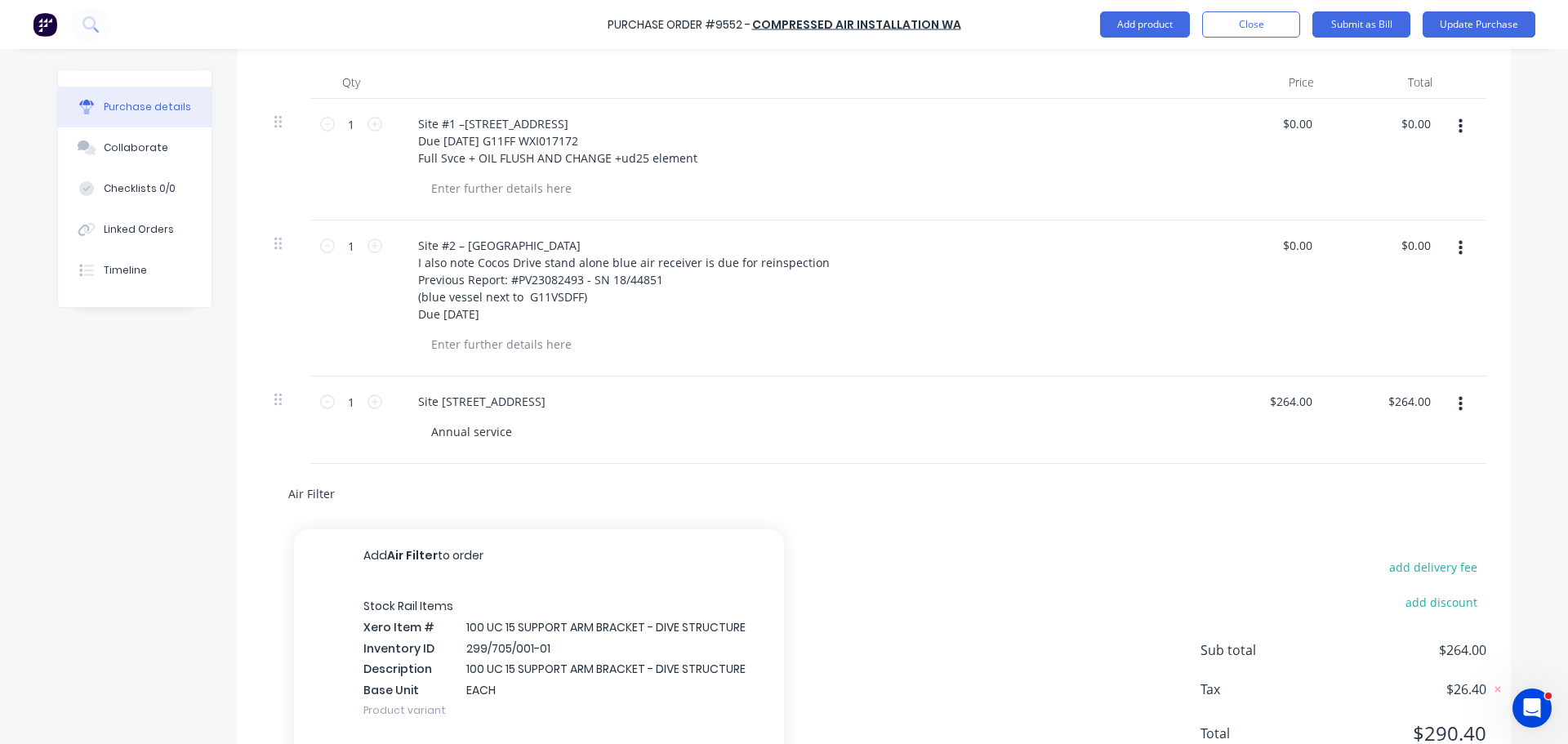
type textarea "x"
type input "Air Filte"
type textarea "x"
type input "Air Filt"
type textarea "x"
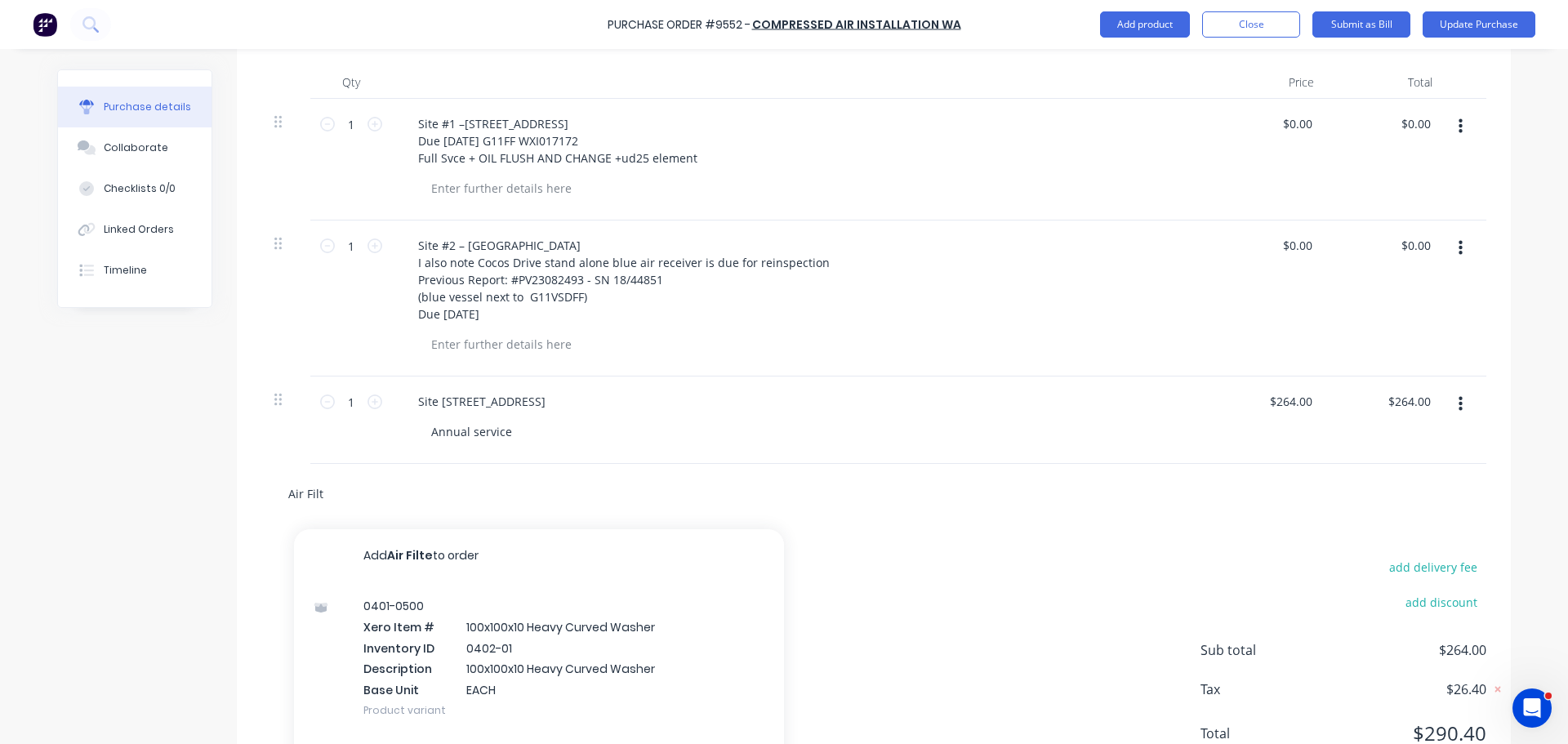
type input "Air Fil"
type textarea "x"
type input "Air Fi"
type textarea "x"
type input "Air F"
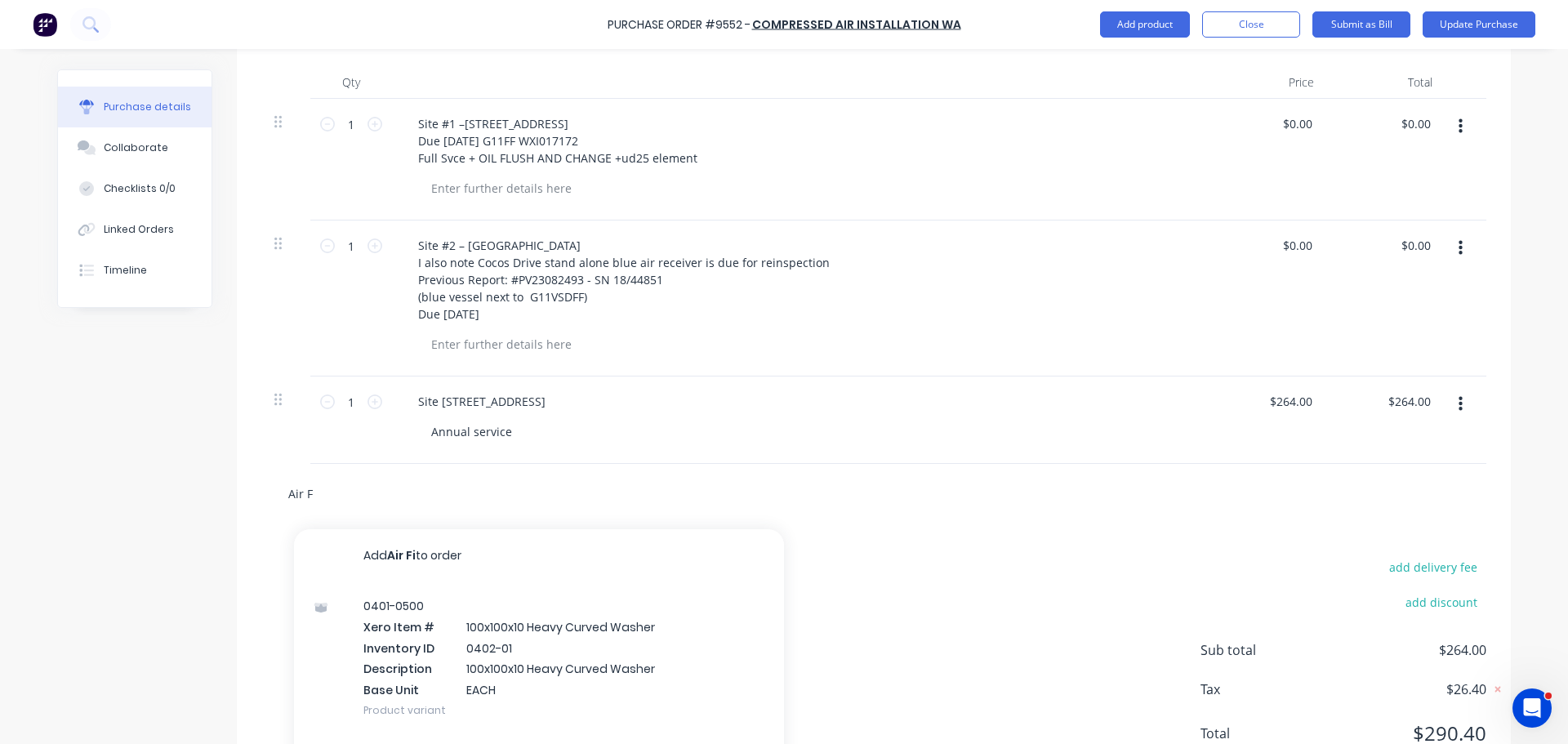
type textarea "x"
type input "Air"
type textarea "x"
type input "Air"
type textarea "x"
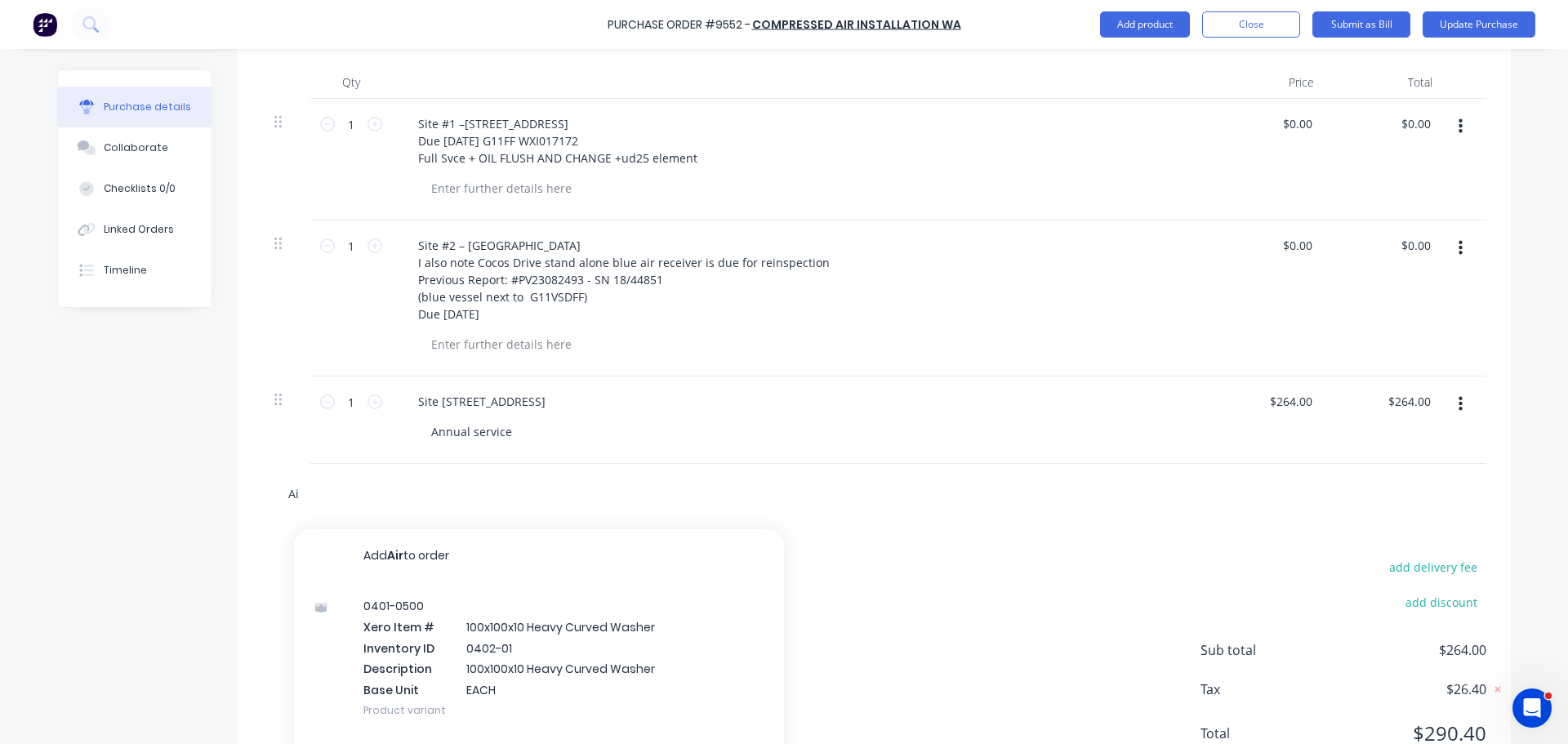
type input "A"
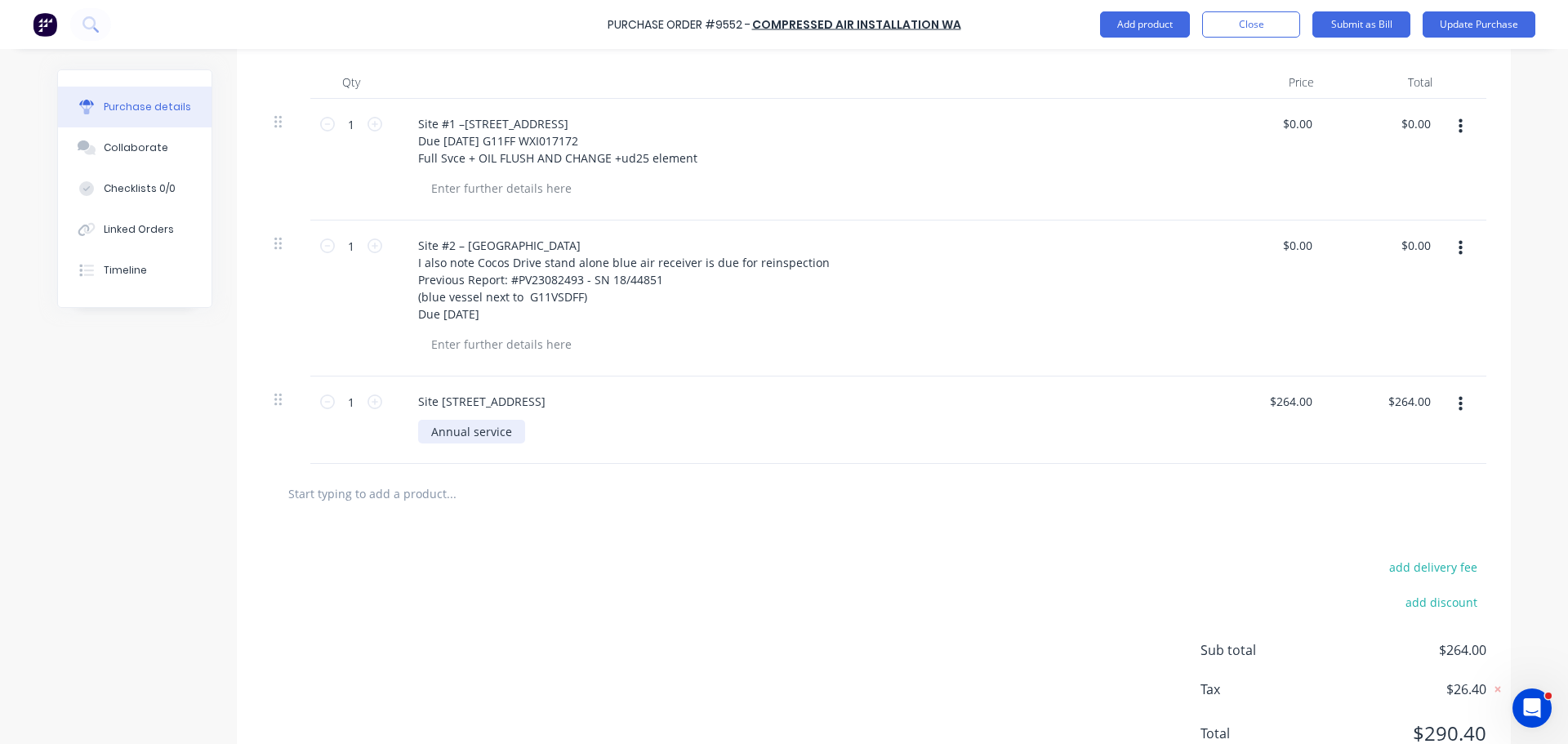
click at [512, 436] on div "Annual service" at bounding box center [471, 432] width 107 height 24
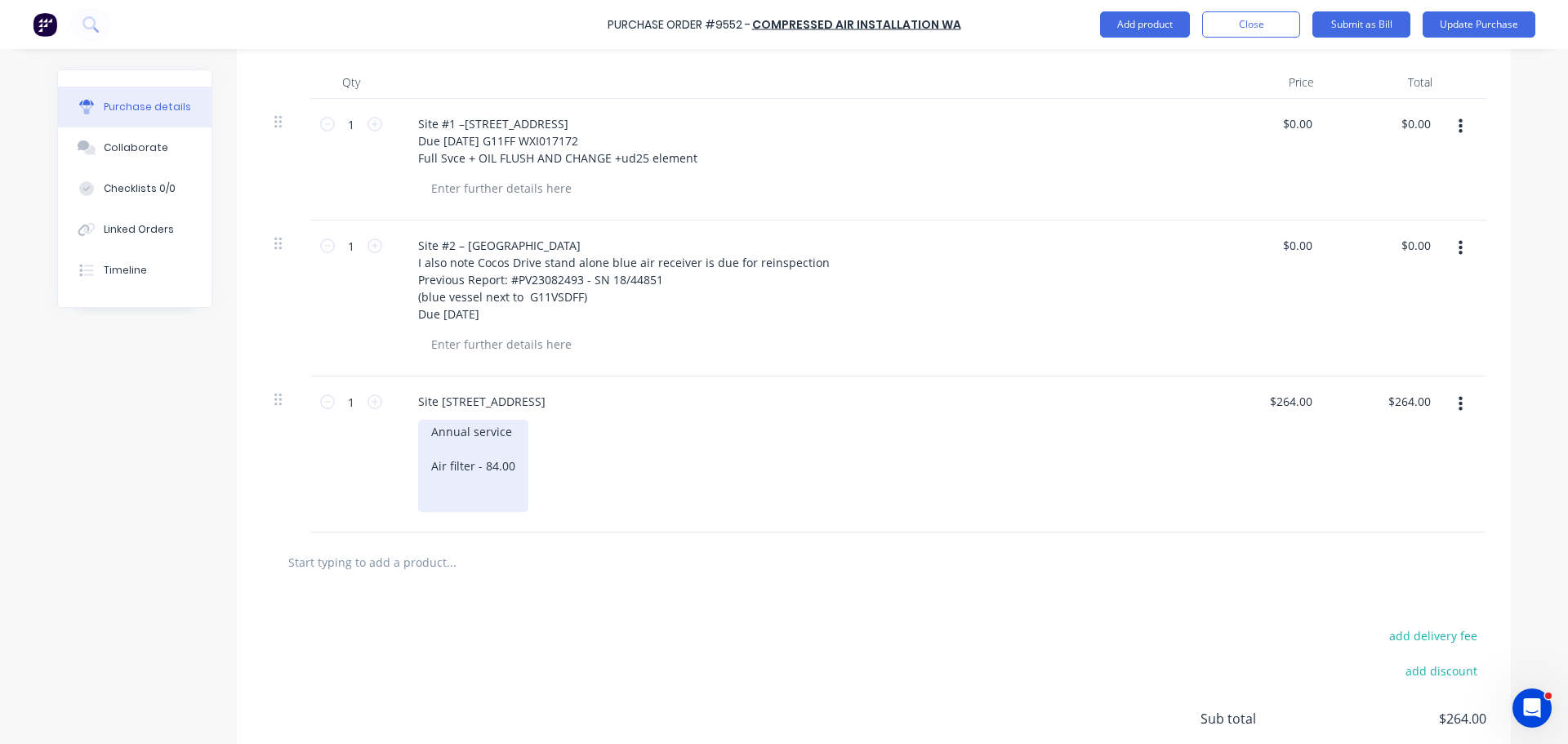
click at [477, 466] on div "Annual service Air filter - 84.00" at bounding box center [473, 466] width 110 height 93
click at [435, 489] on div "Annual service Air filter - $84.00" at bounding box center [476, 466] width 117 height 93
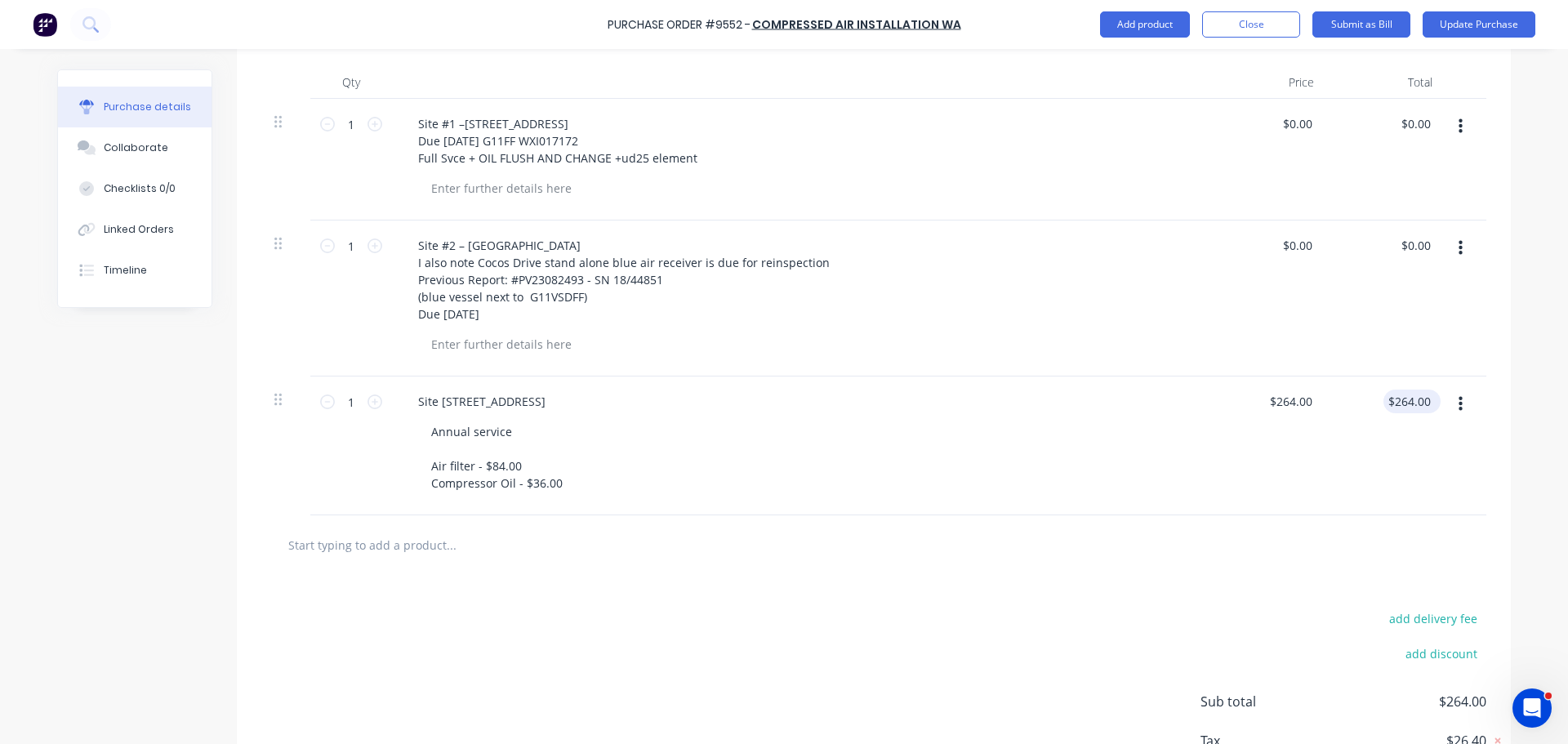
type textarea "x"
click at [1426, 406] on input "264.00" at bounding box center [1408, 401] width 50 height 24
type input "2"
type input "384"
type textarea "x"
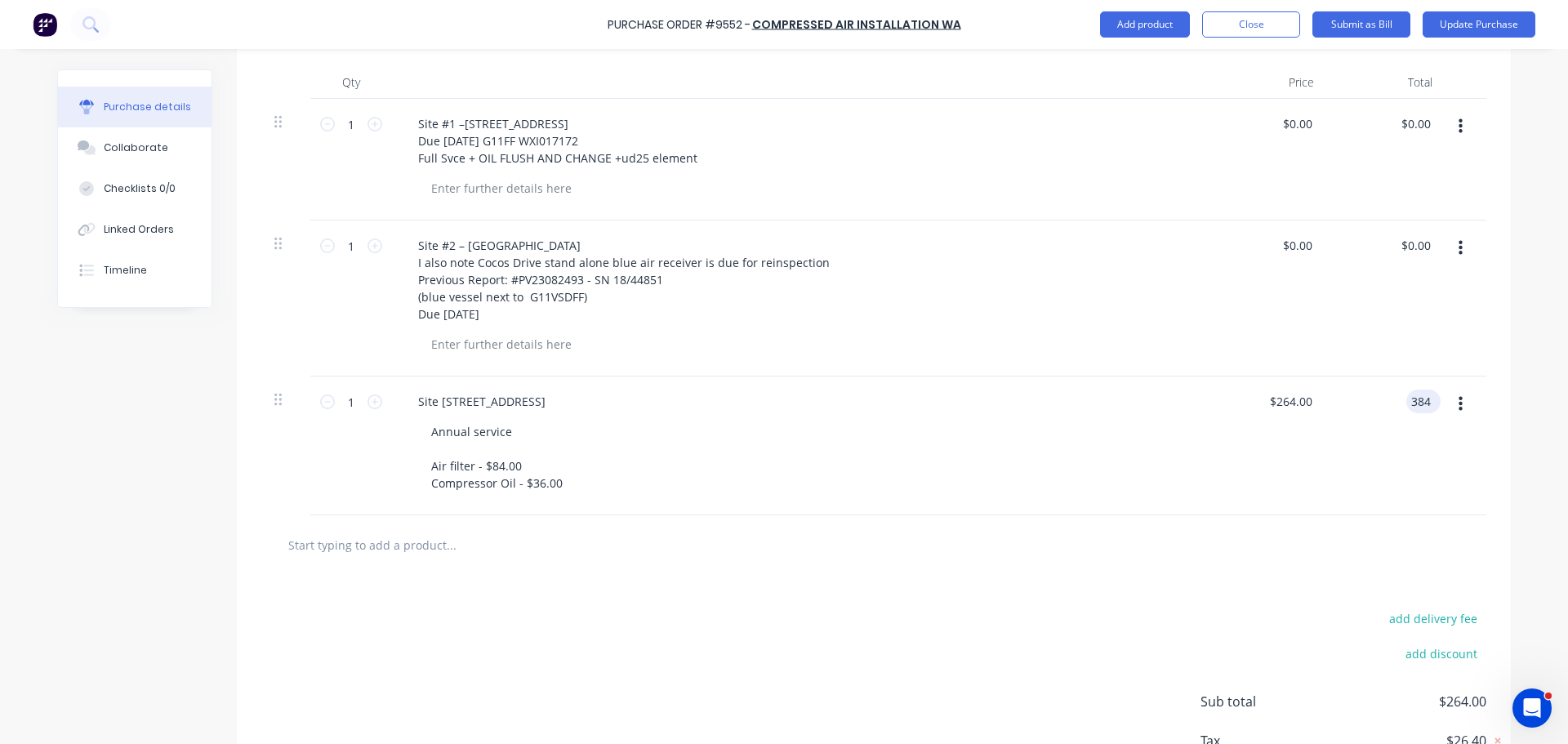
type input "$384.00"
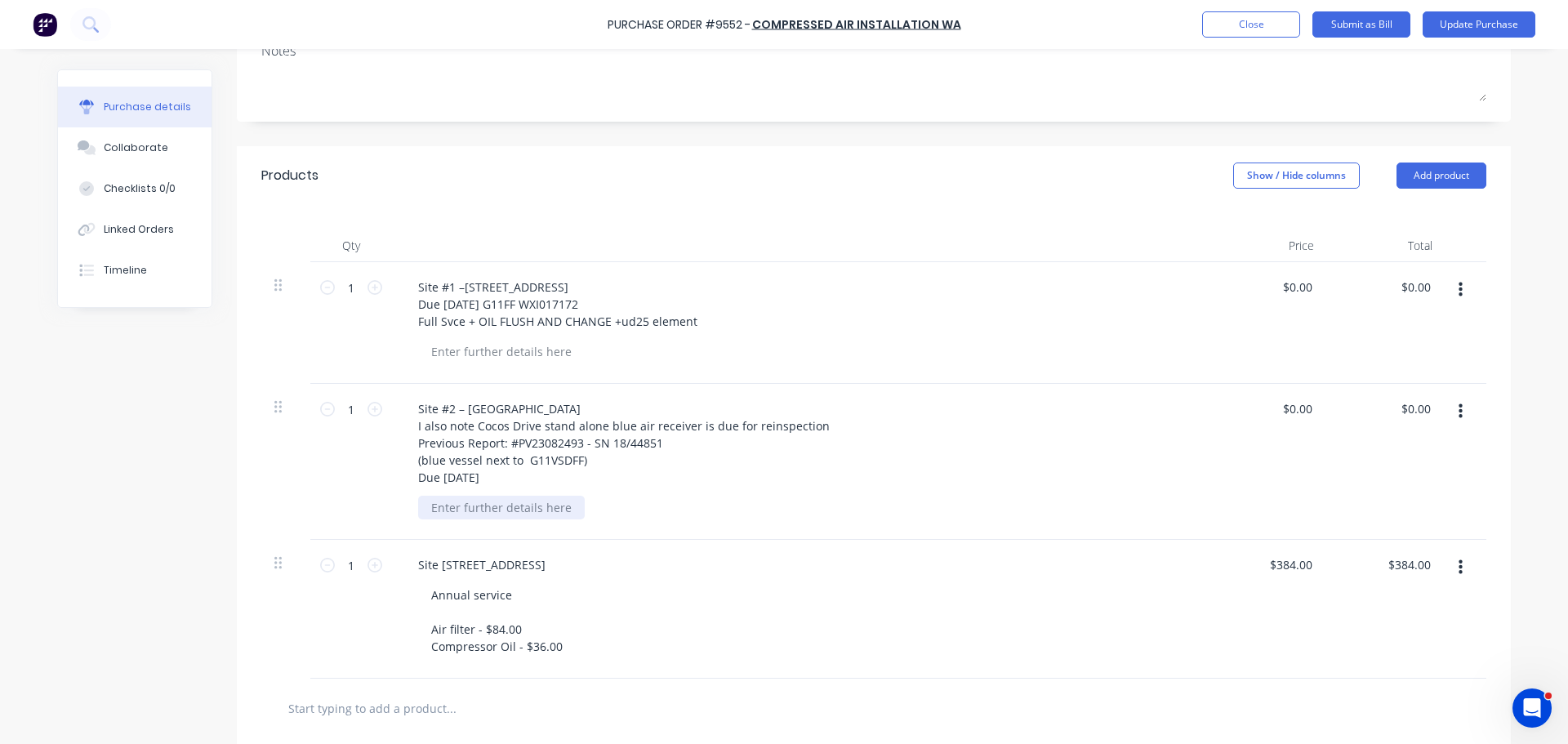
click at [452, 511] on div at bounding box center [502, 508] width 167 height 24
type textarea "x"
click at [454, 508] on div at bounding box center [502, 508] width 167 height 24
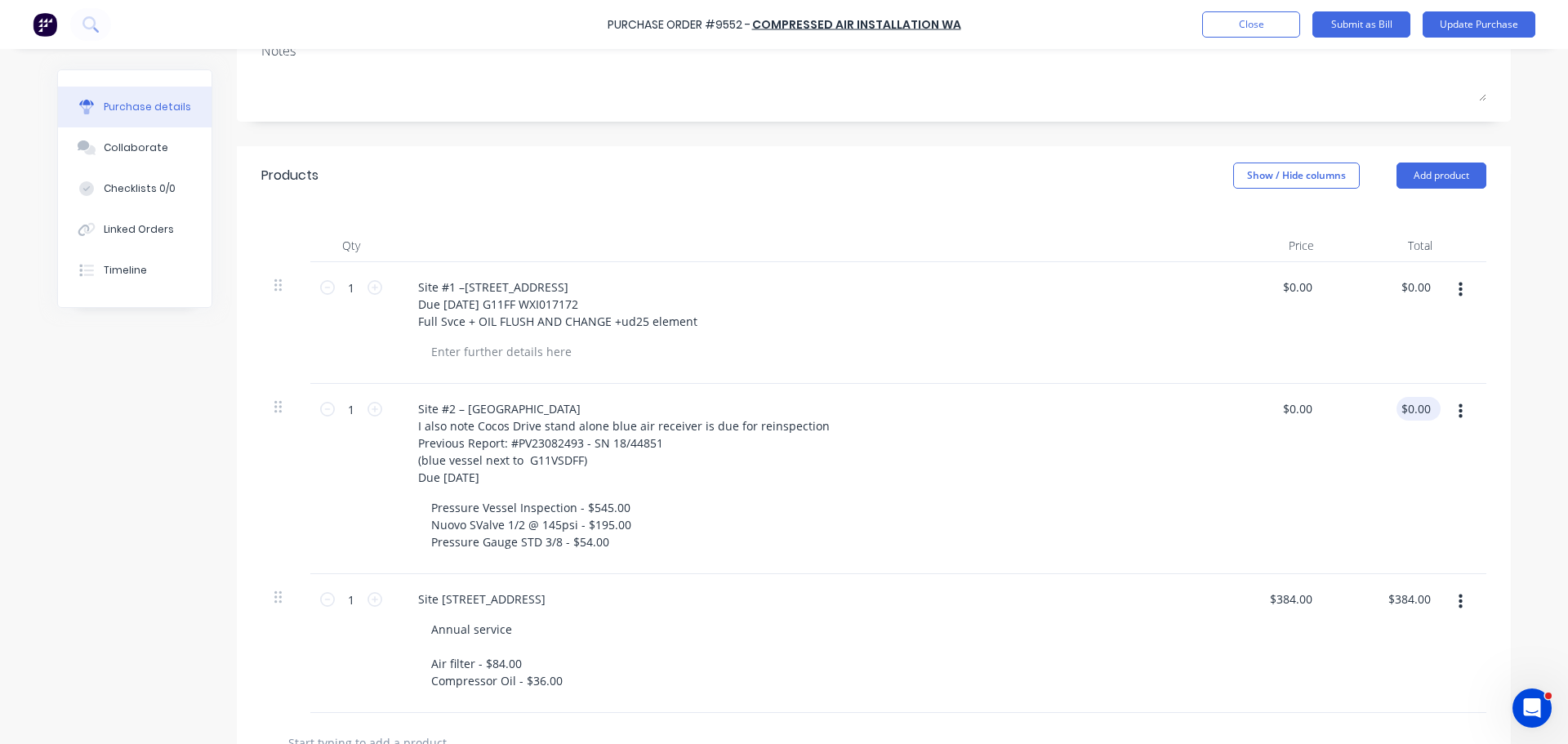
type textarea "x"
click at [1424, 413] on input "0.00" at bounding box center [1414, 408] width 37 height 24
type input "0"
type input "794.00"
type textarea "x"
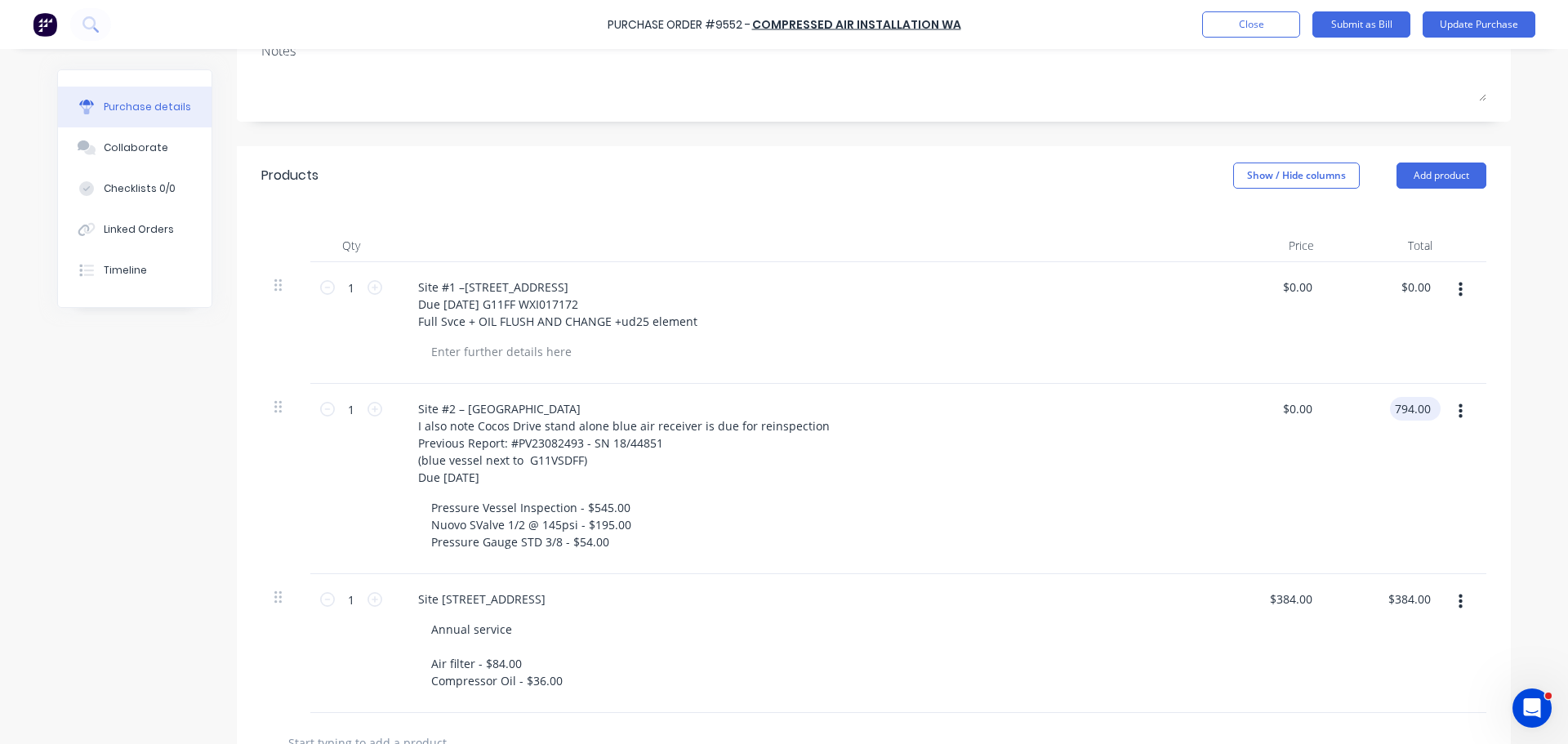
type input "$794.00"
type textarea "x"
click at [490, 350] on div at bounding box center [502, 351] width 167 height 24
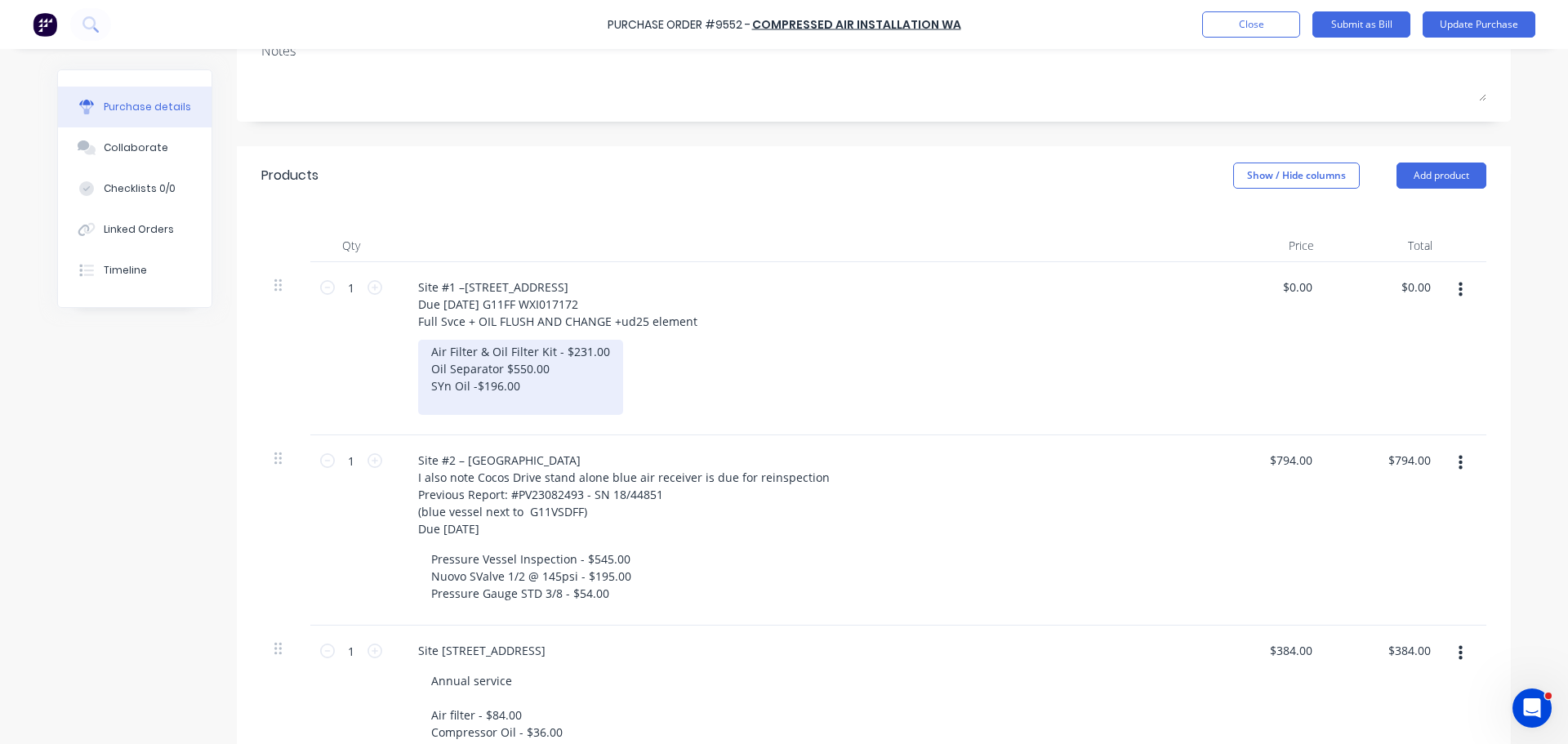
click at [446, 392] on div "Air Filter & Oil Filter Kit - $231.00 Oil Separator $550.00 SYn Oil -$196.00" at bounding box center [521, 377] width 205 height 75
click at [442, 389] on div "Air Filter & Oil Filter Kit - $231.00 Oil Separator $550.00 SYn Oil -$196.00" at bounding box center [521, 377] width 205 height 75
click at [528, 391] on div "Air Filter & Oil Filter Kit - $231.00 Oil Separator $550.00 SYN Oil -$196.00" at bounding box center [521, 377] width 205 height 75
click at [475, 386] on div "Air Filter & Oil Filter Kit - $231.00 Oil Separator $550.00 SYN Oil -$196.00 Co…" at bounding box center [521, 377] width 205 height 75
click at [477, 388] on div "Air Filter & Oil Filter Kit - $231.00 Oil Separator $550.00 SYN Oil -$196.00 Co…" at bounding box center [521, 377] width 205 height 75
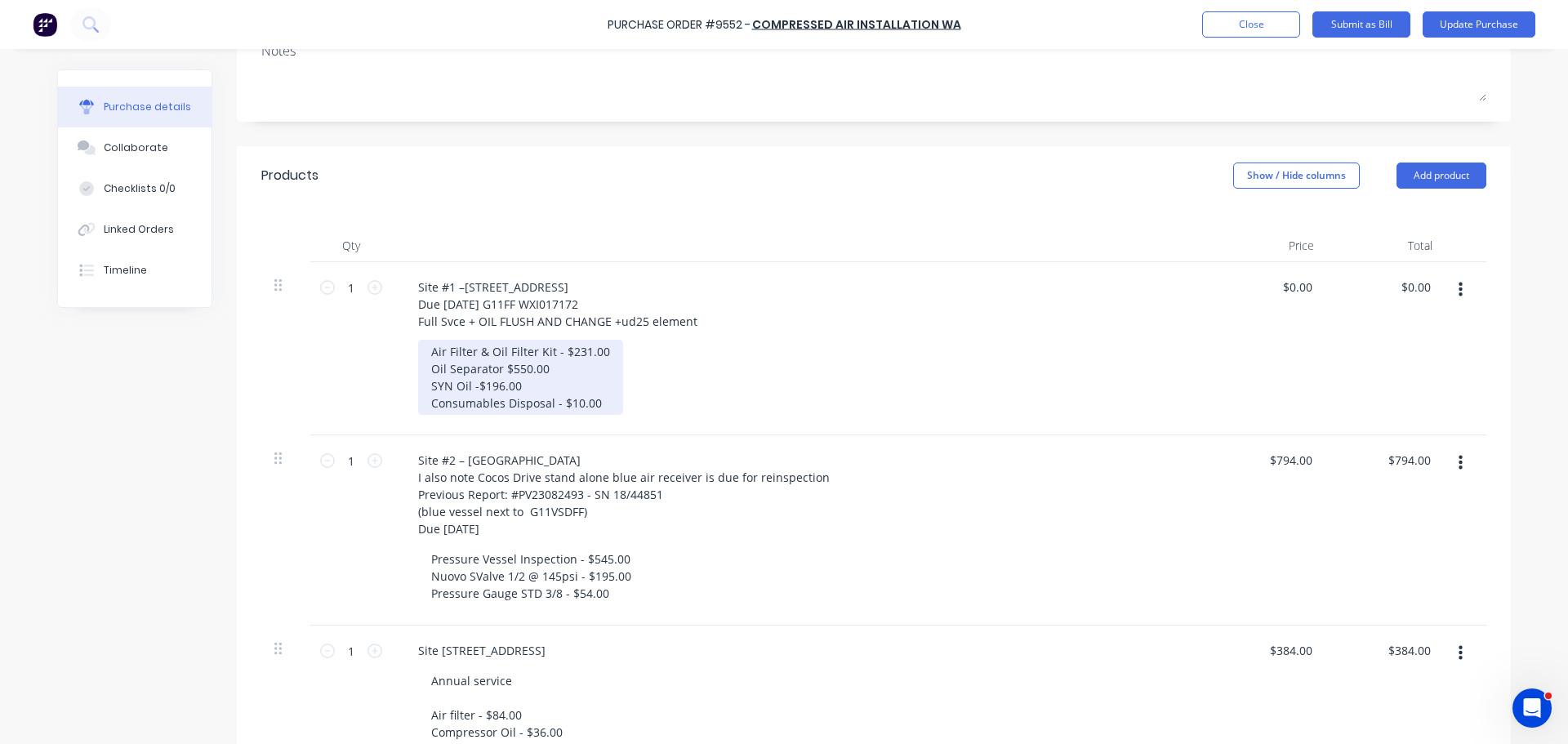
click at [574, 397] on div "Air Filter & Oil Filter Kit - $231.00 Oil Separator $550.00 SYN Oil -$196.00 Co…" at bounding box center [521, 377] width 205 height 75
click at [471, 387] on div "Air Filter & Oil Filter Kit - $231.00 Oil Separator $550.00 SYN Oil -$196.00 Co…" at bounding box center [521, 377] width 205 height 75
click at [592, 400] on div "Air Filter & Oil Filter Kit - $231.00 Oil Separator $550.00 SYN Oil - $196.00 C…" at bounding box center [521, 377] width 205 height 75
click at [498, 371] on div "Air Filter & Oil Filter Kit - $231.00 Oil Separator $550.00 SYN Oil - $196.00 C…" at bounding box center [521, 377] width 205 height 75
click at [597, 411] on div "Air Filter & Oil Filter Kit - $231.00 Oil Separator - $550.00 SYN Oil - $196.00…" at bounding box center [521, 377] width 205 height 75
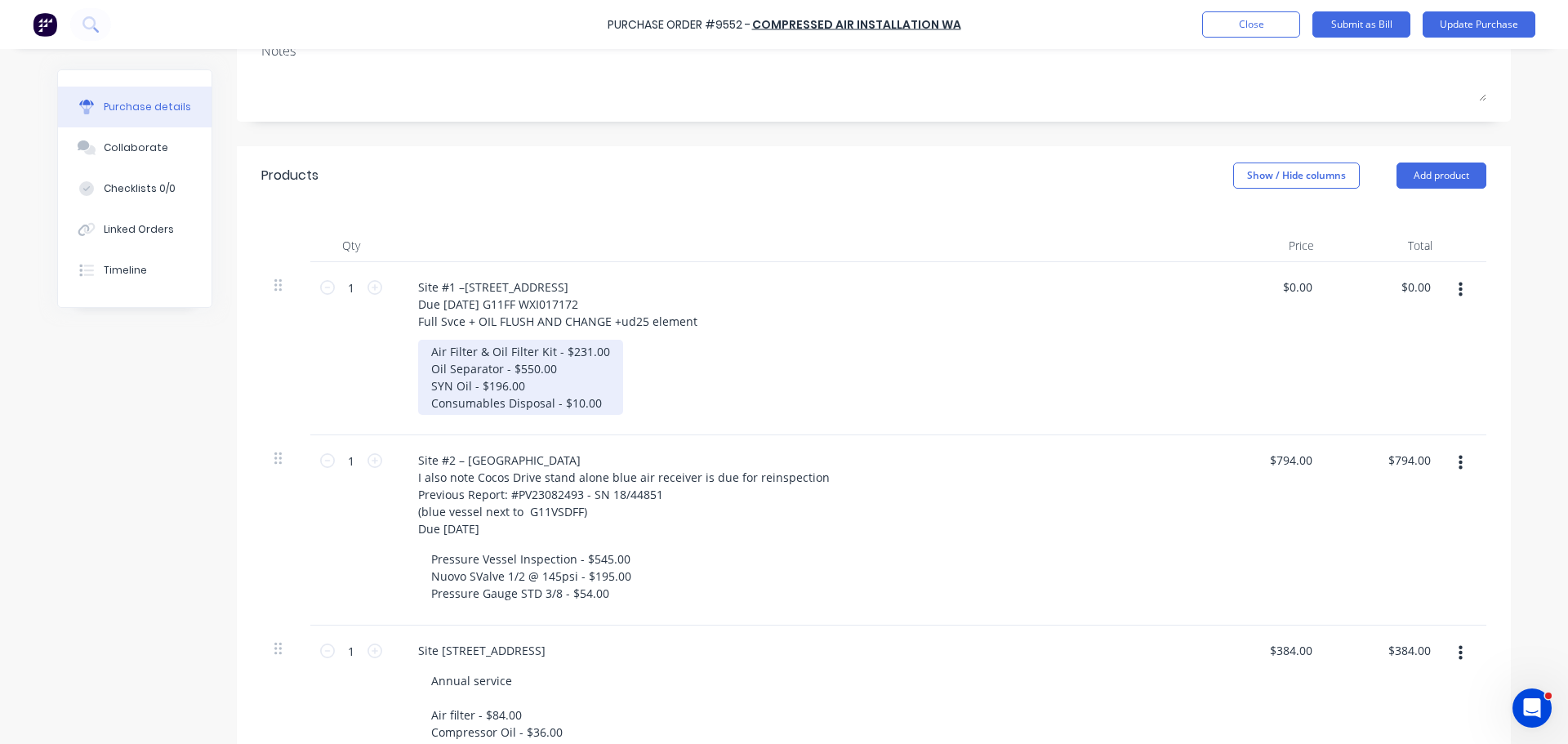
click at [431, 415] on div "Air Filter & Oil Filter Kit - $231.00 Oil Separator - $550.00 SYN Oil - $196.00…" at bounding box center [521, 377] width 205 height 75
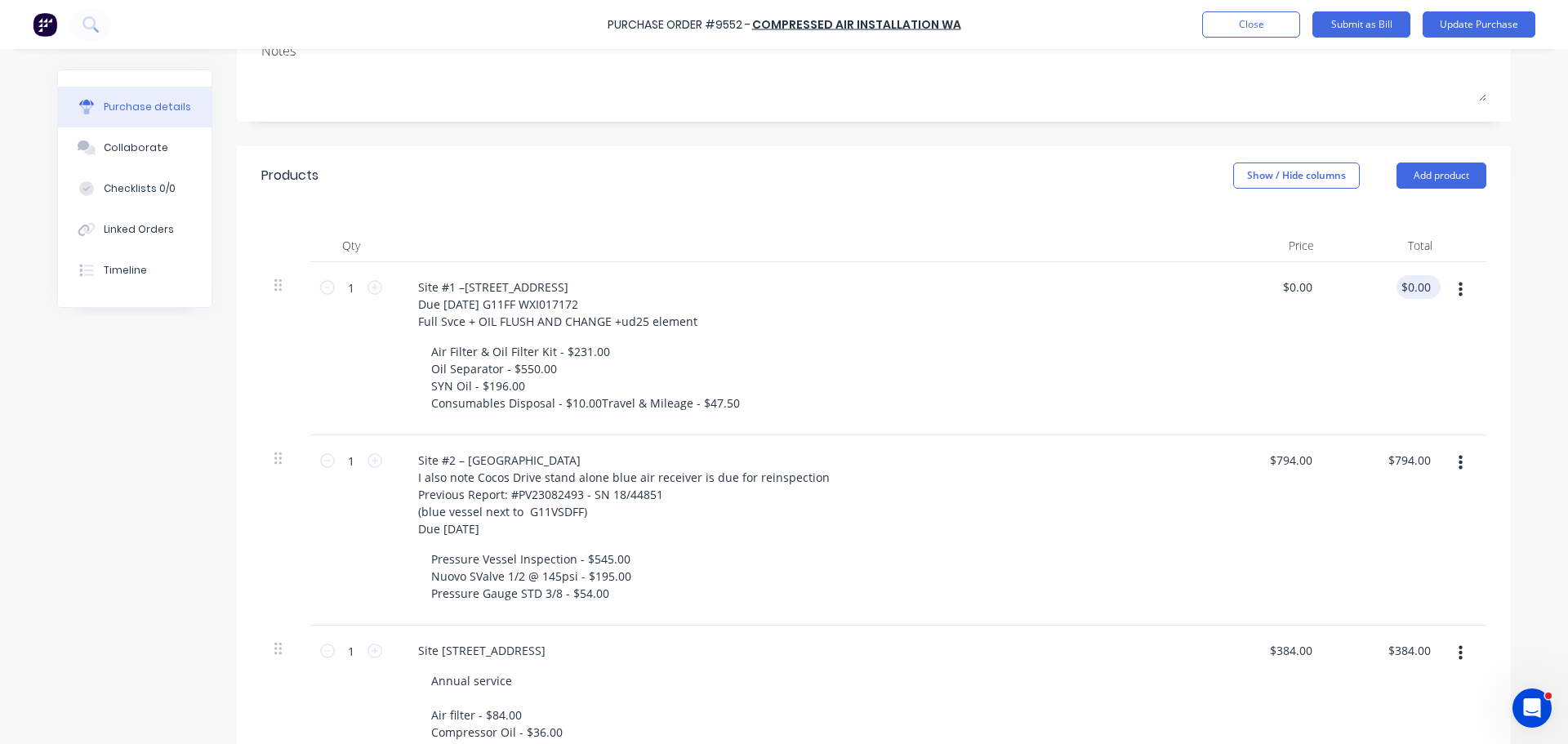
type textarea "x"
click at [1423, 282] on input "0.00" at bounding box center [1414, 287] width 37 height 24
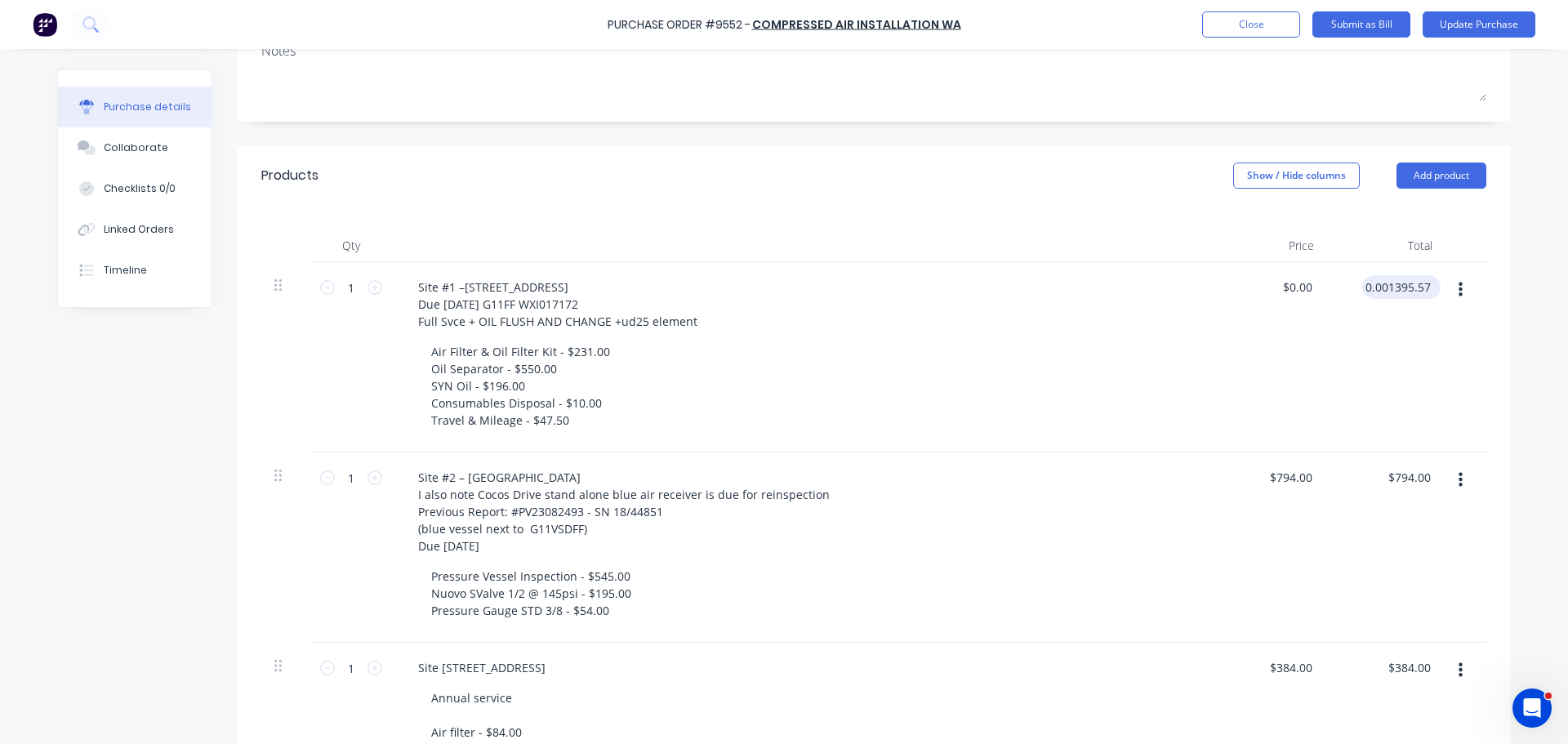
type input "0.001395.57"
type textarea "x"
type input "$0.00"
type textarea "x"
click at [1424, 287] on input "0.00" at bounding box center [1414, 287] width 37 height 24
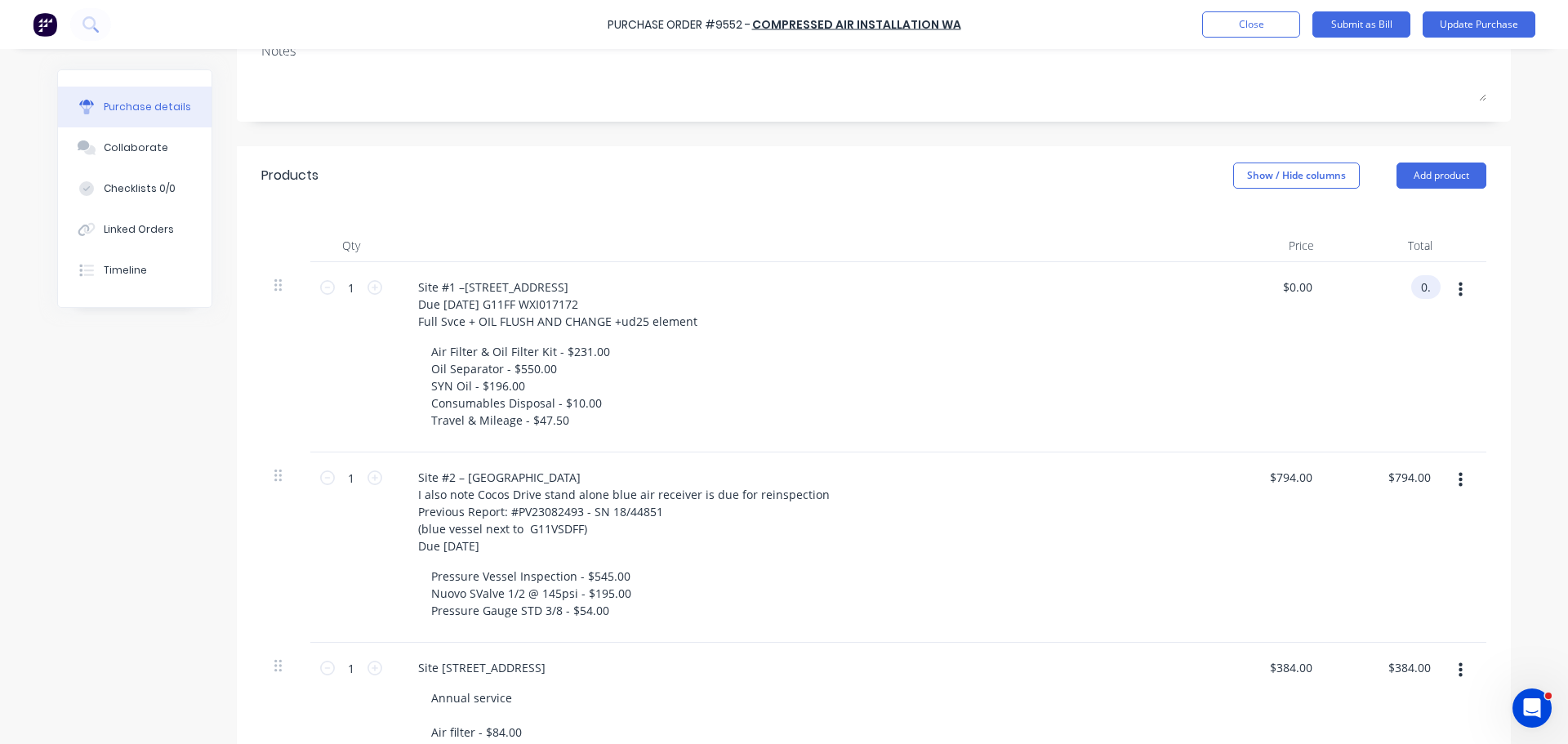
type input "0"
type input "1395.57"
type textarea "x"
type input "$1,395.57"
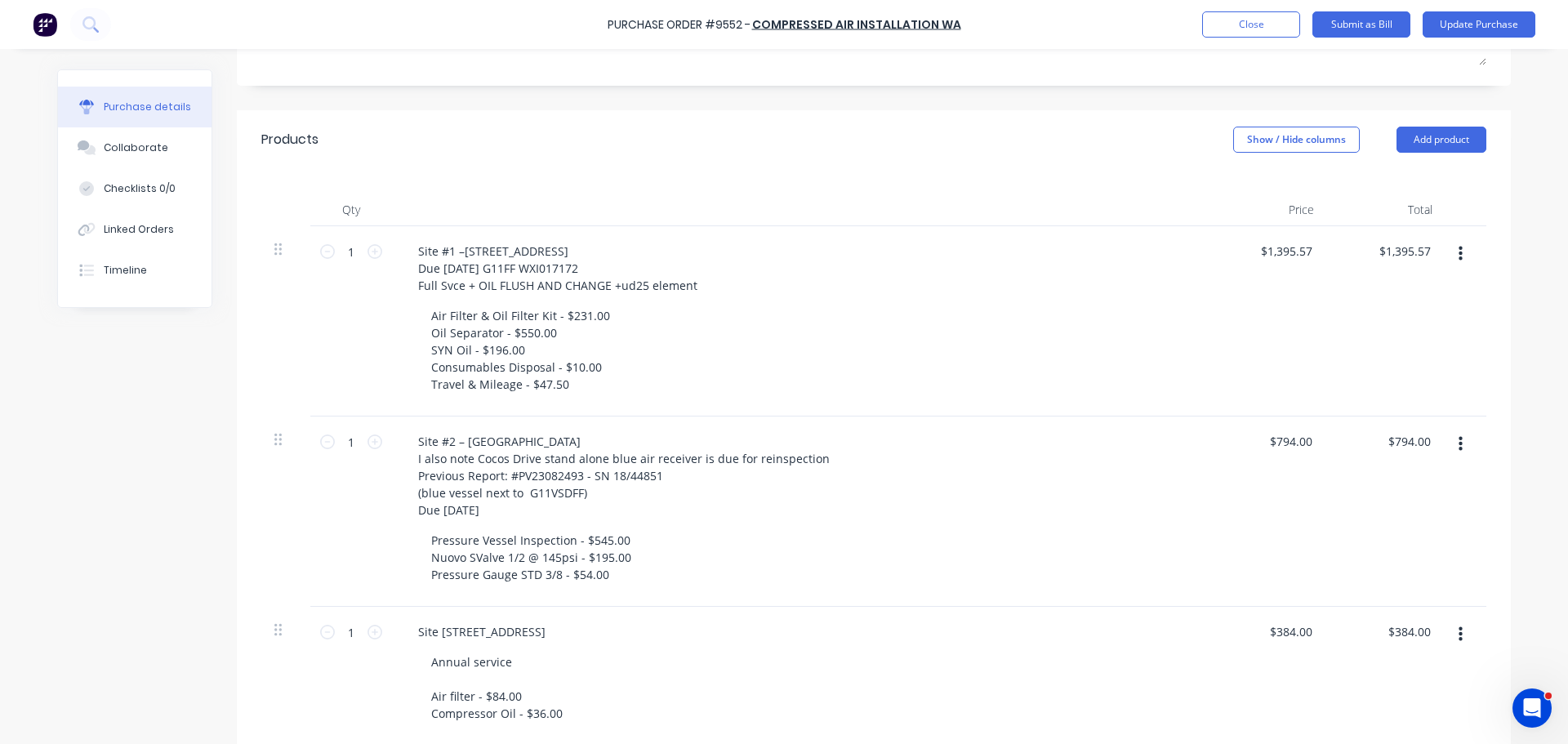
scroll to position [152, 0]
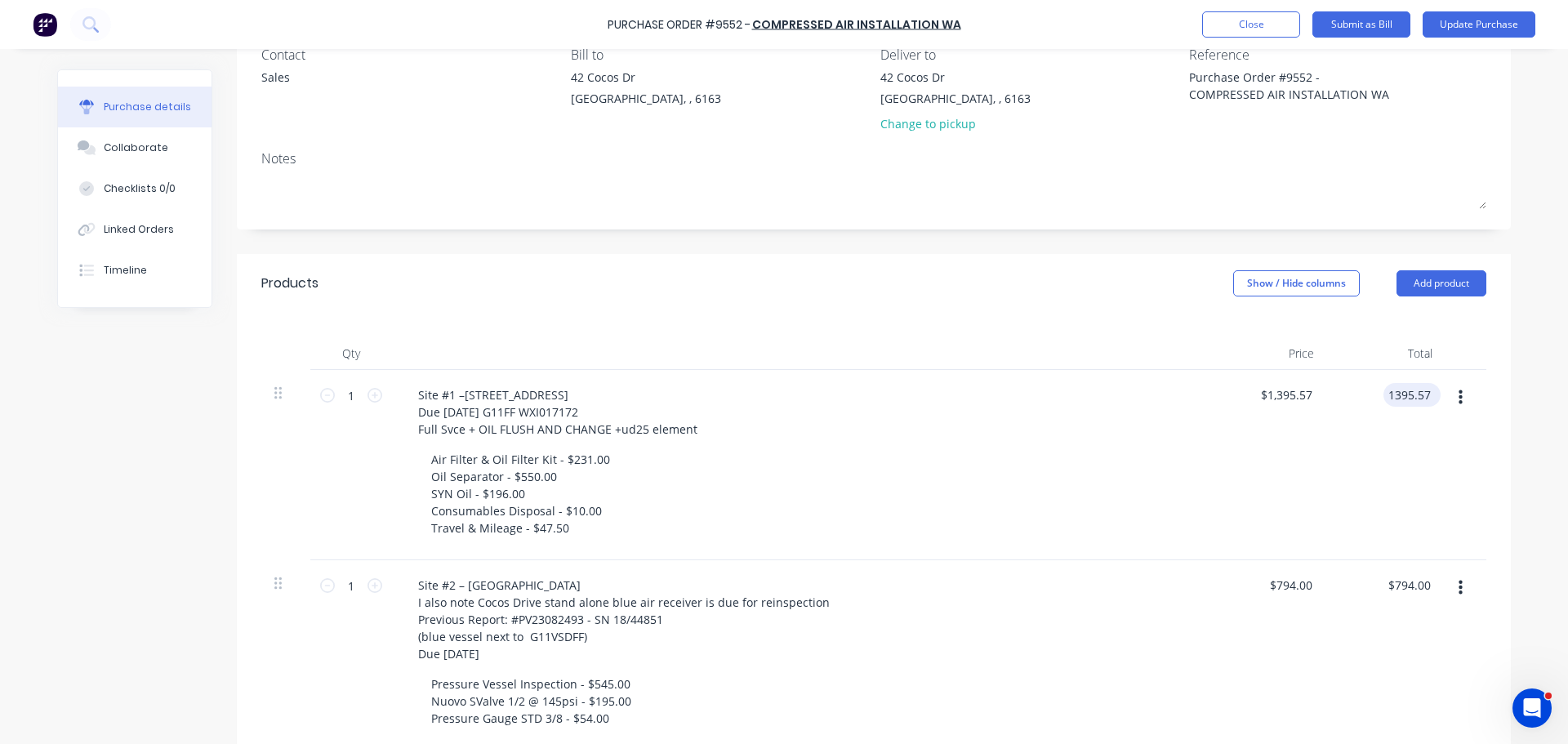
click at [1425, 398] on input "1395.57" at bounding box center [1408, 394] width 50 height 24
click at [1456, 16] on button "Update Purchase" at bounding box center [1479, 25] width 112 height 26
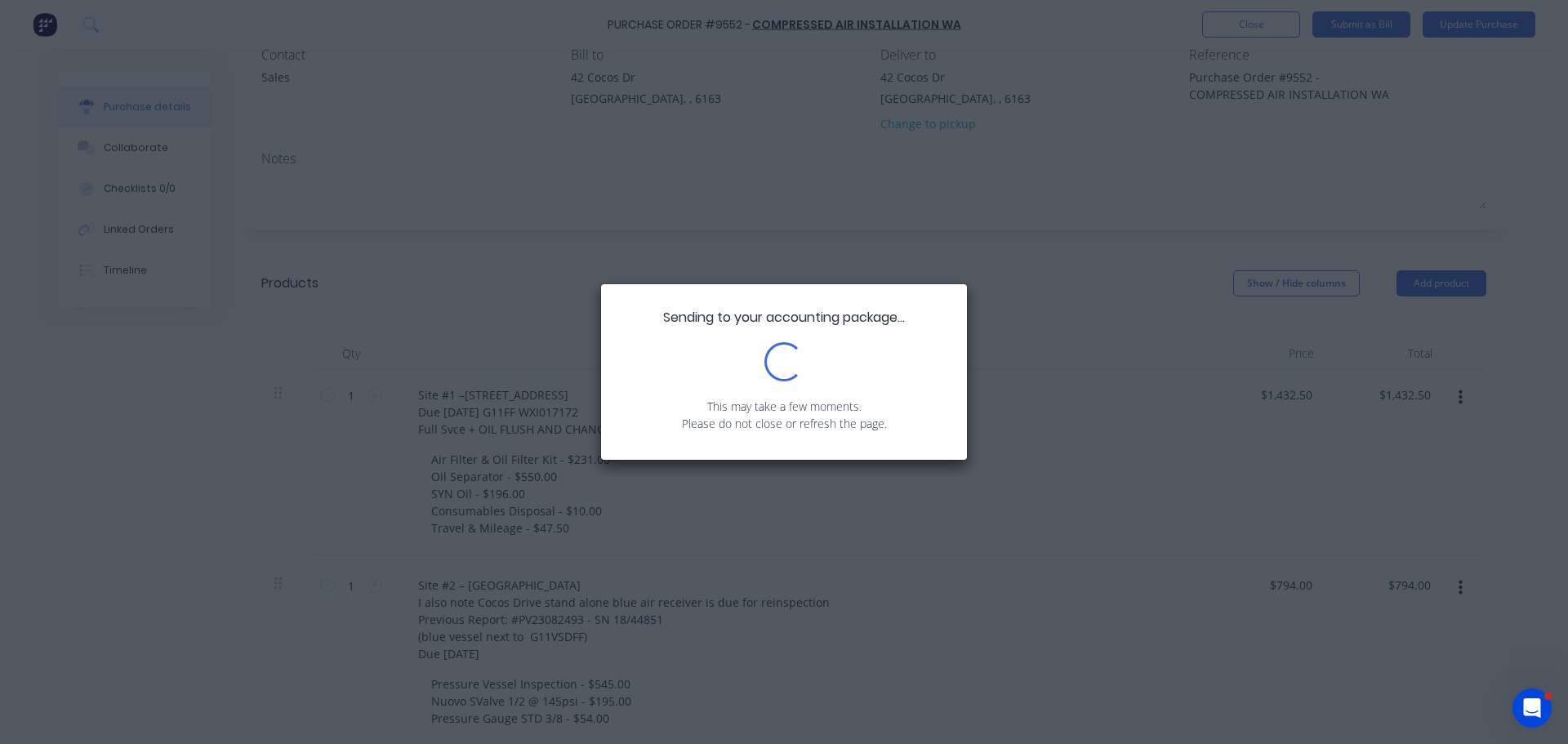
scroll to position [0, 0]
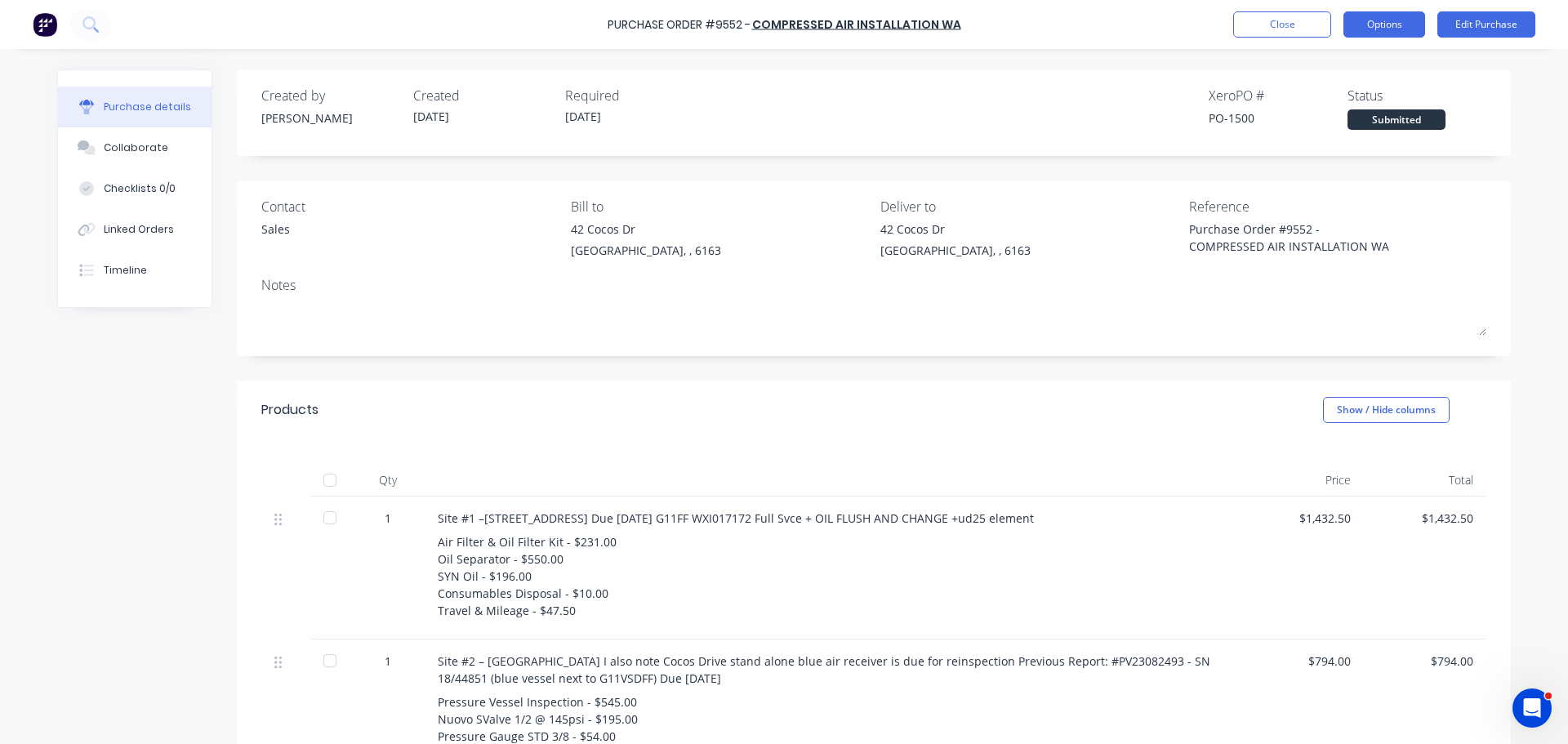
click at [1381, 25] on button "Options" at bounding box center [1384, 25] width 82 height 26
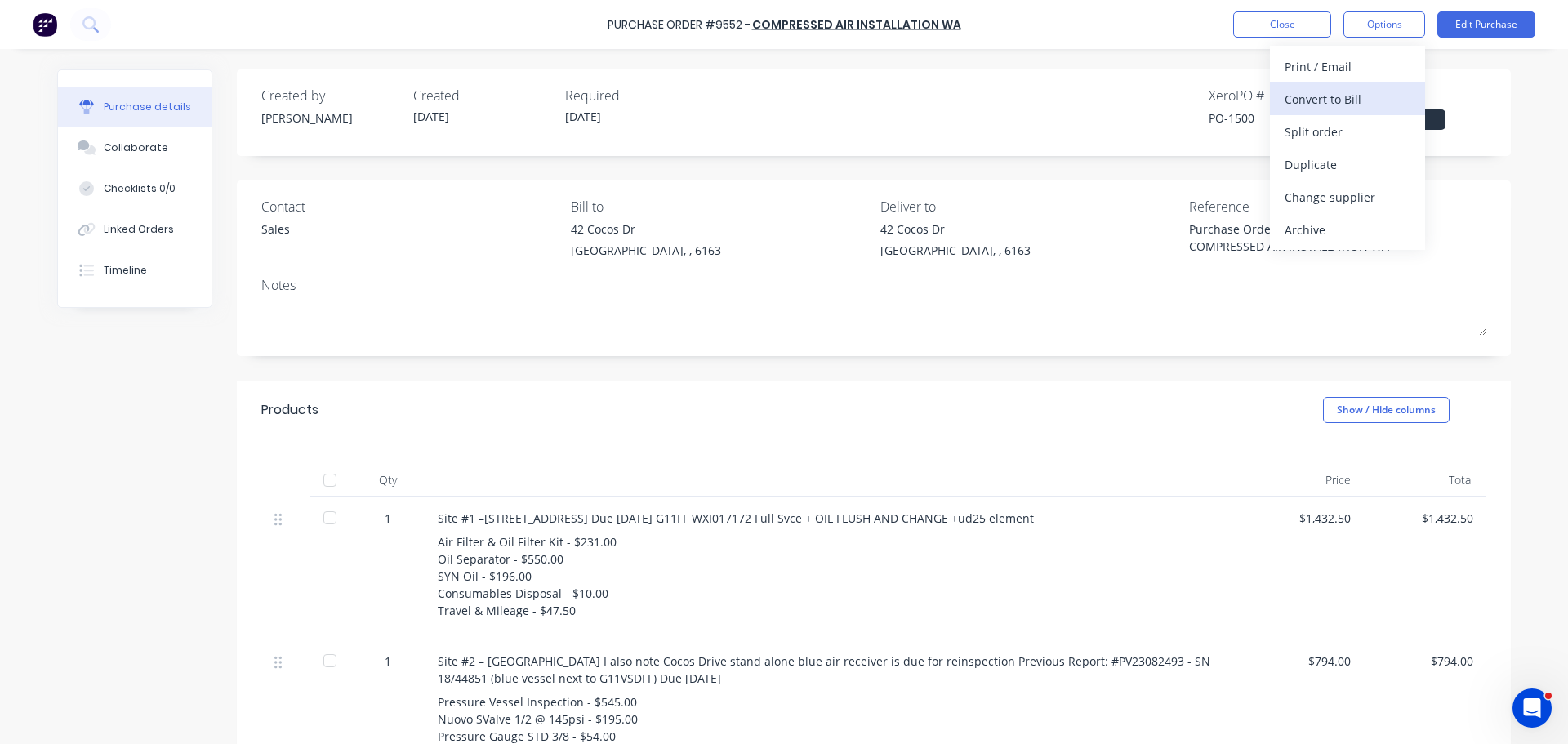
click at [1308, 95] on div "Convert to Bill" at bounding box center [1347, 99] width 126 height 24
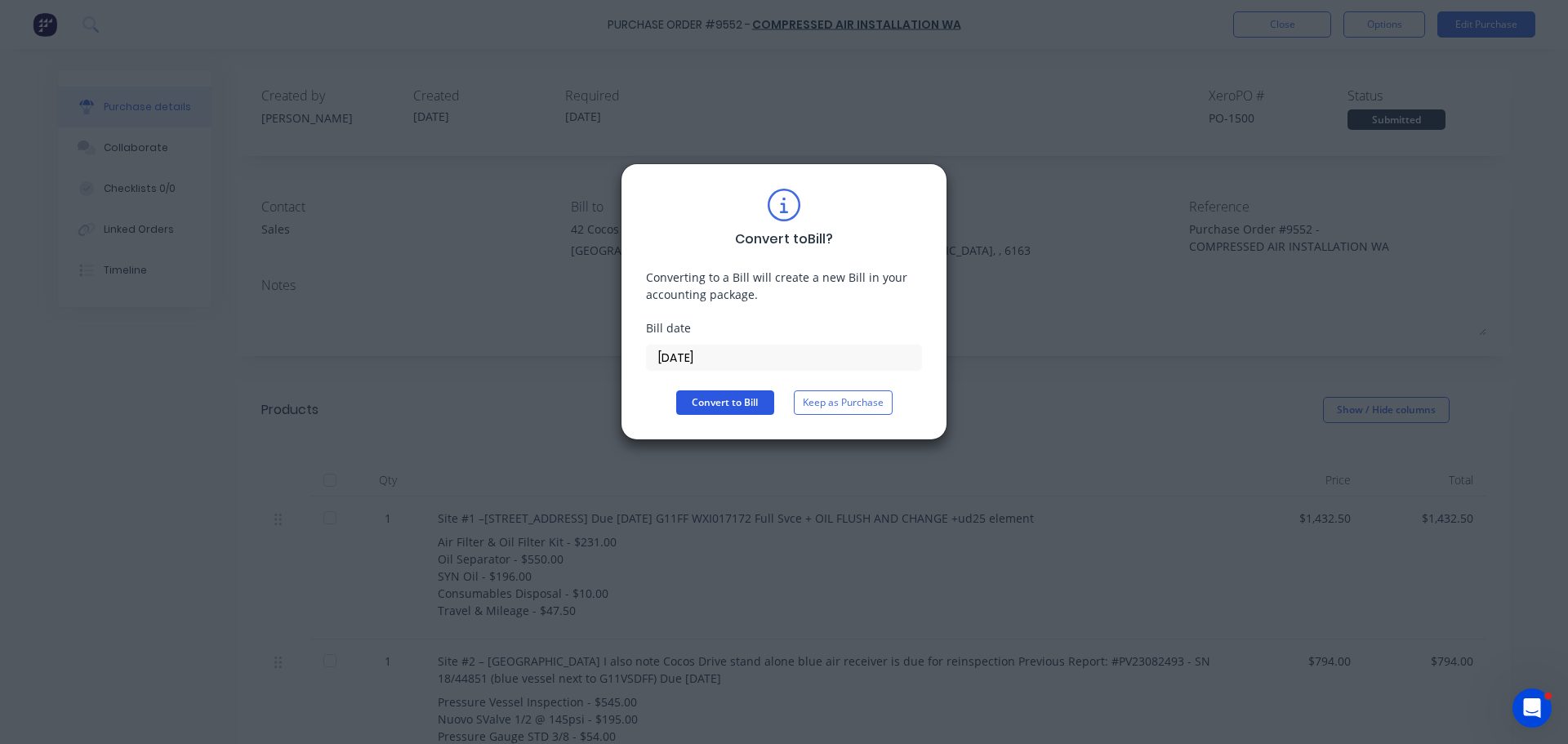
click at [715, 408] on button "Convert to Bill" at bounding box center [725, 403] width 98 height 25
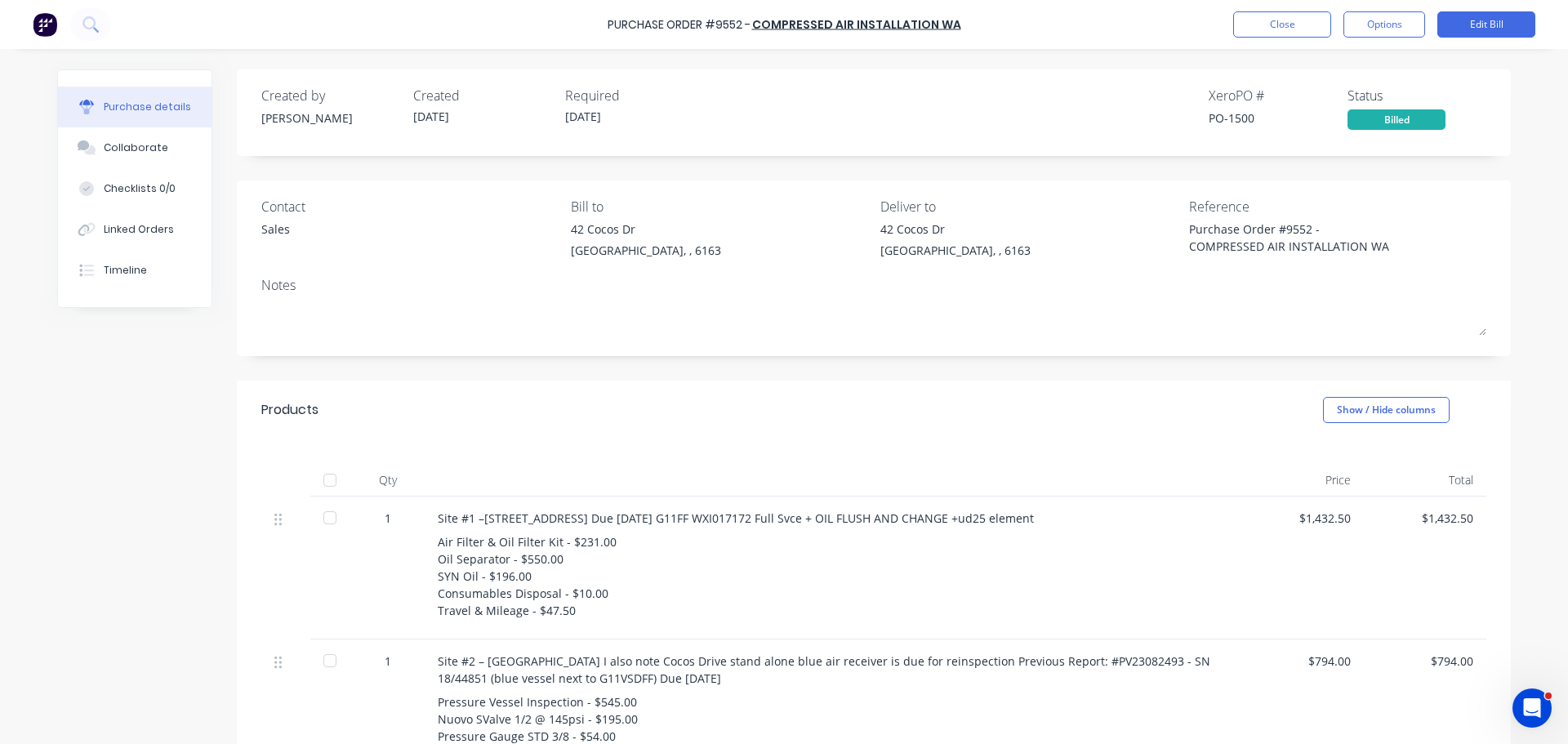
click at [331, 462] on div "Qty Price Total 1 Site #1 –59 Wellard Street Bibra Lake WA 6163 Due AUG 25 G11F…" at bounding box center [873, 665] width 1274 height 451
click at [331, 477] on div at bounding box center [330, 480] width 33 height 33
click at [1236, 19] on button "Close" at bounding box center [1282, 25] width 98 height 26
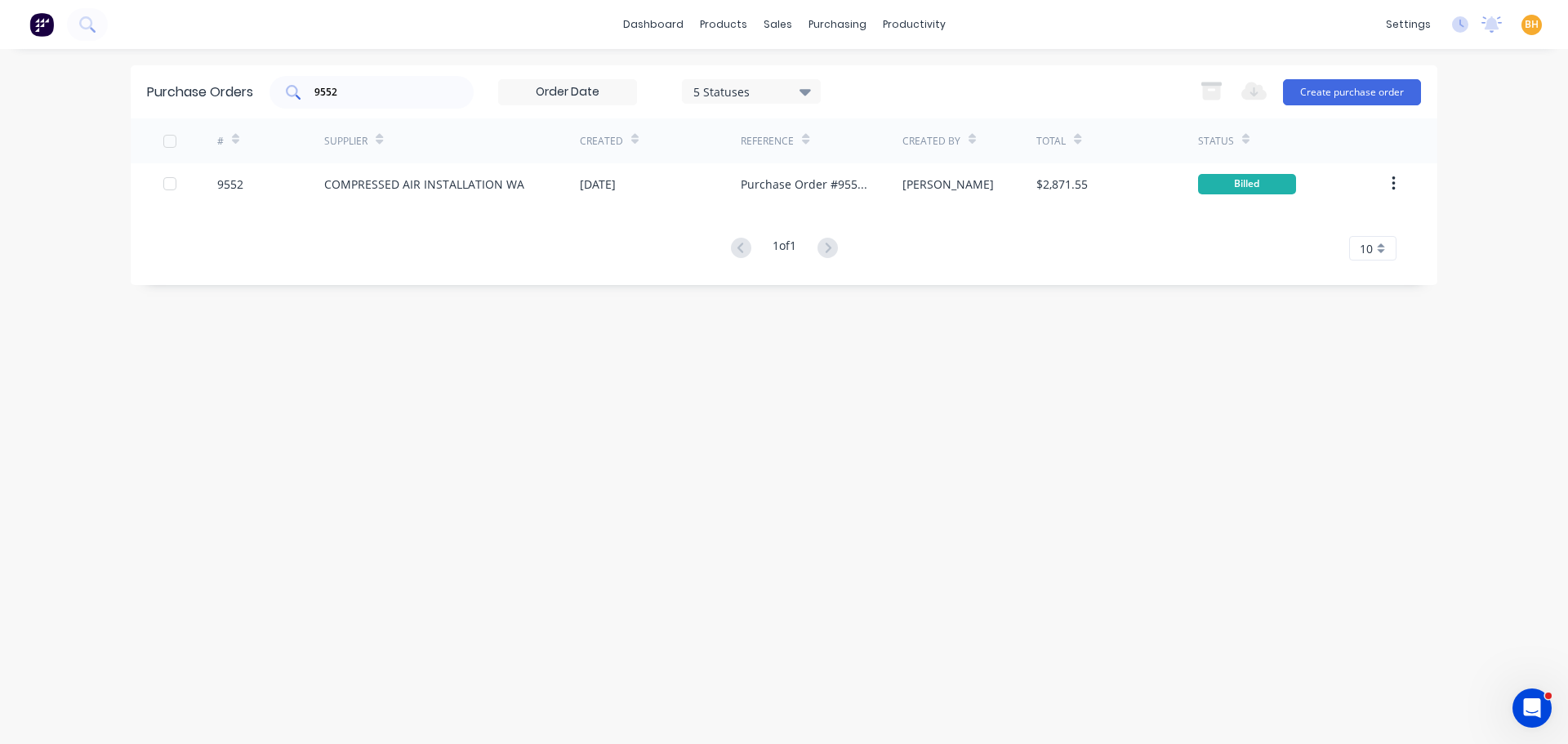
click at [359, 92] on input "9552" at bounding box center [380, 93] width 136 height 17
click at [824, 26] on div "purchasing" at bounding box center [837, 25] width 74 height 25
click at [851, 71] on div "Purchase Orders" at bounding box center [889, 79] width 87 height 15
click at [827, 26] on div "purchasing" at bounding box center [837, 25] width 74 height 25
click at [874, 64] on link "Purchase Orders" at bounding box center [906, 78] width 217 height 33
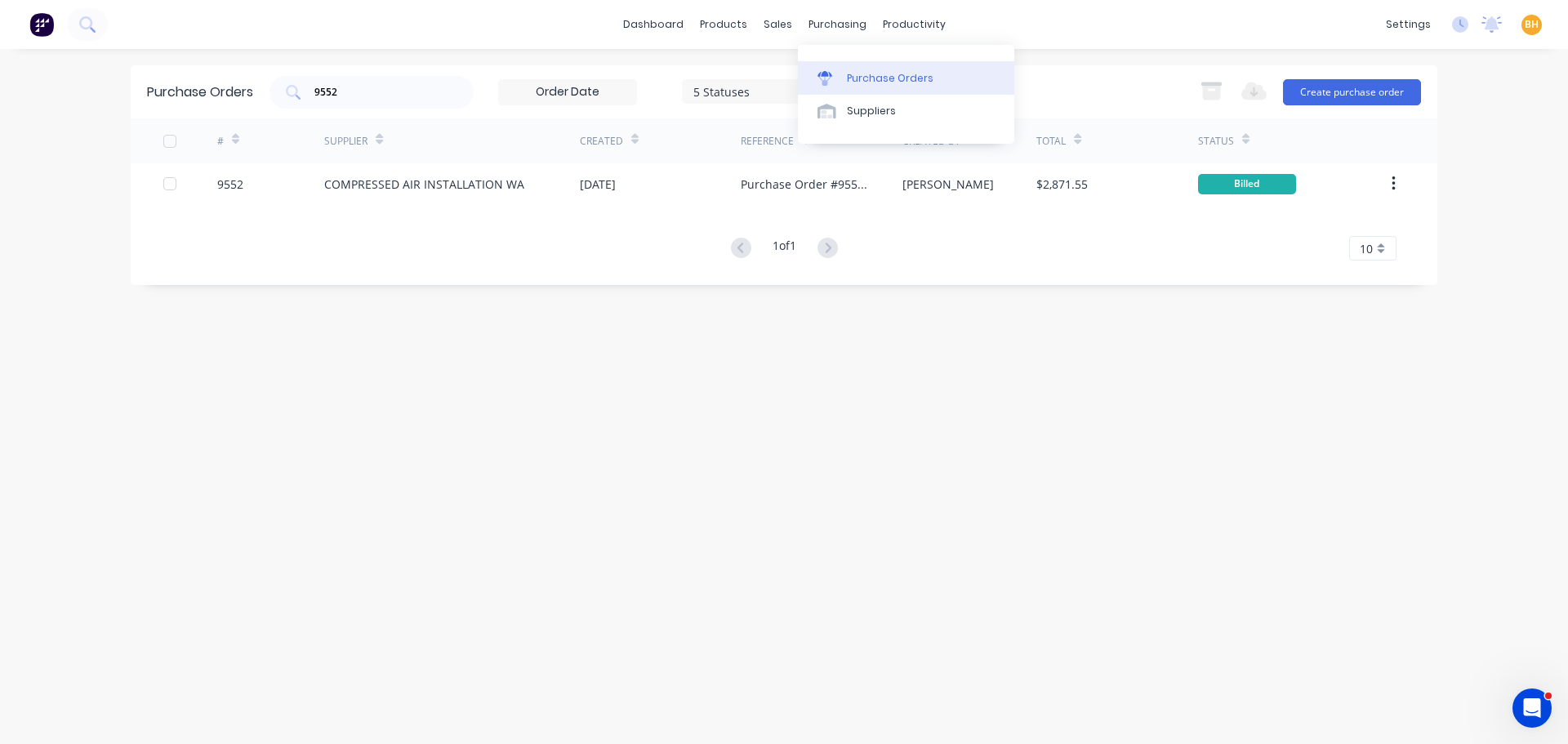
click at [874, 73] on div "Purchase Orders" at bounding box center [889, 79] width 87 height 15
click at [590, 350] on div "Purchase Orders 9552 5 Statuses 5 Statuses Export to Excel (XLSX) Create purcha…" at bounding box center [784, 396] width 1306 height 662
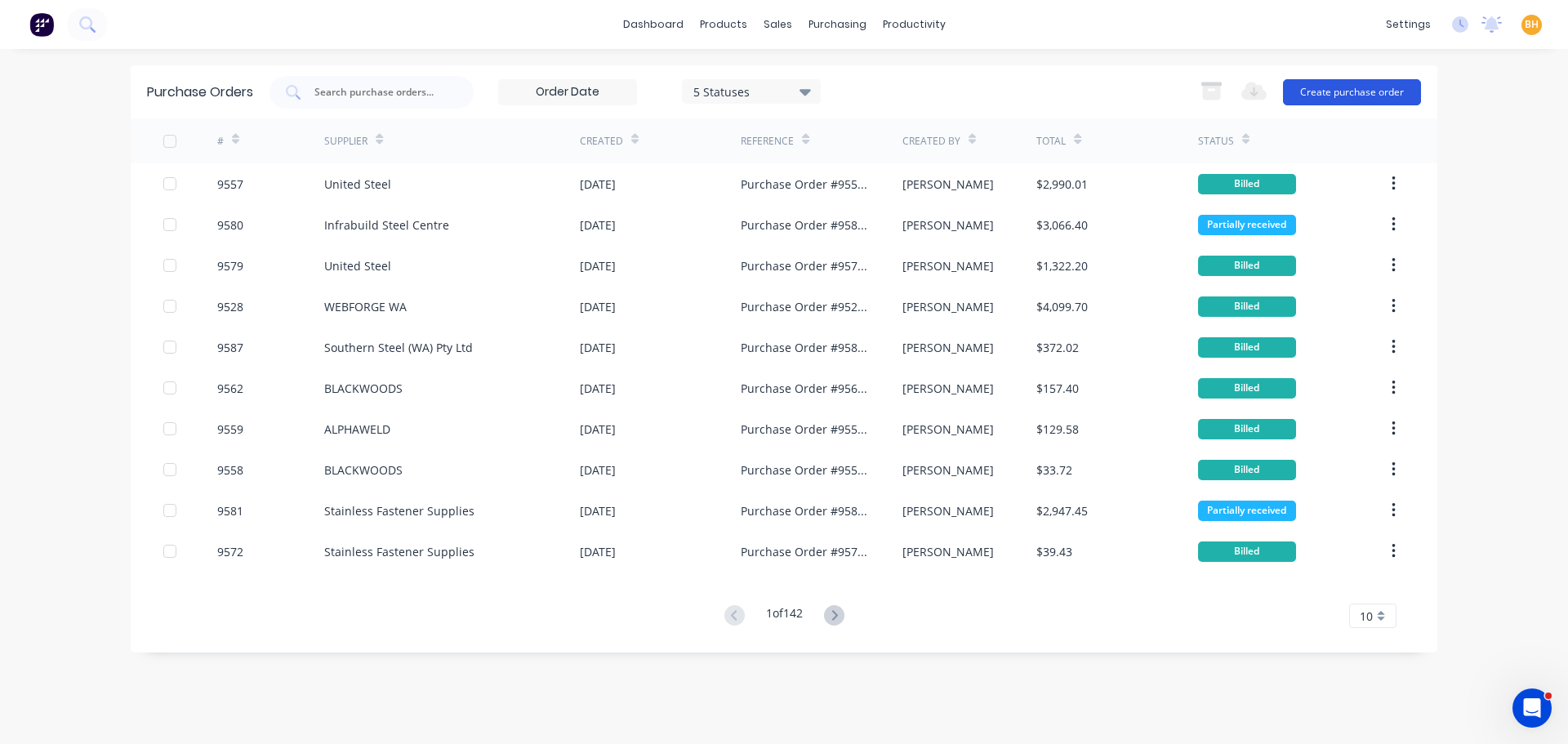
click at [1354, 88] on button "Create purchase order" at bounding box center [1351, 93] width 138 height 26
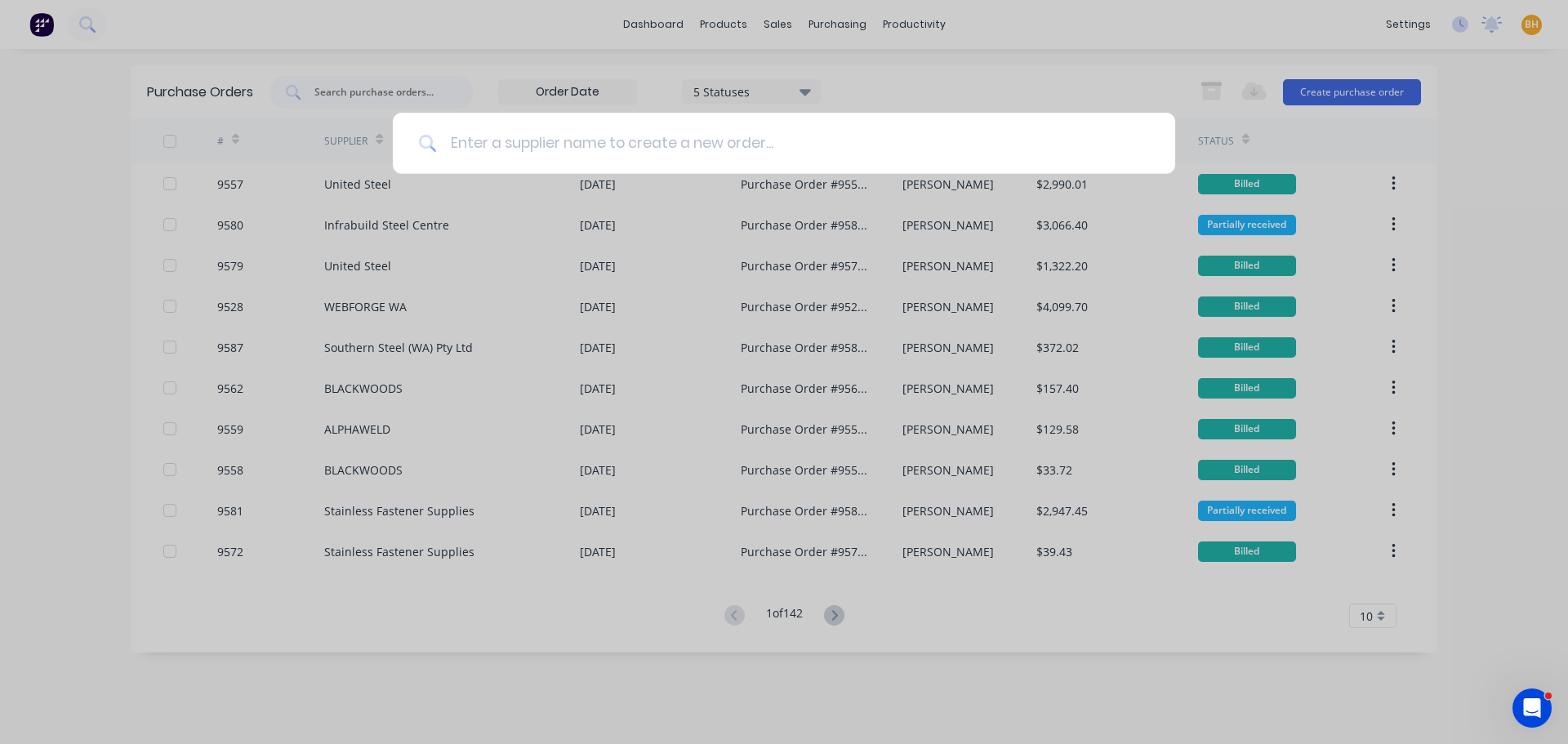
click at [470, 142] on input at bounding box center [792, 143] width 712 height 61
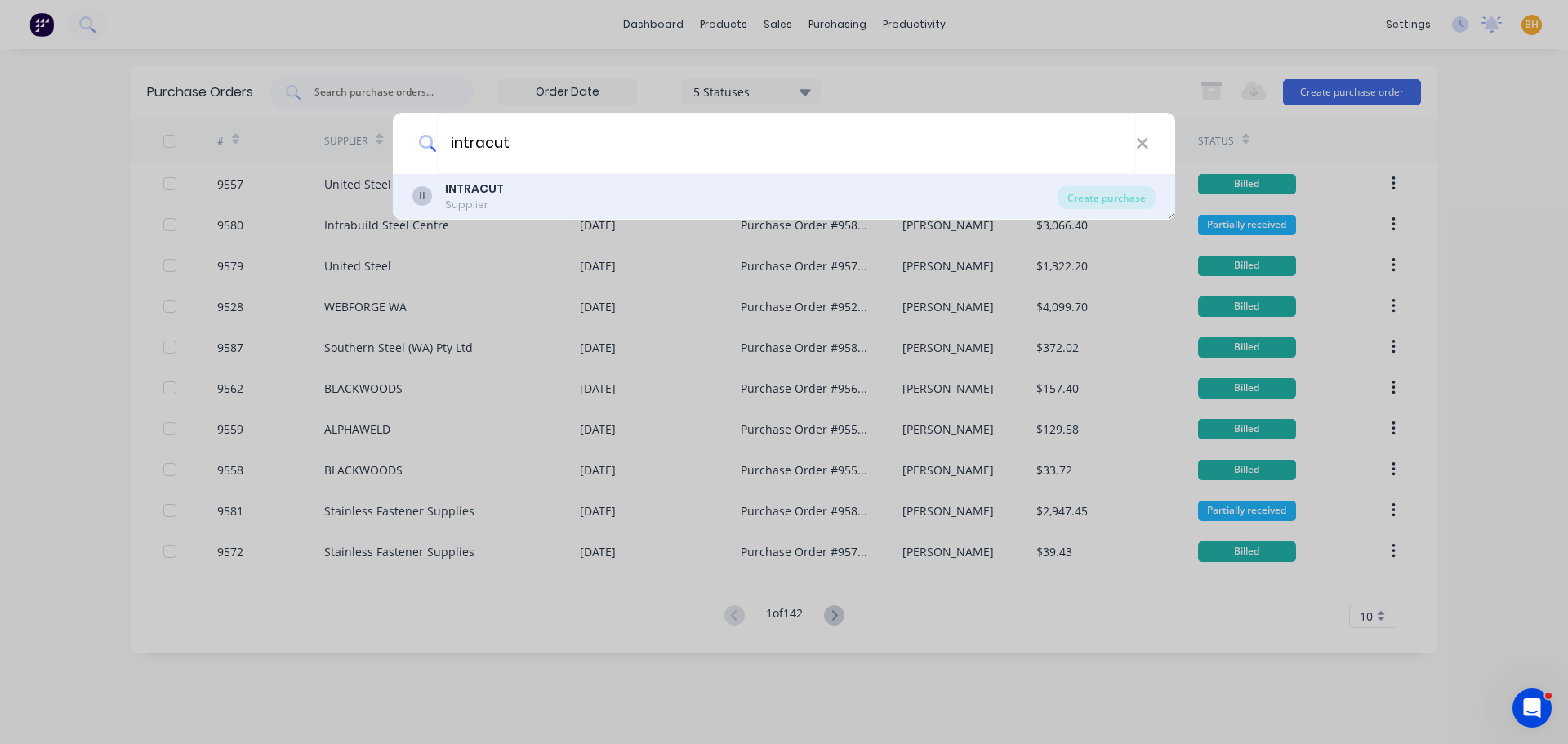
type input "intracut"
click at [1057, 191] on div "II INTRACUT Supplier" at bounding box center [735, 196] width 645 height 32
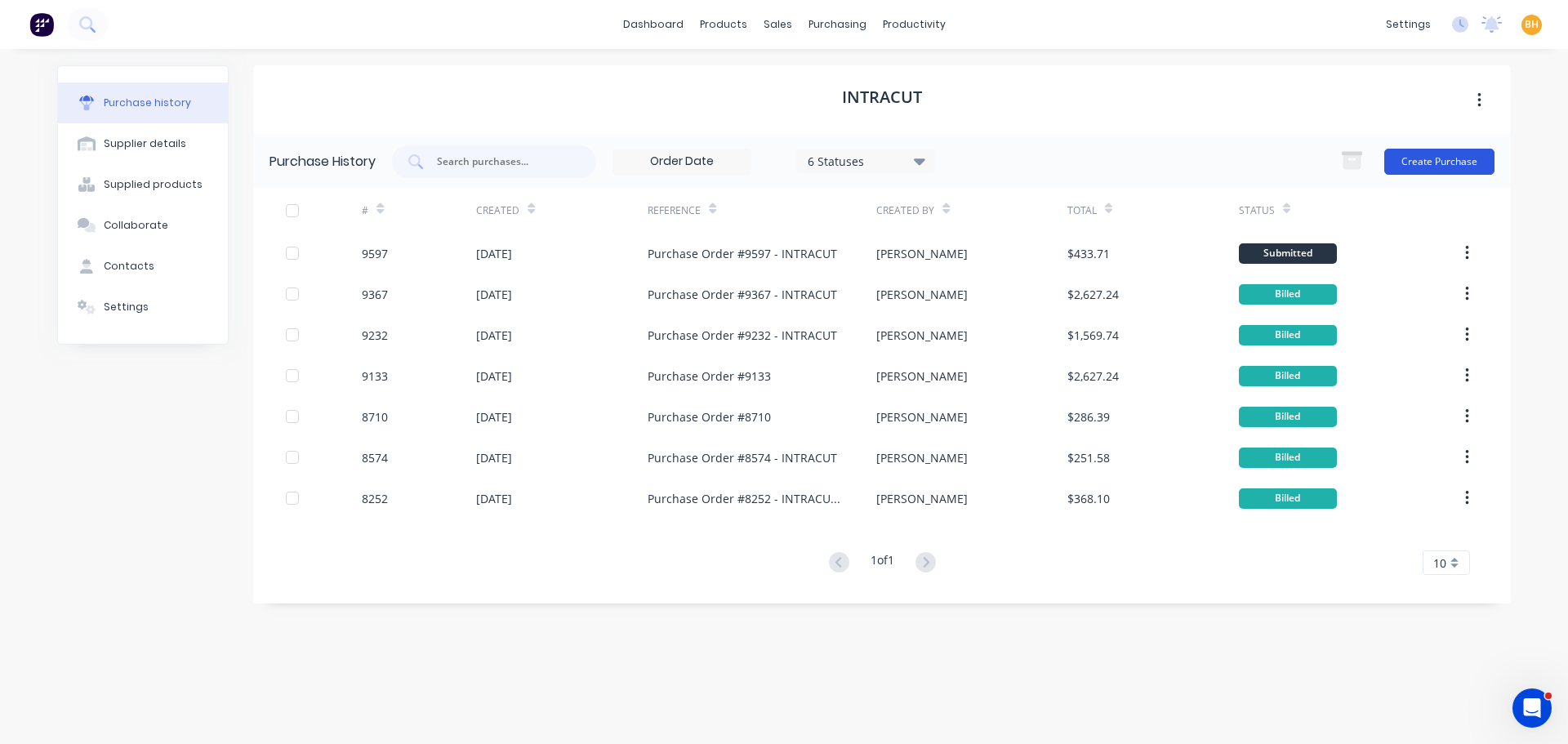
click at [1454, 159] on button "Create Purchase" at bounding box center [1438, 162] width 110 height 26
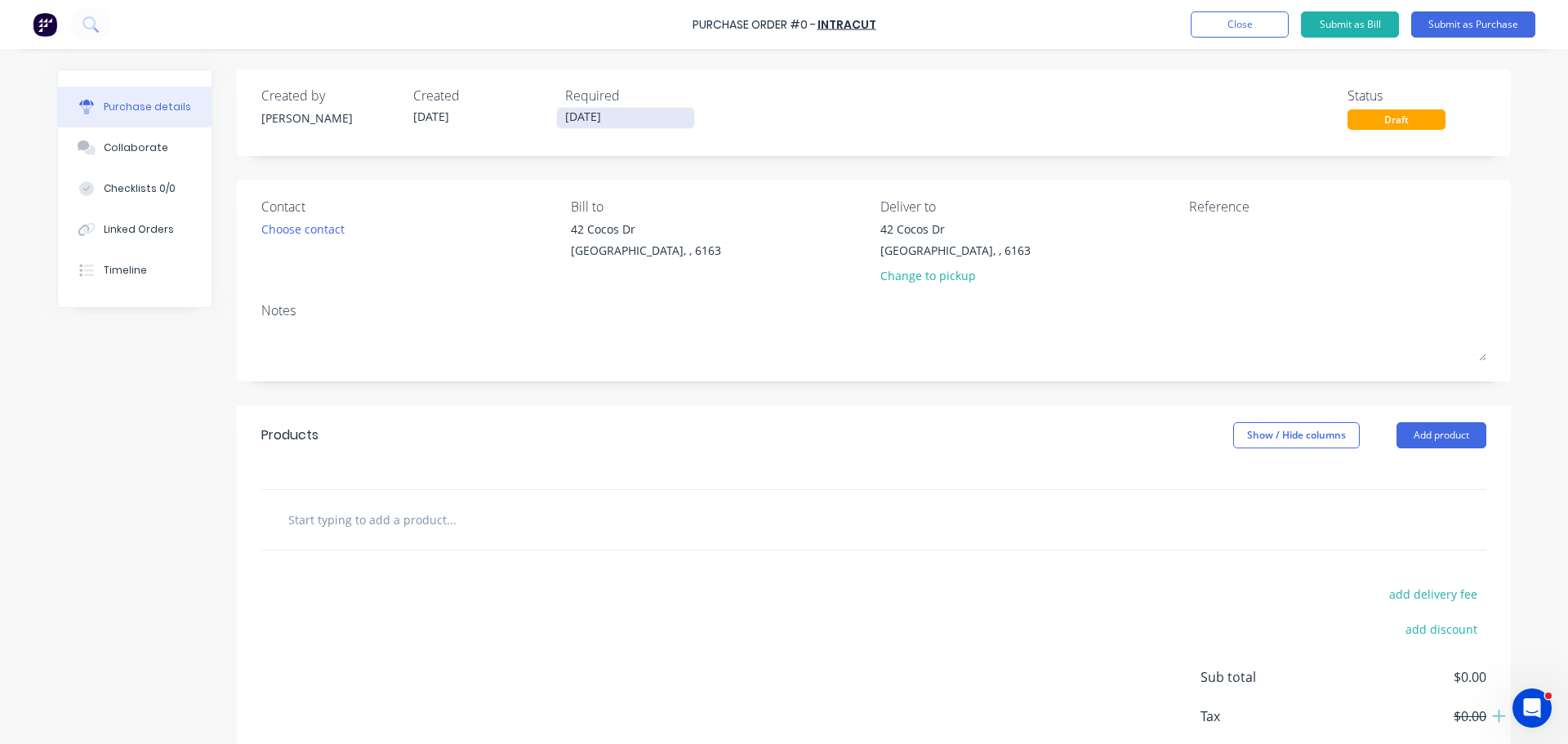
click at [582, 115] on input "[DATE]" at bounding box center [626, 117] width 137 height 21
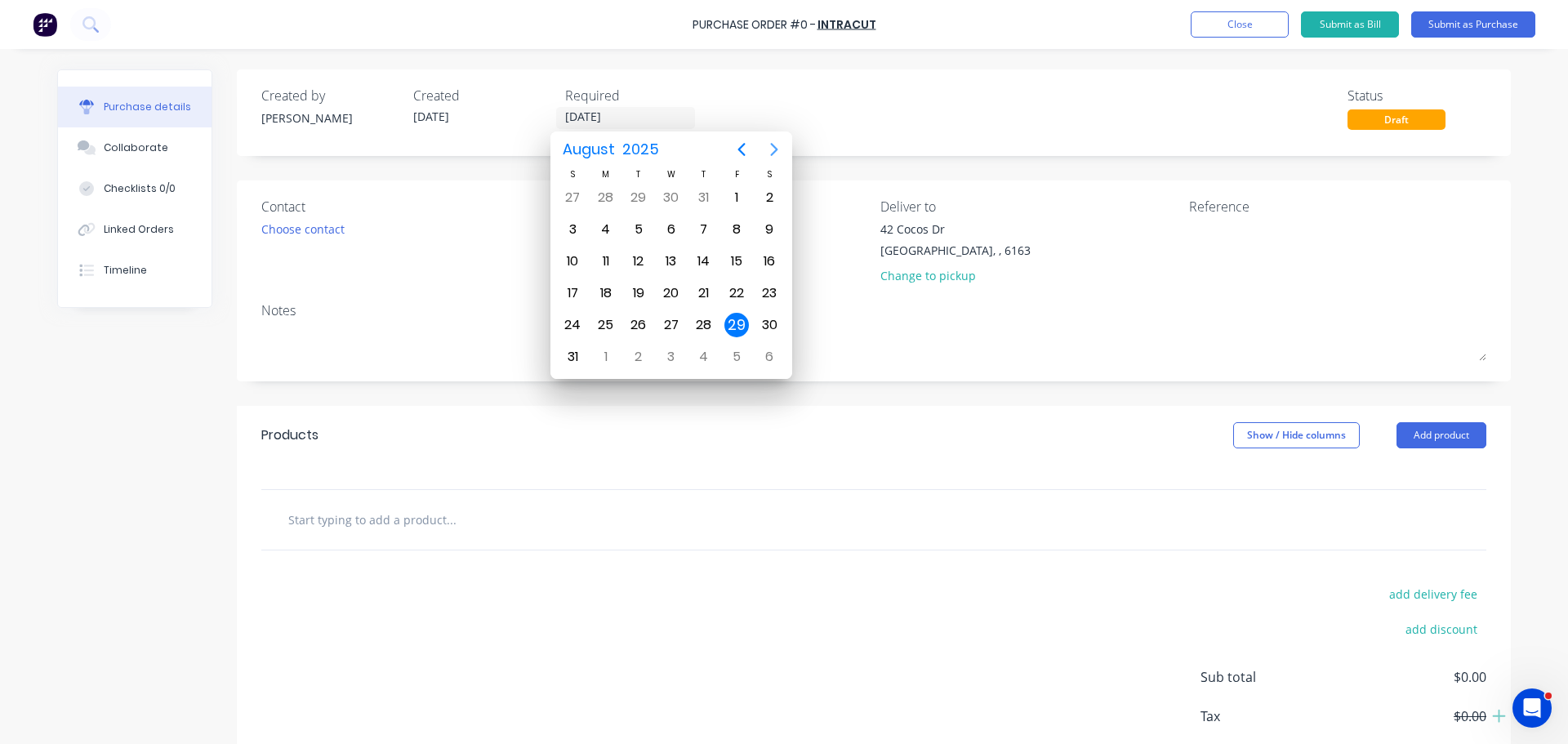
click at [776, 148] on icon "Next page" at bounding box center [774, 150] width 20 height 20
click at [740, 198] on div "5" at bounding box center [736, 198] width 25 height 25
type input "[DATE]"
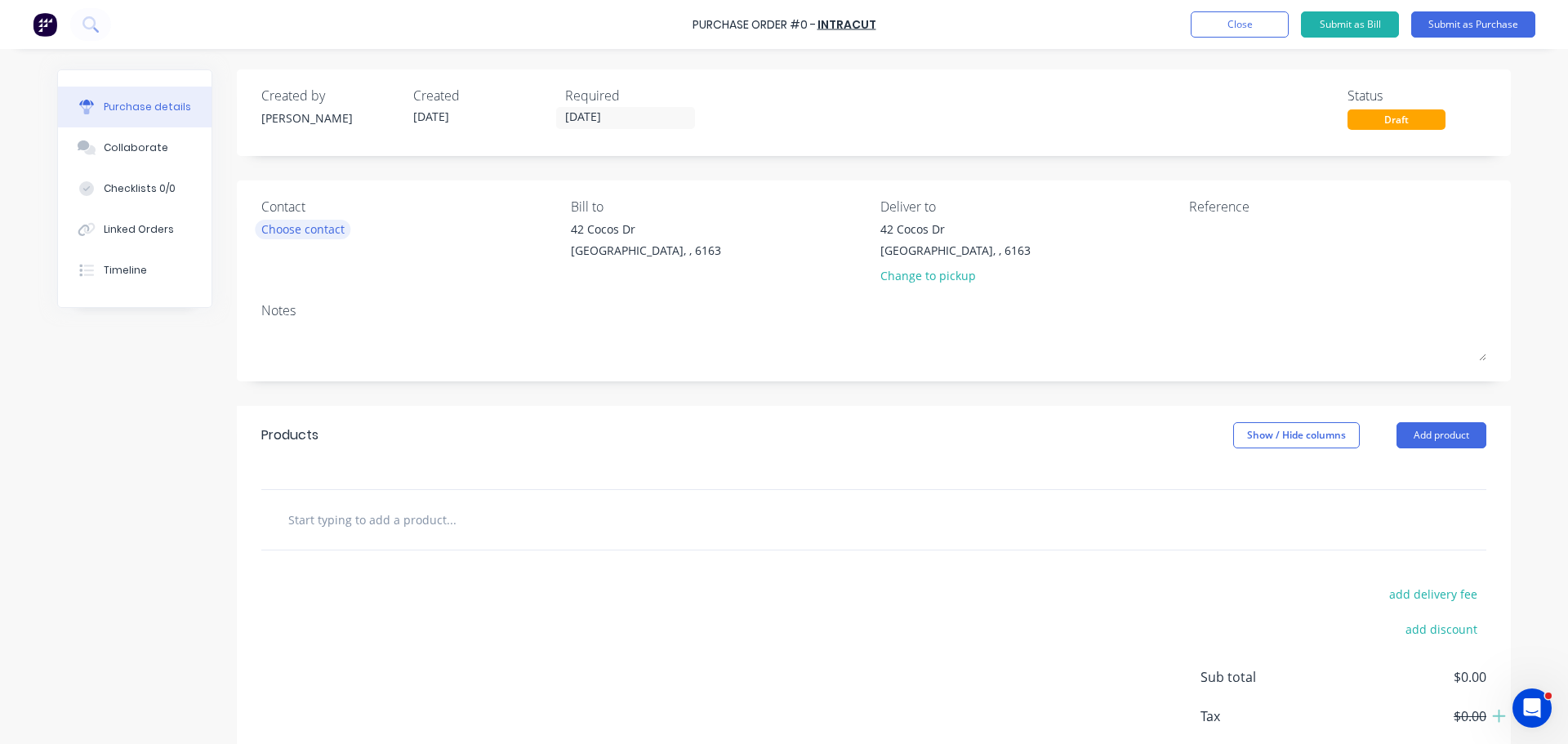
click at [312, 222] on div "Choose contact" at bounding box center [303, 229] width 83 height 17
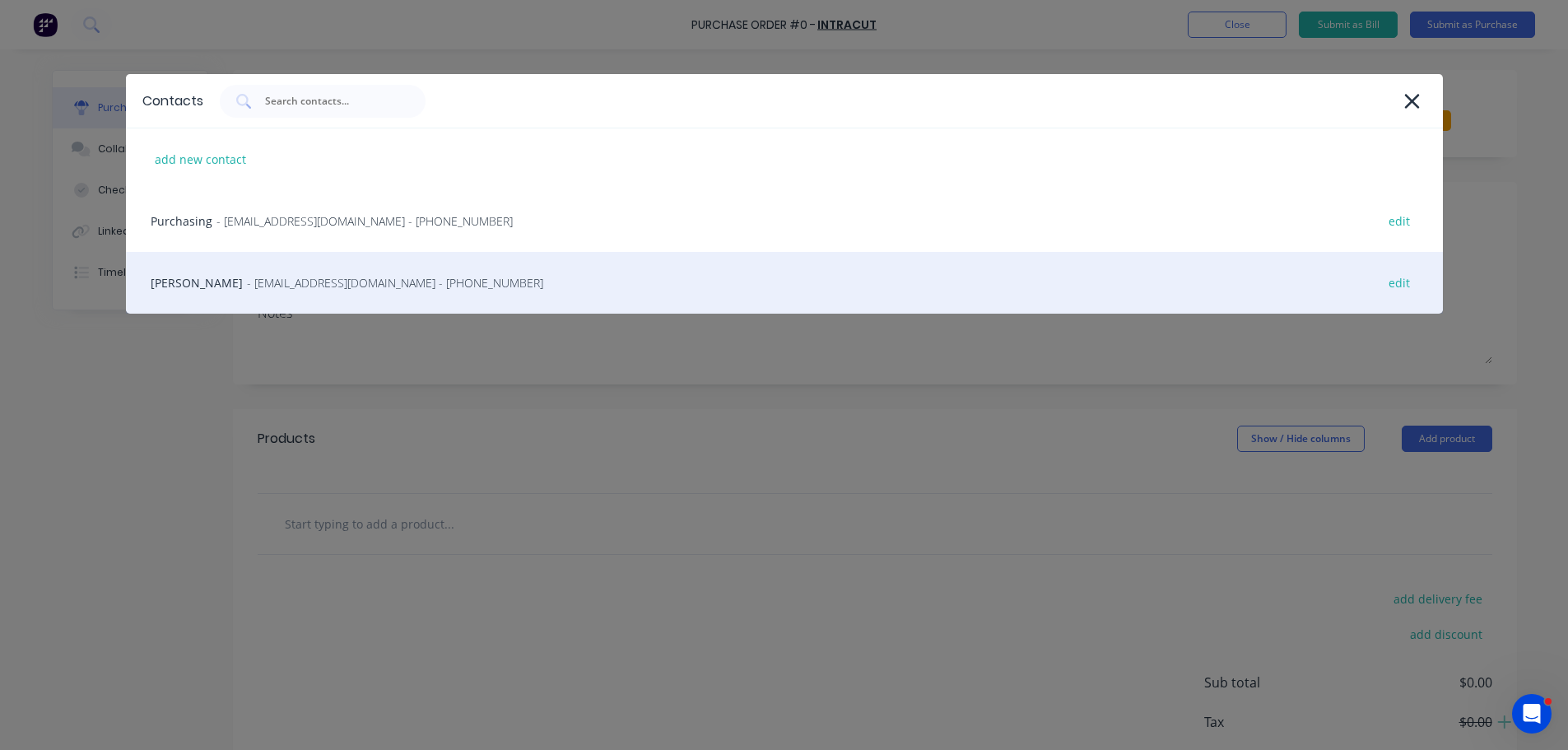
click at [326, 280] on span "- [EMAIL_ADDRESS][DOMAIN_NAME] - [PHONE_NUMBER]" at bounding box center [395, 282] width 297 height 18
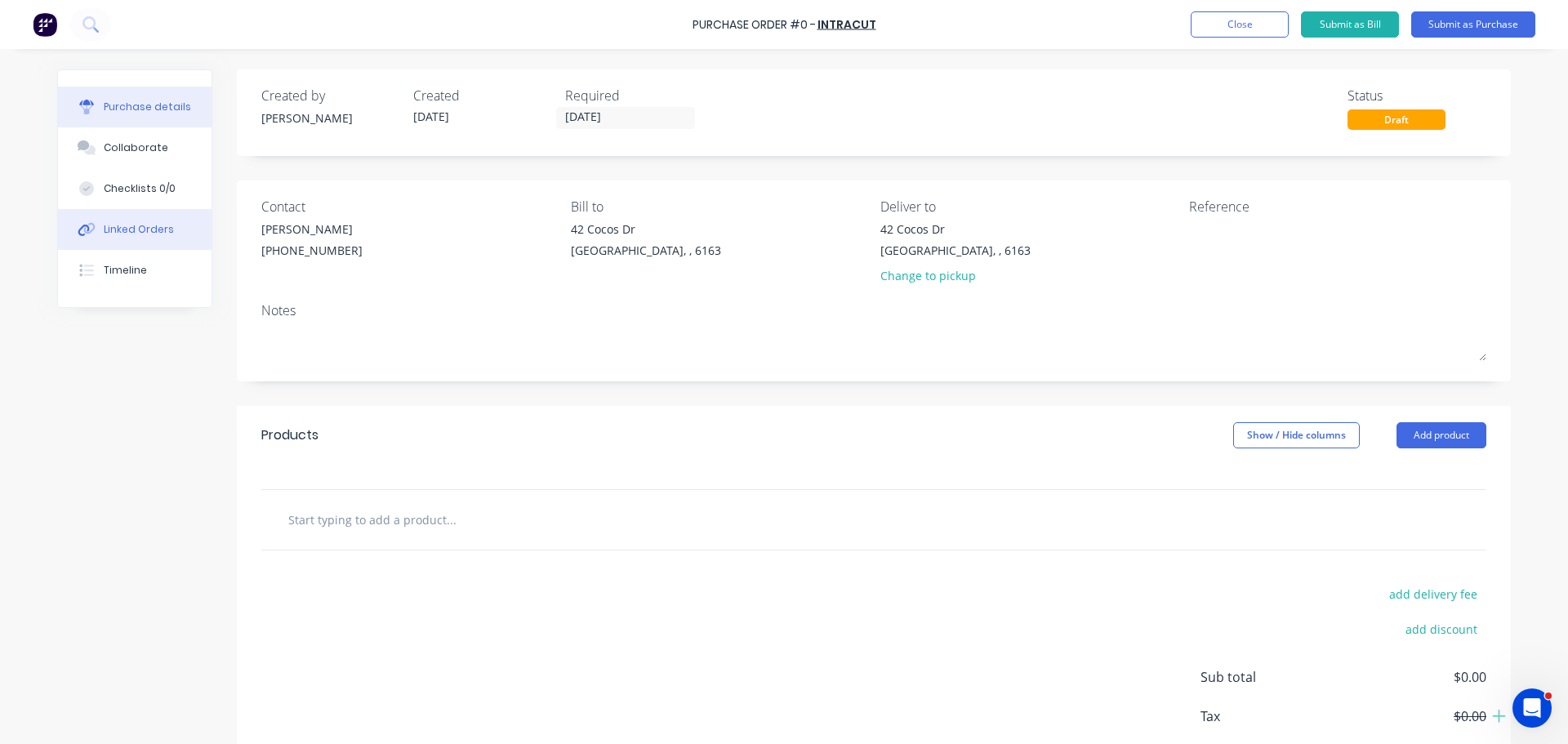
click at [131, 234] on div "Linked Orders" at bounding box center [138, 230] width 70 height 15
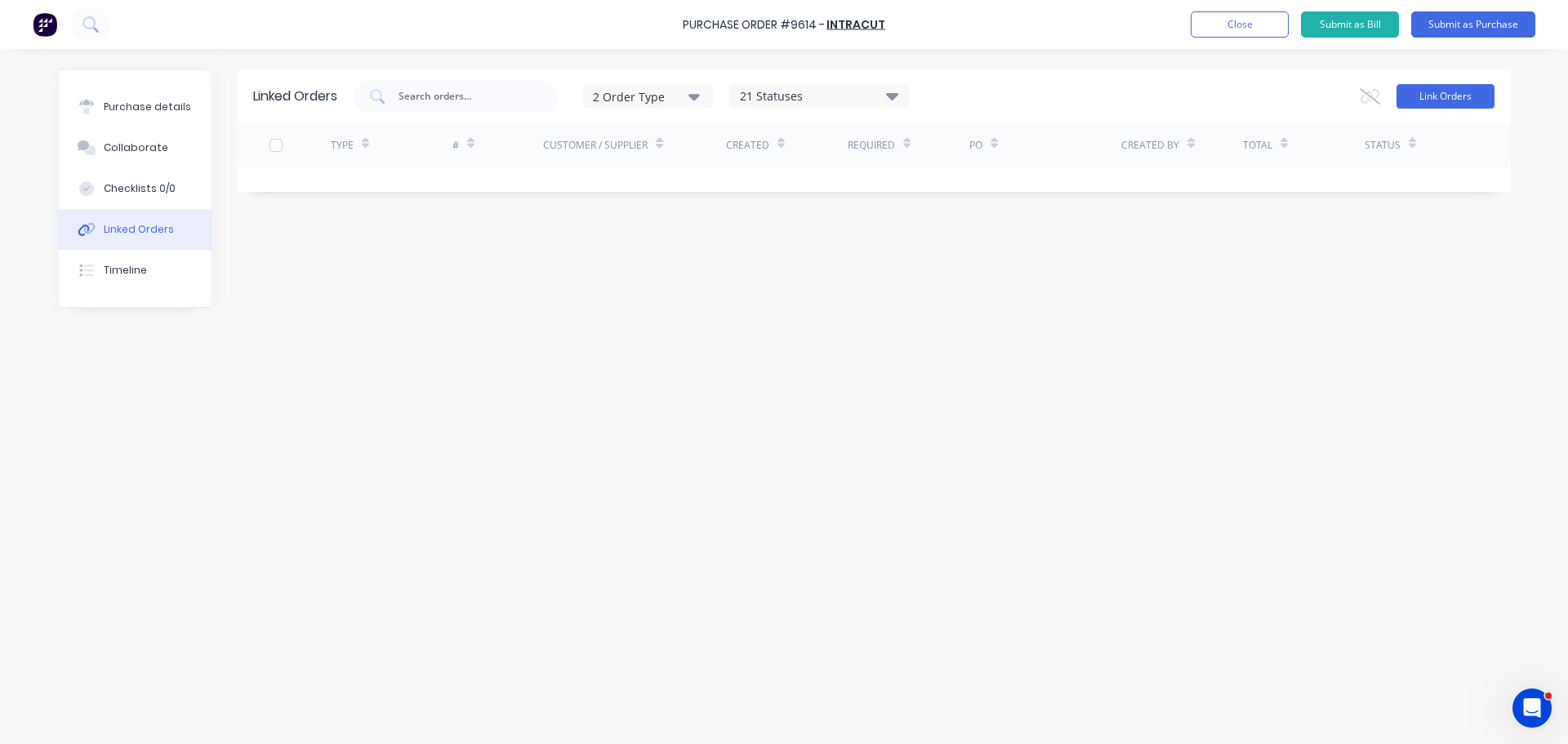
click at [1446, 96] on button "Link Orders" at bounding box center [1445, 97] width 98 height 25
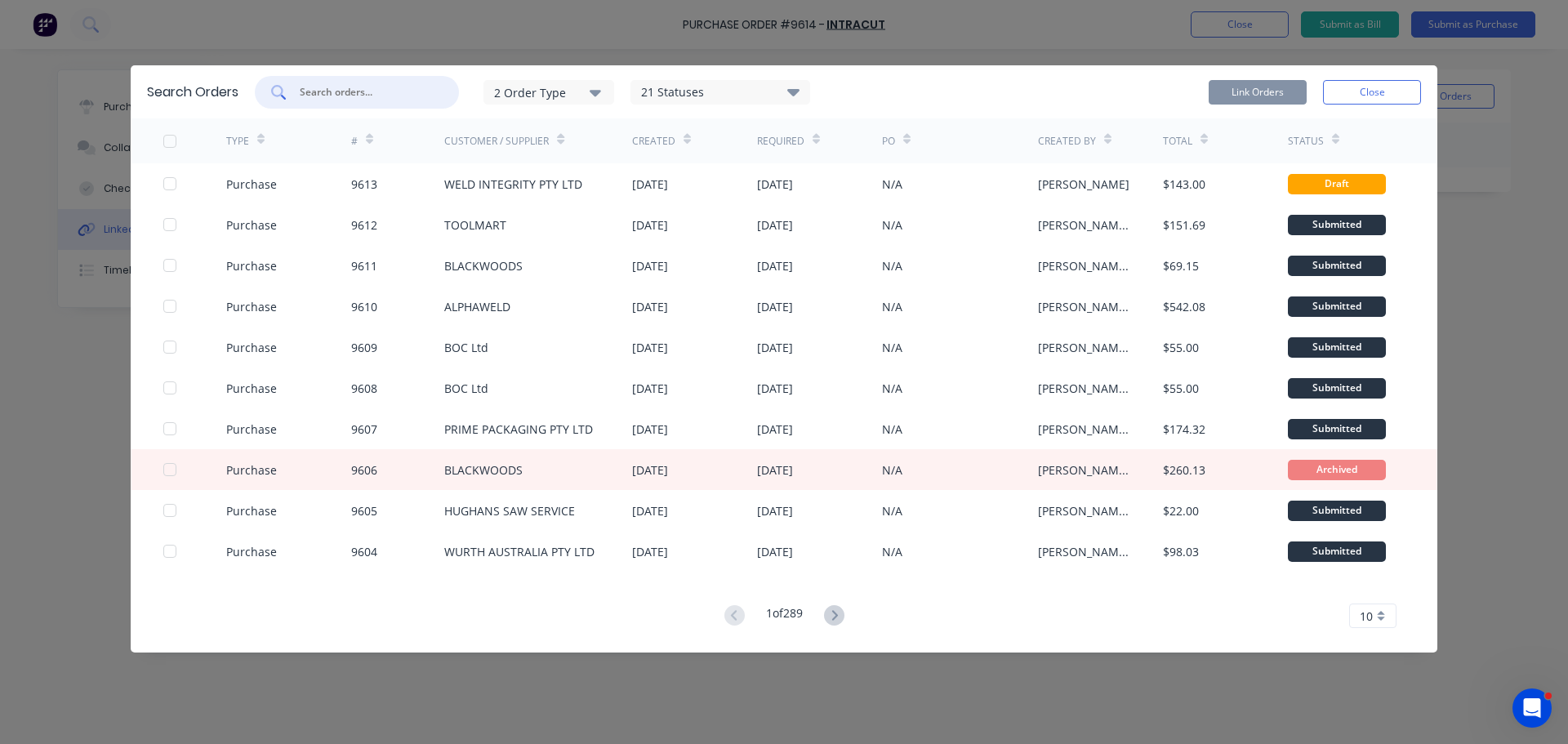
click at [355, 96] on input "text" at bounding box center [366, 93] width 136 height 17
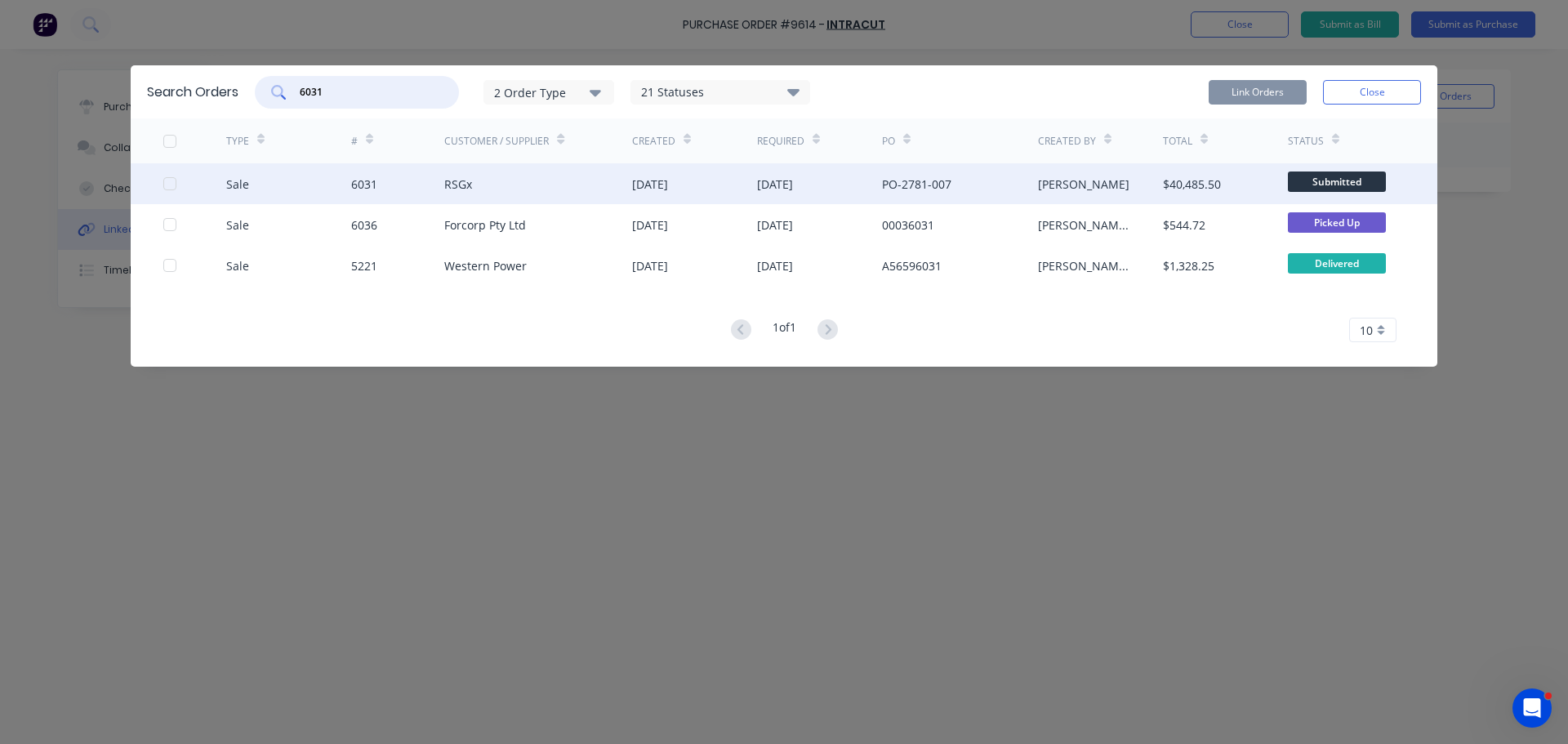
click at [175, 182] on div at bounding box center [170, 184] width 33 height 33
type input "6031"
click at [1280, 82] on button "Link Orders" at bounding box center [1257, 93] width 98 height 25
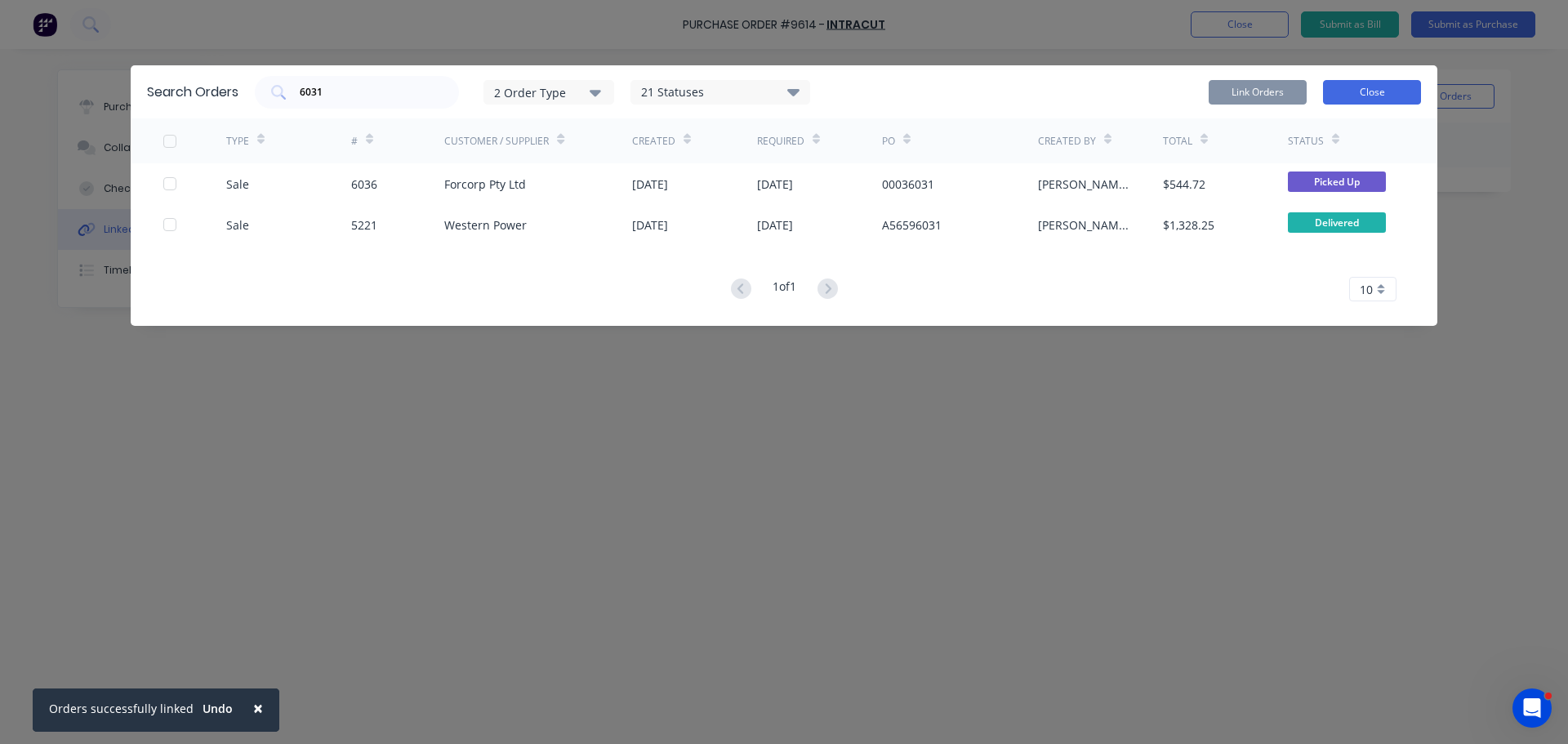
click at [1395, 83] on button "Close" at bounding box center [1371, 93] width 98 height 25
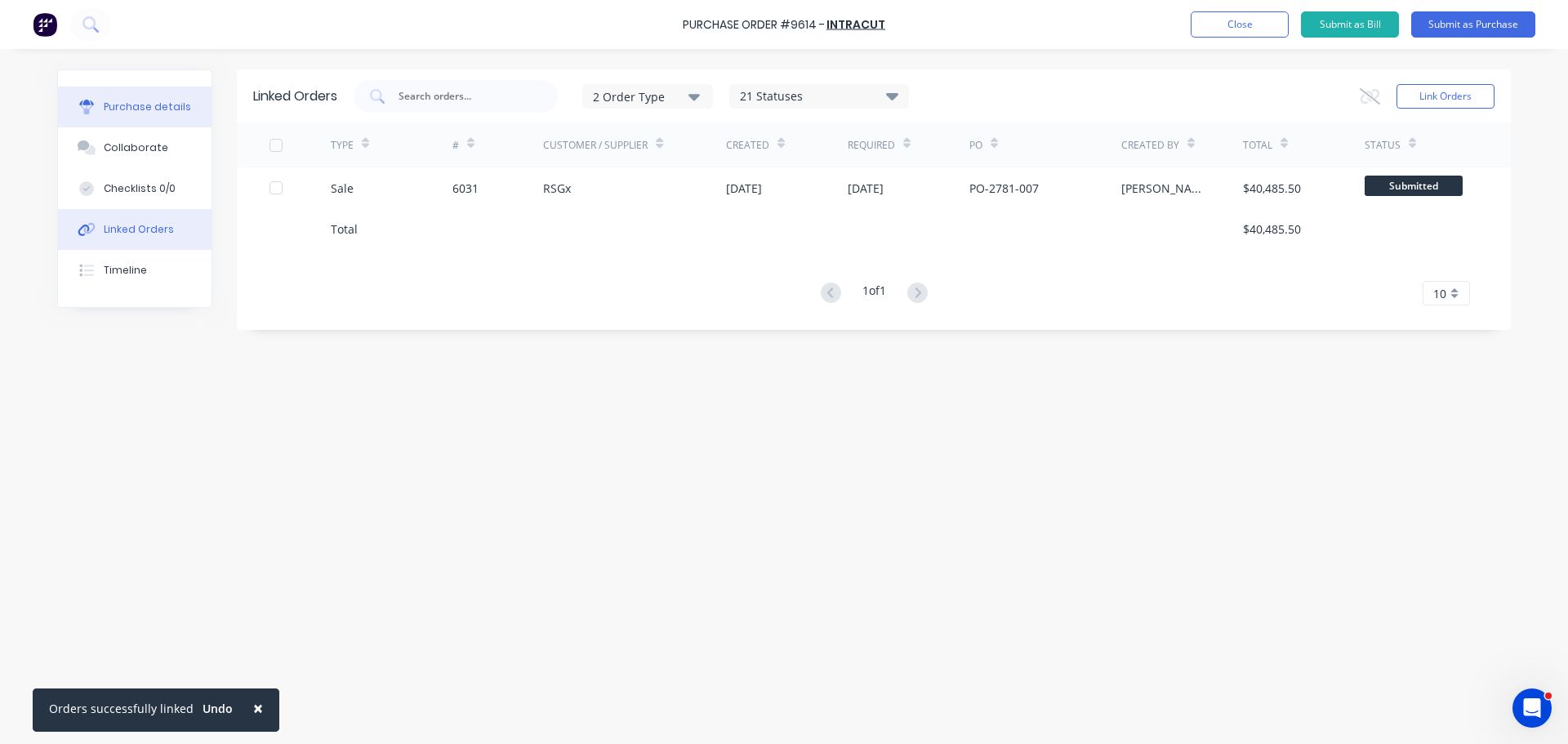
click at [154, 103] on div "Purchase details" at bounding box center [147, 107] width 88 height 15
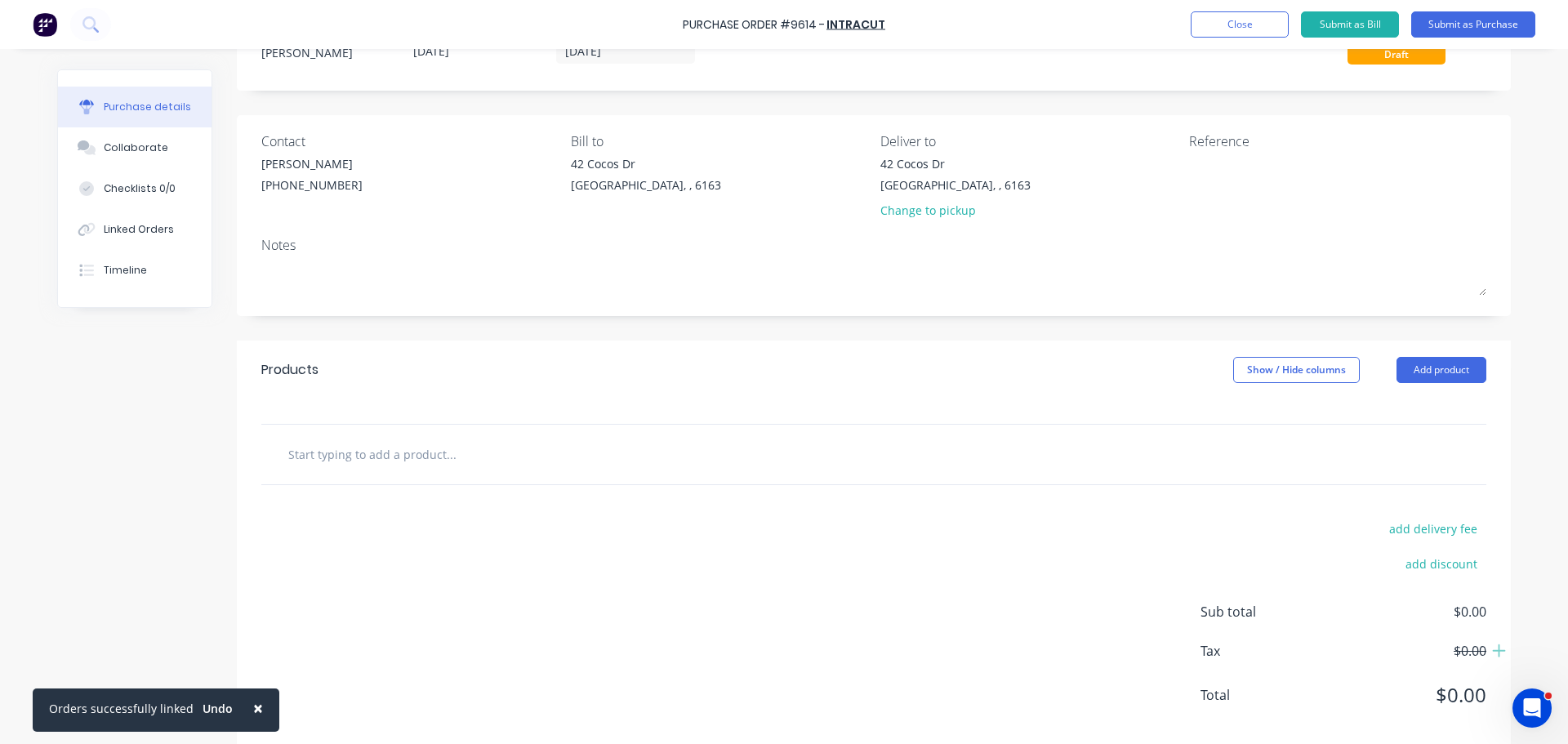
scroll to position [82, 0]
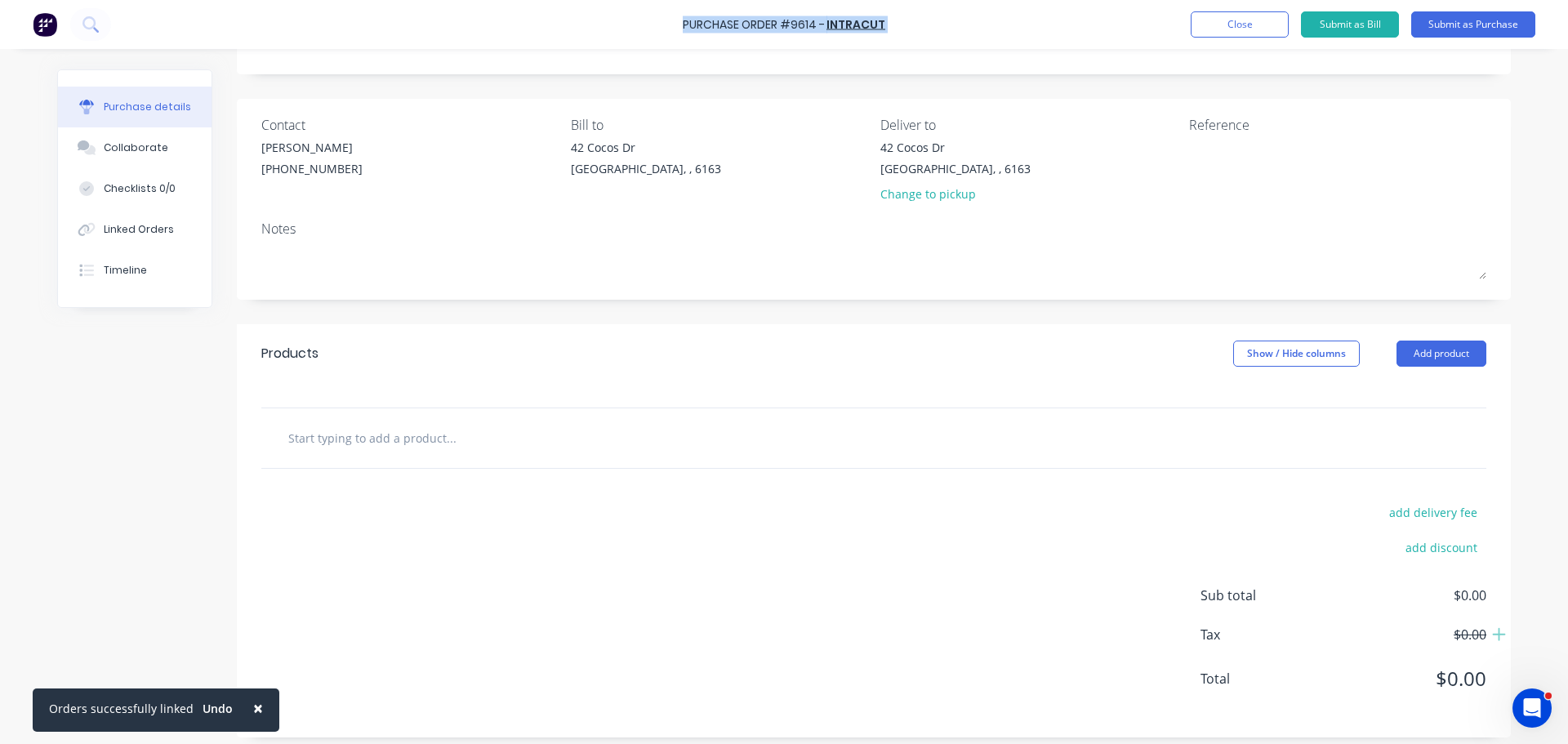
click at [686, 24] on div "Purchase Order #9614 - INTRACUT Add product Close Submit as Bill Submit as Purc…" at bounding box center [784, 24] width 1568 height 49
copy div "Purchase Order #9614 - INTRACUT Add product Close Submit as Bill Submit as Purc…"
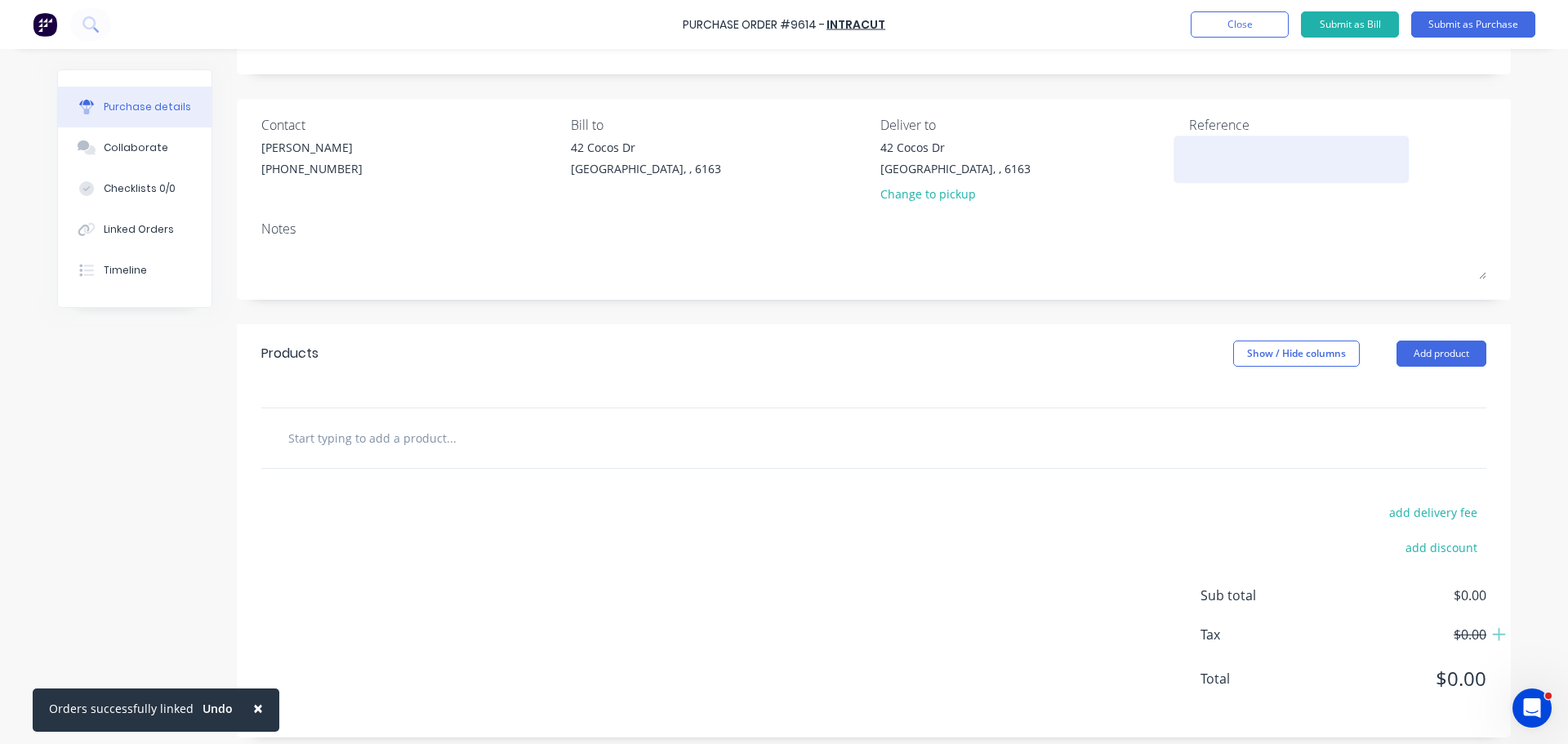
click at [1201, 157] on textarea at bounding box center [1290, 157] width 204 height 36
paste textarea "Purchase Order #9614 - INTRACUT"
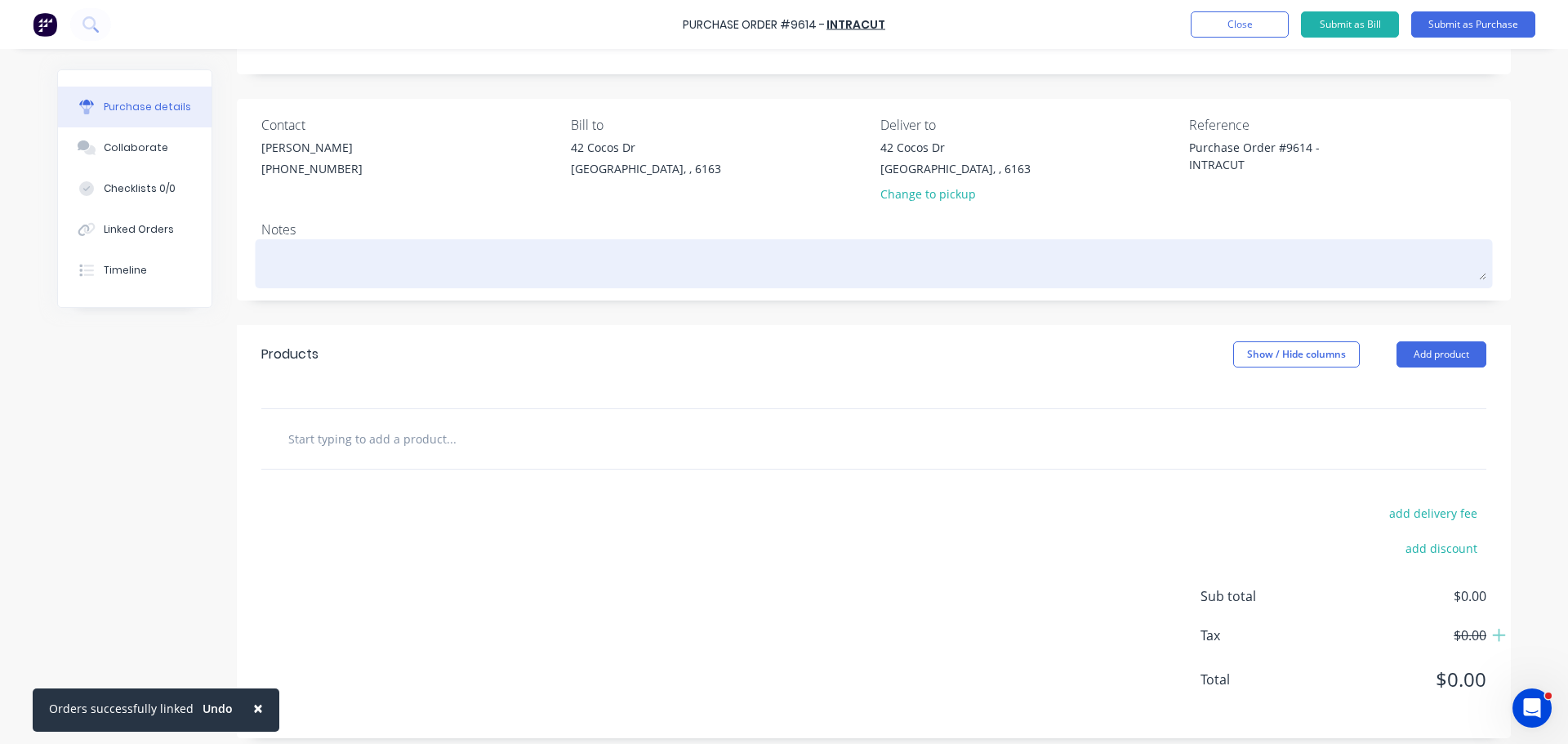
type textarea "Purchase Order #9614 - INTRACUT"
type textarea "x"
type textarea "Purchase Order #9614 - INTRACUT"
click at [1122, 245] on textarea at bounding box center [874, 261] width 1225 height 36
click at [275, 260] on textarea at bounding box center [874, 261] width 1225 height 36
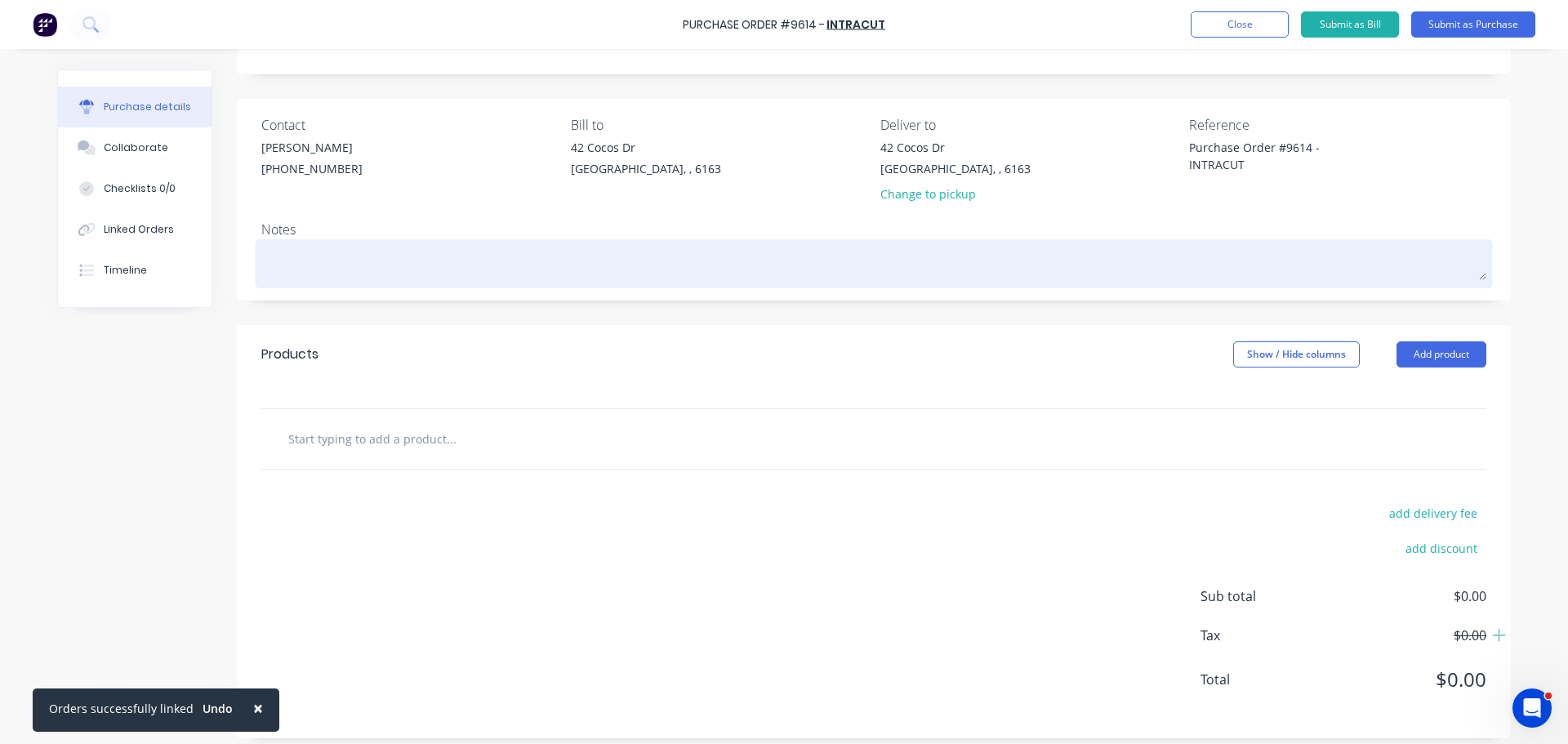
click at [264, 260] on textarea at bounding box center [874, 261] width 1225 height 36
type textarea "x"
type textarea "R"
type textarea "x"
type textarea "RE"
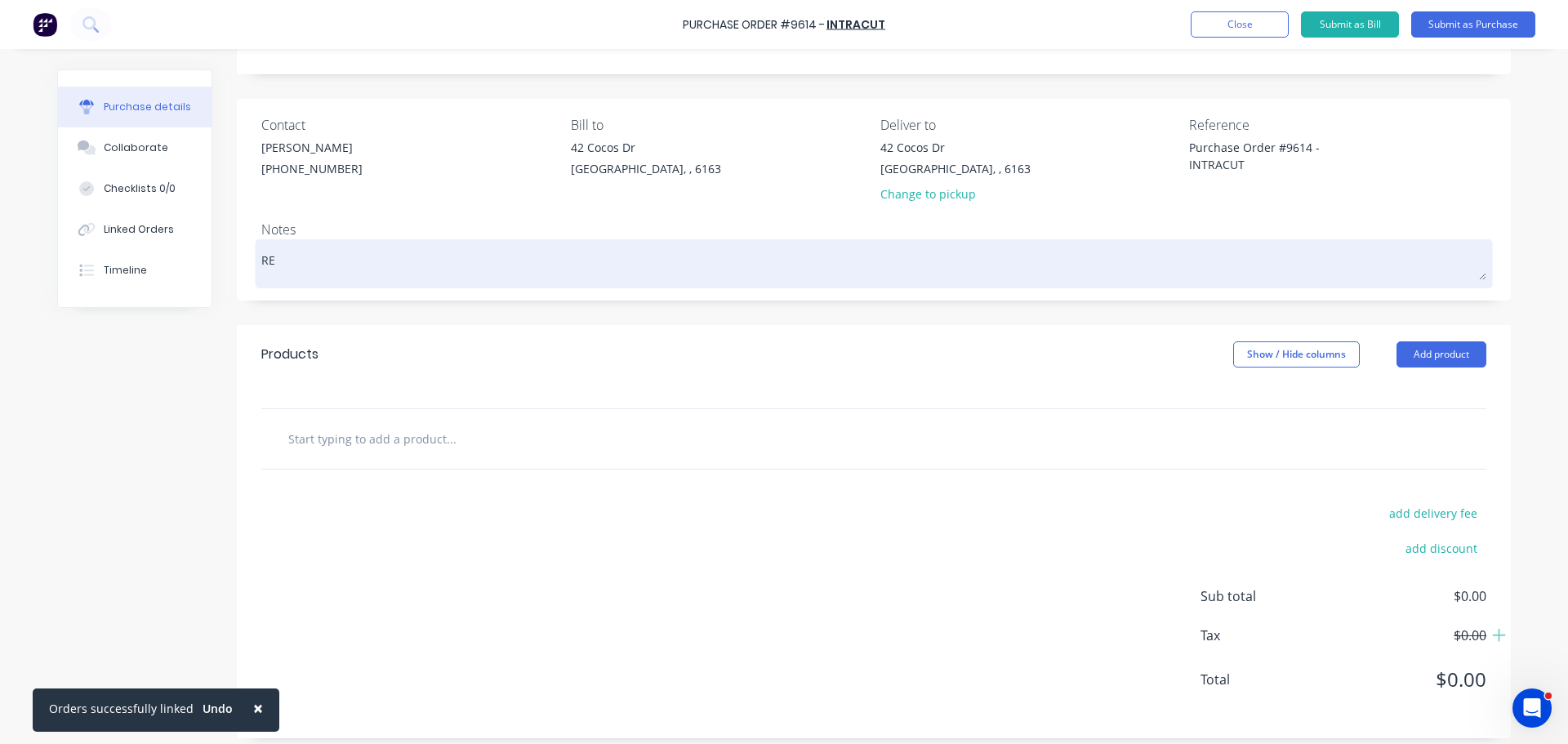
type textarea "x"
type textarea "REQ"
type textarea "x"
type textarea "REQ:"
type textarea "x"
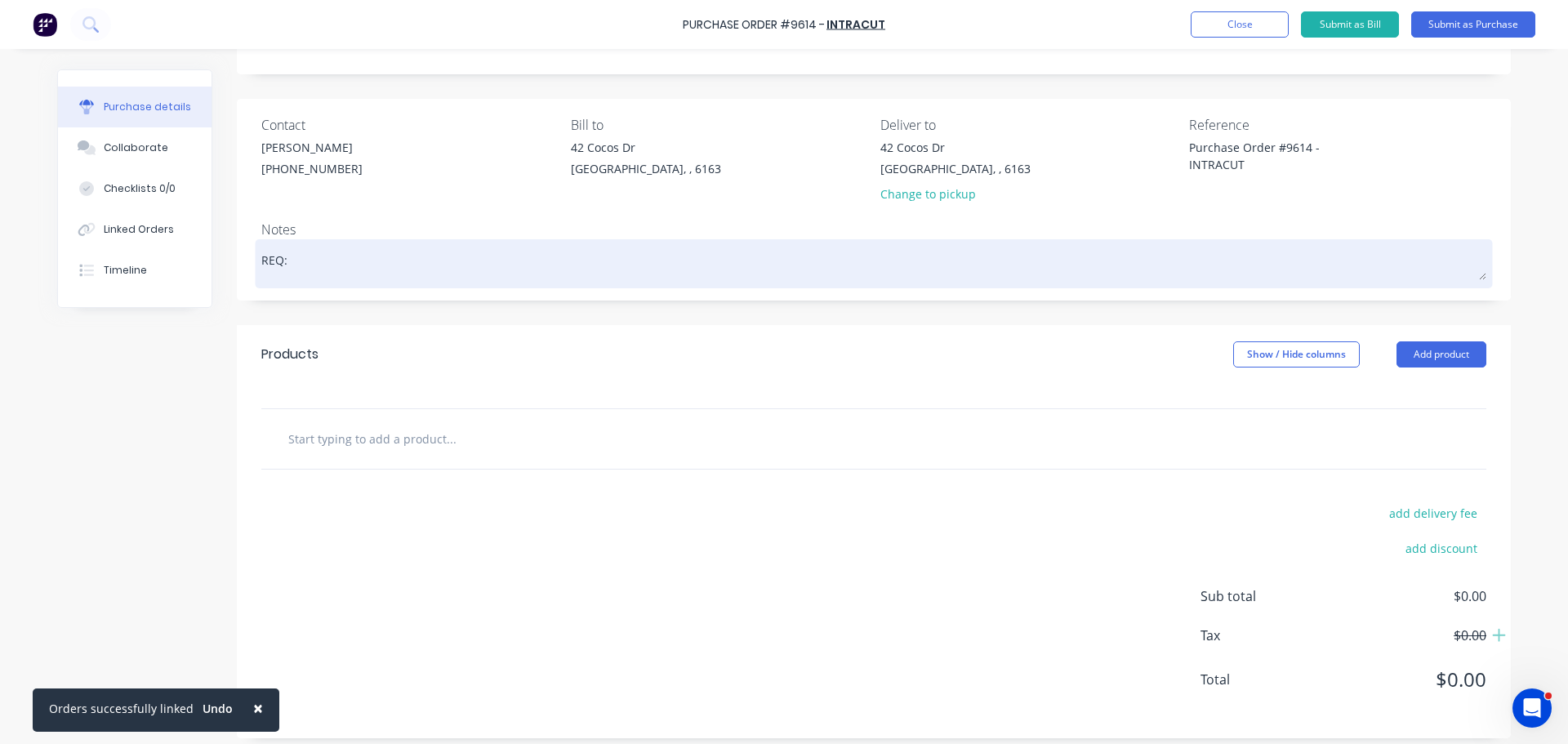
type textarea "REQ:"
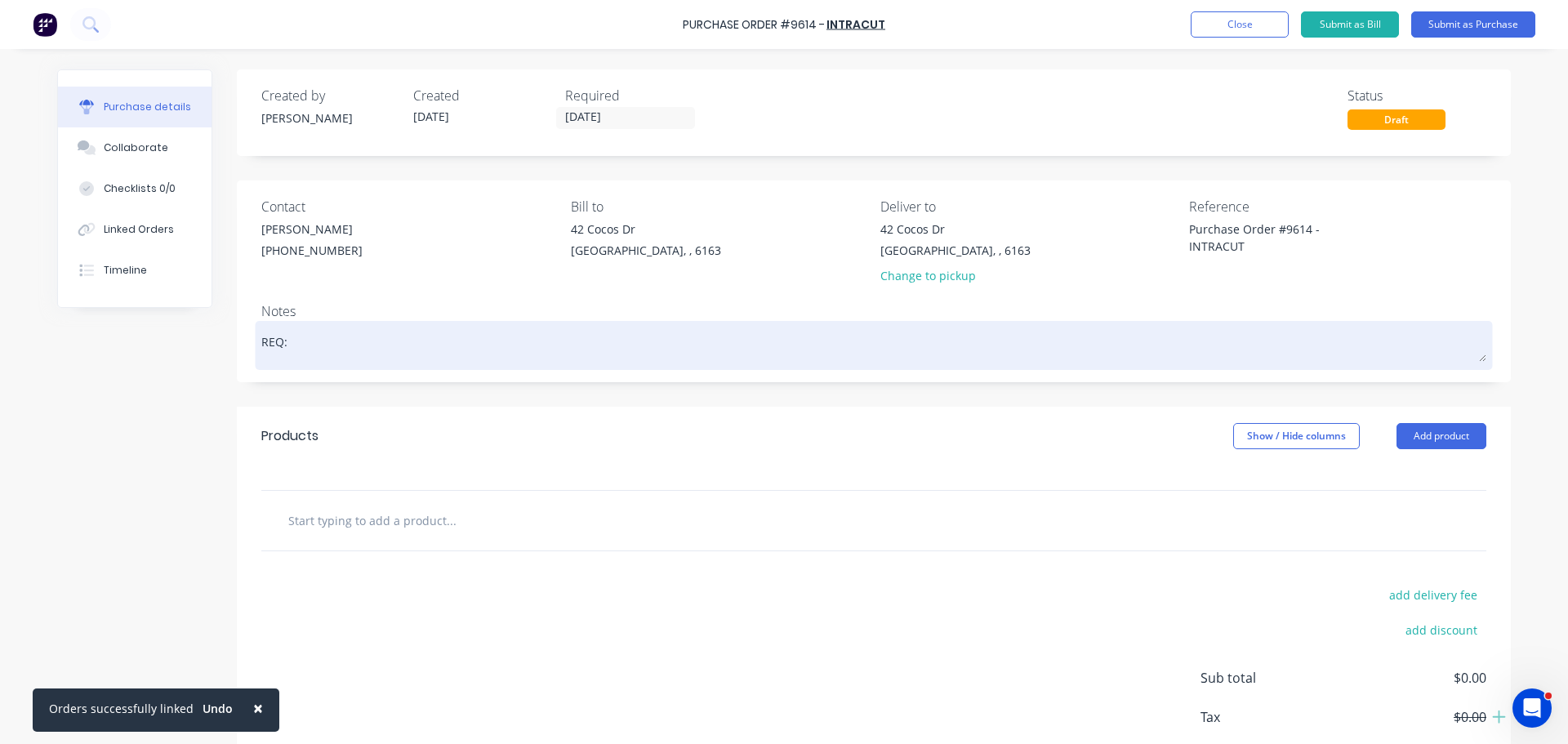
click at [314, 356] on textarea "REQ:" at bounding box center [874, 343] width 1225 height 36
type textarea "x"
type textarea "REQ:"
type textarea "x"
type textarea "REQ"
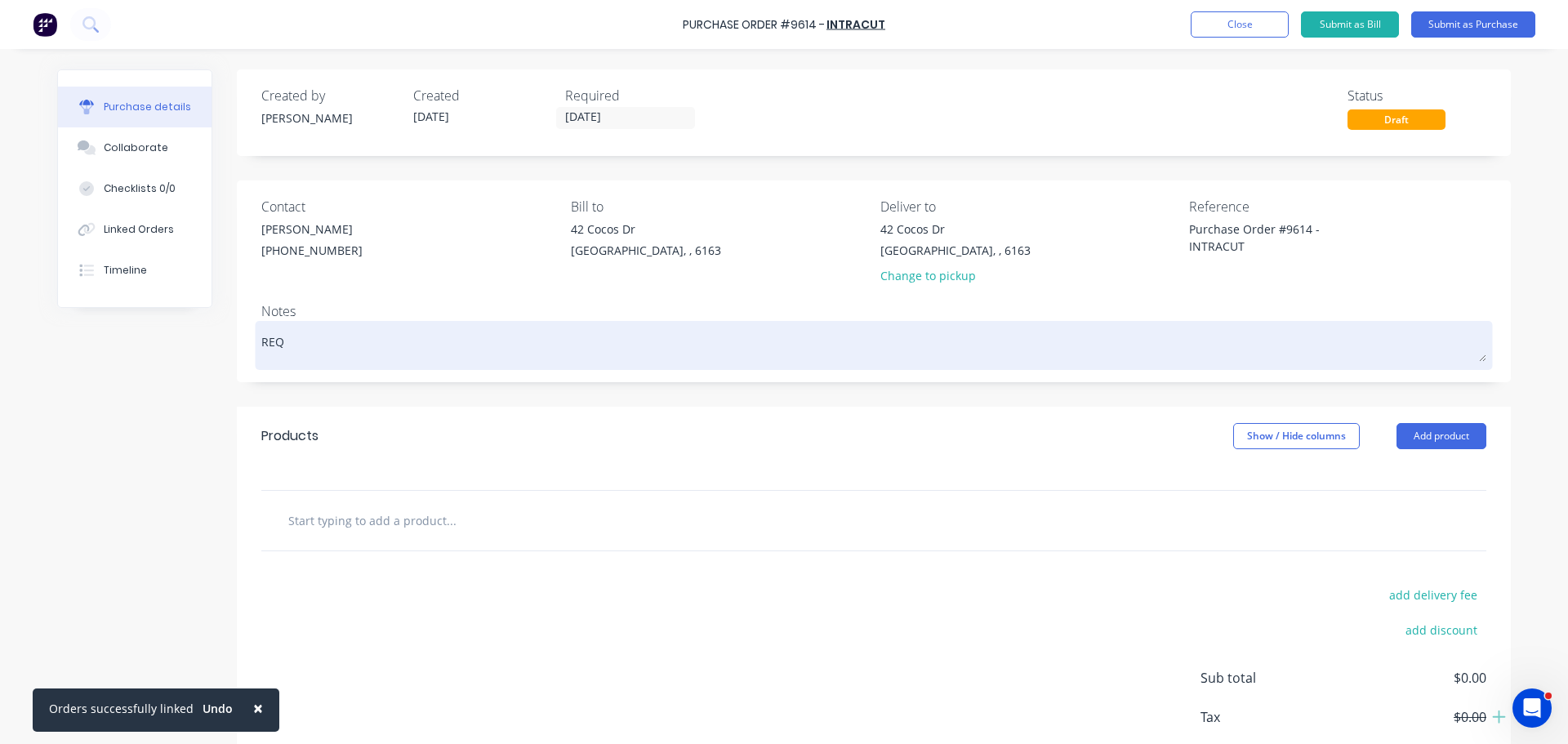
type textarea "x"
type textarea "RE"
type textarea "x"
type textarea "R"
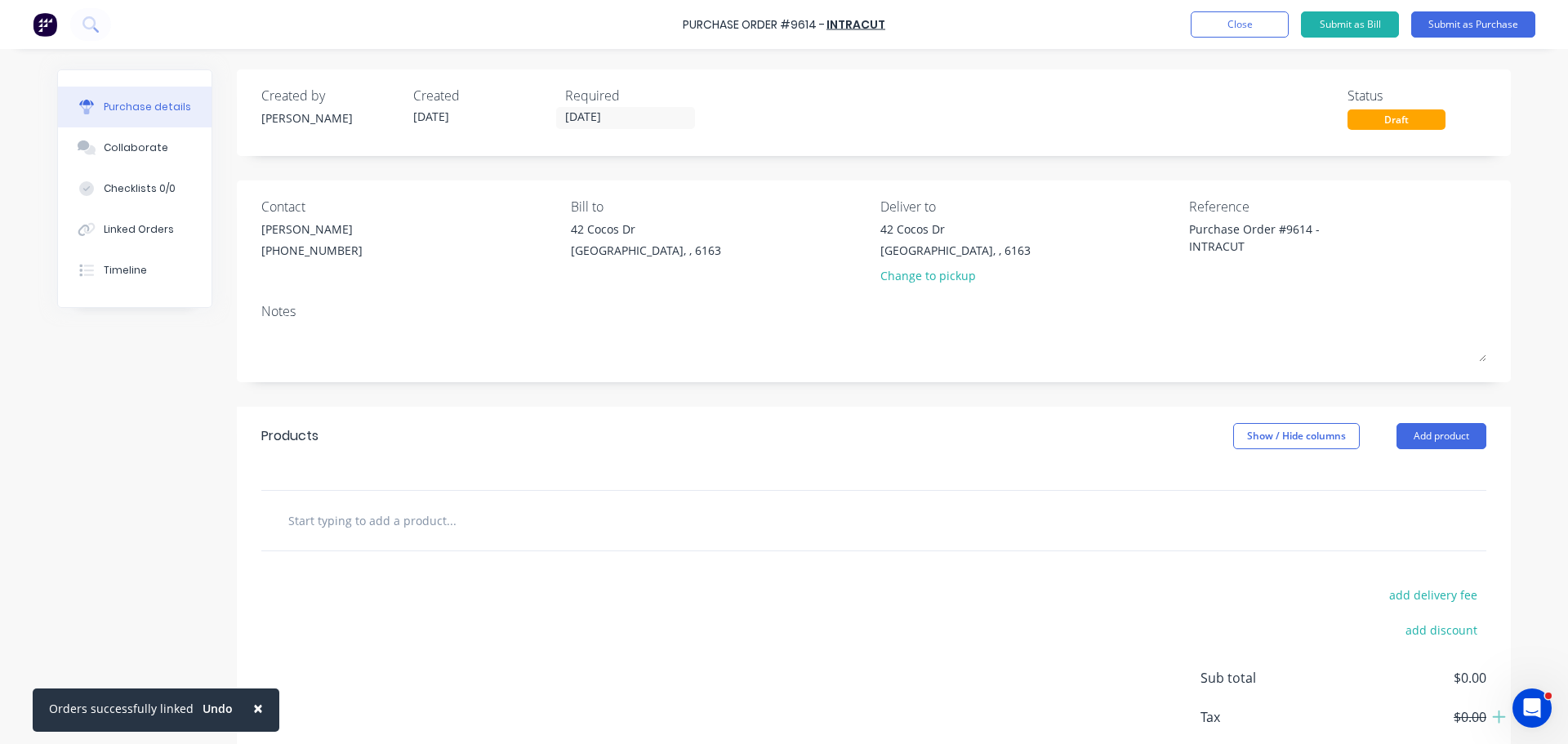
click at [371, 527] on input "text" at bounding box center [450, 520] width 326 height 33
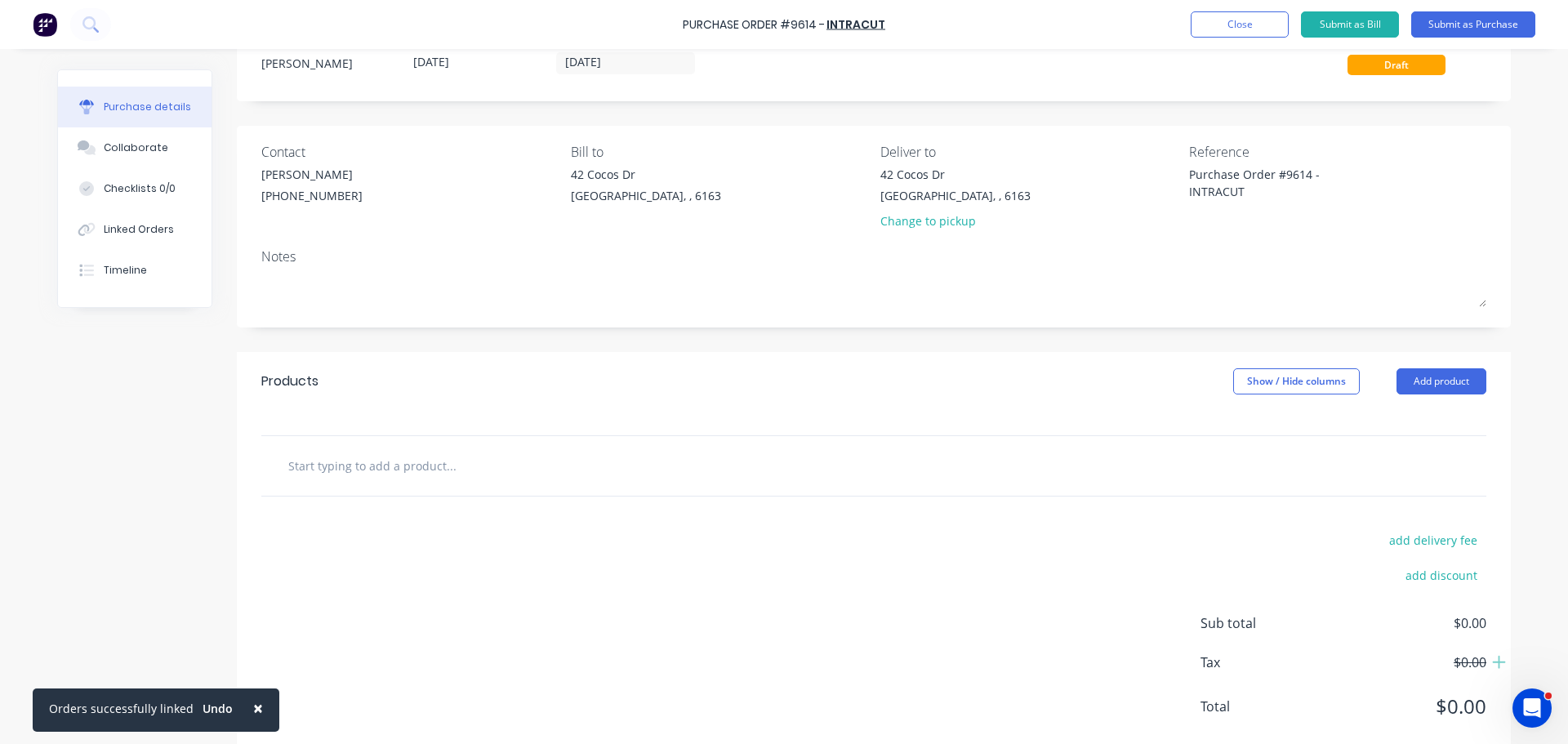
scroll to position [93, 0]
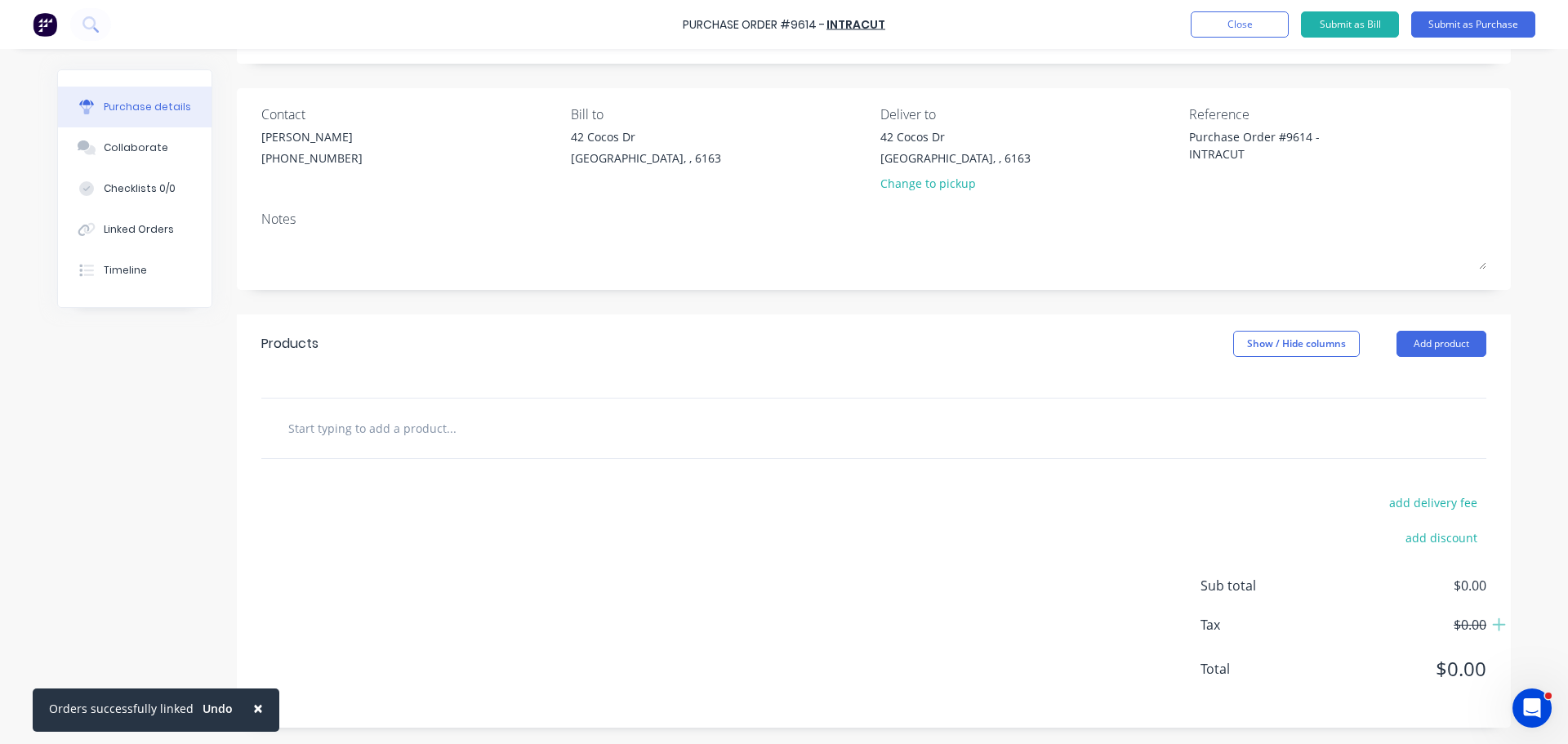
click at [404, 428] on input "text" at bounding box center [450, 428] width 326 height 33
paste input "465x60x10 Copper Plate as per snip"
type textarea "x"
type input "465x60x10 Copper Plate as per snip"
type textarea "x"
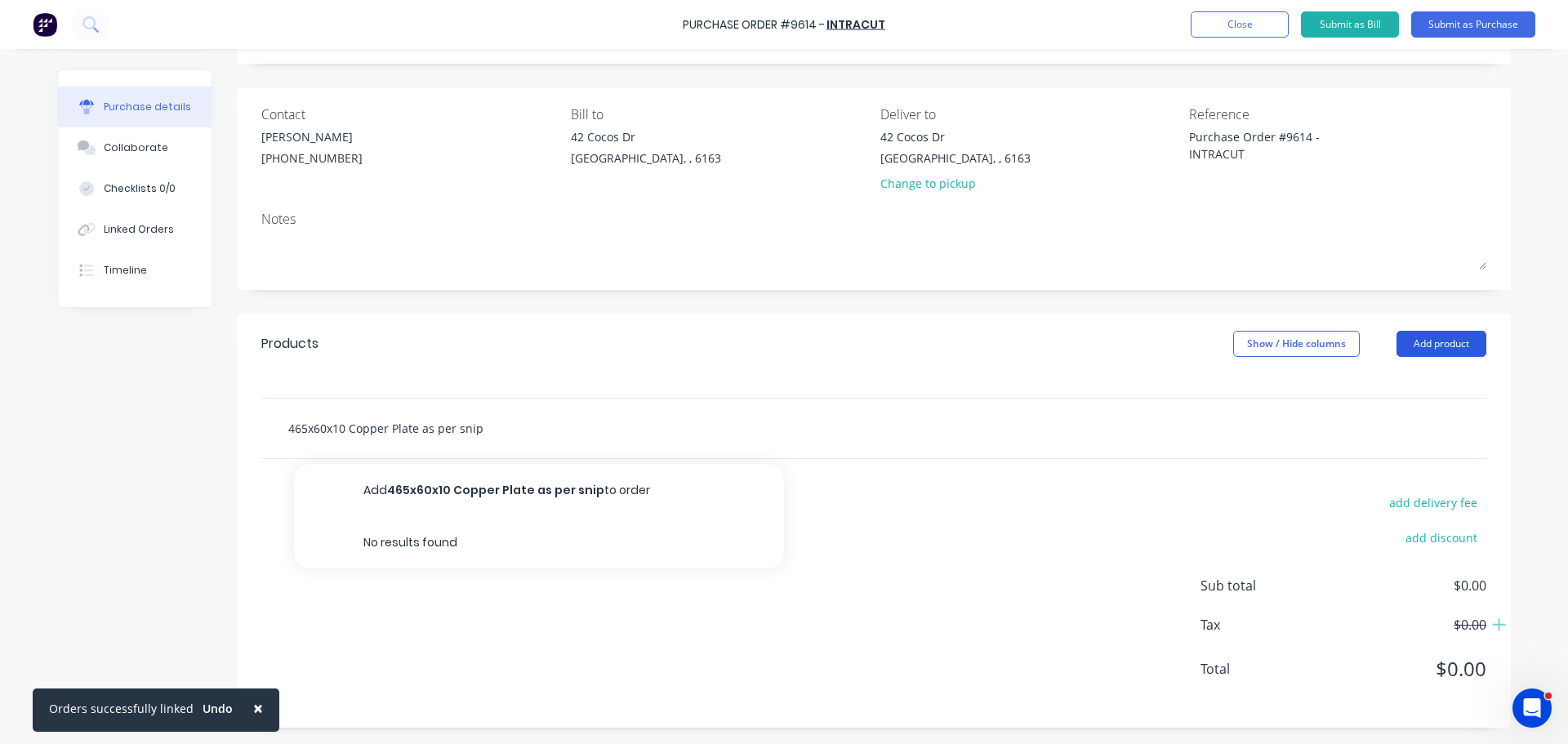
type input "465x60x10 Copper Plate as per snip"
click at [1448, 333] on button "Add product" at bounding box center [1441, 344] width 90 height 26
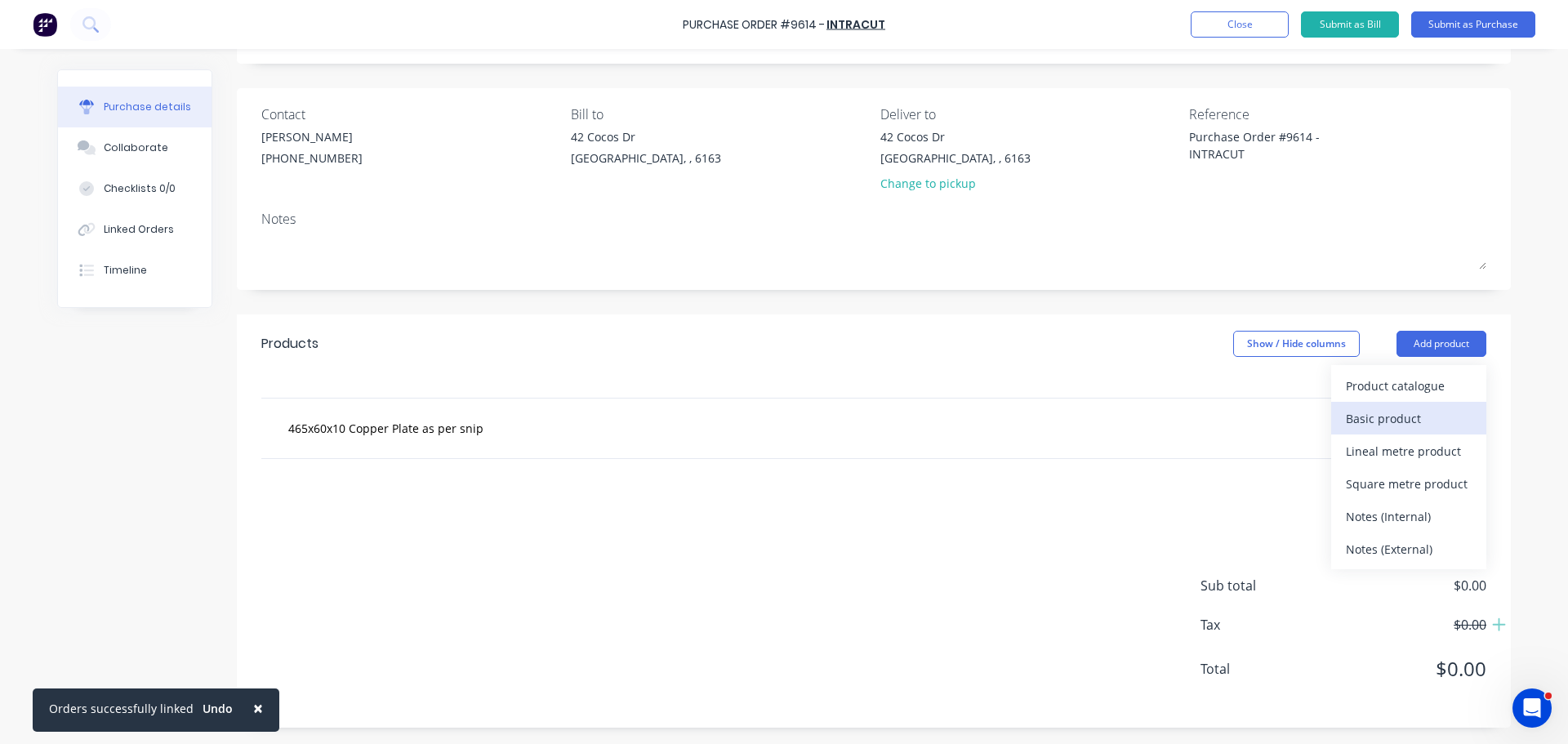
click at [1370, 413] on div "Basic product" at bounding box center [1408, 418] width 126 height 24
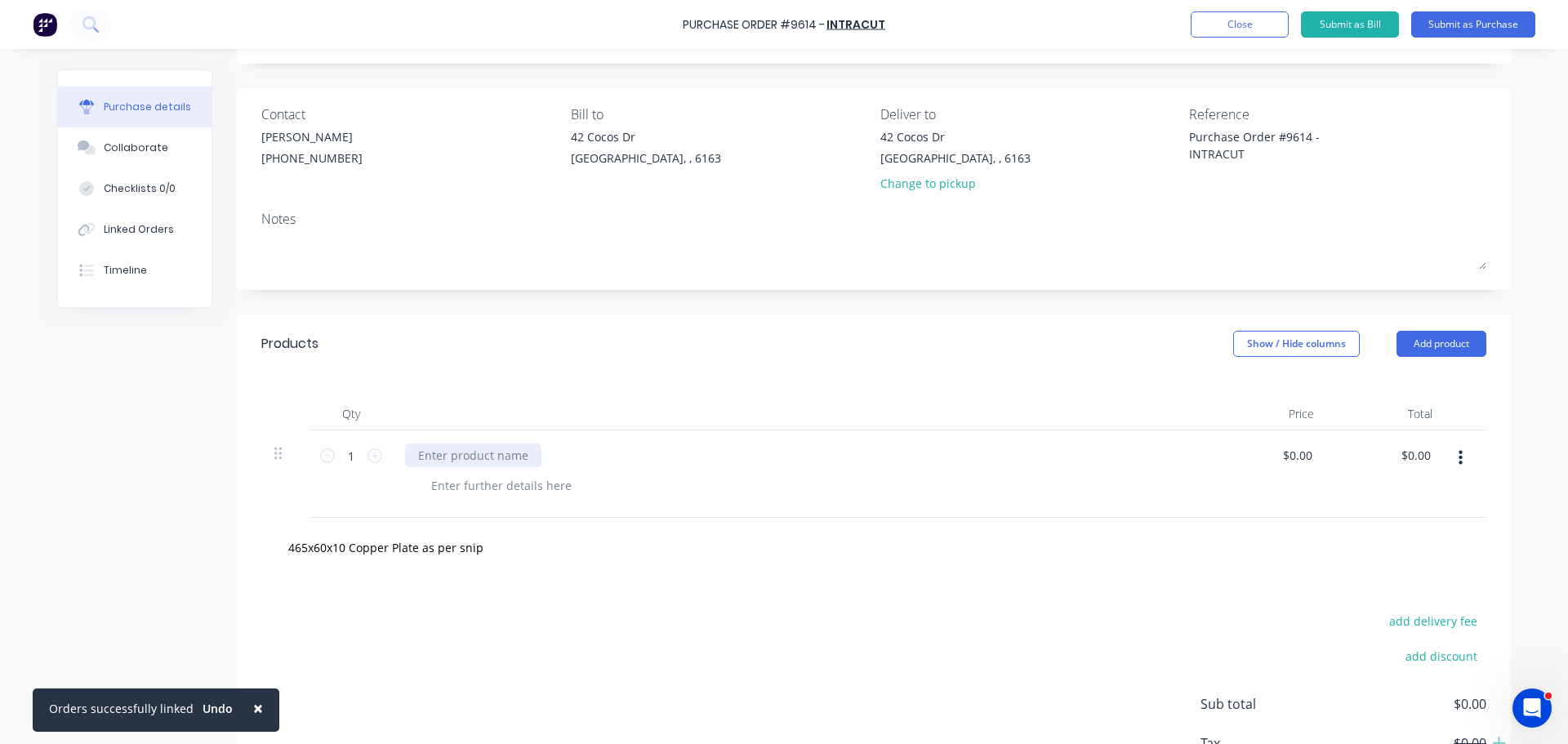
type textarea "x"
click at [469, 453] on div at bounding box center [473, 455] width 136 height 24
paste div
click at [478, 556] on input "465x60x10 Copper Plate as per snip" at bounding box center [450, 547] width 326 height 33
type textarea "x"
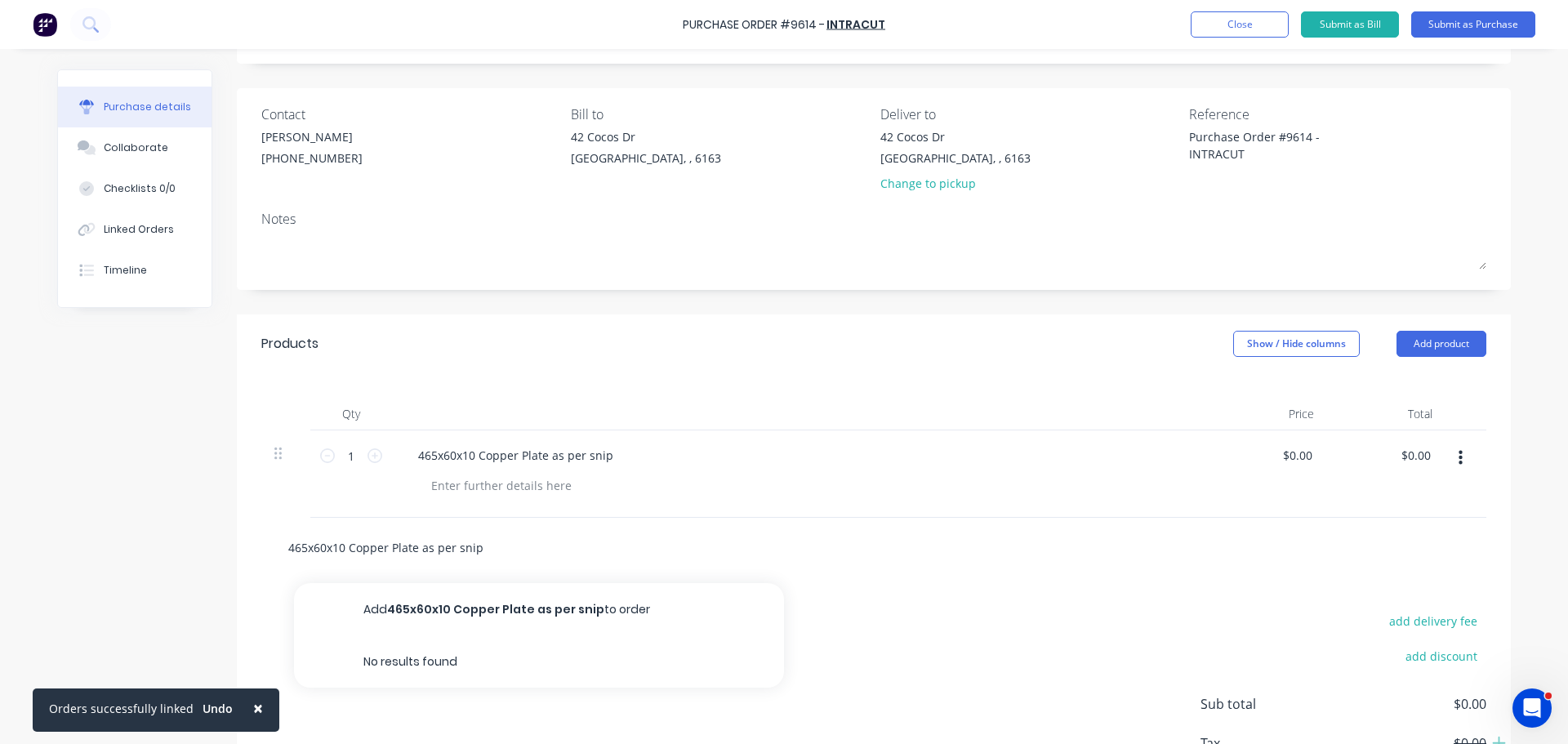
type input "465x60x10 Copper Plate as per sni"
type textarea "x"
type input "465x60x10 Copper Plate as per sn"
type textarea "x"
type input "465x60x10 Copper Plate as per s"
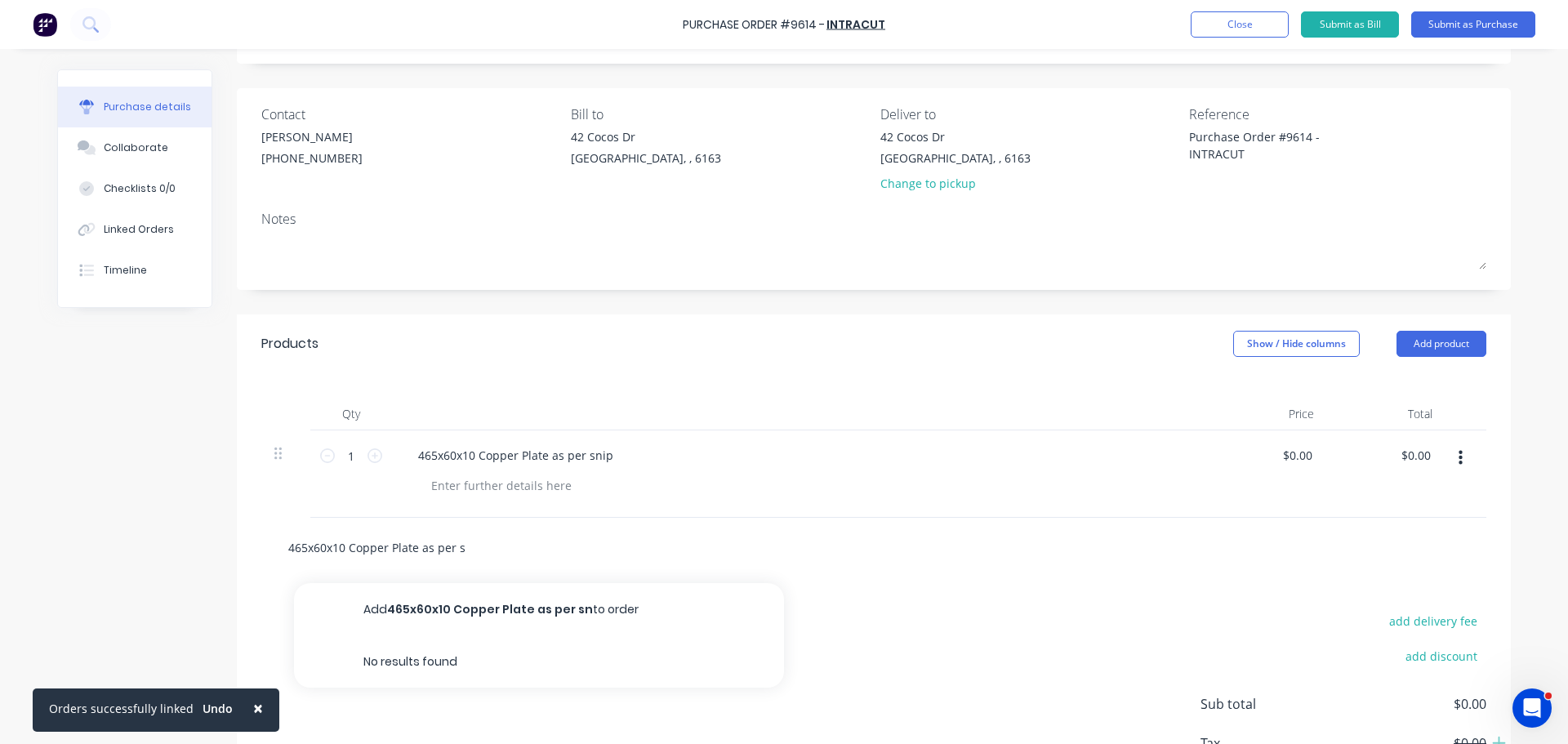
type textarea "x"
type input "465x60x10 Copper Plate as per"
type textarea "x"
type input "465x60x10 Copper Plate as per"
type textarea "x"
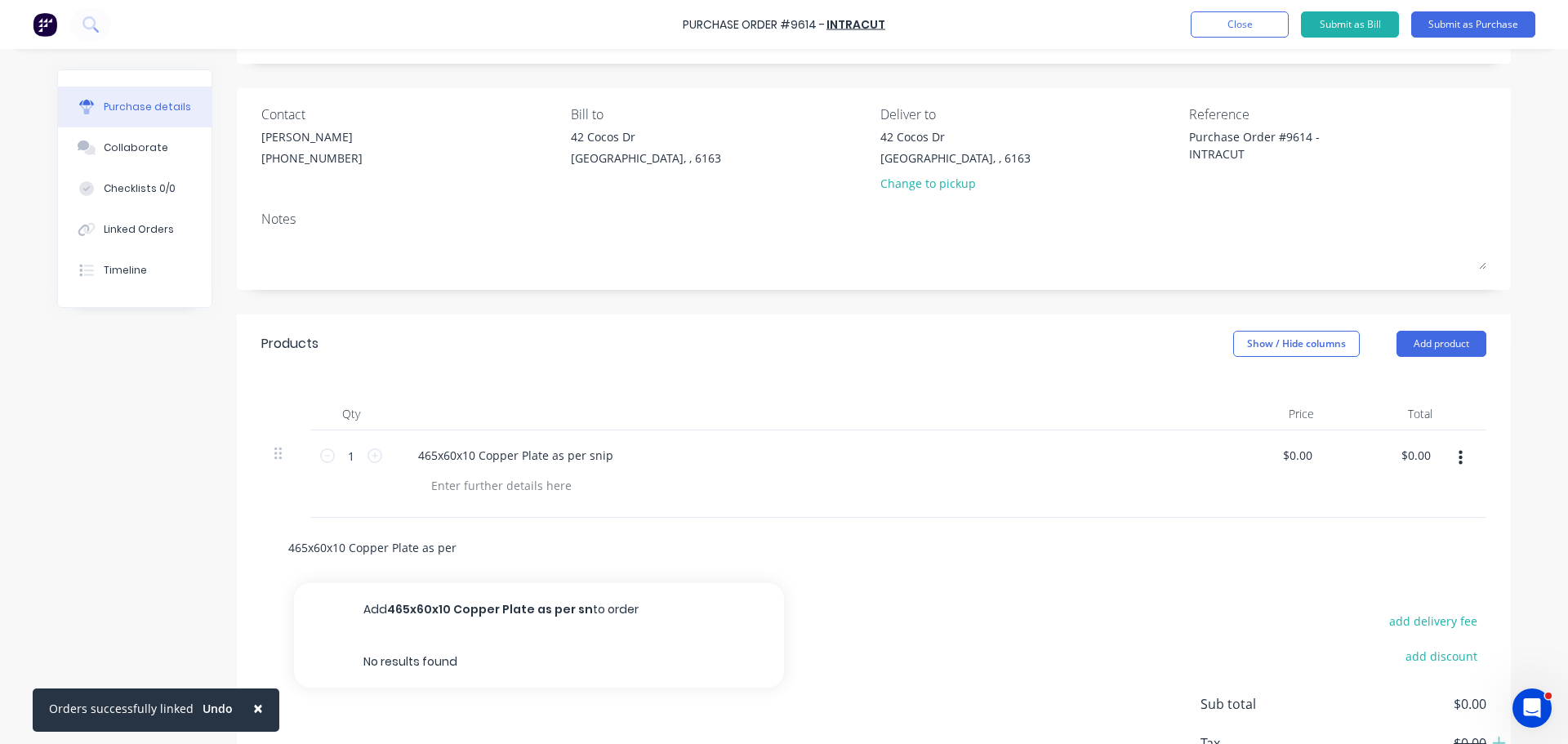
type input "465x60x10 Copper Plate as pe"
type textarea "x"
type input "465x60x10 Copper Plate as p"
type textarea "x"
type input "465x60x10 Copper Plate as"
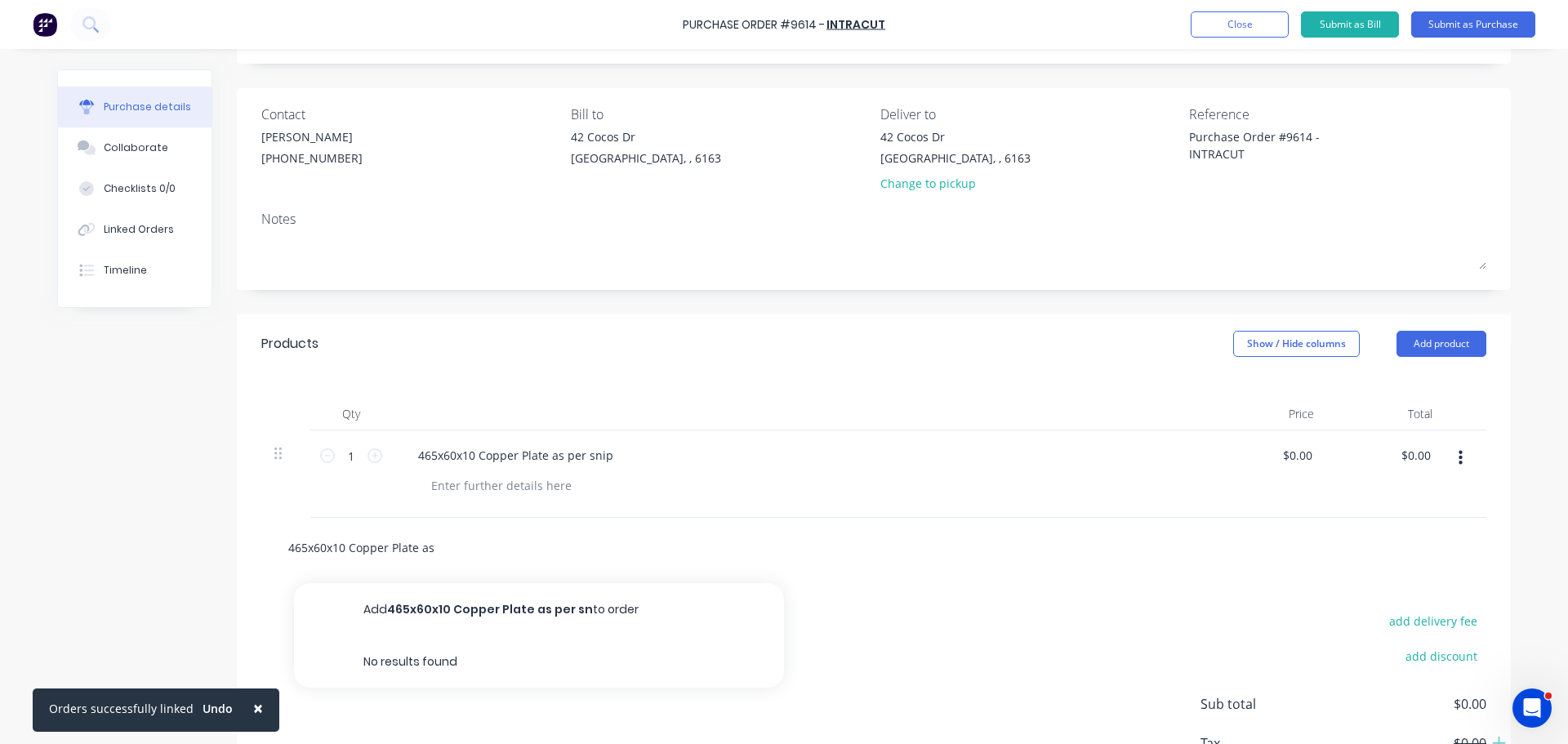
type textarea "x"
type input "465x60x10 Copper Plate as"
type textarea "x"
type input "465x60x10 Copper Plate a"
type textarea "x"
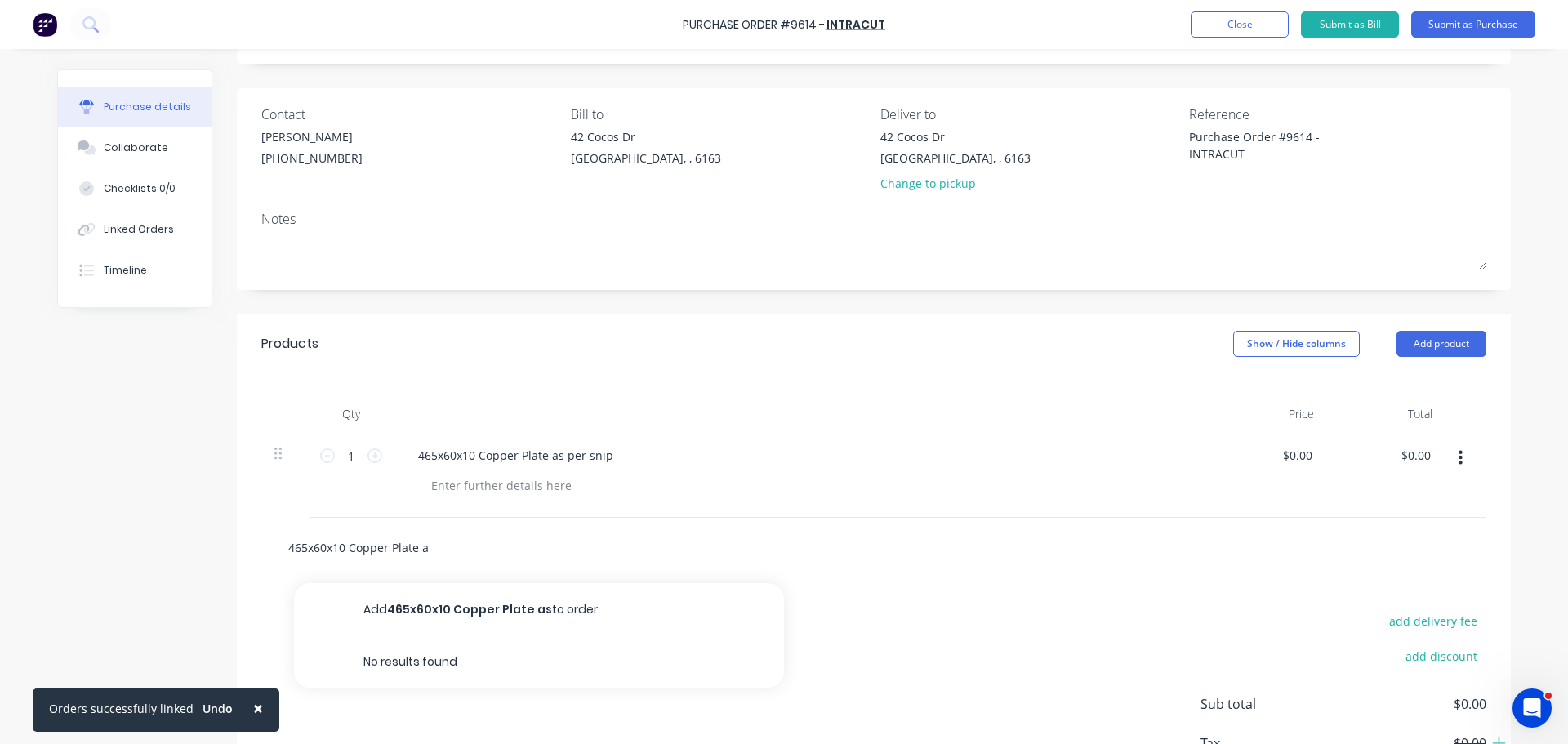
type input "465x60x10 Copper Plate"
type textarea "x"
type input "465x60x10 Copper Plate"
type textarea "x"
type input "465x60x10 Copper Plat"
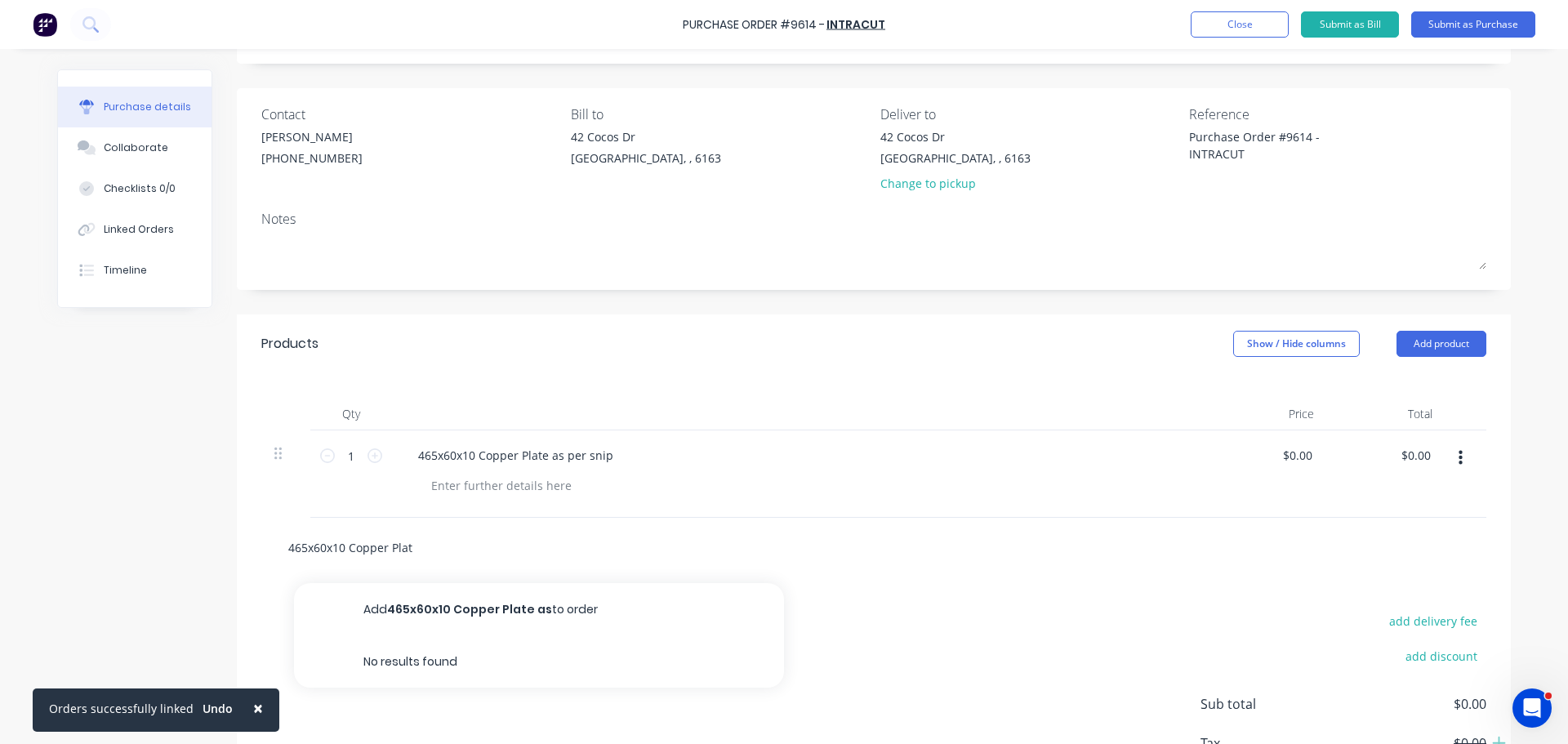
type textarea "x"
type input "465x60x10 Copper Pla"
type textarea "x"
type input "465x60x10 Copper Pl"
type textarea "x"
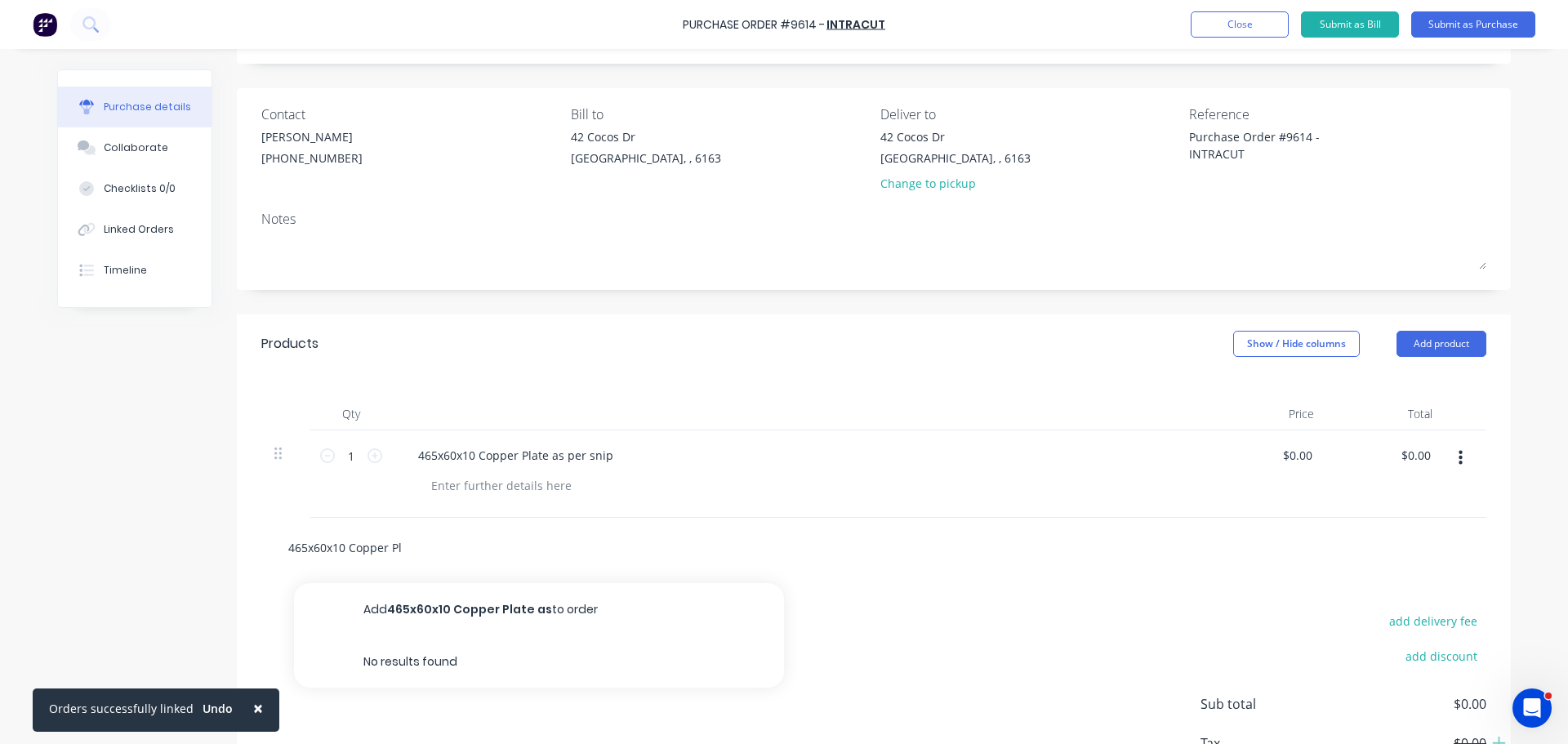
type input "465x60x10 Copper P"
type textarea "x"
type input "465x60x10 Copper"
type textarea "x"
type input "465x60x10 Copper"
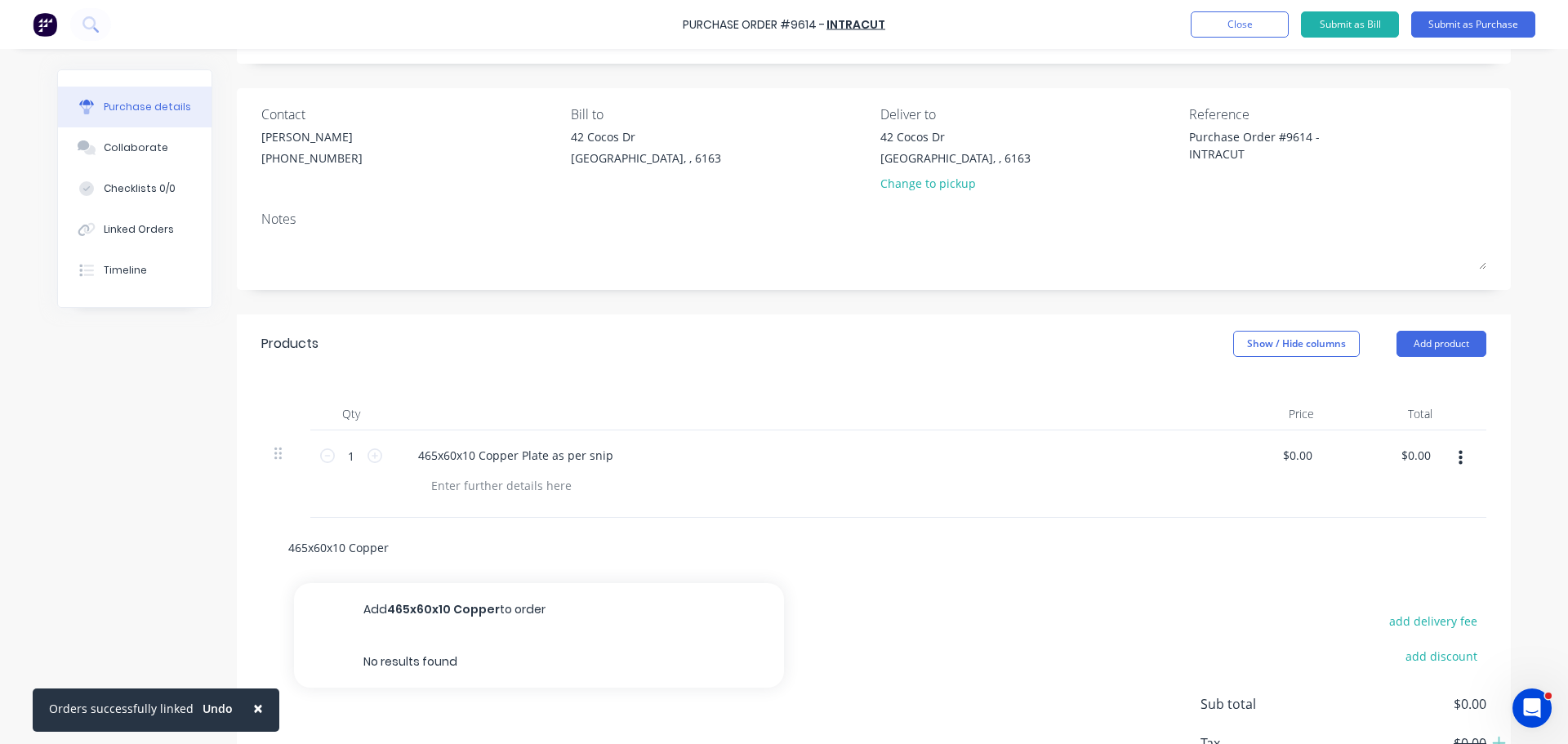
type textarea "x"
type input "465x60x10 Coppe"
type textarea "x"
type input "465x60x10 Copp"
type textarea "x"
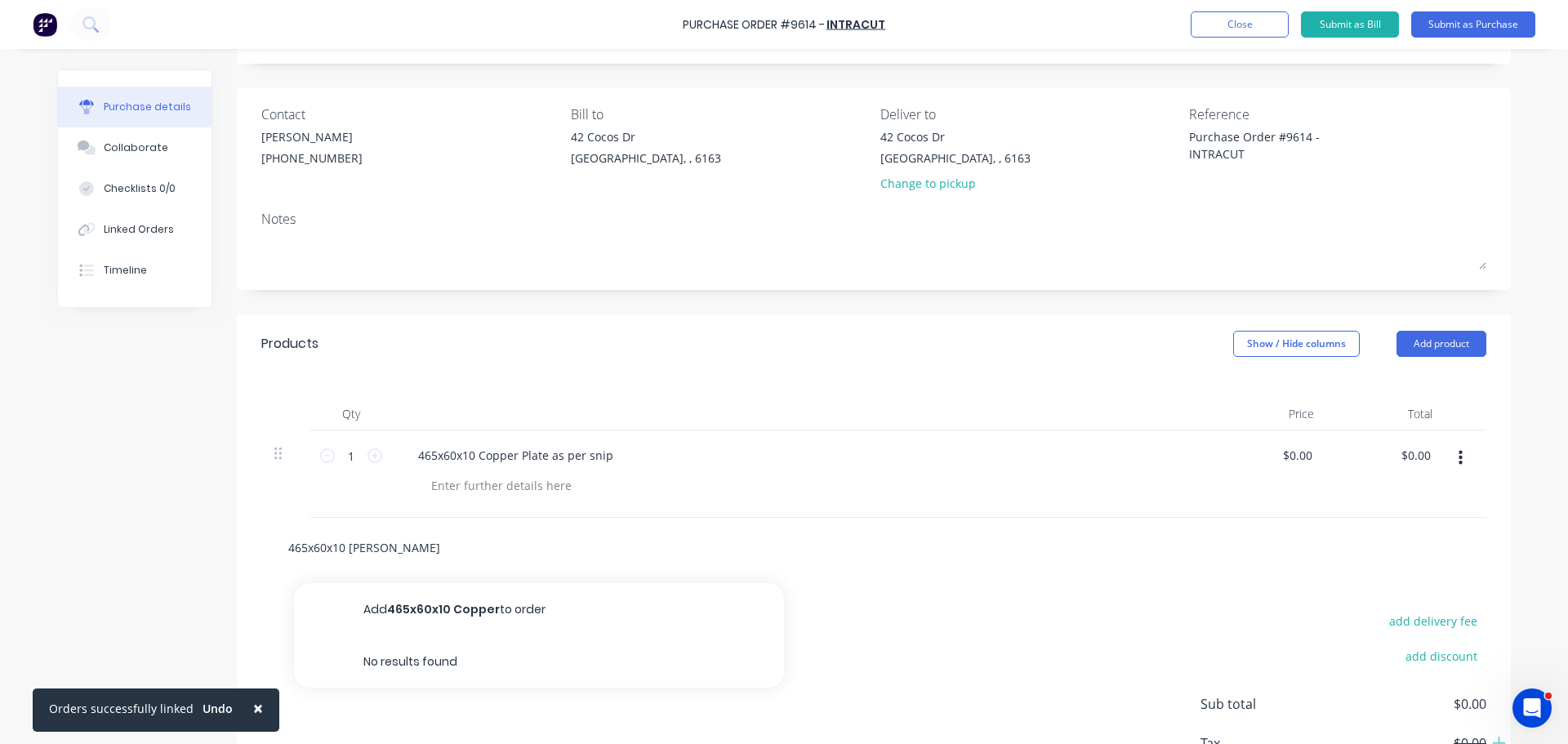
type input "465x60x10 Cop"
type textarea "x"
type input "465x60x10 Co"
type textarea "x"
type input "465x60x10 C"
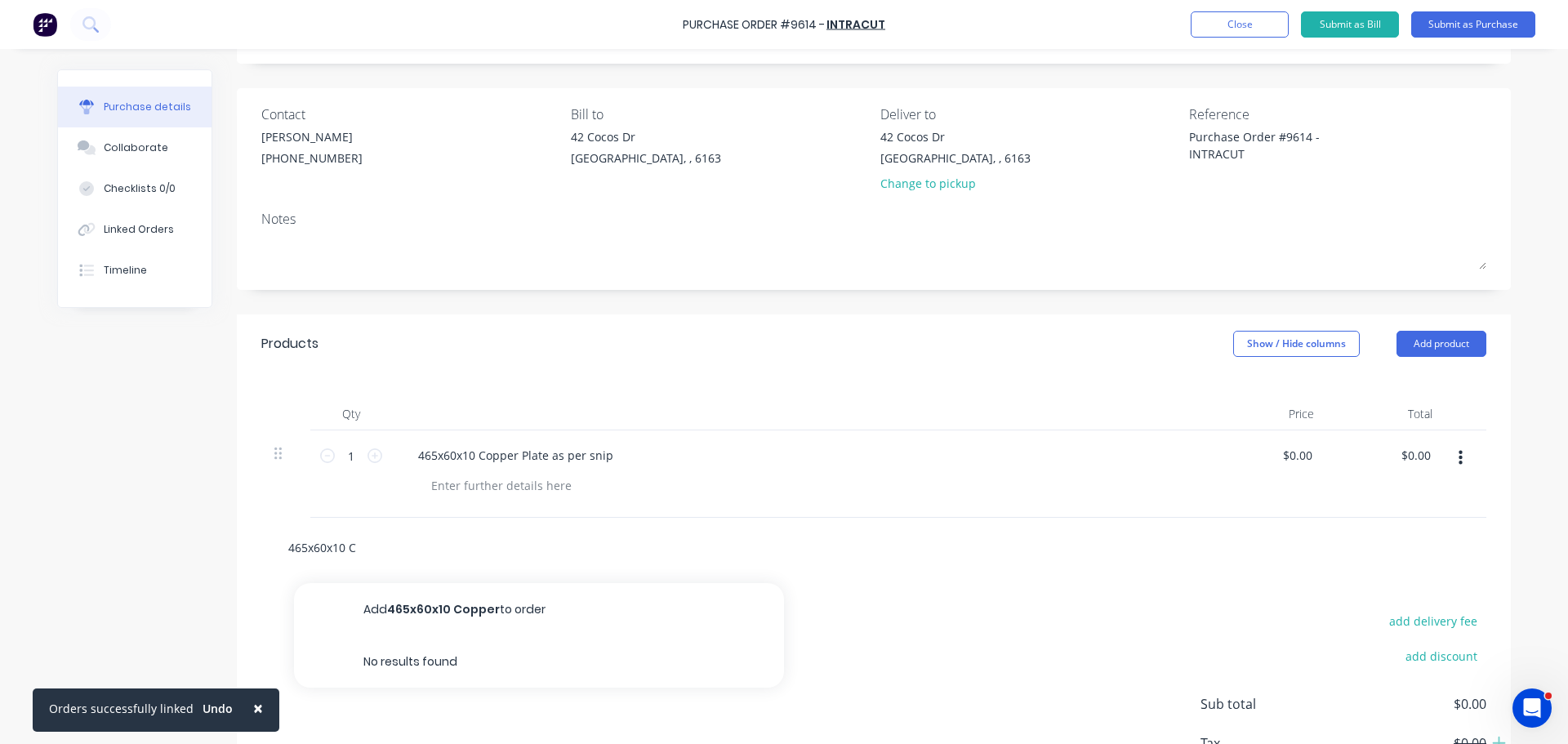
type textarea "x"
type input "465x60x10"
type textarea "x"
type input "465x60x10"
type textarea "x"
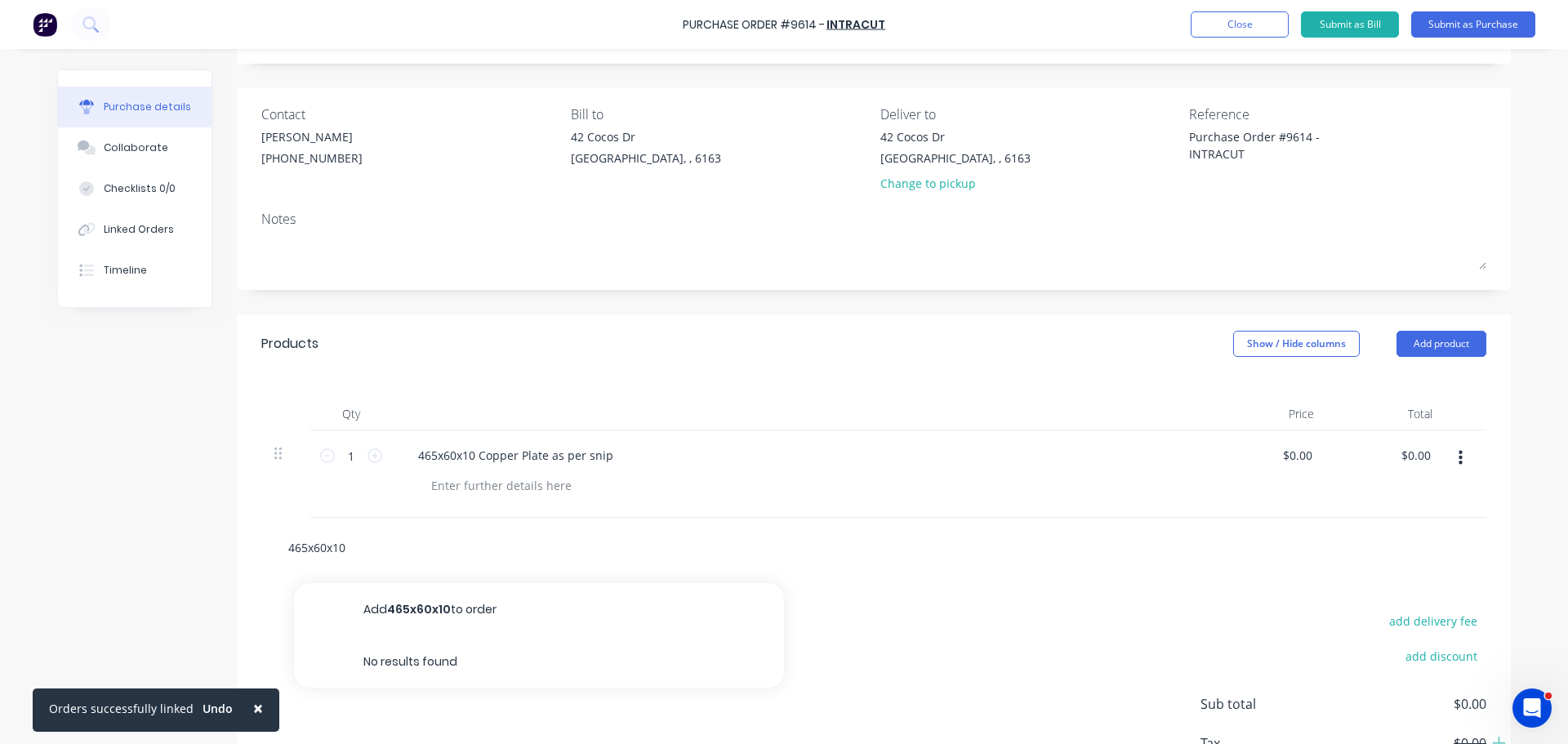
type input "465x60x1"
type textarea "x"
type input "465x60x"
type textarea "x"
type input "465x60"
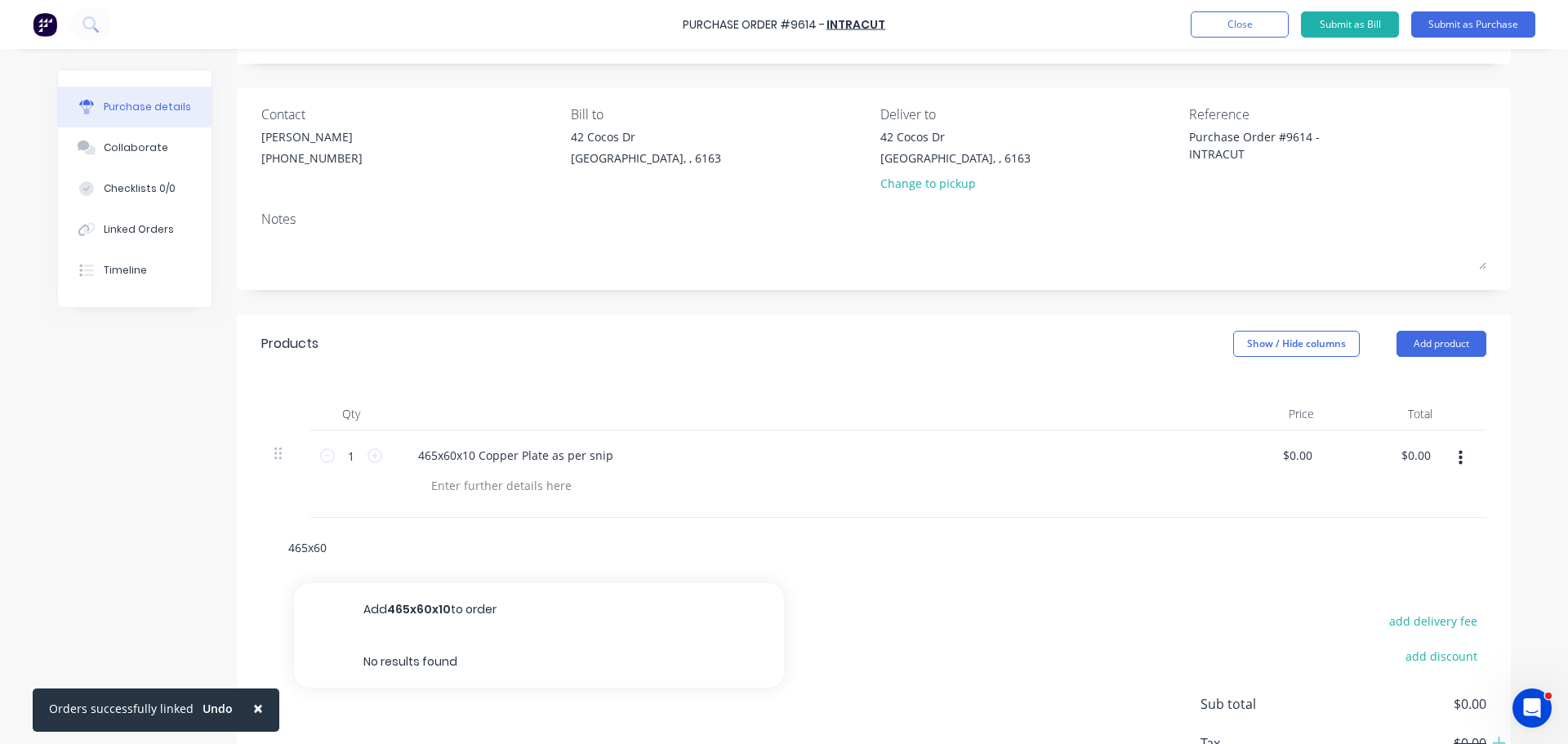
type textarea "x"
type input "465x6"
type textarea "x"
type input "465x"
type textarea "x"
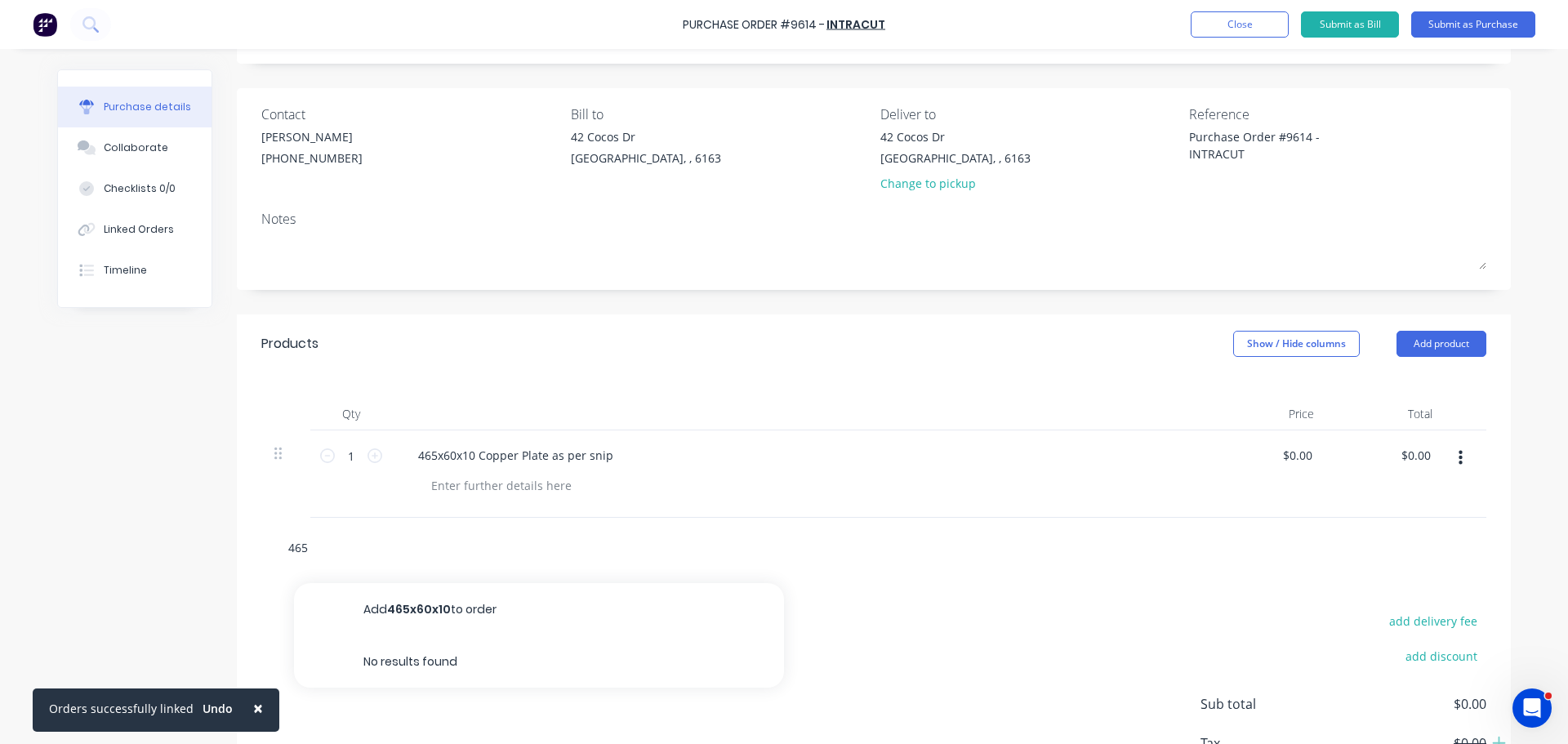
type input "46"
type textarea "x"
type input "4"
type textarea "x"
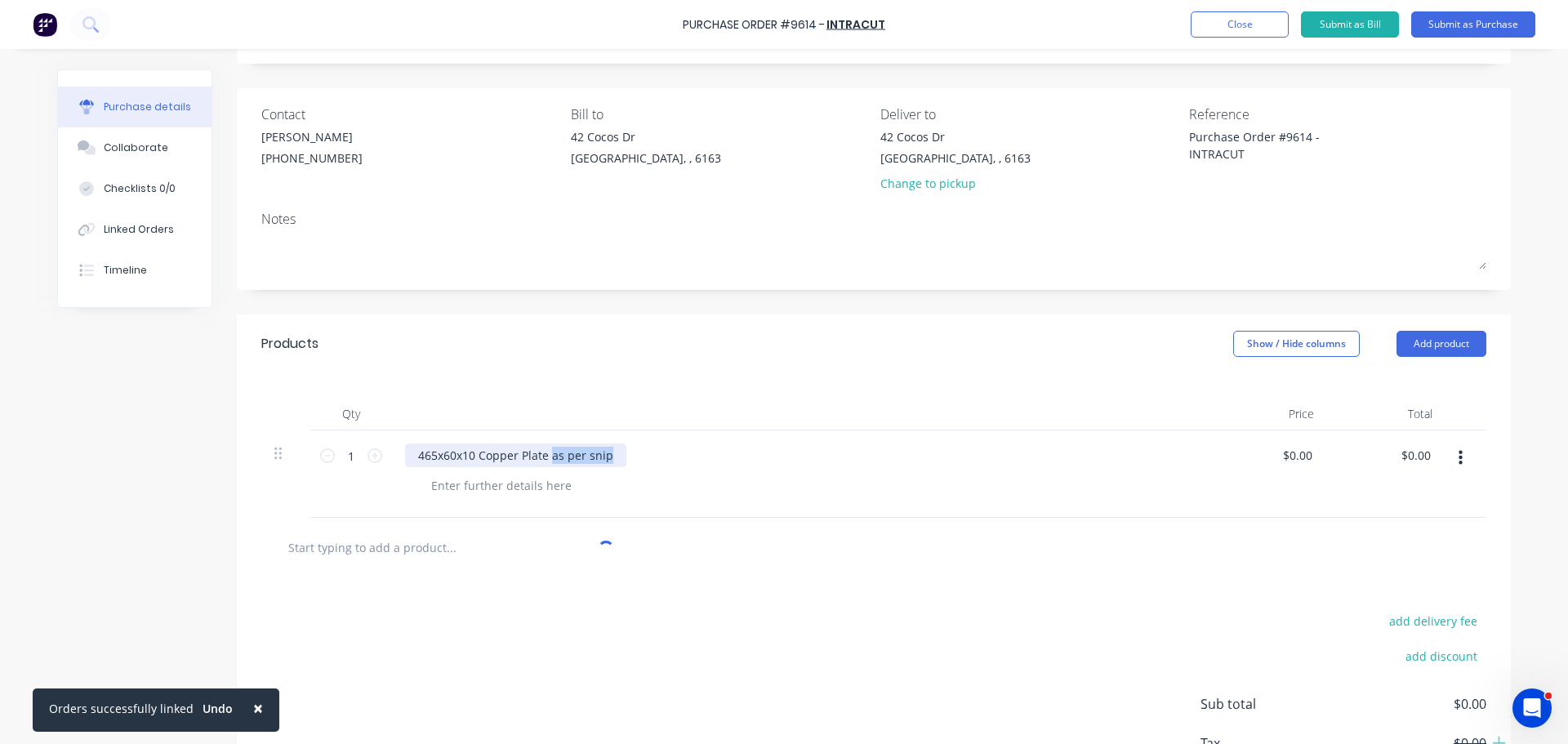
drag, startPoint x: 547, startPoint y: 457, endPoint x: 603, endPoint y: 460, distance: 56.1
click at [603, 460] on div "465x60x10 Copper Plate as per snip" at bounding box center [516, 455] width 222 height 24
copy div "as per snip"
type textarea "x"
click at [478, 485] on div at bounding box center [502, 485] width 167 height 24
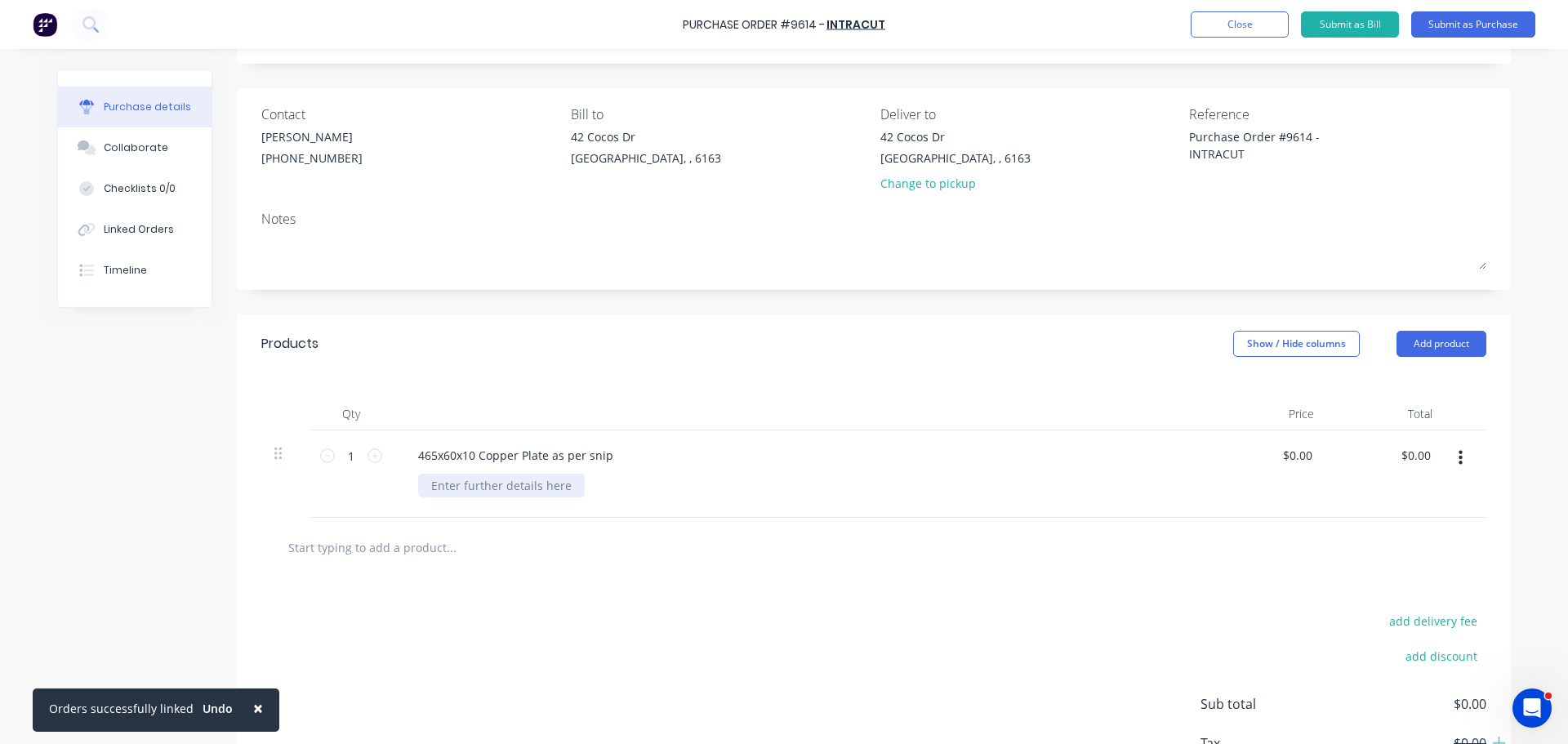
paste div
drag, startPoint x: 617, startPoint y: 455, endPoint x: 546, endPoint y: 460, distance: 71.2
click at [546, 460] on div "465x60x10 Copper Plate as per snip" at bounding box center [800, 455] width 790 height 24
copy div "as per snip"
click at [646, 443] on div "465x60x10 Copper Plate" at bounding box center [800, 455] width 790 height 24
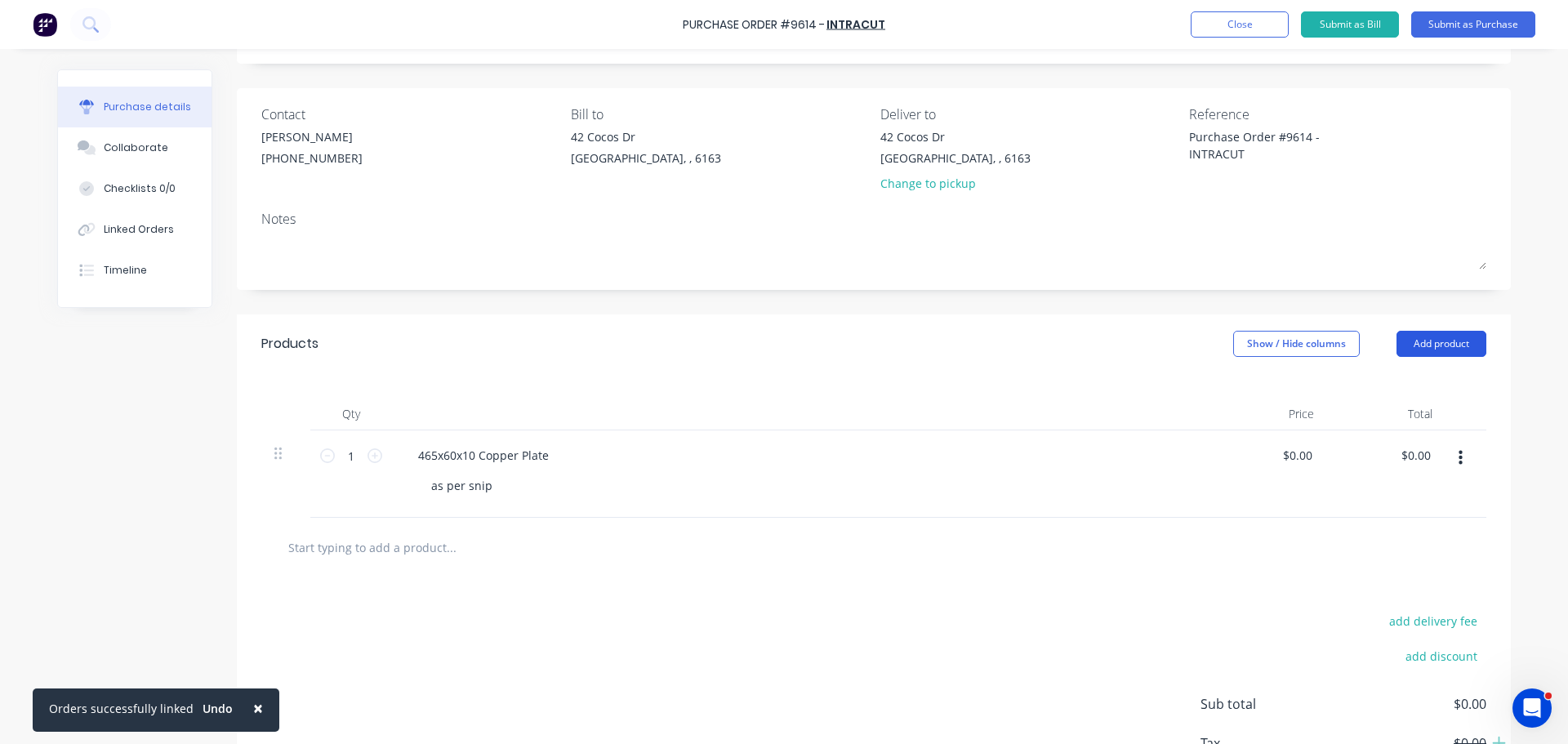
click at [1416, 345] on button "Add product" at bounding box center [1441, 344] width 90 height 26
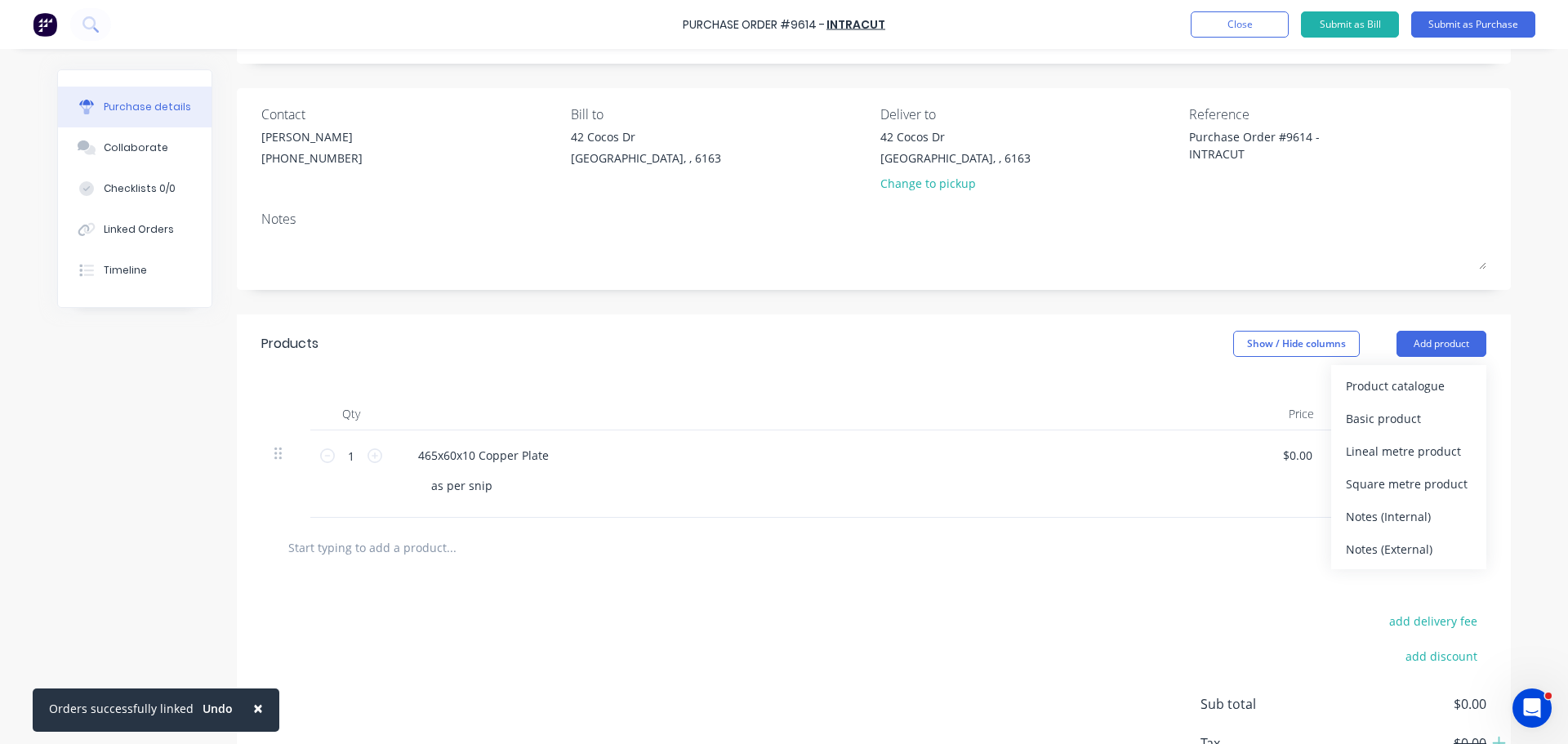
click at [1377, 425] on div "Basic product" at bounding box center [1408, 418] width 126 height 24
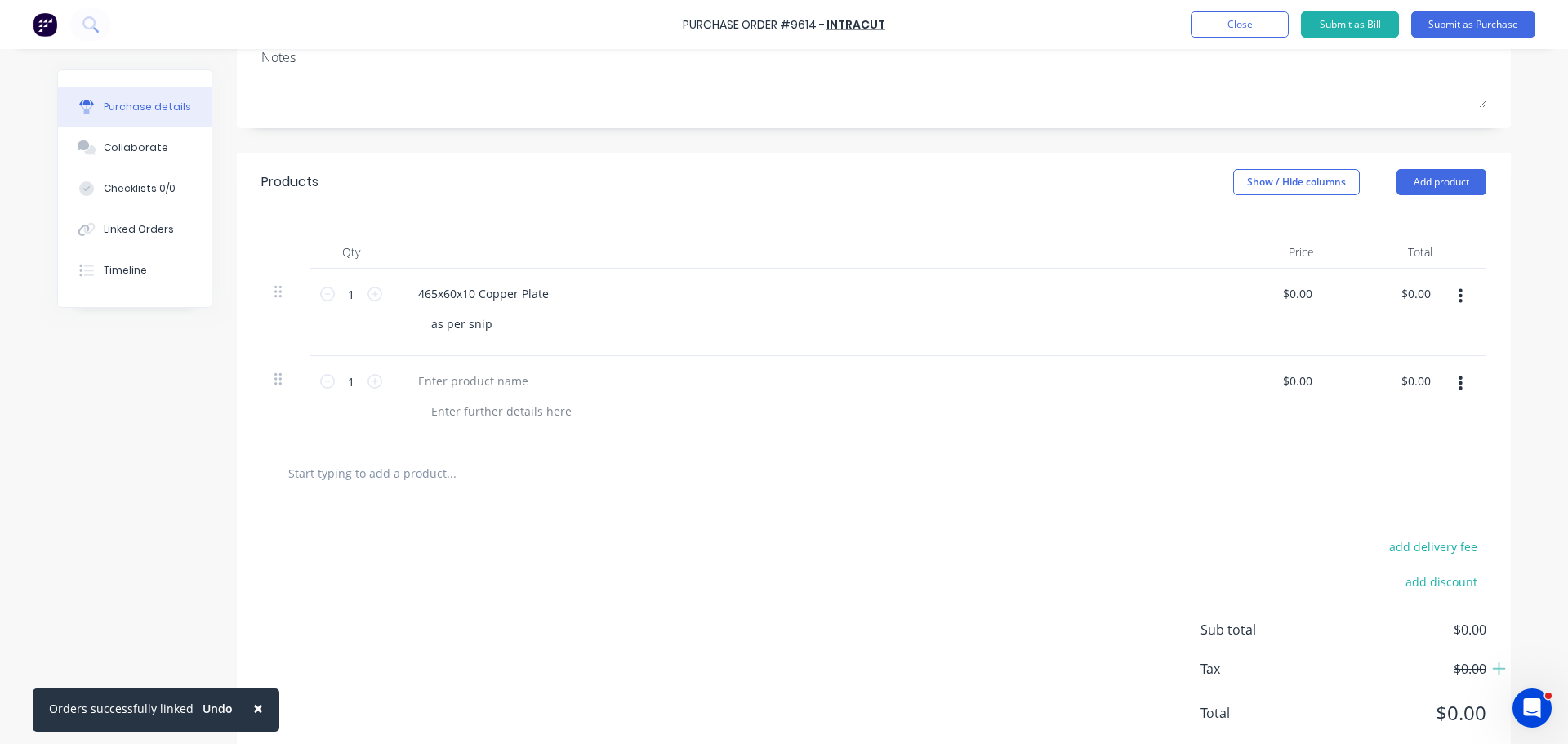
scroll to position [255, 0]
click at [465, 367] on div at bounding box center [800, 398] width 817 height 88
type textarea "x"
click at [469, 376] on div at bounding box center [473, 379] width 136 height 24
paste div
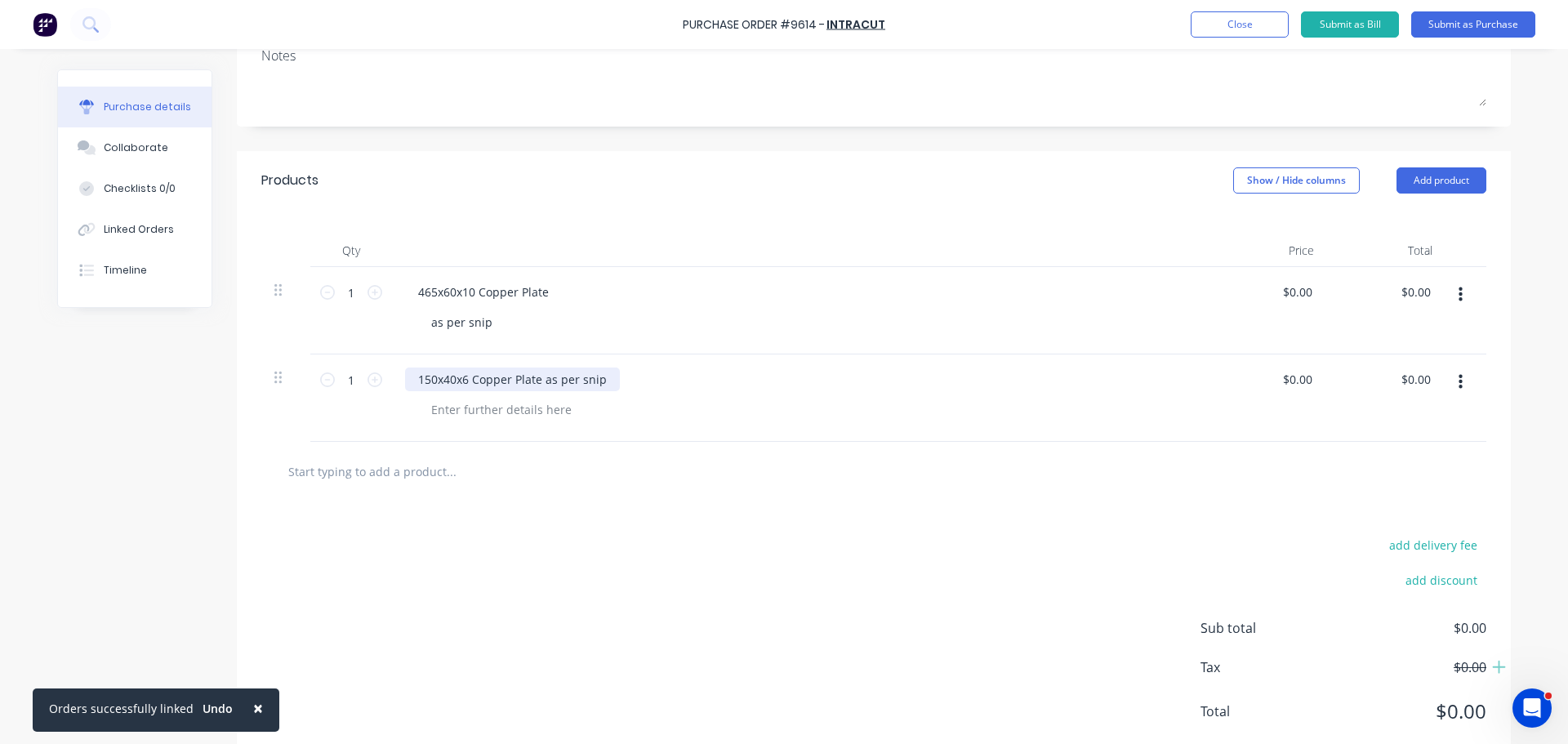
click at [606, 387] on div "150x40x6 Copper Plate as per snip" at bounding box center [512, 379] width 215 height 24
drag, startPoint x: 600, startPoint y: 381, endPoint x: 537, endPoint y: 385, distance: 63.1
click at [541, 382] on div "150x40x6 Copper Plate as per snip" at bounding box center [512, 379] width 215 height 24
copy div "as per snip"
type textarea "x"
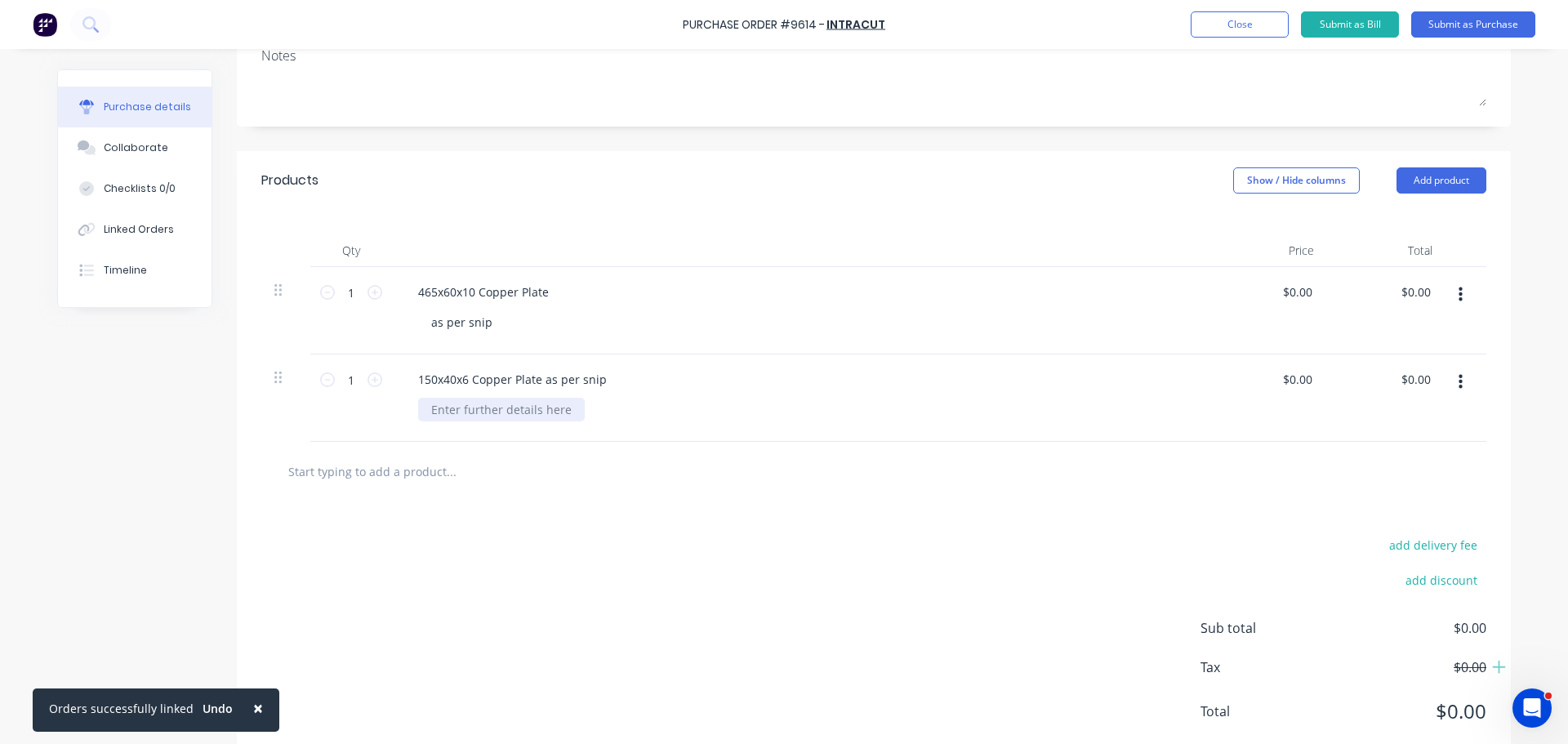
click at [559, 408] on div at bounding box center [502, 409] width 167 height 24
paste div
click at [598, 388] on div "150x40x6 Copper Plate as per snip" at bounding box center [512, 379] width 215 height 24
click at [1438, 186] on button "Add product" at bounding box center [1441, 180] width 90 height 26
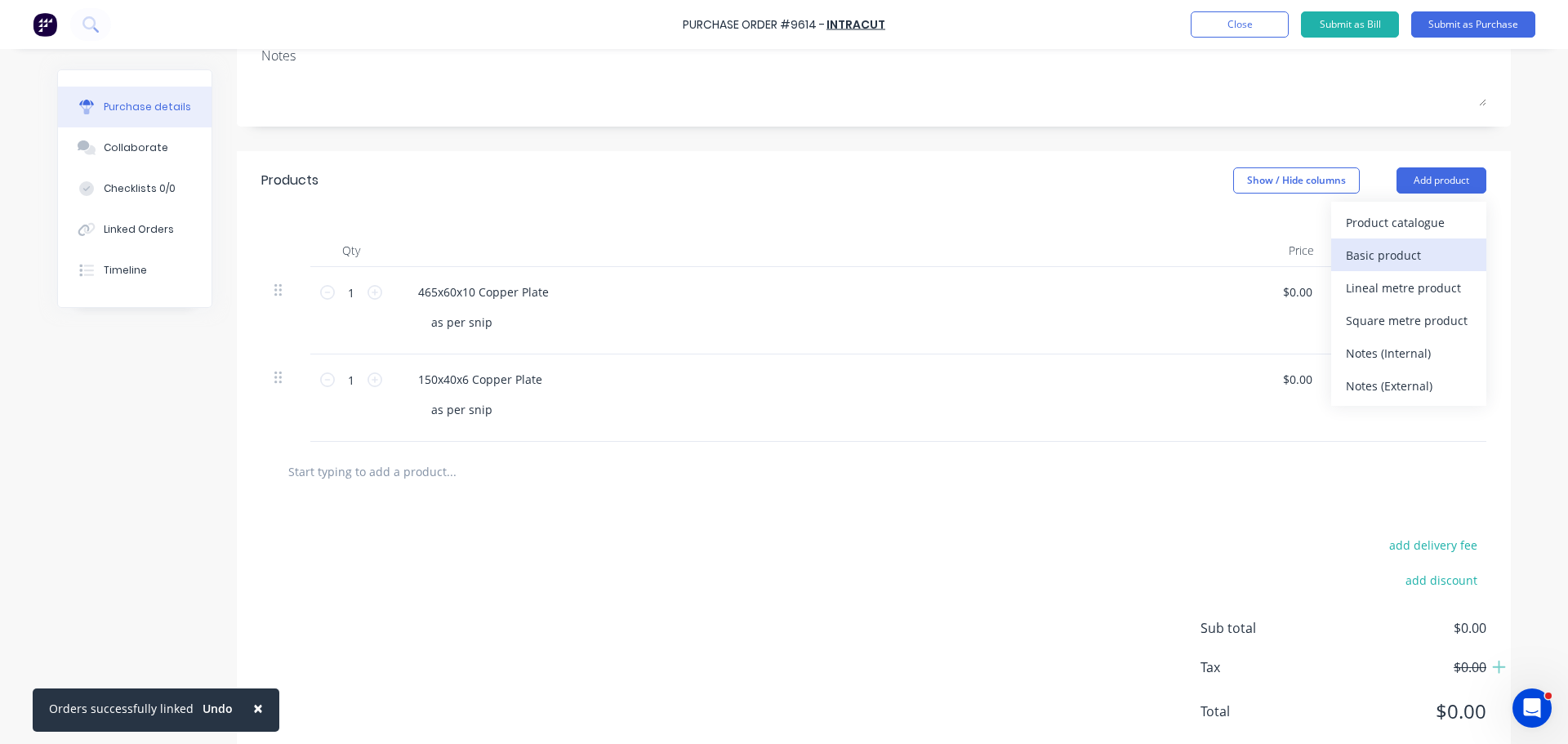
click at [1346, 250] on div "Basic product" at bounding box center [1408, 255] width 126 height 24
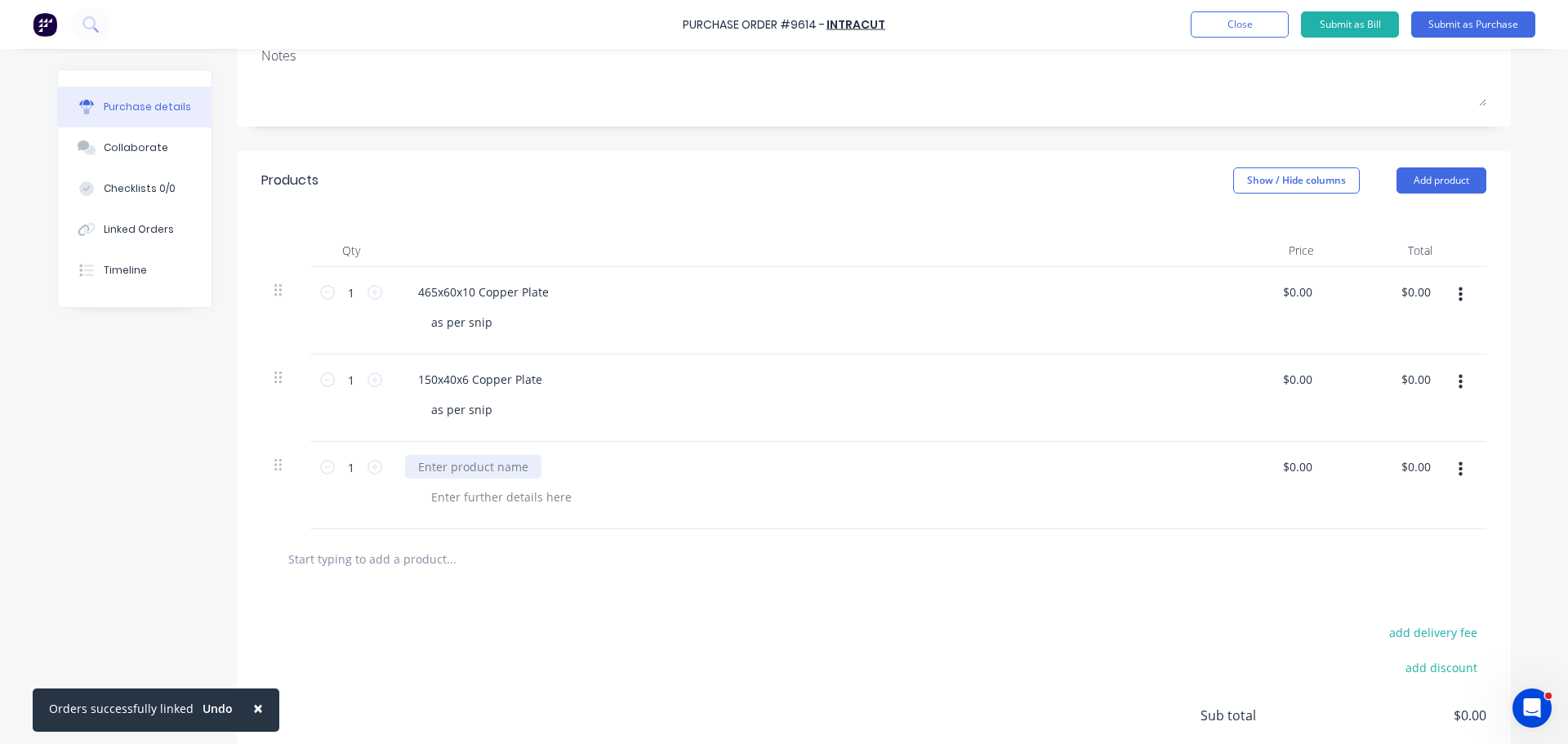
type textarea "x"
click at [445, 472] on div at bounding box center [473, 466] width 136 height 24
paste div
drag, startPoint x: 609, startPoint y: 466, endPoint x: 545, endPoint y: 470, distance: 64.1
click at [545, 470] on div "465x60x10 Copper Plate as per snip" at bounding box center [516, 466] width 222 height 24
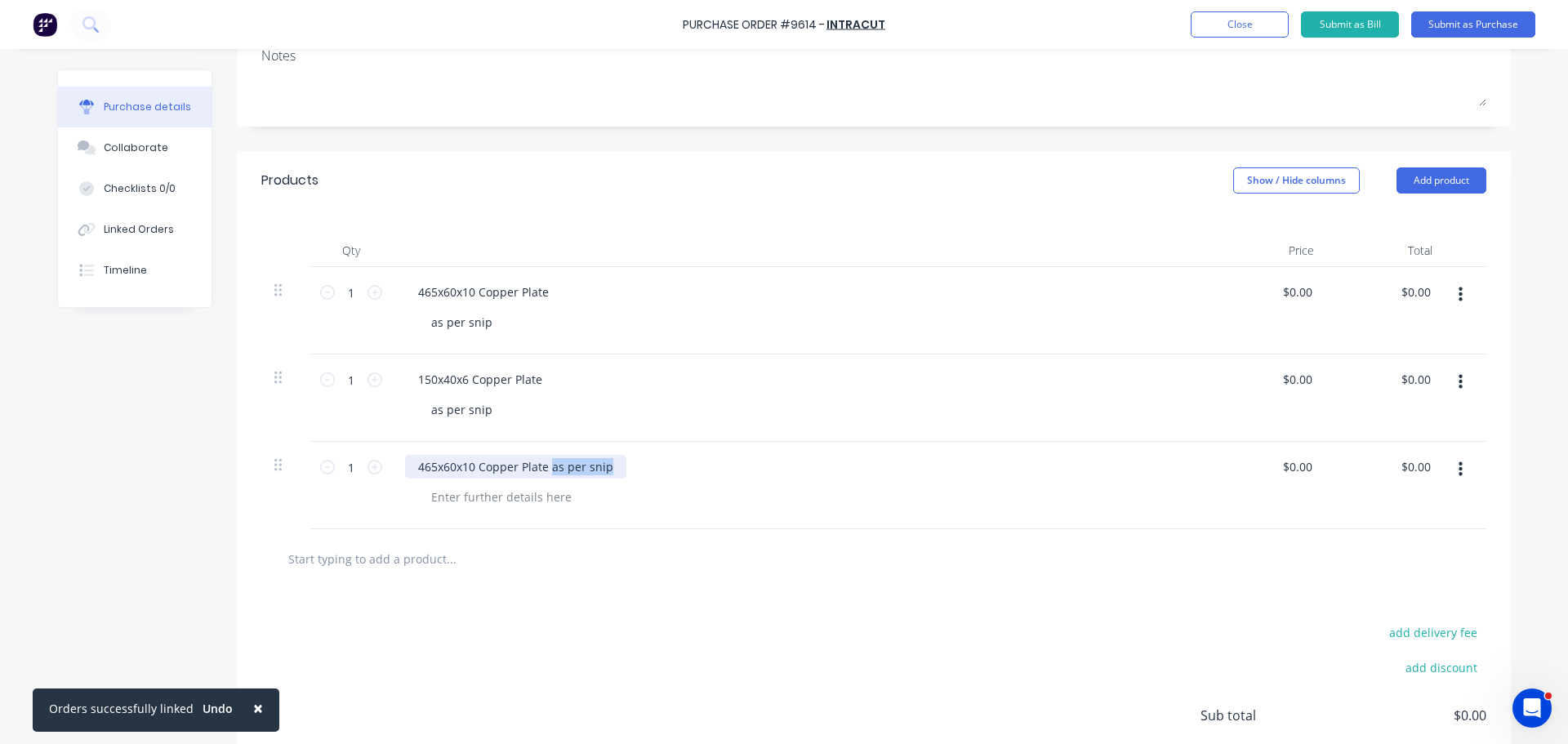
copy div "as per snip"
type textarea "x"
click at [517, 497] on div at bounding box center [502, 497] width 167 height 24
paste div
drag, startPoint x: 607, startPoint y: 467, endPoint x: 546, endPoint y: 476, distance: 61.7
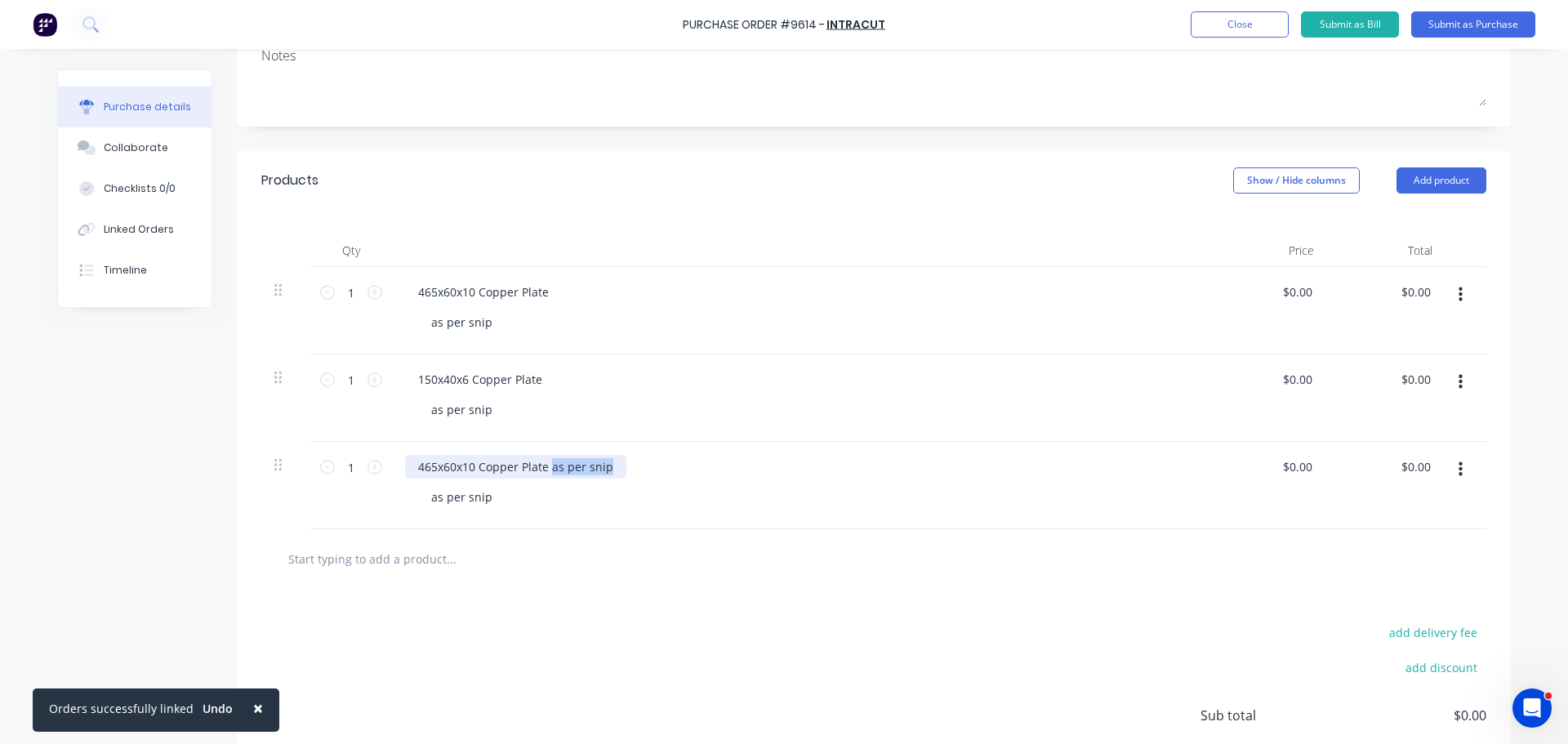
click at [546, 476] on div "465x60x10 Copper Plate as per snip" at bounding box center [516, 466] width 222 height 24
click at [647, 489] on div "as per snip" at bounding box center [807, 497] width 777 height 24
type textarea "x"
click at [1302, 295] on input "0.00" at bounding box center [1296, 292] width 37 height 24
type input "$0.00"
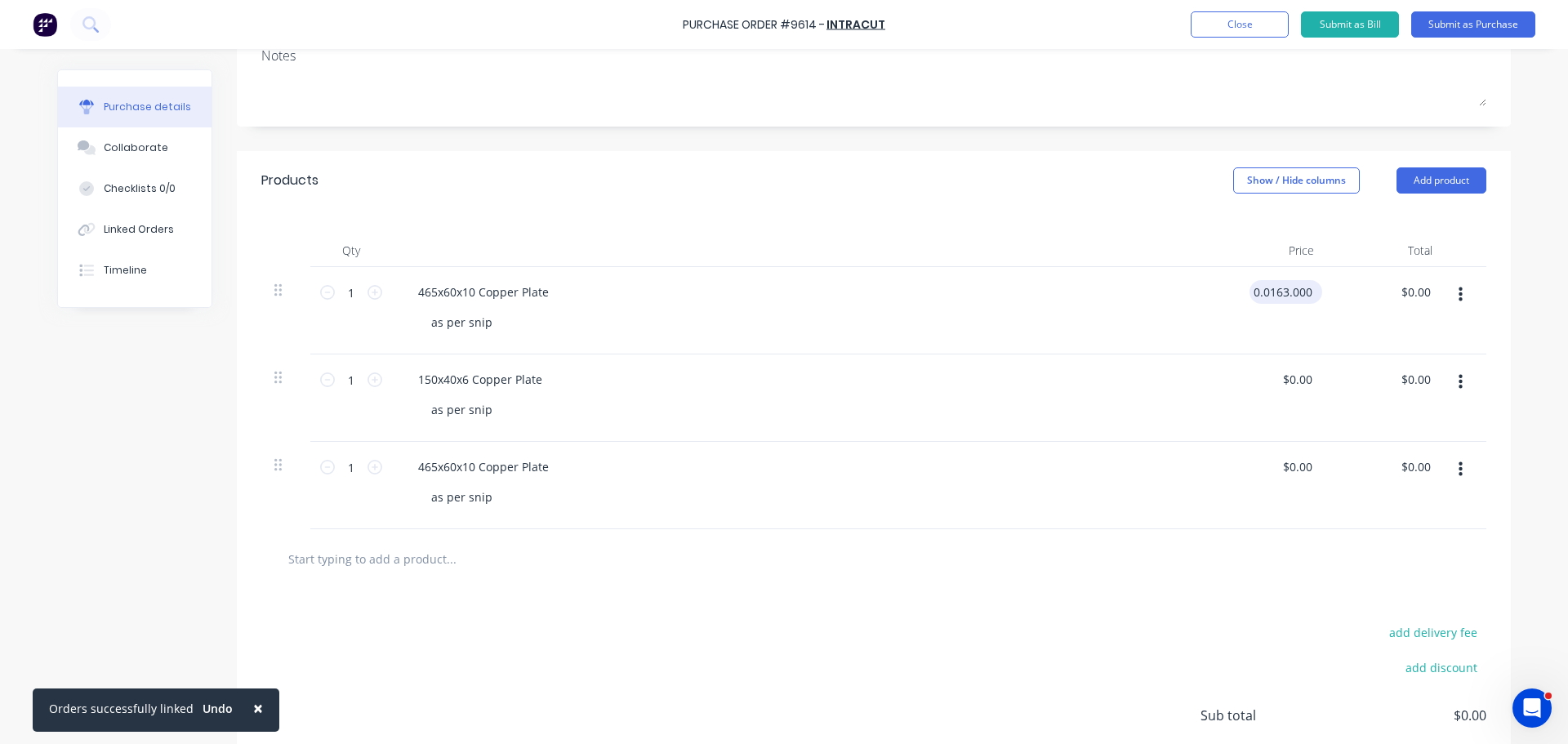
type input "0.00"
type input "0.0000"
type input "$0.00"
click at [1302, 293] on input "0.0000" at bounding box center [1296, 292] width 37 height 24
type input "0"
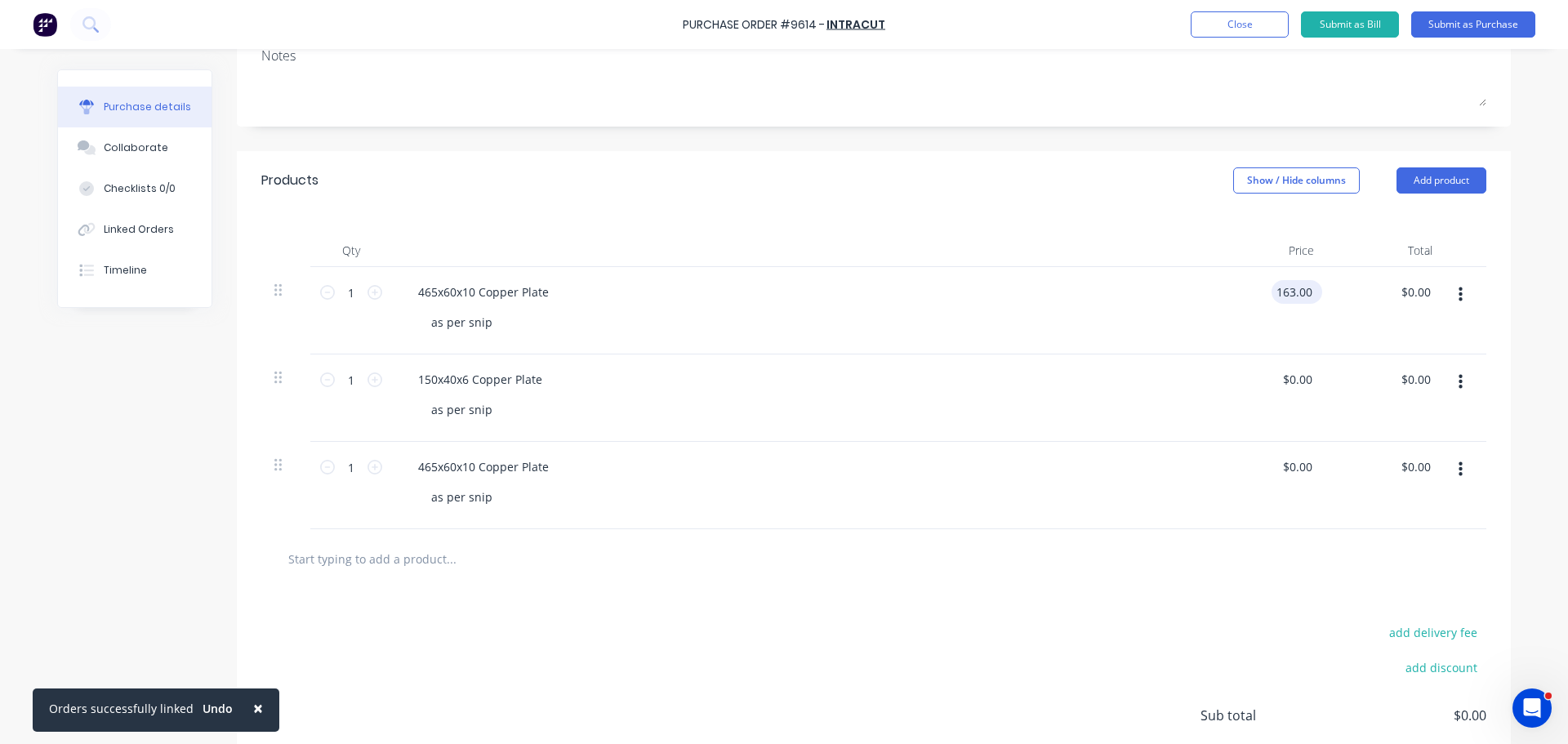
type input "$163.00"
click at [369, 294] on icon at bounding box center [374, 293] width 15 height 15
type input "2"
type input "$326.00"
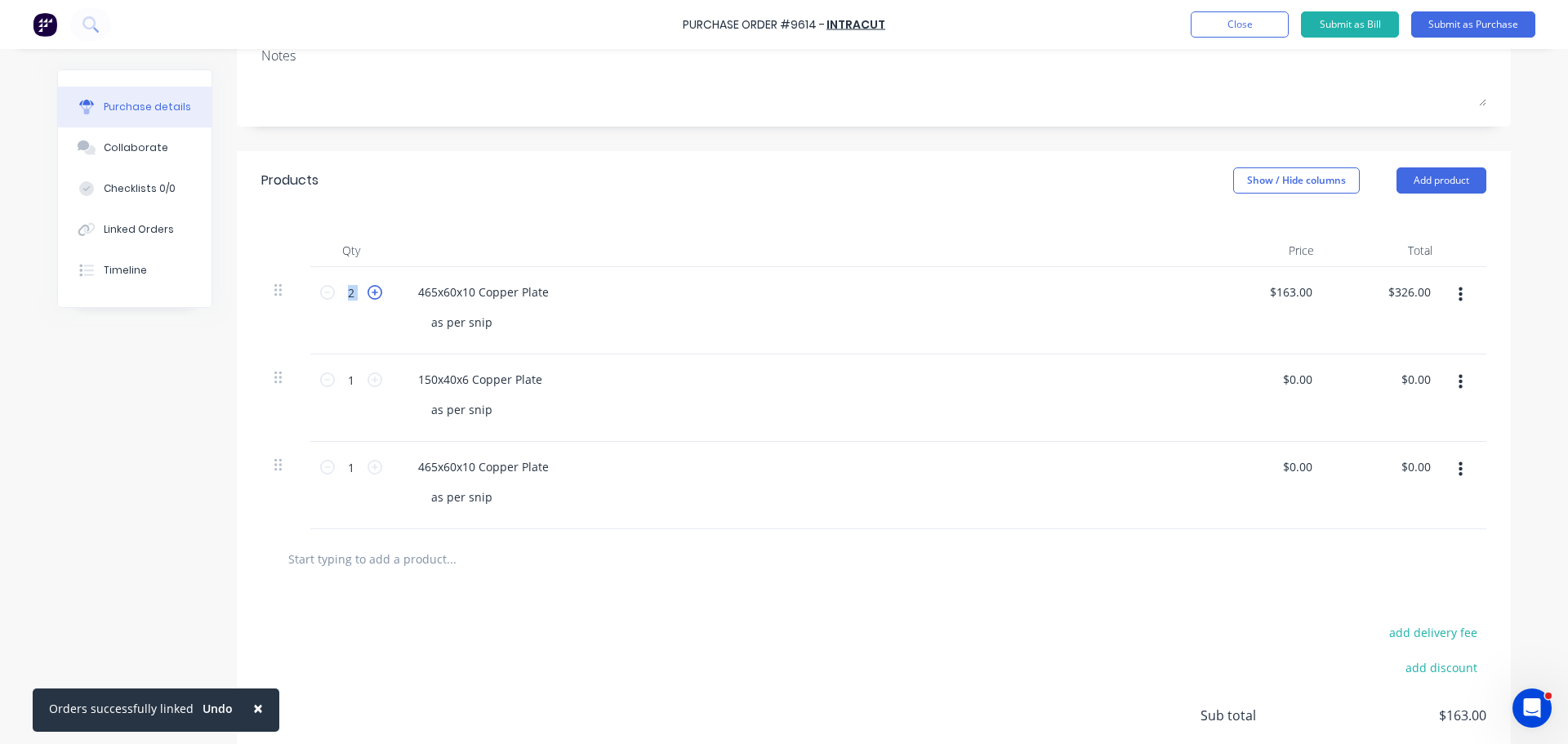
click at [368, 294] on icon at bounding box center [374, 293] width 15 height 15
type input "3"
type input "$489.00"
click at [367, 294] on icon at bounding box center [374, 293] width 15 height 15
type input "4"
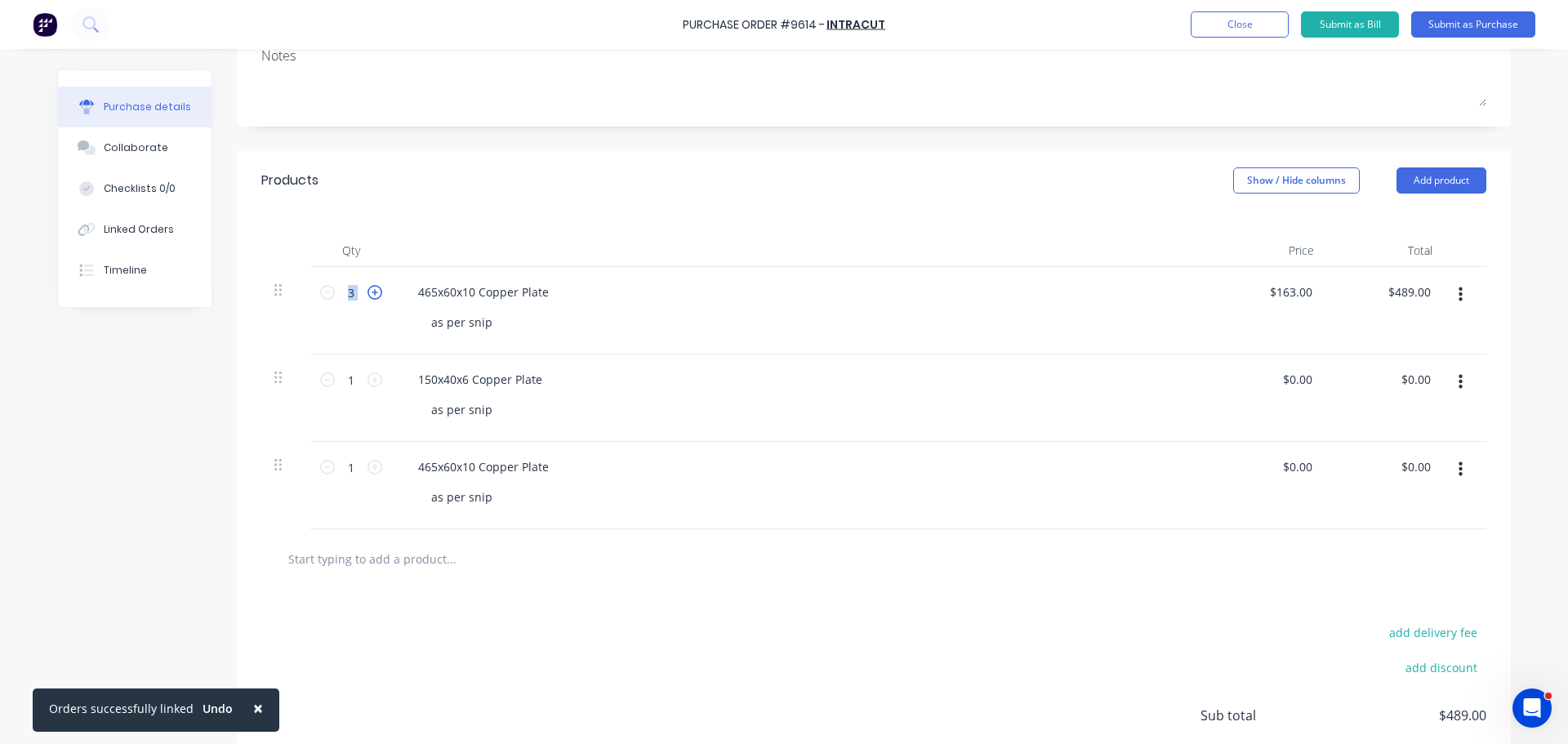
type input "$652.00"
click at [367, 294] on icon at bounding box center [374, 293] width 15 height 15
type input "5"
type input "$815.00"
click at [367, 294] on icon at bounding box center [374, 293] width 15 height 15
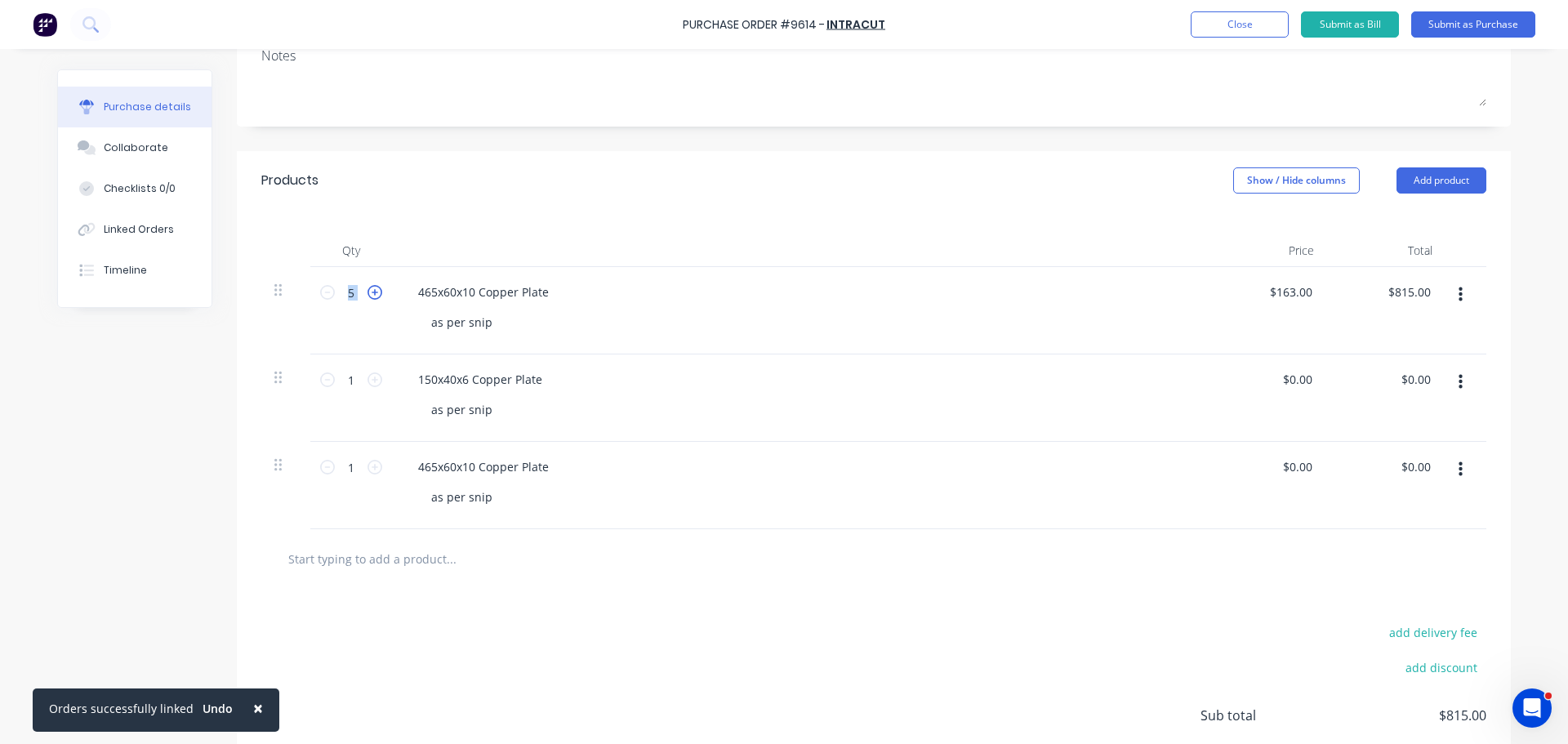
type input "6"
type input "$978.00"
click at [367, 294] on icon at bounding box center [374, 293] width 15 height 15
type input "7"
type input "$1,141.00"
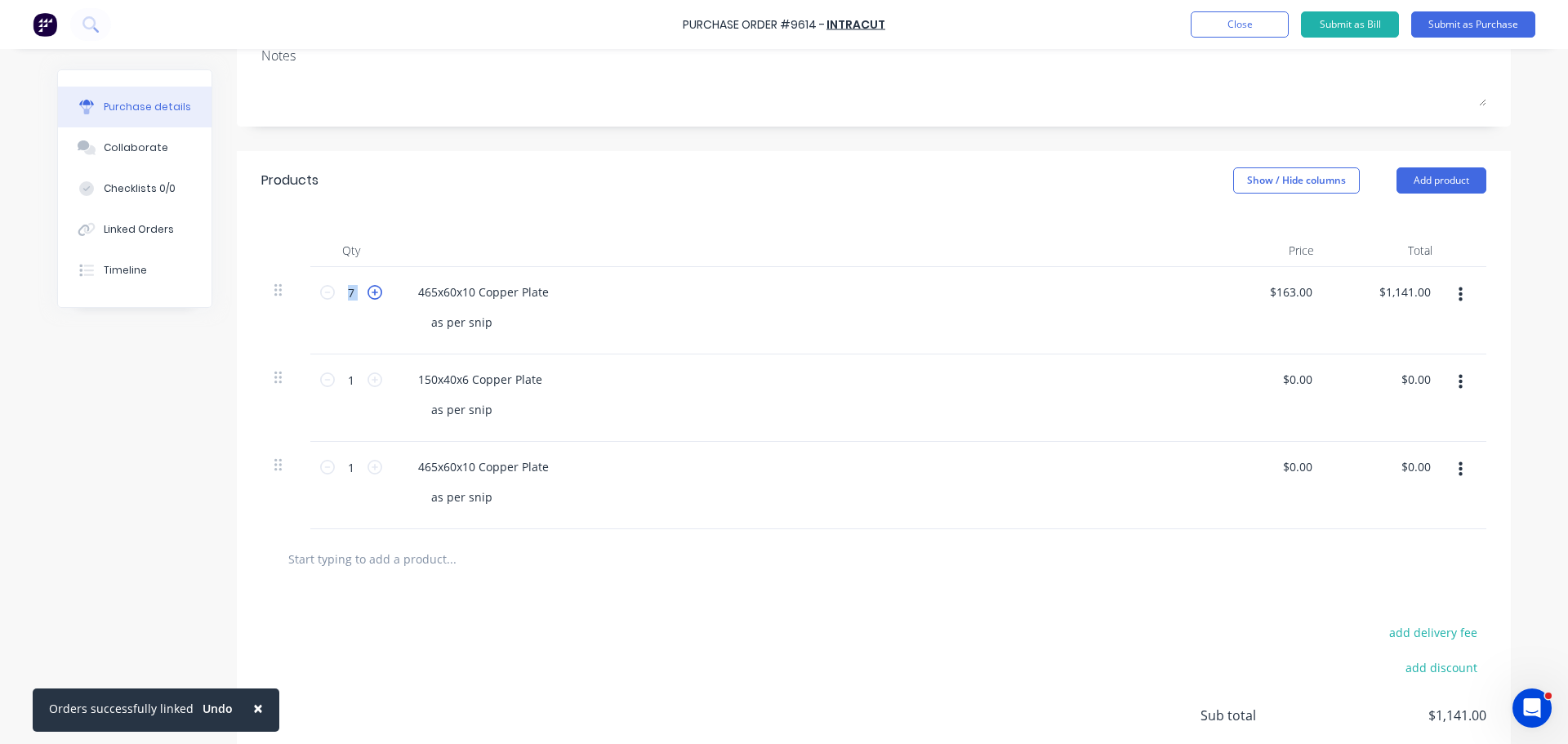
click at [367, 294] on icon at bounding box center [374, 293] width 15 height 15
type input "8"
type input "$1,304.00"
click at [367, 294] on icon at bounding box center [374, 293] width 15 height 15
type input "9"
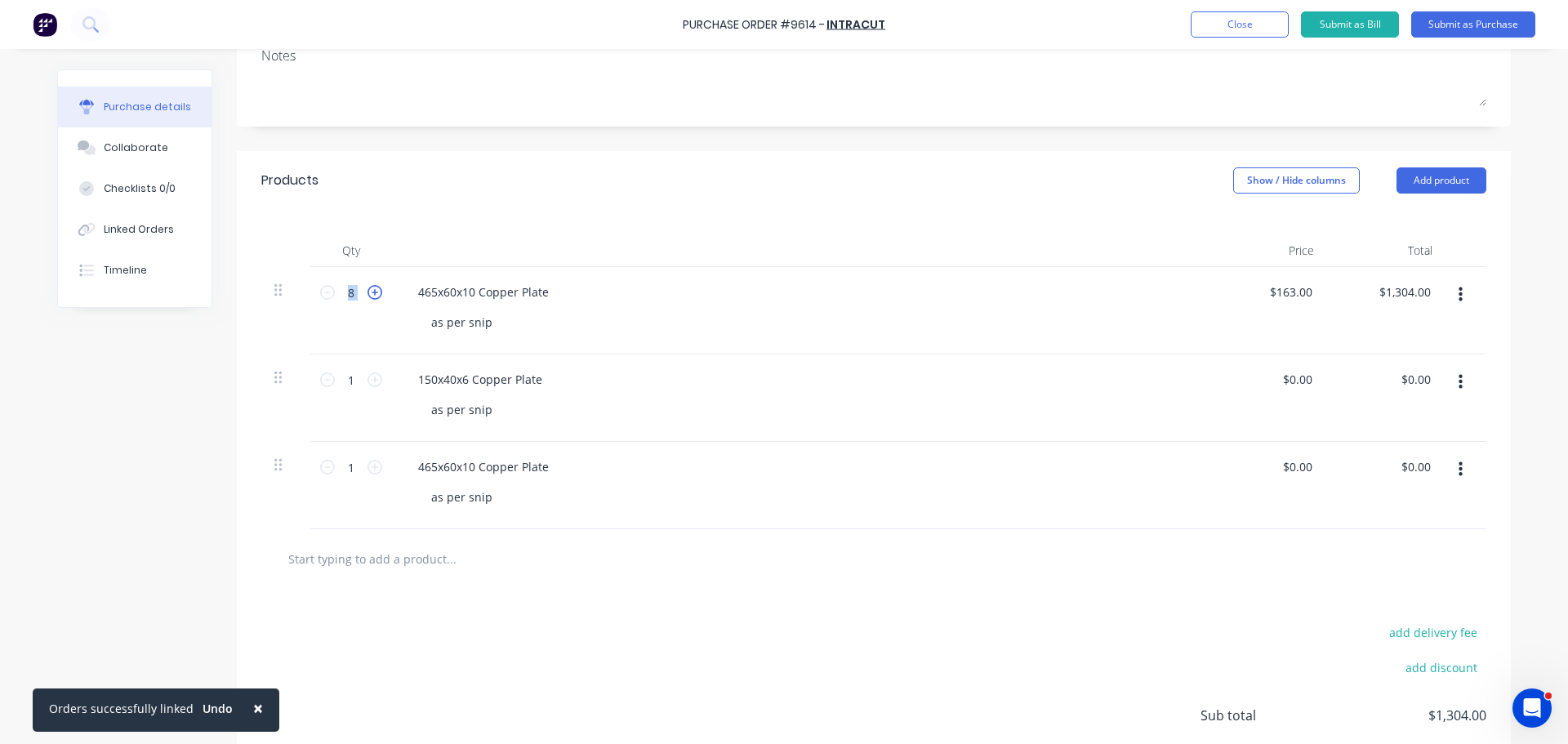
type input "$1,467.00"
click at [367, 294] on icon at bounding box center [374, 293] width 15 height 15
type input "10"
type input "$1,630.00"
click at [721, 336] on div "465x60x10 Copper Plate as per snip" at bounding box center [800, 311] width 817 height 88
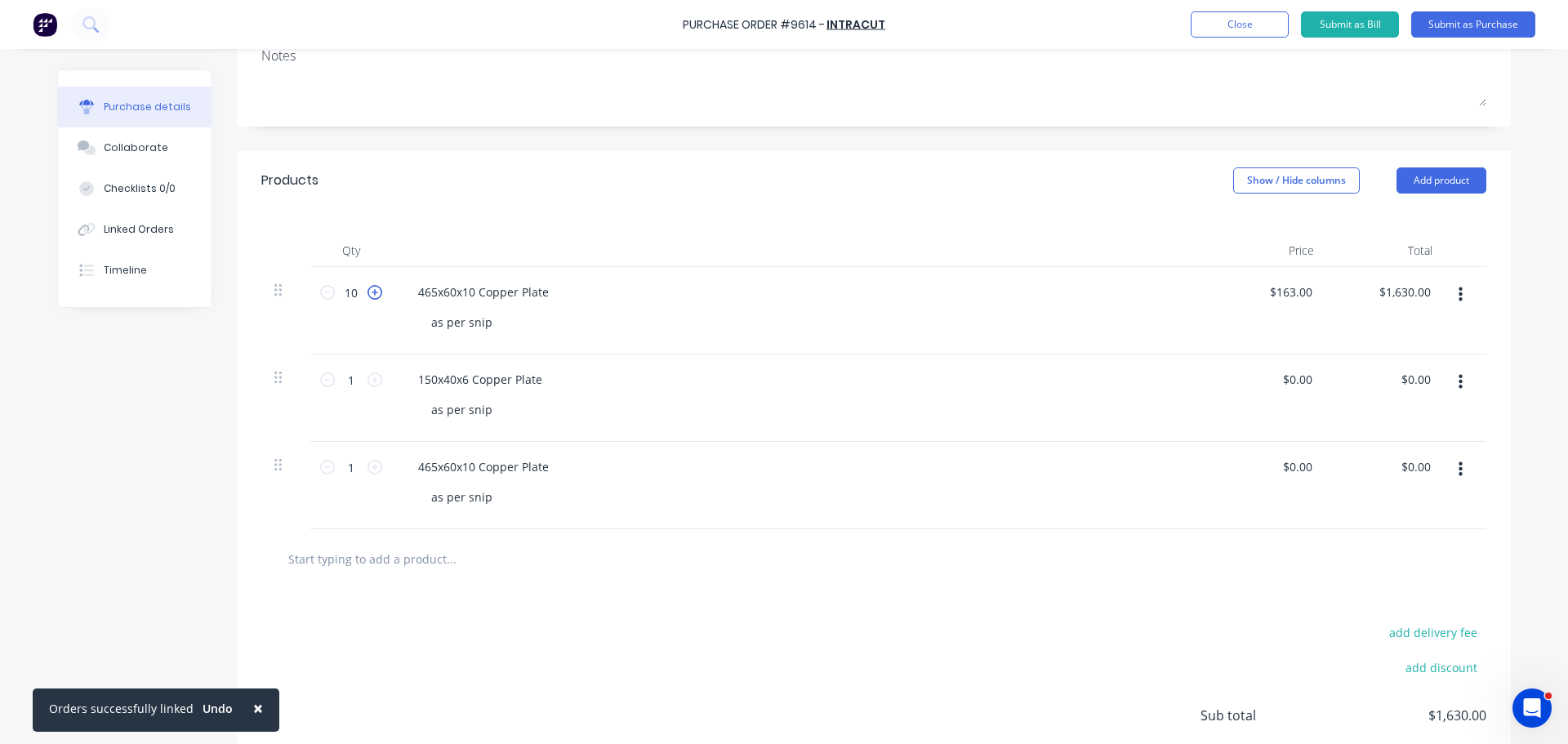
click at [367, 293] on icon at bounding box center [374, 293] width 15 height 15
type input "11"
type input "$1,793.00"
click at [367, 293] on icon at bounding box center [374, 293] width 15 height 15
type input "12"
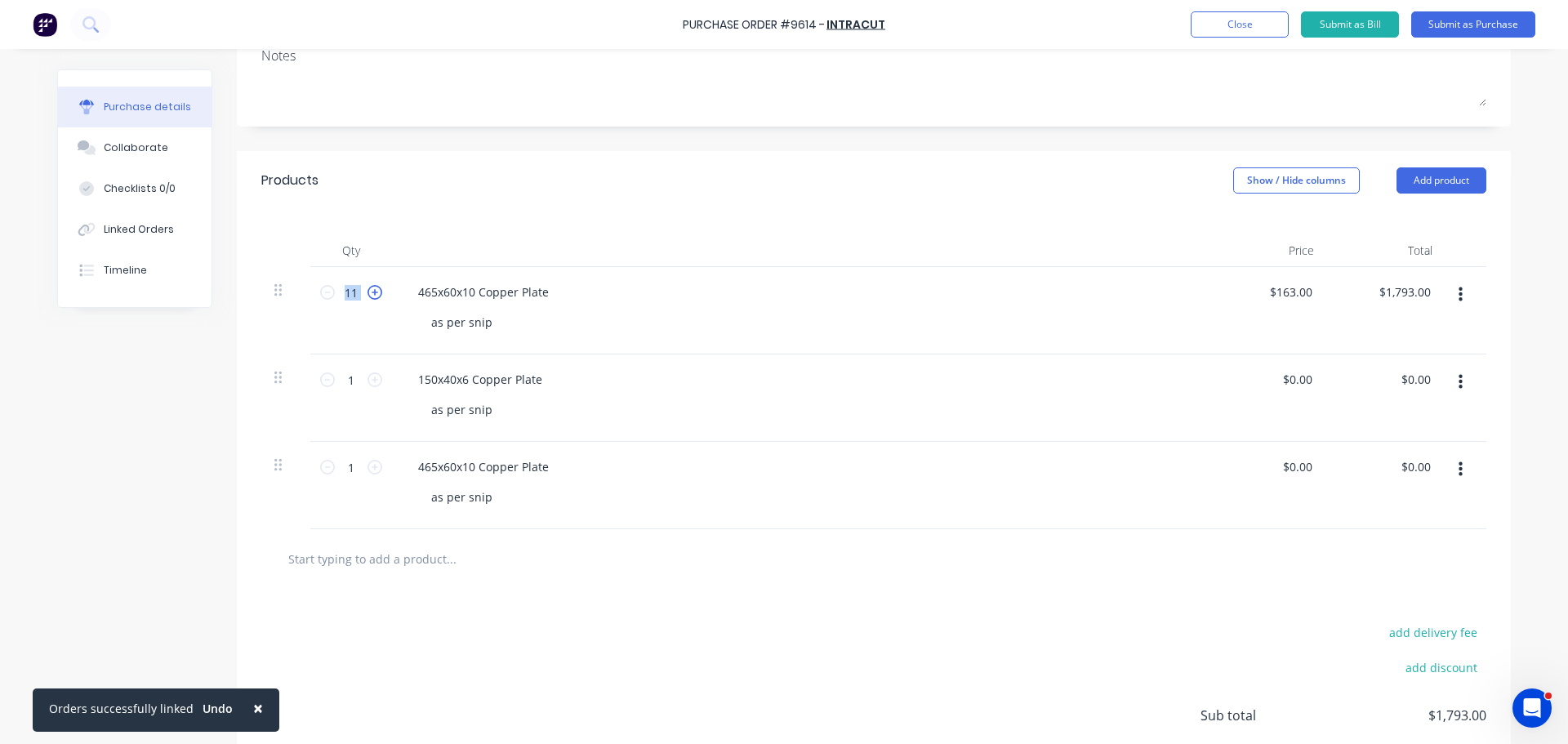
type input "$1,956.00"
click at [367, 293] on icon at bounding box center [374, 293] width 15 height 15
type input "13"
type input "$2,119.00"
click at [367, 293] on icon at bounding box center [374, 293] width 15 height 15
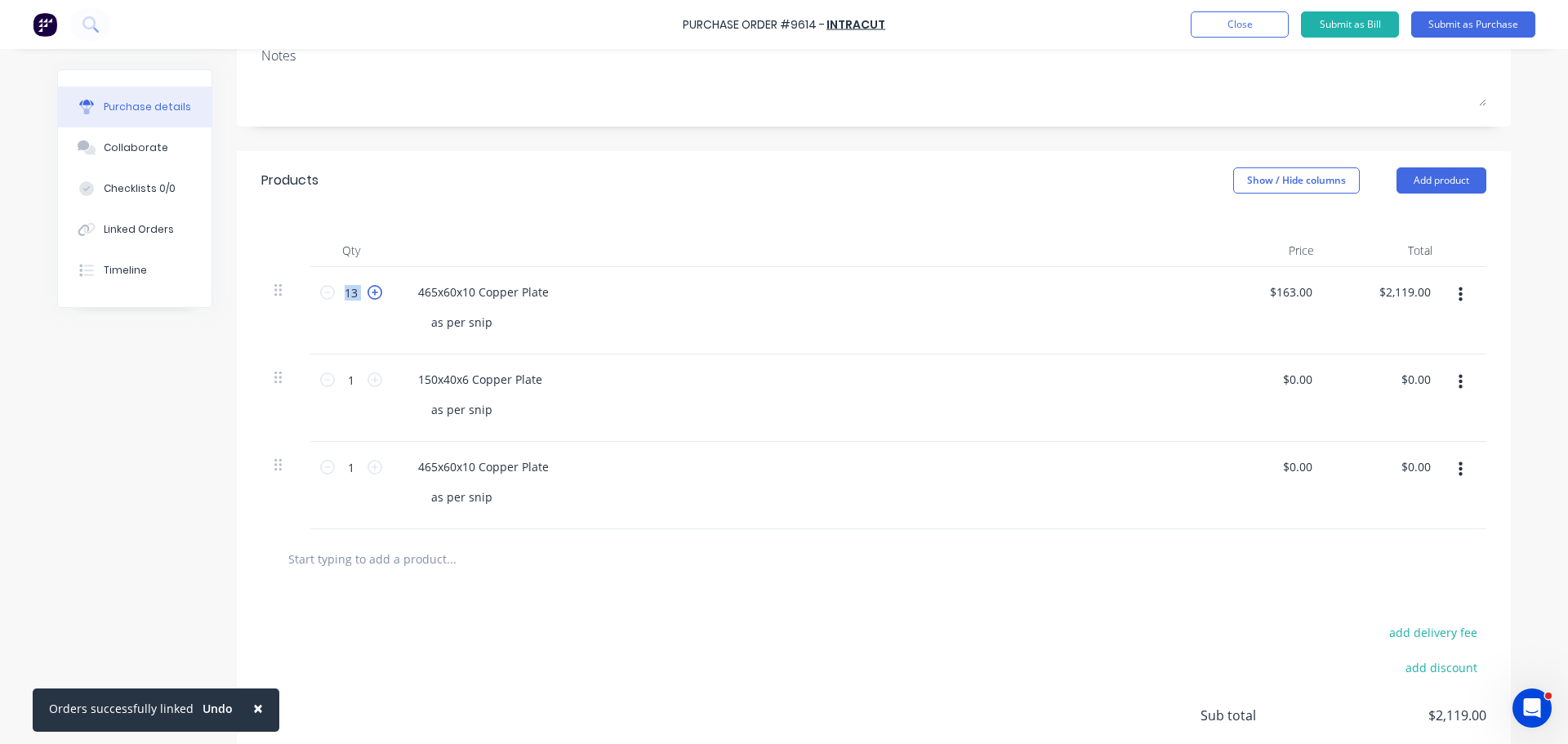
type input "14"
type input "$2,282.00"
click at [367, 293] on icon at bounding box center [374, 293] width 15 height 15
type input "15"
type input "$2,445.00"
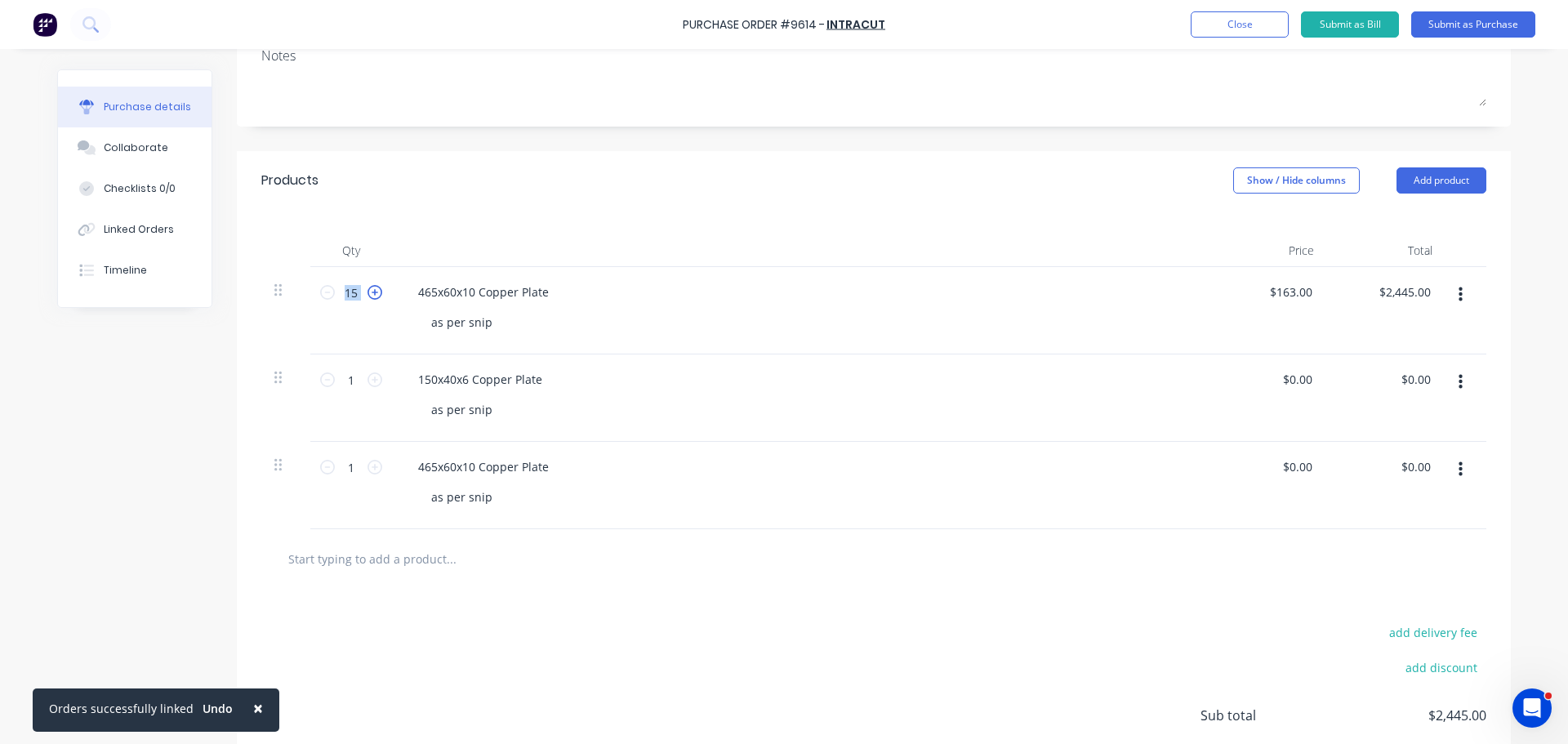
click at [367, 293] on icon at bounding box center [374, 293] width 15 height 15
type input "16"
type input "$2,608.00"
click at [367, 293] on icon at bounding box center [374, 293] width 15 height 15
type input "17"
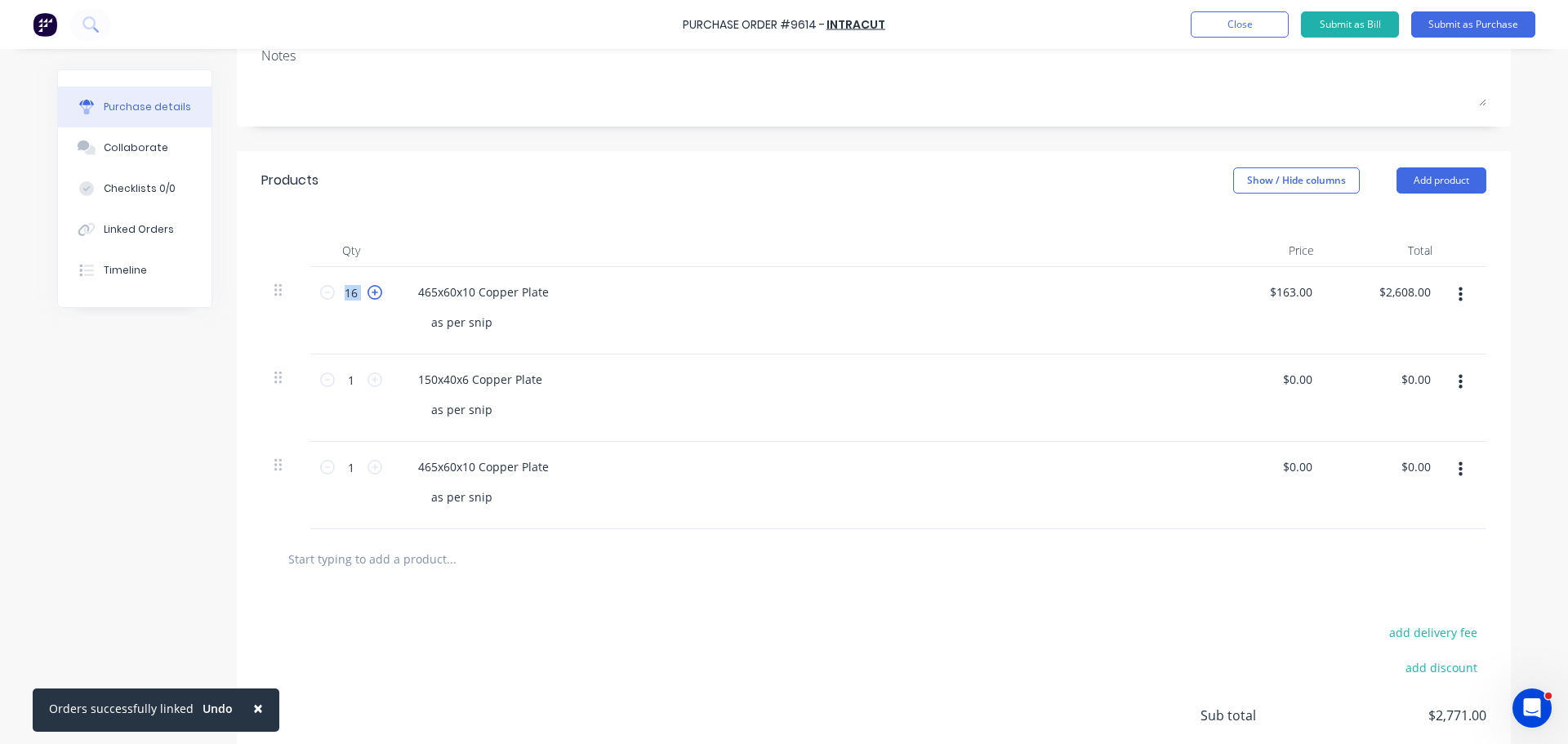
type input "$2,771.00"
click at [367, 293] on icon at bounding box center [374, 293] width 15 height 15
type input "18"
type input "$2,934.00"
click at [367, 293] on icon at bounding box center [374, 293] width 15 height 15
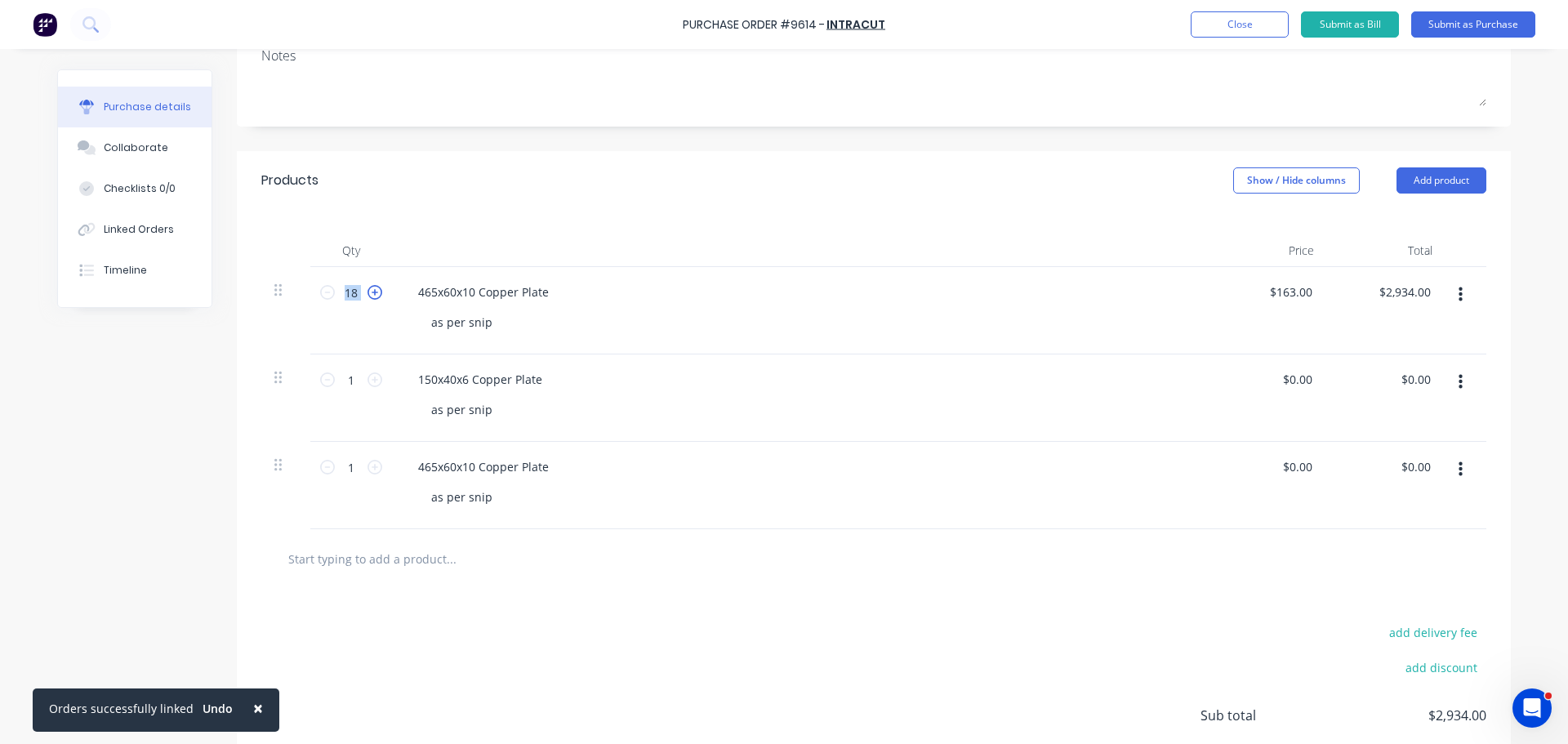
type input "19"
type input "$3,097.00"
click at [367, 293] on icon at bounding box center [374, 293] width 15 height 15
type input "20"
type input "$3,260.00"
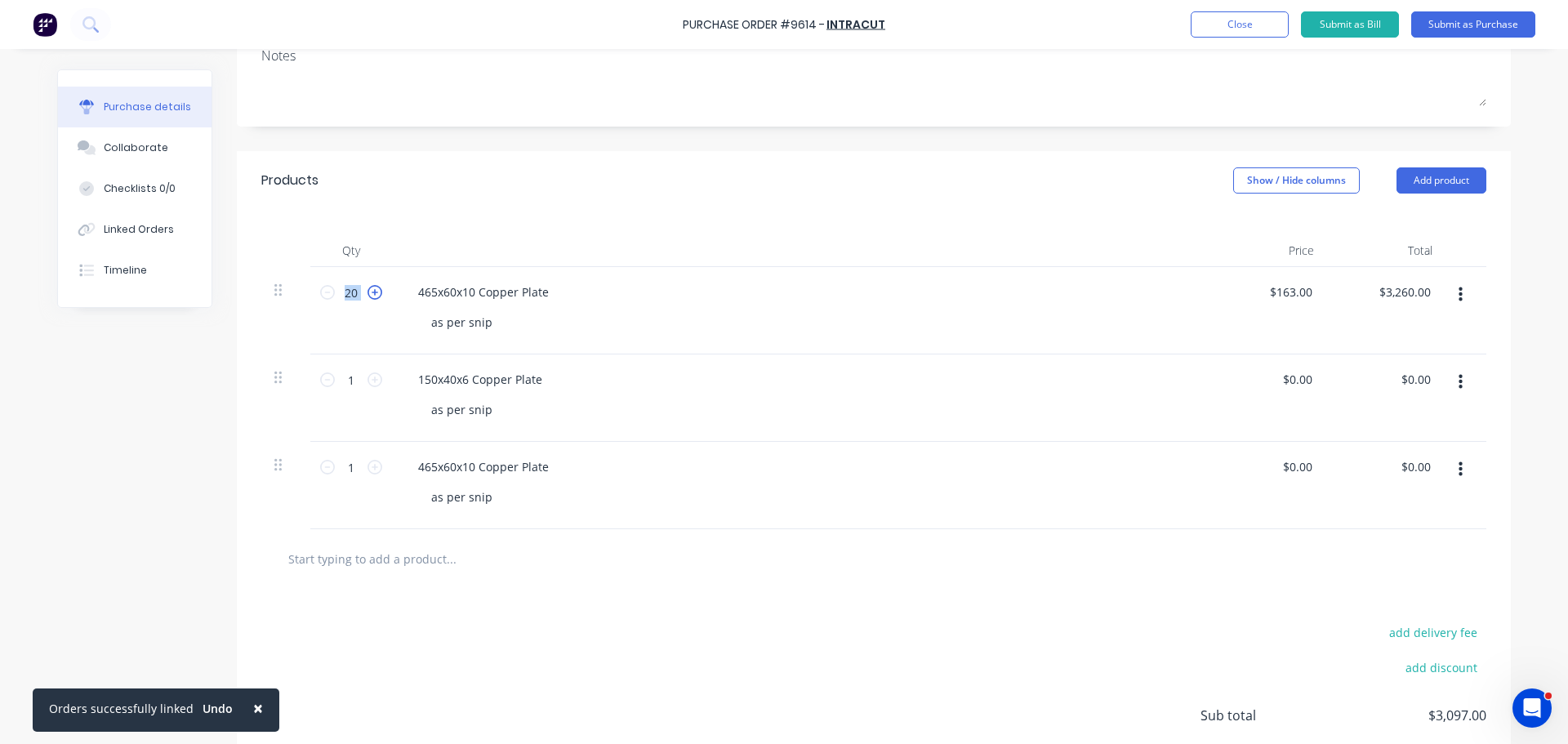
click at [367, 293] on icon at bounding box center [374, 293] width 15 height 15
type input "21"
type input "$3,423.00"
click at [367, 293] on icon at bounding box center [374, 293] width 15 height 15
type input "22"
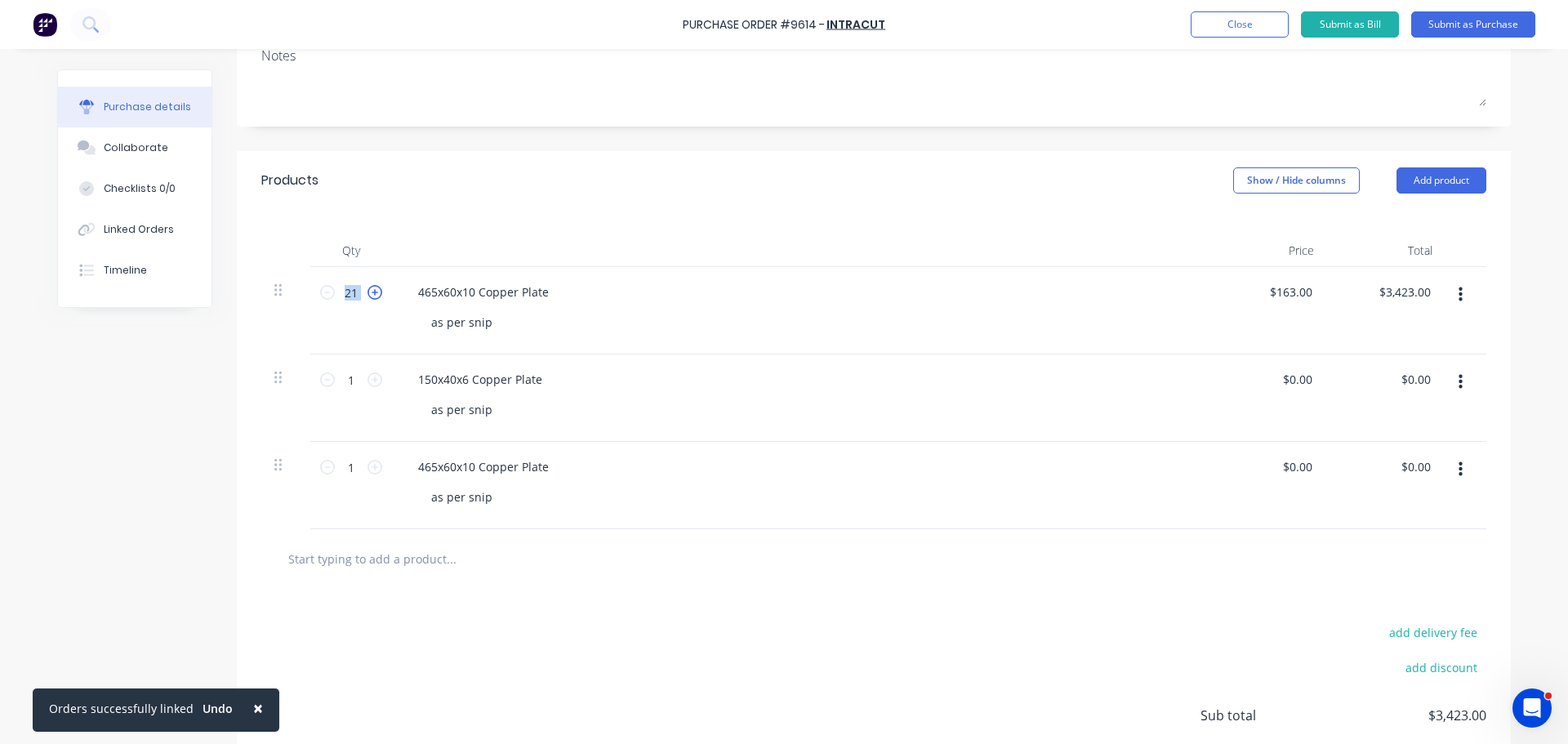
type input "$3,586.00"
click at [367, 293] on icon at bounding box center [374, 293] width 15 height 15
type input "23"
type input "$3,749.00"
click at [367, 293] on icon at bounding box center [374, 293] width 15 height 15
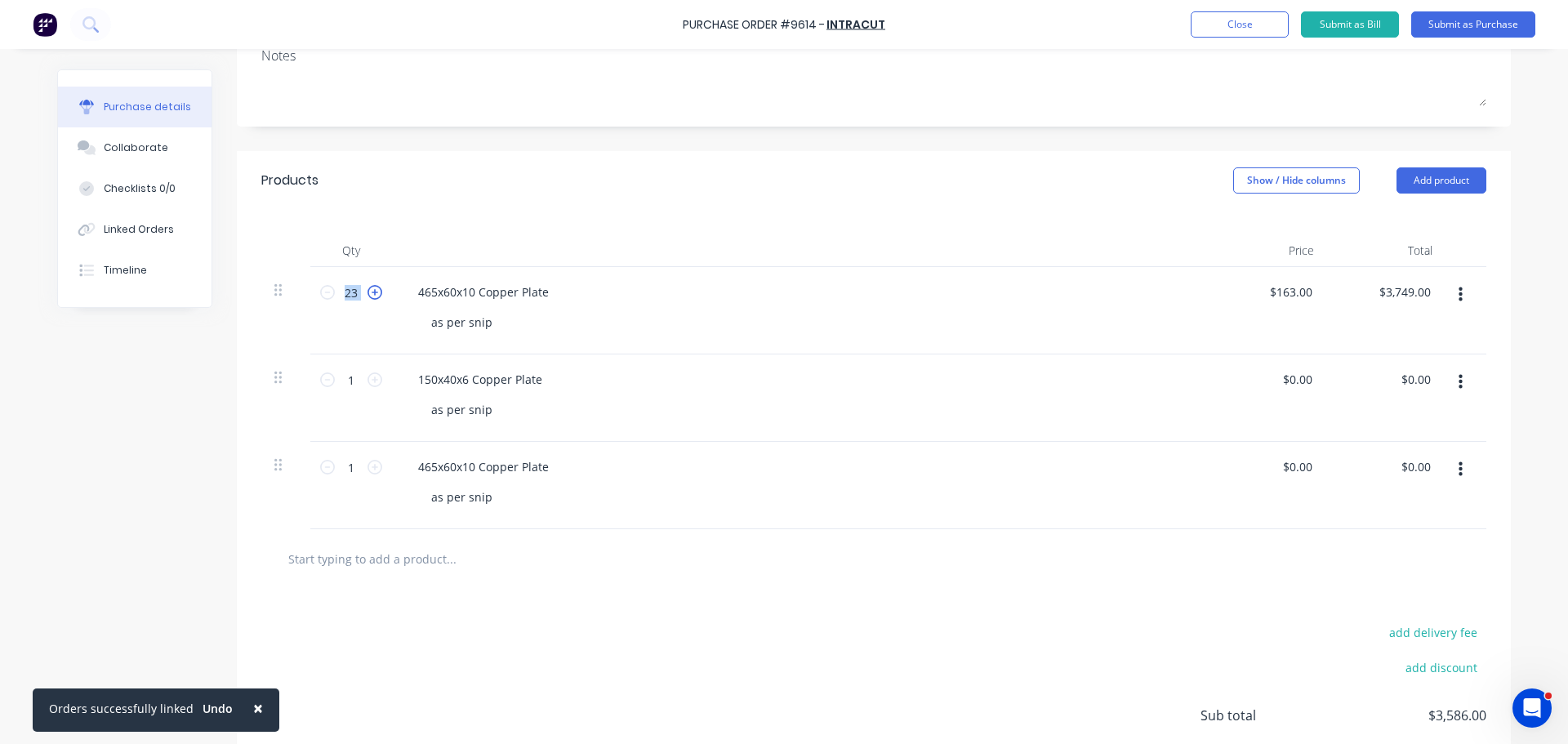
type input "24"
type input "$3,912.00"
click at [367, 293] on icon at bounding box center [374, 293] width 15 height 15
type input "25"
type input "$4,075.00"
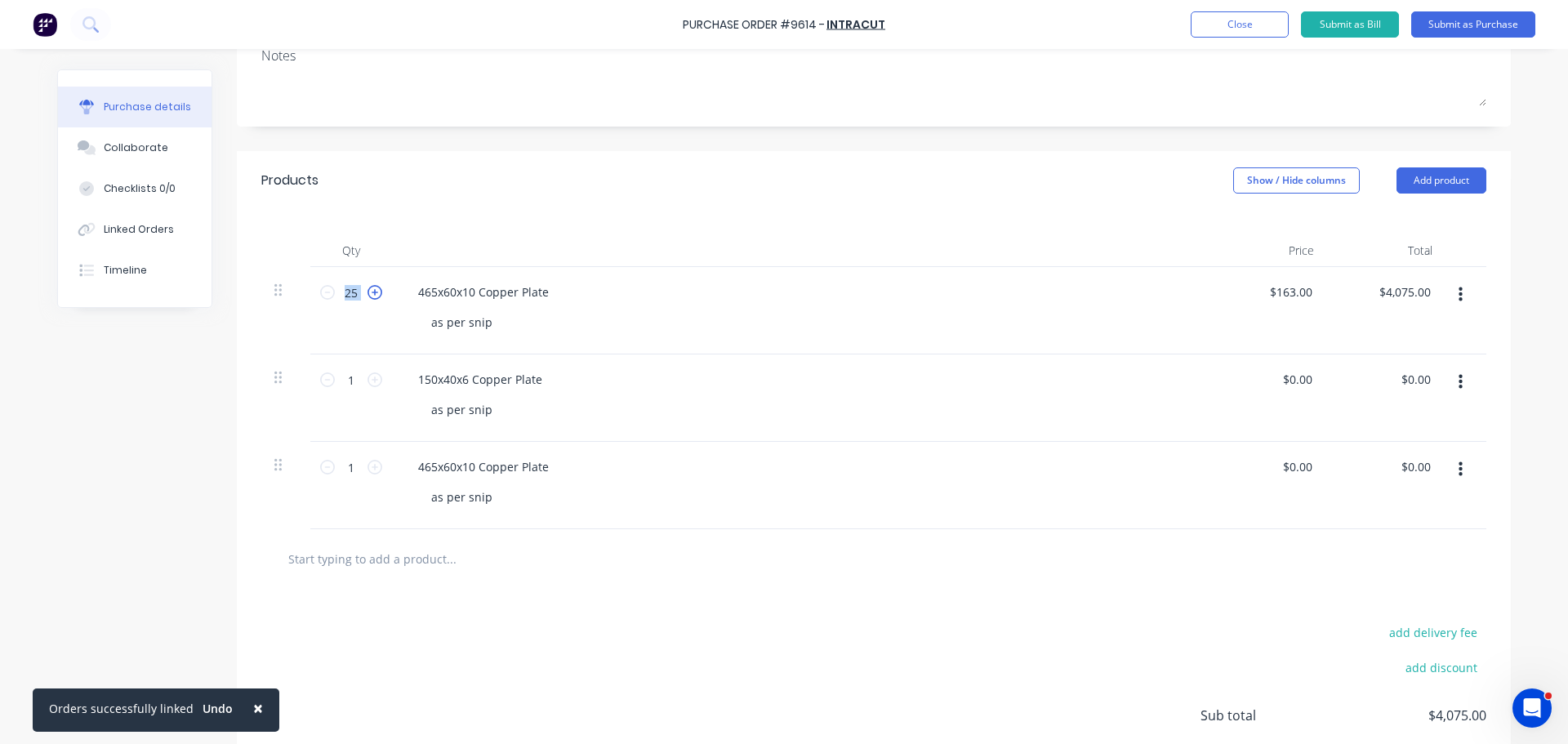
click at [367, 293] on icon at bounding box center [374, 293] width 15 height 15
type input "26"
type input "$4,238.00"
click at [367, 293] on icon at bounding box center [374, 293] width 15 height 15
type input "27"
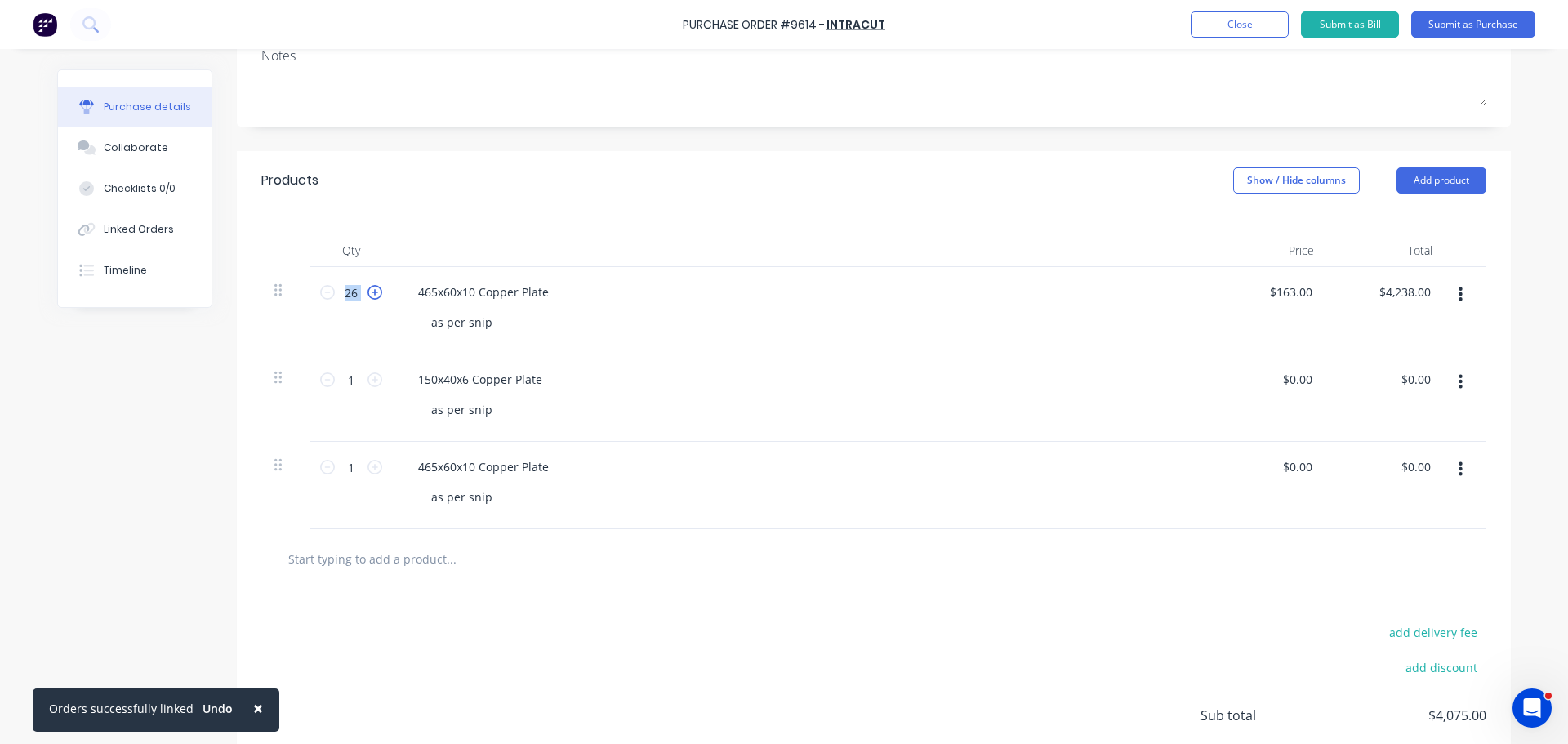
type input "$4,401.00"
click at [367, 293] on icon at bounding box center [374, 293] width 15 height 15
type input "28"
type input "$4,564.00"
click at [367, 293] on icon at bounding box center [374, 293] width 15 height 15
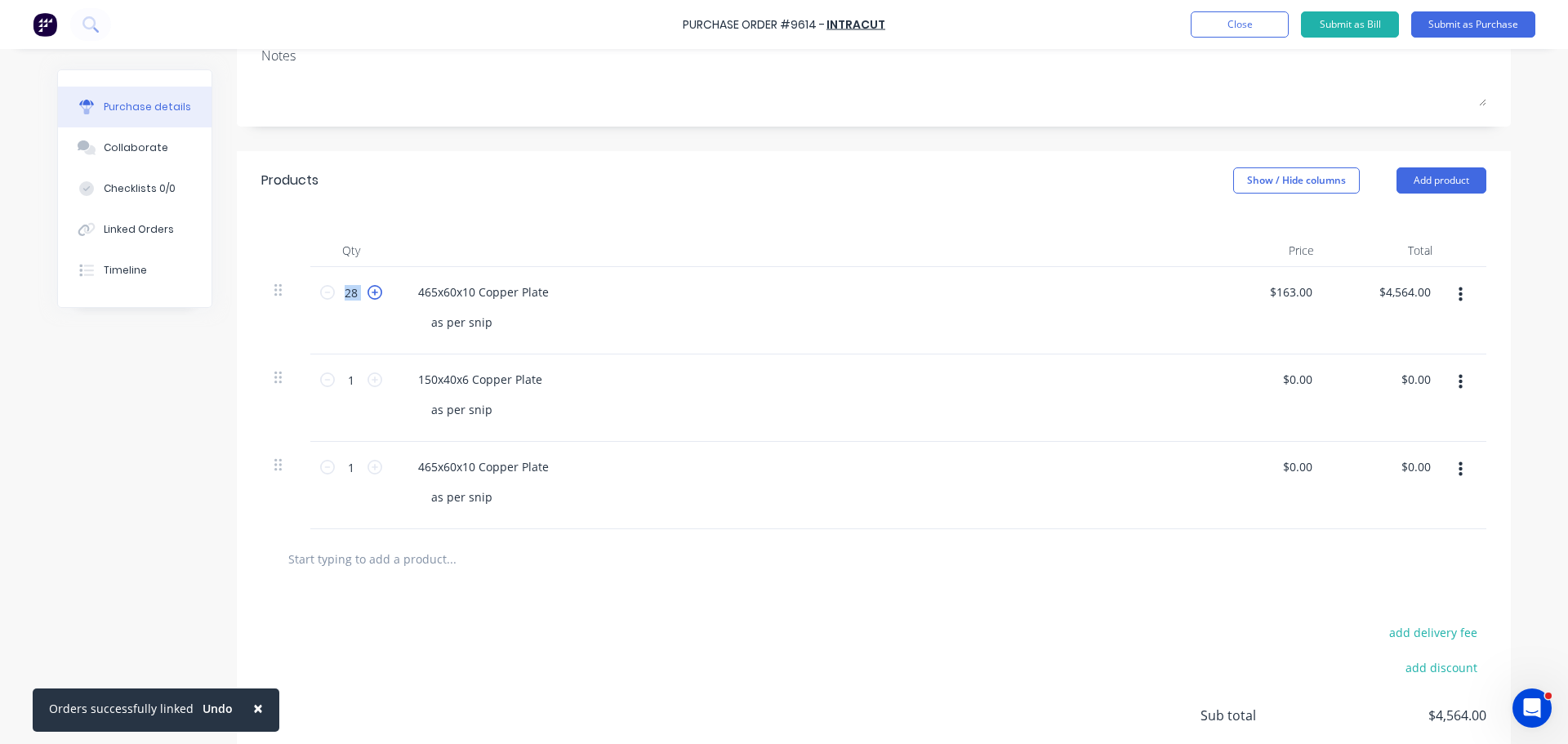
type input "29"
type input "$4,727.00"
click at [367, 293] on icon at bounding box center [374, 293] width 15 height 15
type input "30"
type input "$4,890.00"
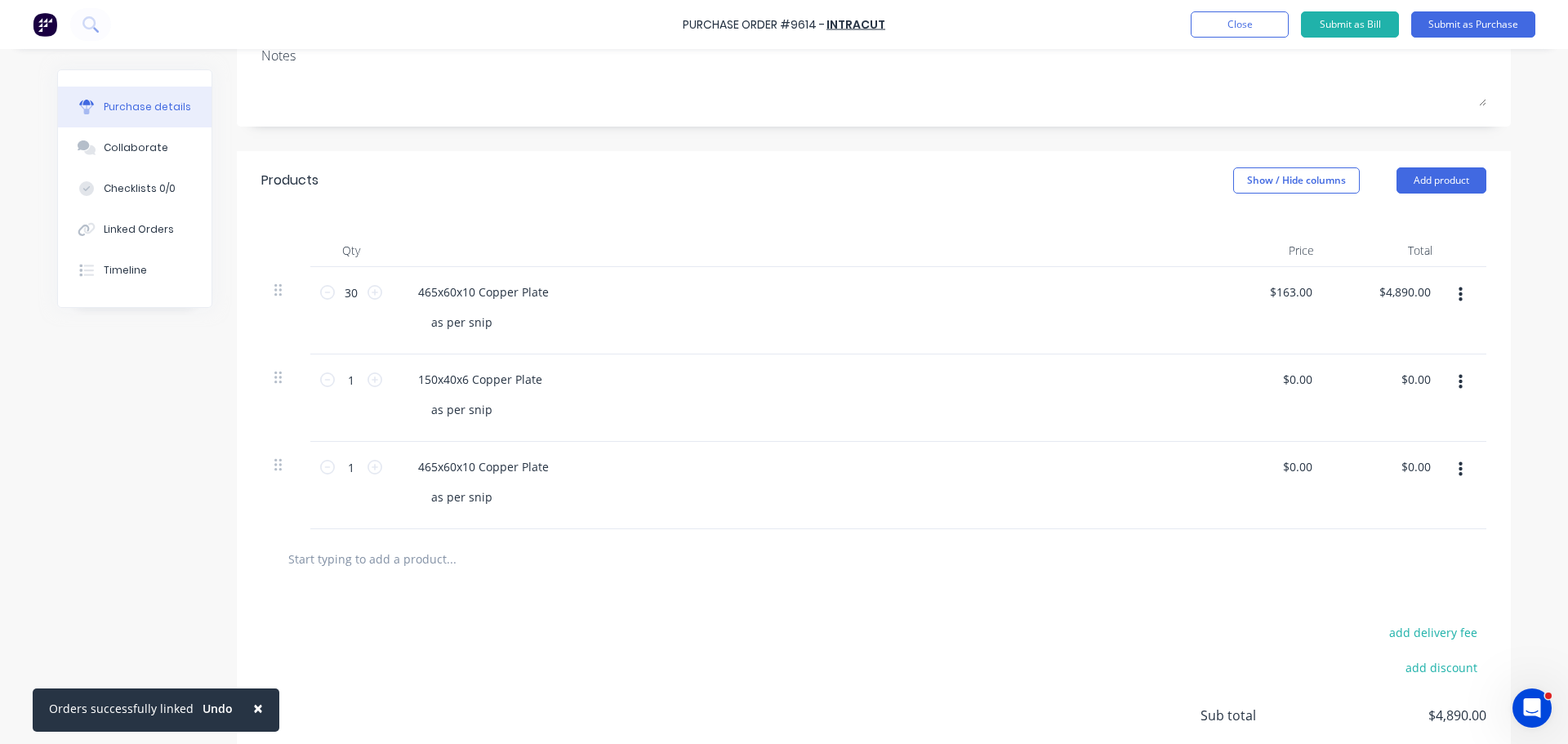
click at [1031, 372] on div "150x40x6 Copper Plate" at bounding box center [800, 379] width 790 height 24
click at [1303, 383] on input "0.00" at bounding box center [1296, 379] width 37 height 24
type input "0"
type input "3"
type input "$31.93"
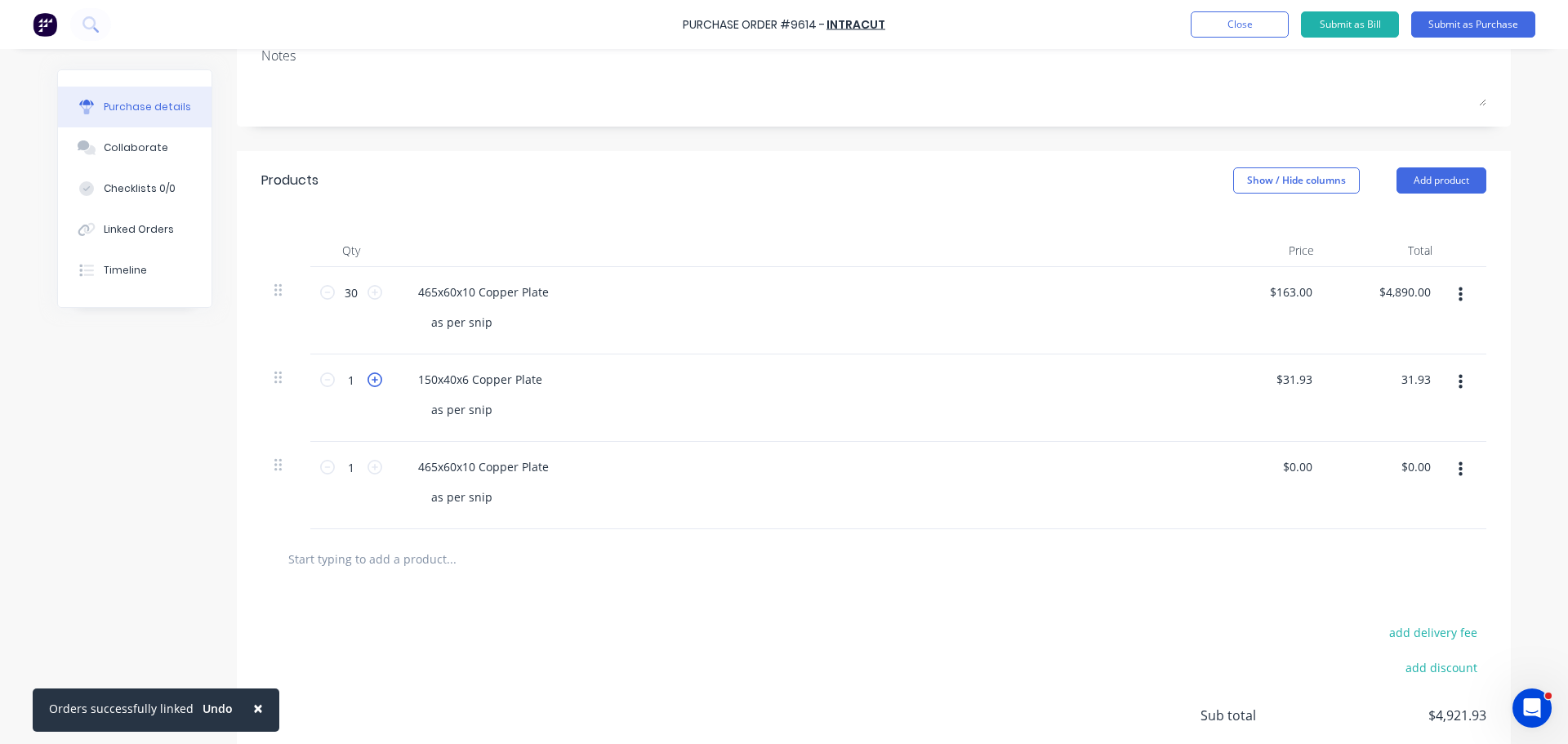
type input "$31.93"
click at [368, 384] on icon at bounding box center [374, 379] width 15 height 15
type input "2"
type input "$63.86"
click at [368, 384] on icon at bounding box center [374, 379] width 15 height 15
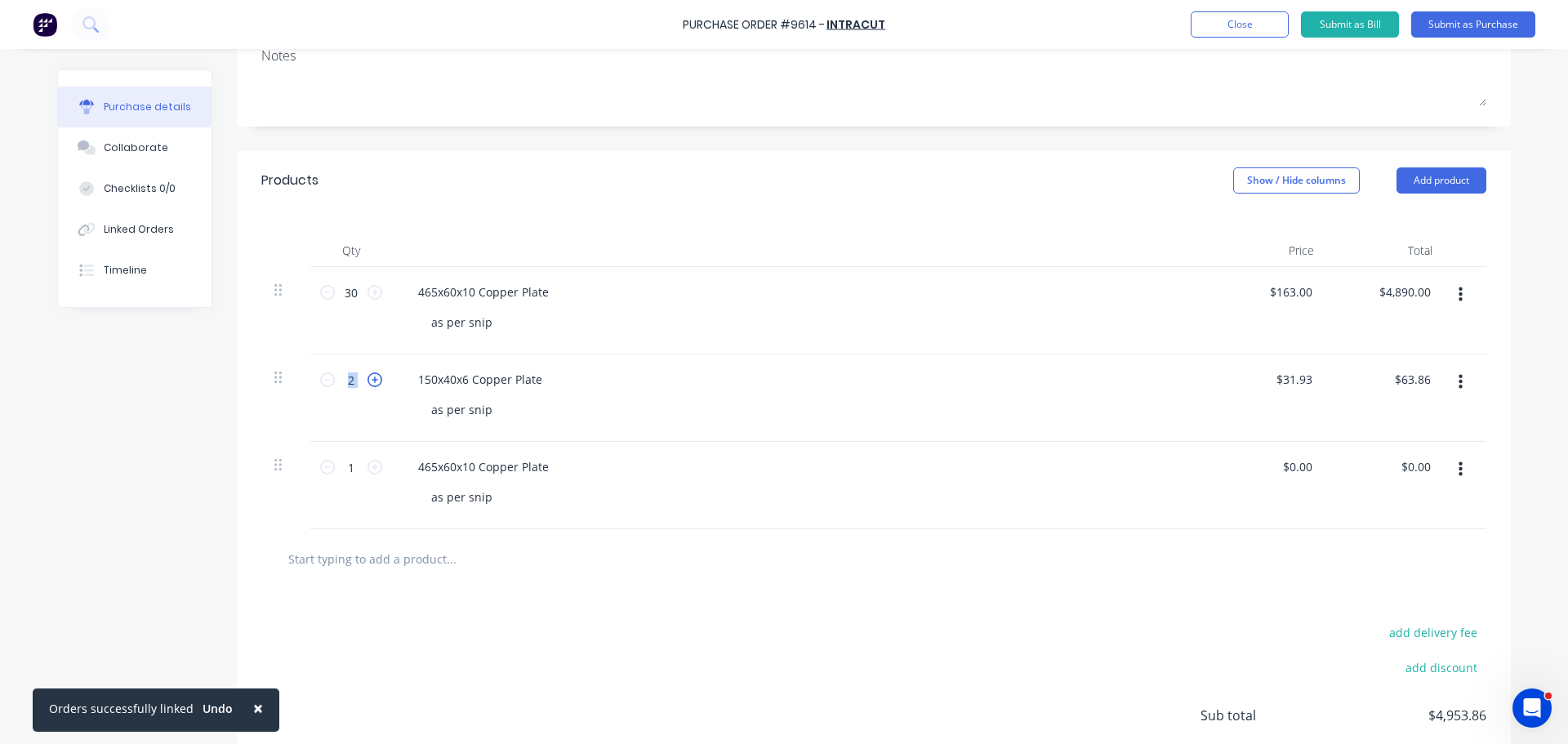
type input "3"
type input "$95.79"
click at [368, 384] on icon at bounding box center [374, 379] width 15 height 15
type input "4"
type input "$127.72"
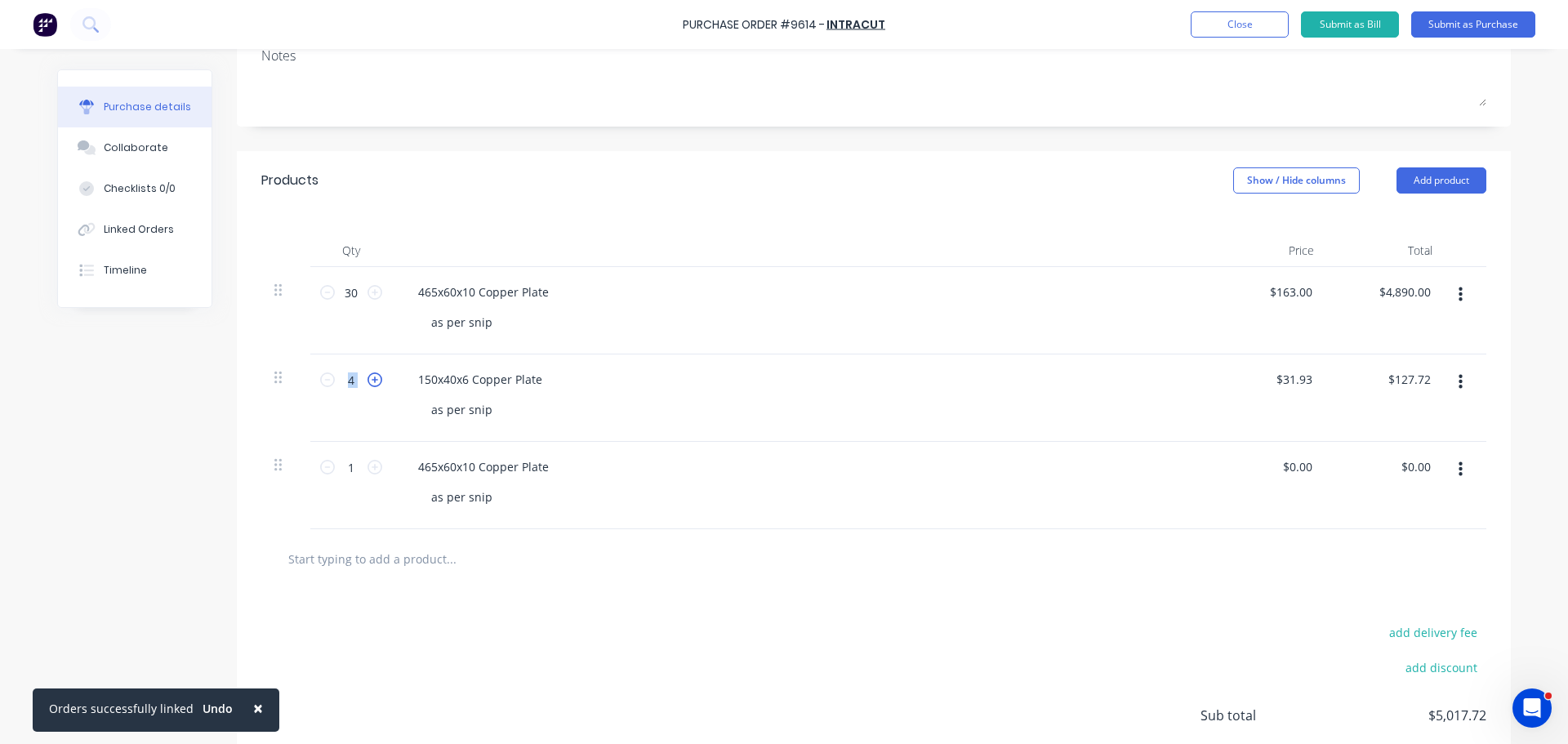
click at [368, 384] on icon at bounding box center [374, 379] width 15 height 15
type input "5"
type input "$159.65"
click at [368, 384] on icon at bounding box center [374, 379] width 15 height 15
type input "6"
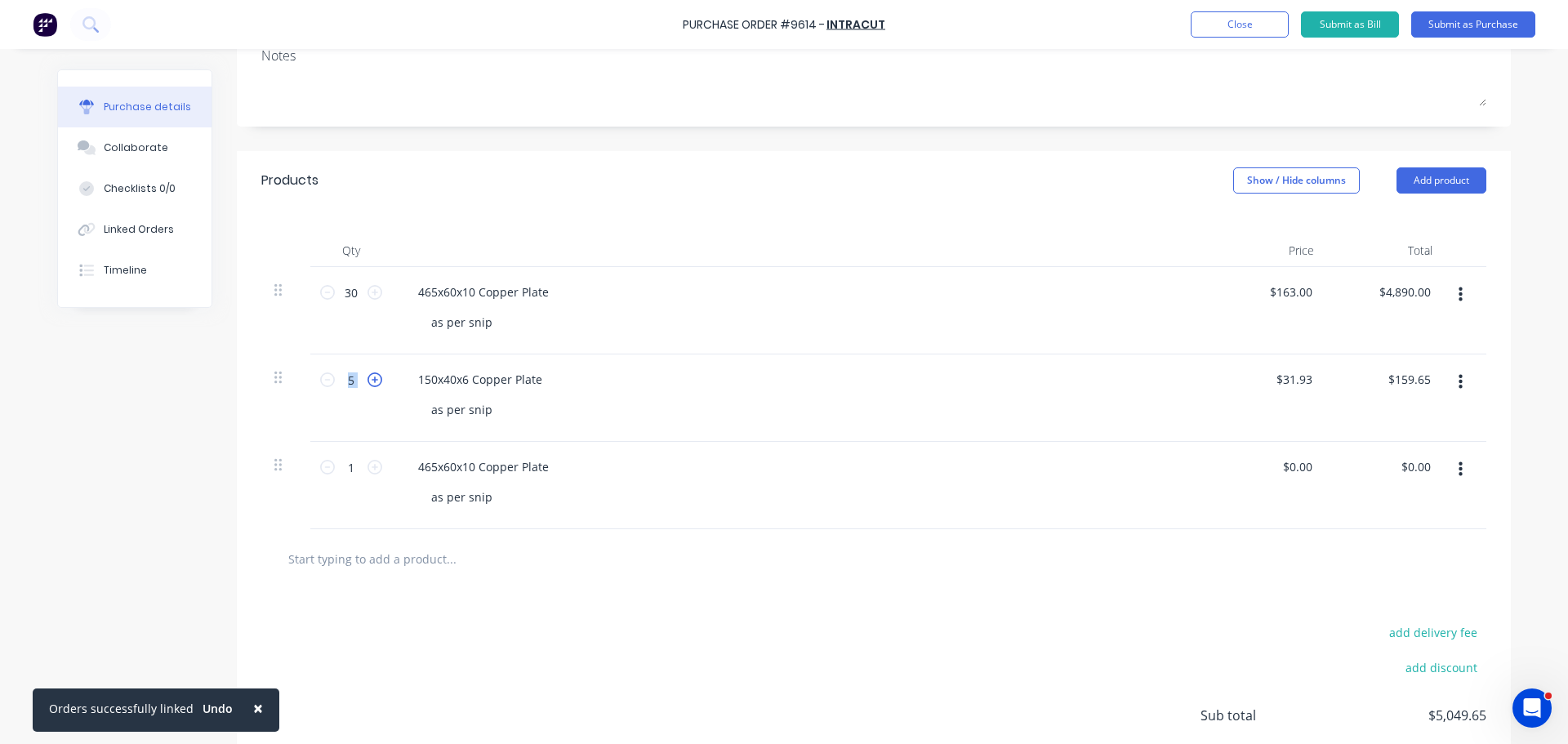
type input "$191.58"
click at [959, 458] on div "465x60x10 Copper Plate" at bounding box center [800, 466] width 790 height 24
click at [368, 465] on icon at bounding box center [374, 467] width 15 height 15
type input "3"
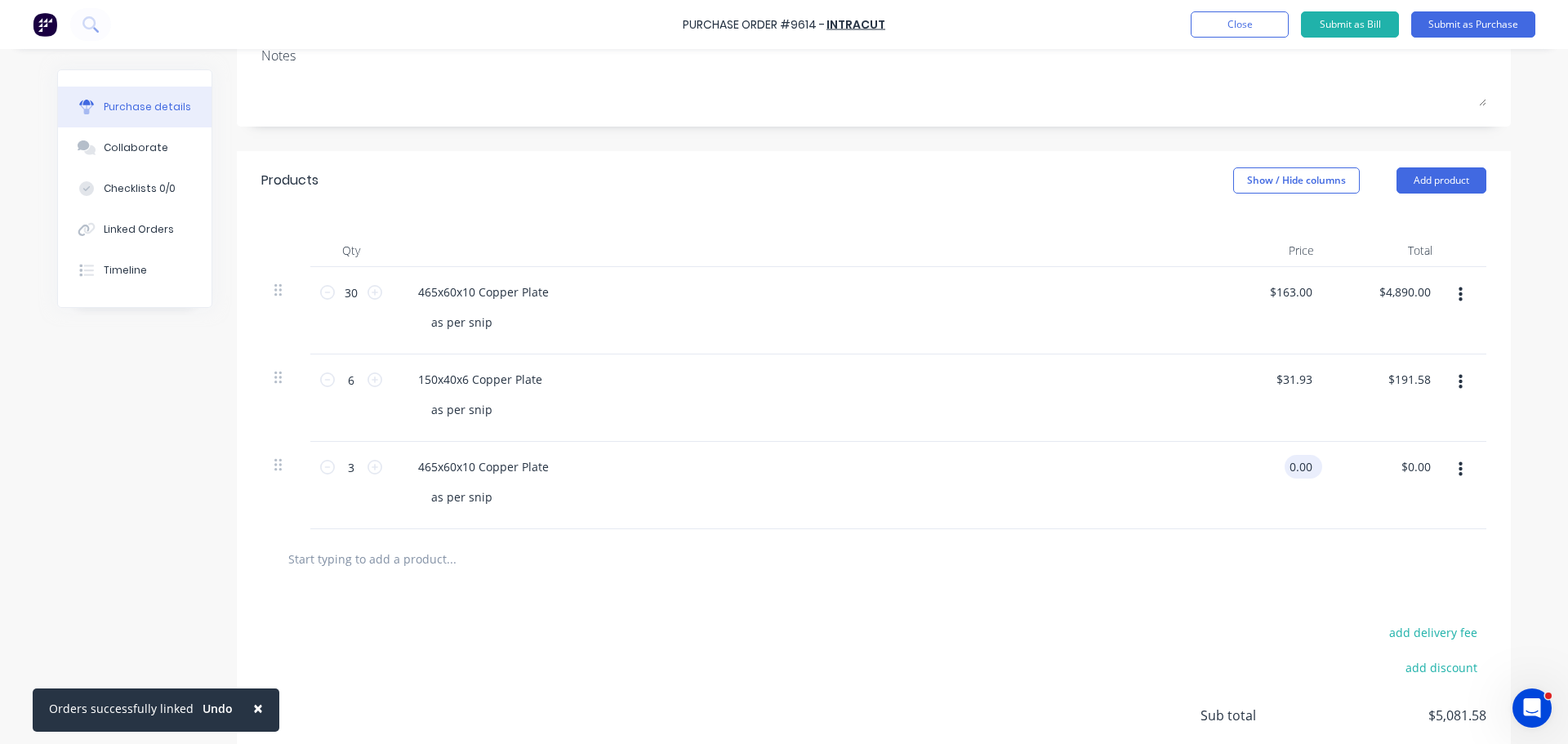
click at [1308, 469] on input "0.00" at bounding box center [1300, 466] width 31 height 24
type input "$0.00"
type input "0.00"
type input "0.0000"
type input "$0.00"
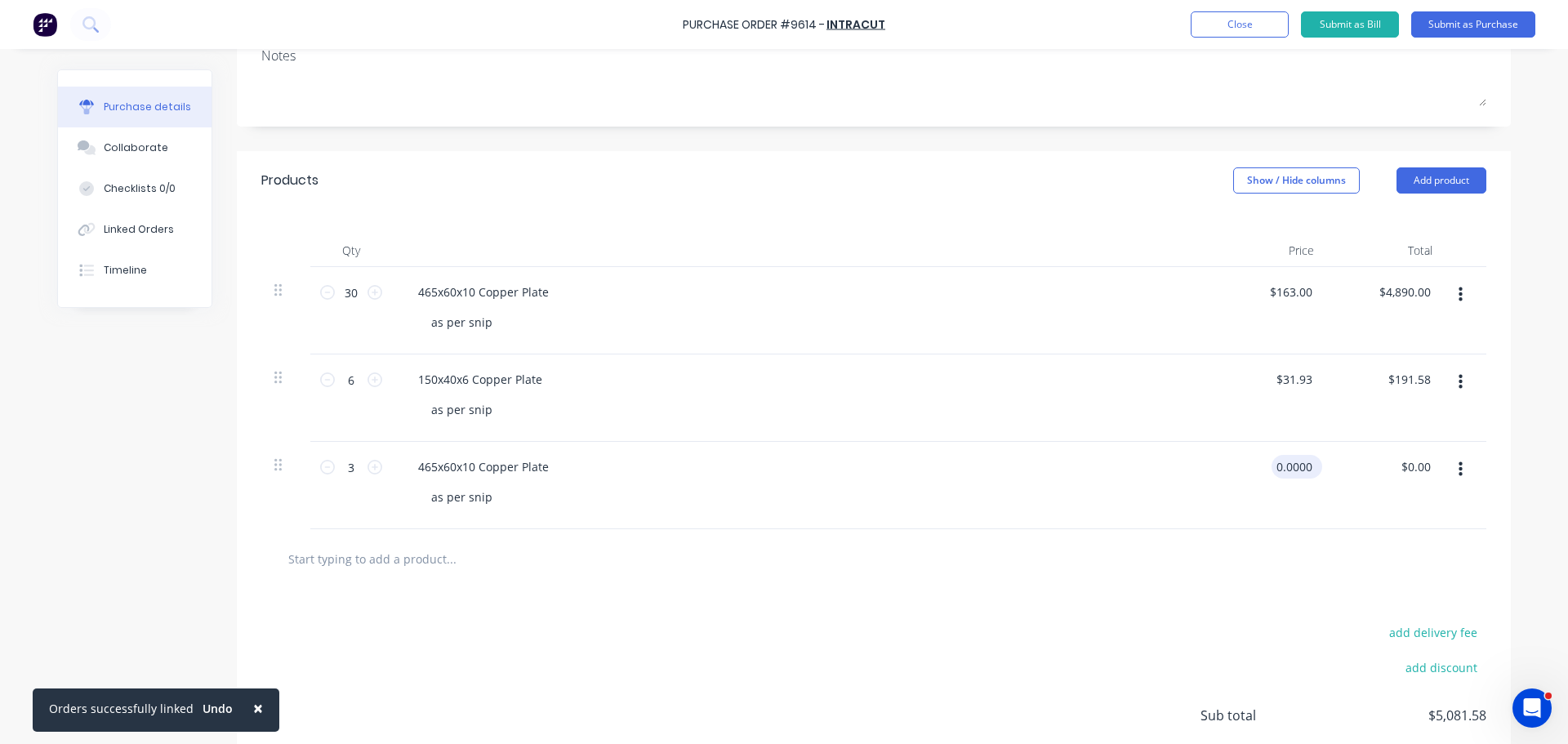
click at [1308, 469] on input "0.0000" at bounding box center [1293, 466] width 44 height 24
type input "0"
type input "$162.72"
type input "$488.16"
click at [1227, 520] on div "$162.72 $162.72" at bounding box center [1267, 485] width 118 height 88
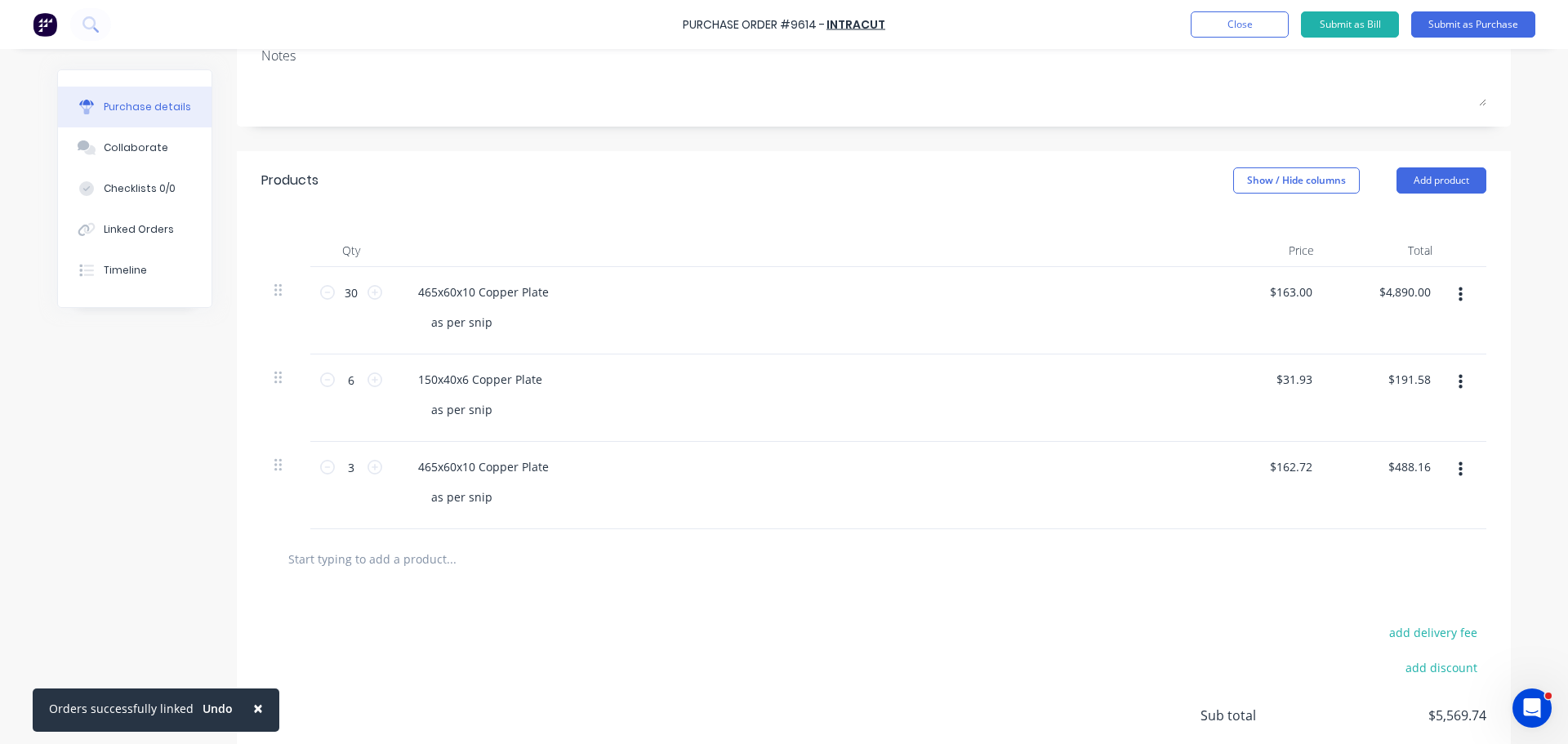
click at [1022, 568] on div at bounding box center [874, 559] width 1199 height 33
click at [390, 559] on input "text" at bounding box center [450, 559] width 326 height 33
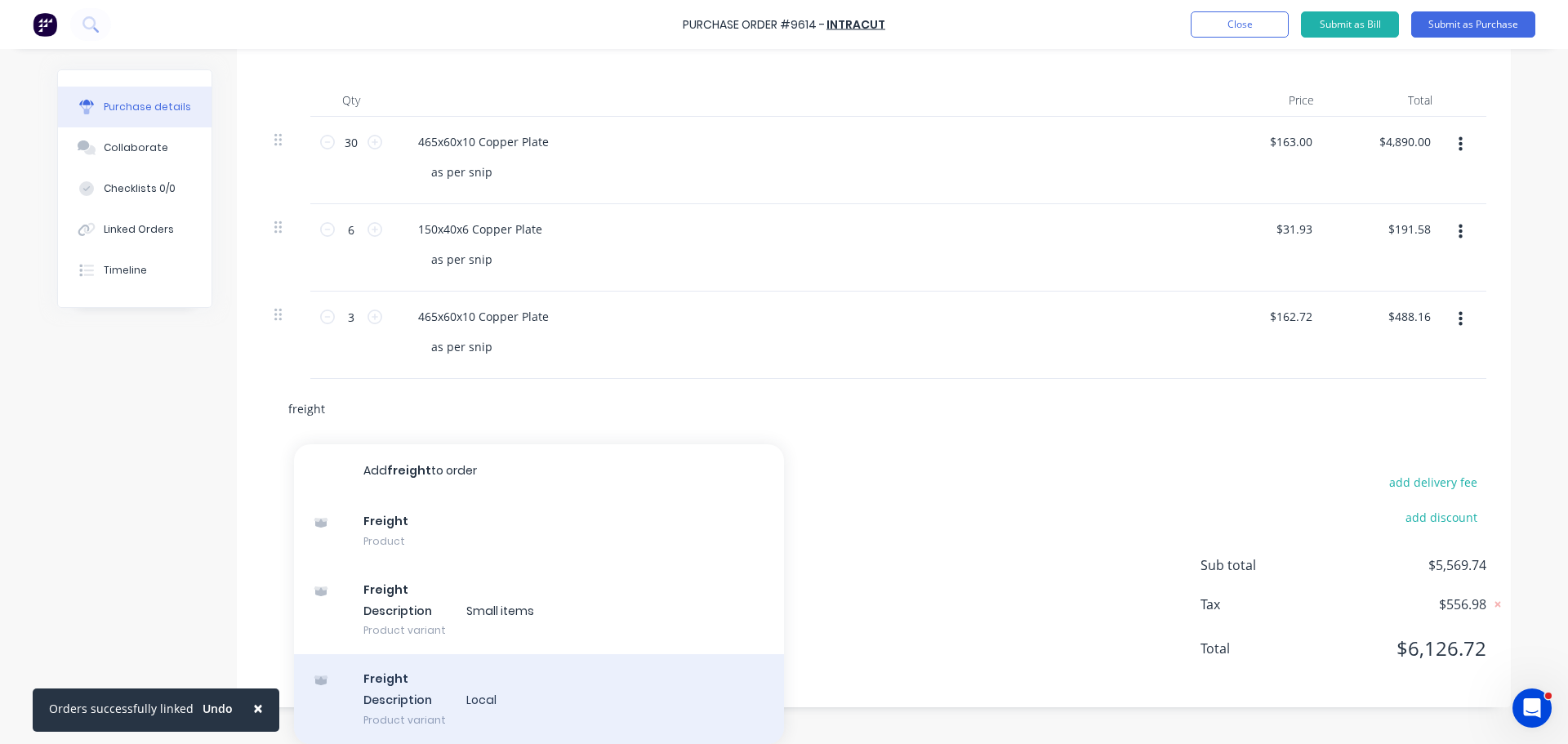
type input "freight"
click at [413, 705] on div "Freight Description Local Product variant" at bounding box center [539, 699] width 490 height 90
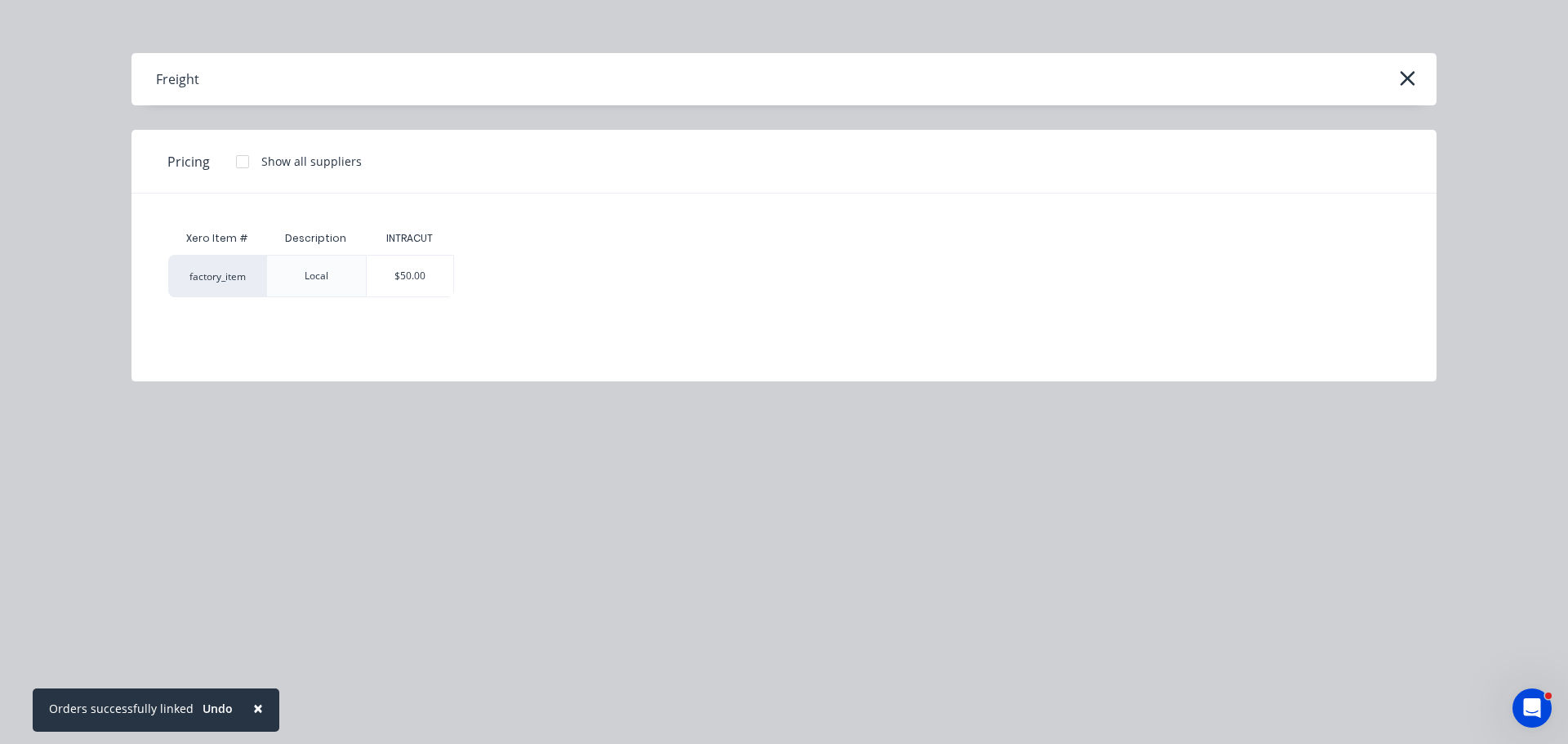
click at [434, 264] on div "$50.00" at bounding box center [411, 275] width 88 height 41
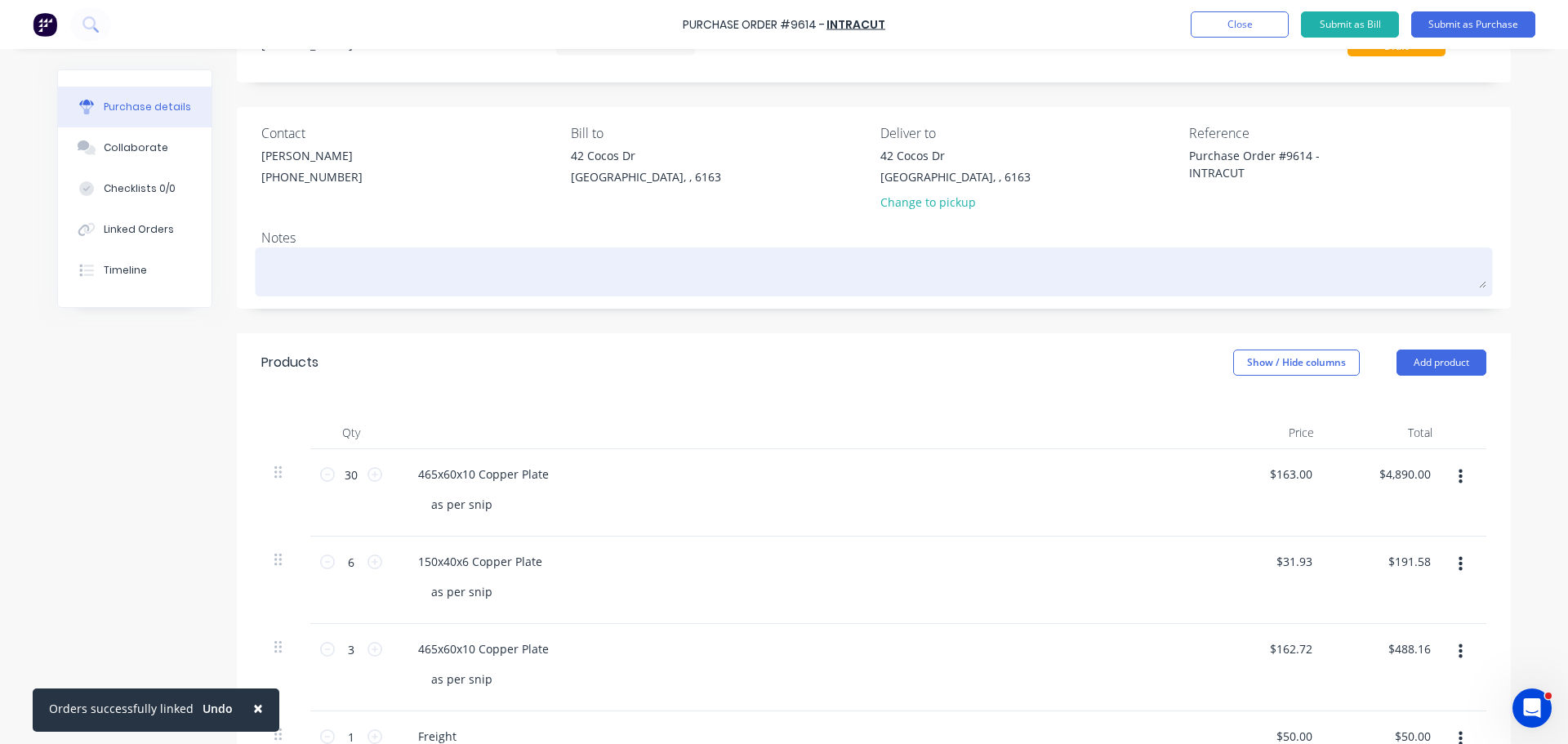
scroll to position [0, 0]
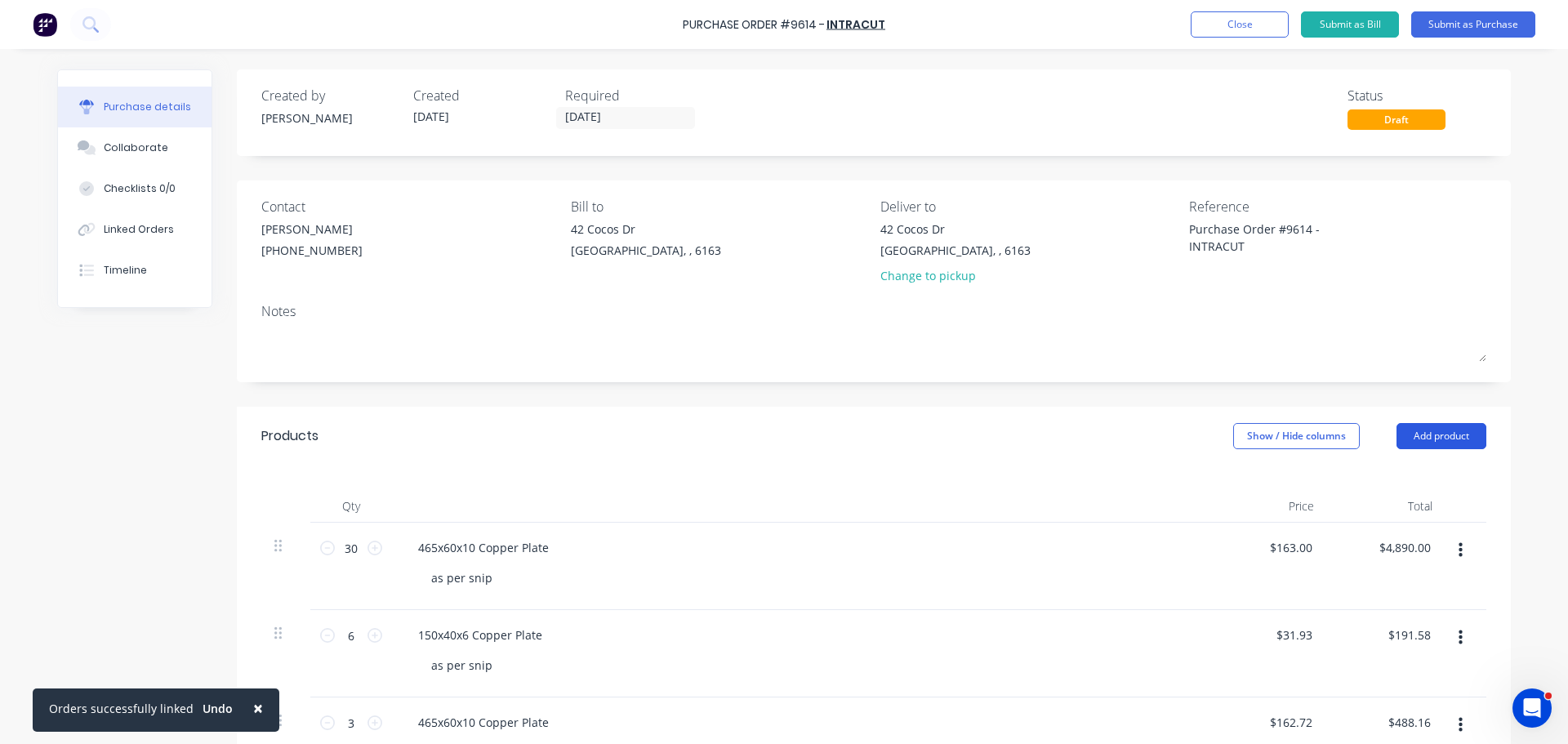
click at [1441, 434] on button "Add product" at bounding box center [1441, 436] width 90 height 26
drag, startPoint x: 1393, startPoint y: 637, endPoint x: 1381, endPoint y: 641, distance: 12.6
click at [1393, 636] on div "Notes (External)" at bounding box center [1408, 641] width 126 height 24
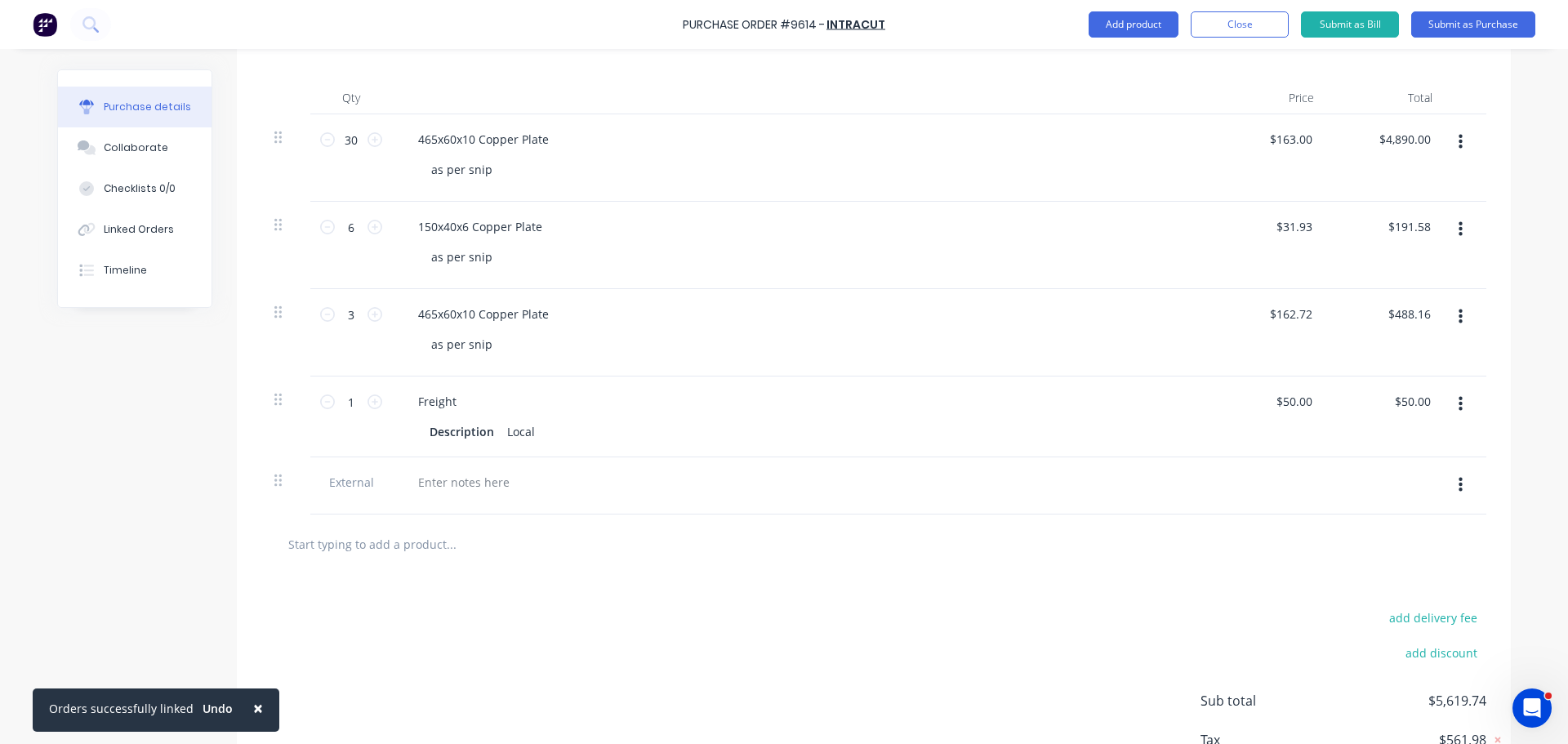
scroll to position [523, 0]
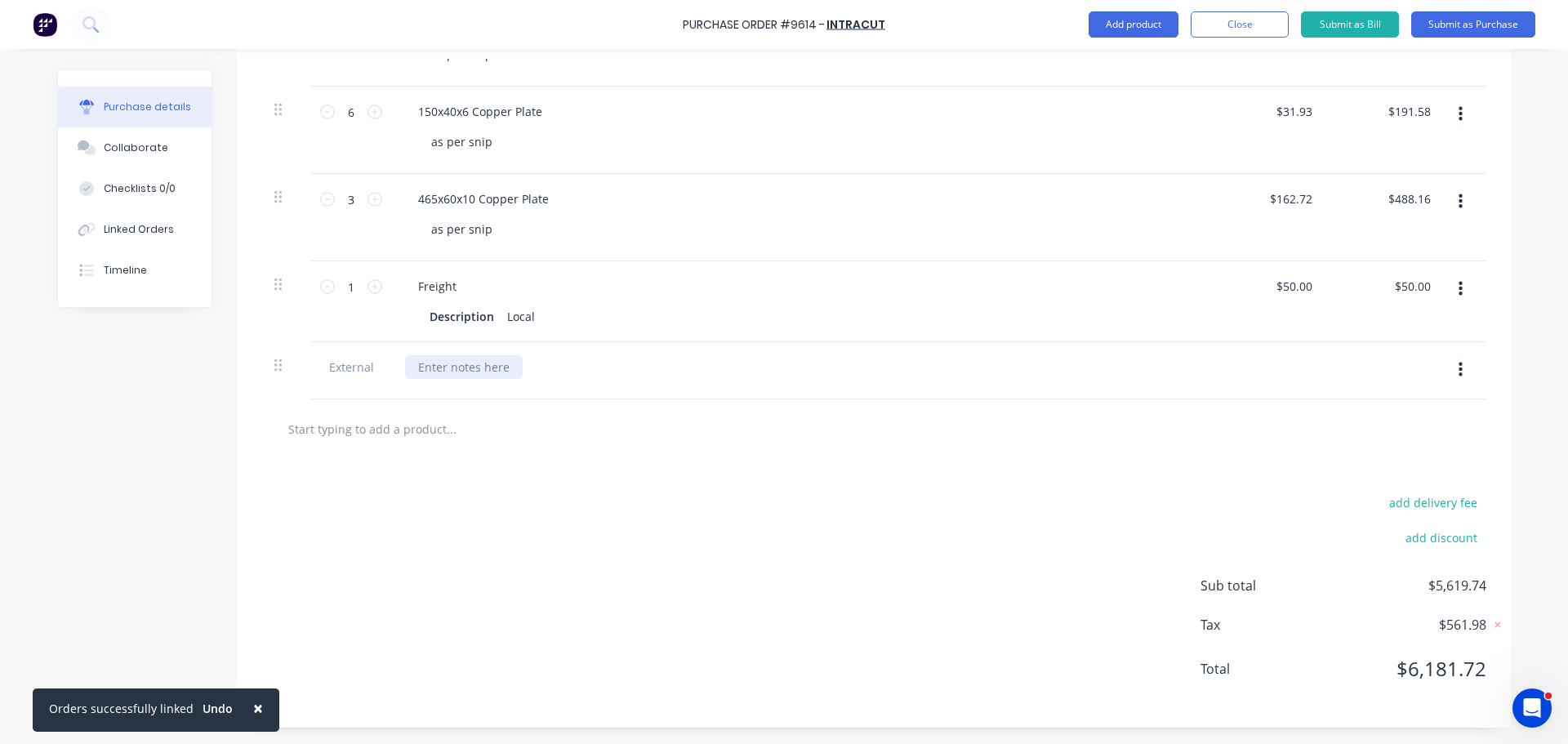
click at [449, 371] on div at bounding box center [464, 367] width 117 height 24
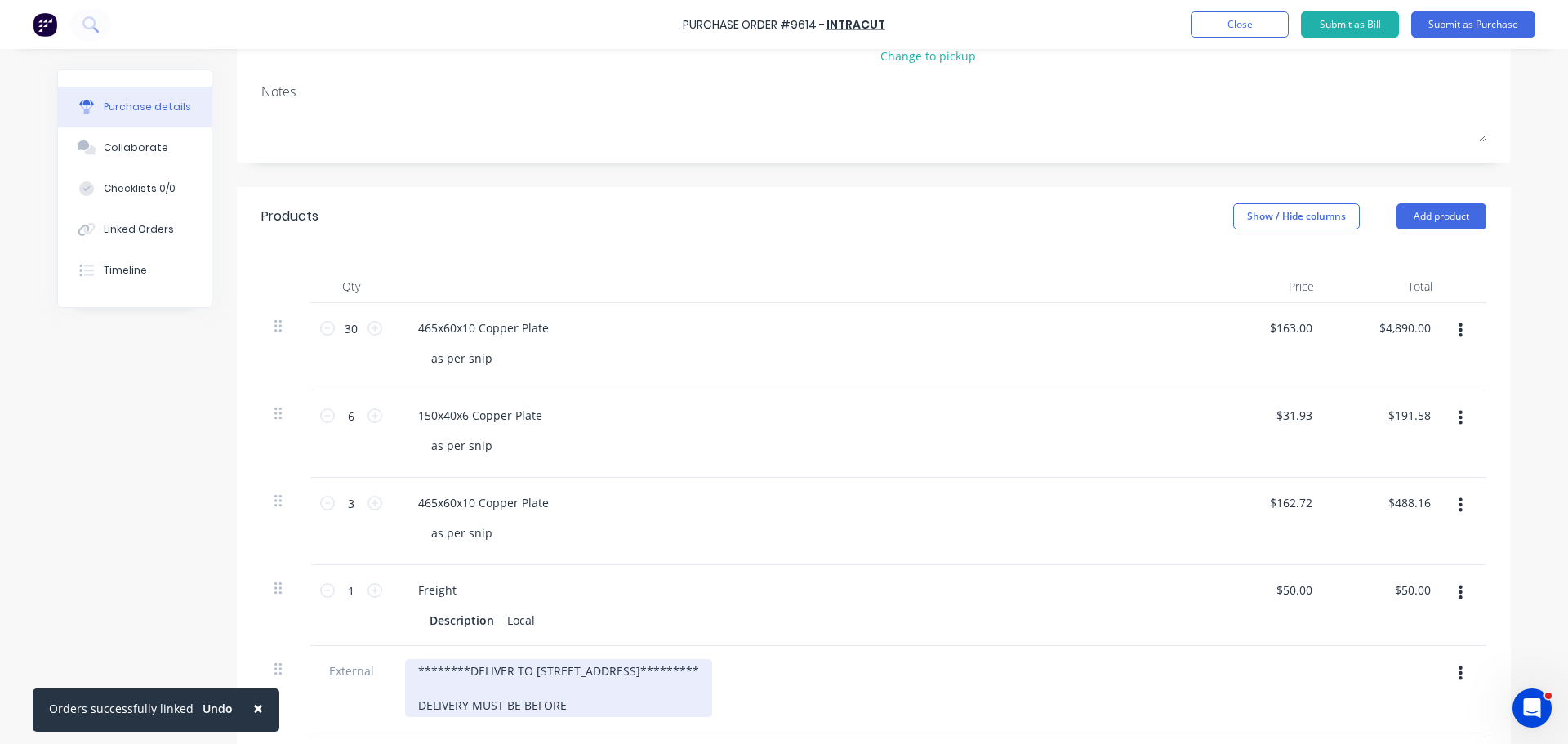
scroll to position [558, 0]
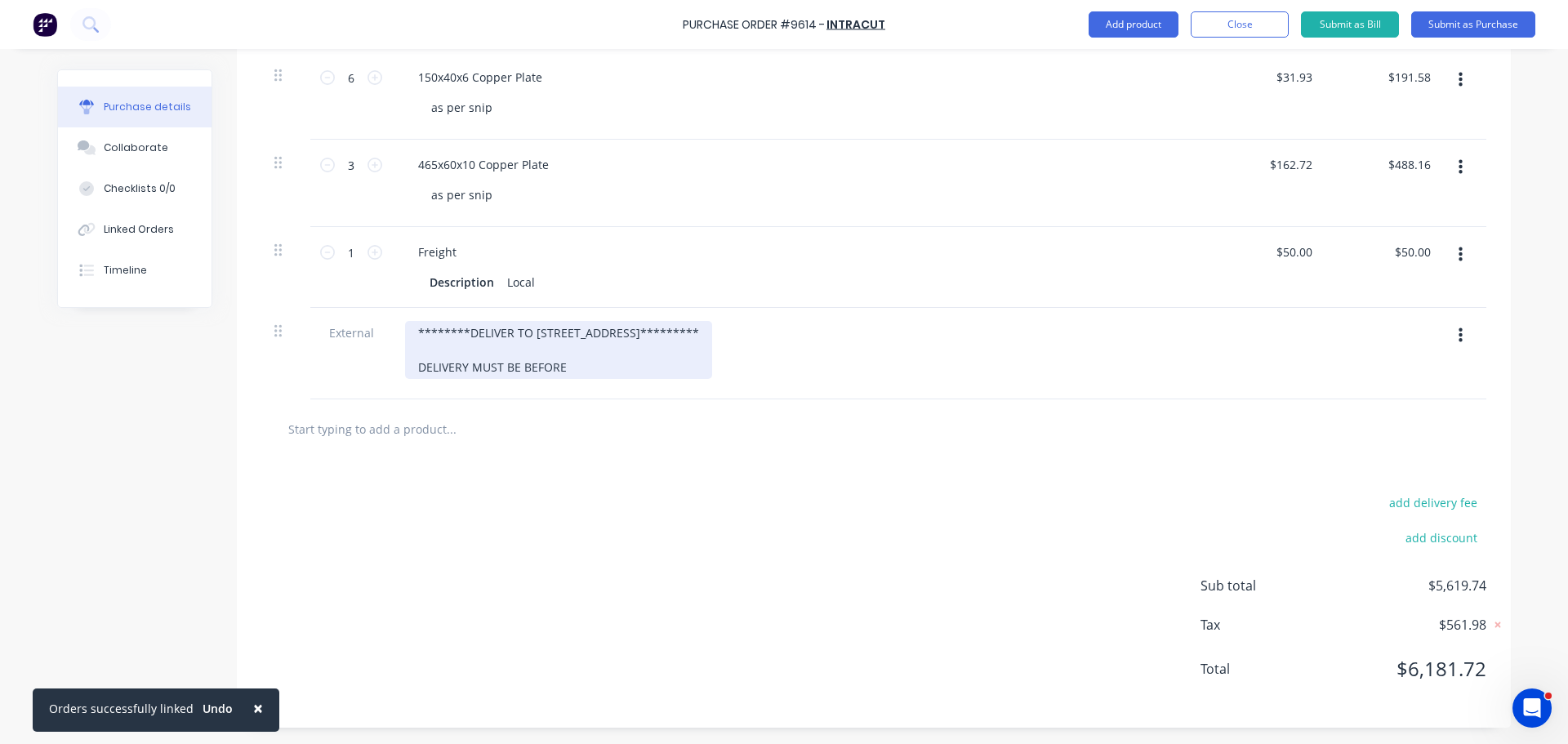
click at [572, 365] on div "********DELIVER TO 42 COCOS DRIVE********* DELIVERY MUST BE BEFORE" at bounding box center [558, 350] width 307 height 58
click at [407, 331] on div "********DELIVER TO 42 COCOS DRIVE********* DELIVERY MUST BE BEFORE 11.30AM ON F…" at bounding box center [627, 350] width 445 height 58
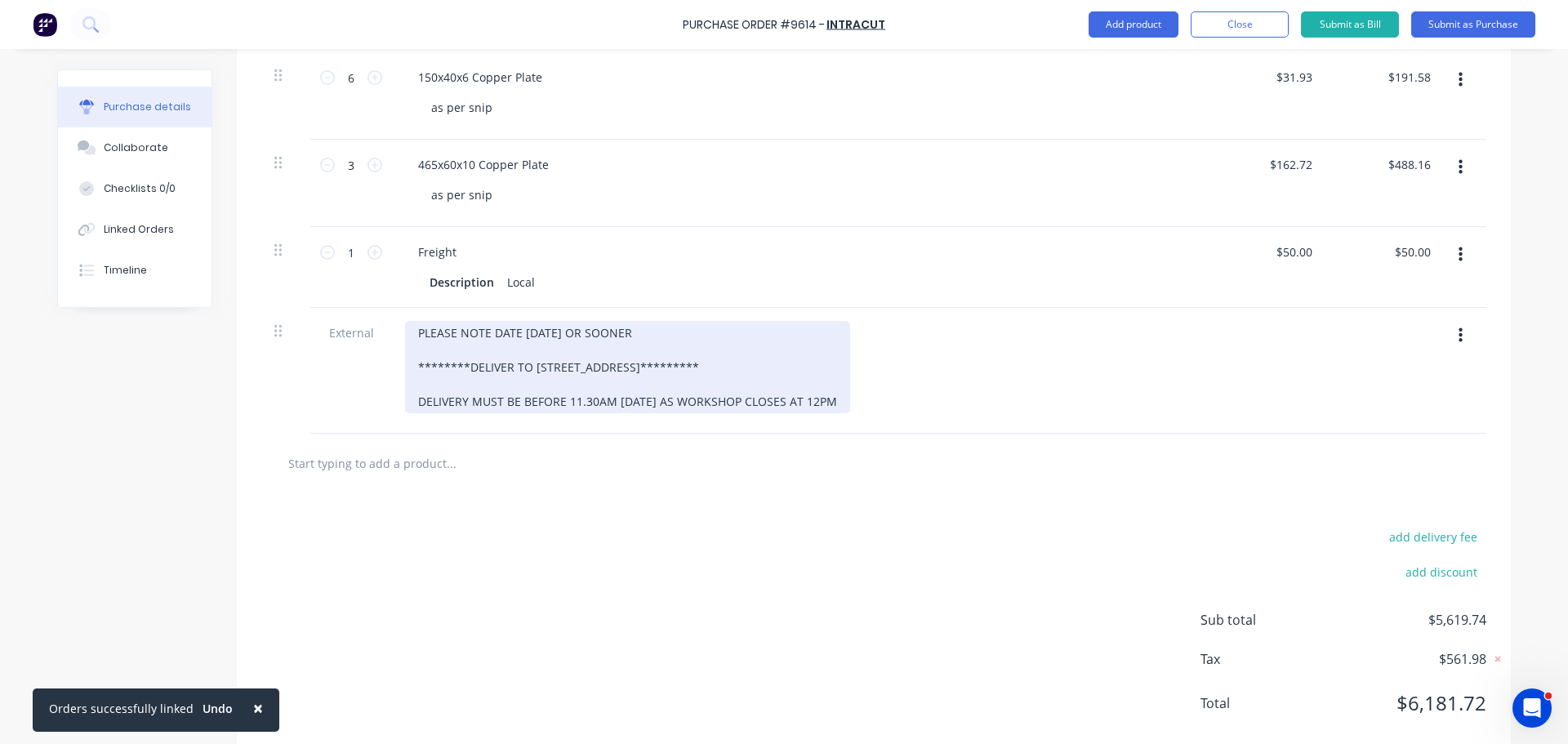
click at [850, 400] on div "PLEASE NOTE DATE 05/09/25 OR SOONER ********DELIVER TO 42 COCOS DRIVE********* …" at bounding box center [627, 367] width 445 height 93
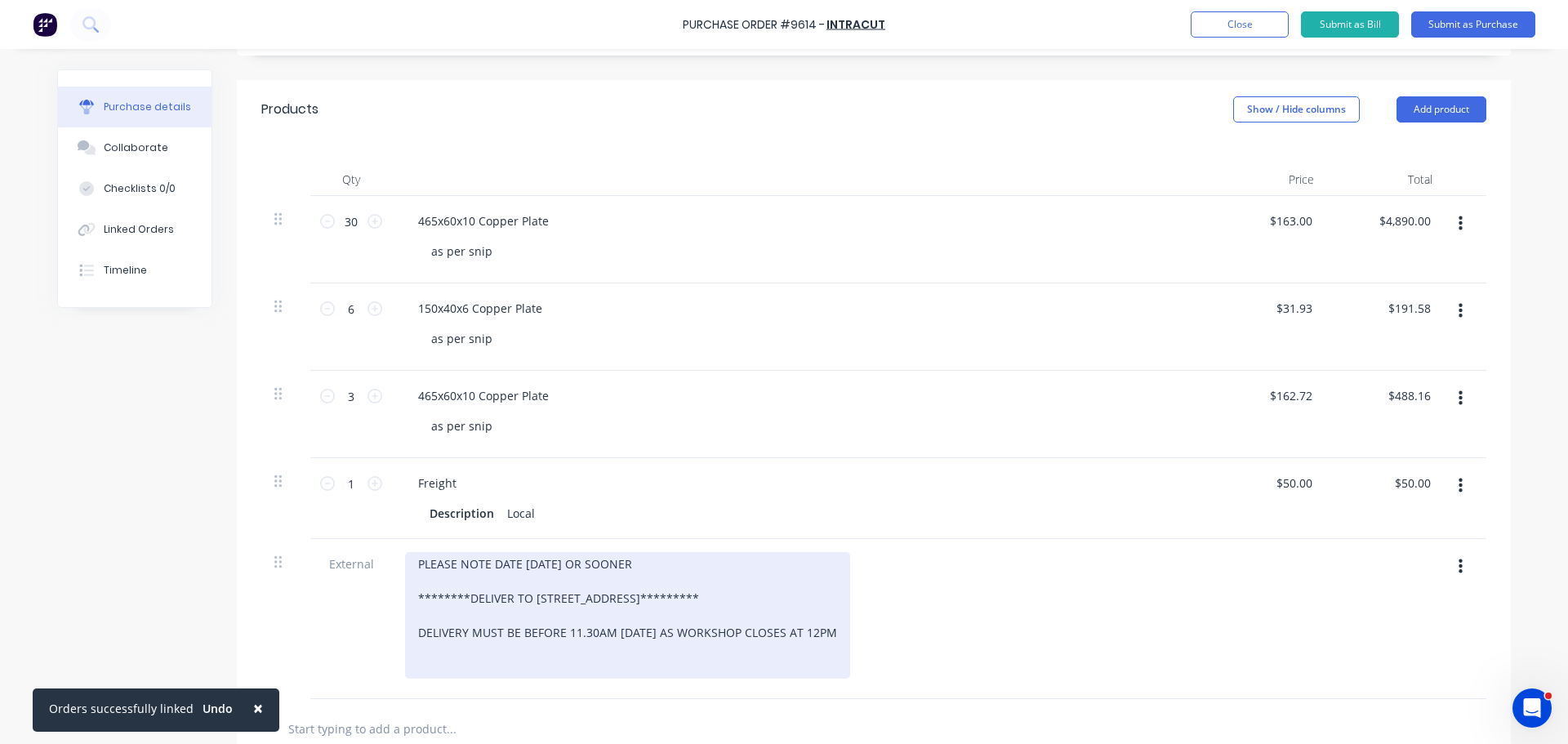
scroll to position [571, 0]
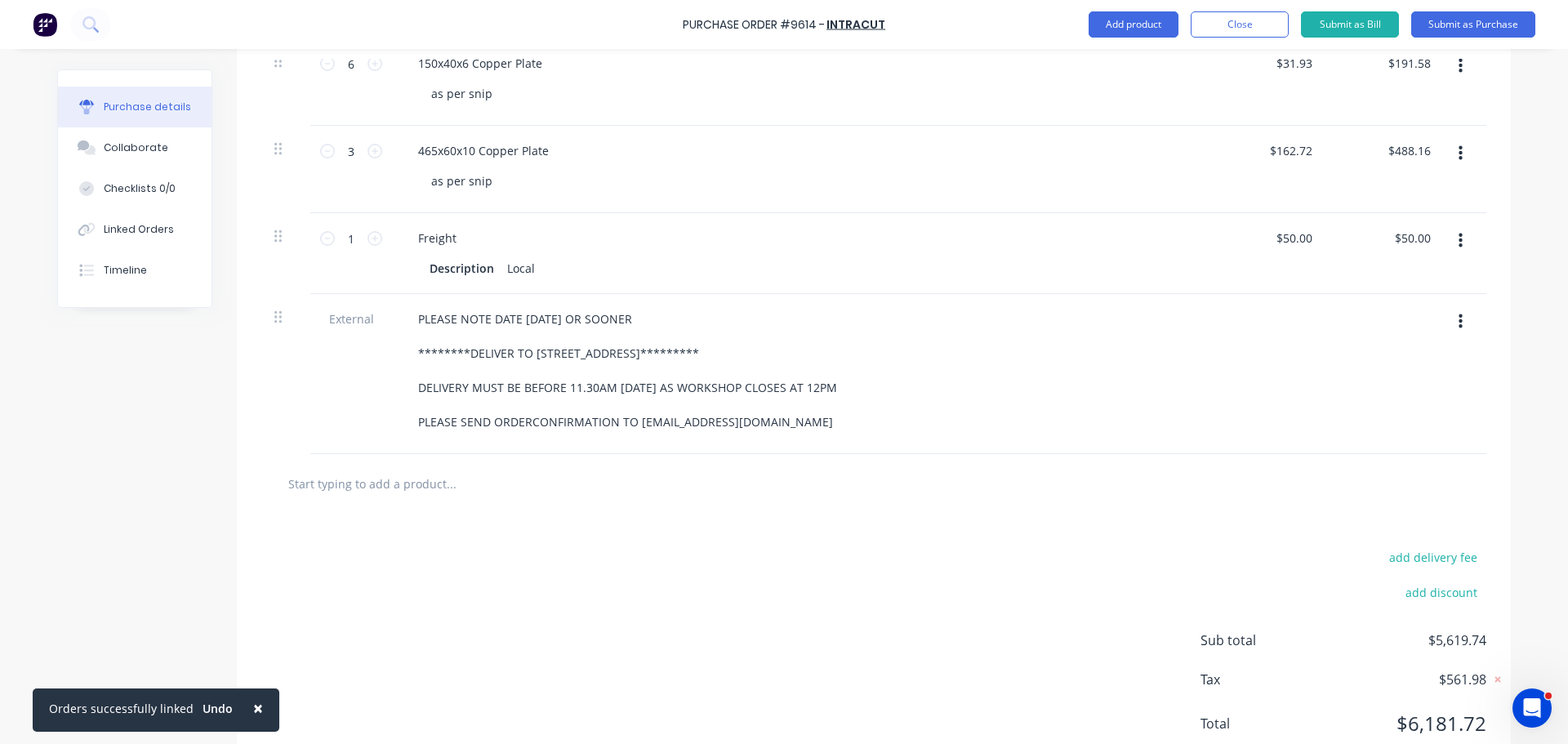
click at [245, 713] on button "×" at bounding box center [257, 708] width 42 height 39
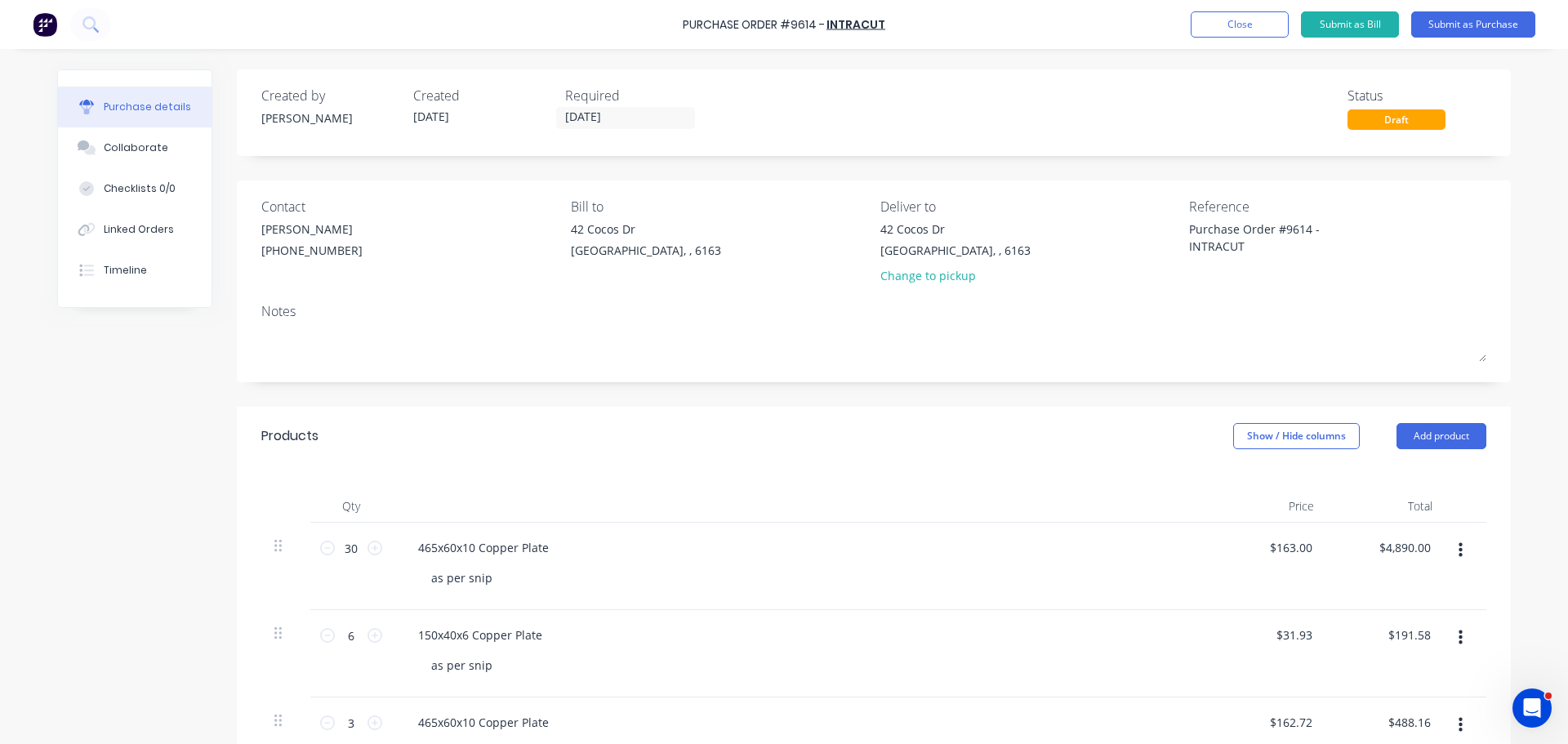
scroll to position [0, 0]
click at [1472, 17] on button "Submit as Purchase" at bounding box center [1473, 25] width 124 height 26
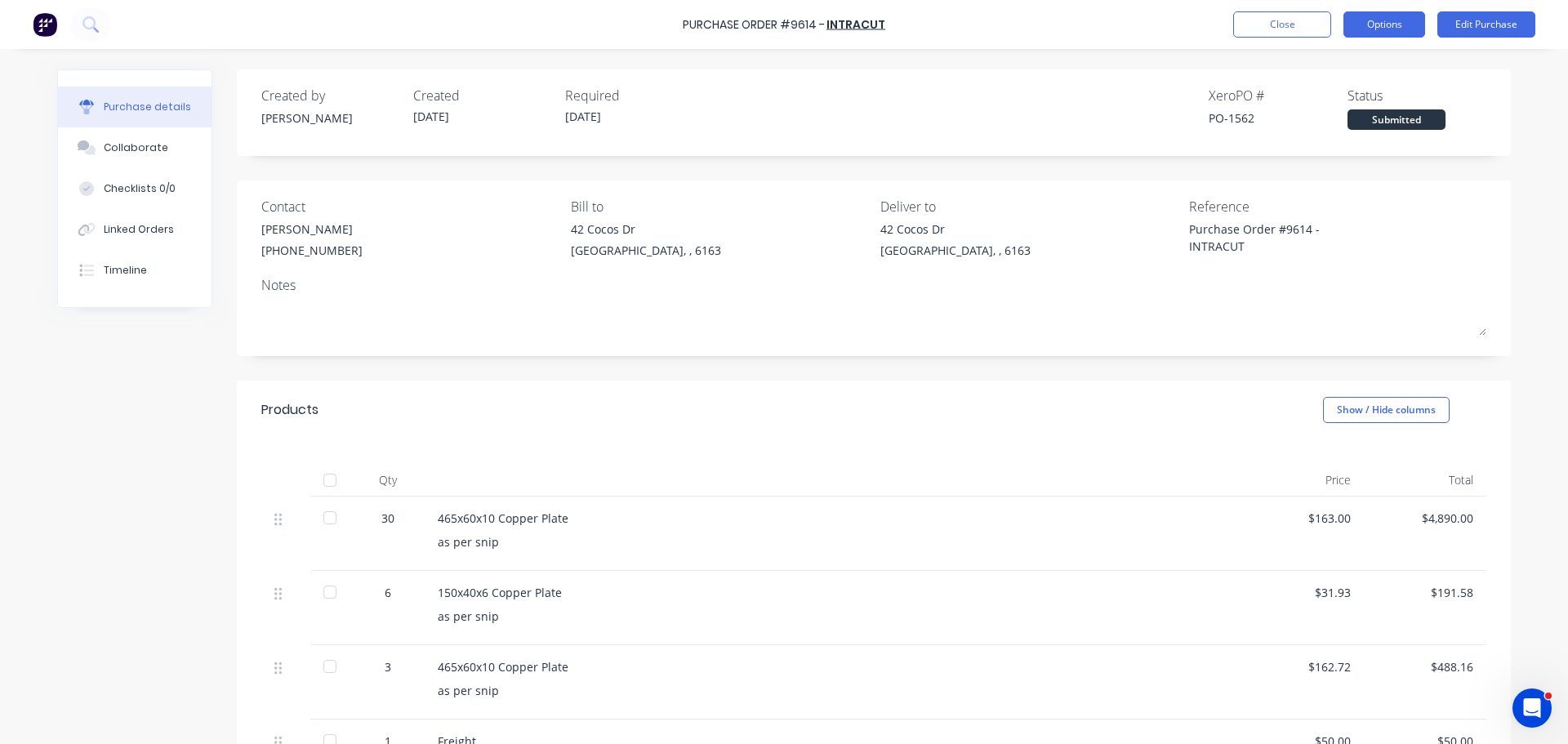
click at [1386, 25] on button "Options" at bounding box center [1384, 25] width 82 height 26
click at [1134, 93] on div "Created by Bevan Created 29/08/25 Required 05/09/25 Xero PO # PO-1562 Status Su…" at bounding box center [874, 107] width 1225 height 44
click at [984, 169] on div "Created by Bevan Created 29/08/25 Required 05/09/25 Xero PO # PO-1562 Status Su…" at bounding box center [873, 617] width 1274 height 1095
click at [1400, 25] on button "Options" at bounding box center [1384, 25] width 82 height 26
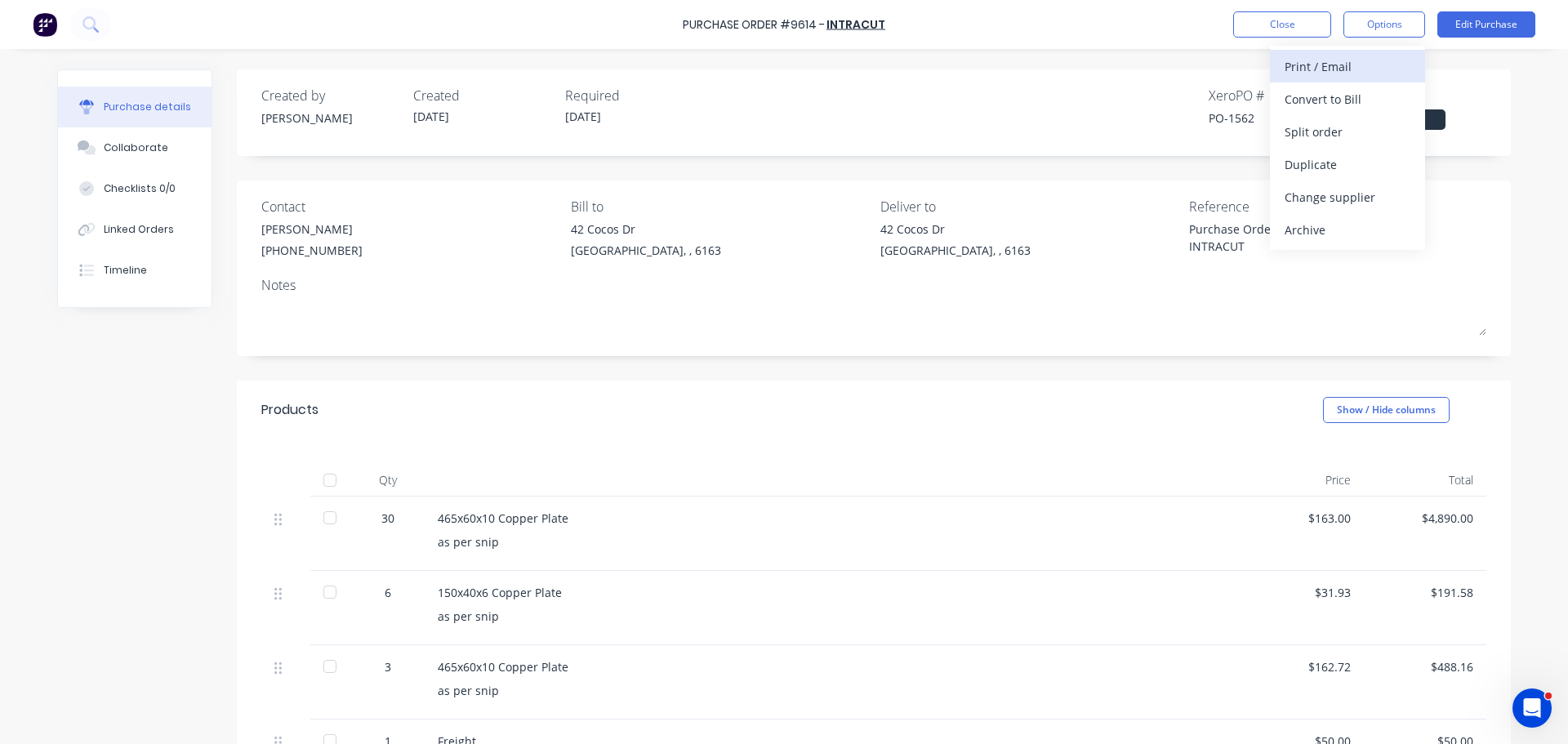
click at [1308, 69] on div "Print / Email" at bounding box center [1347, 66] width 126 height 24
click at [1315, 101] on div "With pricing" at bounding box center [1347, 99] width 126 height 24
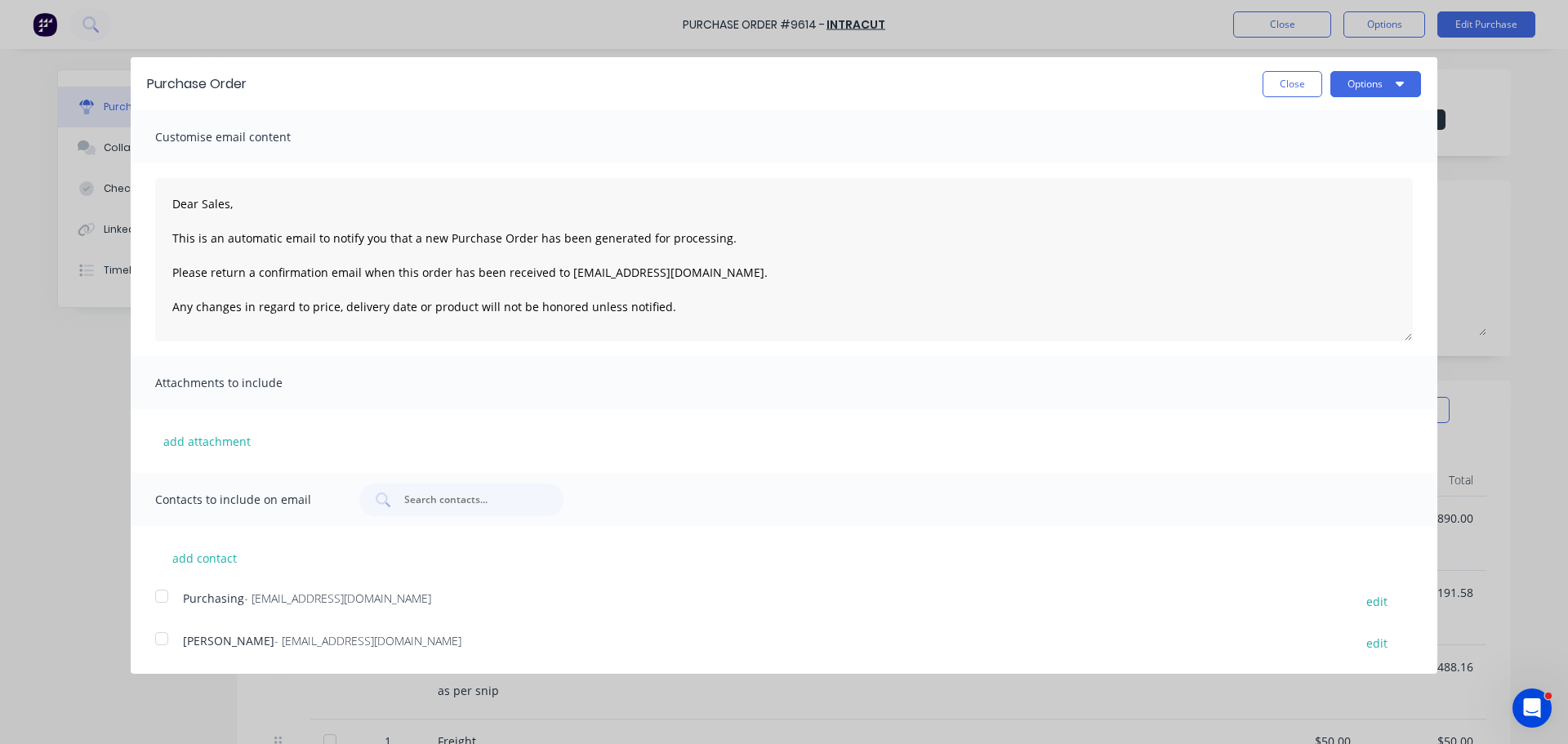
drag, startPoint x: 165, startPoint y: 593, endPoint x: 166, endPoint y: 603, distance: 10.0
click at [164, 593] on div at bounding box center [162, 596] width 33 height 33
click at [163, 640] on div at bounding box center [162, 639] width 33 height 33
click at [1413, 71] on button "Options" at bounding box center [1375, 84] width 91 height 26
click at [1310, 168] on div "Email" at bounding box center [1343, 158] width 126 height 24
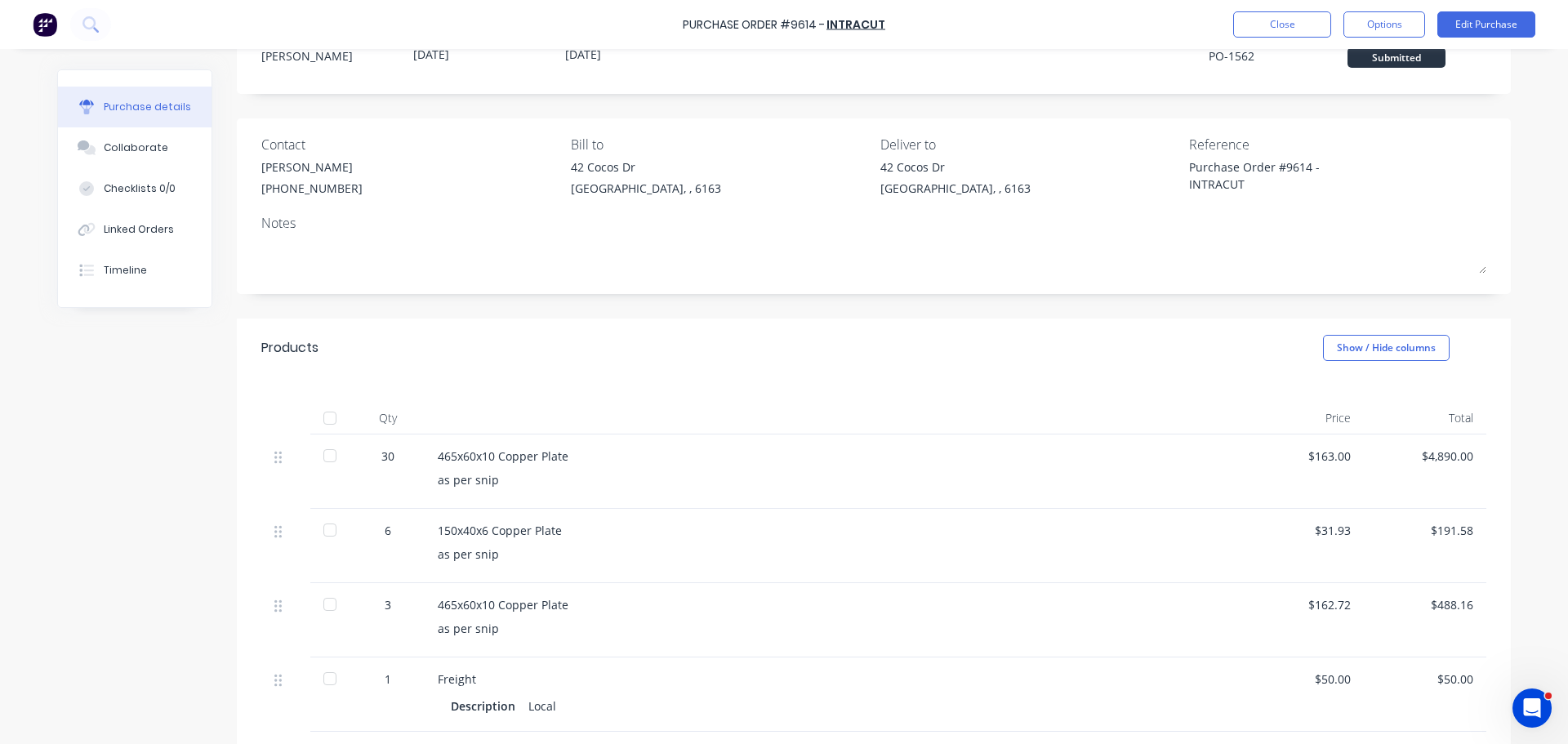
scroll to position [82, 0]
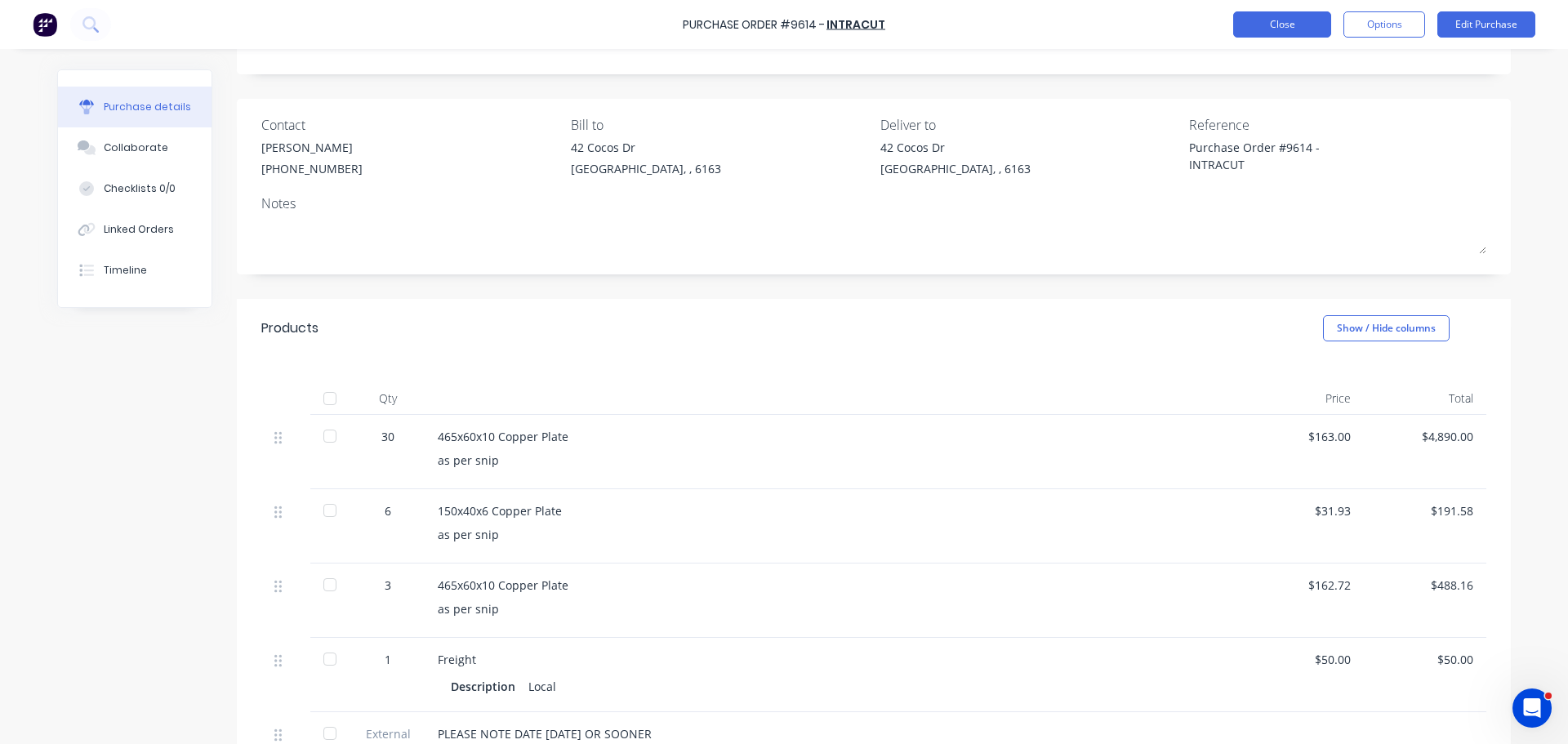
click at [1276, 31] on button "Close" at bounding box center [1282, 25] width 98 height 26
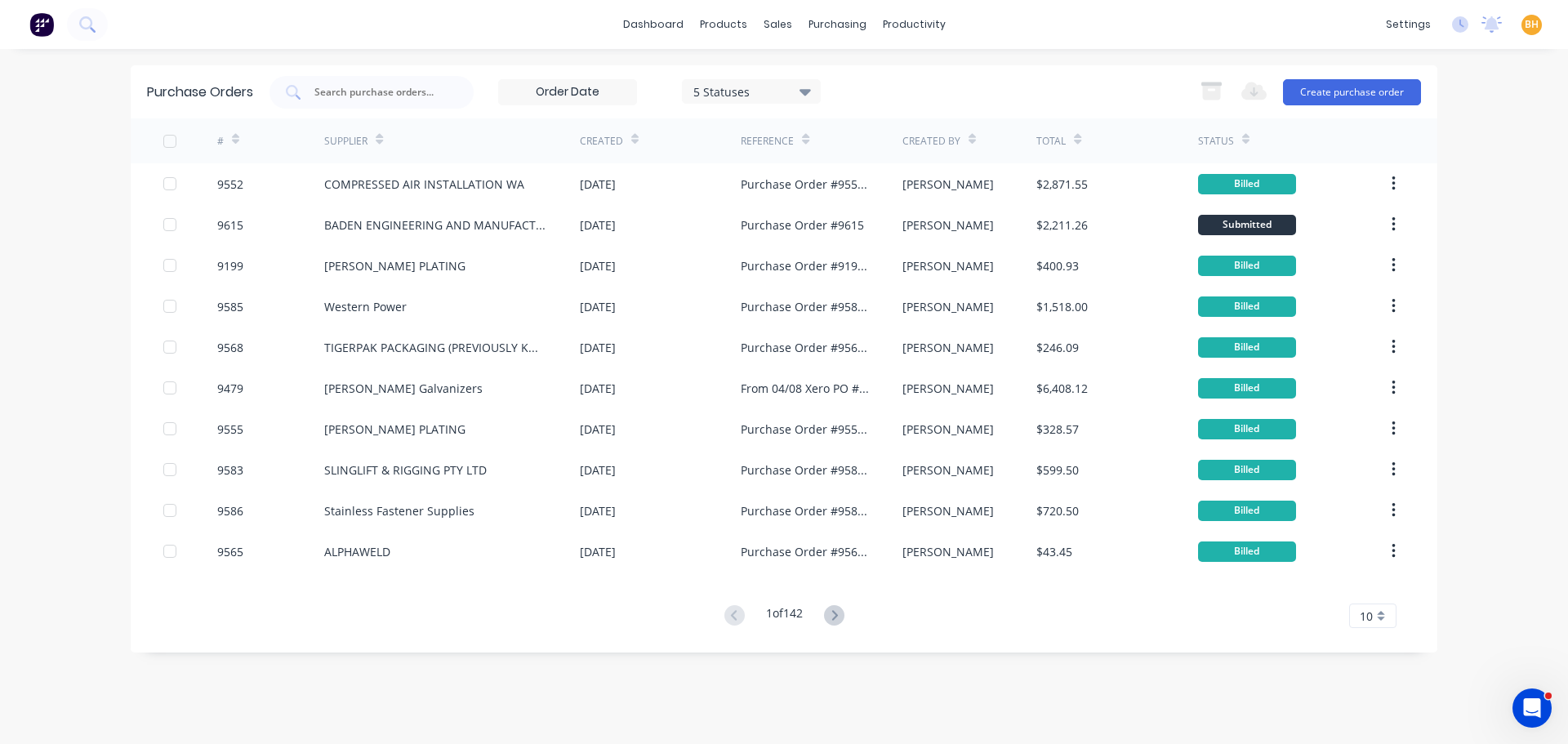
click at [590, 730] on div "dashboard products sales purchasing productivity dashboard products Product Cat…" at bounding box center [784, 372] width 1568 height 744
click at [364, 90] on input "text" at bounding box center [380, 93] width 136 height 17
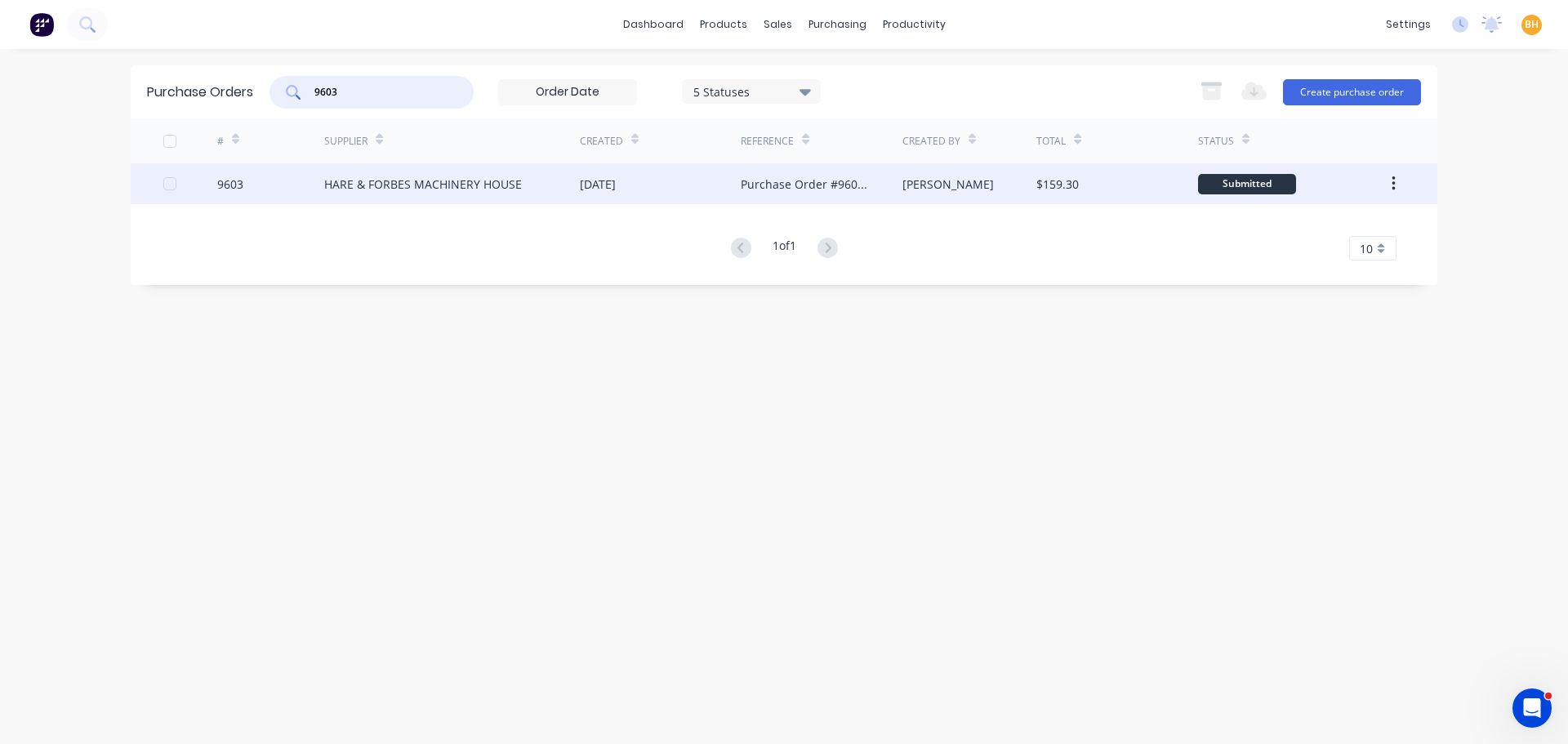
type input "9603"
click at [430, 174] on div "HARE & FORBES MACHINERY HOUSE" at bounding box center [451, 184] width 255 height 41
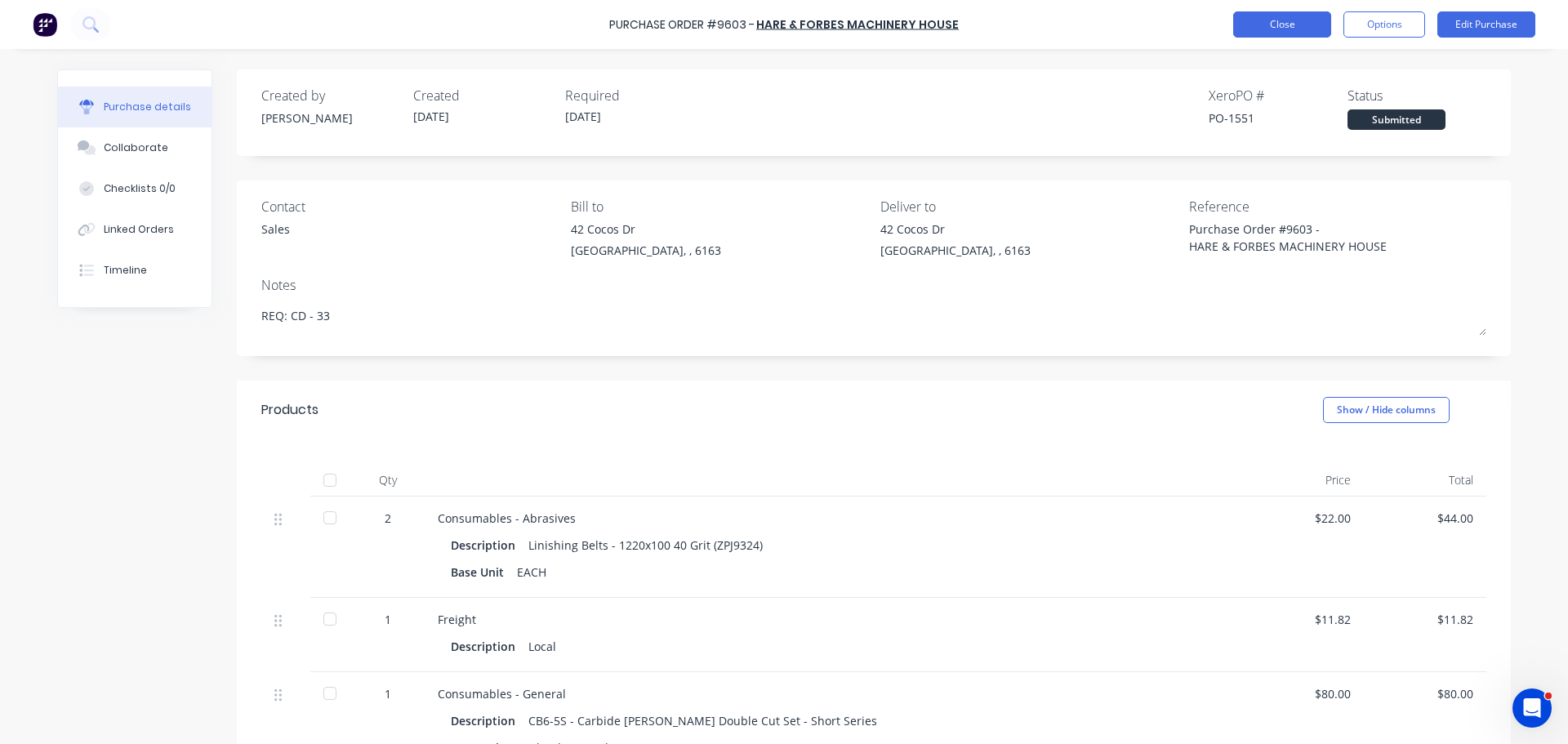
click at [1274, 23] on button "Close" at bounding box center [1282, 25] width 98 height 26
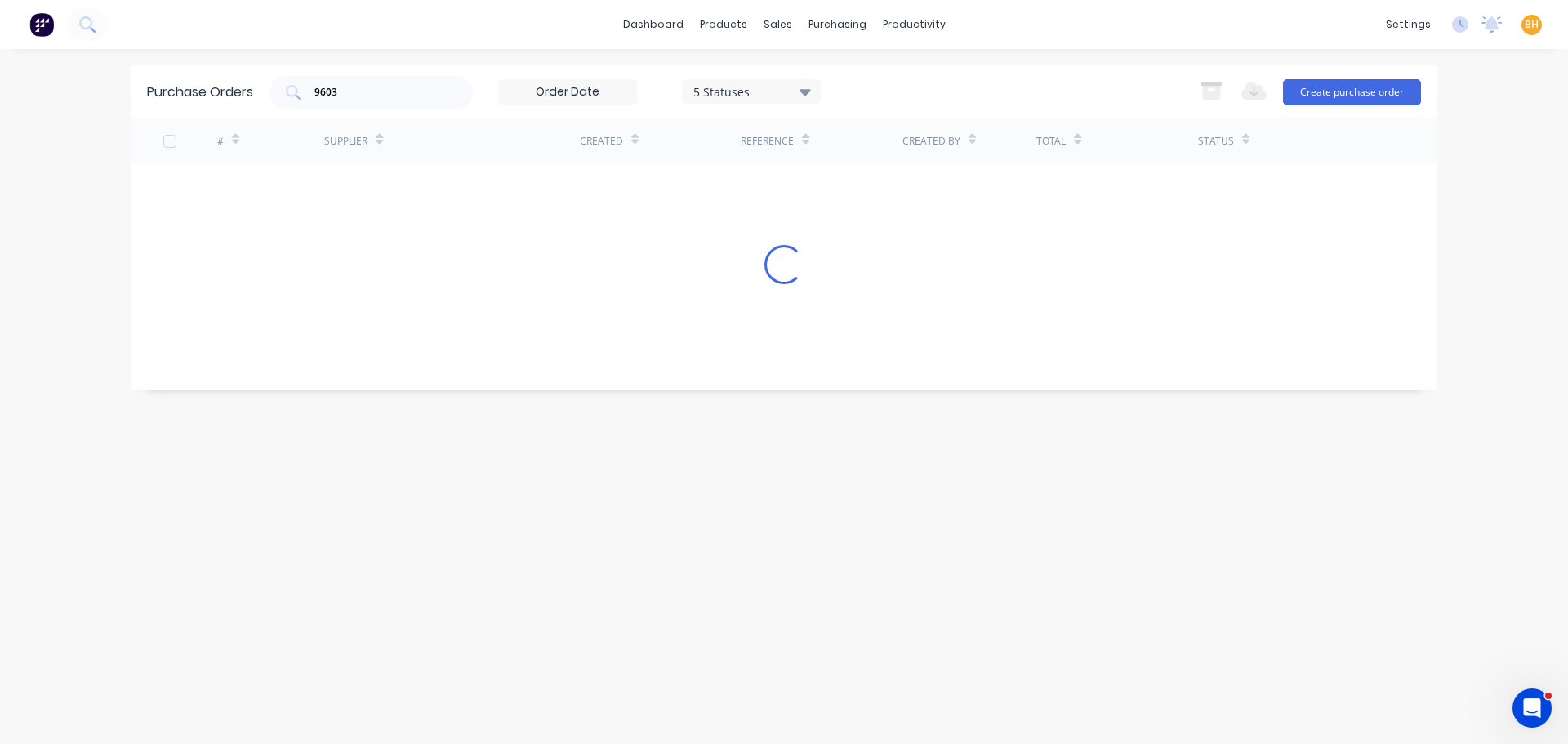
click at [393, 500] on div "Purchase Orders 9603 5 Statuses 5 Statuses Export to Excel (XLSX) Create purcha…" at bounding box center [784, 396] width 1306 height 662
click at [359, 90] on input "9603" at bounding box center [380, 93] width 136 height 17
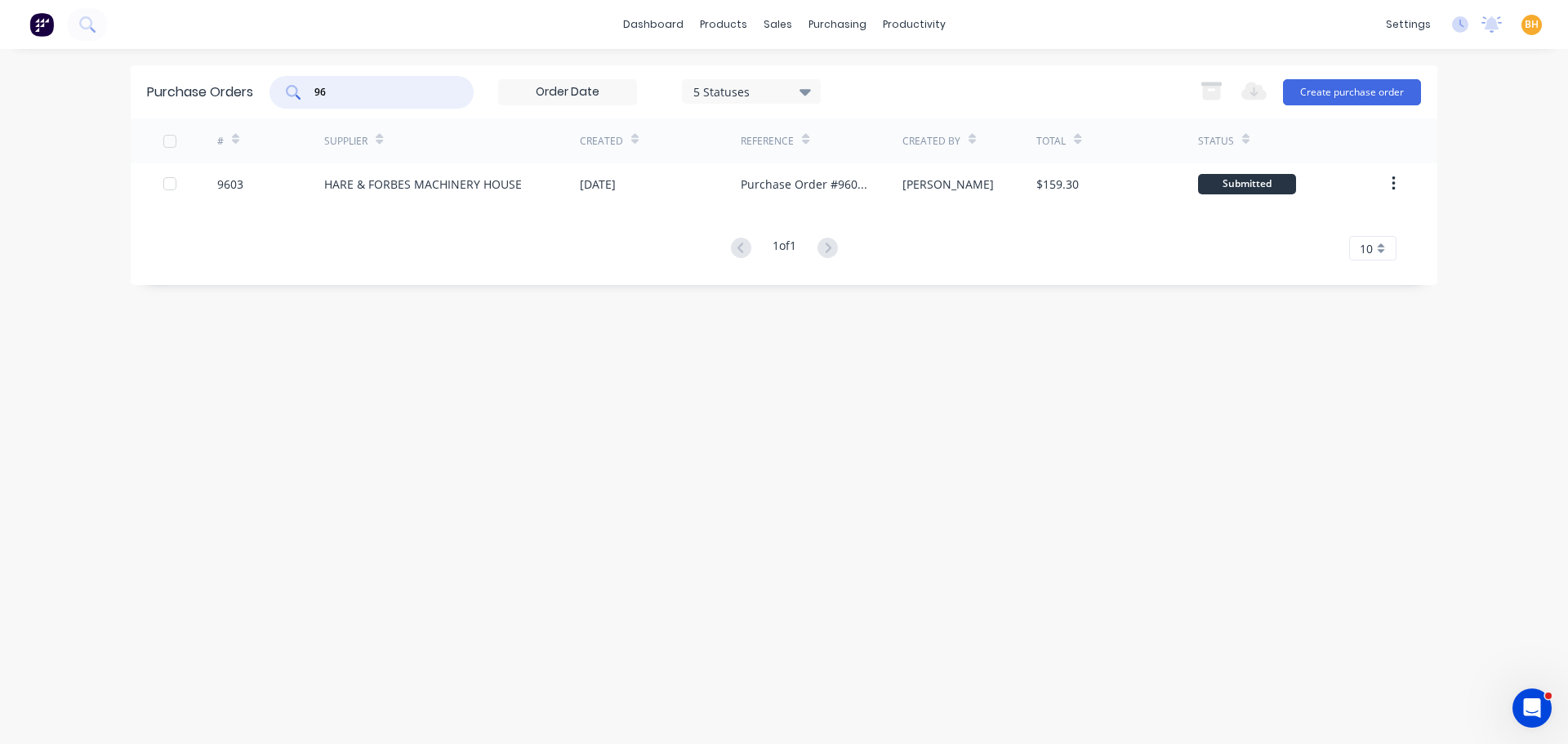
type input "9"
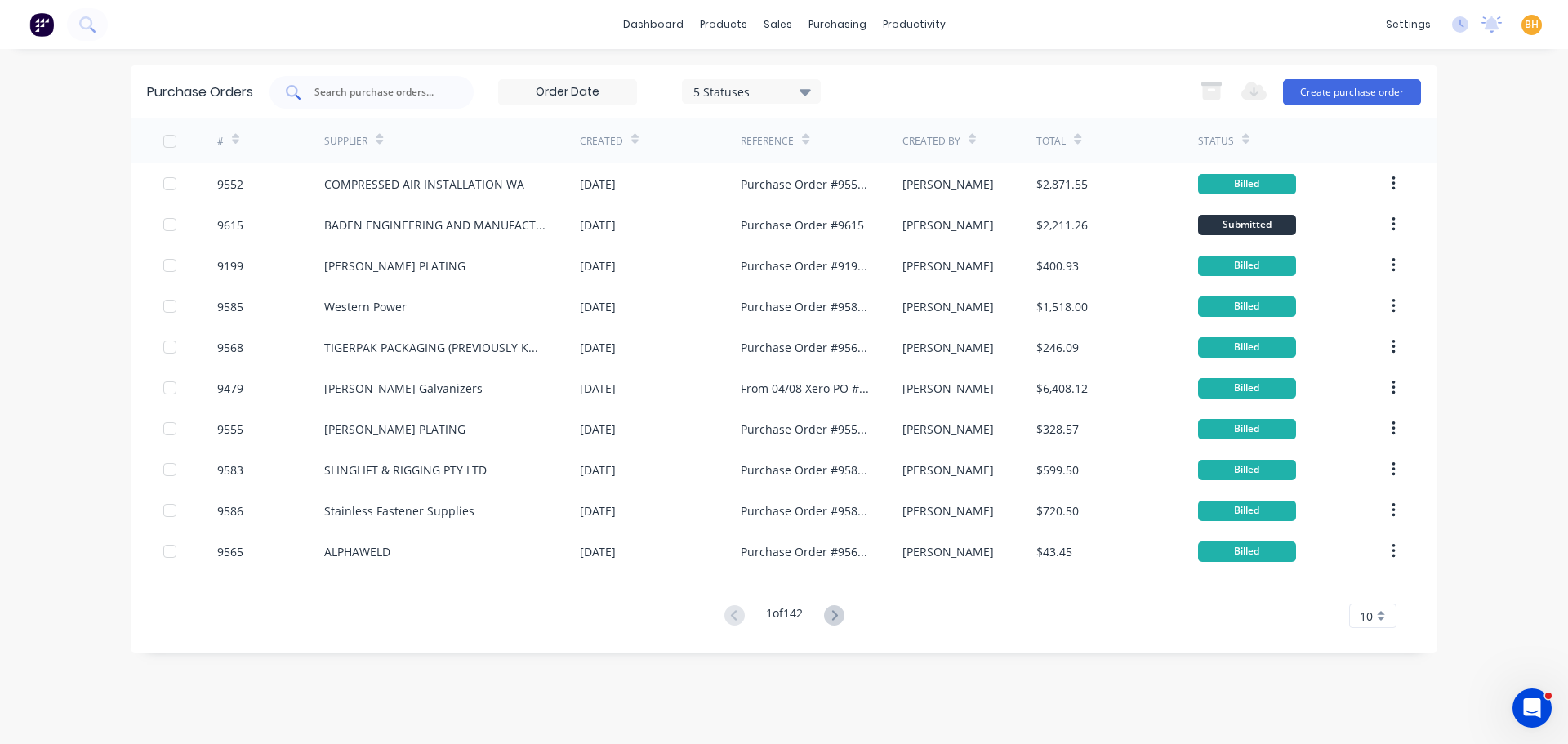
click at [369, 89] on input "text" at bounding box center [380, 93] width 136 height 17
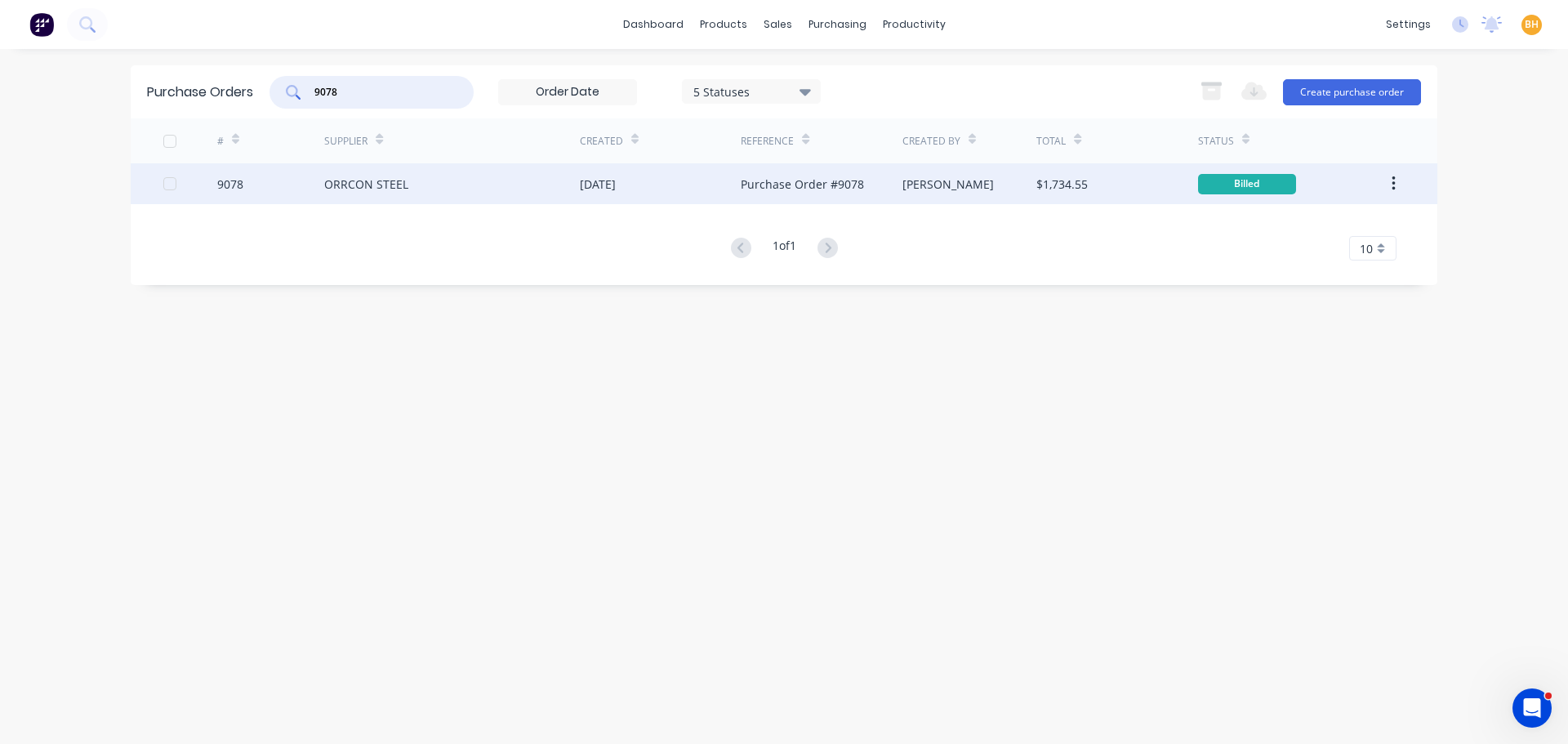
type input "9078"
click at [380, 194] on div "ORRCON STEEL" at bounding box center [451, 184] width 255 height 41
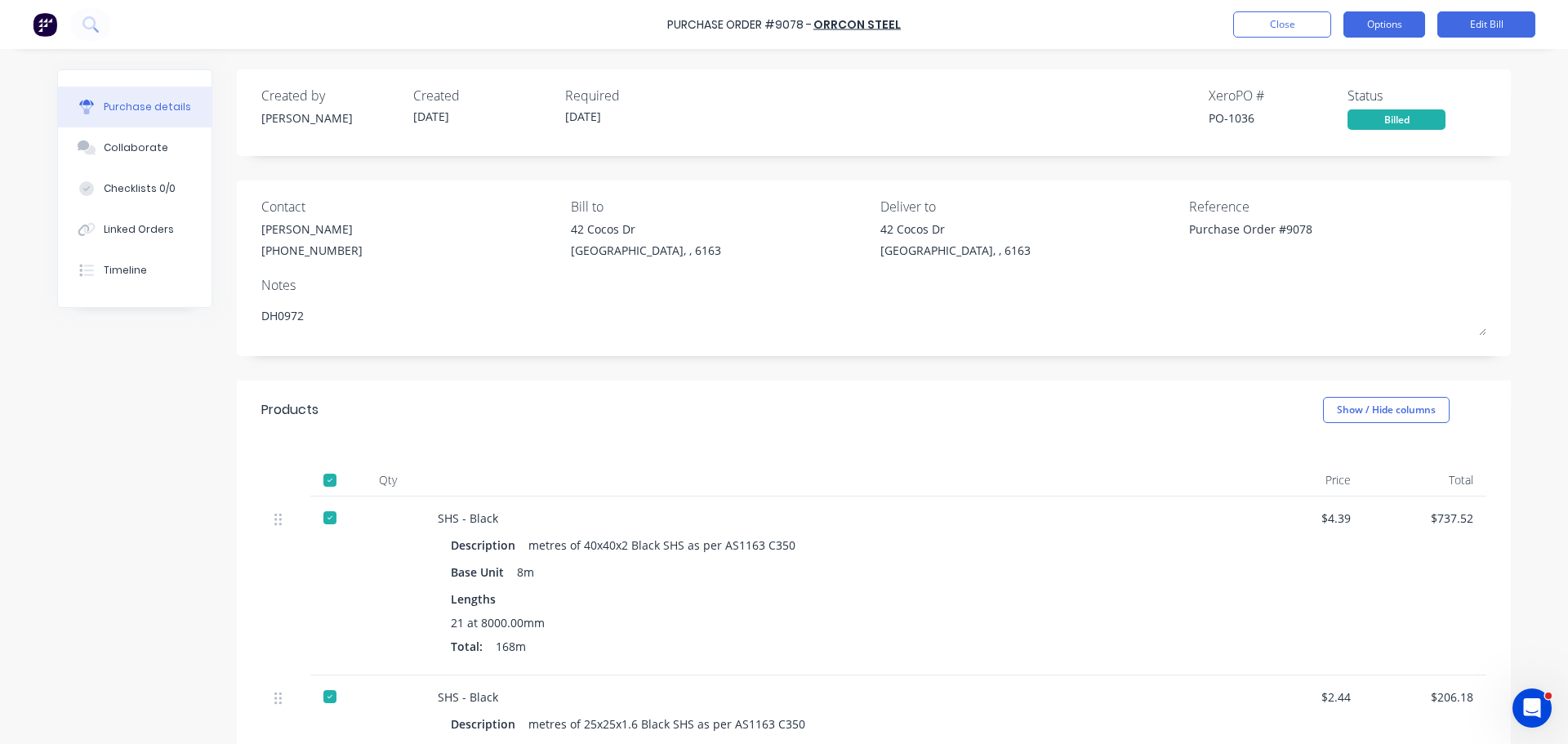
click at [1398, 31] on button "Options" at bounding box center [1384, 25] width 82 height 26
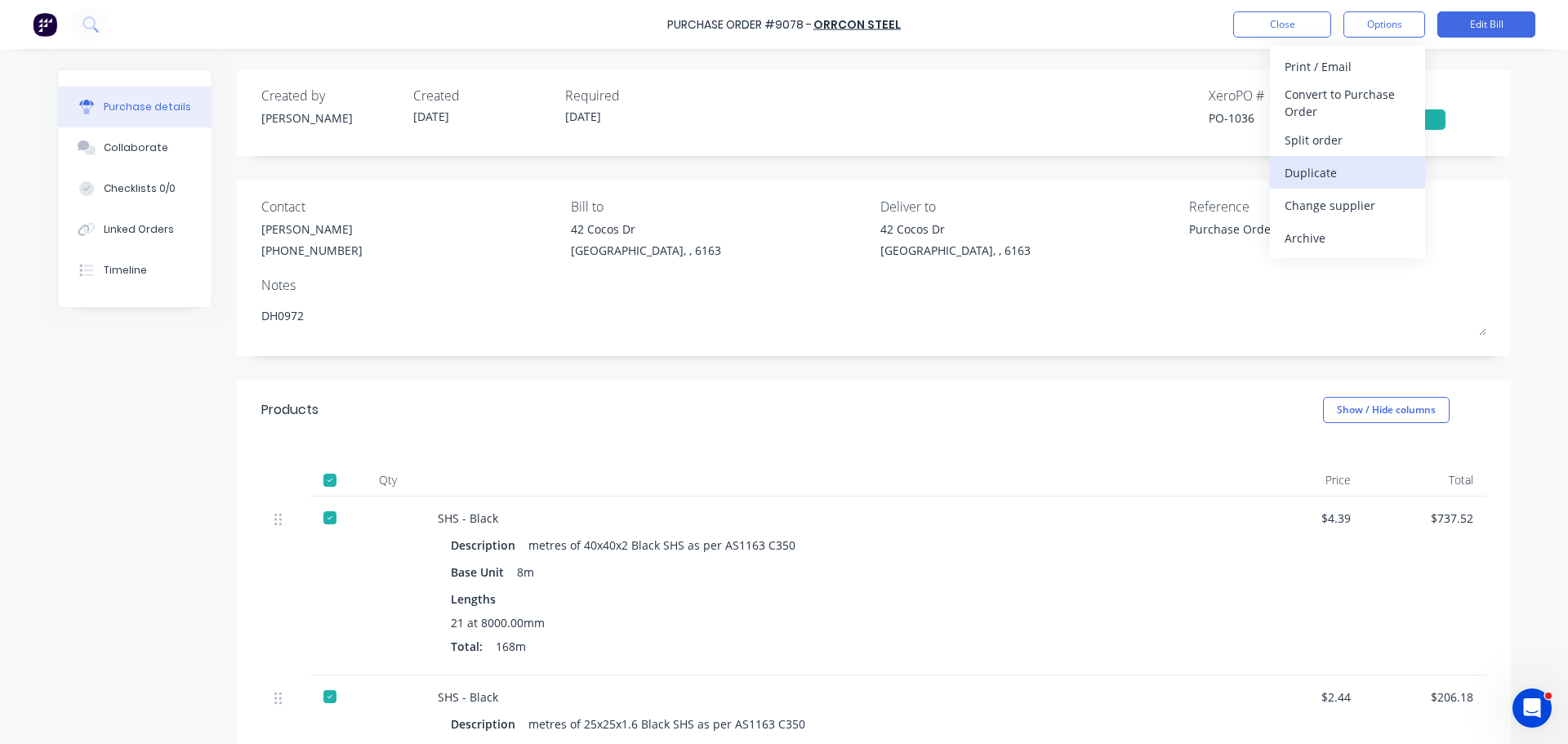
click at [1326, 174] on div "Duplicate" at bounding box center [1347, 173] width 126 height 24
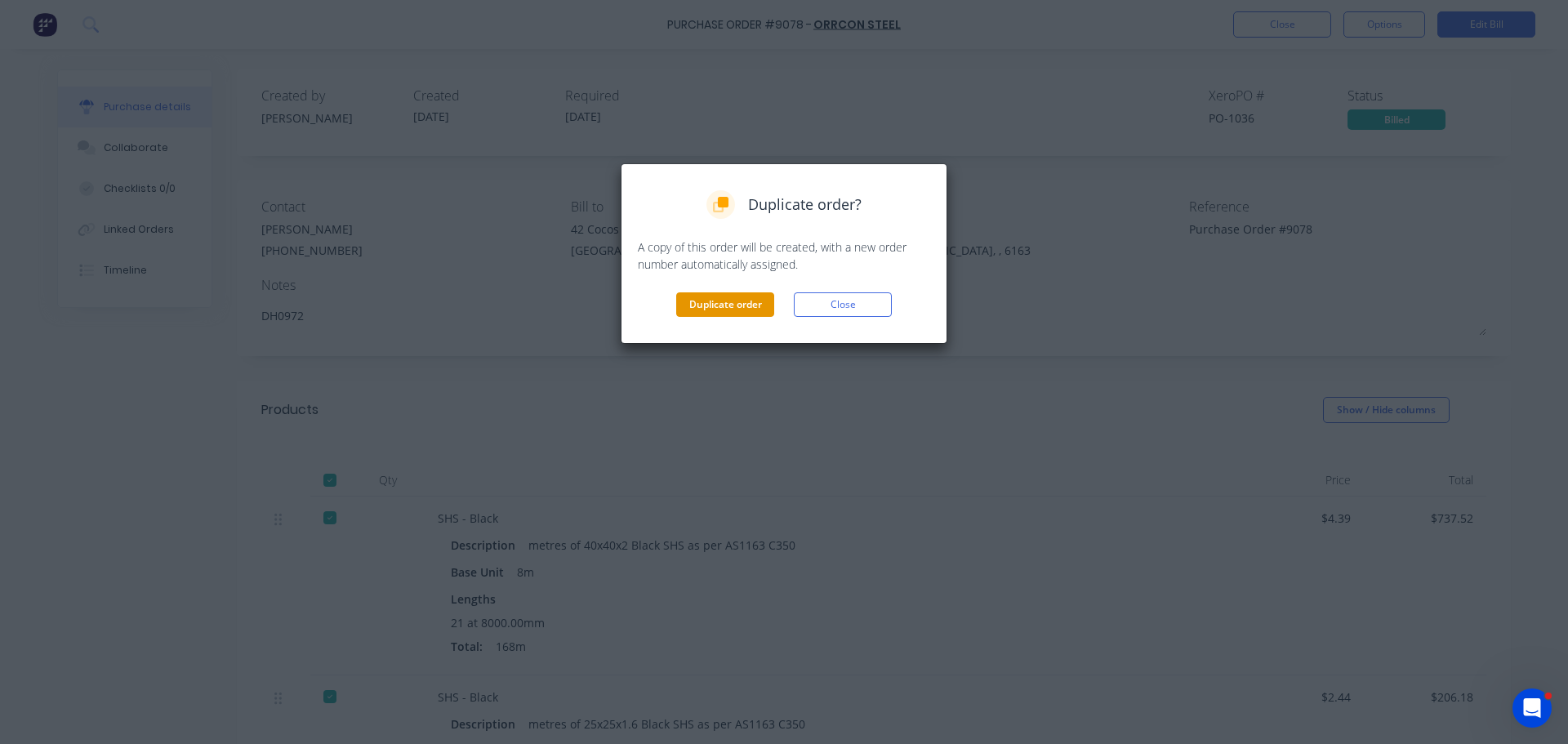
click at [701, 299] on button "Duplicate order" at bounding box center [725, 305] width 98 height 25
type textarea "x"
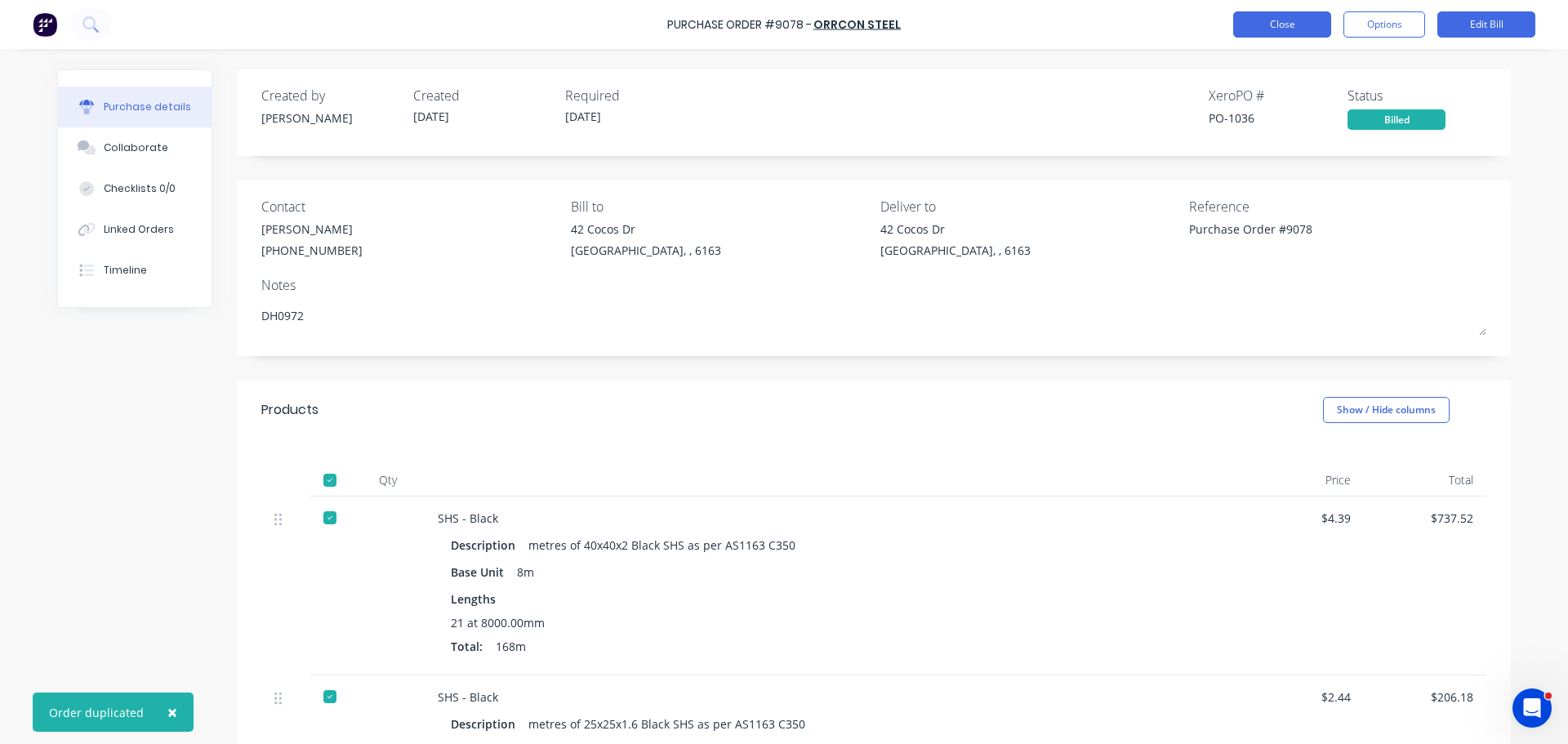
click at [1272, 25] on button "Close" at bounding box center [1282, 25] width 98 height 26
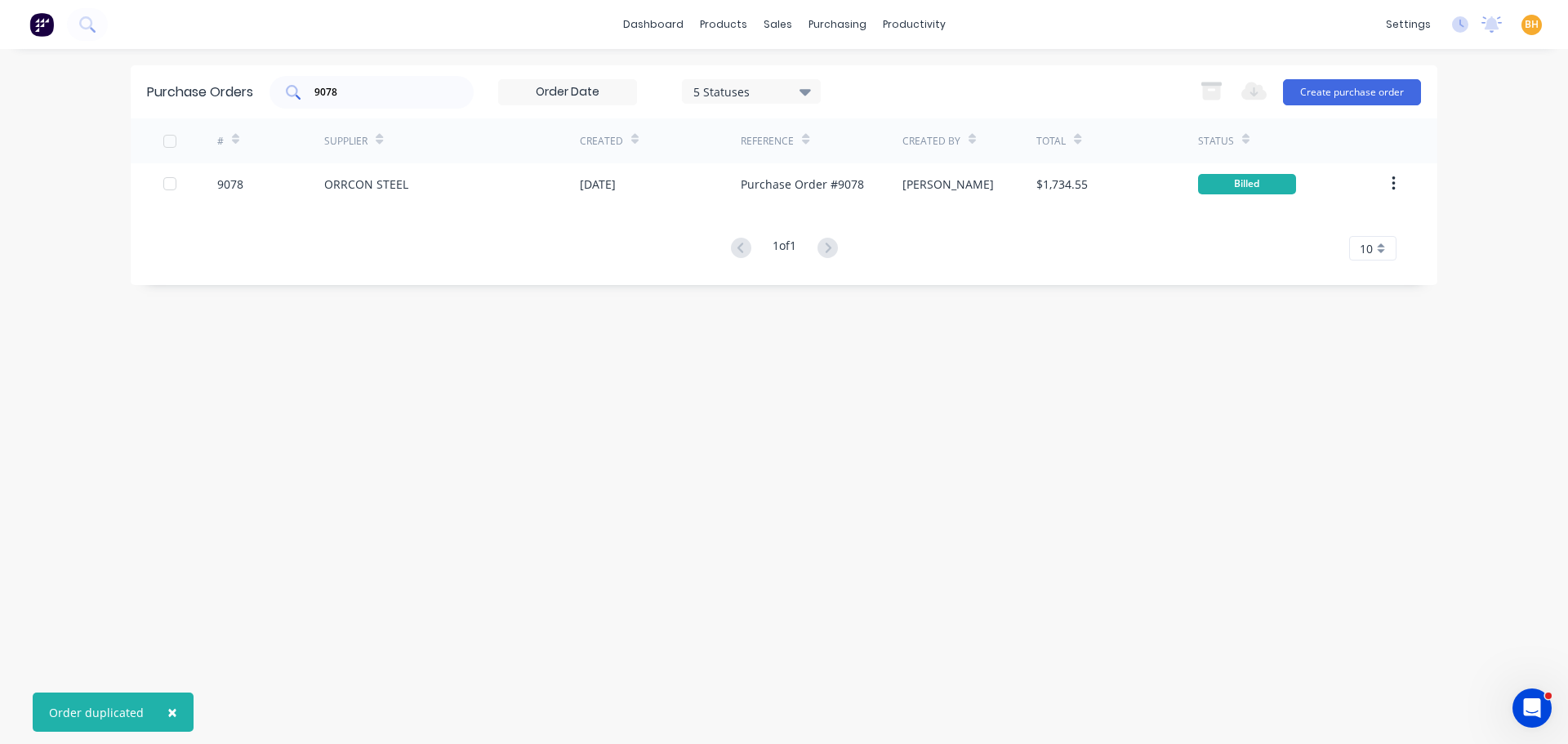
click at [387, 87] on input "9078" at bounding box center [380, 93] width 136 height 17
type input "9"
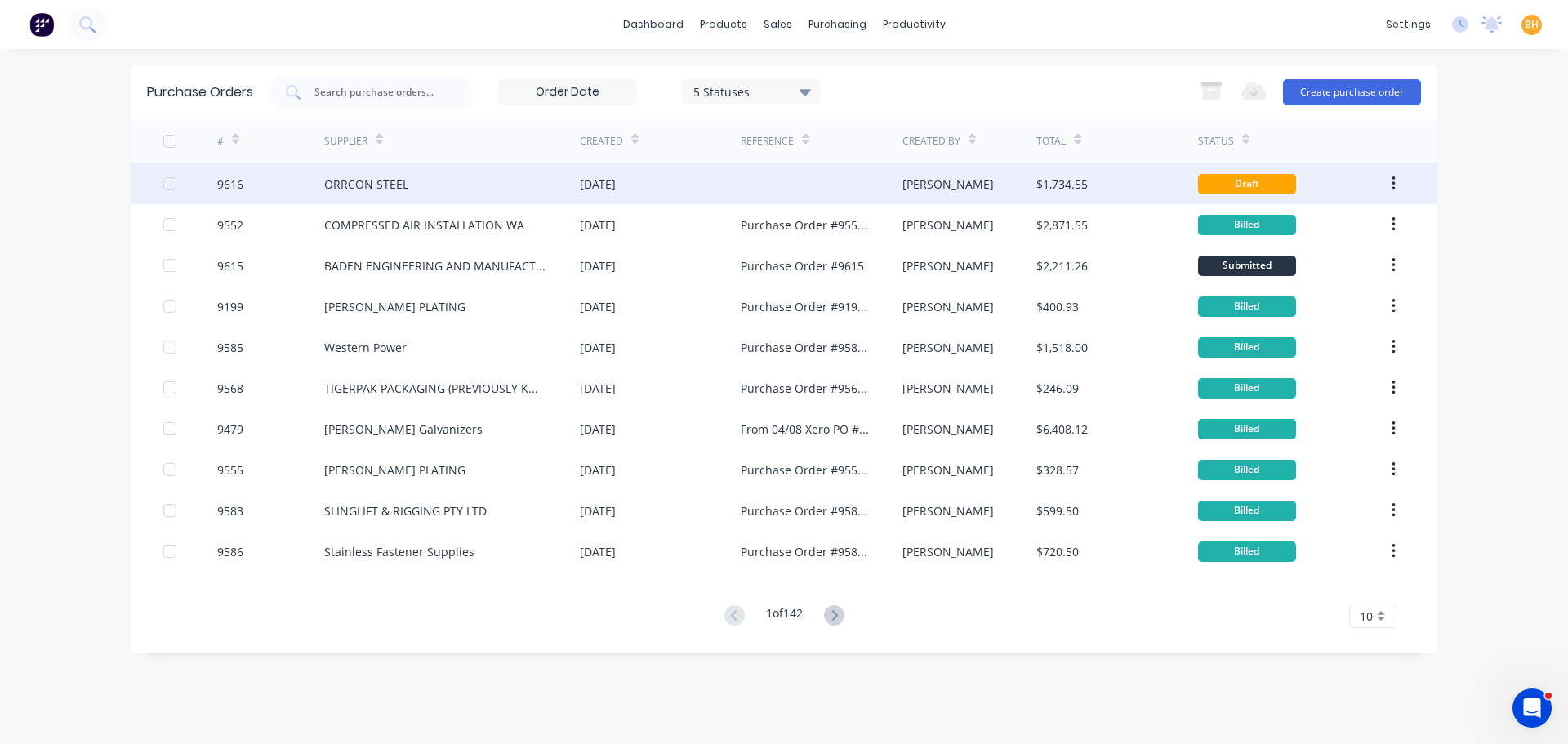
click at [383, 171] on div "ORRCON STEEL" at bounding box center [451, 184] width 255 height 41
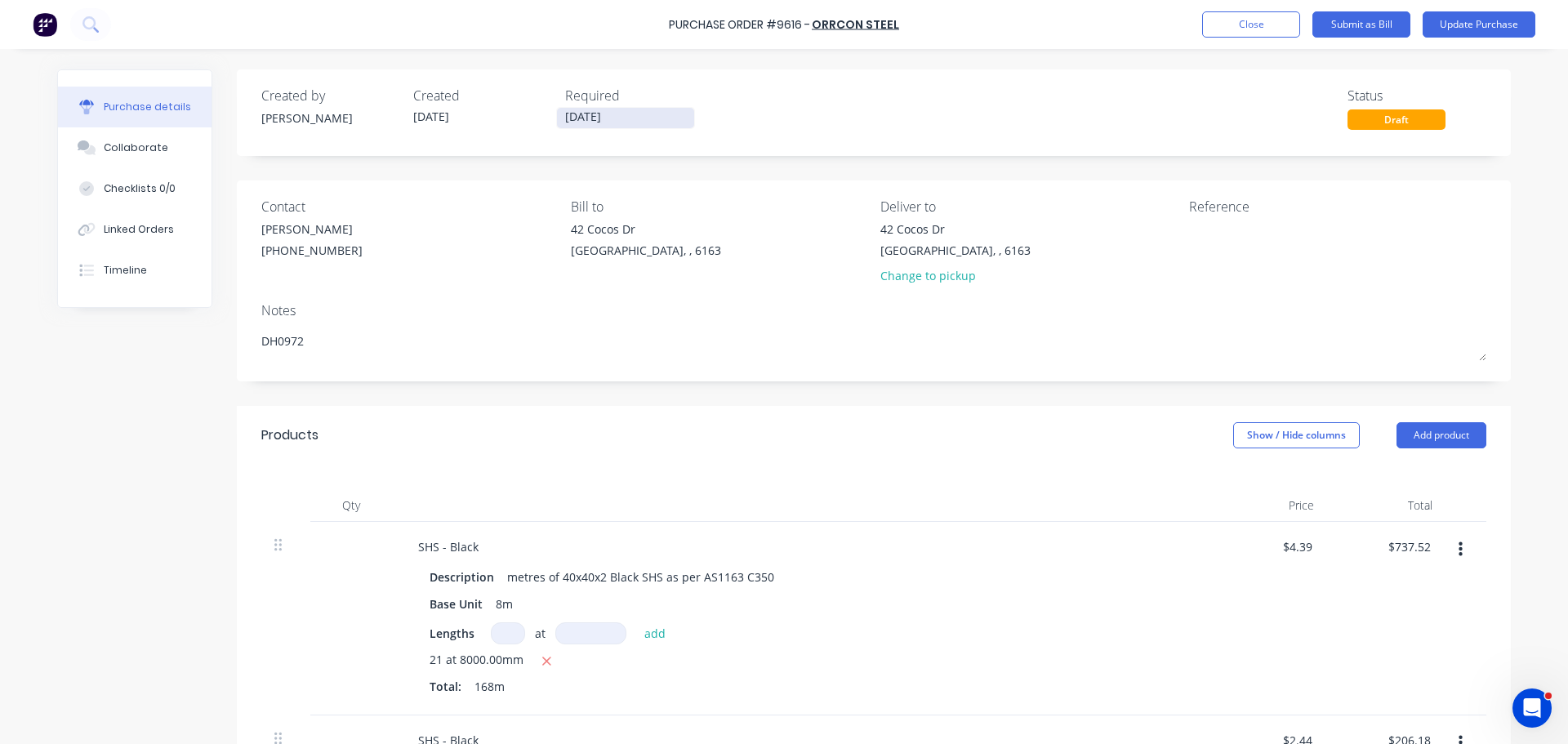
click at [572, 122] on input "[DATE]" at bounding box center [626, 117] width 137 height 21
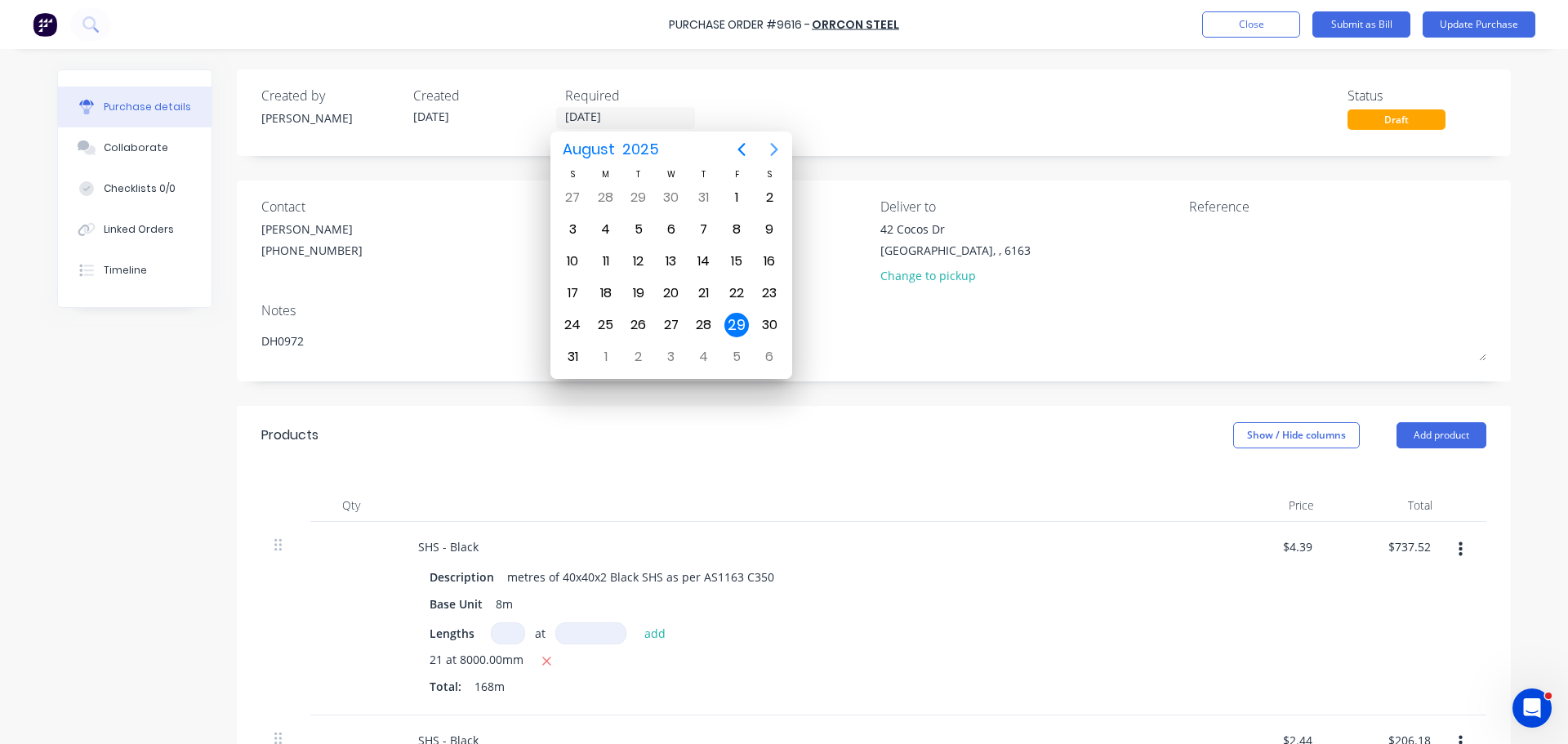
click at [783, 147] on icon "Next page" at bounding box center [774, 150] width 20 height 20
click at [682, 201] on div "3" at bounding box center [671, 198] width 25 height 25
type textarea "x"
type input "[DATE]"
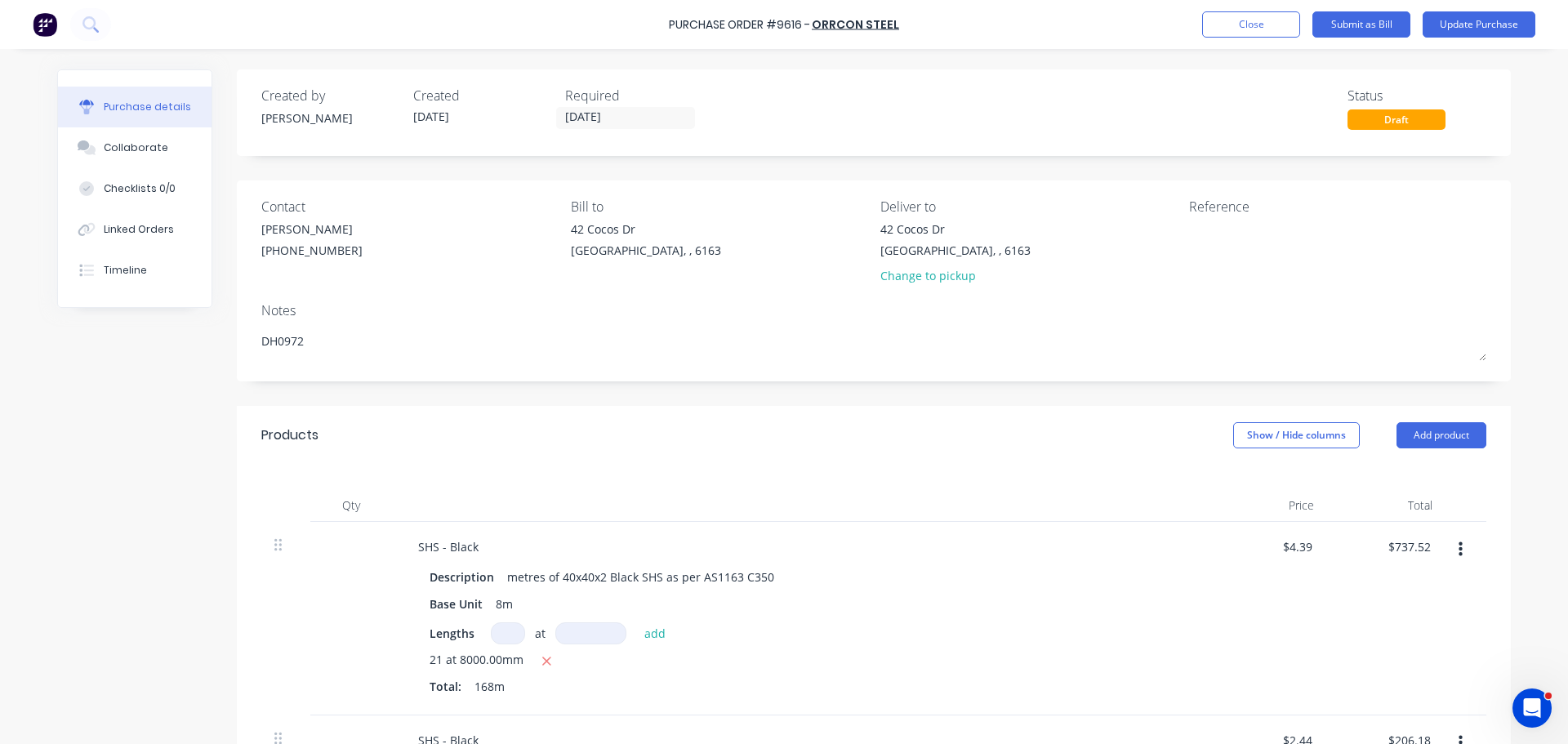
click at [530, 303] on div "Notes" at bounding box center [874, 310] width 1225 height 20
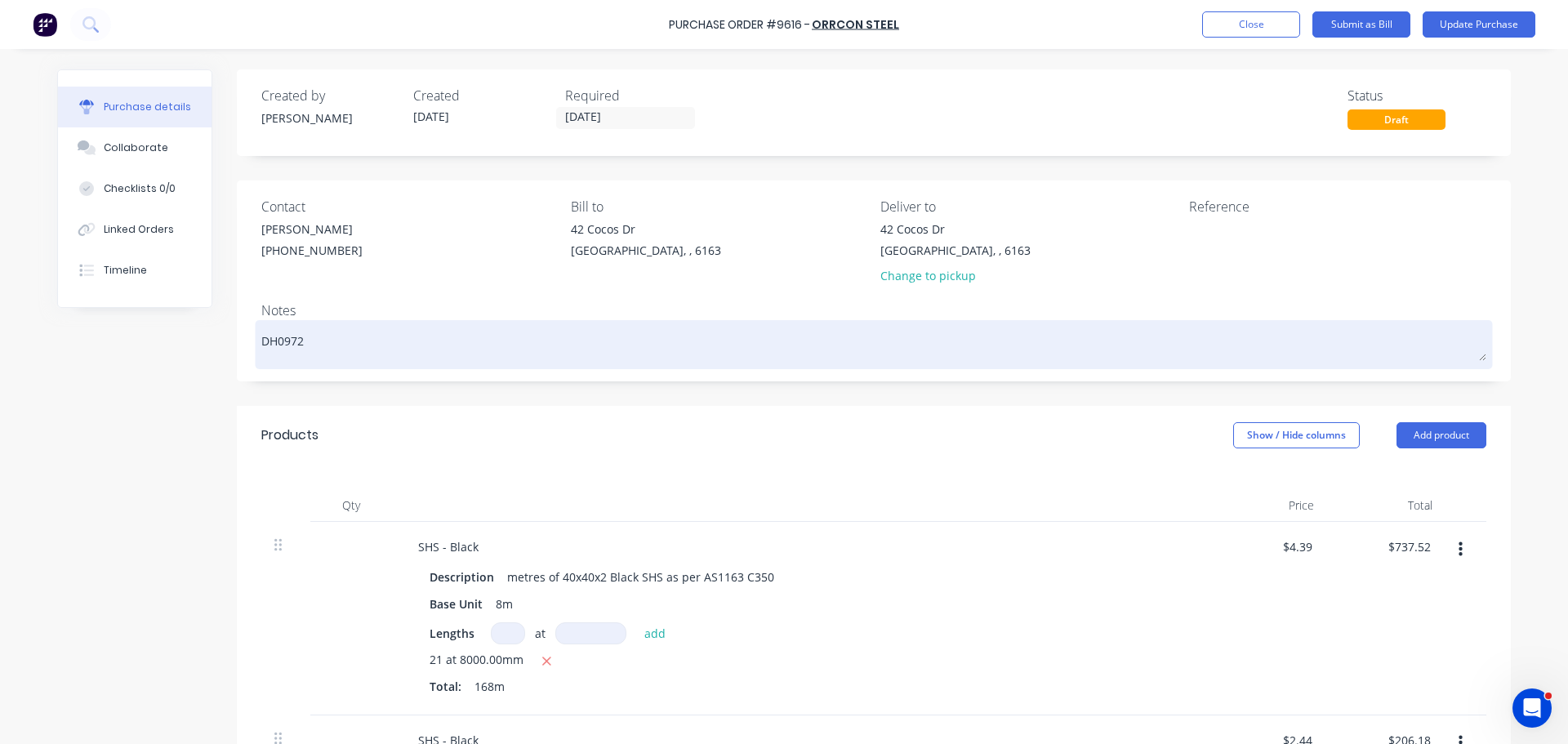
click at [308, 352] on textarea "DH0972" at bounding box center [874, 342] width 1225 height 36
type textarea "x"
type textarea "DH097"
type textarea "x"
type textarea "DH09"
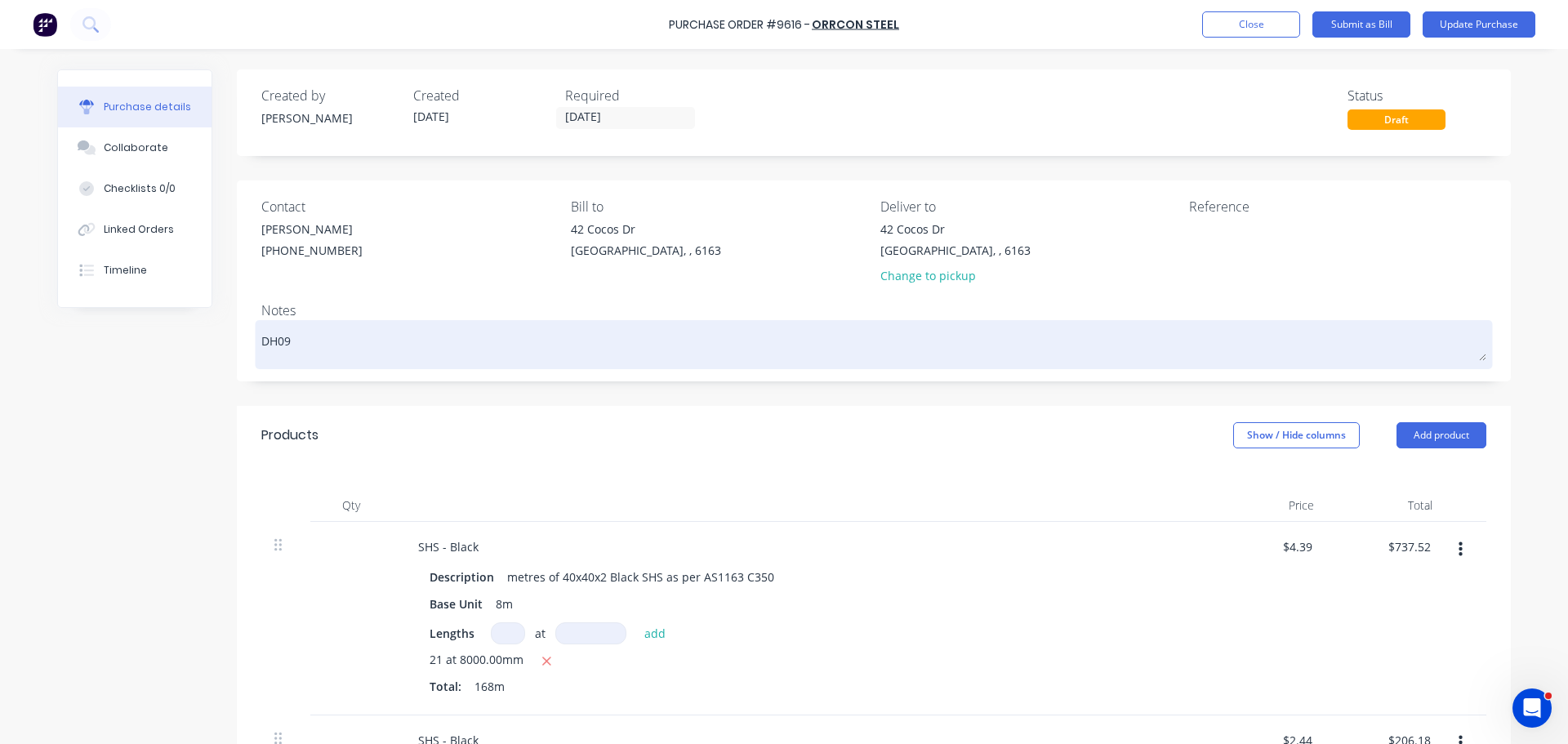
type textarea "x"
type textarea "DH0"
type textarea "x"
type textarea "DH"
type textarea "x"
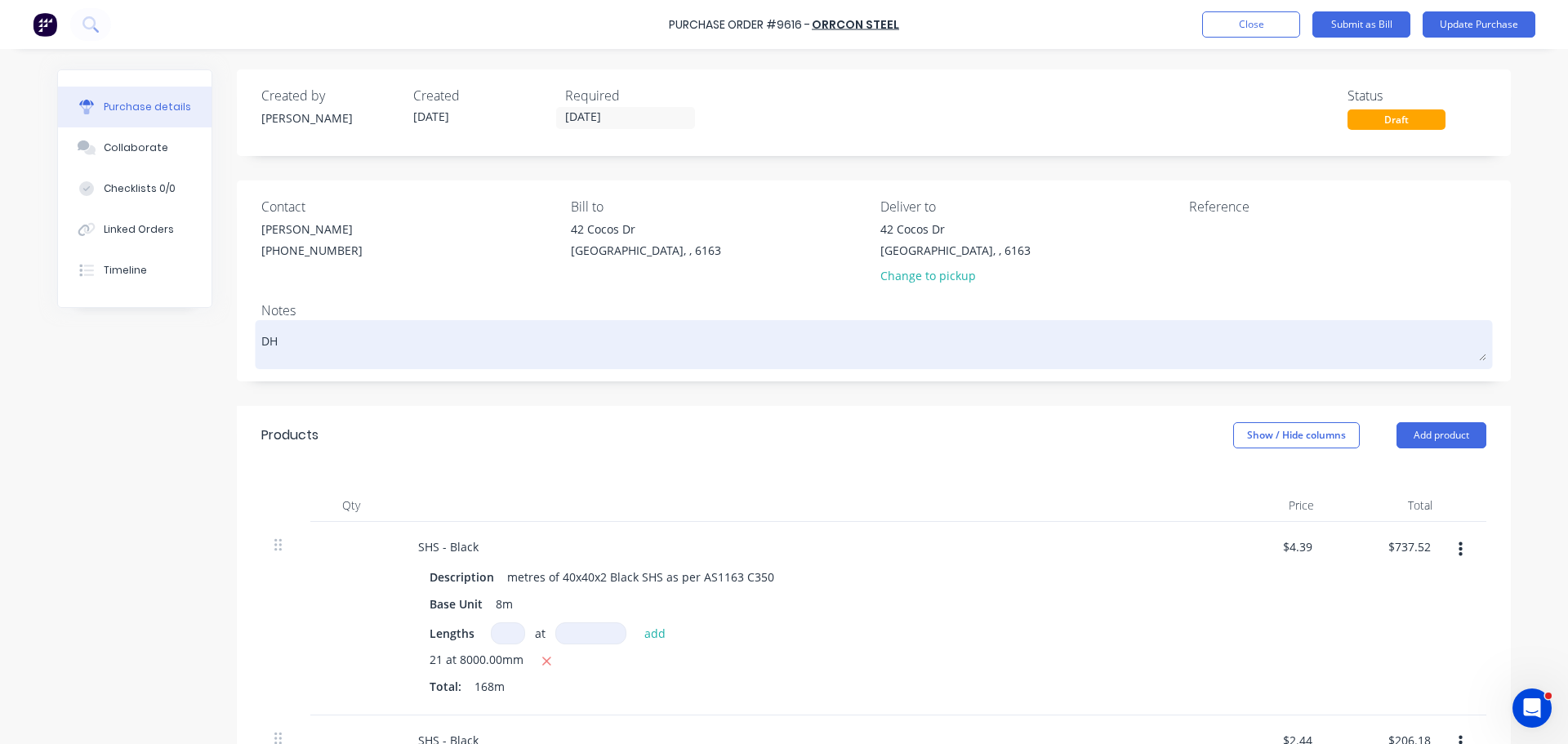
type textarea "DH1"
type textarea "x"
type textarea "DH10"
type textarea "x"
type textarea "DH100"
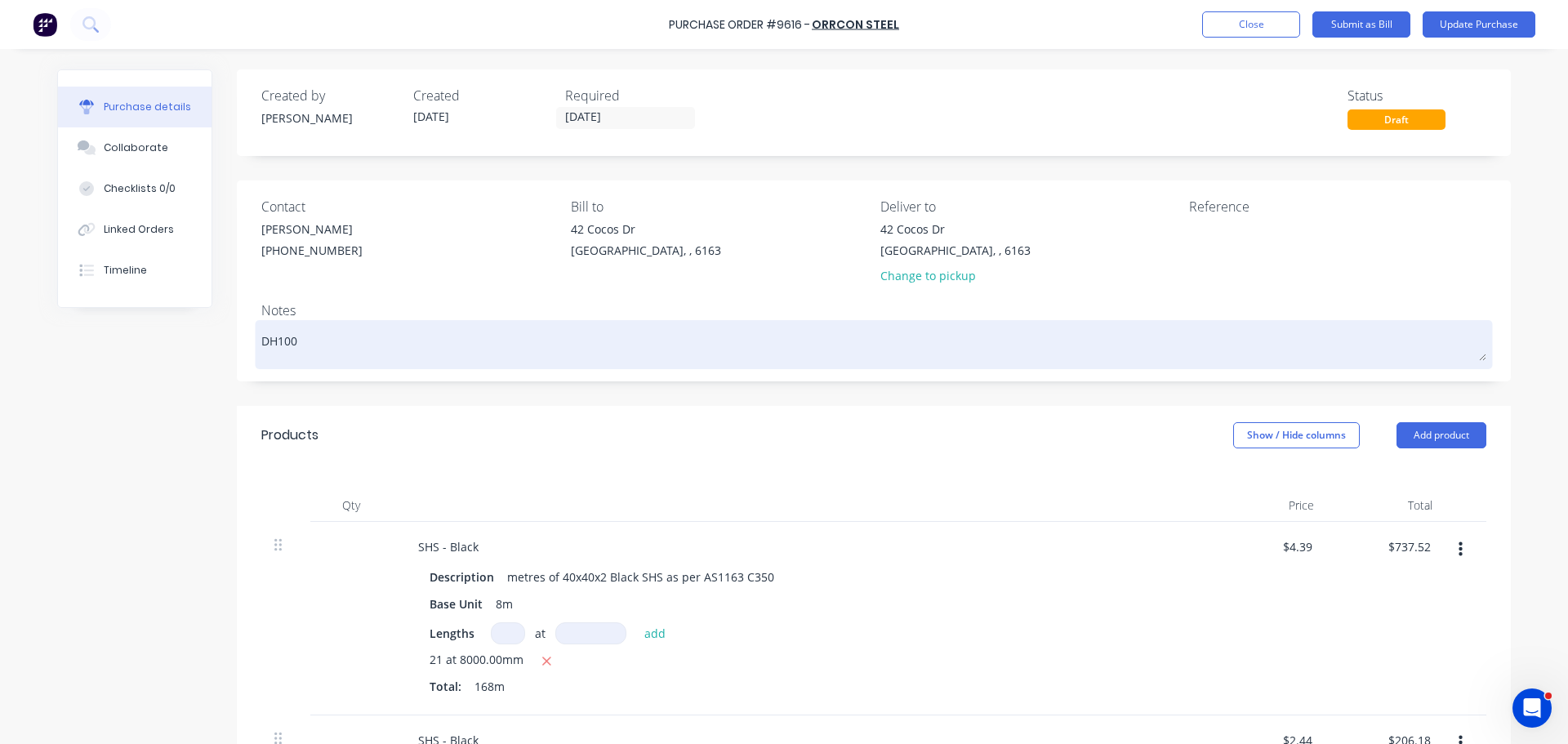
type textarea "x"
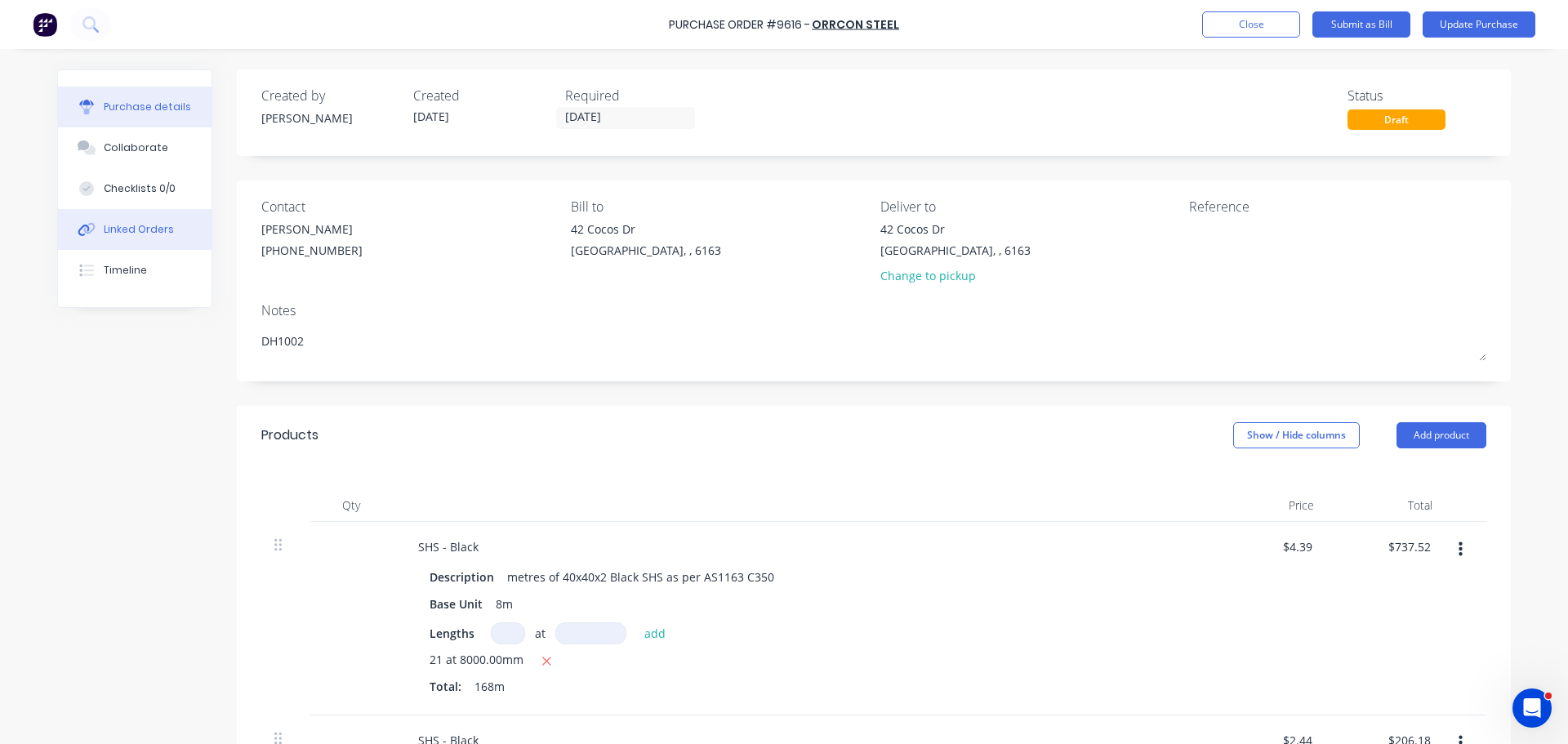
type textarea "DH1002"
type textarea "x"
type textarea "DH1002"
click at [126, 225] on div "Linked Orders" at bounding box center [138, 230] width 70 height 15
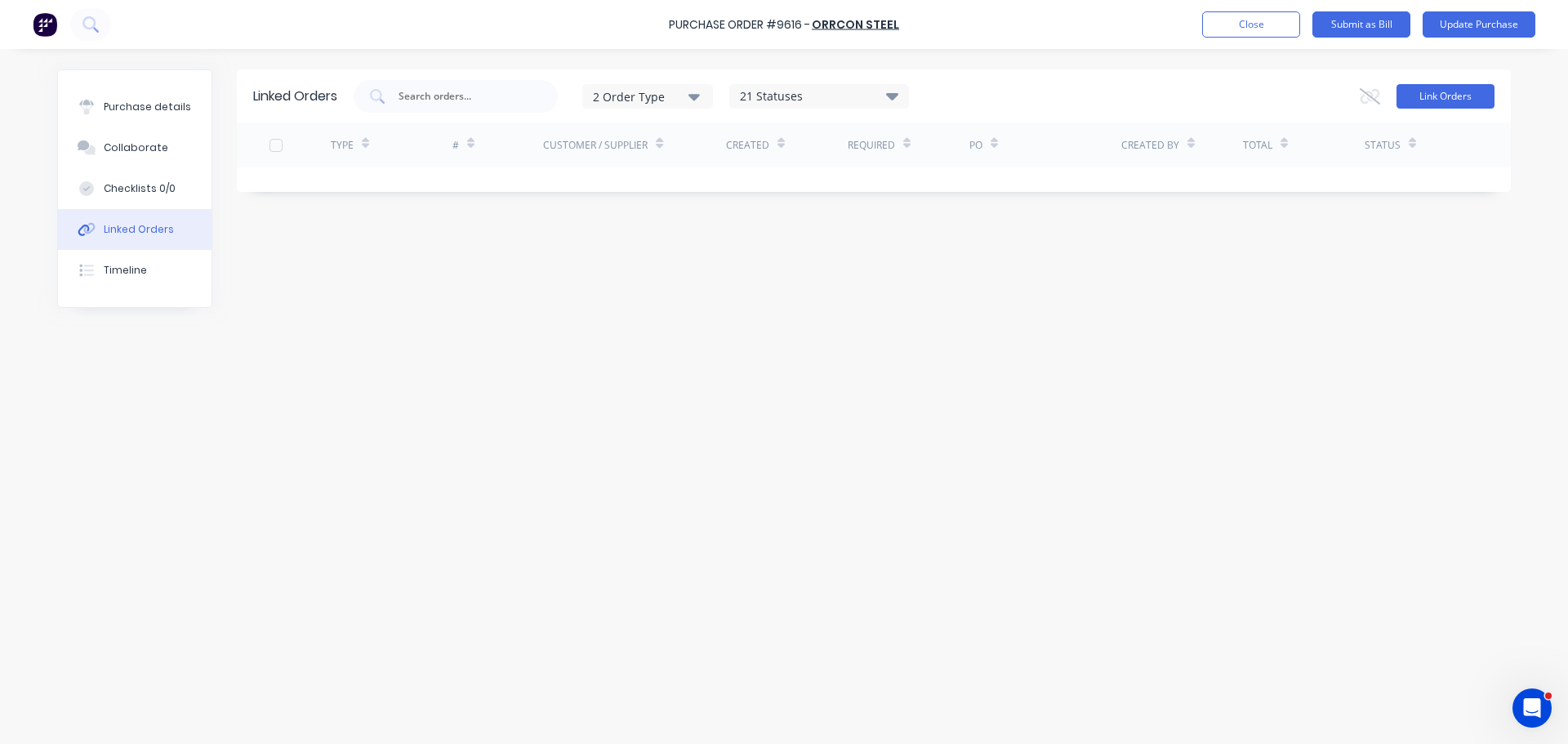
click at [1457, 100] on button "Link Orders" at bounding box center [1445, 97] width 98 height 25
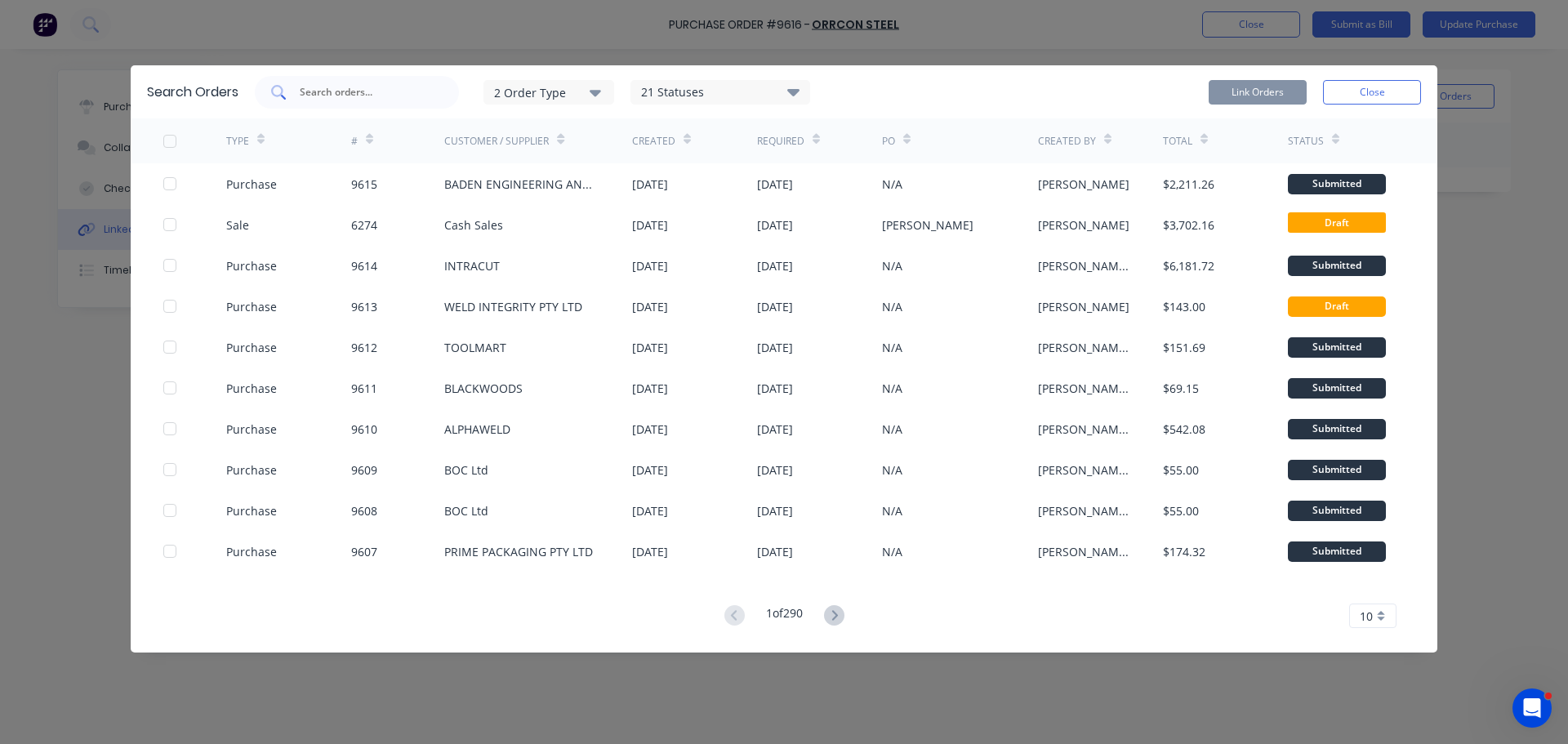
click at [328, 88] on input "text" at bounding box center [366, 93] width 136 height 17
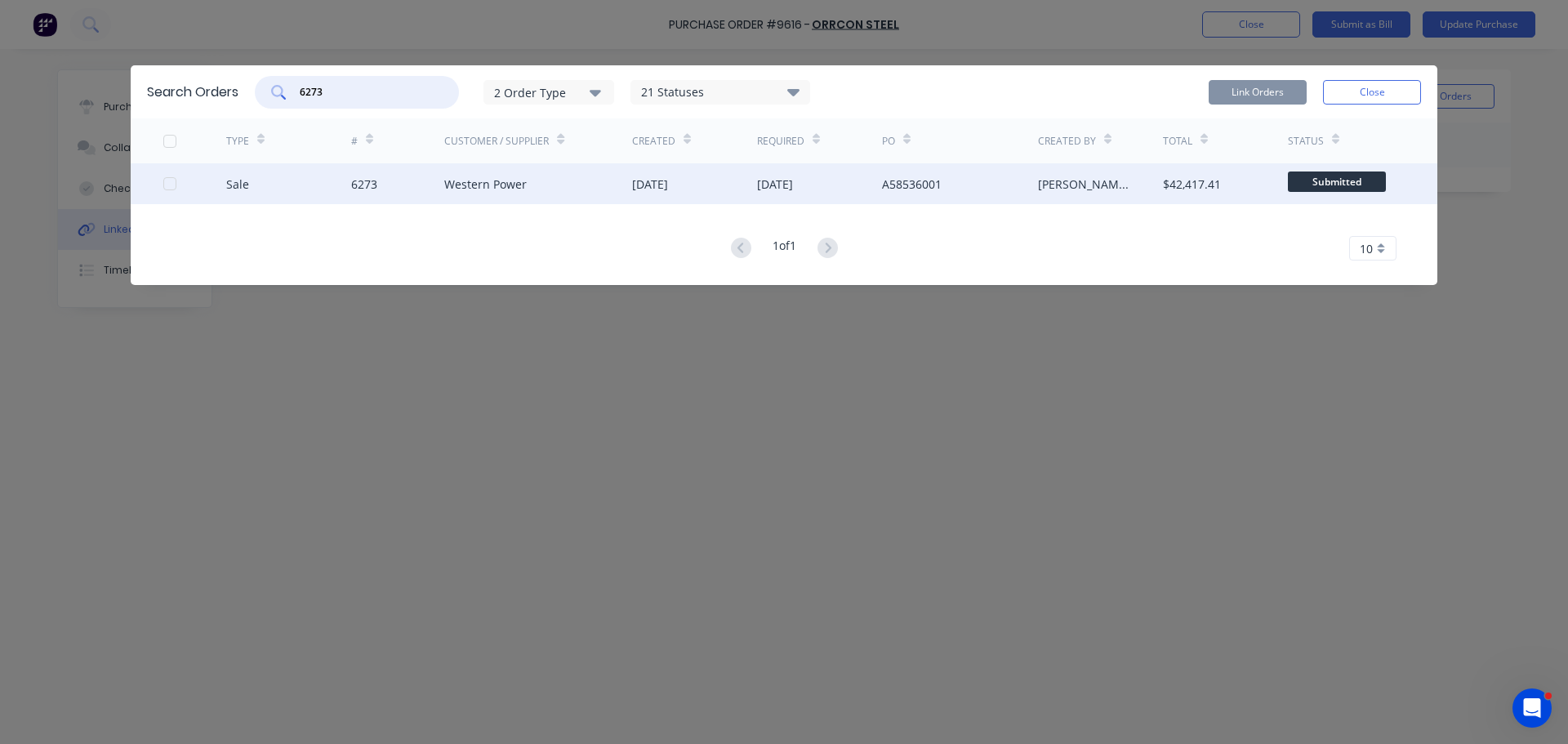
click at [172, 187] on div at bounding box center [170, 184] width 33 height 33
type input "6273"
click at [1256, 94] on button "Link Orders" at bounding box center [1257, 93] width 98 height 25
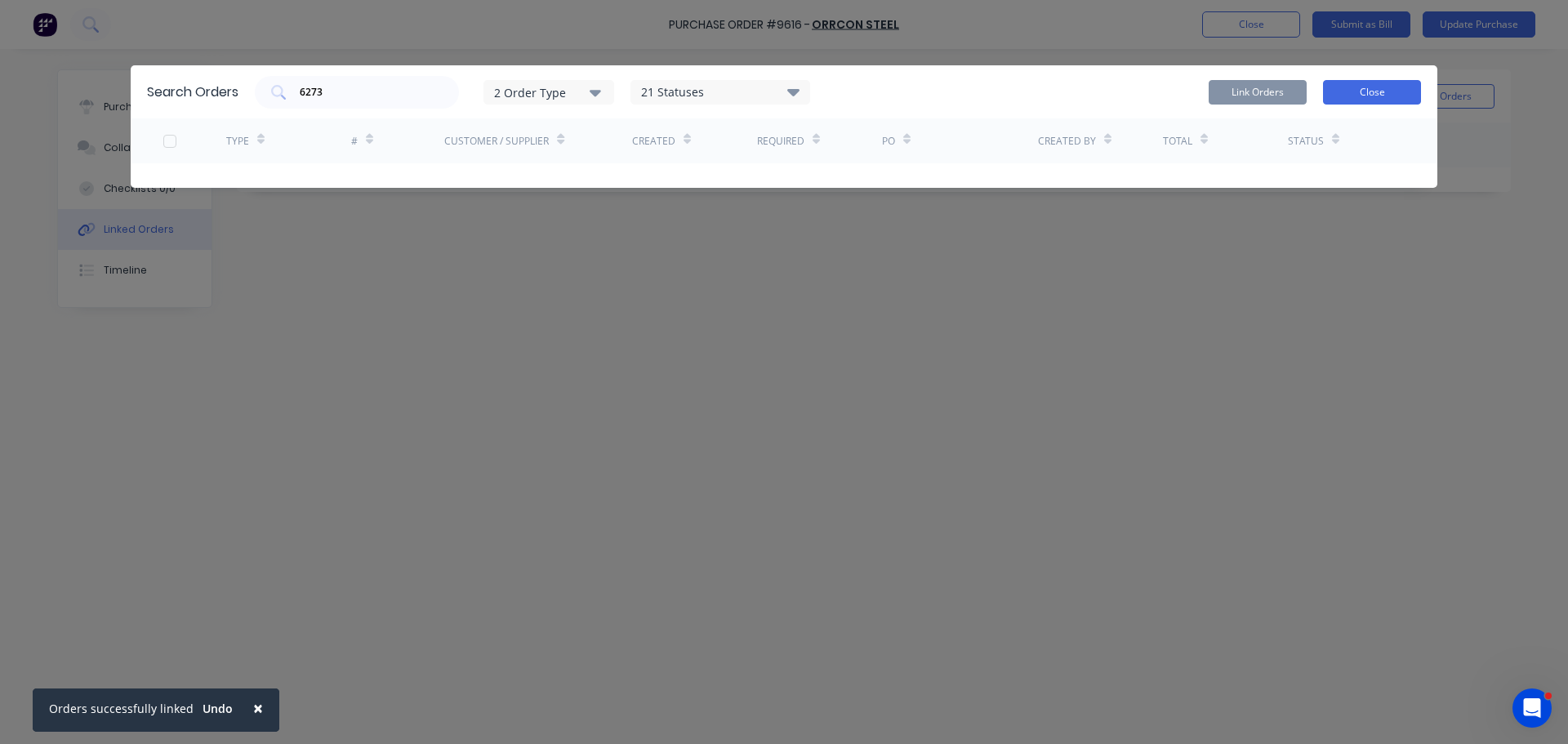
click at [1376, 85] on button "Close" at bounding box center [1371, 93] width 98 height 25
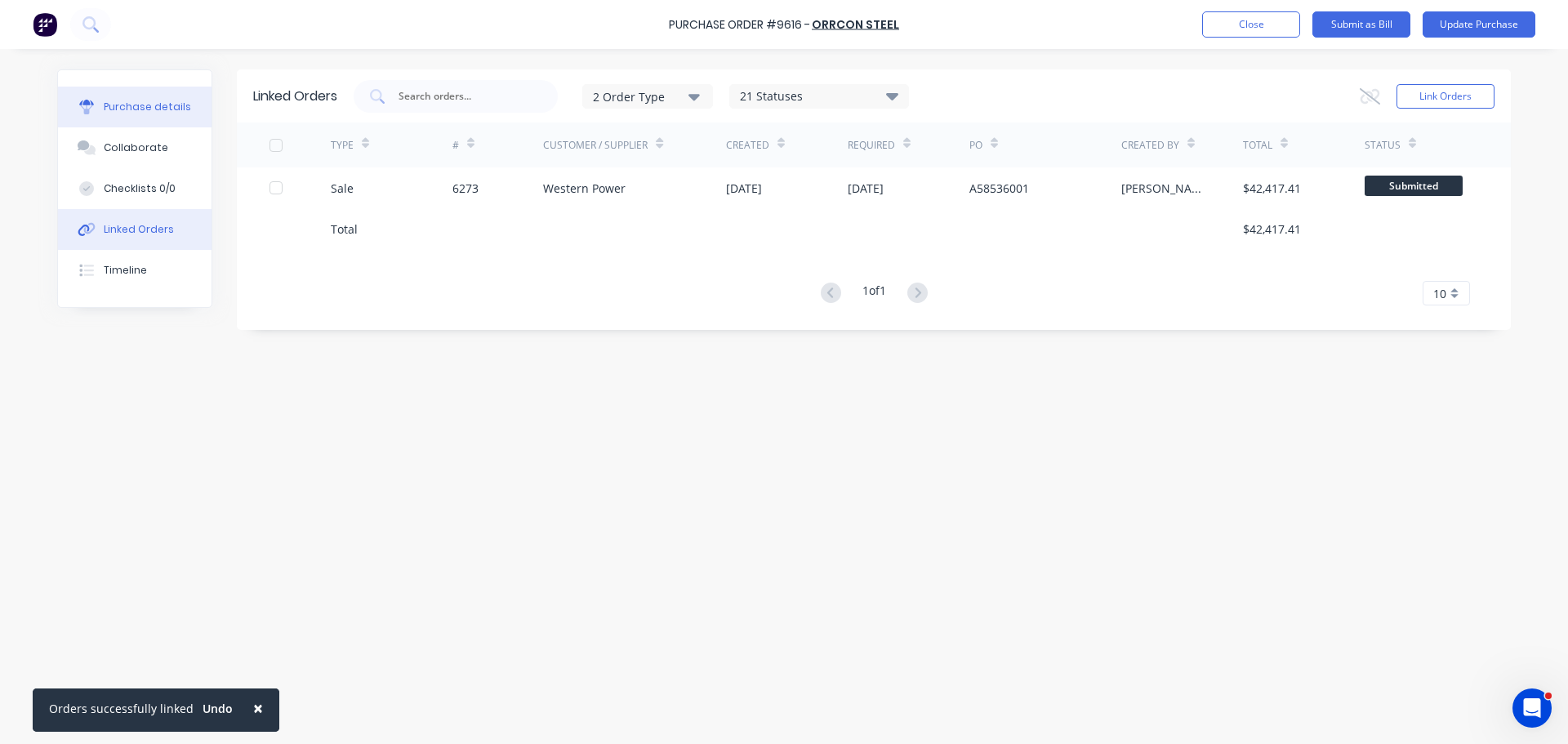
click at [159, 98] on button "Purchase details" at bounding box center [135, 107] width 154 height 41
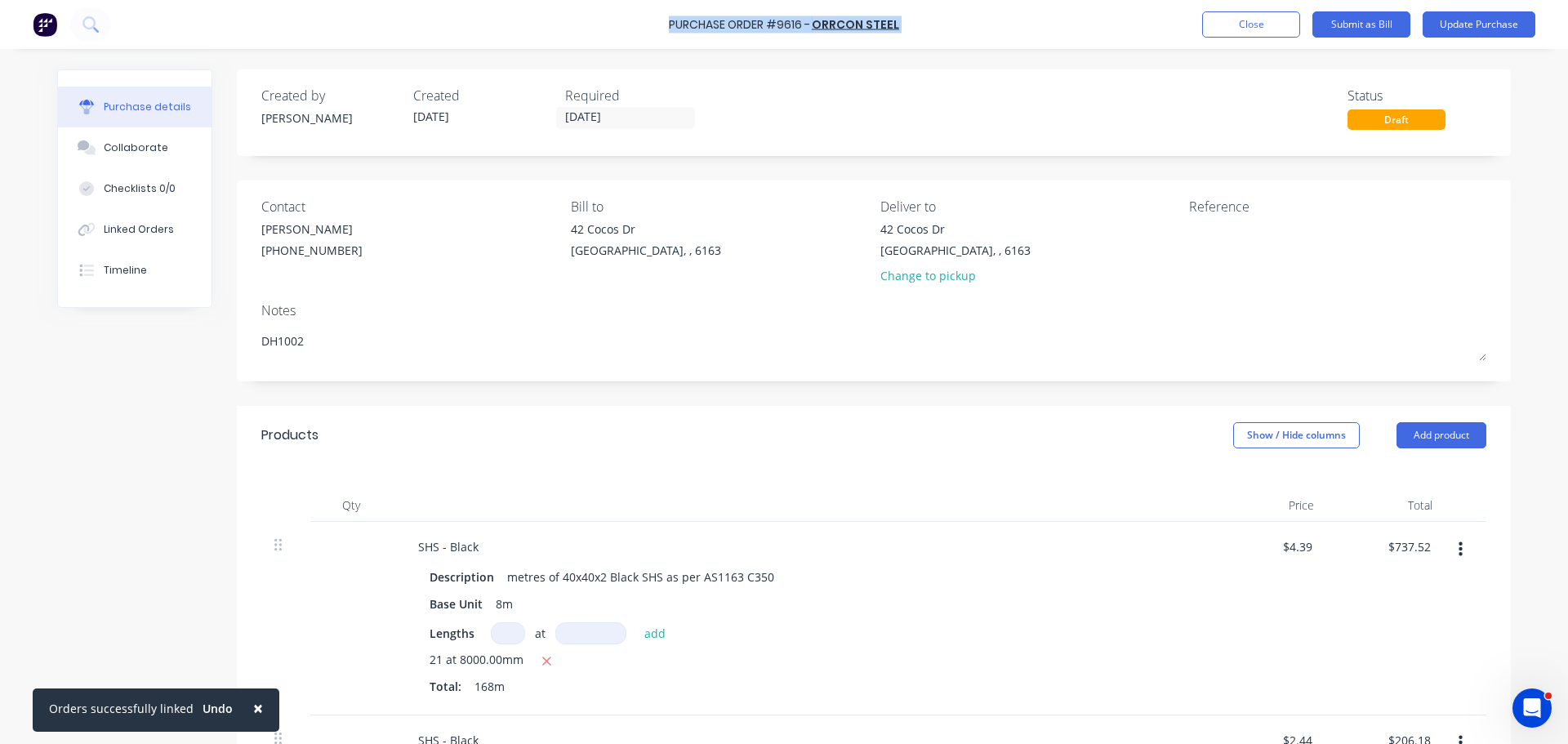
click at [675, 22] on div "Purchase Order #9616 - ORRCON STEEL Add product Close Submit as Bill Update Pur…" at bounding box center [784, 24] width 1568 height 49
click at [670, 23] on div "Purchase Order #9616 - ORRCON STEEL Add product Close Submit as Bill Update Pur…" at bounding box center [784, 24] width 1568 height 49
type textarea "x"
copy div "Purchase Order #9616 - ORRCON STEEL Add product Close Submit as Bill Update Pur…"
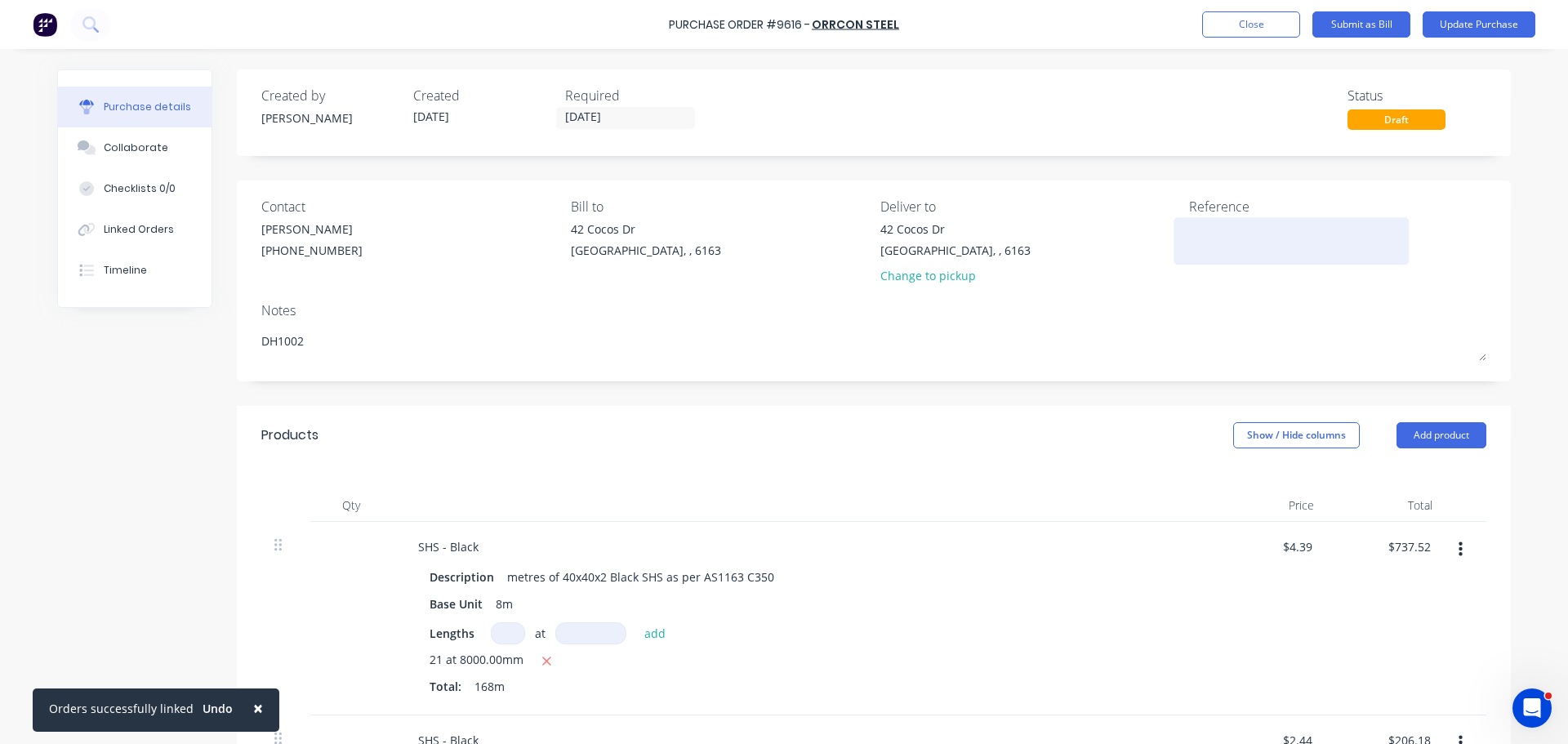
click at [1222, 232] on textarea at bounding box center [1290, 239] width 204 height 36
paste textarea "Purchase Order #9616 - ORRCON STEEL"
type textarea "Purchase Order #9616 - ORRCON STEEL"
type textarea "x"
type textarea "Purchase Order #9616 - ORRCON STEEL"
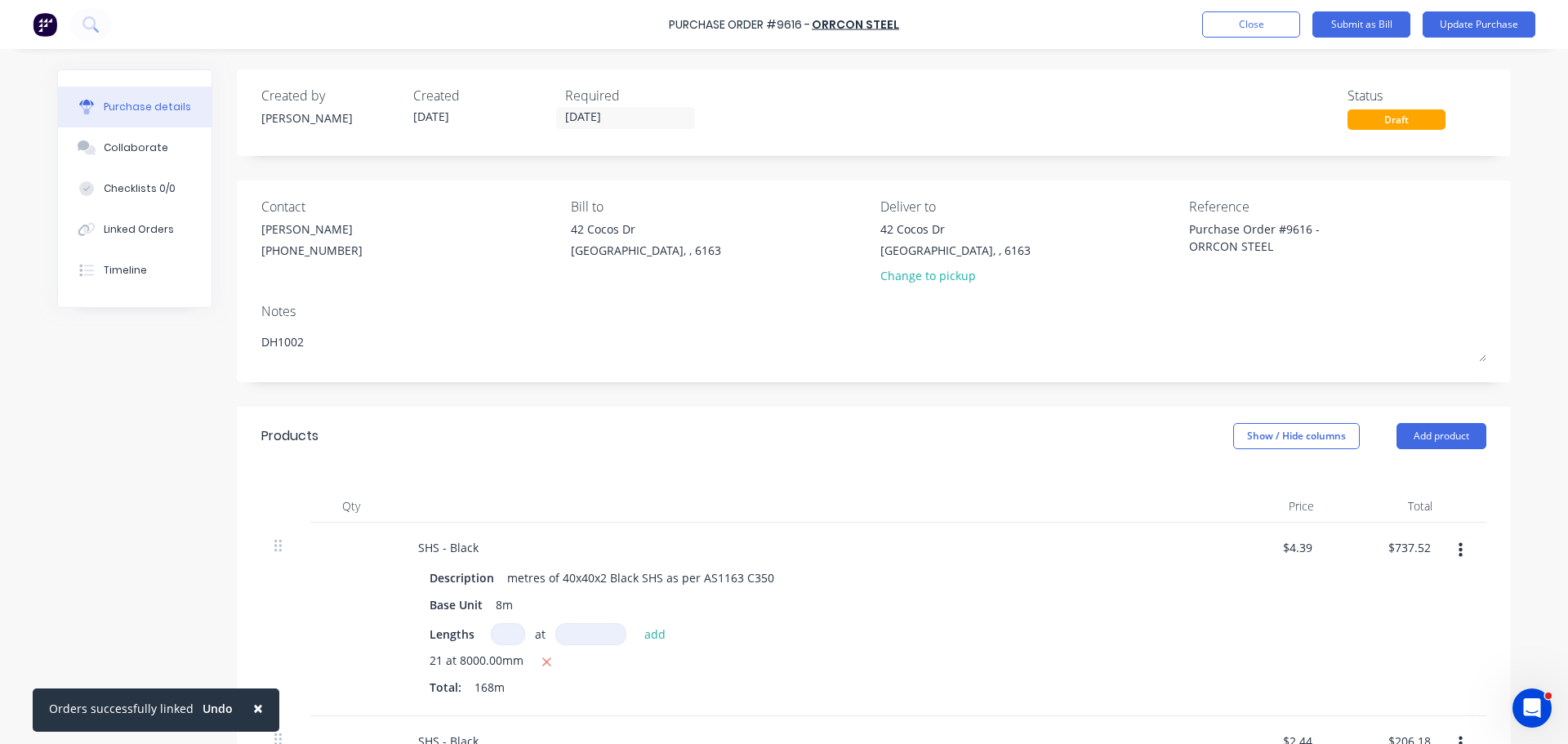
click at [1073, 297] on div "Contact [PERSON_NAME] [PHONE_NUMBER] Bill to [STREET_ADDRESS][PERSON_NAME] Deli…" at bounding box center [873, 281] width 1274 height 202
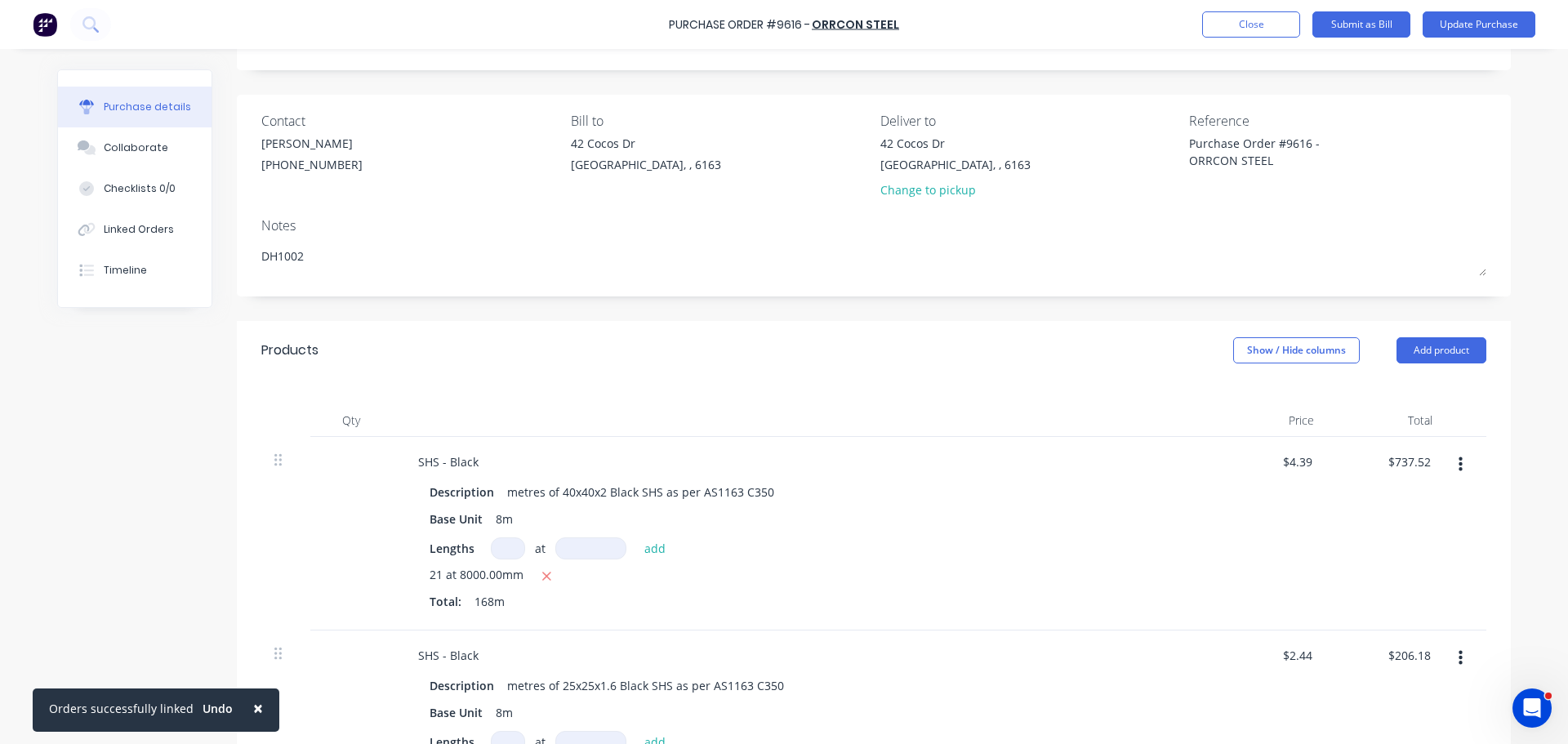
scroll to position [164, 0]
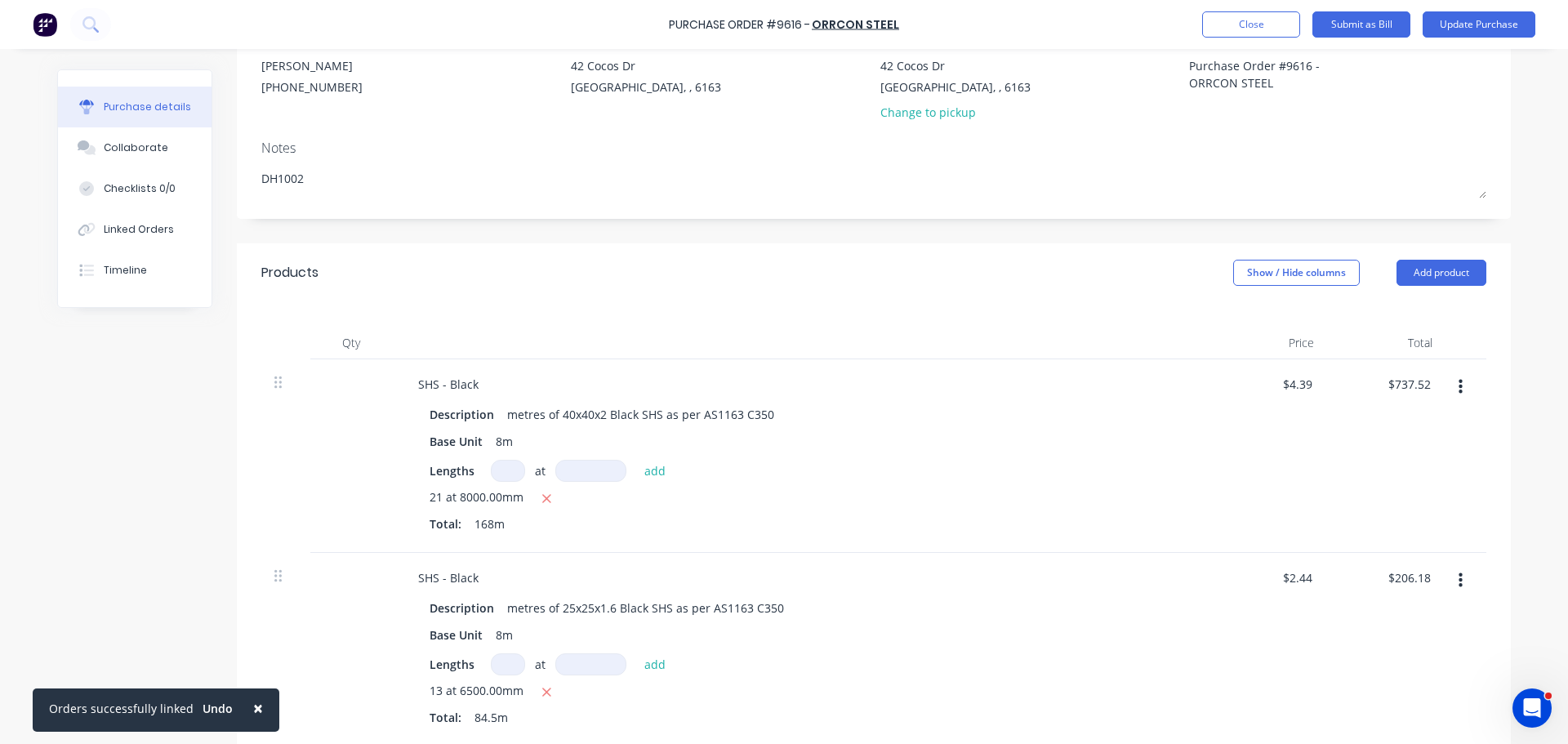
click at [253, 708] on span "×" at bounding box center [258, 708] width 10 height 23
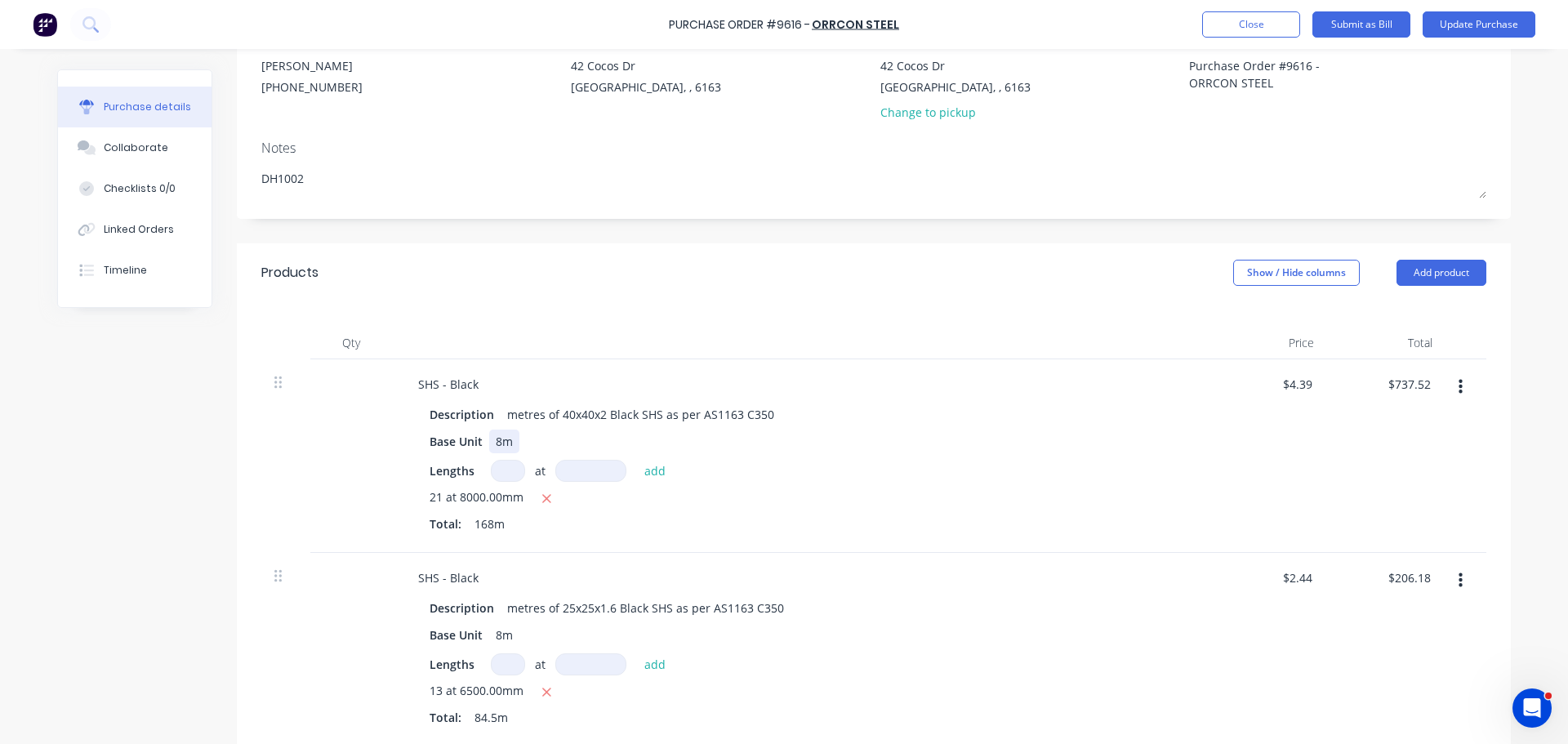
click at [917, 444] on div "Base Unit 8m" at bounding box center [797, 441] width 748 height 24
click at [791, 467] on div "Lengths at add" at bounding box center [800, 470] width 741 height 22
click at [544, 498] on icon "button" at bounding box center [546, 499] width 11 height 15
type textarea "x"
type input "$0.00"
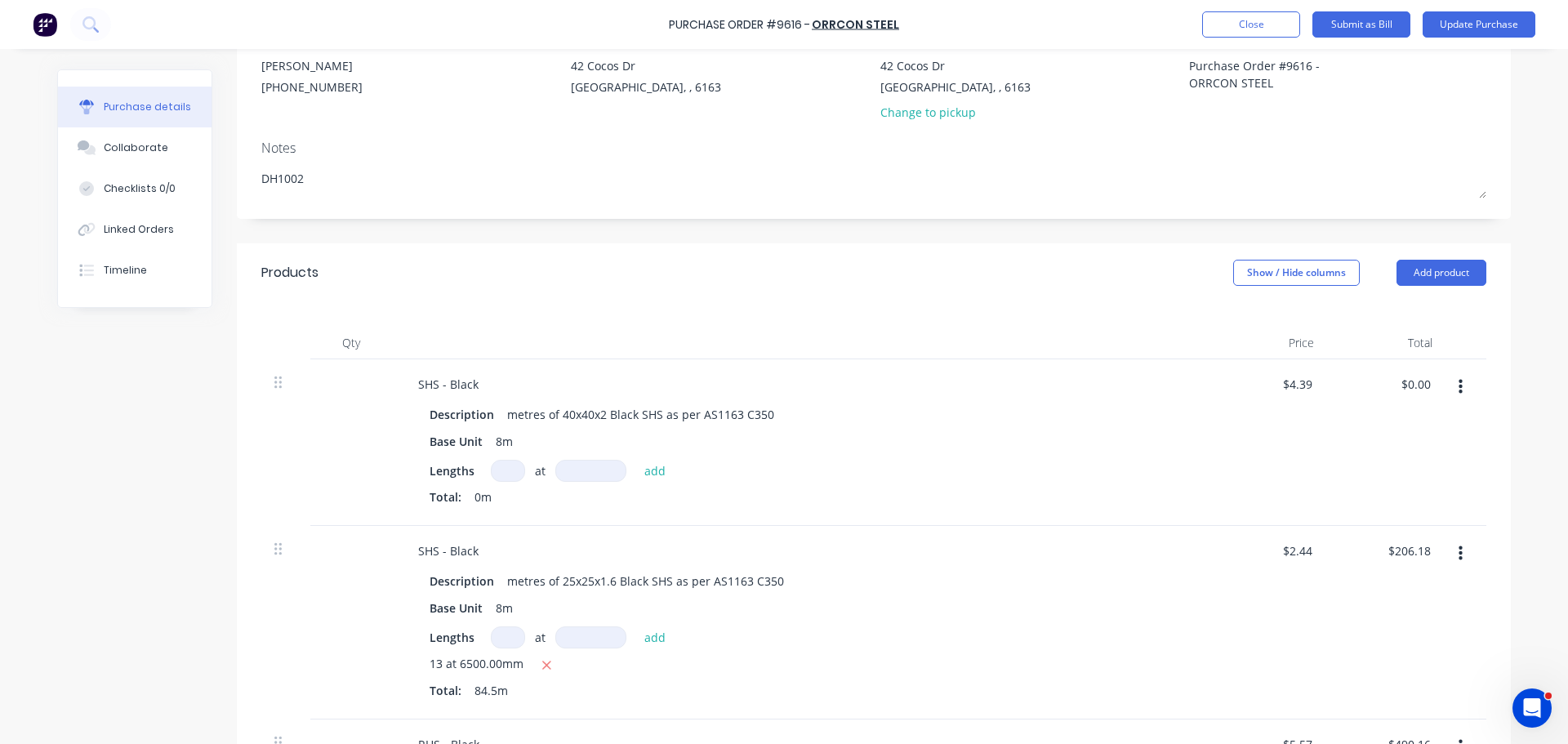
click at [503, 472] on input at bounding box center [508, 470] width 34 height 22
type textarea "x"
type input "1"
type textarea "x"
type input "18"
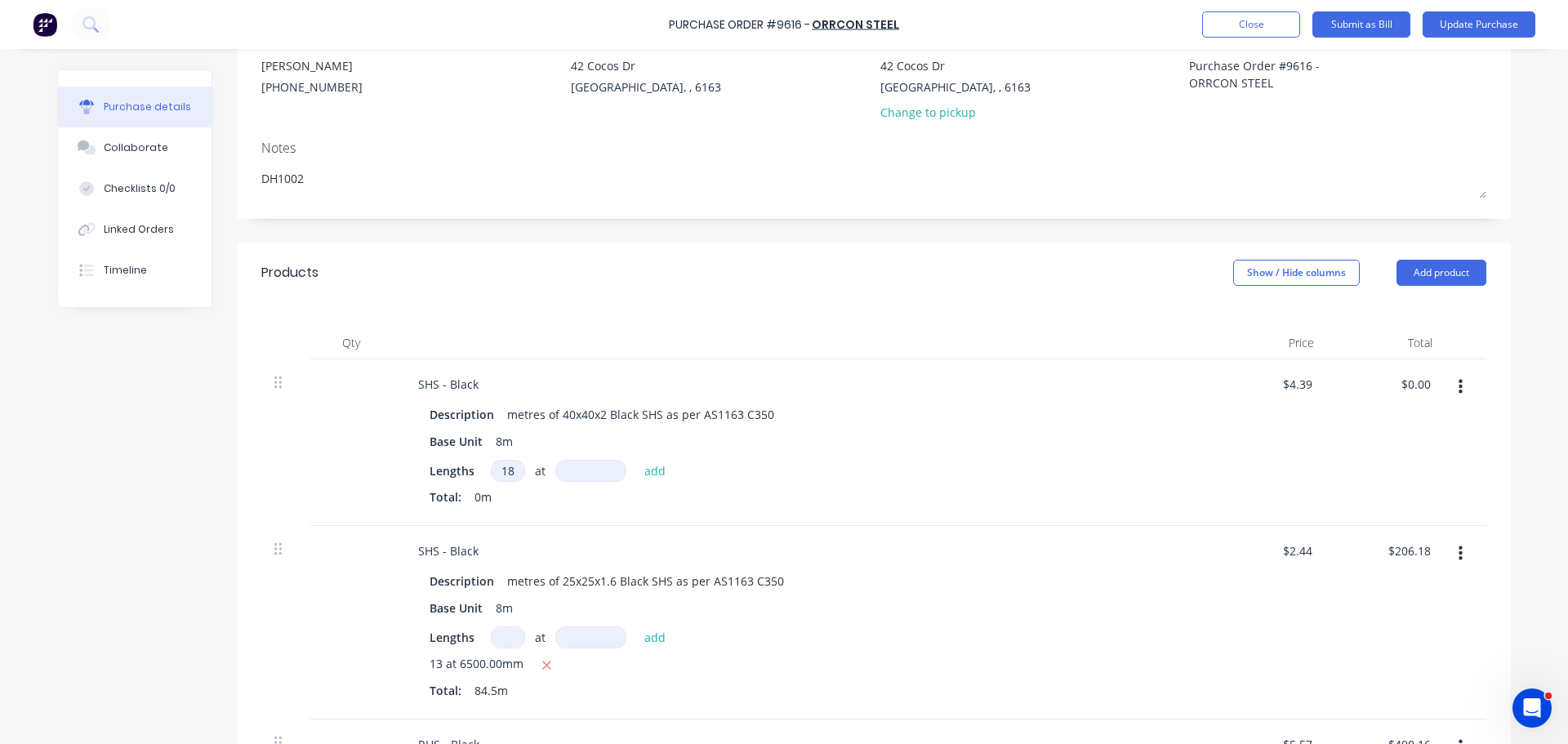
click at [577, 474] on input at bounding box center [591, 470] width 71 height 22
type textarea "x"
type input "8"
type textarea "x"
type input "80"
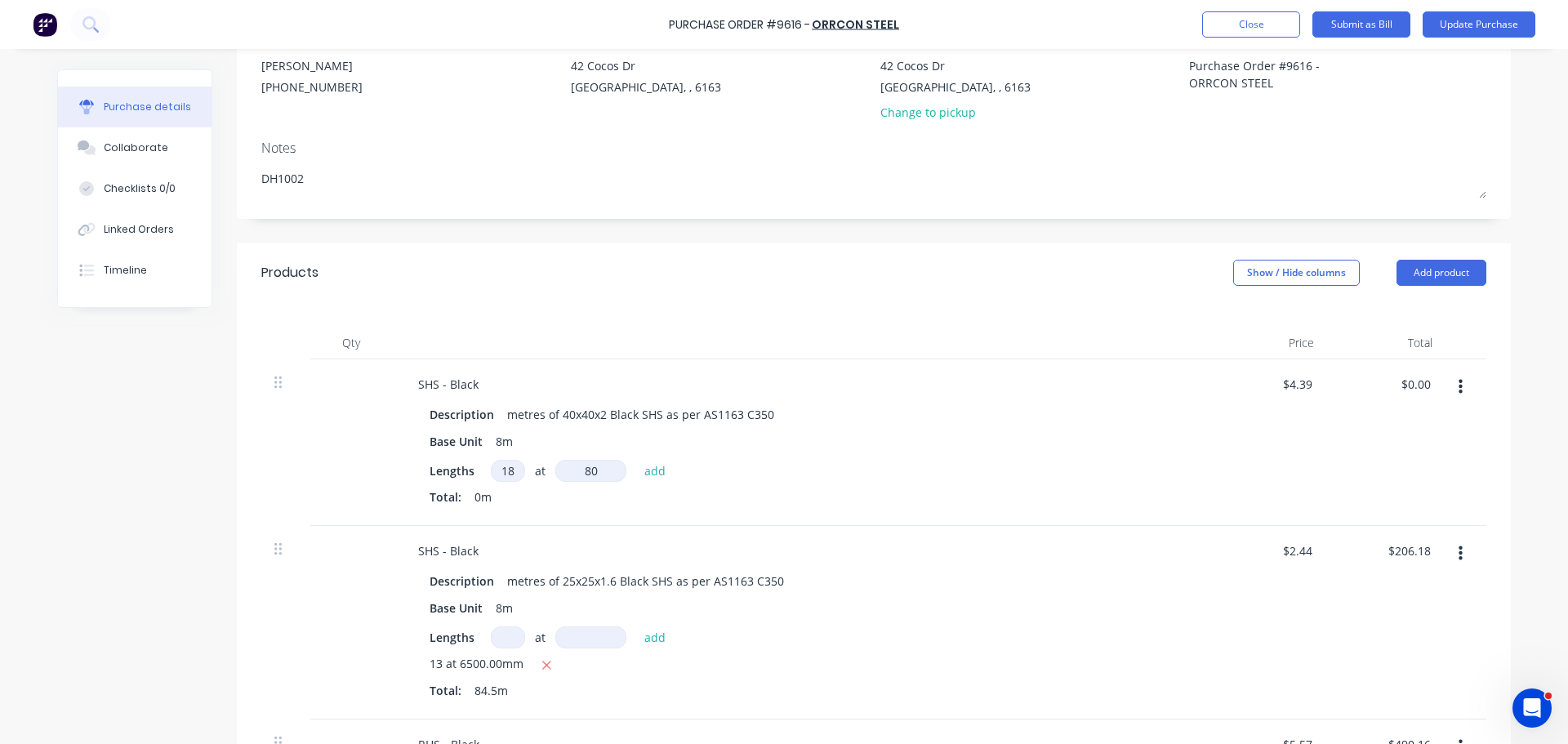
type textarea "x"
type input "800"
type textarea "x"
type input "8000"
type textarea "x"
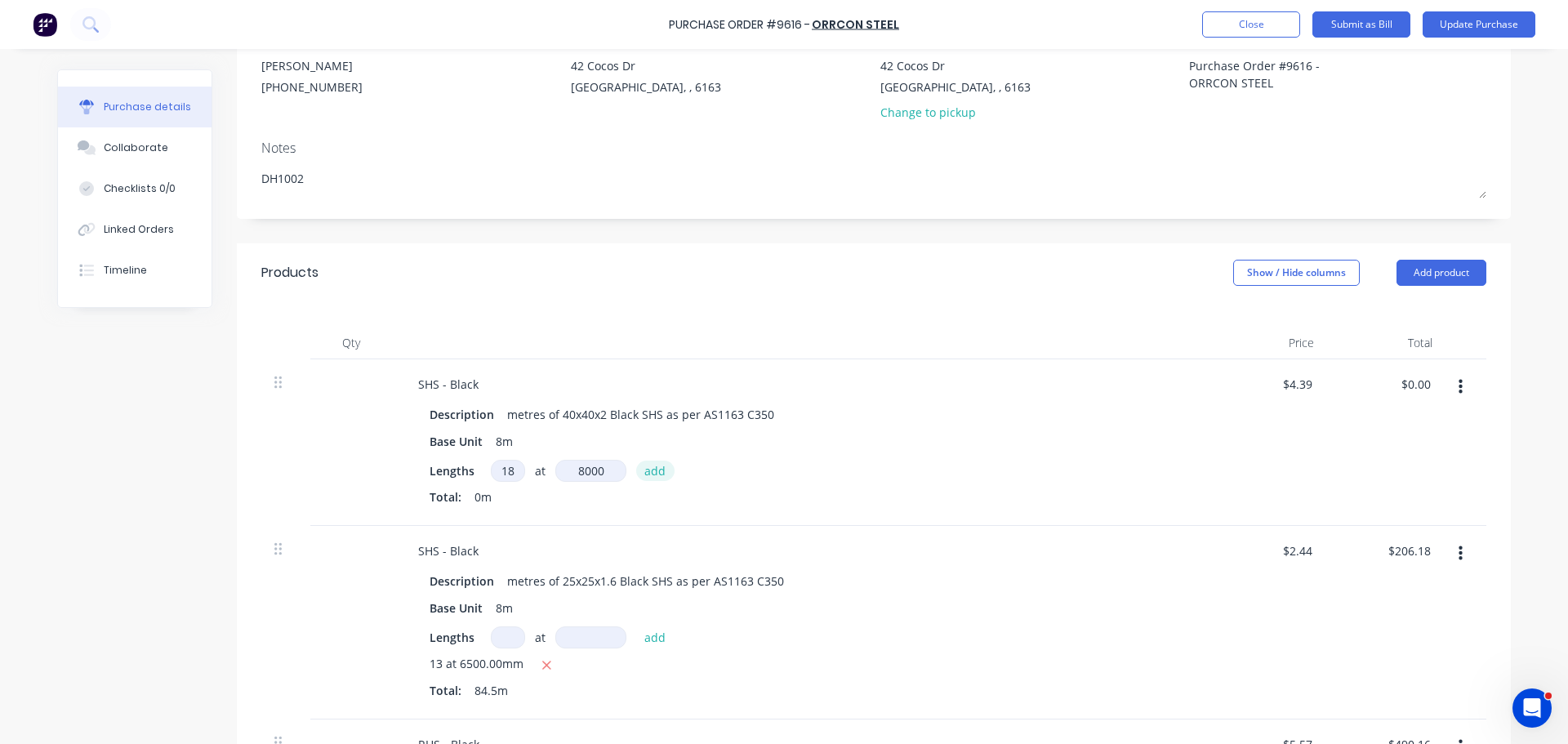
type input "8000mm"
click at [655, 474] on button "add" at bounding box center [655, 470] width 38 height 20
type textarea "x"
type input "$632.16"
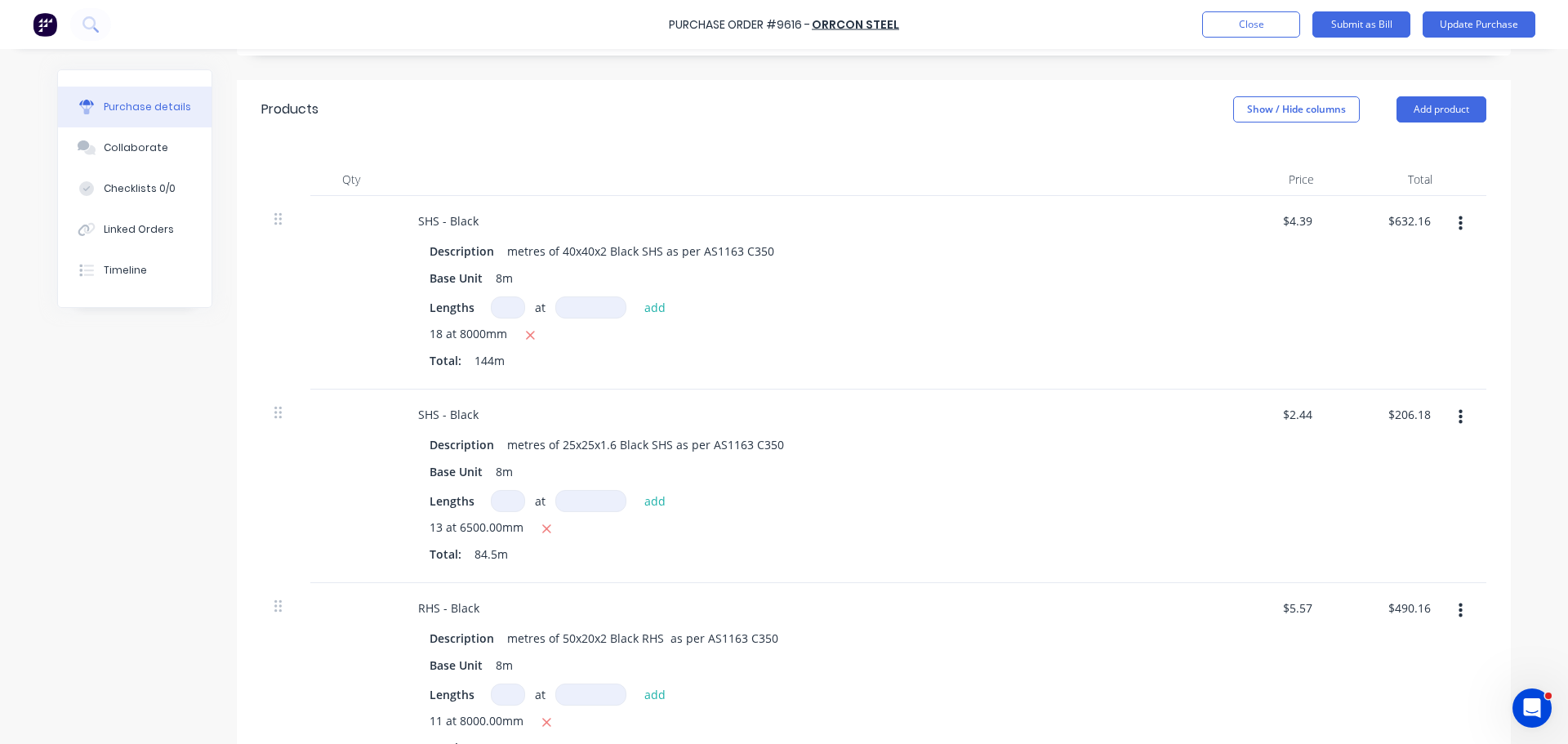
scroll to position [408, 0]
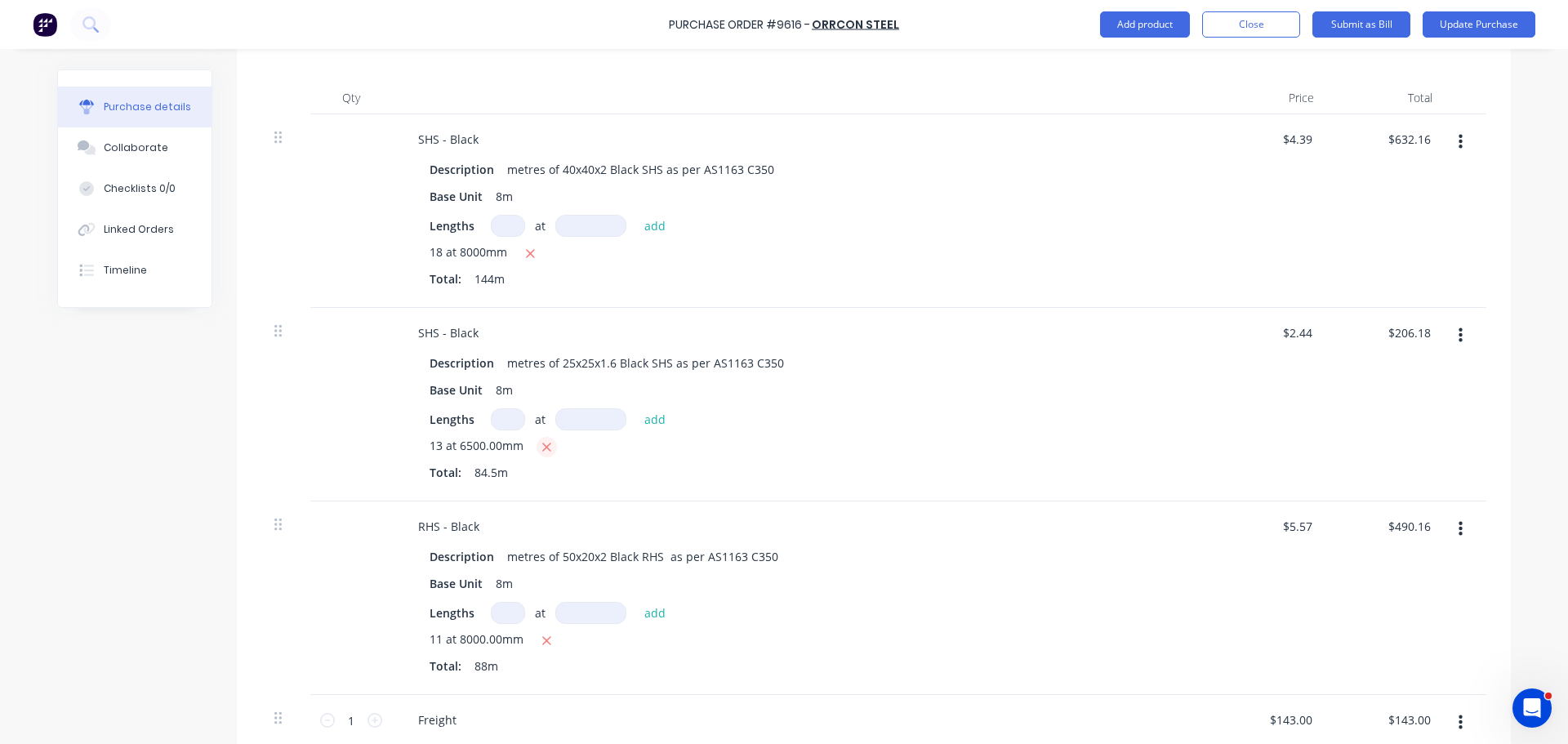
click at [541, 442] on icon "button" at bounding box center [546, 447] width 11 height 15
type textarea "x"
type input "$0.00"
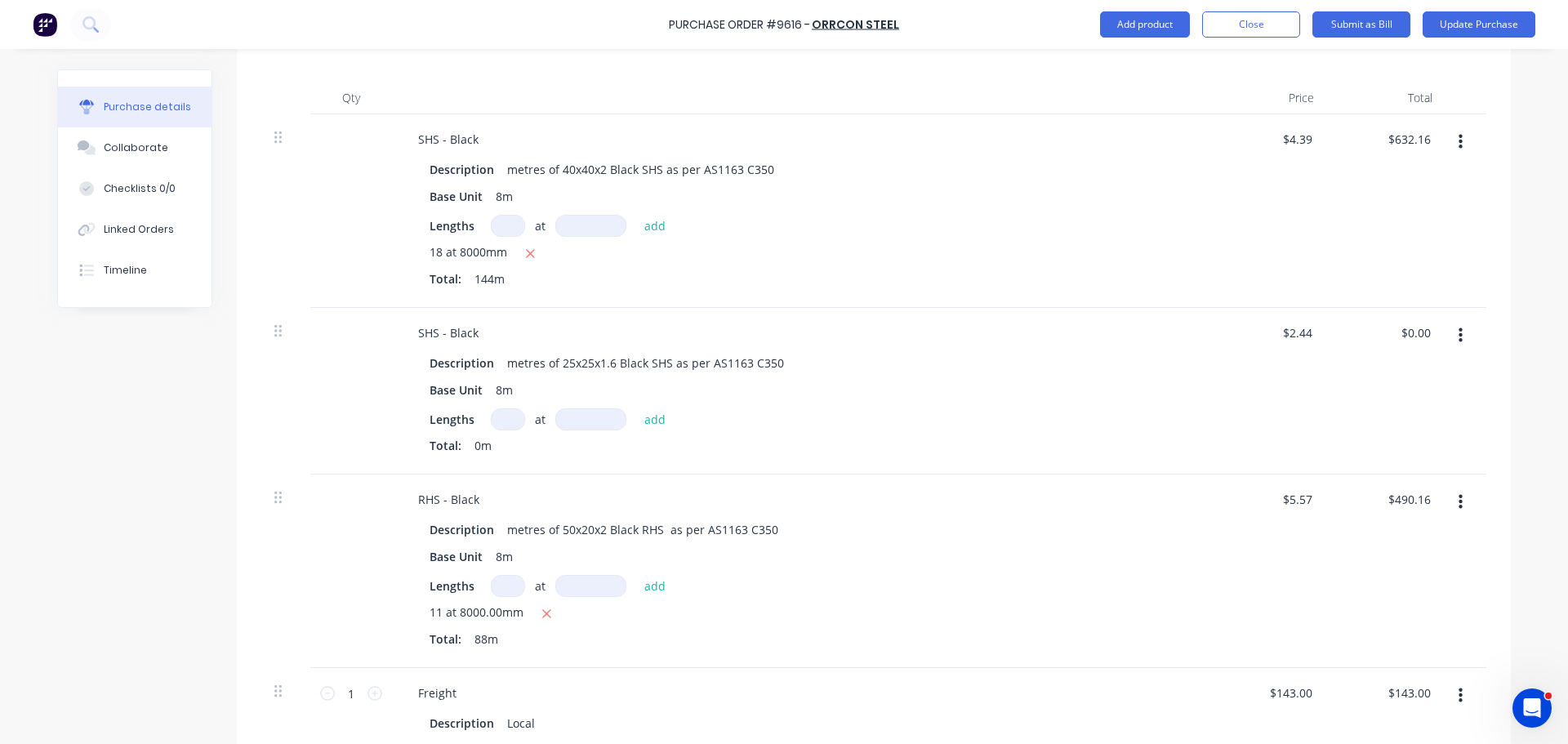
click at [500, 413] on input at bounding box center [508, 419] width 34 height 22
type textarea "x"
type input "1"
type textarea "x"
type input "11"
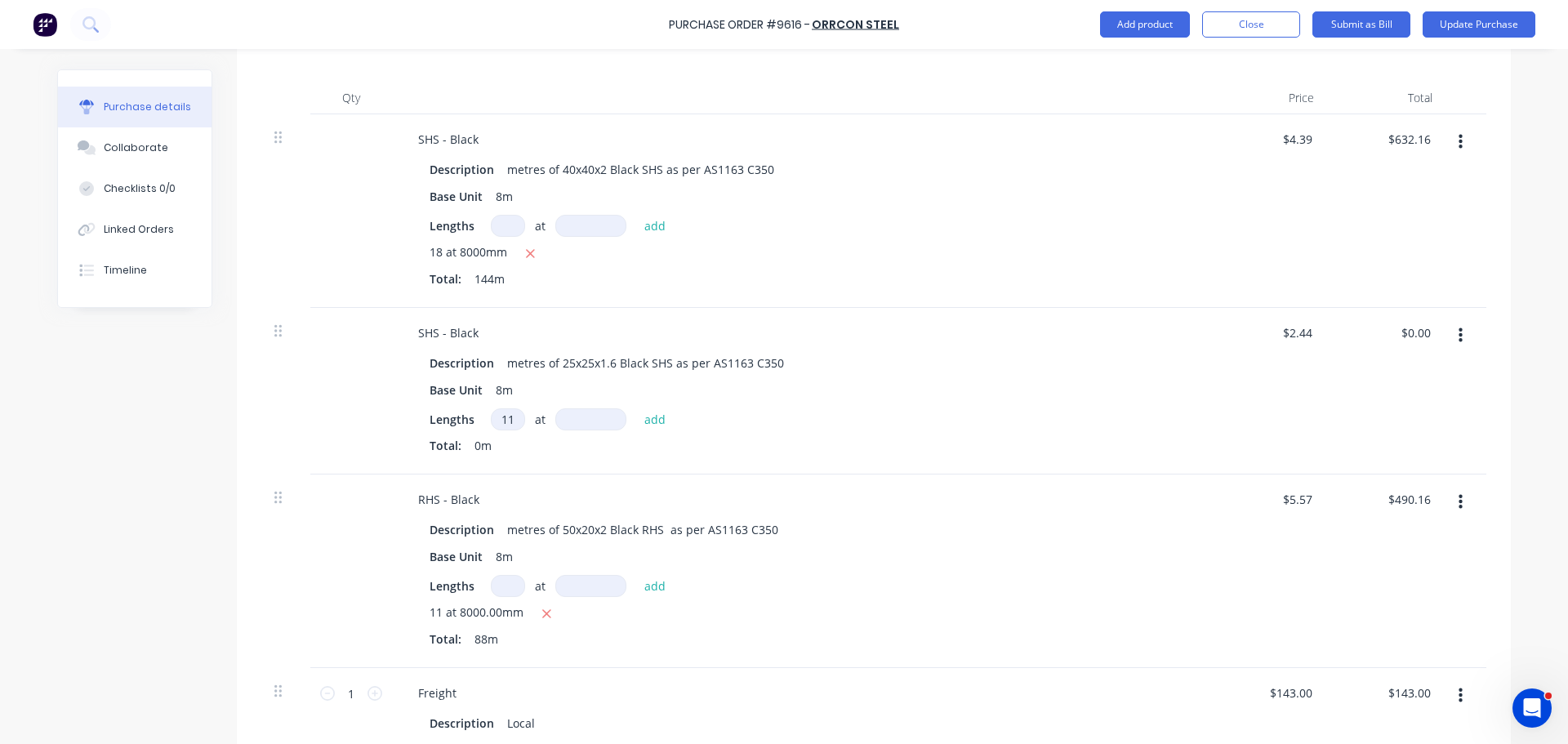
click at [584, 422] on input at bounding box center [591, 419] width 71 height 22
type textarea "x"
type input "6"
type textarea "x"
type input "65"
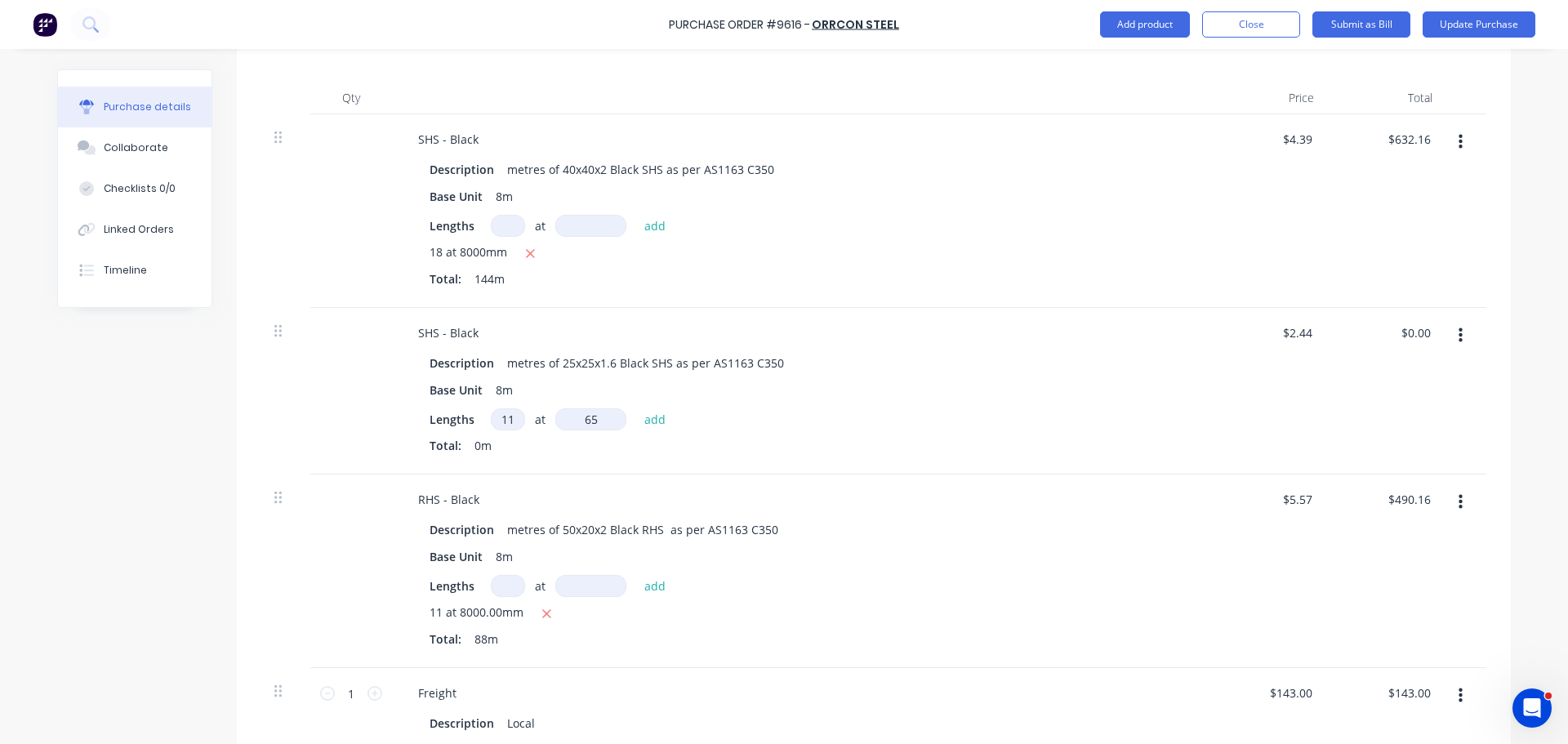
type textarea "x"
type input "650"
type textarea "x"
type input "6500"
type textarea "x"
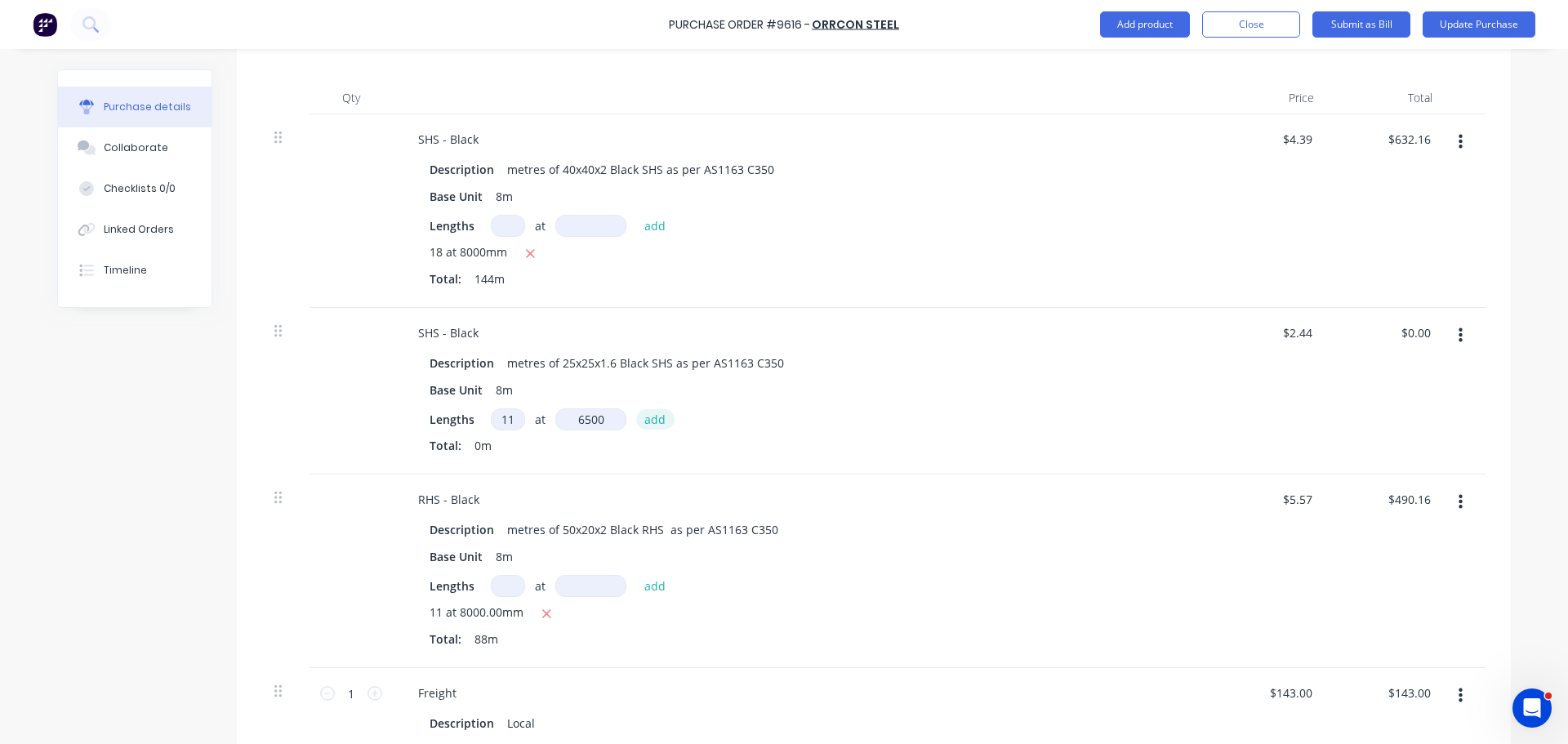
type input "6500mm"
click at [648, 423] on button "add" at bounding box center [655, 419] width 38 height 20
type textarea "x"
type input "$174.46"
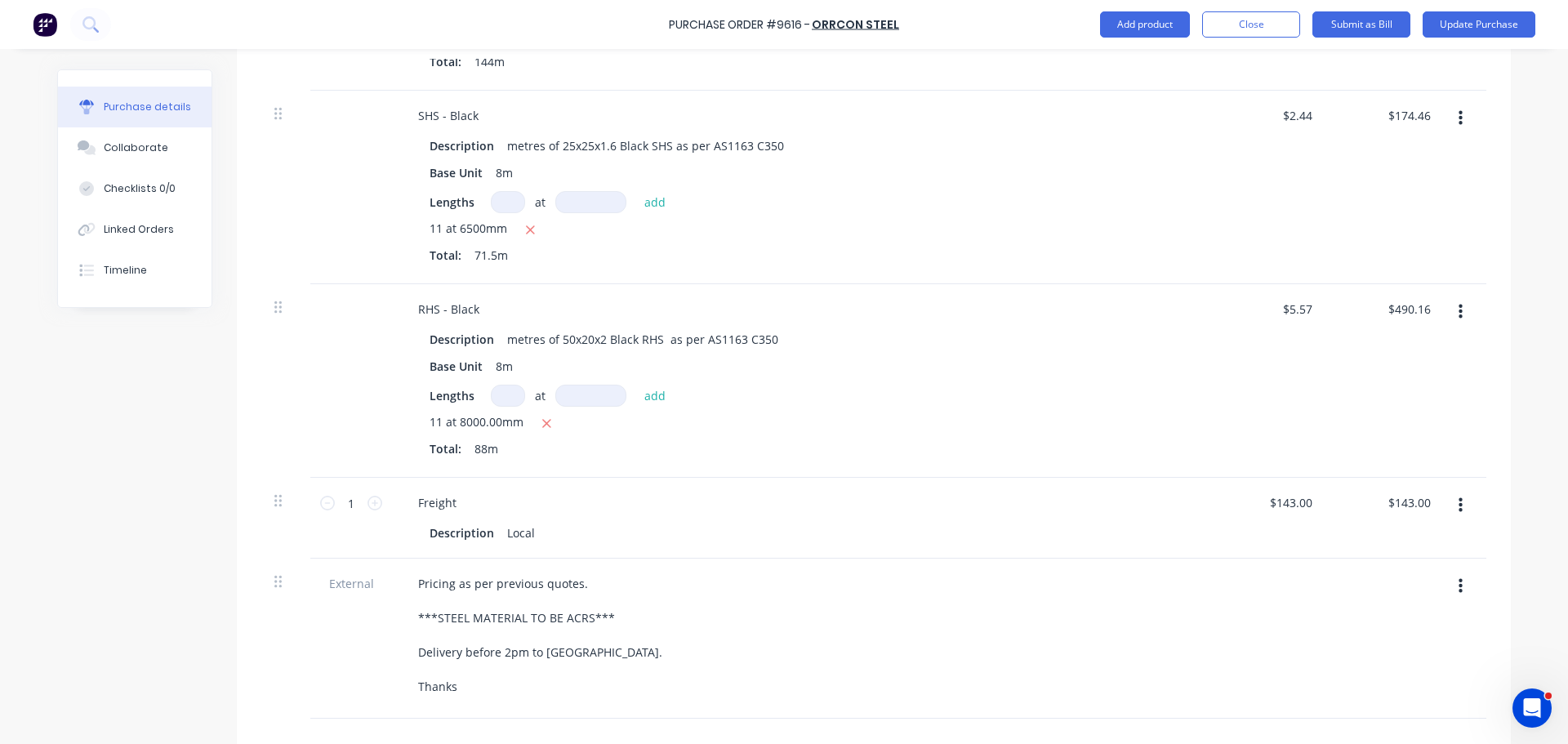
scroll to position [653, 0]
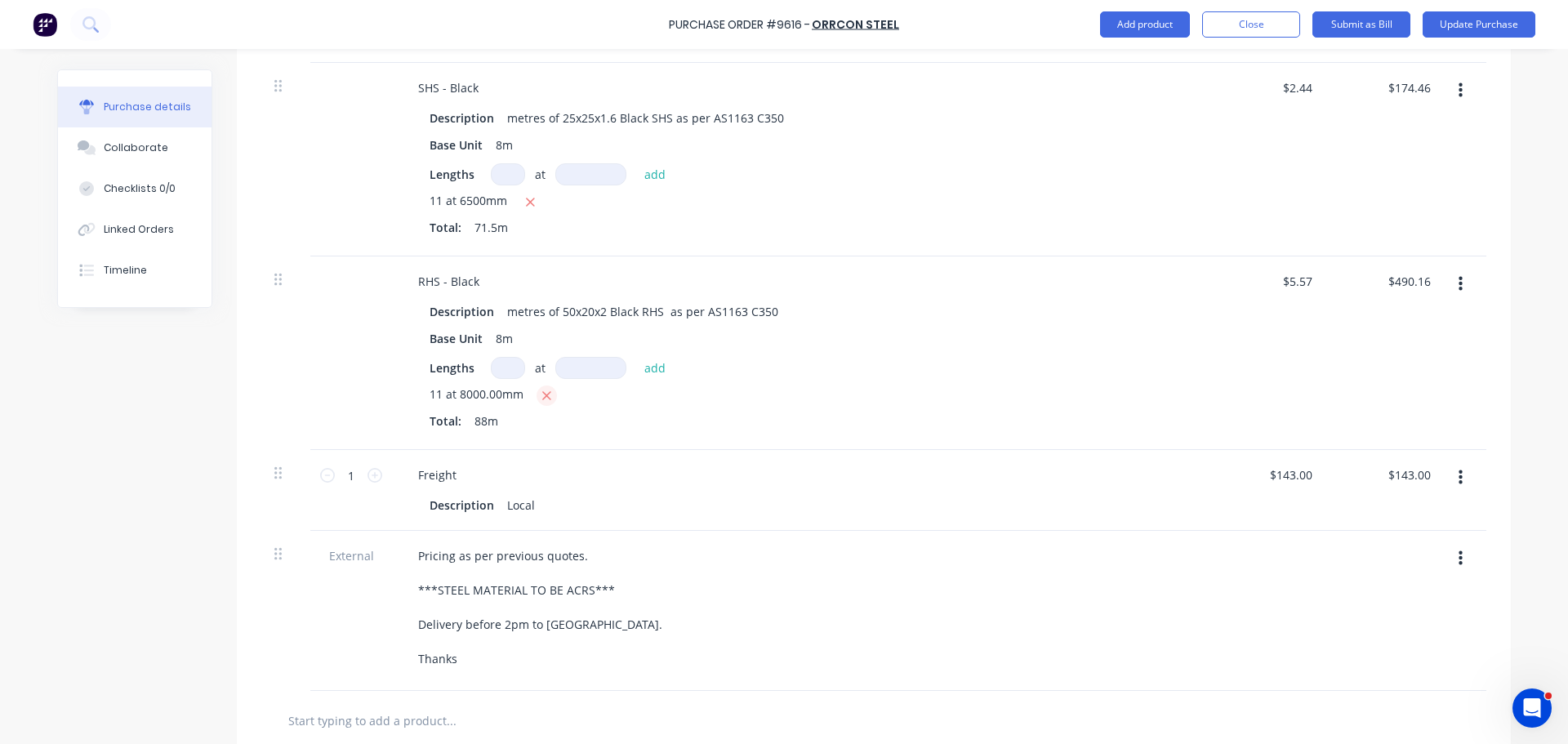
click at [546, 393] on button "button" at bounding box center [546, 395] width 21 height 21
type textarea "x"
type input "$0.00"
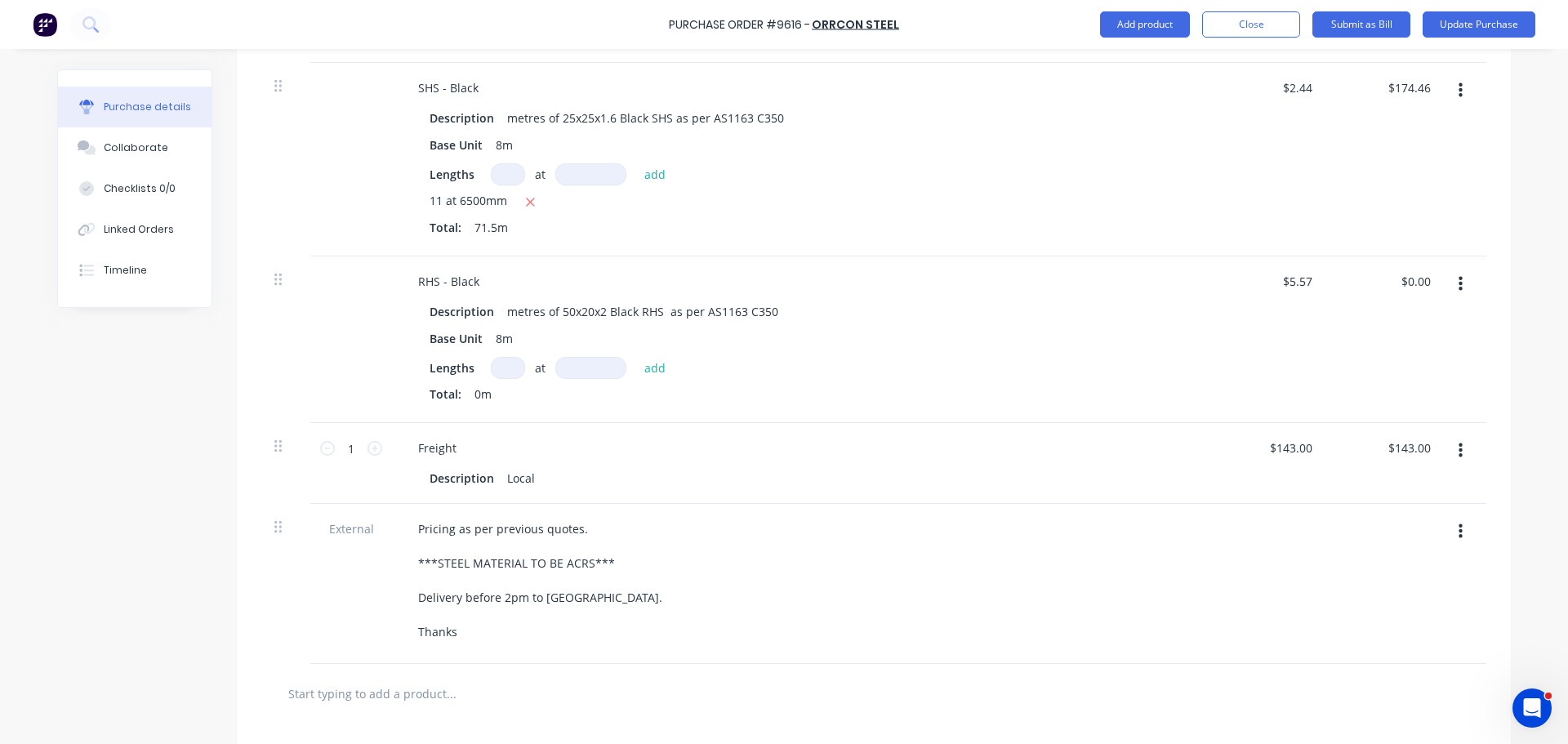
click at [506, 371] on input at bounding box center [508, 368] width 34 height 22
type textarea "x"
type input "9"
type textarea "x"
type input "9"
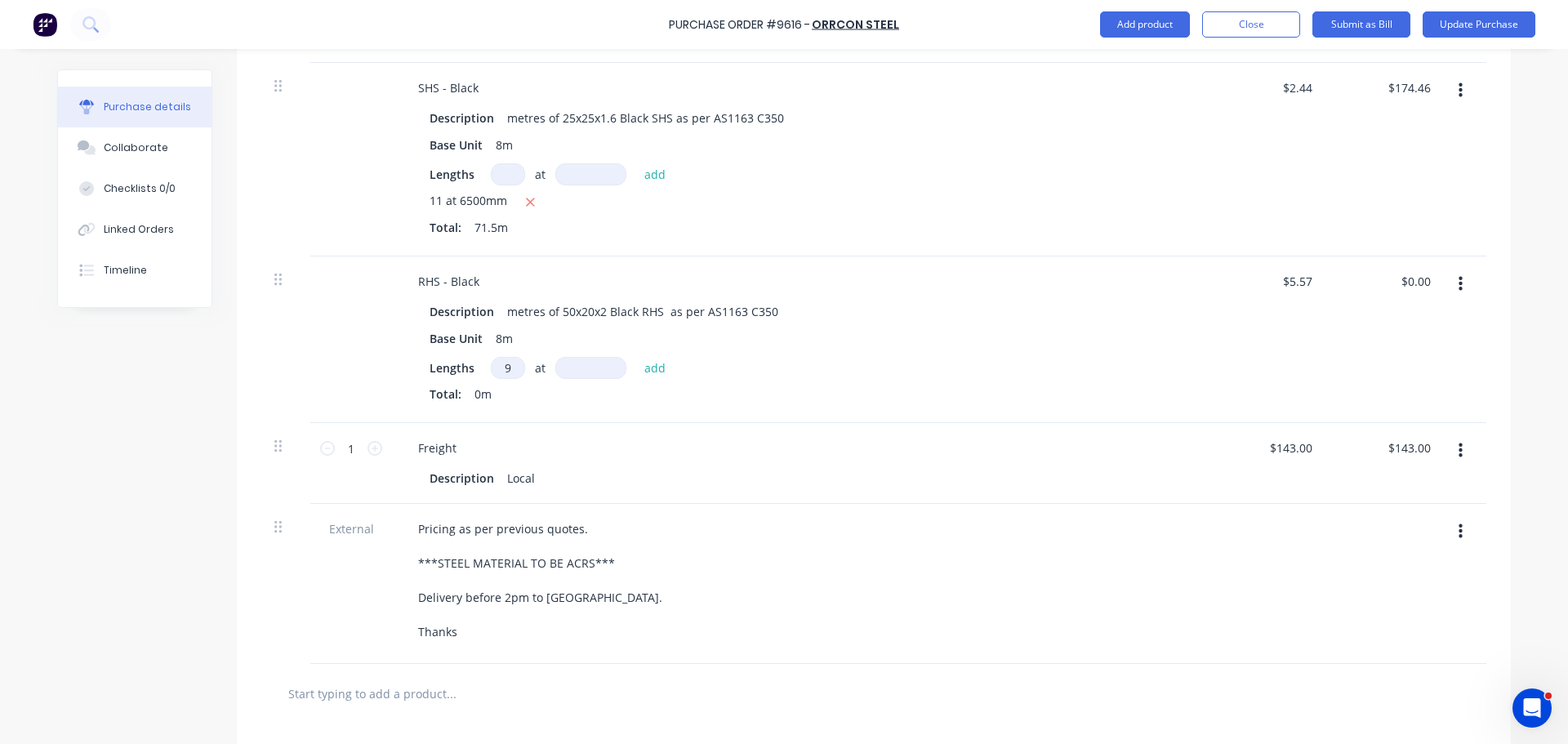
click at [572, 378] on input at bounding box center [591, 368] width 71 height 22
type textarea "x"
type input "8"
type textarea "x"
type input "80"
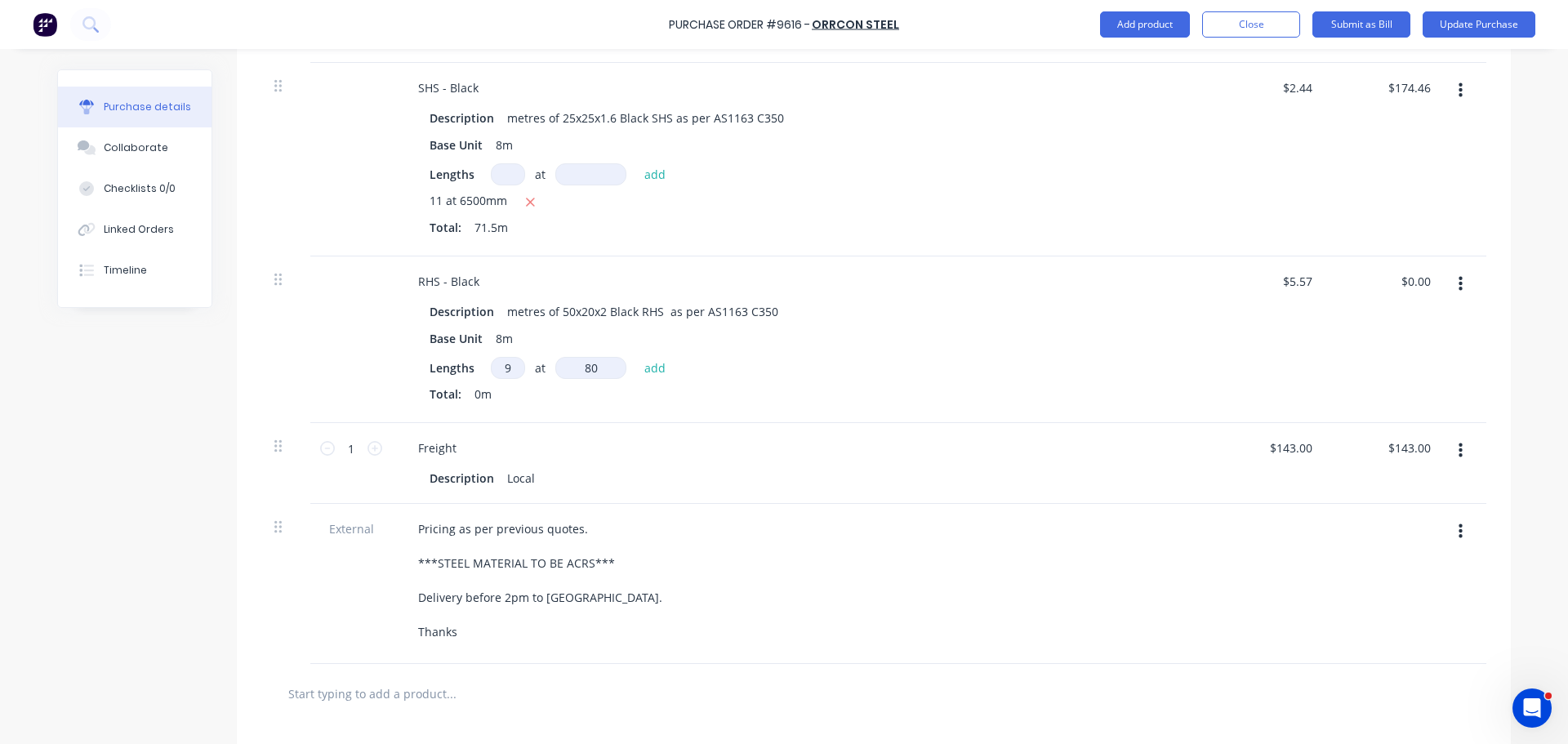
type textarea "x"
type input "800"
type textarea "x"
type input "8000"
type textarea "x"
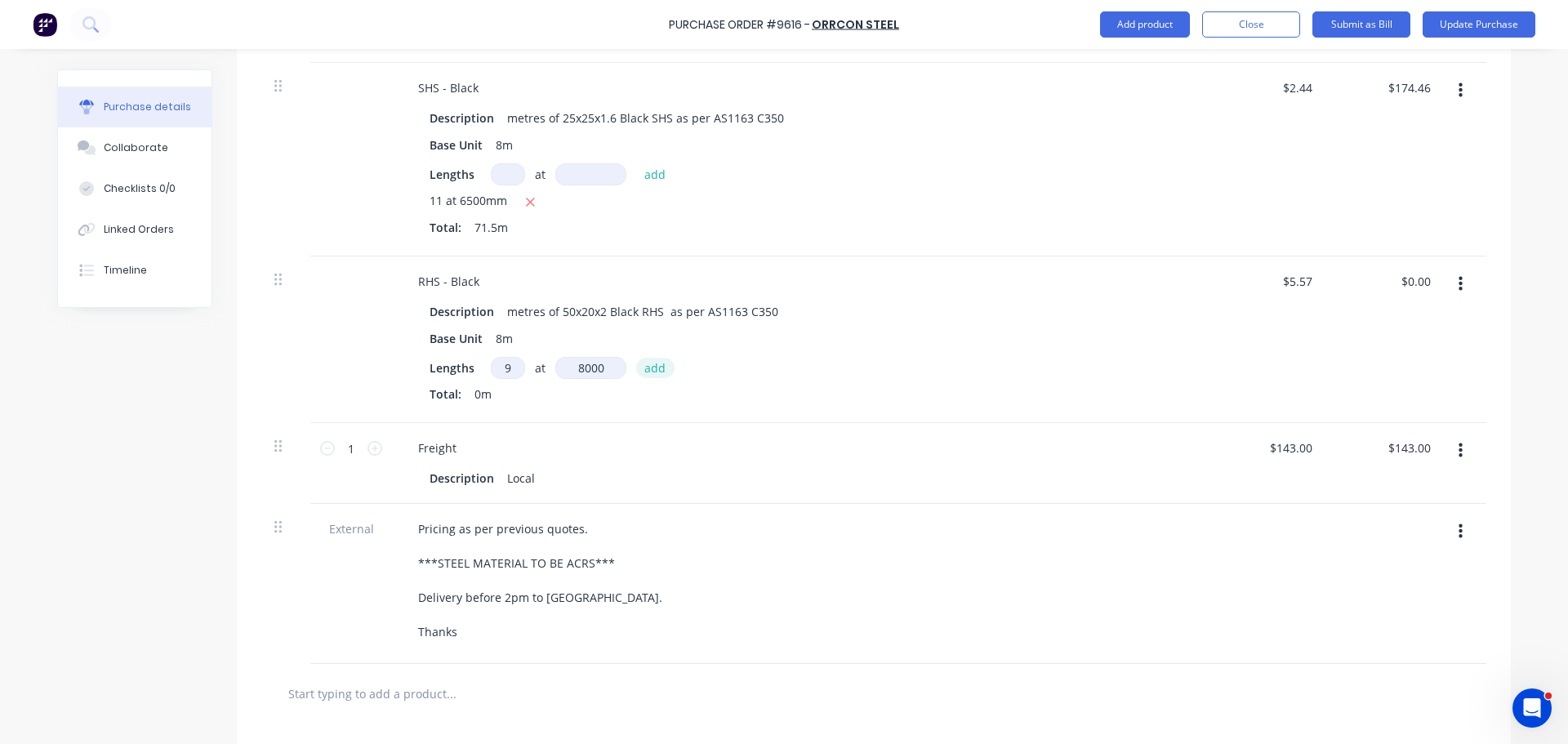
type input "8000mm"
click at [651, 371] on button "add" at bounding box center [655, 368] width 38 height 20
type textarea "x"
type input "$401.04"
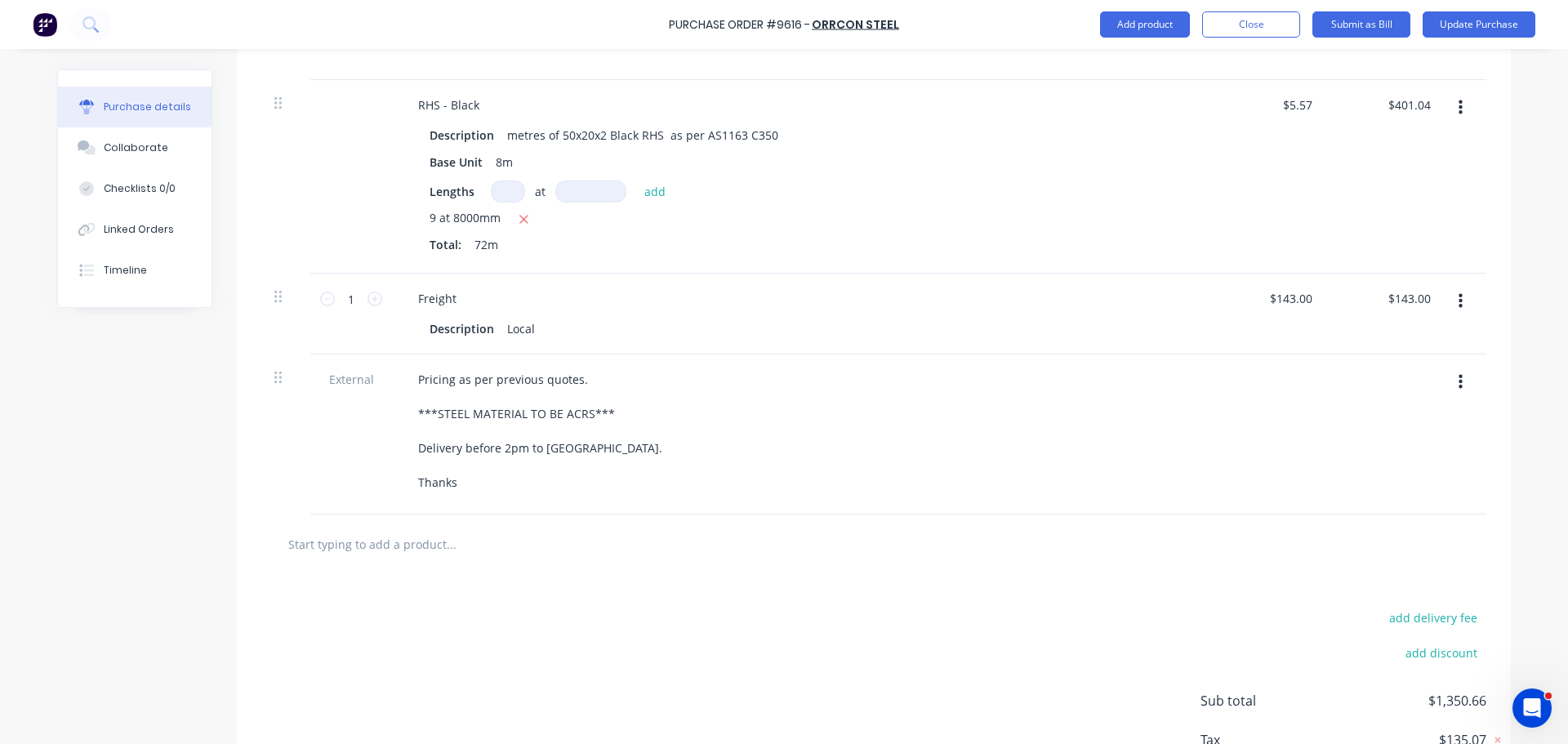
scroll to position [700, 0]
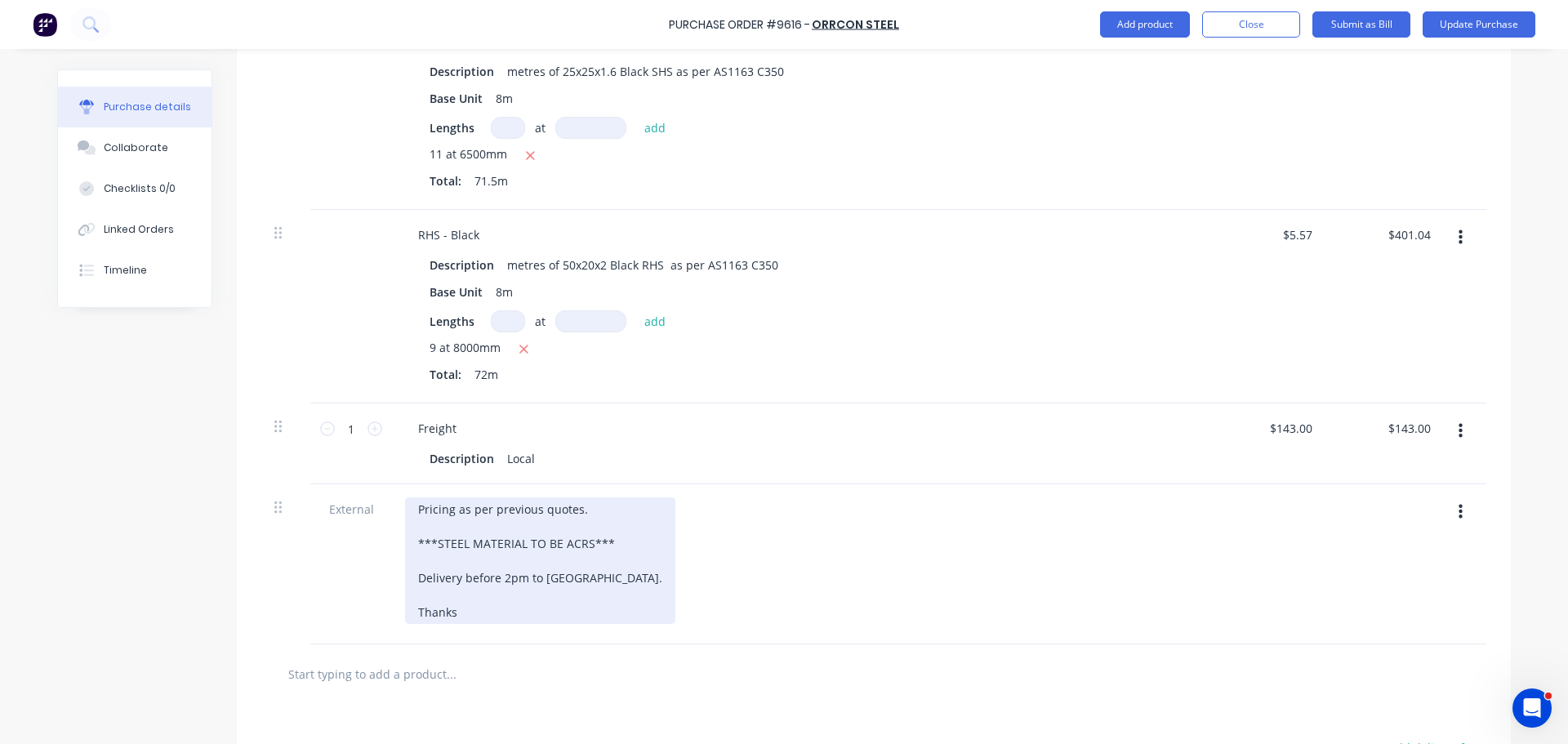
click at [607, 583] on div "Pricing as per previous quotes. ***STEEL MATERIAL TO BE ACRS*** Delivery before…" at bounding box center [540, 560] width 270 height 126
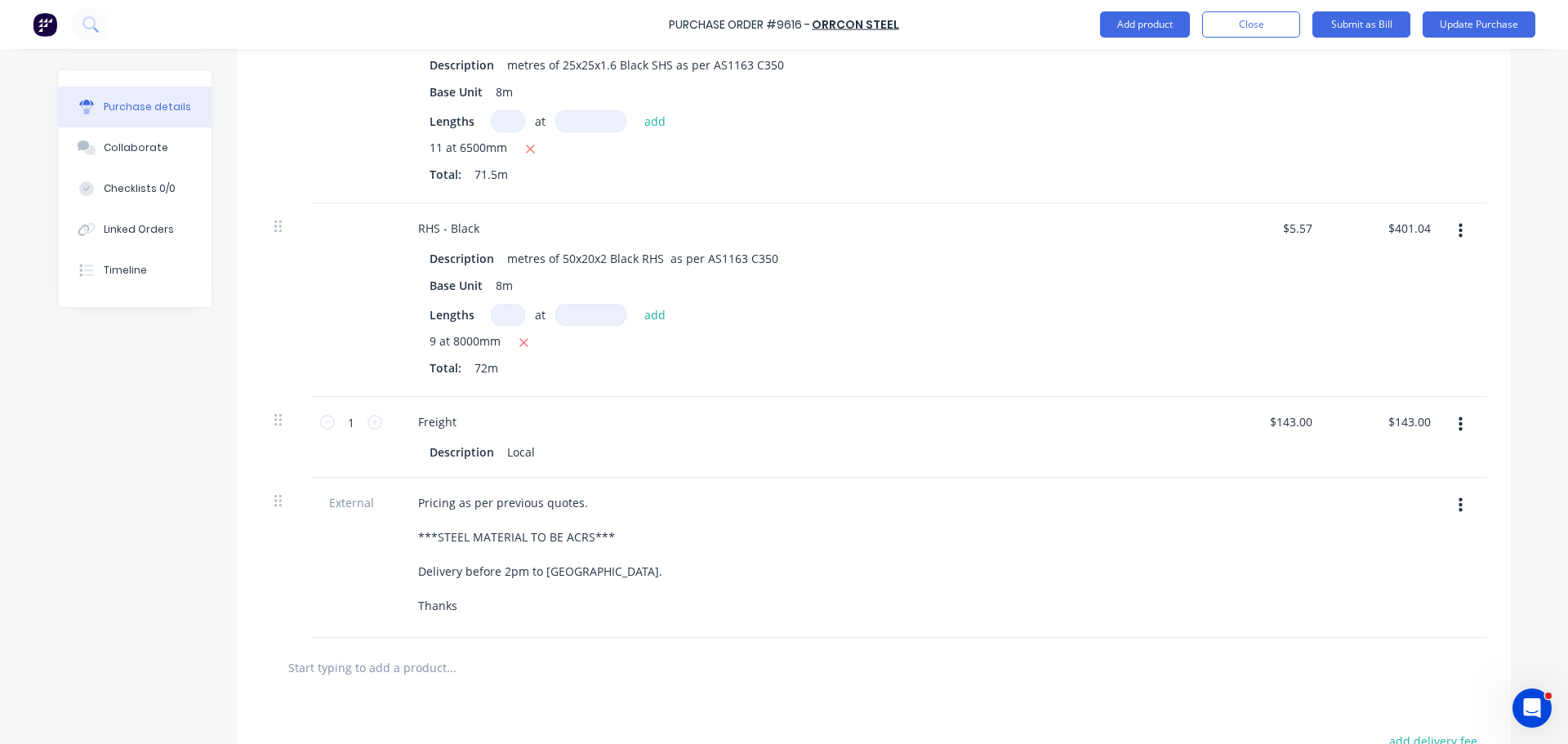
scroll to position [735, 0]
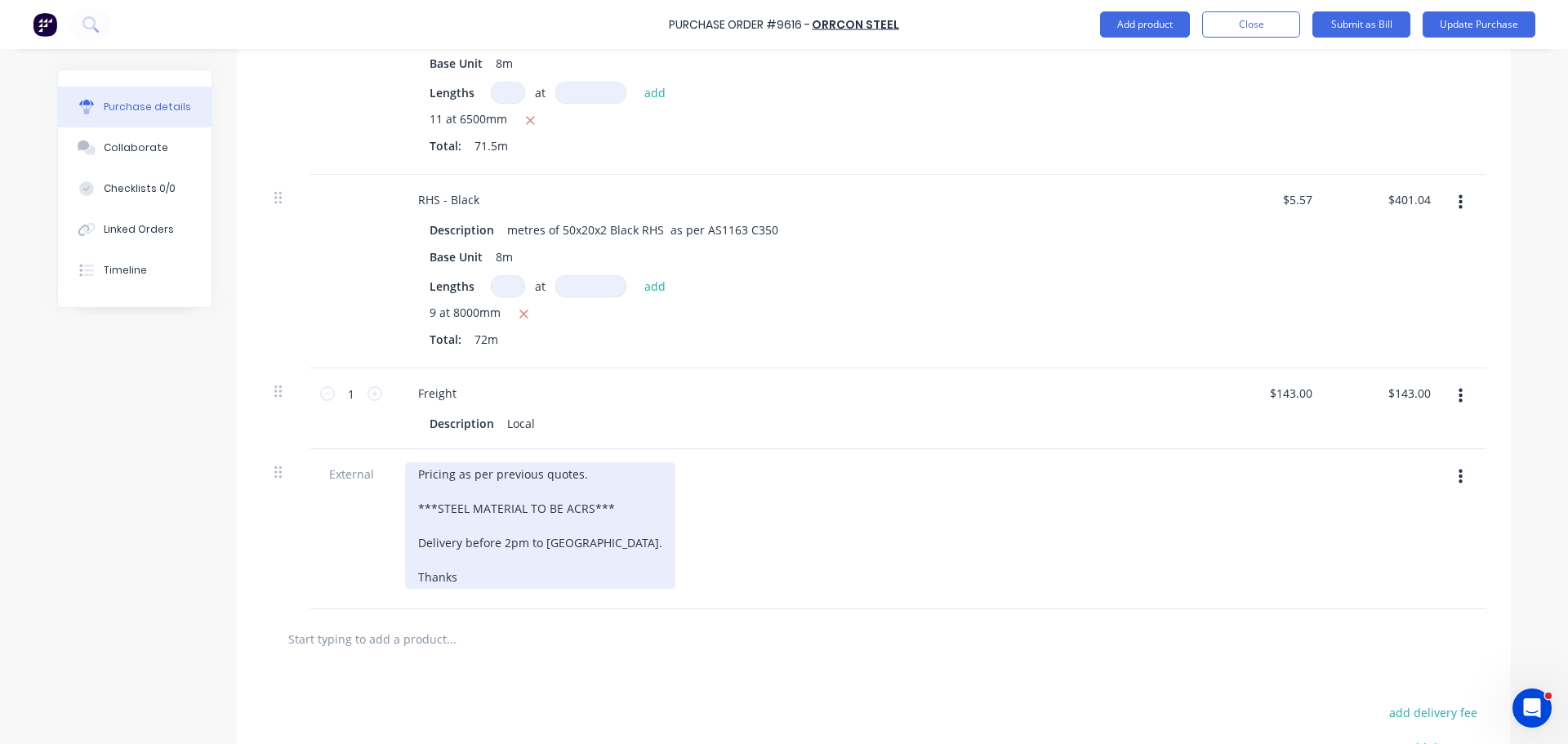
type textarea "x"
drag, startPoint x: 412, startPoint y: 543, endPoint x: 605, endPoint y: 577, distance: 196.0
click at [605, 577] on div "Pricing as per previous quotes. ***STEEL MATERIAL TO BE ACRS*** Delivery before…" at bounding box center [540, 525] width 270 height 126
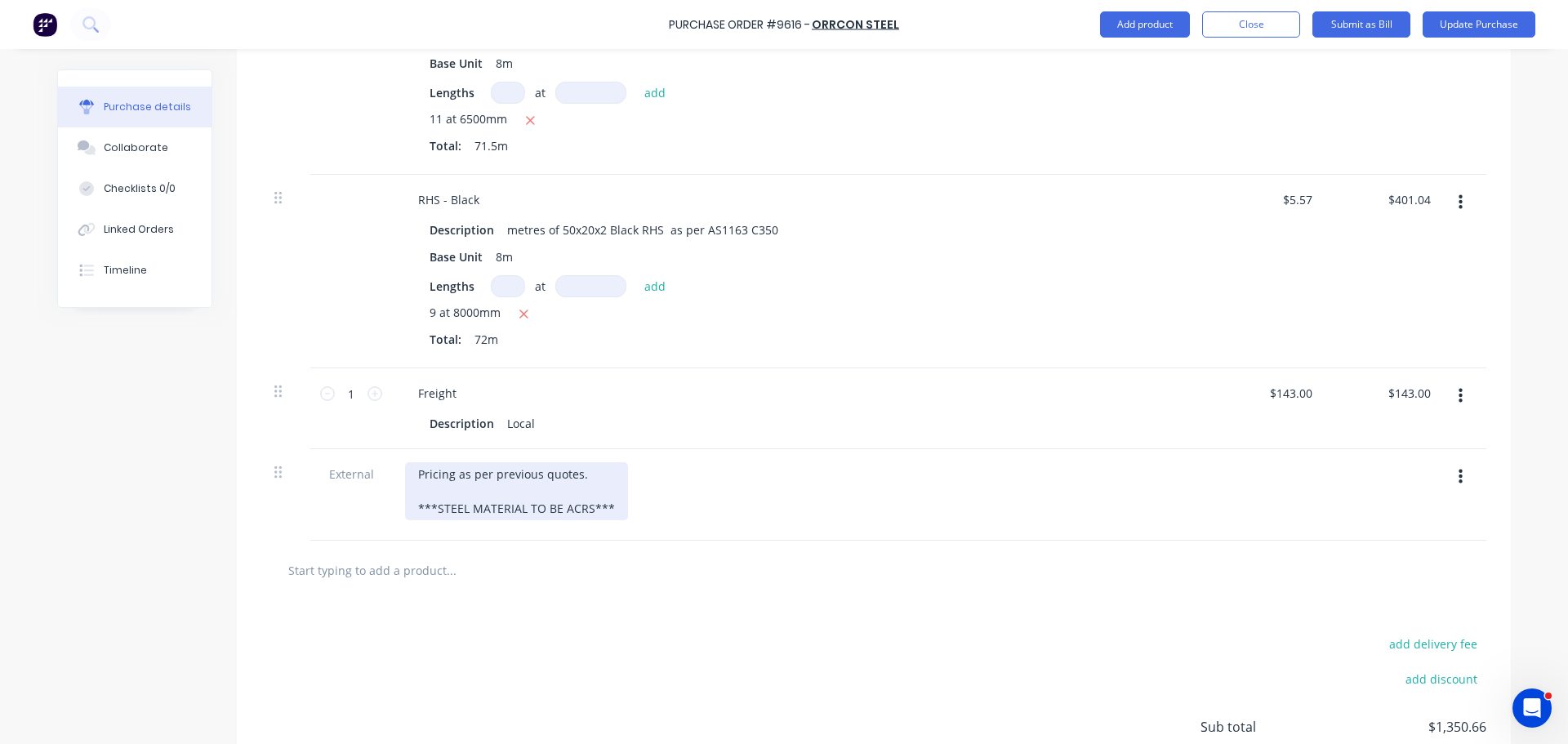
click at [419, 520] on div "Pricing as per previous quotes. ***STEEL MATERIAL TO BE ACRS***" at bounding box center [517, 491] width 223 height 58
click at [608, 507] on div "Pricing as per previous quotes. ***STEEL MATERIAL TO BE ACRS*** *********" at bounding box center [517, 499] width 223 height 75
click at [482, 537] on div "Pricing as per previous quotes. ***STEEL MATERIAL TO BE ACRS*** *********" at bounding box center [517, 499] width 223 height 75
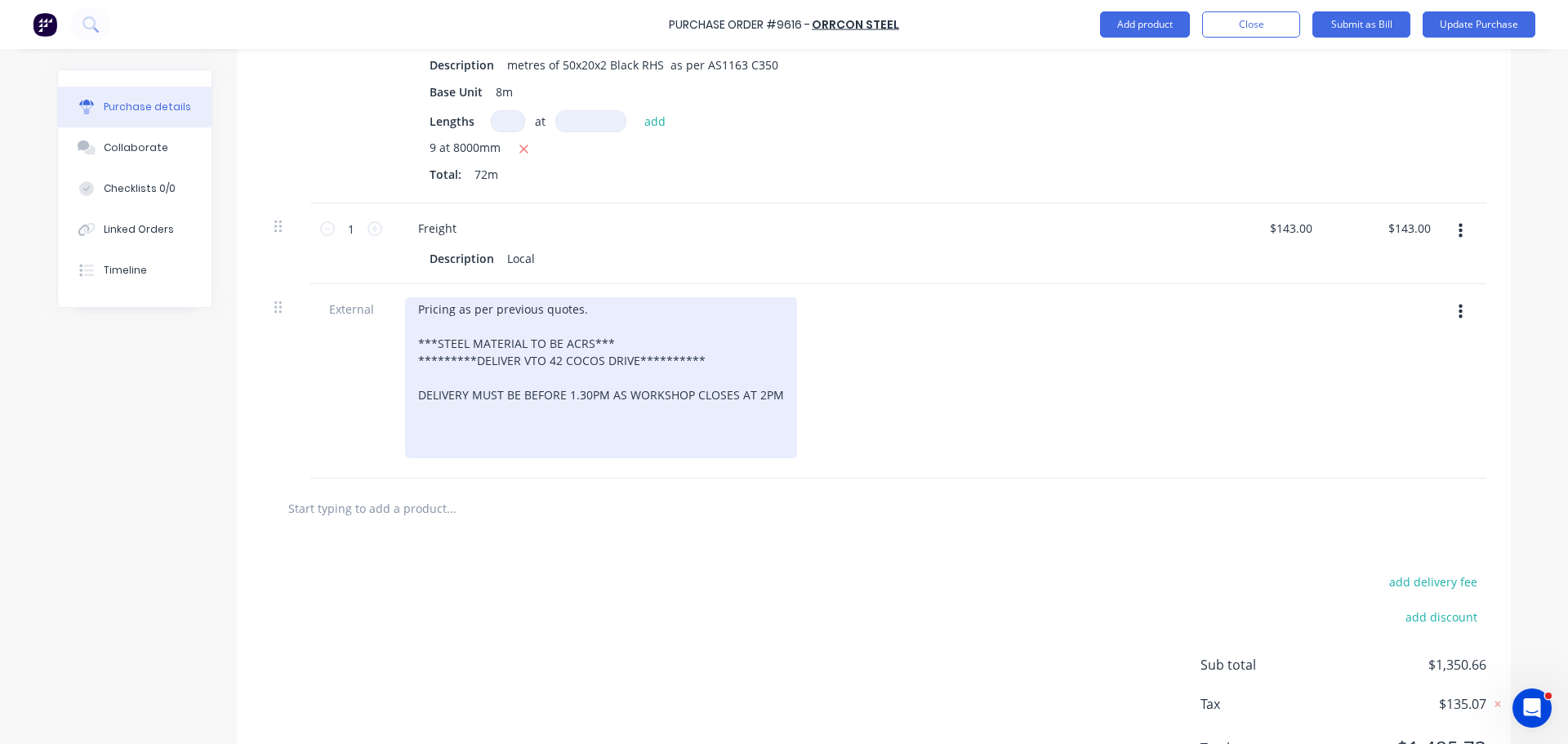
scroll to position [996, 0]
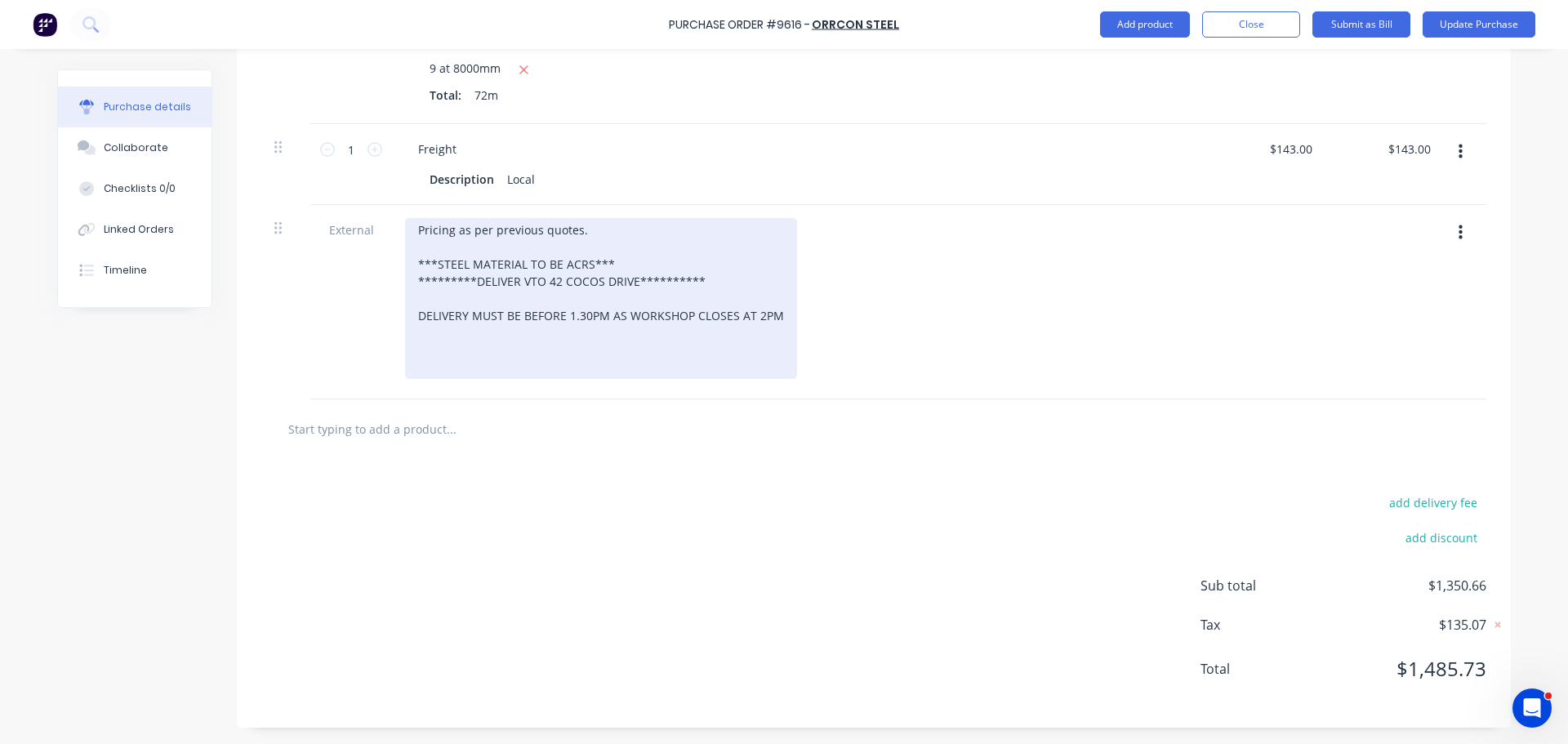
click at [412, 226] on div "**********" at bounding box center [601, 298] width 392 height 161
click at [573, 218] on div "**********" at bounding box center [601, 298] width 392 height 161
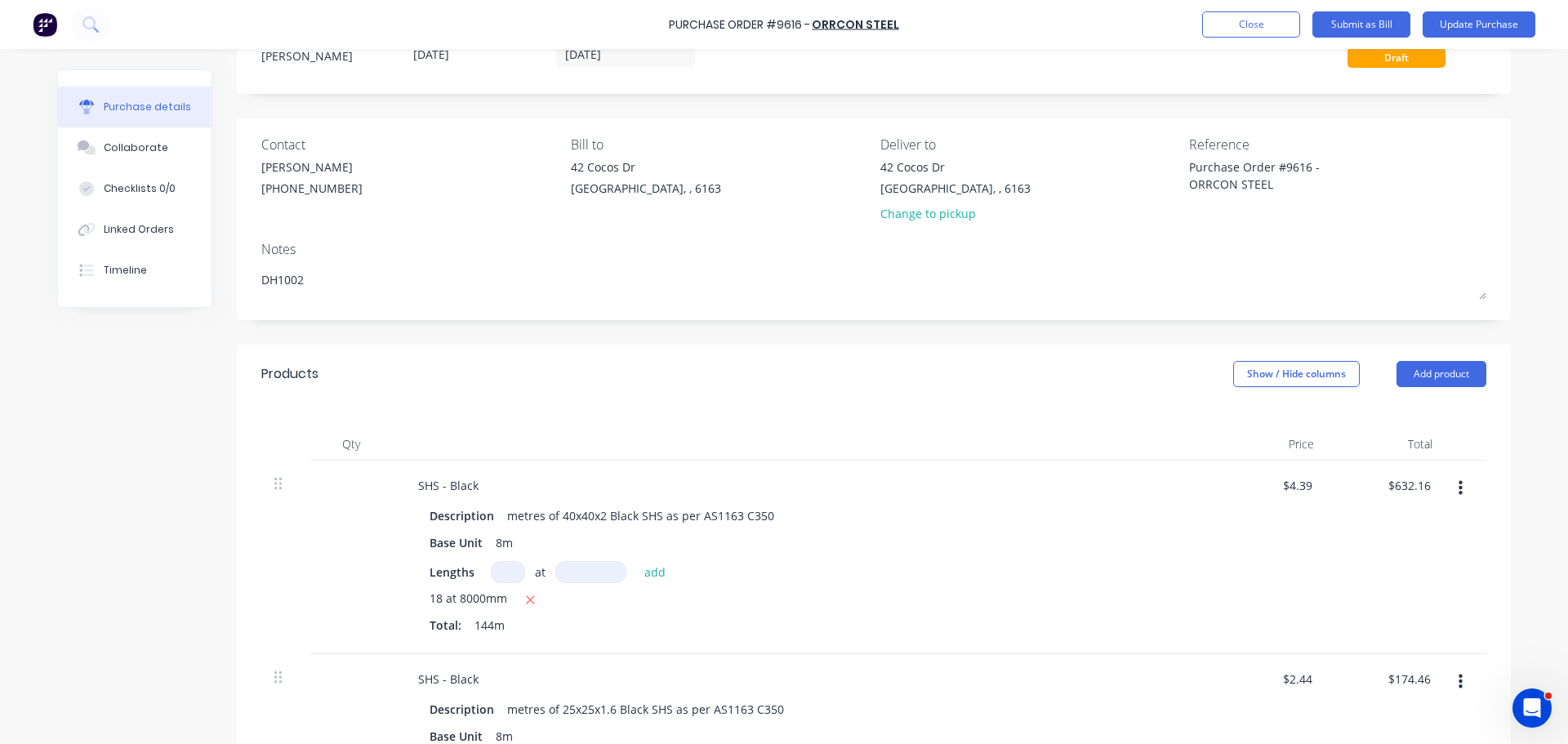
scroll to position [0, 0]
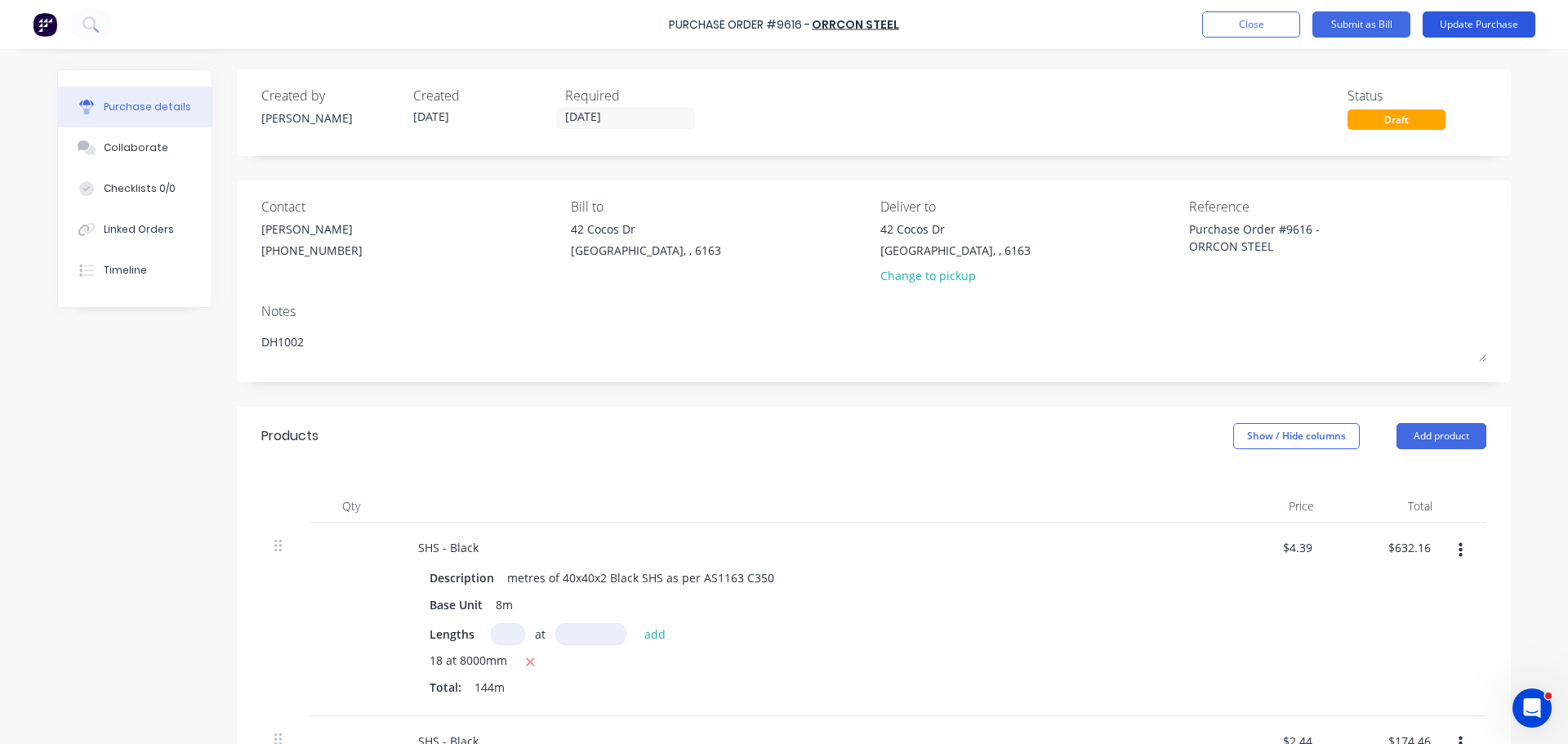
click at [1507, 21] on button "Update Purchase" at bounding box center [1479, 25] width 112 height 26
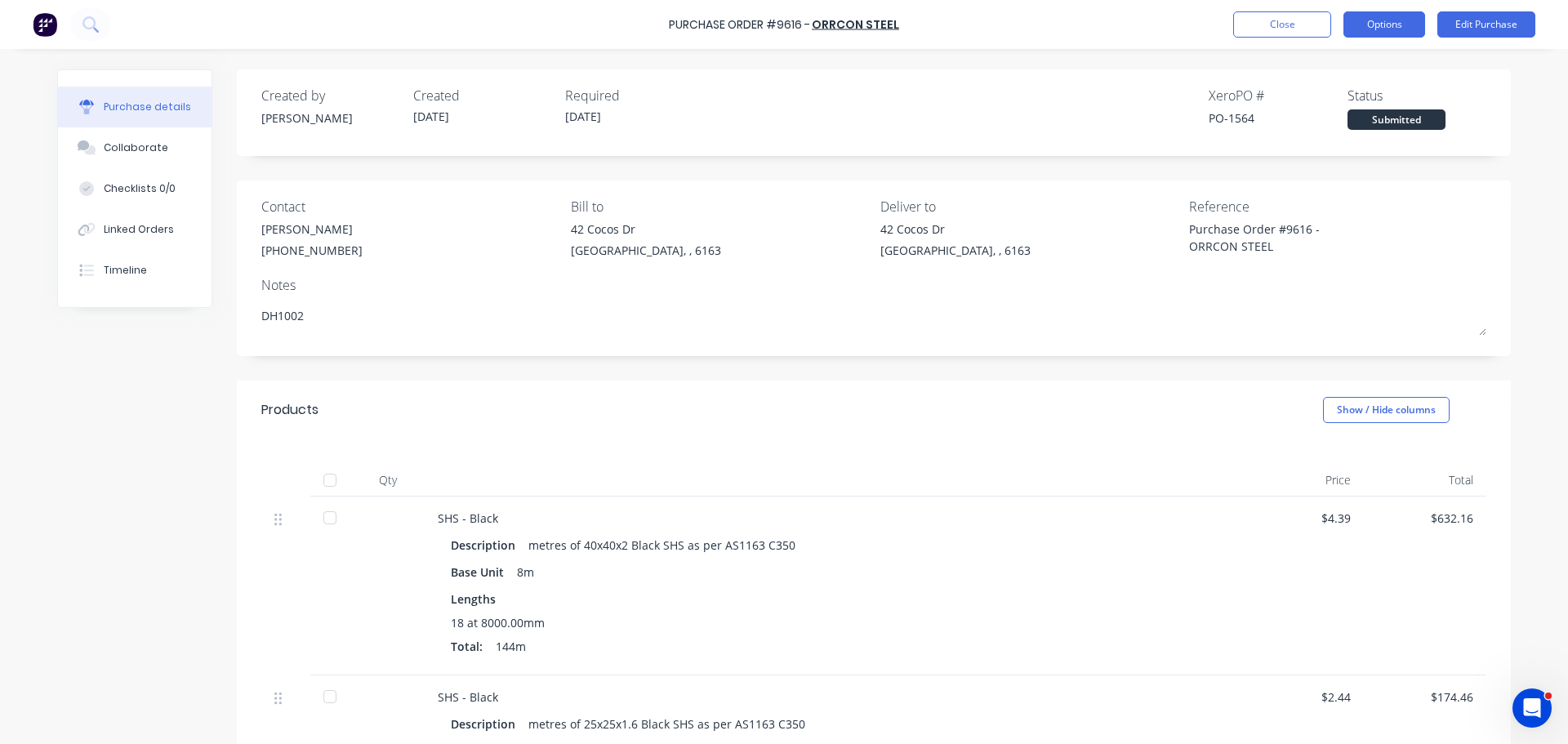
click at [1395, 26] on button "Options" at bounding box center [1384, 25] width 82 height 26
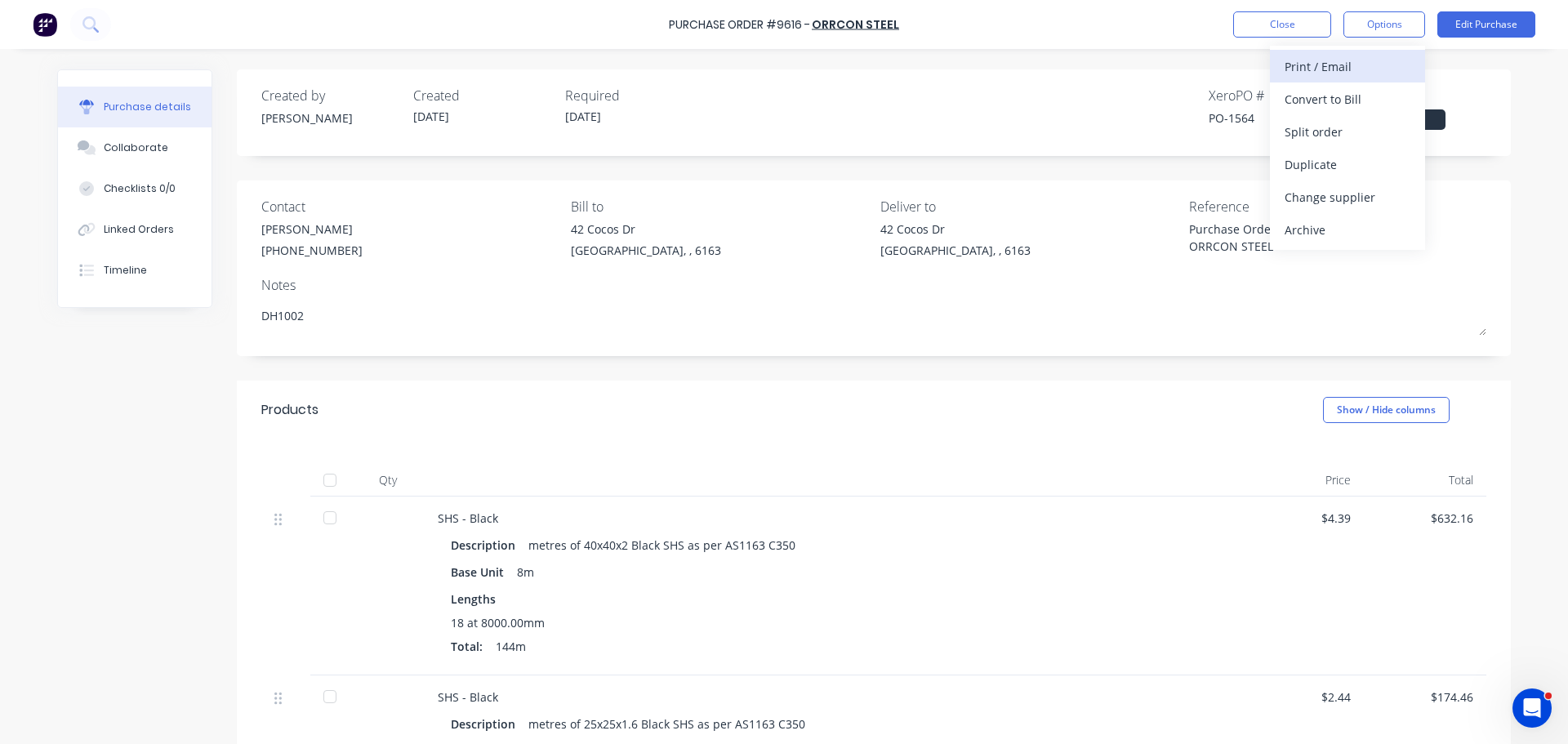
click at [1323, 66] on div "Print / Email" at bounding box center [1347, 66] width 126 height 24
click at [1322, 96] on div "With pricing" at bounding box center [1347, 99] width 126 height 24
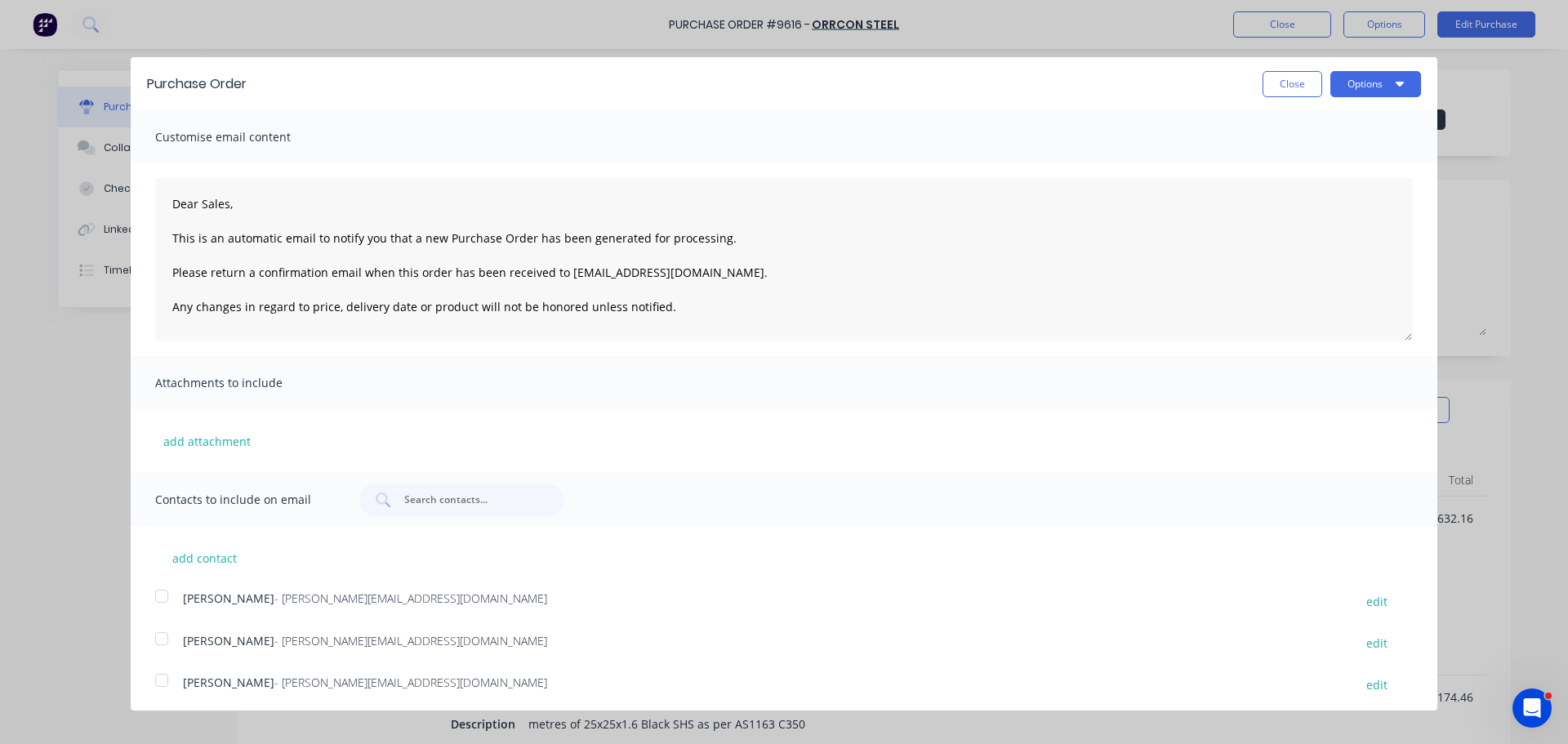
scroll to position [89, 0]
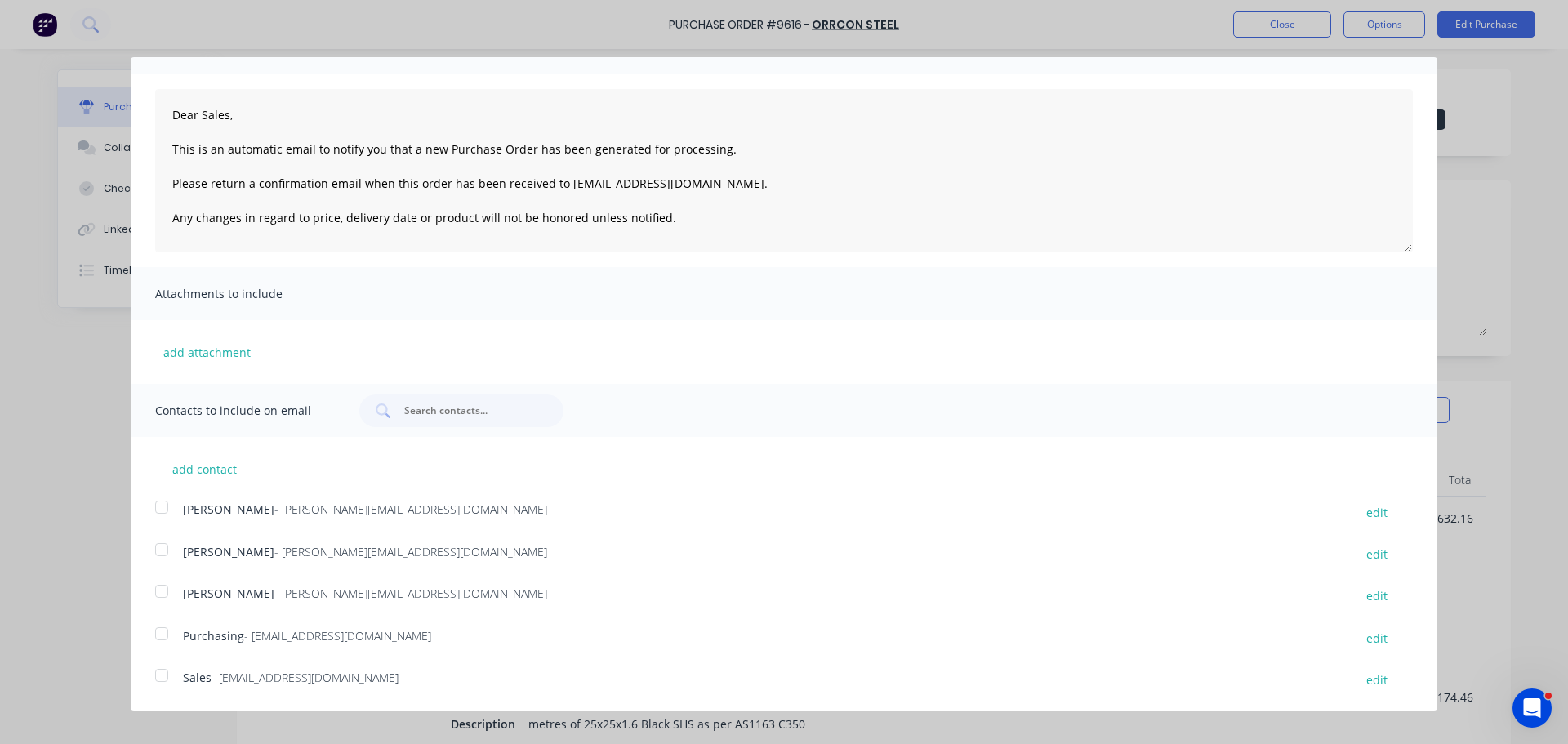
click at [160, 674] on div at bounding box center [162, 675] width 33 height 33
click at [164, 632] on div at bounding box center [162, 634] width 33 height 33
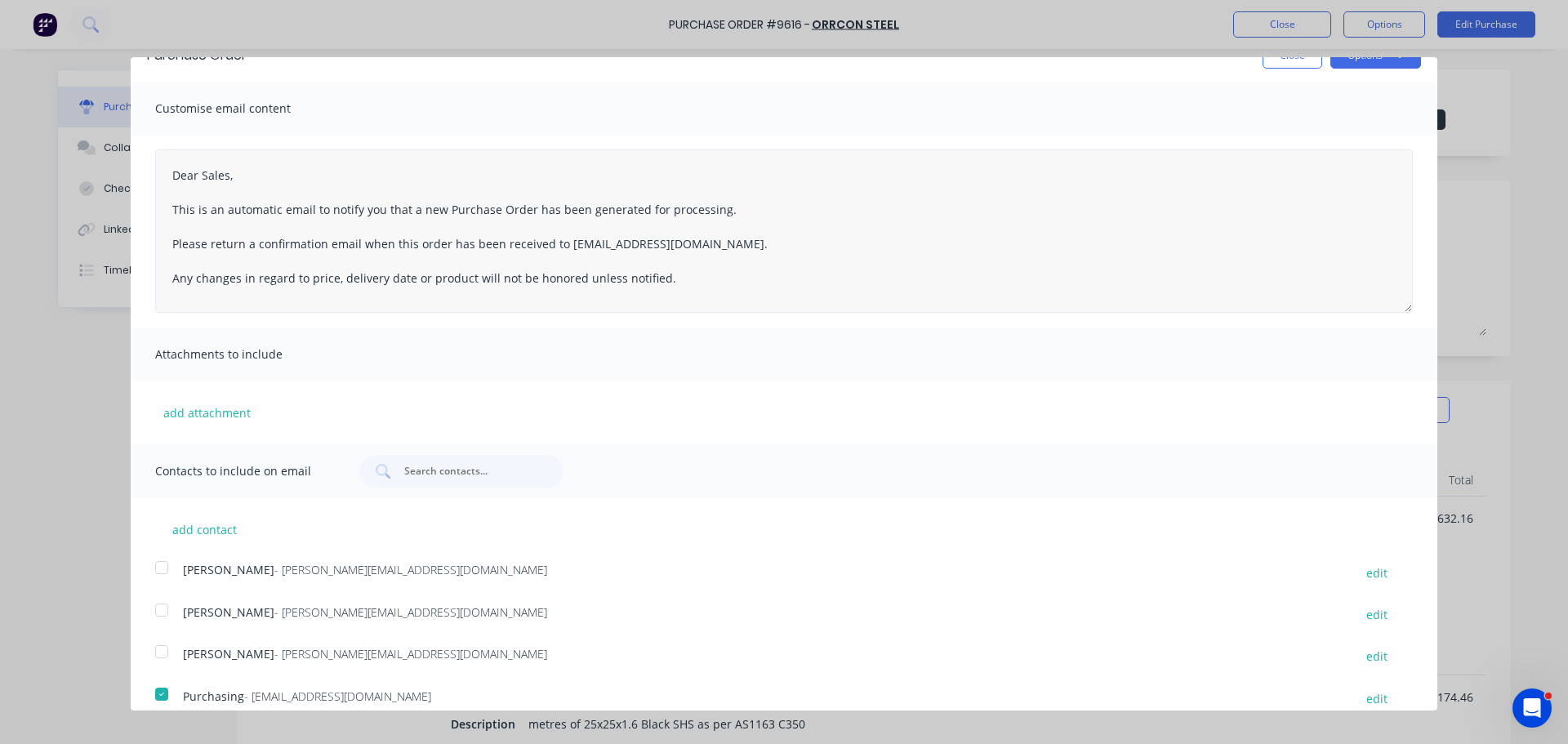
scroll to position [0, 0]
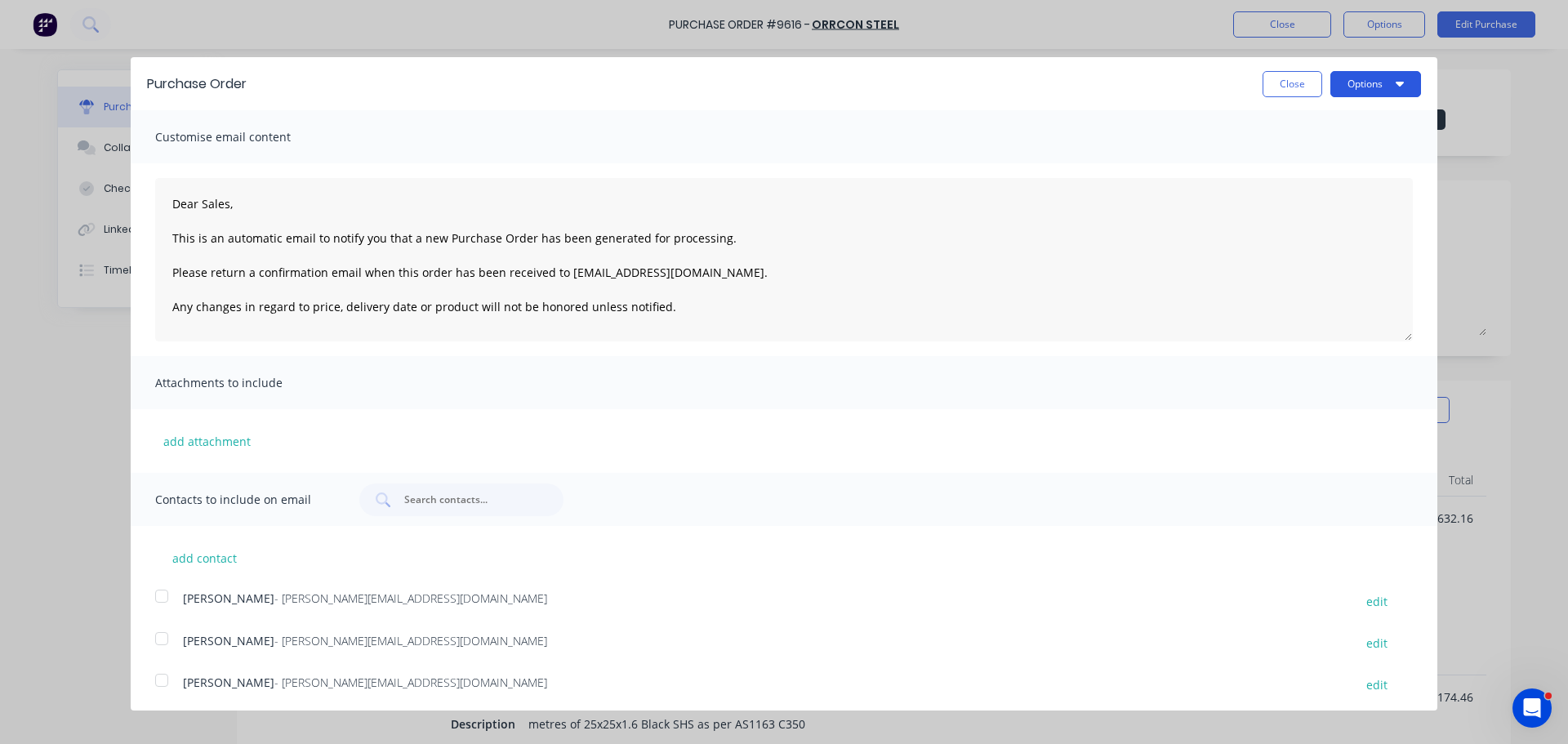
click at [1395, 81] on icon "button" at bounding box center [1399, 83] width 8 height 13
click at [1298, 155] on div "Email" at bounding box center [1343, 158] width 126 height 24
type textarea "x"
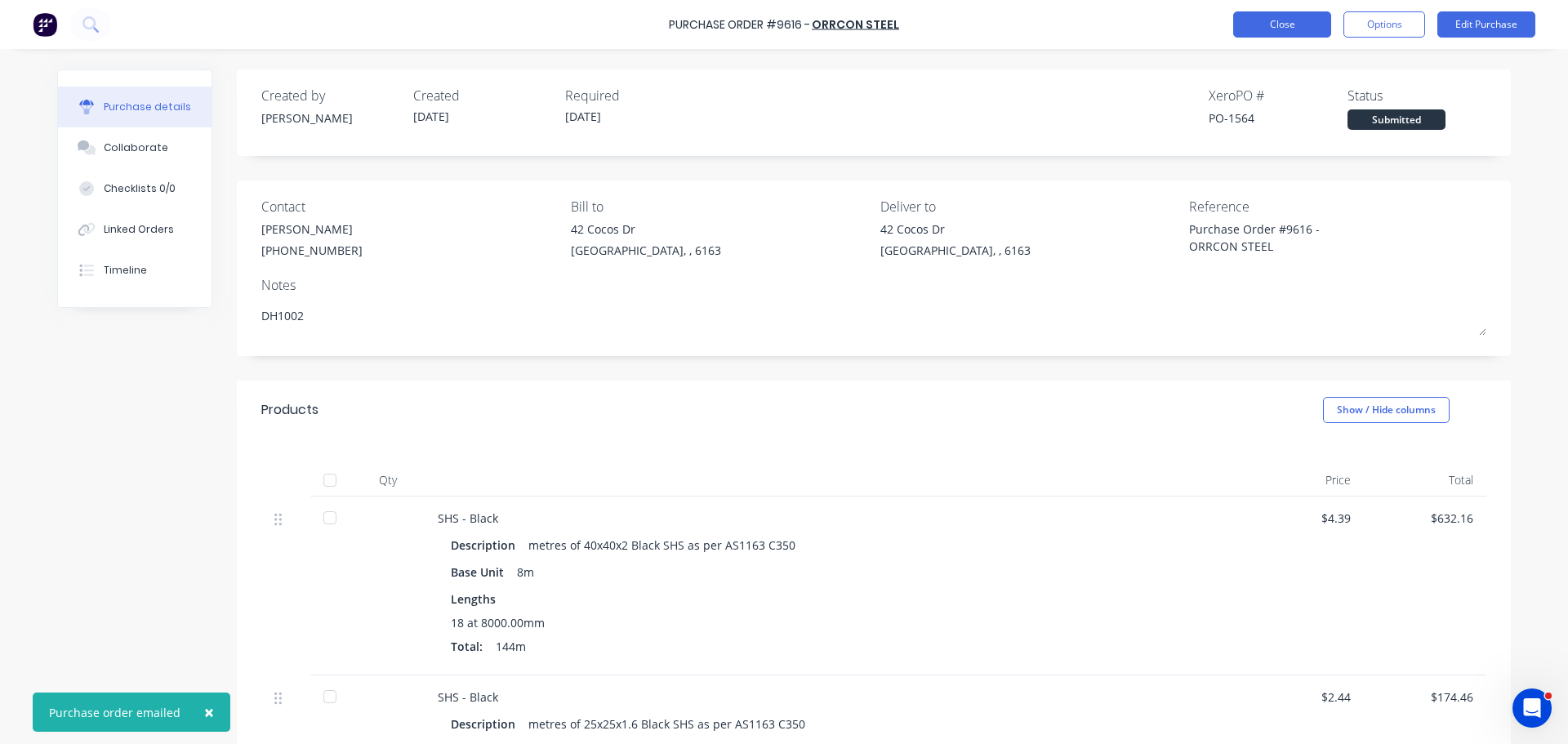
click at [1270, 27] on button "Close" at bounding box center [1282, 25] width 98 height 26
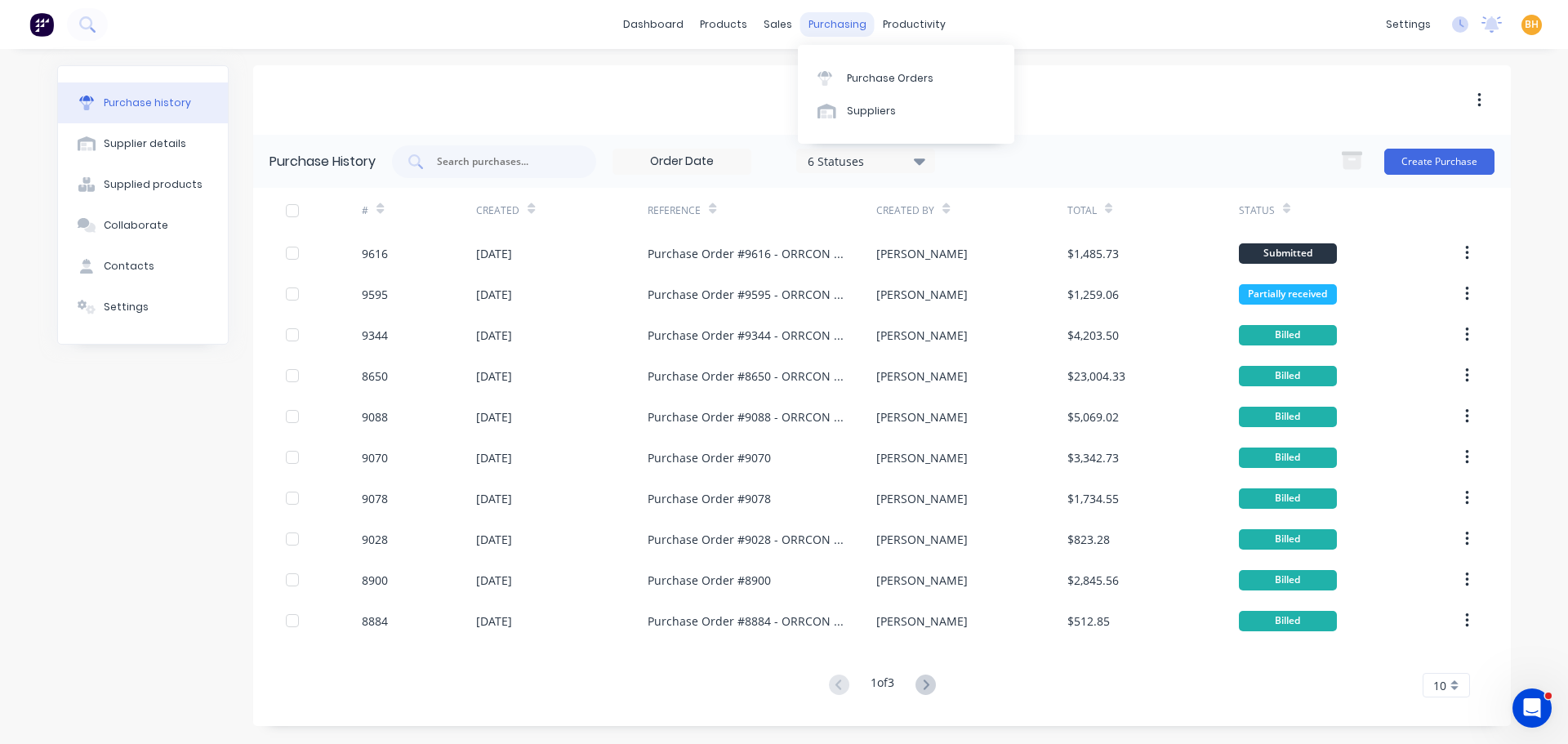
click at [827, 17] on div "purchasing" at bounding box center [837, 25] width 74 height 25
click at [855, 68] on link "Purchase Orders" at bounding box center [906, 78] width 217 height 33
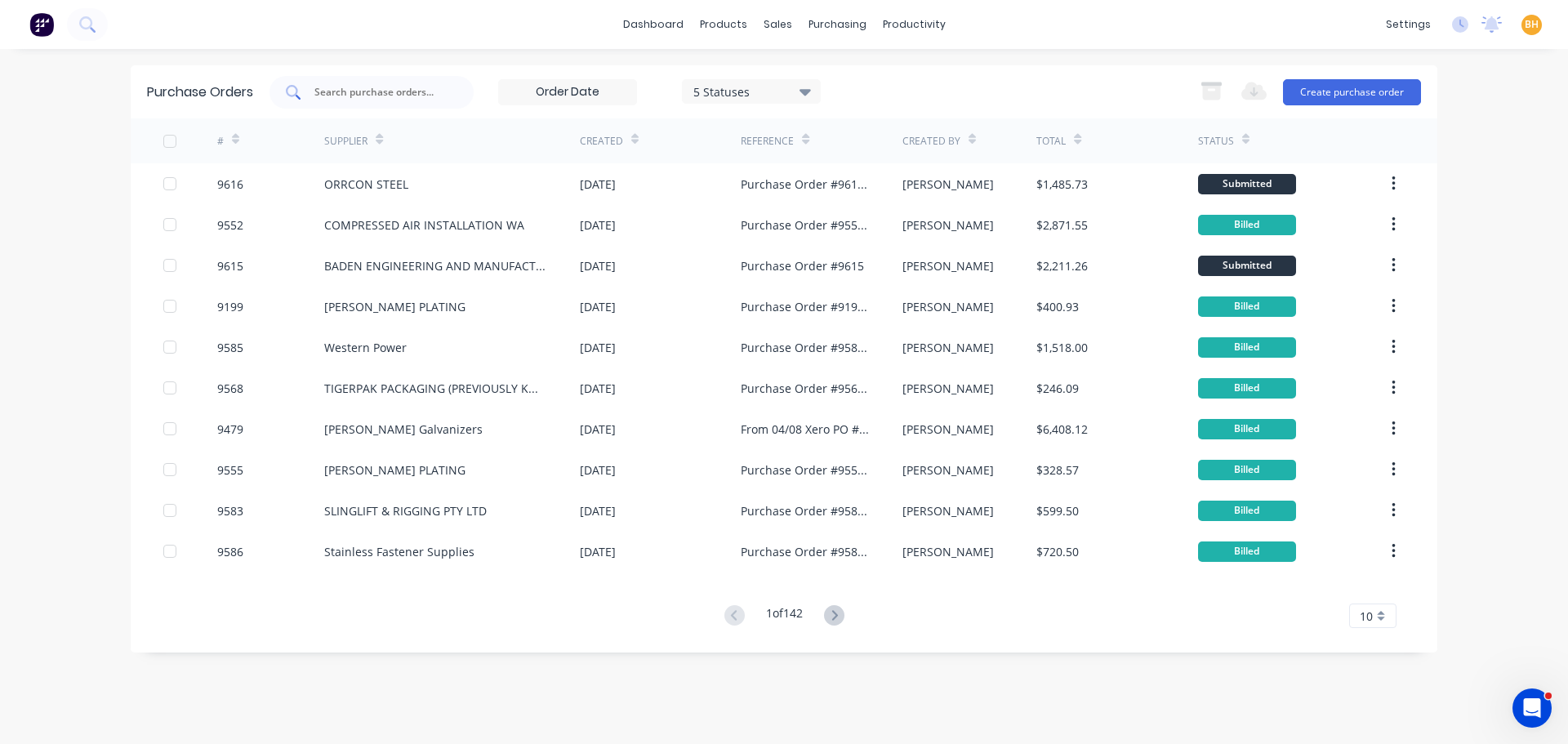
click at [338, 95] on input "text" at bounding box center [380, 93] width 136 height 17
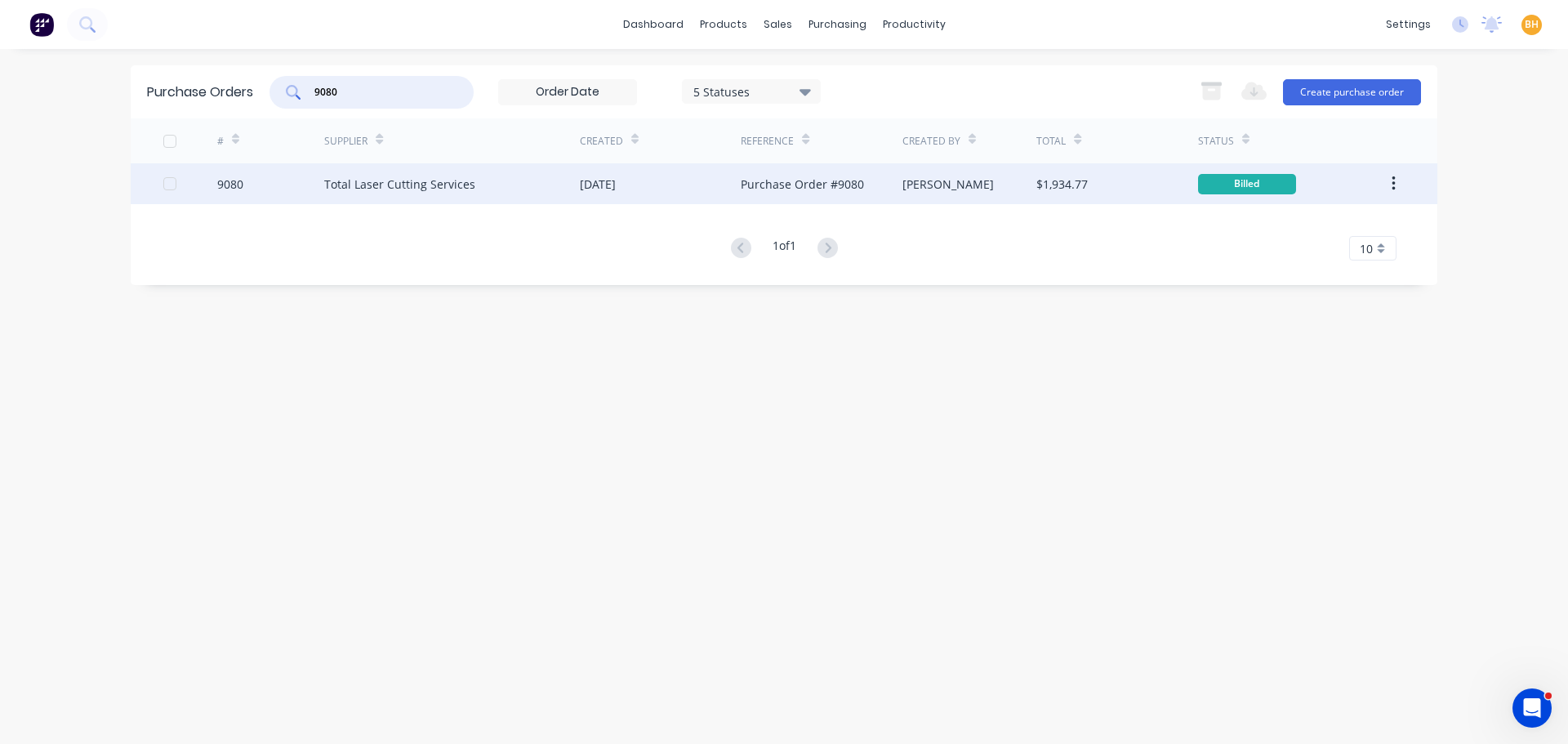
type input "9080"
click at [693, 188] on div "[DATE]" at bounding box center [660, 184] width 161 height 41
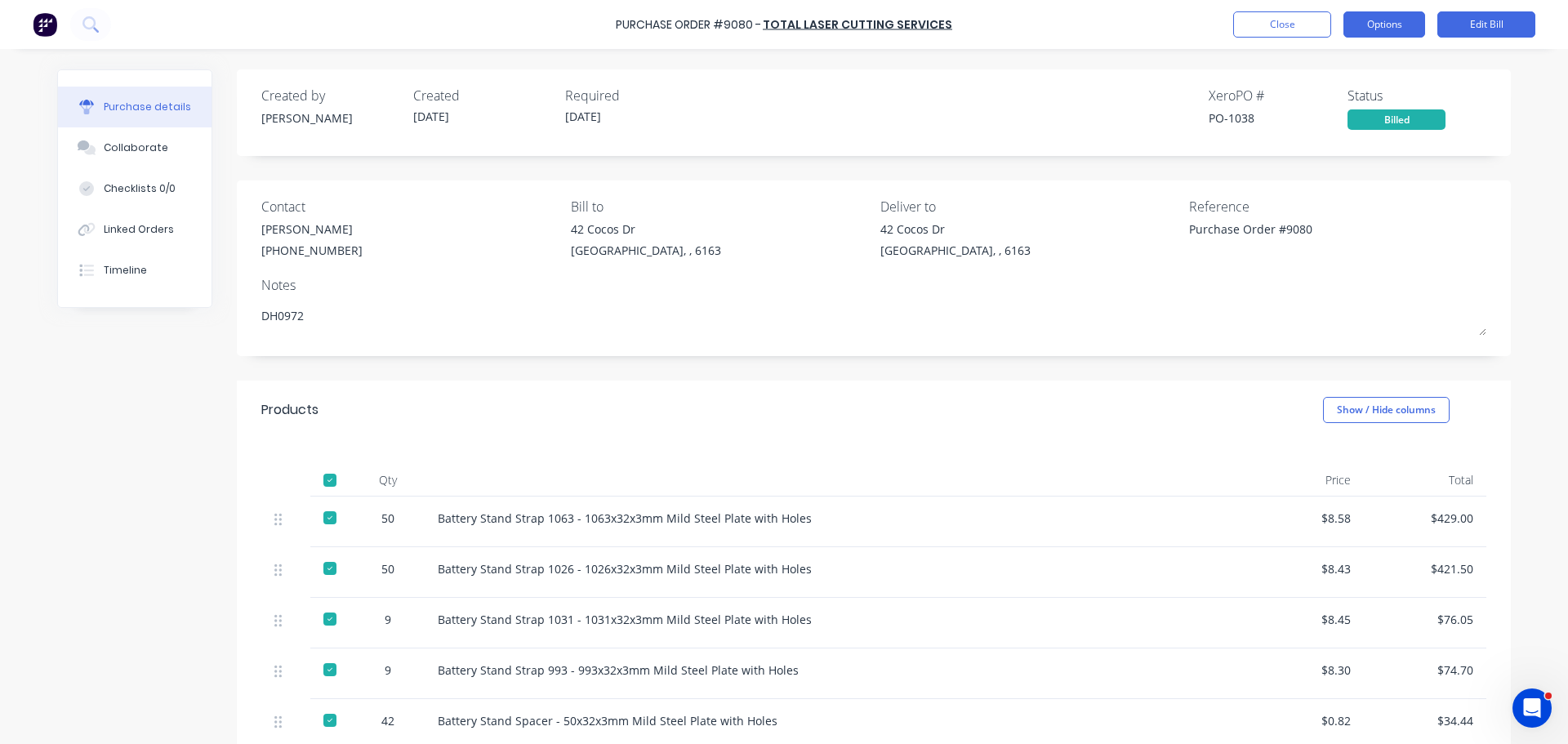
click at [1384, 25] on button "Options" at bounding box center [1384, 25] width 82 height 26
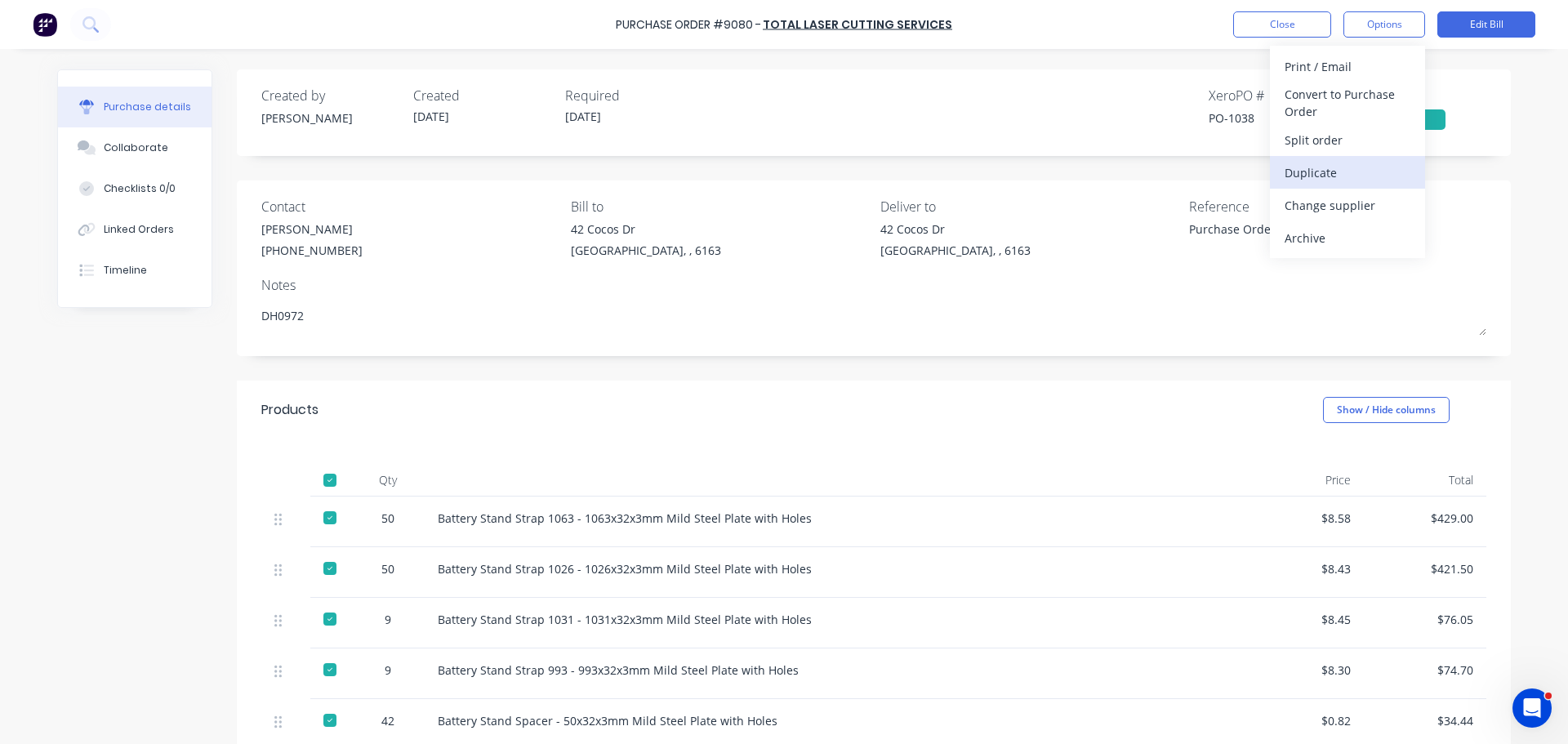
click at [1323, 172] on div "Duplicate" at bounding box center [1347, 173] width 126 height 24
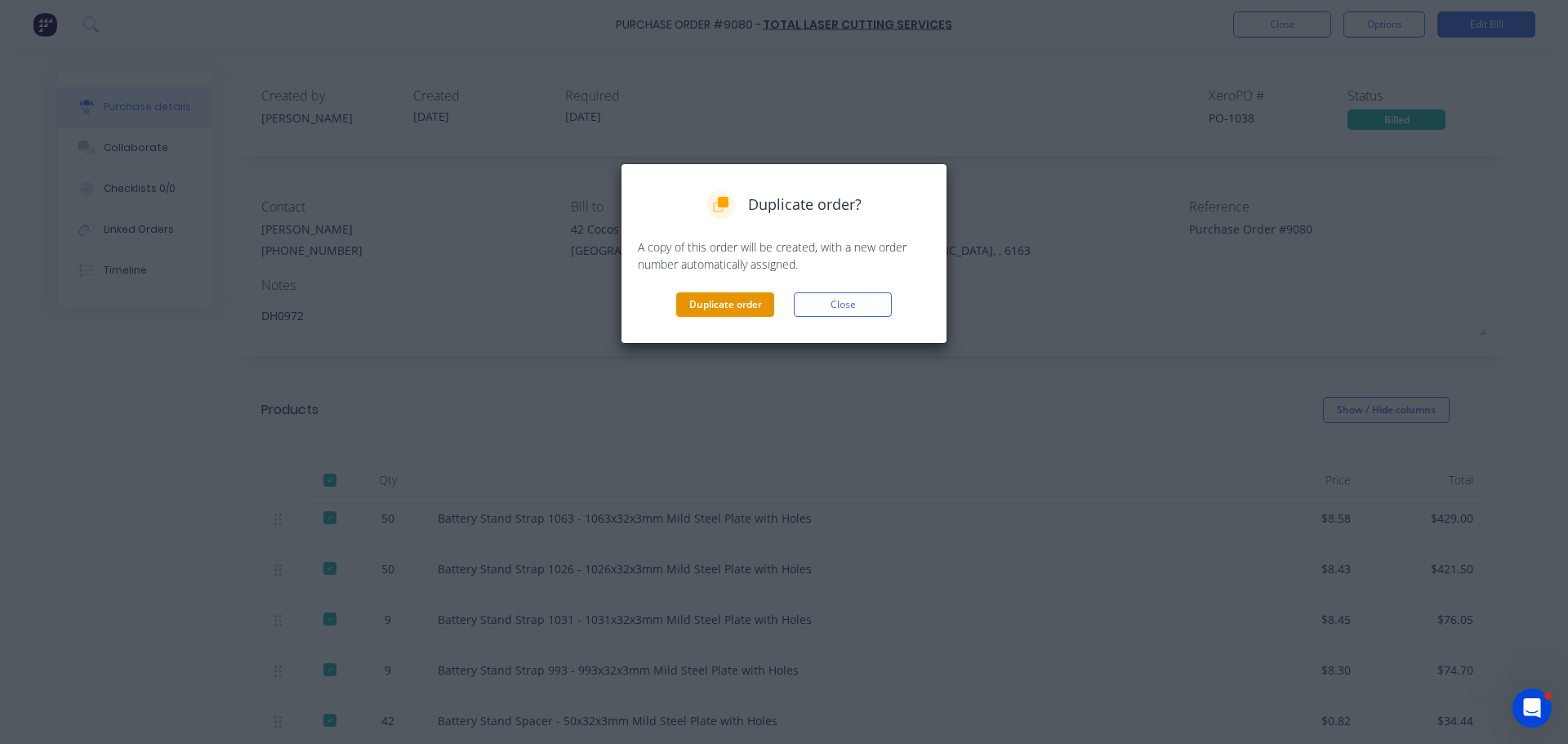
click at [729, 306] on button "Duplicate order" at bounding box center [725, 305] width 98 height 25
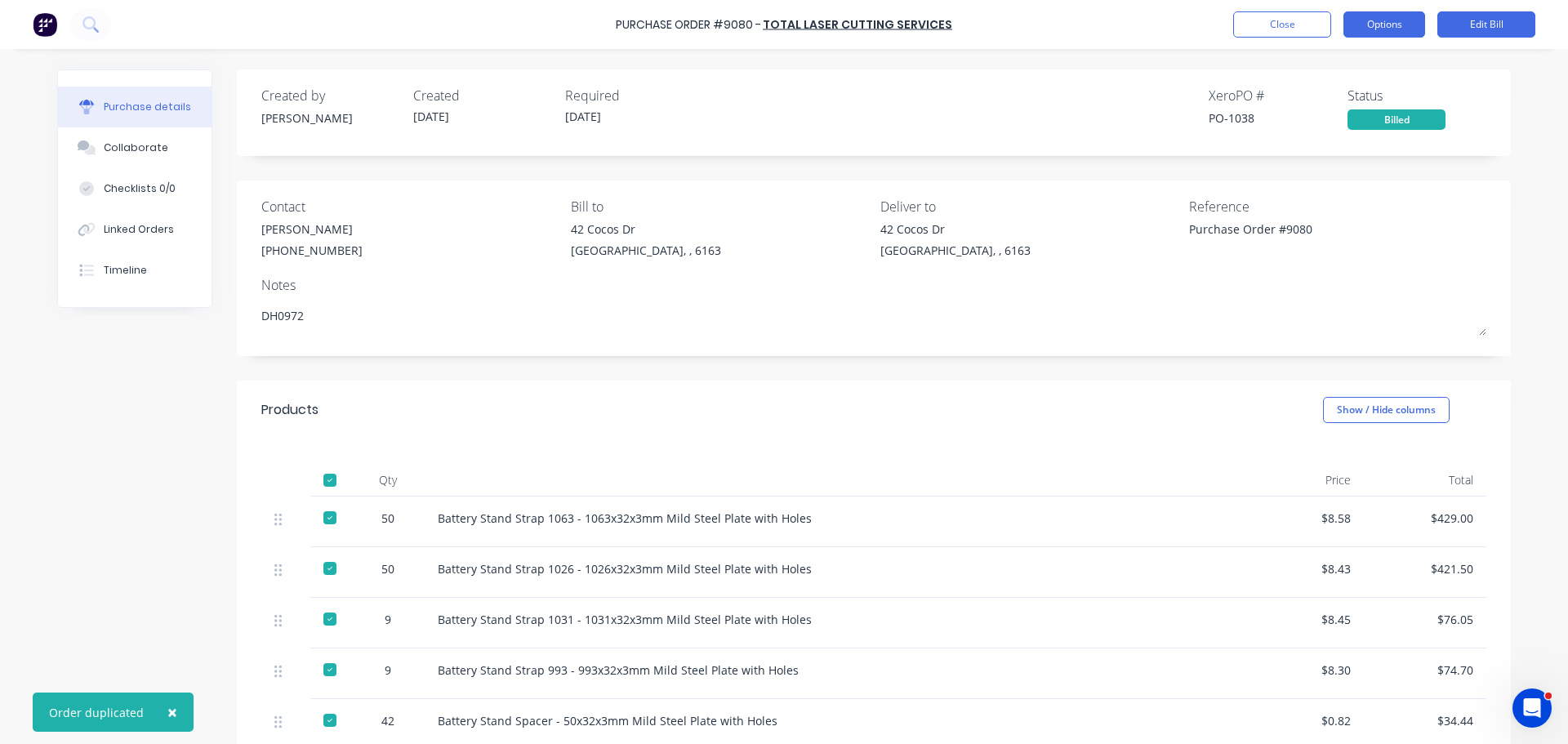
type textarea "x"
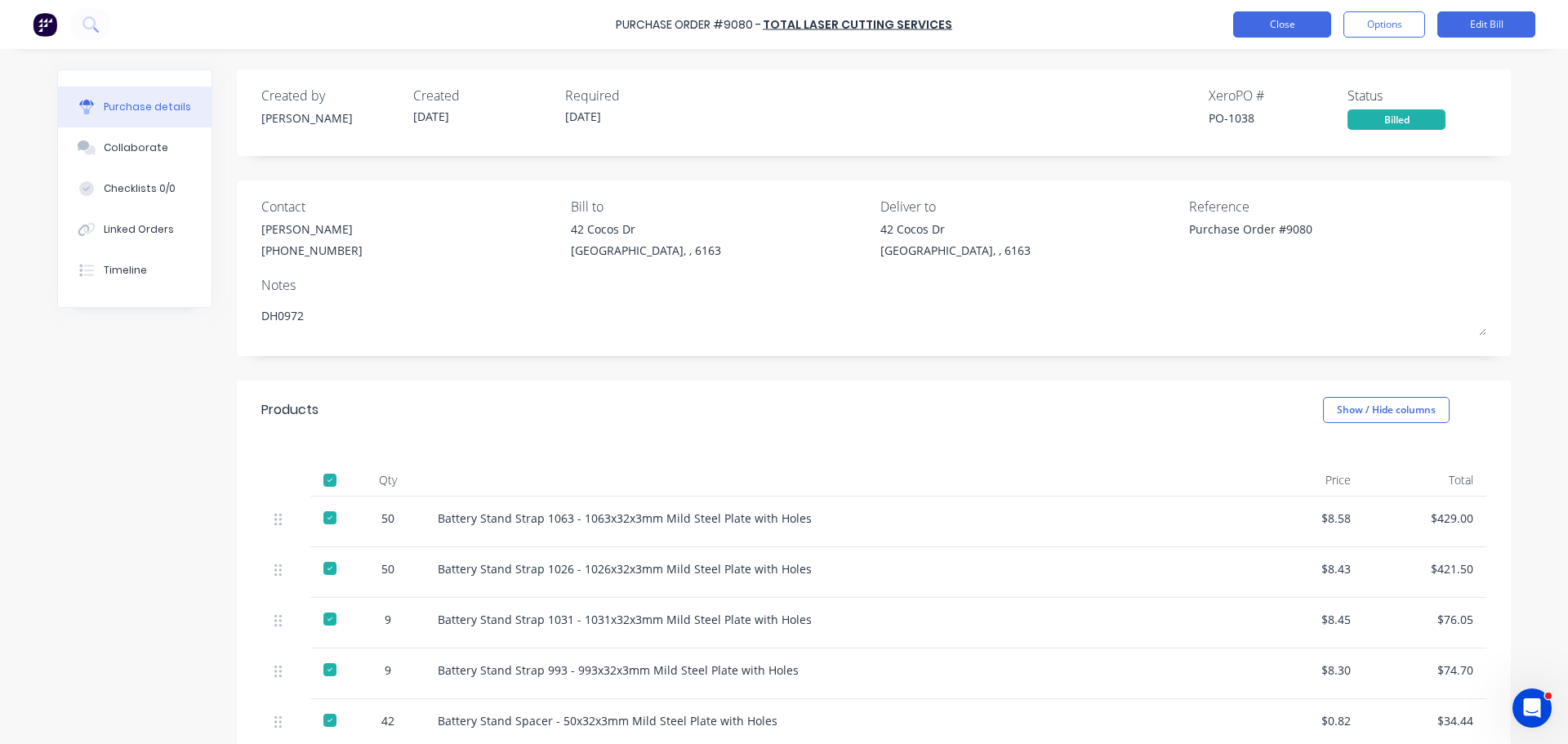
click at [1254, 18] on button "Close" at bounding box center [1282, 25] width 98 height 26
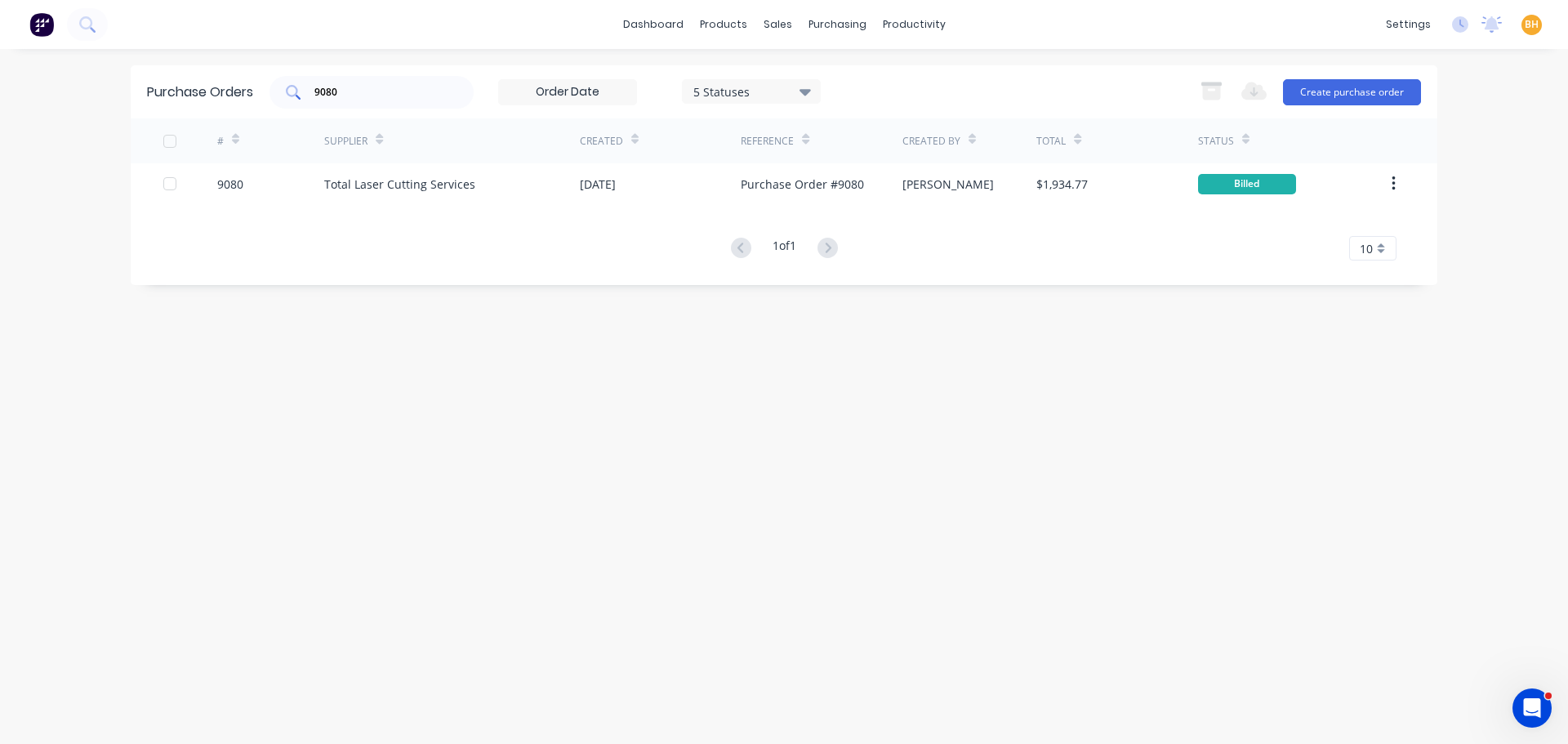
click at [388, 92] on input "9080" at bounding box center [380, 93] width 136 height 17
type input "9"
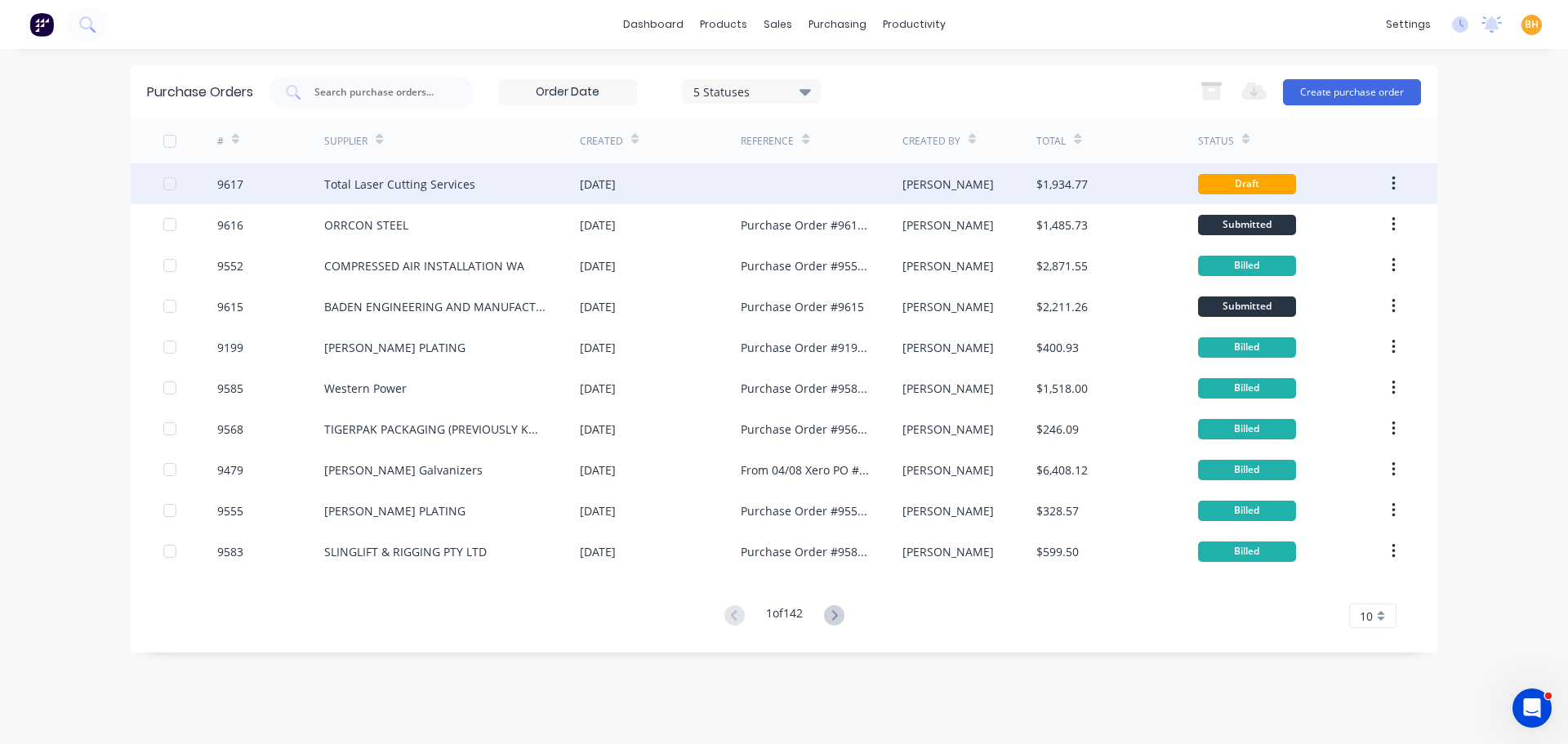
click at [398, 190] on div "Total Laser Cutting Services" at bounding box center [399, 184] width 151 height 17
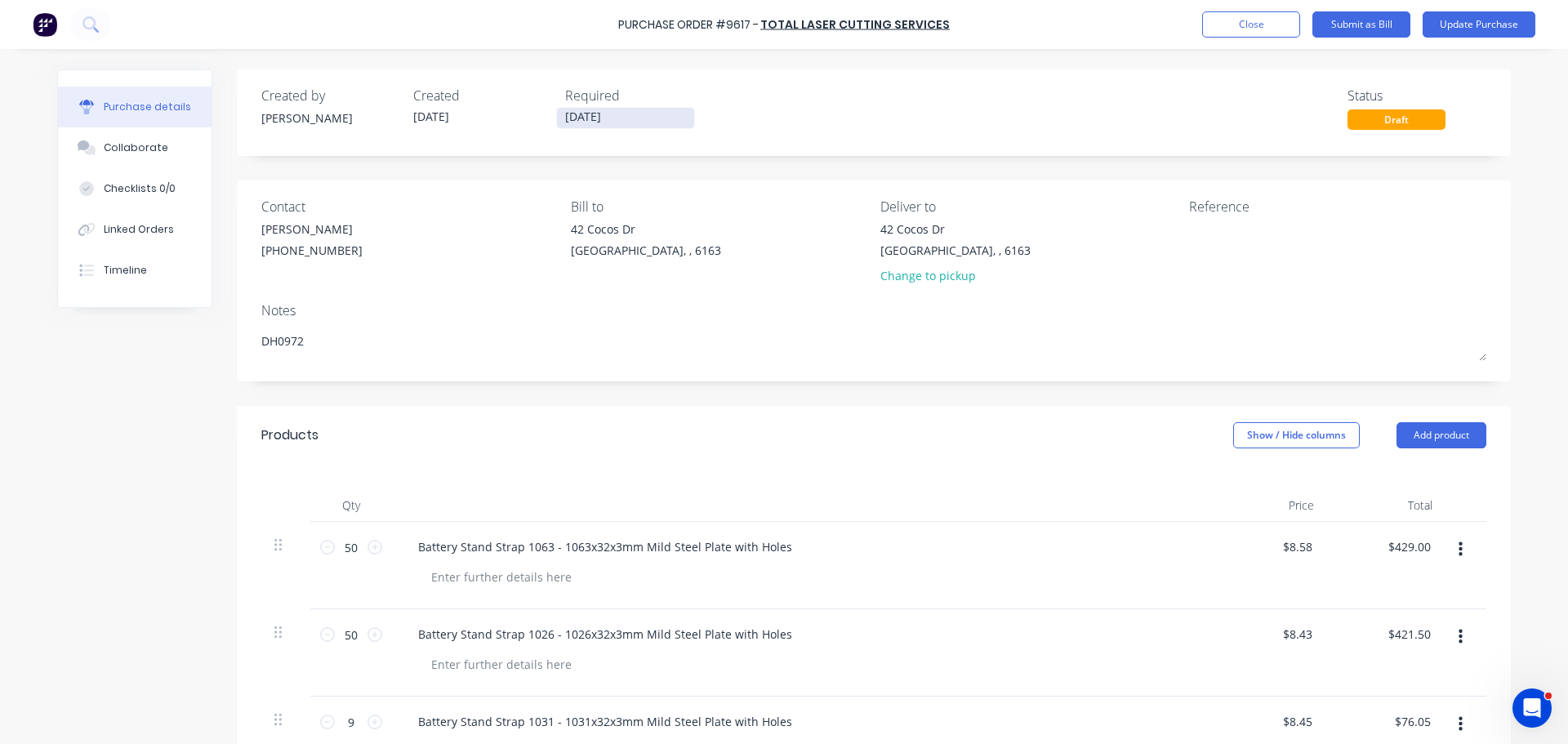
click at [579, 119] on input "[DATE]" at bounding box center [626, 117] width 137 height 21
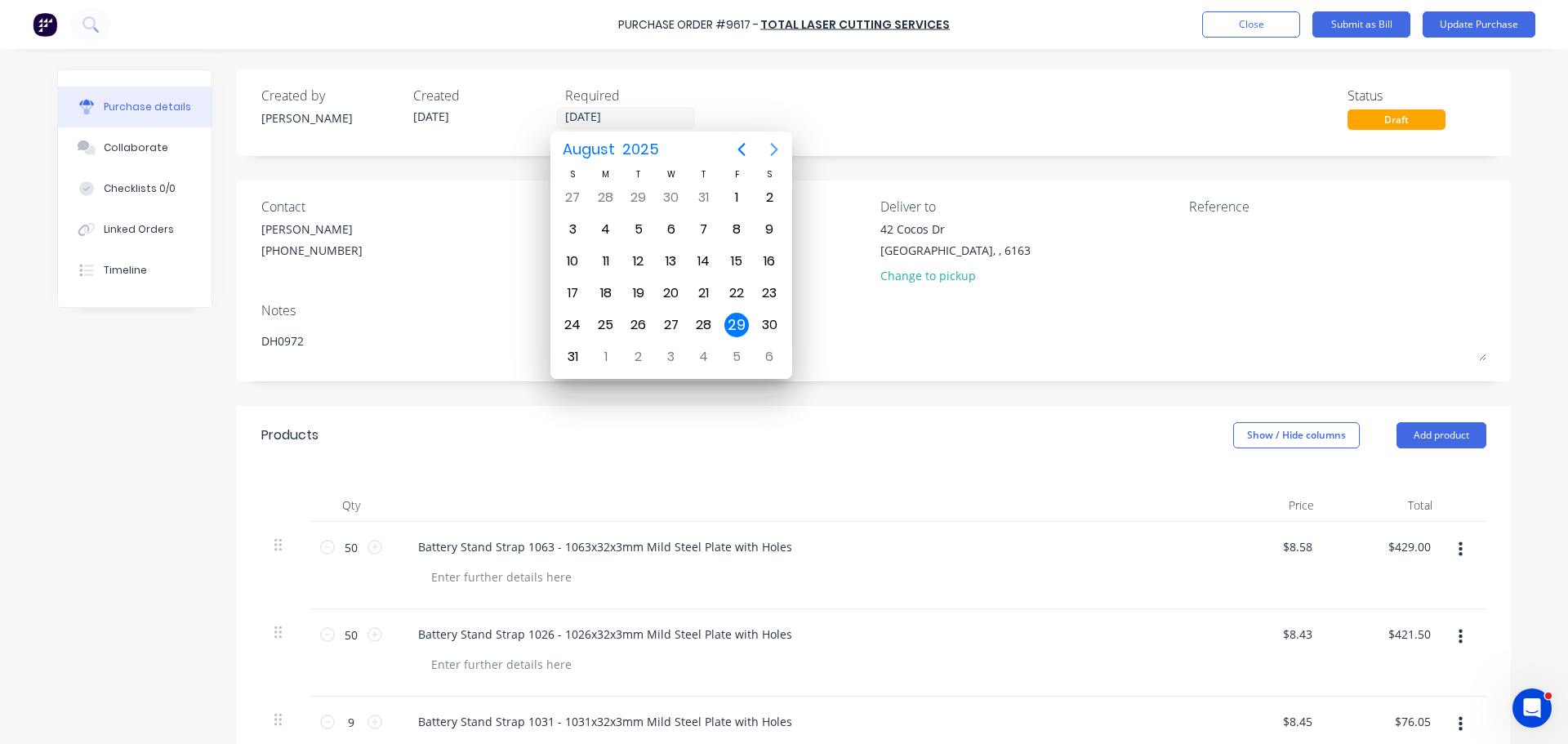
click at [774, 149] on icon "Next page" at bounding box center [774, 150] width 20 height 20
click at [737, 262] on div "19" at bounding box center [736, 261] width 25 height 25
type textarea "x"
type input "[DATE]"
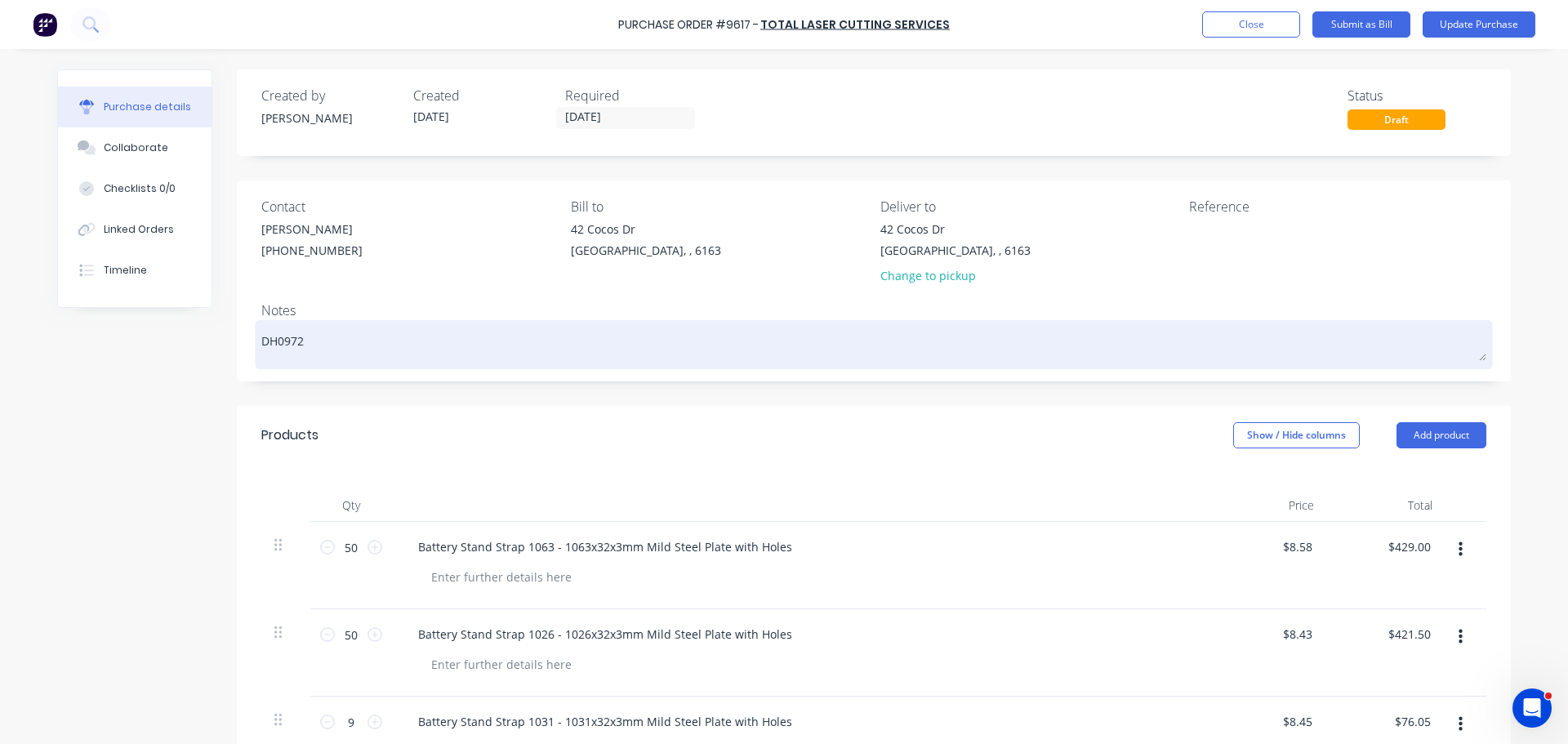
click at [303, 345] on textarea "DH0972" at bounding box center [874, 342] width 1225 height 36
type textarea "x"
type textarea "DH097"
type textarea "x"
type textarea "DH09"
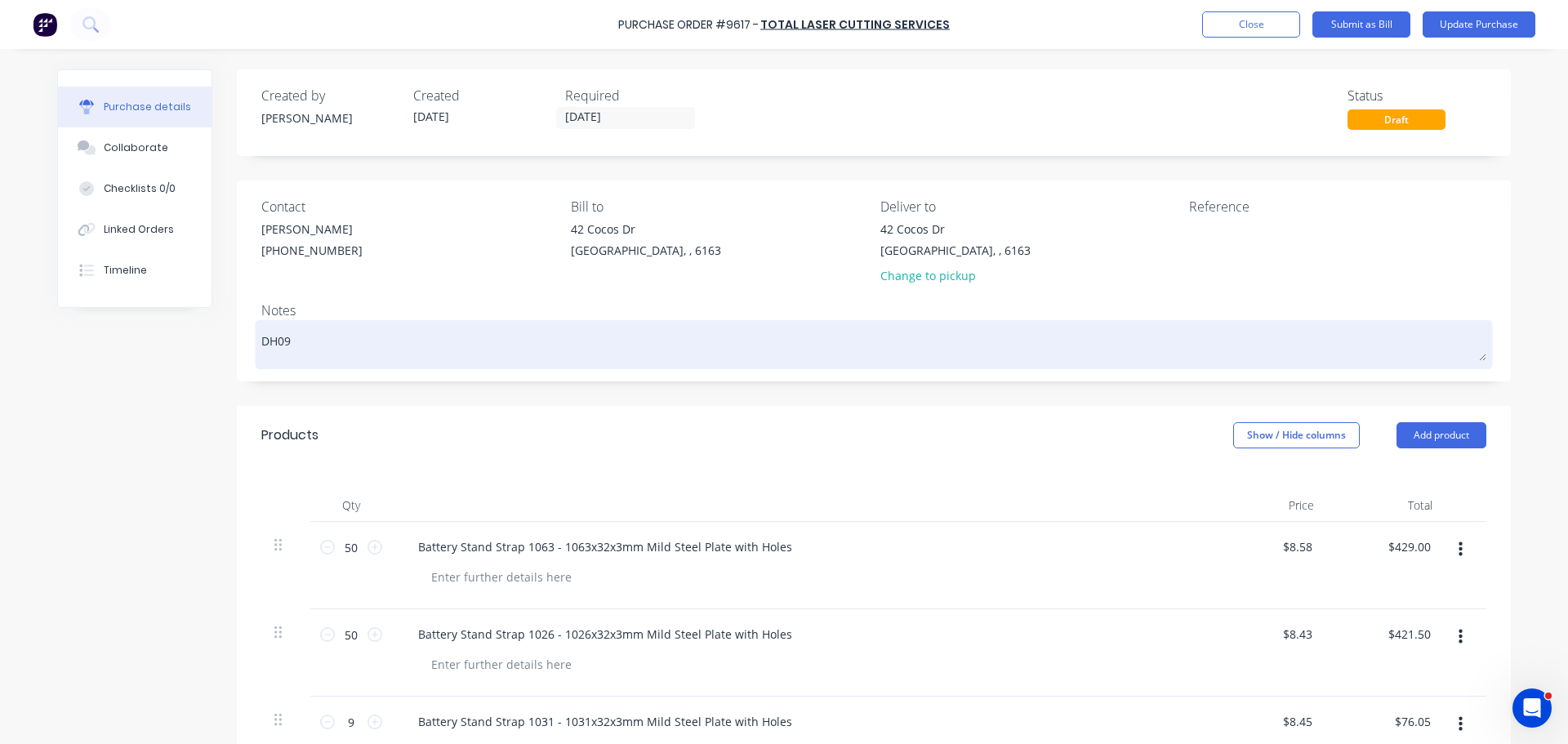
type textarea "x"
type textarea "DH0"
type textarea "x"
type textarea "DH"
type textarea "x"
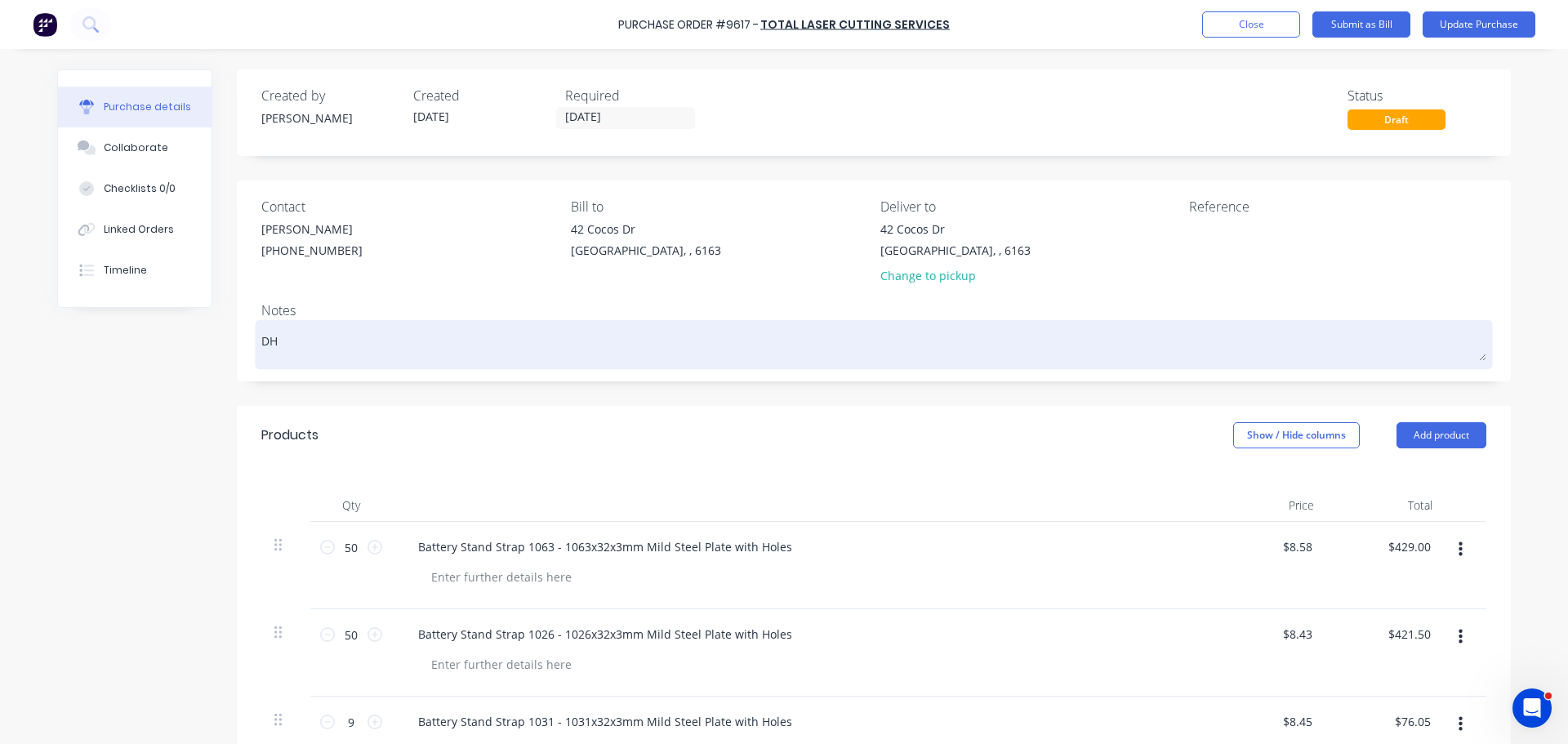
type textarea "DH1"
type textarea "x"
type textarea "DH10"
type textarea "x"
type textarea "DH100"
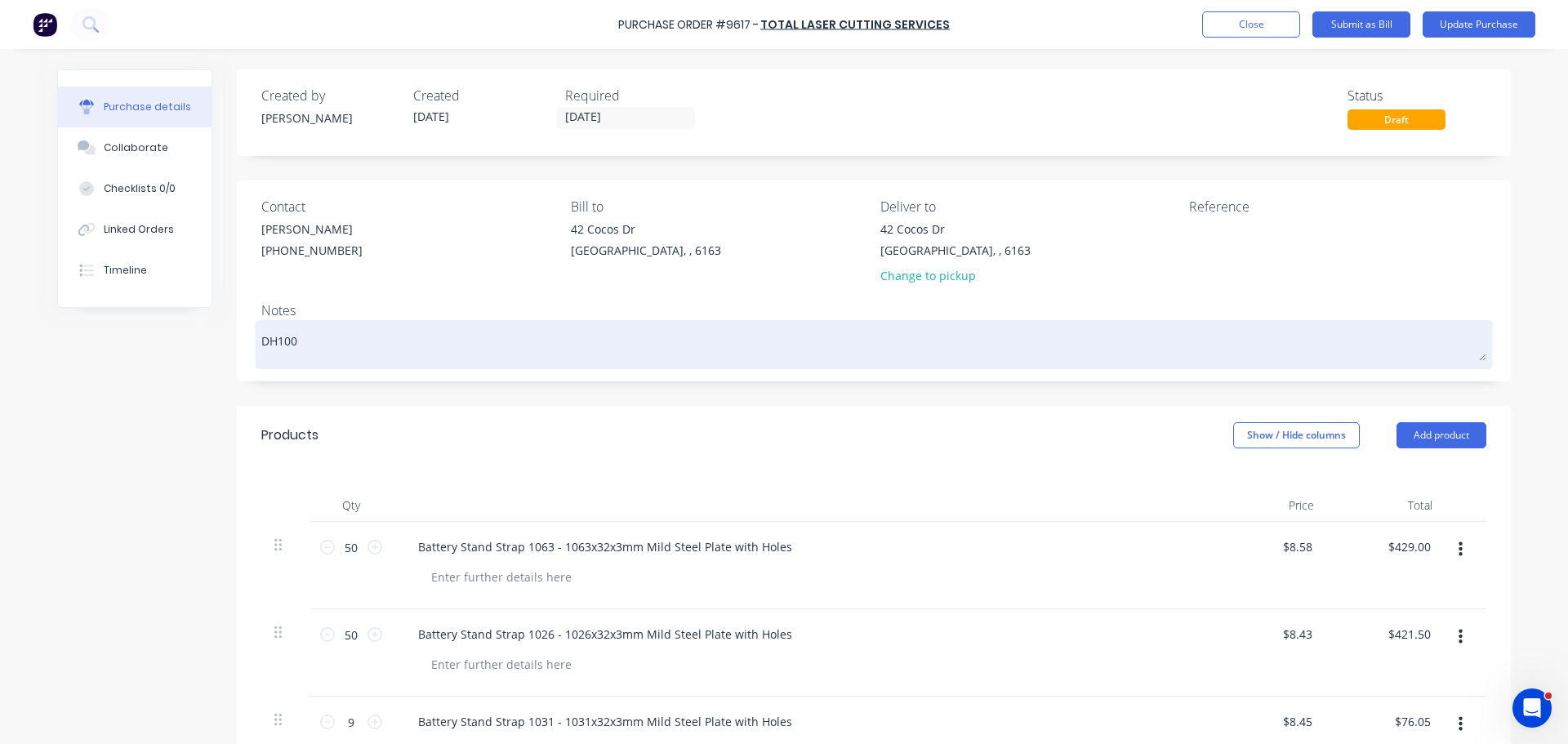
type textarea "x"
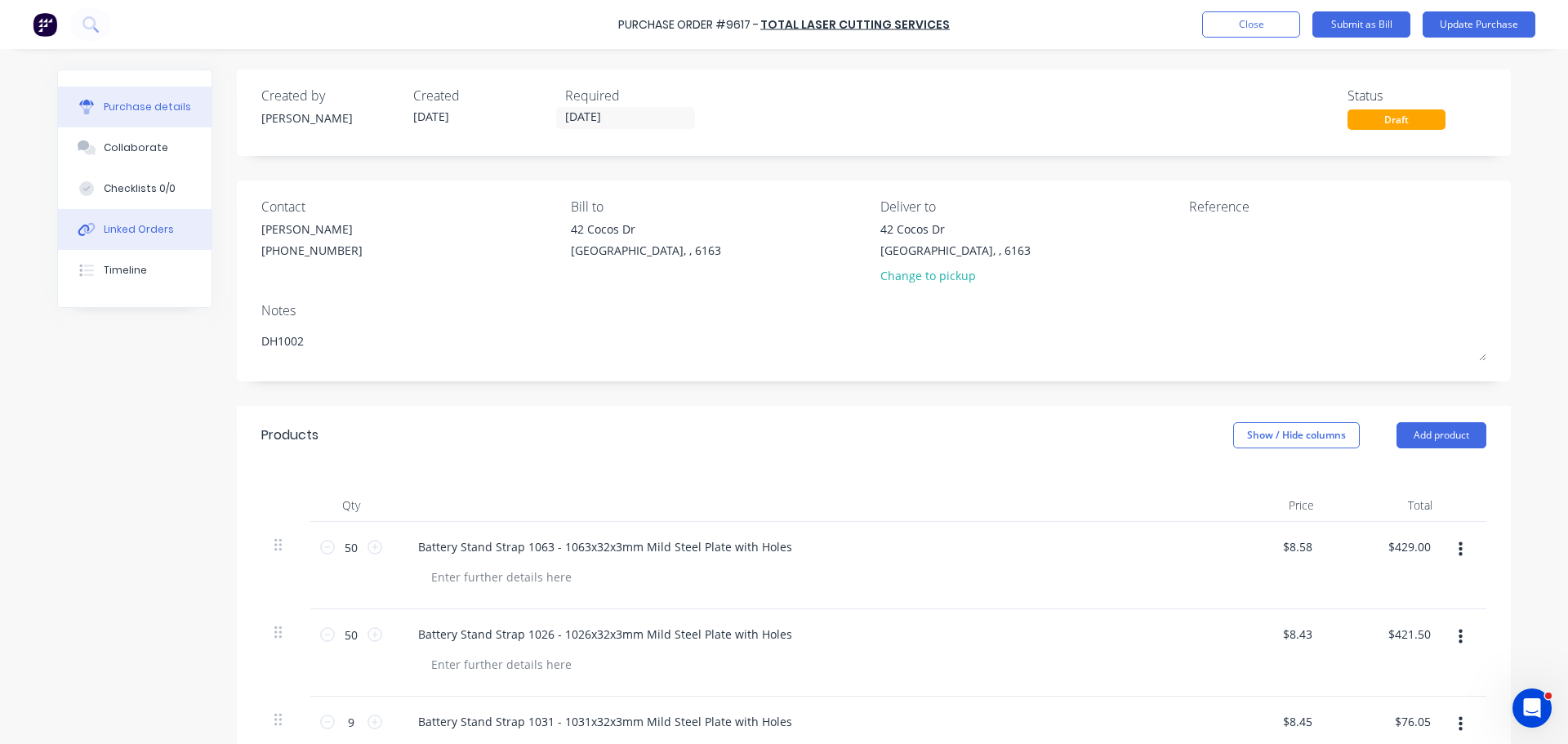
type textarea "DH1002"
type textarea "x"
type textarea "DH1002"
click at [138, 220] on button "Linked Orders" at bounding box center [135, 229] width 154 height 41
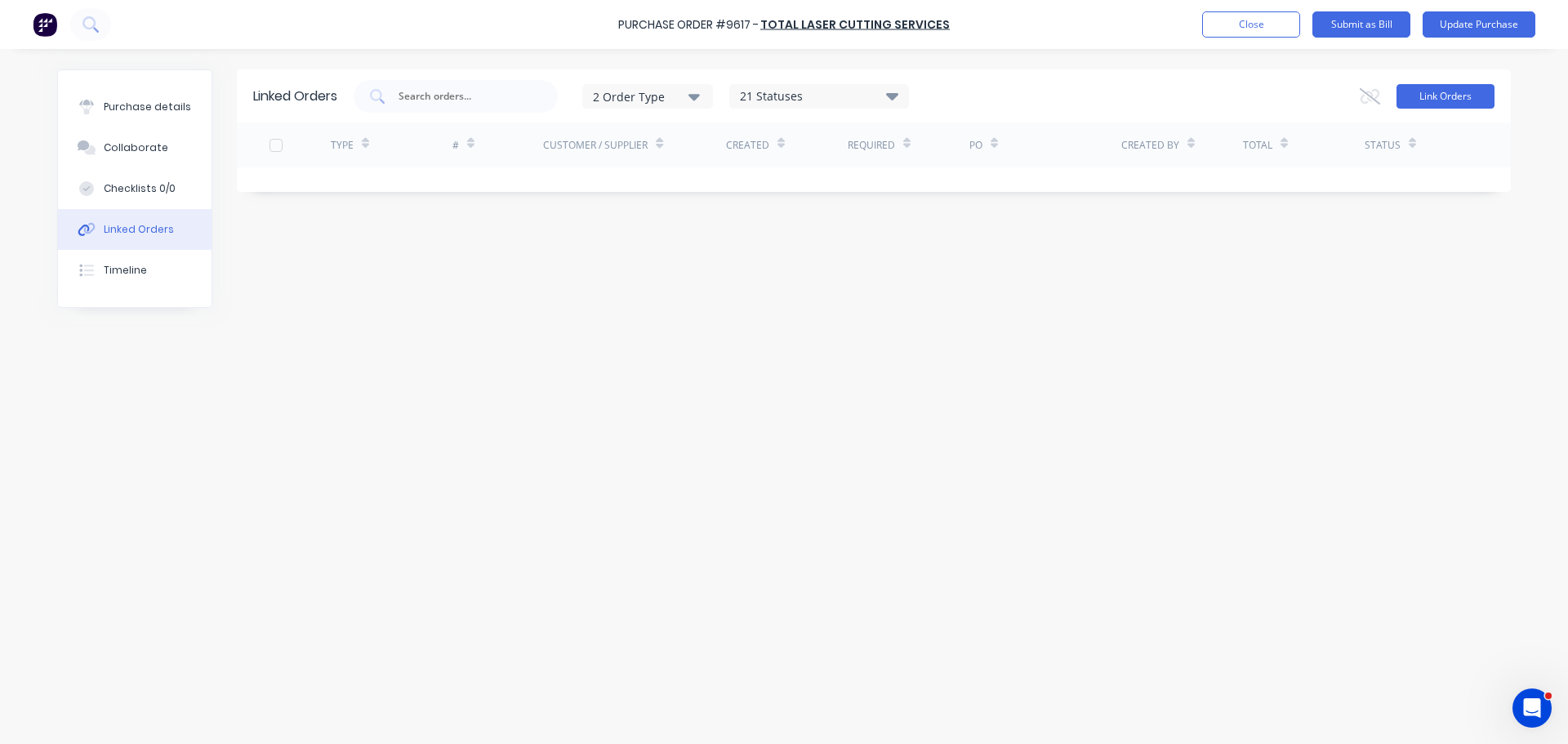
click at [1446, 103] on button "Link Orders" at bounding box center [1445, 97] width 98 height 25
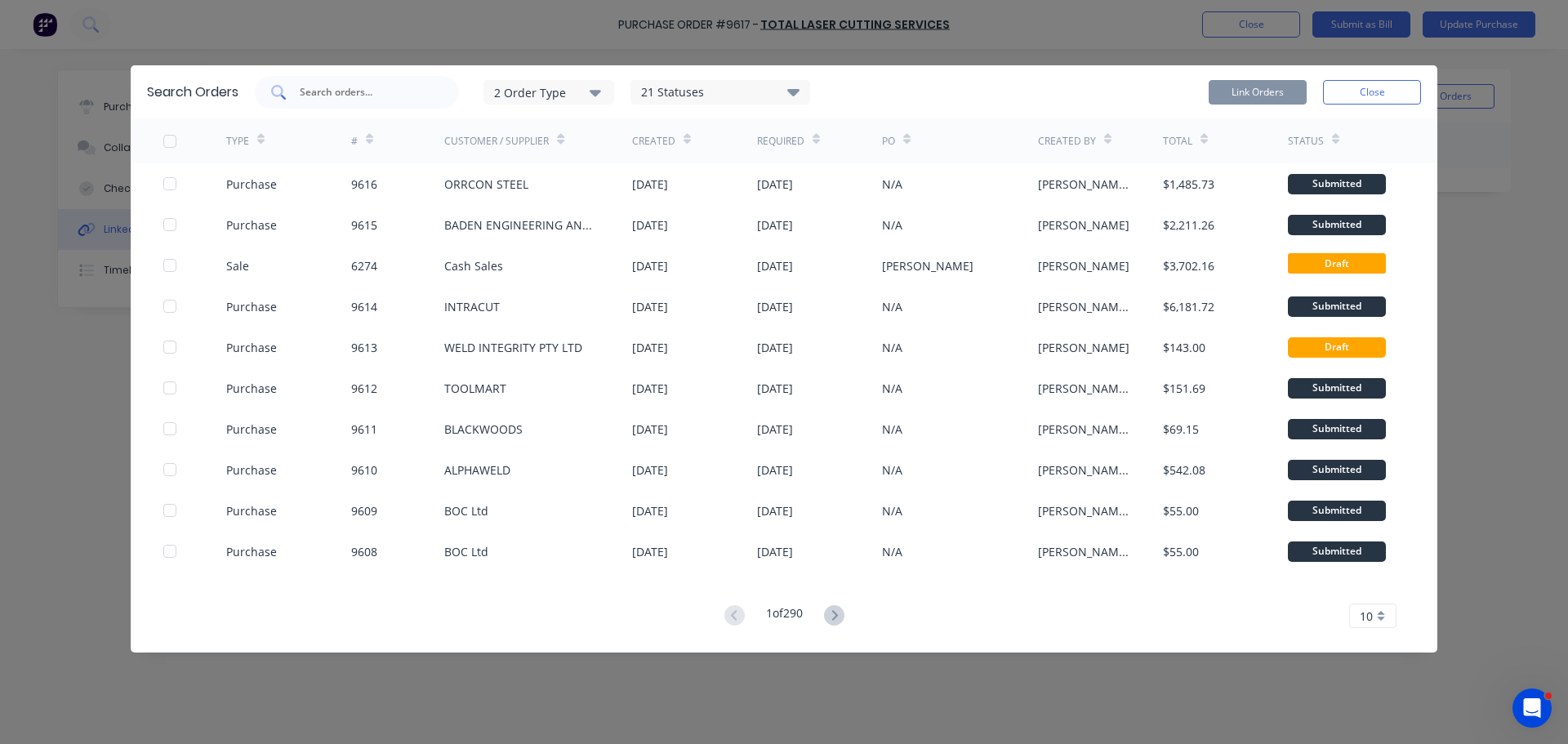
click at [333, 92] on input "text" at bounding box center [366, 93] width 136 height 17
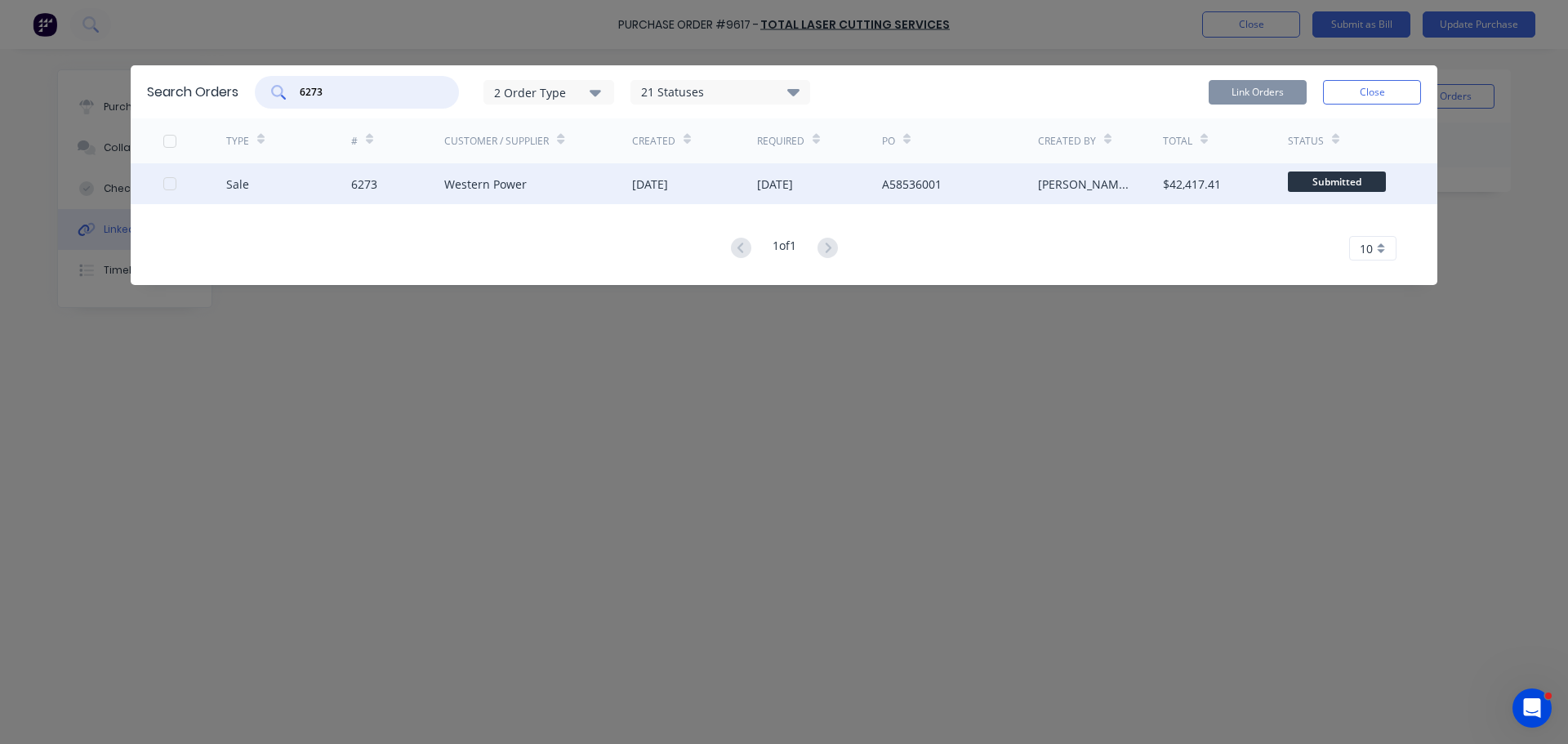
click at [171, 179] on div at bounding box center [170, 184] width 33 height 33
type input "6273"
click at [1265, 91] on button "Link Orders" at bounding box center [1257, 93] width 98 height 25
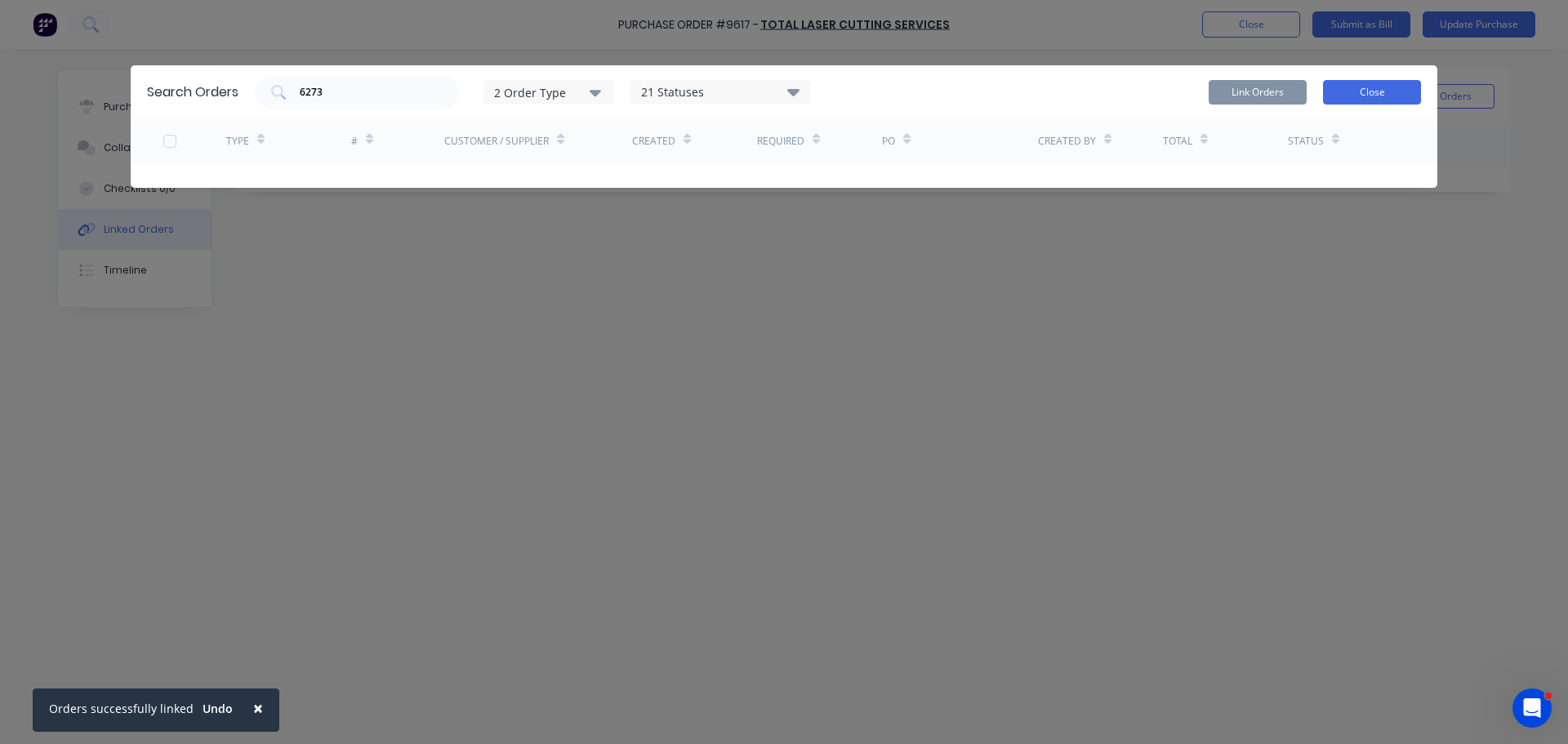
click at [1367, 93] on button "Close" at bounding box center [1371, 93] width 98 height 25
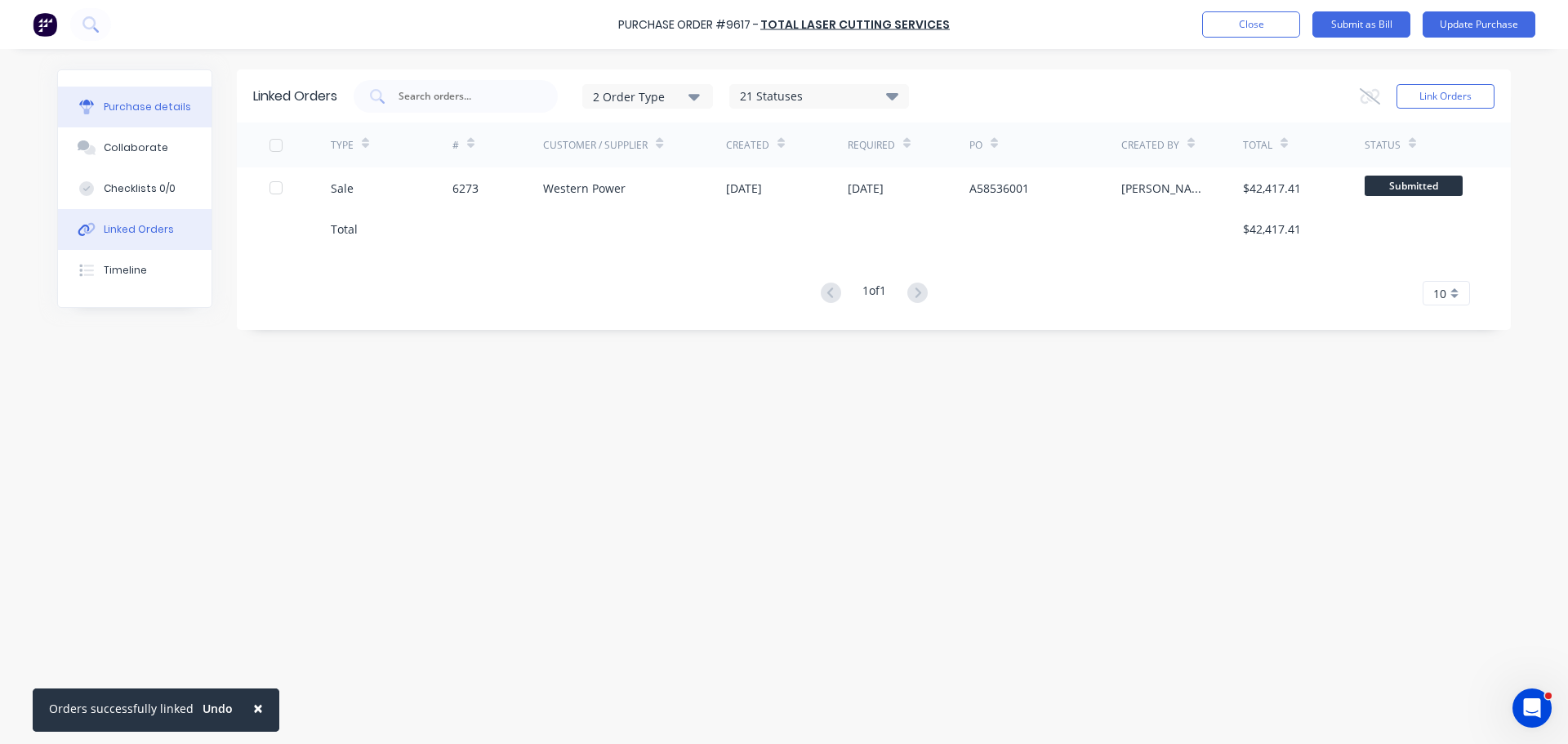
click at [142, 88] on button "Purchase details" at bounding box center [135, 107] width 154 height 41
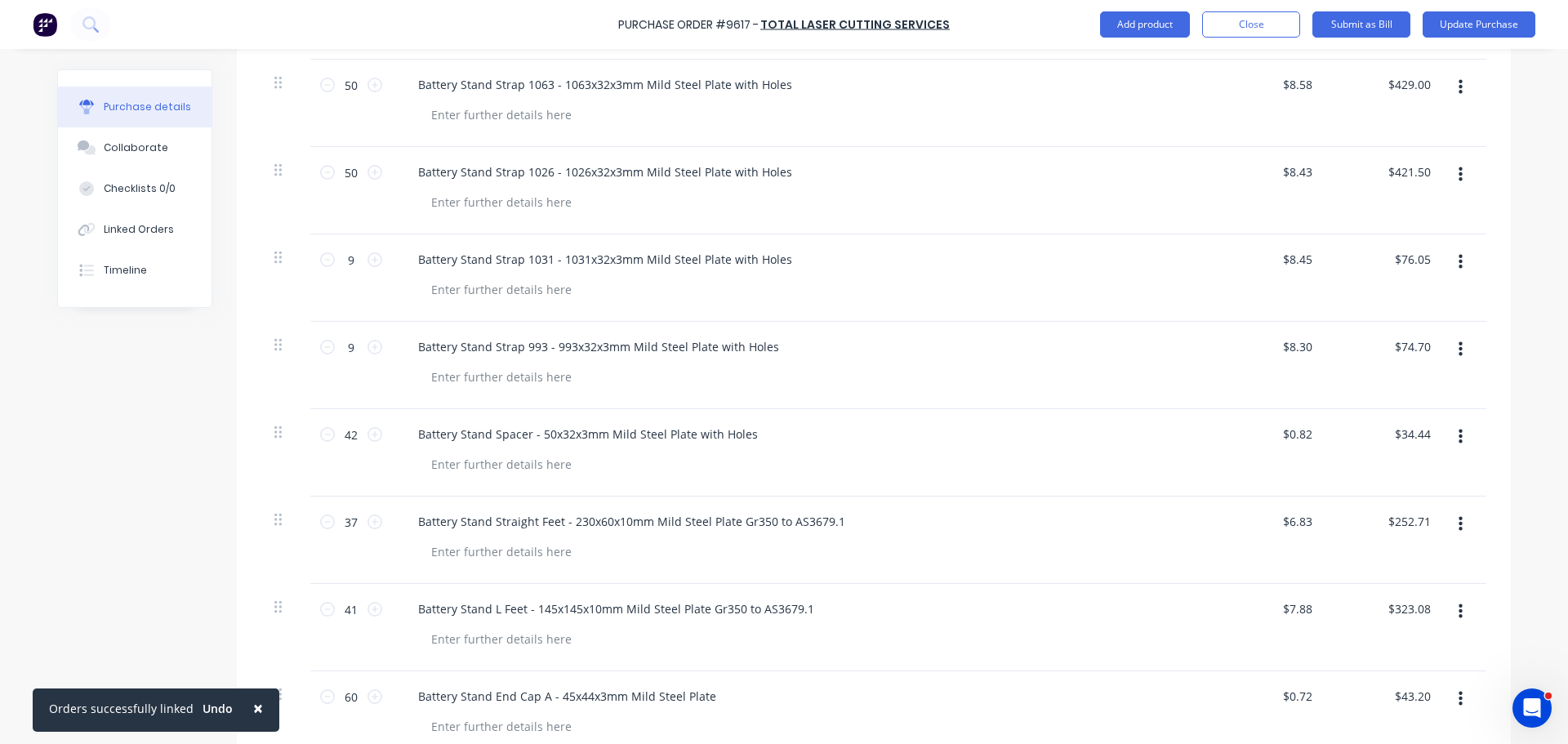
scroll to position [490, 0]
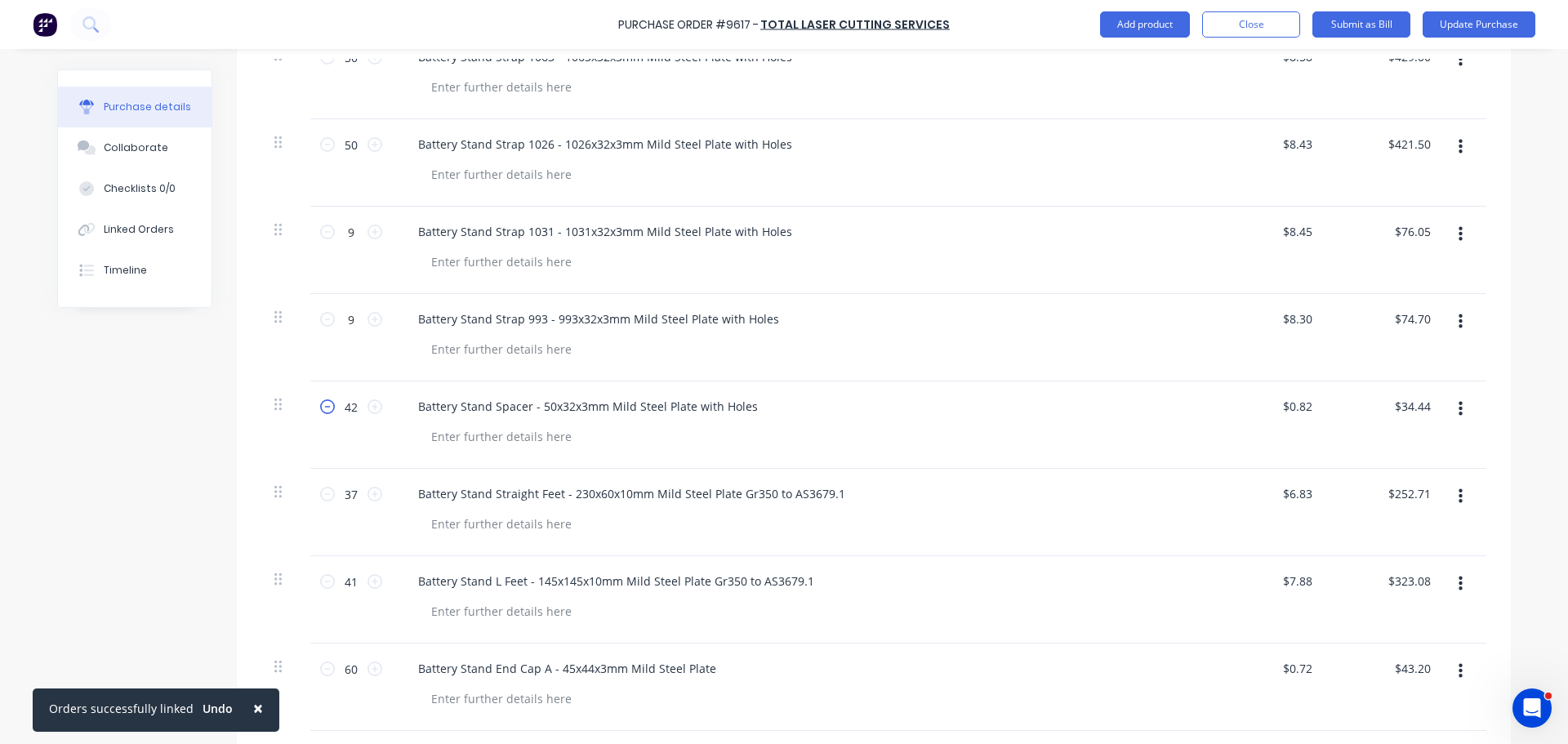
click at [325, 413] on icon at bounding box center [327, 407] width 15 height 15
type textarea "x"
type input "41"
type input "$33.62"
click at [325, 413] on icon at bounding box center [327, 407] width 15 height 15
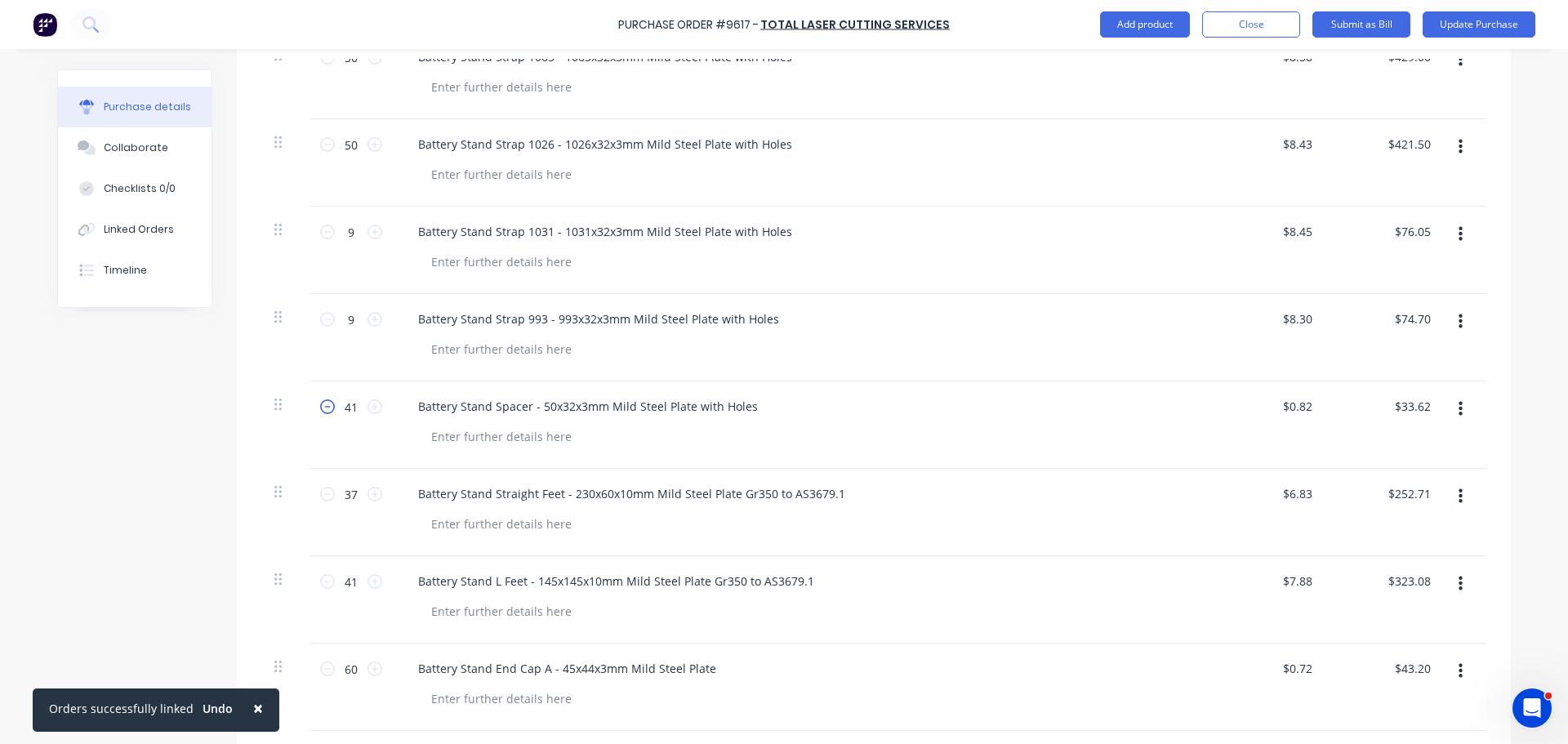
type textarea "x"
type input "40"
type input "$32.80"
click at [325, 413] on icon at bounding box center [327, 407] width 15 height 15
type textarea "x"
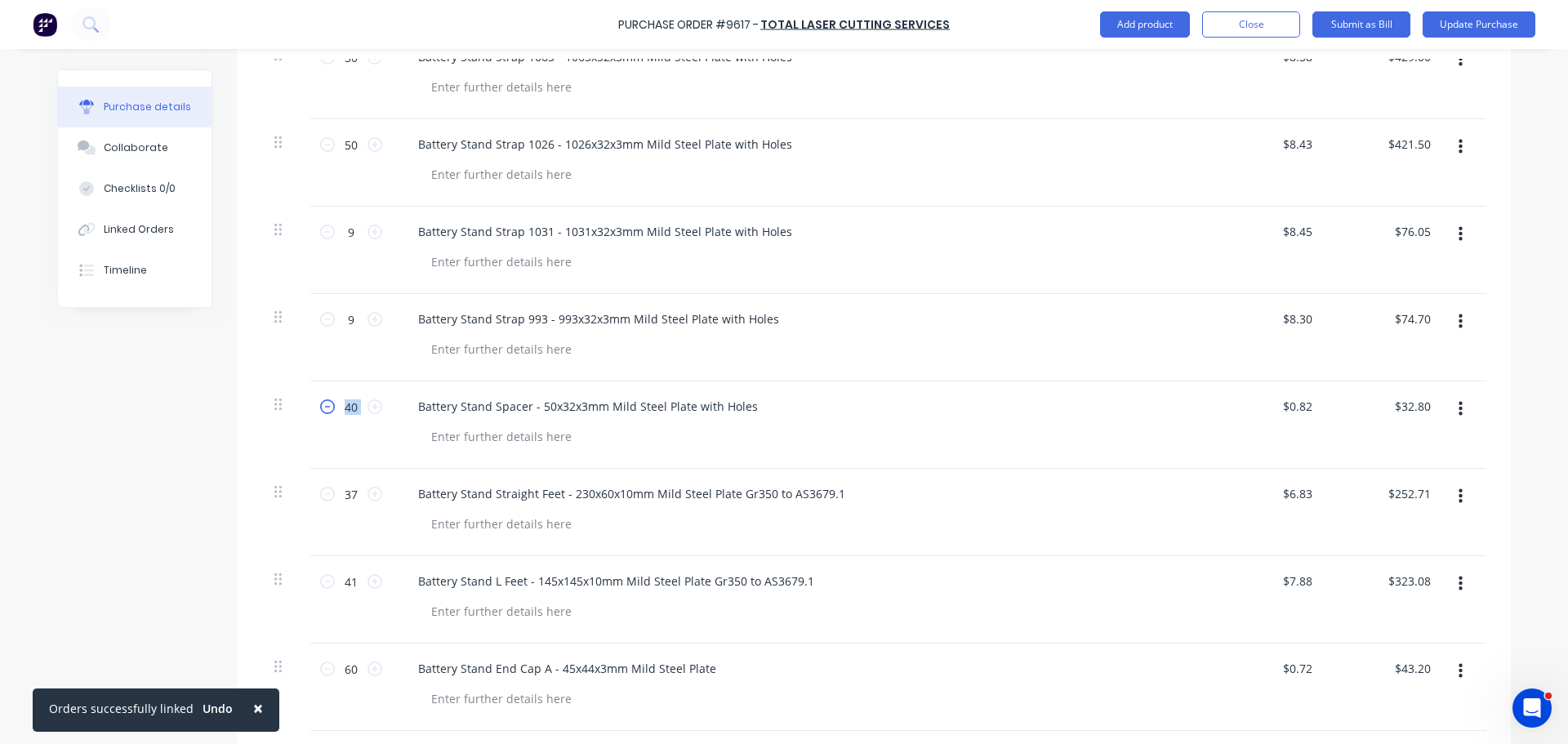
type input "39"
type input "$31.98"
click at [325, 413] on icon at bounding box center [327, 407] width 15 height 15
type textarea "x"
type input "38"
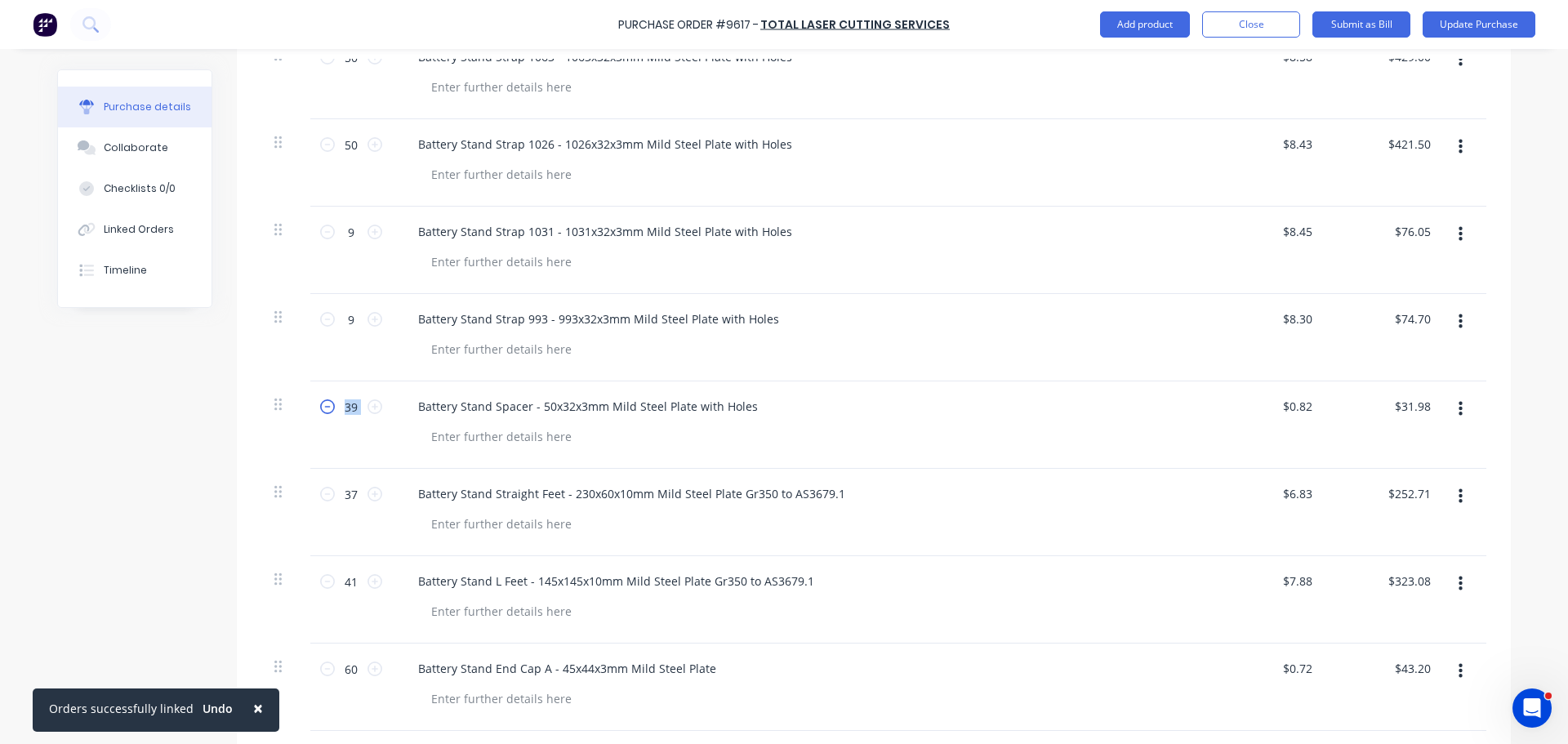
type input "$31.16"
click at [325, 413] on icon at bounding box center [327, 407] width 15 height 15
type textarea "x"
type input "37"
type input "$30.34"
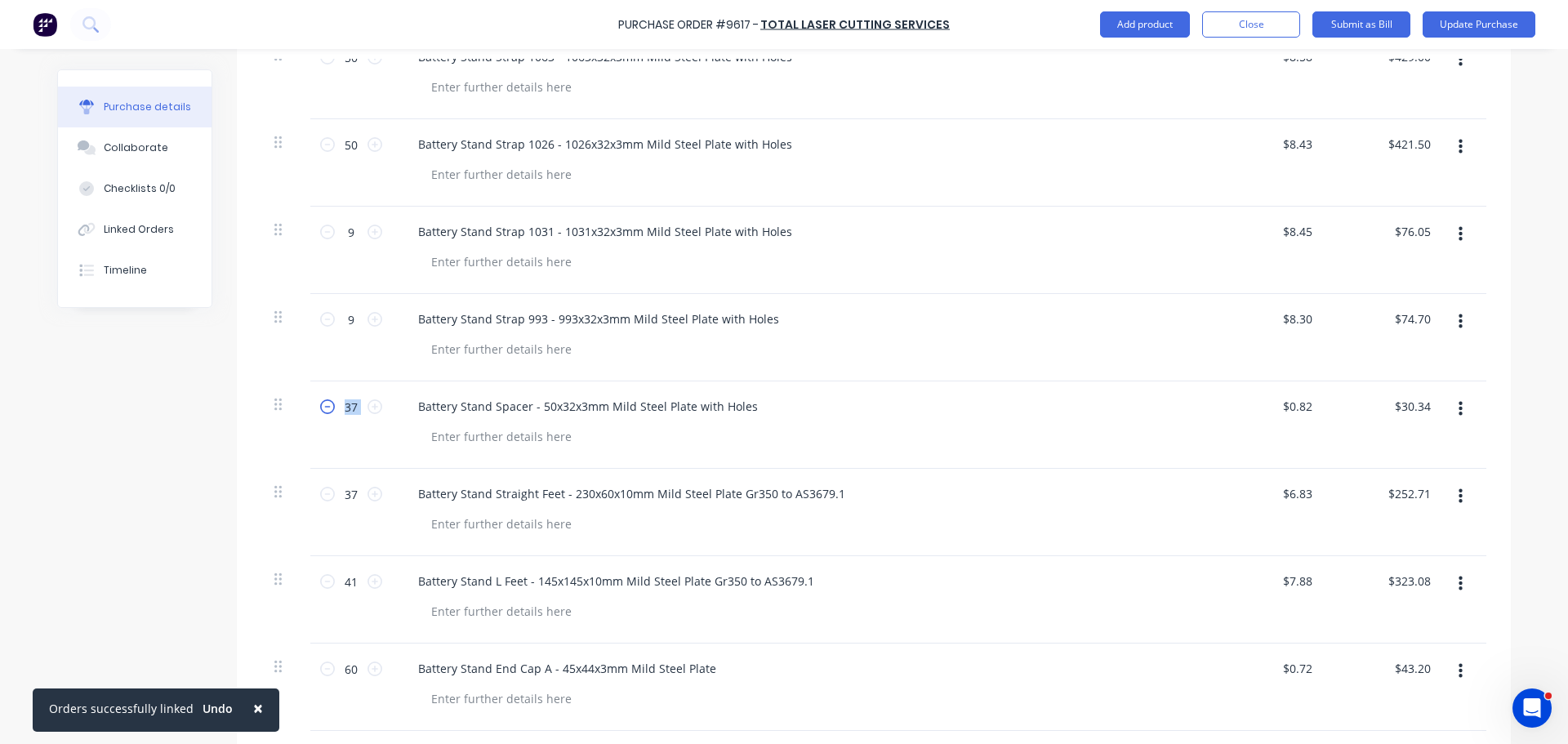
click at [325, 413] on icon at bounding box center [327, 407] width 15 height 15
type textarea "x"
type input "36"
type input "$29.52"
click at [325, 413] on icon at bounding box center [327, 407] width 15 height 15
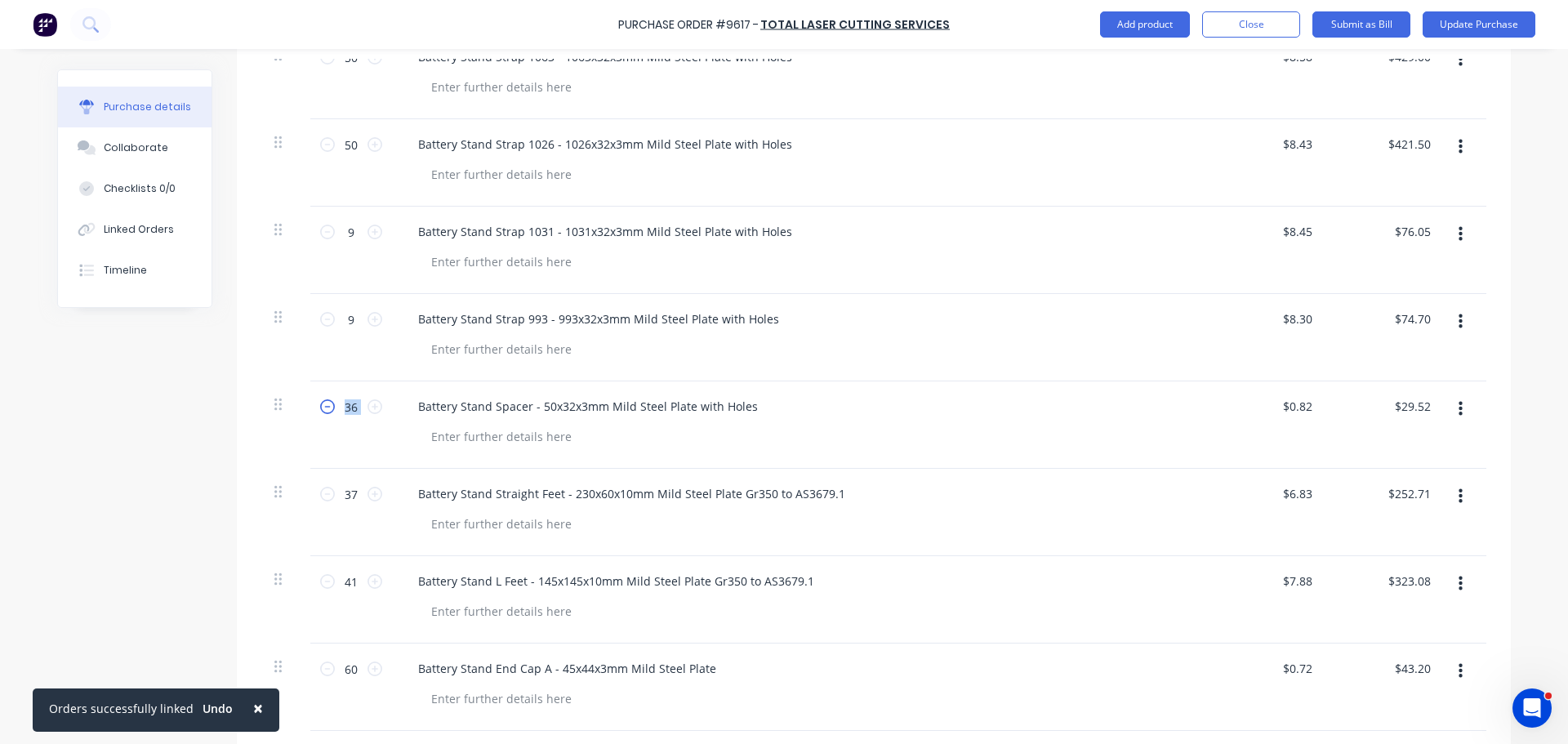
type textarea "x"
type input "35"
type input "$28.70"
click at [325, 413] on icon at bounding box center [327, 407] width 15 height 15
type textarea "x"
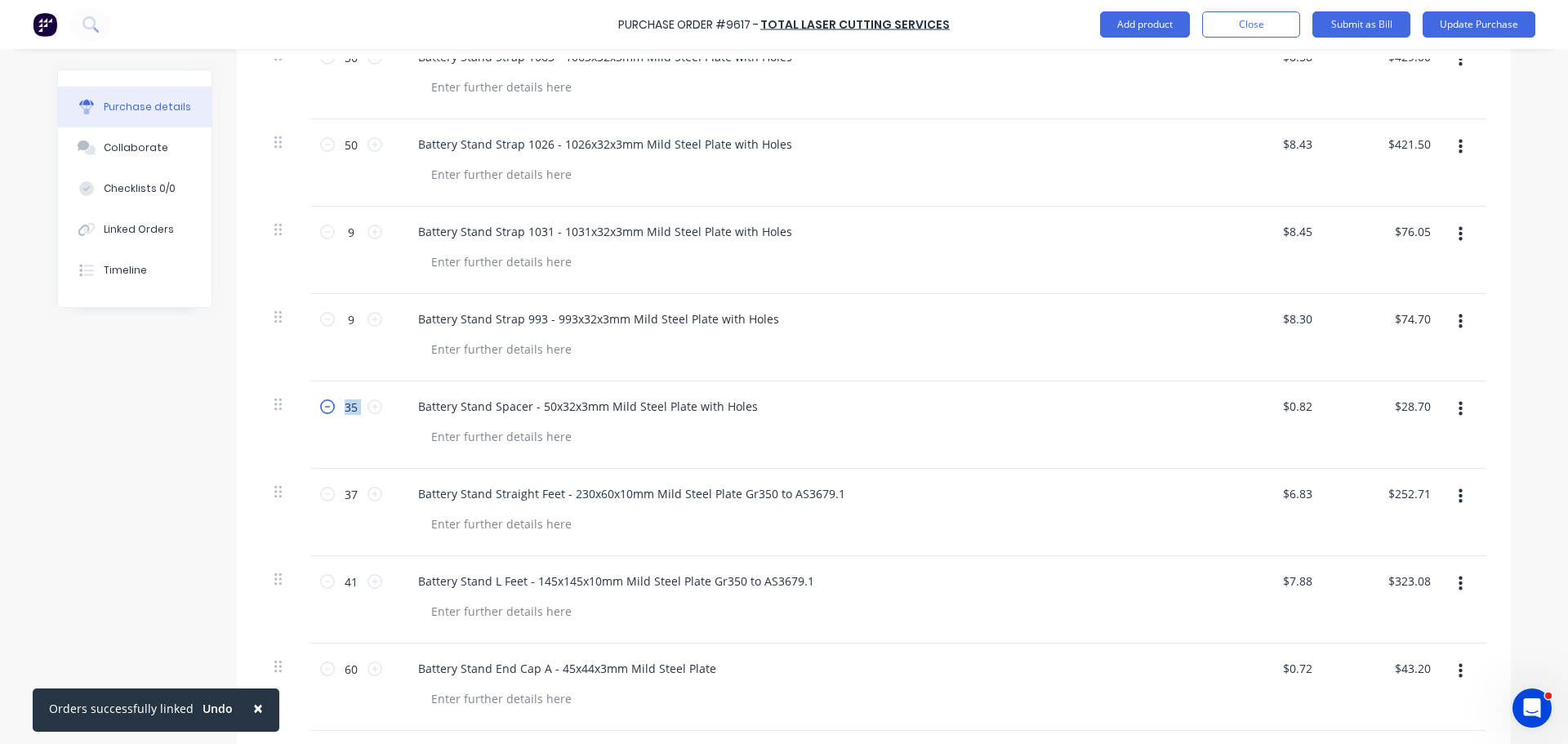
type input "34"
type input "$27.88"
click at [1007, 432] on div at bounding box center [807, 436] width 777 height 24
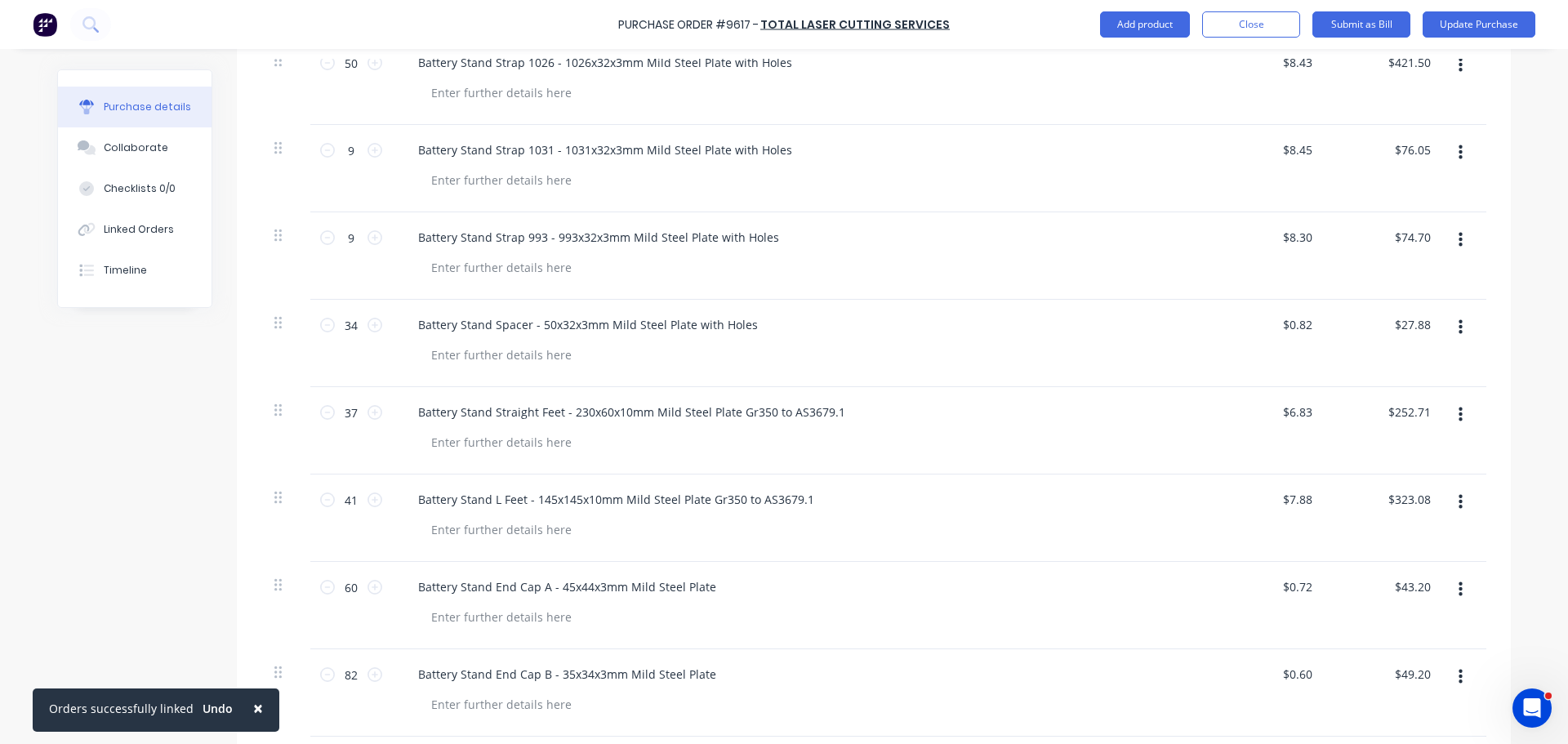
scroll to position [653, 0]
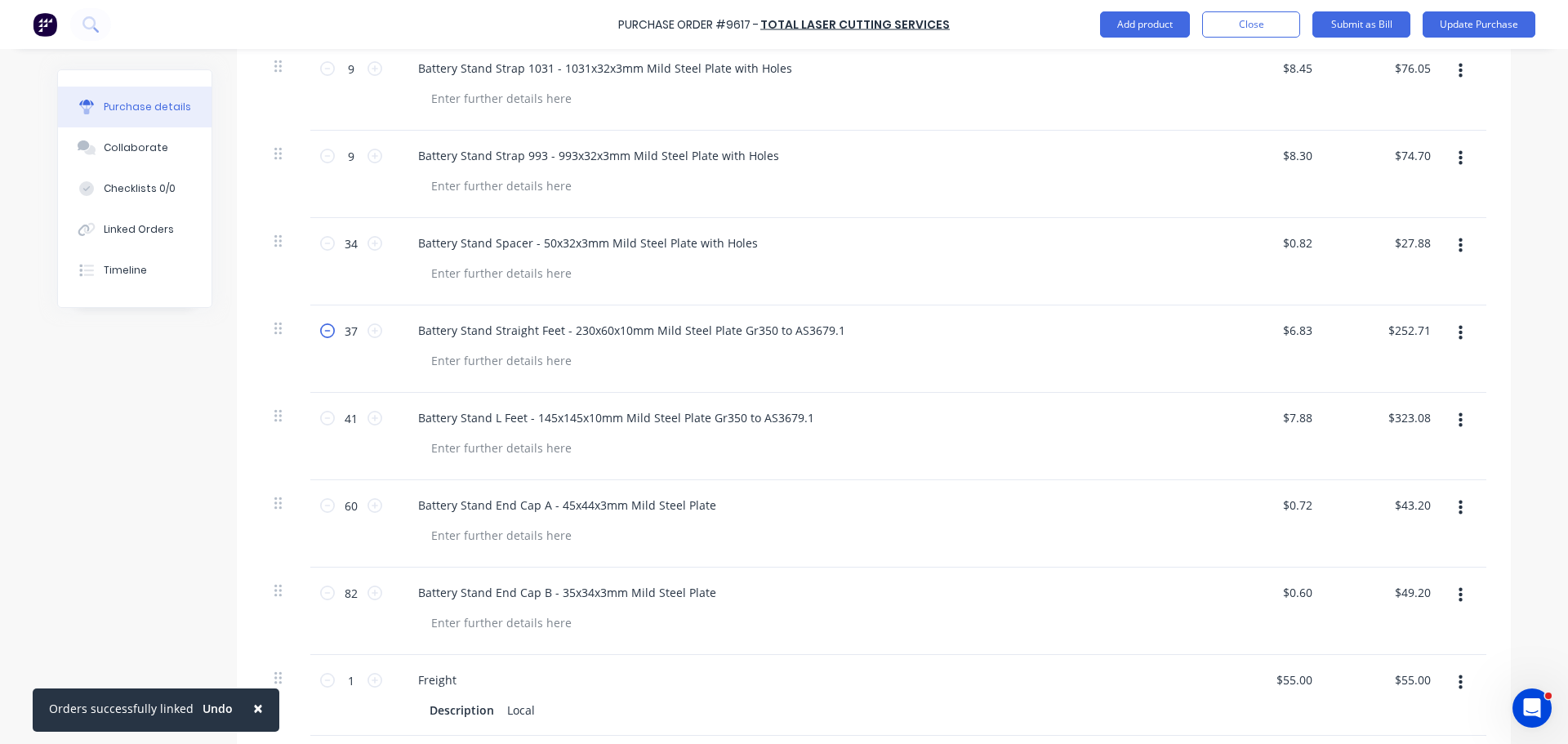
click at [320, 333] on icon at bounding box center [327, 331] width 15 height 15
type textarea "x"
type input "36"
type input "$245.88"
click at [320, 333] on icon at bounding box center [327, 331] width 15 height 15
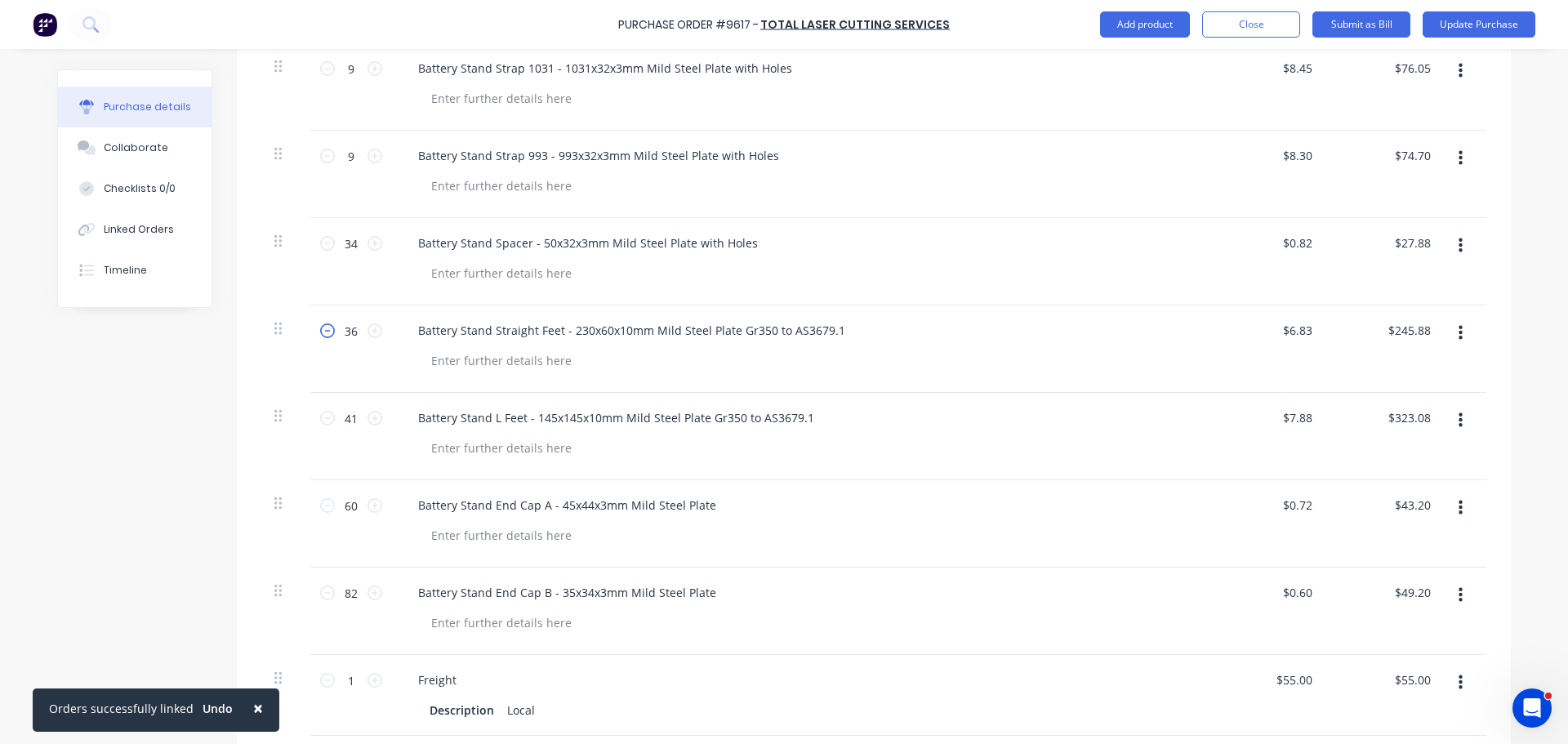
type textarea "x"
type input "35"
type input "$239.05"
click at [320, 333] on icon at bounding box center [327, 331] width 15 height 15
type textarea "x"
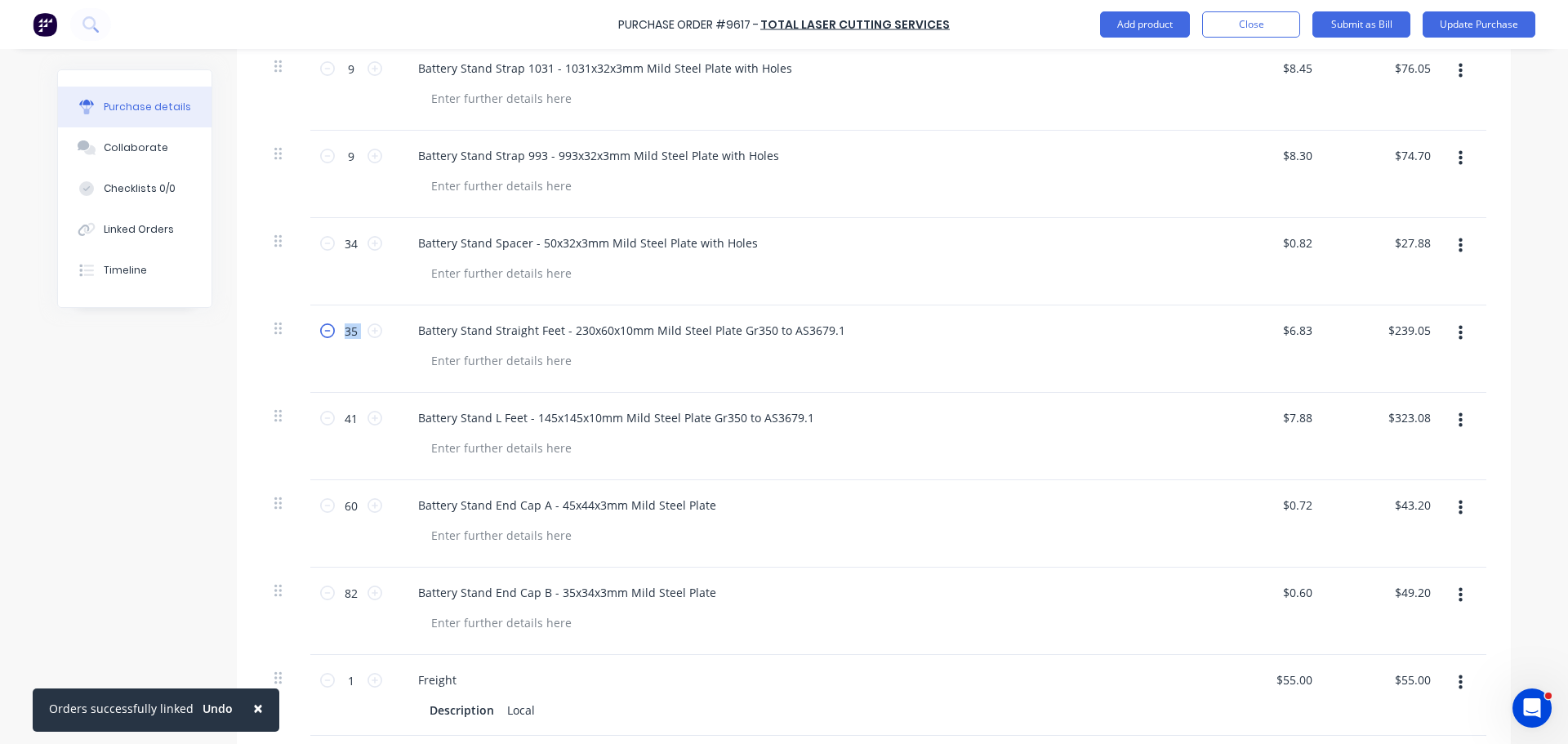
type input "34"
type input "$232.22"
click at [320, 333] on icon at bounding box center [327, 331] width 15 height 15
type textarea "x"
type input "33"
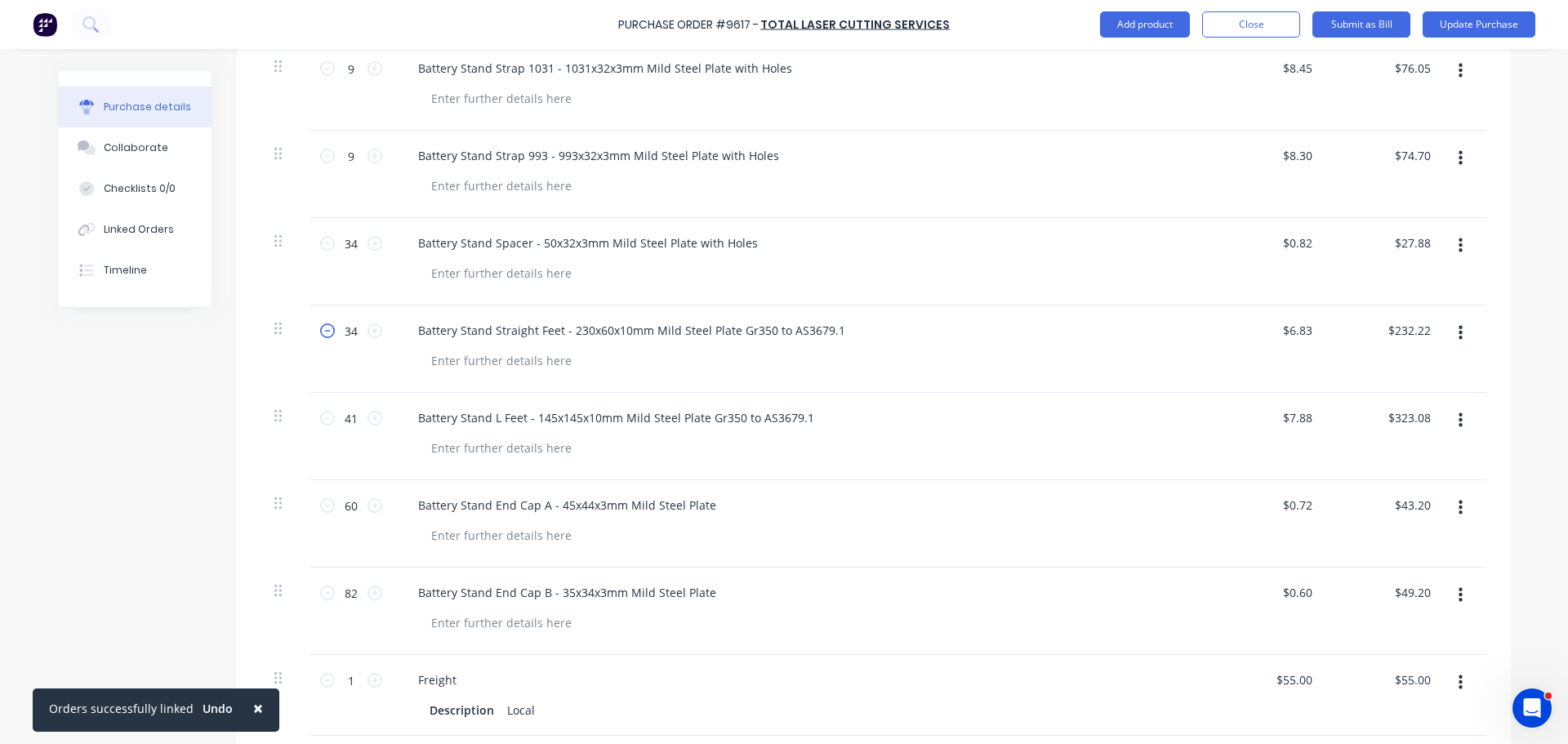
type input "$225.39"
click at [322, 422] on icon at bounding box center [327, 418] width 15 height 15
type textarea "x"
type input "40"
type input "$315.20"
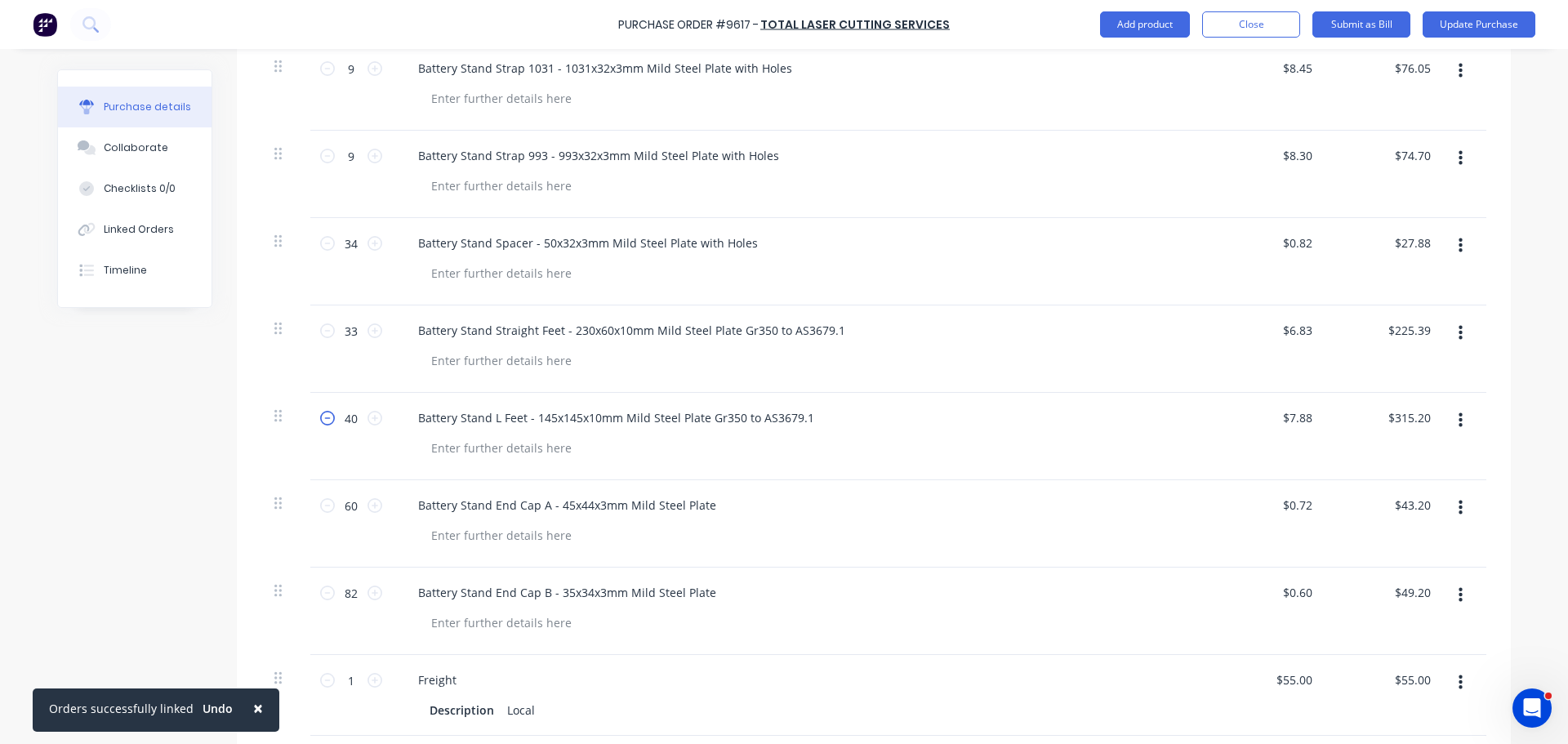
click at [322, 422] on icon at bounding box center [327, 418] width 15 height 15
type textarea "x"
type input "39"
type input "$307.32"
click at [321, 422] on icon at bounding box center [327, 418] width 15 height 15
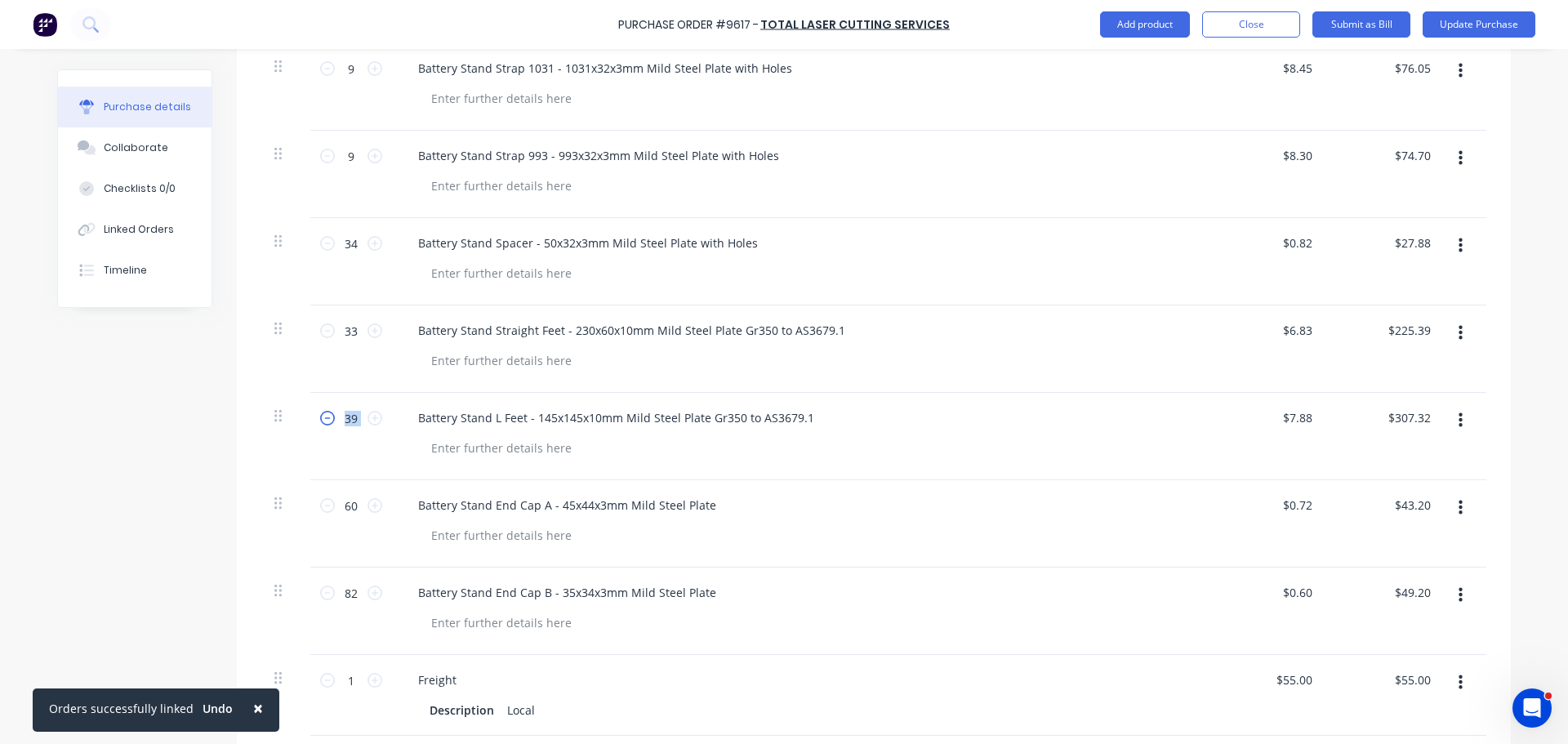
type textarea "x"
type input "38"
type input "$299.44"
click at [321, 422] on icon at bounding box center [327, 418] width 15 height 15
type textarea "x"
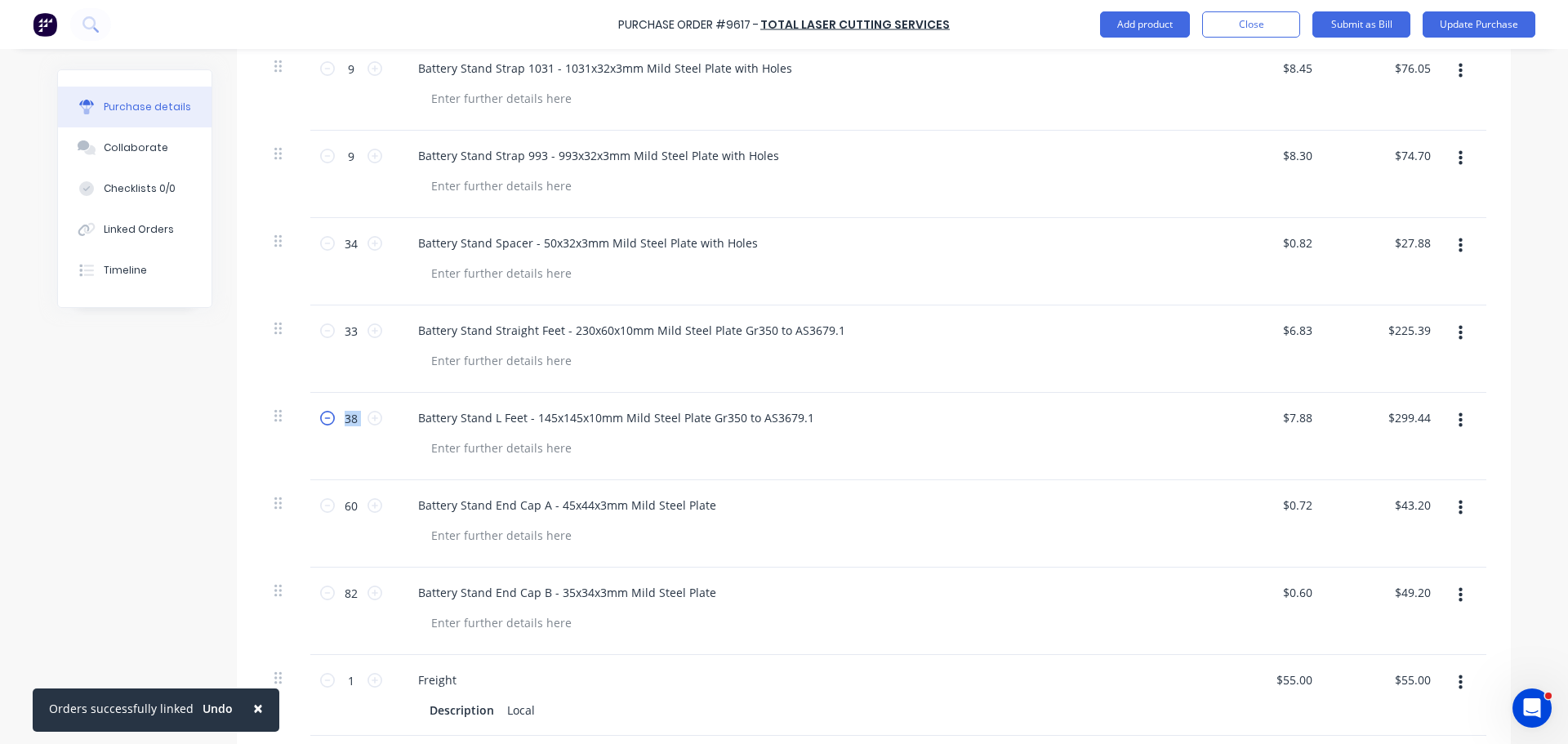
type input "37"
type input "$291.56"
click at [321, 422] on icon at bounding box center [327, 418] width 15 height 15
type textarea "x"
type input "36"
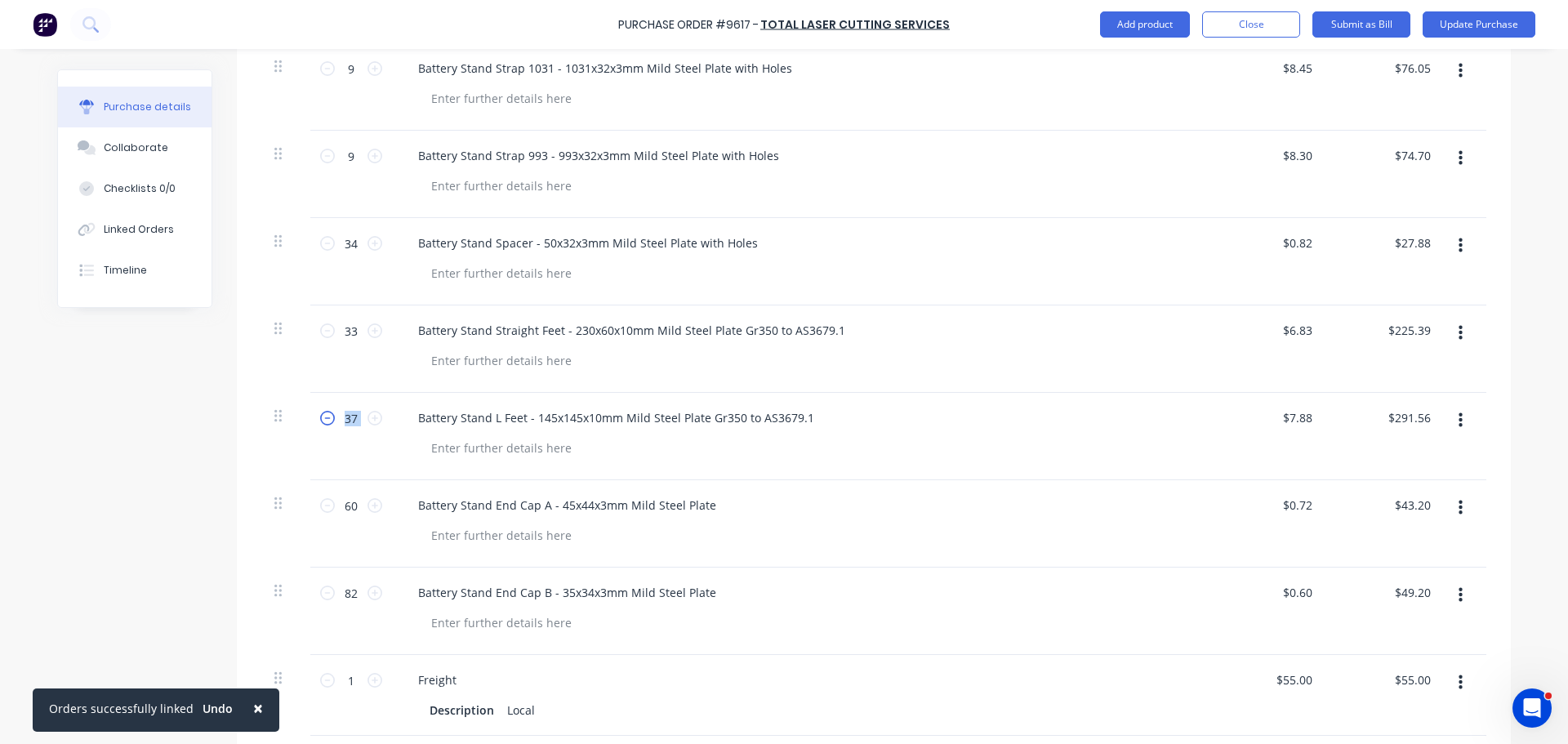
type input "$283.68"
click at [321, 422] on icon at bounding box center [327, 418] width 15 height 15
type textarea "x"
type input "35"
type input "$275.80"
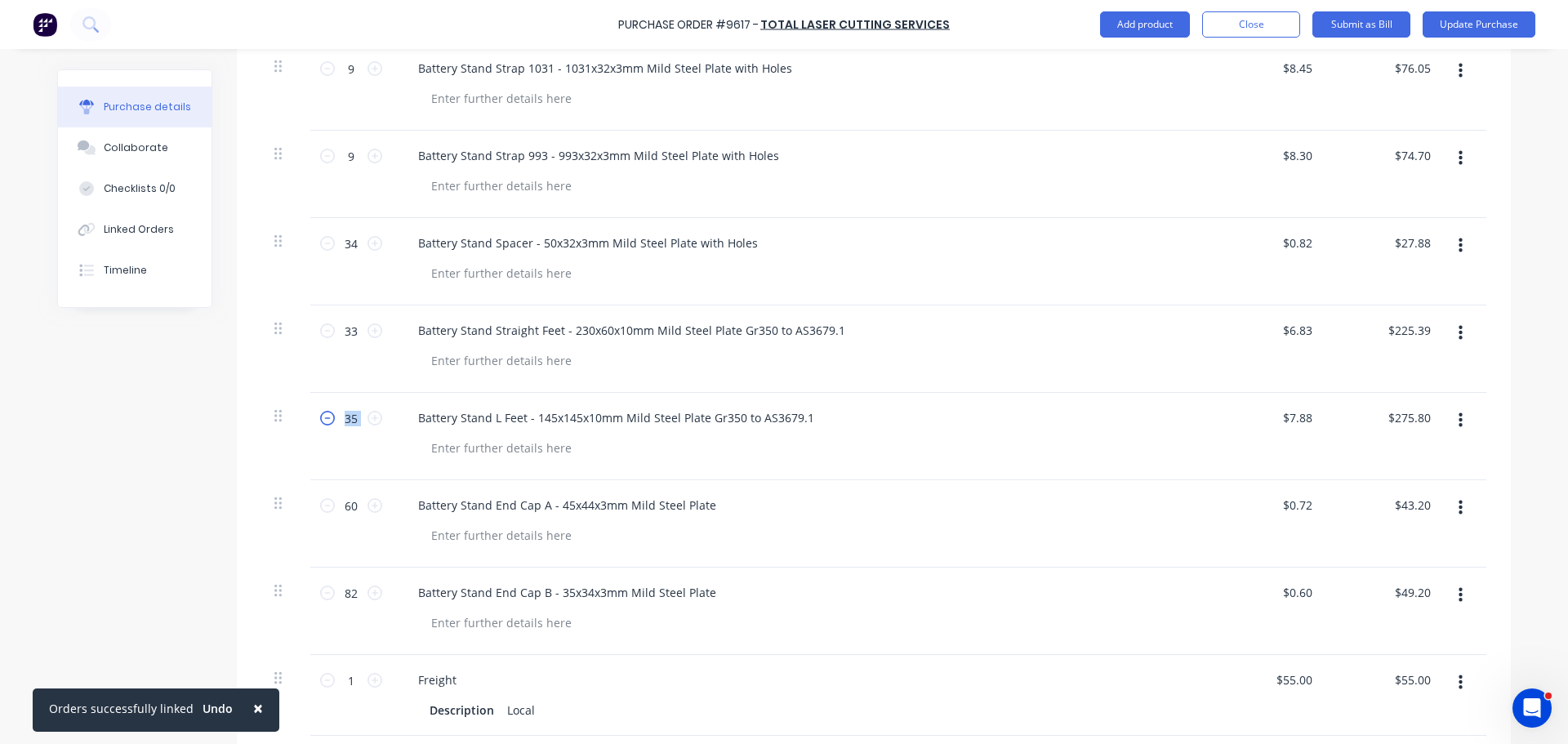
click at [321, 422] on icon at bounding box center [327, 418] width 15 height 15
type textarea "x"
type input "34"
type input "$267.92"
click at [321, 422] on icon at bounding box center [327, 418] width 15 height 15
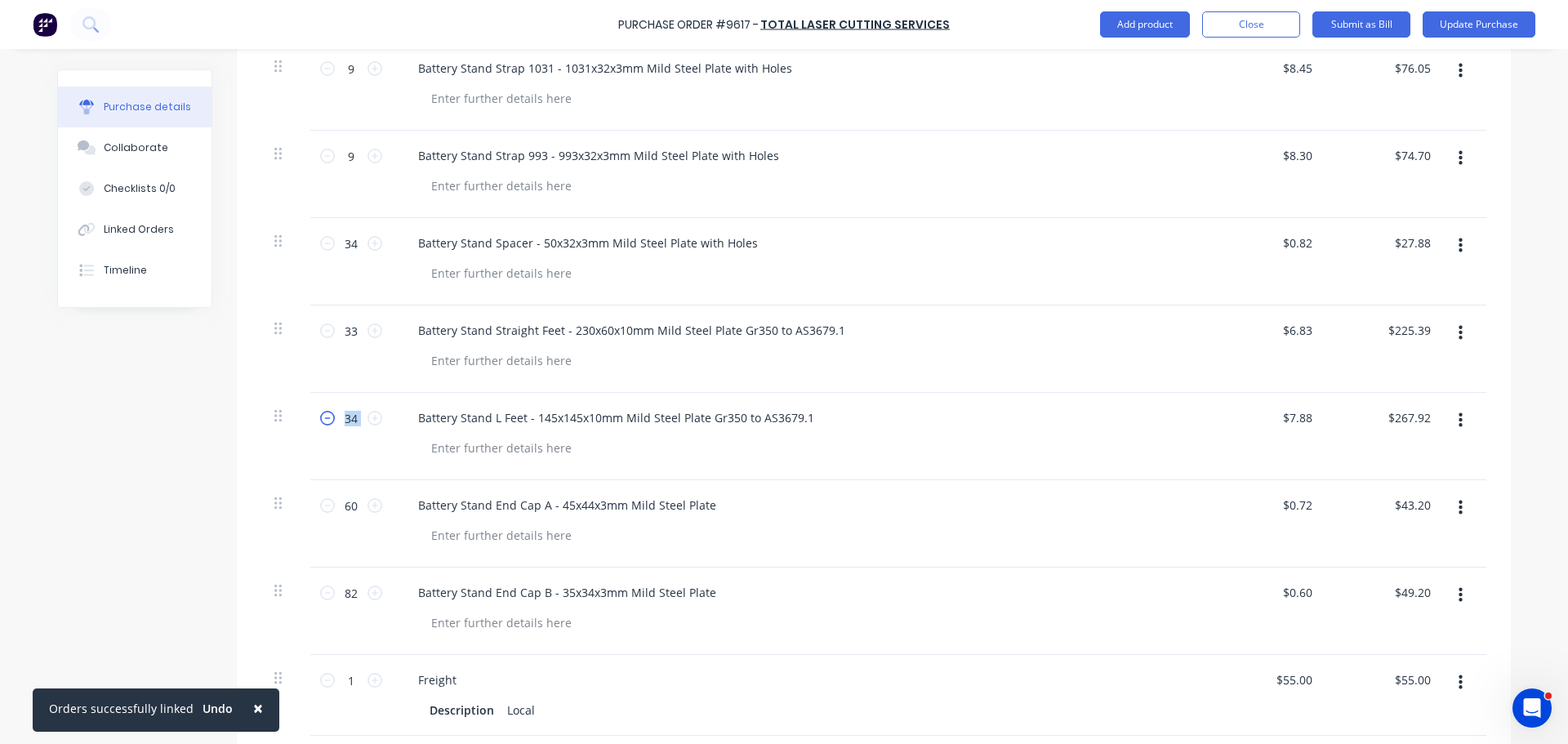
type textarea "x"
type input "33"
type input "$260.04"
click at [321, 422] on icon at bounding box center [327, 418] width 15 height 15
type textarea "x"
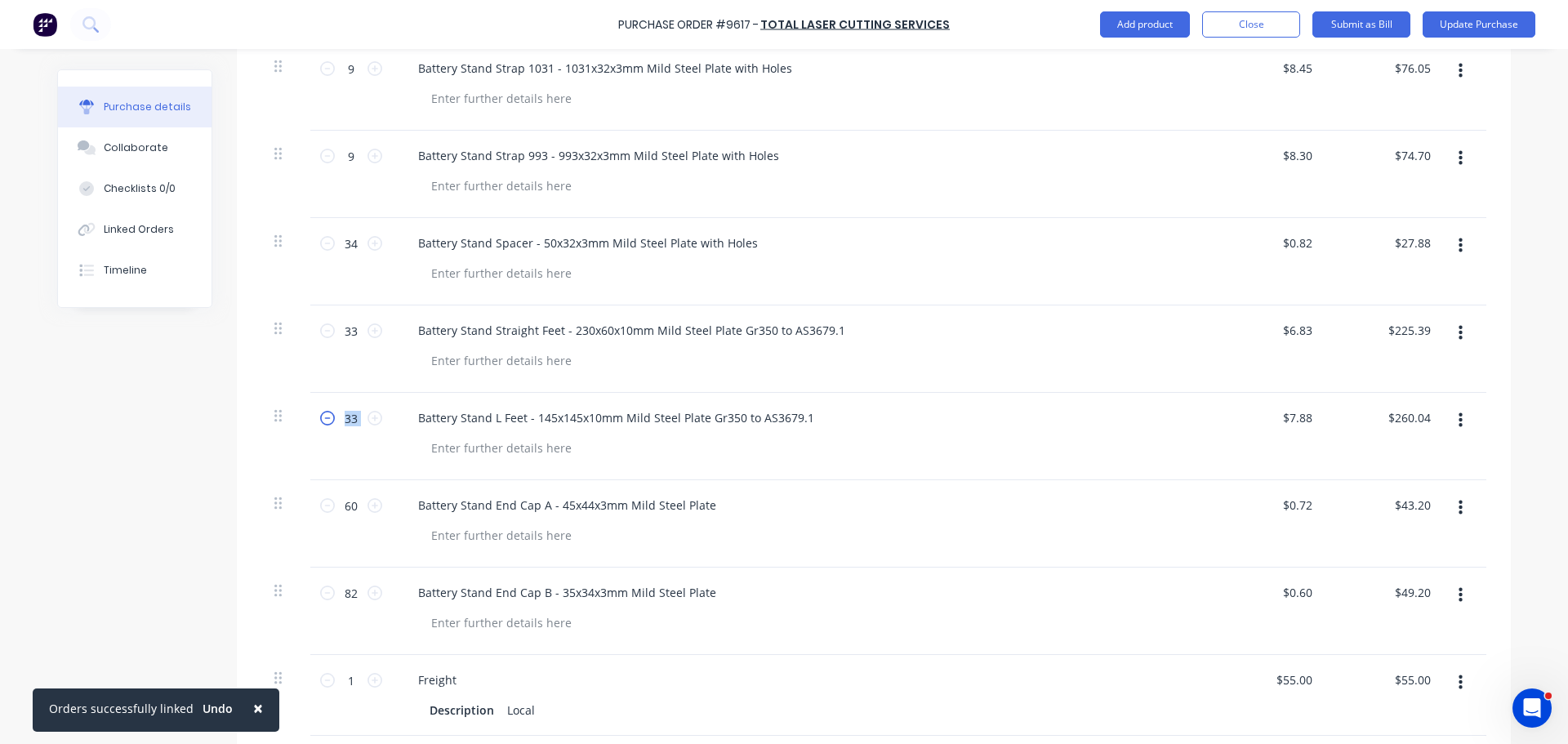
type input "32"
type input "$252.16"
click at [373, 419] on icon at bounding box center [374, 418] width 15 height 15
type textarea "x"
type input "33"
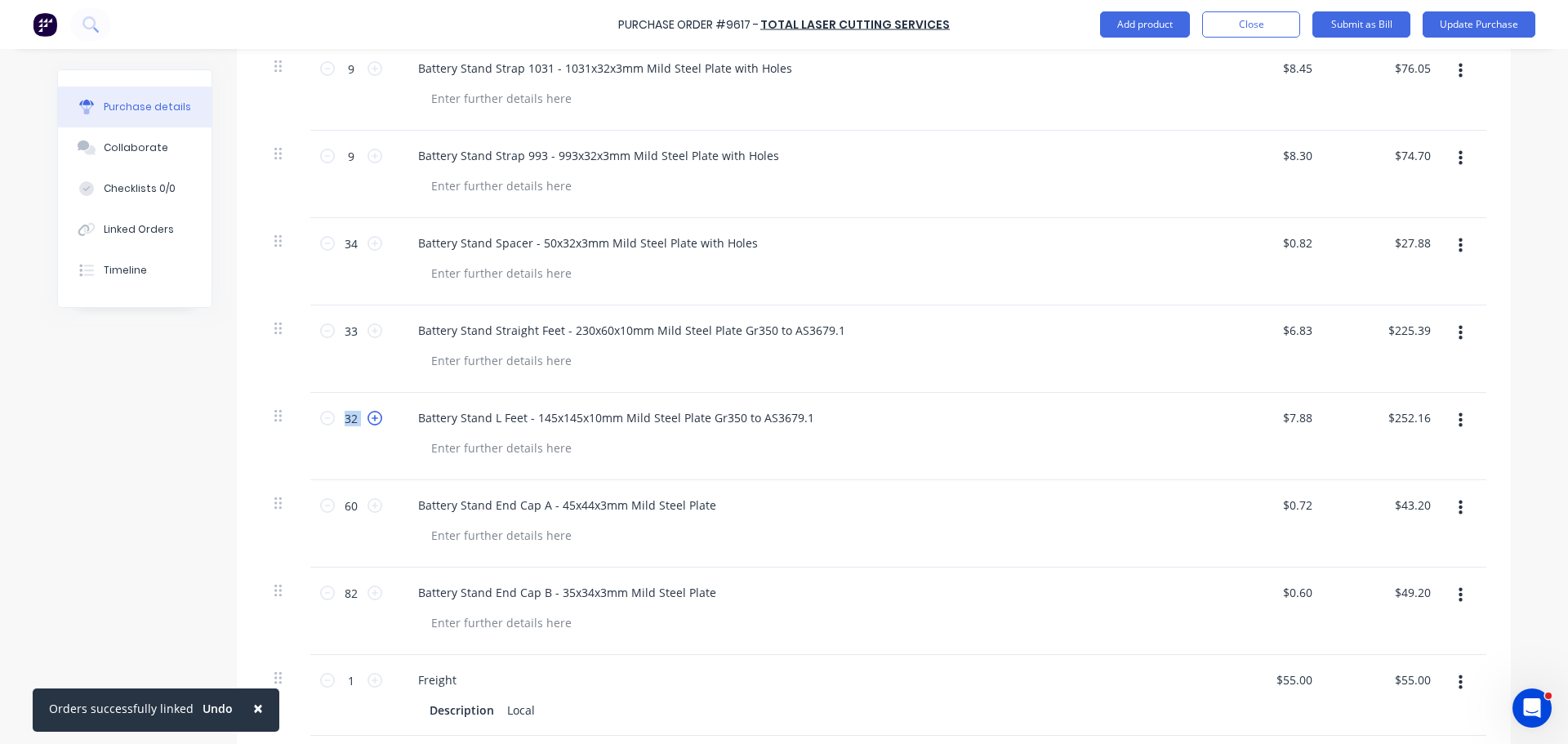
type input "$260.04"
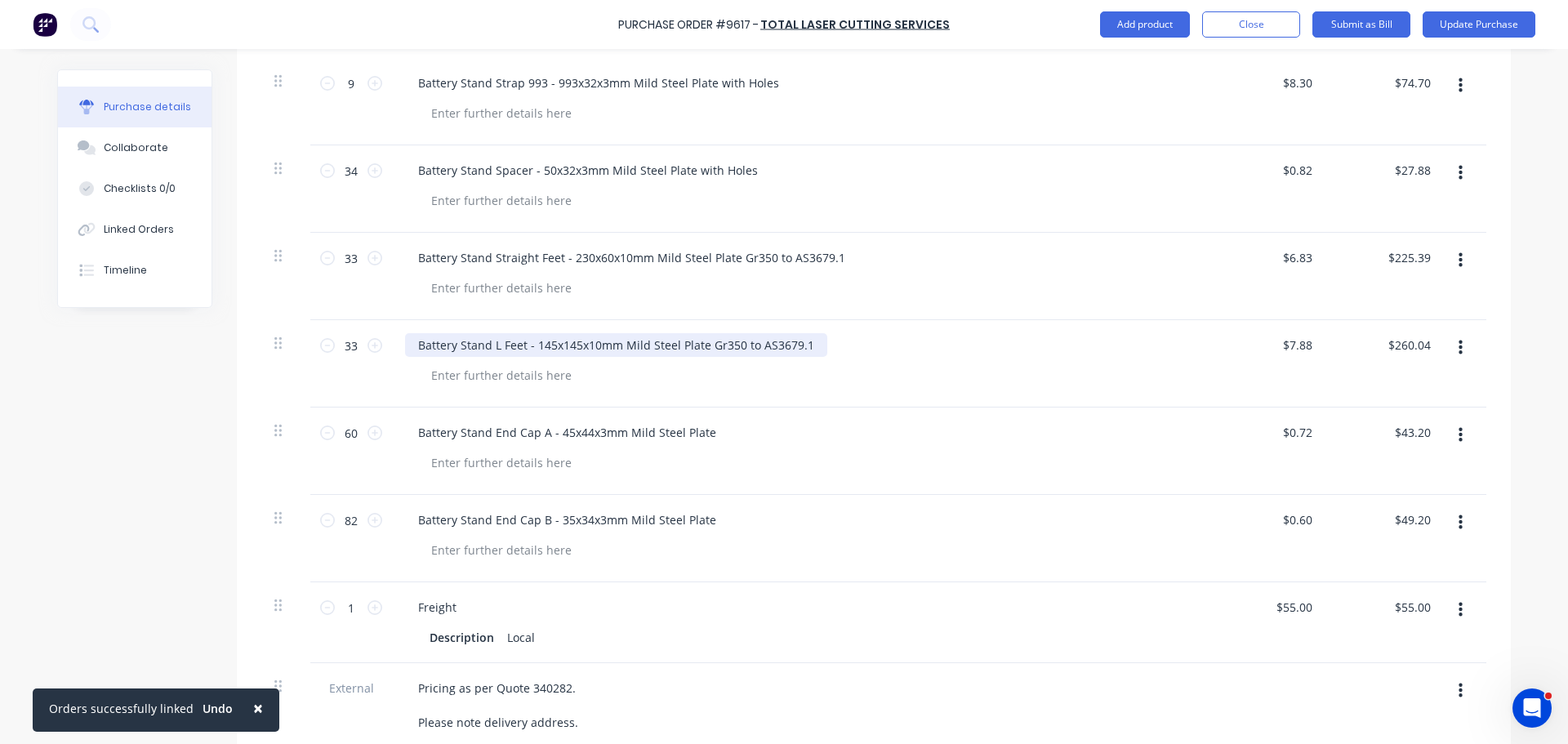
scroll to position [817, 0]
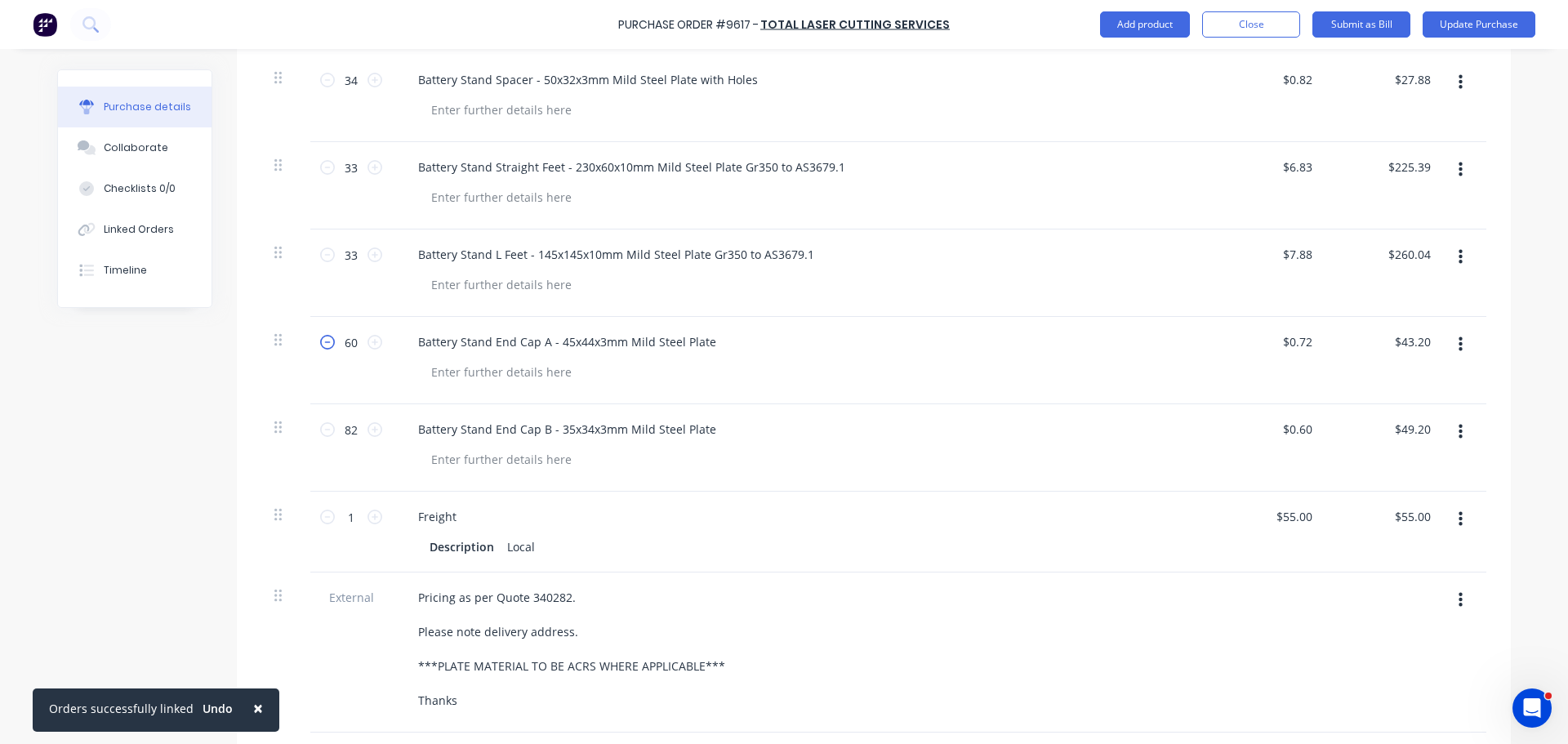
click at [320, 342] on icon at bounding box center [327, 342] width 15 height 15
type textarea "x"
type input "59"
type input "$42.48"
click at [320, 342] on icon at bounding box center [327, 342] width 15 height 15
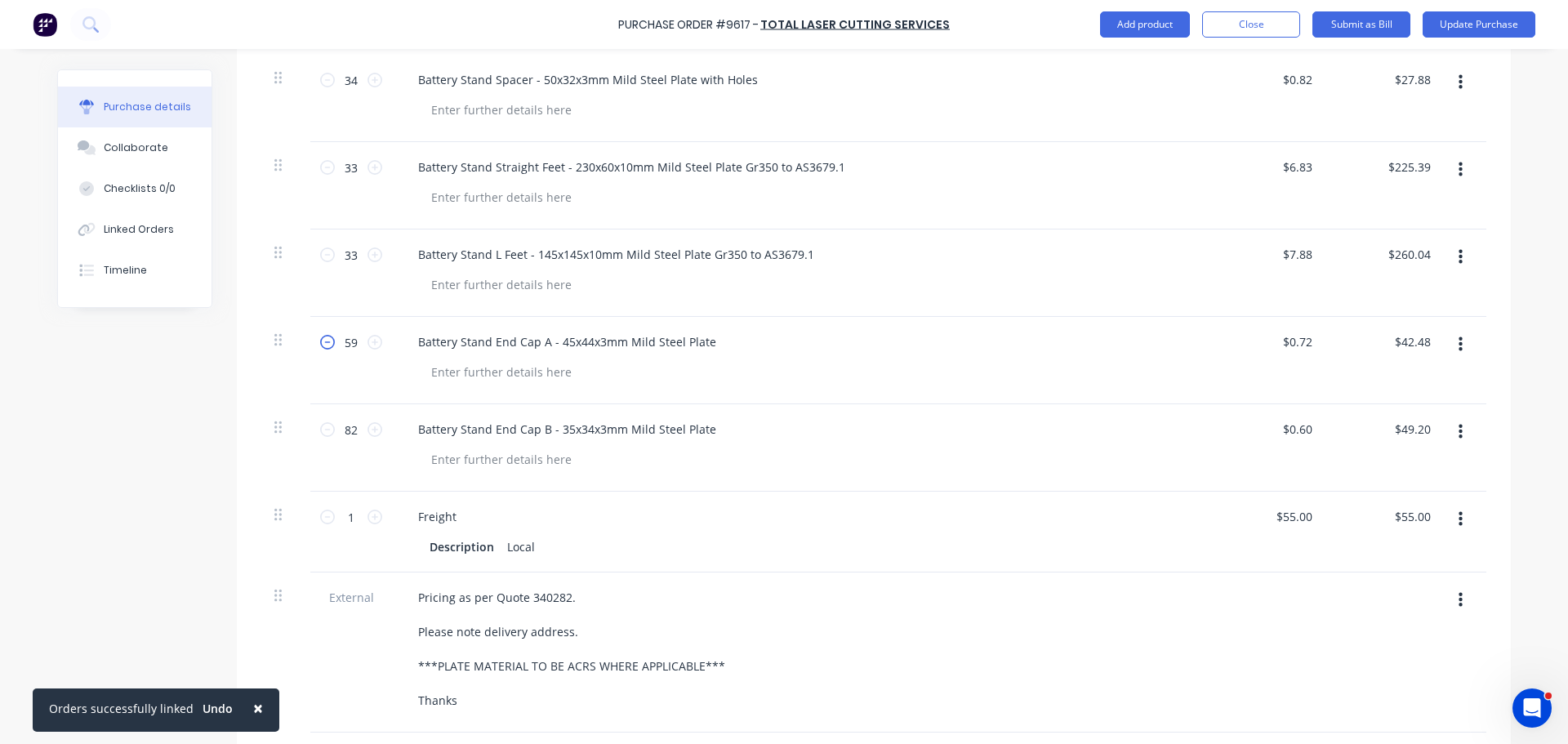
type textarea "x"
type input "58"
type input "$41.76"
click at [320, 341] on icon at bounding box center [327, 342] width 15 height 15
type textarea "x"
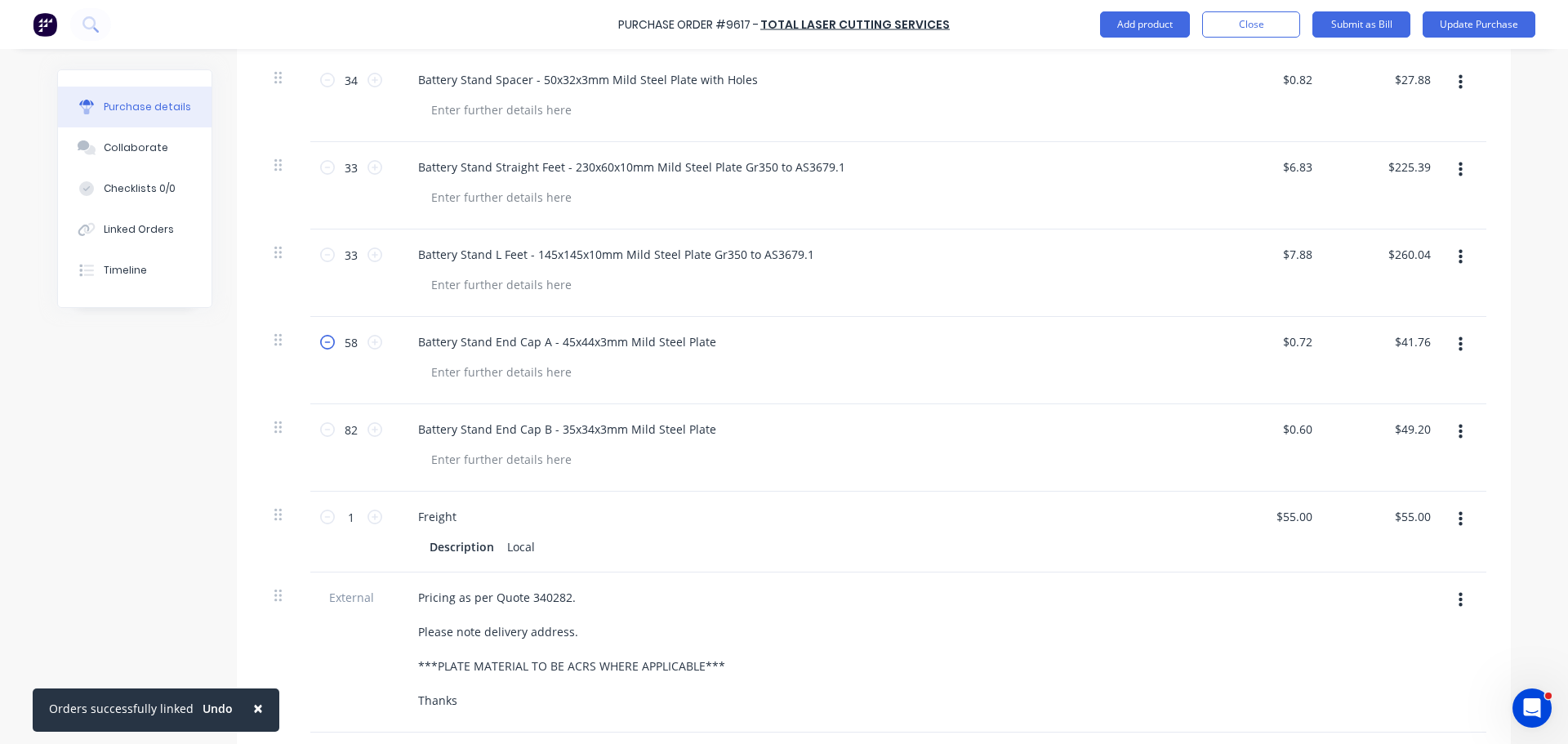
type input "57"
type input "$41.04"
click at [320, 341] on icon at bounding box center [327, 342] width 15 height 15
type textarea "x"
type input "56"
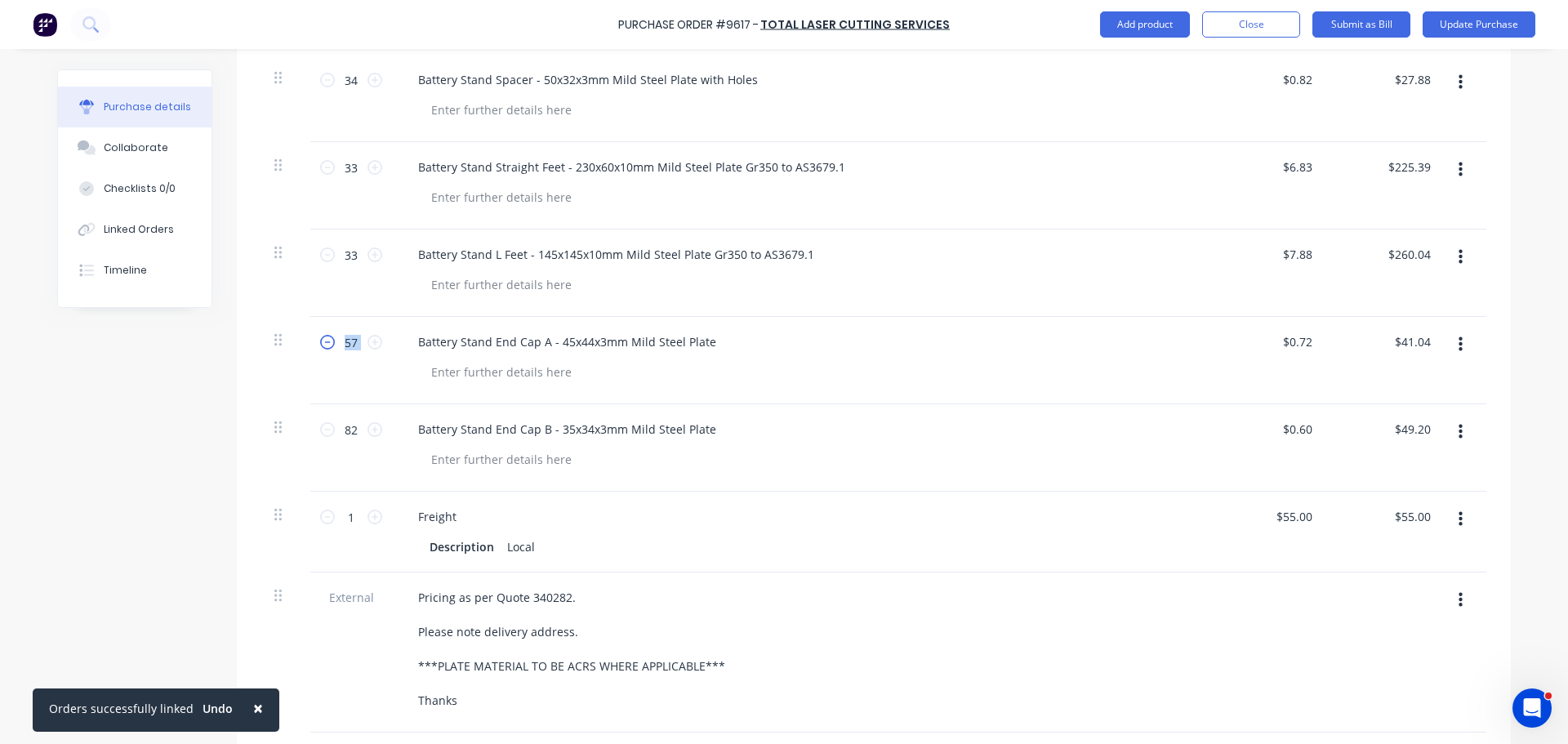
type input "$40.32"
click at [320, 341] on icon at bounding box center [327, 342] width 15 height 15
type textarea "x"
type input "55"
type input "$39.60"
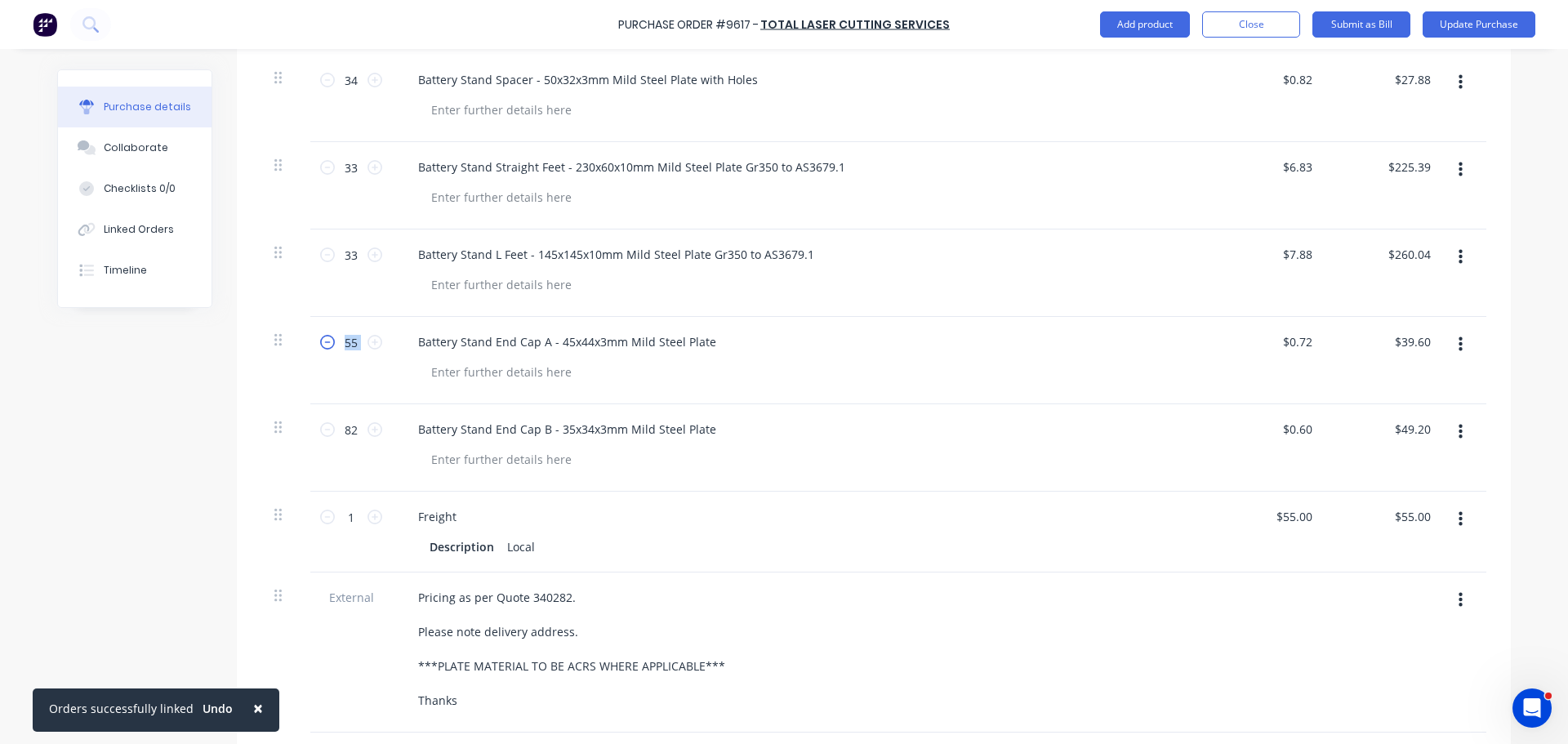
click at [320, 341] on icon at bounding box center [327, 342] width 15 height 15
click at [320, 341] on icon at bounding box center [327, 342] width 15 height 15
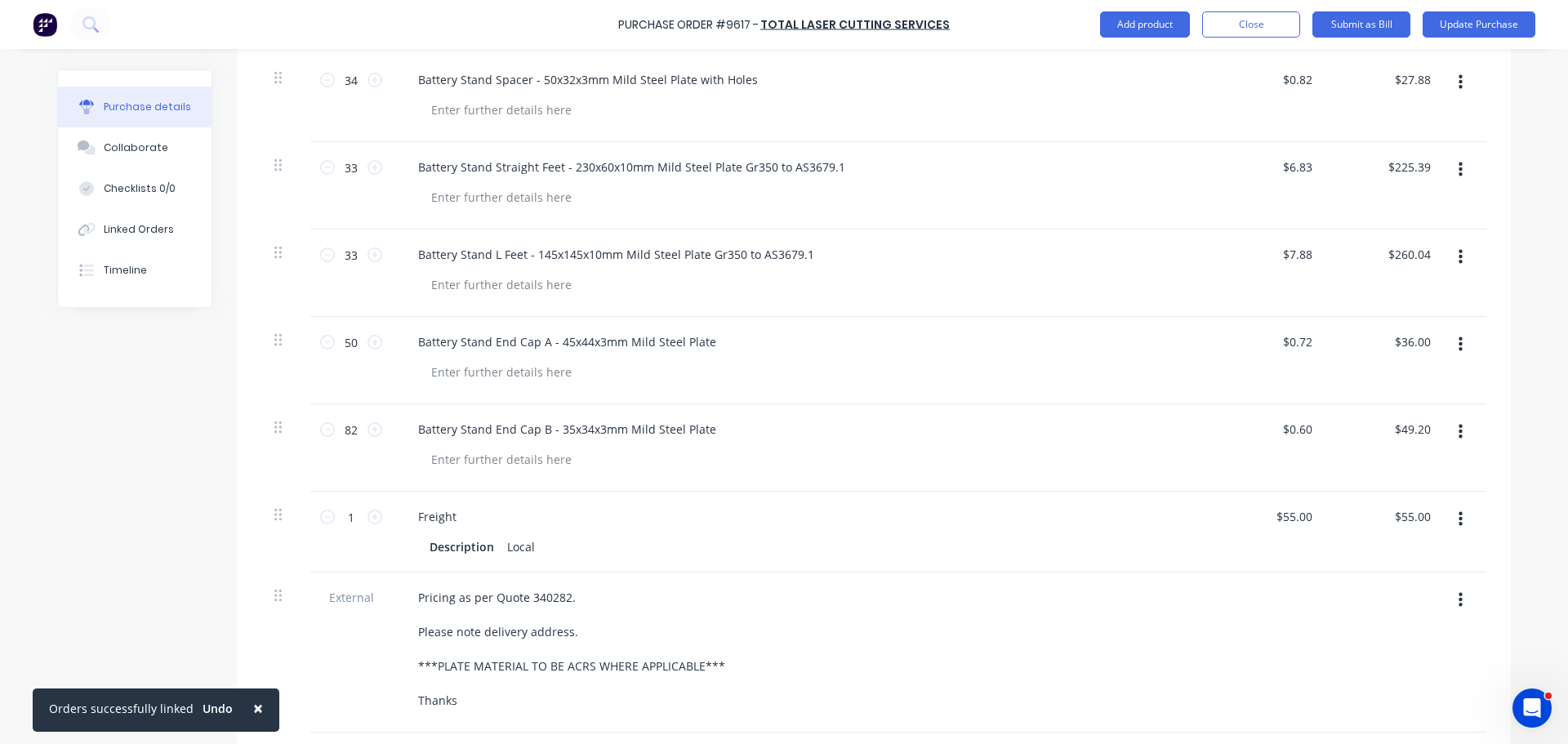
click at [629, 384] on div "Battery Stand End Cap A - 45x44x3mm Mild Steel Plate" at bounding box center [800, 360] width 817 height 88
click at [322, 432] on icon at bounding box center [327, 430] width 15 height 15
click at [322, 431] on icon at bounding box center [327, 430] width 15 height 15
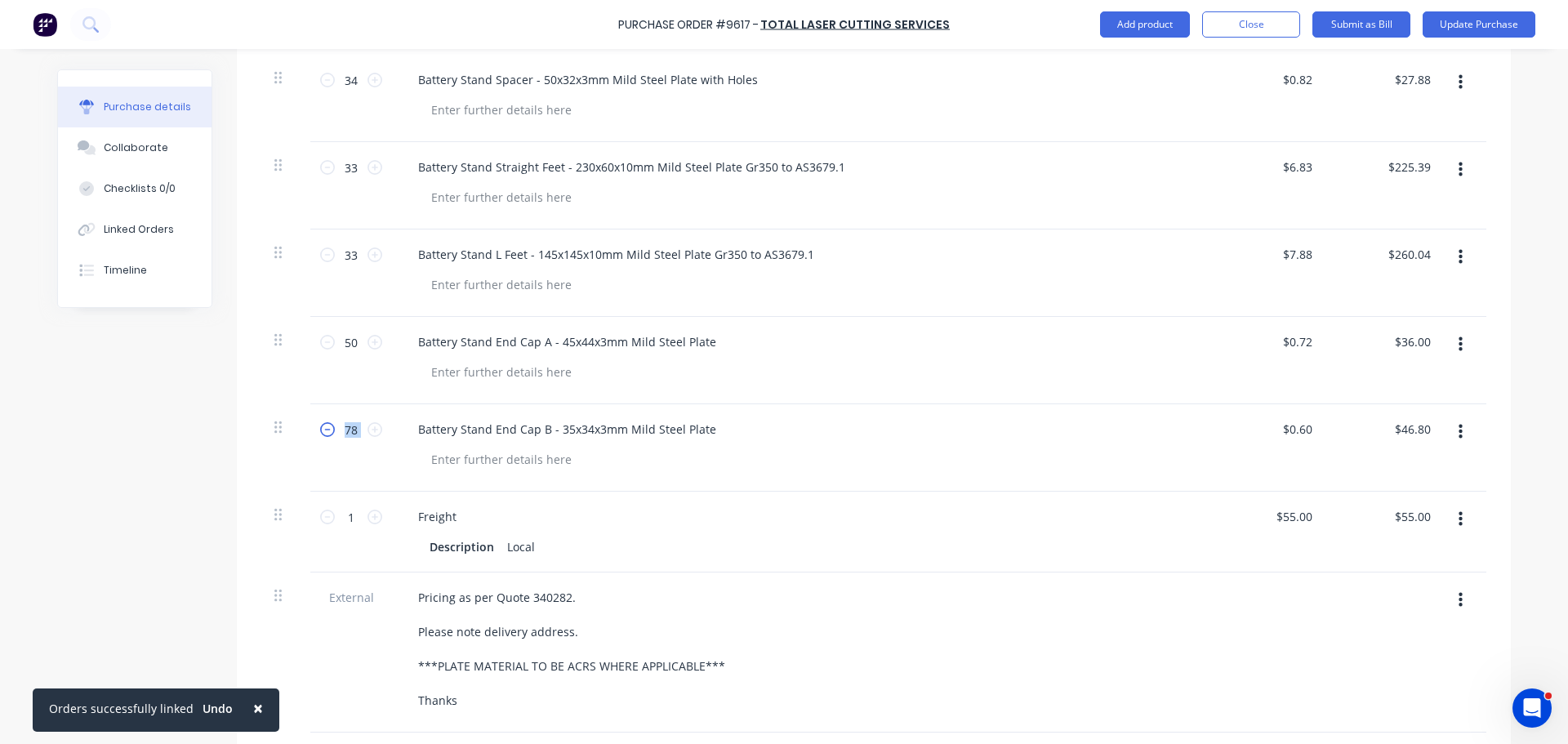
click at [322, 431] on icon at bounding box center [327, 430] width 15 height 15
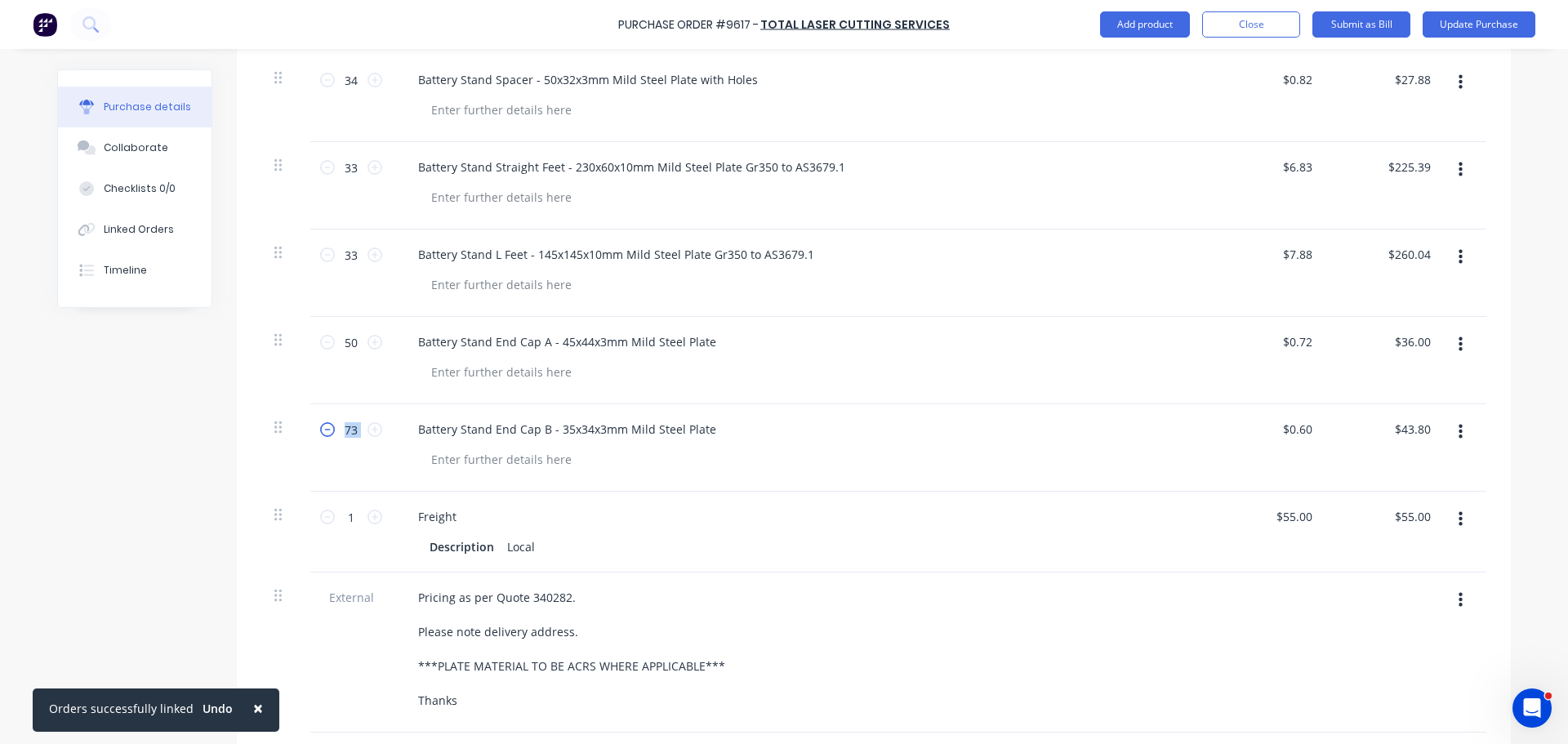
click at [322, 431] on icon at bounding box center [327, 430] width 15 height 15
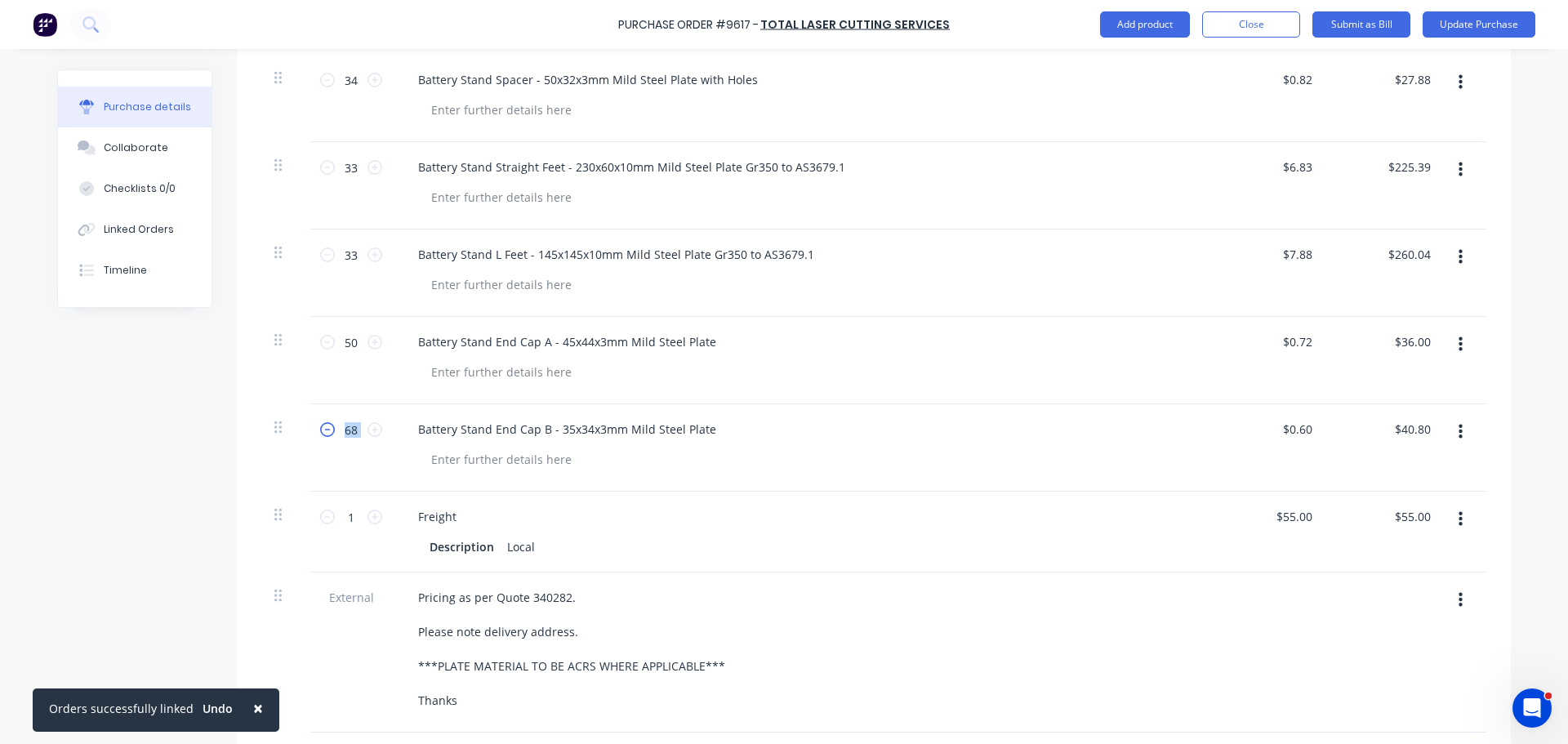
click at [322, 431] on icon at bounding box center [327, 430] width 15 height 15
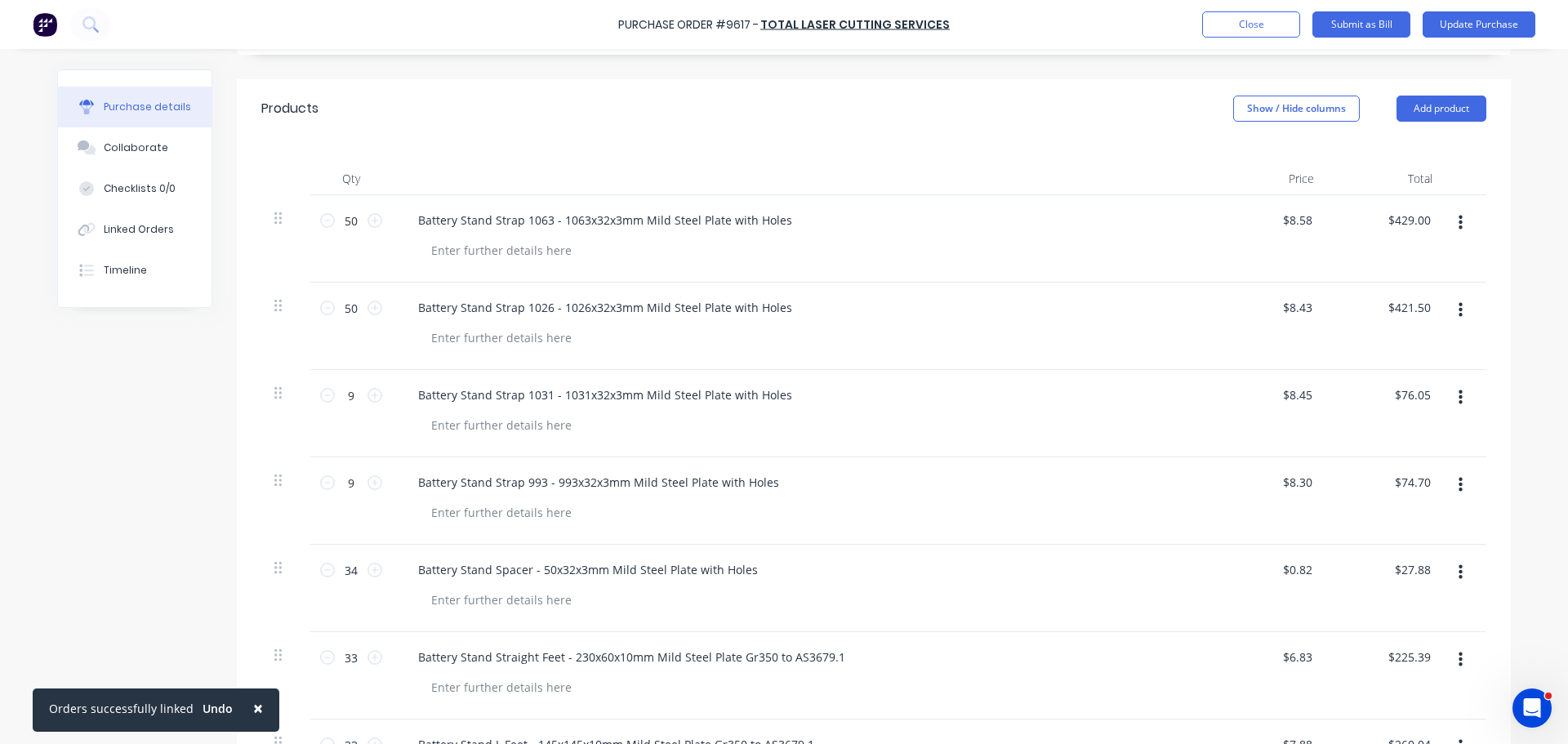
scroll to position [408, 0]
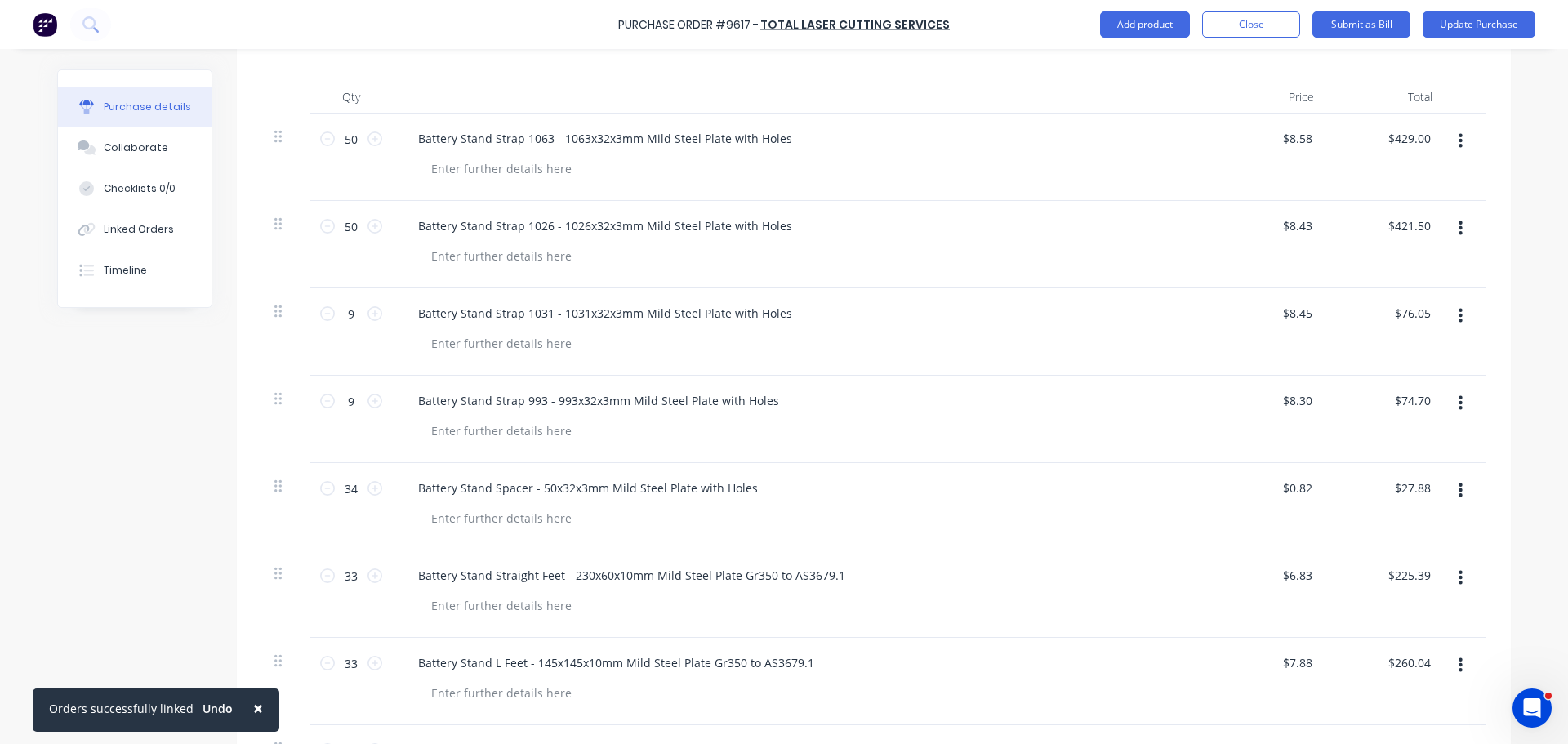
click at [1458, 316] on icon "button" at bounding box center [1460, 316] width 4 height 15
click at [1368, 460] on button "Delete" at bounding box center [1410, 457] width 139 height 33
click at [1458, 312] on icon "button" at bounding box center [1460, 316] width 4 height 18
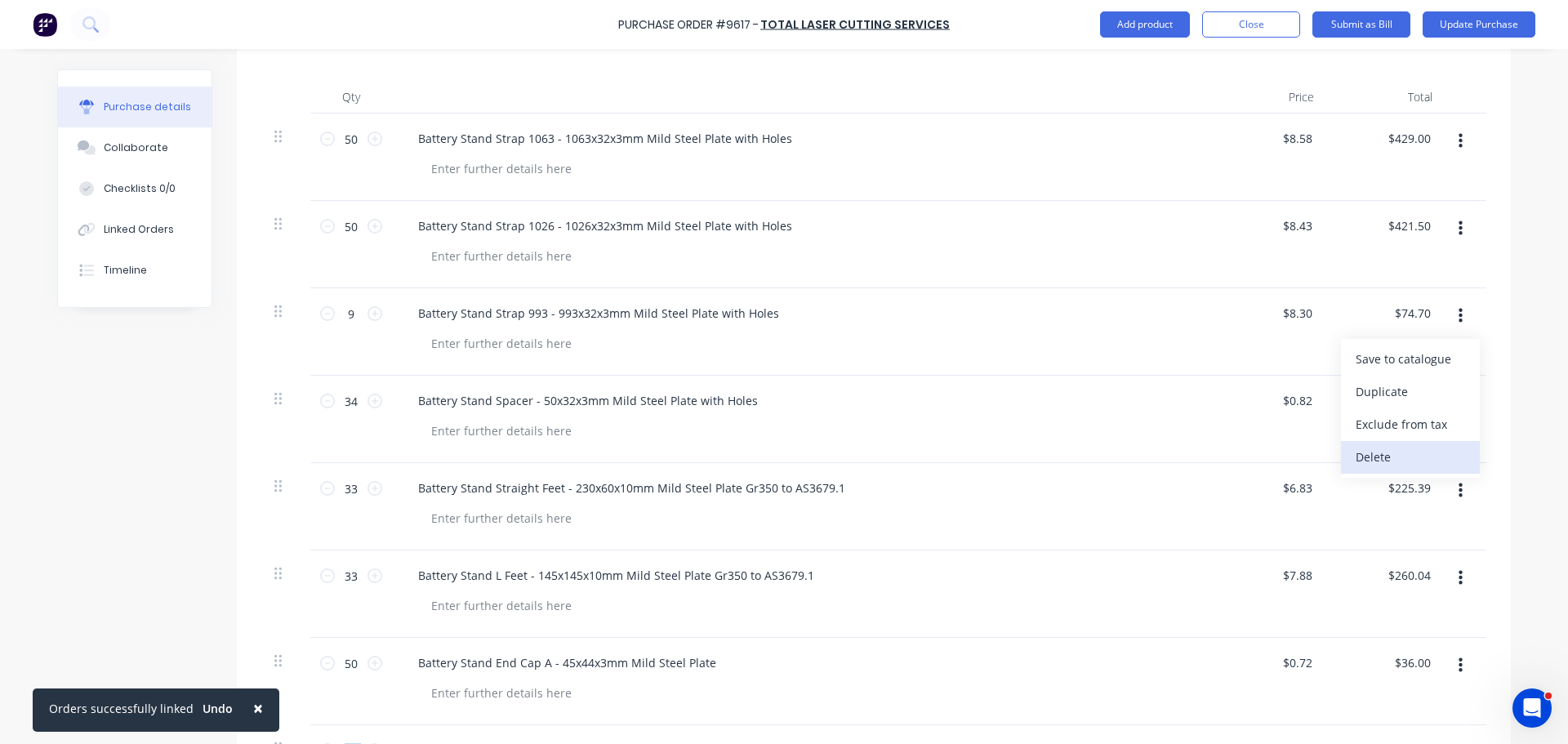
click at [1360, 447] on button "Delete" at bounding box center [1410, 457] width 139 height 33
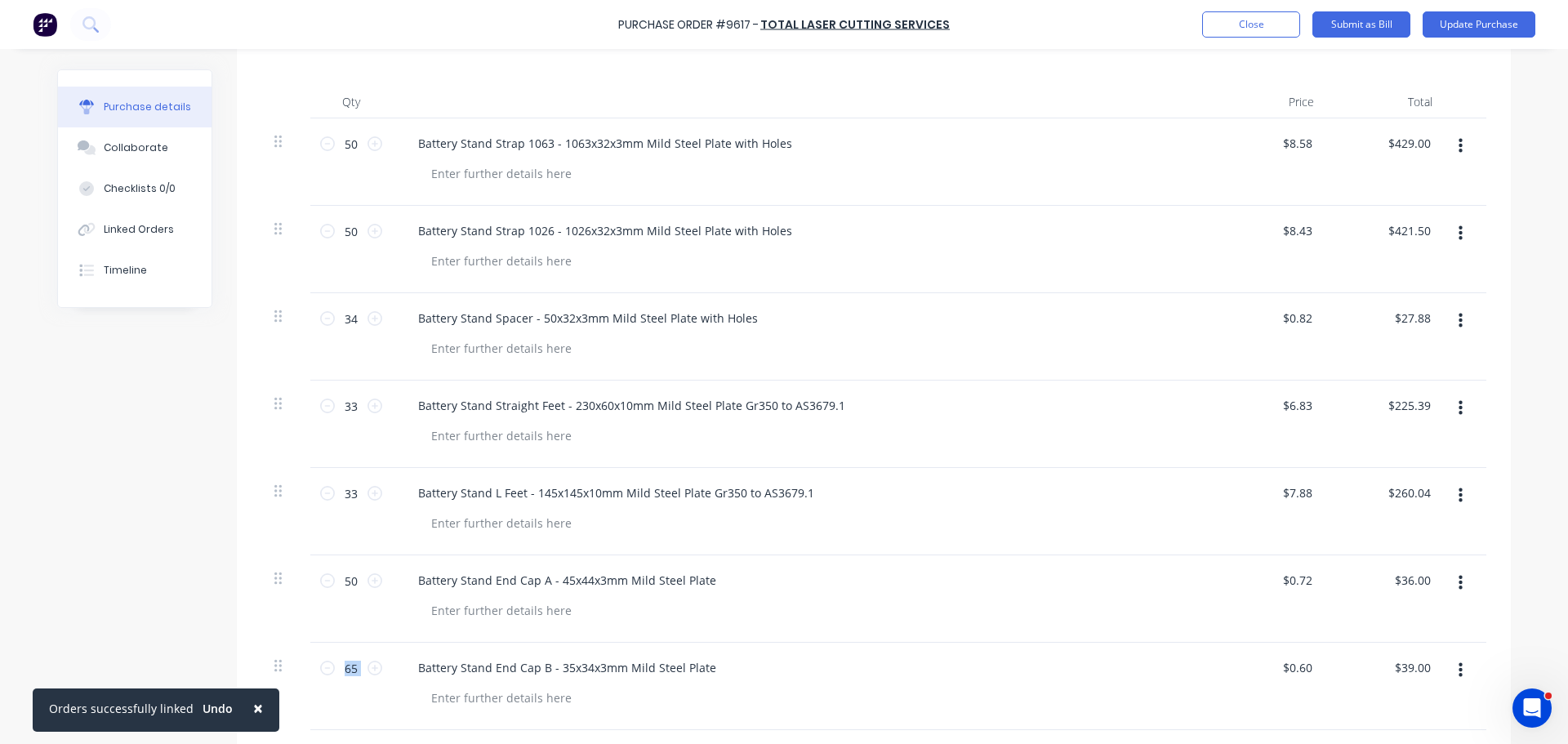
scroll to position [0, 0]
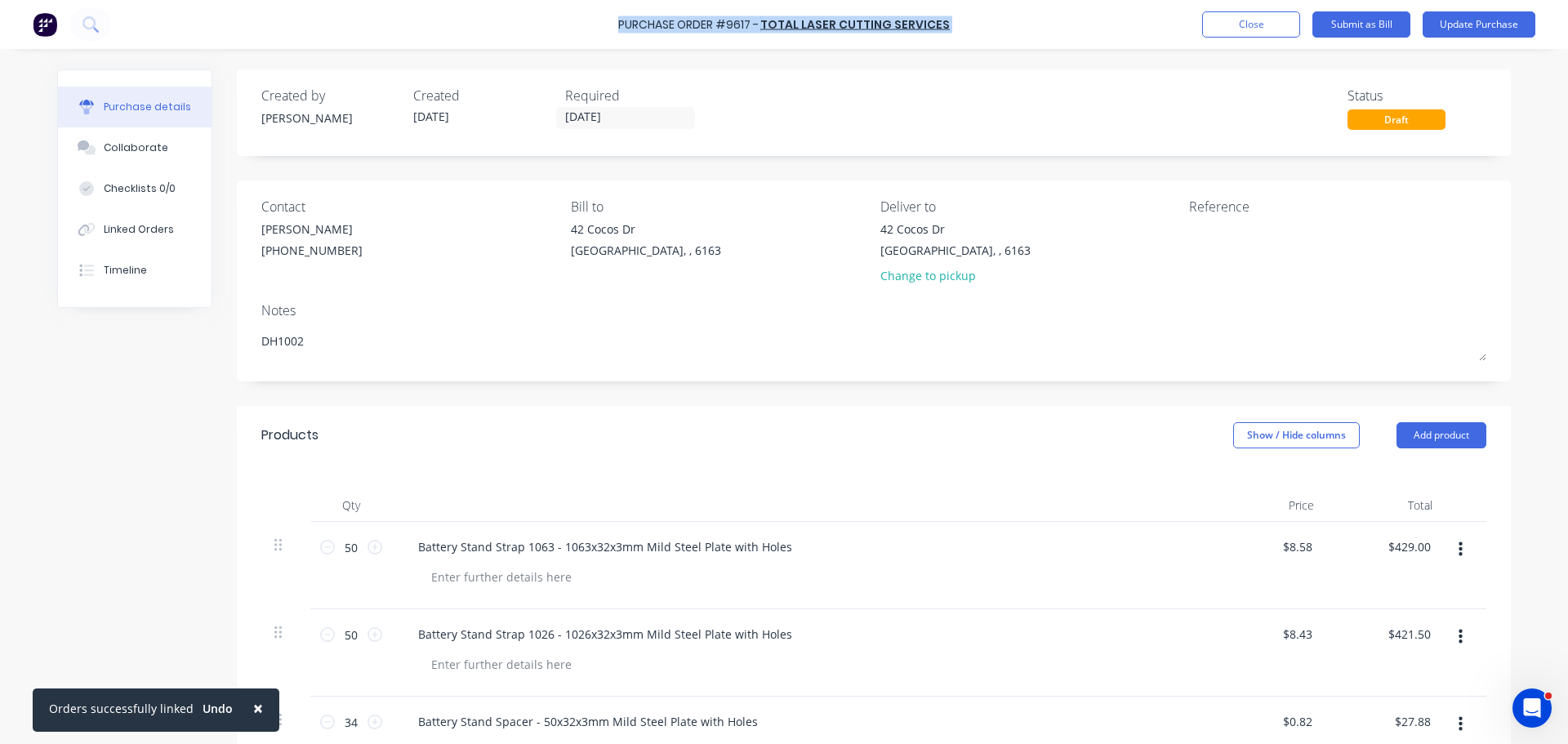
drag, startPoint x: 623, startPoint y: 23, endPoint x: 949, endPoint y: 21, distance: 326.0
click at [949, 21] on div "Purchase Order #9617 - Total Laser Cutting Services Add product Close Submit as…" at bounding box center [784, 24] width 1568 height 49
copy div "Purchase Order #9617 - Total Laser Cutting Services Add product Close Submit as…"
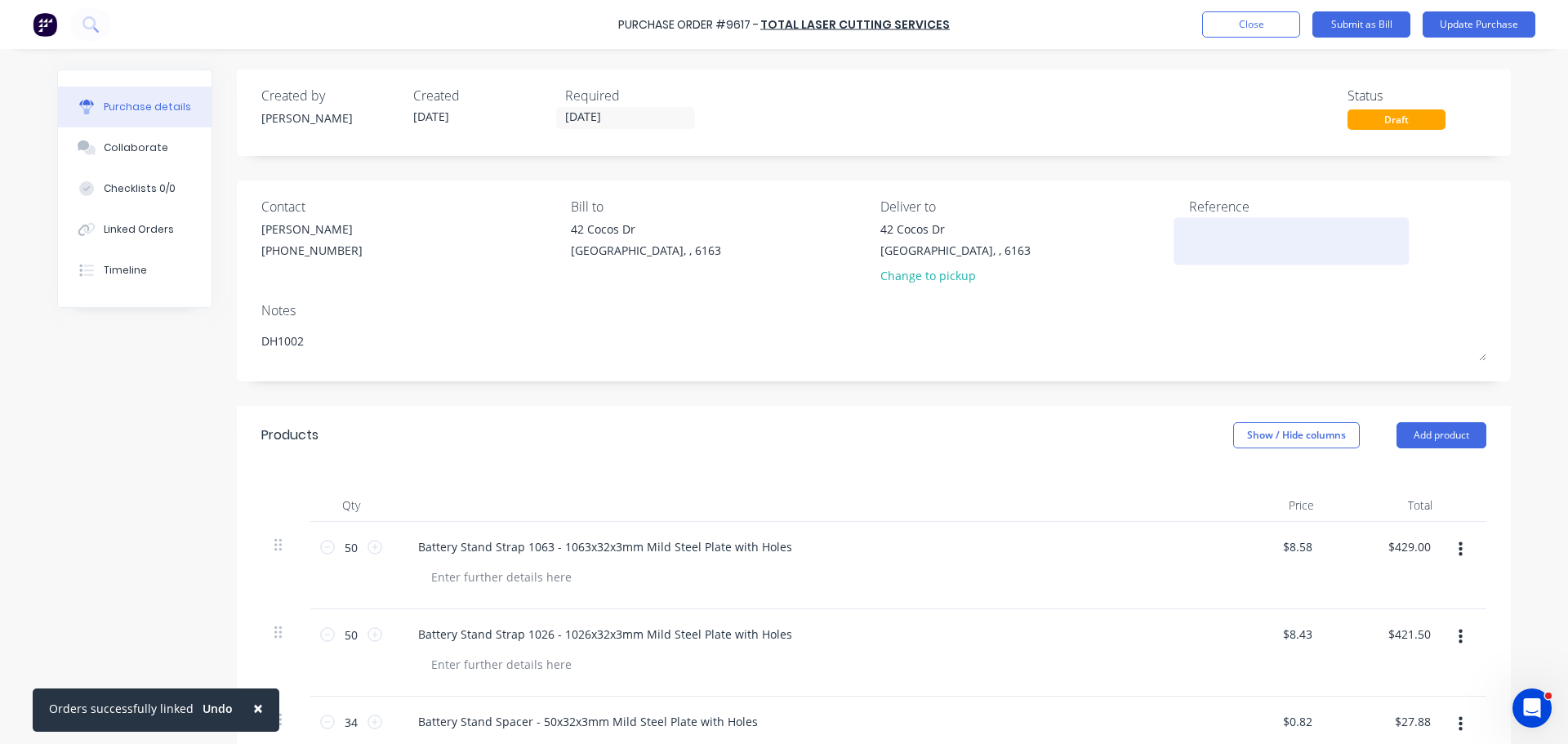
click at [1201, 244] on textarea at bounding box center [1290, 239] width 204 height 36
paste textarea "Purchase Order #9617 - Total Laser Cutting Services"
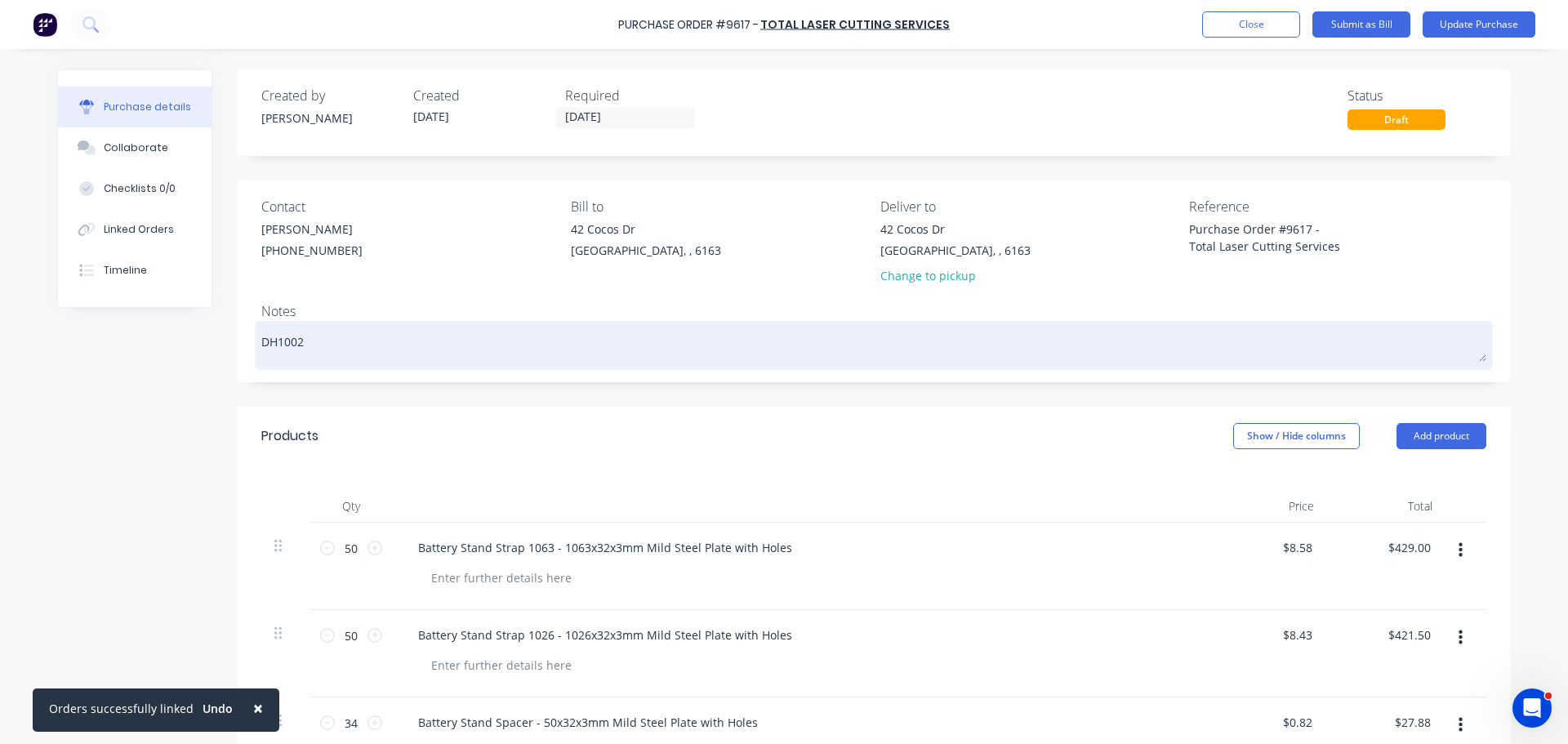
click at [1027, 366] on div "DH1002" at bounding box center [874, 345] width 1225 height 41
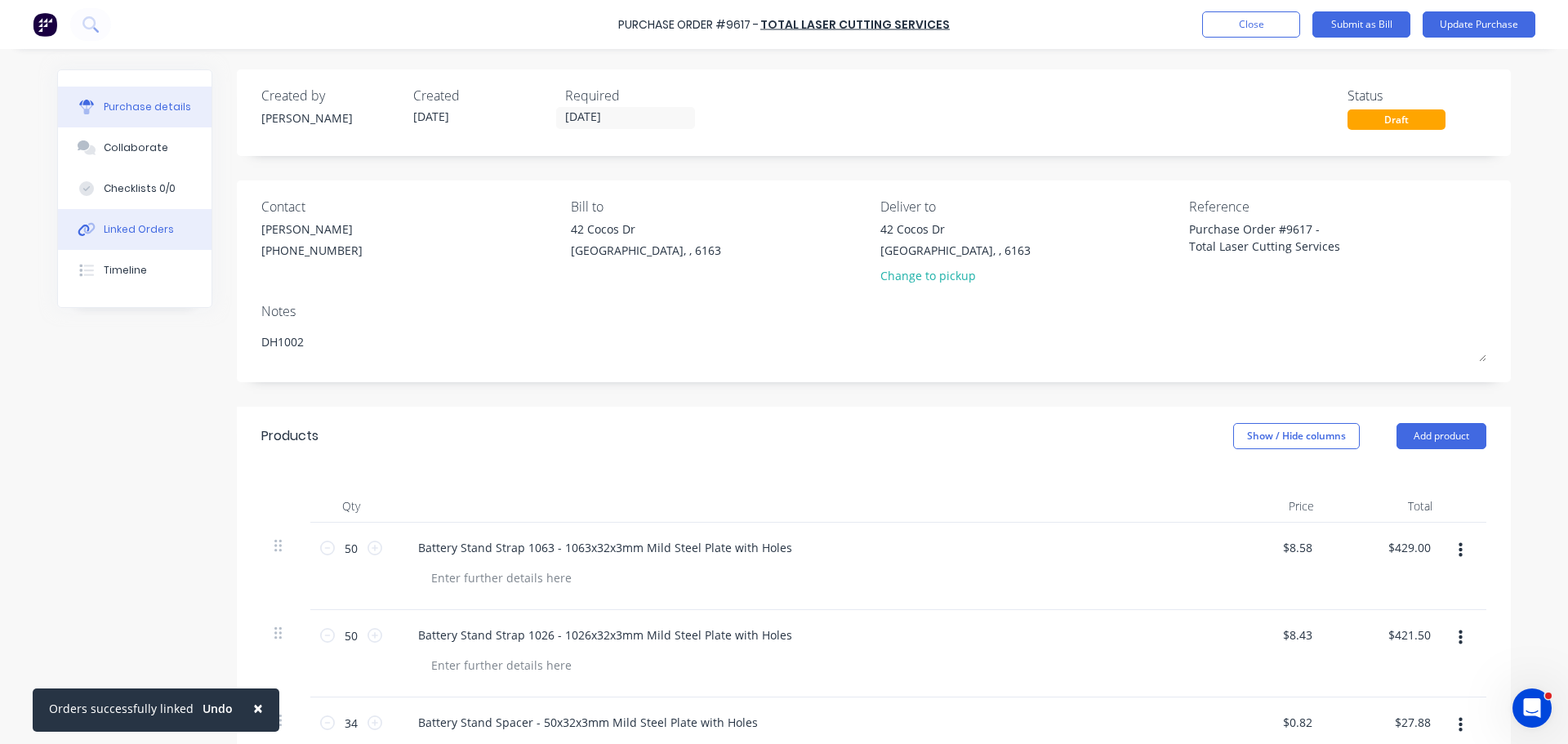
click at [96, 220] on button "Linked Orders" at bounding box center [135, 229] width 154 height 41
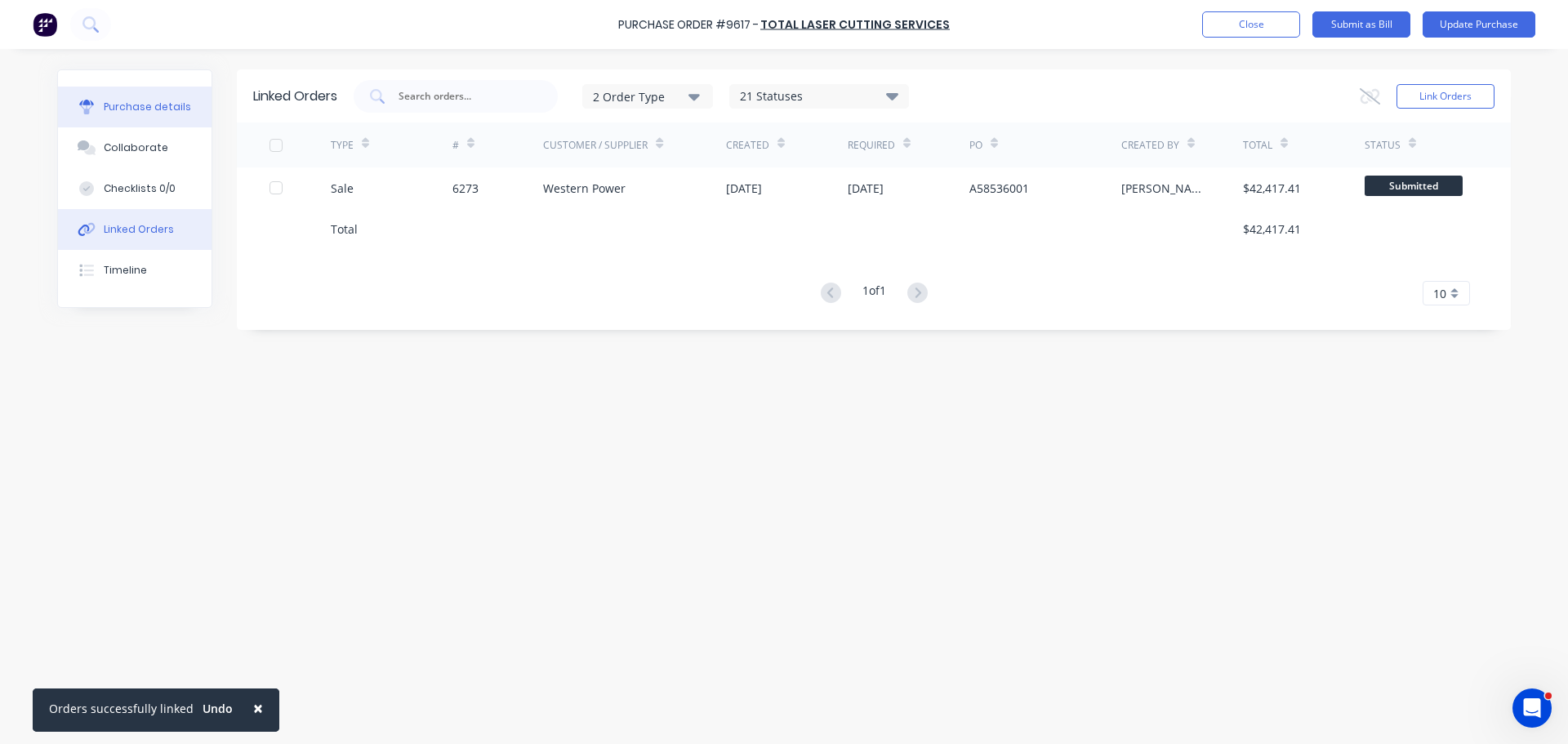
click at [142, 100] on div "Purchase details" at bounding box center [147, 107] width 88 height 15
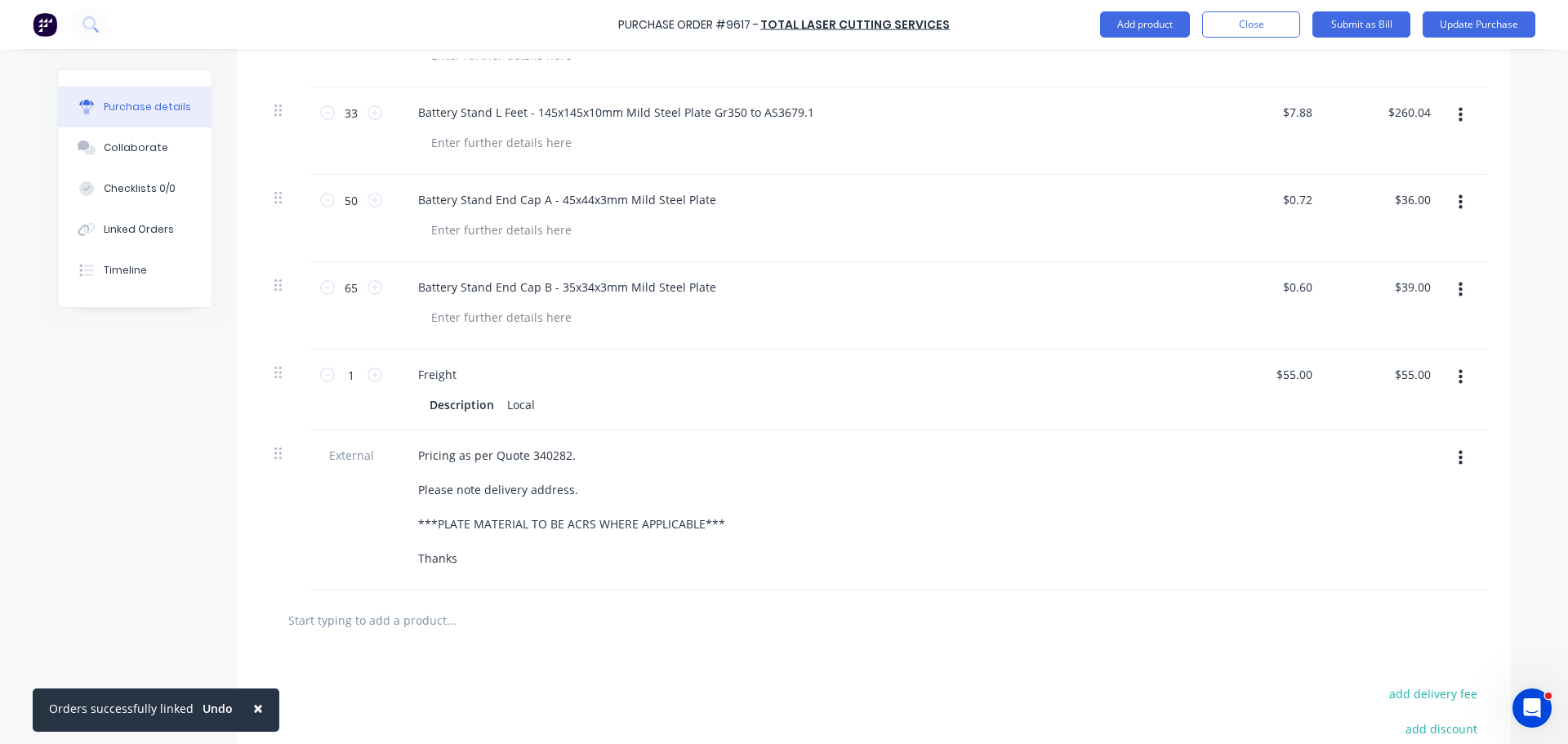
scroll to position [817, 0]
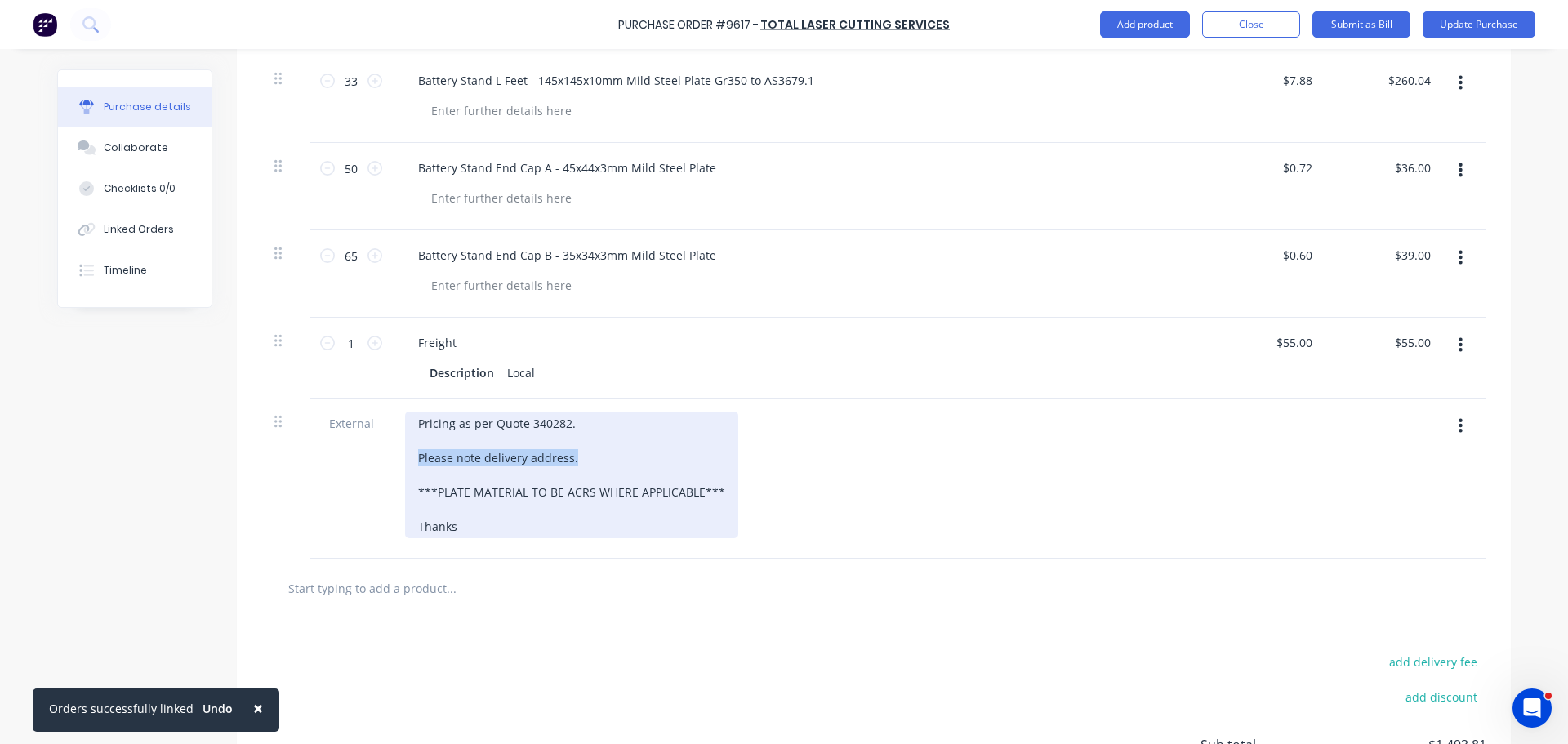
drag, startPoint x: 415, startPoint y: 463, endPoint x: 579, endPoint y: 465, distance: 164.0
click at [579, 465] on div "Pricing as per Quote 340282. Please note delivery address. ***PLATE MATERIAL TO…" at bounding box center [571, 475] width 333 height 126
click at [451, 533] on div "Pricing as per Quote 340282. ***PLATE MATERIAL TO BE ACRS WHERE APPLICABLE*** T…" at bounding box center [571, 475] width 333 height 126
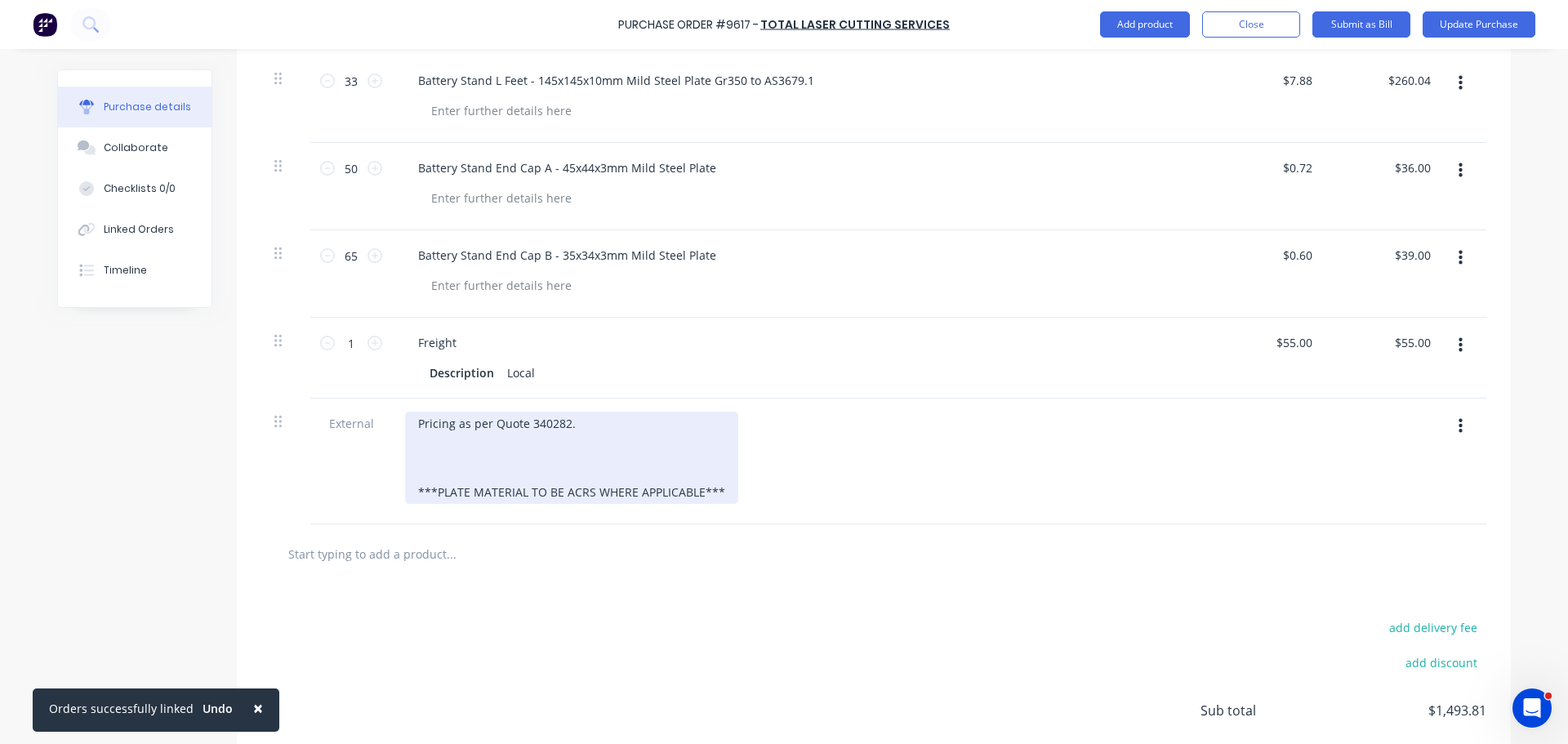
click at [520, 426] on div "Pricing as per Quote 340282. ***PLATE MATERIAL TO BE ACRS WHERE APPLICABLE***" at bounding box center [571, 458] width 333 height 93
click at [589, 426] on div "PRICING AS PER QUOTE: 340282. ***PLATE MATERIAL TO BE ACRS WHERE APPLICABLE***" at bounding box center [571, 458] width 333 height 93
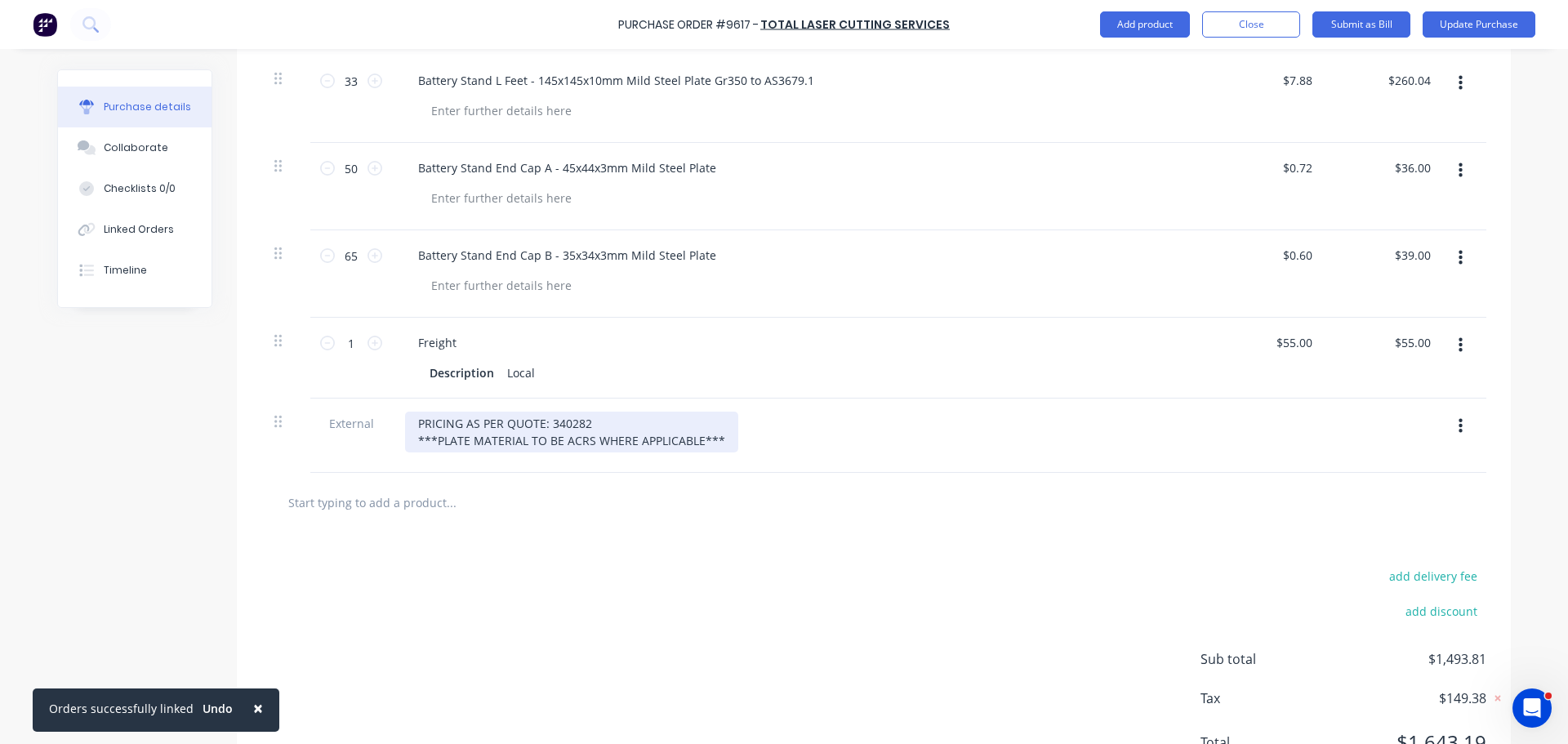
click at [412, 452] on div "PRICING AS PER QUOTE: 340282 ***PLATE MATERIAL TO BE ACRS WHERE APPLICABLE***" at bounding box center [571, 432] width 333 height 41
click at [411, 451] on div "PRICING AS PER QUOTE: 340282 ***PLATE MATERIAL TO BE ACRS WHERE APPLICABLE***" at bounding box center [571, 432] width 333 height 41
click at [412, 444] on div "PRICING AS PER QUOTE: 340282 ***PLATE MATERIAL TO BE ACRS WHERE APPLICABLE***" at bounding box center [571, 432] width 333 height 41
click at [409, 452] on div "PRICING AS PER QUOTE: 340282 ***PLATE MATERIAL TO BE ACRS WHERE APPLICABLE***" at bounding box center [571, 432] width 333 height 41
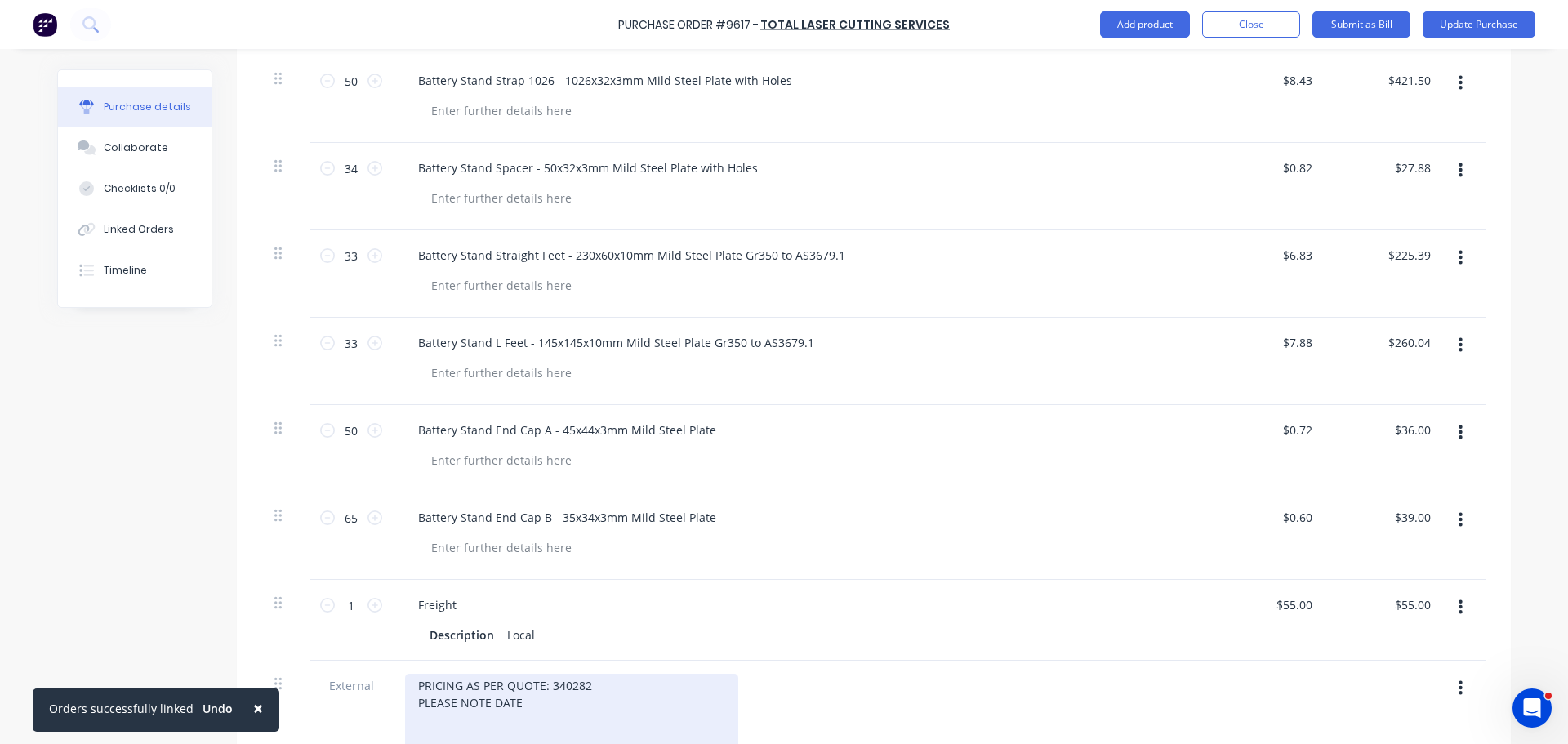
scroll to position [980, 0]
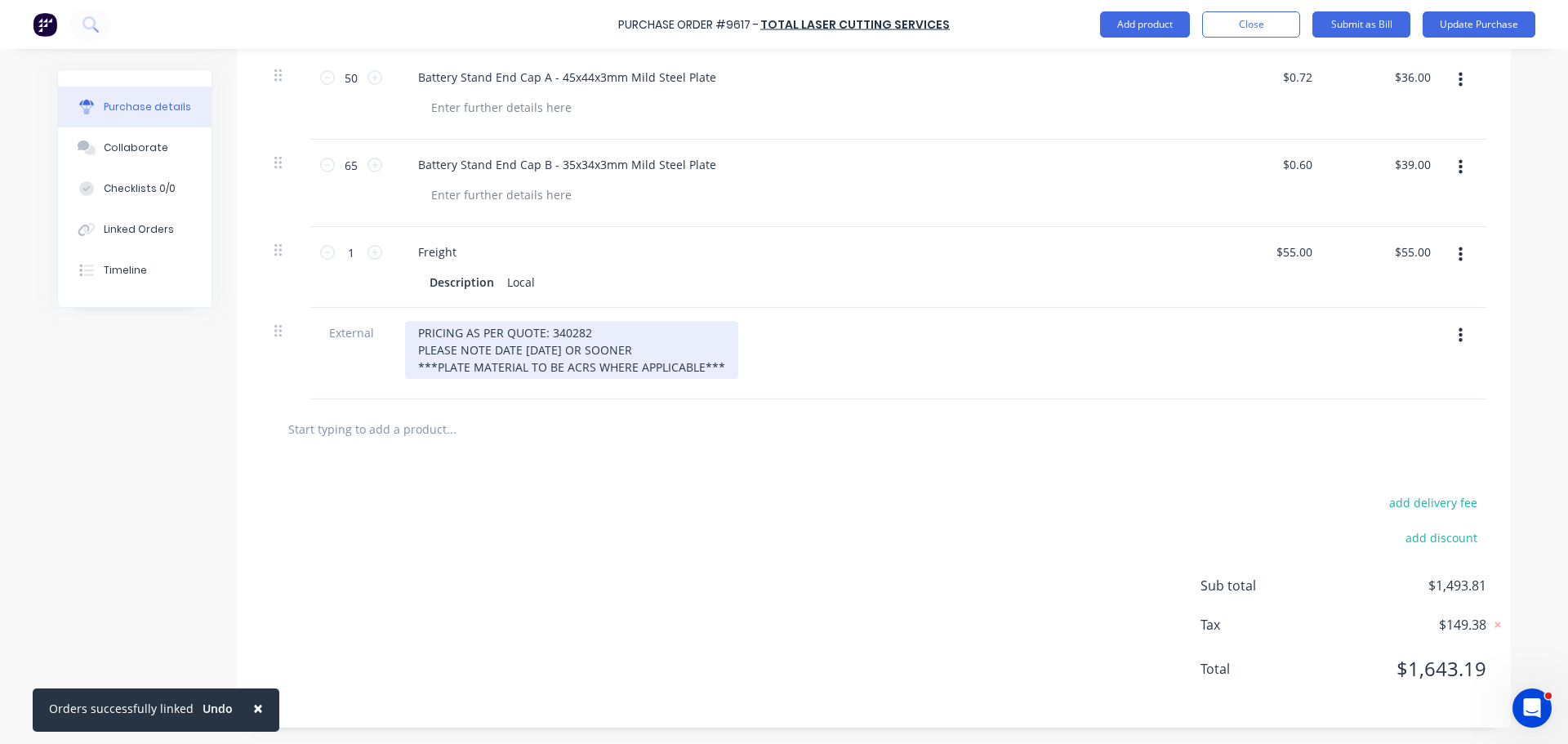
click at [409, 359] on div "PRICING AS PER QUOTE: 340282 PLEASE NOTE DATE 19/09/25 OR SOONER ***PLATE MATER…" at bounding box center [571, 350] width 333 height 58
click at [412, 360] on div "PRICING AS PER QUOTE: 340282 PLEASE NOTE DATE 19/09/25 OR SOONER ***PLATE MATER…" at bounding box center [571, 350] width 333 height 58
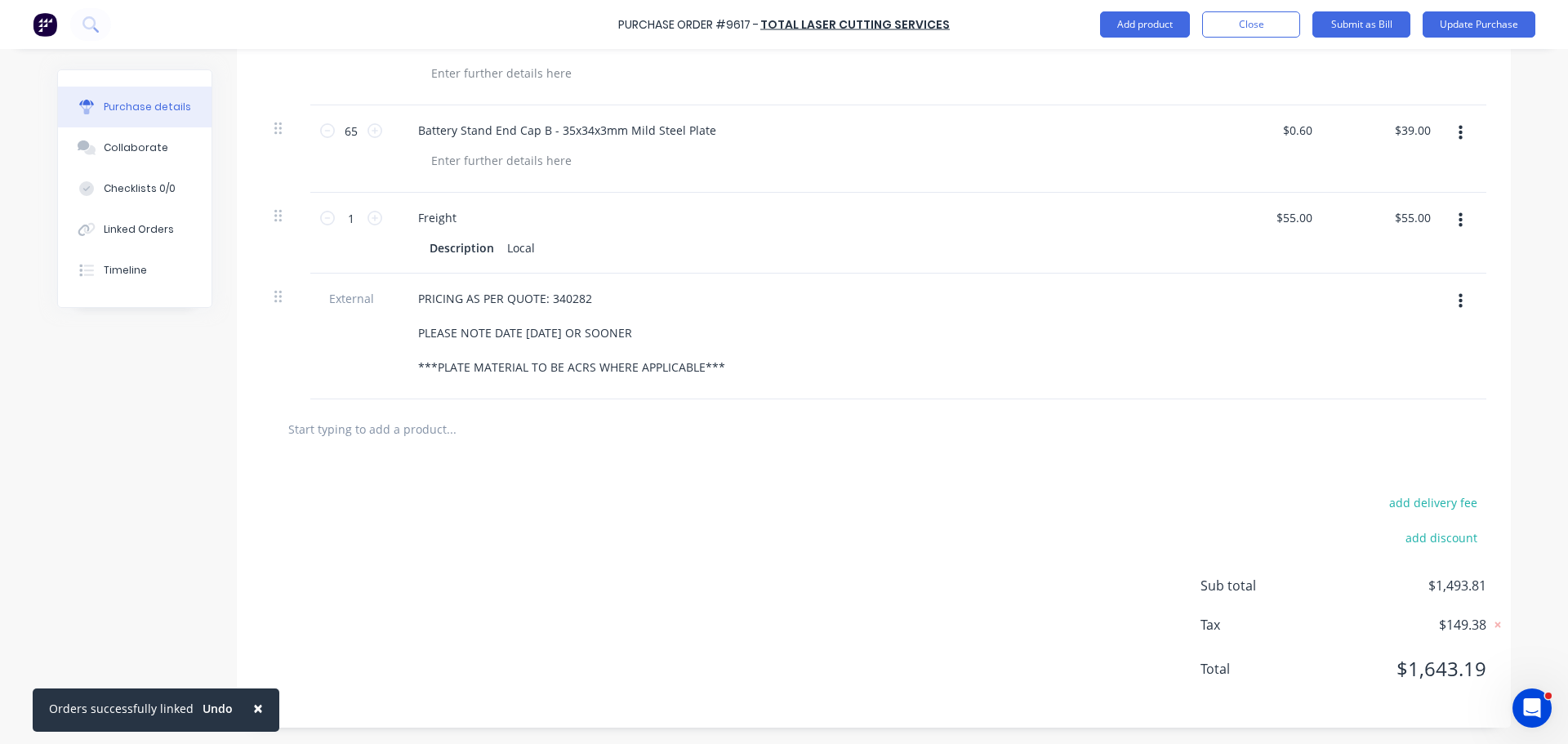
scroll to position [942, 0]
drag, startPoint x: 984, startPoint y: 537, endPoint x: 941, endPoint y: 541, distance: 43.2
click at [984, 536] on div "add delivery fee add discount Sub total $1,493.81 Tax $149.38 Total $1,643.19" at bounding box center [873, 593] width 1274 height 269
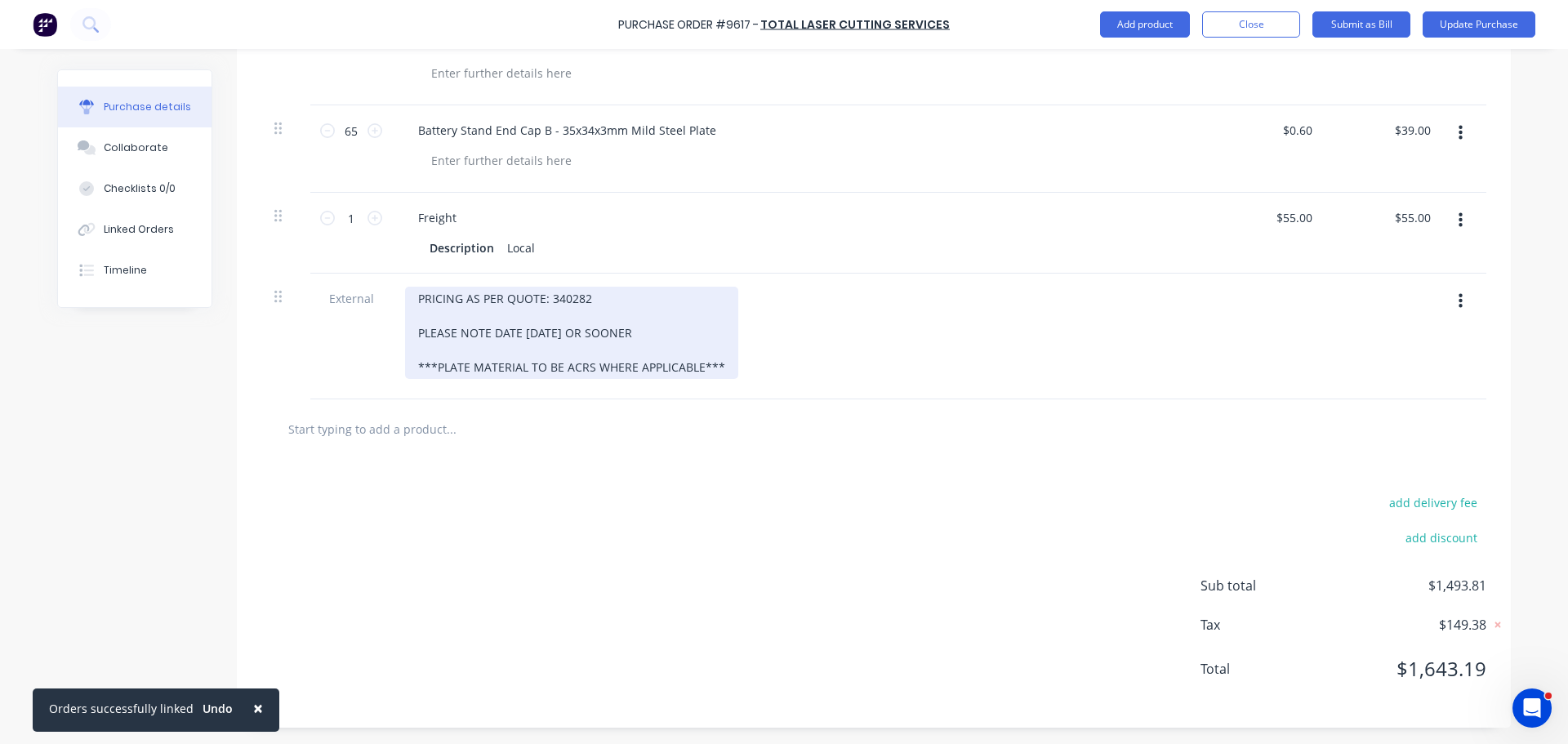
click at [716, 364] on div "PRICING AS PER QUOTE: 340282 PLEASE NOTE DATE 19/09/25 OR SOONER ***PLATE MATER…" at bounding box center [571, 333] width 333 height 93
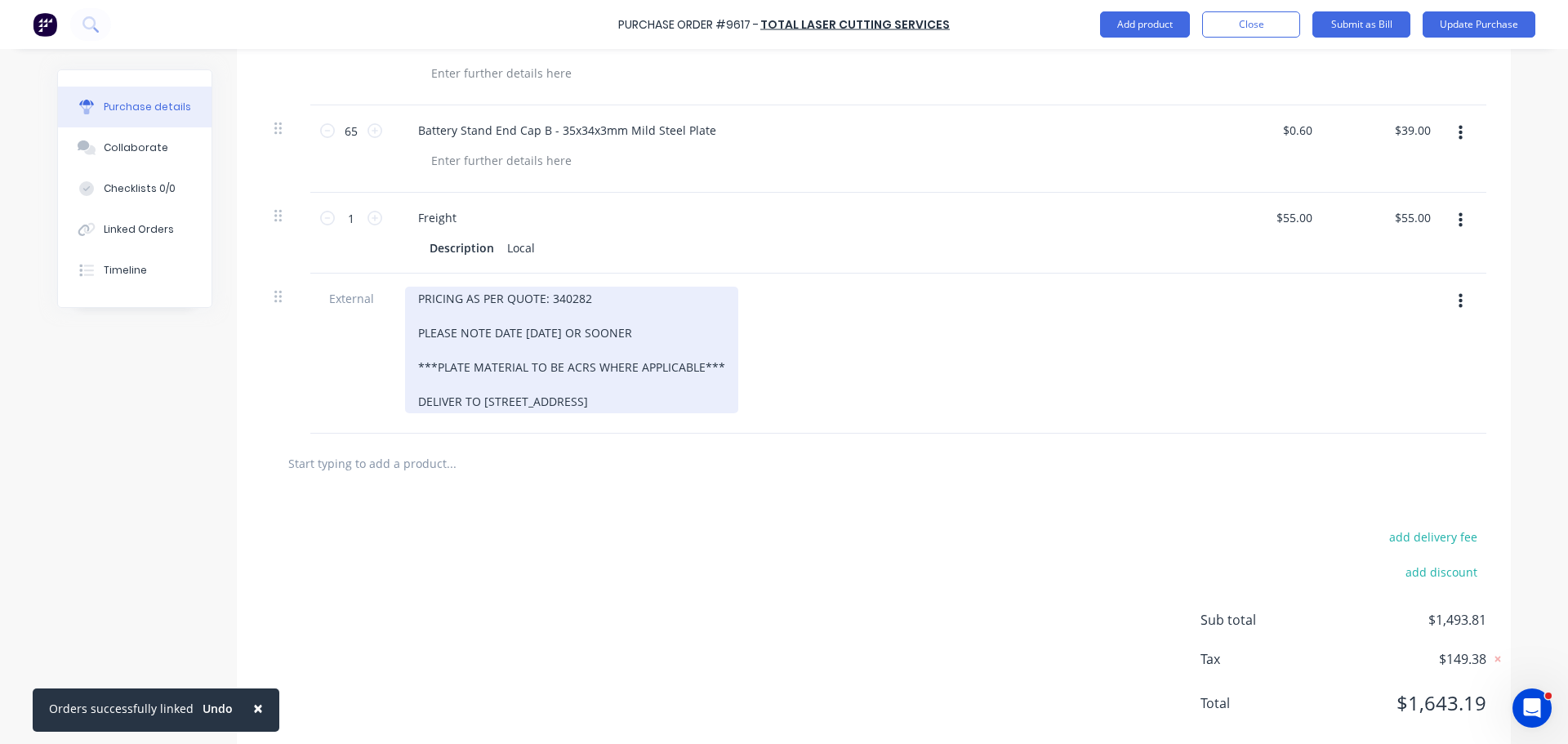
click at [411, 404] on div "PRICING AS PER QUOTE: 340282 PLEASE NOTE DATE 19/09/25 OR SOONER ***PLATE MATER…" at bounding box center [571, 350] width 333 height 126
click at [634, 401] on div "PRICING AS PER QUOTE: 340282 PLEASE NOTE DATE 19/09/25 OR SOONER ***PLATE MATER…" at bounding box center [571, 350] width 333 height 126
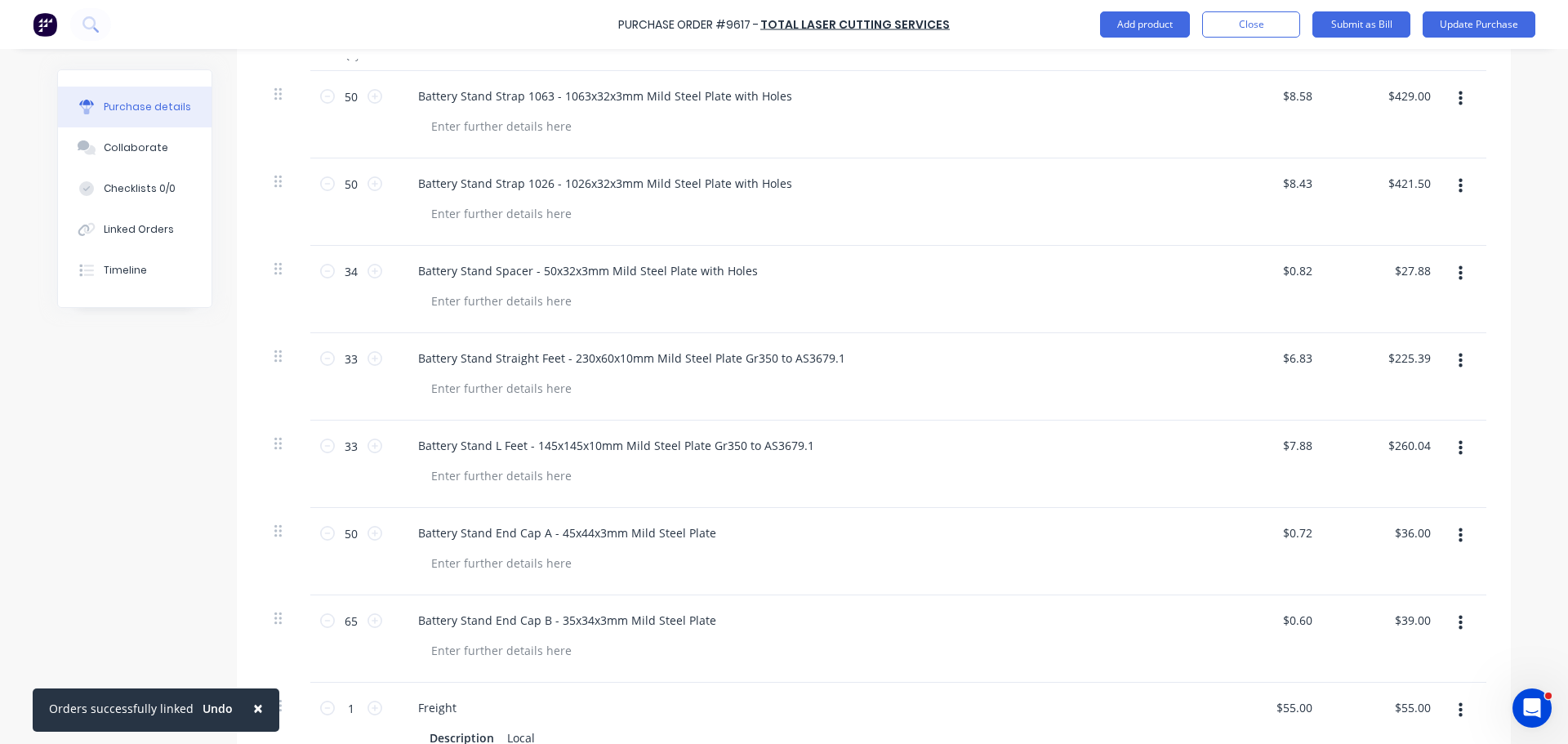
scroll to position [615, 0]
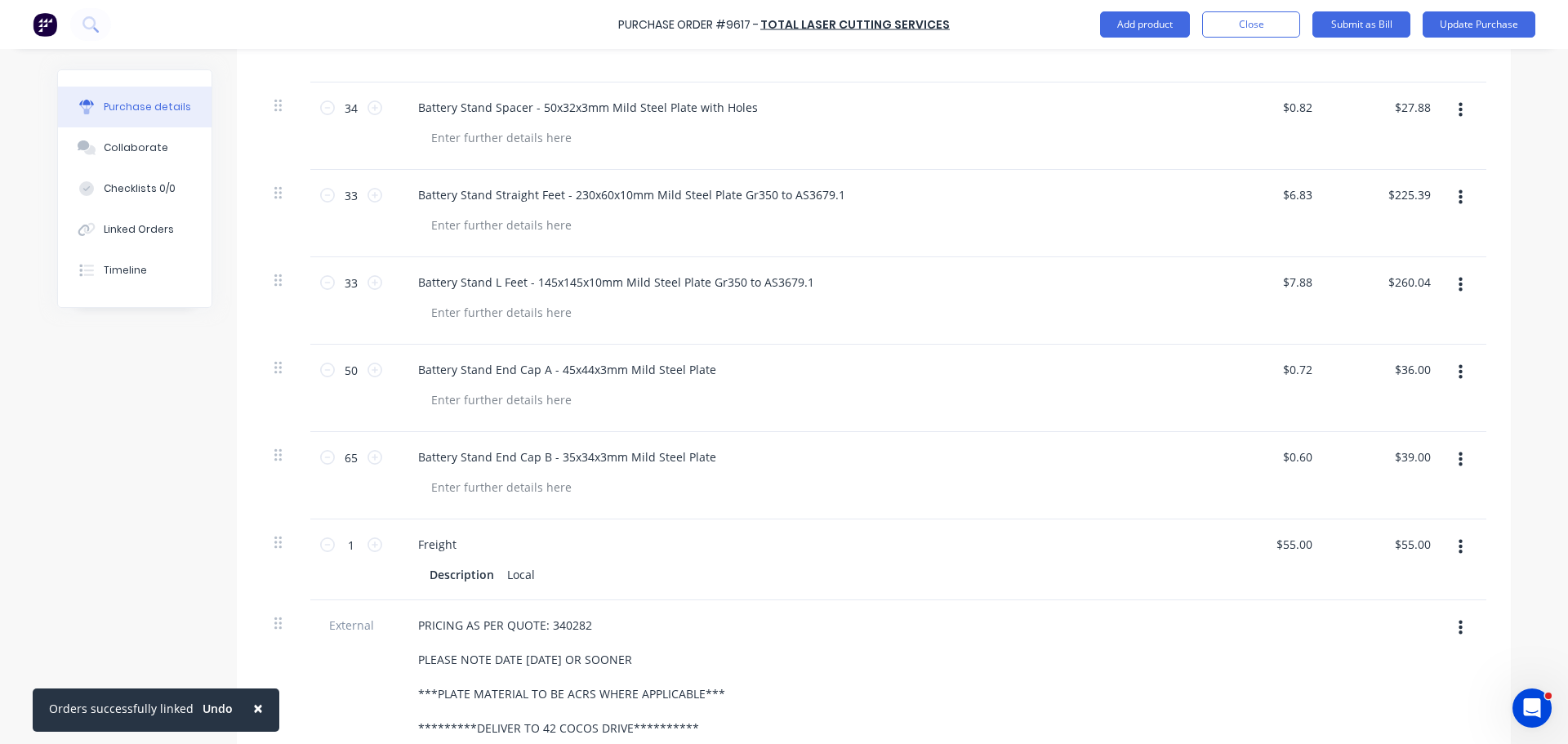
click at [253, 707] on span "×" at bounding box center [258, 708] width 10 height 23
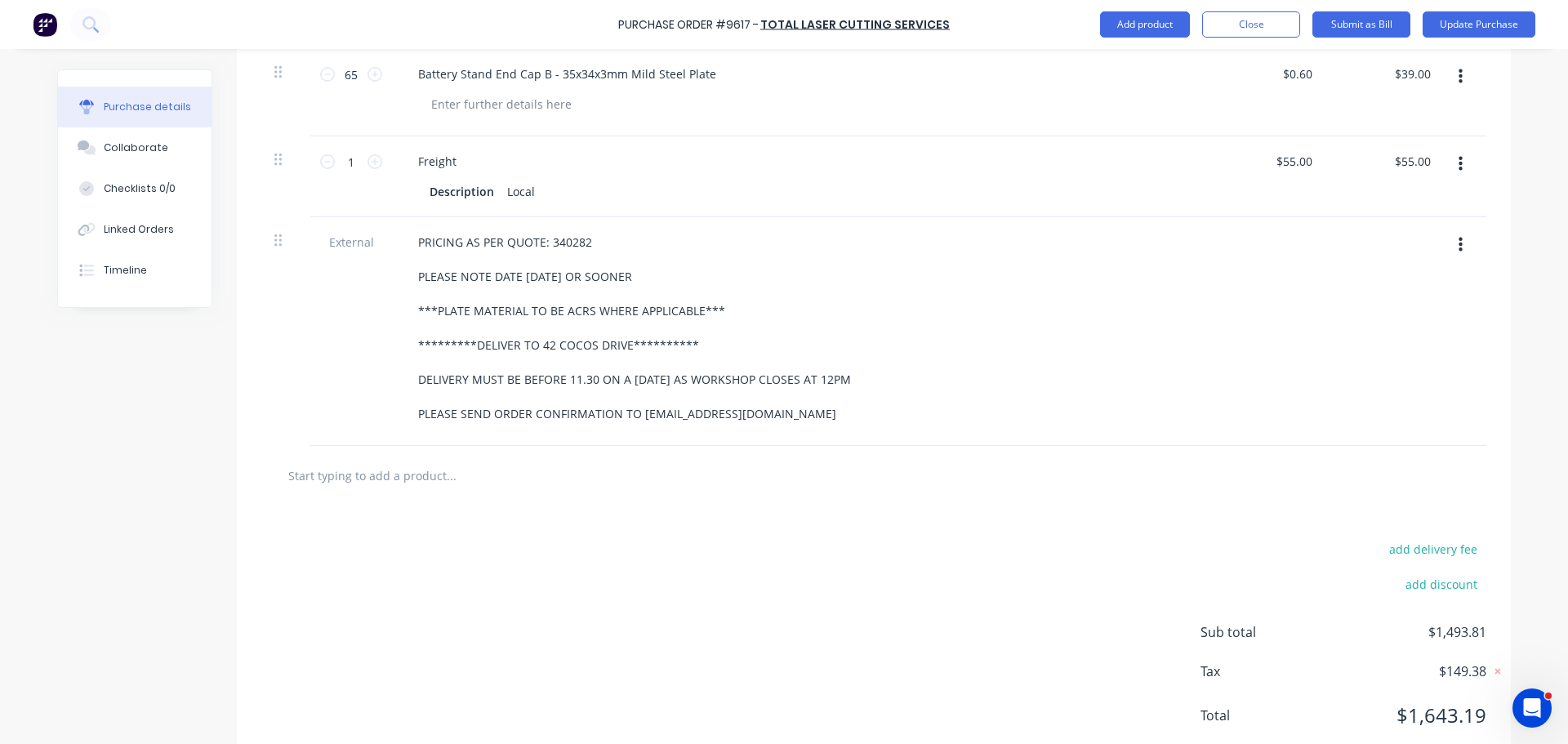
scroll to position [1044, 0]
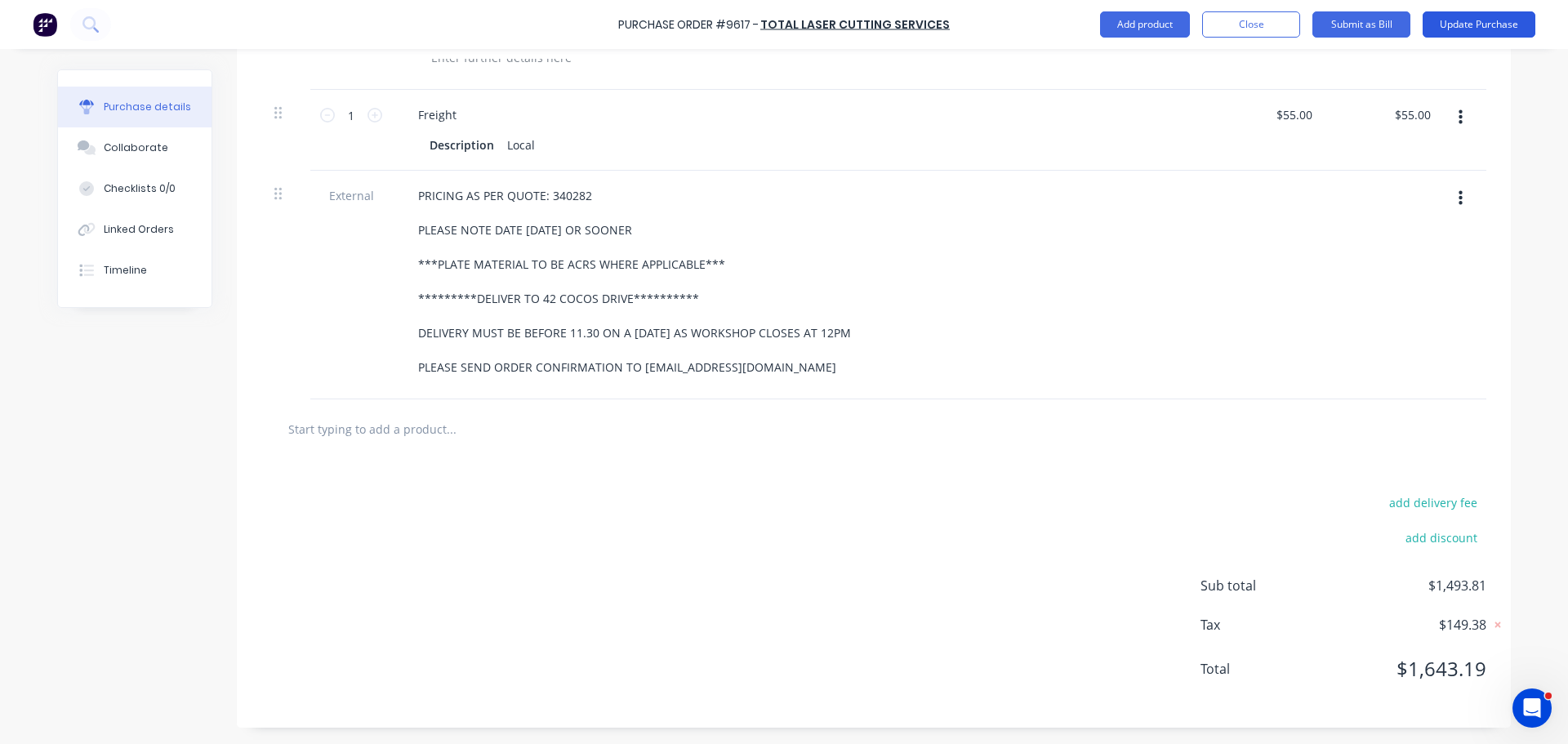
click at [1475, 25] on button "Update Purchase" at bounding box center [1479, 25] width 112 height 26
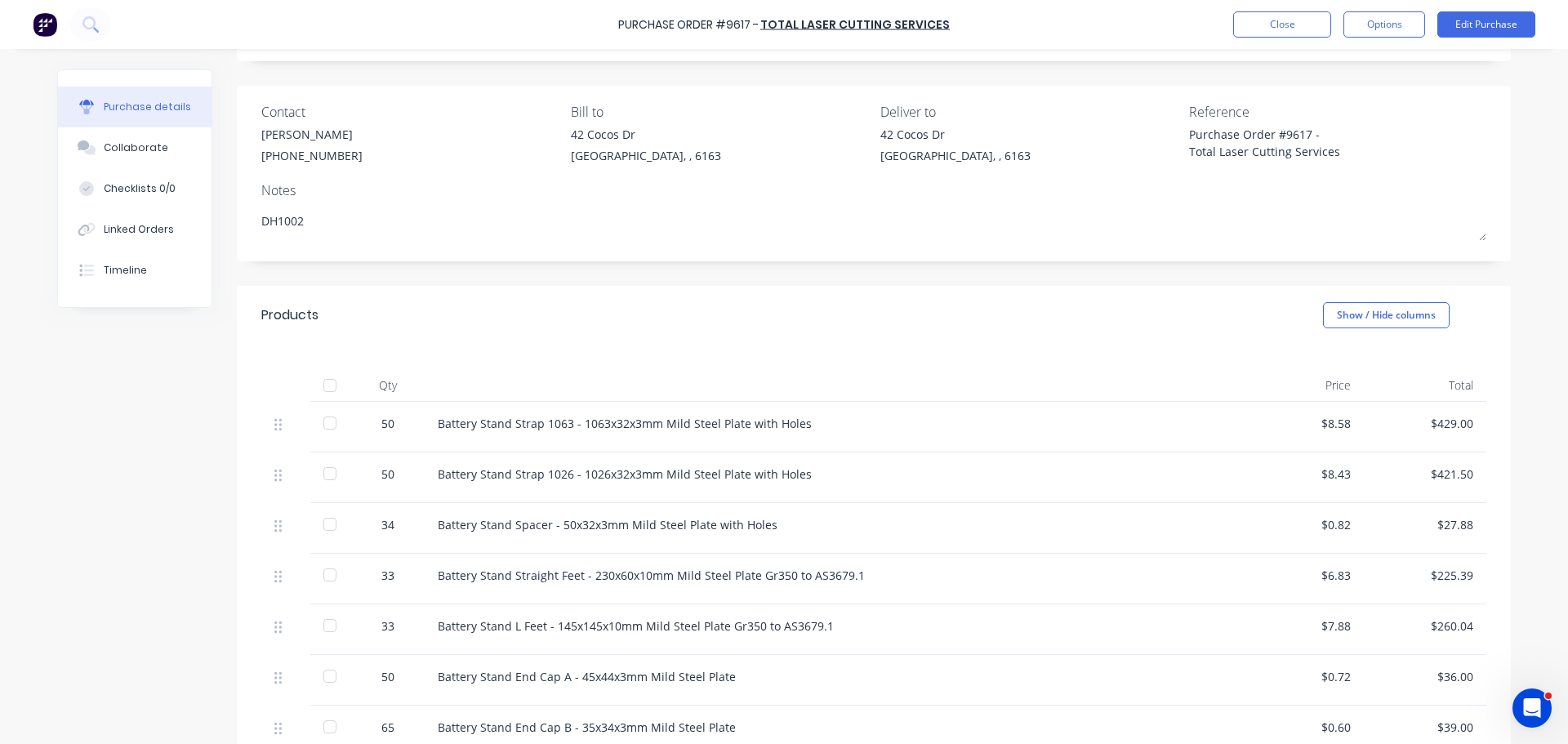
scroll to position [0, 0]
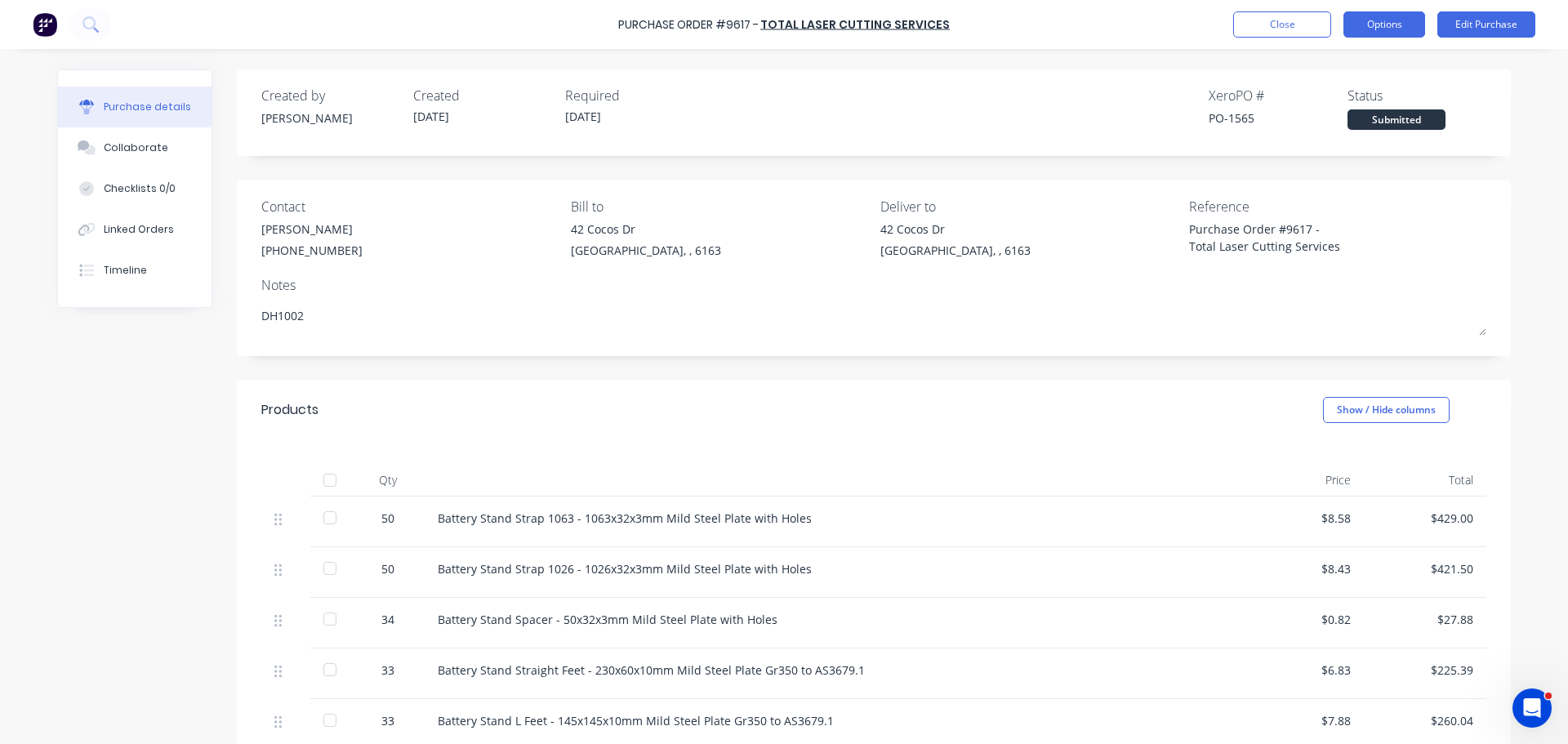
click at [1368, 16] on button "Options" at bounding box center [1384, 25] width 82 height 26
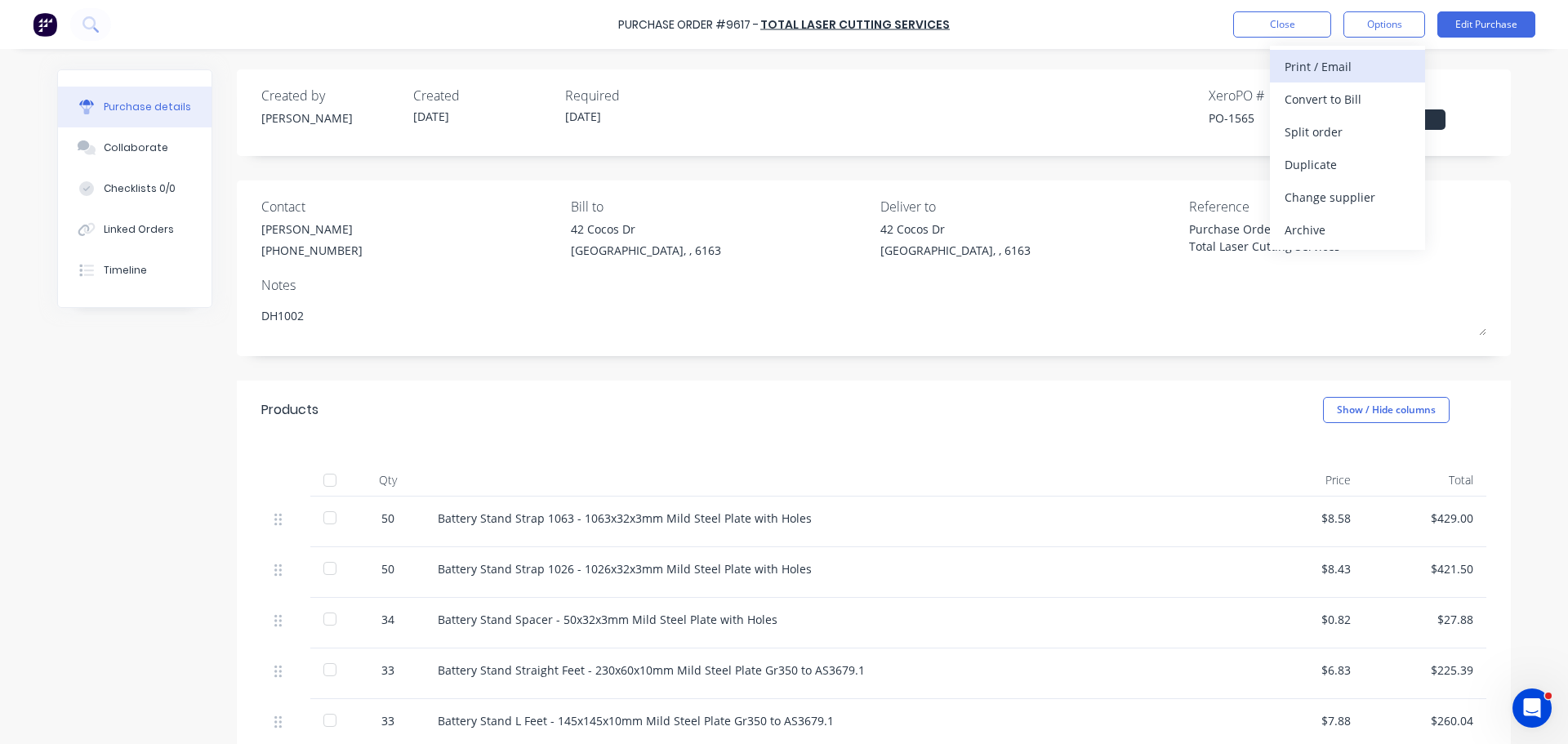
click at [1305, 67] on div "Print / Email" at bounding box center [1347, 66] width 126 height 24
click at [1301, 99] on div "With pricing" at bounding box center [1347, 99] width 126 height 24
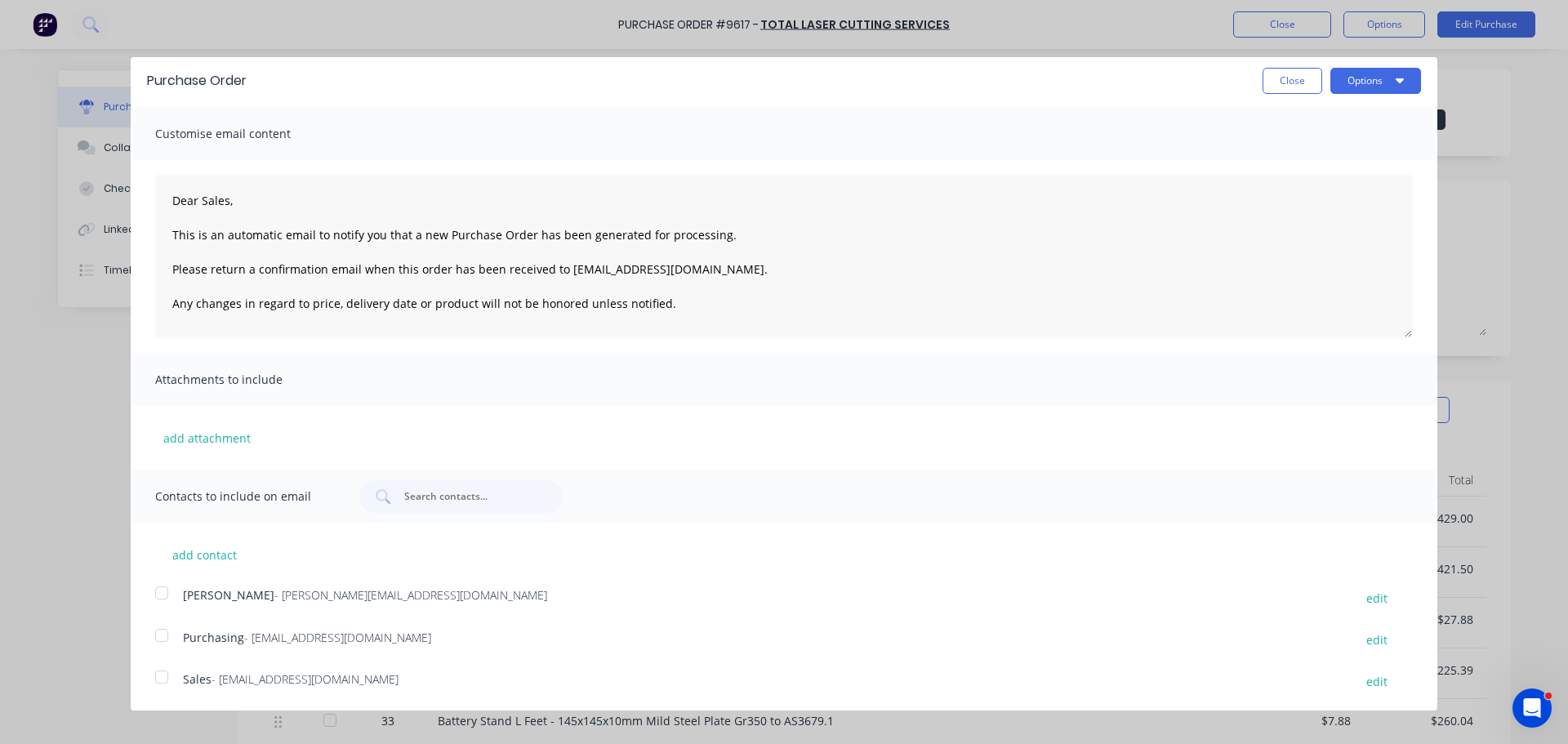
scroll to position [5, 0]
click at [157, 676] on div at bounding box center [162, 675] width 33 height 33
click at [167, 632] on div at bounding box center [162, 634] width 33 height 33
click at [1364, 79] on button "Options" at bounding box center [1375, 79] width 91 height 26
click at [1306, 150] on div "Email" at bounding box center [1343, 153] width 126 height 24
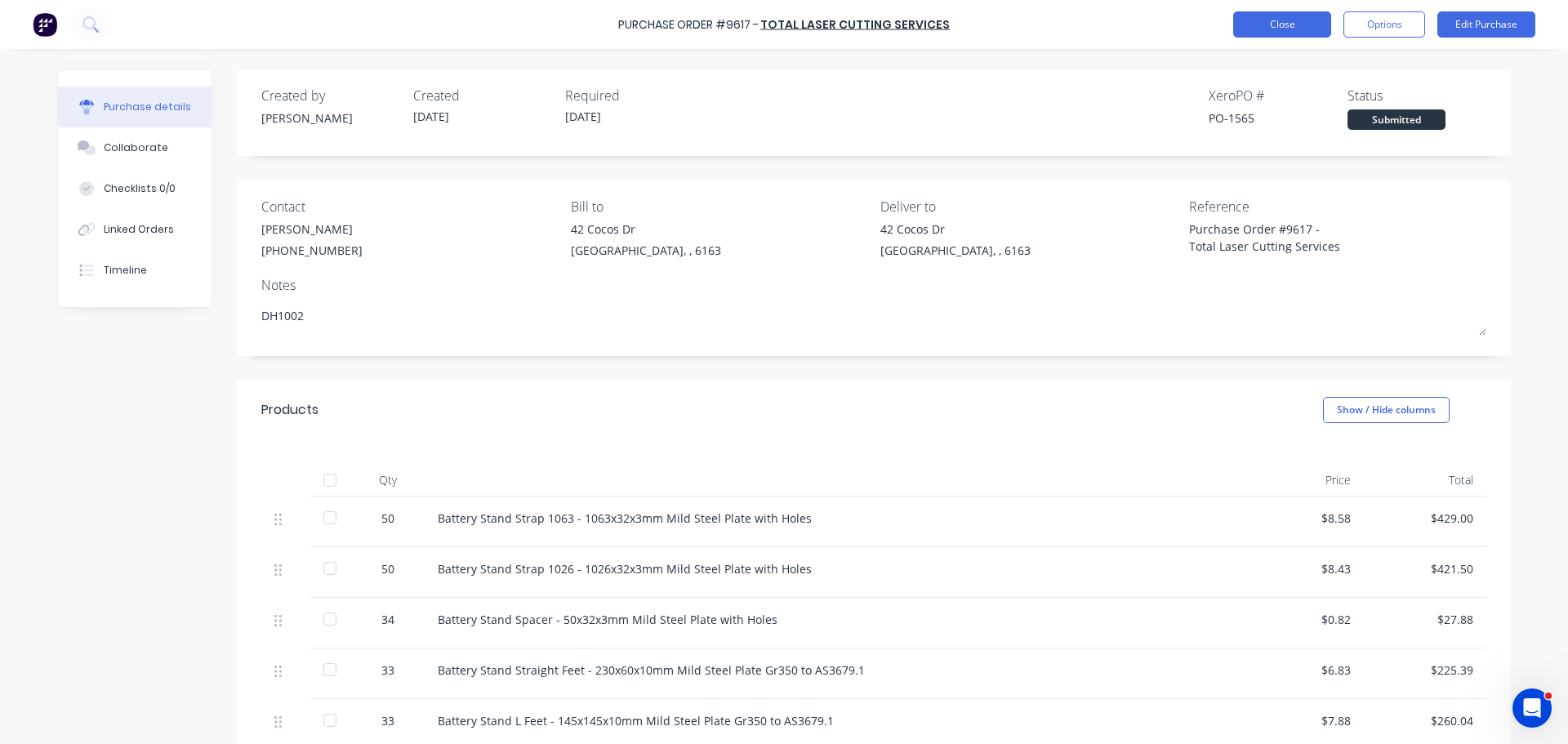
click at [1259, 20] on button "Close" at bounding box center [1282, 25] width 98 height 26
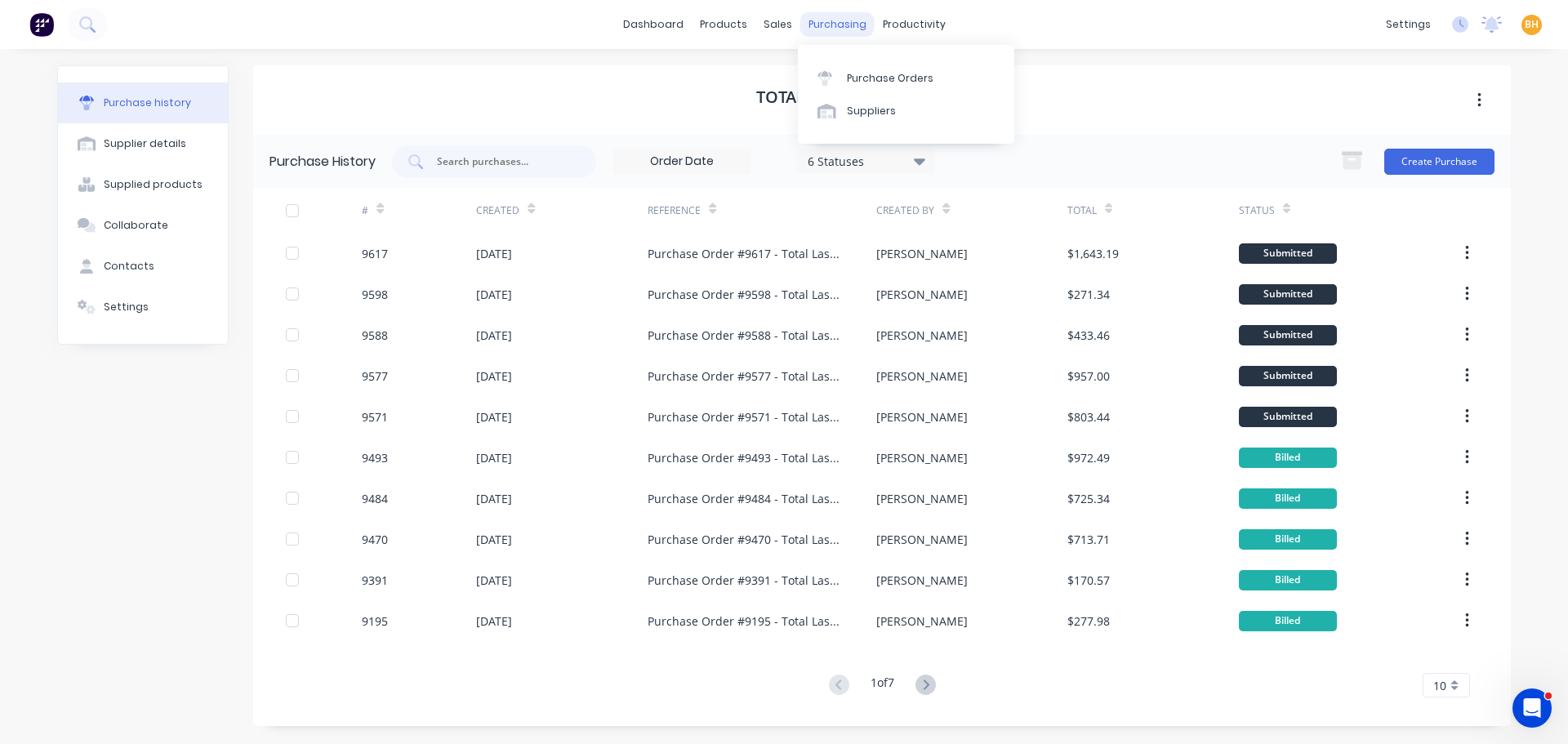
click at [829, 23] on div "purchasing" at bounding box center [837, 25] width 74 height 25
click at [860, 78] on div "Purchase Orders" at bounding box center [889, 79] width 87 height 15
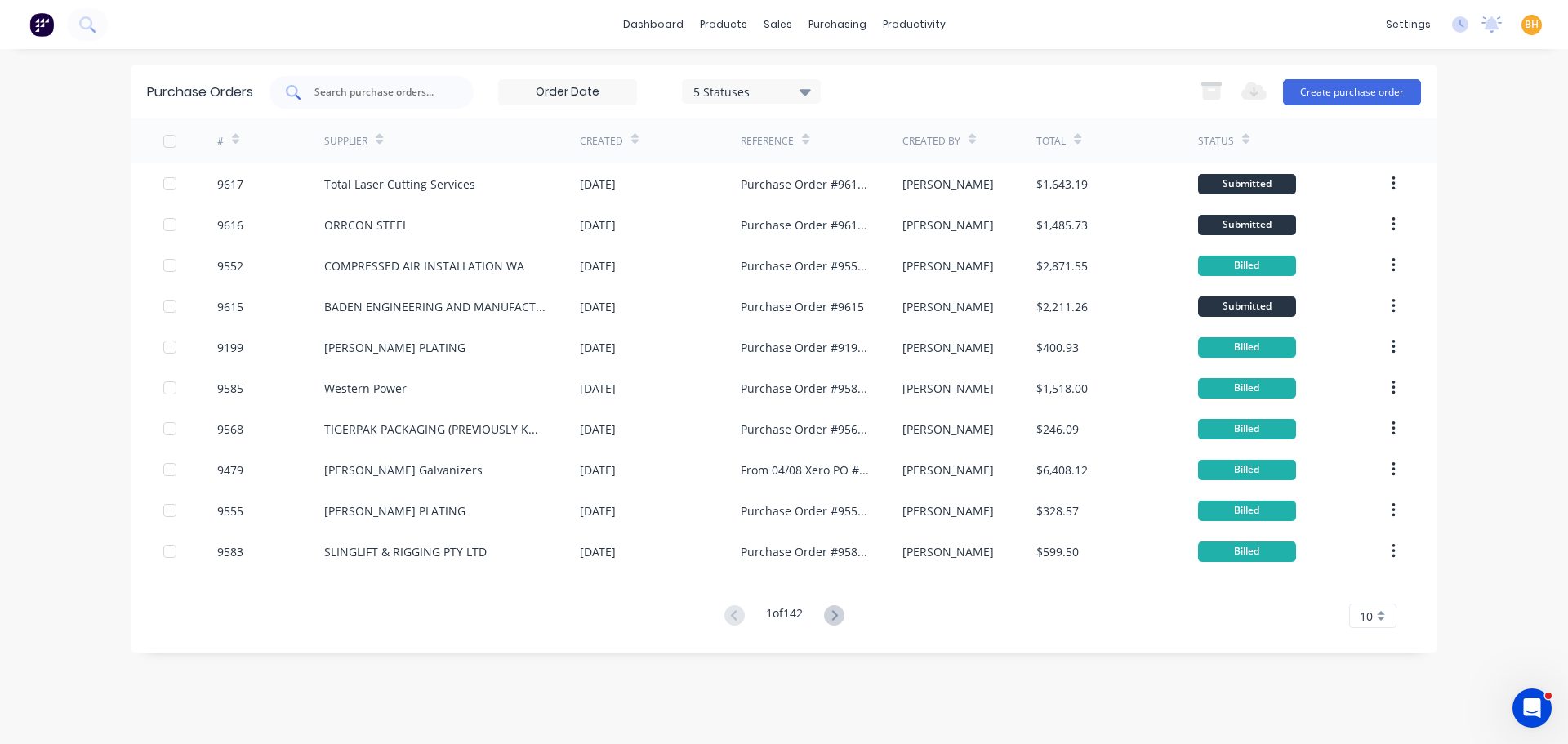
click at [342, 97] on input "text" at bounding box center [380, 93] width 136 height 17
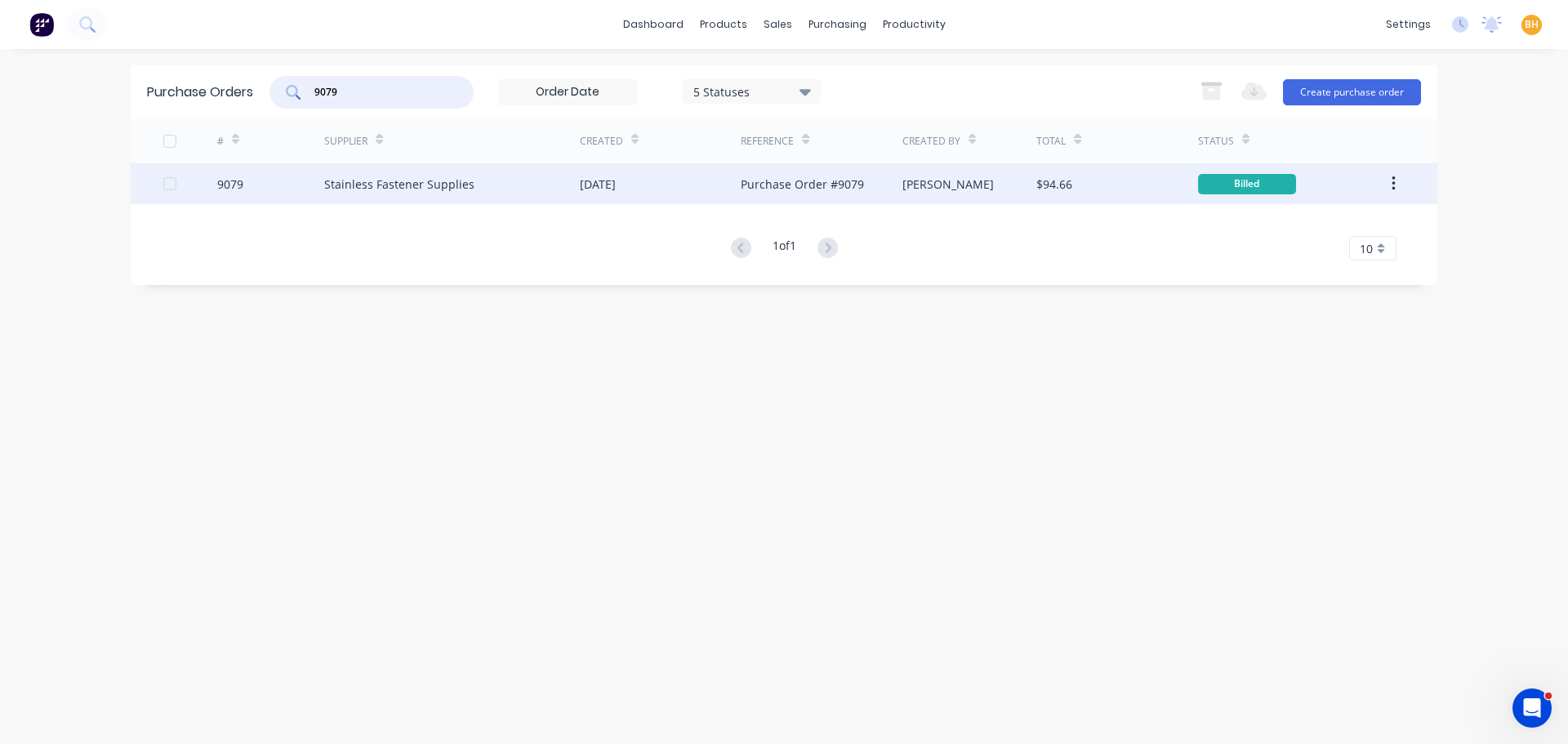
click at [420, 179] on div "Stainless Fastener Supplies" at bounding box center [399, 184] width 150 height 17
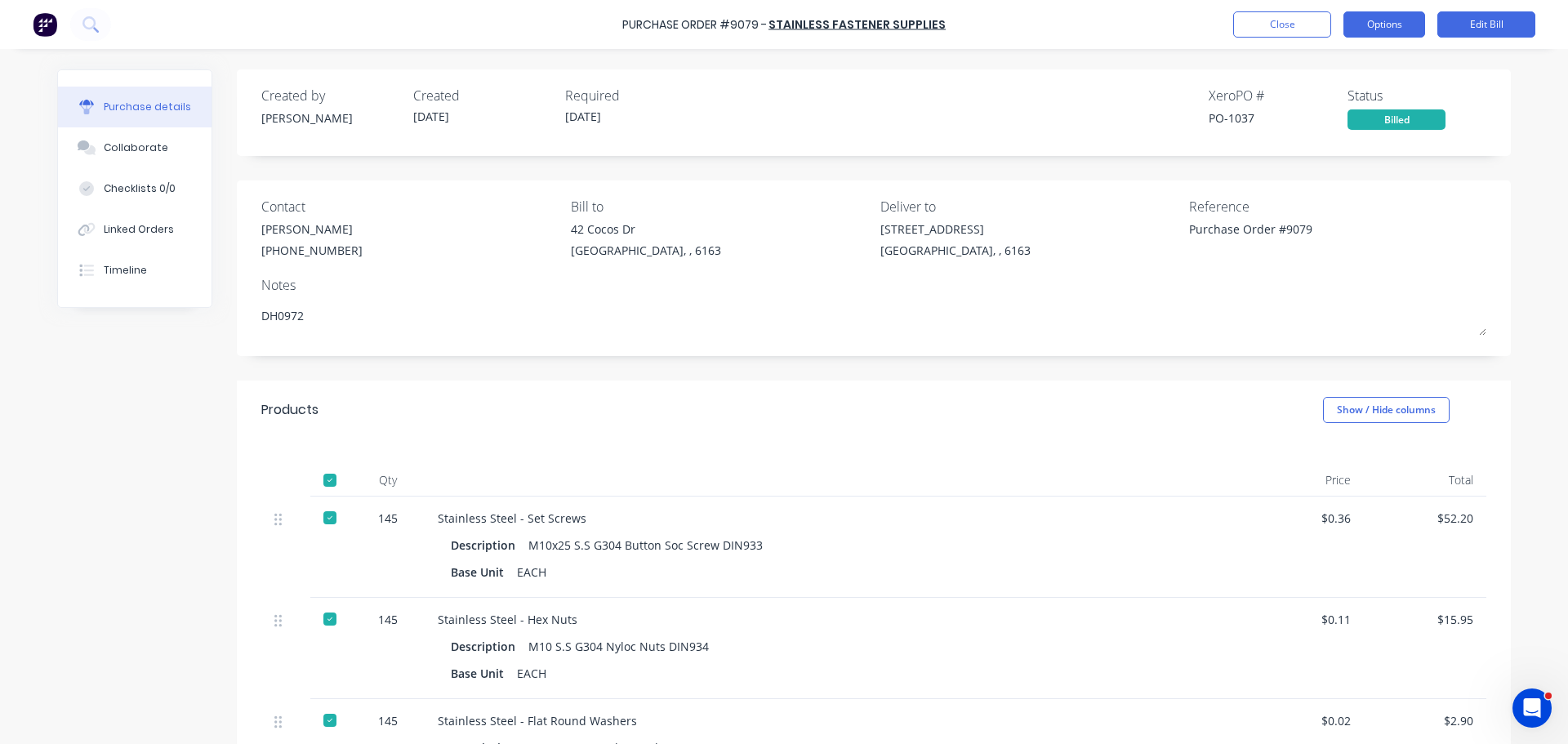
click at [1392, 21] on button "Options" at bounding box center [1384, 25] width 82 height 26
click at [1390, 21] on button "Options" at bounding box center [1384, 25] width 82 height 26
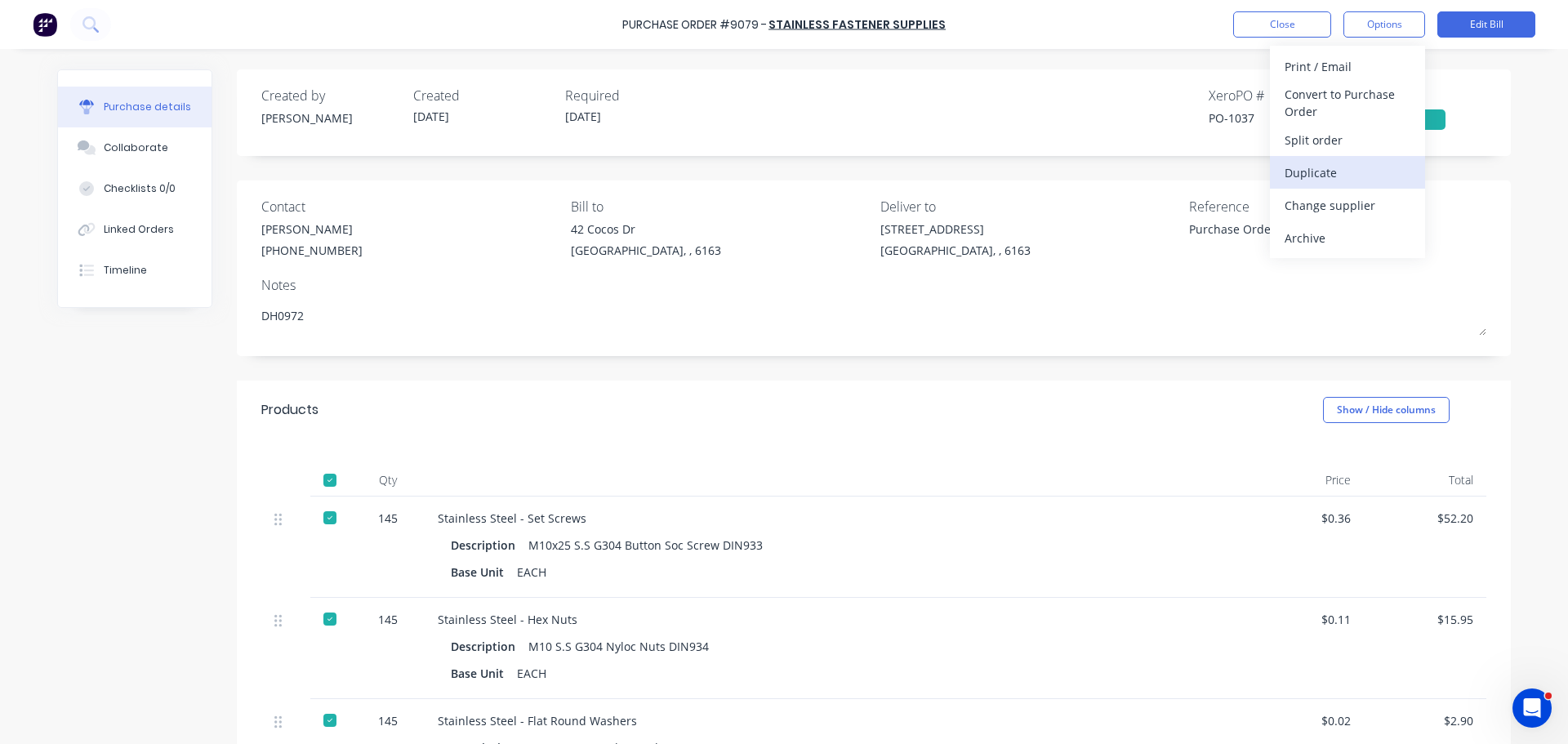
click at [1327, 172] on div "Duplicate" at bounding box center [1347, 173] width 126 height 24
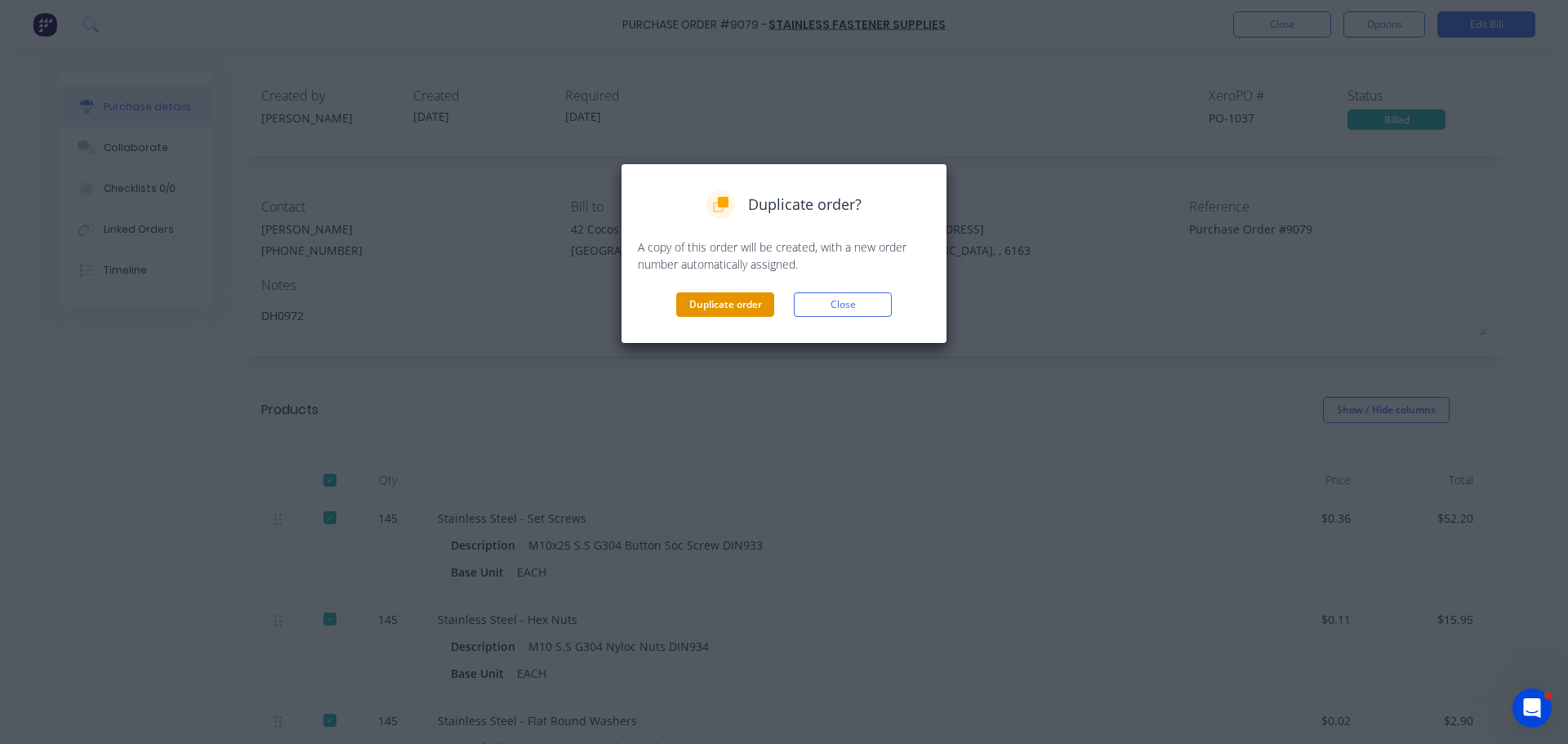
click at [755, 312] on button "Duplicate order" at bounding box center [725, 305] width 98 height 25
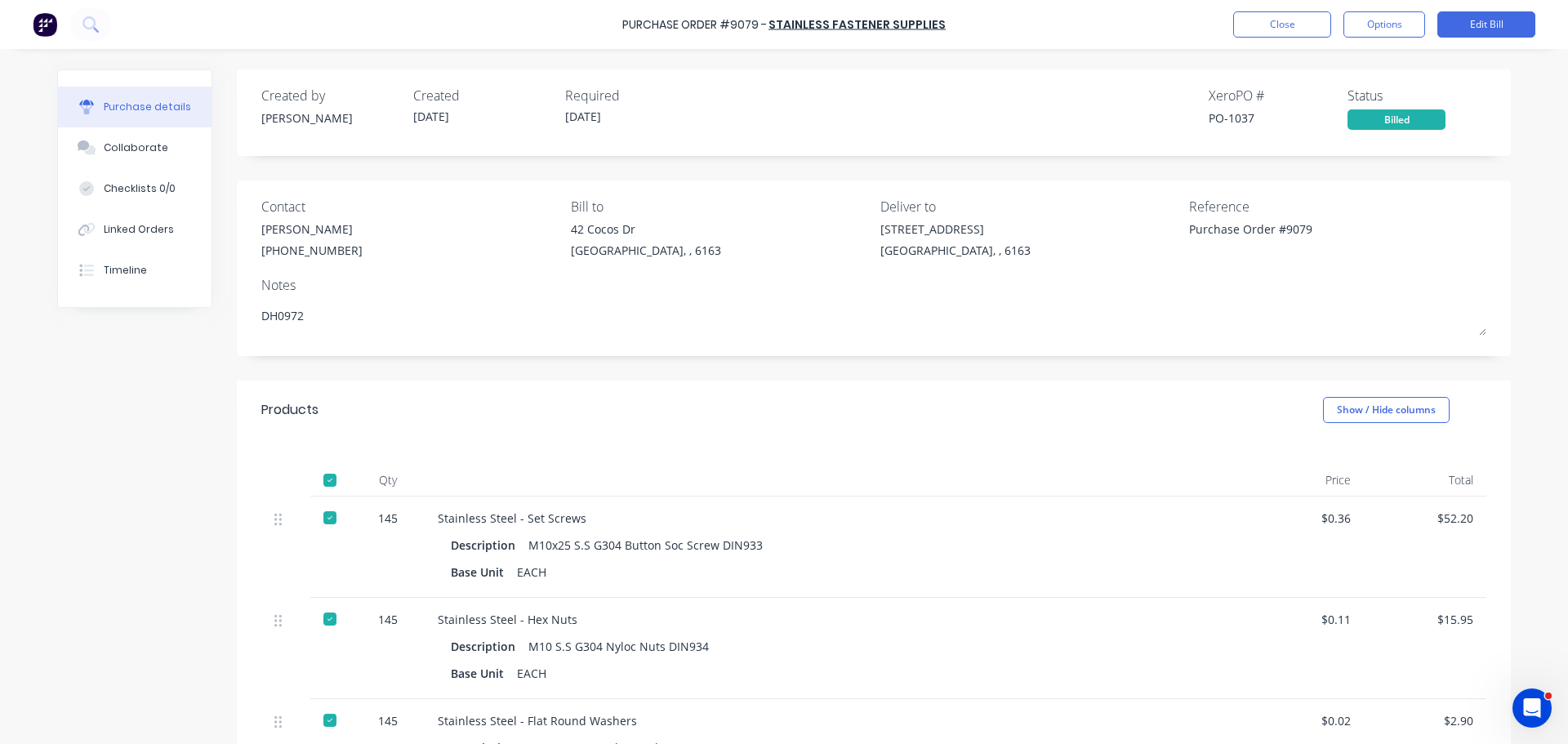
click at [574, 127] on label "13/05/25" at bounding box center [626, 117] width 139 height 22
click at [1299, 17] on button "Close" at bounding box center [1282, 25] width 98 height 26
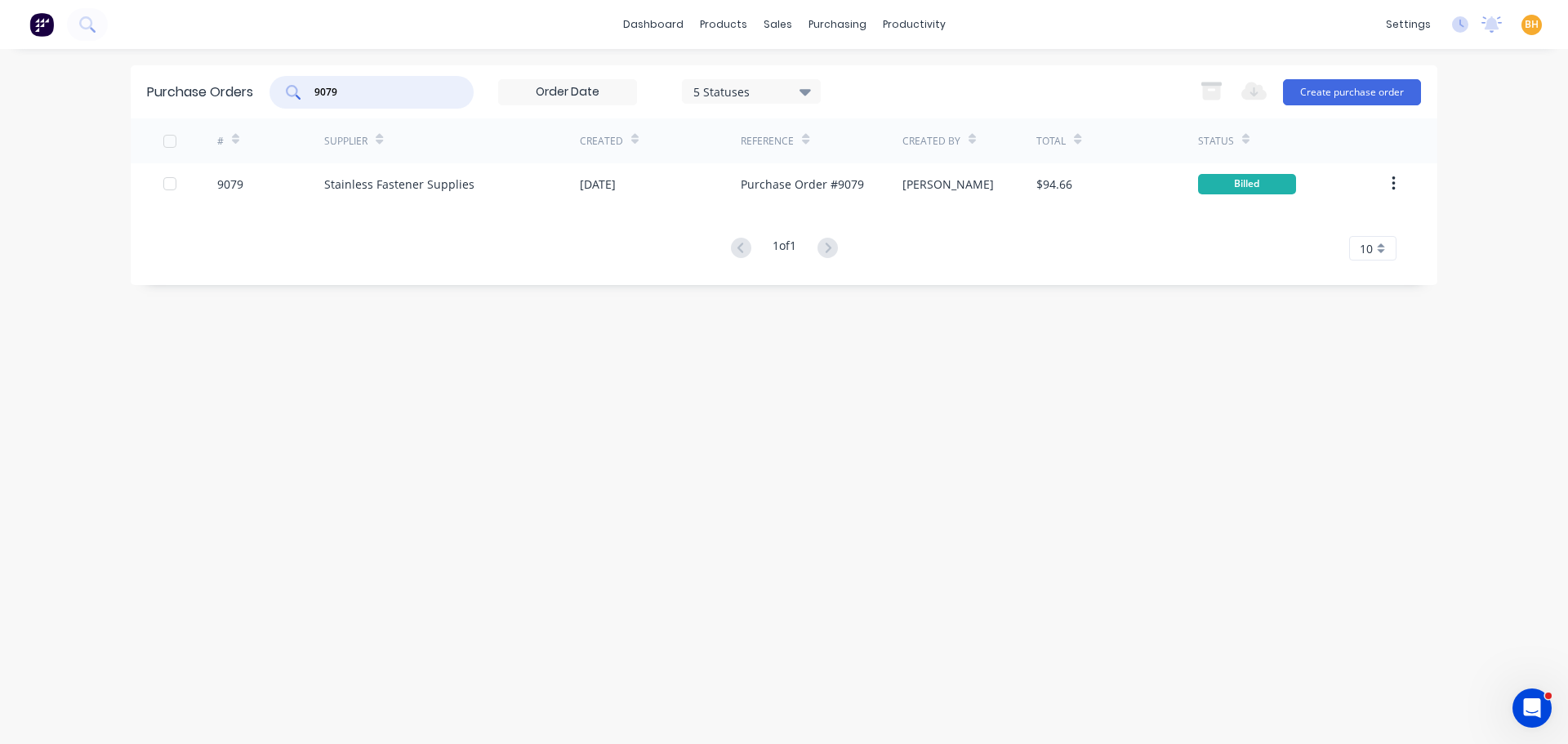
click at [392, 95] on input "9079" at bounding box center [380, 93] width 136 height 17
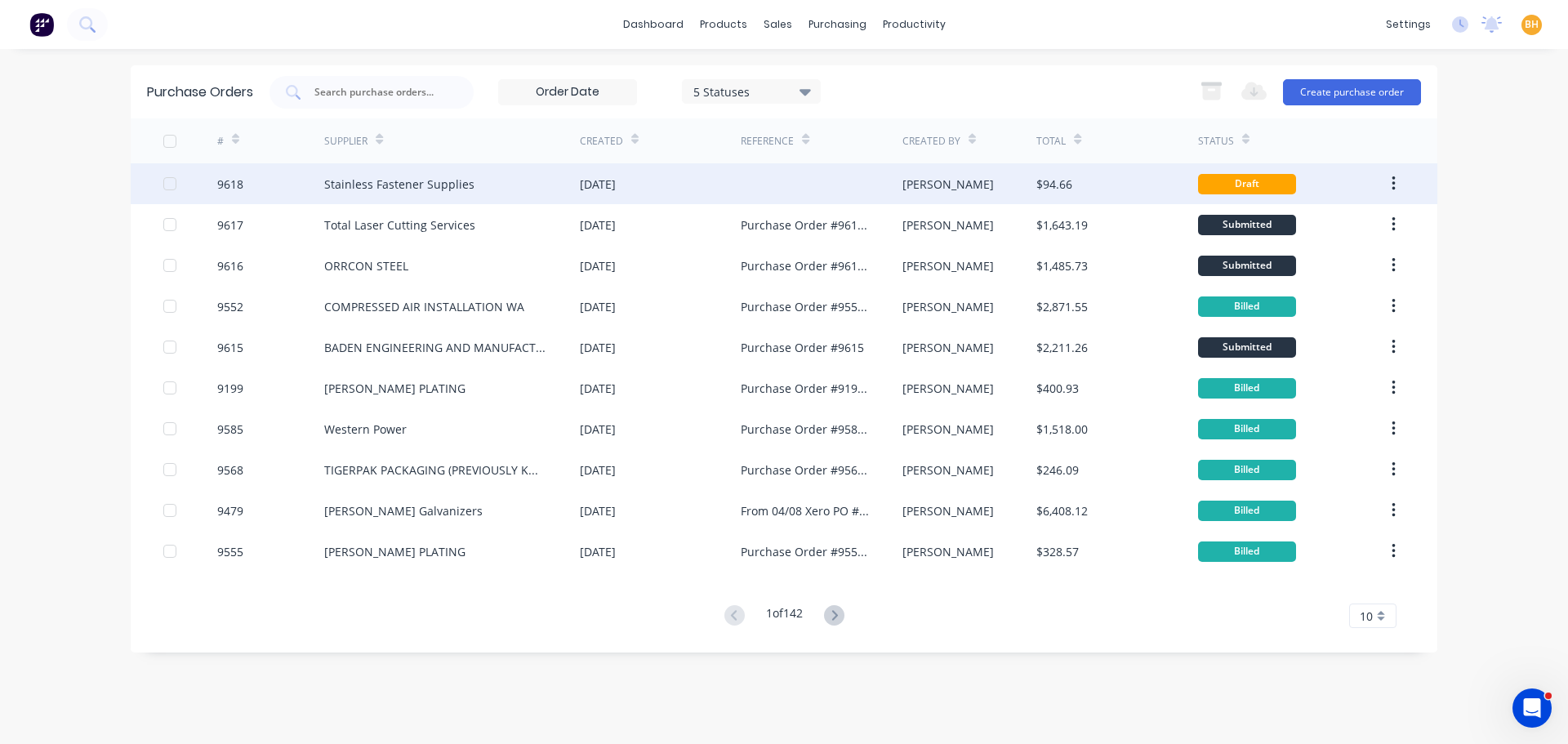
click at [384, 176] on div "Stainless Fastener Supplies" at bounding box center [399, 184] width 150 height 17
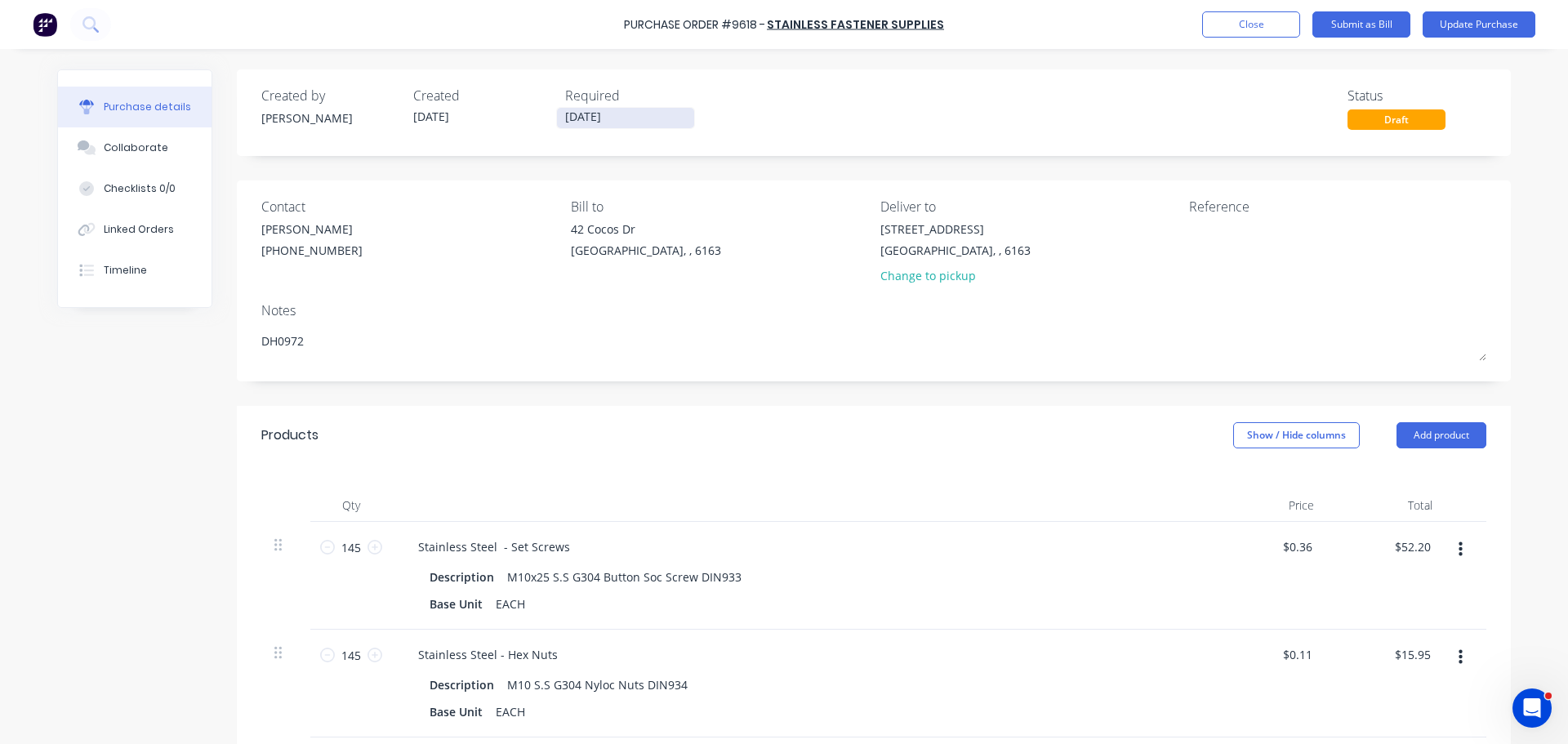
click at [597, 117] on input "29/08/25" at bounding box center [626, 117] width 137 height 21
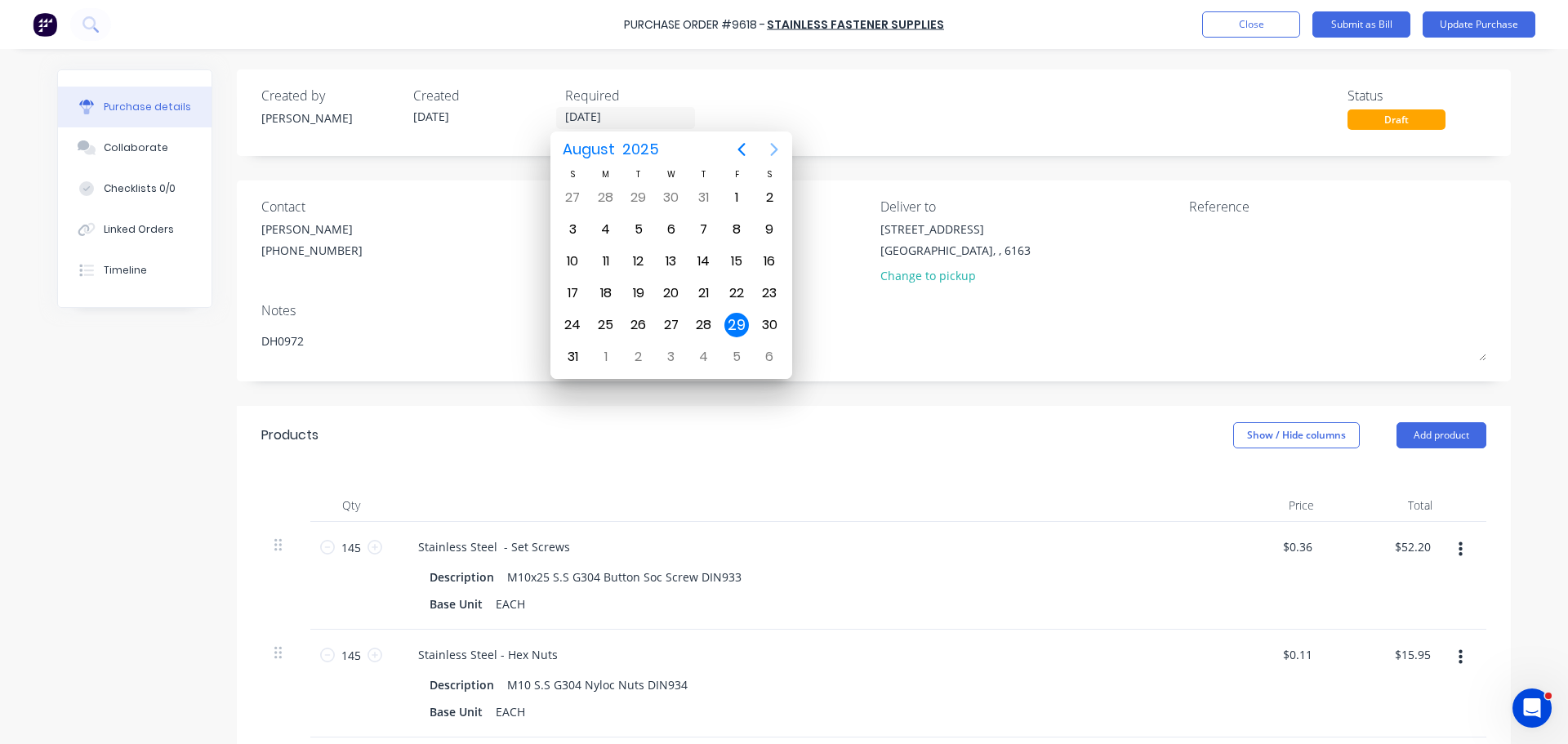
click at [770, 148] on icon "Next page" at bounding box center [774, 150] width 20 height 20
click at [727, 258] on div "19" at bounding box center [736, 261] width 25 height 25
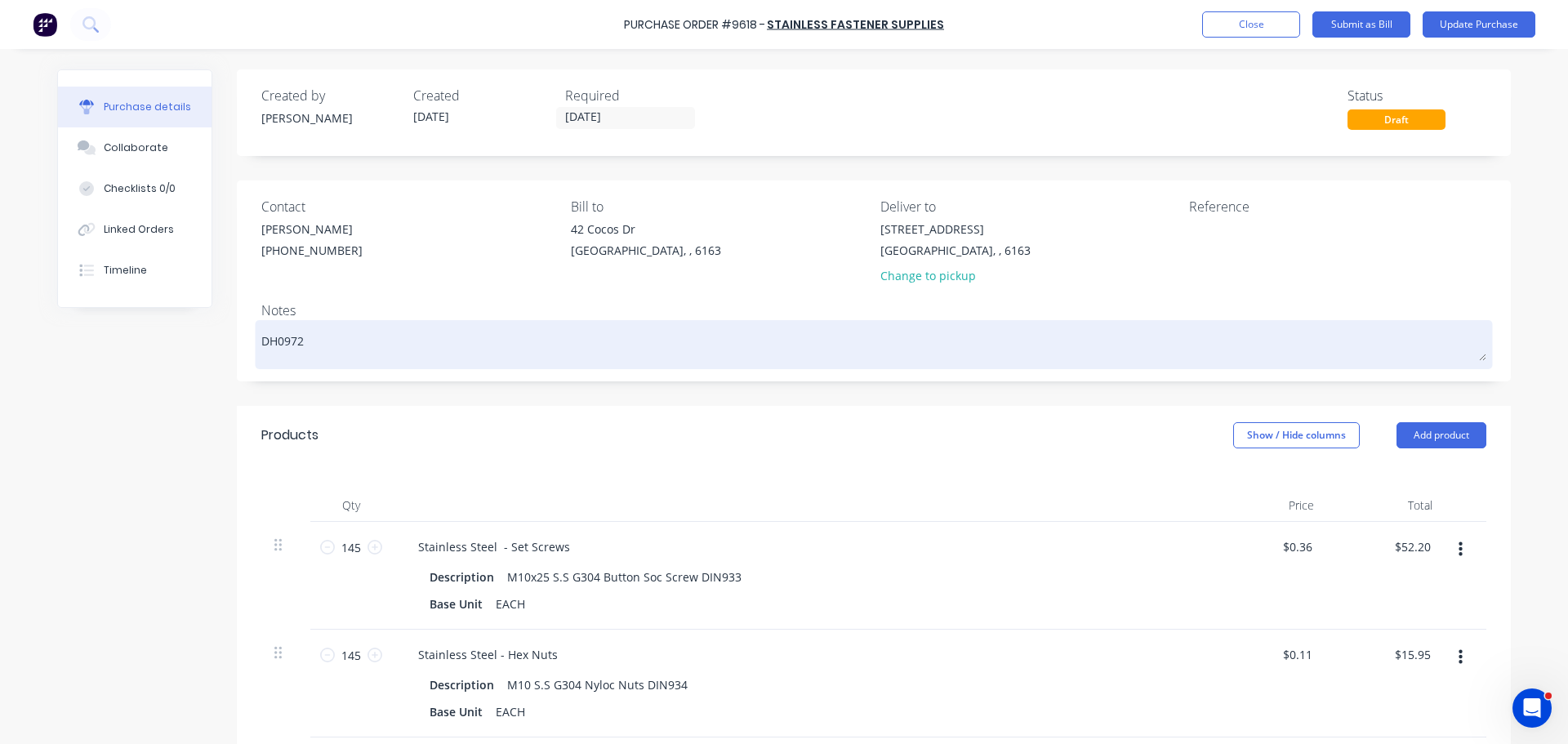
click at [307, 336] on textarea "DH0972" at bounding box center [874, 342] width 1225 height 36
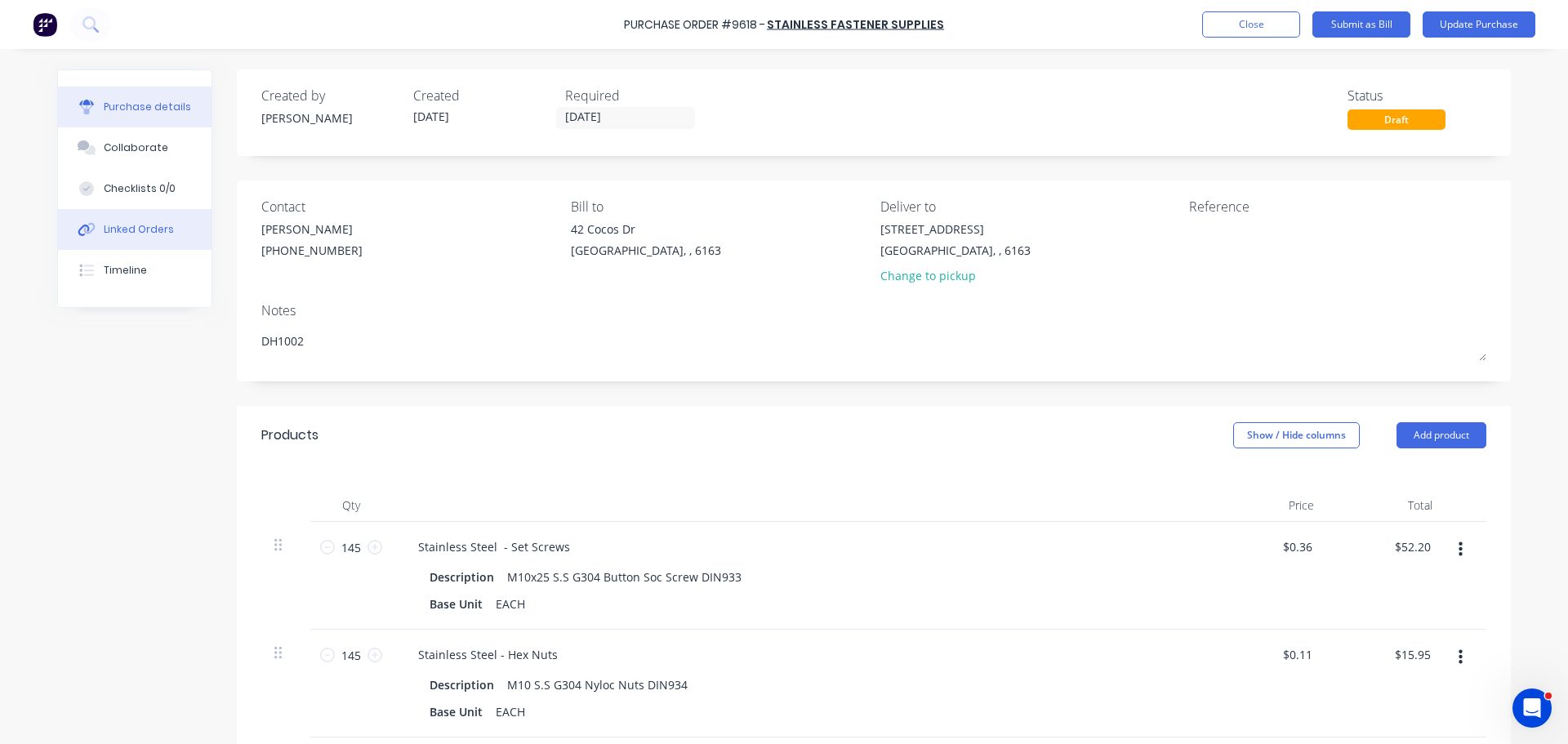
click at [139, 231] on div "Linked Orders" at bounding box center [138, 230] width 70 height 15
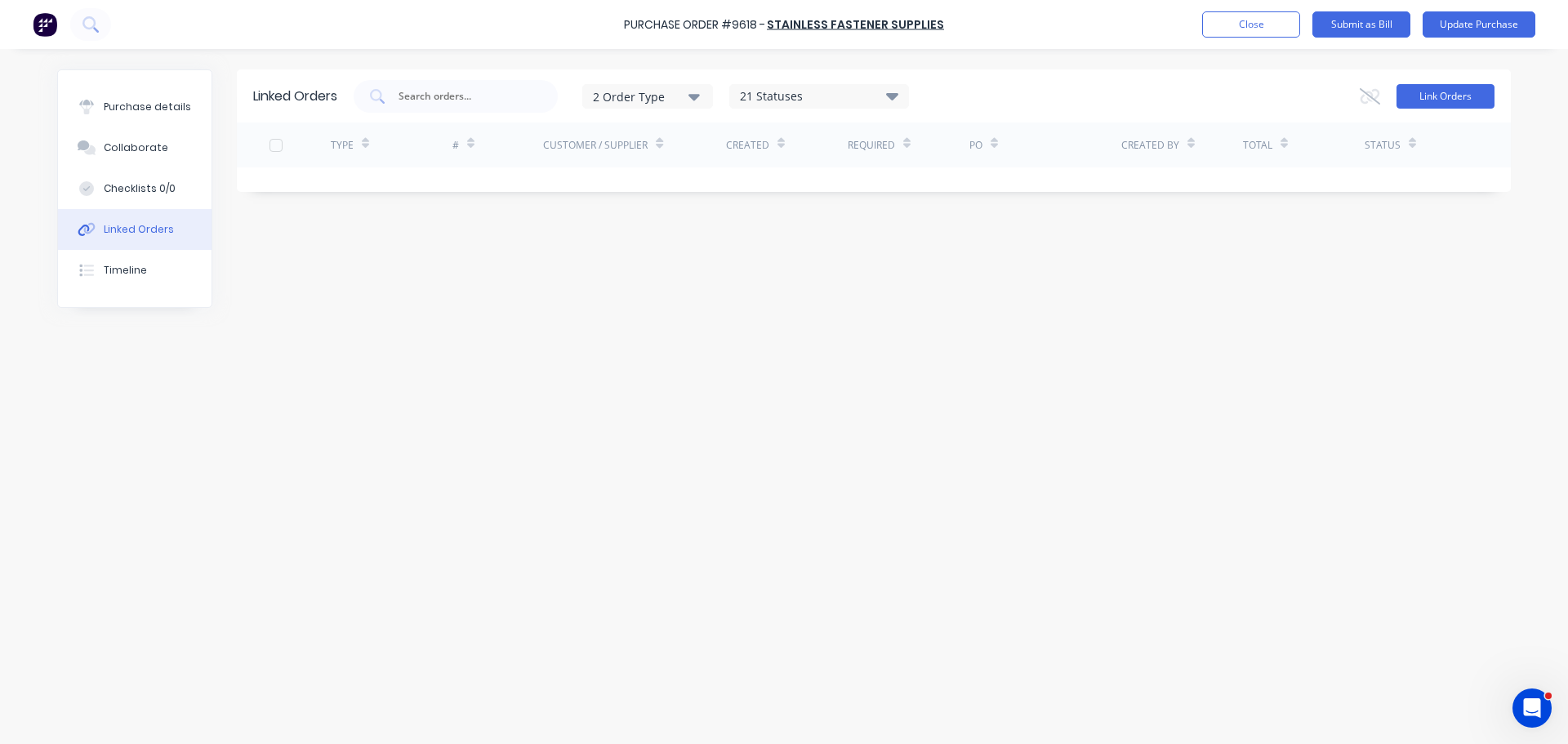
click at [1408, 95] on button "Link Orders" at bounding box center [1445, 97] width 98 height 25
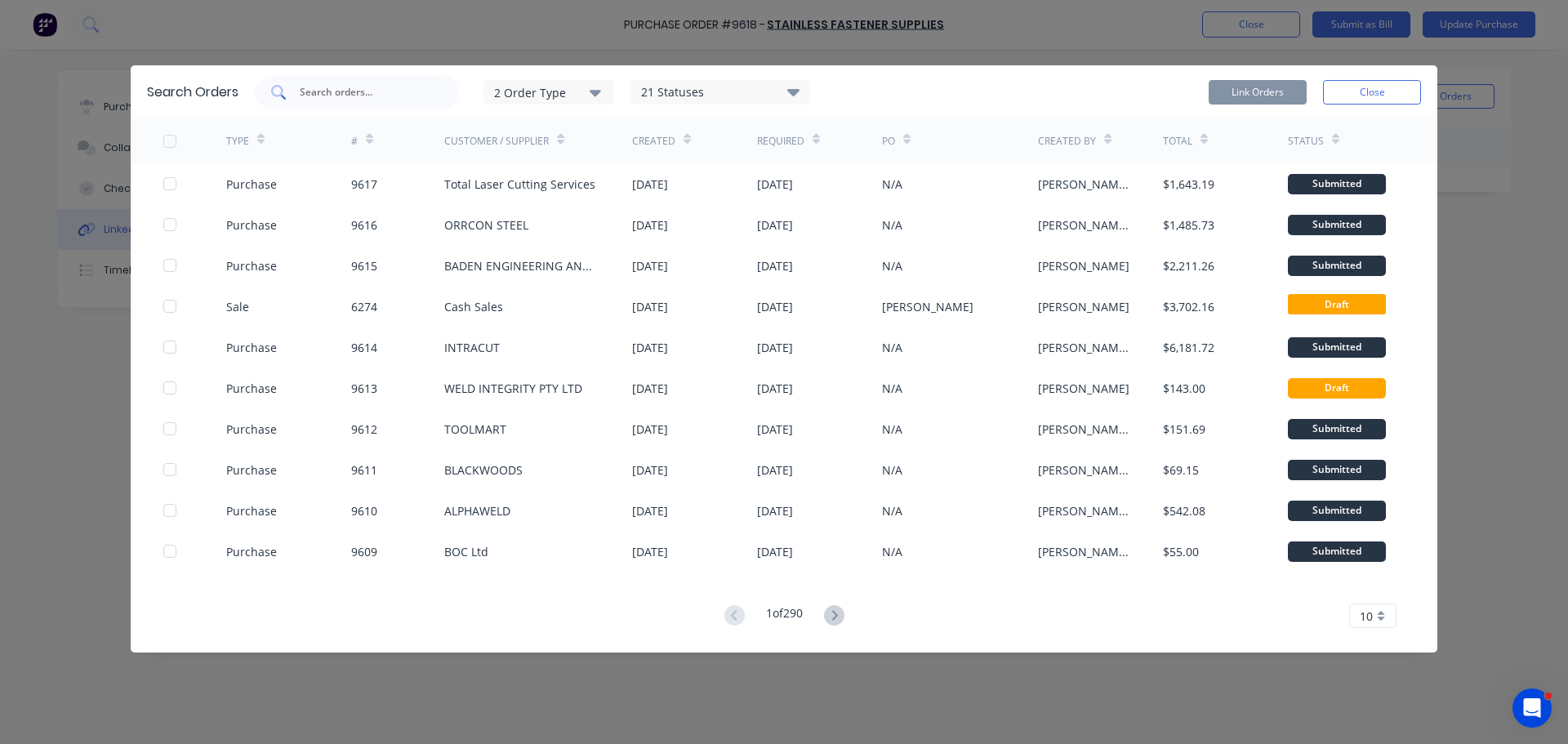
click at [347, 100] on div at bounding box center [356, 93] width 204 height 33
click at [369, 96] on input "text" at bounding box center [366, 93] width 136 height 17
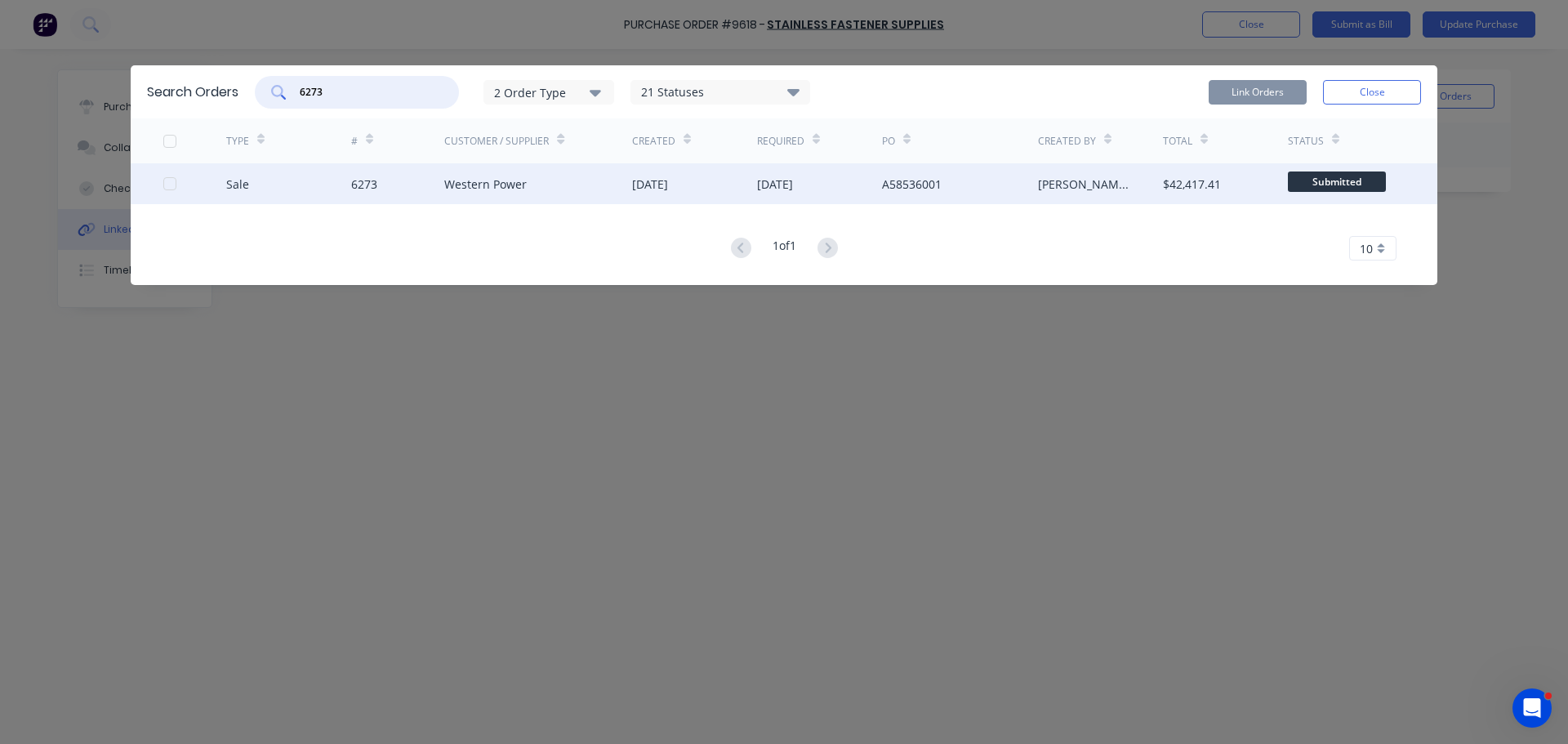
click at [172, 186] on div at bounding box center [170, 184] width 33 height 33
click at [1270, 88] on button "Link Orders" at bounding box center [1257, 93] width 98 height 25
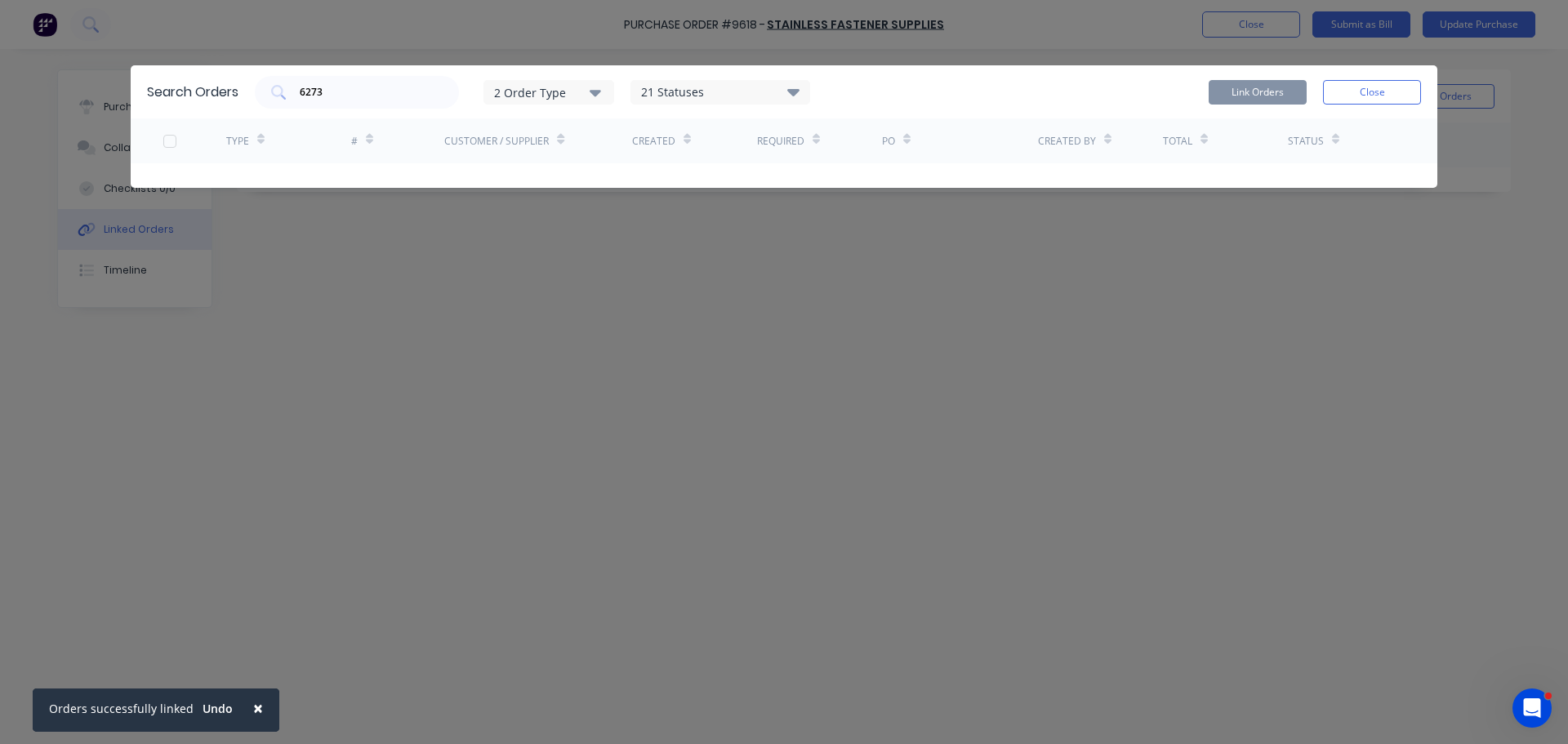
drag, startPoint x: 1383, startPoint y: 81, endPoint x: 1369, endPoint y: 96, distance: 20.5
click at [1383, 81] on button "Close" at bounding box center [1371, 93] width 98 height 25
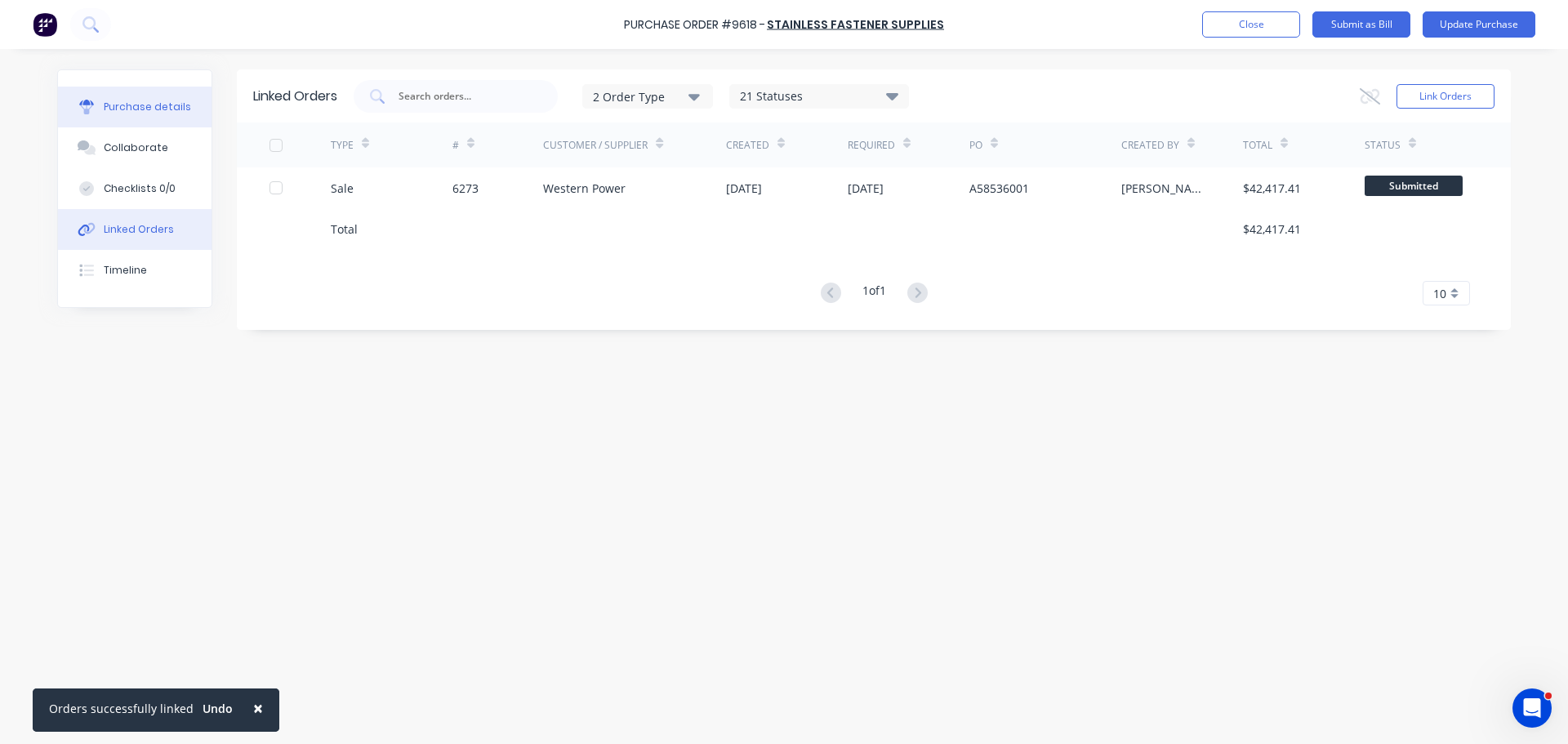
click at [150, 120] on button "Purchase details" at bounding box center [135, 107] width 154 height 41
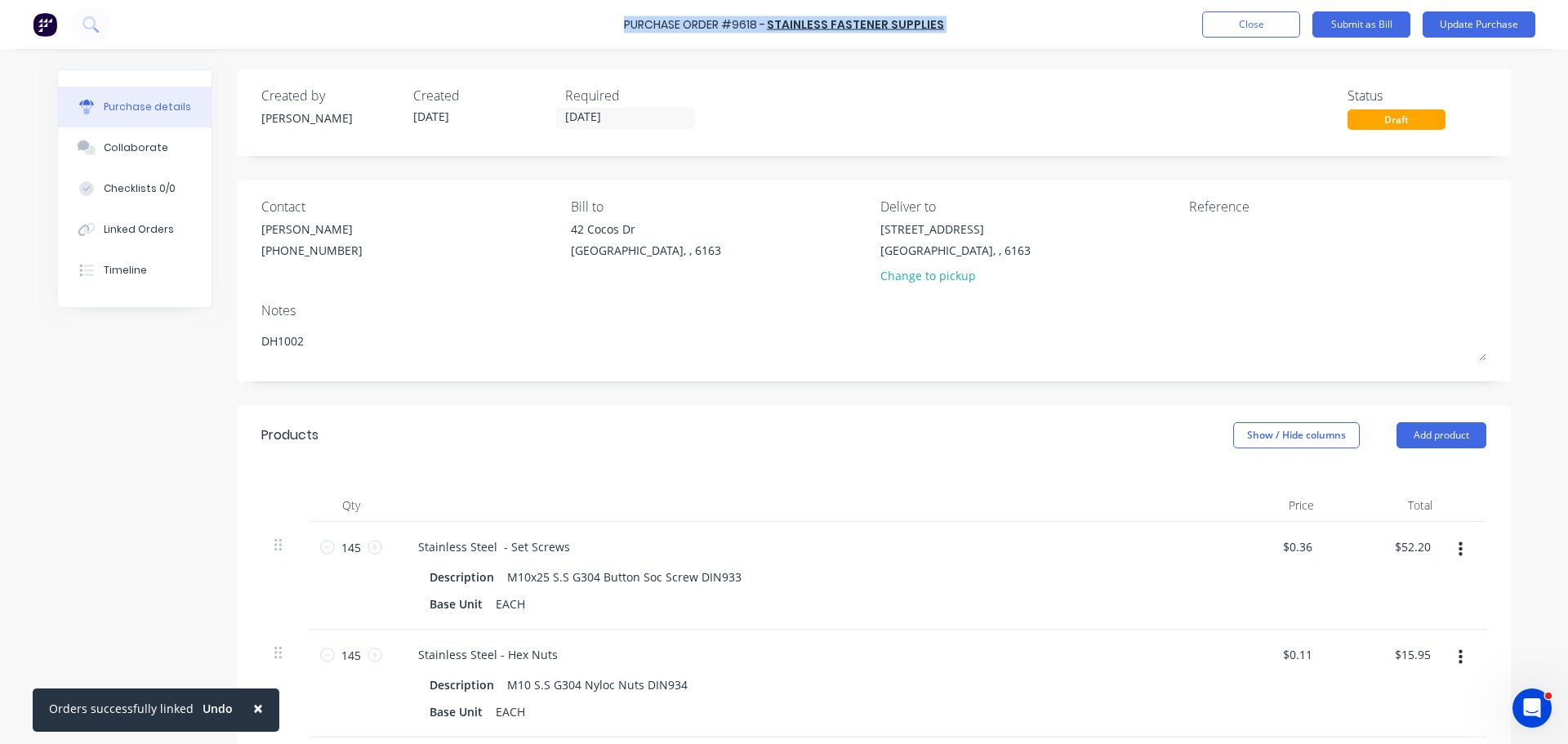
drag, startPoint x: 630, startPoint y: 25, endPoint x: 968, endPoint y: 26, distance: 338.0
click at [968, 26] on div "Purchase Order #9618 - Stainless Fastener Supplies Add product Close Submit as …" at bounding box center [784, 24] width 1568 height 49
copy div "Purchase Order #9618 - Stainless Fastener Supplies Add product Close Submit as …"
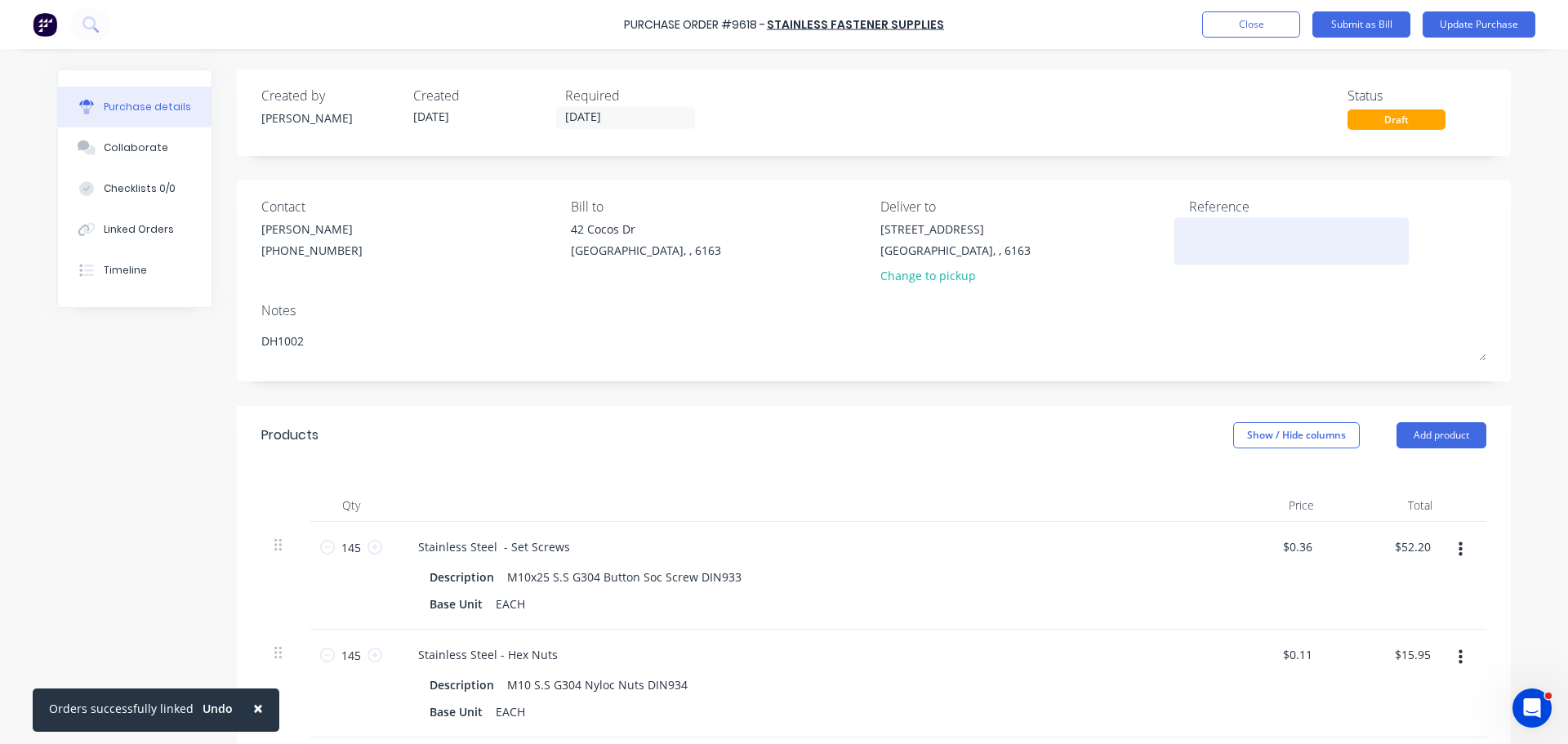
click at [1208, 229] on textarea at bounding box center [1290, 239] width 204 height 36
paste textarea "Purchase Order #9618 - Stainless Fastener Supplies"
click at [1046, 315] on div "Notes" at bounding box center [874, 311] width 1225 height 20
click at [1049, 548] on div "Stainless Steel - Set Screws" at bounding box center [800, 547] width 790 height 24
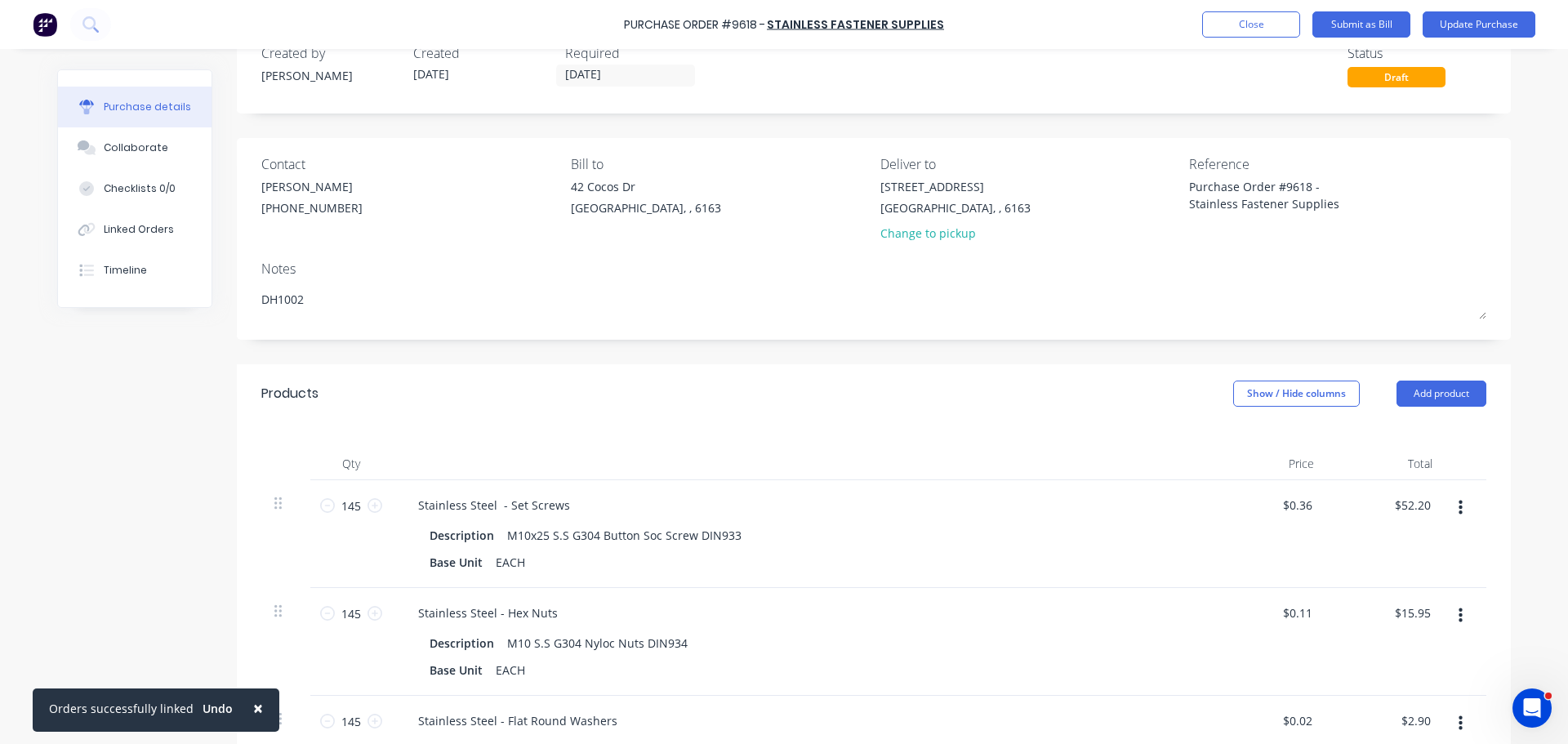
scroll to position [82, 0]
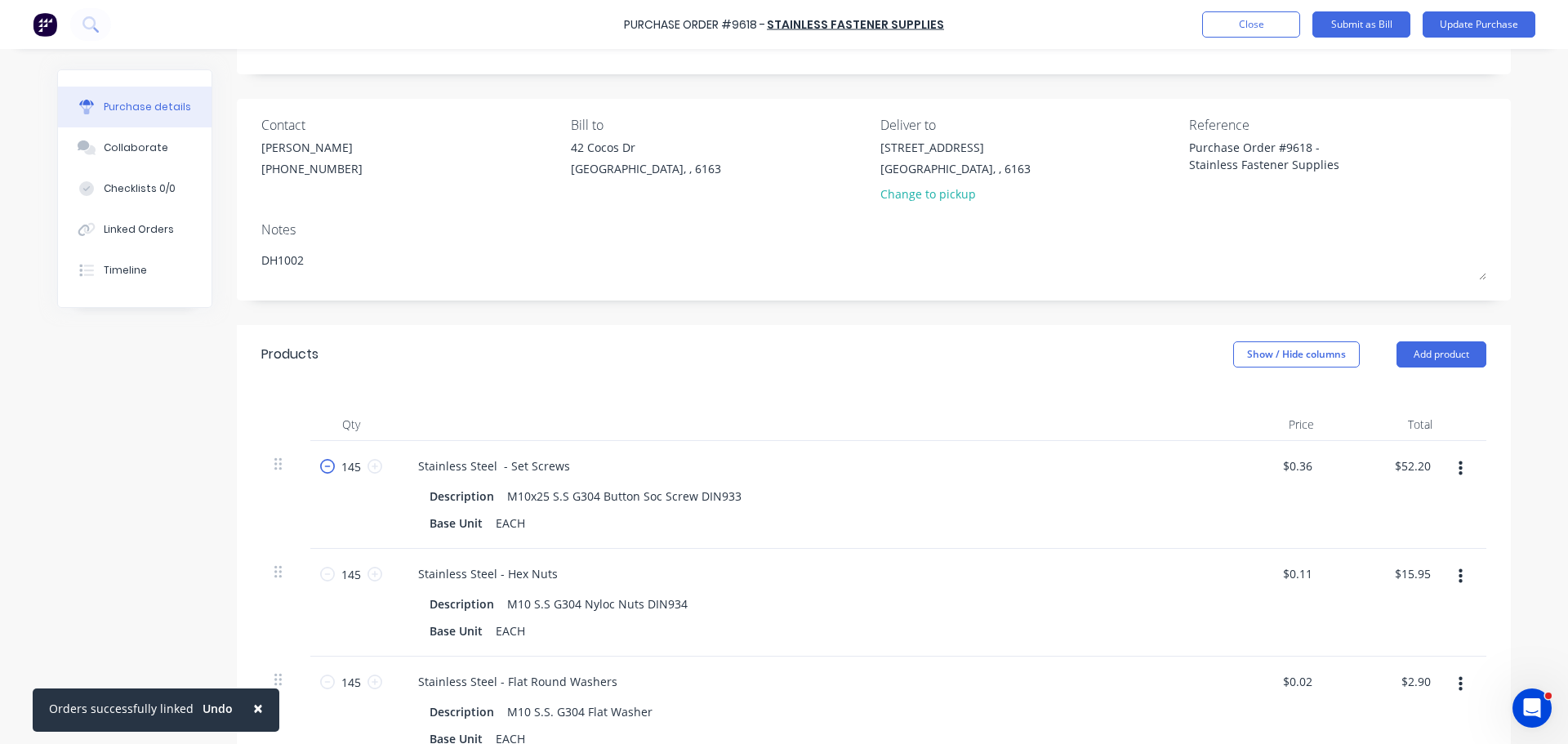
click at [320, 472] on icon at bounding box center [327, 466] width 15 height 15
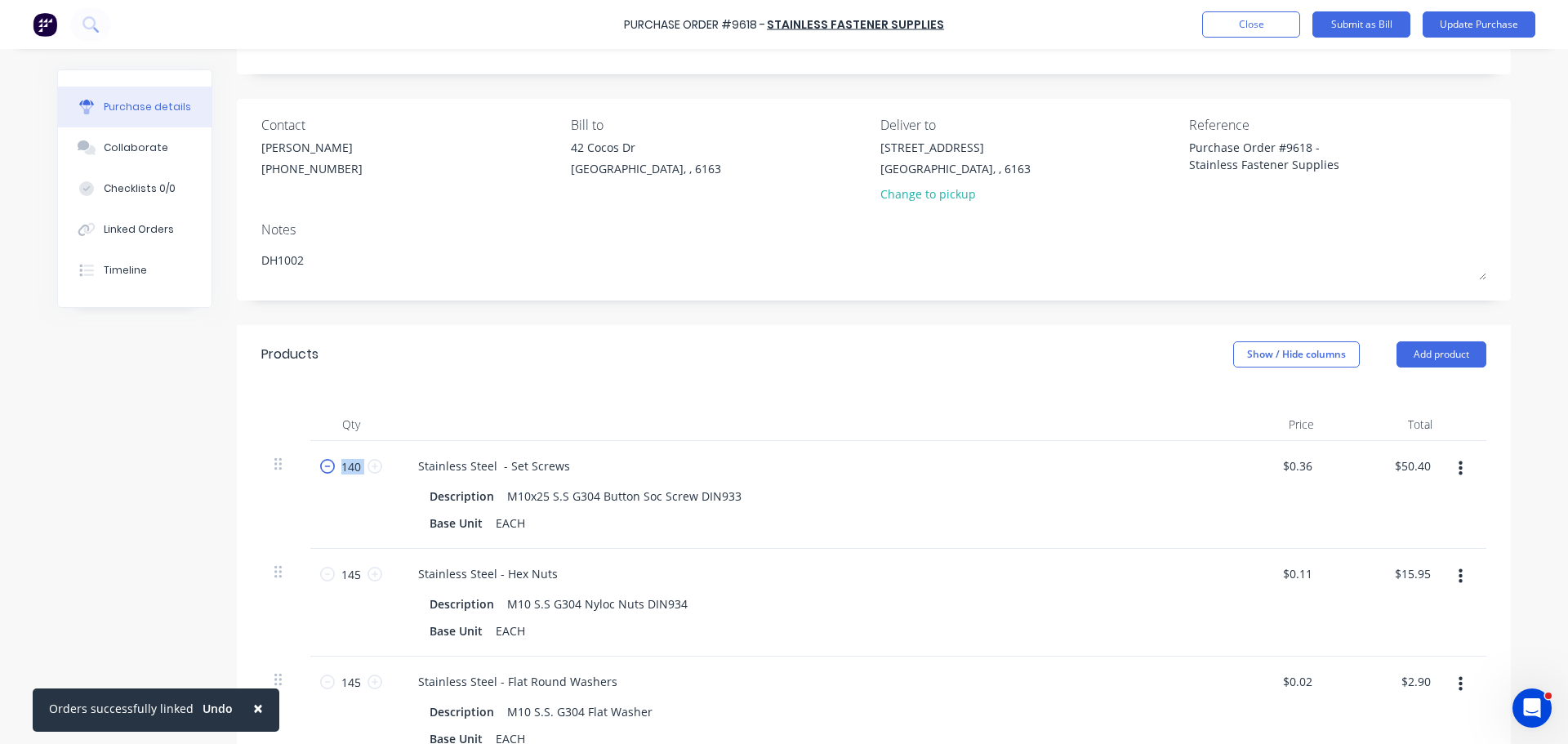
click at [320, 472] on icon at bounding box center [327, 466] width 15 height 15
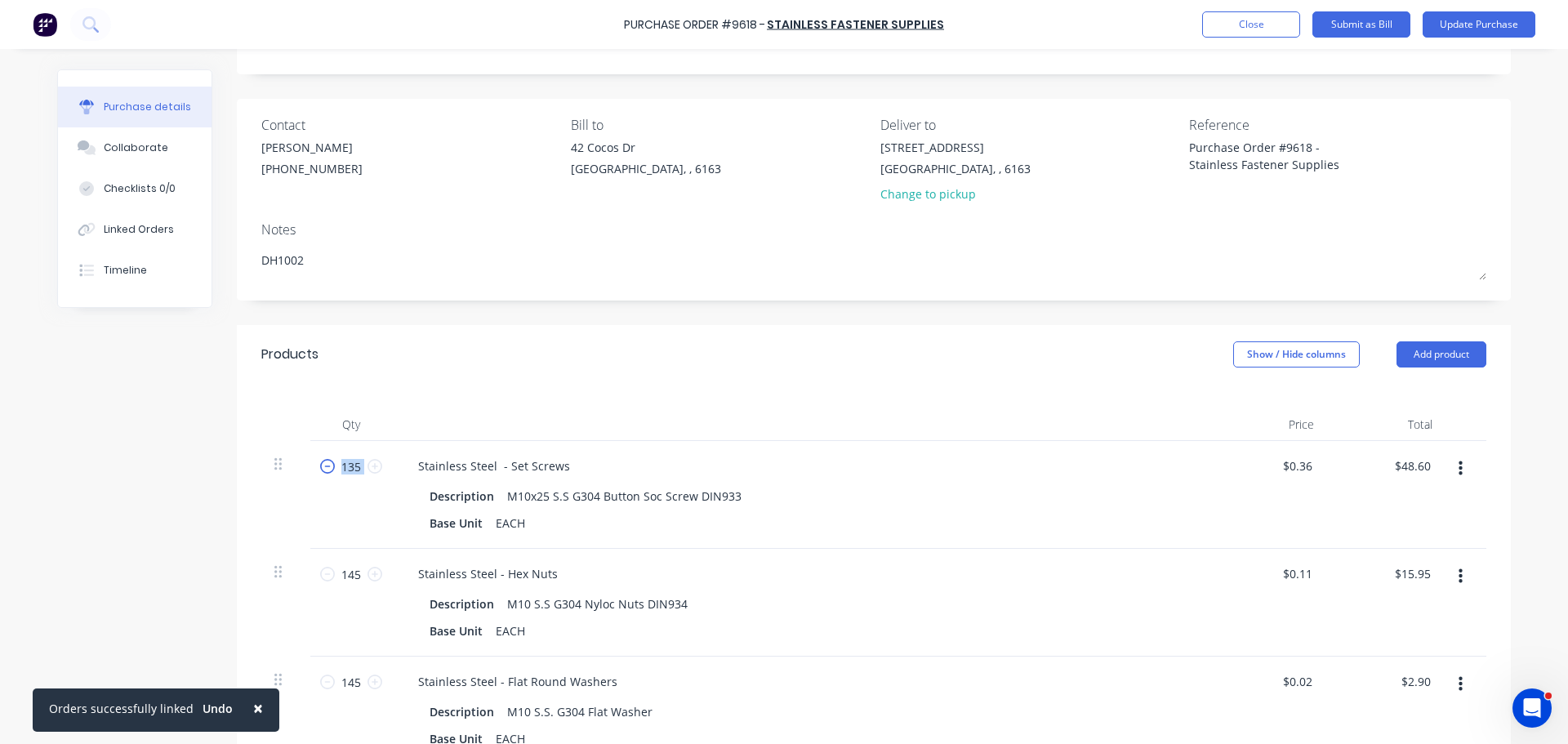
click at [320, 472] on icon at bounding box center [327, 466] width 15 height 15
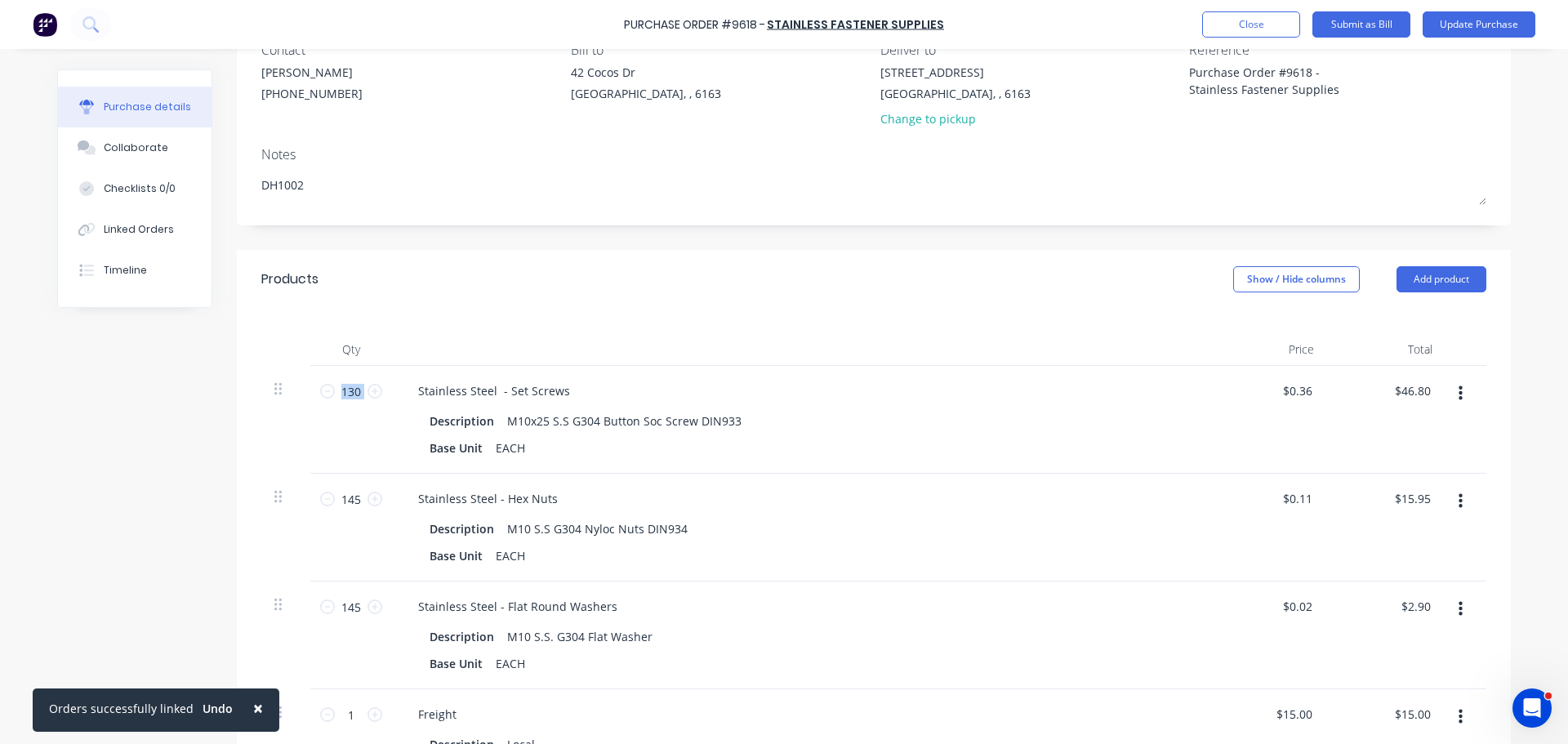
scroll to position [245, 0]
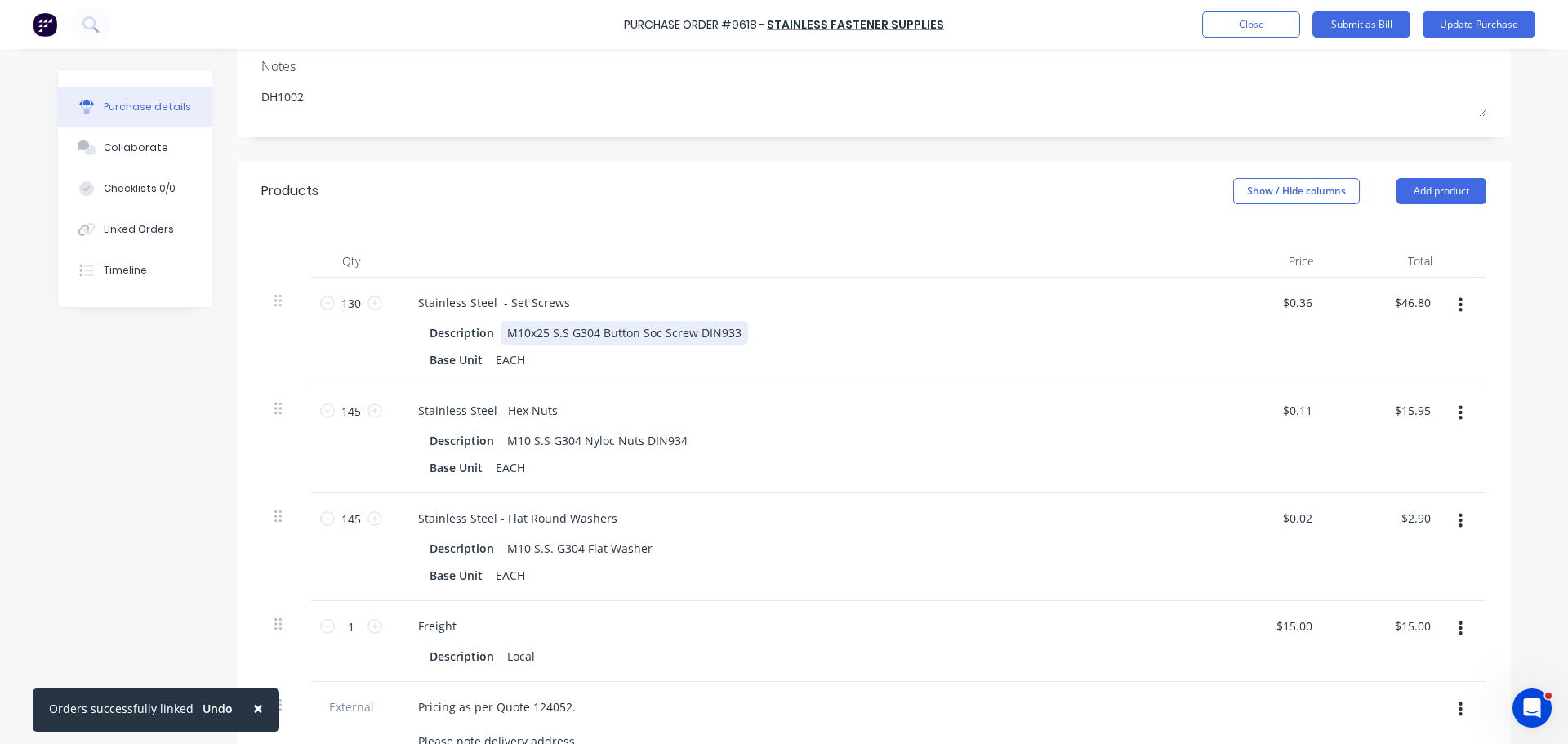
click at [1135, 336] on div "Description M10x25 S.S G304 Button Soc Screw DIN933" at bounding box center [797, 332] width 748 height 24
click at [1429, 303] on div "$46.80 $46.80" at bounding box center [1414, 303] width 50 height 24
click at [1424, 304] on input "46.80" at bounding box center [1411, 303] width 44 height 24
click at [1422, 306] on input "47.90" at bounding box center [1414, 303] width 37 height 24
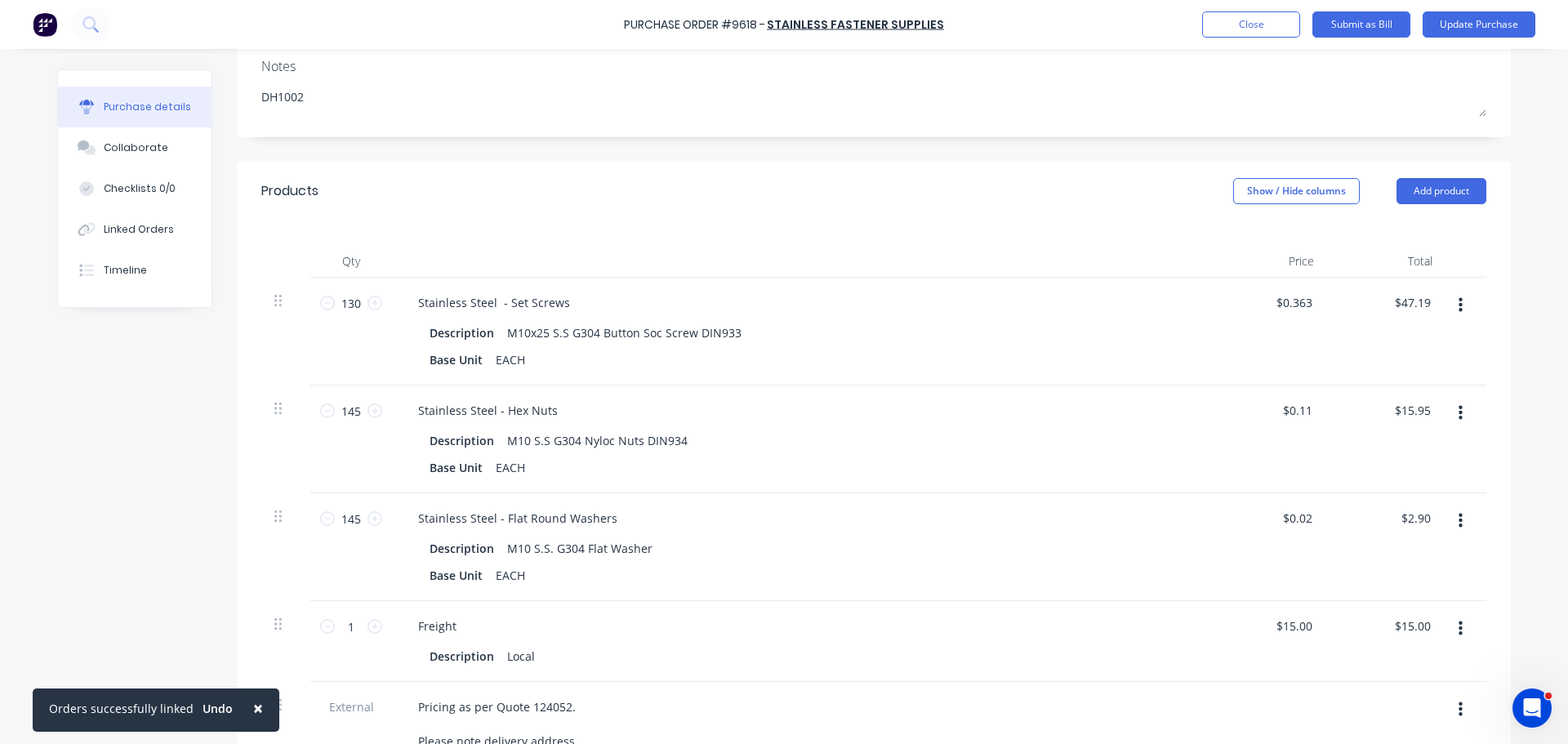
click at [1342, 350] on div "$47.19 $47.19" at bounding box center [1385, 331] width 118 height 107
click at [323, 413] on icon at bounding box center [327, 411] width 15 height 15
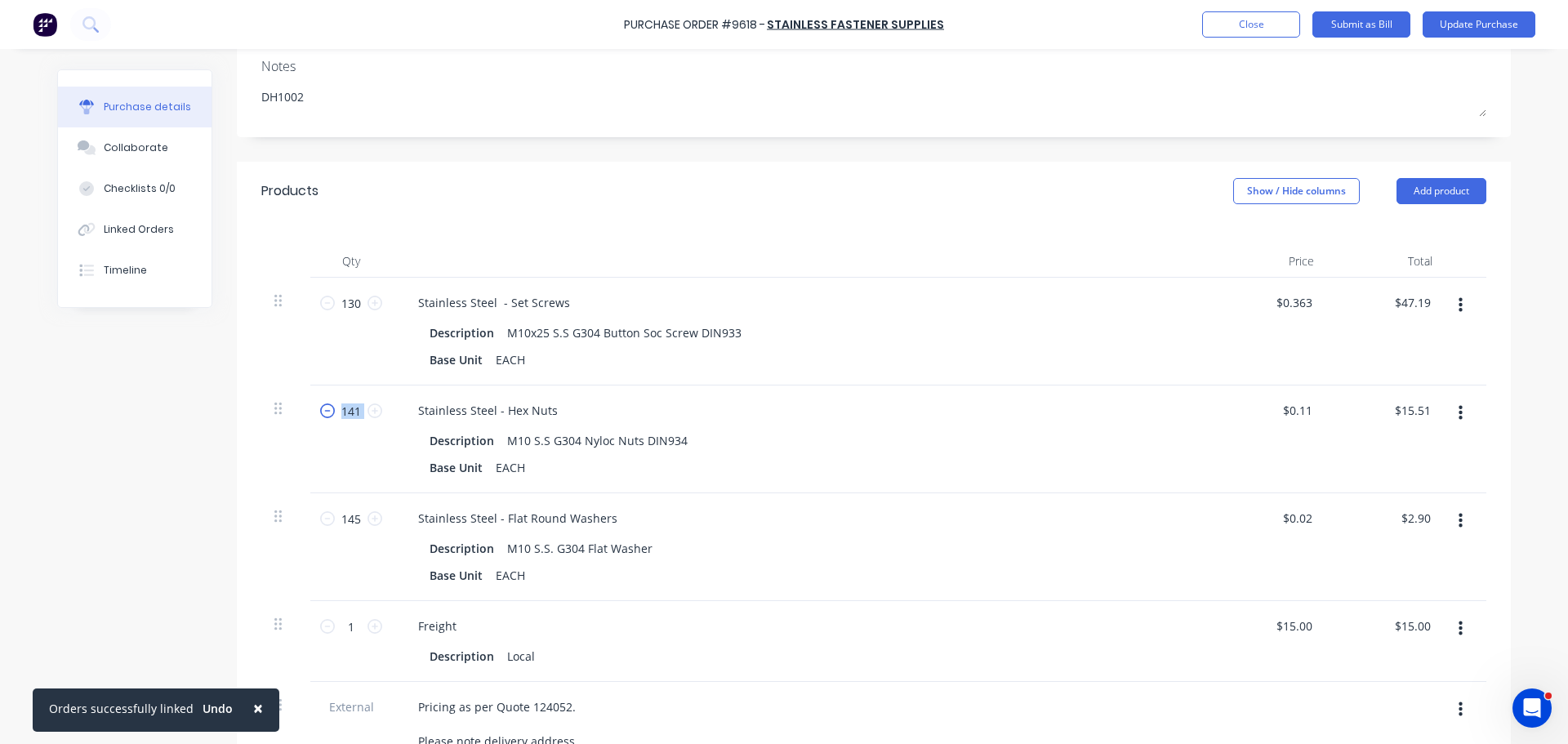
click at [323, 413] on icon at bounding box center [327, 411] width 15 height 15
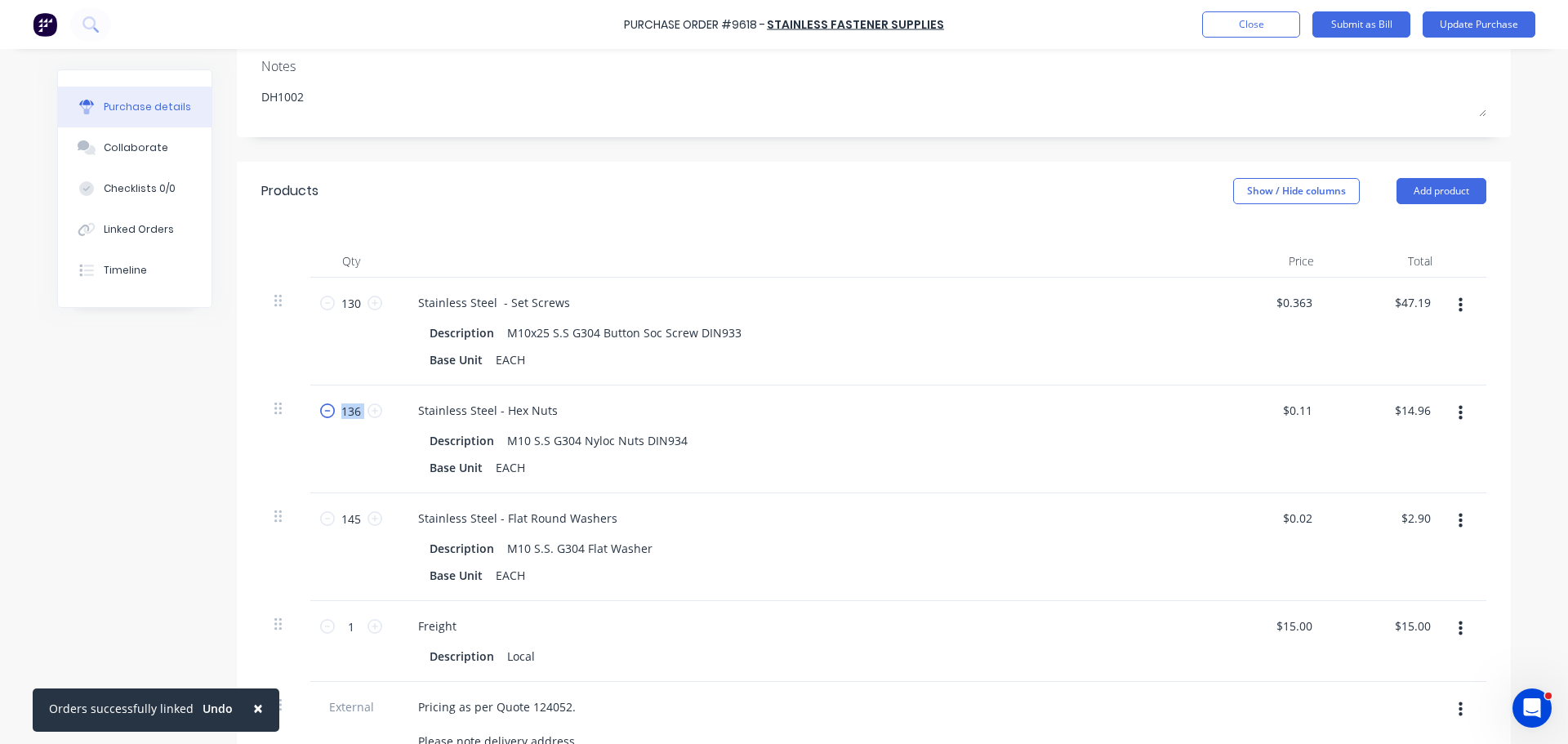
click at [323, 413] on icon at bounding box center [327, 411] width 15 height 15
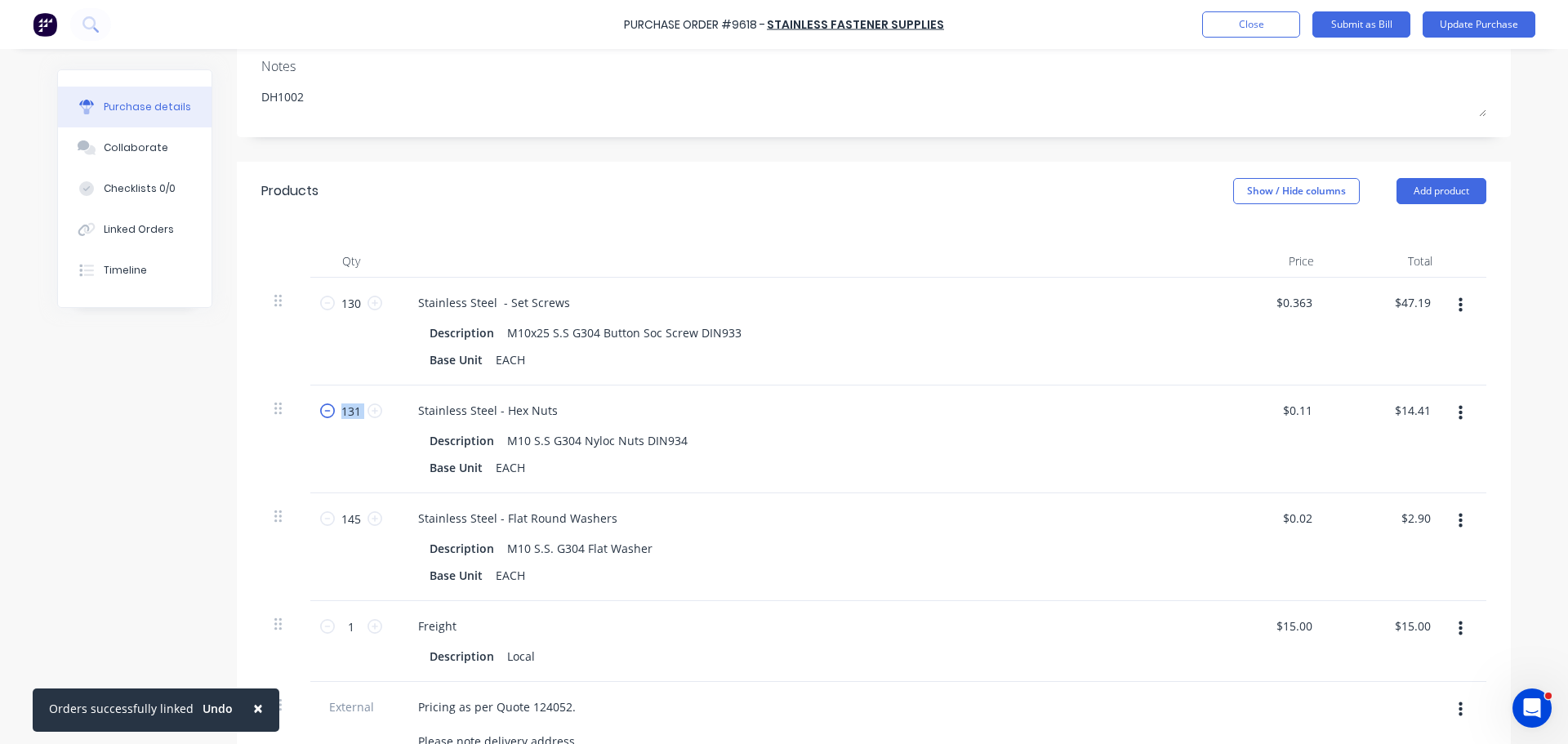
click at [323, 413] on icon at bounding box center [327, 411] width 15 height 15
click at [1429, 413] on div "$14.30 $14.30" at bounding box center [1414, 410] width 50 height 24
click at [1423, 410] on input "14.30" at bounding box center [1411, 410] width 44 height 24
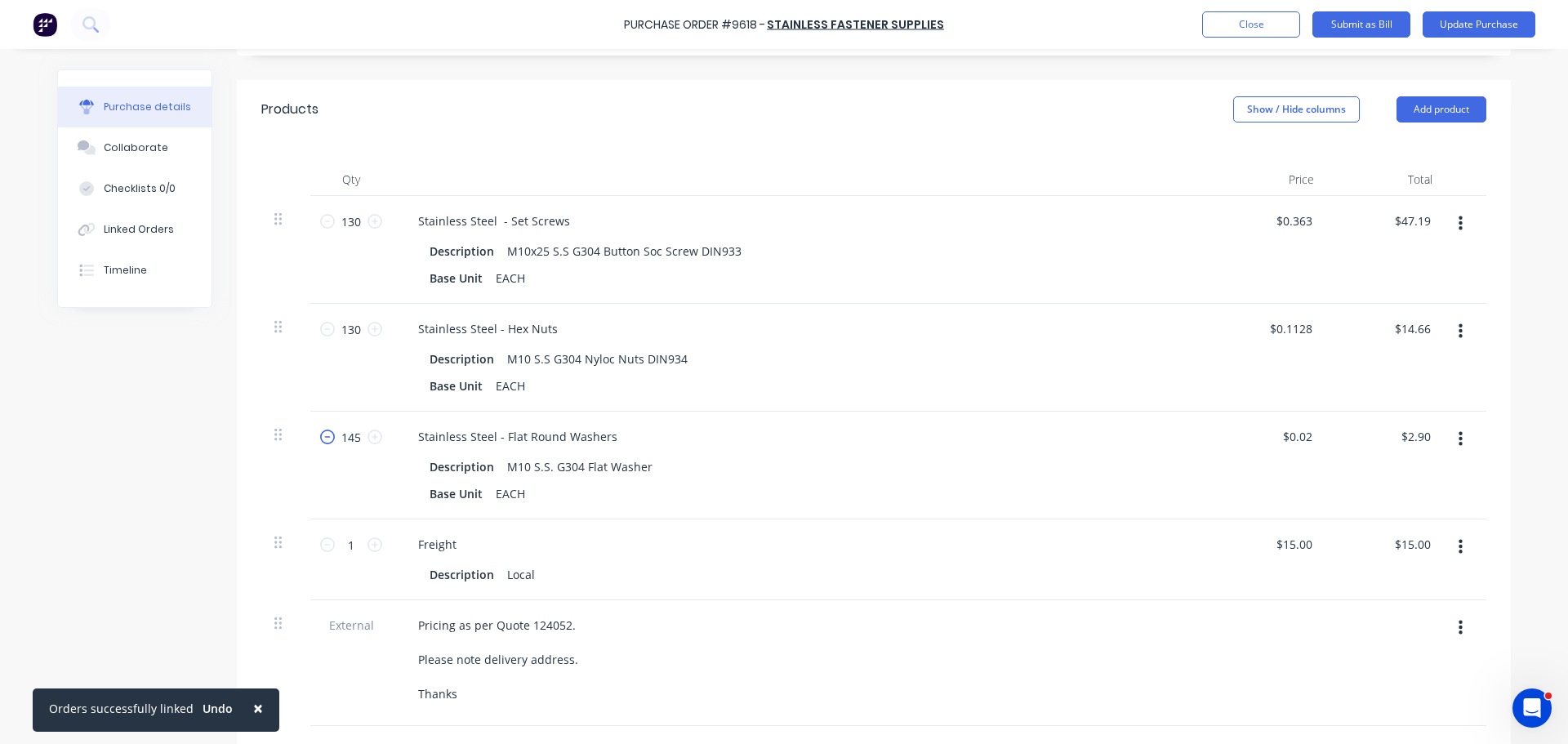
click at [323, 435] on icon at bounding box center [327, 437] width 15 height 15
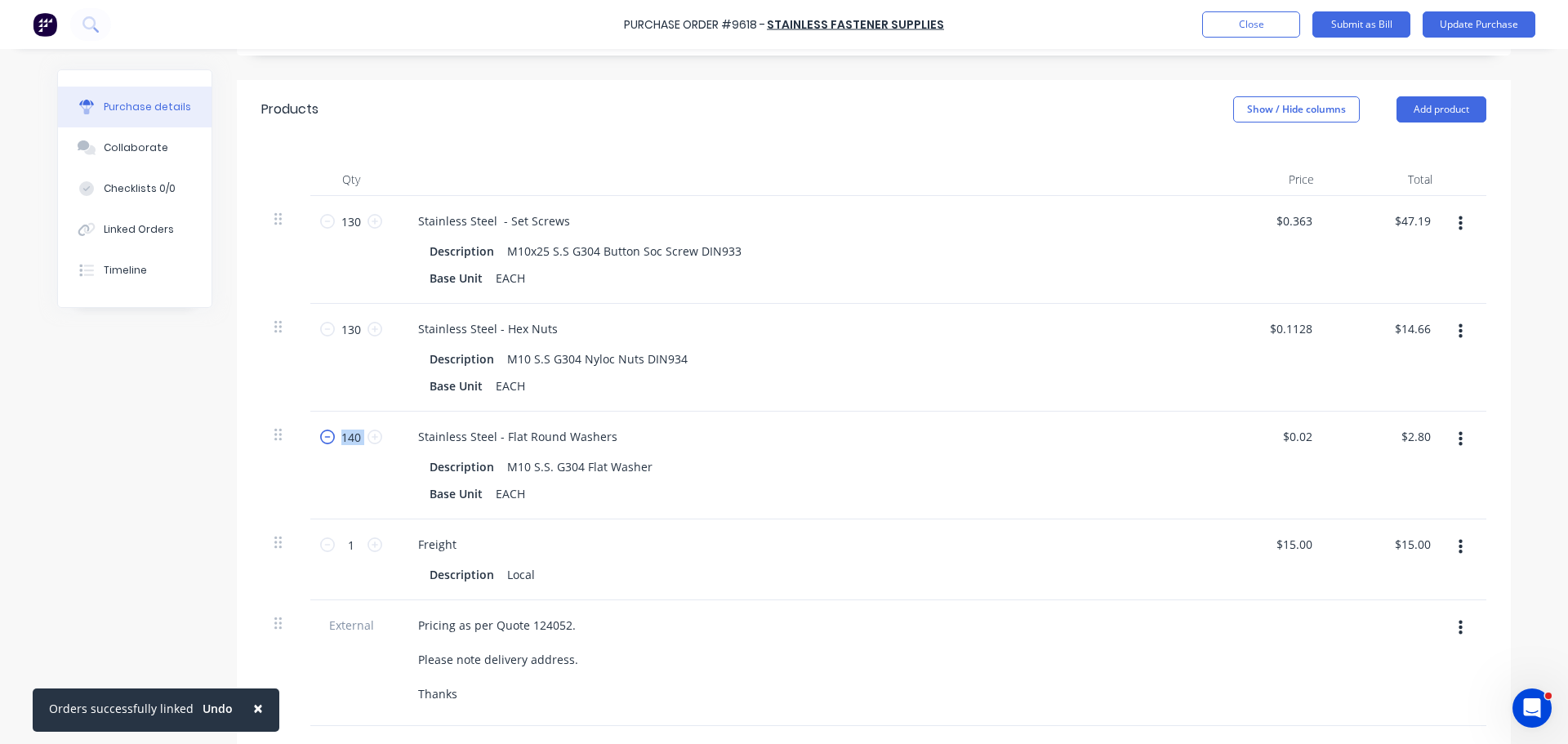
click at [323, 435] on icon at bounding box center [327, 437] width 15 height 15
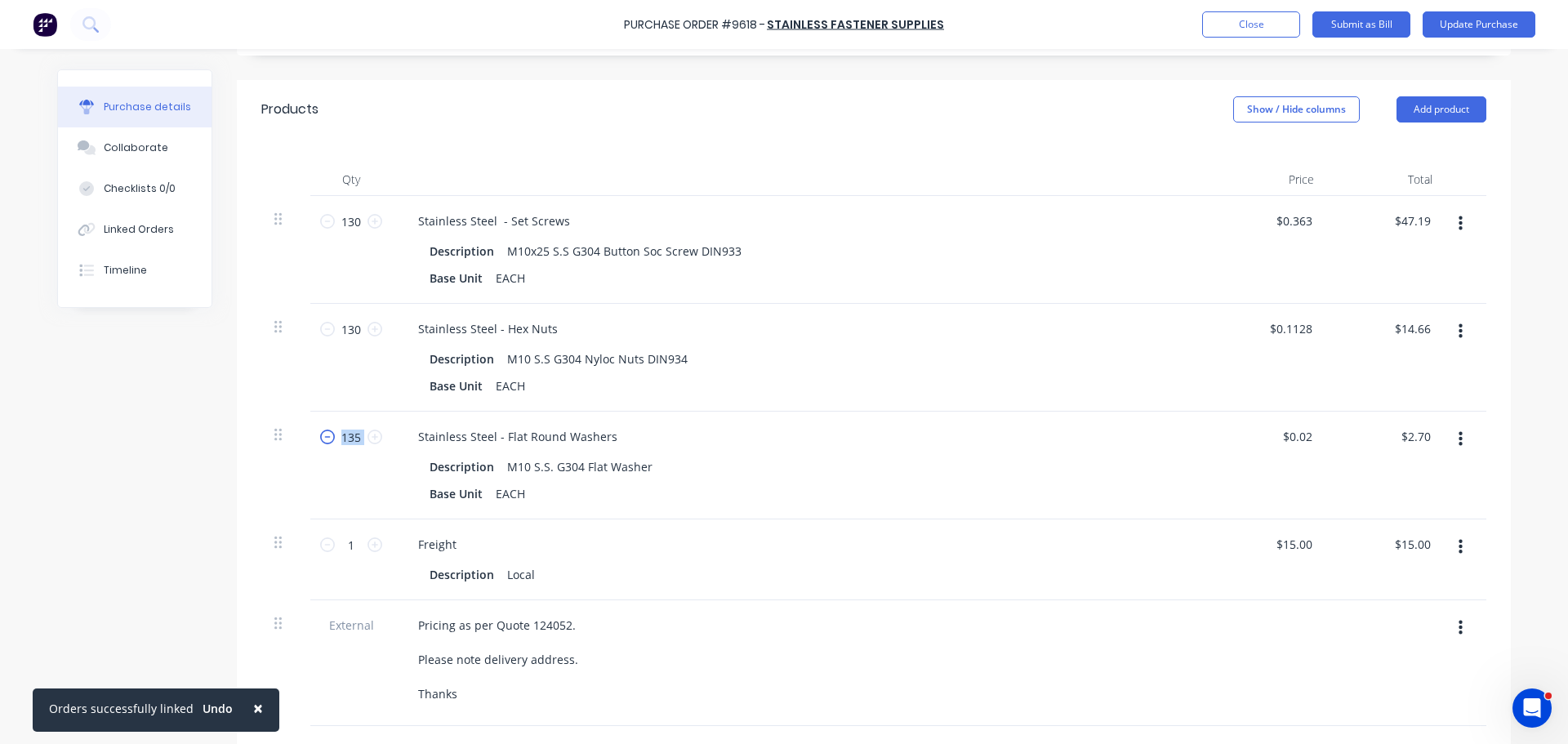
click at [323, 435] on icon at bounding box center [327, 437] width 15 height 15
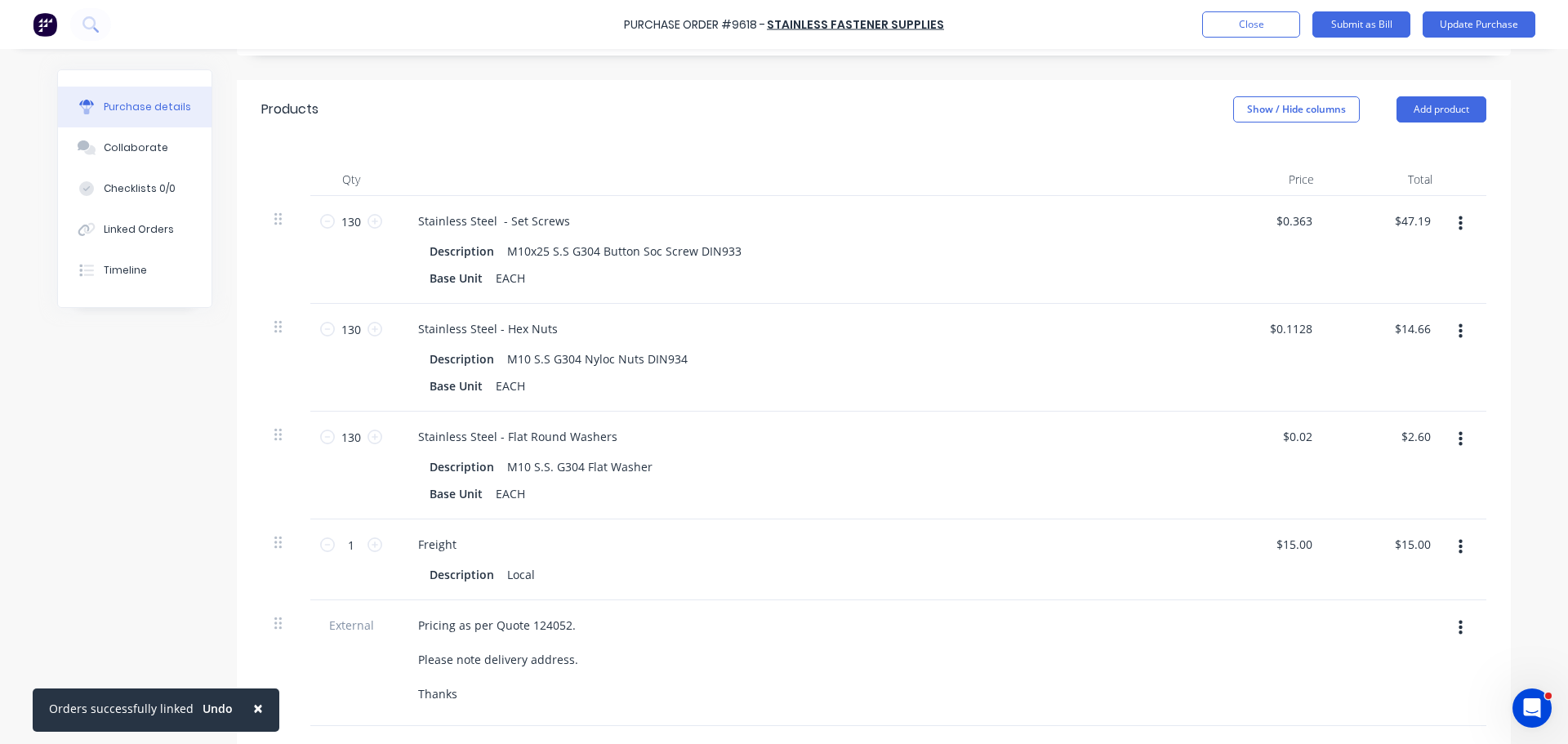
click at [1156, 422] on div "Stainless Steel - Flat Round Washers Description M10 S.S. G304 Flat Washer Base…" at bounding box center [800, 465] width 817 height 107
click at [1428, 439] on div "$2.60 $2.60" at bounding box center [1418, 436] width 44 height 24
click at [1423, 435] on input "2.60" at bounding box center [1418, 436] width 31 height 24
click at [943, 537] on div "Freight" at bounding box center [800, 544] width 790 height 24
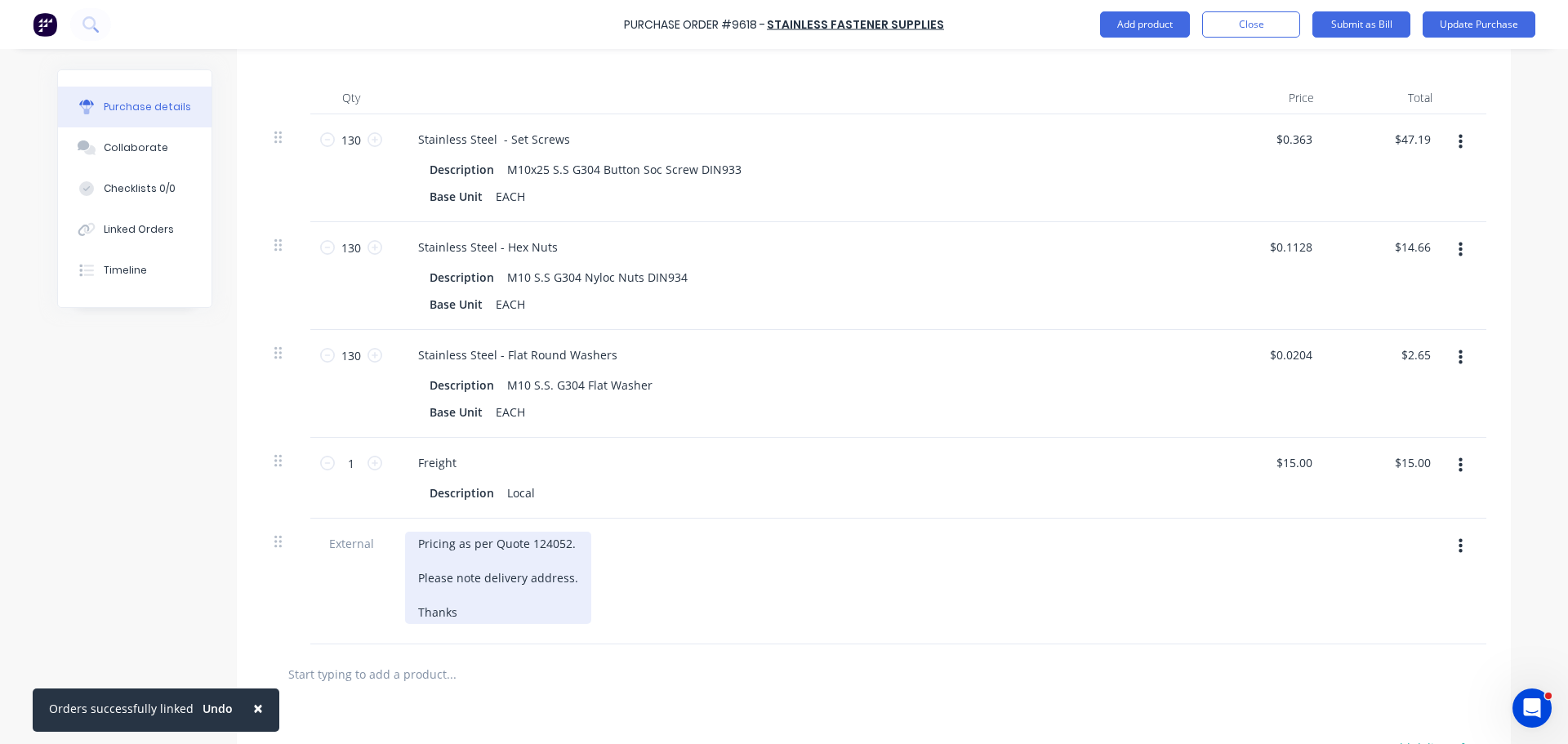
click at [518, 545] on div "Pricing as per Quote 124052. Please note delivery address. Thanks" at bounding box center [498, 578] width 186 height 93
click at [588, 548] on div "PRICING AS PER QUOTE: 124052. Please note delivery address. Thanks" at bounding box center [507, 578] width 203 height 93
click at [569, 580] on div "PRICING AS PER QUOTE: 124052 Please note delivery address. Thanks" at bounding box center [505, 578] width 200 height 93
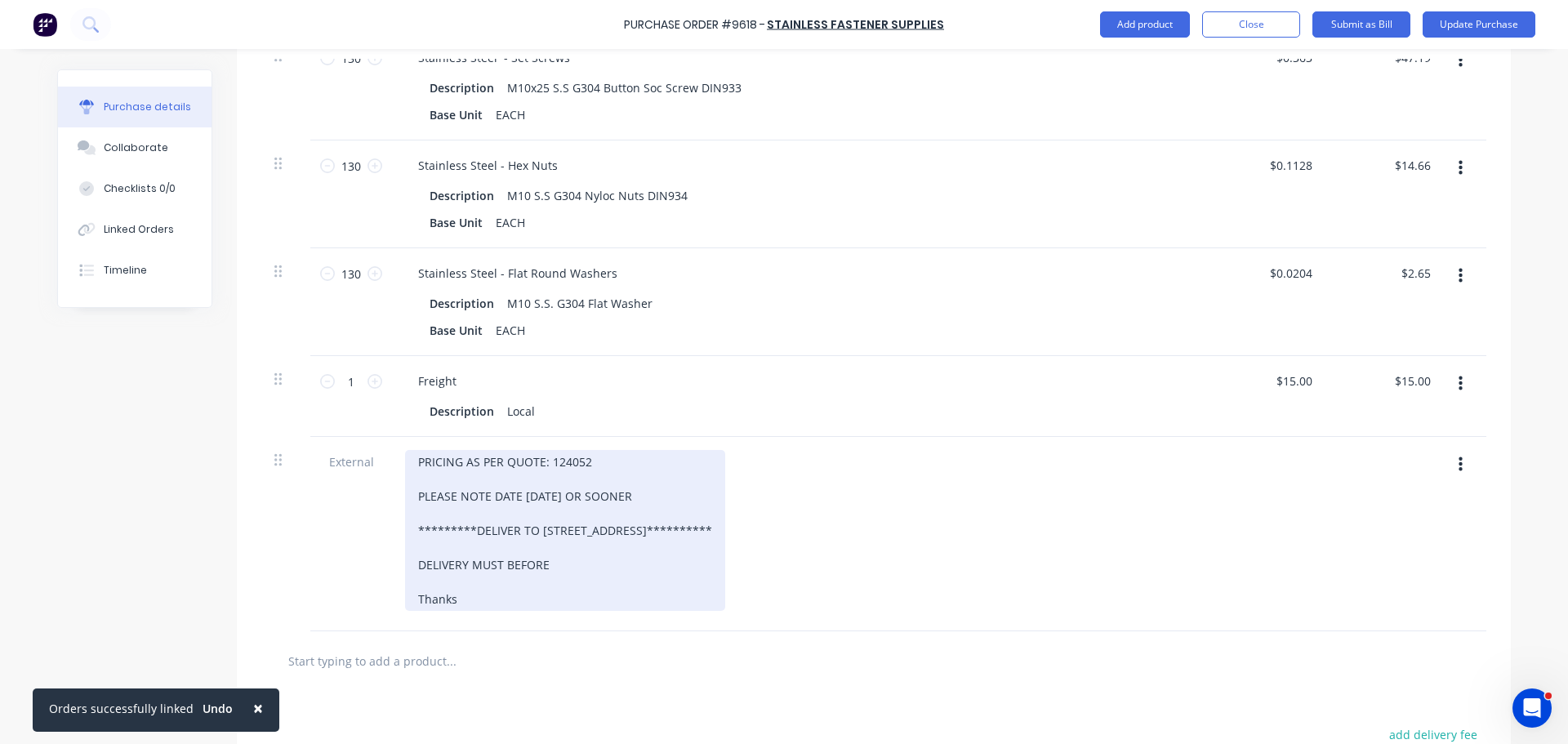
click at [501, 567] on div "**********" at bounding box center [565, 530] width 320 height 161
click at [567, 570] on div "**********" at bounding box center [565, 530] width 320 height 161
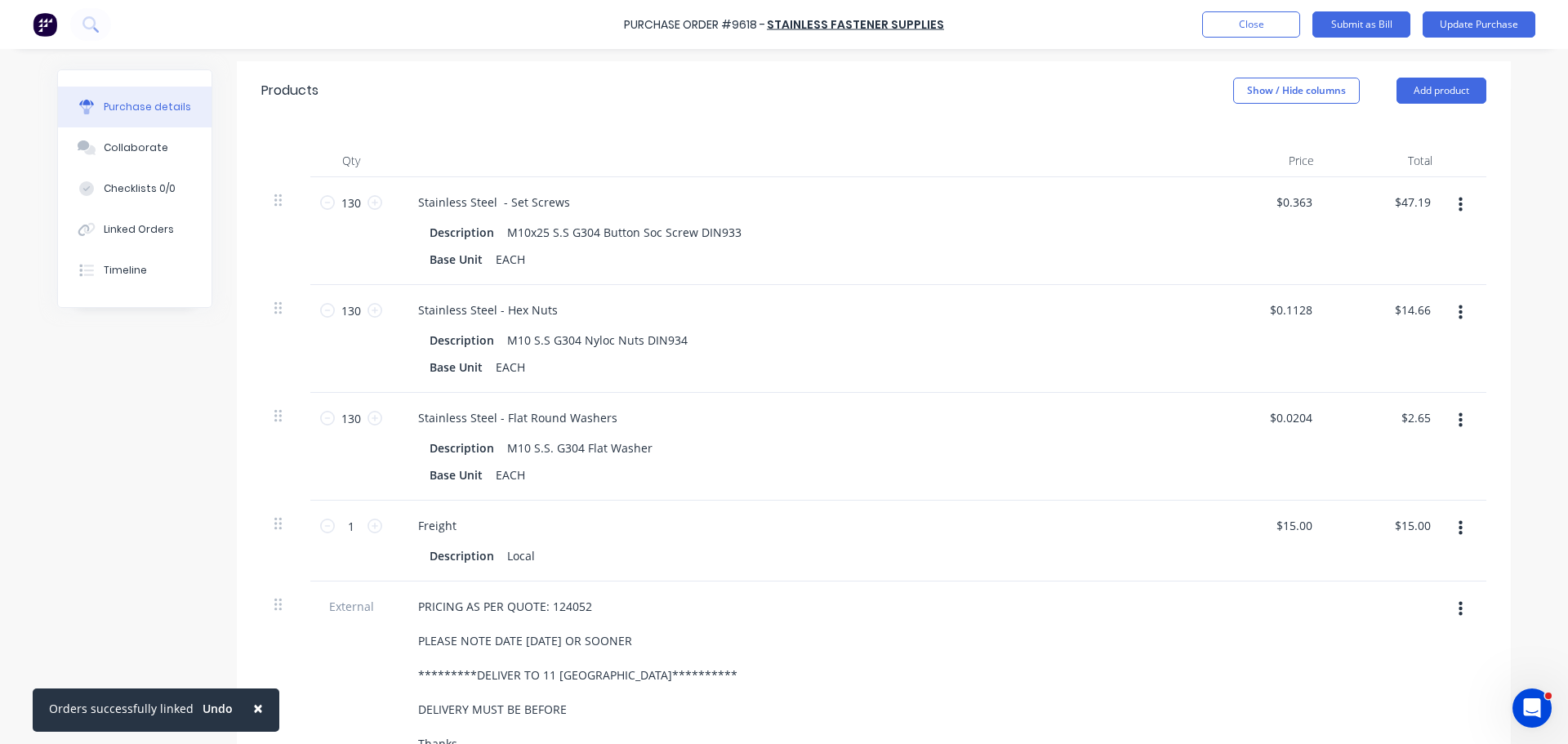
scroll to position [408, 0]
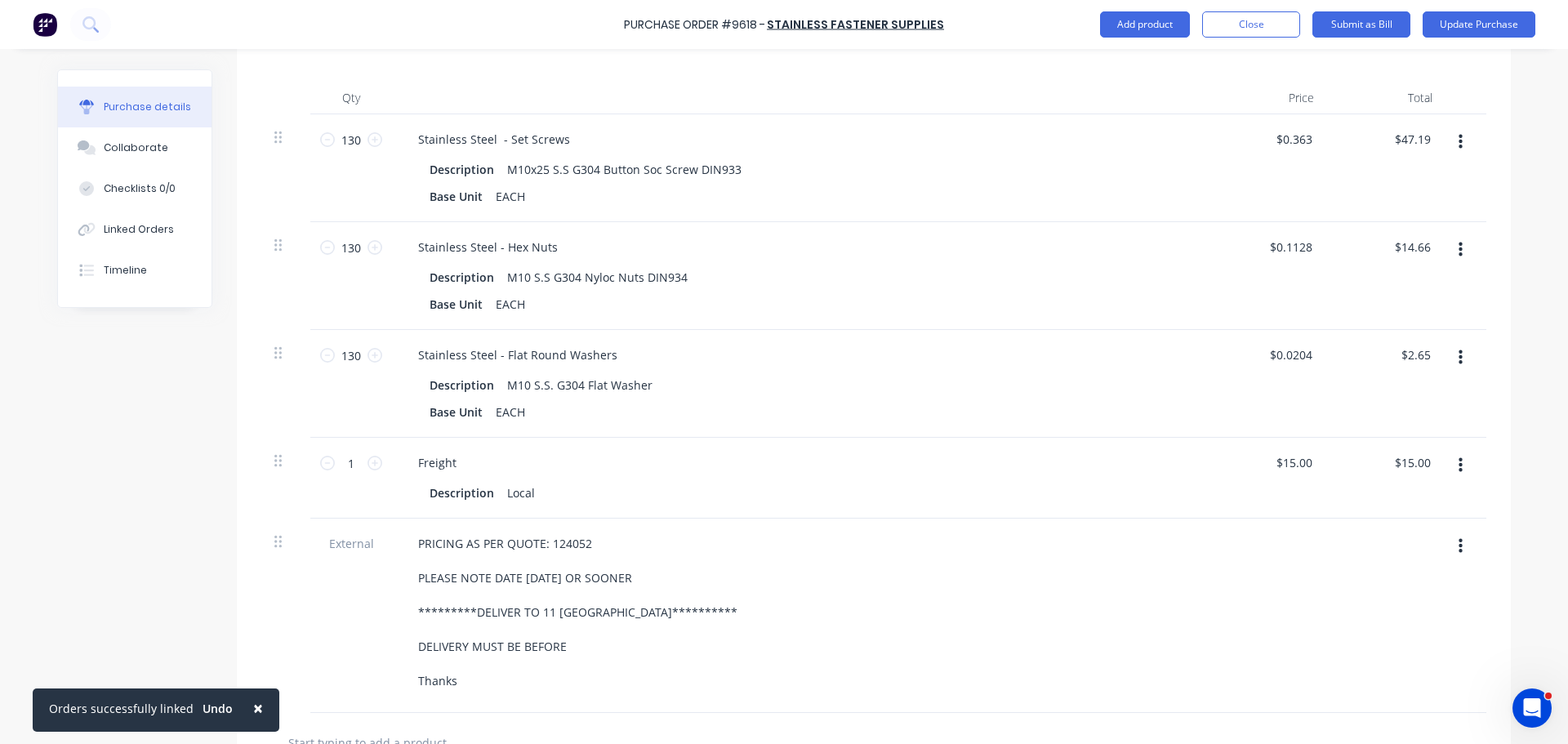
click at [1002, 611] on div "**********" at bounding box center [800, 612] width 790 height 161
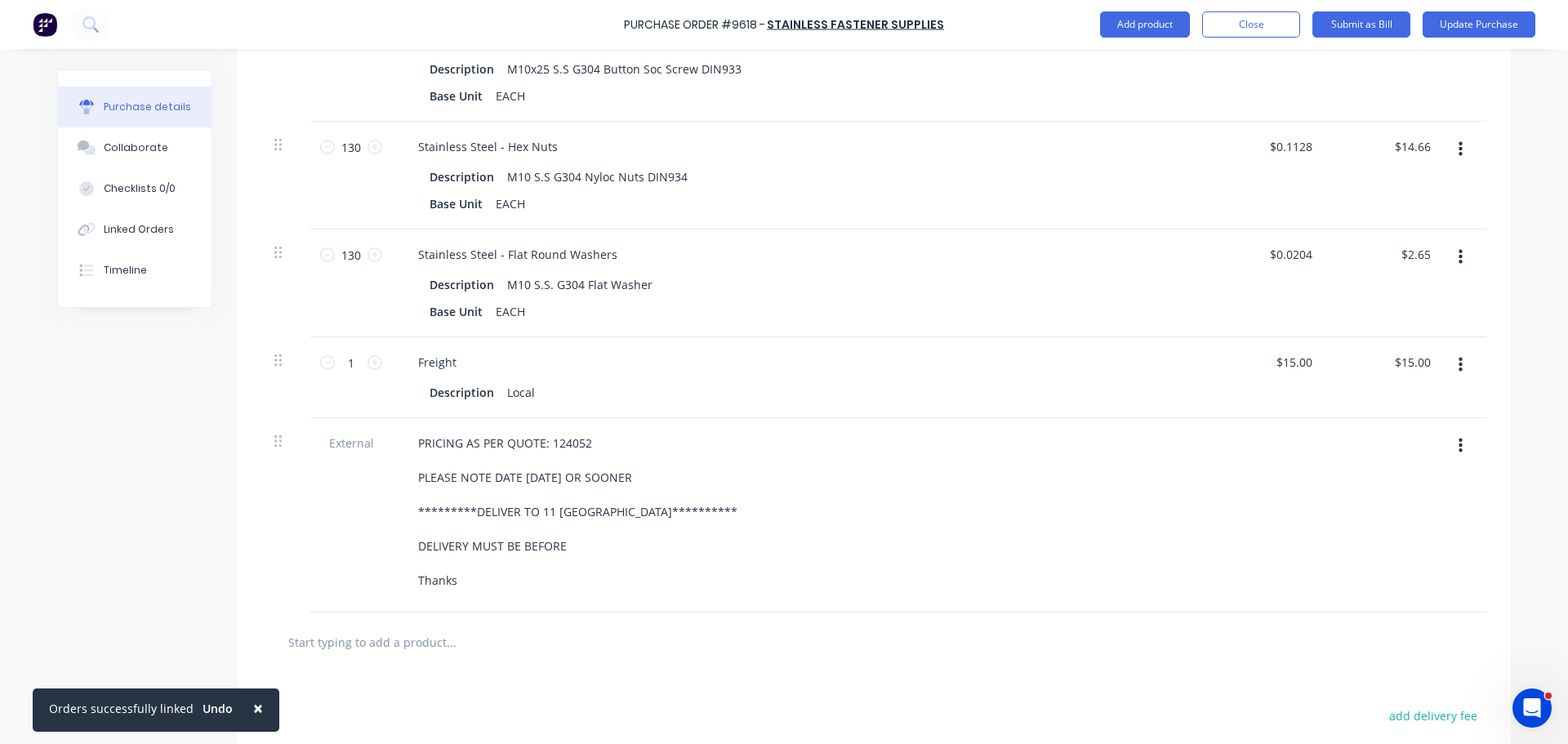
scroll to position [571, 0]
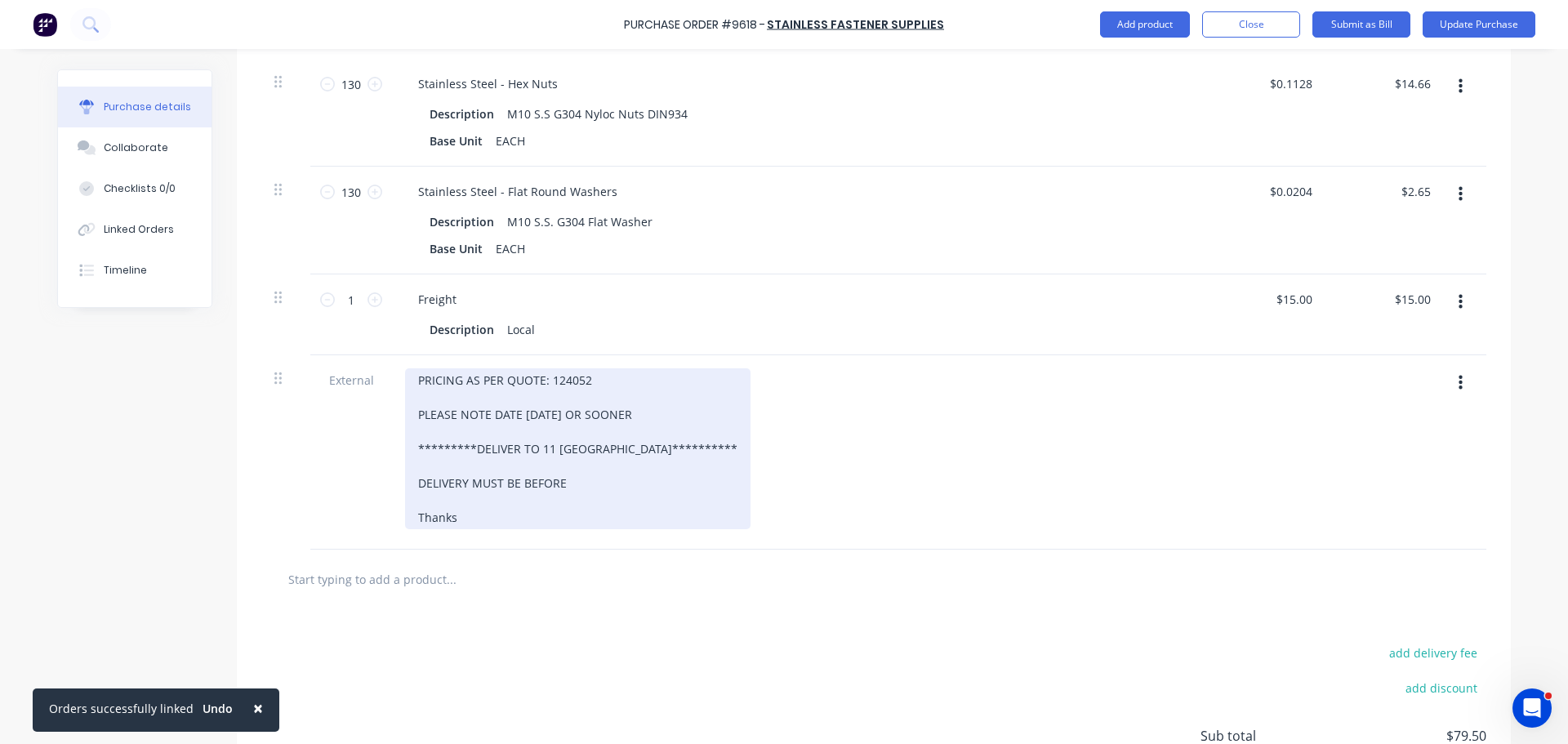
click at [582, 491] on div "**********" at bounding box center [578, 448] width 346 height 161
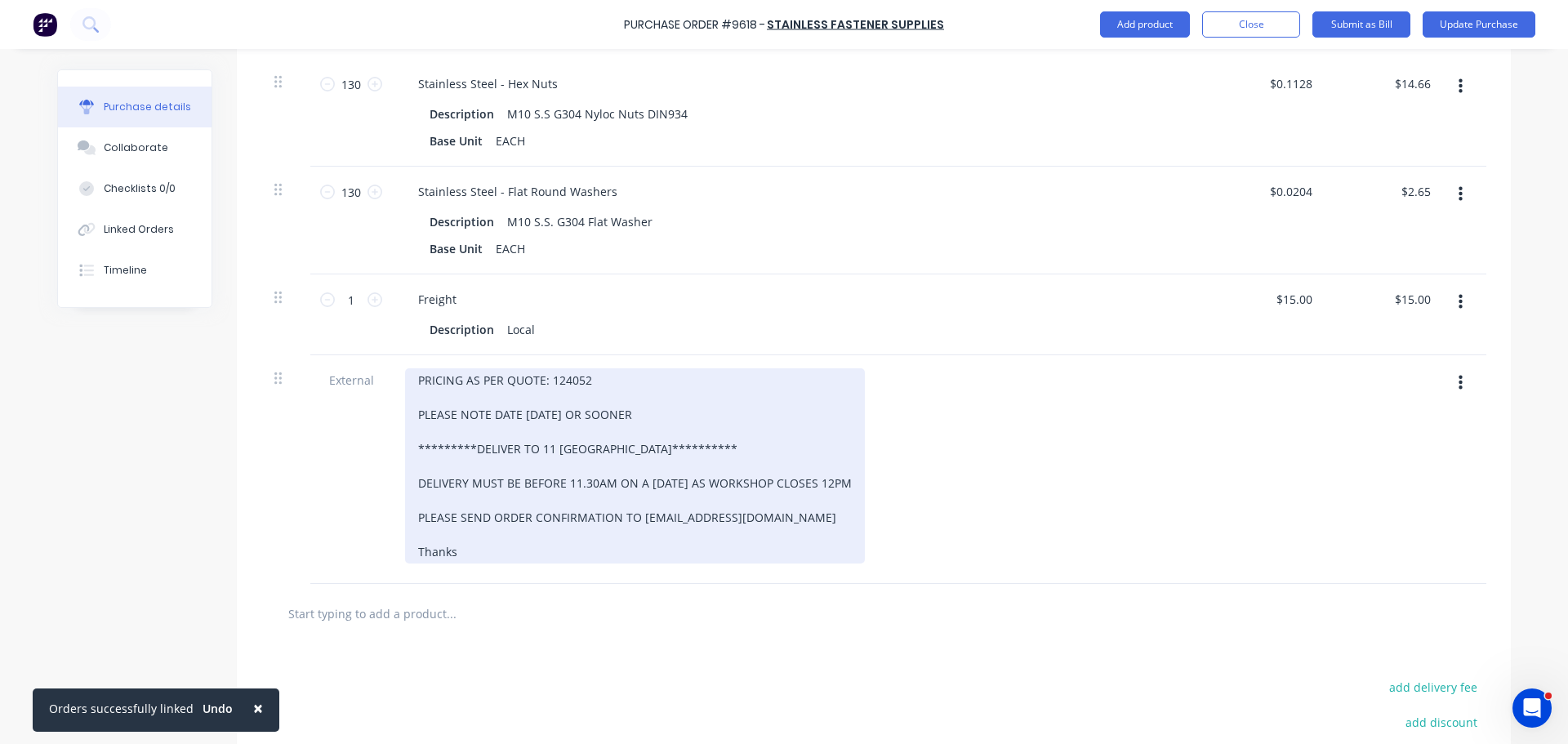
click at [467, 555] on div "**********" at bounding box center [635, 465] width 460 height 195
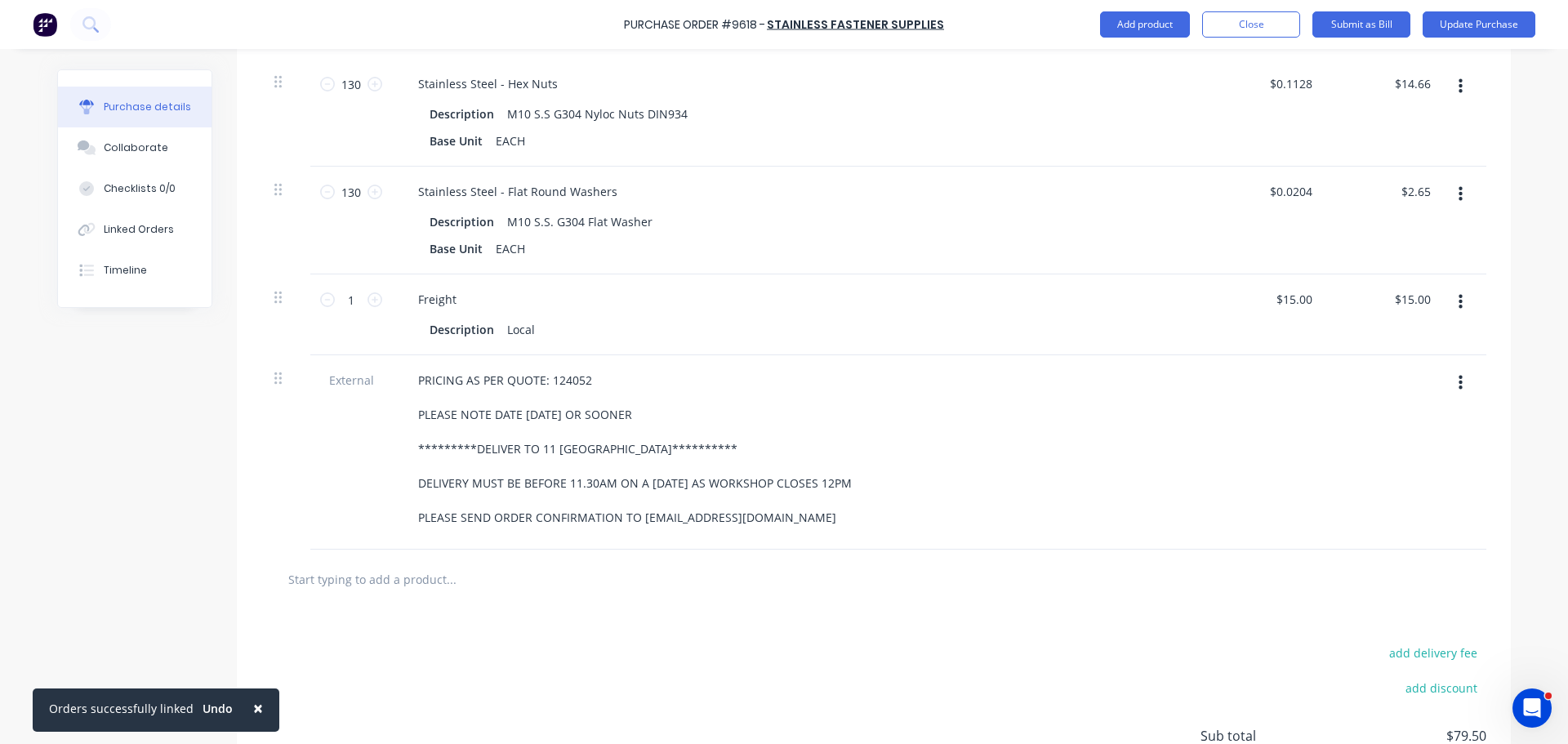
click at [254, 706] on span "×" at bounding box center [258, 708] width 10 height 23
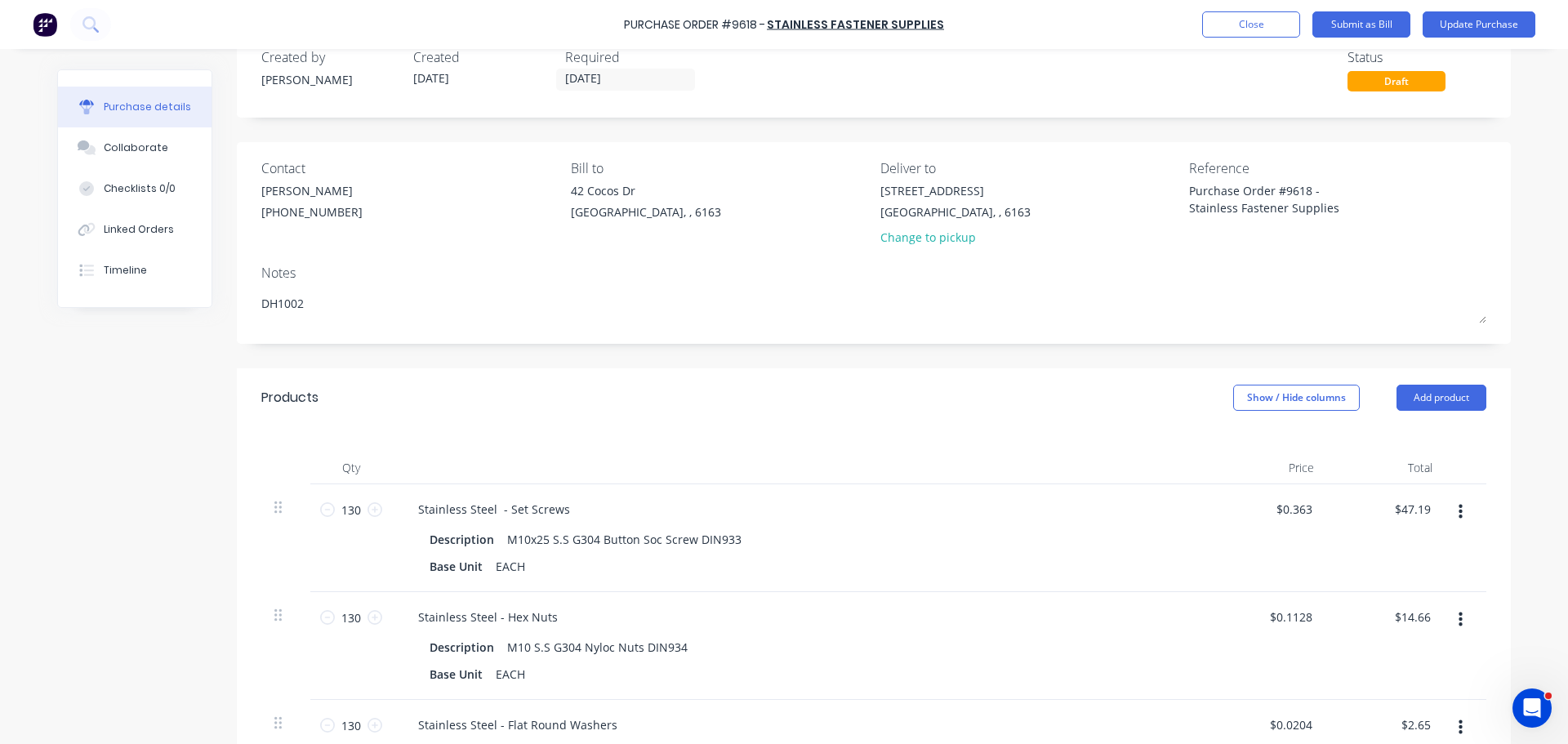
scroll to position [0, 0]
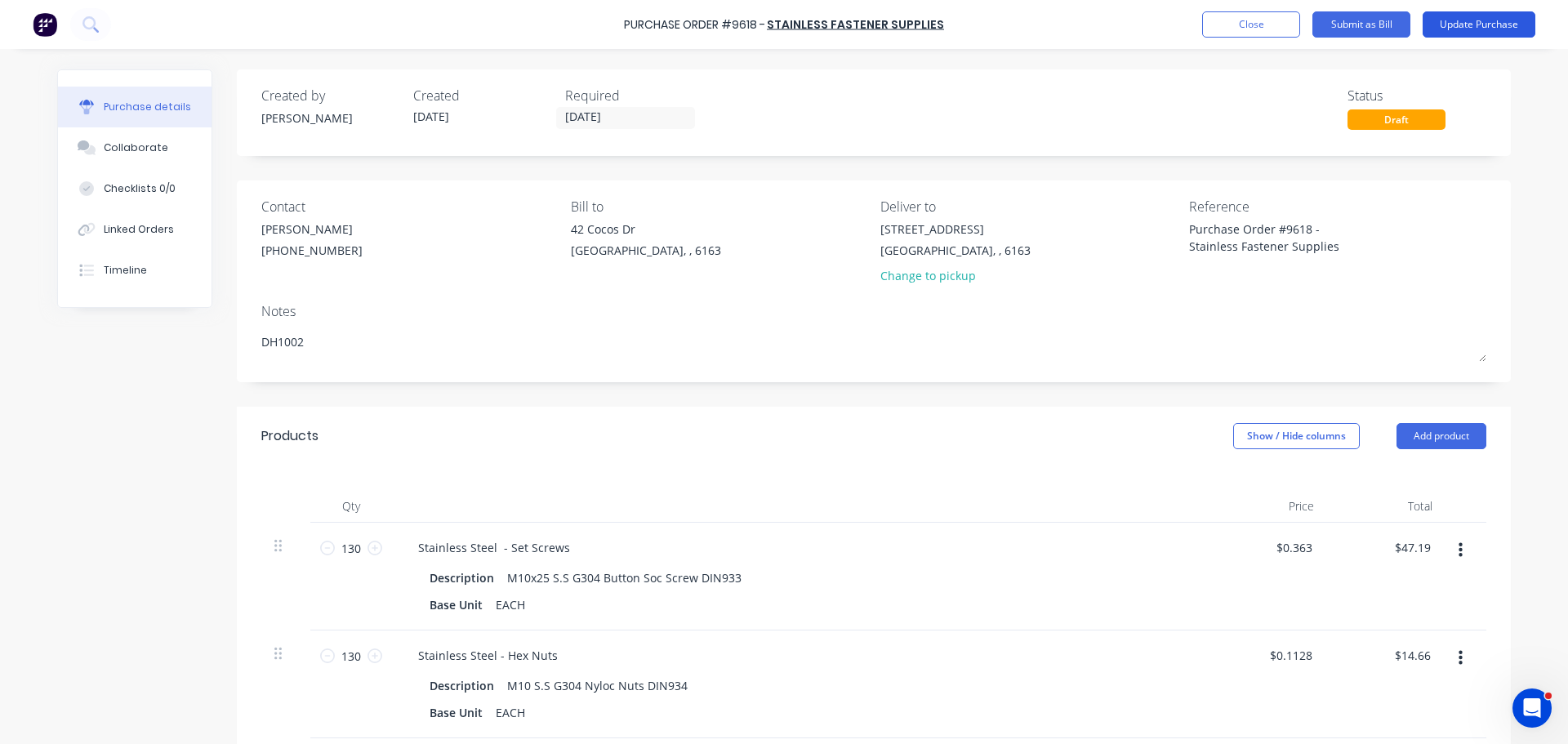
click at [1490, 30] on button "Update Purchase" at bounding box center [1479, 25] width 112 height 26
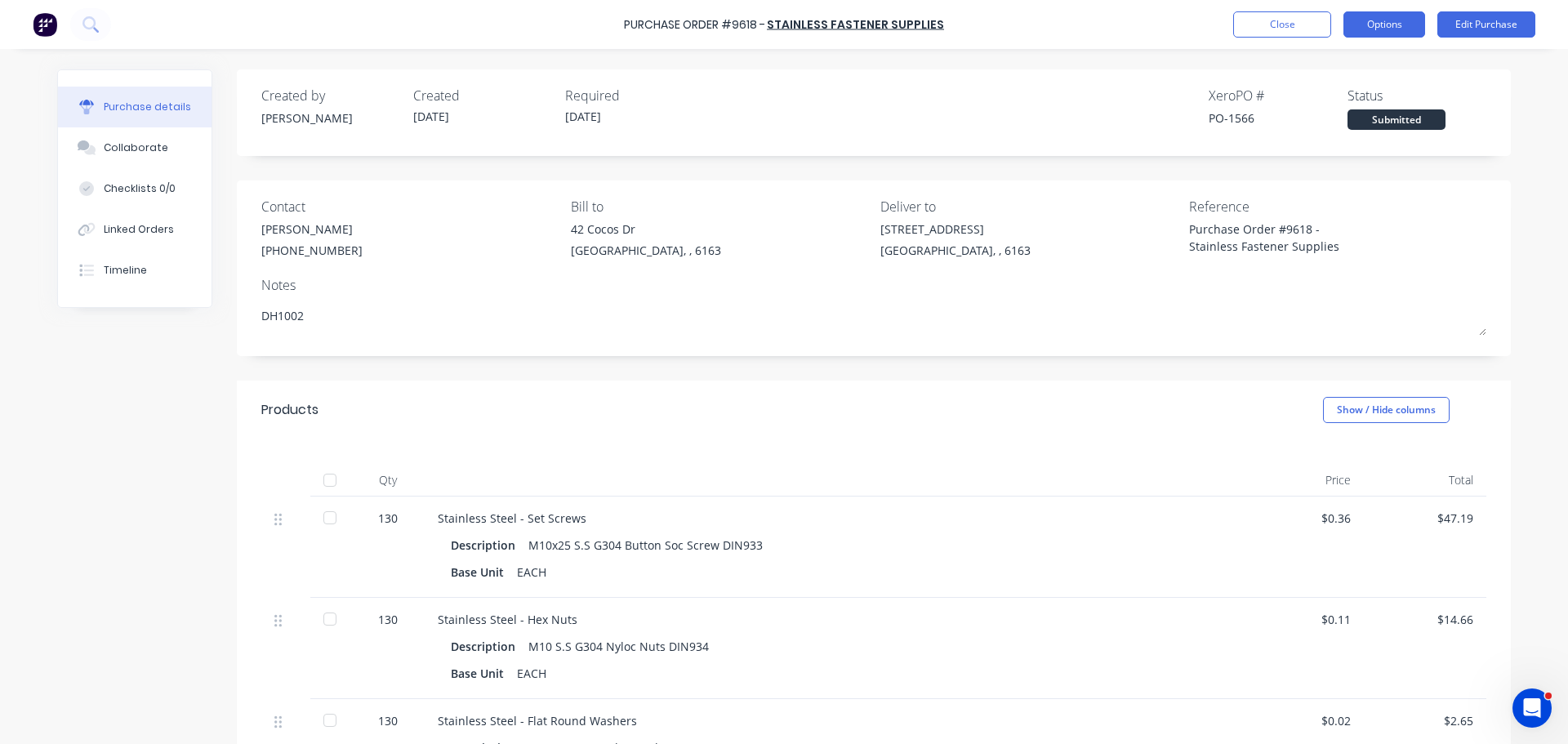
click at [1389, 26] on button "Options" at bounding box center [1384, 25] width 82 height 26
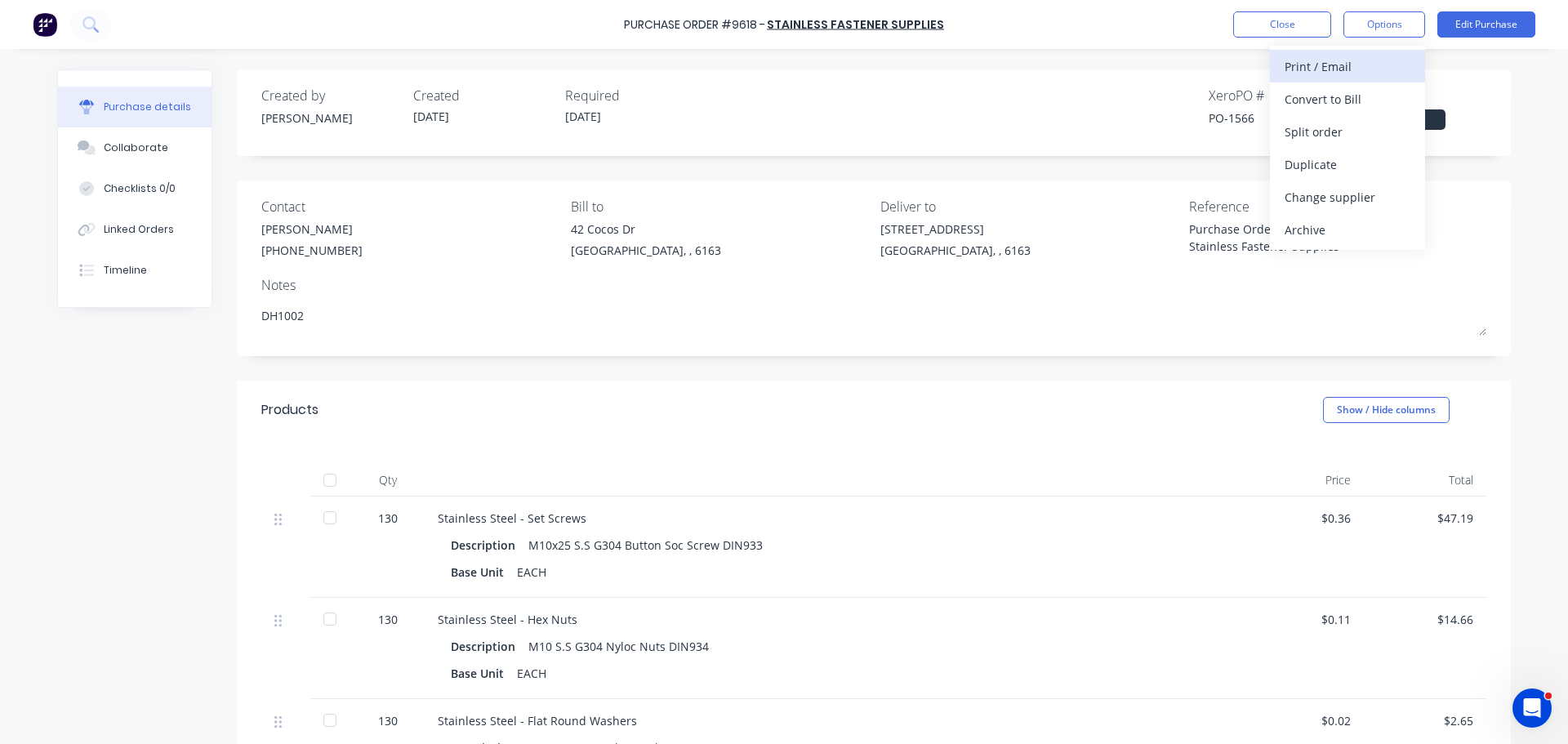
click at [1341, 67] on div "Print / Email" at bounding box center [1347, 66] width 126 height 24
click at [1320, 100] on div "With pricing" at bounding box center [1347, 99] width 126 height 24
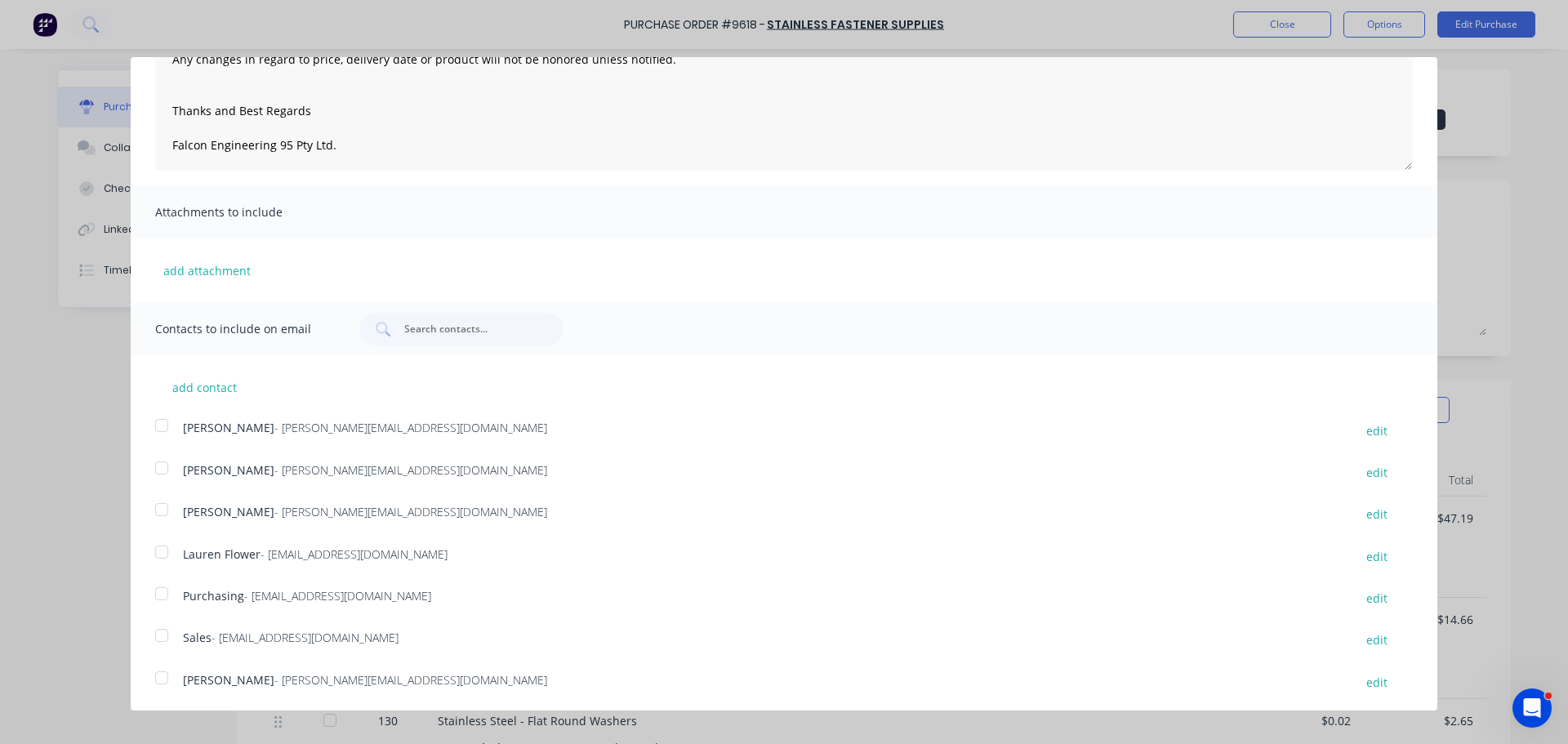
scroll to position [172, 0]
click at [167, 636] on div at bounding box center [162, 634] width 33 height 33
click at [166, 599] on div at bounding box center [162, 592] width 33 height 33
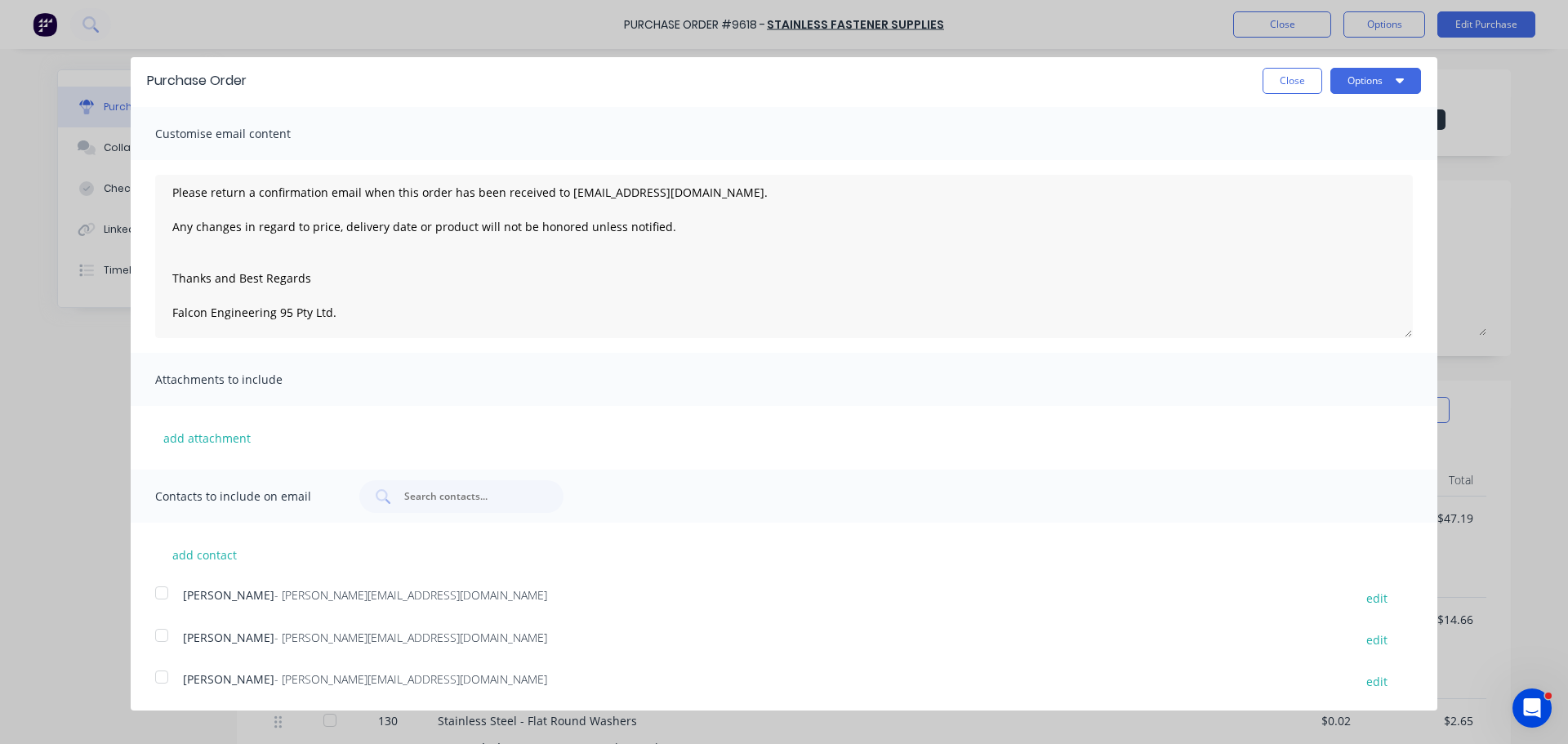
scroll to position [0, 0]
click at [1375, 83] on button "Options" at bounding box center [1375, 84] width 91 height 26
click at [1298, 165] on div "Email" at bounding box center [1343, 158] width 126 height 24
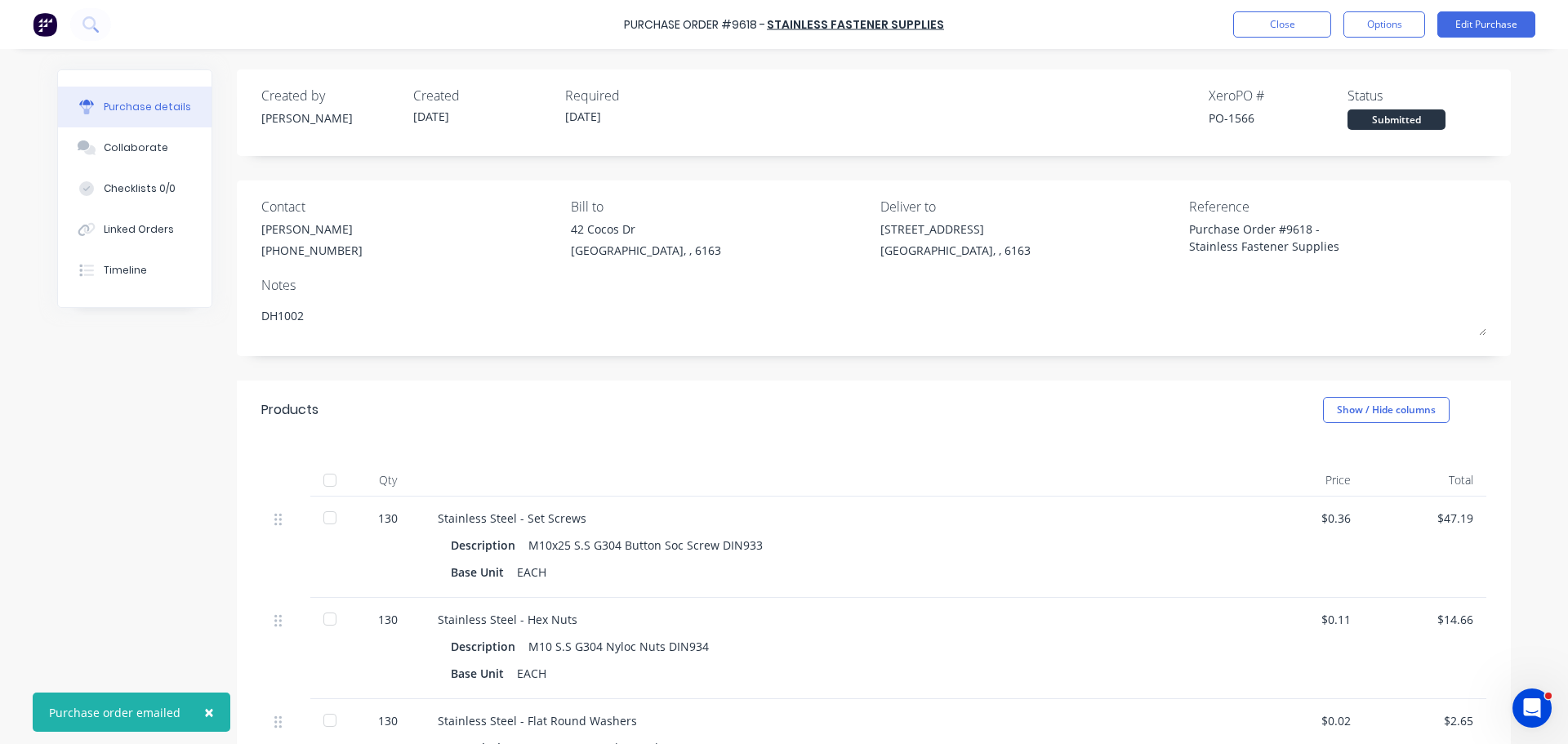
drag, startPoint x: 207, startPoint y: 711, endPoint x: 216, endPoint y: 692, distance: 21.0
click at [207, 710] on span "×" at bounding box center [209, 713] width 10 height 23
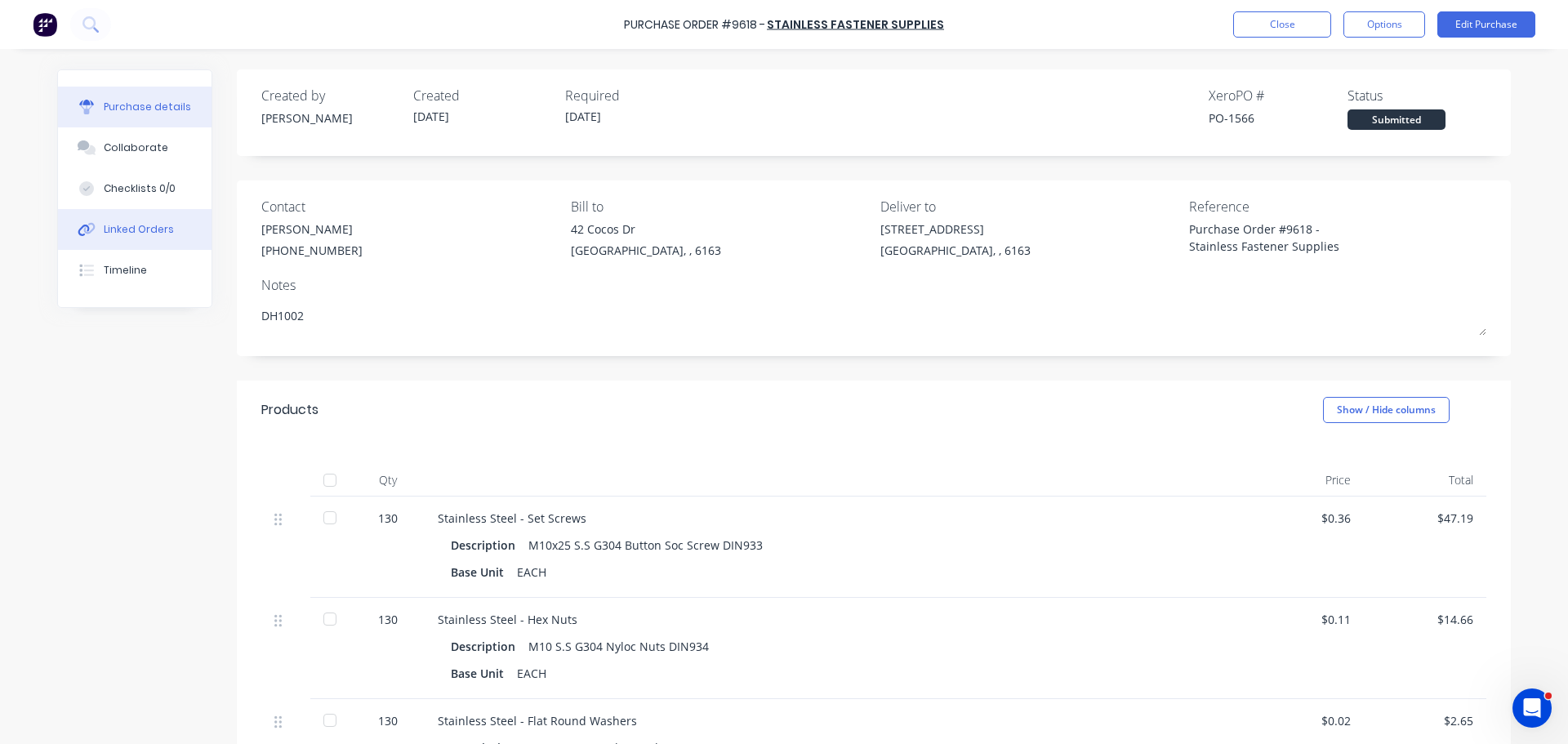
click at [145, 227] on div "Linked Orders" at bounding box center [138, 230] width 70 height 15
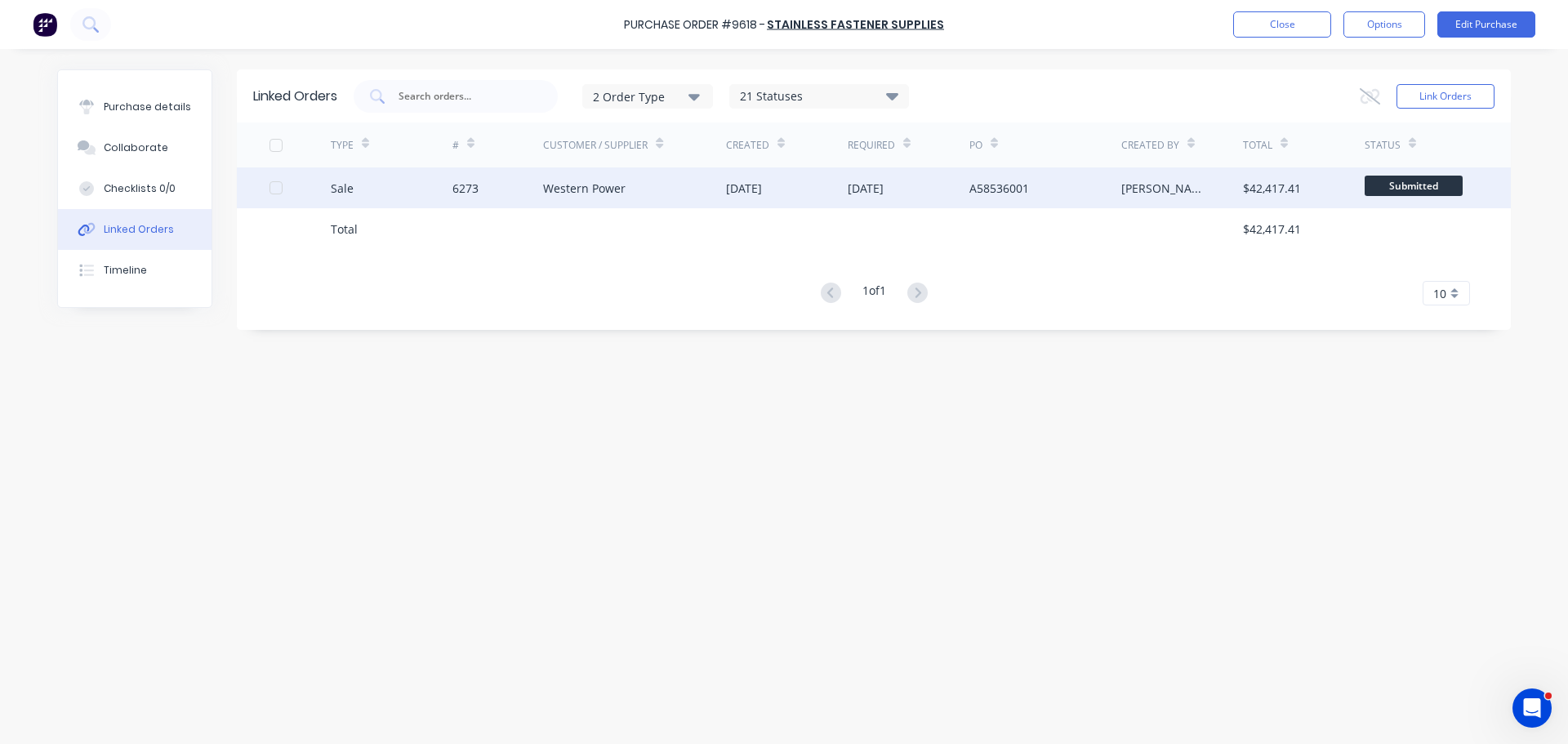
click at [674, 190] on div "Western Power" at bounding box center [634, 187] width 183 height 41
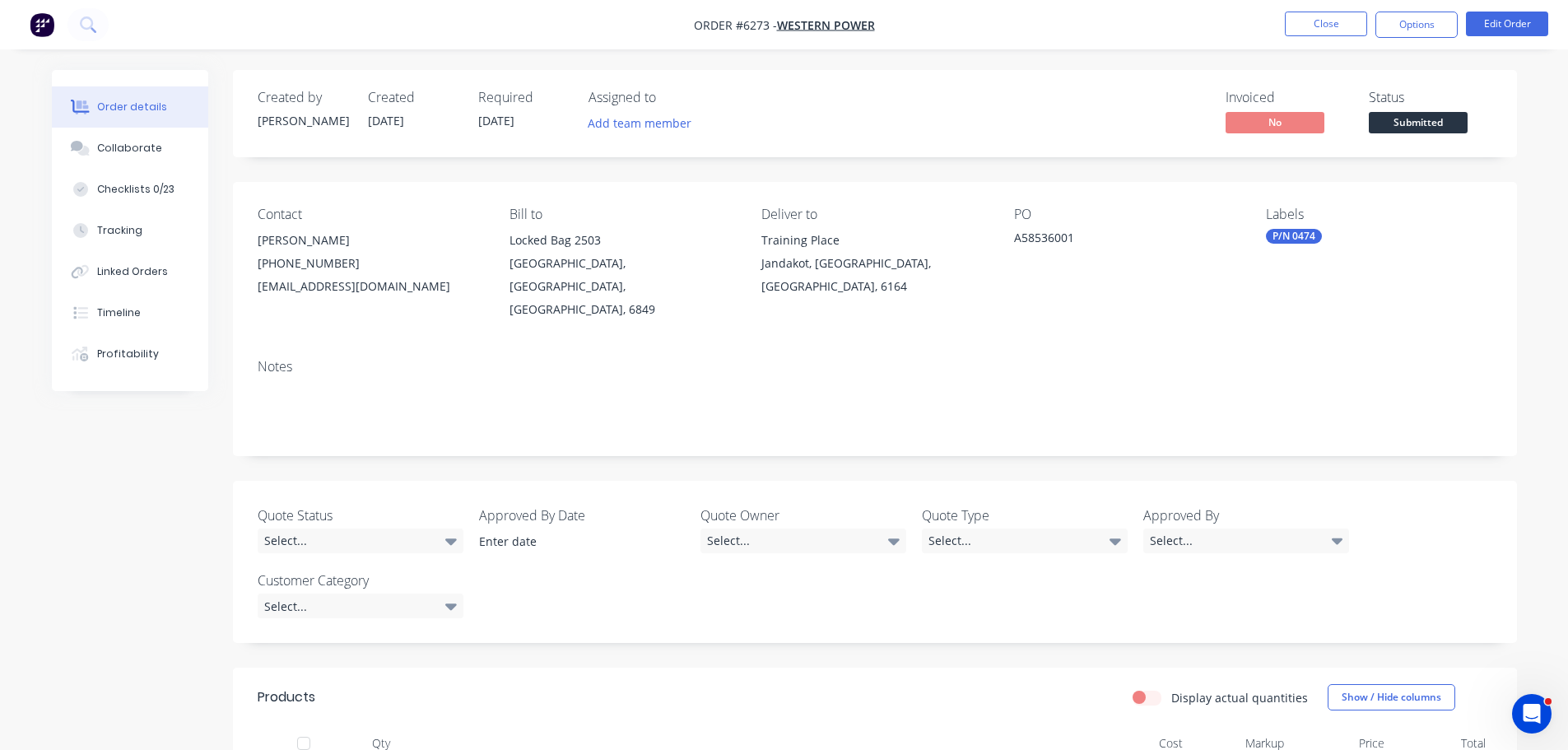
click at [1420, 118] on span "Submitted" at bounding box center [1418, 122] width 99 height 21
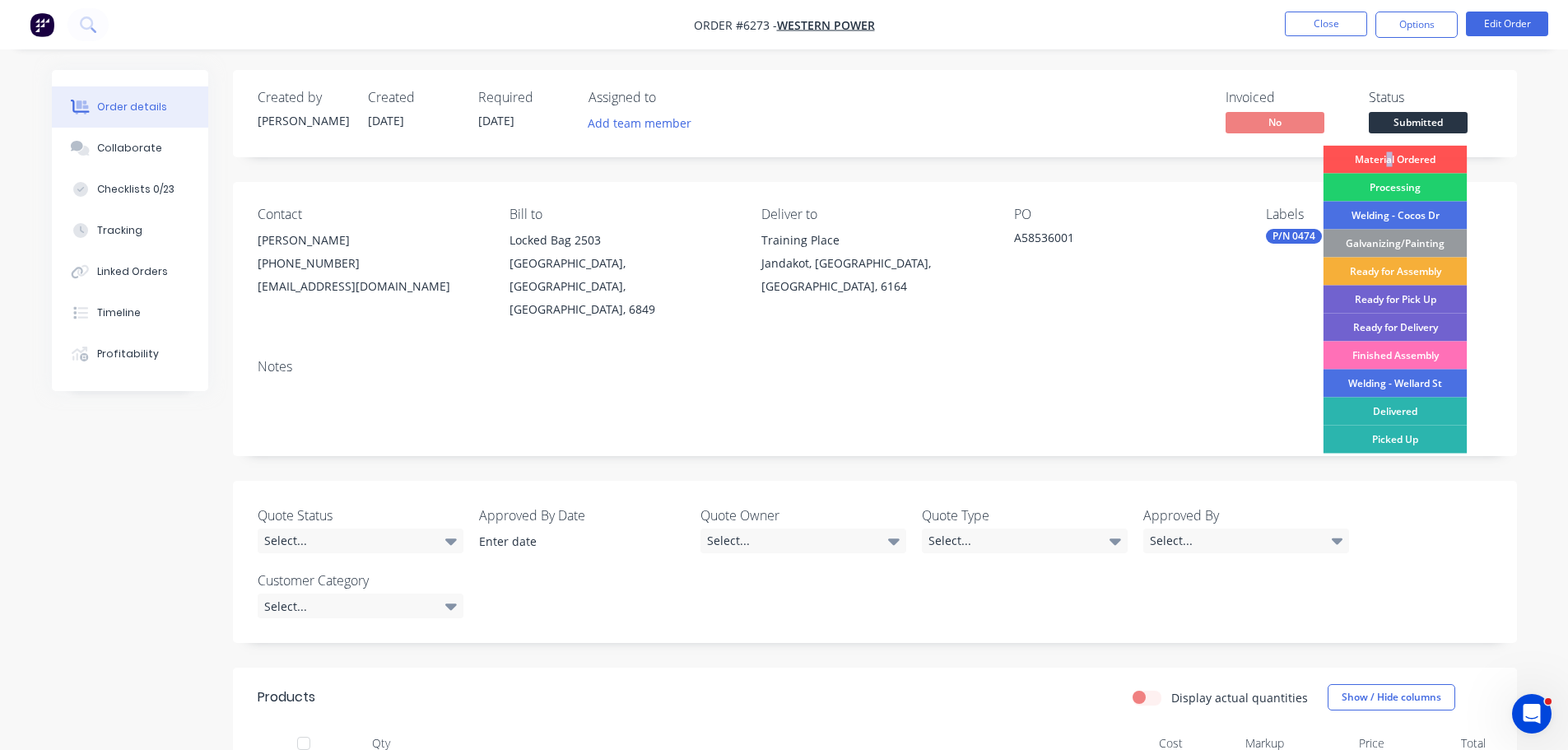
click at [1388, 152] on div "Material Ordered" at bounding box center [1395, 160] width 144 height 28
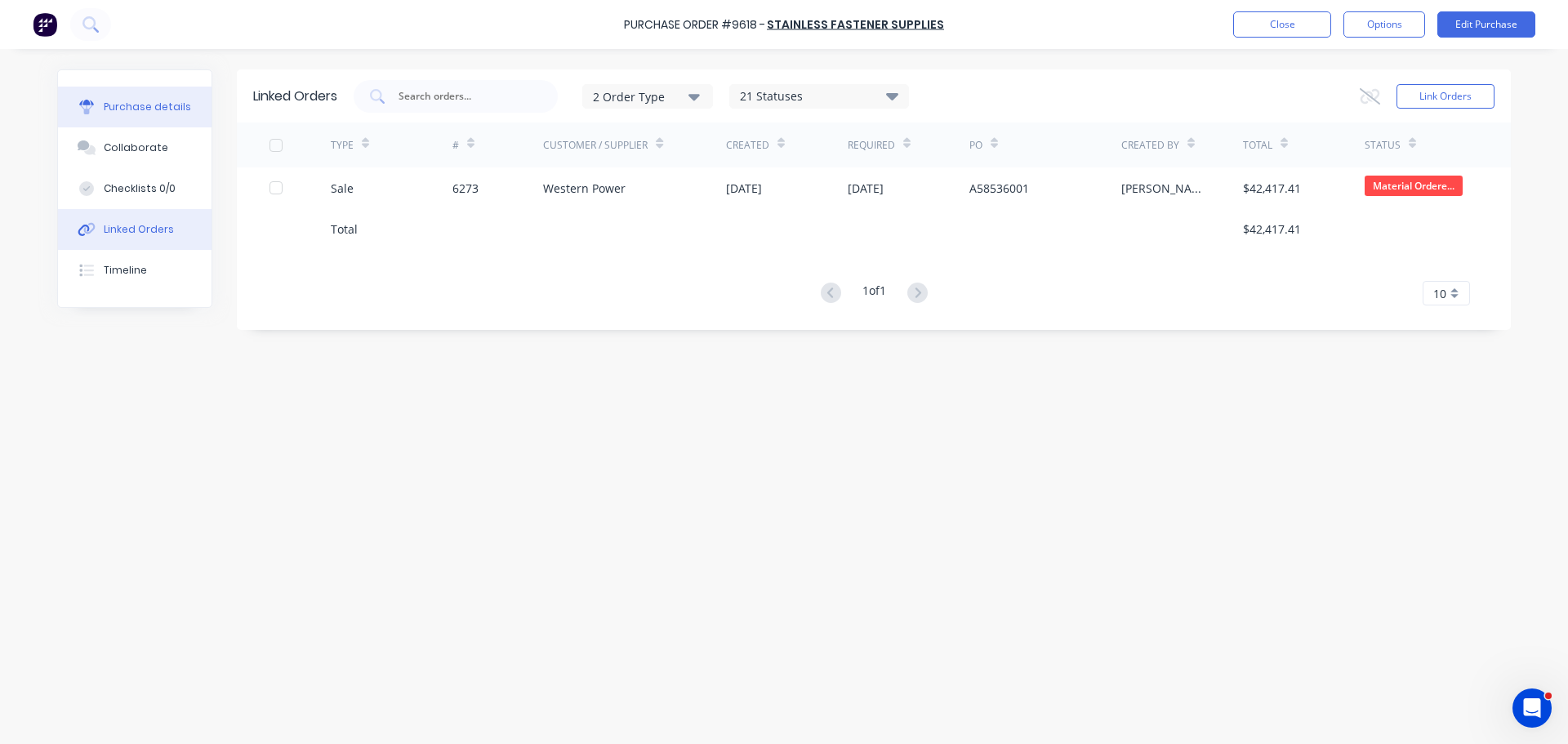
click at [127, 112] on div "Purchase details" at bounding box center [147, 107] width 88 height 15
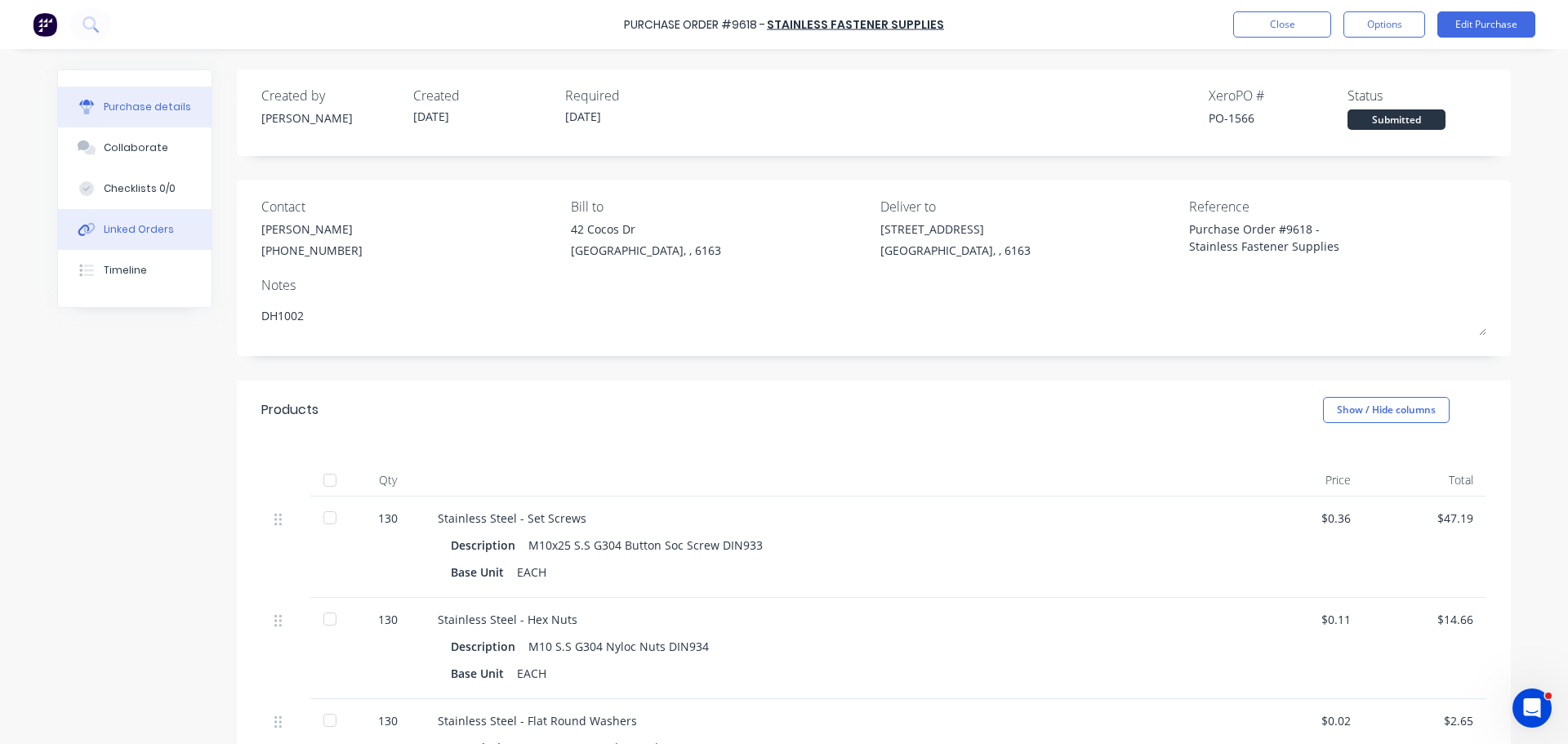
click at [122, 224] on div "Linked Orders" at bounding box center [138, 230] width 70 height 15
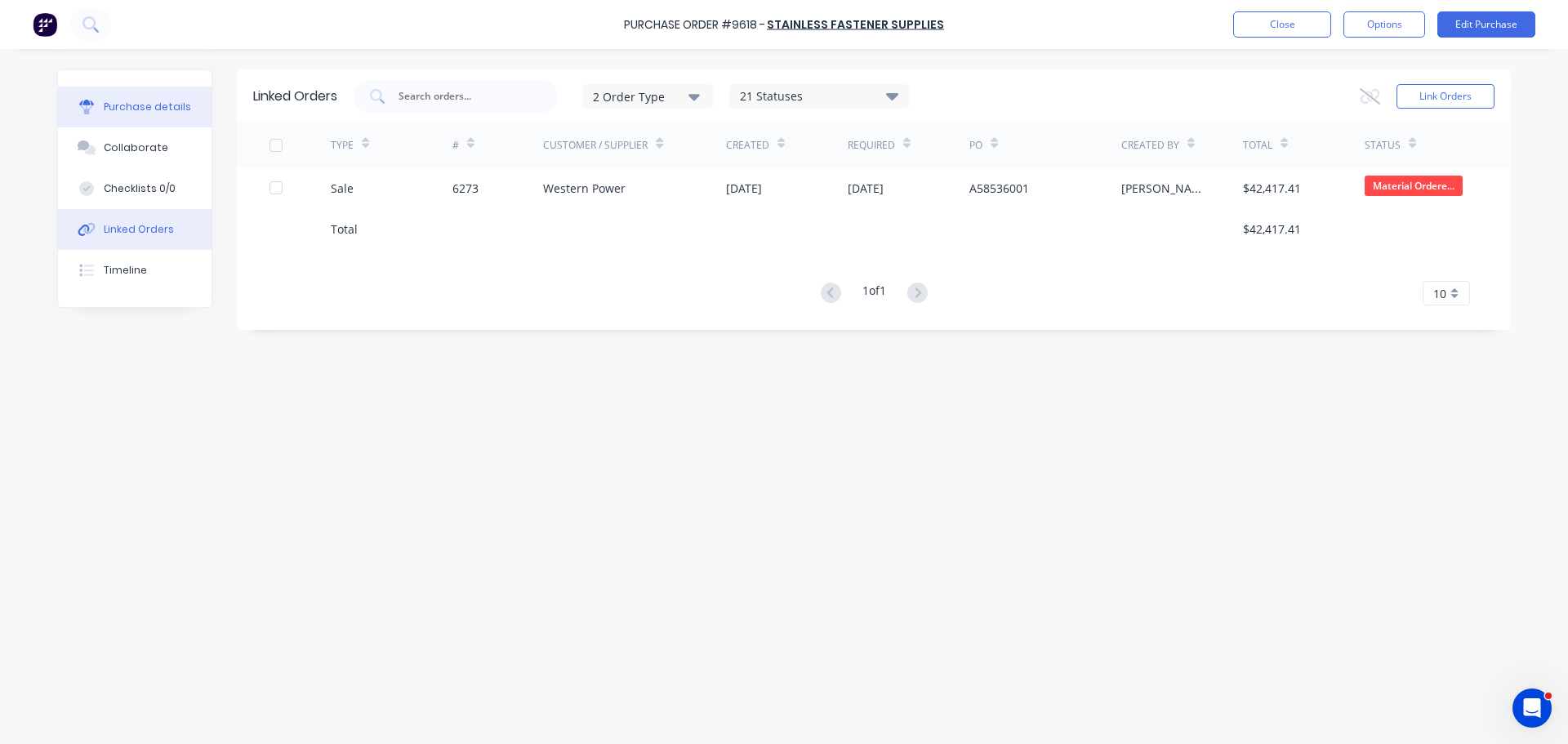
click at [145, 103] on div "Purchase details" at bounding box center [147, 107] width 88 height 15
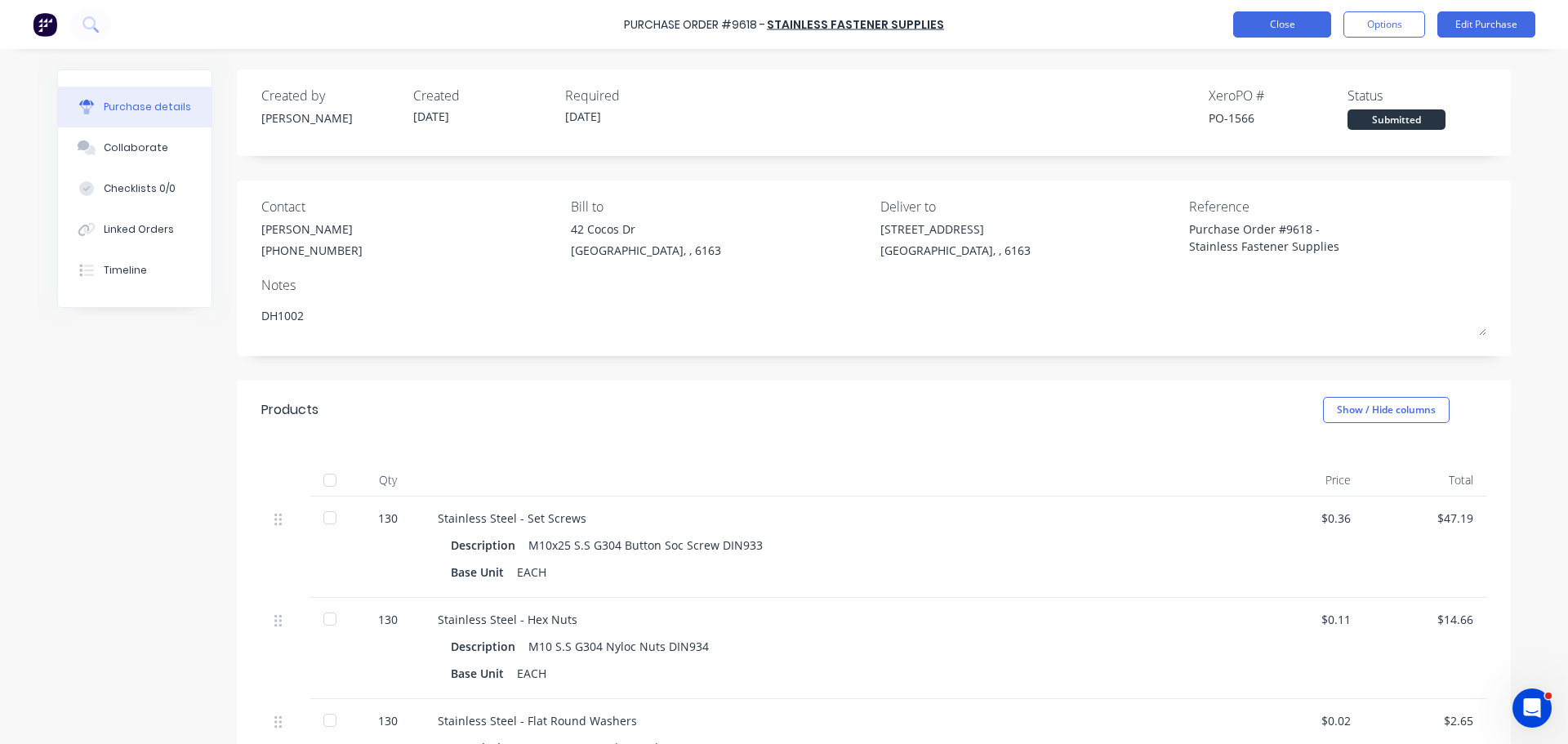
click at [1318, 23] on button "Close" at bounding box center [1282, 25] width 98 height 26
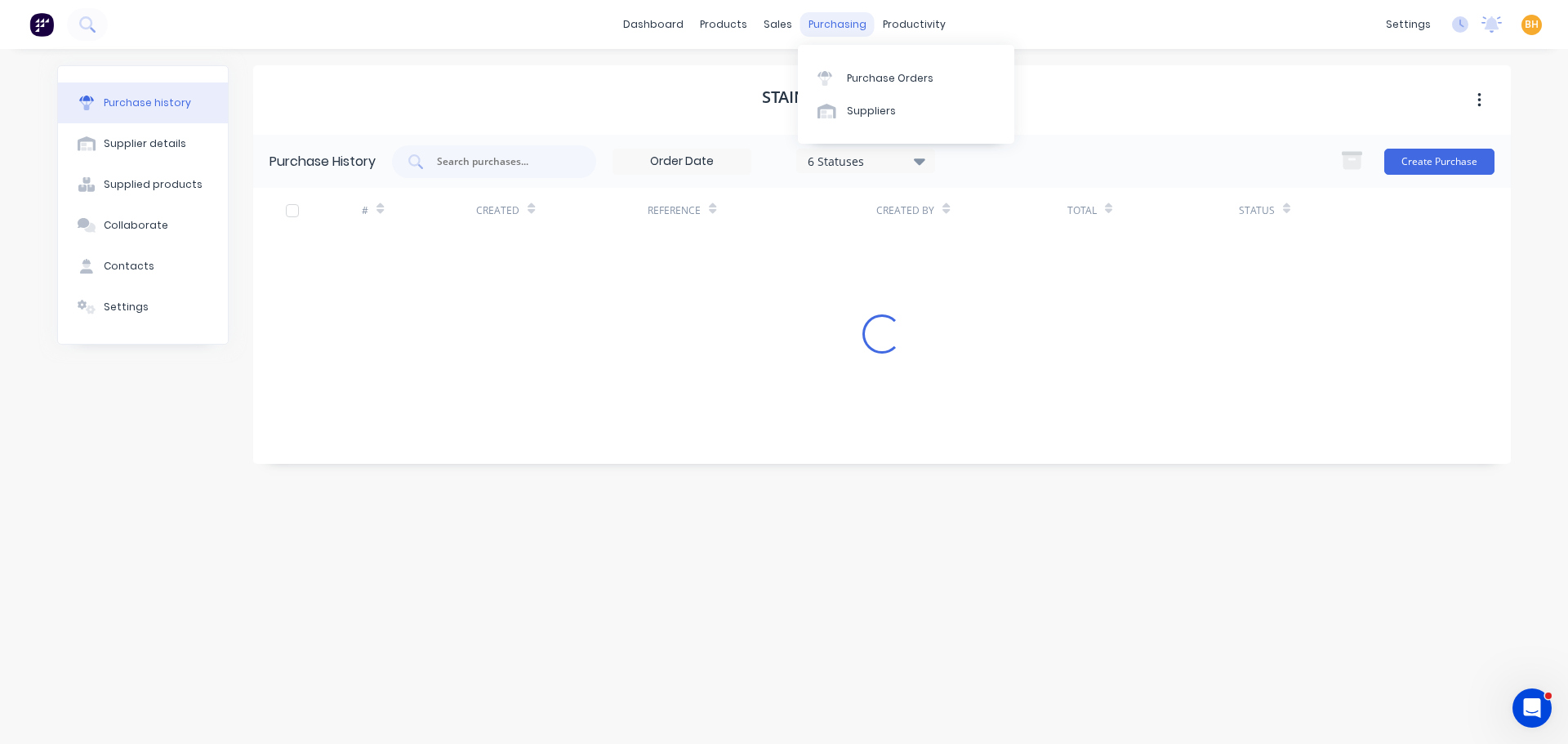
click at [833, 31] on div "purchasing" at bounding box center [837, 25] width 74 height 25
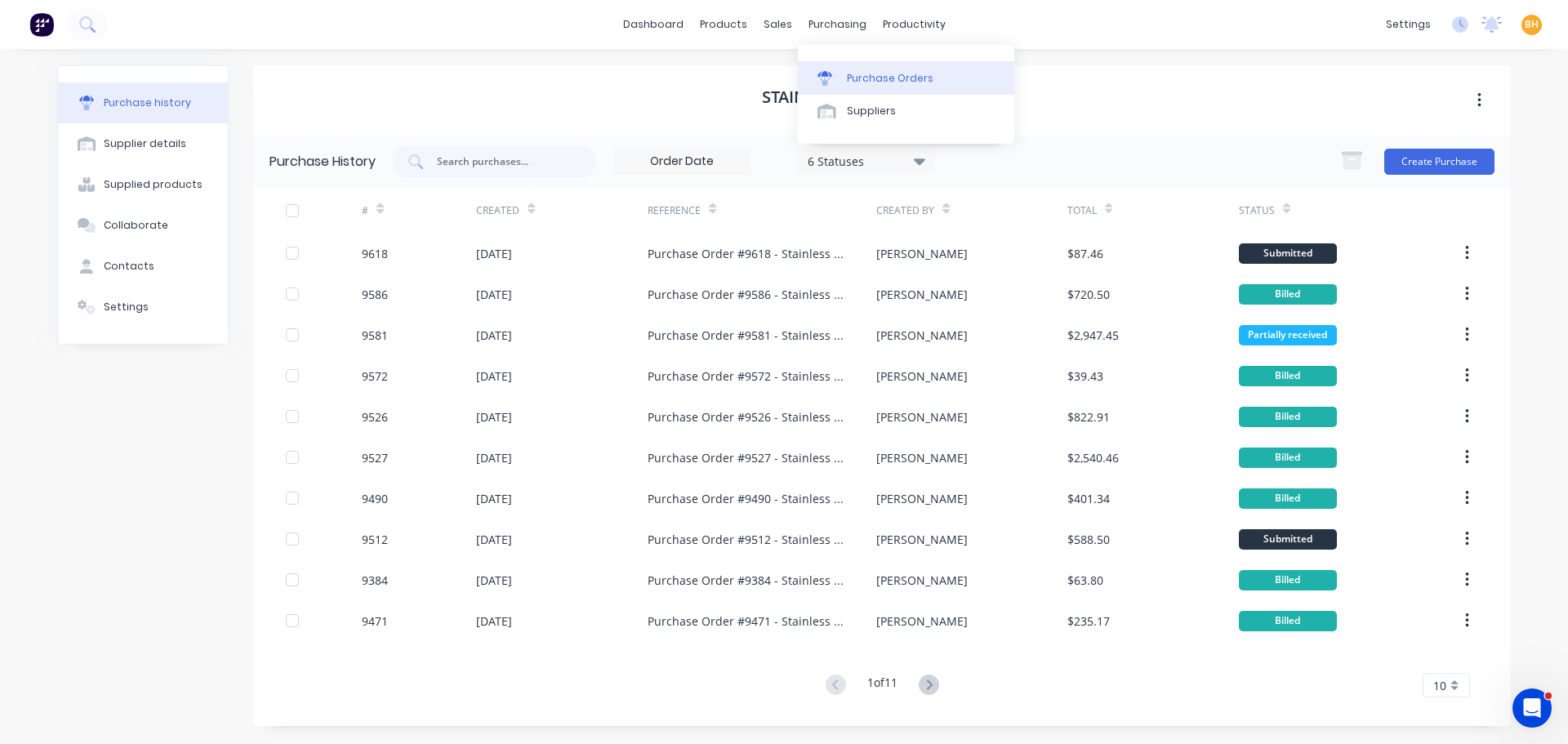
click at [897, 77] on div "Purchase Orders" at bounding box center [889, 79] width 87 height 15
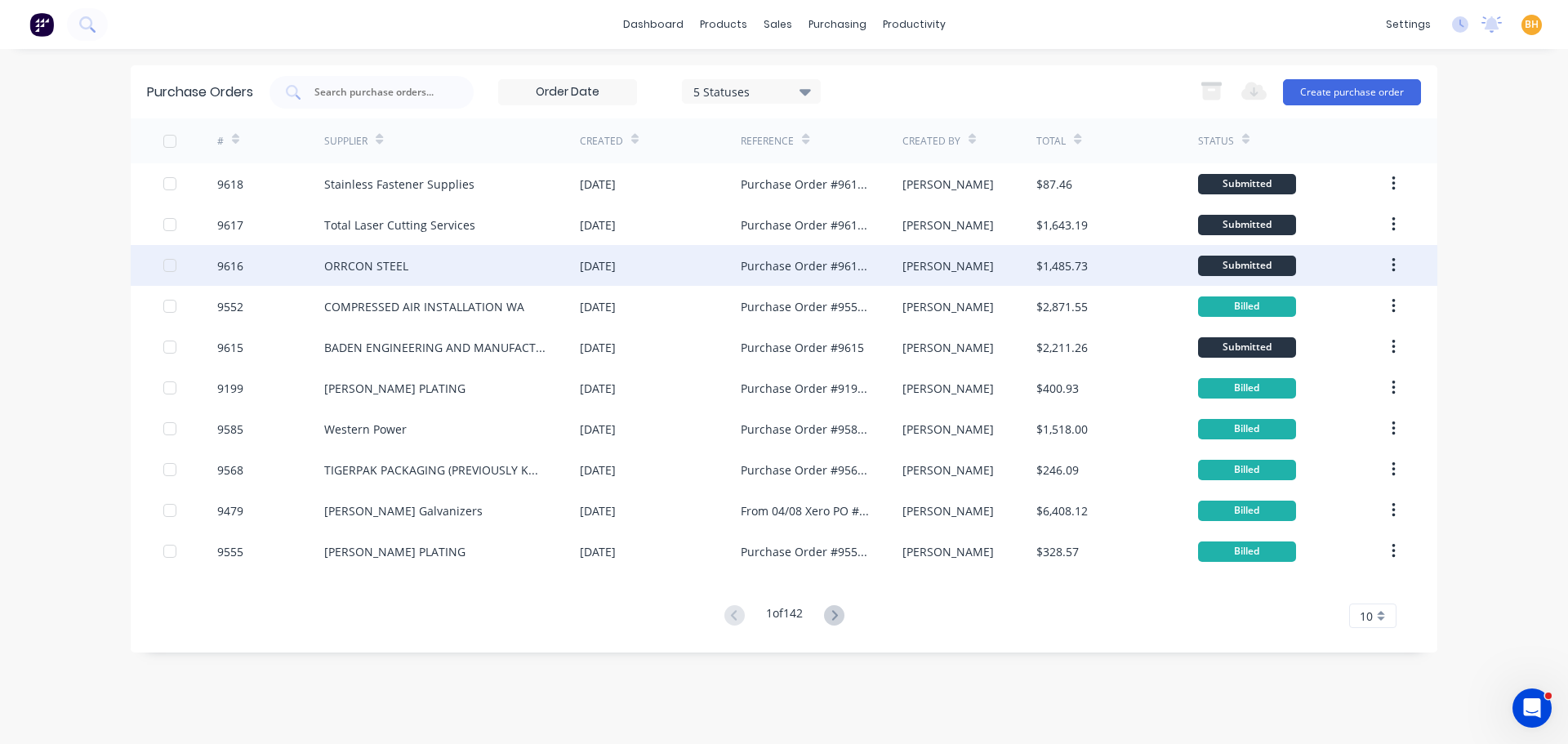
click at [393, 259] on div "ORRCON STEEL" at bounding box center [366, 265] width 84 height 17
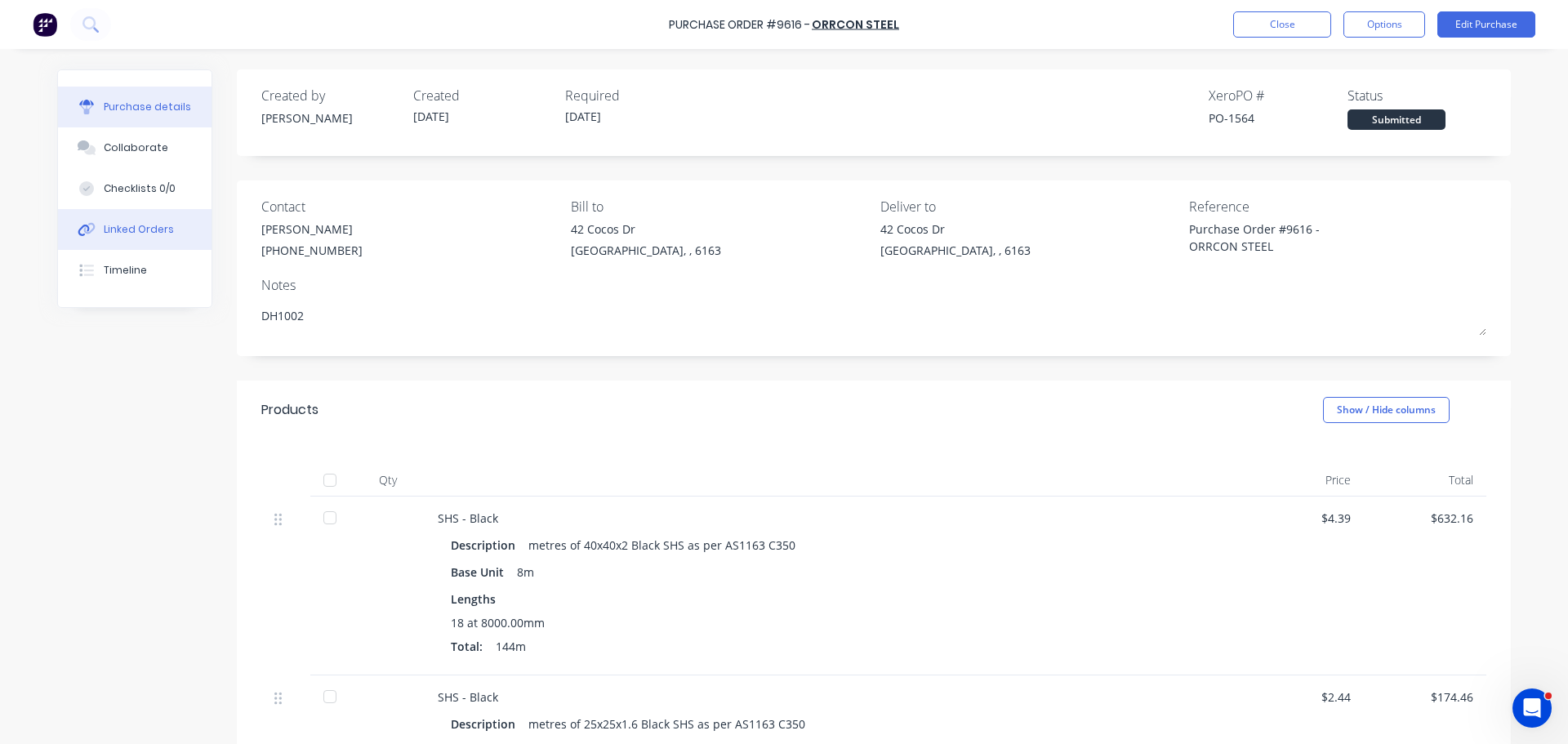
click at [116, 237] on button "Linked Orders" at bounding box center [135, 229] width 154 height 41
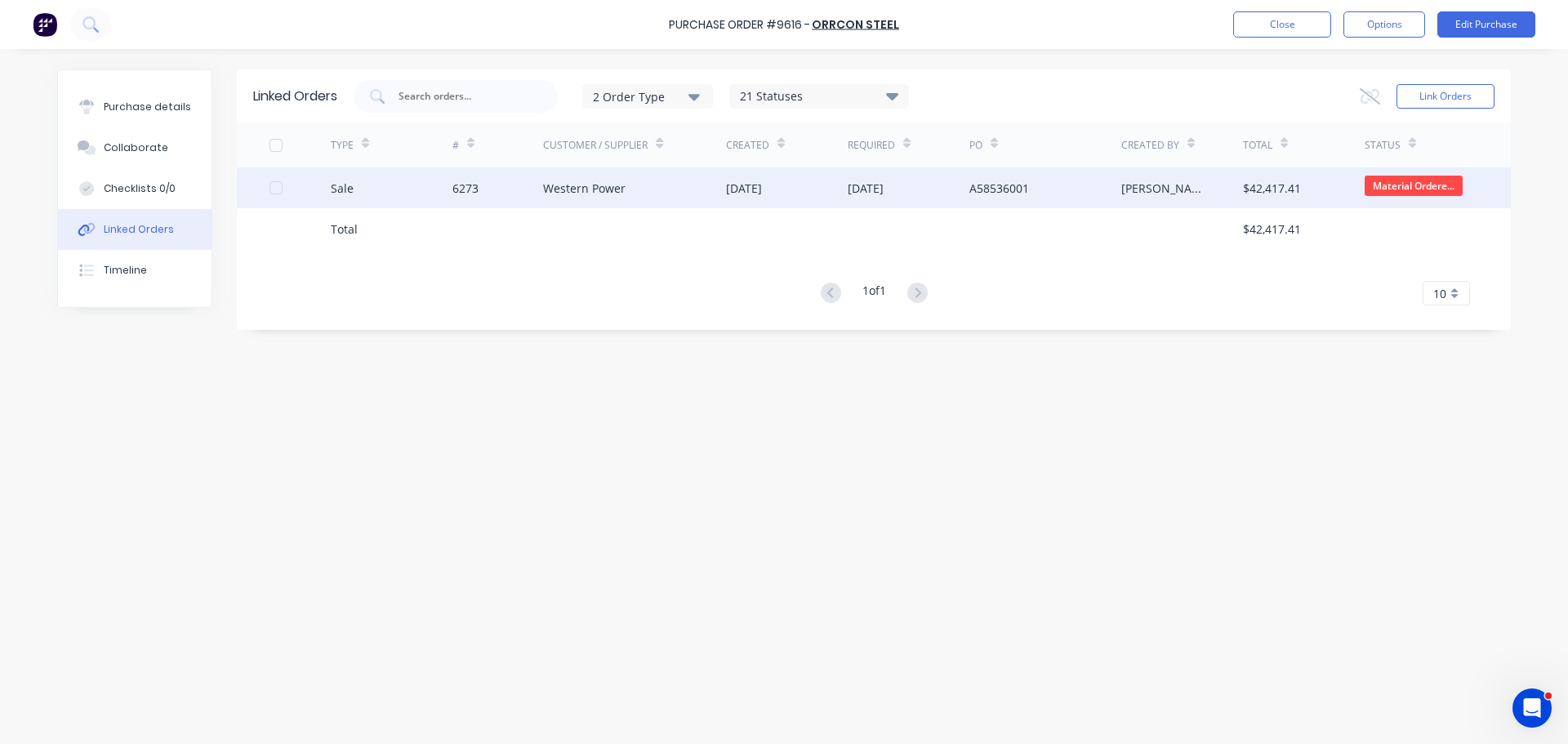
click at [633, 186] on div "Western Power" at bounding box center [634, 187] width 183 height 41
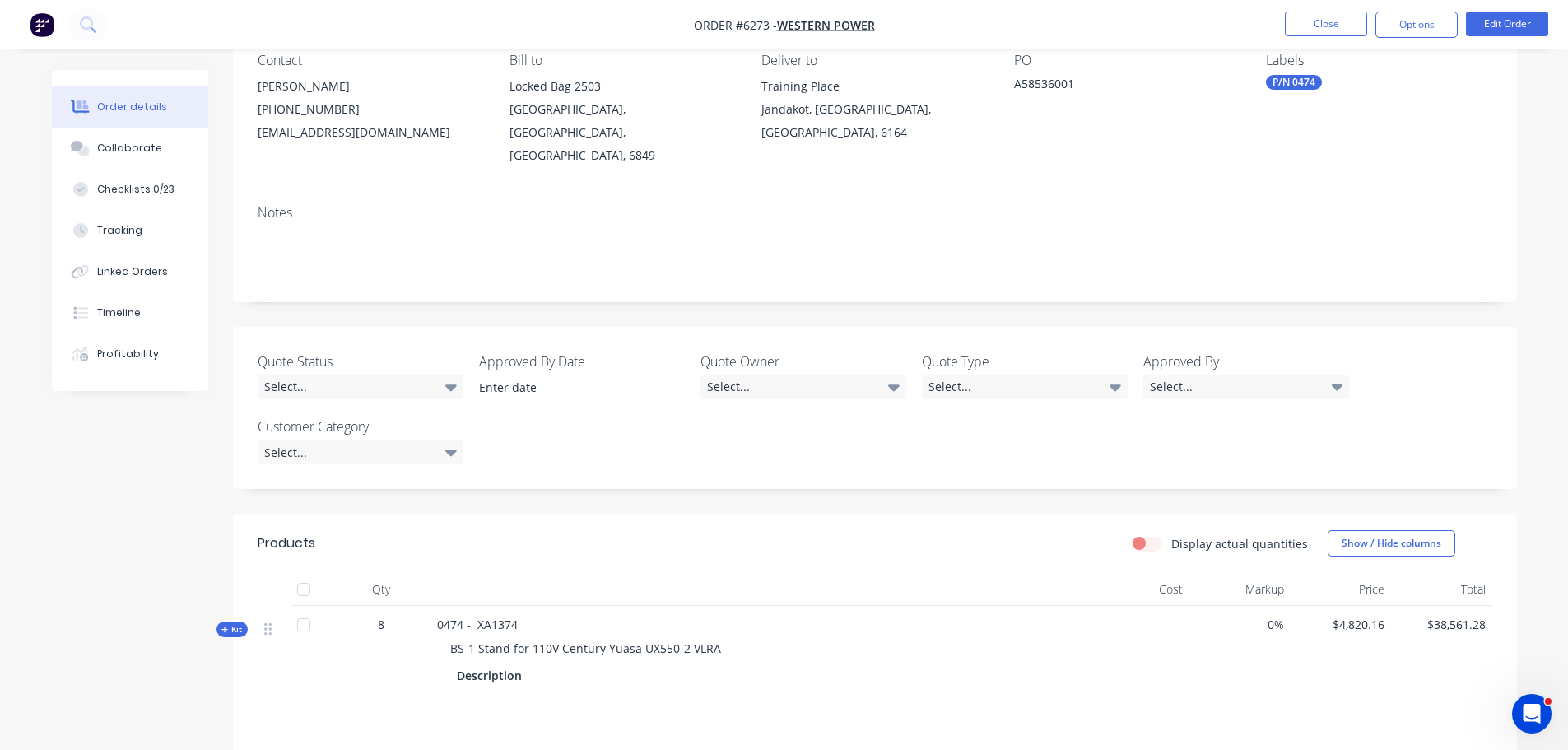
scroll to position [247, 0]
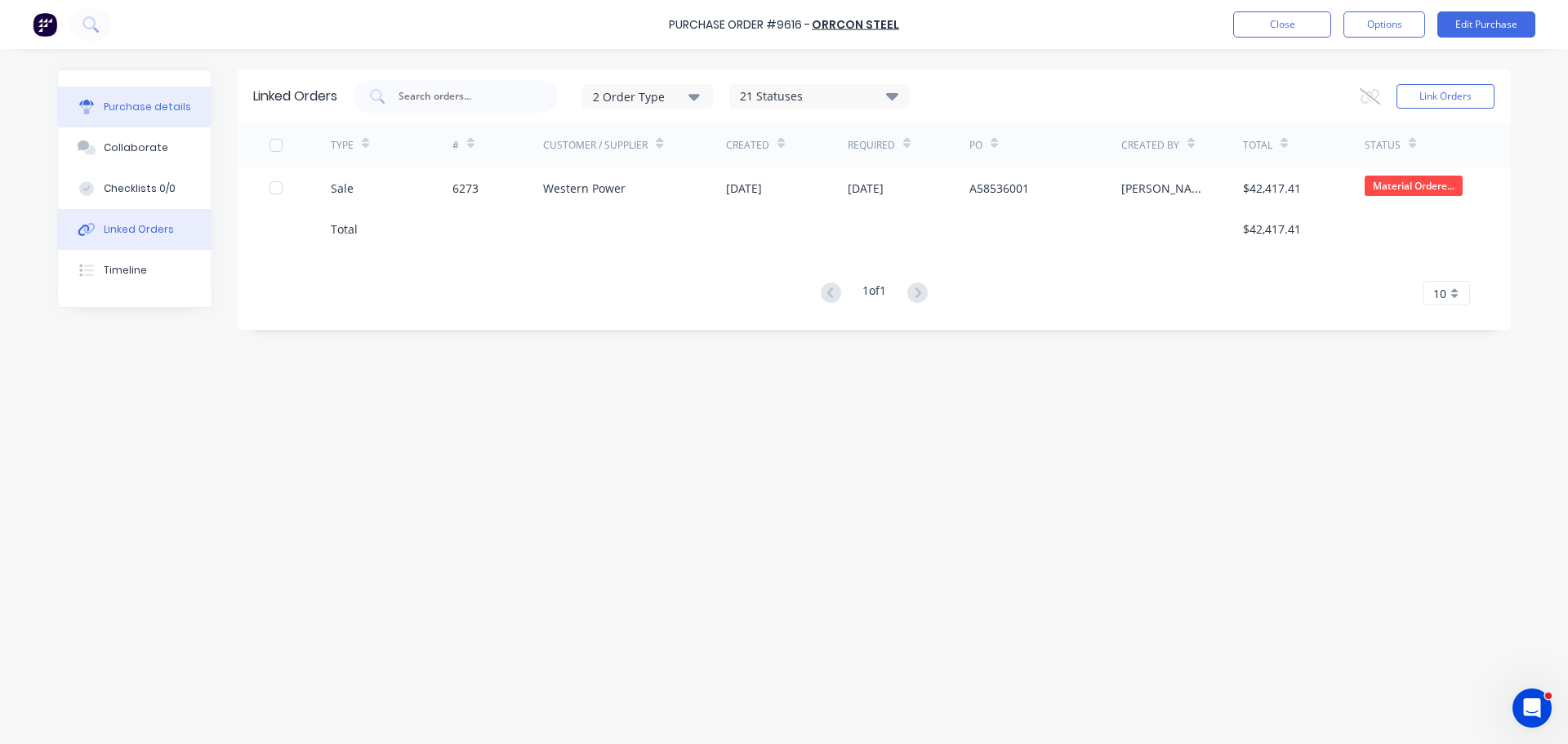
click at [140, 112] on div "Purchase details" at bounding box center [147, 107] width 88 height 15
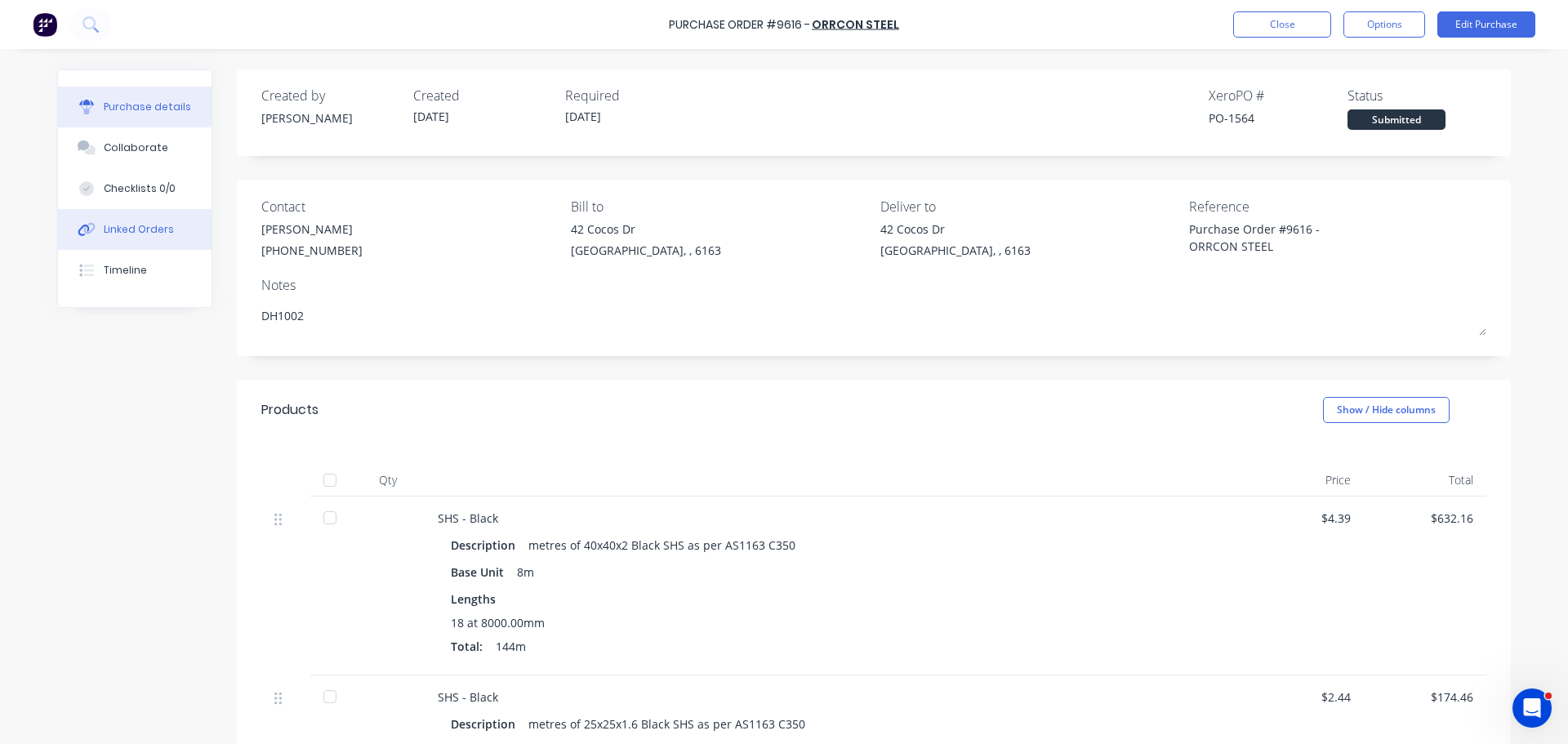
click at [136, 212] on button "Linked Orders" at bounding box center [135, 229] width 154 height 41
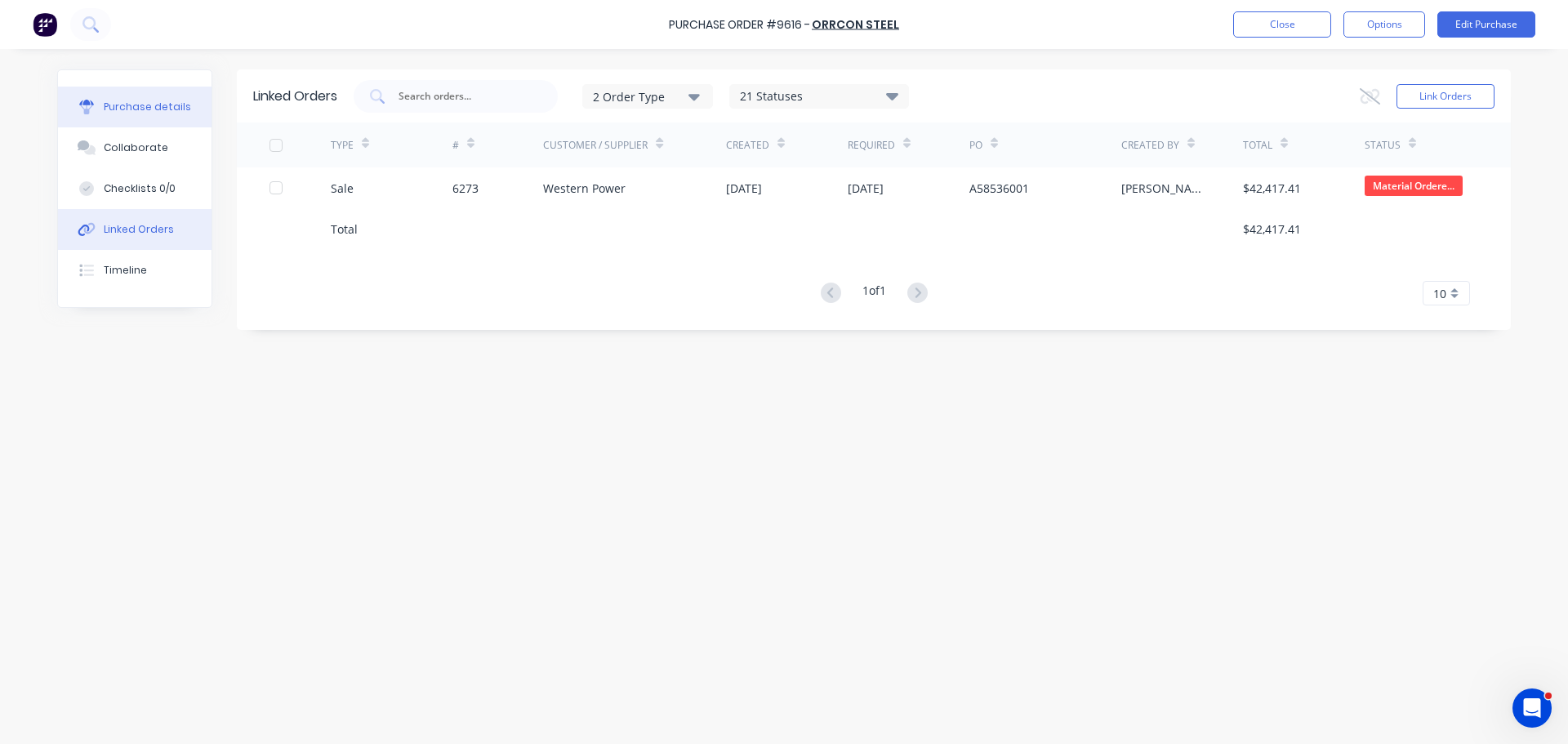
click at [145, 109] on div "Purchase details" at bounding box center [147, 107] width 88 height 15
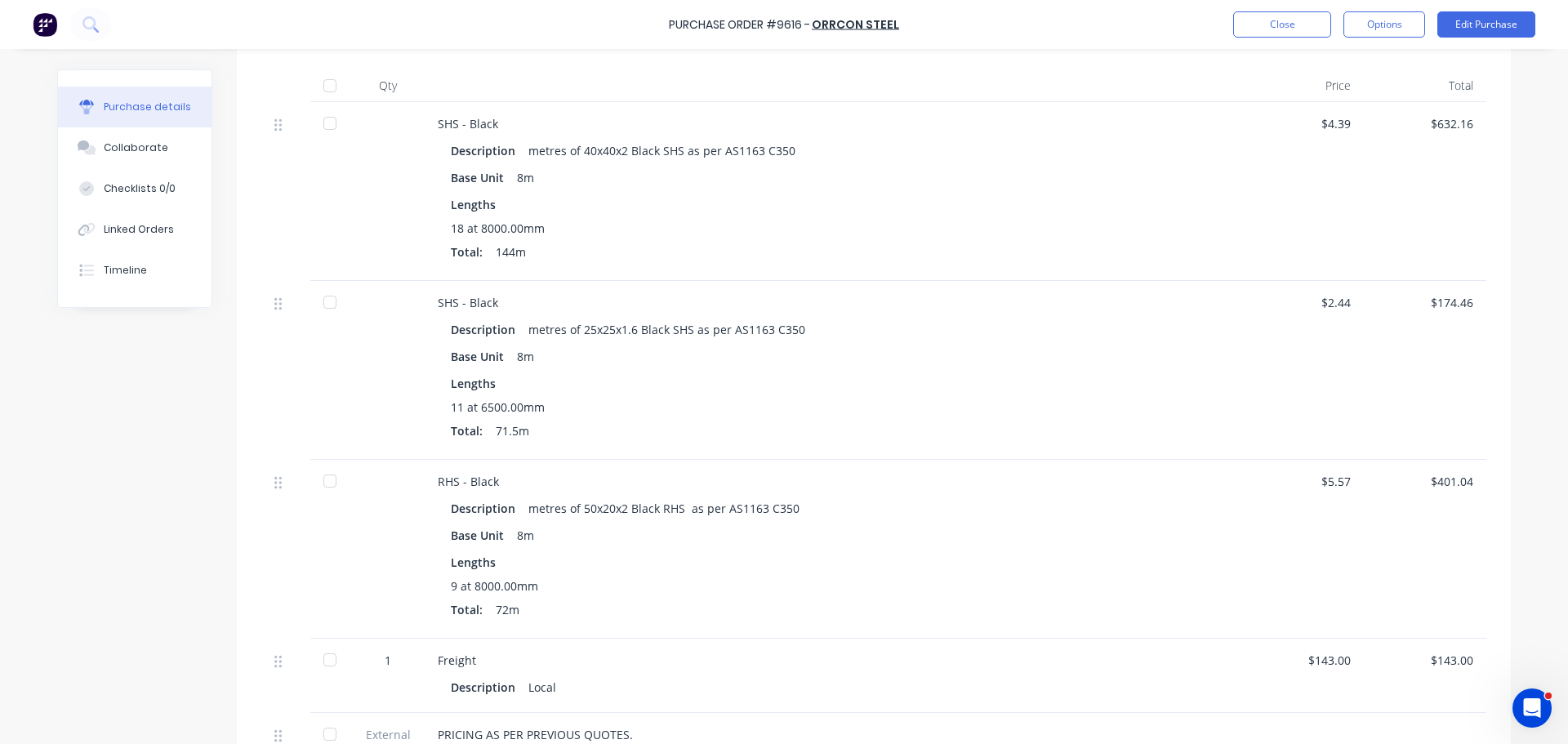
scroll to position [164, 0]
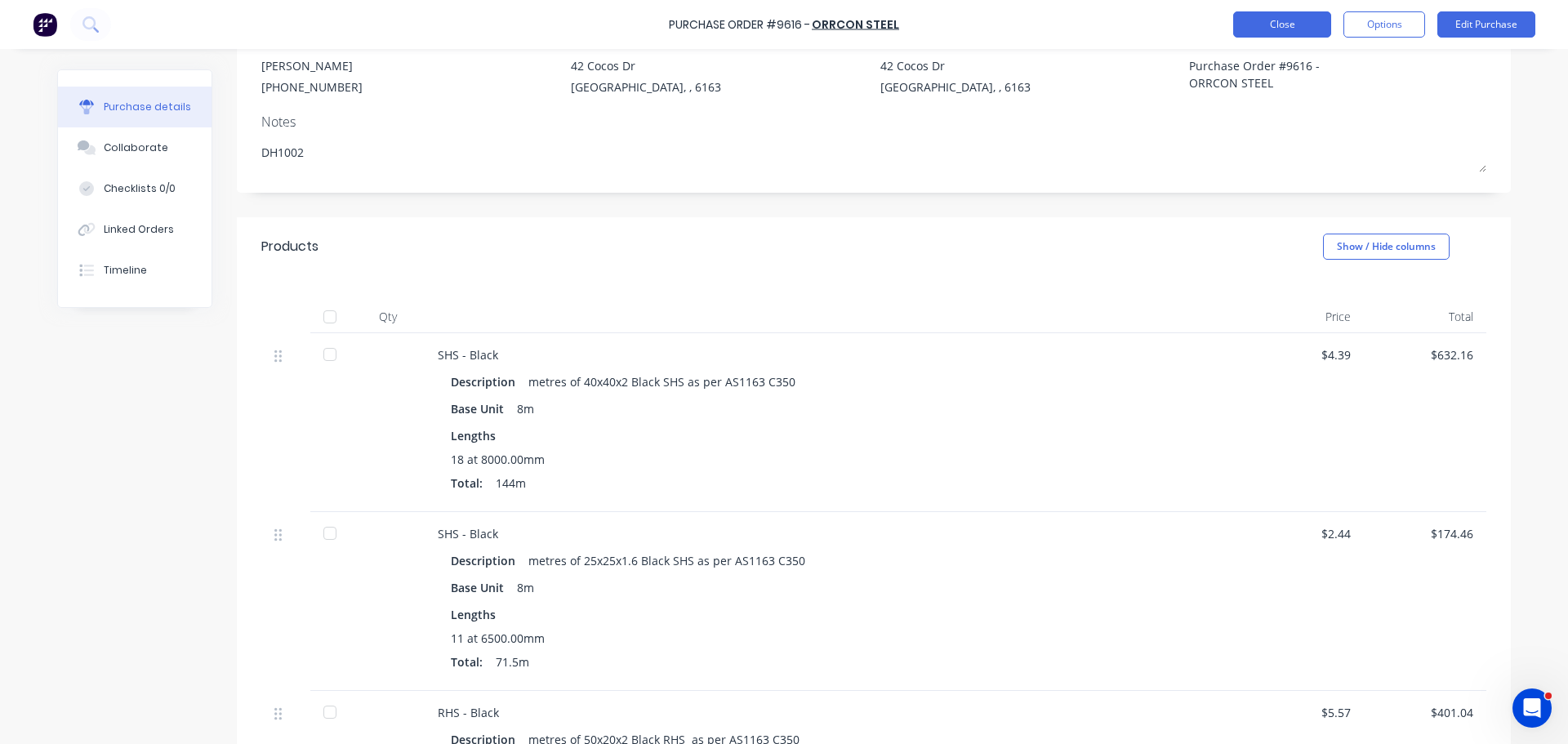
click at [1269, 21] on button "Close" at bounding box center [1282, 25] width 98 height 26
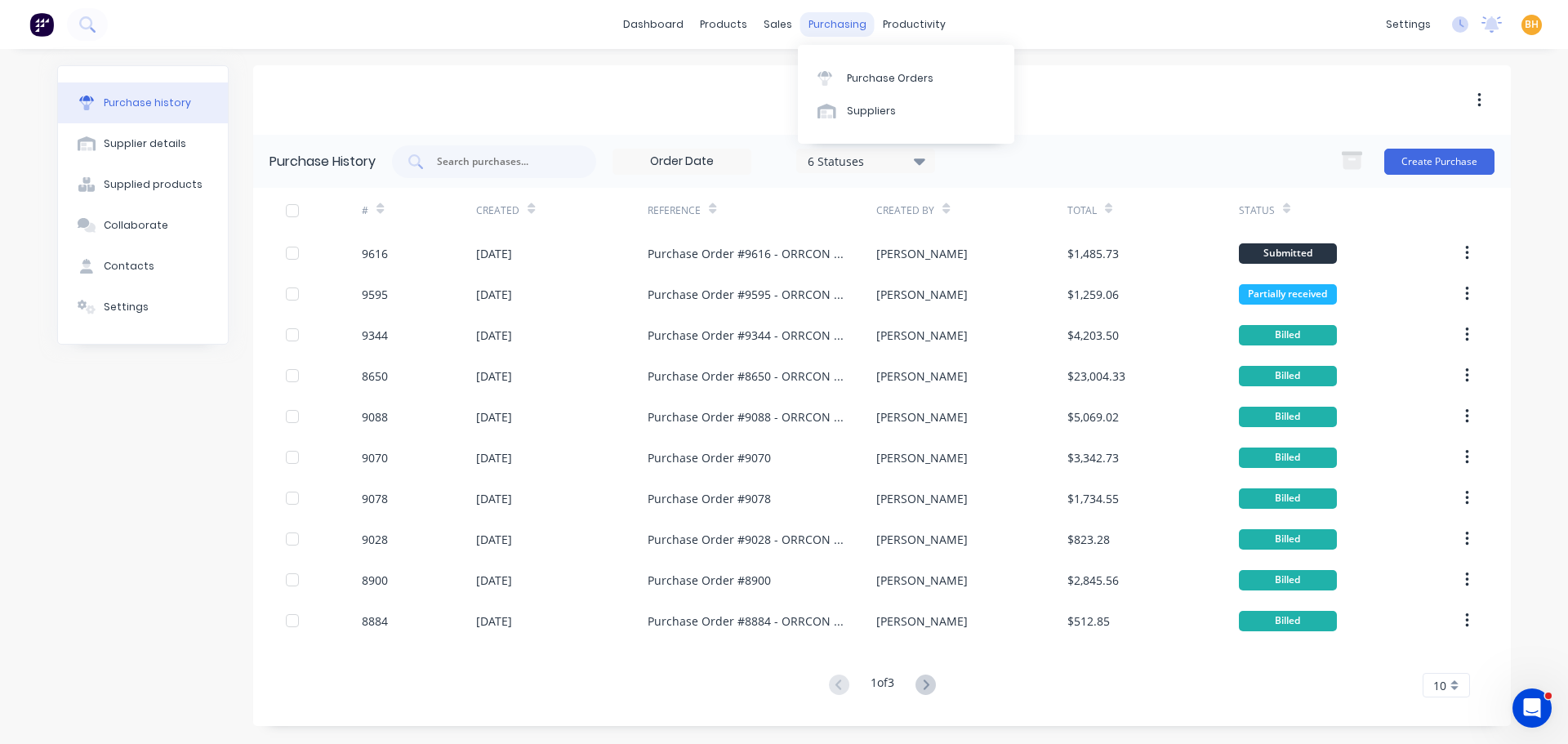
click at [829, 16] on div "purchasing" at bounding box center [837, 25] width 74 height 25
click at [868, 74] on div "Purchase Orders" at bounding box center [889, 79] width 87 height 15
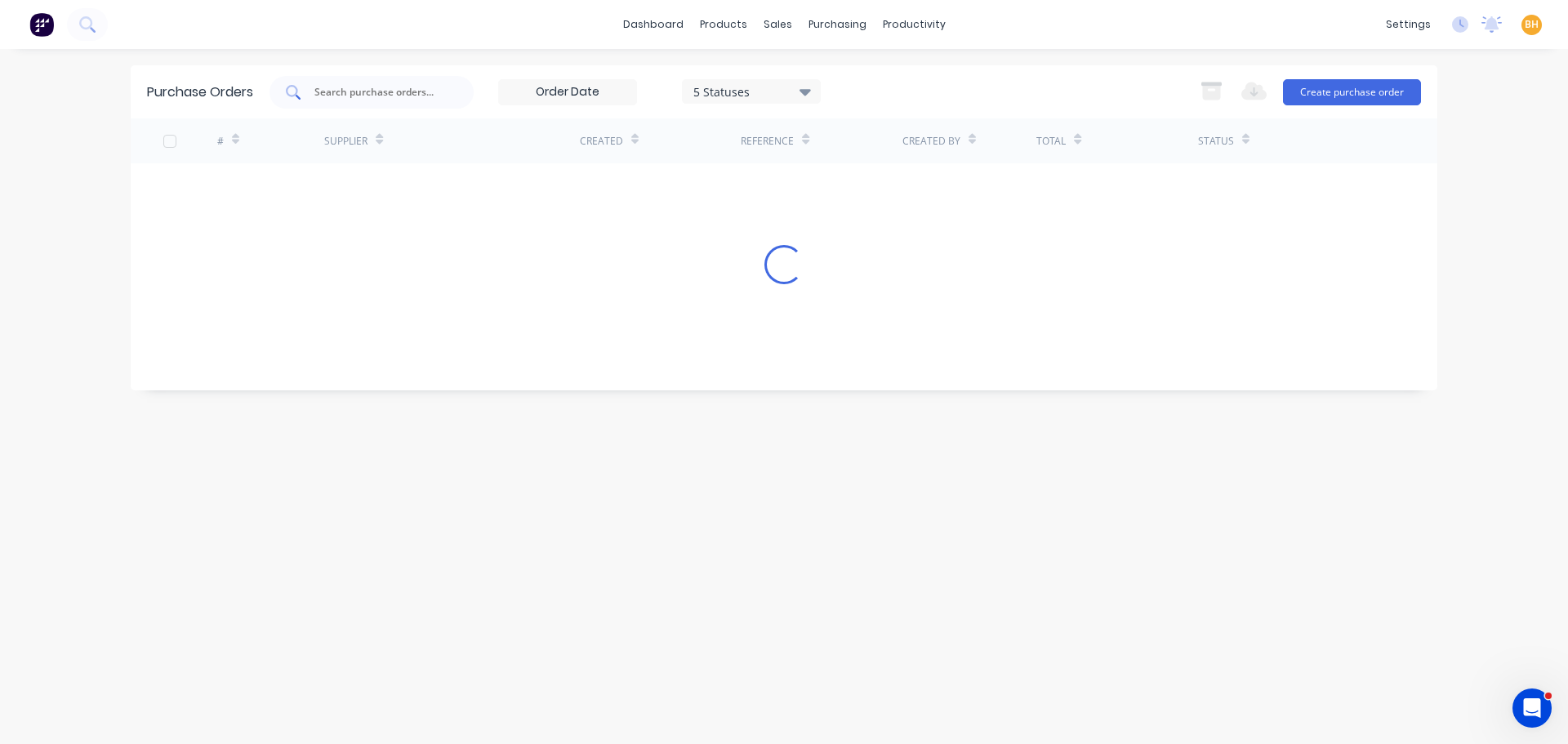
click at [374, 95] on input "text" at bounding box center [380, 93] width 136 height 17
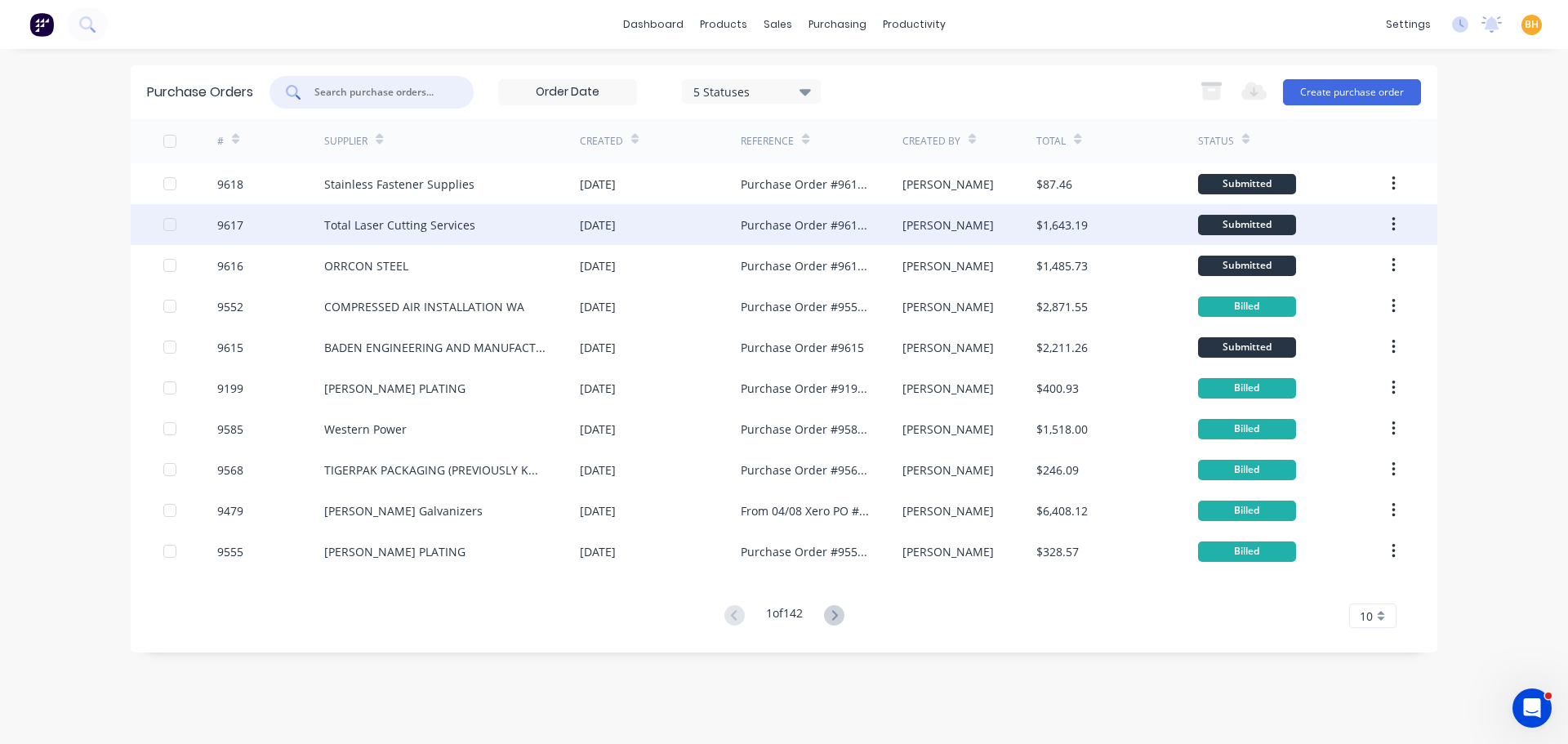
click at [365, 227] on div "Total Laser Cutting Services" at bounding box center [399, 225] width 151 height 17
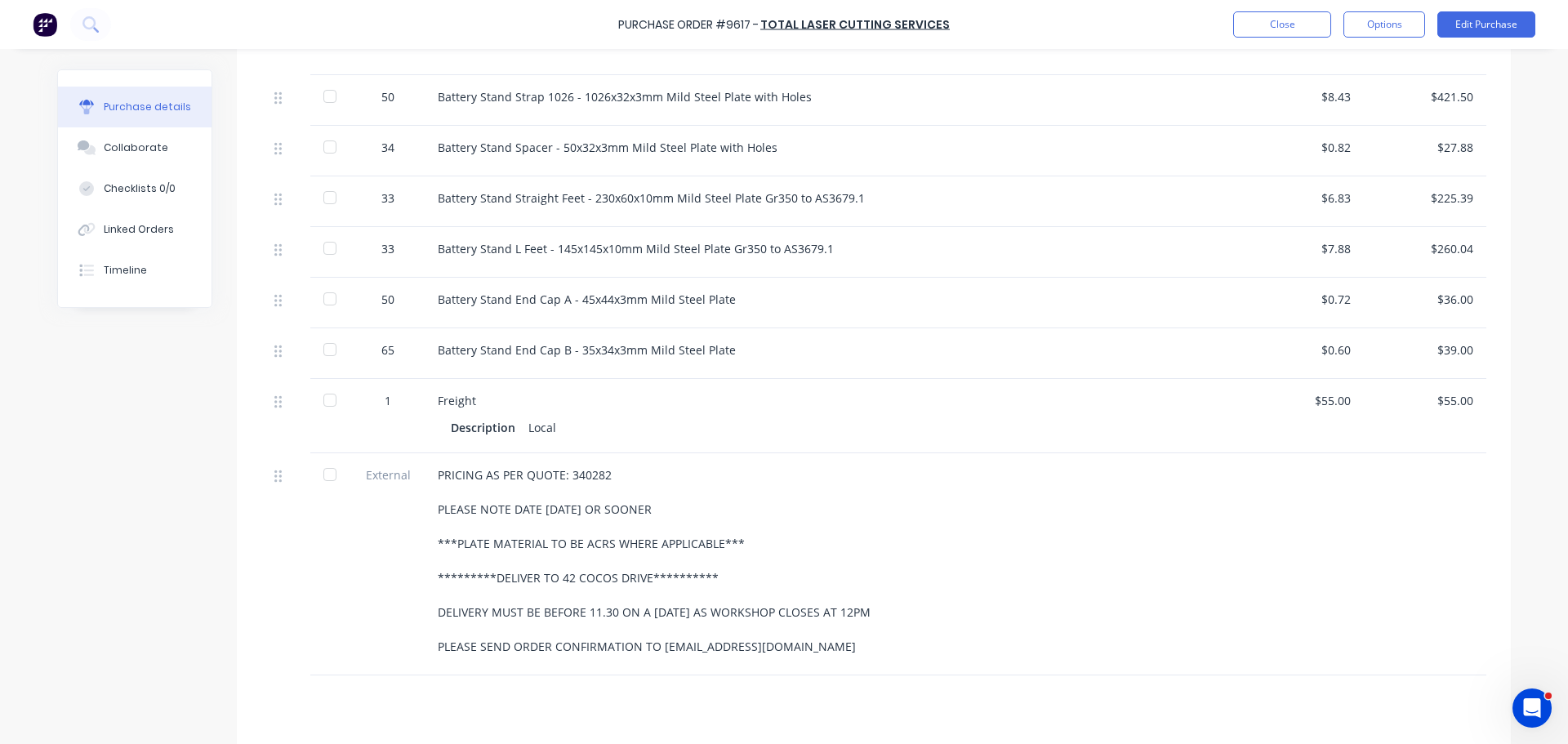
scroll to position [473, 0]
click at [1270, 35] on button "Close" at bounding box center [1282, 25] width 98 height 26
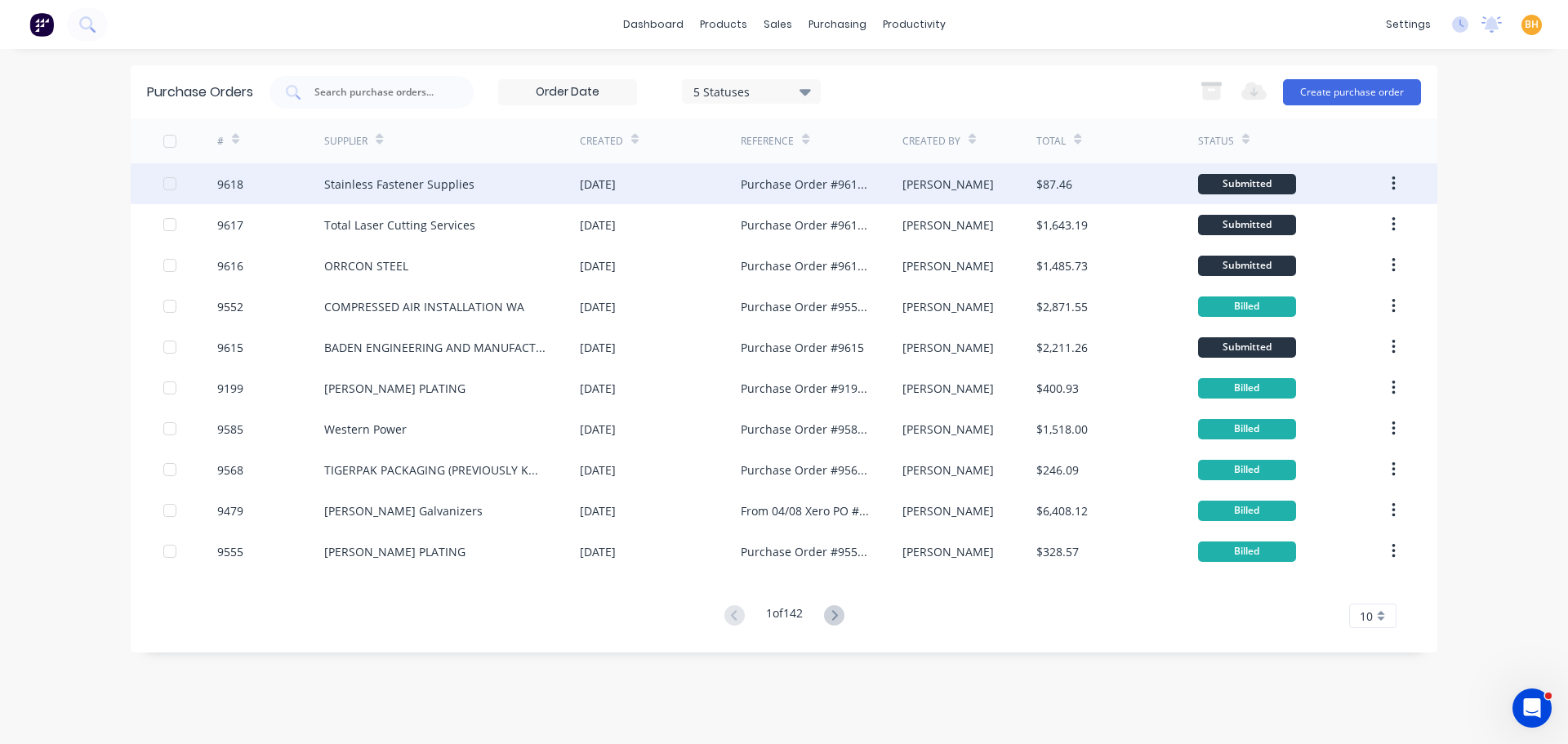
click at [393, 190] on div "Stainless Fastener Supplies" at bounding box center [399, 184] width 150 height 17
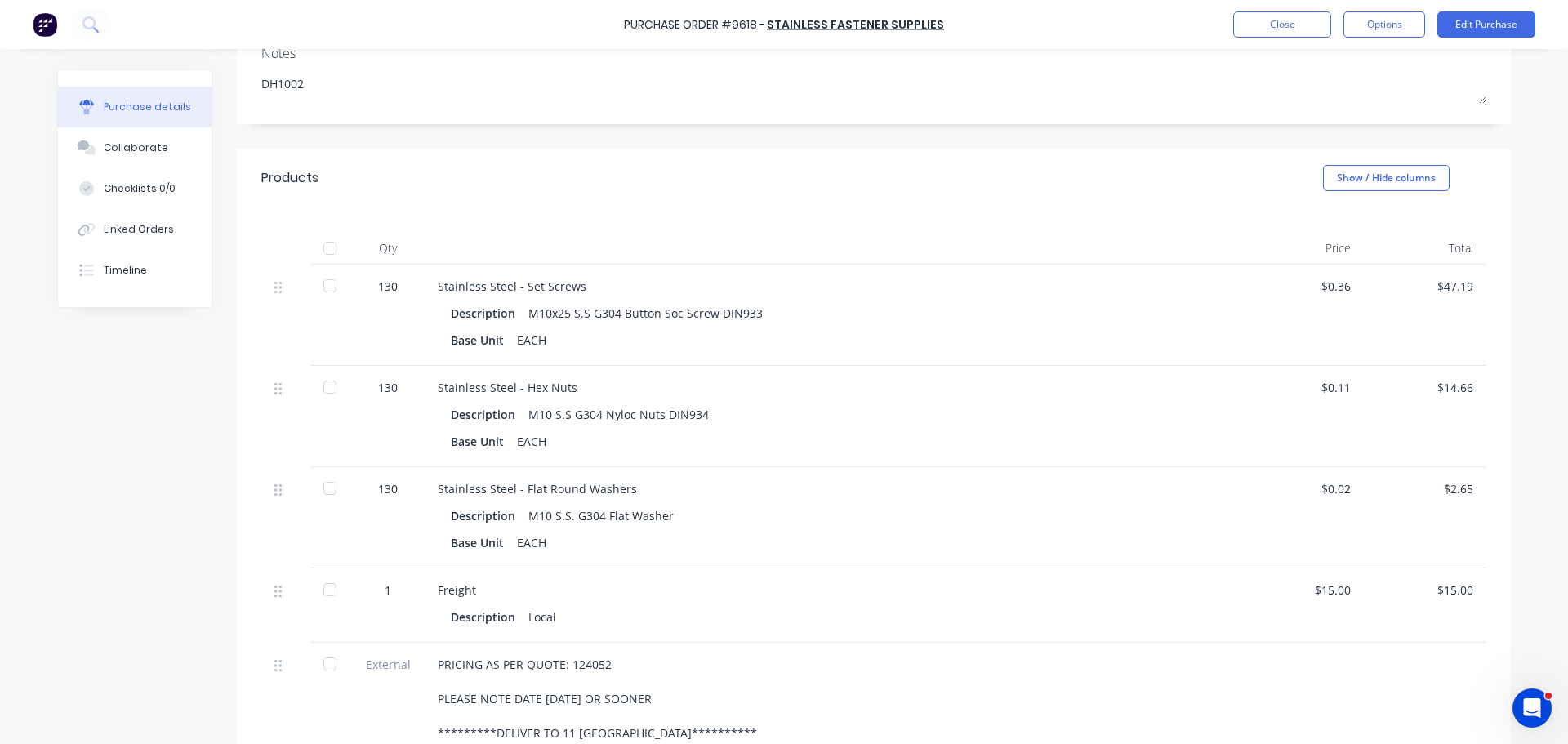
scroll to position [245, 0]
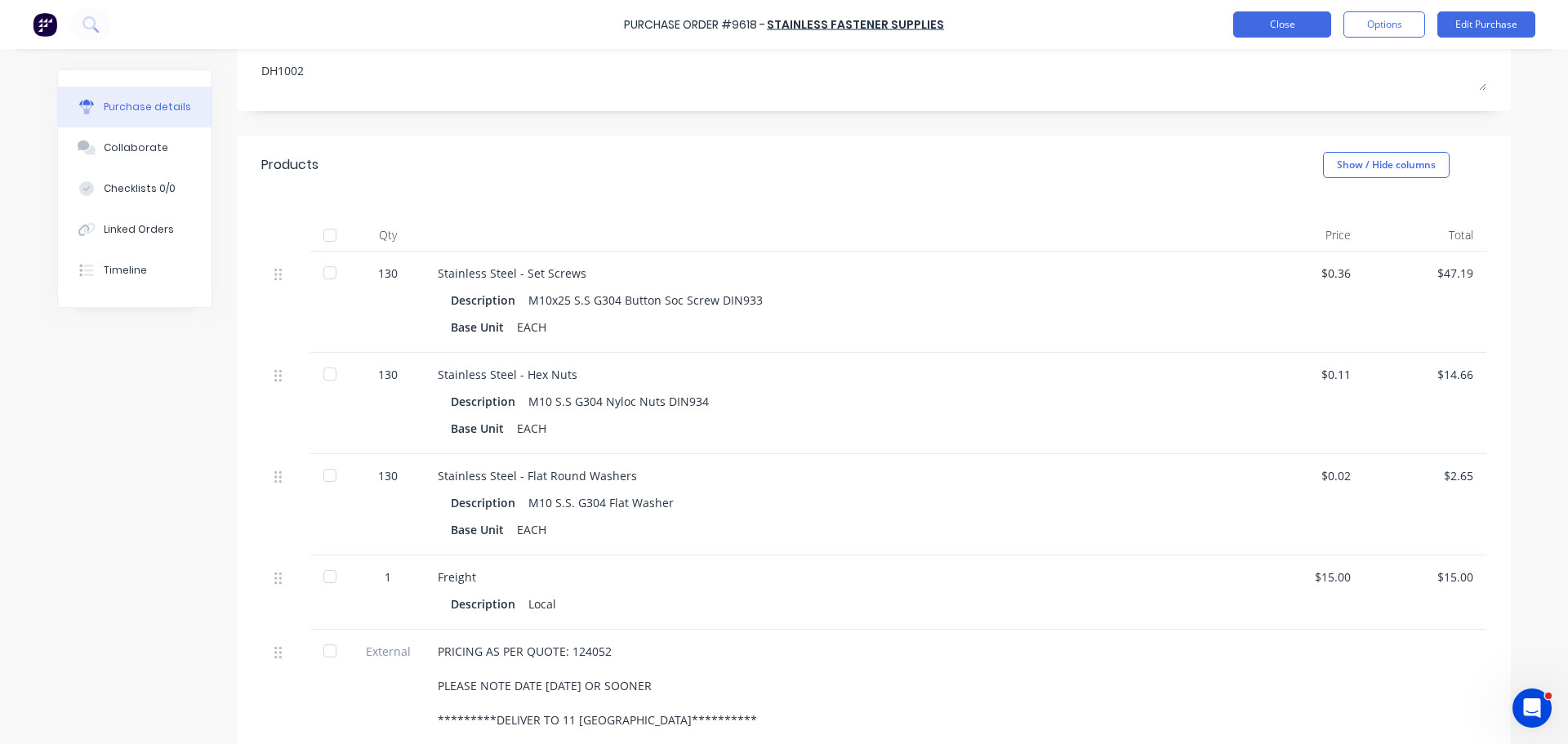
click at [1271, 19] on button "Close" at bounding box center [1282, 25] width 98 height 26
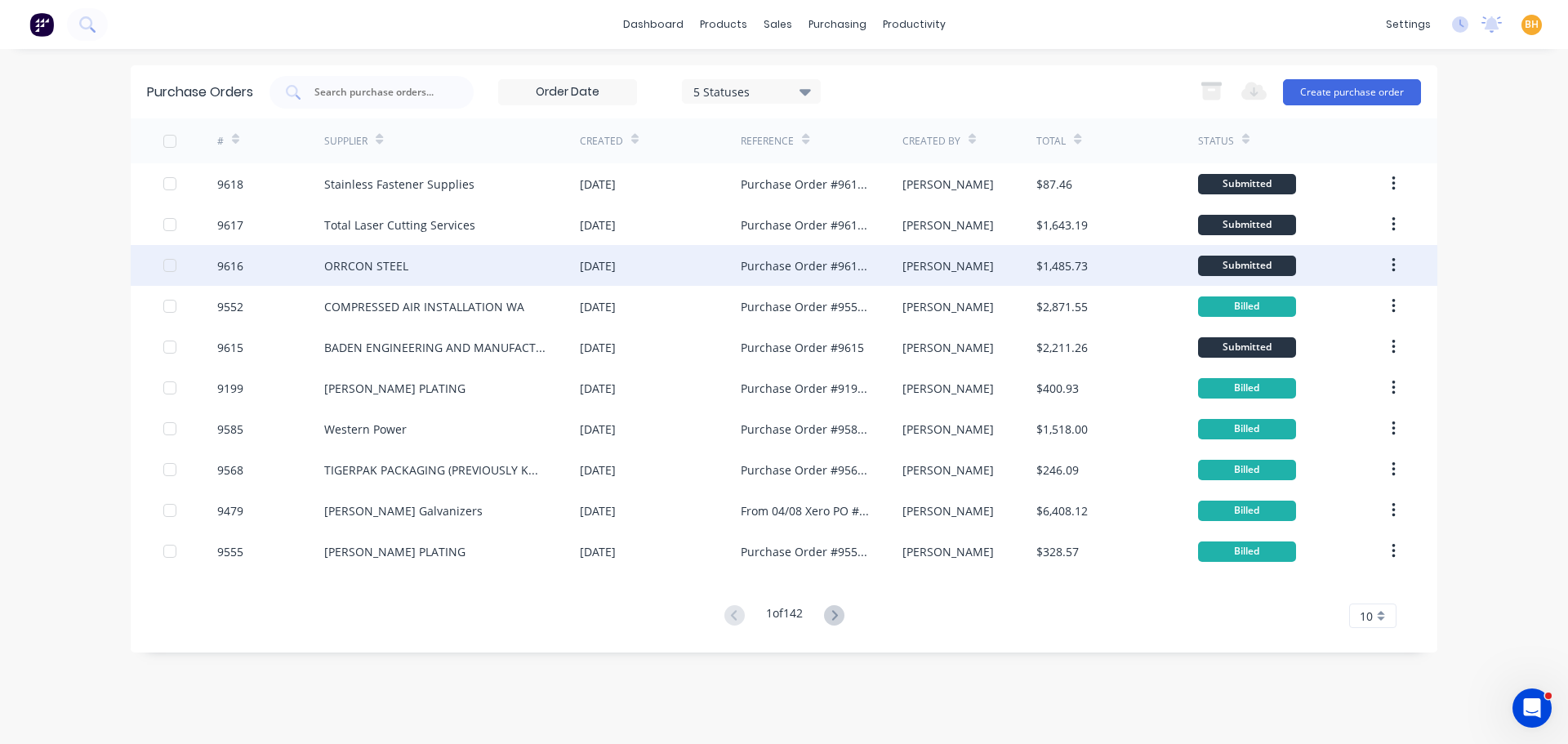
click at [368, 268] on div "ORRCON STEEL" at bounding box center [366, 265] width 84 height 17
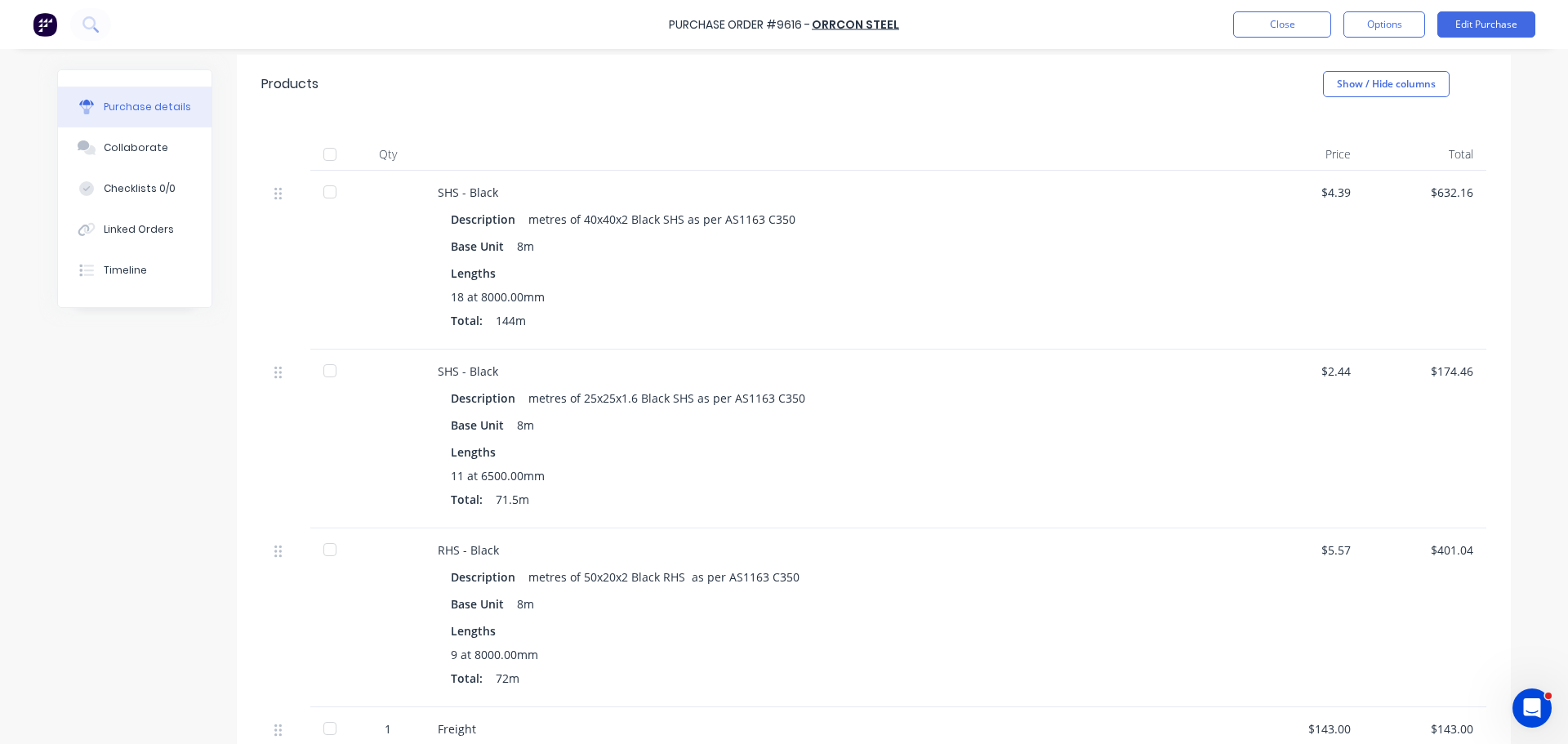
scroll to position [327, 0]
click at [1274, 23] on button "Close" at bounding box center [1282, 25] width 98 height 26
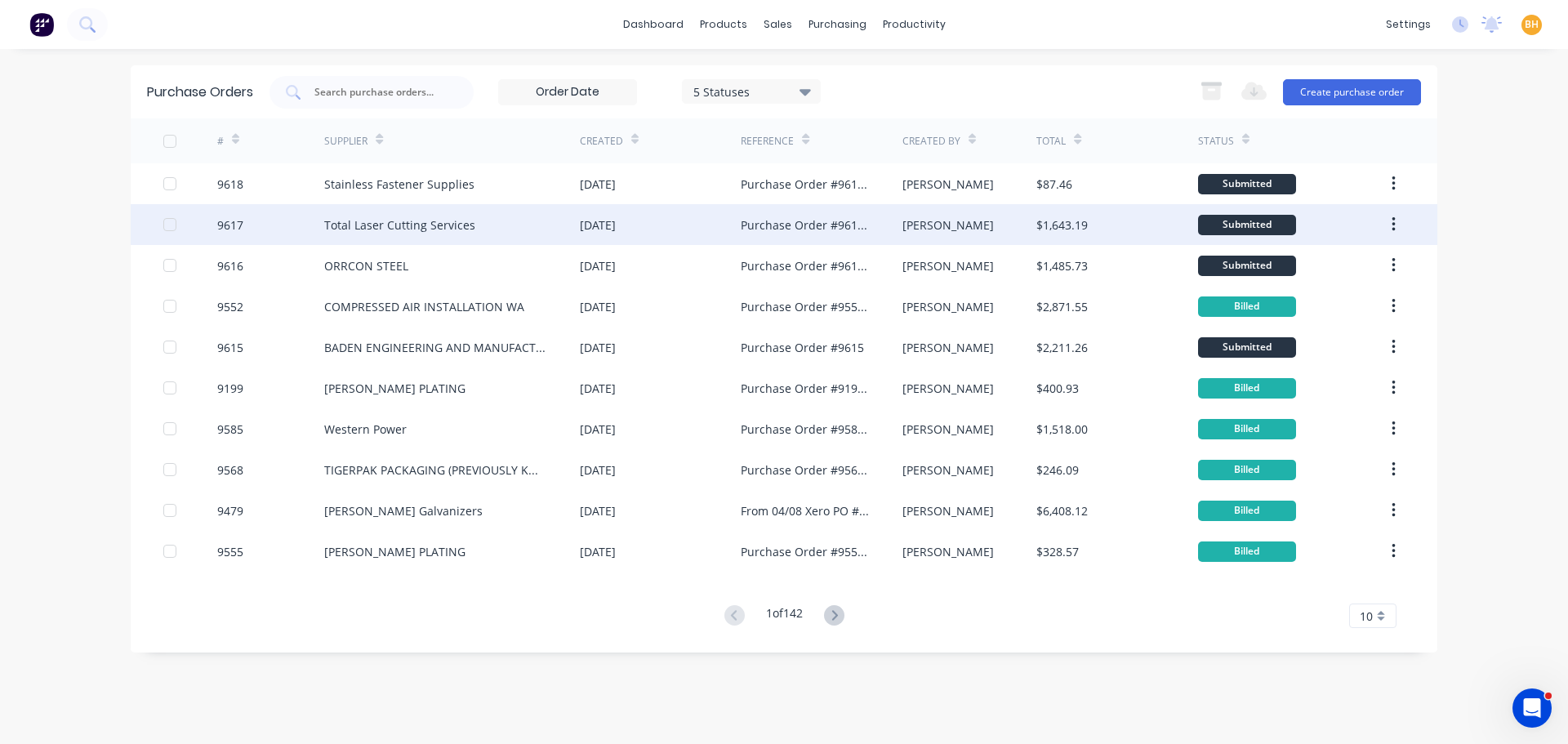
click at [393, 215] on div "Total Laser Cutting Services" at bounding box center [451, 224] width 255 height 41
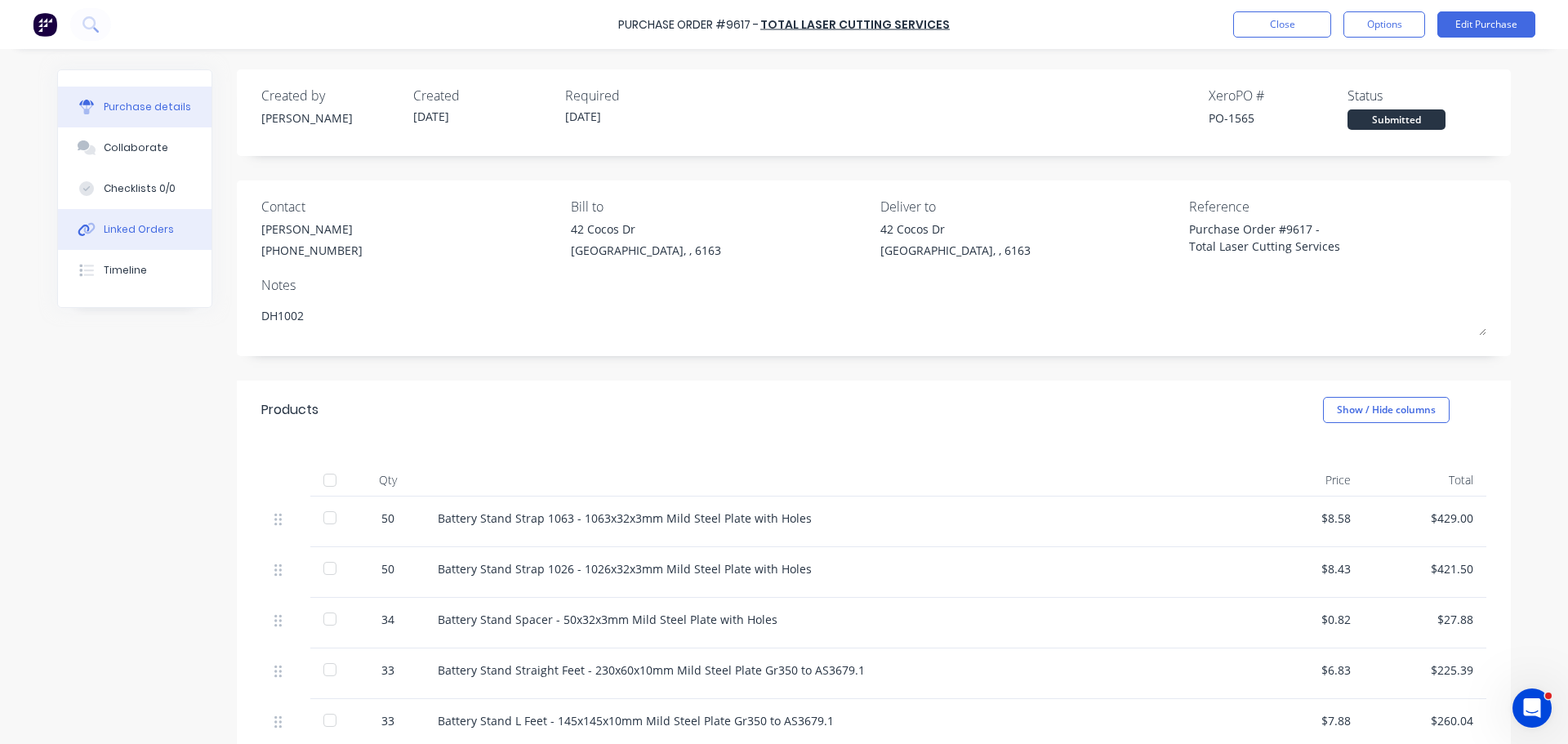
click at [153, 234] on div "Linked Orders" at bounding box center [138, 230] width 70 height 15
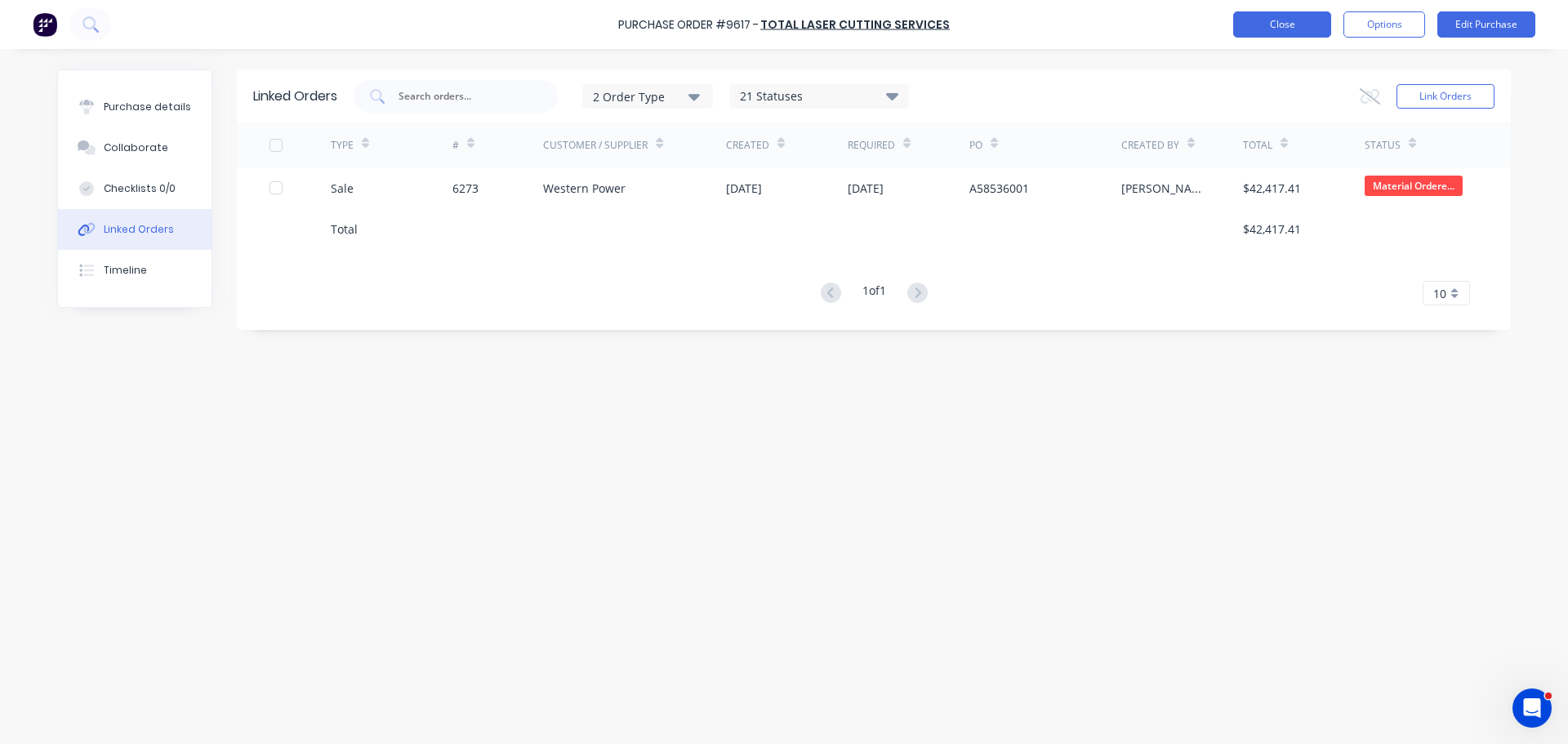
click at [1277, 26] on button "Close" at bounding box center [1282, 25] width 98 height 26
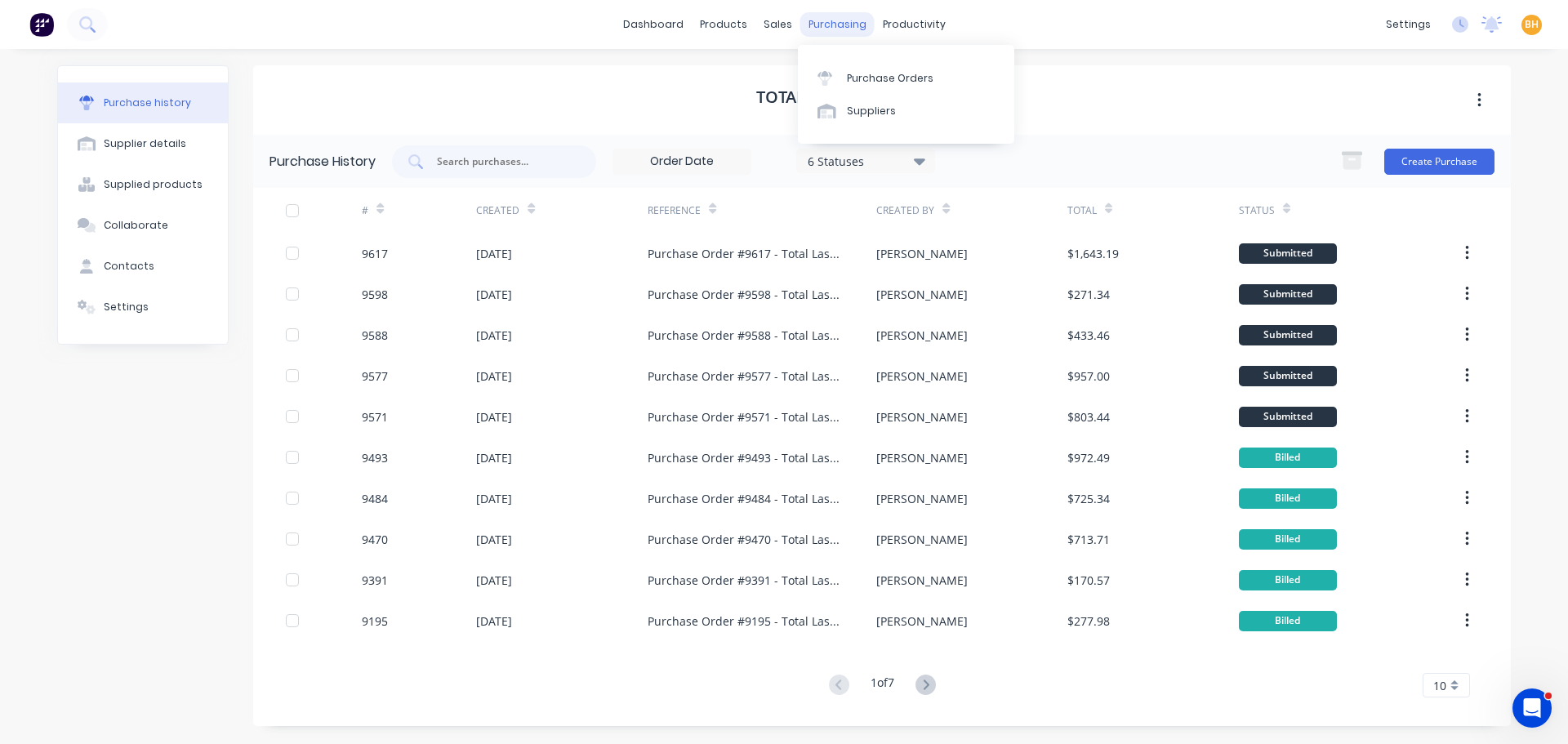
click at [822, 20] on div "purchasing" at bounding box center [837, 25] width 74 height 25
click at [841, 74] on link "Purchase Orders" at bounding box center [906, 78] width 217 height 33
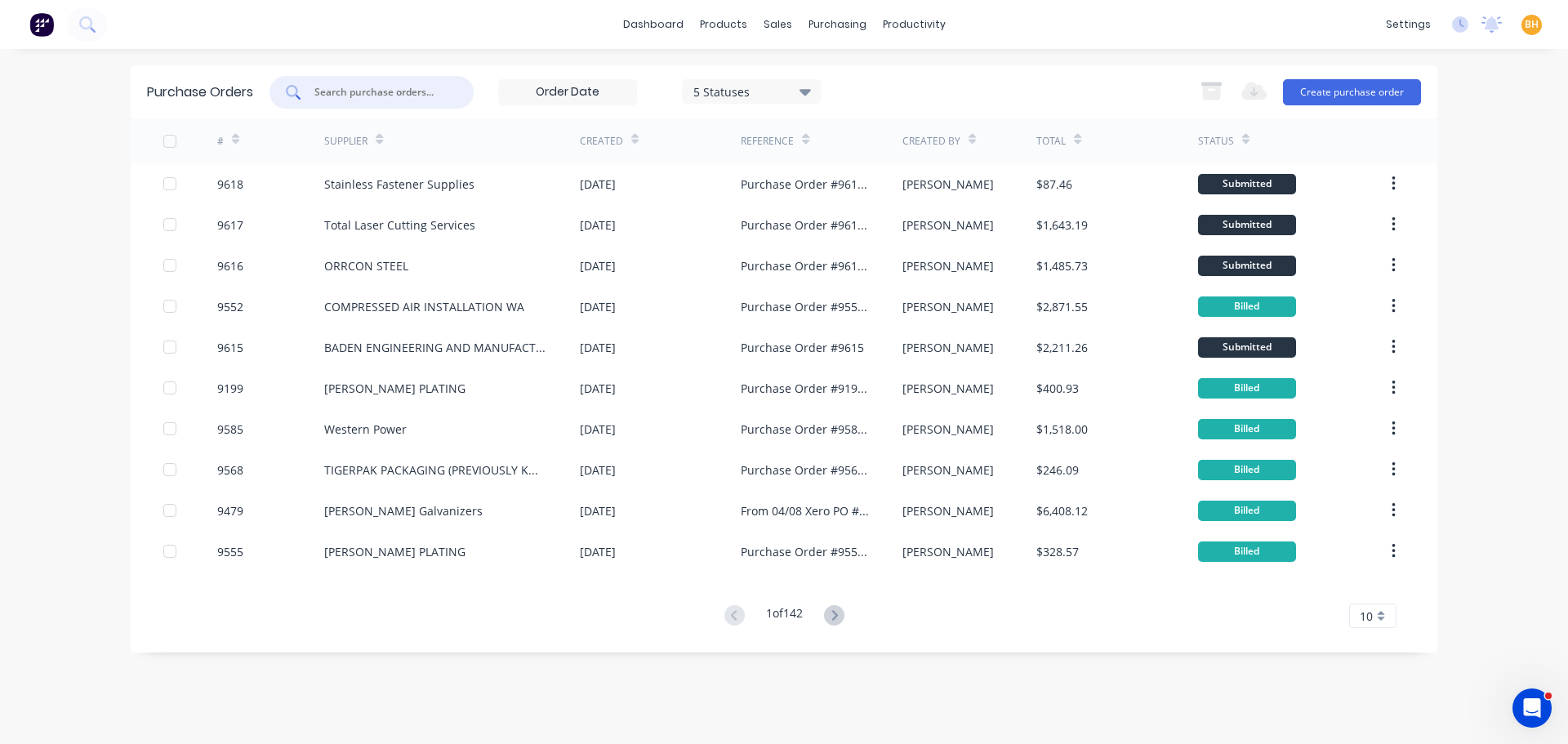
click at [366, 88] on input "text" at bounding box center [380, 93] width 136 height 17
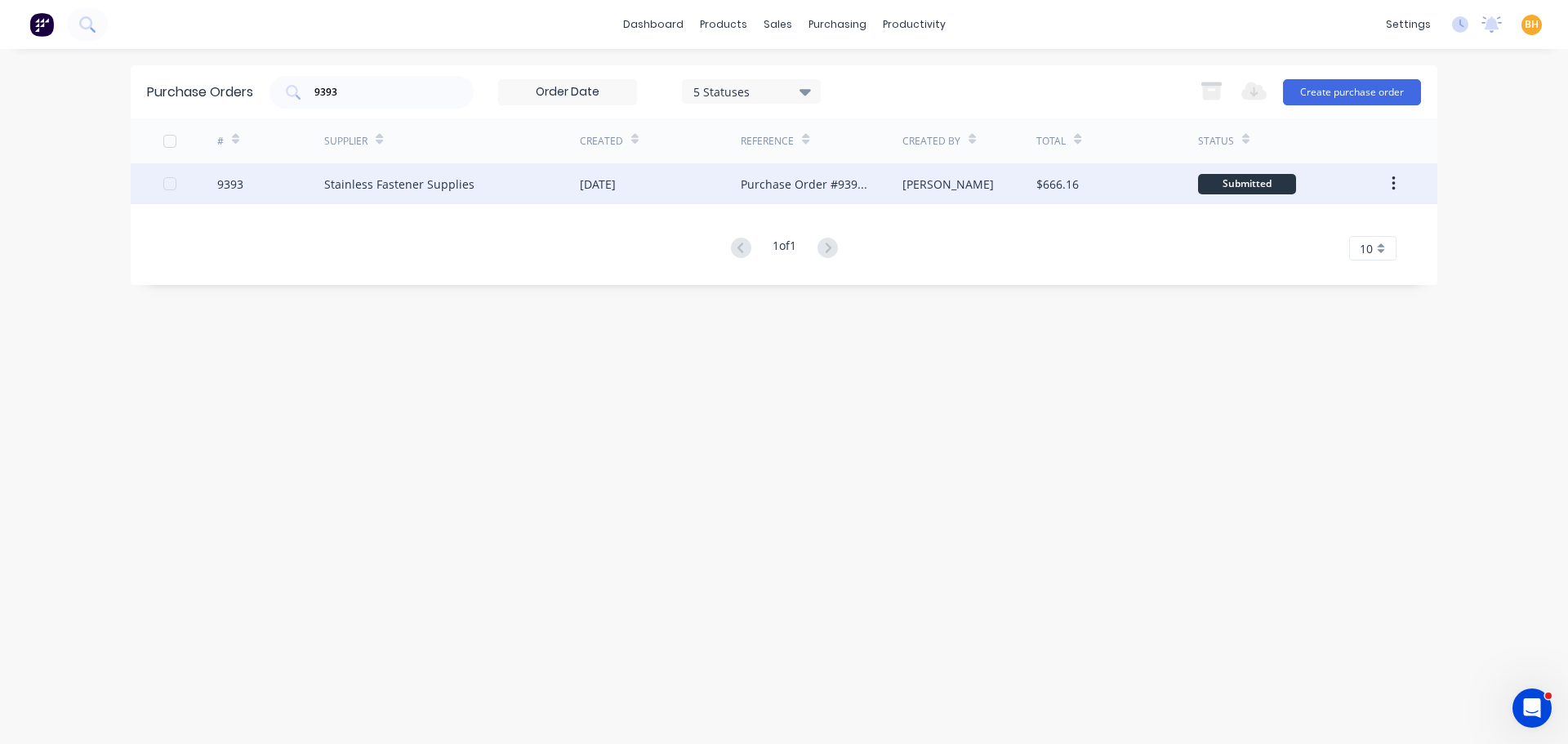
click at [399, 170] on div "Stainless Fastener Supplies" at bounding box center [451, 184] width 255 height 41
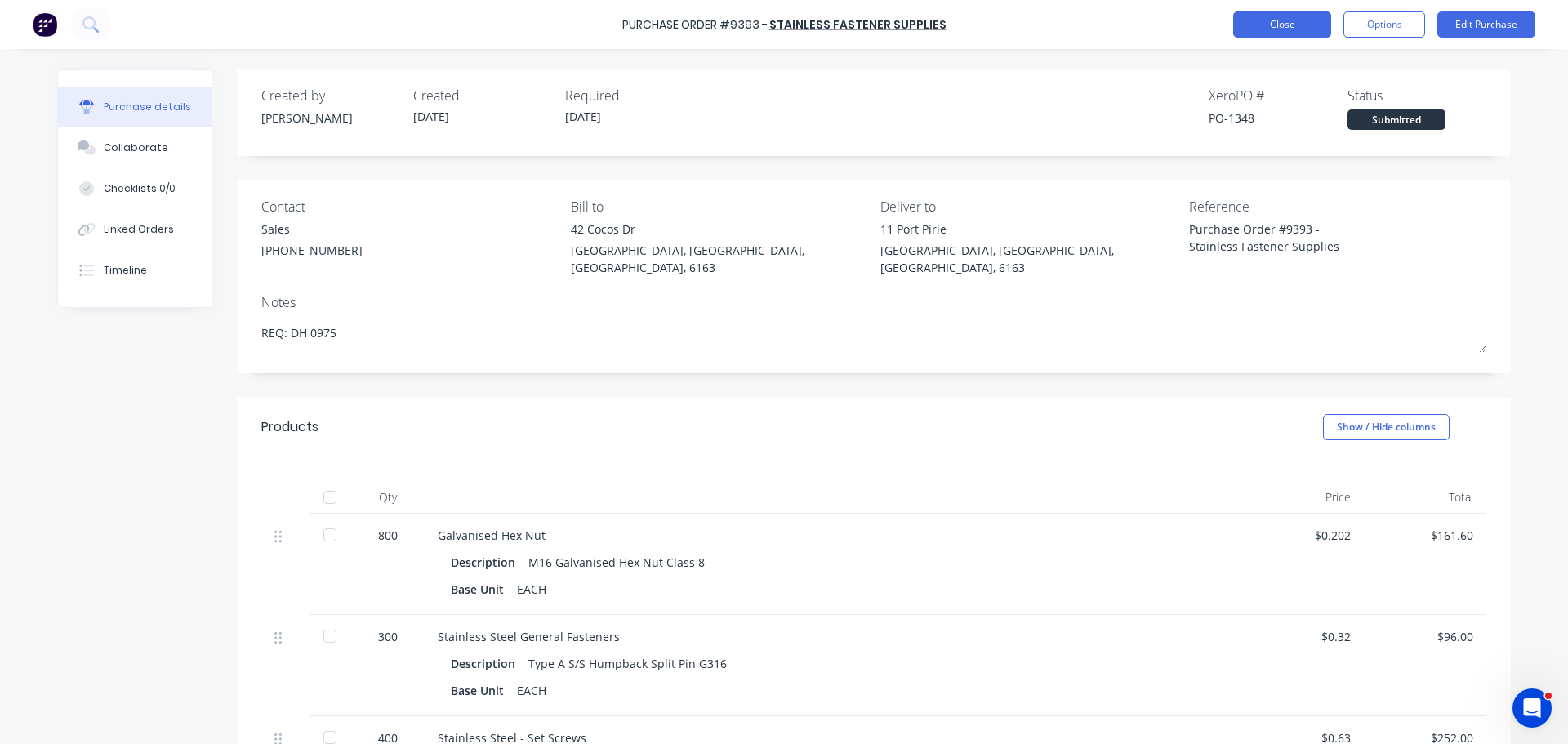
click at [1277, 23] on button "Close" at bounding box center [1282, 25] width 98 height 26
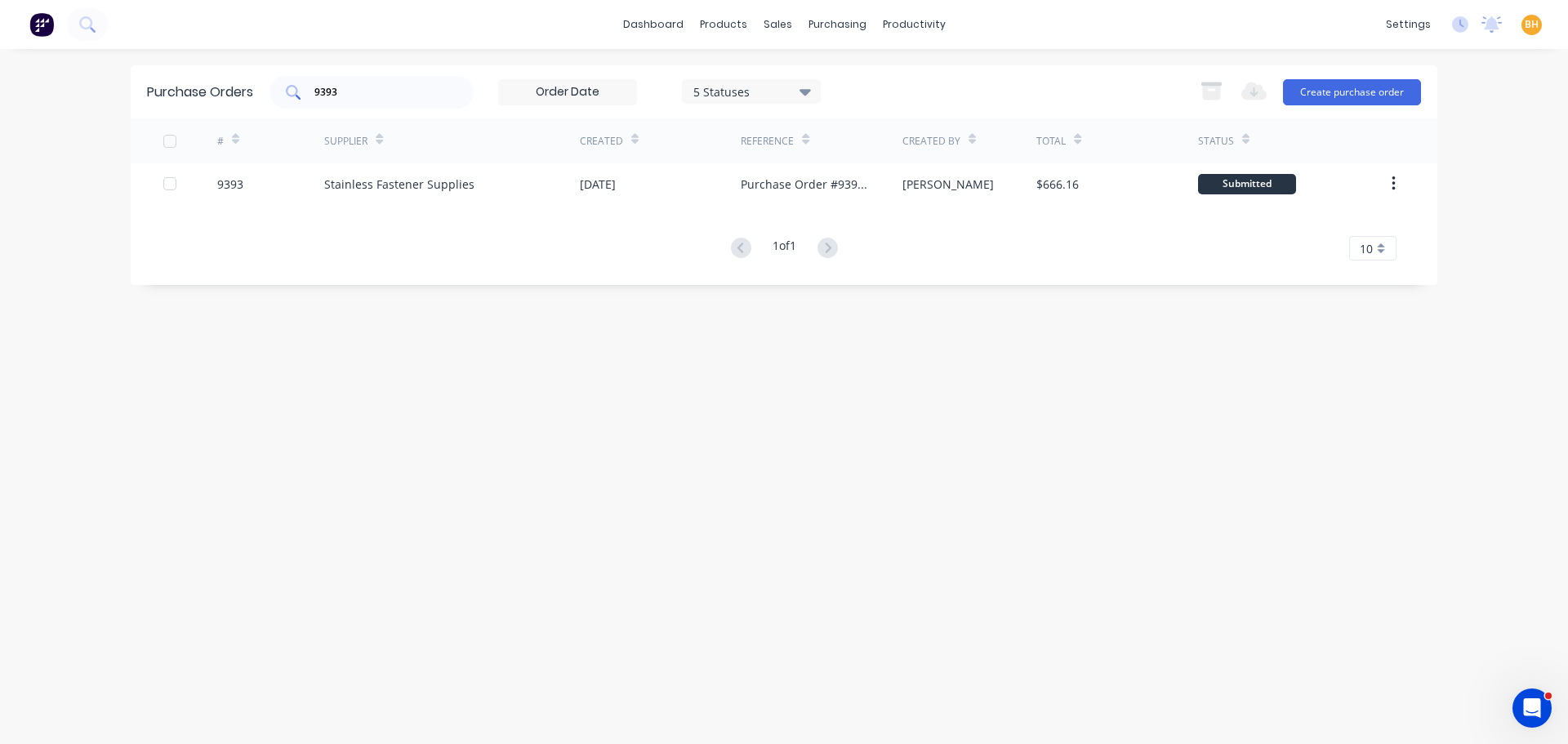
click at [373, 95] on input "9393" at bounding box center [380, 93] width 136 height 17
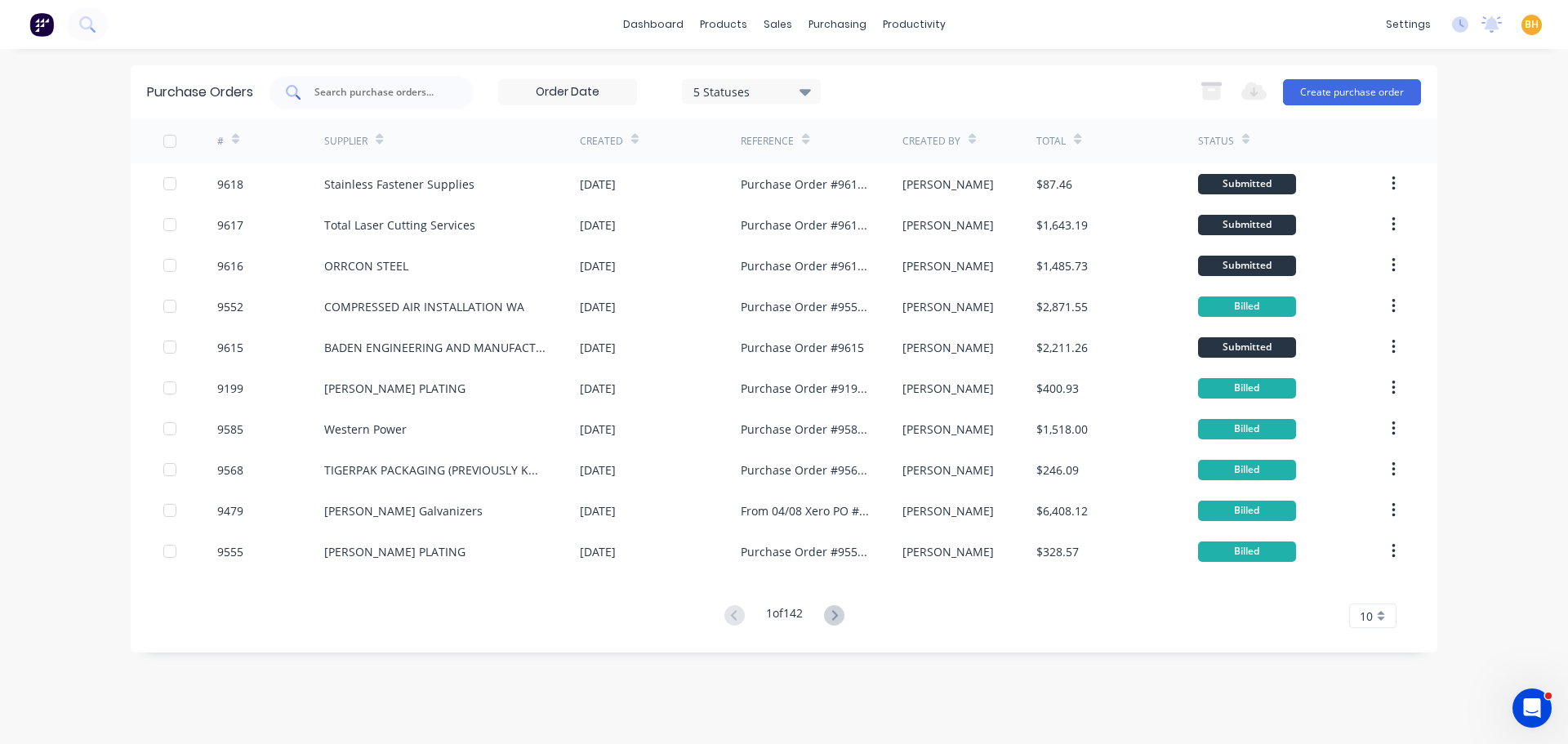
click at [430, 94] on input "text" at bounding box center [380, 93] width 136 height 17
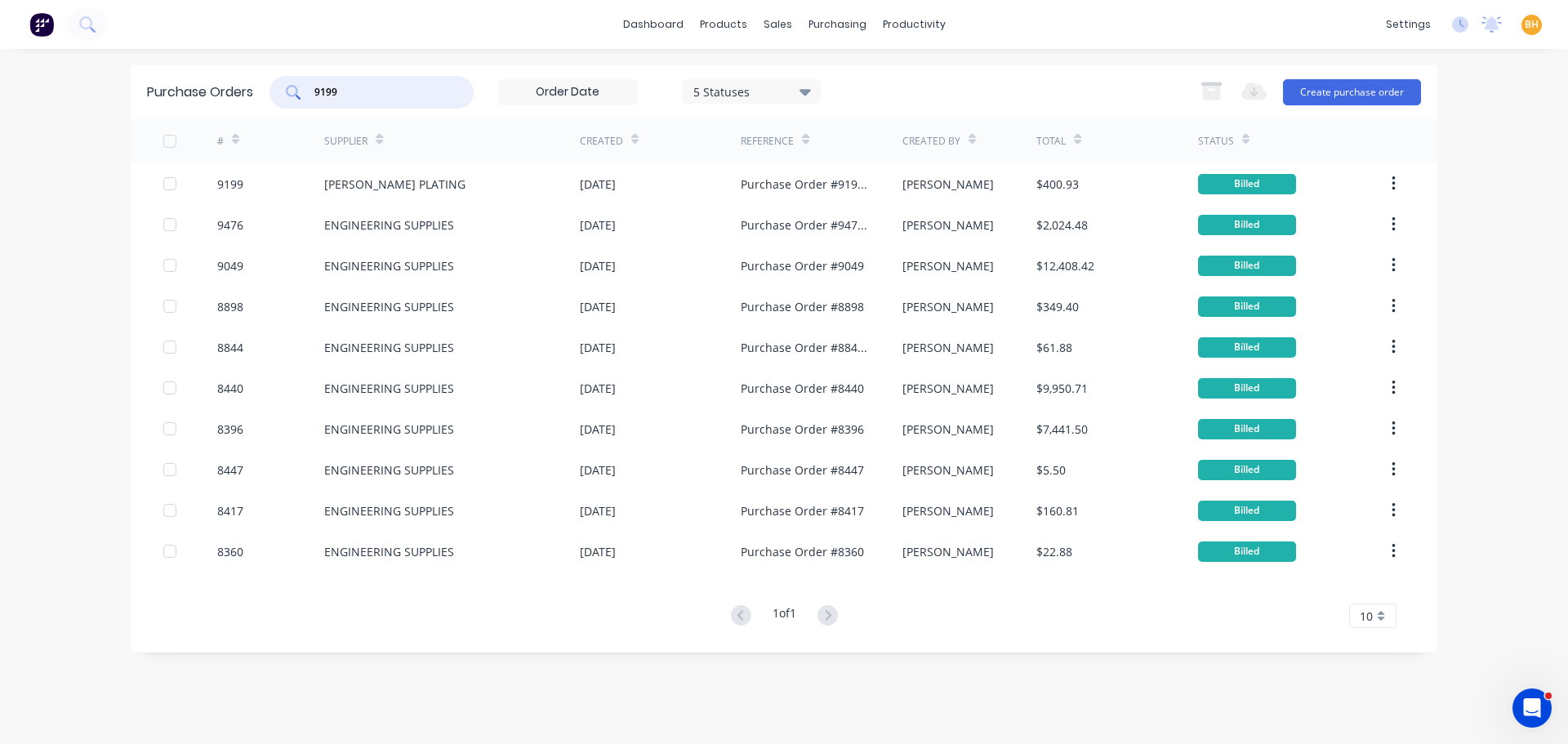
click at [50, 172] on div "dashboard products sales purchasing productivity dashboard products Product Cat…" at bounding box center [784, 372] width 1568 height 744
click at [359, 98] on input "9199" at bounding box center [380, 93] width 136 height 17
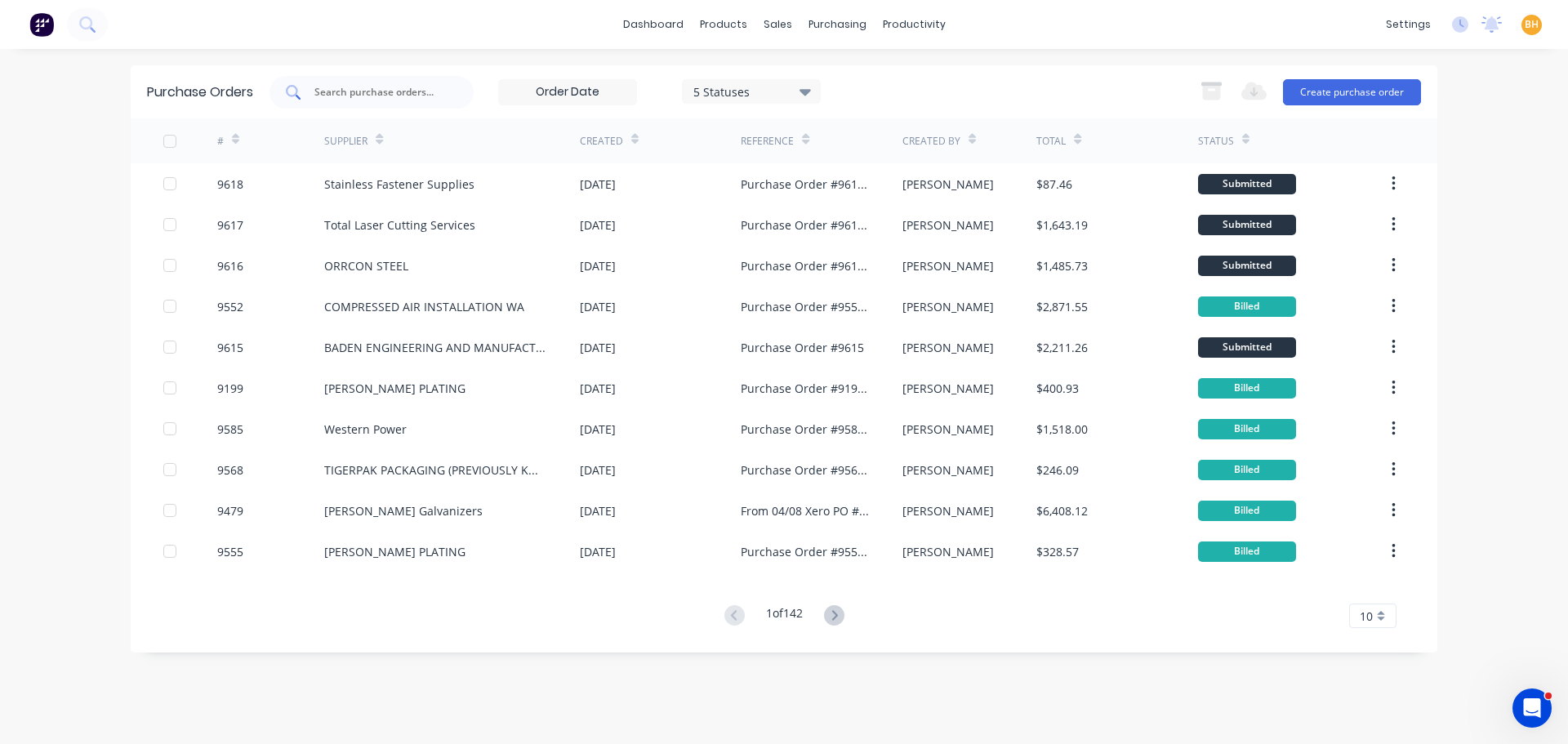
click at [373, 93] on input "text" at bounding box center [380, 93] width 136 height 17
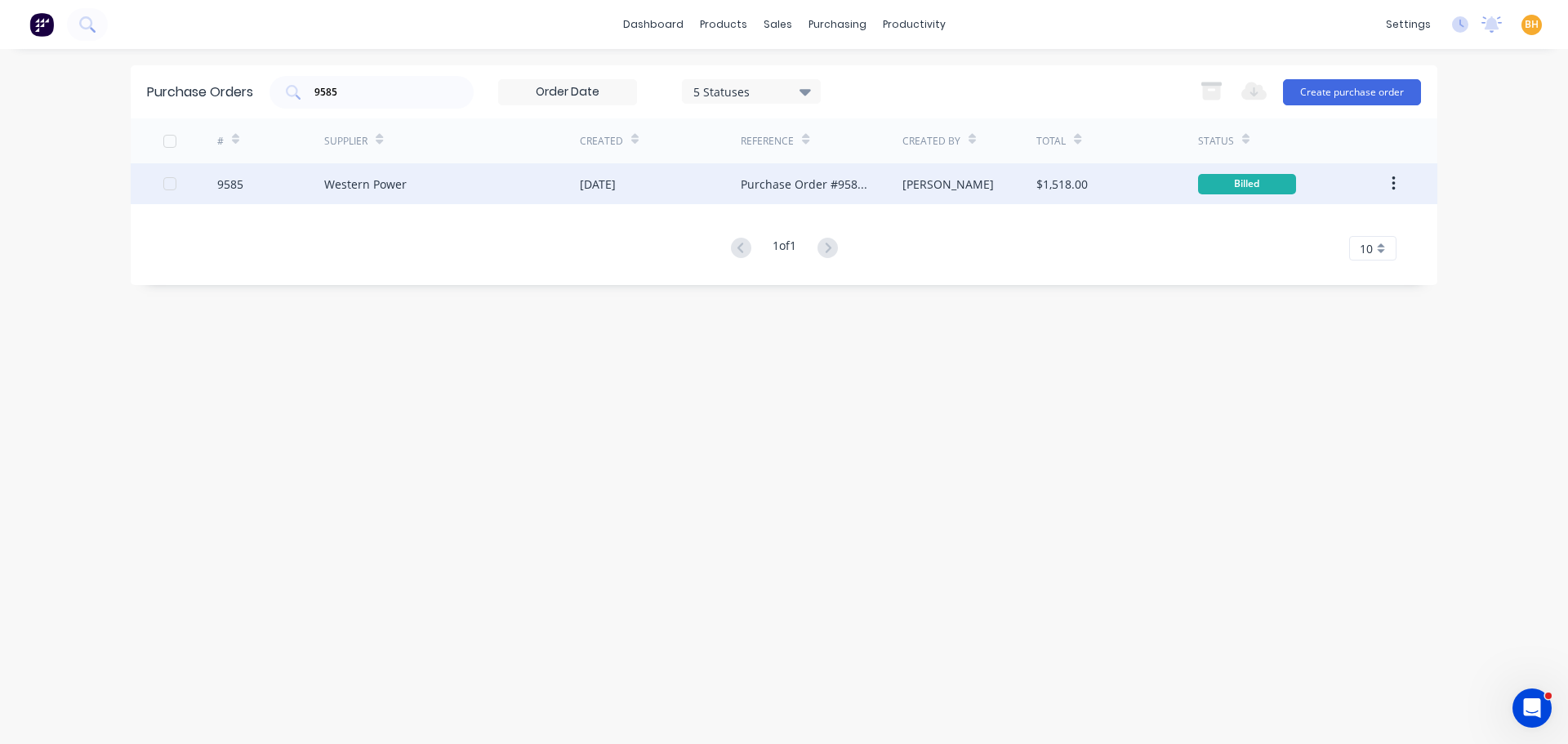
click at [399, 179] on div "Western Power" at bounding box center [365, 184] width 83 height 17
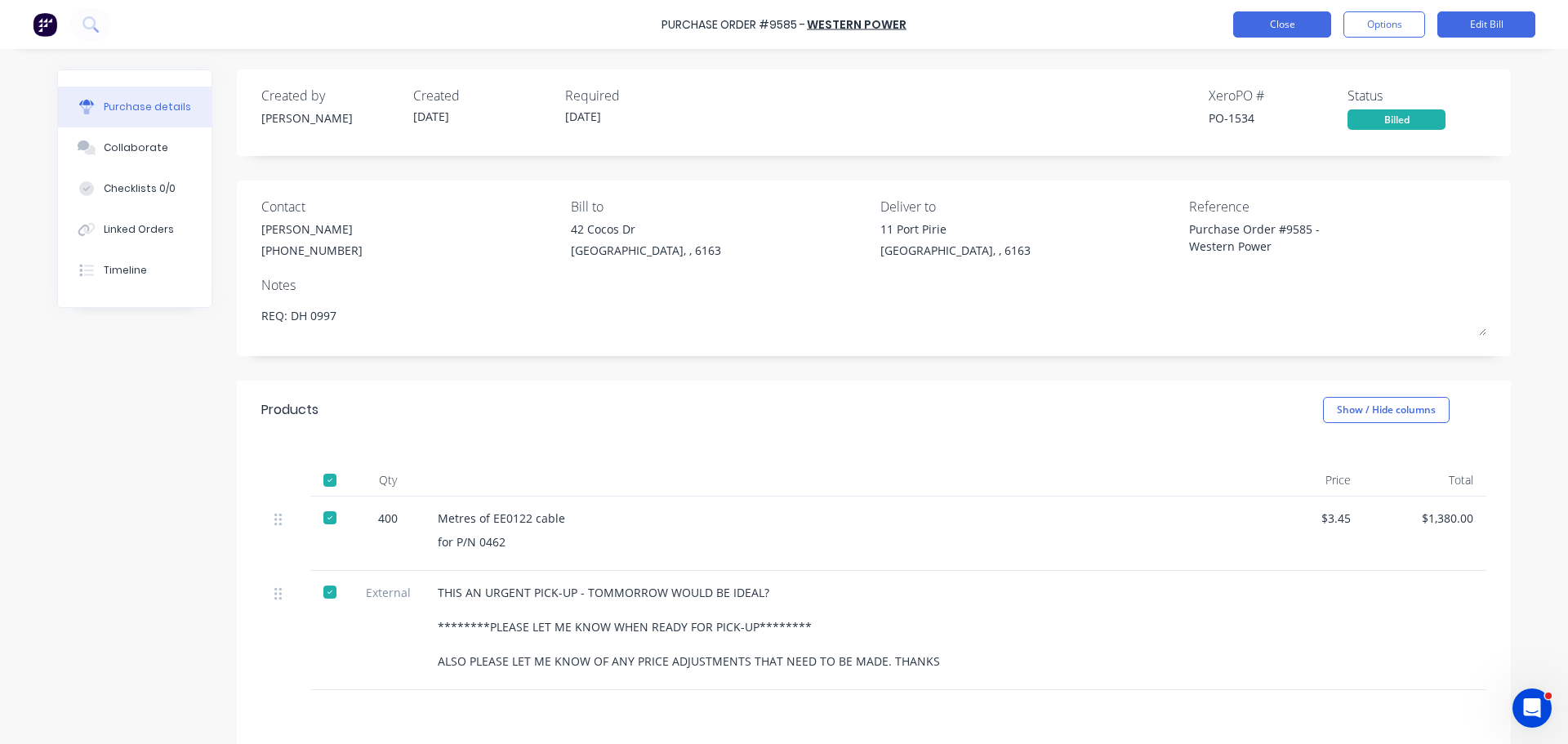
click at [1257, 29] on button "Close" at bounding box center [1282, 25] width 98 height 26
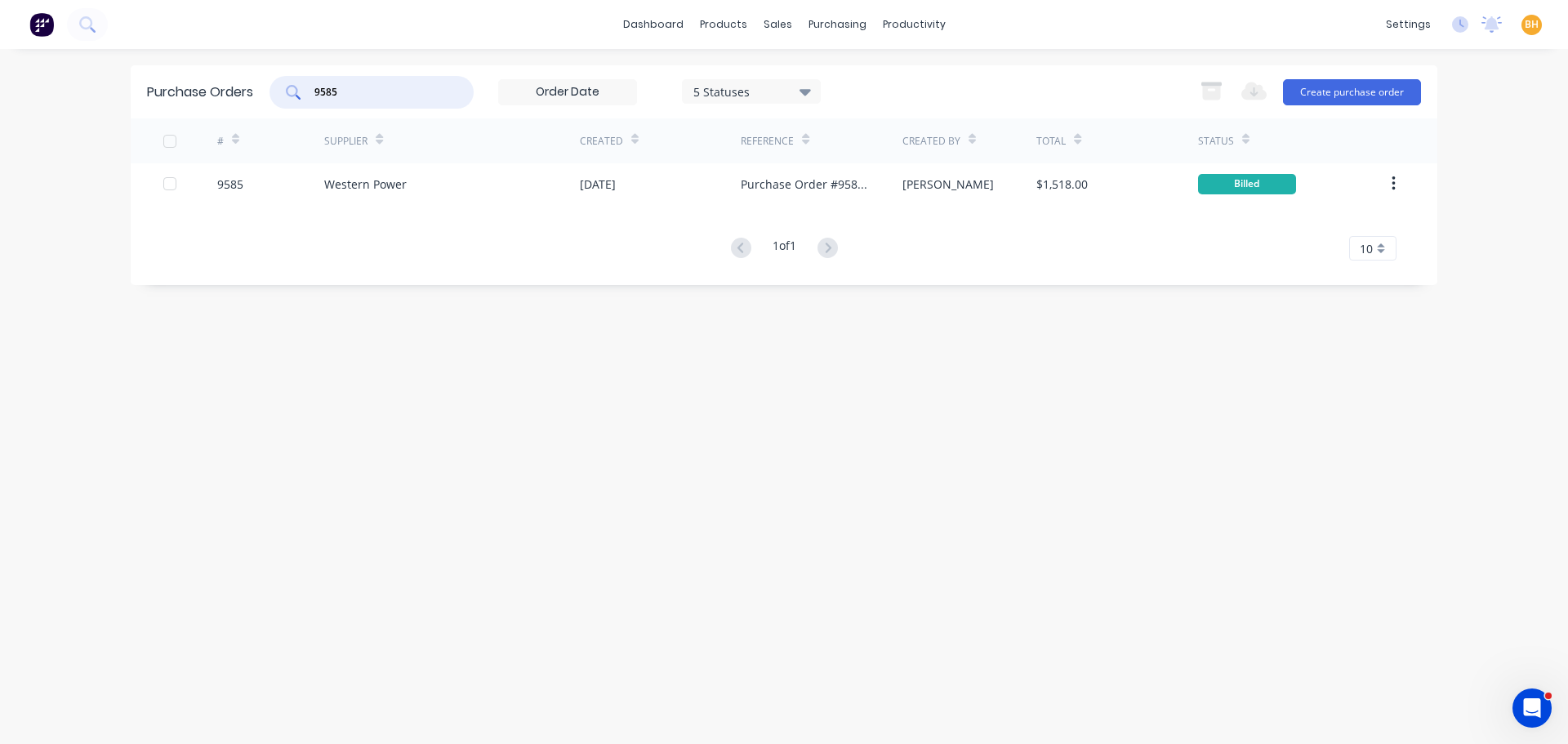
click at [359, 99] on input "9585" at bounding box center [380, 93] width 136 height 17
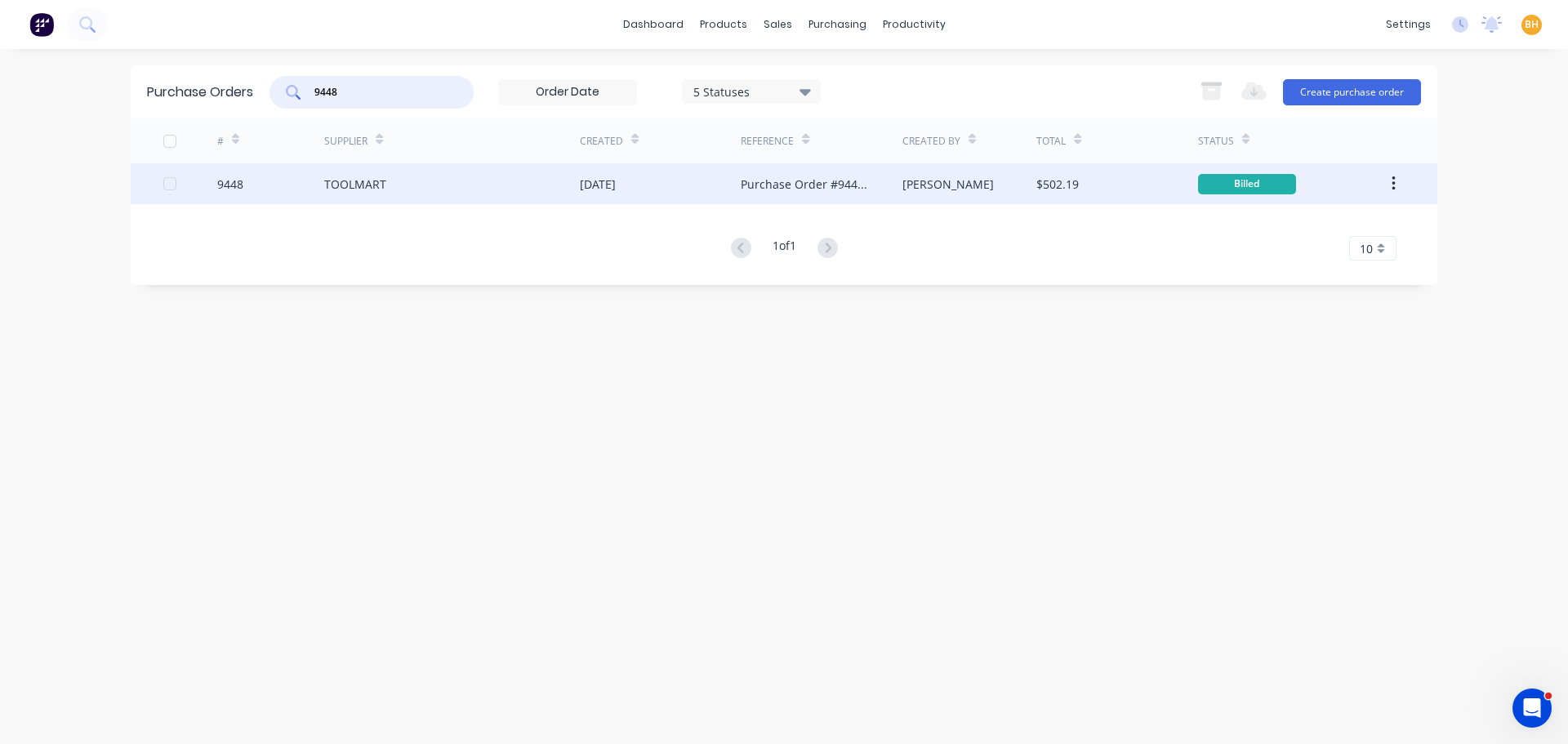
click at [377, 179] on div "TOOLMART" at bounding box center [355, 184] width 62 height 17
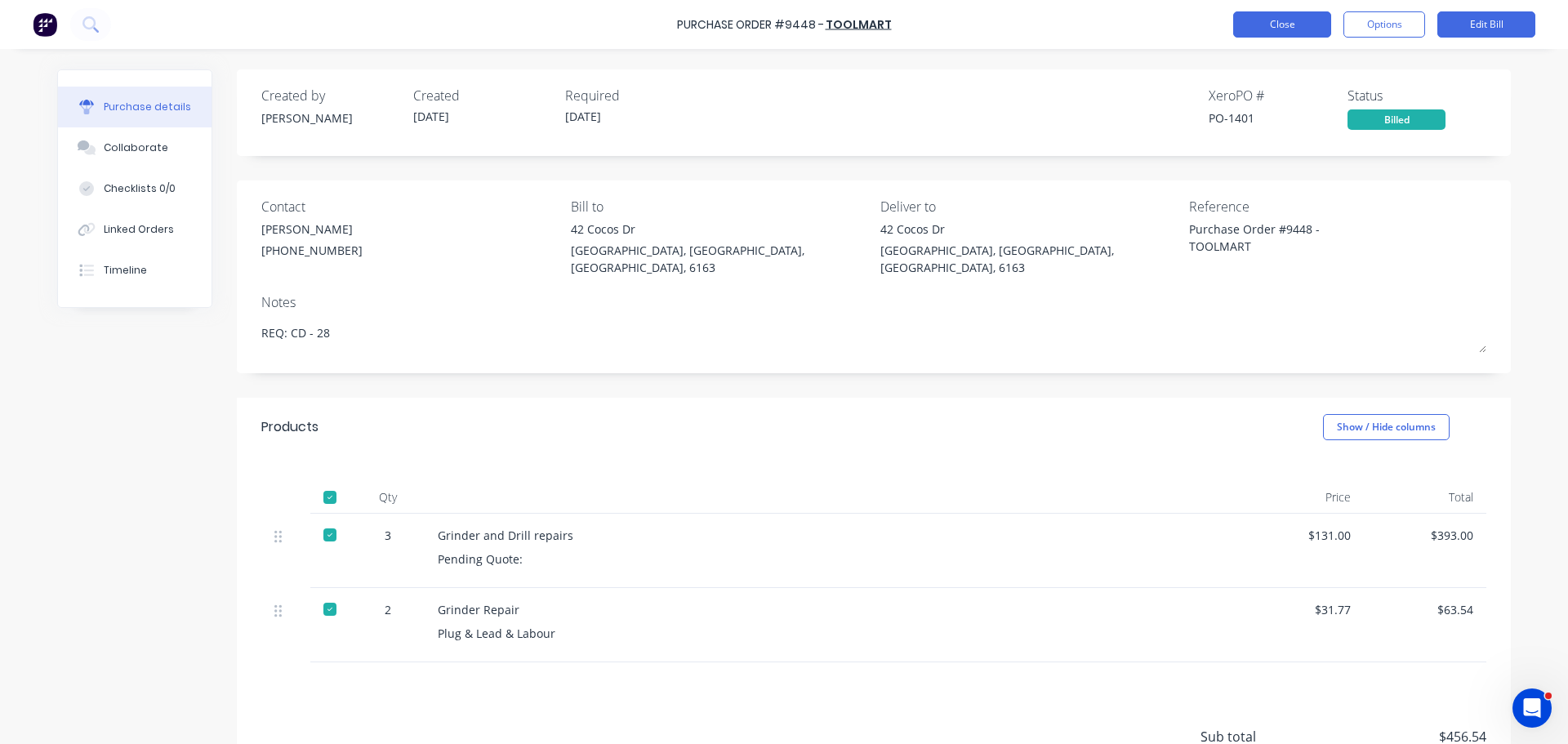
click at [1277, 21] on button "Close" at bounding box center [1282, 25] width 98 height 26
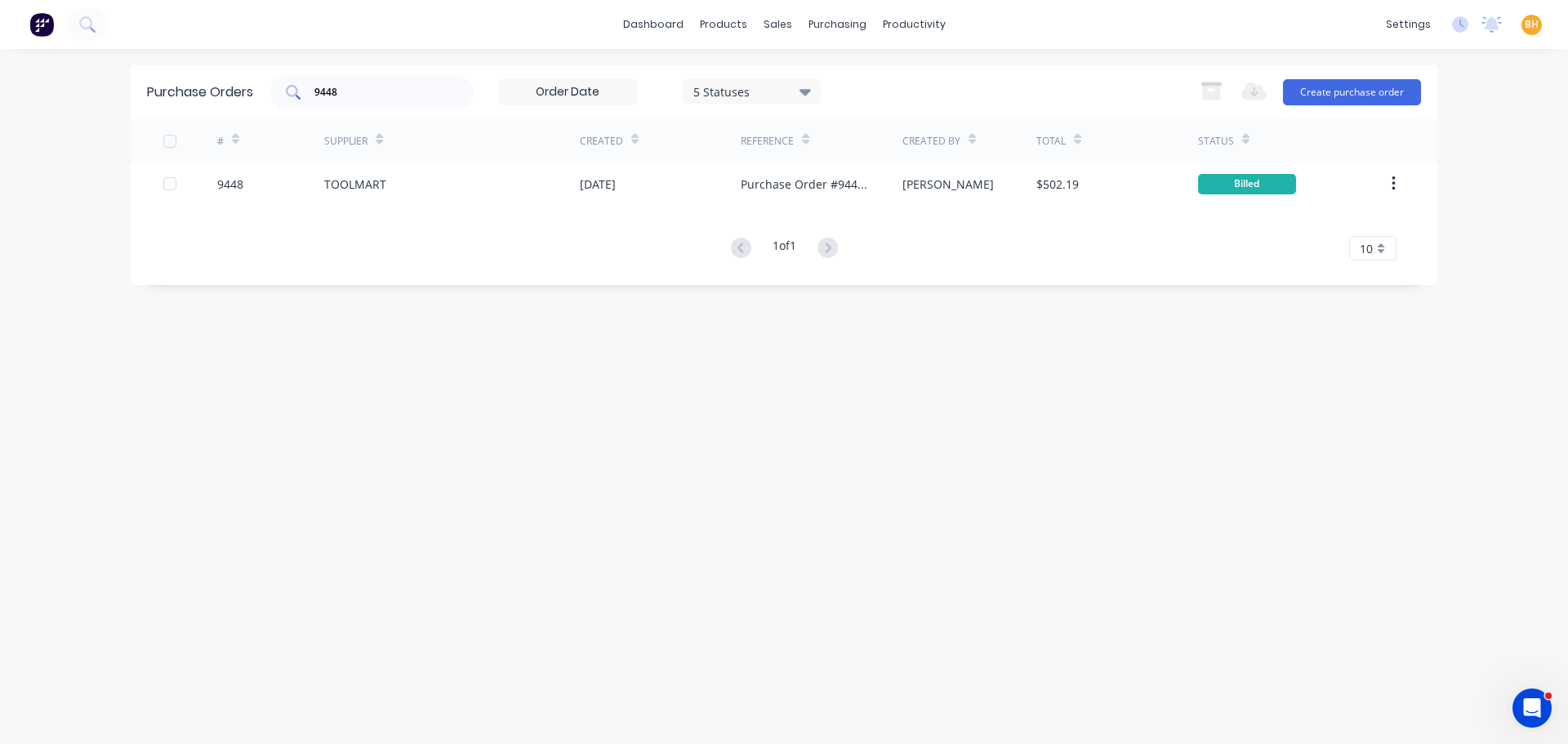
click at [362, 94] on input "9448" at bounding box center [380, 93] width 136 height 17
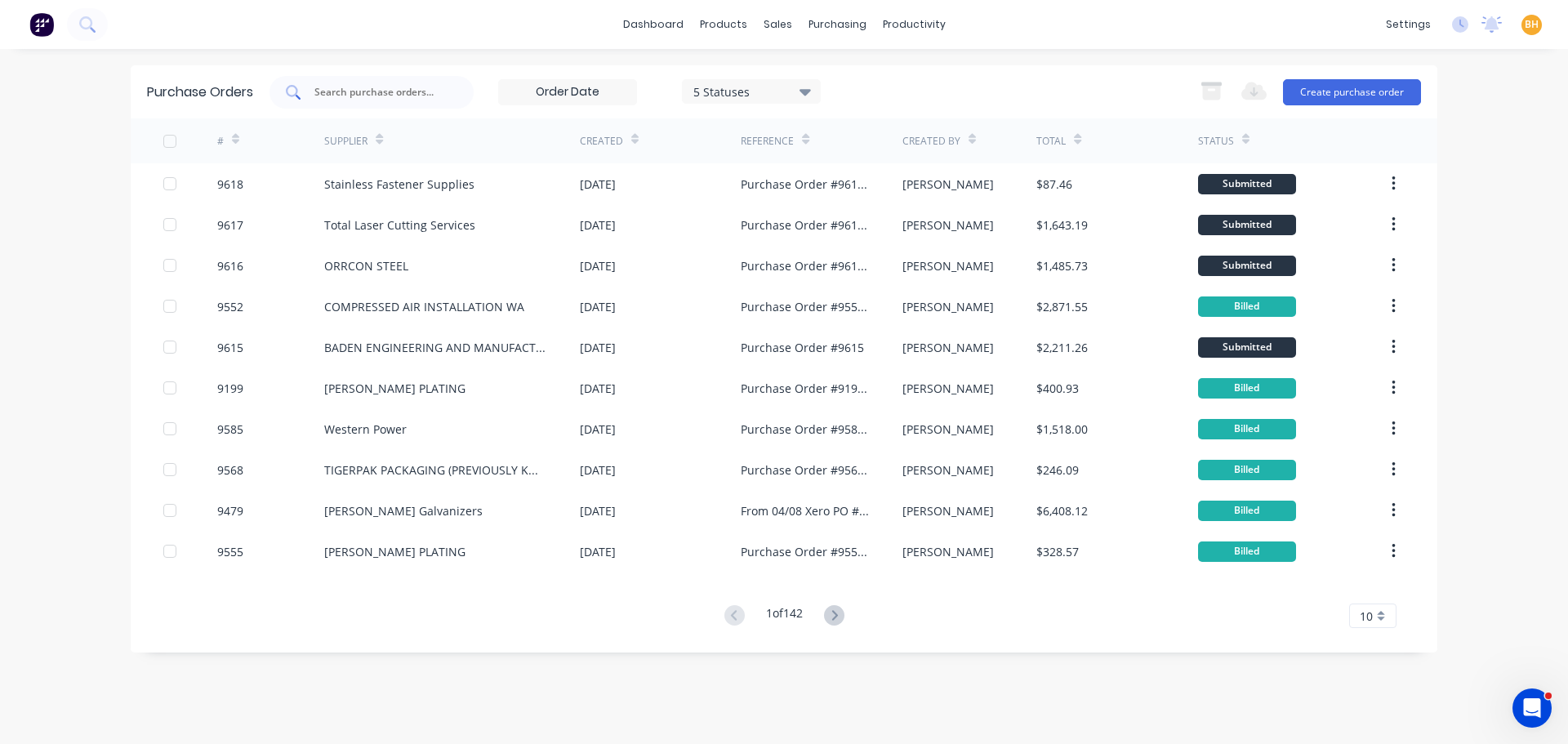
click at [346, 100] on div at bounding box center [371, 93] width 204 height 33
click at [346, 96] on input "text" at bounding box center [380, 93] width 136 height 17
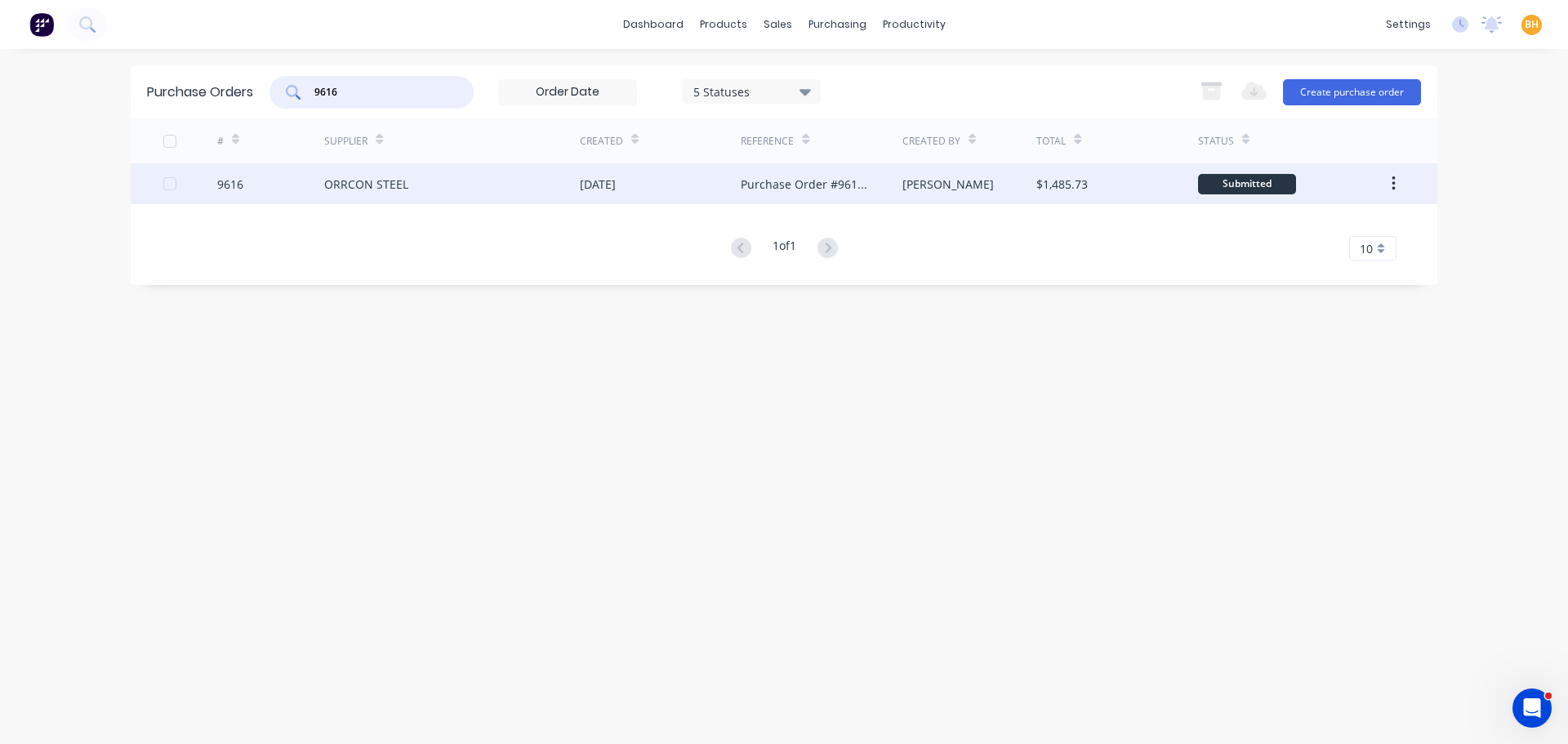
click at [399, 180] on div "ORRCON STEEL" at bounding box center [366, 184] width 84 height 17
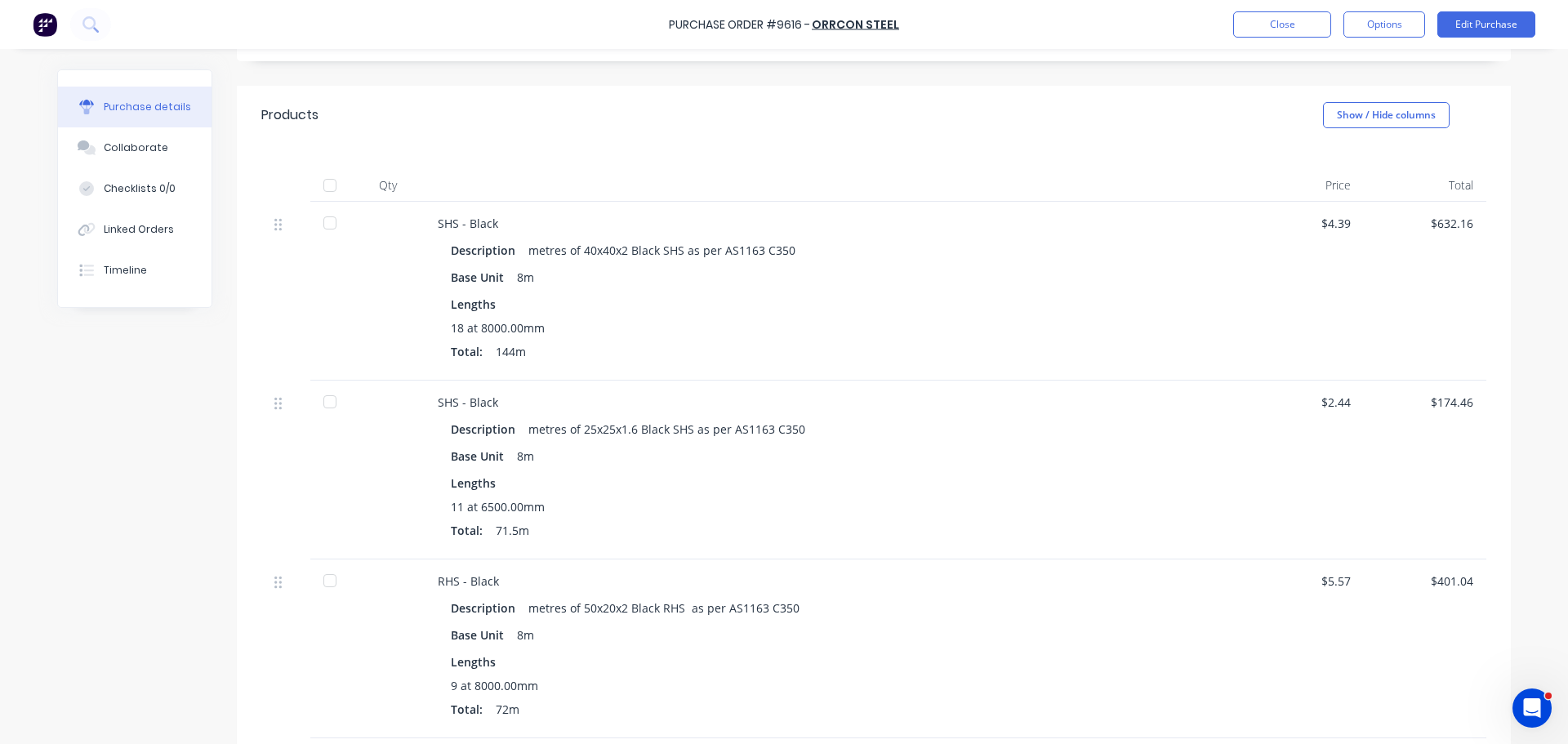
scroll to position [327, 0]
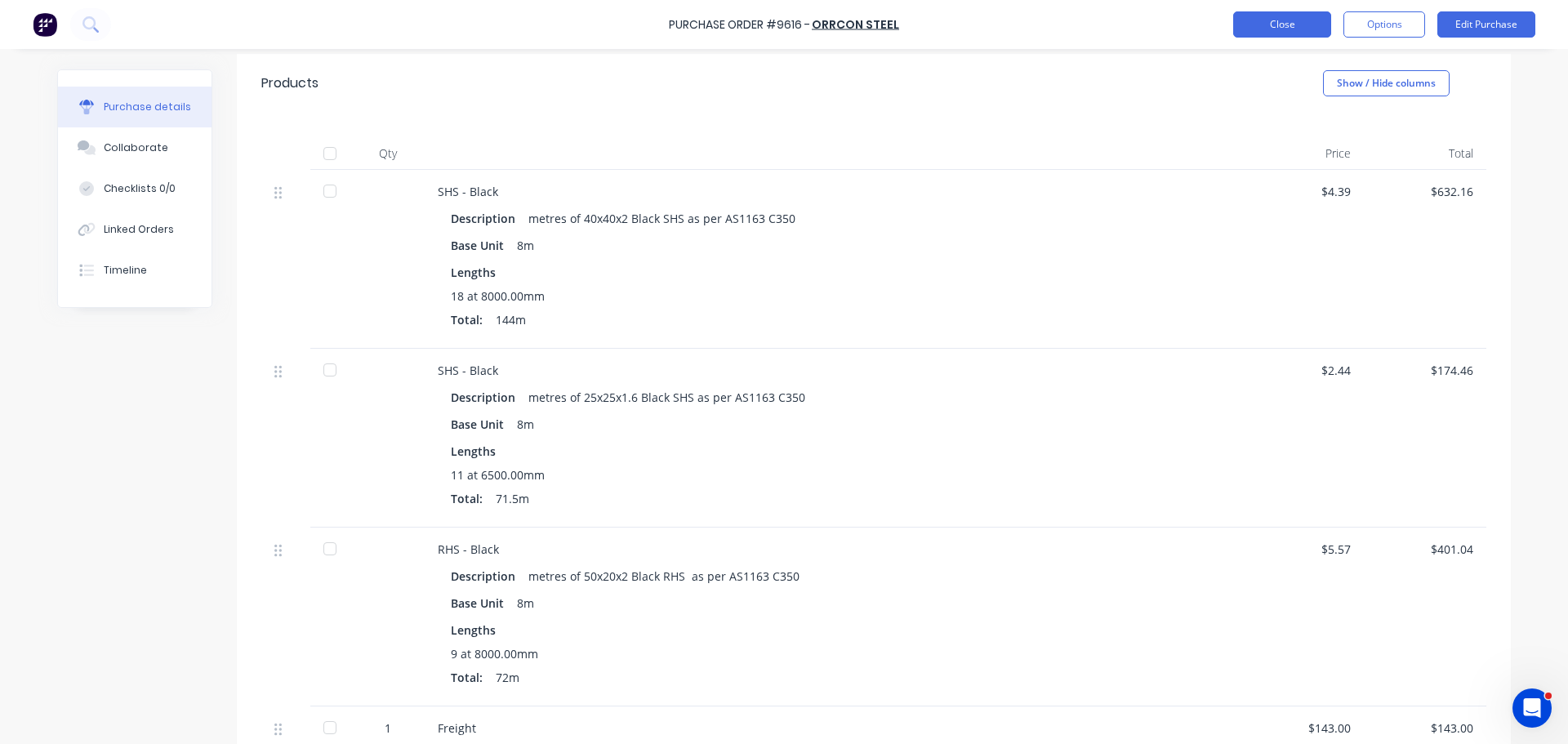
click at [1290, 27] on button "Close" at bounding box center [1282, 25] width 98 height 26
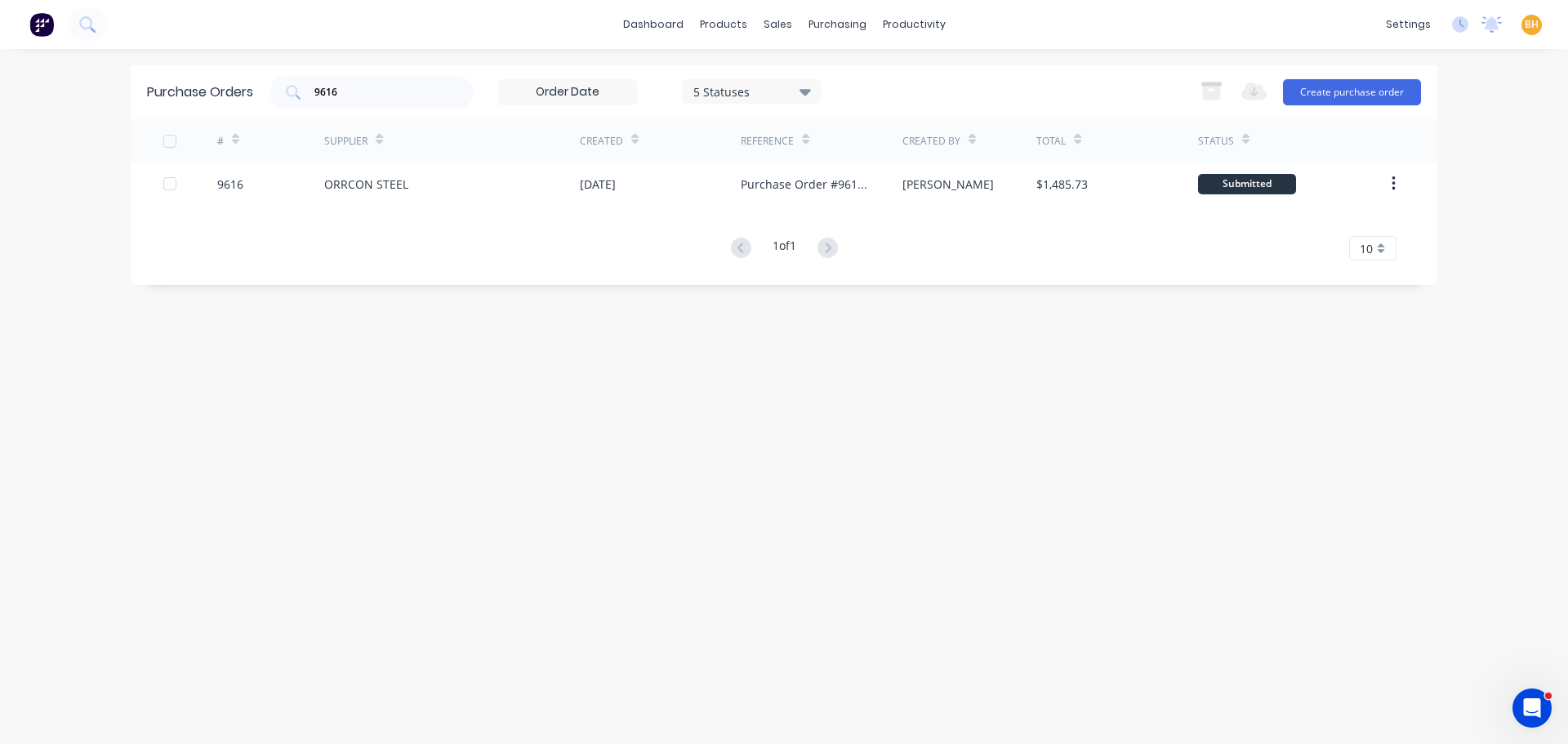
click at [493, 316] on div "Purchase Orders 9616 5 Statuses 5 Statuses Export to Excel (XLSX) Create purcha…" at bounding box center [784, 396] width 1306 height 662
click at [359, 95] on input "9616" at bounding box center [380, 93] width 136 height 17
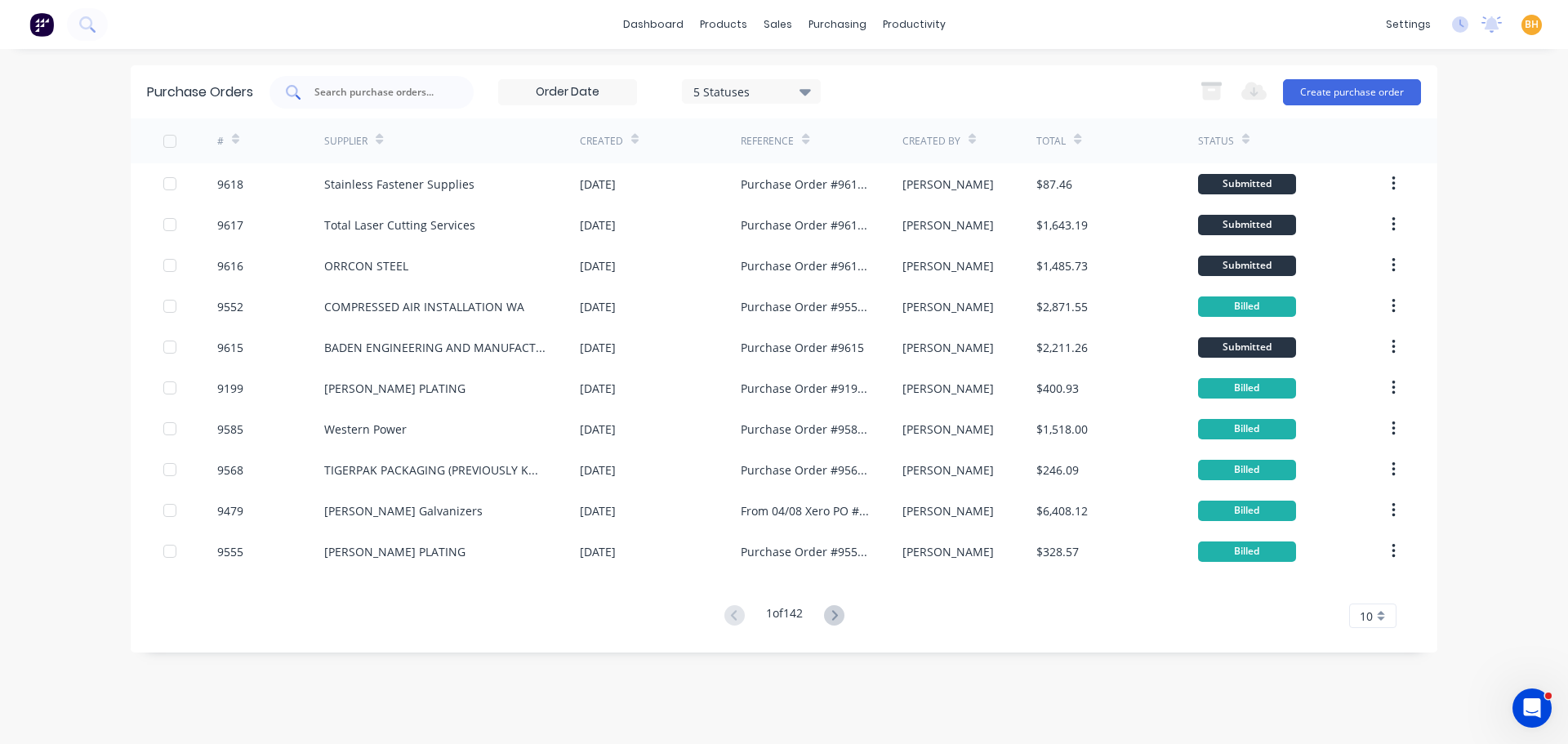
click at [331, 91] on input "text" at bounding box center [380, 93] width 136 height 17
click at [347, 98] on input "text" at bounding box center [380, 93] width 136 height 17
drag, startPoint x: 352, startPoint y: 97, endPoint x: 343, endPoint y: 97, distance: 9.0
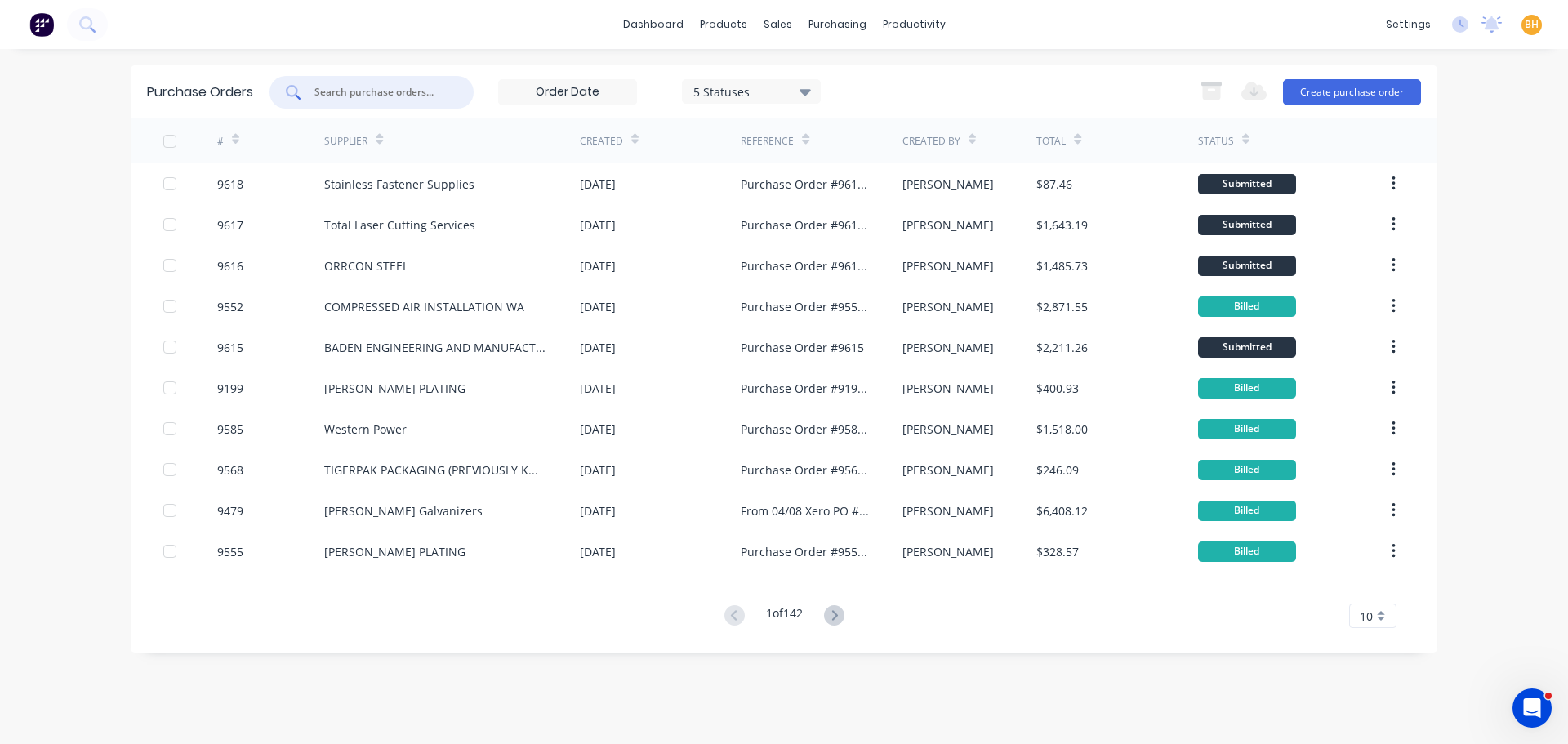
click at [352, 97] on input "text" at bounding box center [380, 93] width 136 height 17
click at [363, 93] on input "text" at bounding box center [380, 93] width 136 height 17
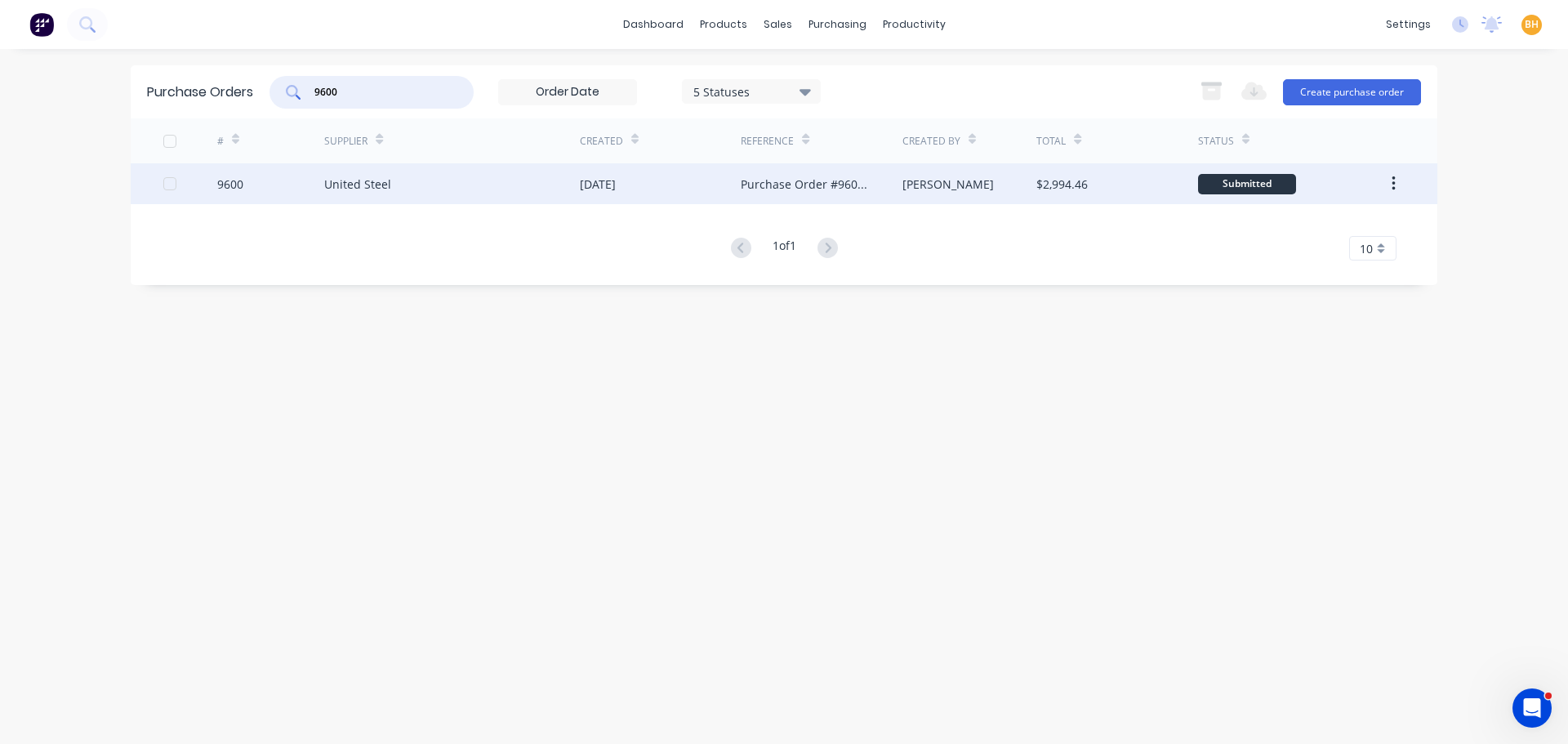
type input "9600"
click at [367, 179] on div "United Steel" at bounding box center [357, 184] width 67 height 17
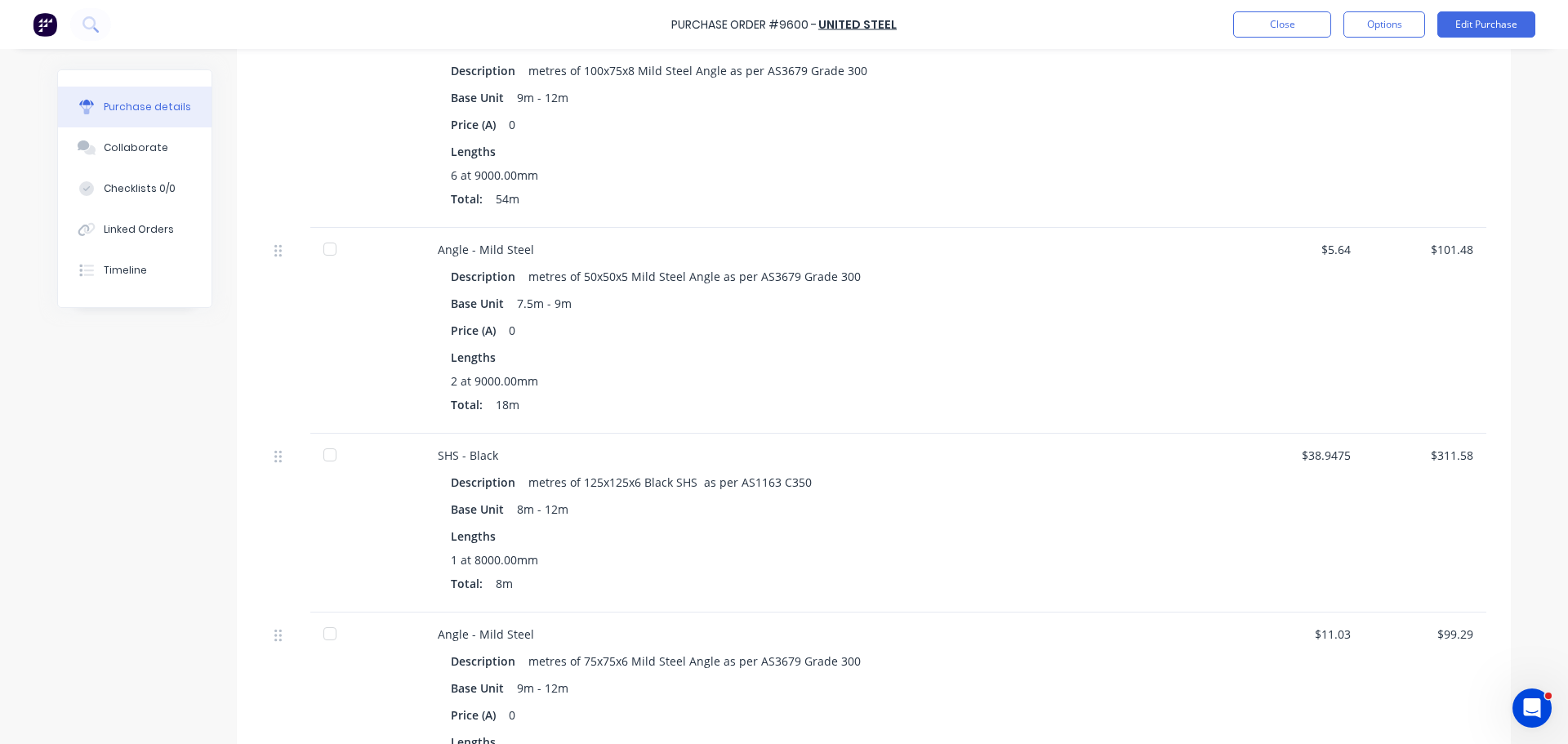
scroll to position [571, 0]
